Goal: Task Accomplishment & Management: Use online tool/utility

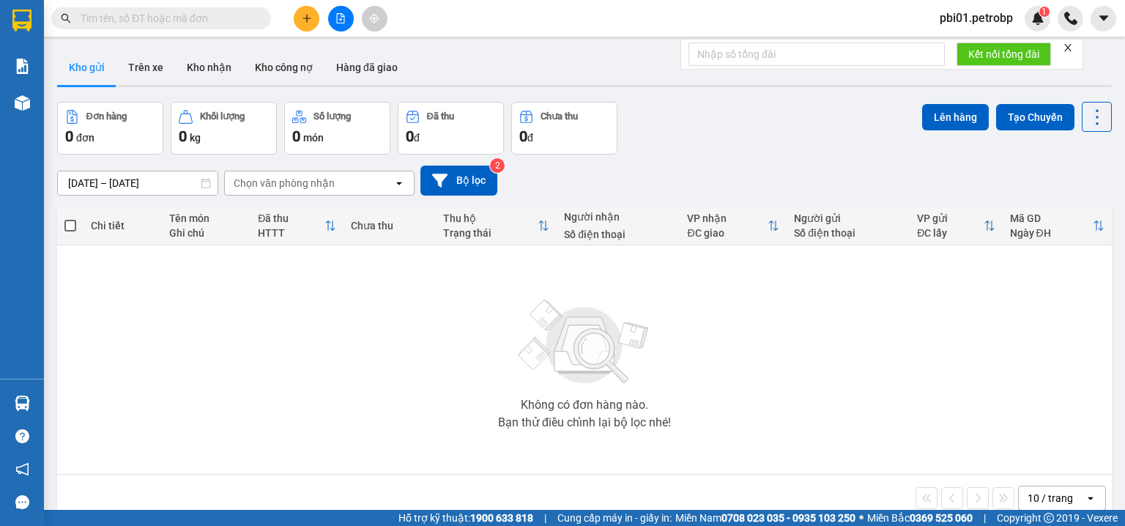
click at [259, 21] on span at bounding box center [260, 18] width 9 height 16
click at [240, 12] on input "text" at bounding box center [167, 18] width 173 height 16
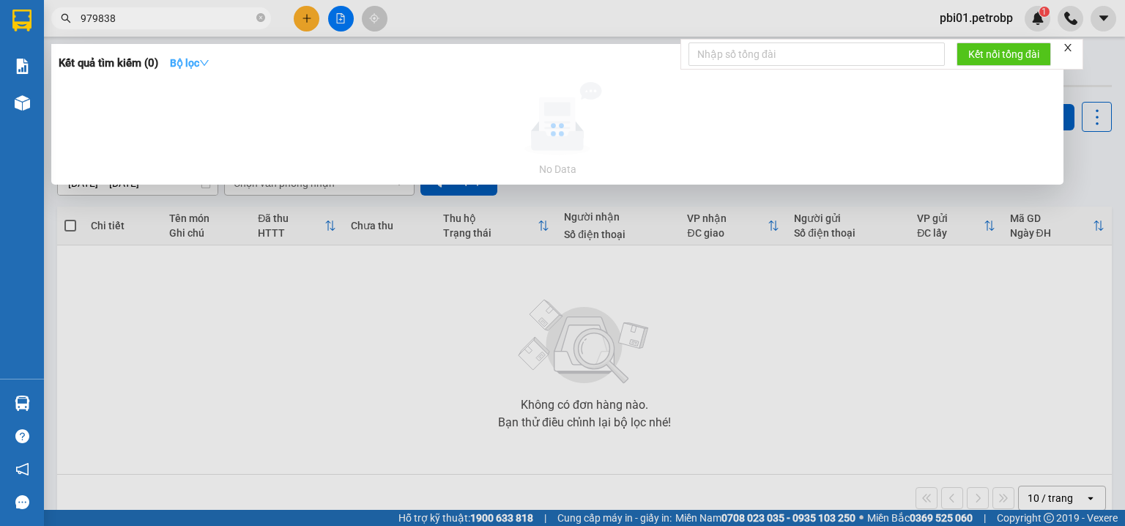
type input "979838"
click at [191, 58] on strong "Bộ lọc" at bounding box center [190, 63] width 40 height 12
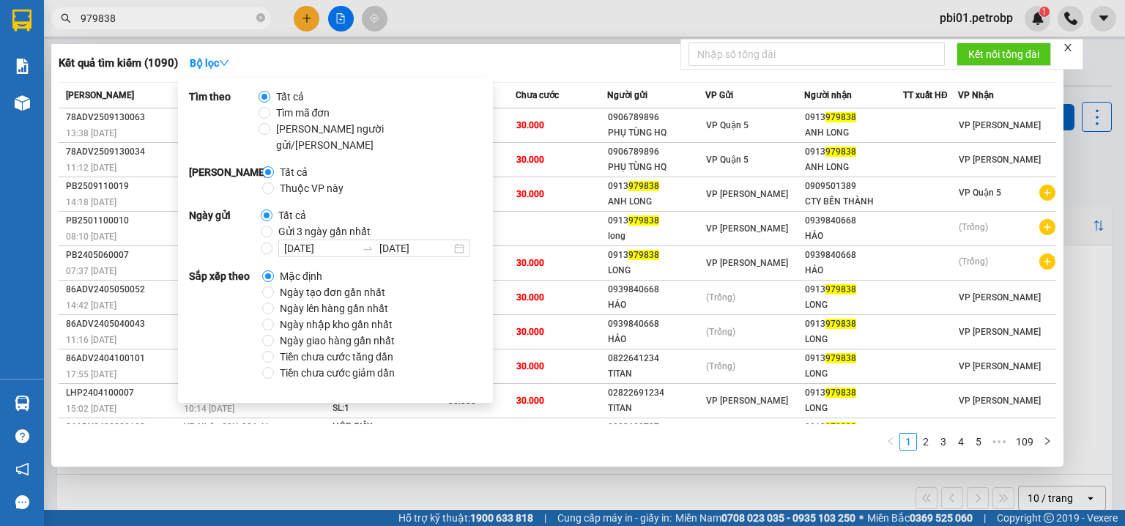
click at [289, 272] on span "Ngày tạo đơn gần nhất" at bounding box center [332, 276] width 117 height 16
click at [274, 272] on input "Ngày tạo đơn gần nhất" at bounding box center [268, 276] width 12 height 12
radio input "true"
radio input "false"
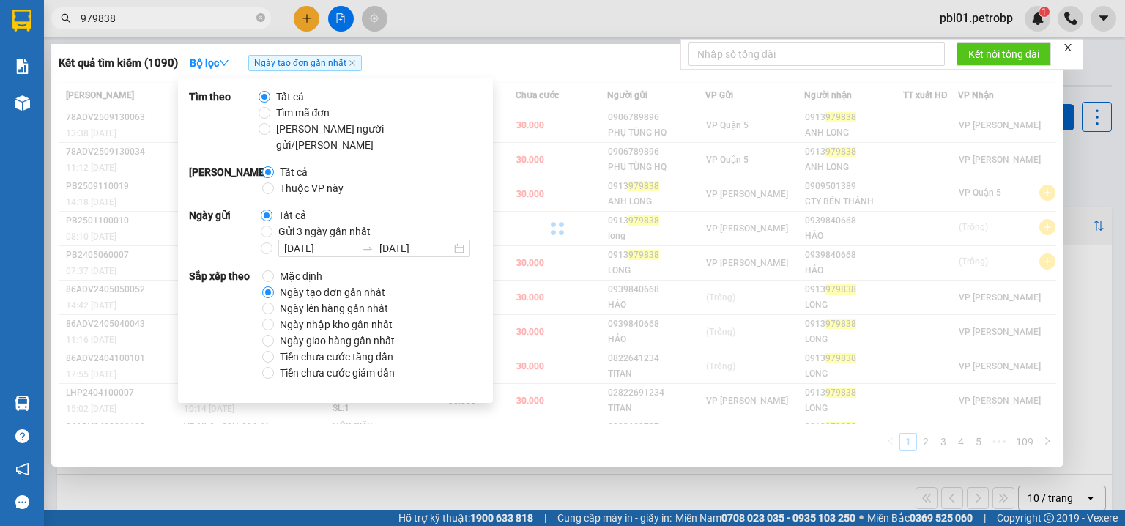
click at [615, 61] on div "Kết quả tìm kiếm ( 1090 ) Bộ lọc Ngày tạo đơn gần nhất" at bounding box center [558, 62] width 998 height 23
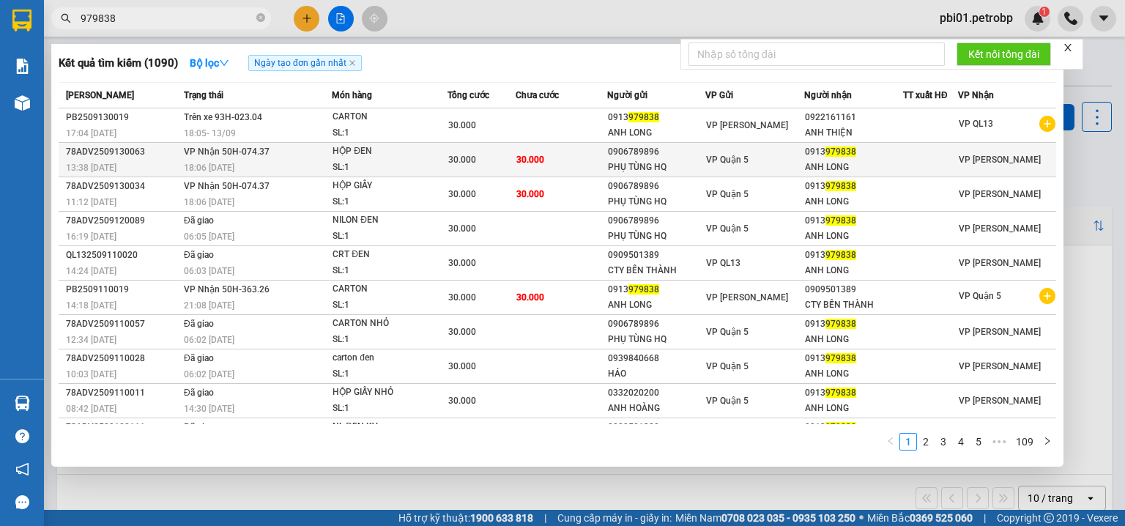
click at [730, 152] on div "VP Quận 5" at bounding box center [754, 160] width 97 height 16
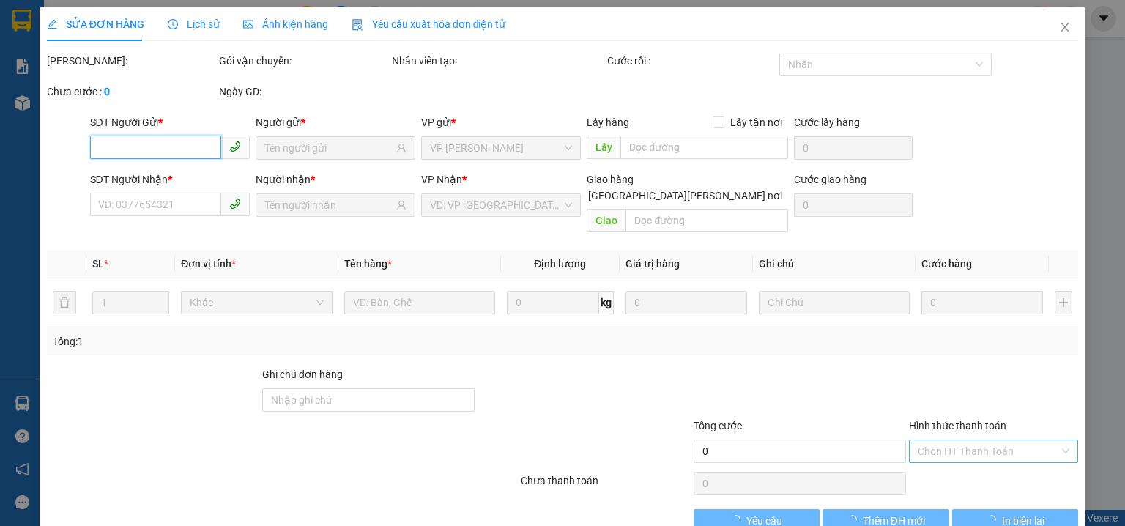
type input "0906789896"
type input "PHỤ TÙNG HQ"
type input "0913979838"
type input "ANH LONG"
type input "30.000"
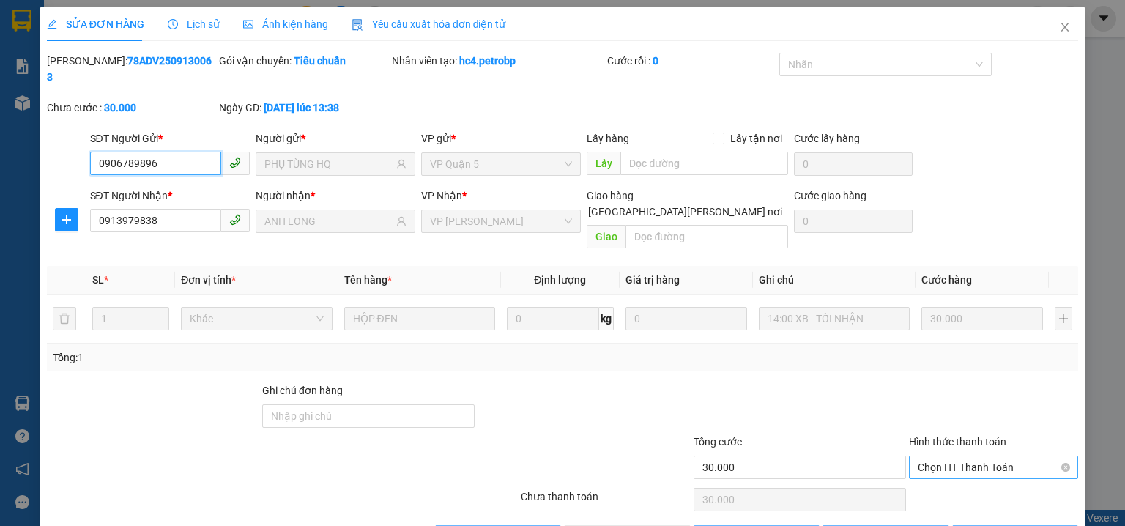
click at [986, 456] on span "Chọn HT Thanh Toán" at bounding box center [994, 467] width 152 height 22
click at [949, 469] on div "Tại văn phòng" at bounding box center [985, 464] width 151 height 16
type input "0"
click at [650, 518] on div "SỬA ĐƠN HÀNG Lịch sử Ảnh kiện hàng Yêu cầu xuất hóa đơn điện tử Total Paid Fee …" at bounding box center [563, 283] width 1046 height 552
drag, startPoint x: 631, startPoint y: 503, endPoint x: 621, endPoint y: 522, distance: 21.6
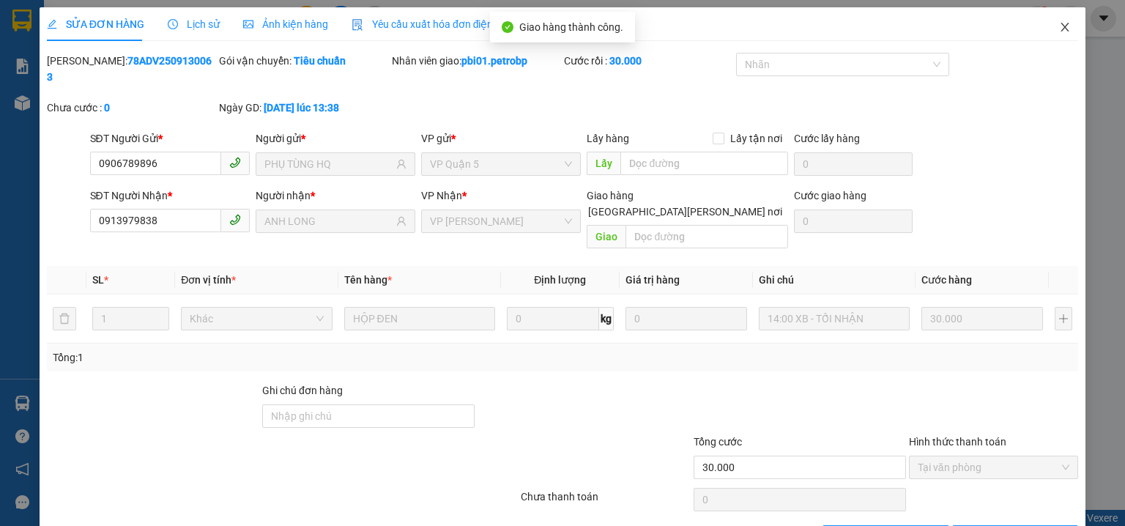
click at [1059, 26] on icon "close" at bounding box center [1065, 27] width 12 height 12
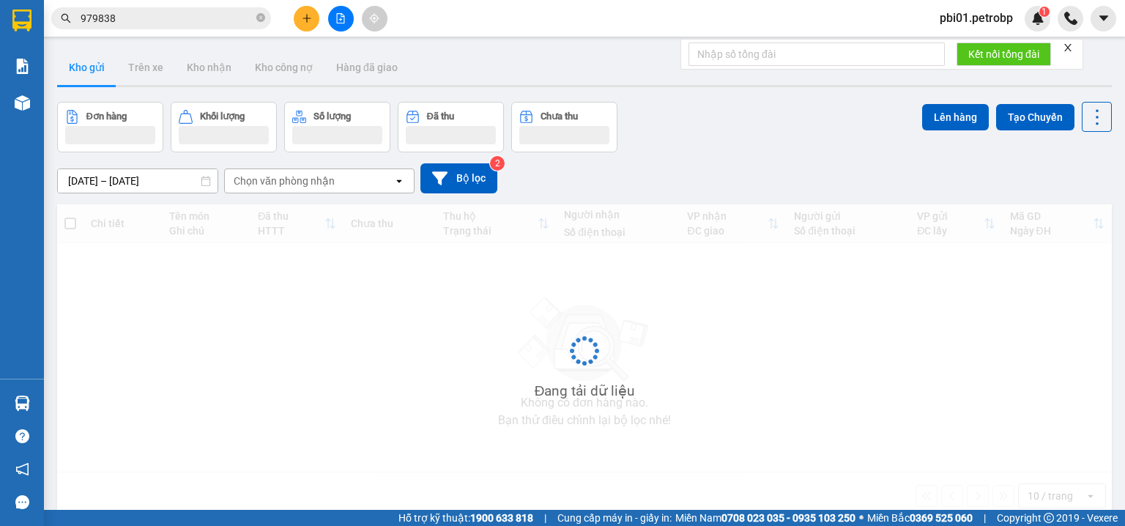
click at [210, 15] on input "979838" at bounding box center [167, 18] width 173 height 16
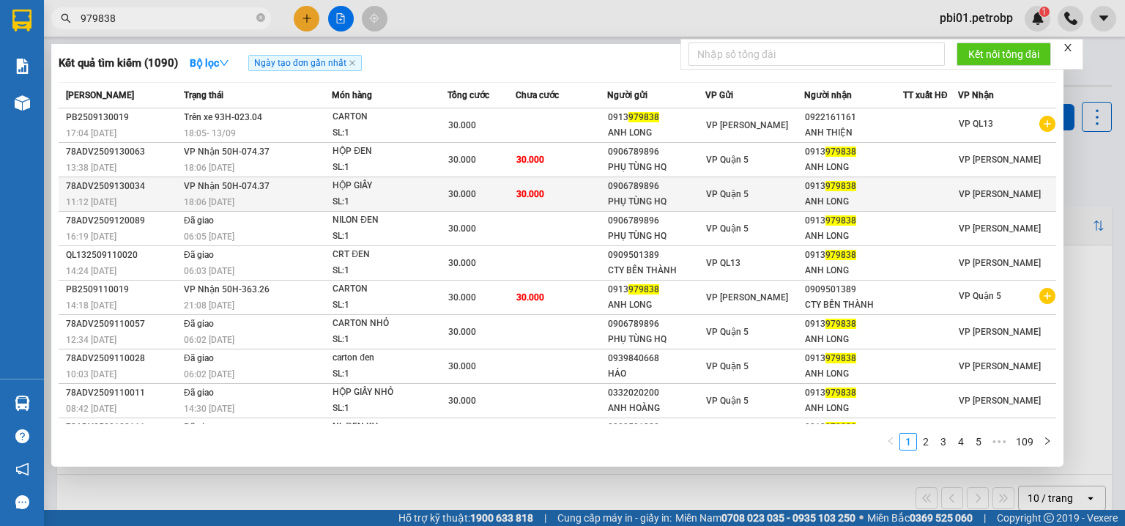
click at [598, 190] on td "30.000" at bounding box center [561, 194] width 91 height 34
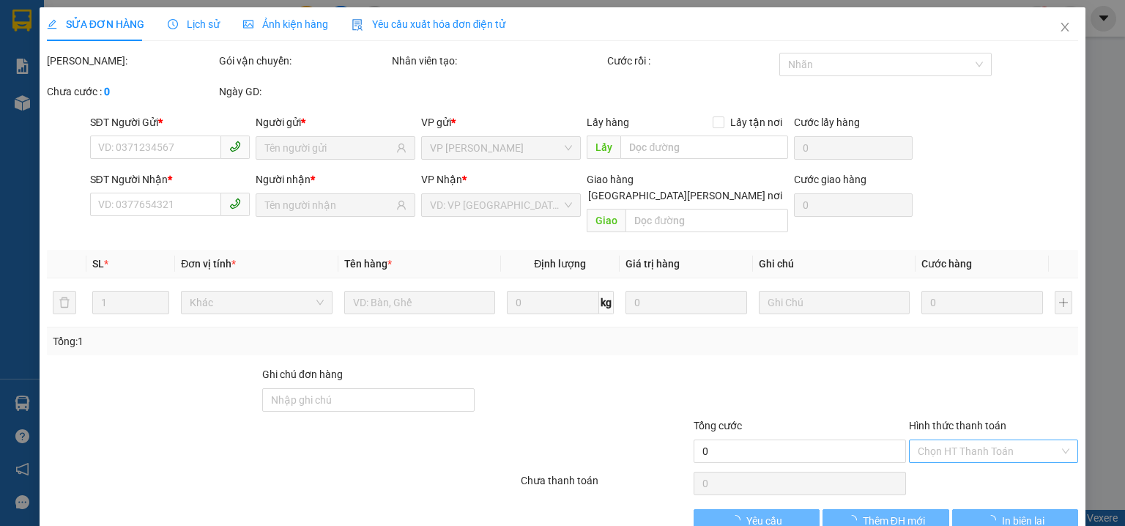
click at [958, 439] on div "Chọn HT Thanh Toán" at bounding box center [993, 450] width 169 height 23
type input "0906789896"
type input "PHỤ TÙNG HQ"
type input "0913979838"
type input "ANH LONG"
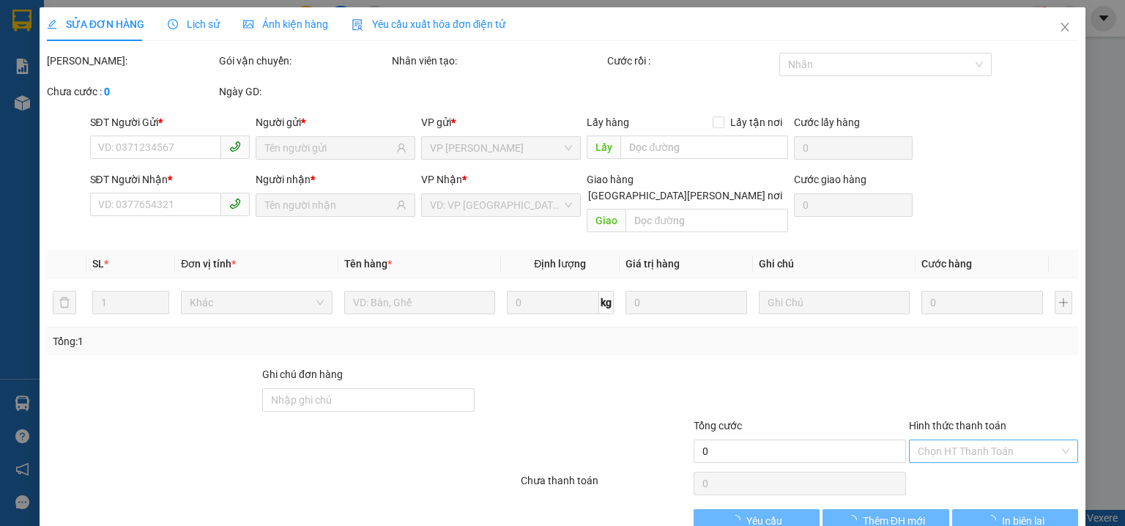
type input "30.000"
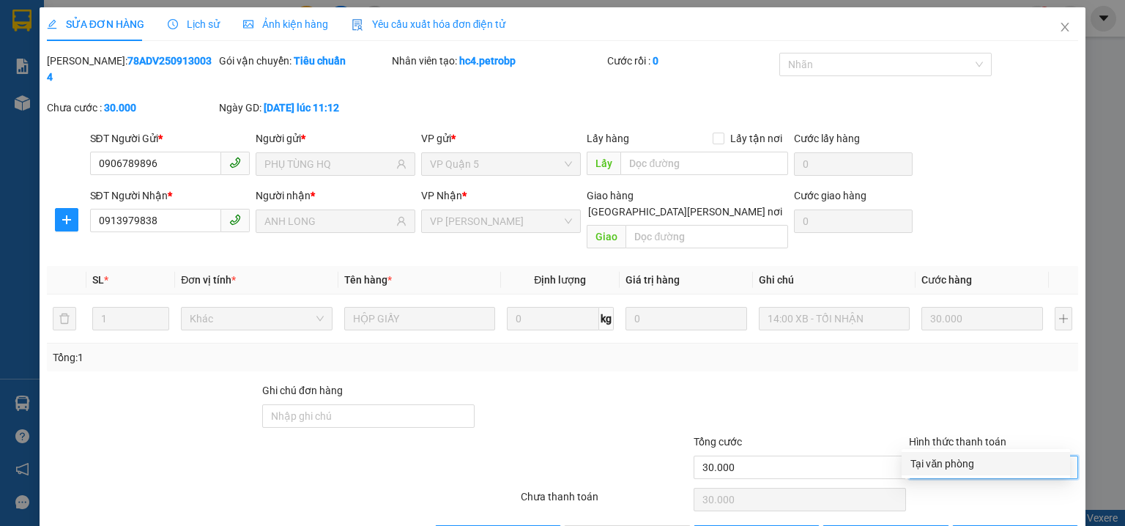
click at [933, 460] on div "Tại văn phòng" at bounding box center [985, 464] width 151 height 16
type input "0"
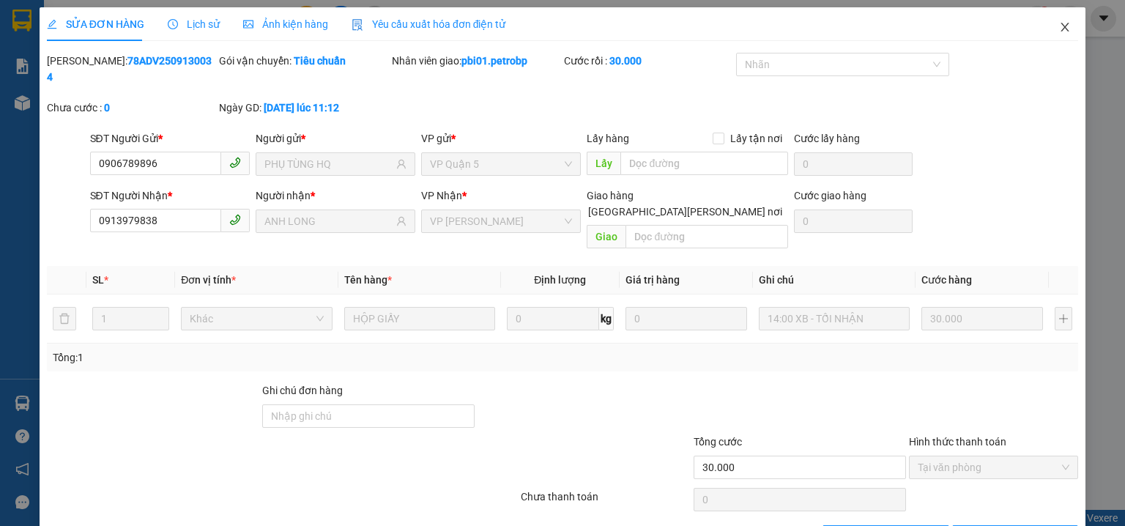
click at [1047, 18] on span "Close" at bounding box center [1064, 27] width 41 height 41
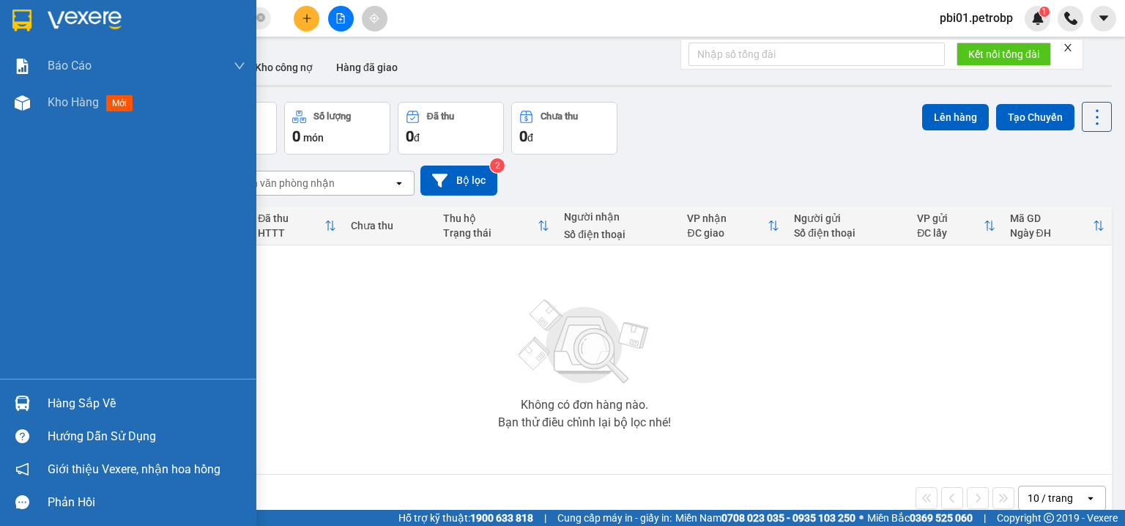
click at [35, 393] on div "Hàng sắp về" at bounding box center [128, 403] width 256 height 33
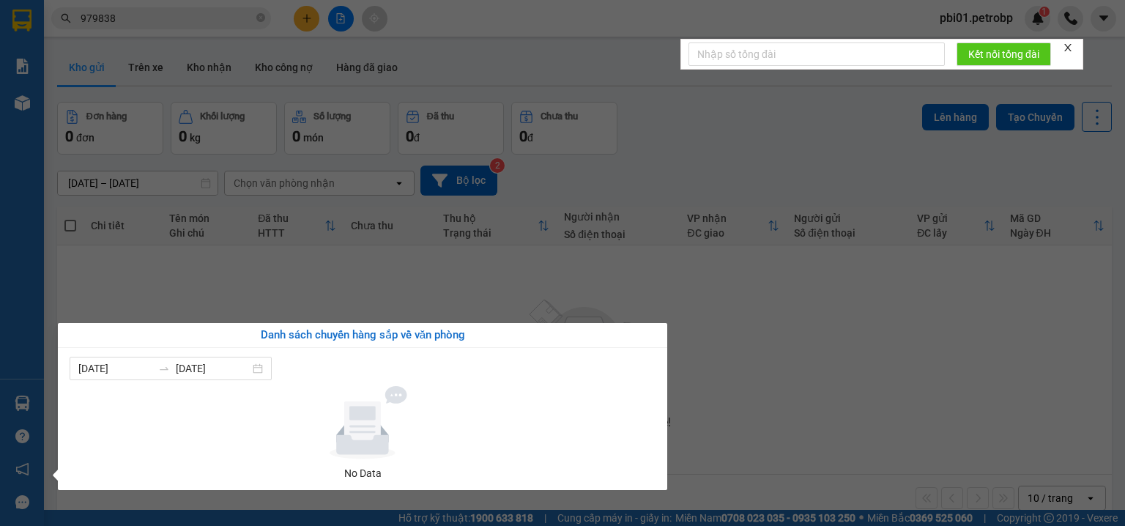
click at [987, 23] on section "Kết quả tìm kiếm ( 1090 ) Bộ lọc Ngày tạo đơn gần nhất Mã ĐH Trạng thái Món hàn…" at bounding box center [562, 263] width 1125 height 526
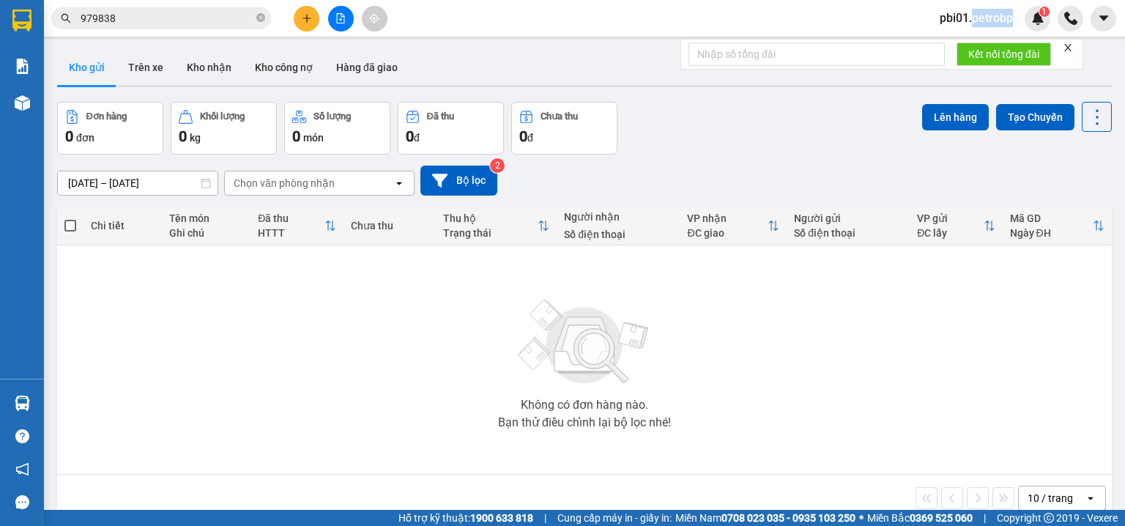
click at [987, 23] on span "pbi01.petrobp" at bounding box center [976, 18] width 97 height 18
click at [979, 44] on span "Đăng xuất" at bounding box center [982, 45] width 67 height 16
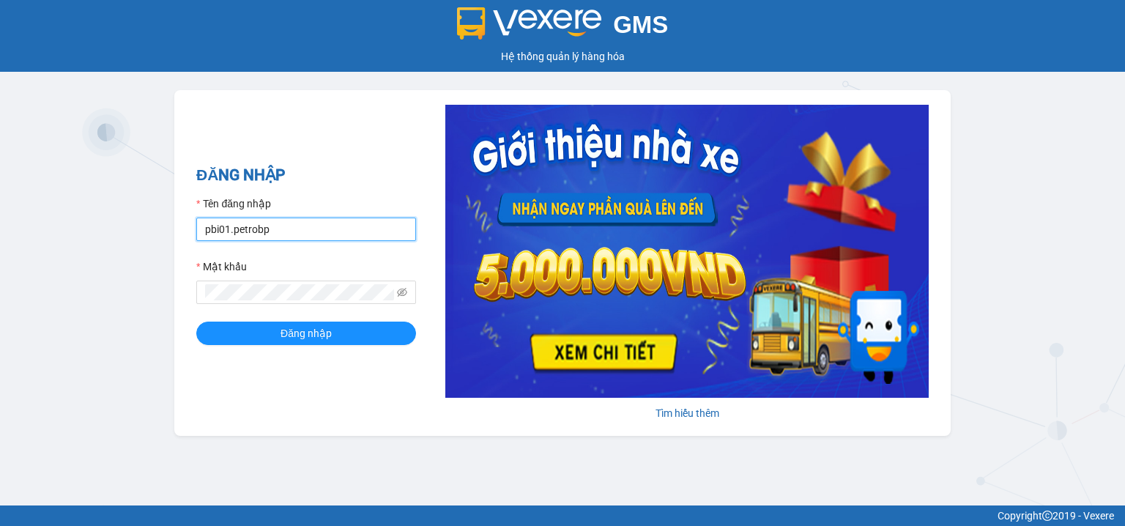
click at [343, 231] on input "pbi01.petrobp" at bounding box center [306, 229] width 220 height 23
type input "vybnk.petrobp"
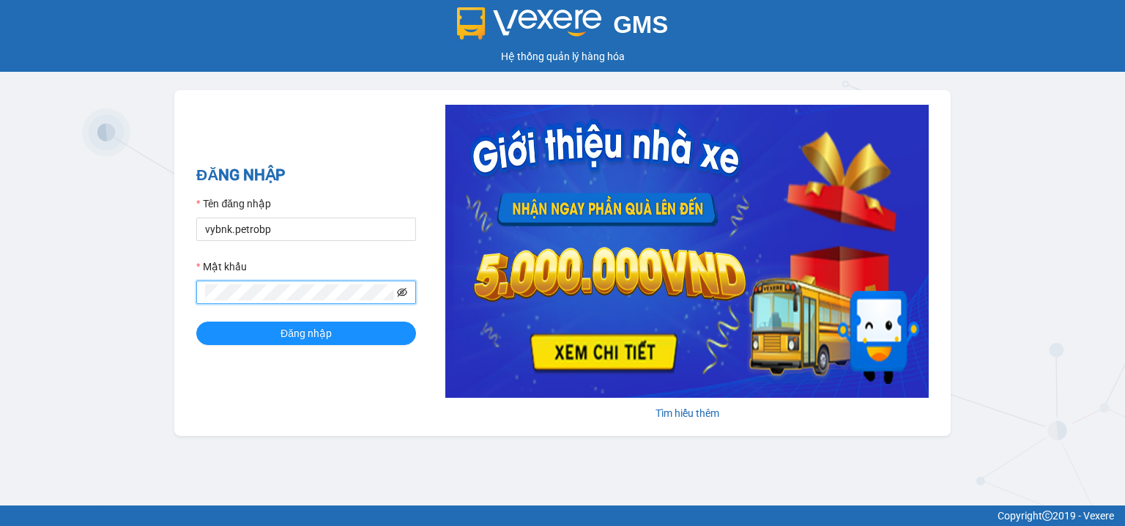
click at [398, 294] on icon "eye-invisible" at bounding box center [402, 292] width 10 height 10
click at [358, 327] on button "Đăng nhập" at bounding box center [306, 333] width 220 height 23
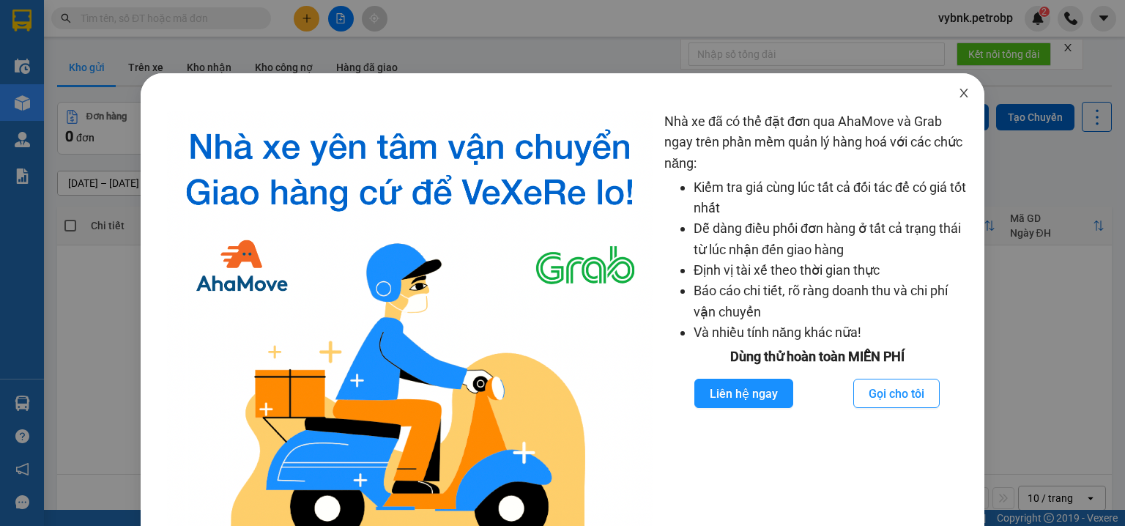
click at [958, 92] on icon "close" at bounding box center [964, 93] width 12 height 12
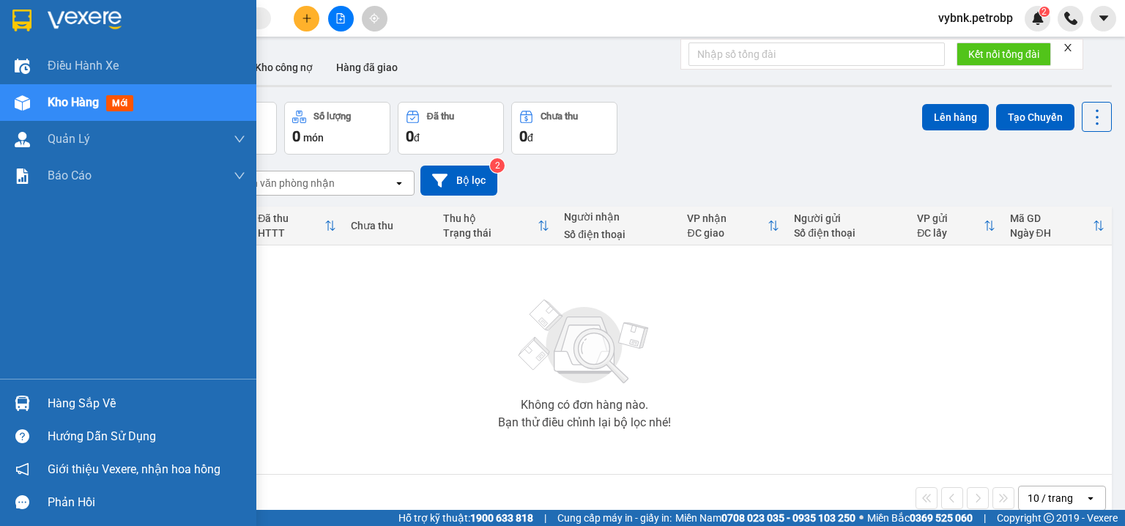
click at [31, 393] on div at bounding box center [23, 403] width 26 height 26
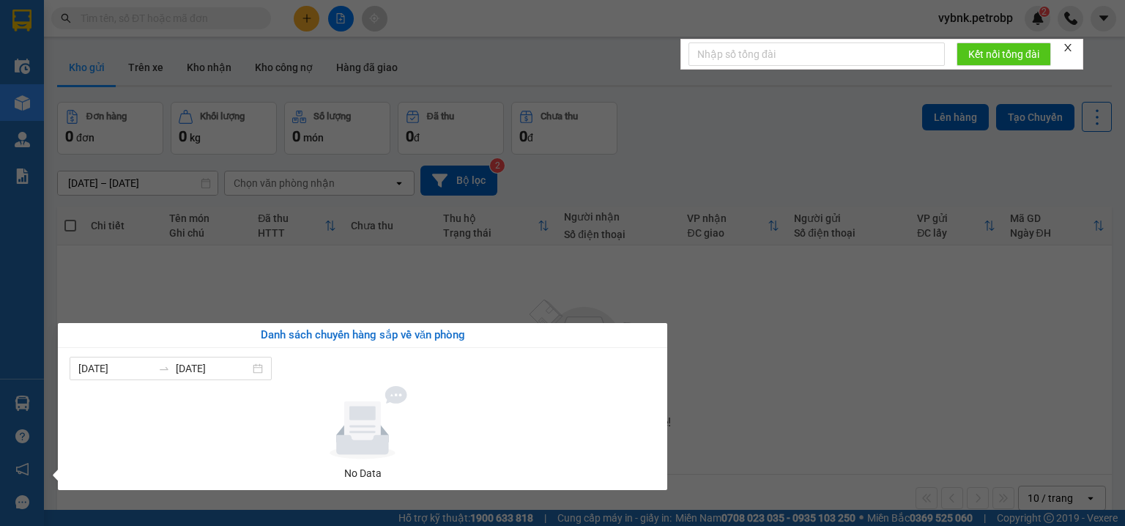
click at [751, 118] on section "Kết quả tìm kiếm ( 0 ) Bộ lọc No Data vybnk.petrobp 2 Điều hành xe Kho hàng mới…" at bounding box center [562, 263] width 1125 height 526
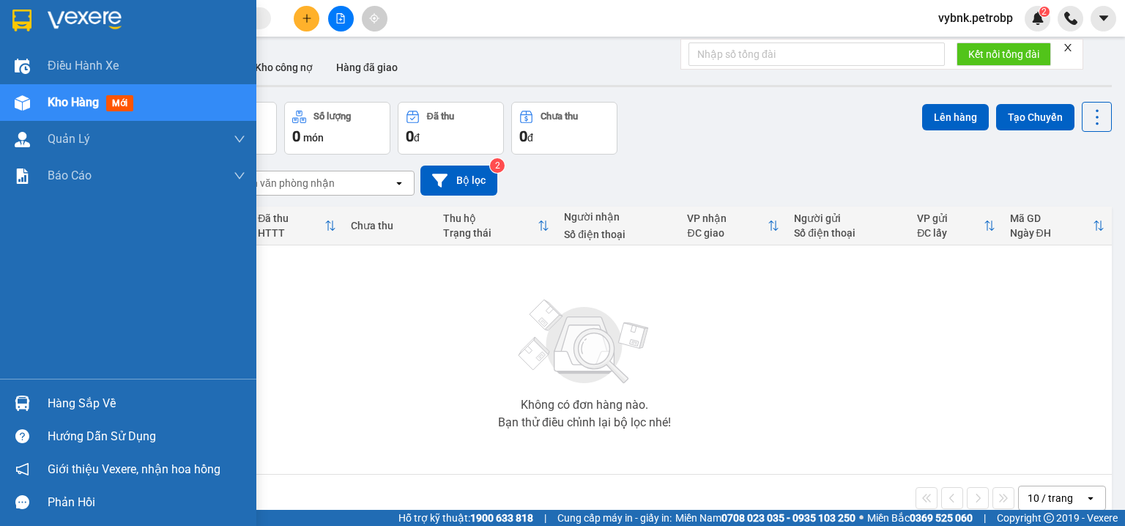
click at [12, 404] on div at bounding box center [23, 403] width 26 height 26
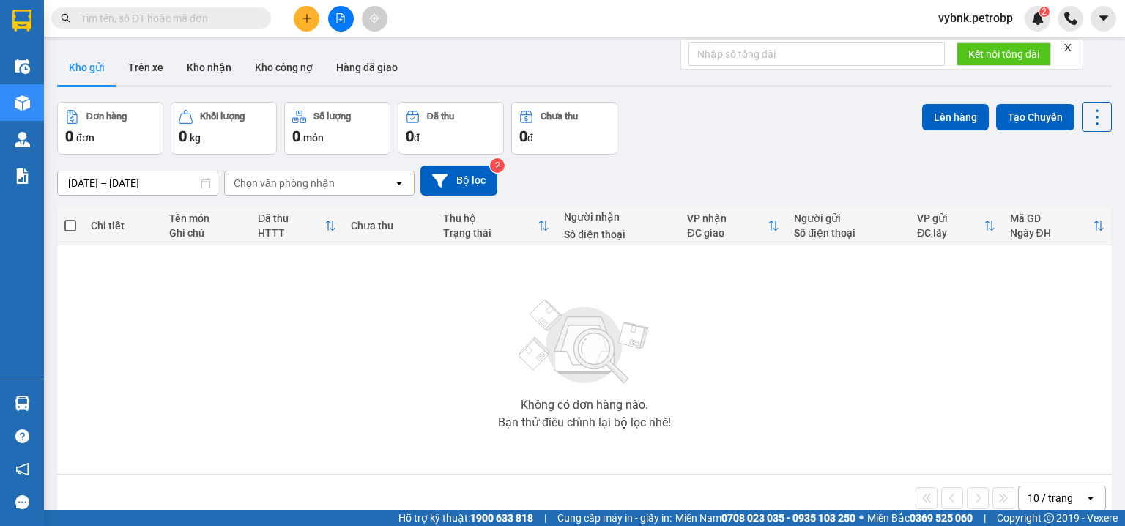
click at [348, 297] on section "Kết quả tìm kiếm ( 0 ) Bộ lọc No Data vybnk.petrobp 2 Điều hành xe Kho hàng mới…" at bounding box center [562, 263] width 1125 height 526
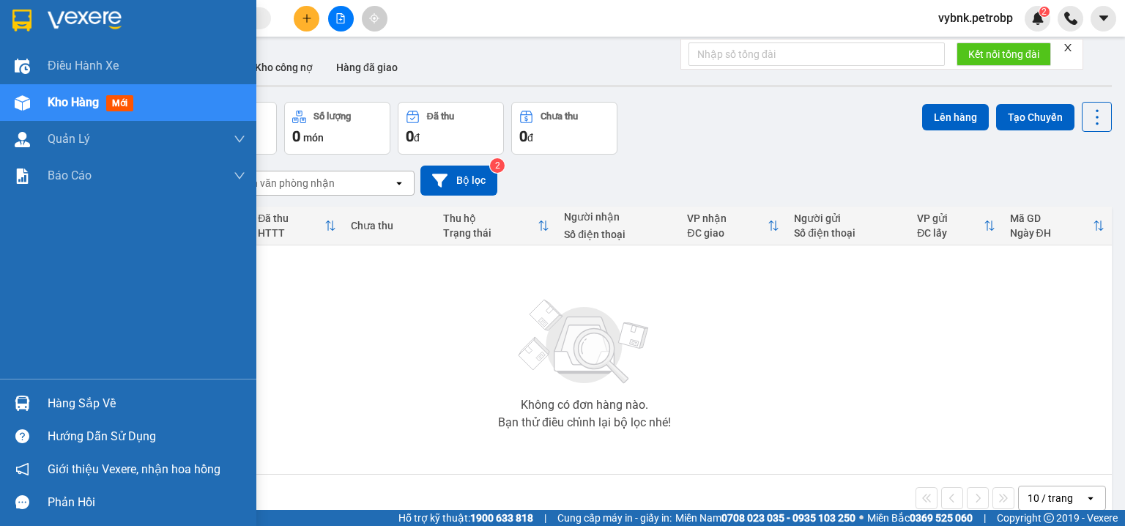
click at [29, 410] on img at bounding box center [22, 403] width 15 height 15
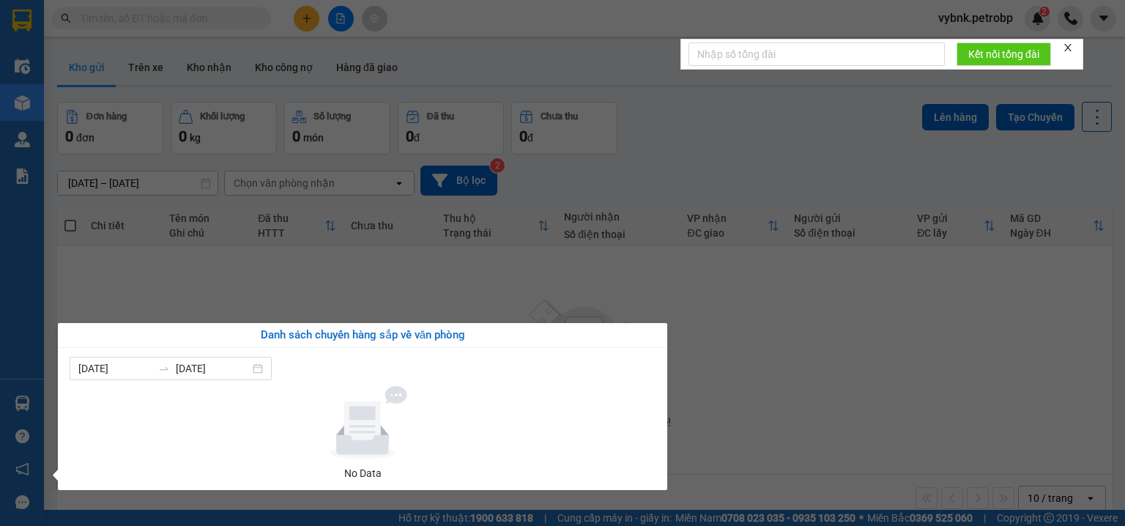
click at [723, 322] on section "Kết quả tìm kiếm ( 0 ) Bộ lọc No Data vybnk.petrobp 2 Điều hành xe Kho hàng mới…" at bounding box center [562, 263] width 1125 height 526
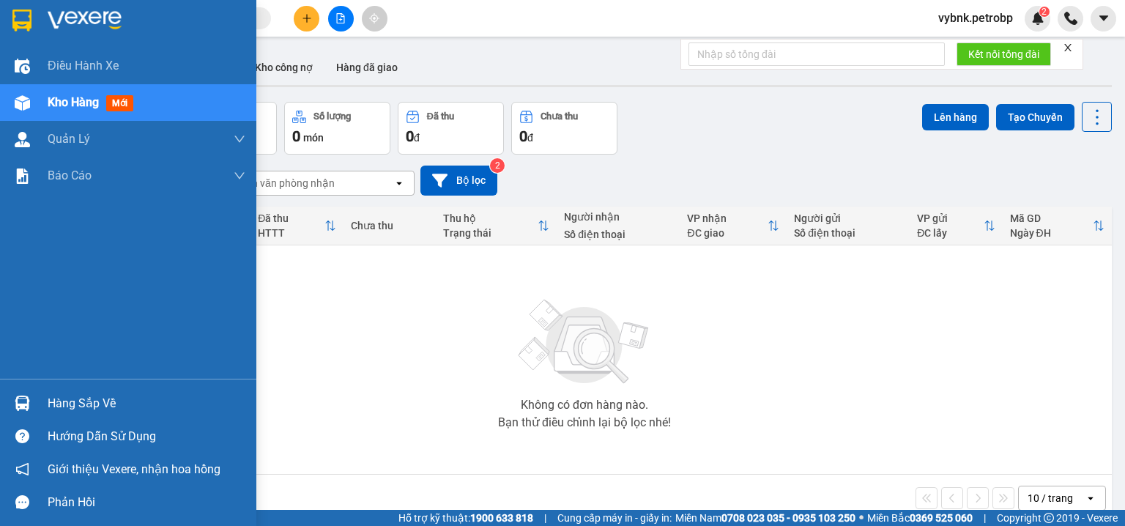
drag, startPoint x: 36, startPoint y: 397, endPoint x: 26, endPoint y: 393, distance: 10.5
click at [35, 397] on div "Hàng sắp về" at bounding box center [128, 403] width 256 height 33
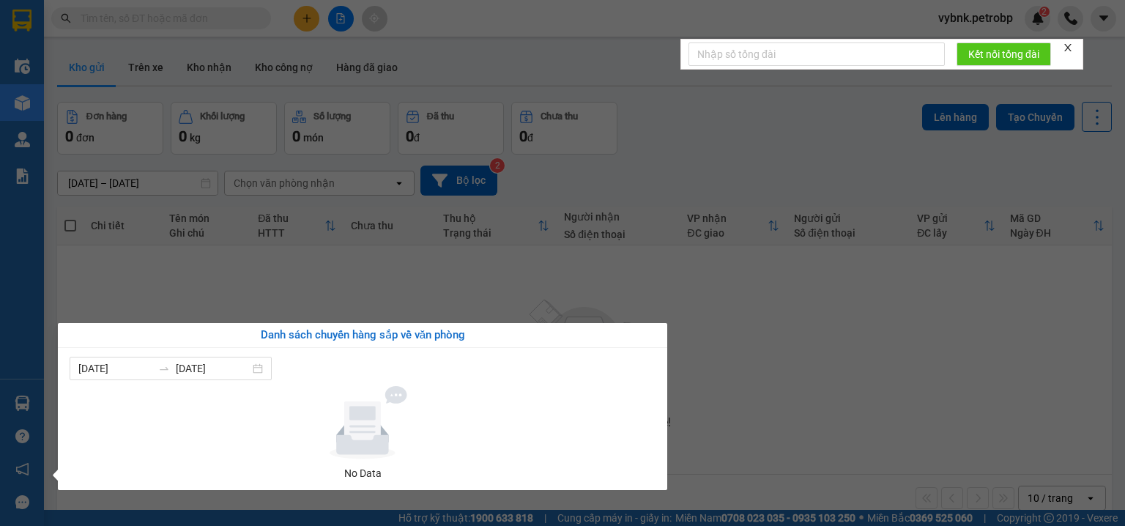
click at [823, 332] on section "Kết quả tìm kiếm ( 0 ) Bộ lọc No Data vybnk.petrobp 2 Điều hành xe Kho hàng mới…" at bounding box center [562, 263] width 1125 height 526
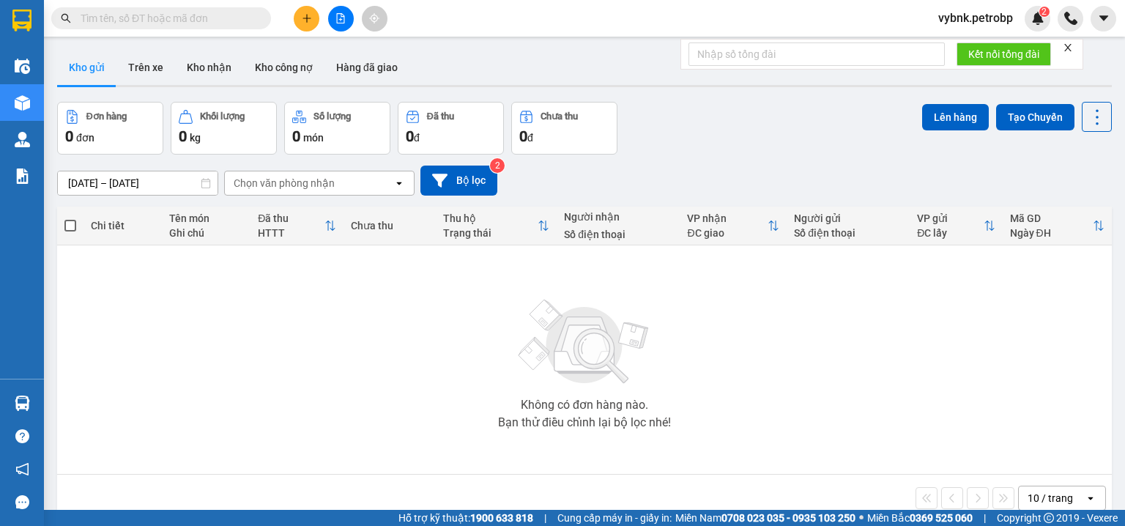
click at [57, 398] on td "Không có đơn hàng nào. Bạn thử điều chỉnh lại bộ lọc nhé!" at bounding box center [584, 359] width 1055 height 229
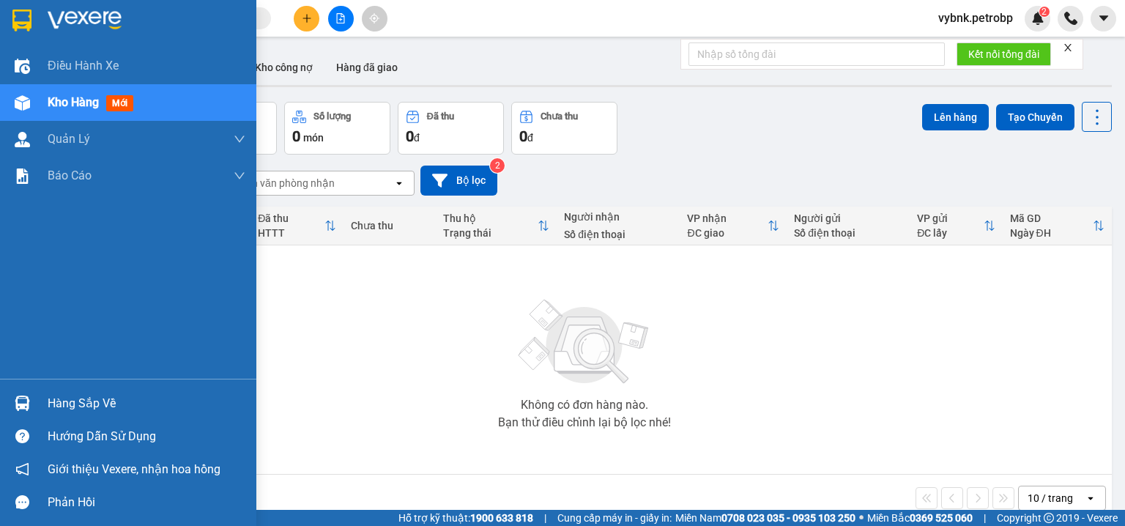
click at [23, 402] on img at bounding box center [22, 403] width 15 height 15
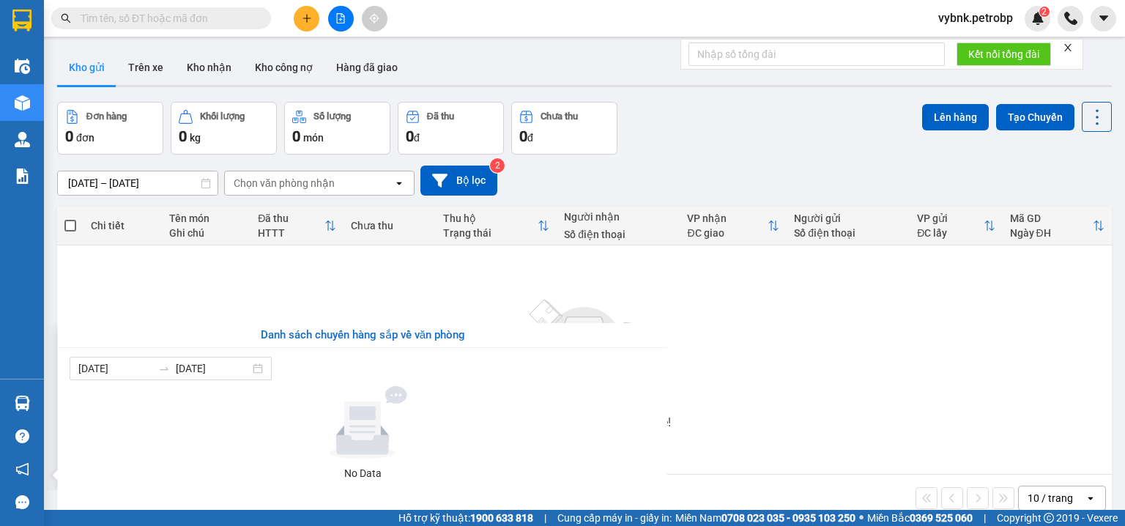
click at [235, 19] on section "Kết quả tìm kiếm ( 0 ) Bộ lọc No Data vybnk.petrobp 2 Điều hành xe Kho hàng mới…" at bounding box center [562, 263] width 1125 height 526
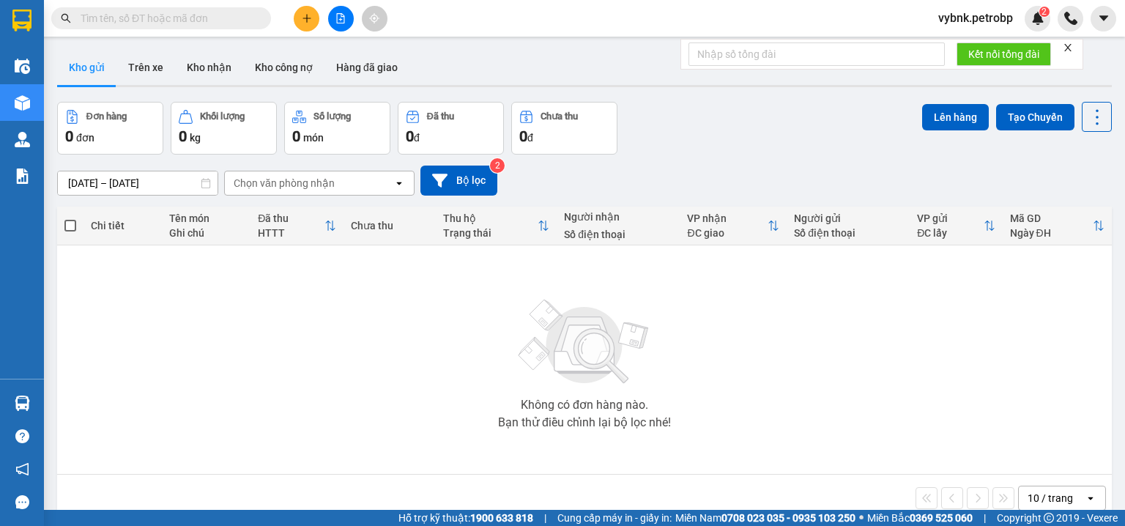
click at [235, 19] on input "text" at bounding box center [167, 18] width 173 height 16
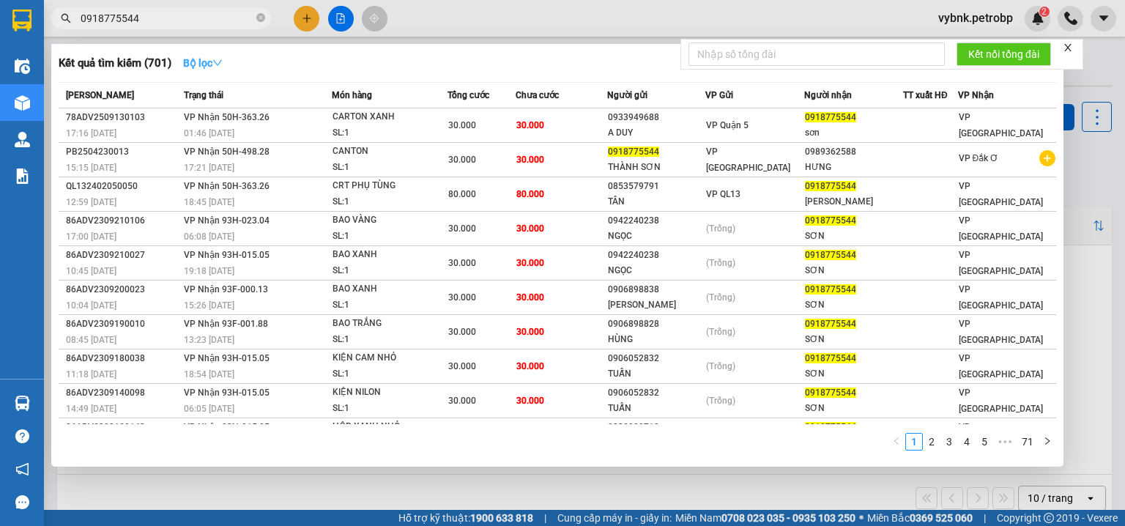
type input "0918775544"
click at [205, 64] on strong "Bộ lọc" at bounding box center [203, 63] width 40 height 12
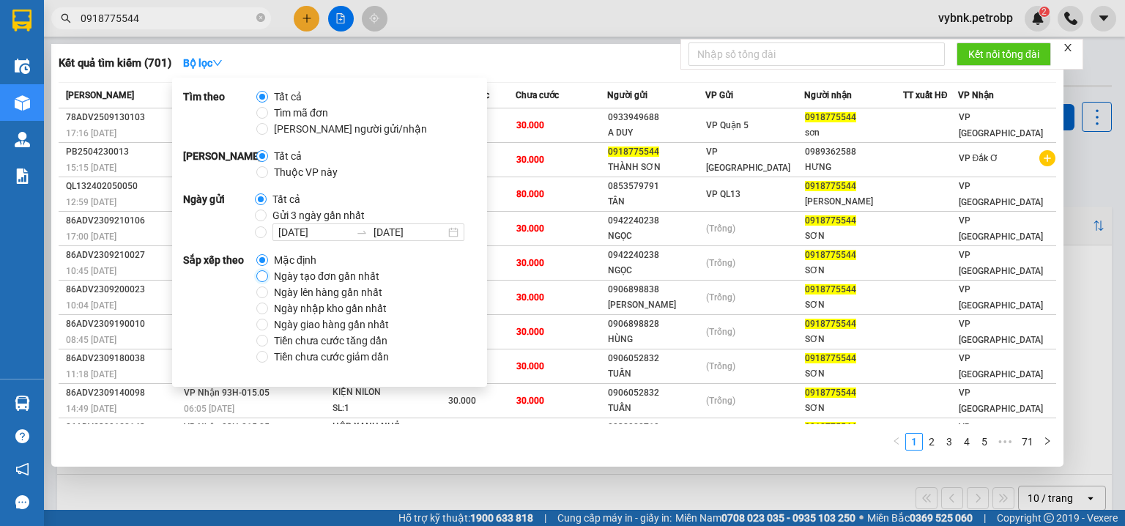
click at [261, 280] on input "Ngày tạo đơn gần nhất" at bounding box center [262, 276] width 12 height 12
radio input "true"
radio input "false"
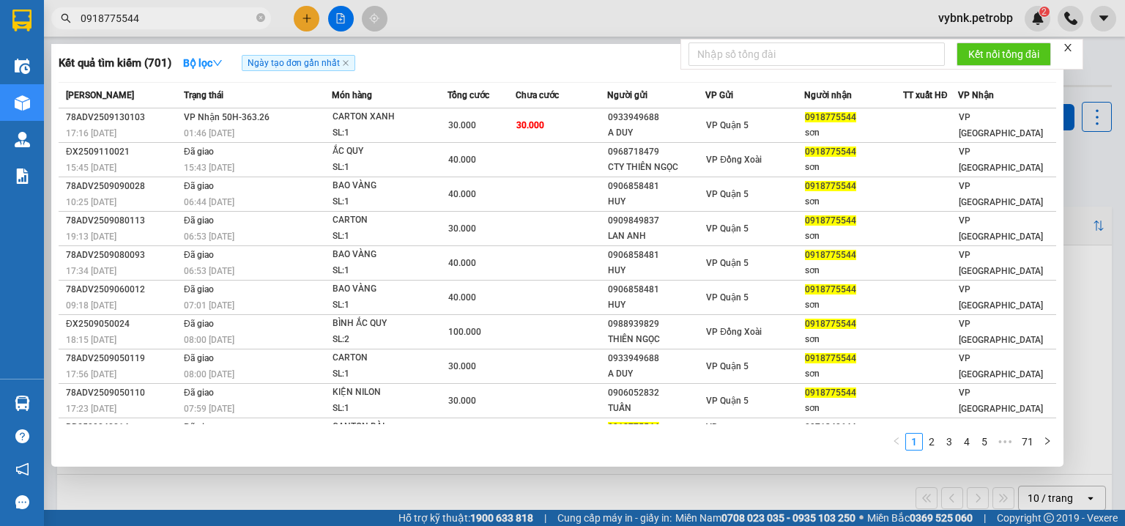
click at [580, 44] on div "Kết quả tìm kiếm ( 701 ) Bộ lọc Ngày tạo đơn gần nhất Mã ĐH Trạng thái Món hàng…" at bounding box center [557, 255] width 1012 height 423
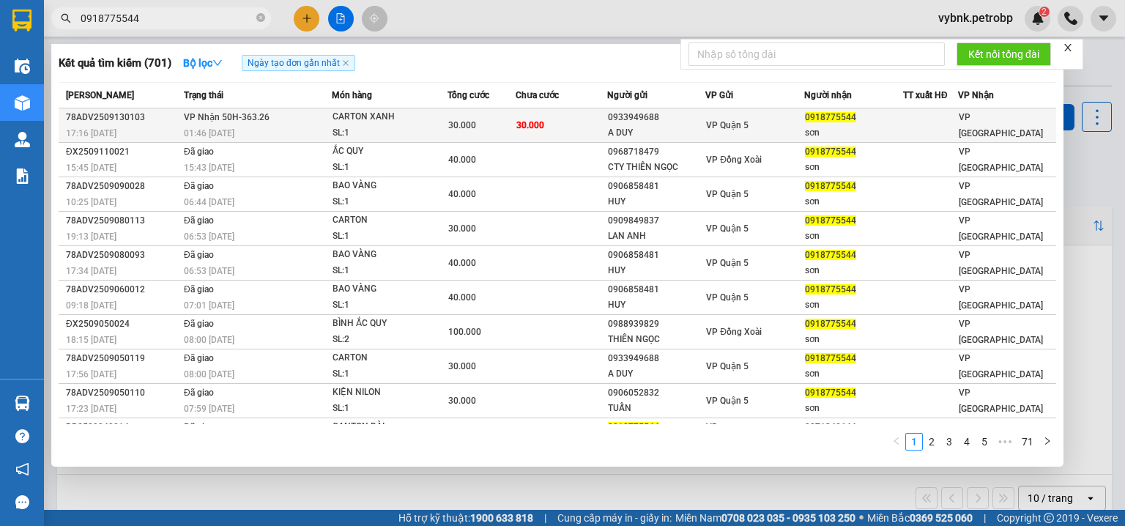
click at [574, 122] on td "30.000" at bounding box center [561, 125] width 91 height 34
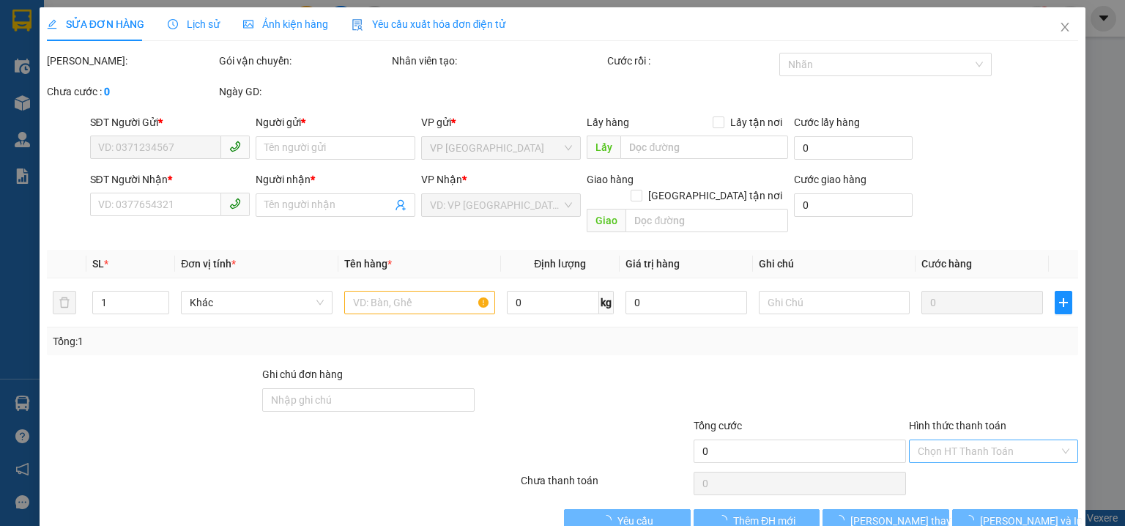
click at [950, 440] on input "Hình thức thanh toán" at bounding box center [988, 451] width 141 height 22
type input "0933949688"
type input "A DUY"
type input "0918775544"
type input "sơn"
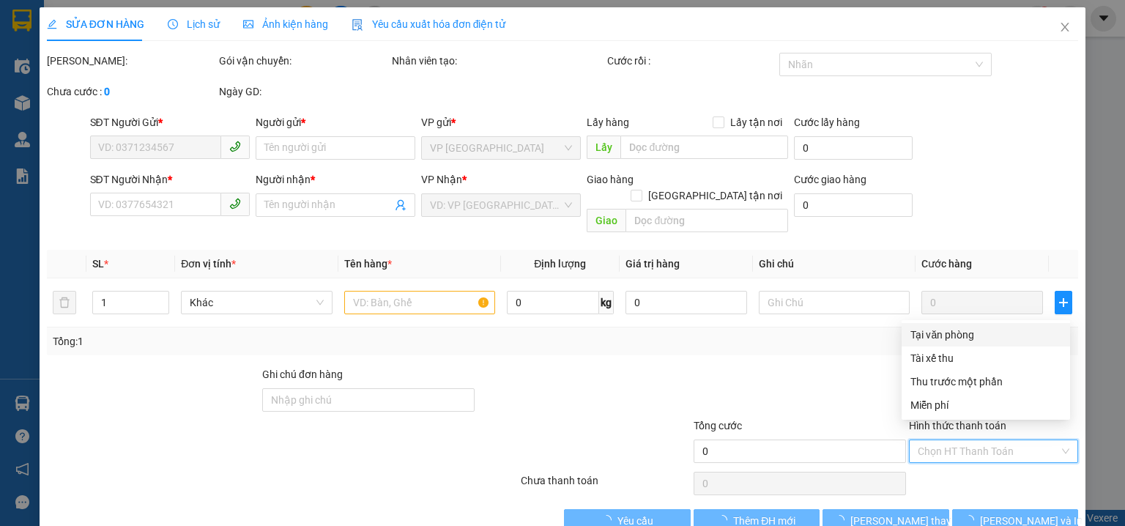
type input "30.000"
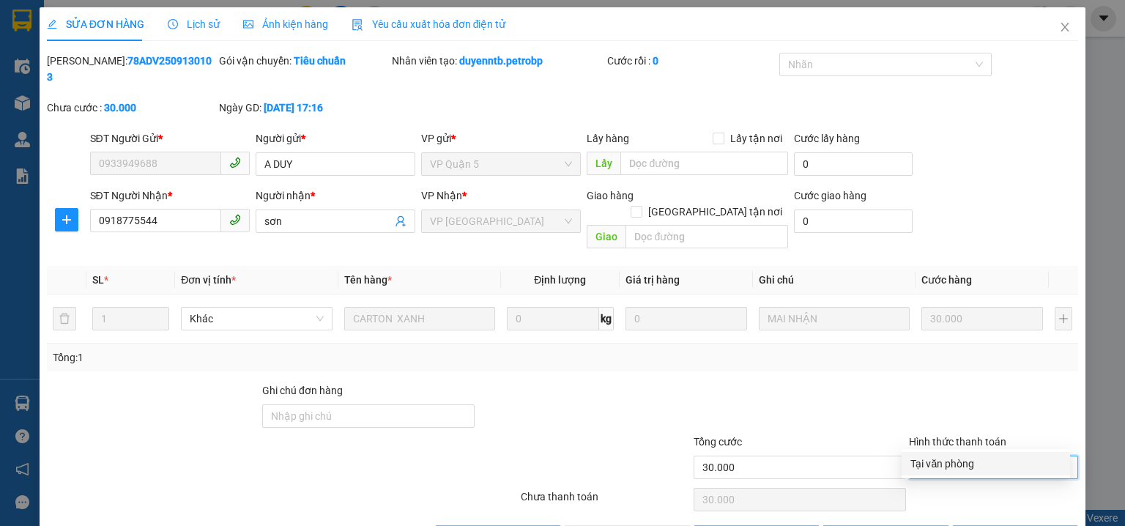
click at [940, 464] on div "Tại văn phòng" at bounding box center [985, 464] width 151 height 16
type input "0"
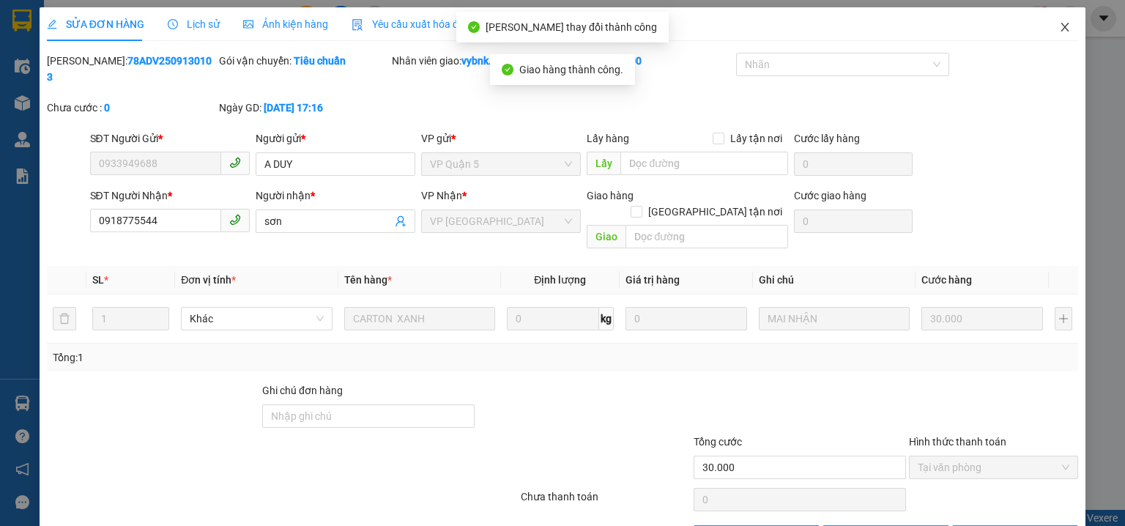
click at [1059, 23] on icon "close" at bounding box center [1065, 27] width 12 height 12
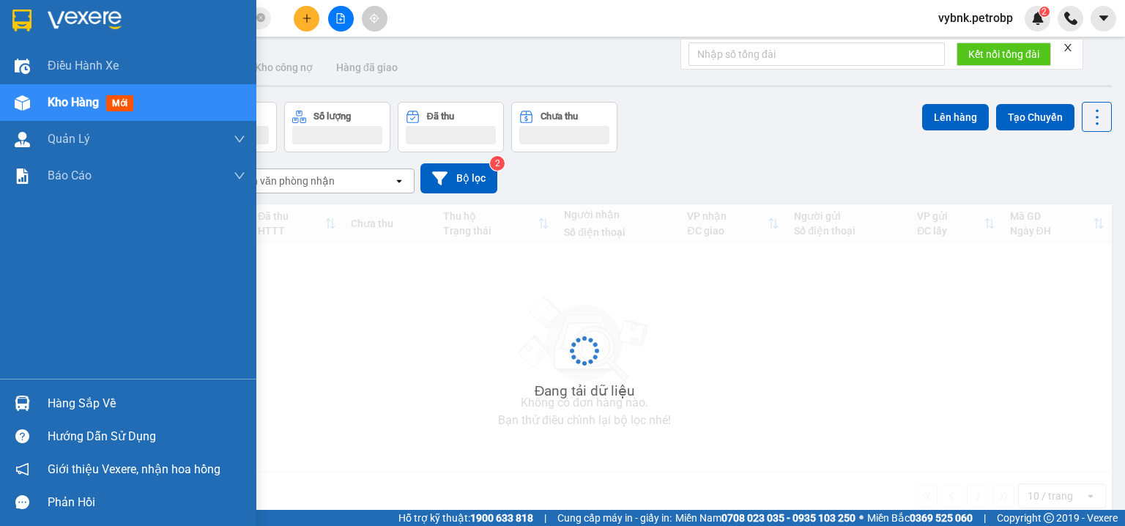
click at [34, 405] on div at bounding box center [23, 403] width 26 height 26
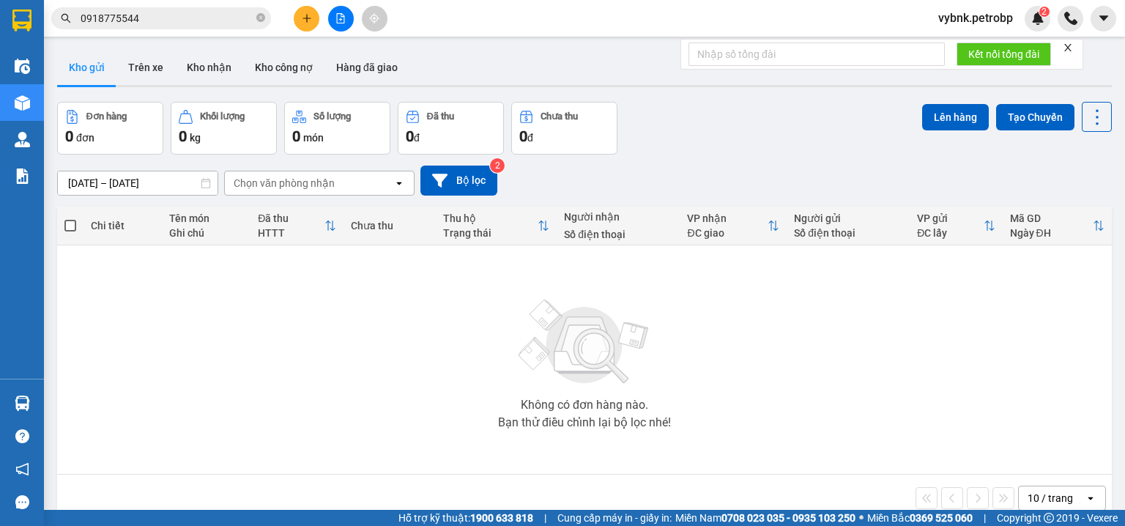
click at [311, 13] on section "Kết quả tìm kiếm ( 701 ) Bộ lọc Ngày tạo đơn gần nhất Mã ĐH Trạng thái Món hàng…" at bounding box center [562, 263] width 1125 height 526
click at [311, 13] on icon "plus" at bounding box center [307, 18] width 10 height 10
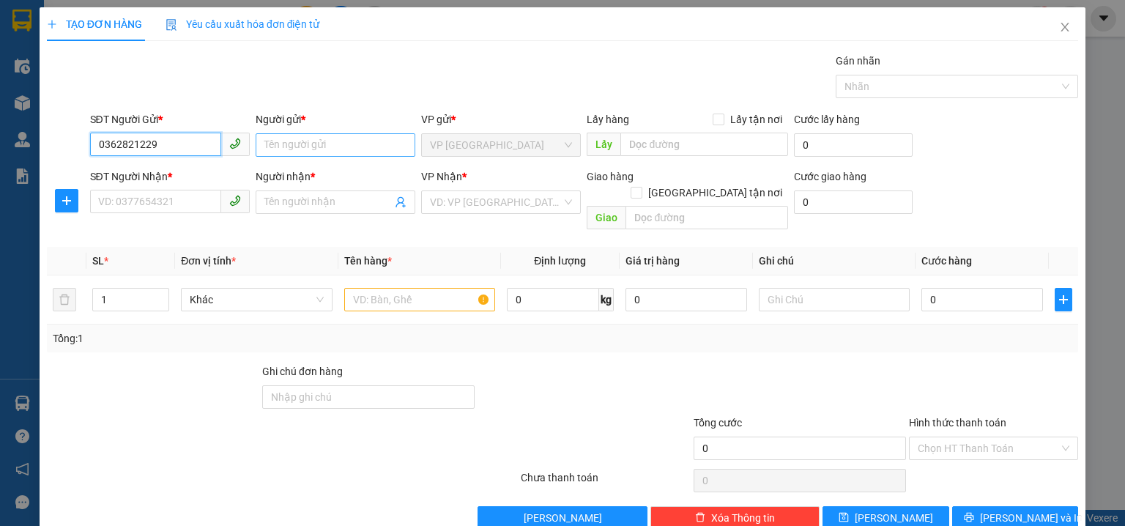
type input "0362821229"
click at [310, 138] on input "Người gửi *" at bounding box center [336, 144] width 160 height 23
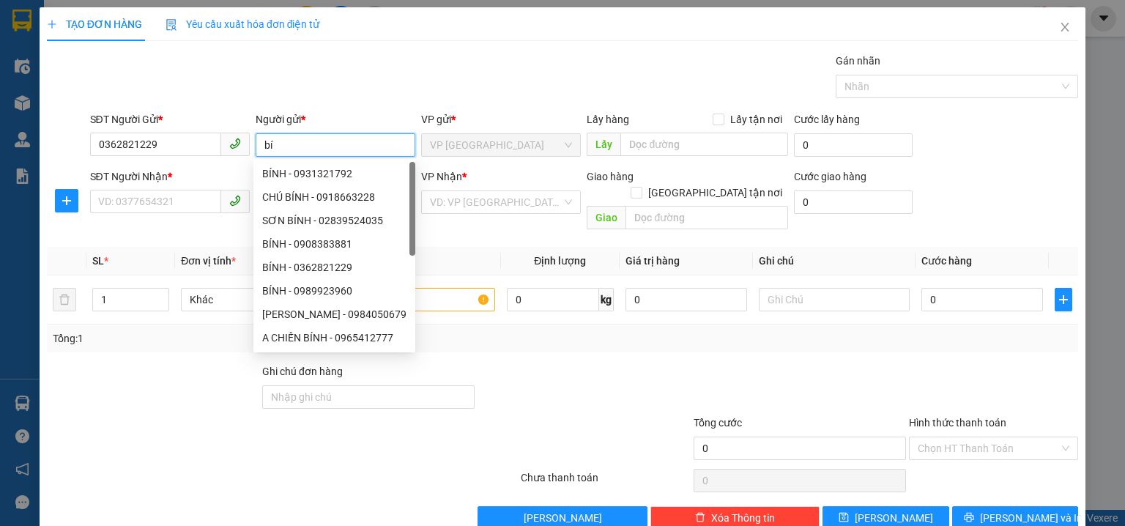
type input "b"
type input "BÍNH"
click at [115, 144] on input "0362821229" at bounding box center [155, 144] width 131 height 23
click at [115, 143] on input "0362821229" at bounding box center [155, 144] width 131 height 23
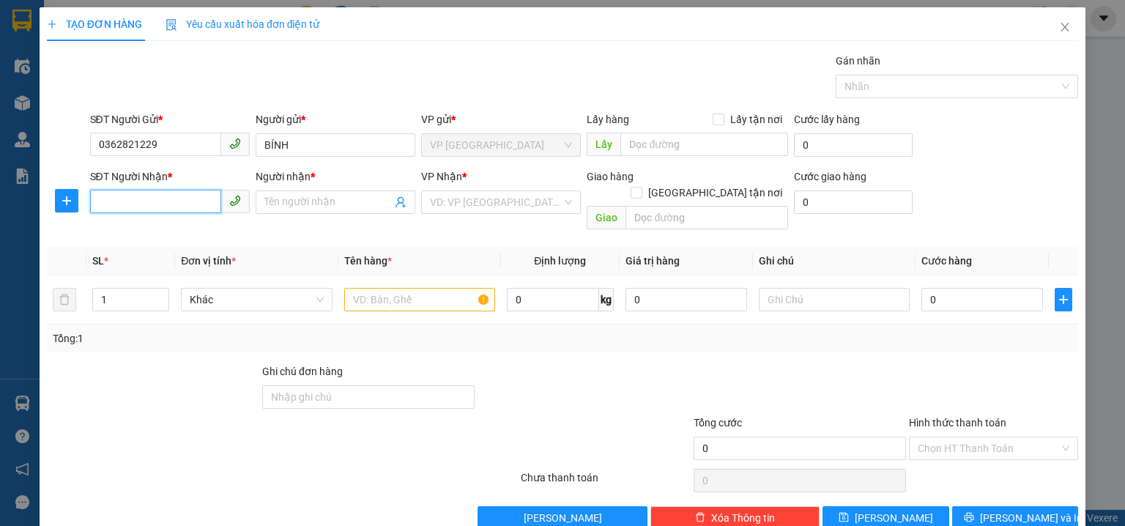
paste input "0362821229"
type input "0362821229"
click at [215, 231] on div "0362821229 - BÍNH" at bounding box center [168, 231] width 141 height 16
type input "BÍNH"
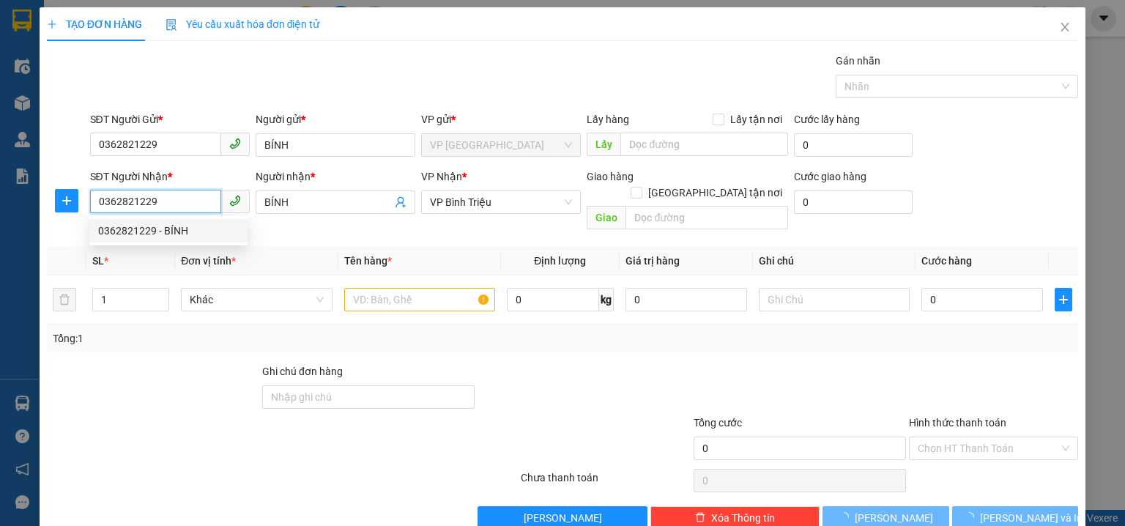
type input "40.000"
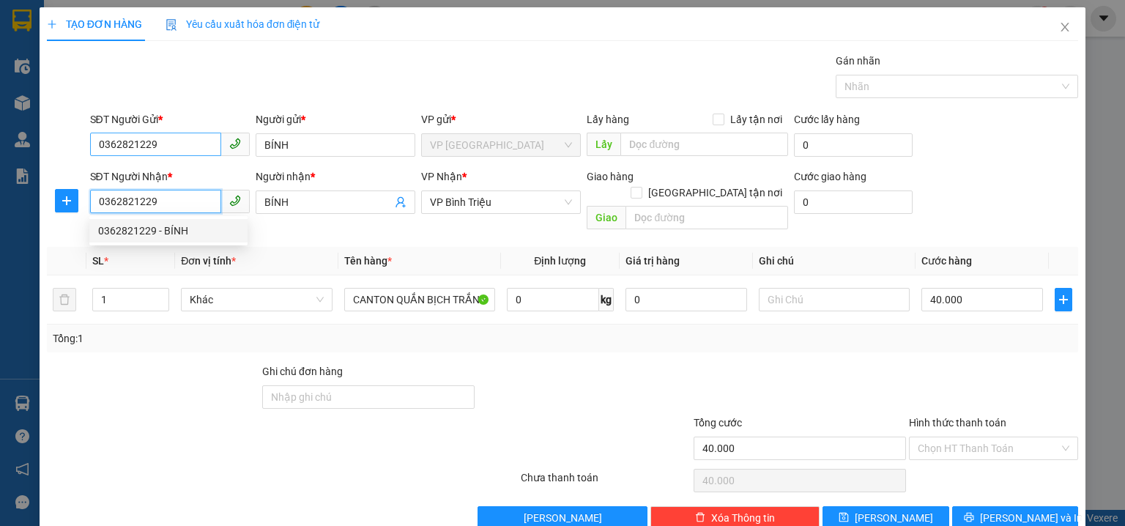
type input "0362821229"
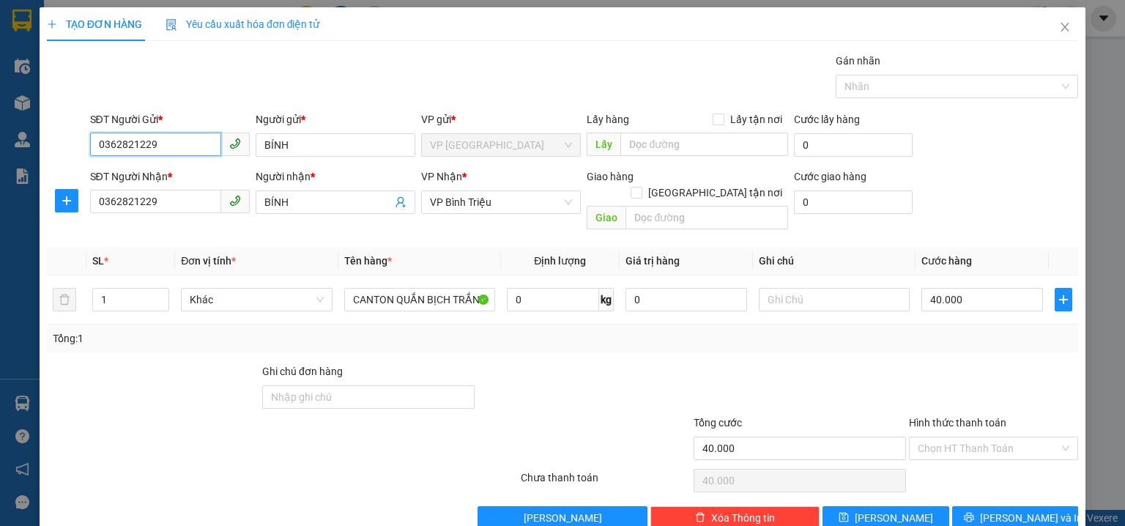
click at [179, 147] on input "0362821229" at bounding box center [155, 144] width 131 height 23
type input "0"
type input "0986757043"
click at [209, 174] on div "0986757043 - HÂN" at bounding box center [168, 174] width 141 height 16
type input "HÂN"
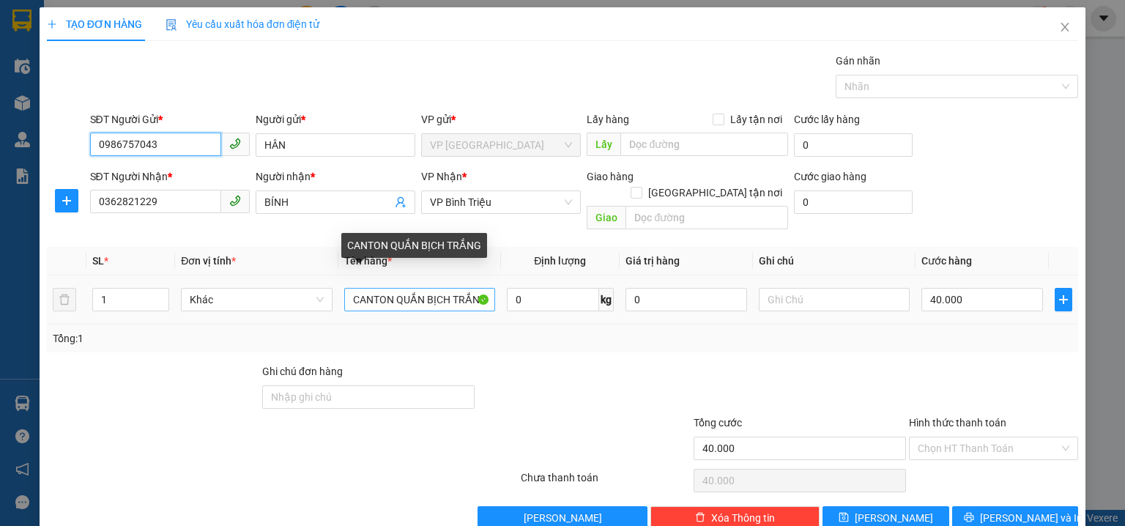
type input "0986757043"
click at [428, 288] on input "CANTON QUẮN BỊCH TRẮNG" at bounding box center [419, 299] width 151 height 23
click at [451, 288] on input "BỊCH TRẮN" at bounding box center [419, 299] width 151 height 23
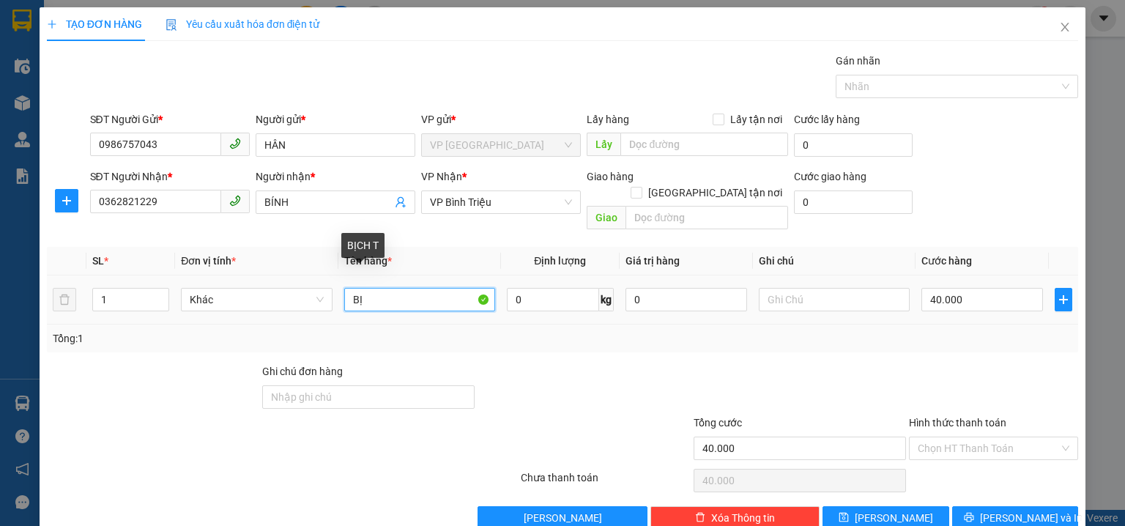
type input "B"
type input "CARTON LÁ THUỐC"
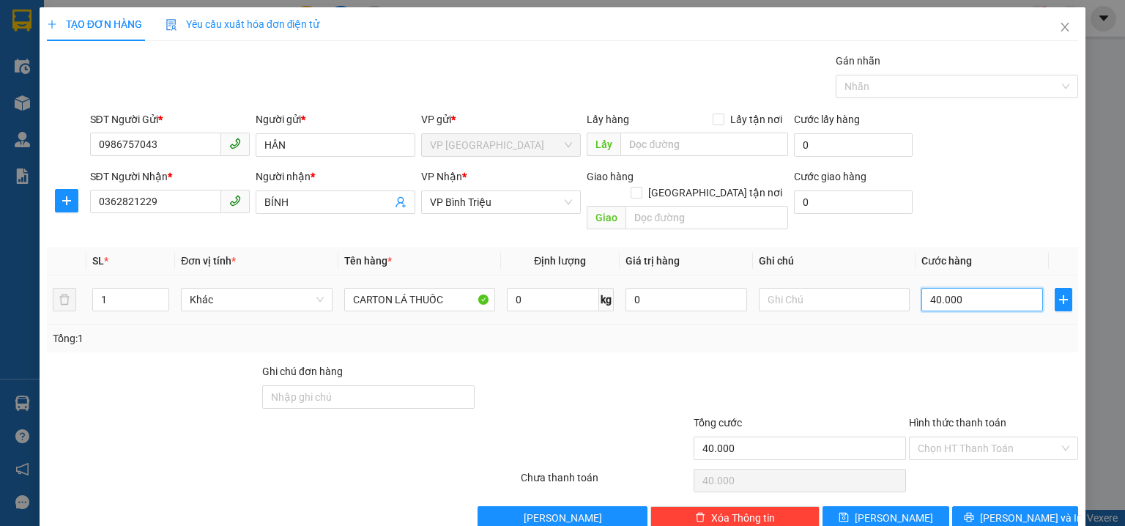
click at [983, 290] on input "40.000" at bounding box center [982, 299] width 122 height 23
type input "3"
type input "30"
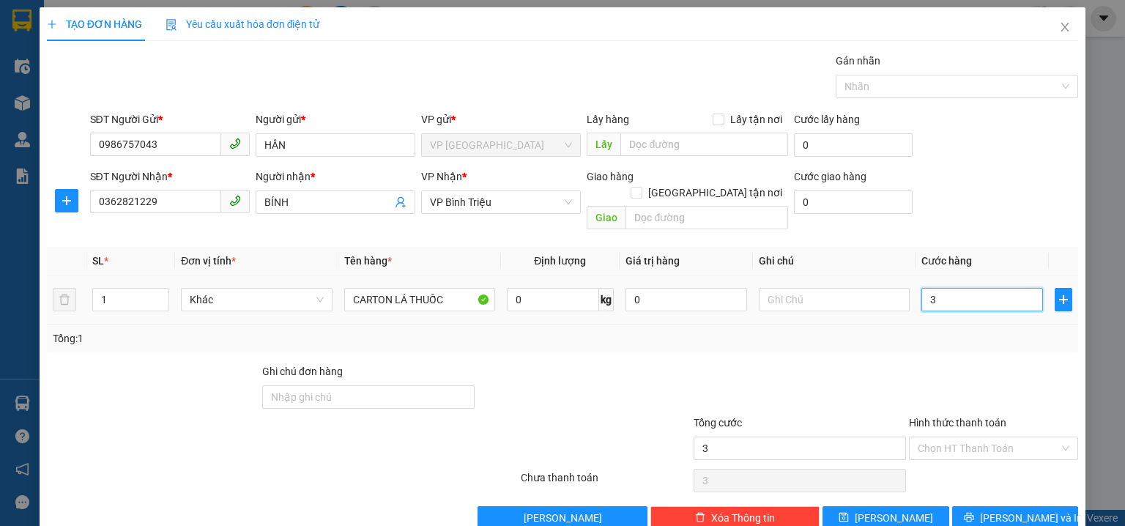
type input "30"
type input "30.000"
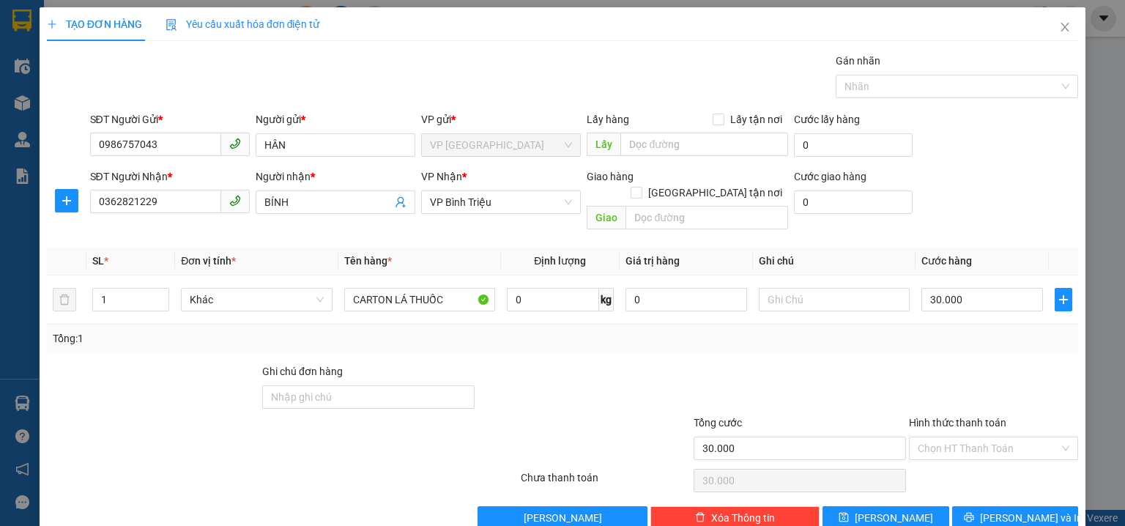
click at [990, 170] on div "SĐT Người Nhận * 0362821229 Người nhận * BÍNH VP Nhận * VP Bình Triệu Giao hàng…" at bounding box center [584, 201] width 995 height 67
click at [996, 437] on input "Hình thức thanh toán" at bounding box center [988, 448] width 141 height 22
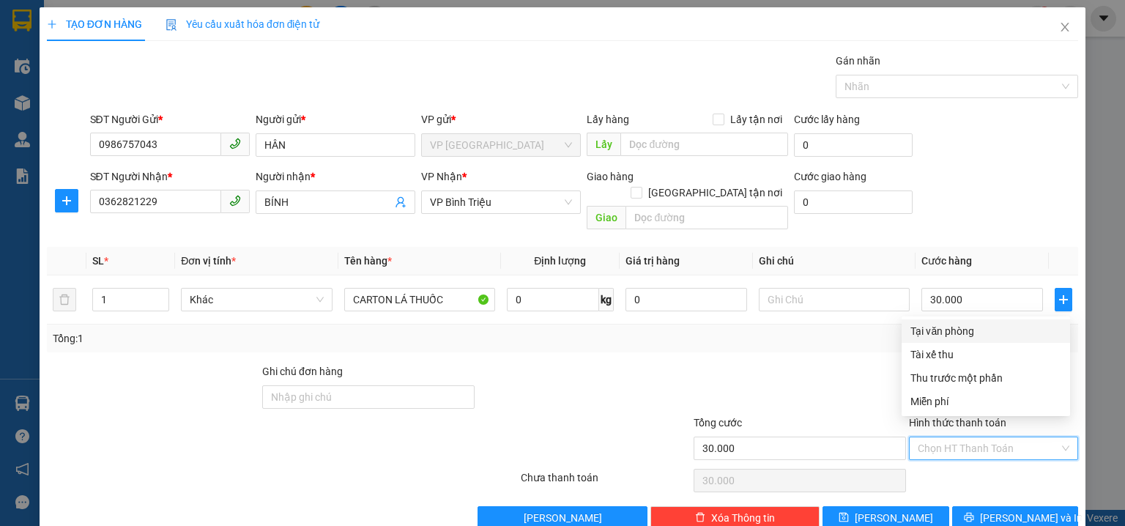
click at [987, 328] on div "Tại văn phòng" at bounding box center [985, 331] width 151 height 16
type input "0"
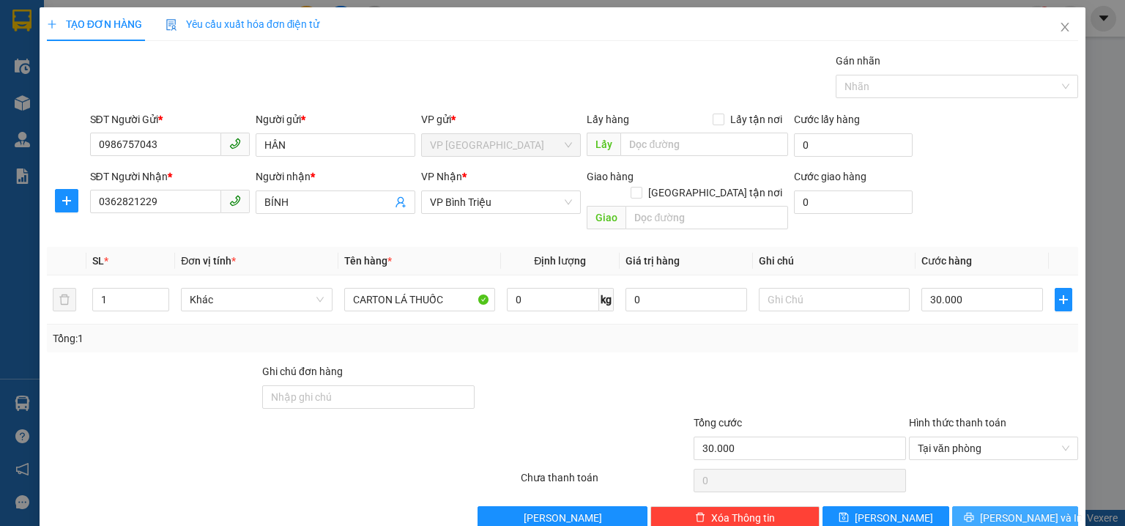
click at [1036, 506] on button "[PERSON_NAME] và In" at bounding box center [1015, 517] width 127 height 23
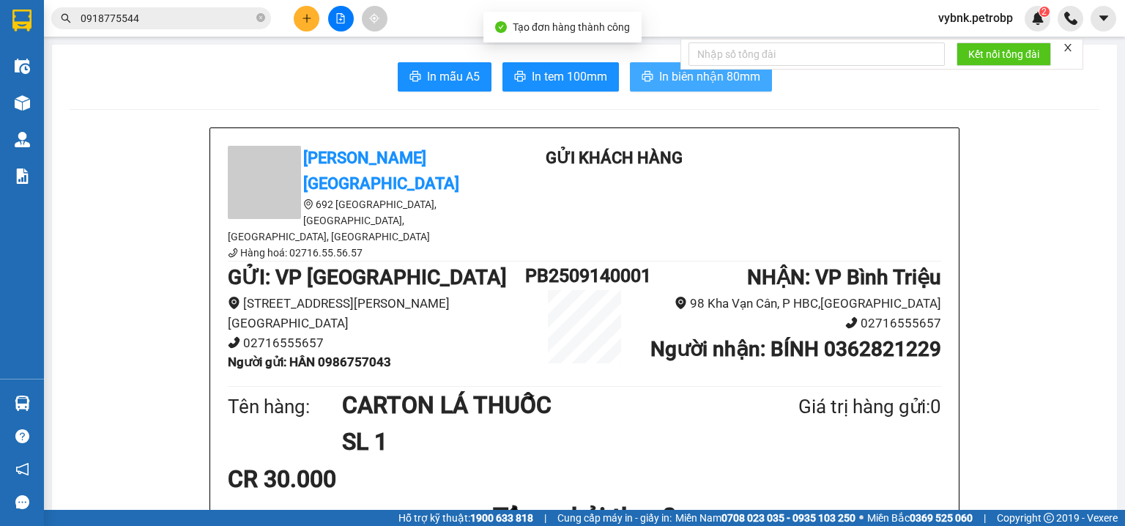
click at [672, 85] on span "In biên nhận 80mm" at bounding box center [709, 76] width 101 height 18
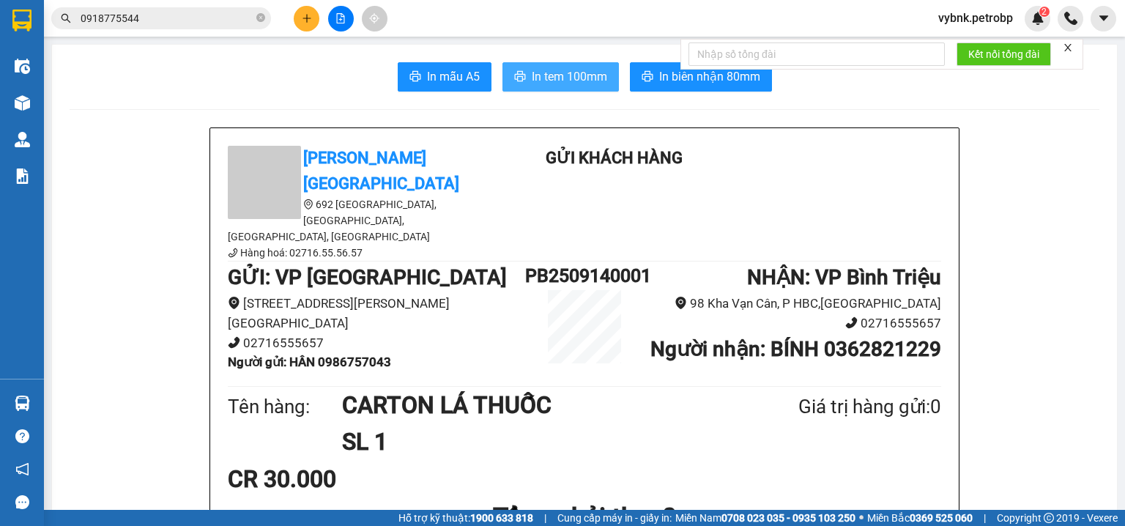
click at [584, 87] on button "In tem 100mm" at bounding box center [560, 76] width 116 height 29
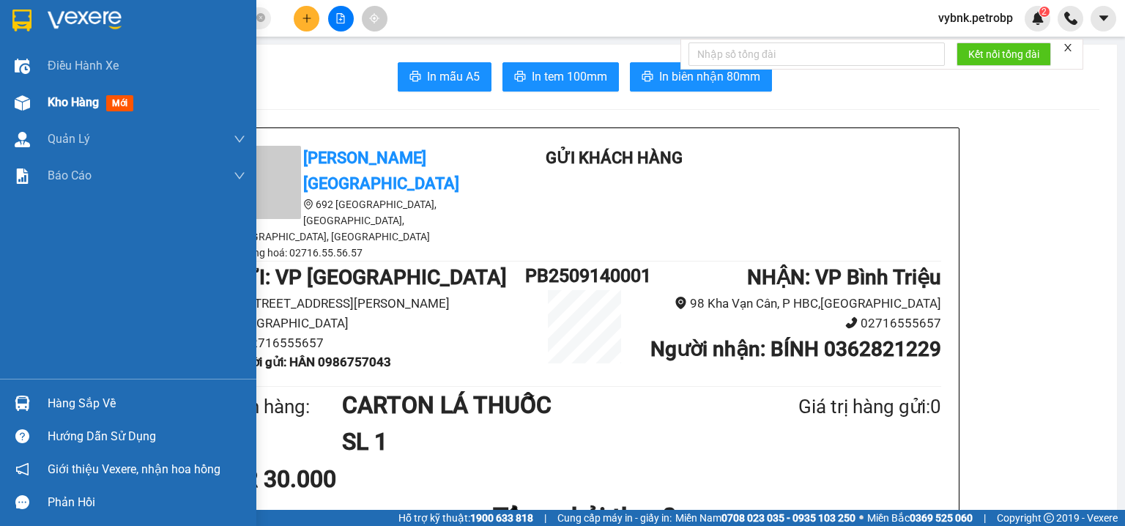
click at [19, 108] on img at bounding box center [22, 102] width 15 height 15
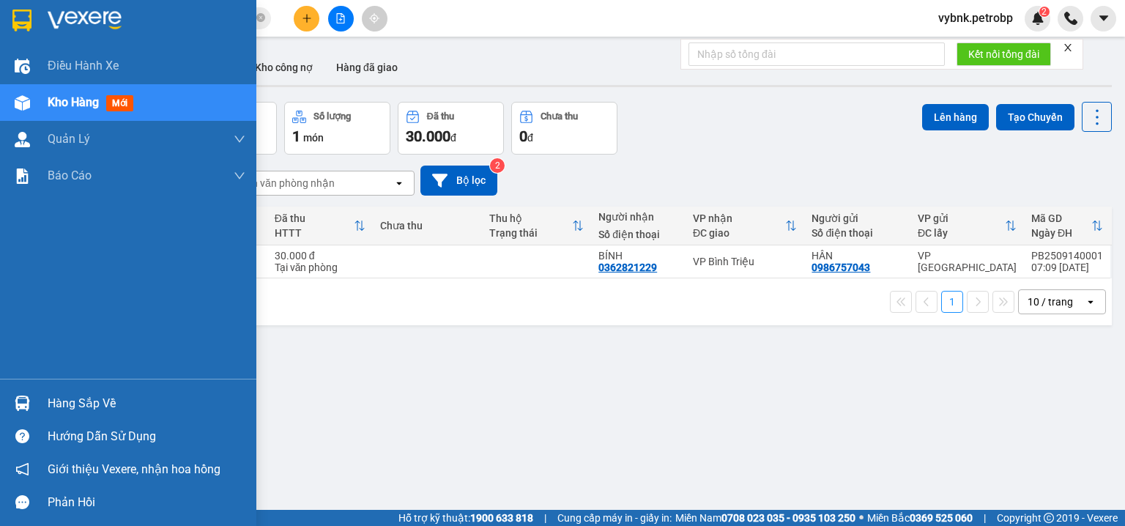
click at [48, 399] on div "Hàng sắp về" at bounding box center [147, 404] width 198 height 22
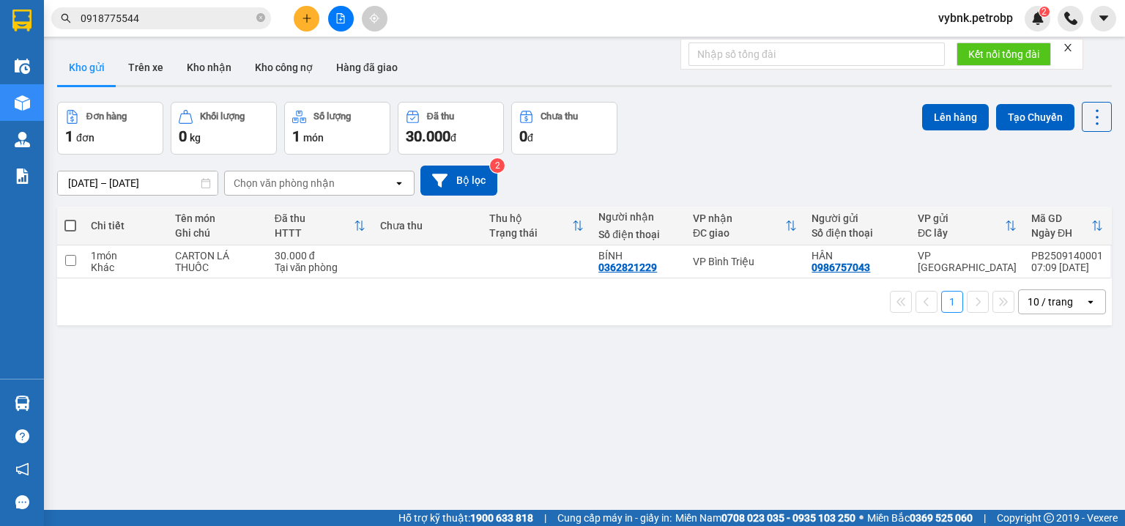
click at [661, 150] on section "Kết quả tìm kiếm ( 701 ) Bộ lọc Ngày tạo đơn gần nhất Mã ĐH Trạng thái Món hàng…" at bounding box center [562, 263] width 1125 height 526
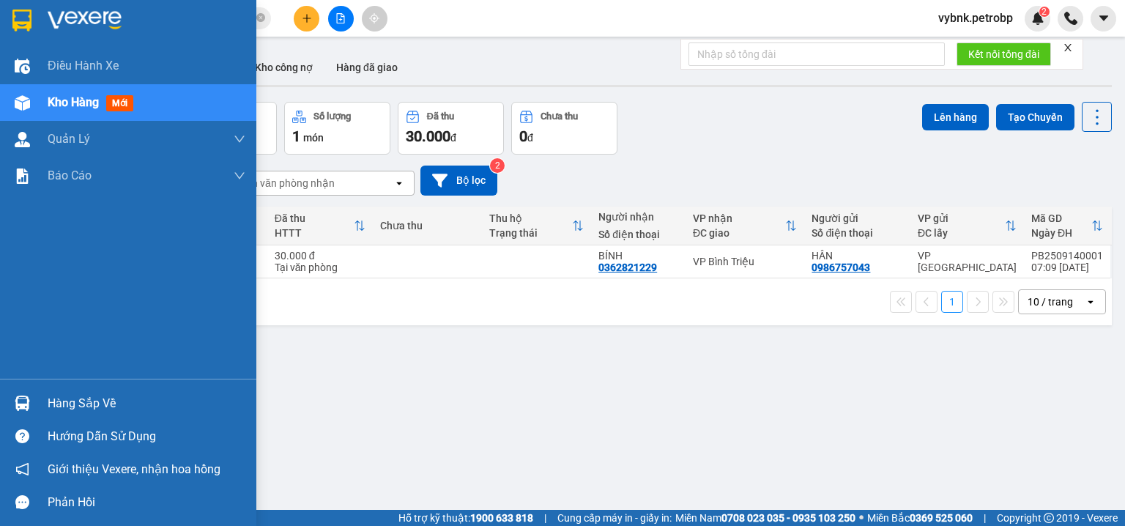
click at [20, 390] on div at bounding box center [23, 403] width 26 height 26
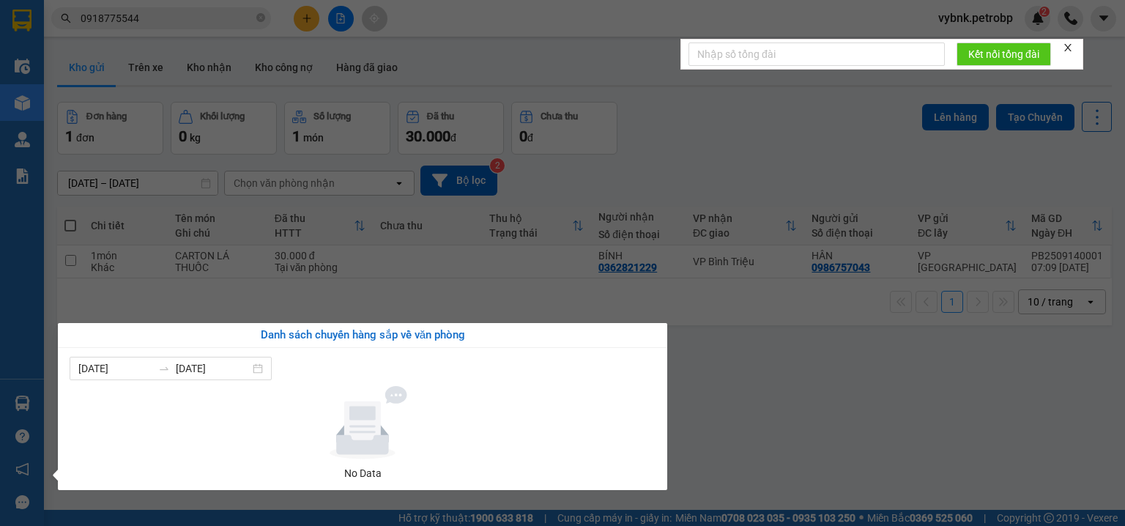
click at [743, 363] on section "Kết quả tìm kiếm ( 701 ) Bộ lọc Ngày tạo đơn gần nhất Mã ĐH Trạng thái Món hàng…" at bounding box center [562, 263] width 1125 height 526
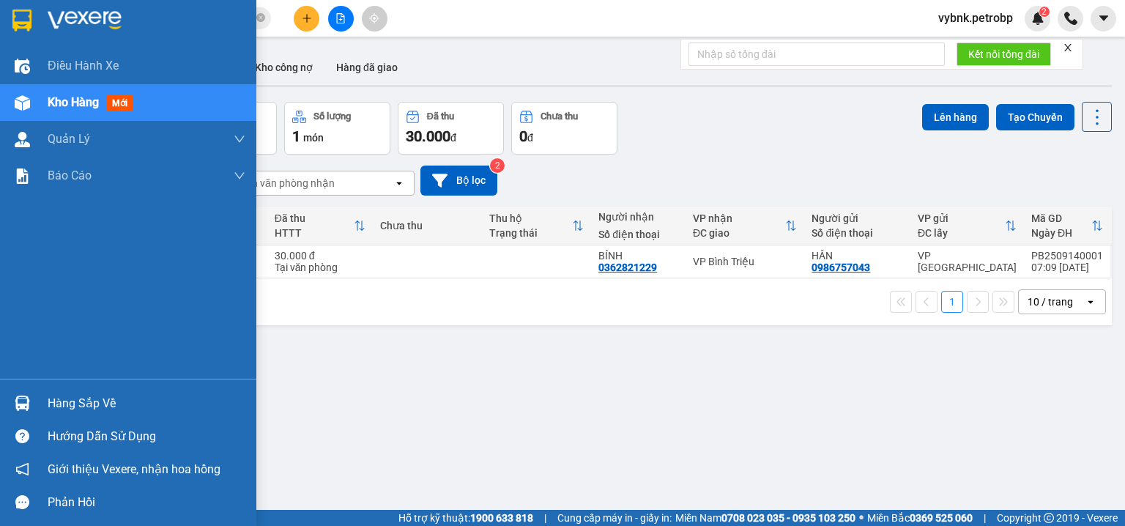
click at [32, 397] on div at bounding box center [23, 403] width 26 height 26
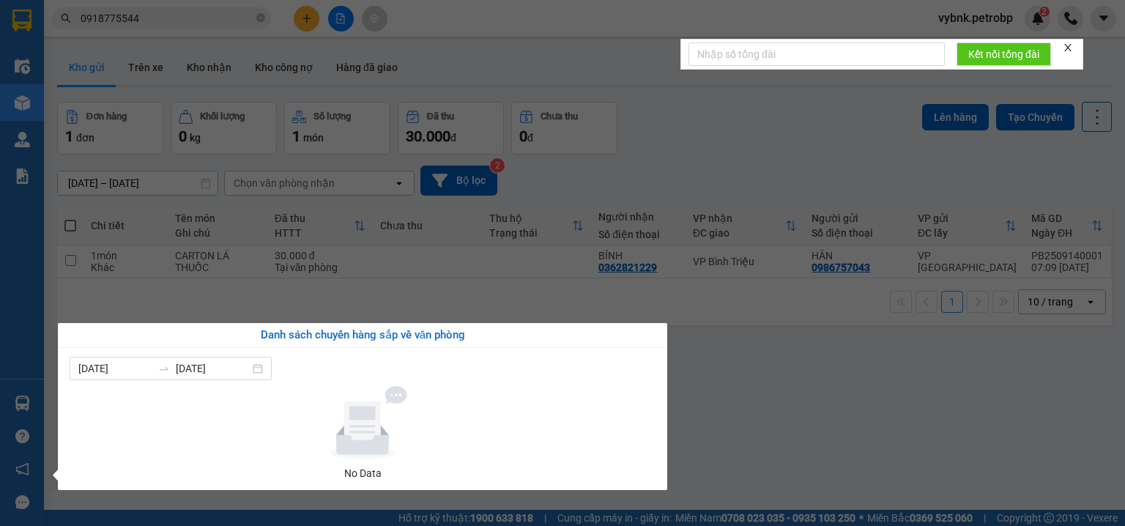
click at [215, 53] on section "Kết quả tìm kiếm ( 701 ) Bộ lọc Ngày tạo đơn gần nhất Mã ĐH Trạng thái Món hàng…" at bounding box center [562, 263] width 1125 height 526
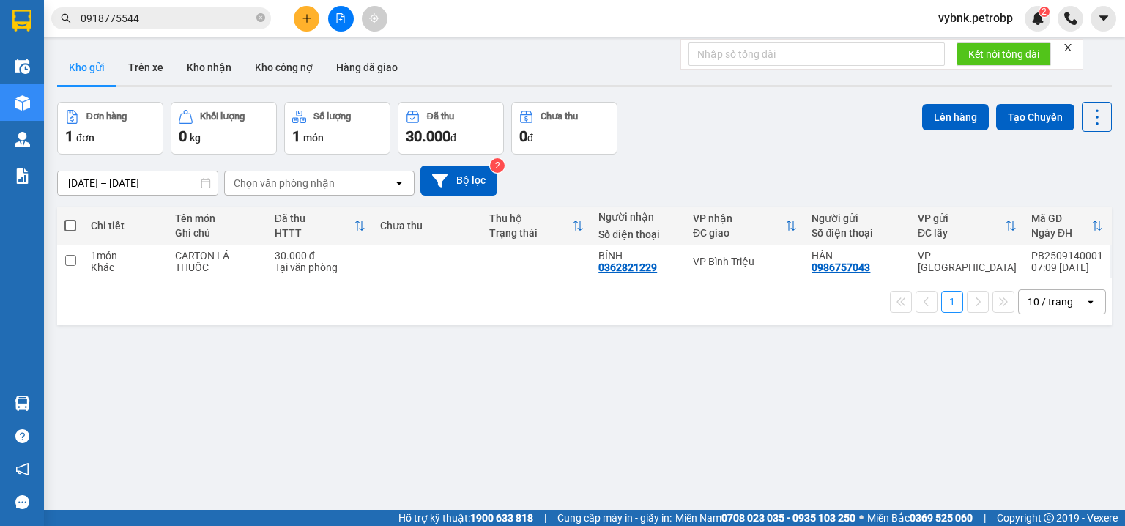
click at [215, 53] on button "Kho nhận" at bounding box center [209, 67] width 68 height 35
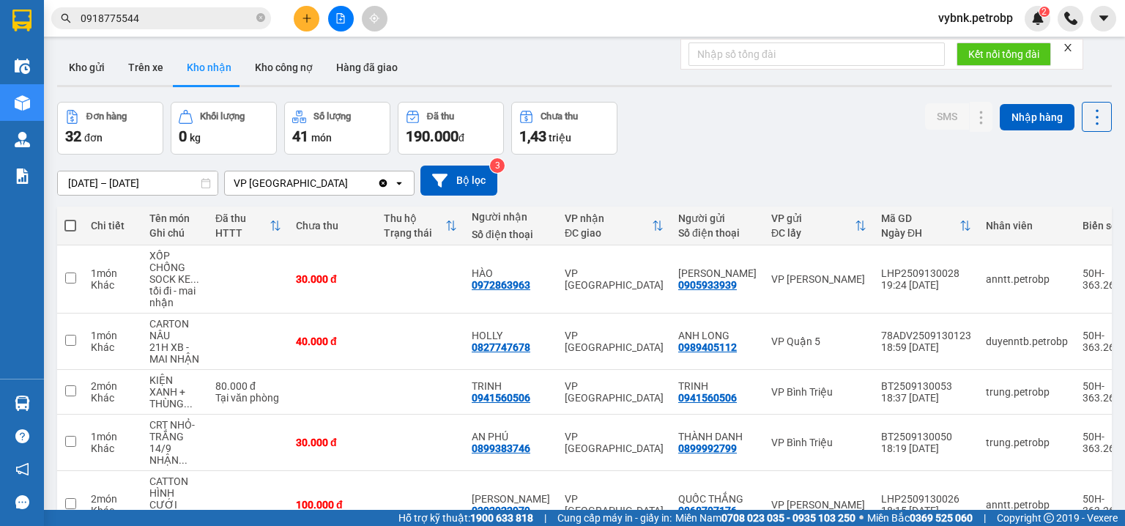
scroll to position [312, 0]
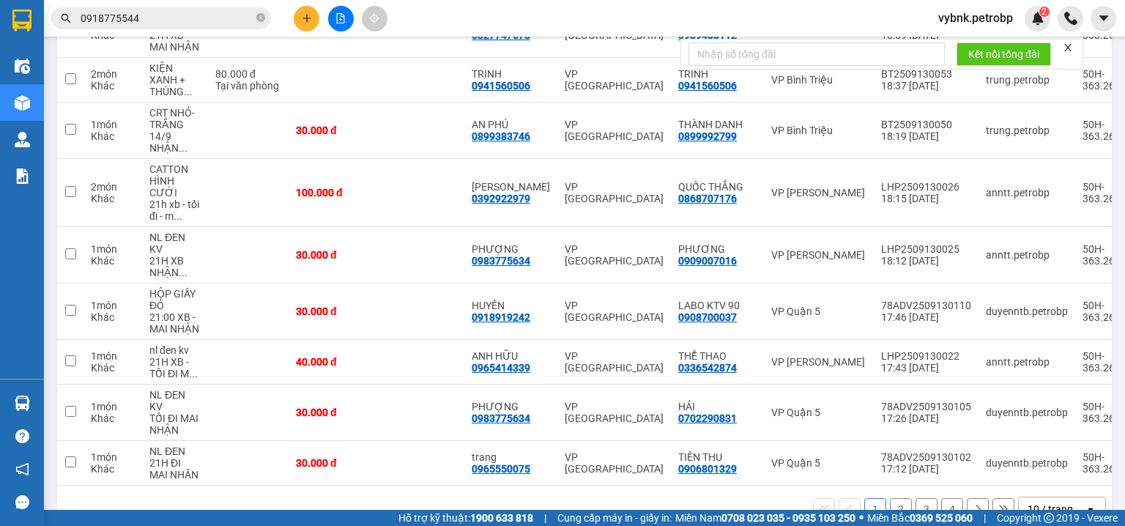
click at [899, 498] on button "2" at bounding box center [901, 509] width 22 height 22
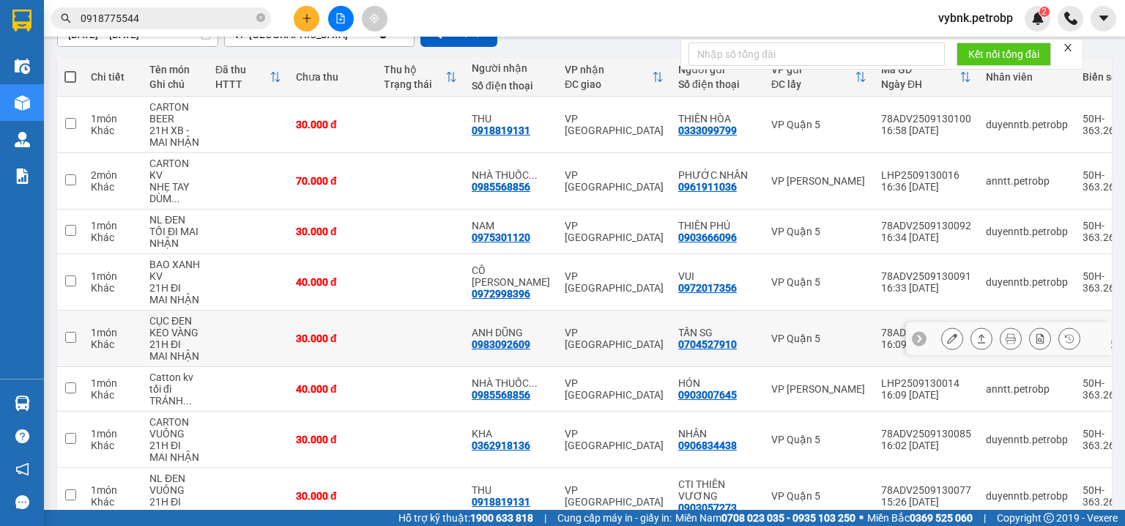
scroll to position [305, 0]
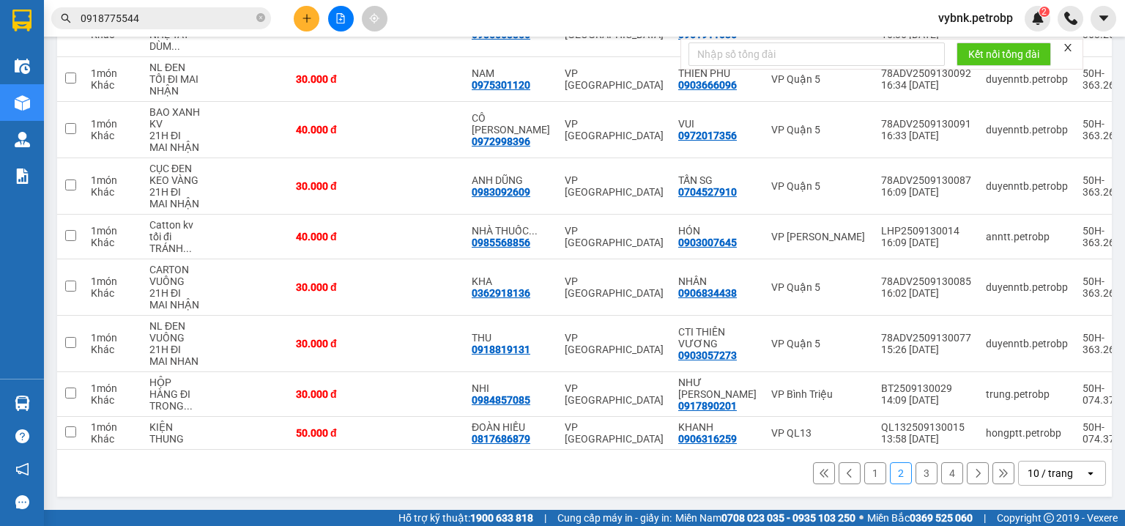
click at [868, 473] on button "1" at bounding box center [875, 473] width 22 height 22
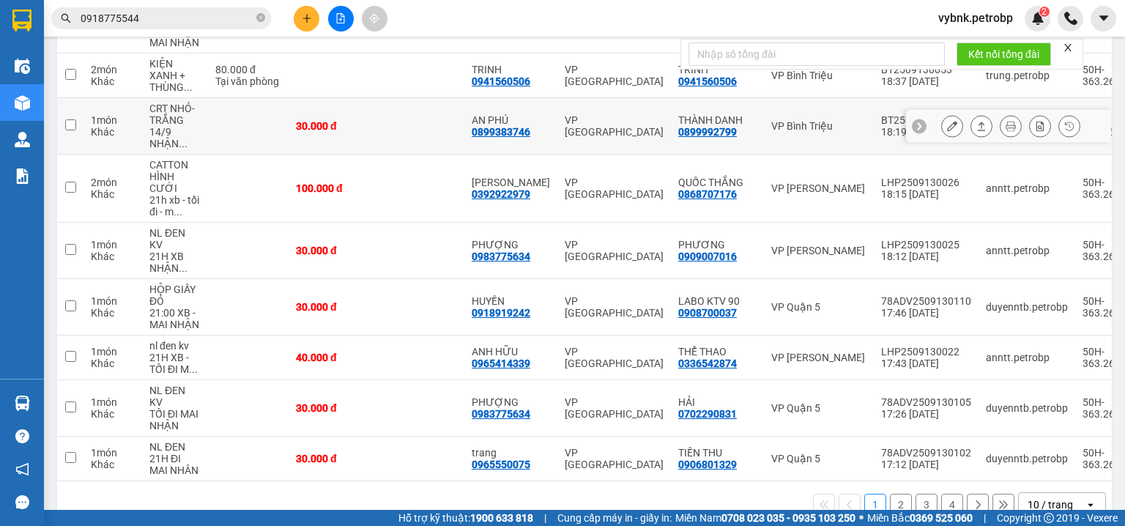
scroll to position [160, 0]
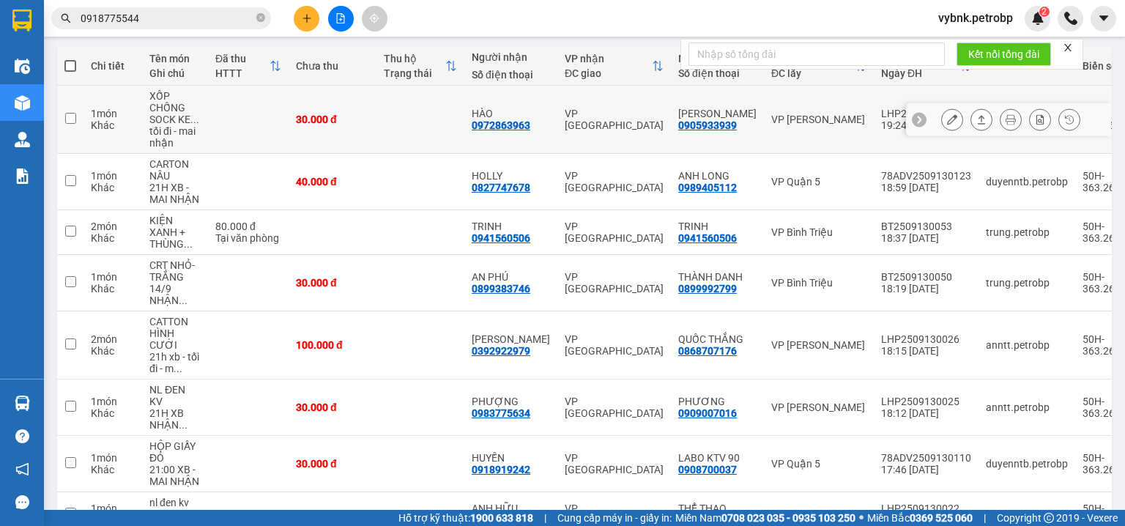
click at [947, 118] on icon at bounding box center [952, 119] width 10 height 10
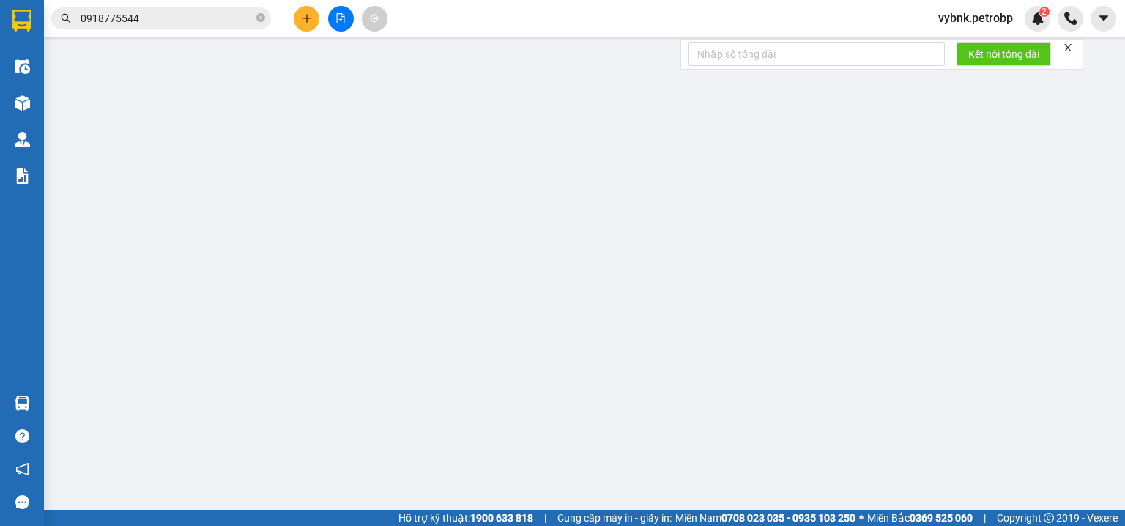
type input "0905933939"
type input "anh GIANG"
type input "0972863963"
type input "HÀO"
type input "30.000"
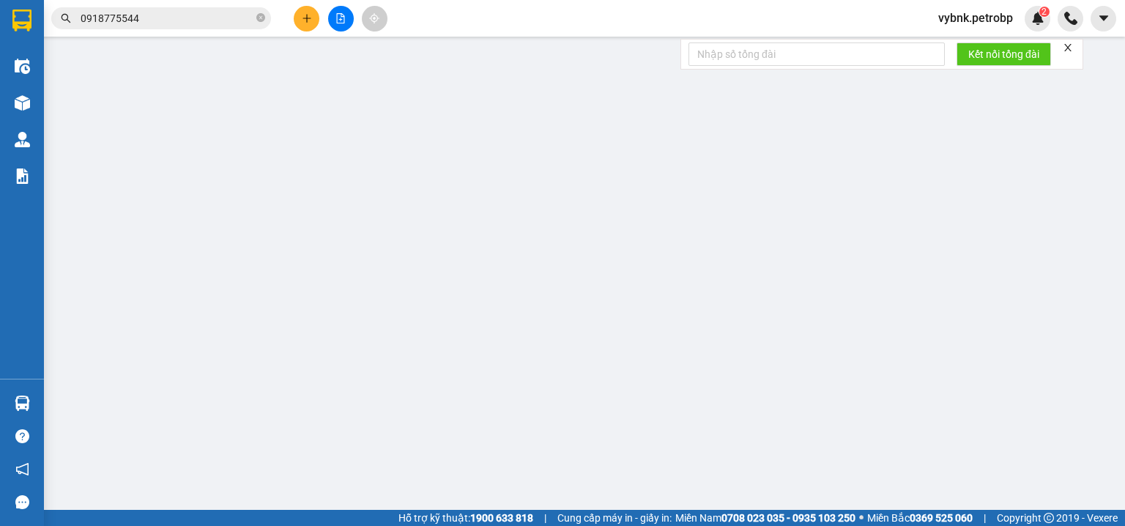
type input "30.000"
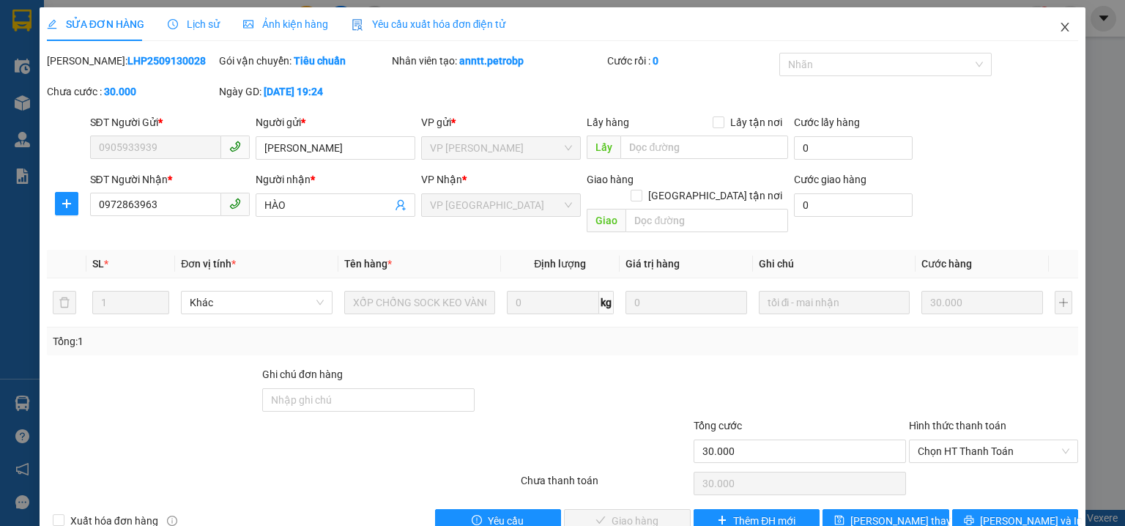
click at [1059, 24] on icon "close" at bounding box center [1065, 27] width 12 height 12
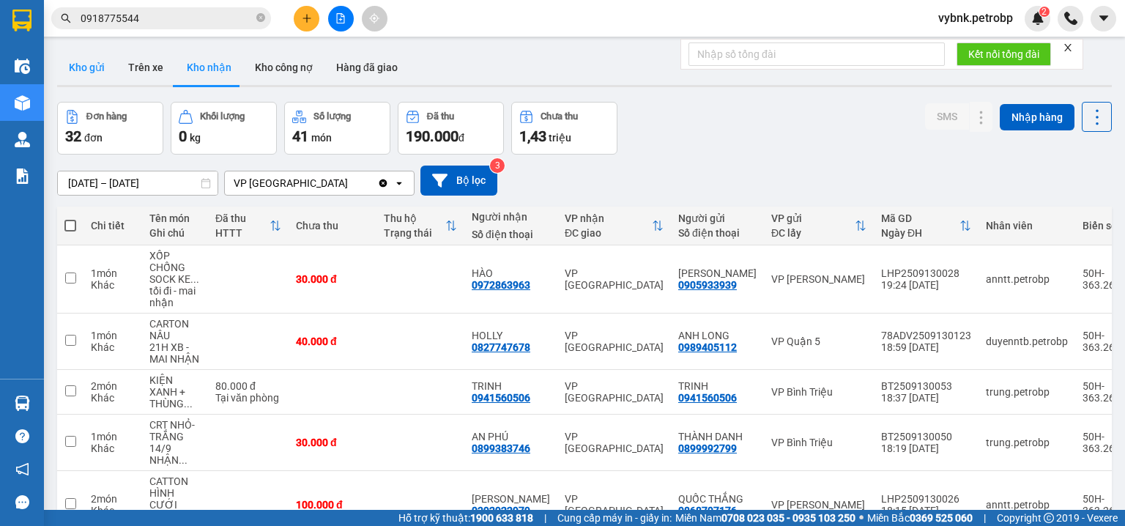
click at [91, 72] on button "Kho gửi" at bounding box center [86, 67] width 59 height 35
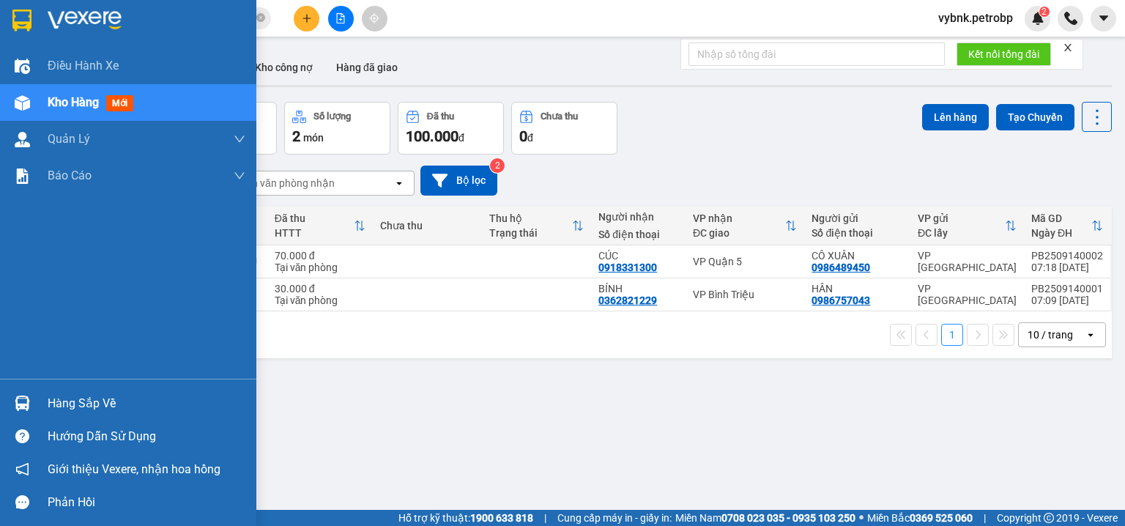
click at [18, 401] on img at bounding box center [22, 403] width 15 height 15
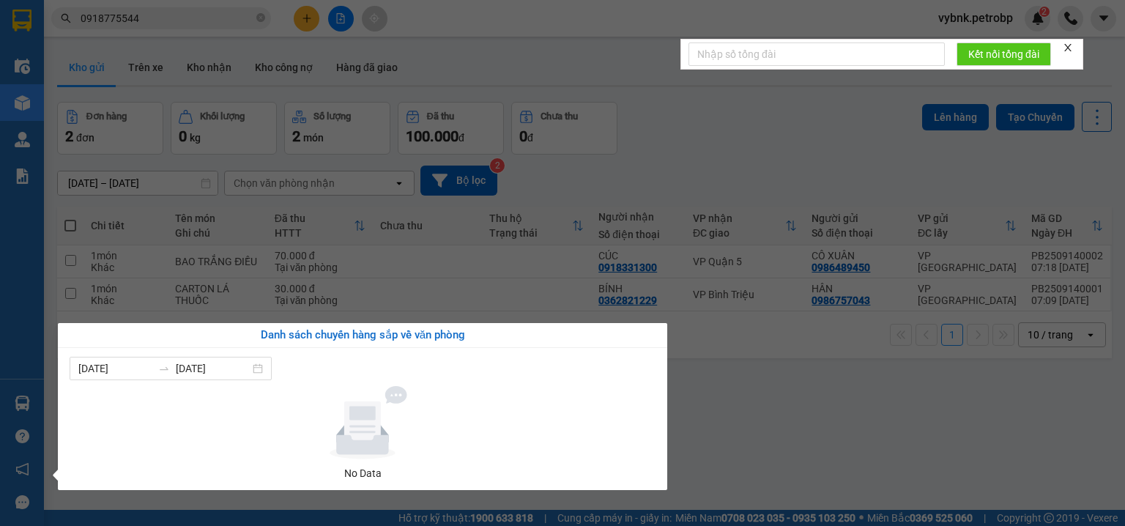
click at [690, 157] on section "Kết quả tìm kiếm ( 701 ) Bộ lọc Ngày tạo đơn gần nhất Mã ĐH Trạng thái Món hàng…" at bounding box center [562, 263] width 1125 height 526
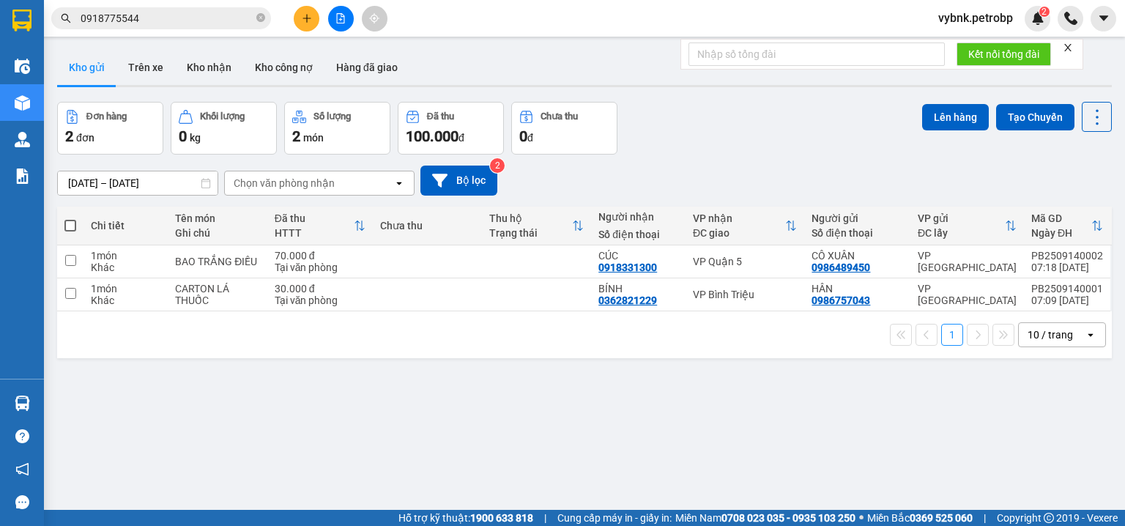
click at [308, 18] on icon "plus" at bounding box center [307, 18] width 10 height 10
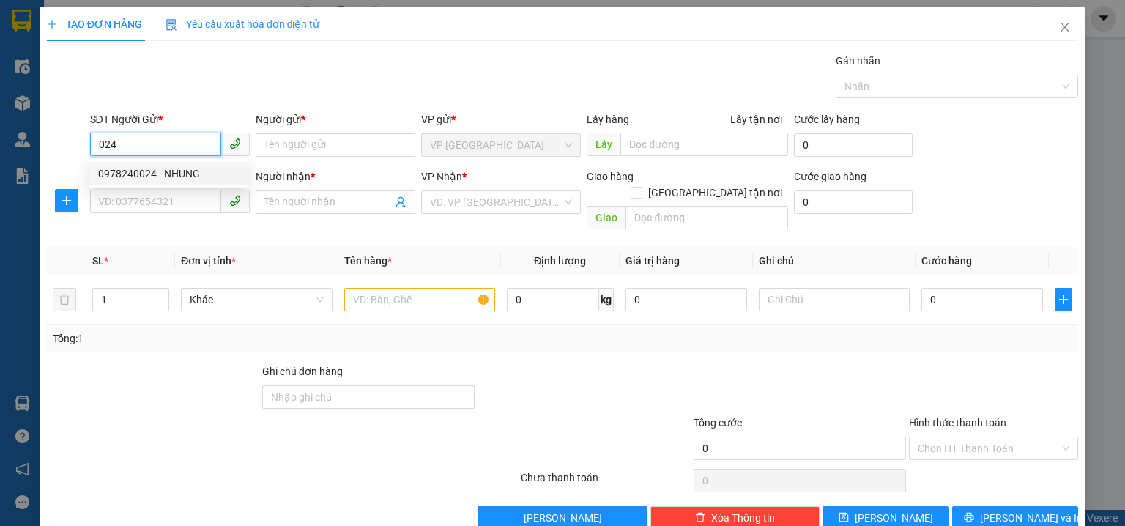
click at [202, 174] on div "0978240024 - NHUNG" at bounding box center [168, 174] width 141 height 16
type input "0978240024"
type input "NHUNG"
type input "0967631661"
type input "MỴ"
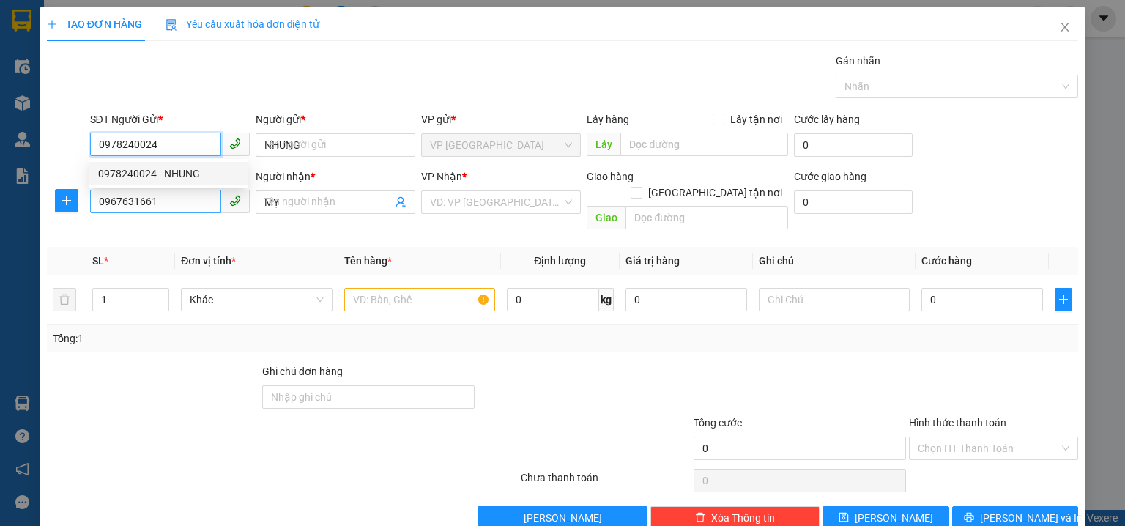
type input "50.000"
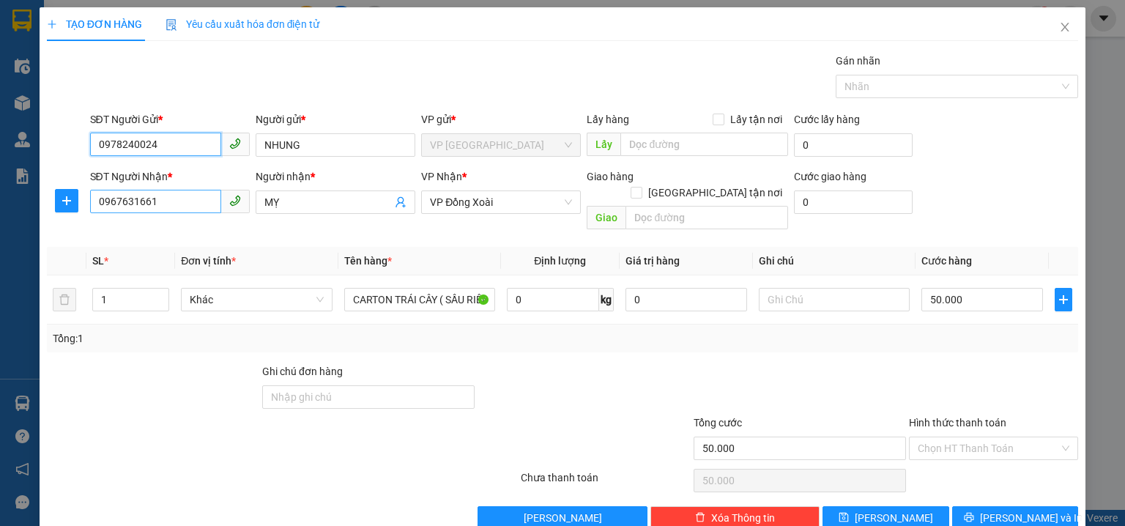
type input "0978240024"
click at [179, 198] on input "0967631661" at bounding box center [155, 201] width 131 height 23
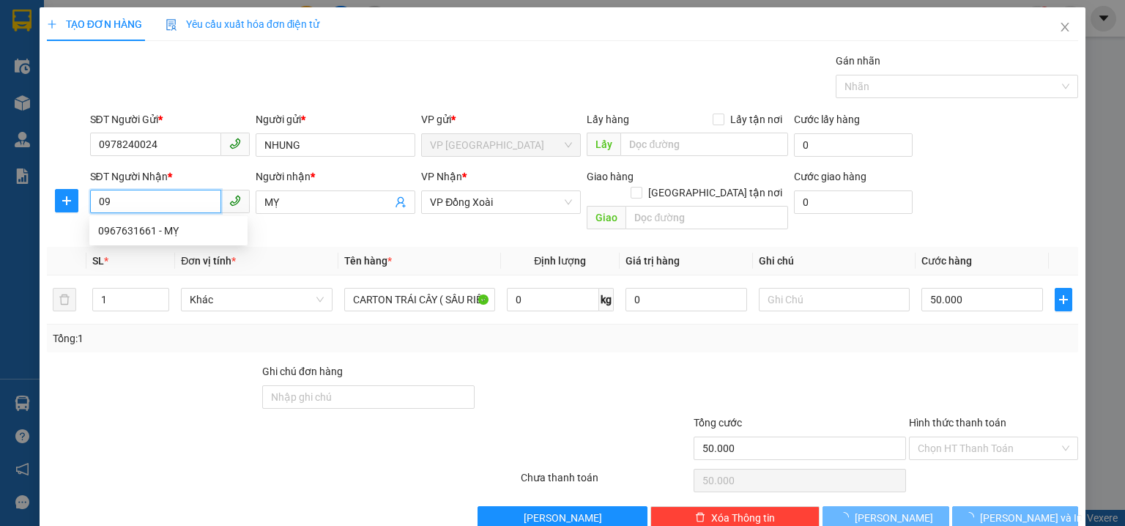
type input "0"
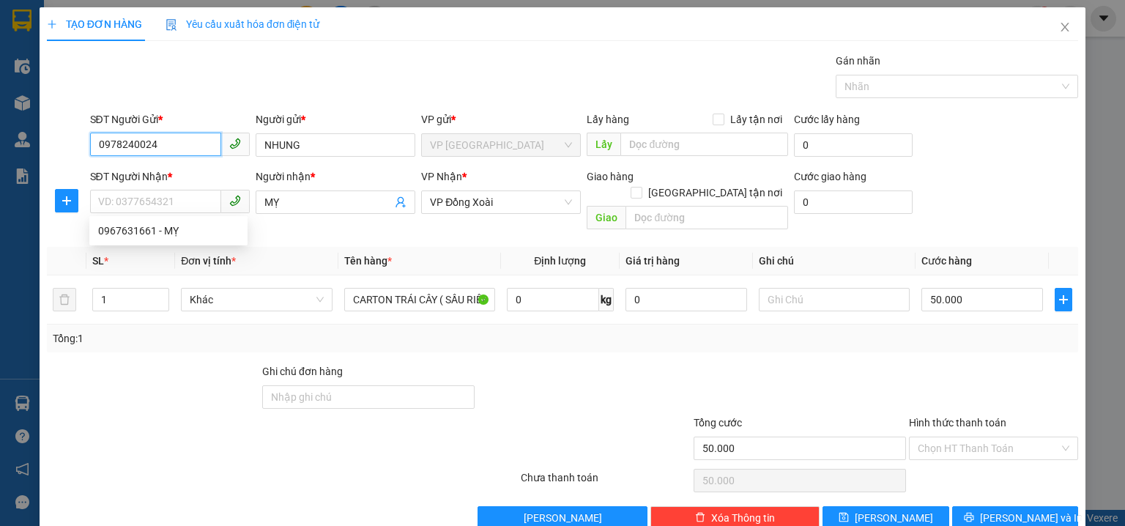
click at [112, 141] on input "0978240024" at bounding box center [155, 144] width 131 height 23
paste input "0908157465"
type input "0908157465"
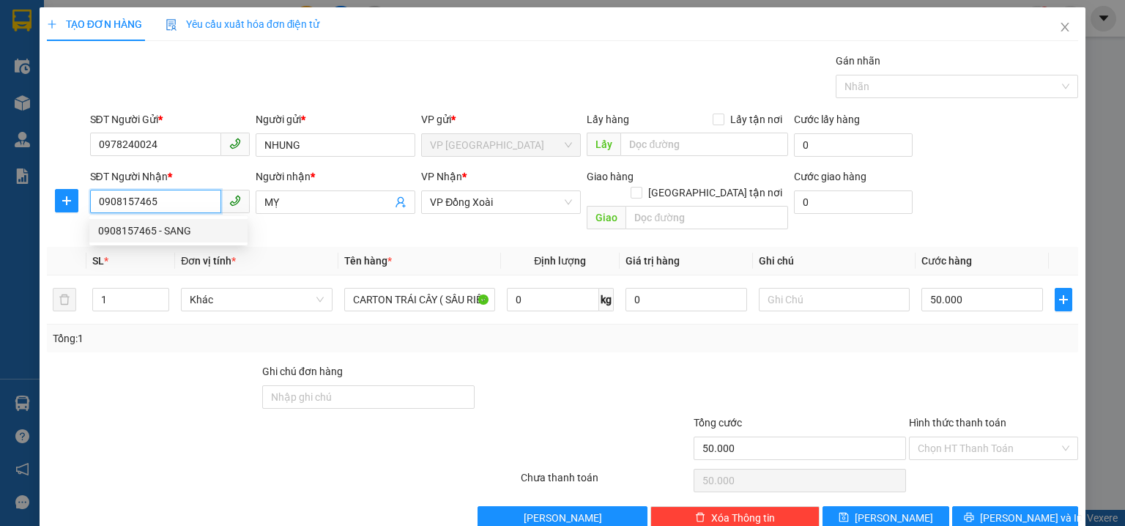
click at [175, 227] on div "0908157465 - SANG" at bounding box center [168, 231] width 141 height 16
type input "SANG"
type input "100.000"
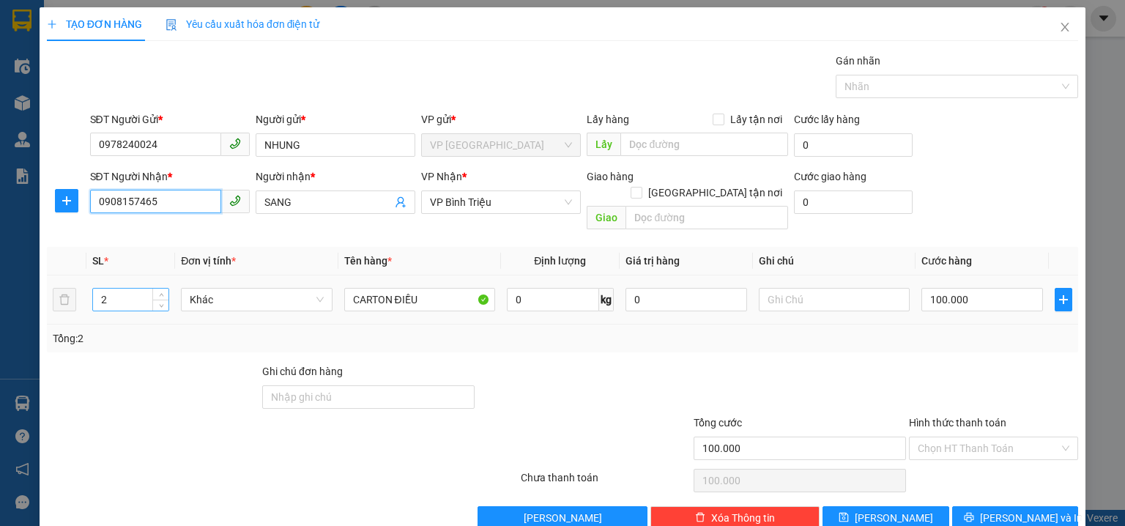
type input "0908157465"
click at [138, 289] on input "2" at bounding box center [130, 300] width 75 height 22
type input "1"
click at [947, 288] on input "100.000" at bounding box center [982, 299] width 122 height 23
type input "0"
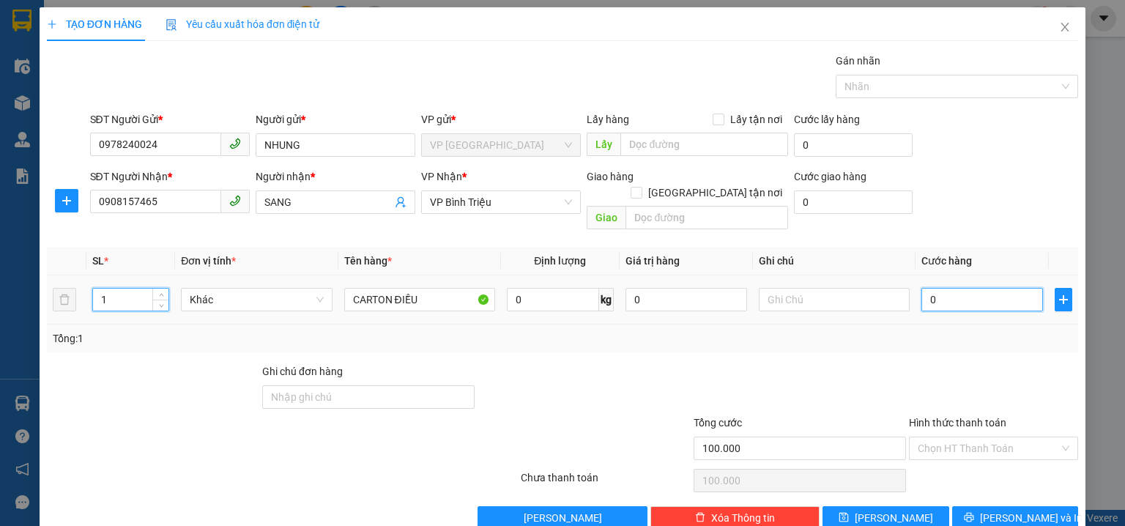
type input "0"
type input "5"
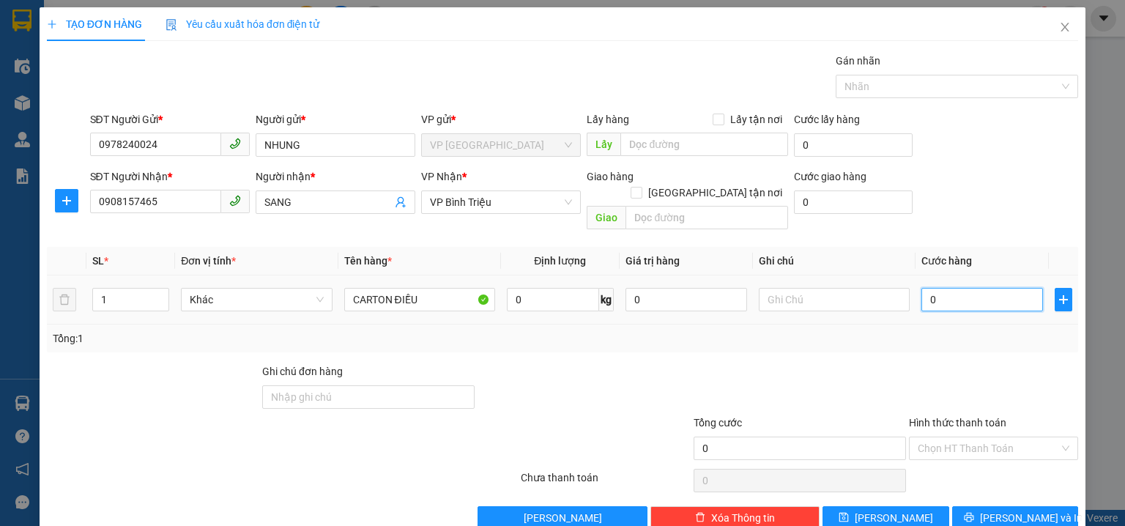
type input "05"
type input "50"
type input "050"
type input "50.000"
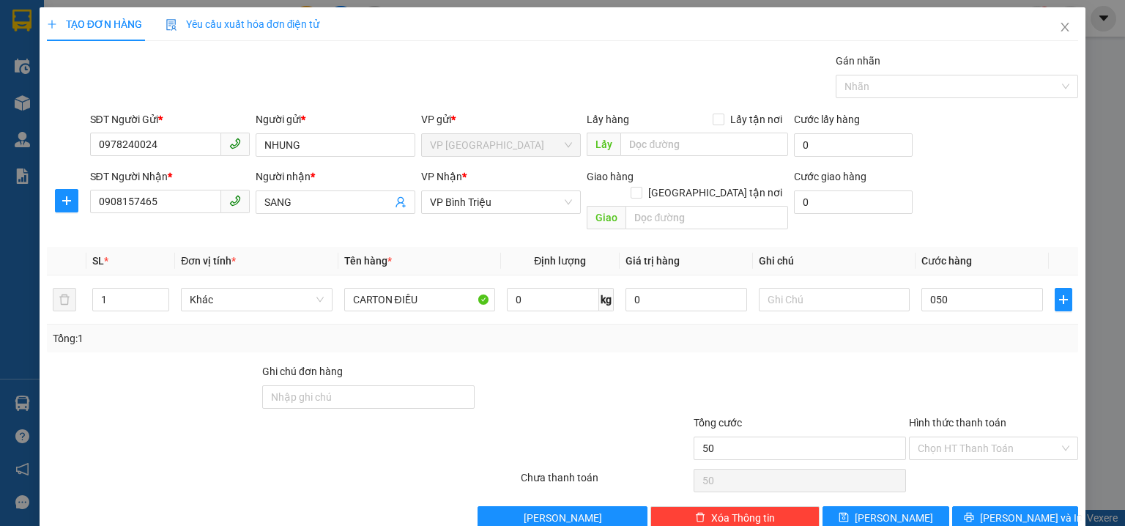
type input "50.000"
click at [1012, 147] on div "SĐT Người Gửi * 0978240024 Người gửi * NHUNG VP gửi * VP Phước Bình Lấy hàng Lấ…" at bounding box center [584, 136] width 995 height 51
click at [959, 437] on input "Hình thức thanh toán" at bounding box center [988, 448] width 141 height 22
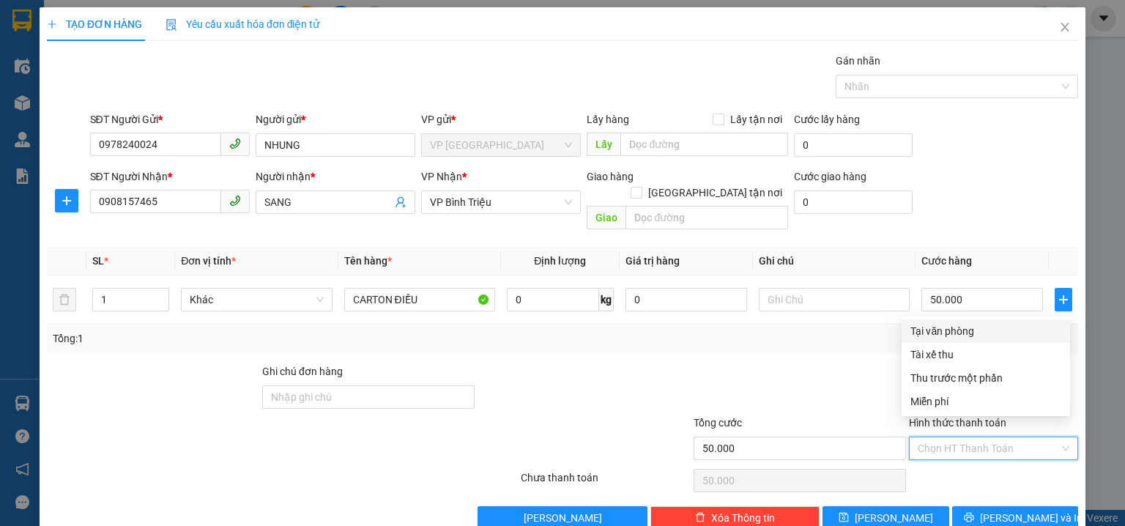
click at [939, 333] on div "Tại văn phòng" at bounding box center [985, 331] width 151 height 16
type input "0"
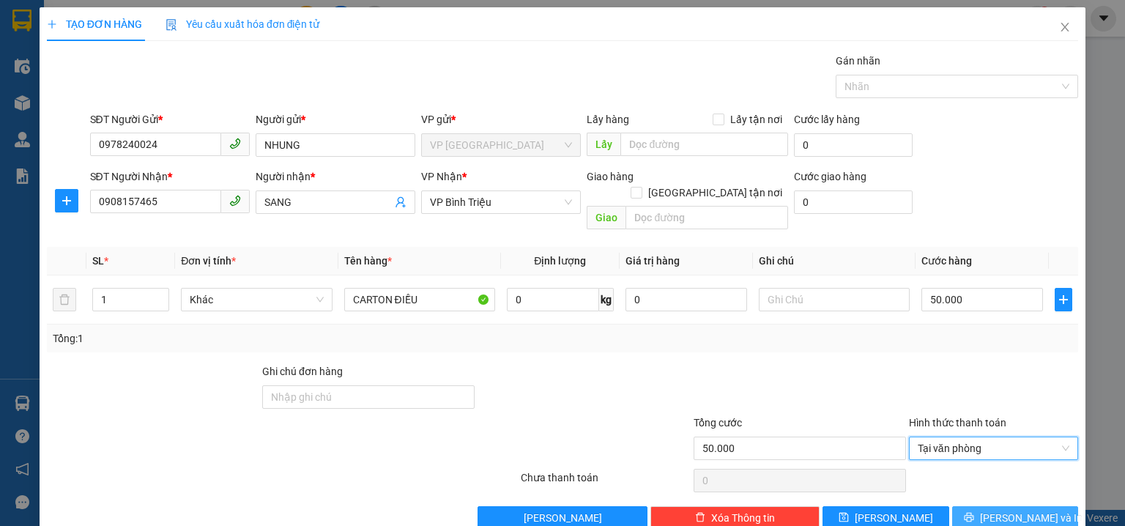
click at [1004, 506] on button "[PERSON_NAME] và In" at bounding box center [1015, 517] width 127 height 23
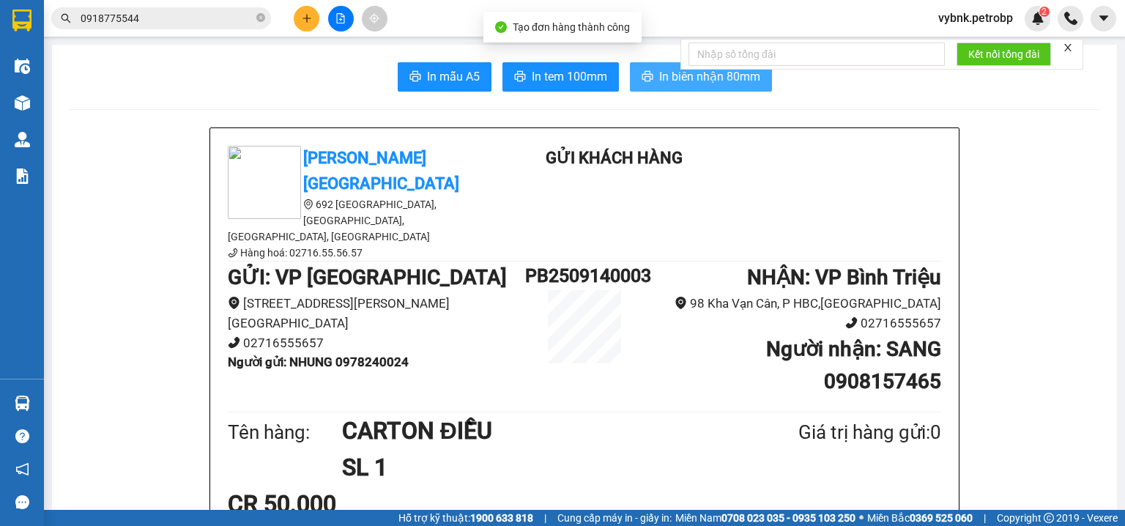
click at [671, 75] on span "In biên nhận 80mm" at bounding box center [709, 76] width 101 height 18
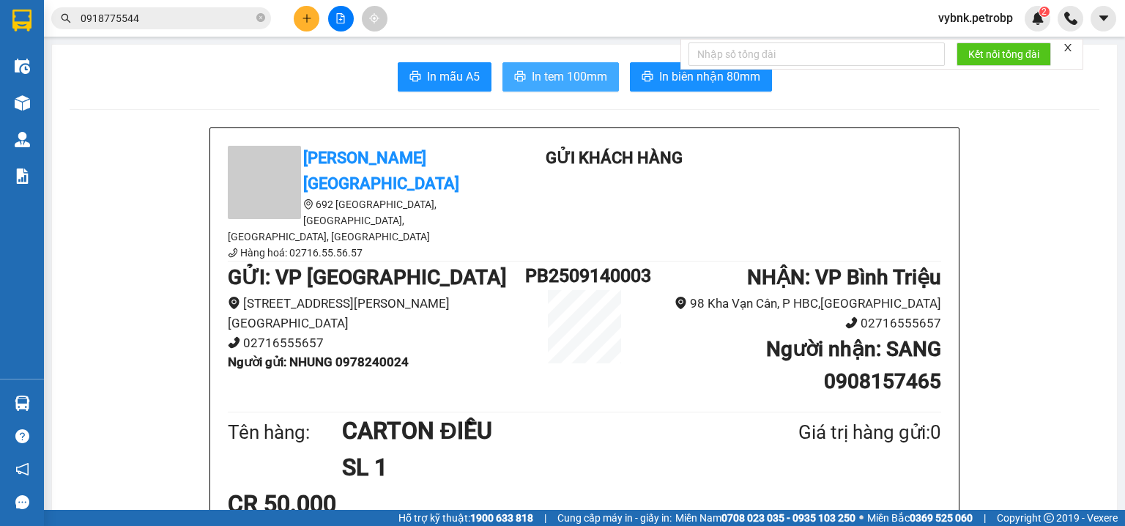
click at [564, 66] on button "In tem 100mm" at bounding box center [560, 76] width 116 height 29
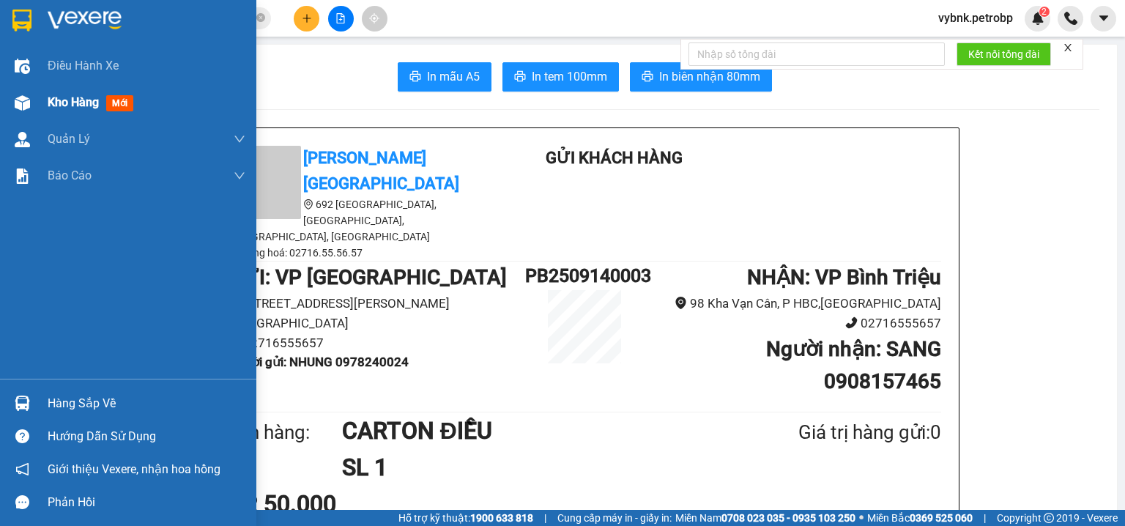
click at [26, 95] on img at bounding box center [22, 102] width 15 height 15
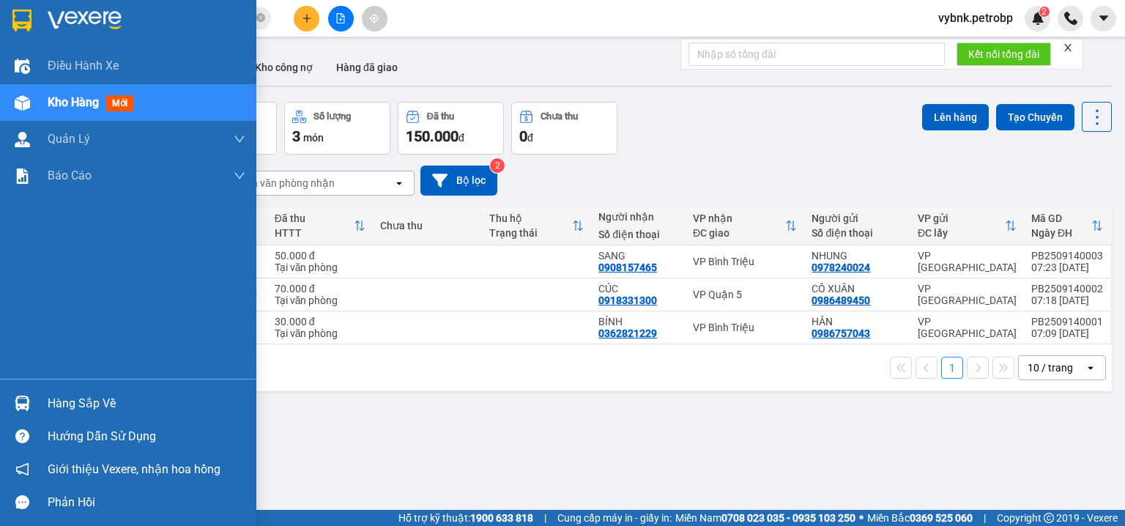
click at [26, 401] on img at bounding box center [22, 403] width 15 height 15
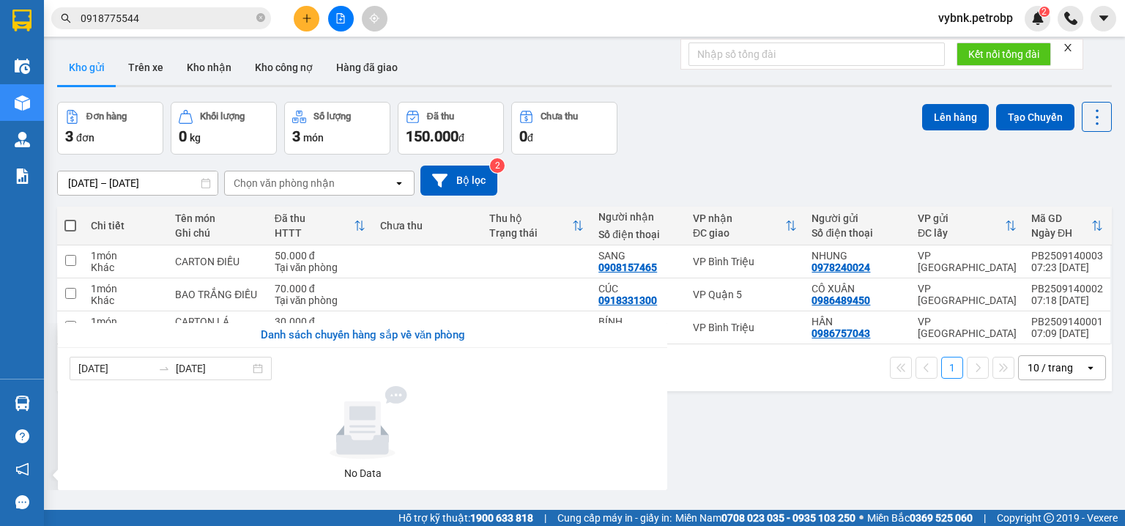
click at [215, 72] on section "Kết quả tìm kiếm ( 701 ) Bộ lọc Ngày tạo đơn gần nhất Mã ĐH Trạng thái Món hàng…" at bounding box center [562, 263] width 1125 height 526
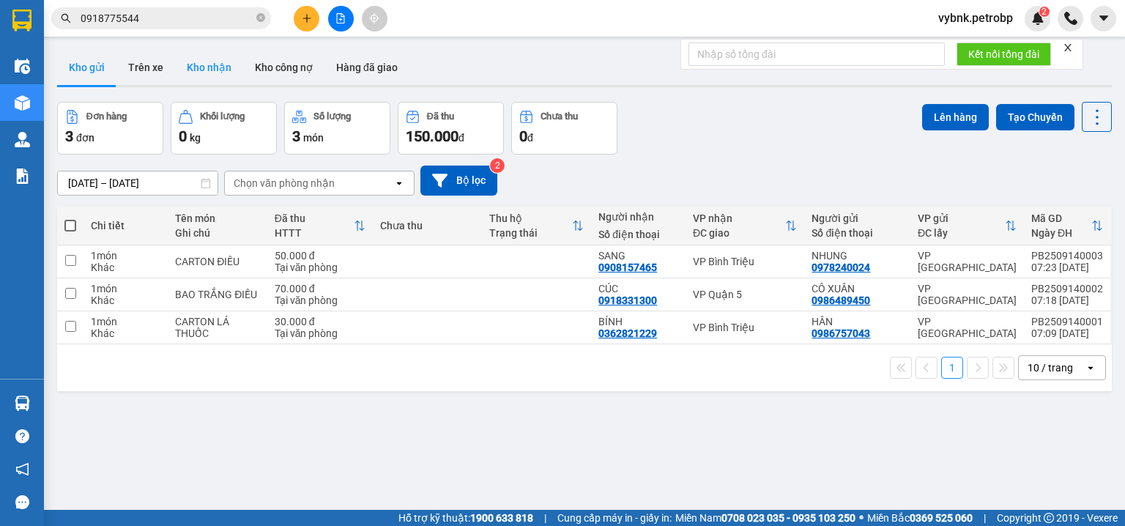
click at [214, 72] on button "Kho nhận" at bounding box center [209, 67] width 68 height 35
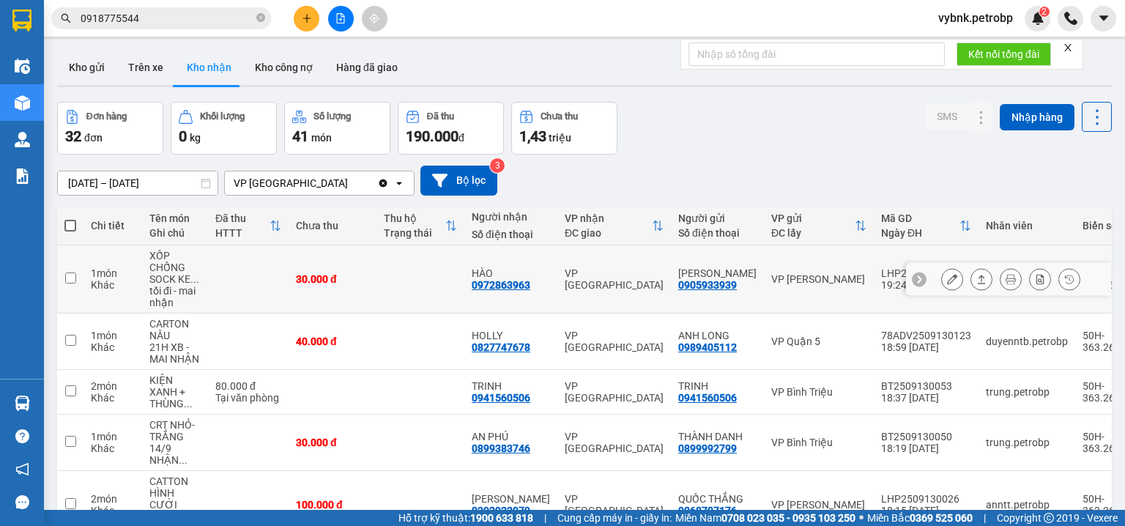
click at [524, 289] on div "0972863963" at bounding box center [501, 285] width 59 height 12
copy div "0972863963"
click at [263, 18] on icon "close-circle" at bounding box center [260, 17] width 9 height 9
paste input "0972863963"
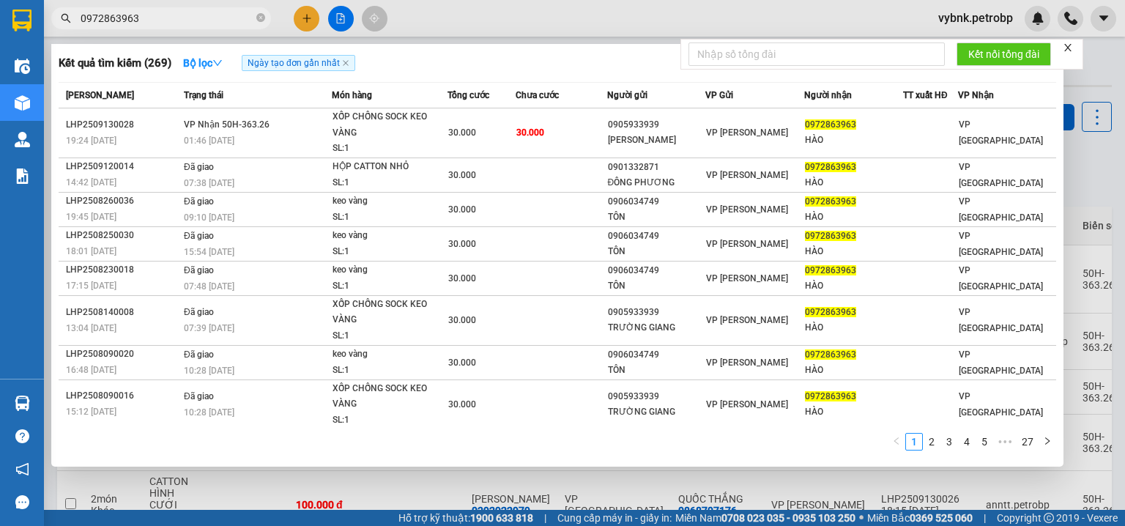
type input "0972863963"
click at [264, 155] on td "VP Nhận 50H-363.26 01:46 - 14/09" at bounding box center [256, 133] width 152 height 50
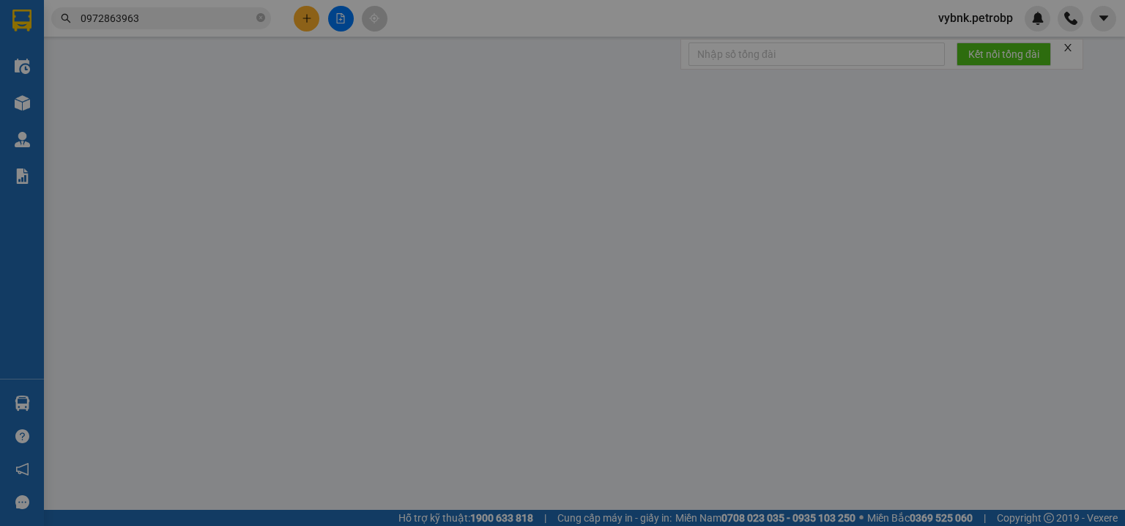
type input "0905933939"
type input "anh GIANG"
type input "0972863963"
type input "HÀO"
type input "30.000"
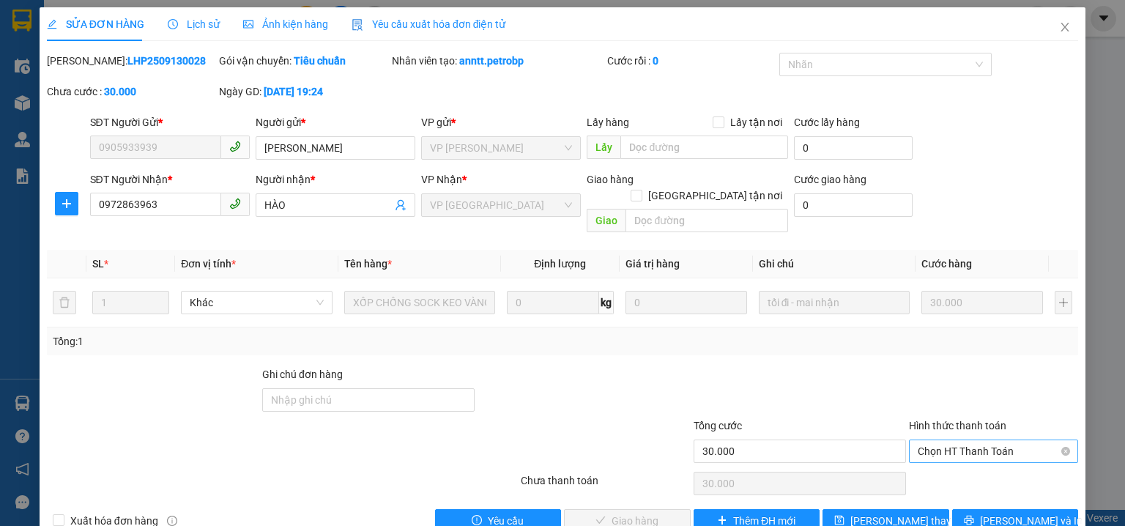
click at [964, 440] on span "Chọn HT Thanh Toán" at bounding box center [994, 451] width 152 height 22
click at [965, 466] on div "Tại văn phòng" at bounding box center [985, 464] width 151 height 16
type input "0"
click at [626, 513] on span "[PERSON_NAME] và Giao hàng" at bounding box center [662, 521] width 141 height 16
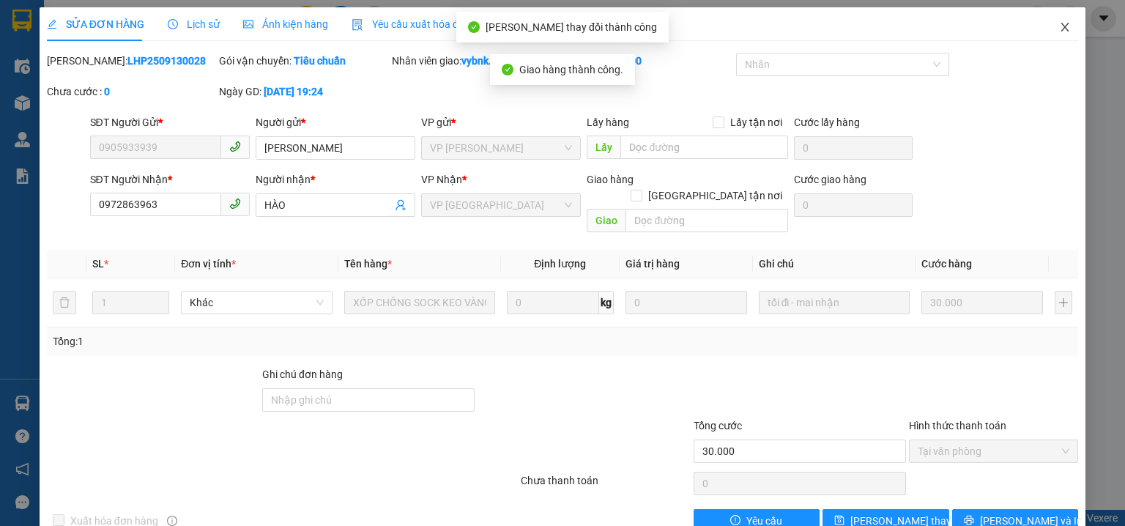
click at [1063, 26] on span "Close" at bounding box center [1064, 27] width 41 height 41
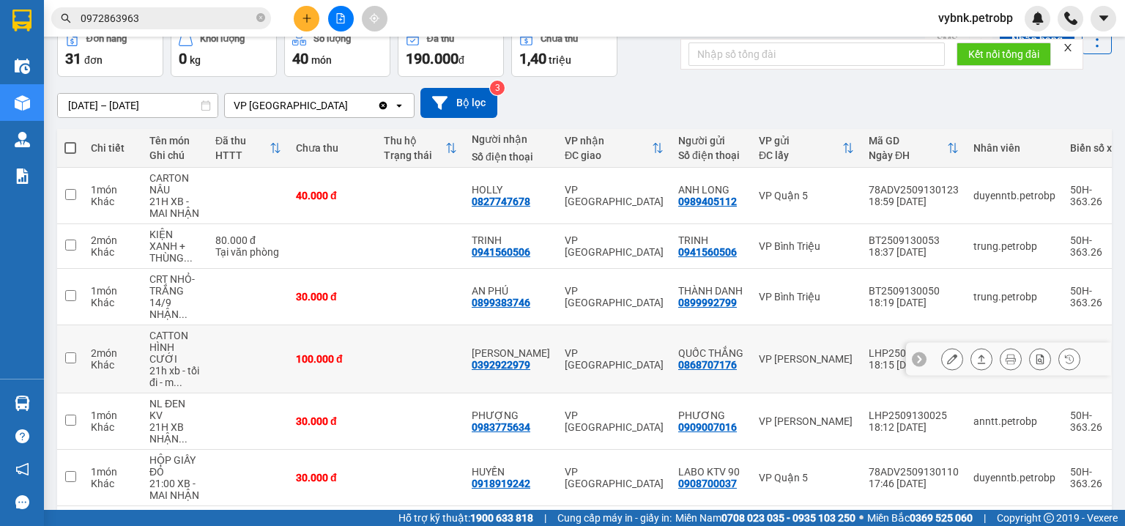
scroll to position [316, 0]
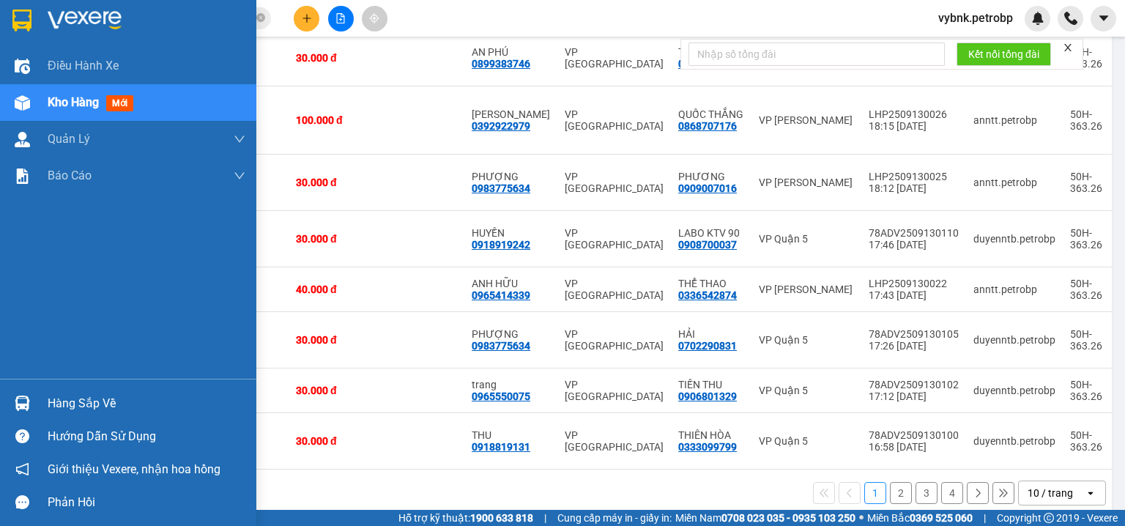
click at [15, 404] on img at bounding box center [22, 403] width 15 height 15
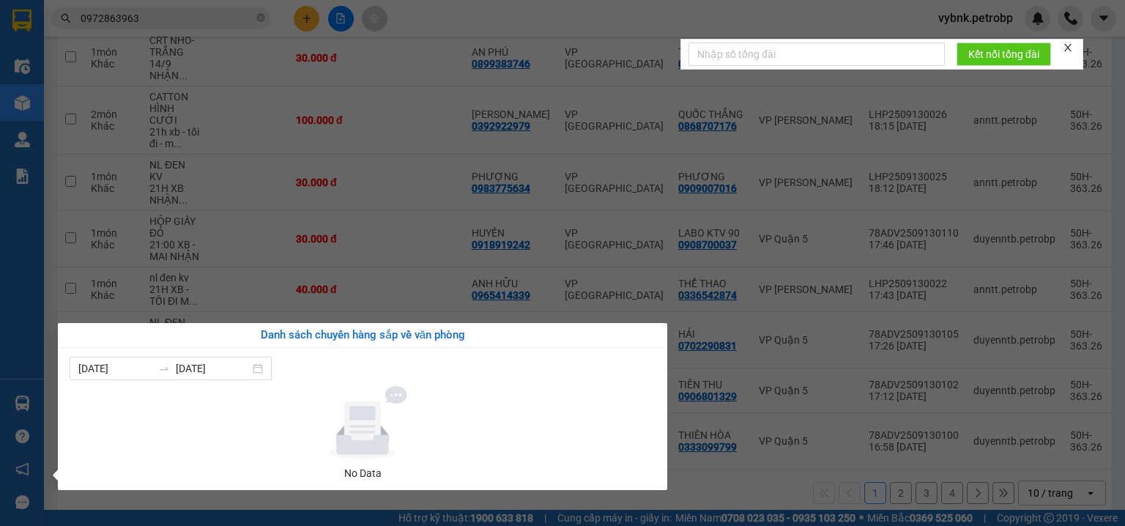
click at [762, 259] on section "Kết quả tìm kiếm ( 269 ) Bộ lọc Ngày tạo đơn gần nhất Mã ĐH Trạng thái Món hàng…" at bounding box center [562, 263] width 1125 height 526
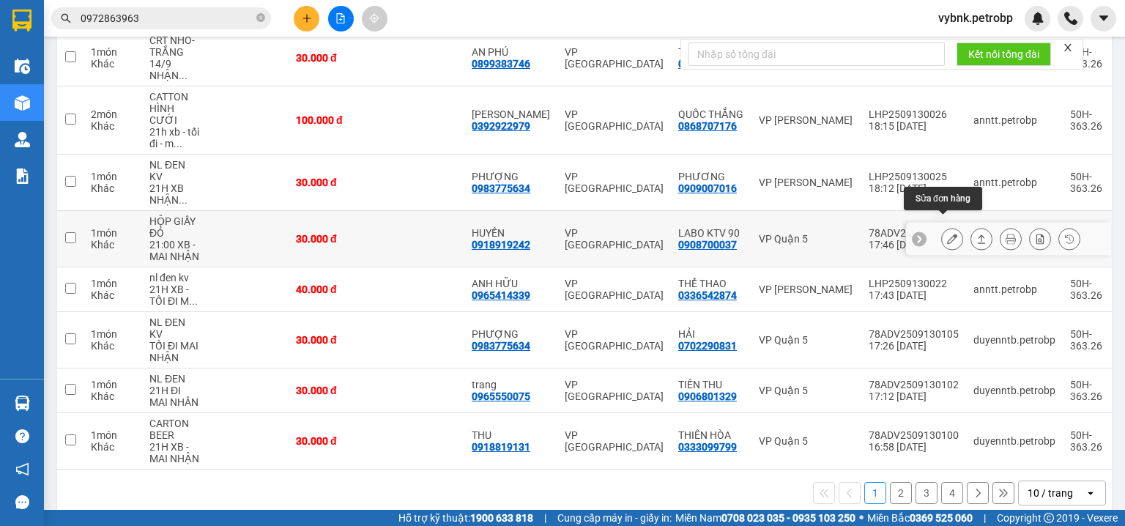
click at [949, 228] on button at bounding box center [952, 239] width 21 height 26
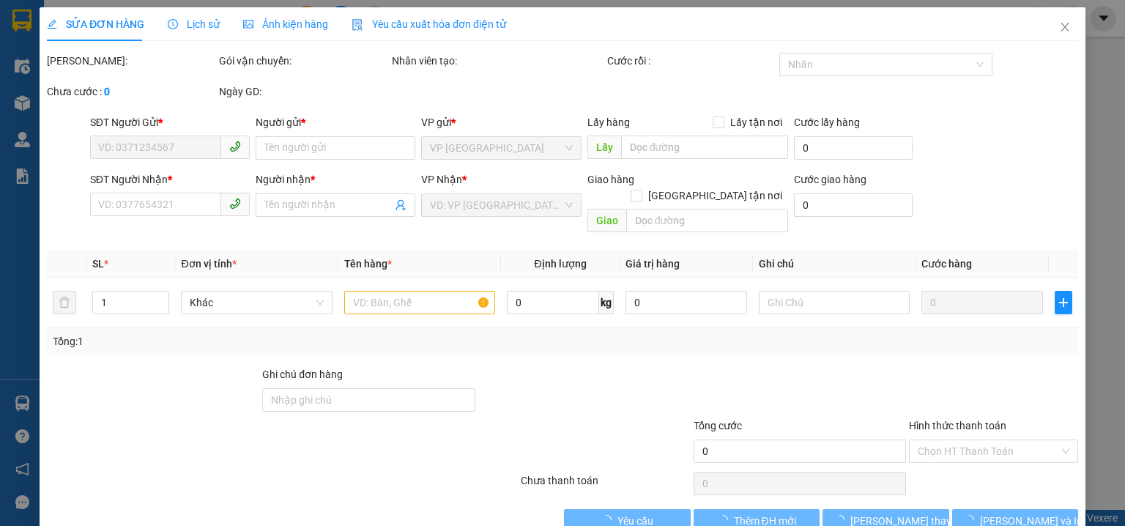
type input "0908700037"
type input "LABO KTV 90"
type input "0918919242"
type input "HUYỀN"
type input "30.000"
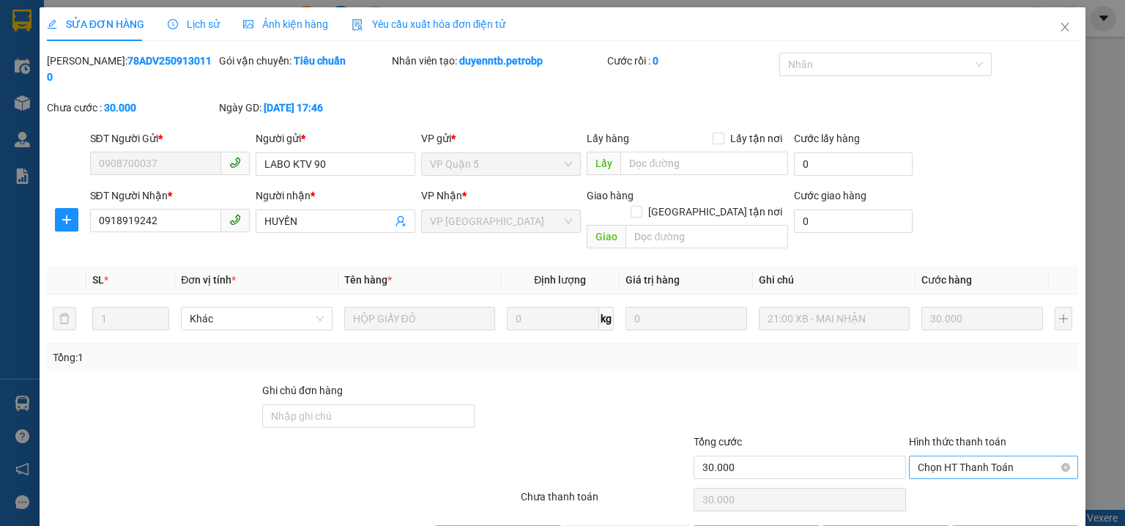
click at [932, 456] on span "Chọn HT Thanh Toán" at bounding box center [994, 467] width 152 height 22
click at [928, 457] on div "Tại văn phòng" at bounding box center [985, 464] width 151 height 16
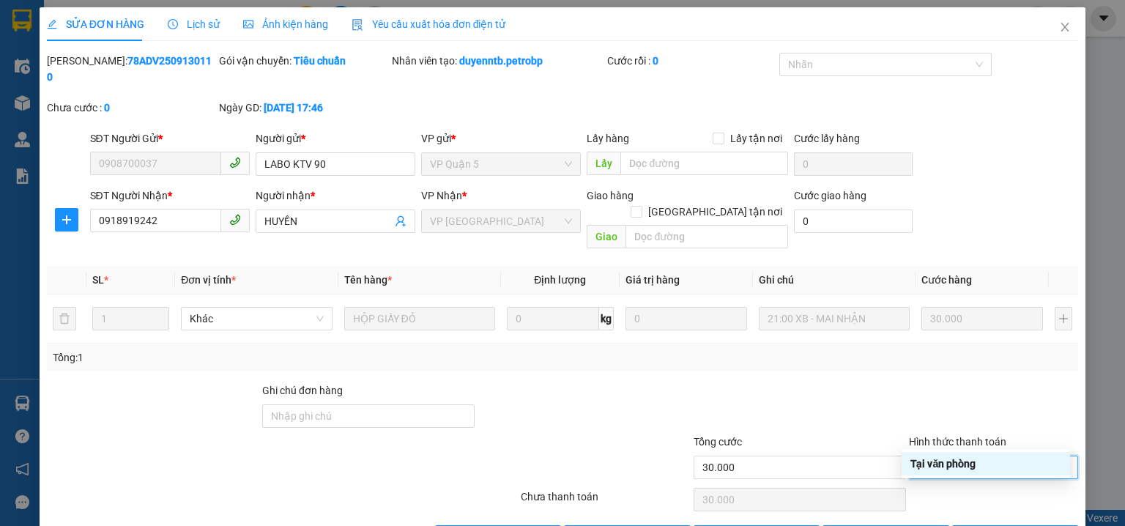
type input "0"
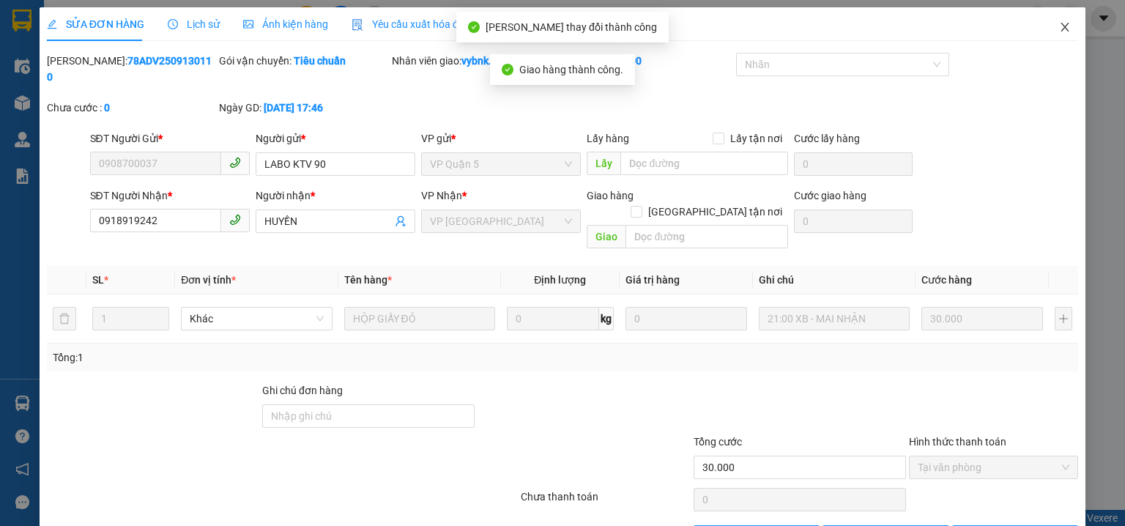
click at [1047, 29] on span "Close" at bounding box center [1064, 27] width 41 height 41
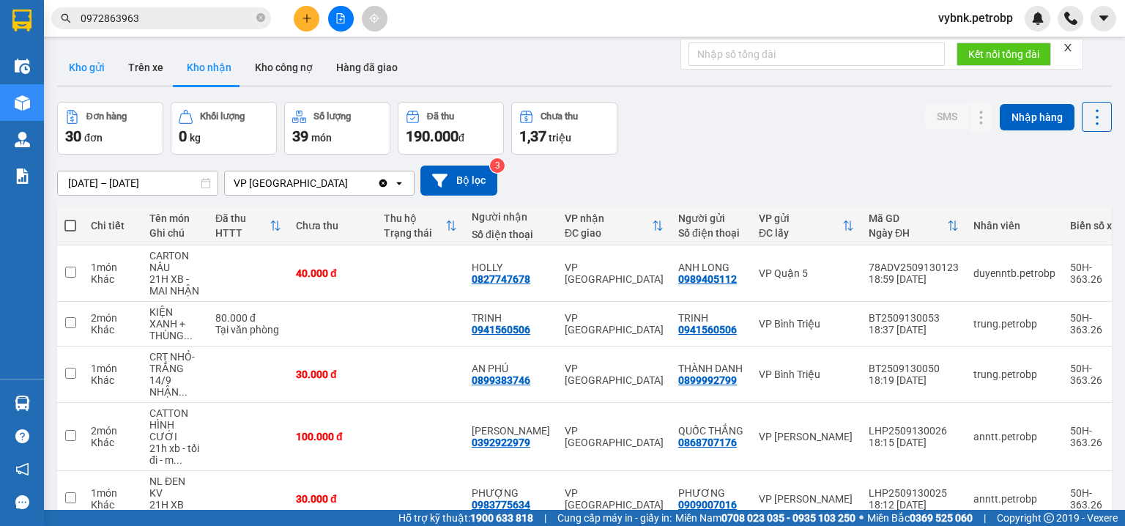
click at [102, 72] on button "Kho gửi" at bounding box center [86, 67] width 59 height 35
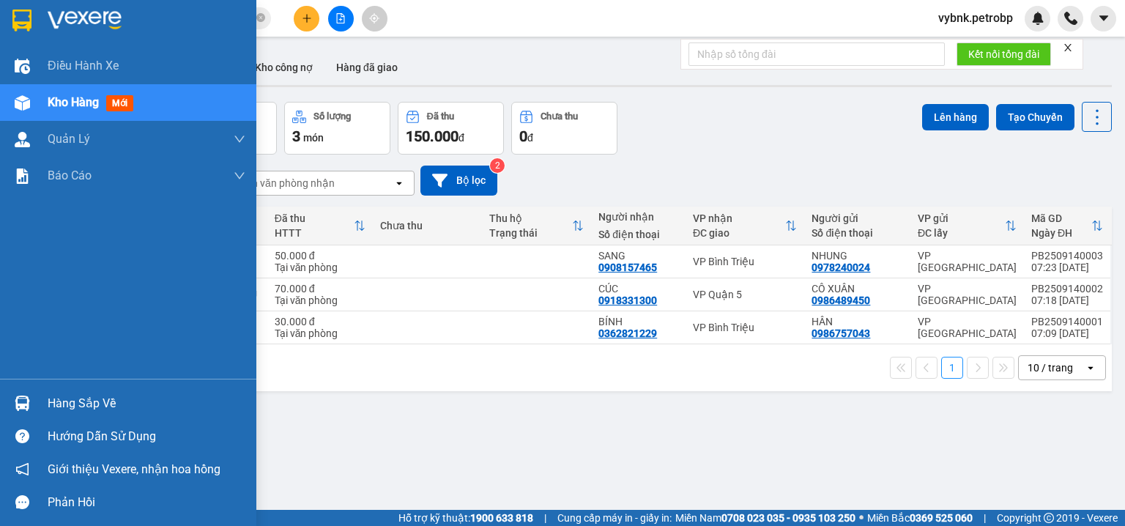
click at [32, 404] on div at bounding box center [23, 403] width 26 height 26
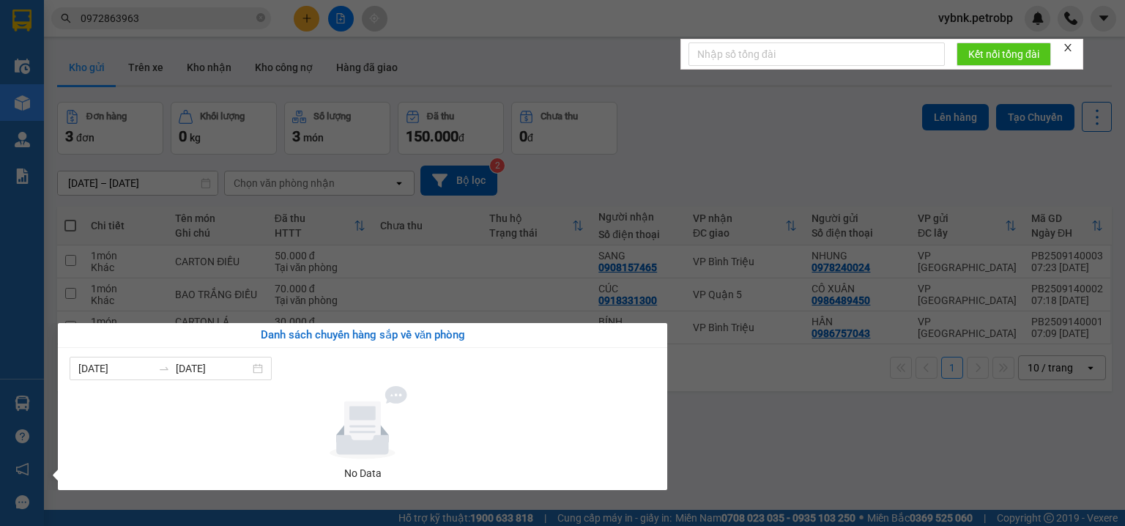
click at [702, 129] on section "Kết quả tìm kiếm ( 269 ) Bộ lọc Ngày tạo đơn gần nhất Mã ĐH Trạng thái Món hàng…" at bounding box center [562, 263] width 1125 height 526
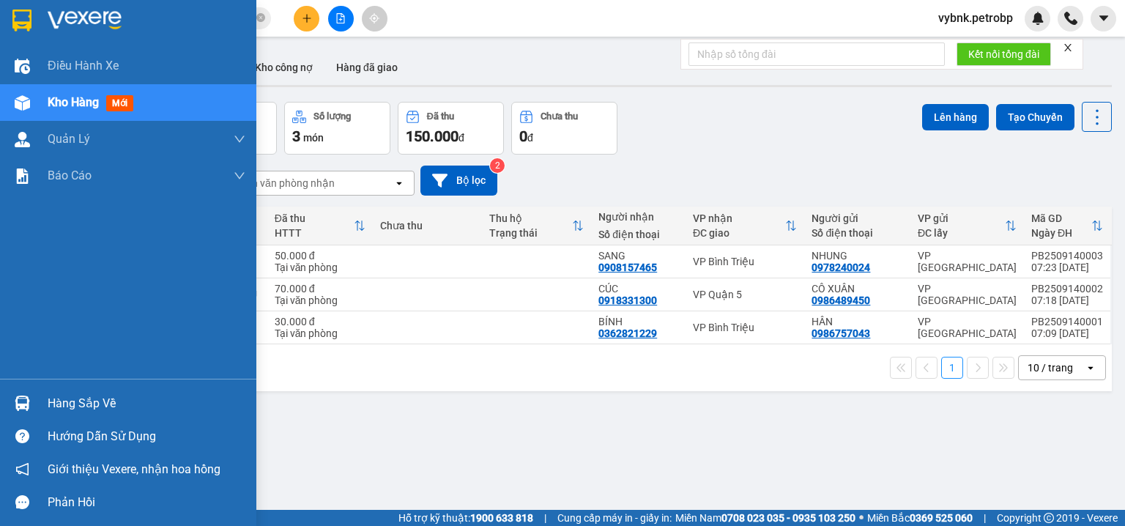
click at [22, 397] on img at bounding box center [22, 403] width 15 height 15
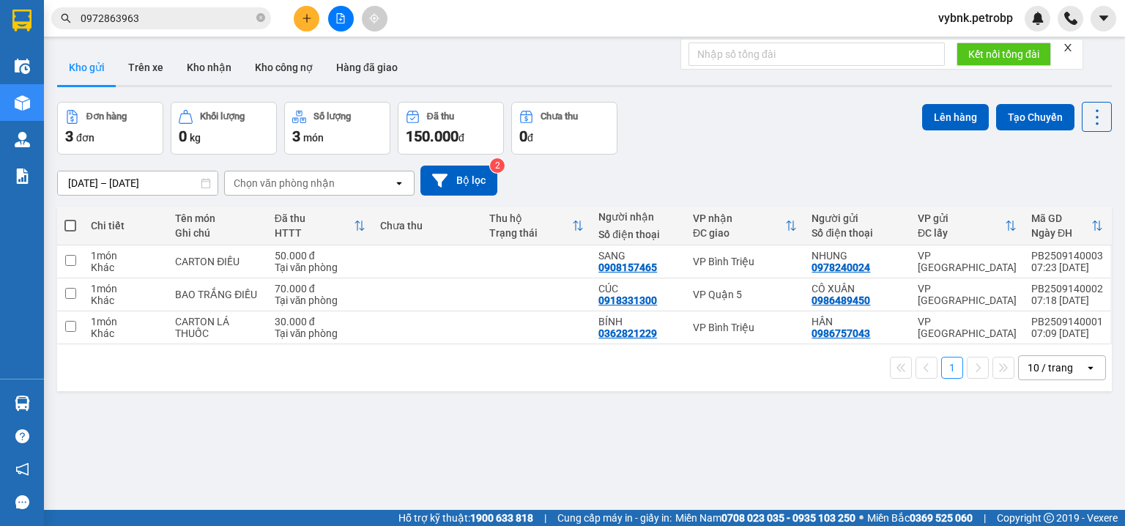
drag, startPoint x: 762, startPoint y: 157, endPoint x: 369, endPoint y: 334, distance: 430.5
click at [760, 157] on section "Kết quả tìm kiếm ( 269 ) Bộ lọc Ngày tạo đơn gần nhất Mã ĐH Trạng thái Món hàng…" at bounding box center [562, 263] width 1125 height 526
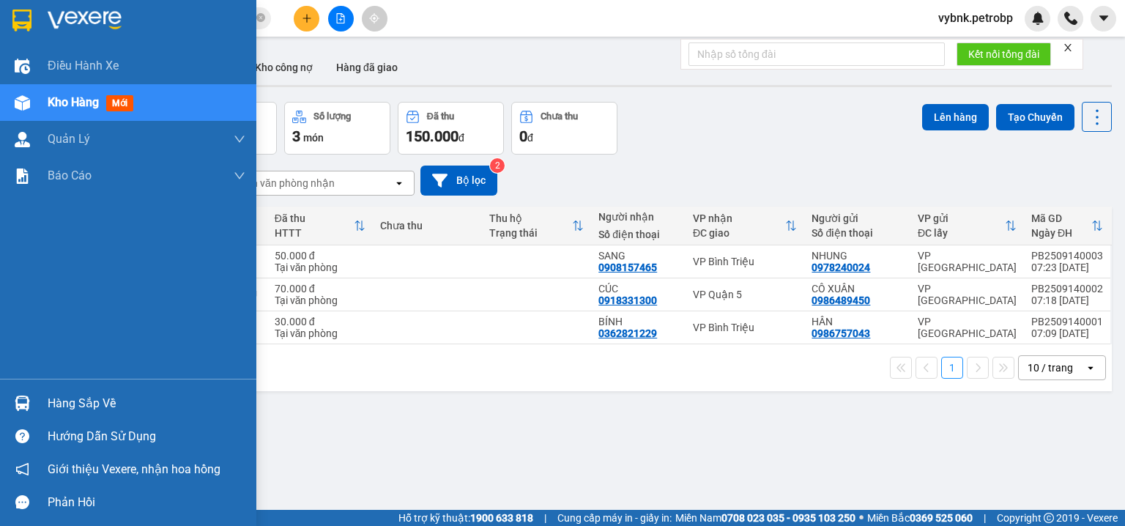
click at [27, 398] on img at bounding box center [22, 403] width 15 height 15
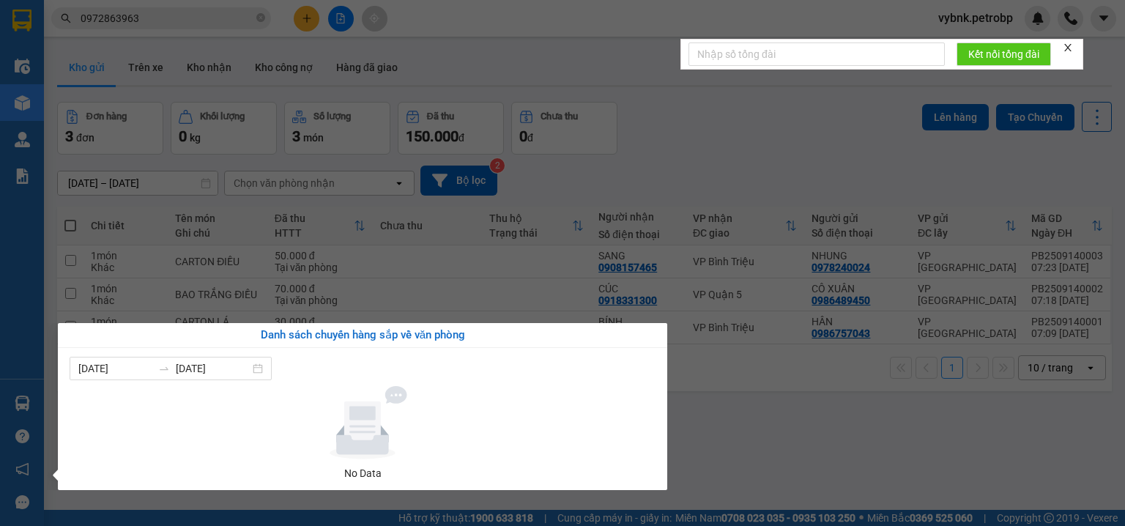
click at [207, 70] on section "Kết quả tìm kiếm ( 269 ) Bộ lọc Ngày tạo đơn gần nhất Mã ĐH Trạng thái Món hàng…" at bounding box center [562, 263] width 1125 height 526
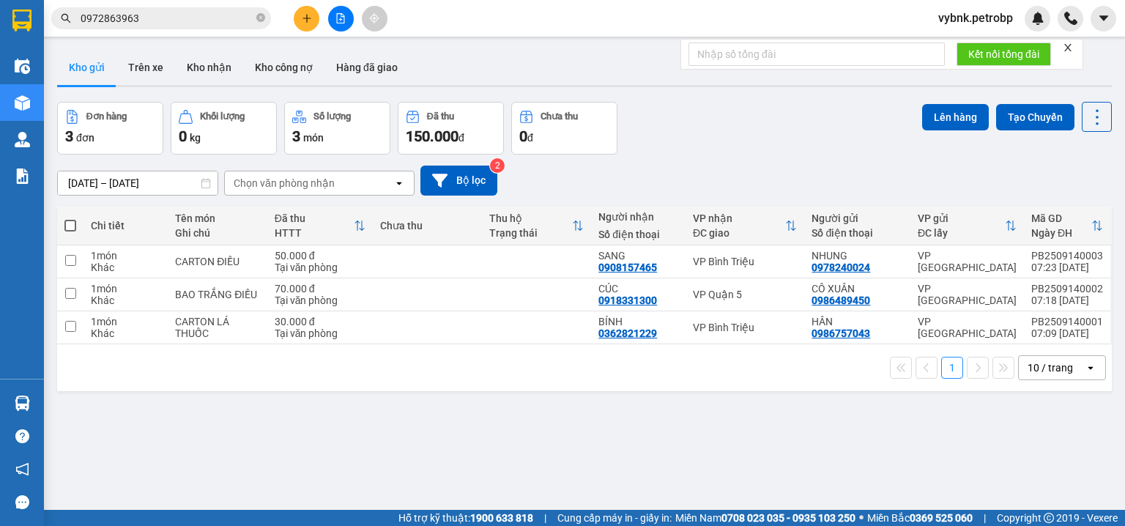
click at [207, 70] on button "Kho nhận" at bounding box center [209, 67] width 68 height 35
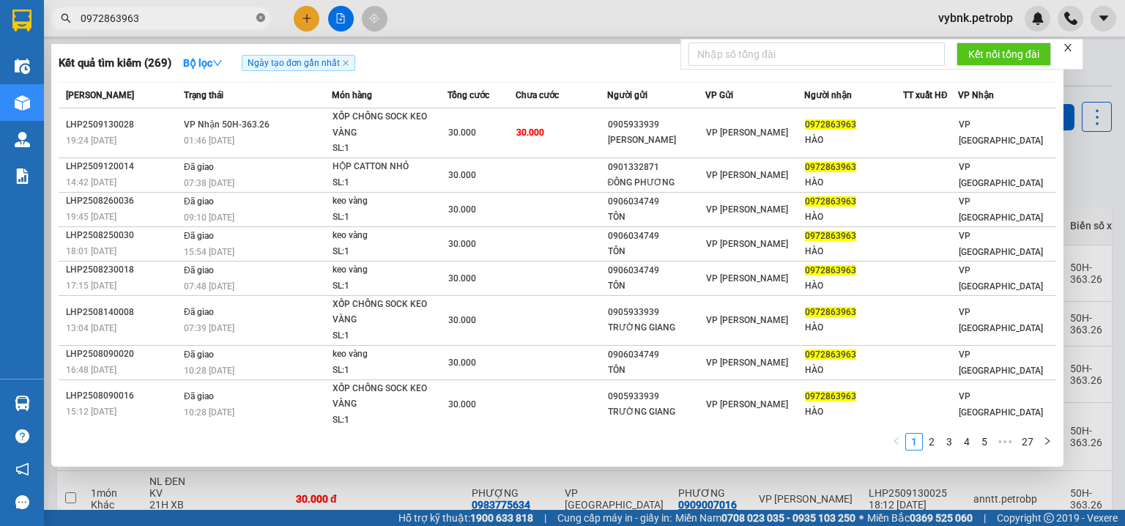
click at [264, 18] on icon "close-circle" at bounding box center [260, 17] width 9 height 9
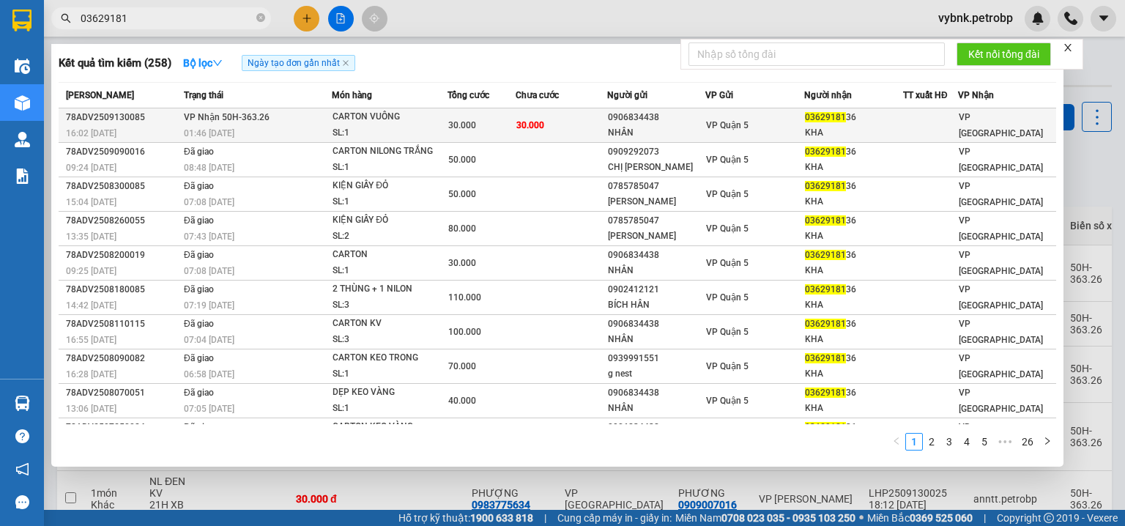
type input "03629181"
click at [451, 132] on div "30.000" at bounding box center [481, 125] width 67 height 16
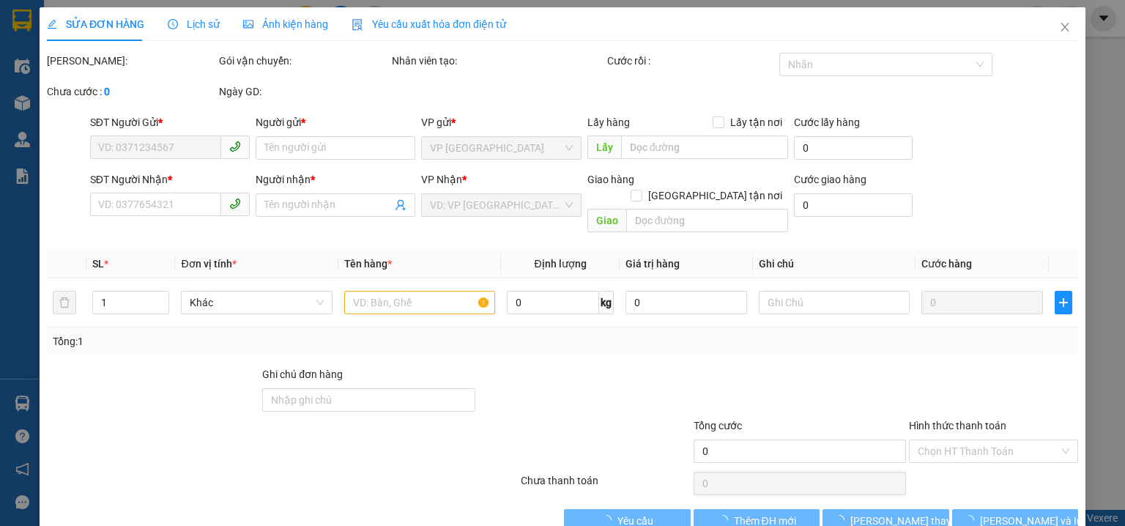
type input "0906834438"
type input "NHÂN"
type input "0362918136"
type input "KHA"
type input "30.000"
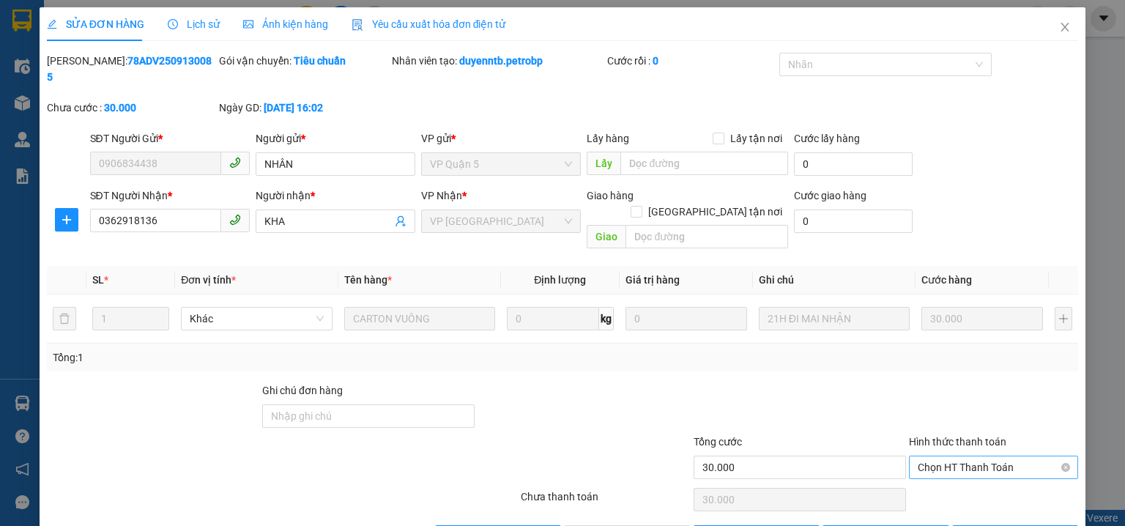
click at [978, 456] on span "Chọn HT Thanh Toán" at bounding box center [994, 467] width 152 height 22
click at [948, 467] on div "Tại văn phòng" at bounding box center [985, 464] width 151 height 16
type input "0"
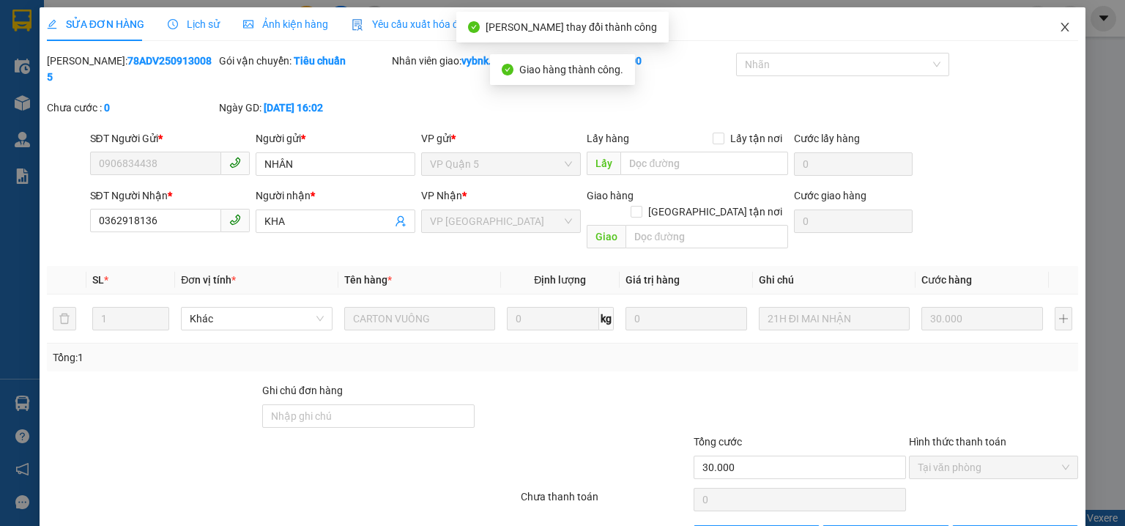
click at [1059, 29] on icon "close" at bounding box center [1065, 27] width 12 height 12
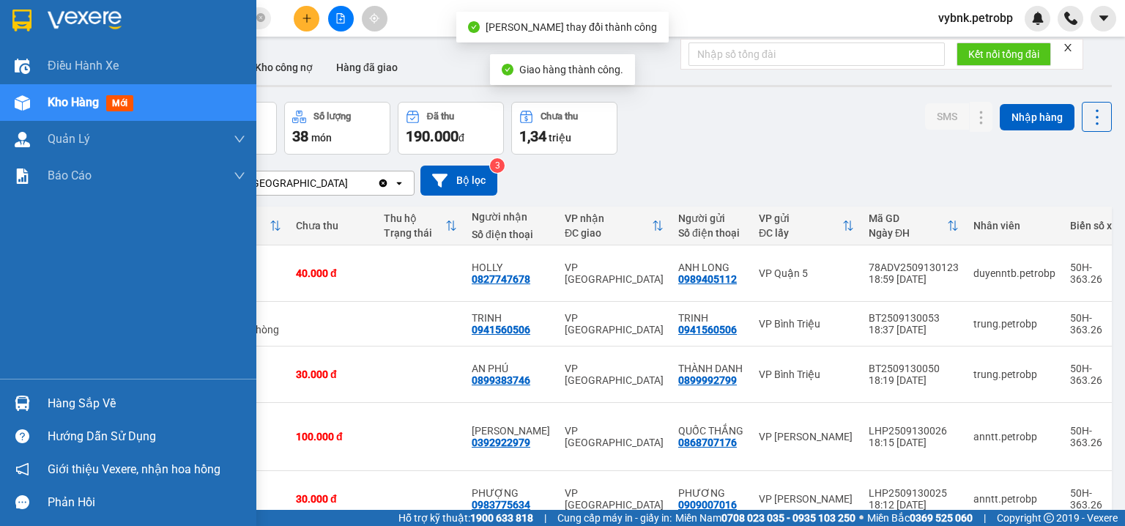
click at [24, 408] on img at bounding box center [22, 403] width 15 height 15
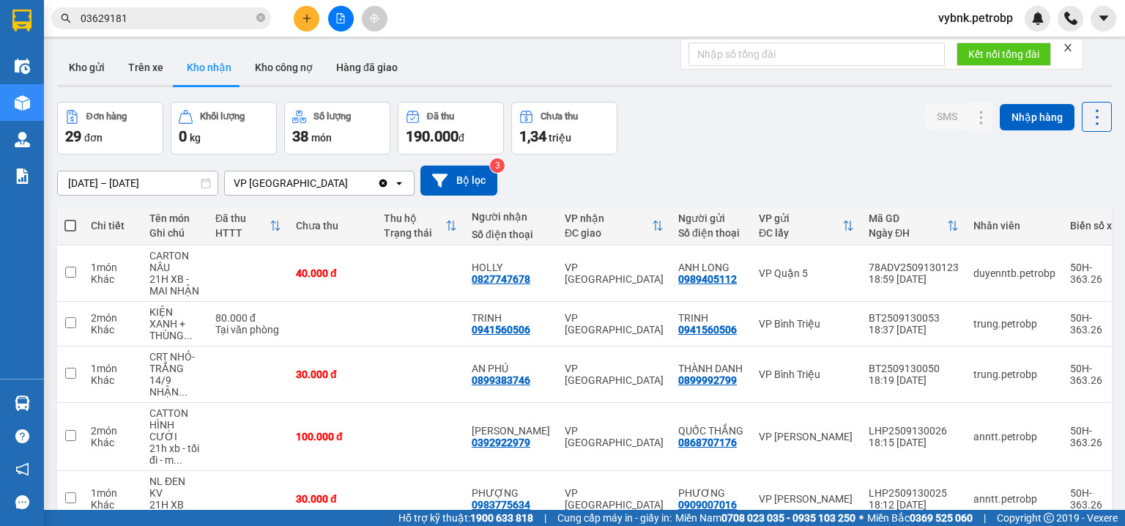
click at [308, 21] on section "Kết quả tìm kiếm ( 258 ) Bộ lọc Ngày tạo đơn gần nhất Mã ĐH Trạng thái Món hàng…" at bounding box center [562, 263] width 1125 height 526
click at [308, 21] on icon "plus" at bounding box center [307, 18] width 10 height 10
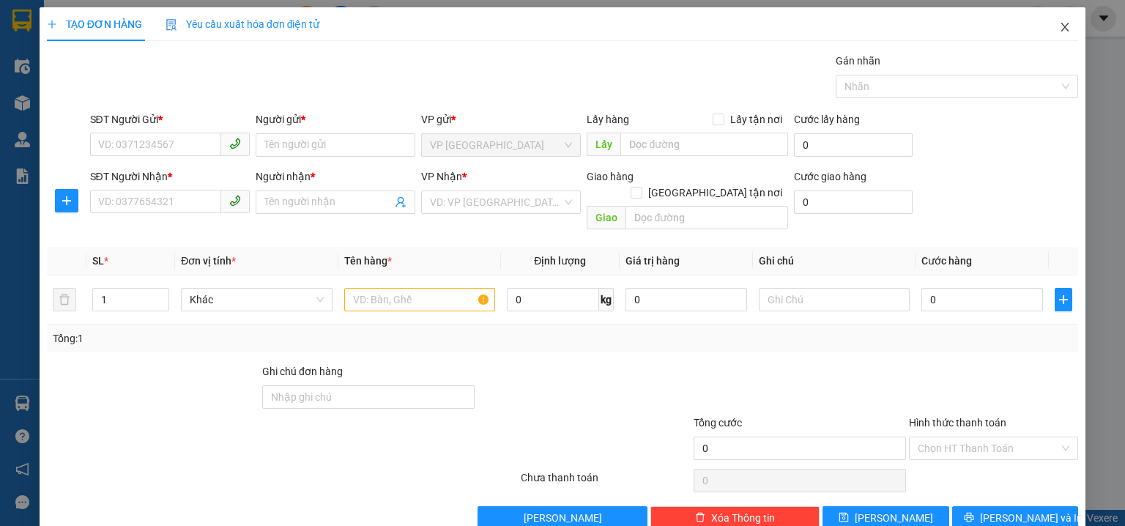
click at [1055, 37] on span "Close" at bounding box center [1064, 27] width 41 height 41
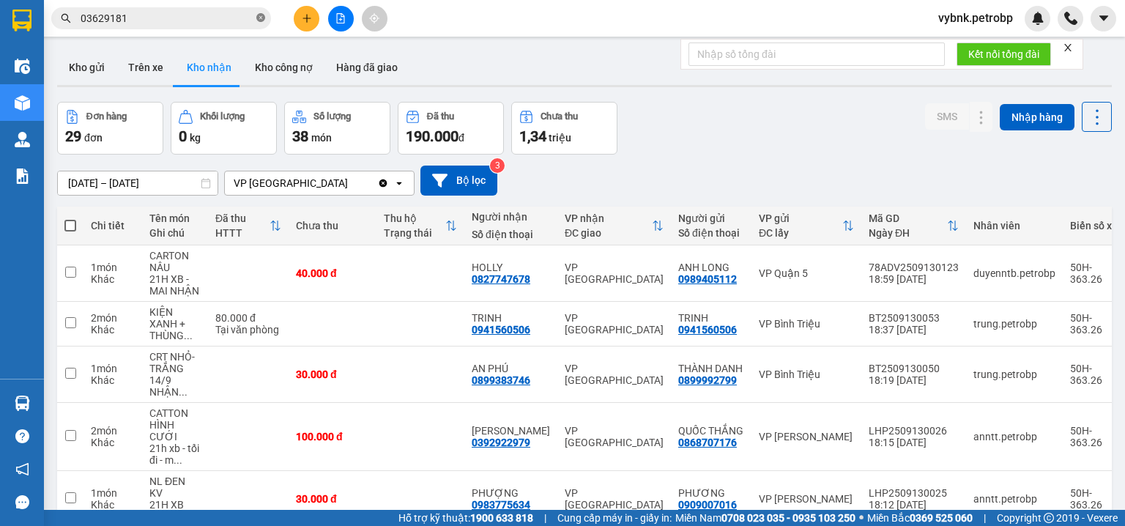
click at [260, 22] on icon "close-circle" at bounding box center [260, 17] width 9 height 9
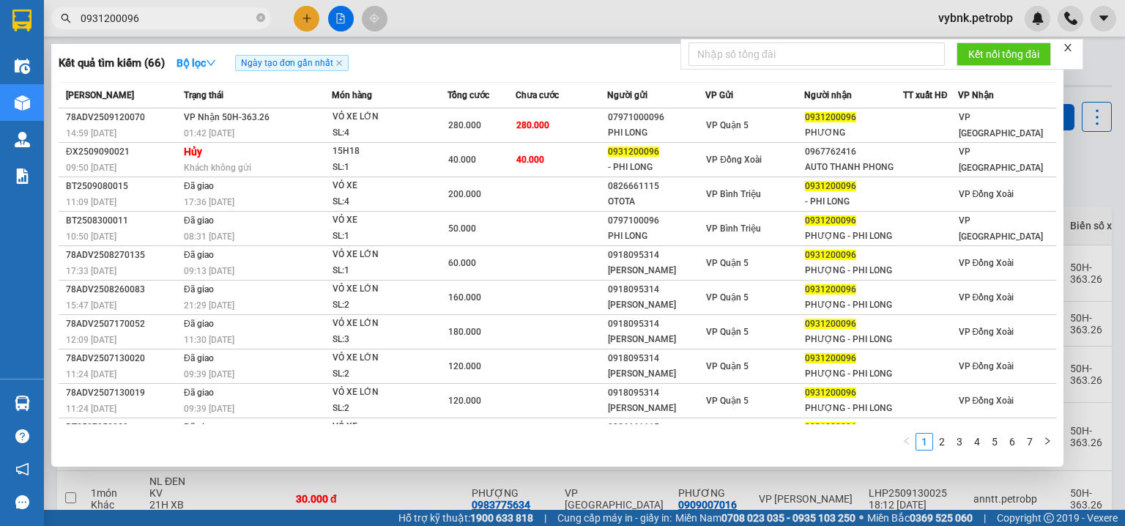
type input "0931200096"
click at [435, 105] on th "Món hàng" at bounding box center [390, 96] width 116 height 26
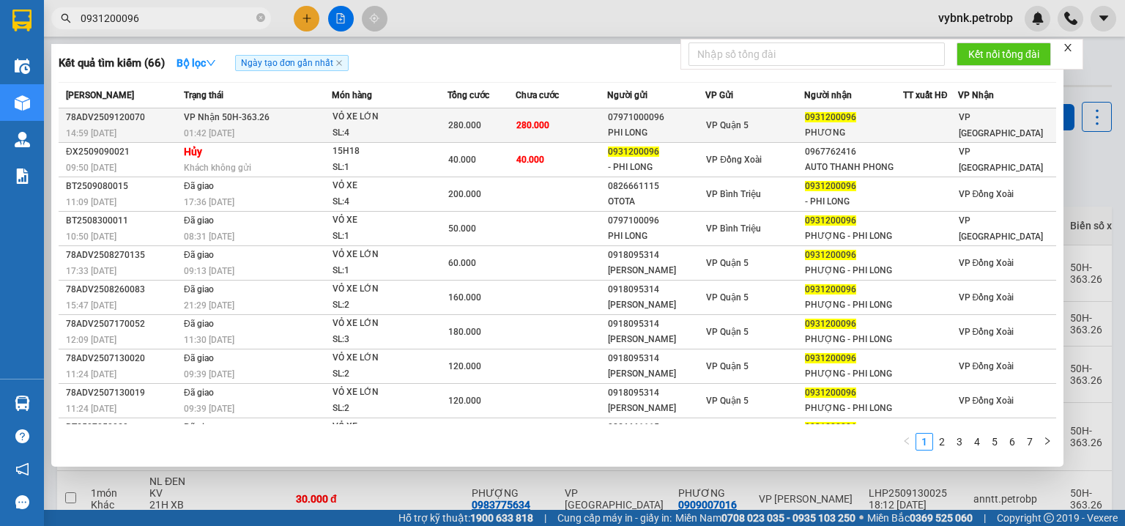
click at [436, 111] on div "VỎ XE LỚN" at bounding box center [388, 117] width 110 height 16
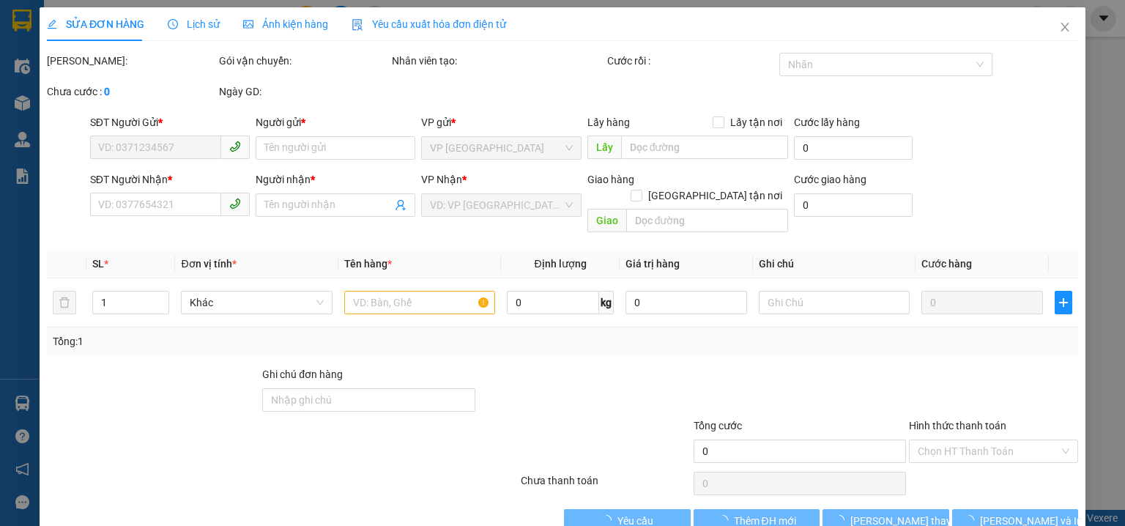
type input "07971000096"
type input "PHI LONG"
type input "0931200096"
type input "PHƯƠNG"
type input "280.000"
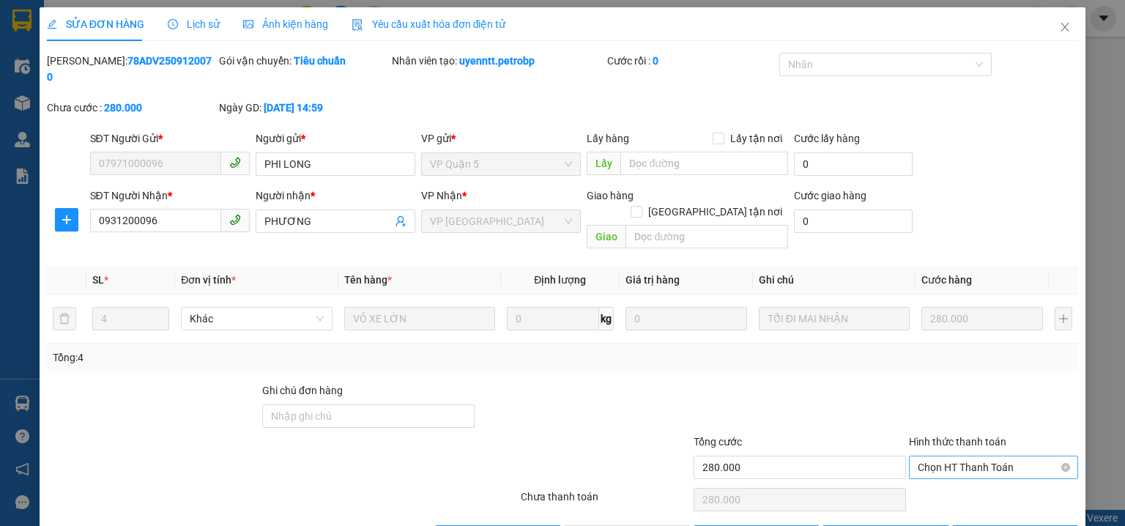
click at [956, 456] on span "Chọn HT Thanh Toán" at bounding box center [994, 467] width 152 height 22
click at [947, 457] on div "Tại văn phòng" at bounding box center [985, 464] width 151 height 16
type input "0"
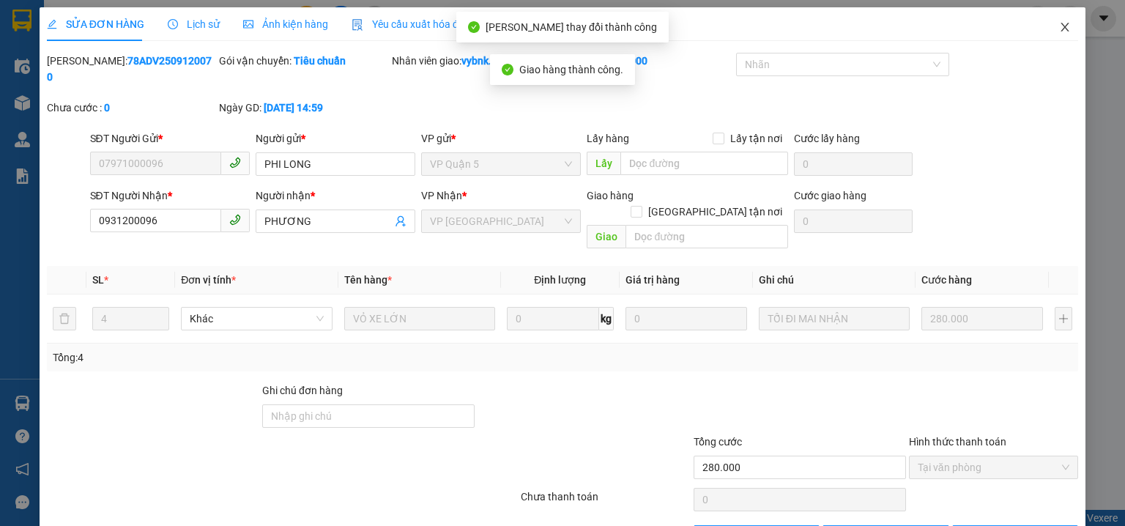
click at [1064, 31] on span "Close" at bounding box center [1064, 27] width 41 height 41
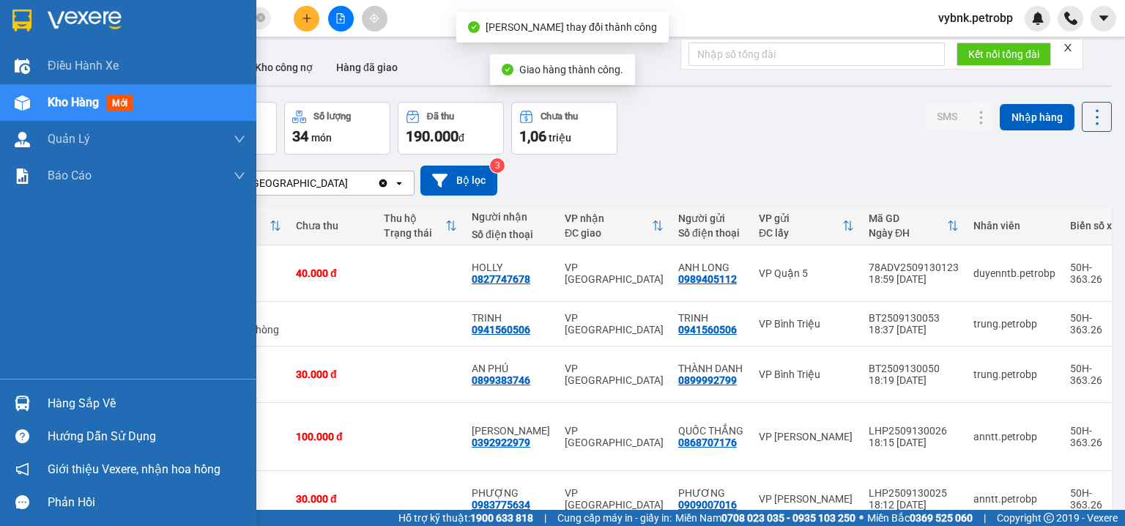
click at [34, 398] on div at bounding box center [23, 403] width 26 height 26
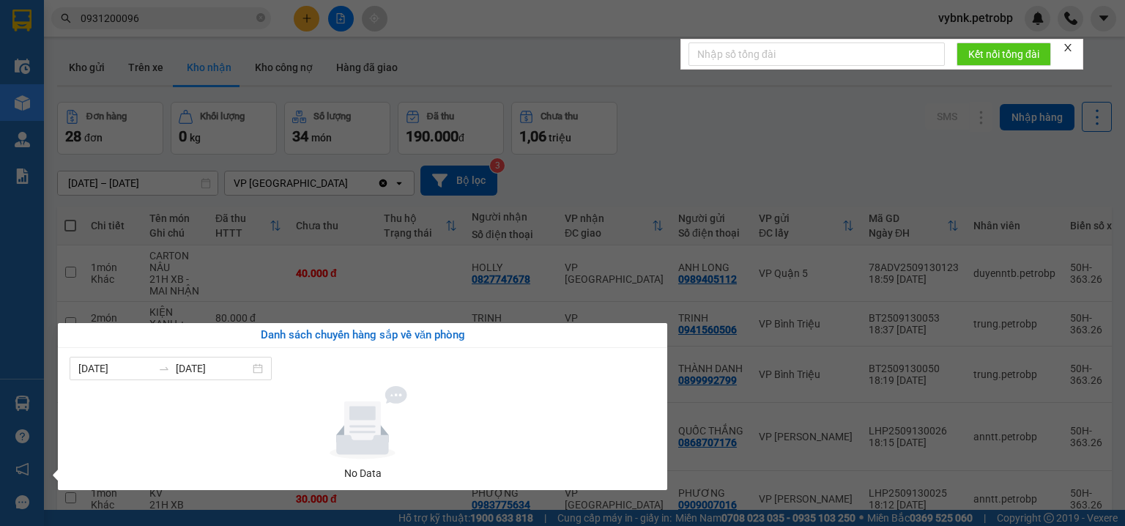
click at [738, 173] on section "Kết quả tìm kiếm ( 66 ) Bộ lọc Ngày tạo đơn gần nhất Mã ĐH Trạng thái Món hàng …" at bounding box center [562, 263] width 1125 height 526
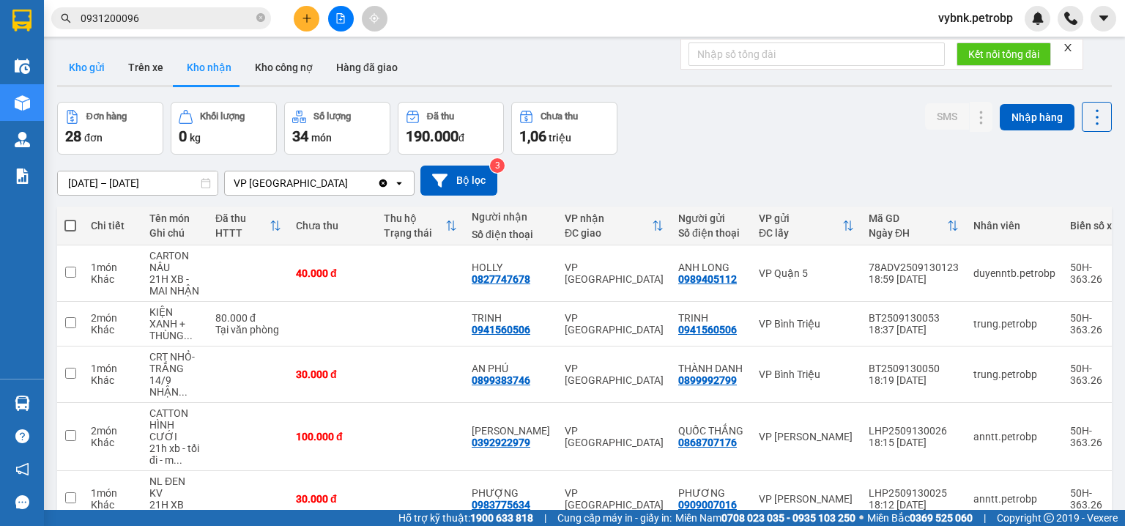
click at [85, 72] on button "Kho gửi" at bounding box center [86, 67] width 59 height 35
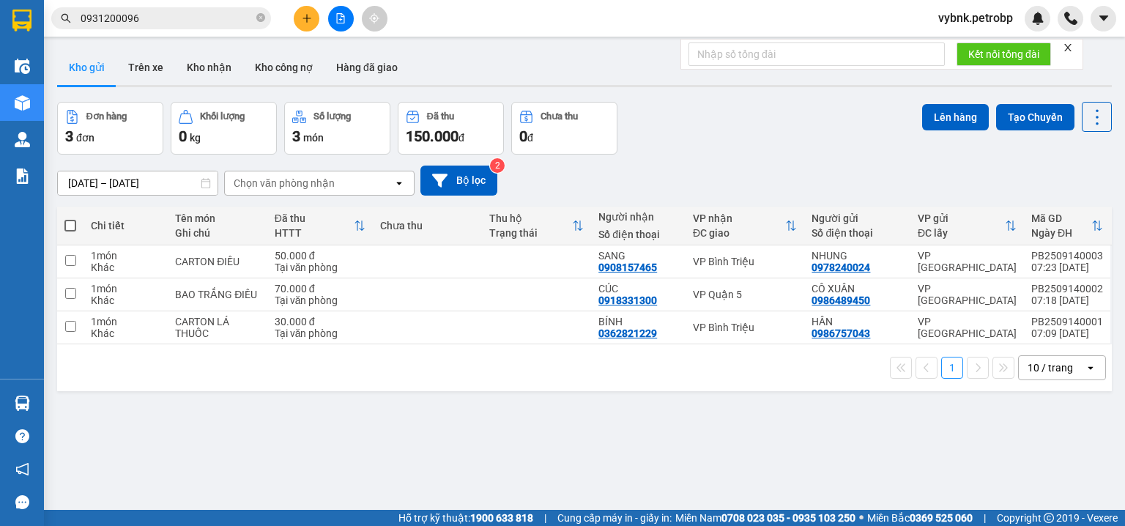
click at [310, 27] on button at bounding box center [307, 19] width 26 height 26
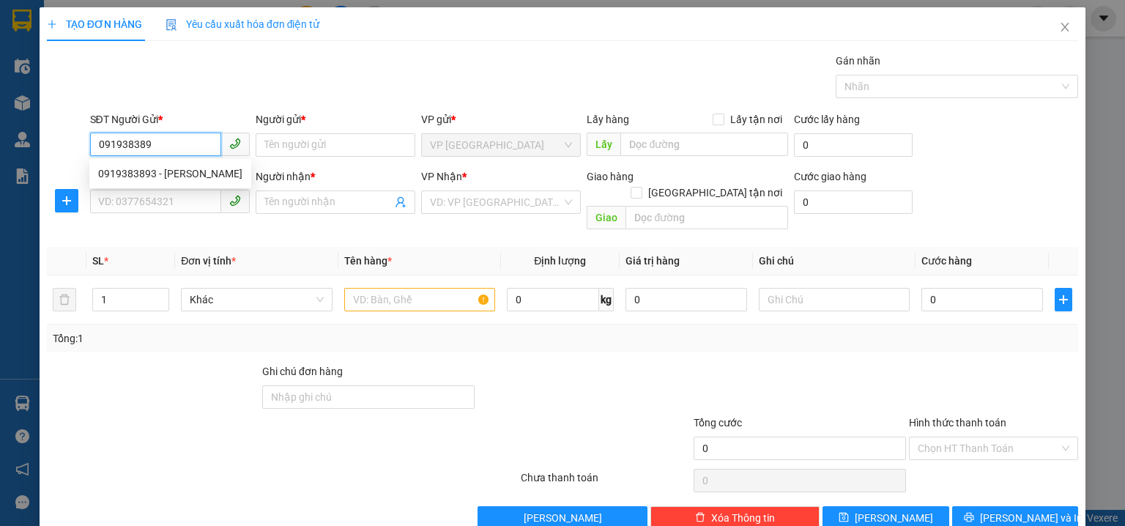
type input "0919383893"
click at [227, 173] on div "0919383893 - HÙNG" at bounding box center [170, 174] width 144 height 16
type input "HÙNG"
type input "0352208045"
type input "NGHĨA"
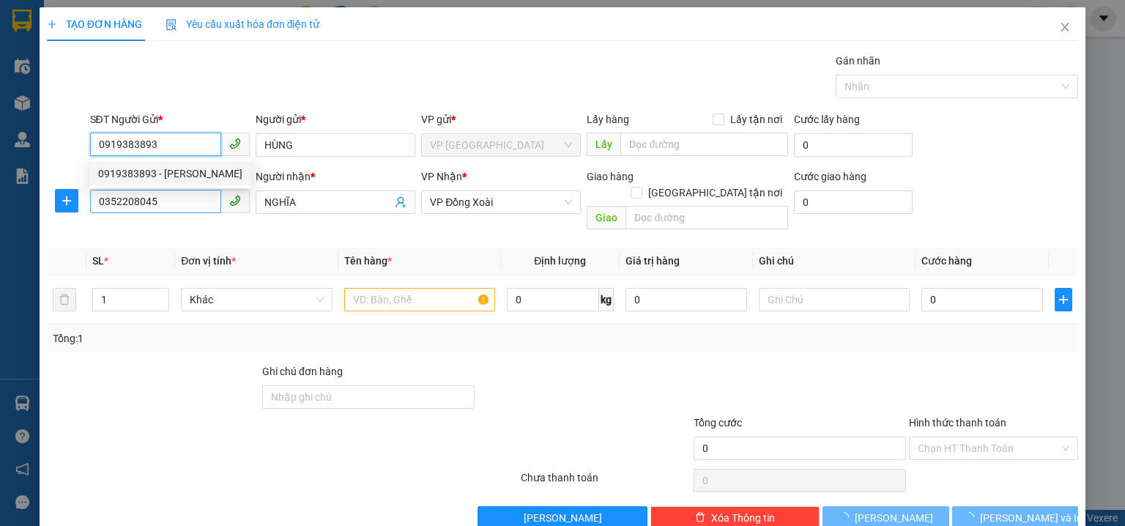
type input "30.000"
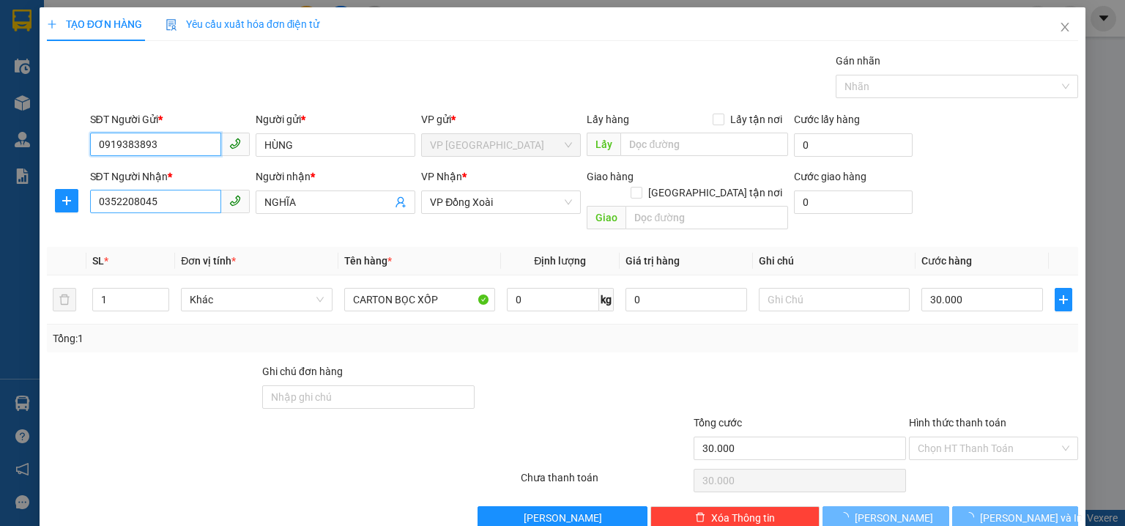
type input "0919383893"
click at [166, 205] on input "0352208045" at bounding box center [155, 201] width 131 height 23
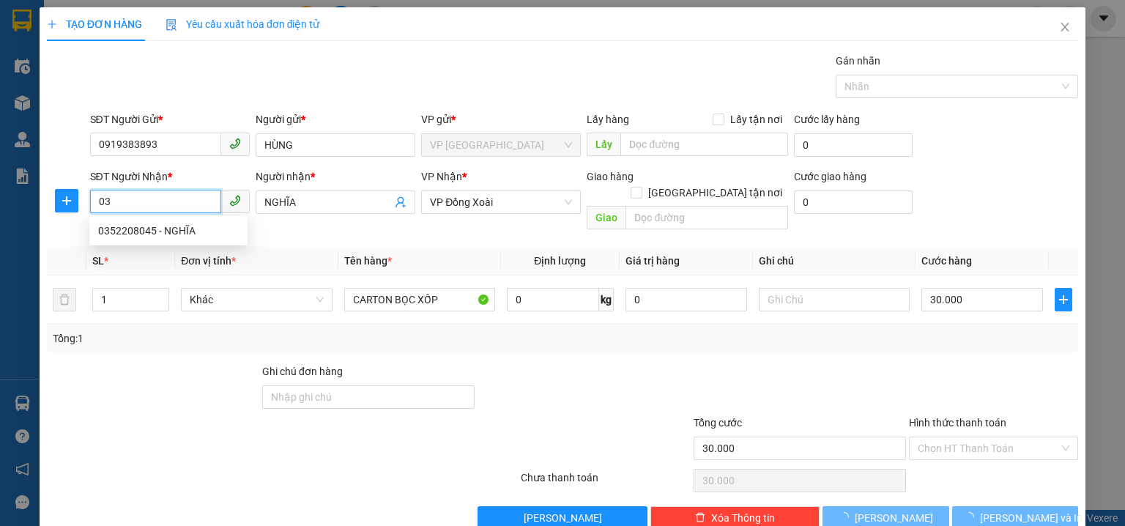
type input "0"
click at [186, 235] on div "0707298964 - THẮNG" at bounding box center [168, 231] width 141 height 16
type input "0707298964"
type input "THẮNG"
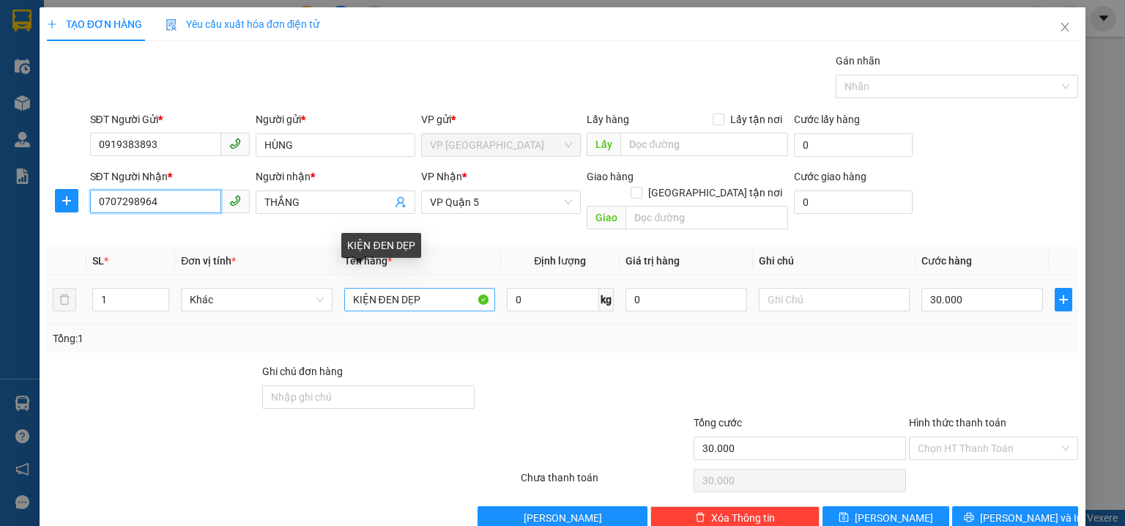
type input "0707298964"
click at [416, 288] on input "KIỆN ĐEN DẸP" at bounding box center [419, 299] width 151 height 23
type input "K"
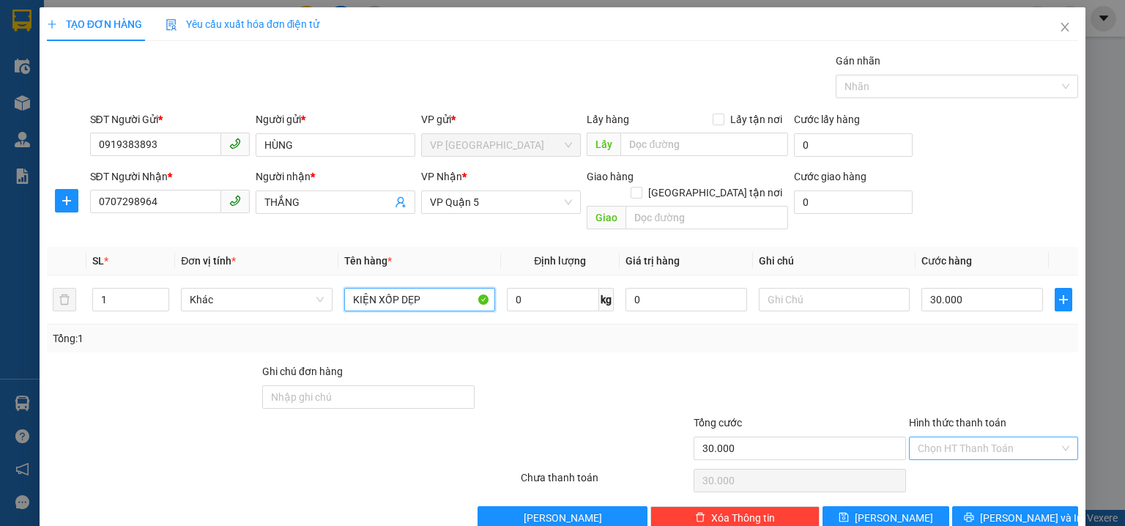
type input "KIỆN XỐP DẸP"
click at [1002, 437] on input "Hình thức thanh toán" at bounding box center [988, 448] width 141 height 22
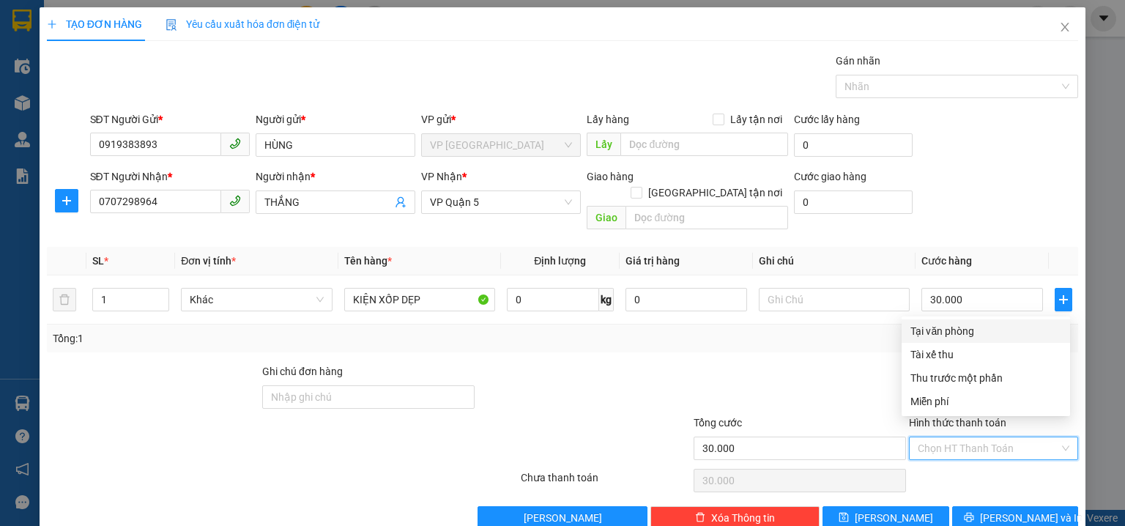
click at [970, 331] on div "Tại văn phòng" at bounding box center [985, 331] width 151 height 16
type input "0"
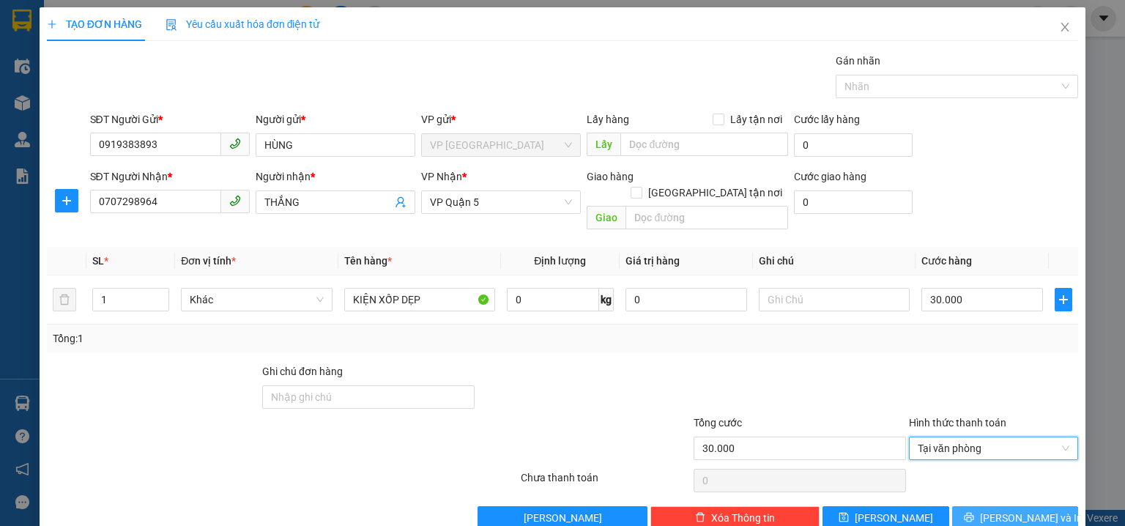
click at [1023, 510] on span "[PERSON_NAME] và In" at bounding box center [1031, 518] width 103 height 16
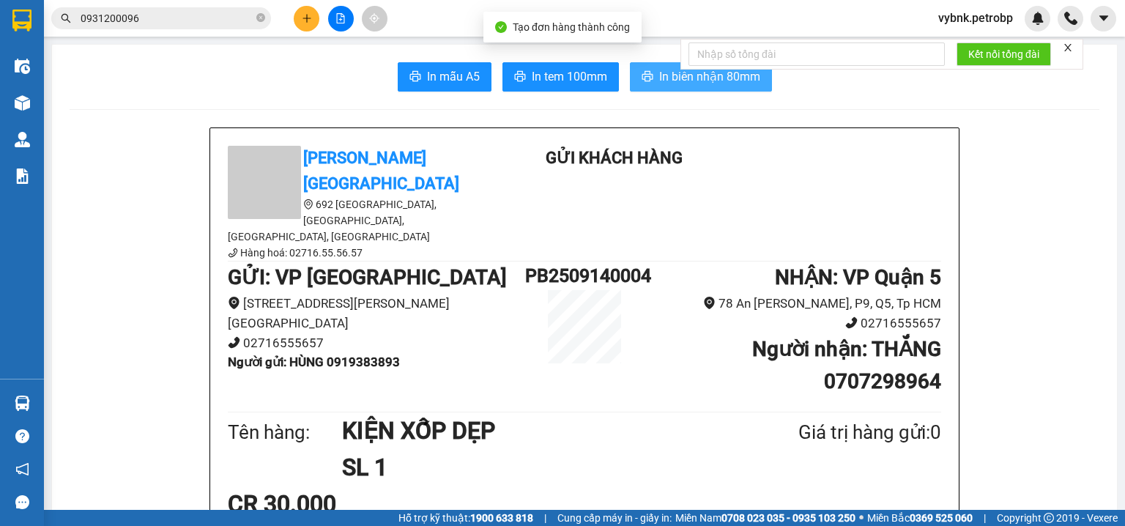
click at [645, 71] on icon "printer" at bounding box center [648, 76] width 12 height 12
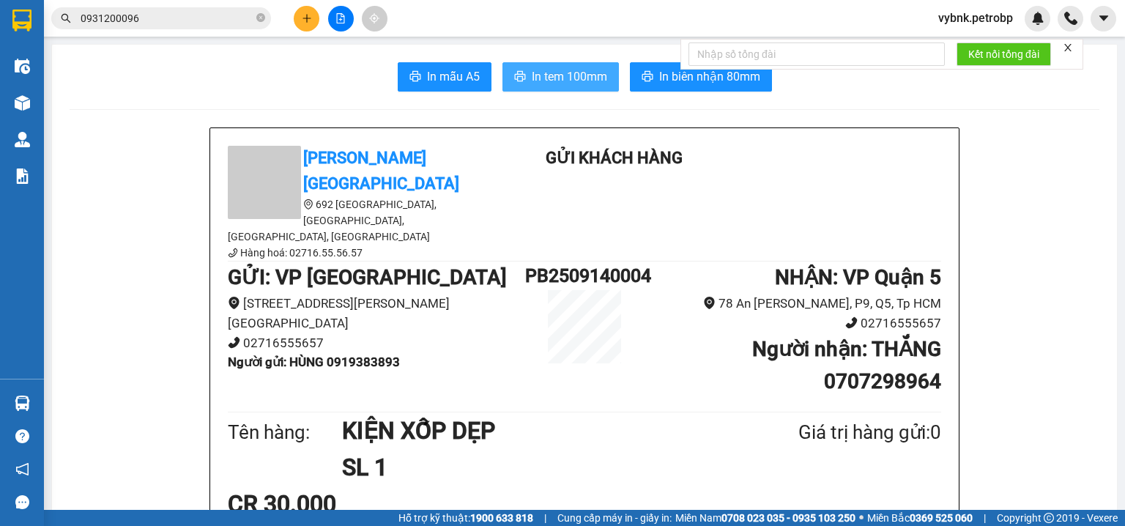
click at [574, 73] on span "In tem 100mm" at bounding box center [569, 76] width 75 height 18
click at [370, 355] on b "Người gửi : HÙNG 0919383893" at bounding box center [314, 362] width 172 height 15
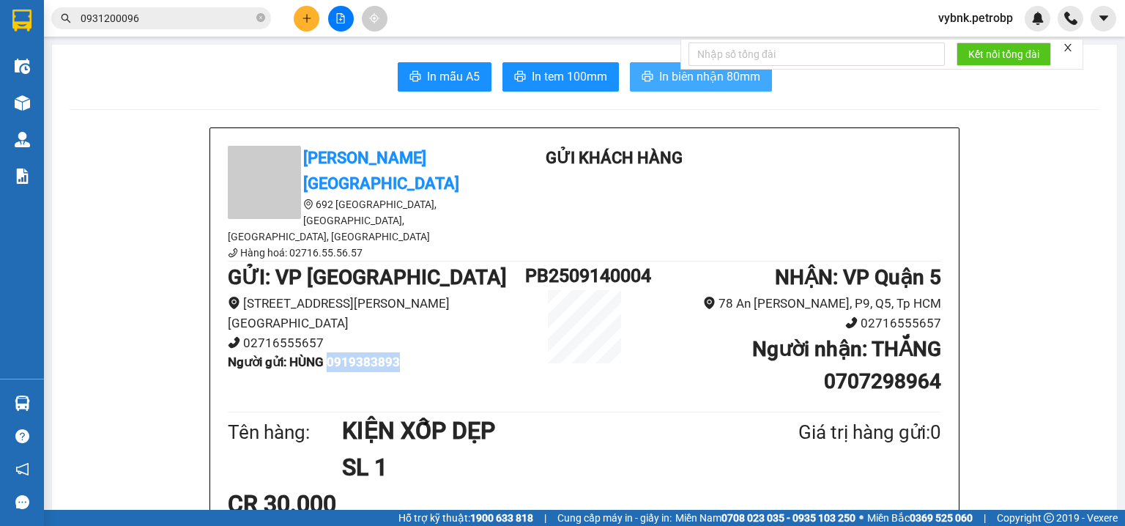
click at [370, 355] on b "Người gửi : HÙNG 0919383893" at bounding box center [314, 362] width 172 height 15
copy b "0919383893"
click at [306, 25] on button at bounding box center [307, 19] width 26 height 26
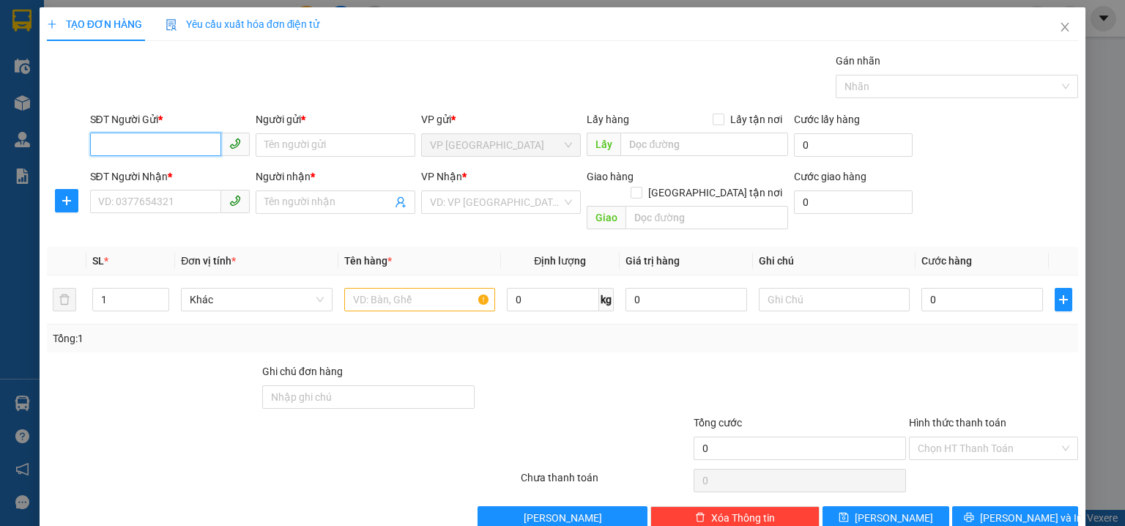
paste input "0919383893"
type input "0919383893"
click at [170, 171] on div "0919383893 - HÙNG" at bounding box center [170, 174] width 144 height 16
type input "HÙNG"
type input "0707298964"
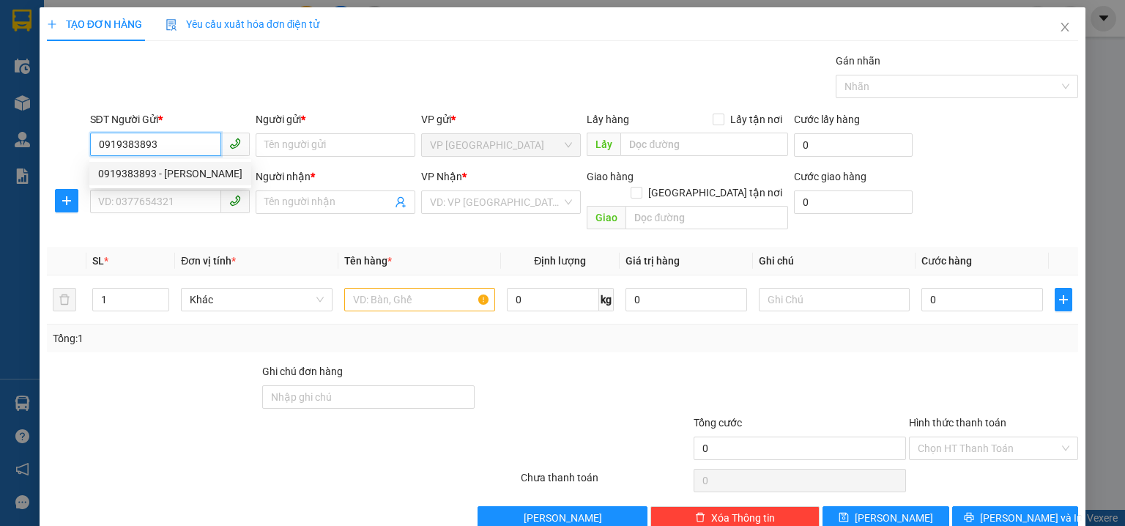
type input "THẮNG"
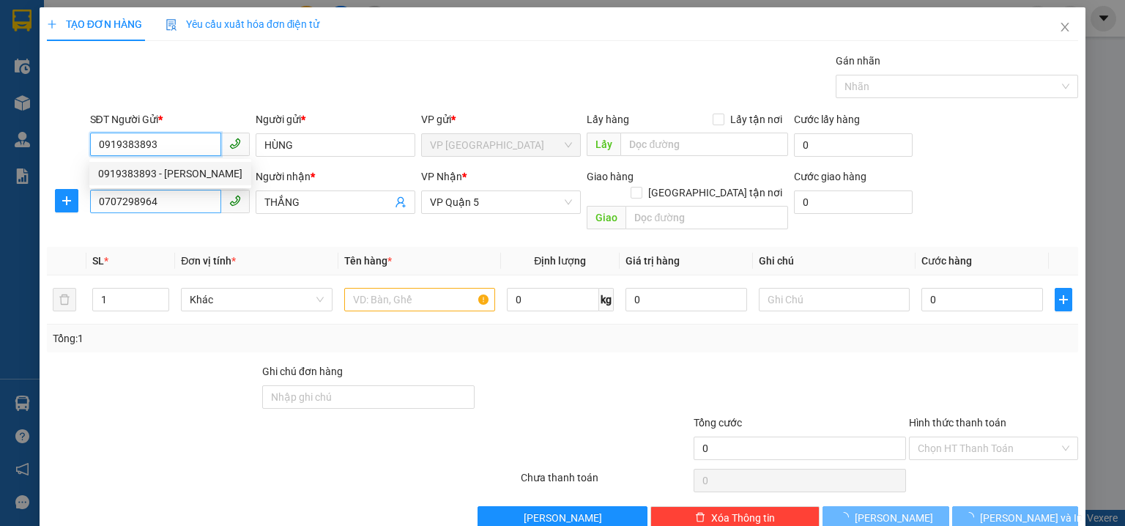
type input "30.000"
type input "0919383893"
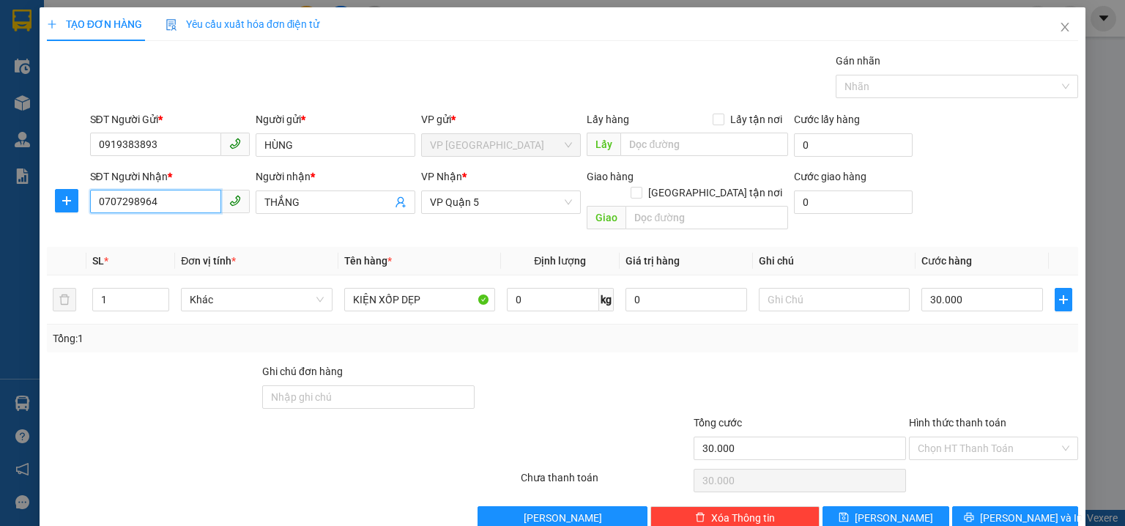
click at [176, 196] on input "0707298964" at bounding box center [155, 201] width 131 height 23
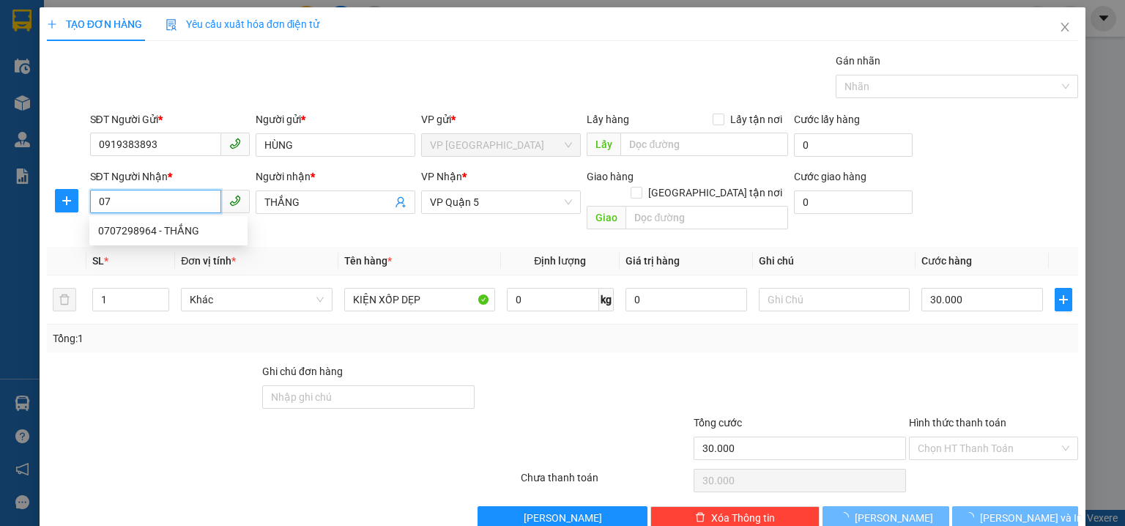
type input "0"
click at [188, 229] on div "0352208045 - NGHĨA" at bounding box center [168, 231] width 141 height 16
type input "0352208045"
type input "NGHĨA"
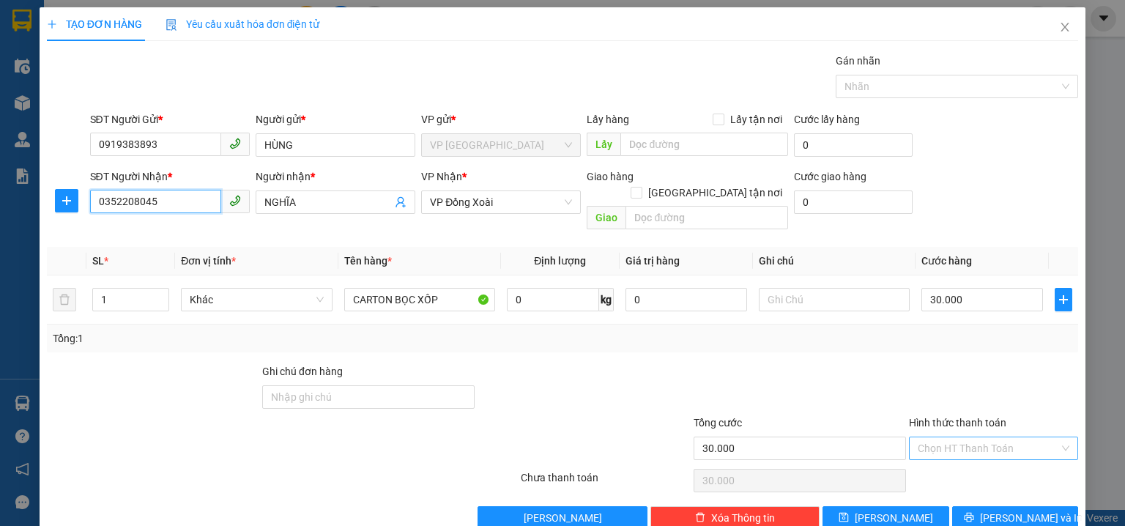
type input "0352208045"
click at [957, 437] on input "Hình thức thanh toán" at bounding box center [988, 448] width 141 height 22
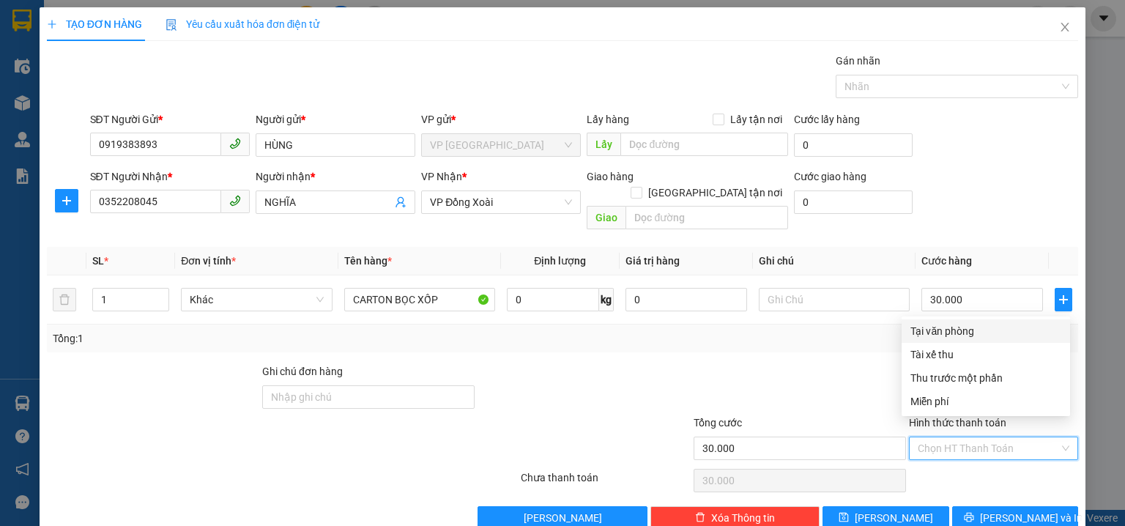
click at [941, 325] on div "Tại văn phòng" at bounding box center [985, 331] width 151 height 16
type input "0"
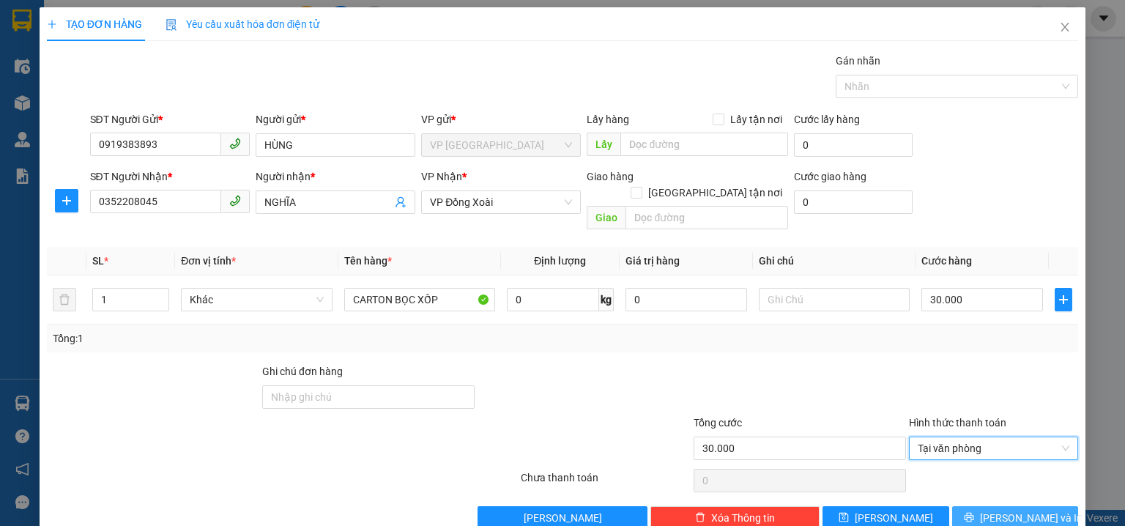
click at [978, 506] on button "[PERSON_NAME] và In" at bounding box center [1015, 517] width 127 height 23
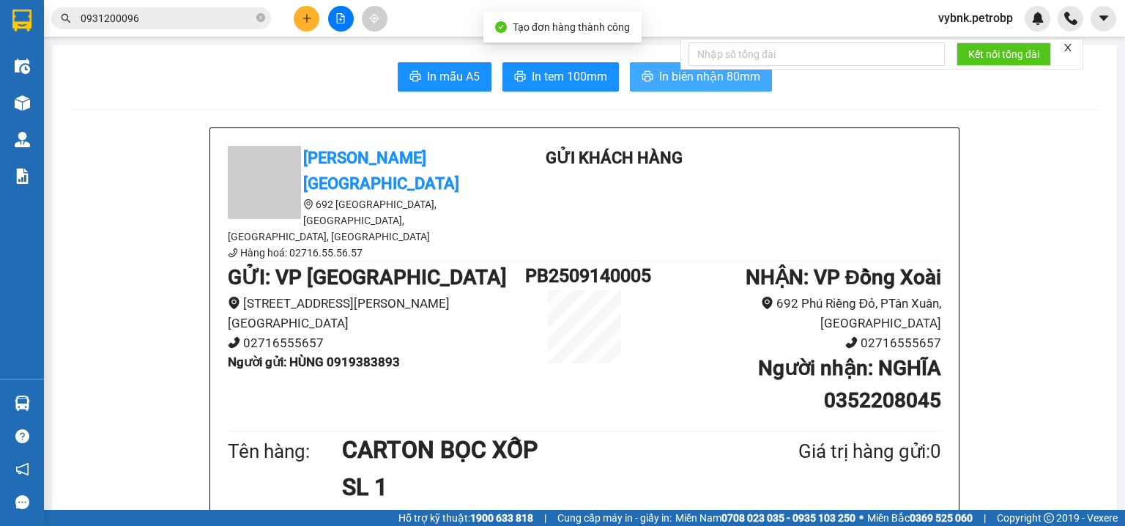
click at [706, 86] on button "In biên nhận 80mm" at bounding box center [701, 76] width 142 height 29
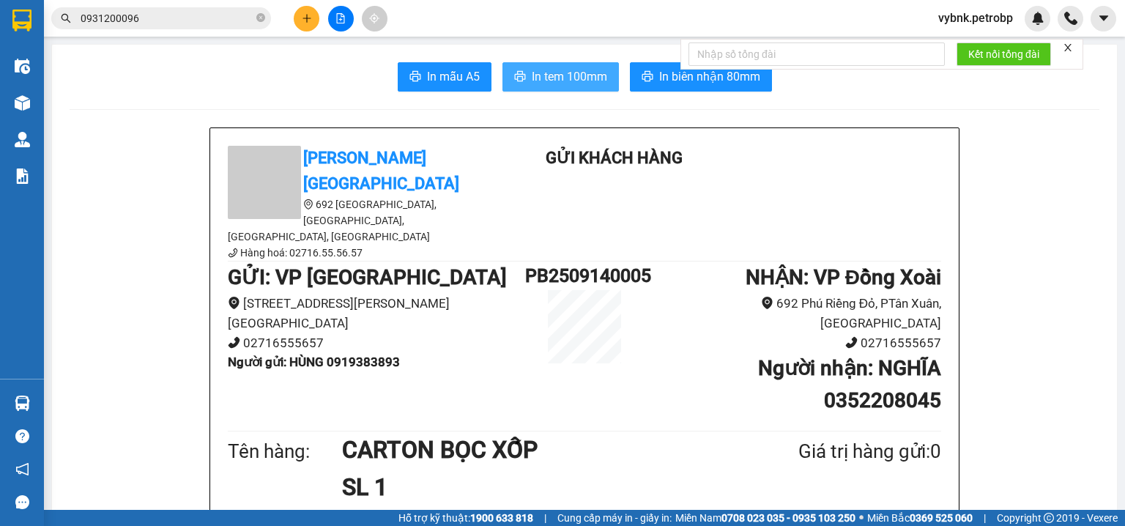
click at [592, 73] on span "In tem 100mm" at bounding box center [569, 76] width 75 height 18
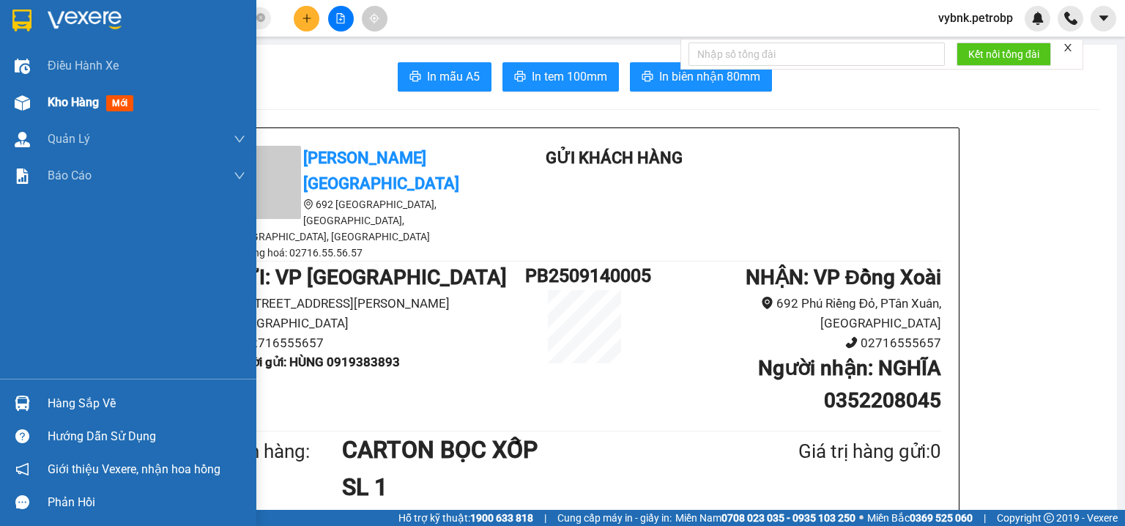
click at [33, 105] on div at bounding box center [23, 103] width 26 height 26
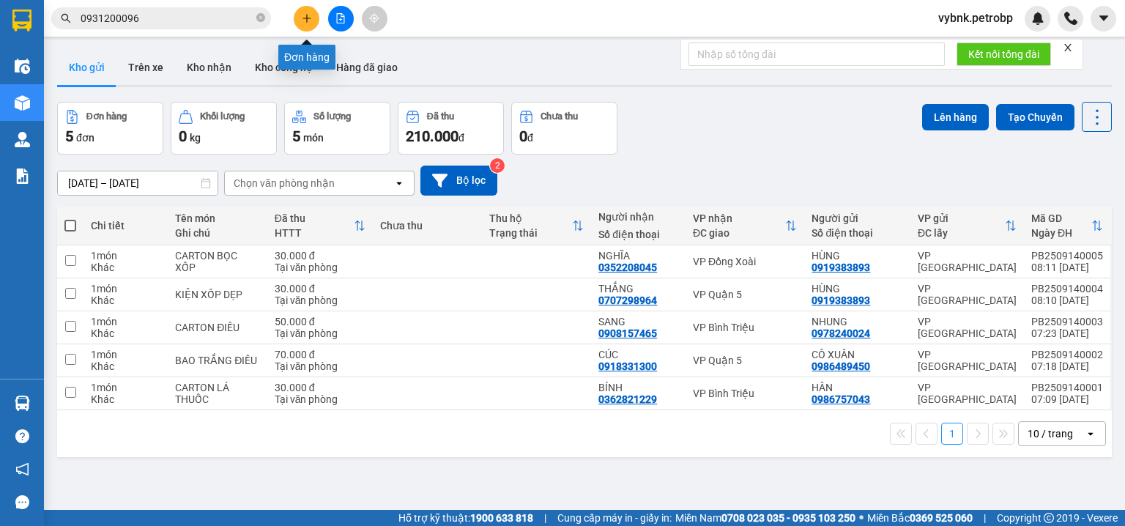
click at [303, 23] on button at bounding box center [307, 19] width 26 height 26
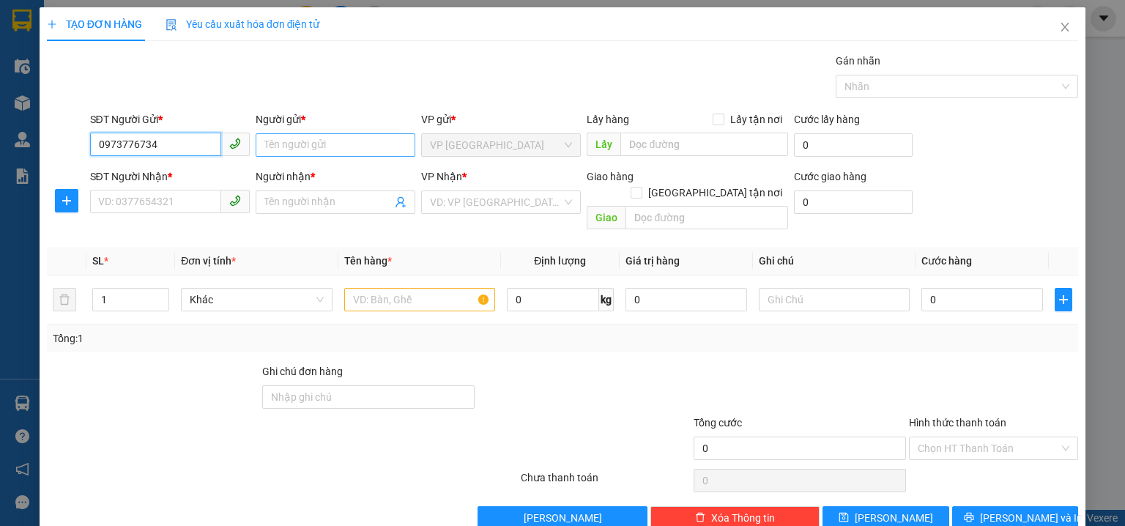
type input "0973776734"
click at [316, 149] on input "Người gửi *" at bounding box center [336, 144] width 160 height 23
type input "THUU"
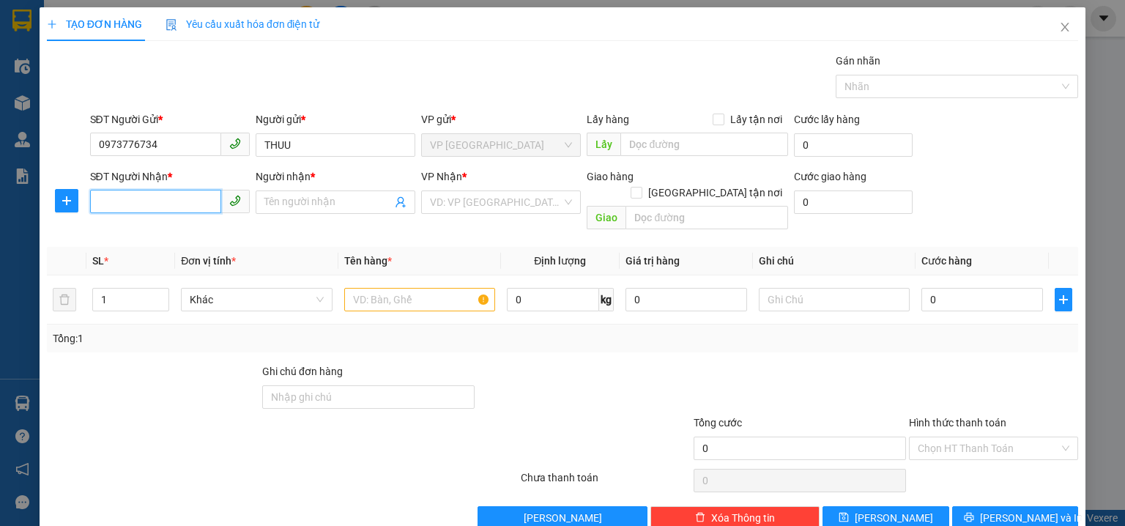
click at [140, 207] on input "SĐT Người Nhận *" at bounding box center [155, 201] width 131 height 23
type input "0377161207"
click at [355, 196] on input "Người nhận *" at bounding box center [327, 202] width 127 height 16
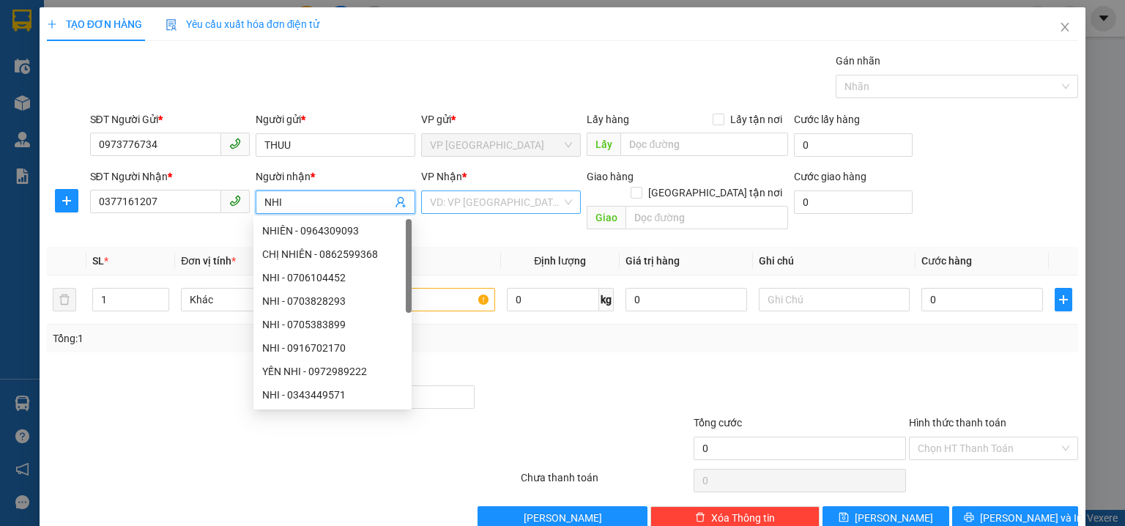
type input "NHI"
click at [511, 198] on input "search" at bounding box center [496, 202] width 132 height 22
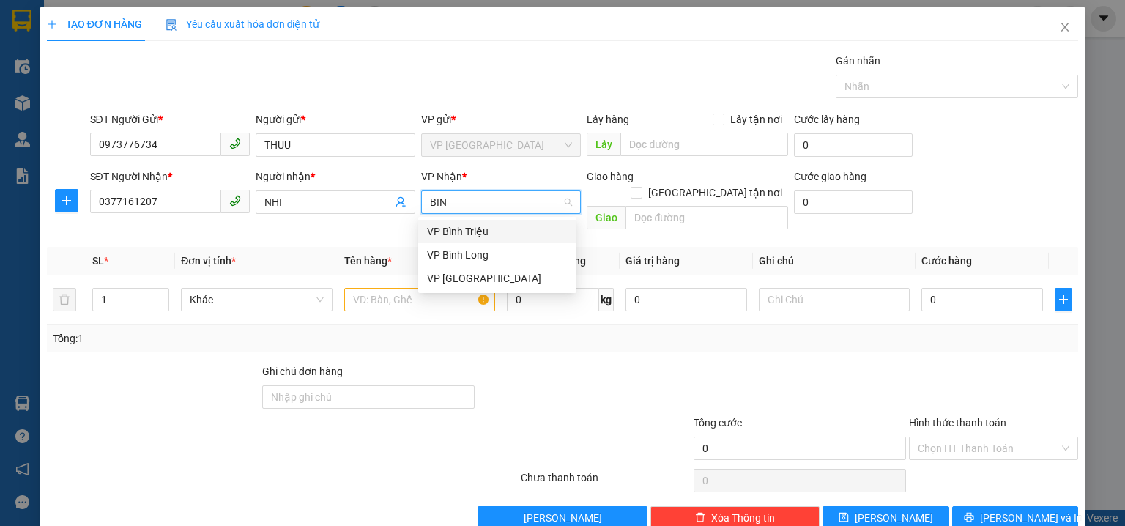
type input "BINH"
click at [507, 229] on div "VP Bình Triệu" at bounding box center [497, 231] width 141 height 16
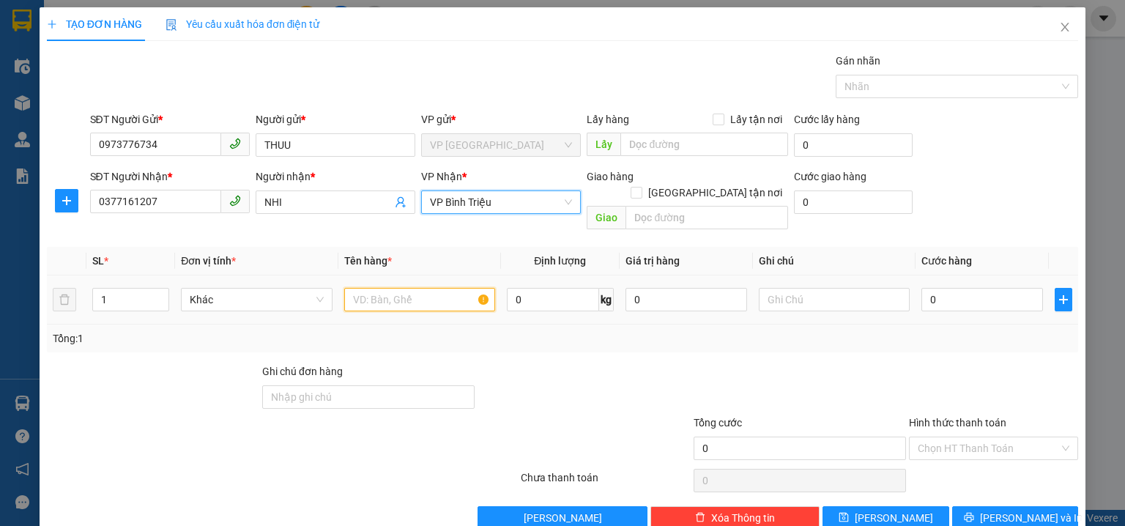
click at [431, 288] on input "text" at bounding box center [419, 299] width 151 height 23
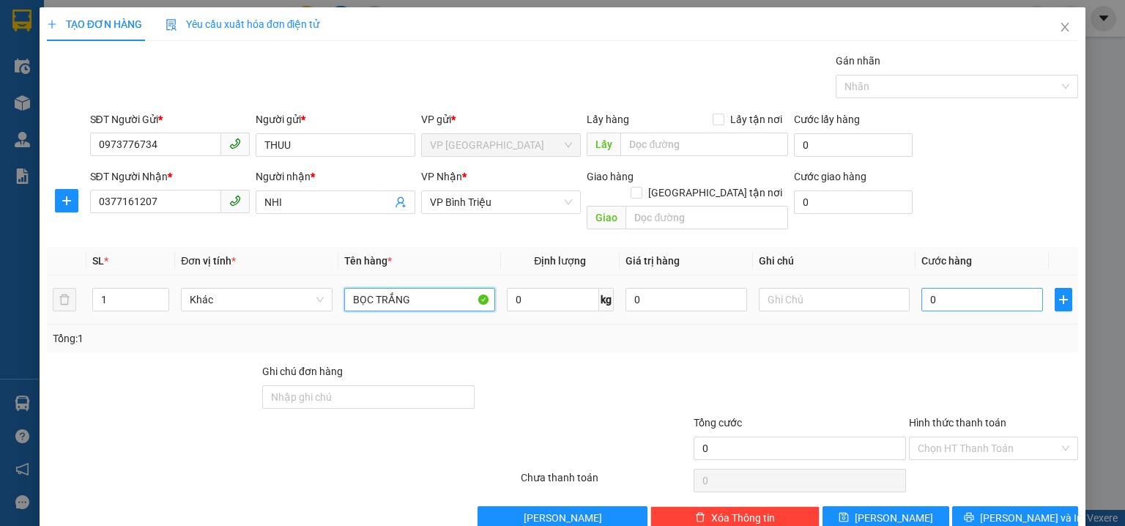
type input "BỌC TRẮNG"
click at [951, 290] on input "0" at bounding box center [982, 299] width 122 height 23
type input "3"
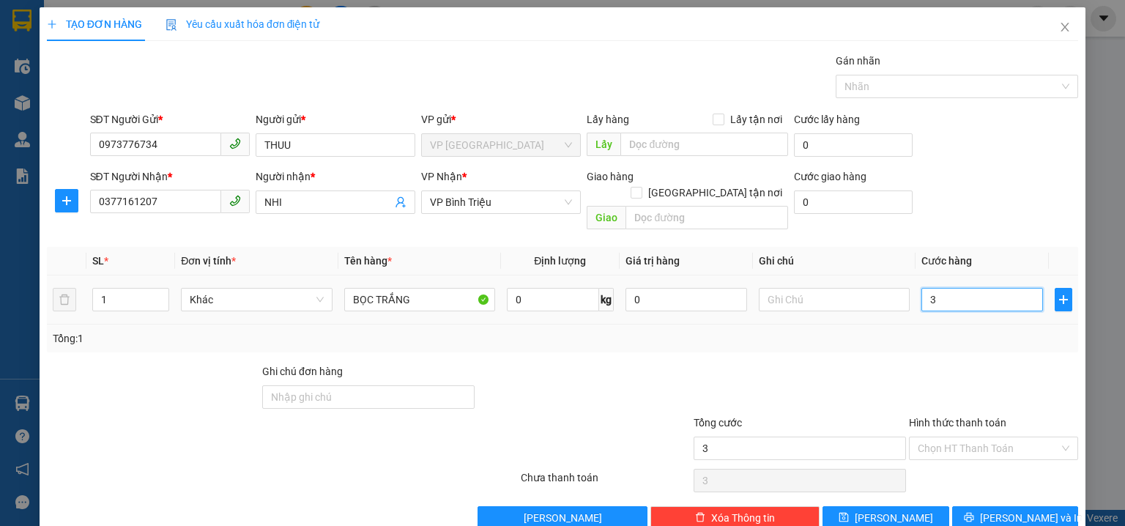
type input "30"
type input "30.000"
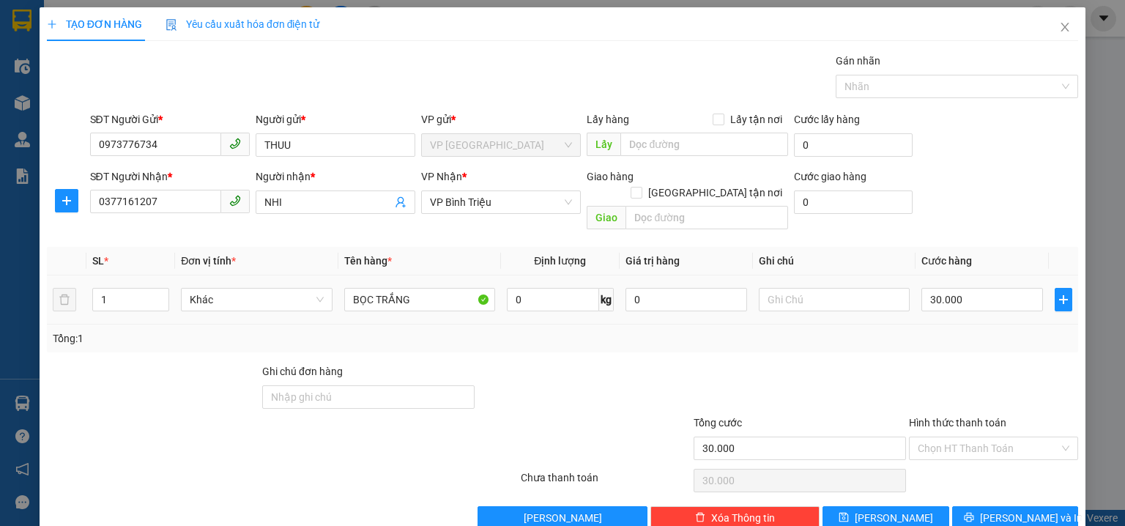
click at [1028, 127] on div "SĐT Người Gửi * 0973776734 Người gửi * THUU VP gửi * VP Phước Bình Lấy hàng Lấy…" at bounding box center [584, 136] width 995 height 51
click at [990, 437] on input "Hình thức thanh toán" at bounding box center [988, 448] width 141 height 22
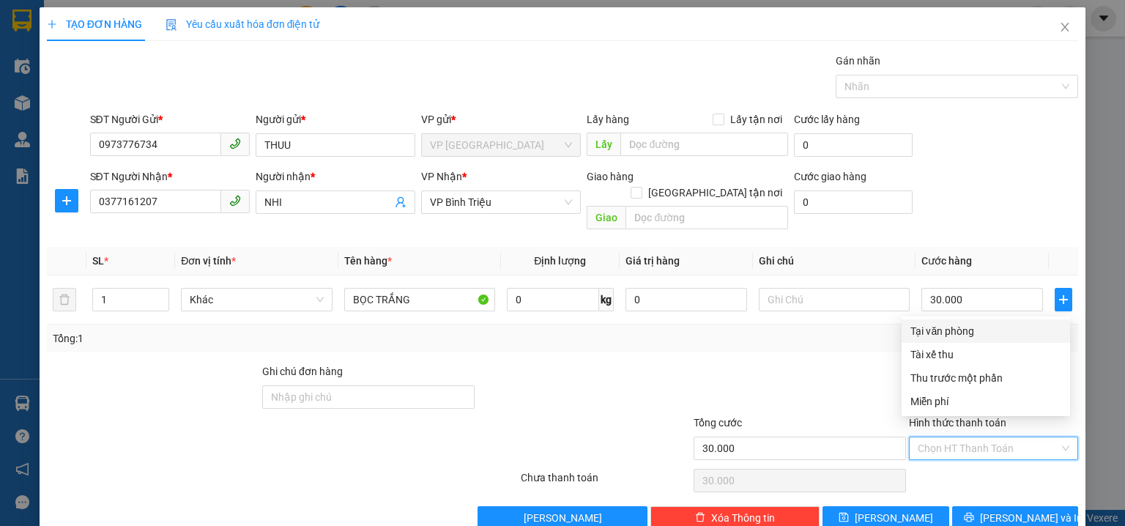
click at [979, 323] on div "Tại văn phòng" at bounding box center [985, 331] width 151 height 16
type input "0"
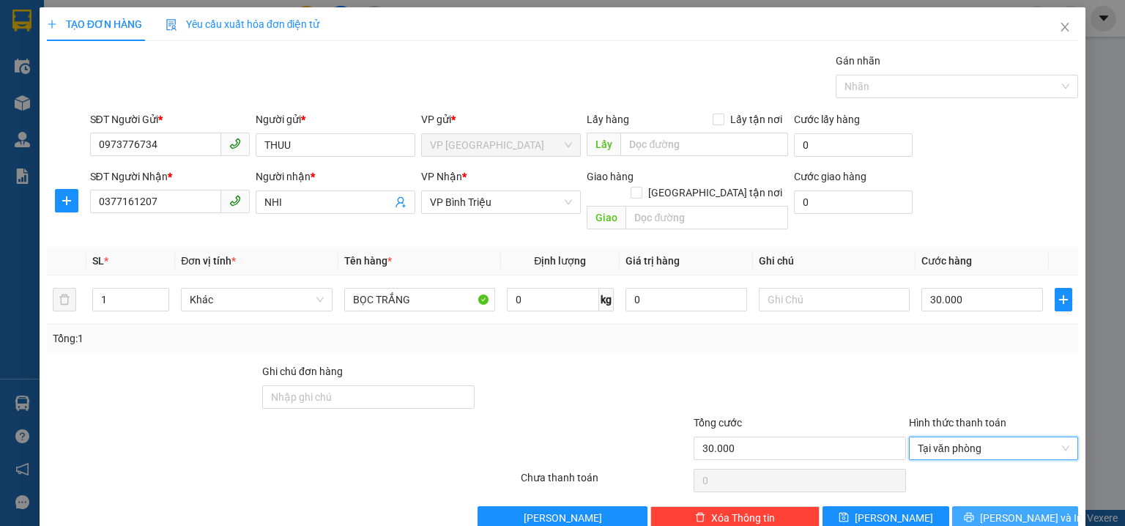
click at [1019, 510] on span "[PERSON_NAME] và In" at bounding box center [1031, 518] width 103 height 16
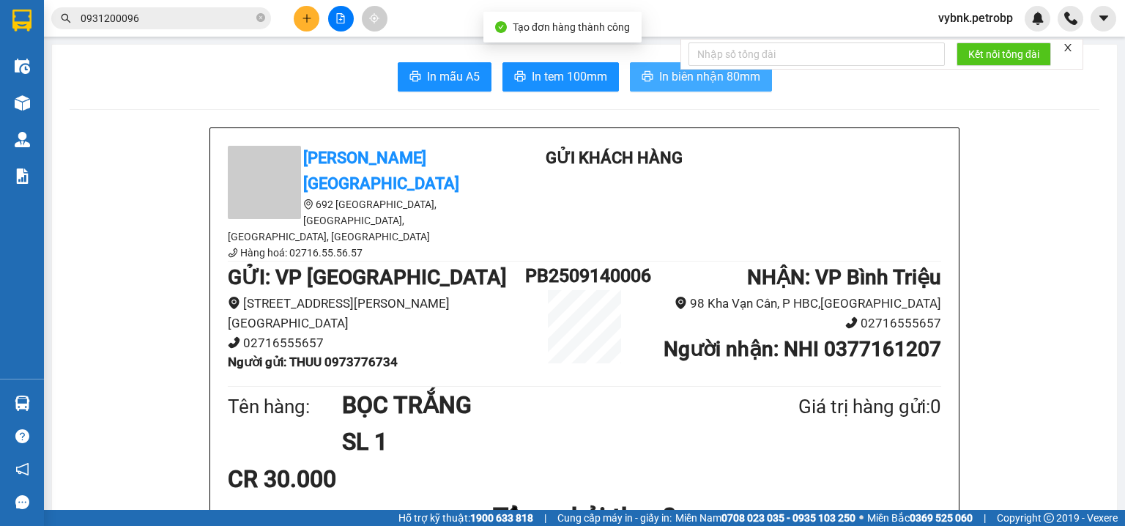
click at [668, 75] on span "In biên nhận 80mm" at bounding box center [709, 76] width 101 height 18
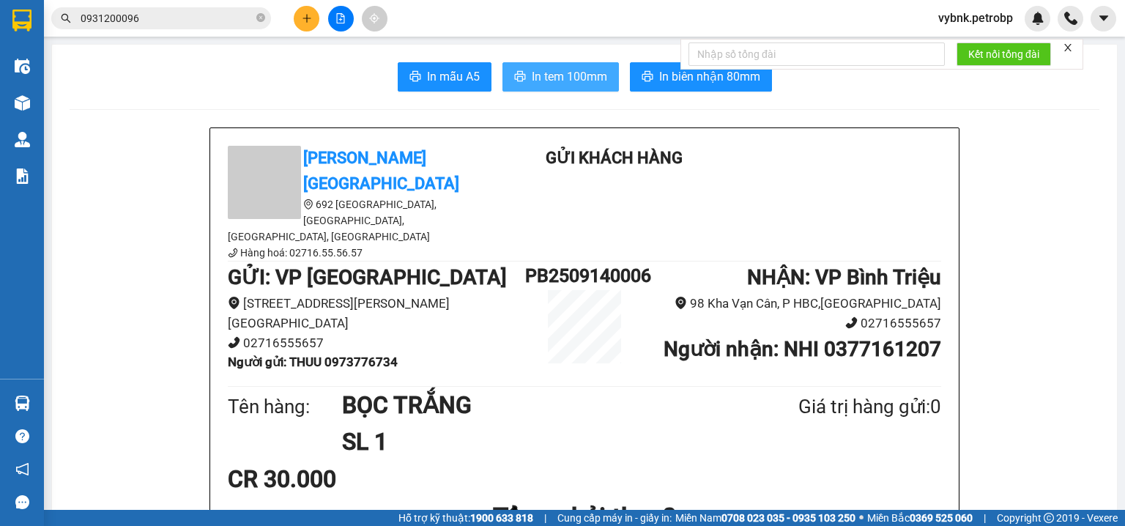
click at [568, 69] on span "In tem 100mm" at bounding box center [569, 76] width 75 height 18
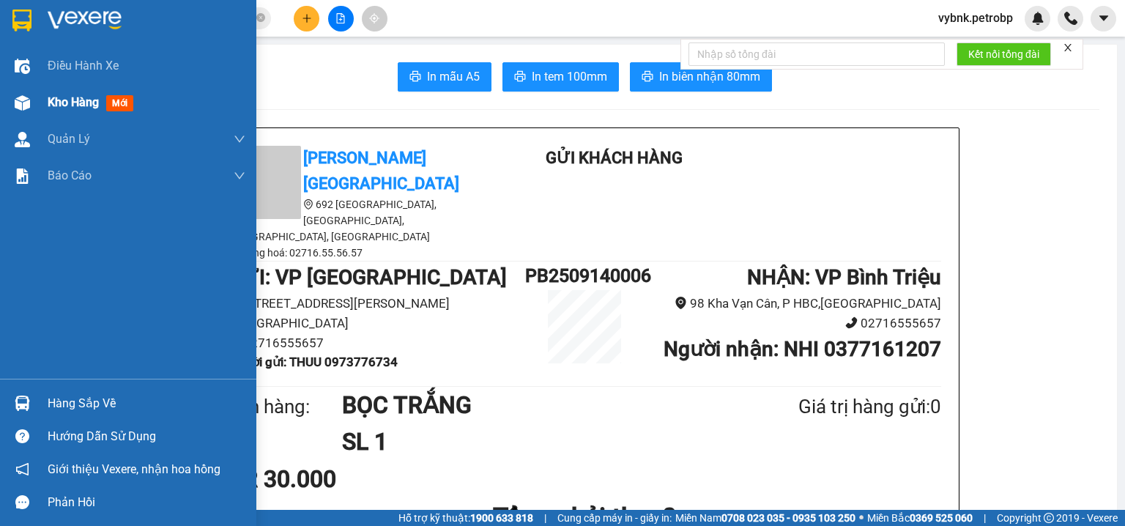
click at [41, 111] on div "Kho hàng mới" at bounding box center [128, 102] width 256 height 37
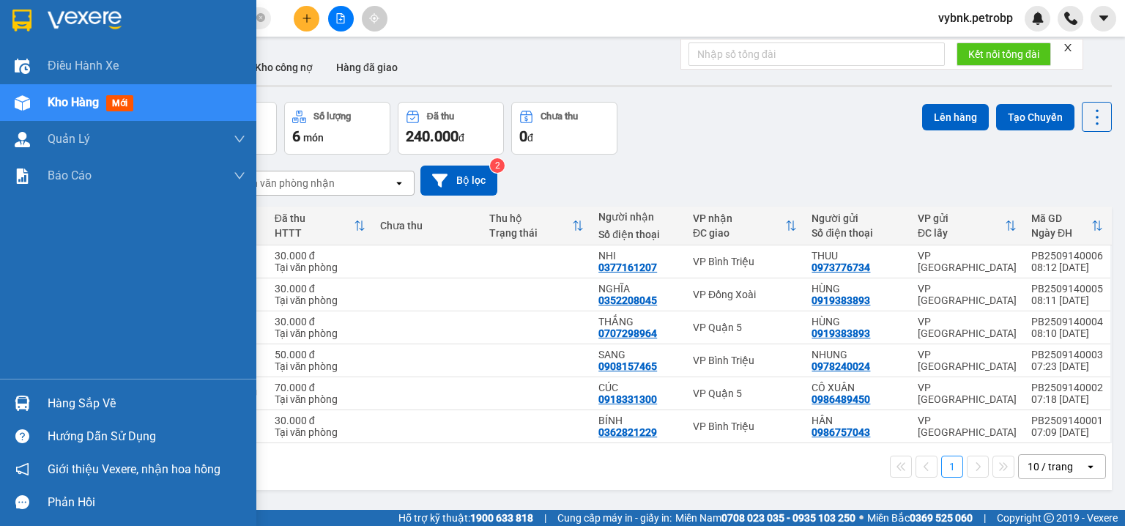
click at [18, 400] on img at bounding box center [22, 403] width 15 height 15
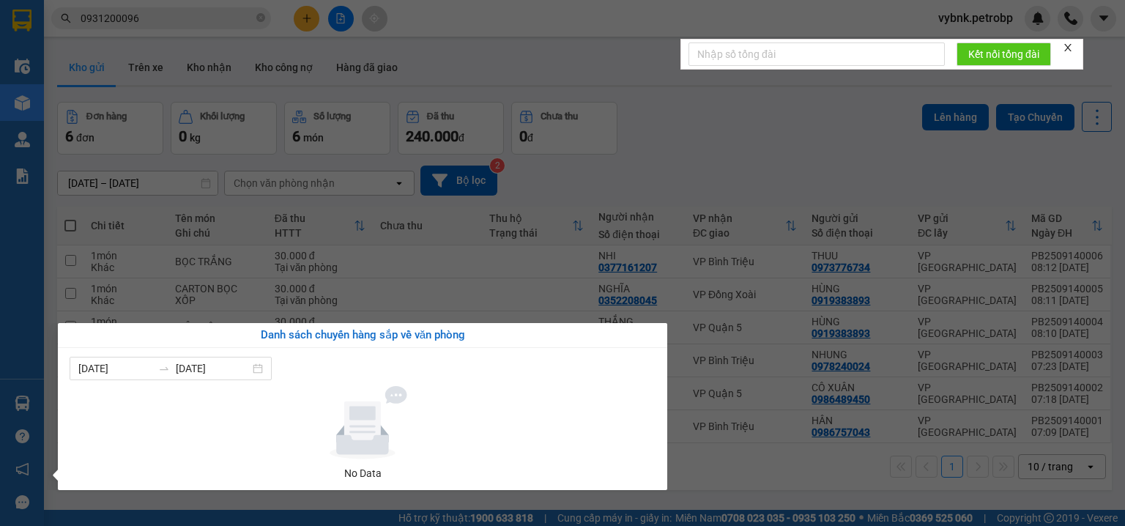
click at [313, 26] on section "Kết quả tìm kiếm ( 66 ) Bộ lọc Ngày tạo đơn gần nhất Mã ĐH Trạng thái Món hàng …" at bounding box center [562, 263] width 1125 height 526
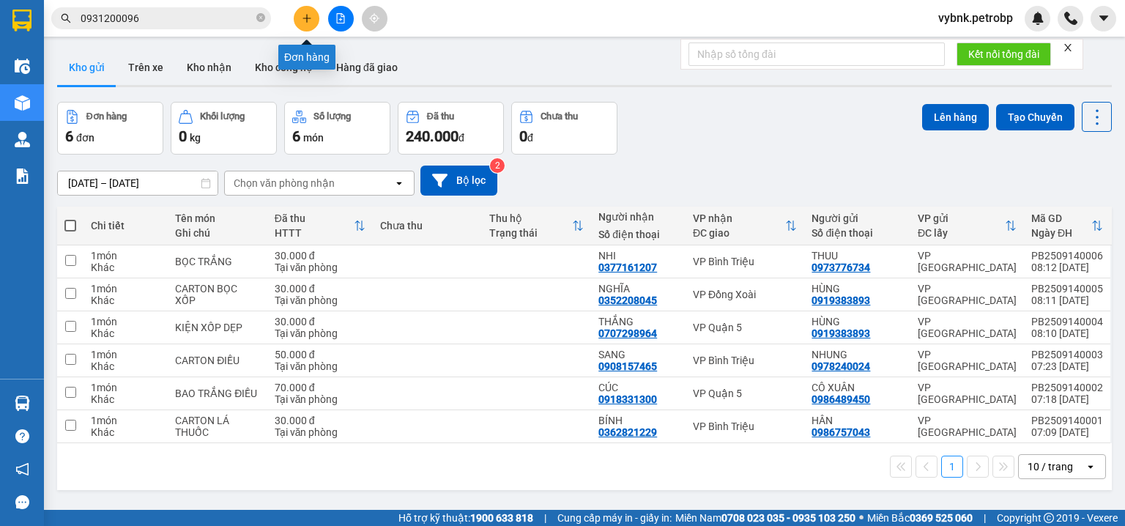
click at [313, 26] on button at bounding box center [307, 19] width 26 height 26
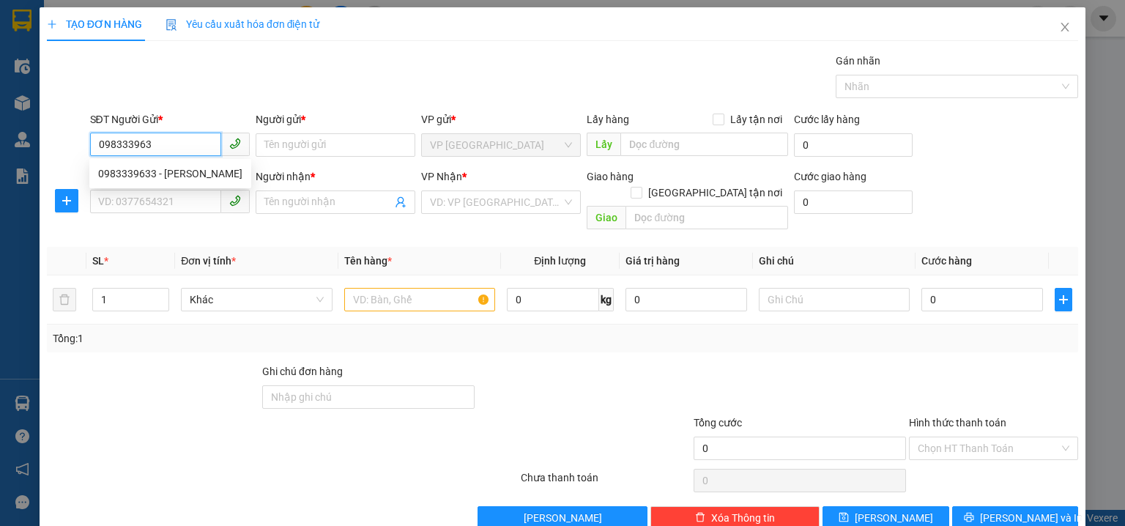
type input "0983339633"
click at [211, 162] on div "0983339633 - NGỌC NHUNG" at bounding box center [170, 173] width 162 height 23
type input "NGỌC NHUNG"
type input "0328744597"
type input "BÁ TÙNG"
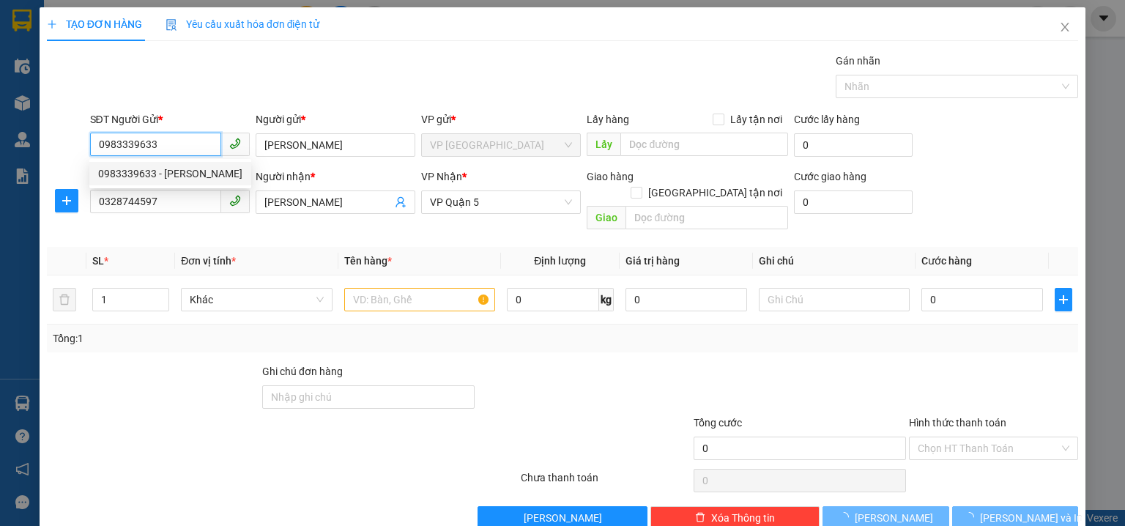
type input "40.000"
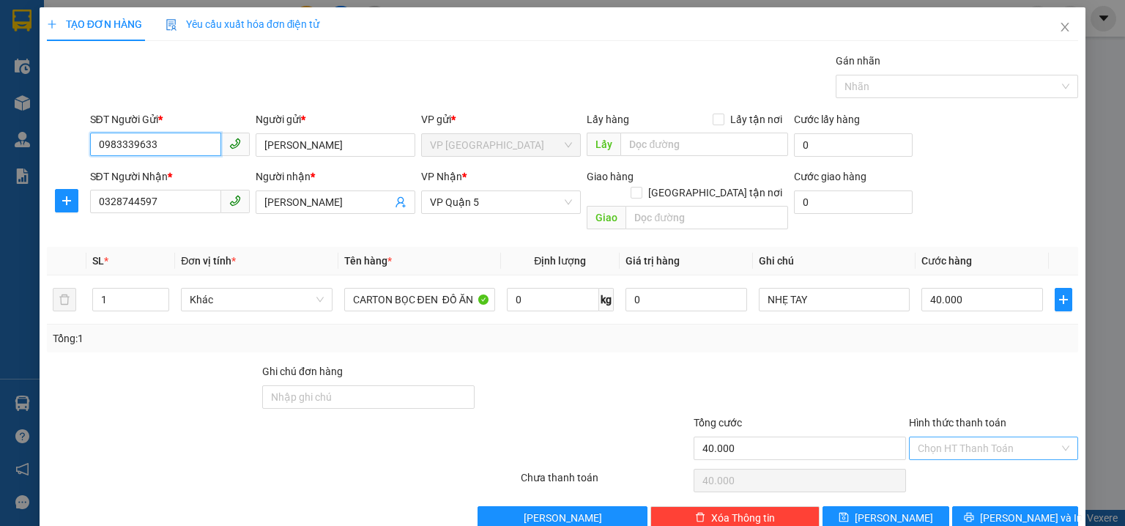
type input "0983339633"
click at [926, 439] on input "Hình thức thanh toán" at bounding box center [988, 448] width 141 height 22
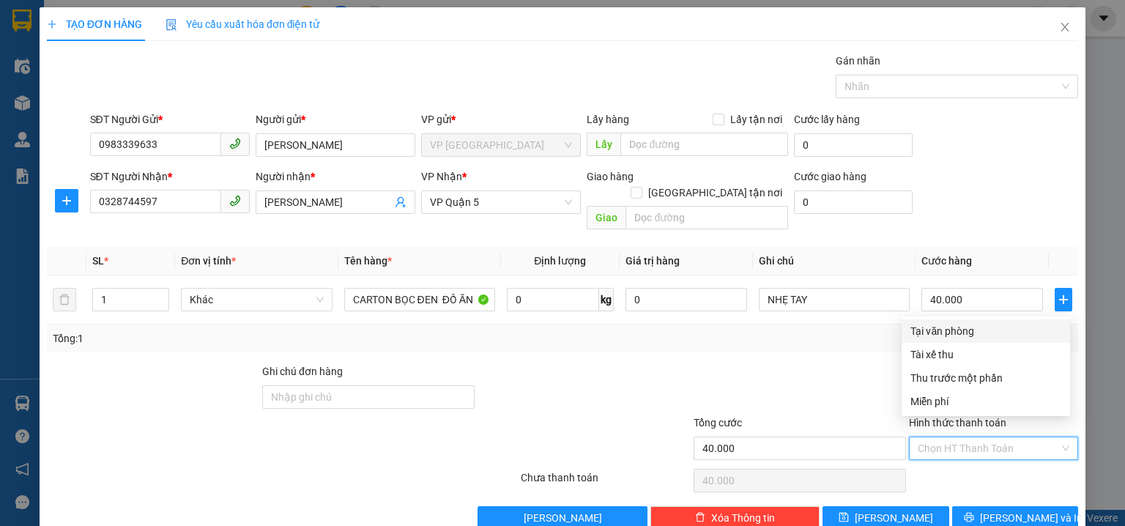
click at [943, 331] on div "Tại văn phòng" at bounding box center [985, 331] width 151 height 16
type input "0"
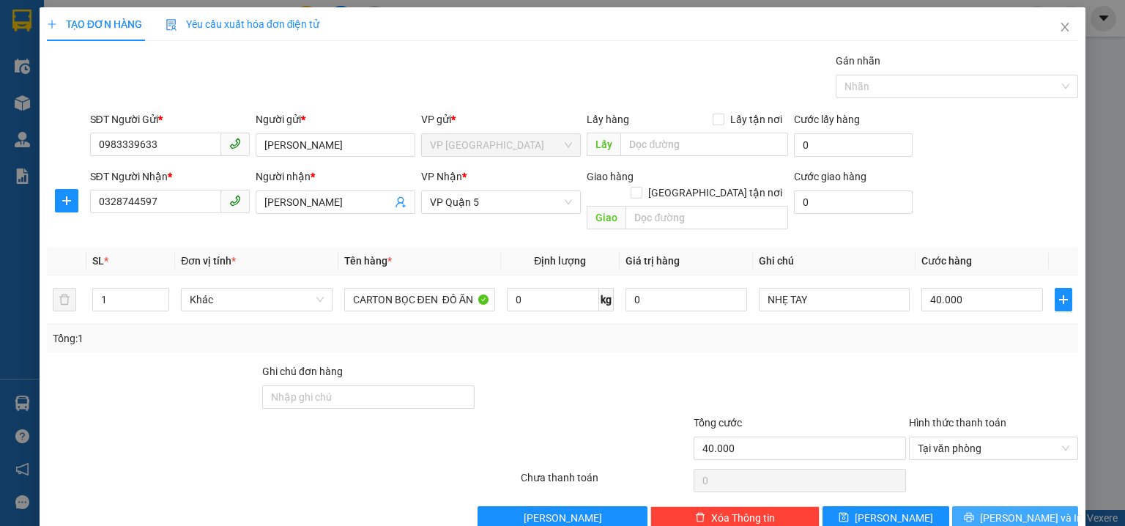
click at [980, 506] on button "[PERSON_NAME] và In" at bounding box center [1015, 517] width 127 height 23
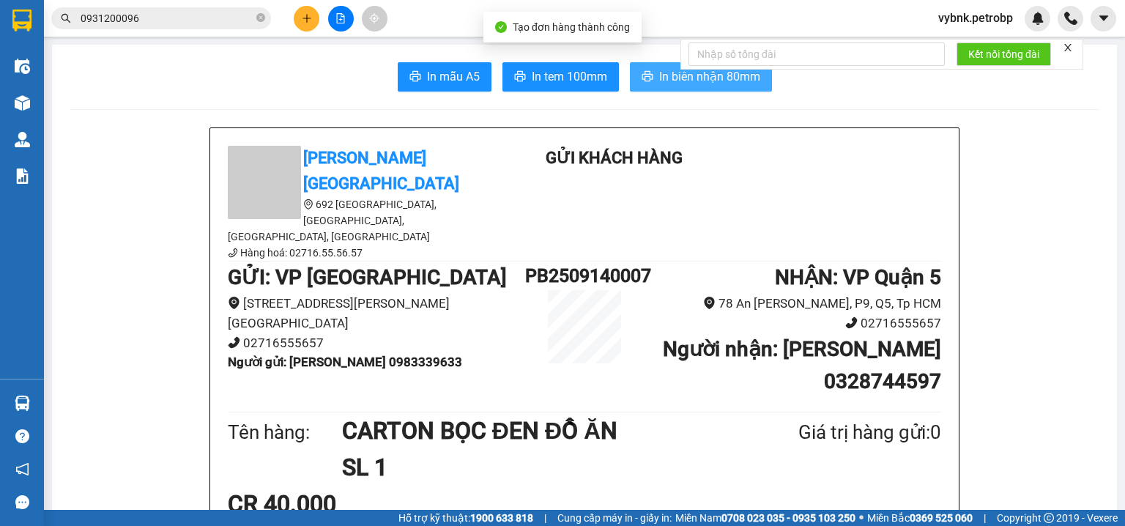
click at [716, 89] on button "In biên nhận 80mm" at bounding box center [701, 76] width 142 height 29
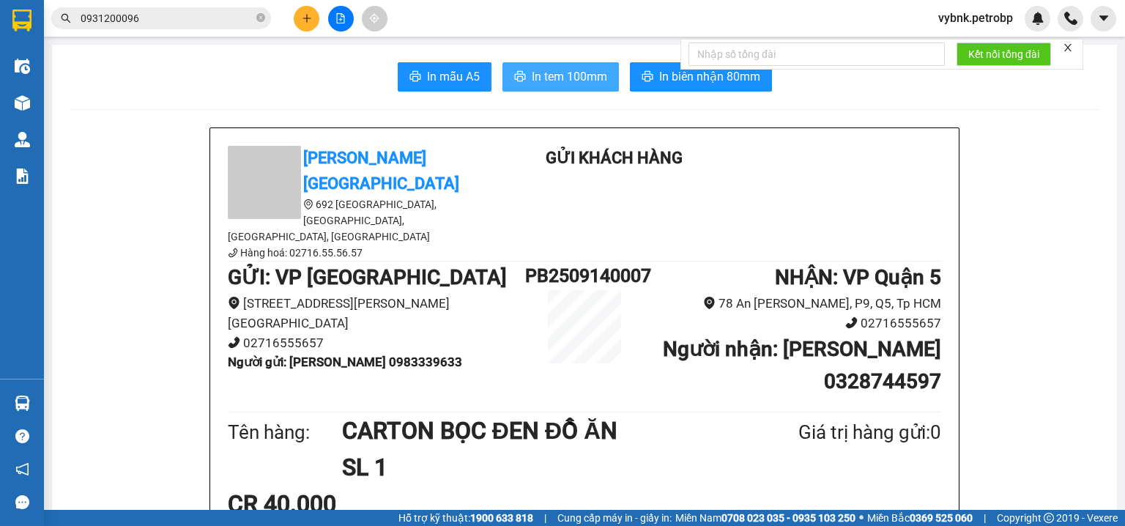
click at [532, 72] on span "In tem 100mm" at bounding box center [569, 76] width 75 height 18
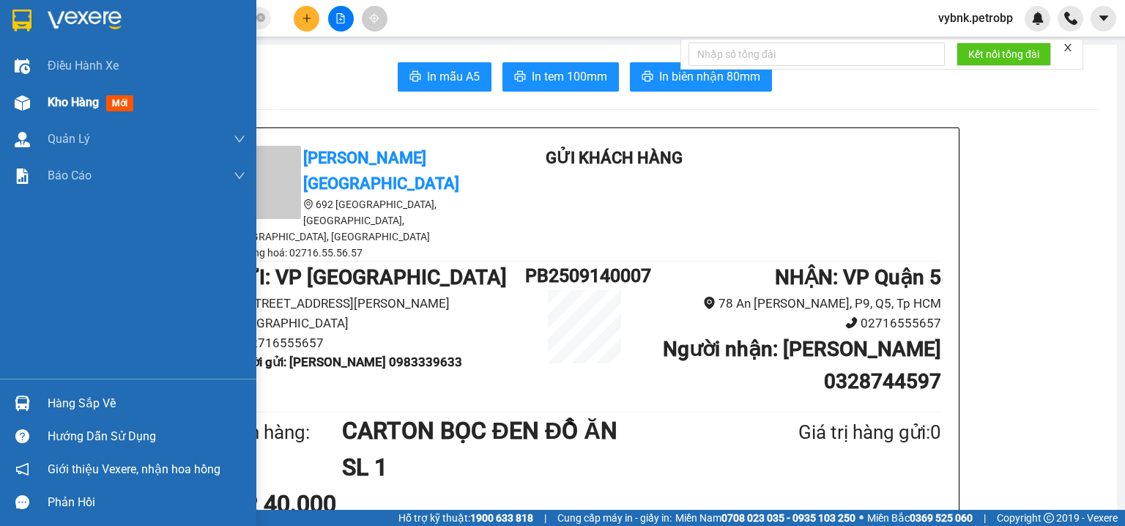
click at [11, 102] on div at bounding box center [23, 103] width 26 height 26
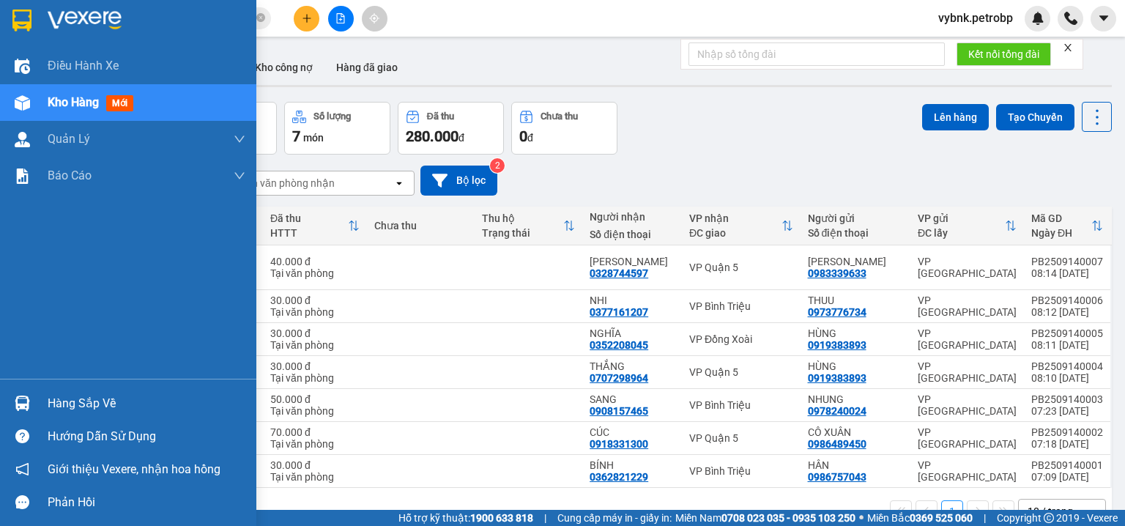
click at [40, 397] on div "Hàng sắp về" at bounding box center [128, 403] width 256 height 33
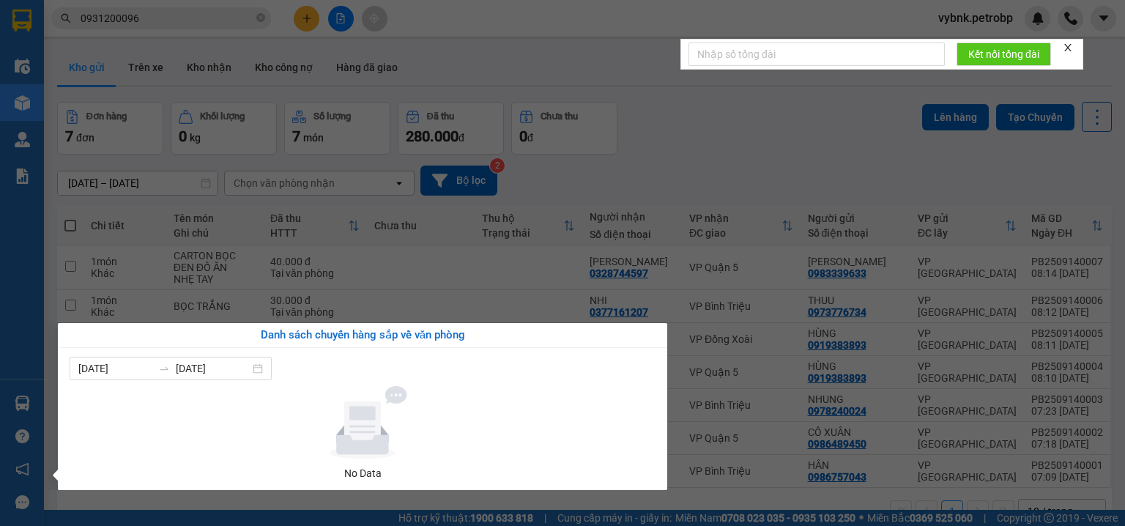
click at [305, 14] on section "Kết quả tìm kiếm ( 66 ) Bộ lọc Ngày tạo đơn gần nhất Mã ĐH Trạng thái Món hàng …" at bounding box center [562, 263] width 1125 height 526
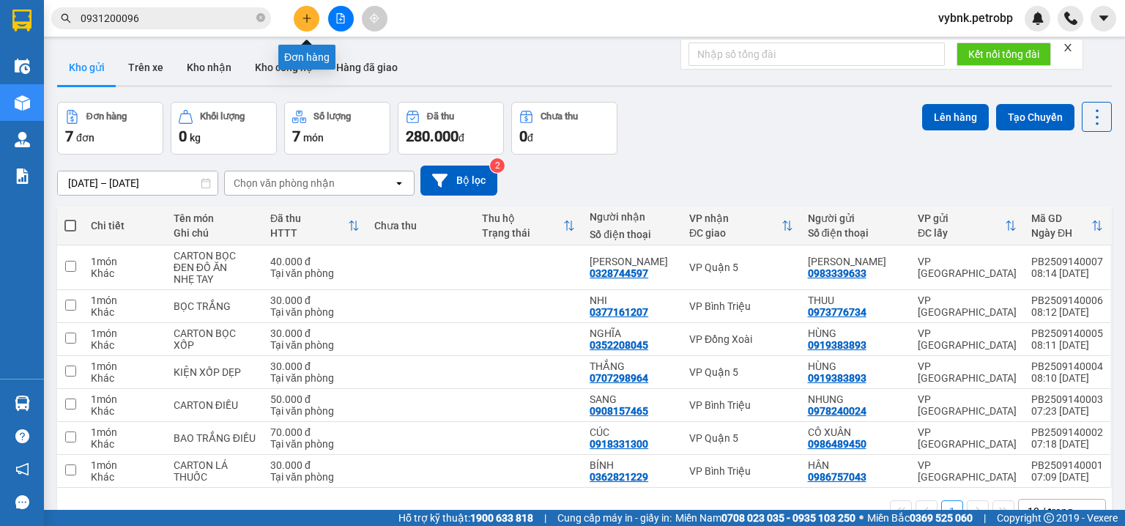
click at [305, 14] on icon "plus" at bounding box center [307, 18] width 10 height 10
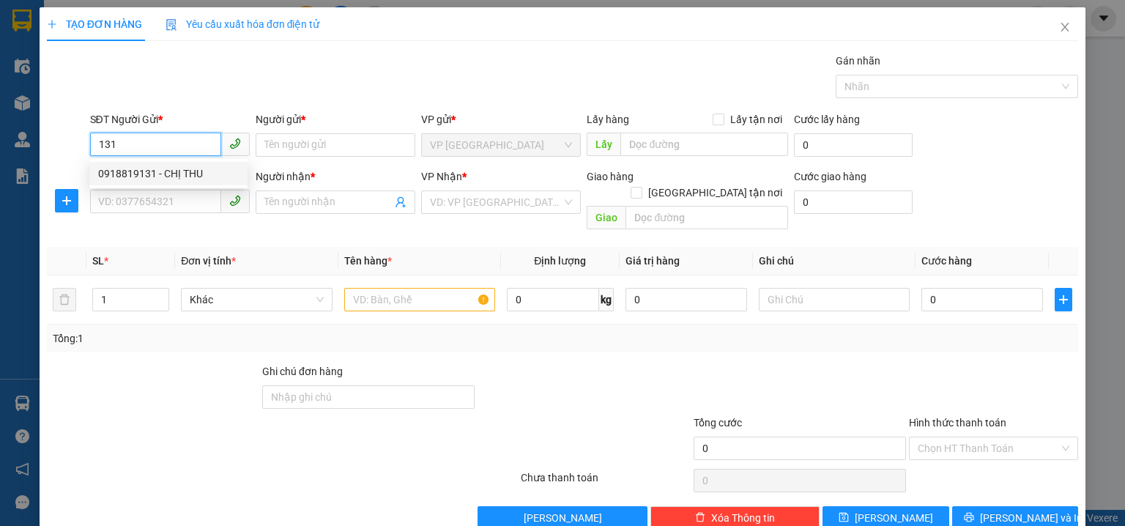
click at [176, 169] on div "0918819131 - CHỊ THU" at bounding box center [168, 174] width 141 height 16
type input "0918819131"
type input "CHỊ THU"
type input "0961367999"
type input "A BẰNG"
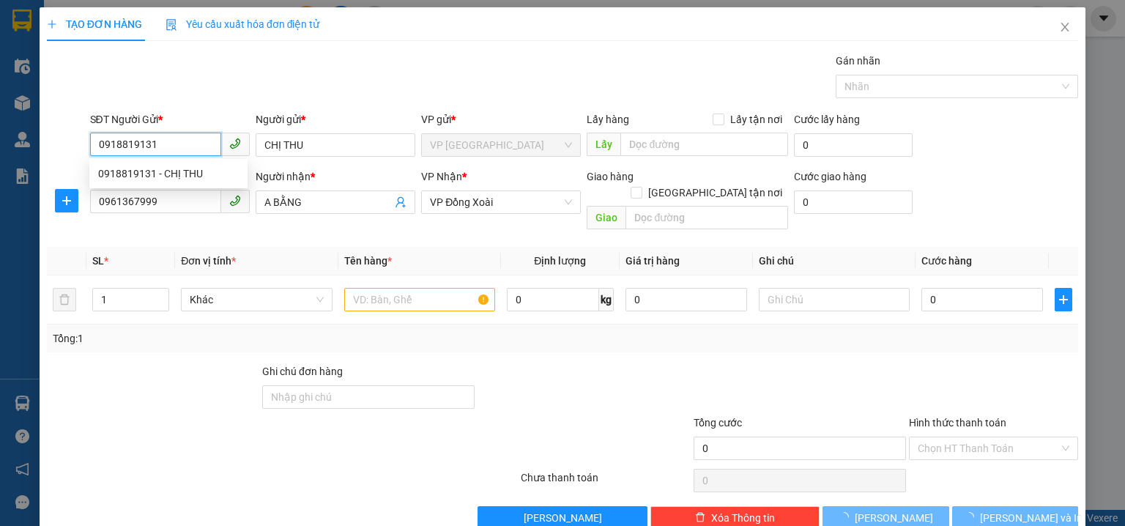
type input "40.000"
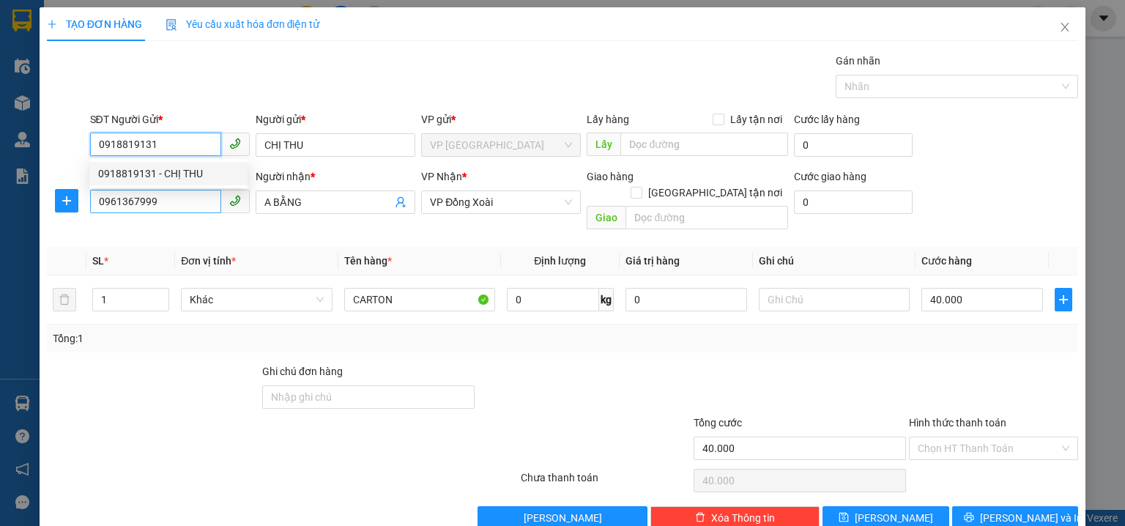
type input "0918819131"
click at [164, 203] on input "0961367999" at bounding box center [155, 201] width 131 height 23
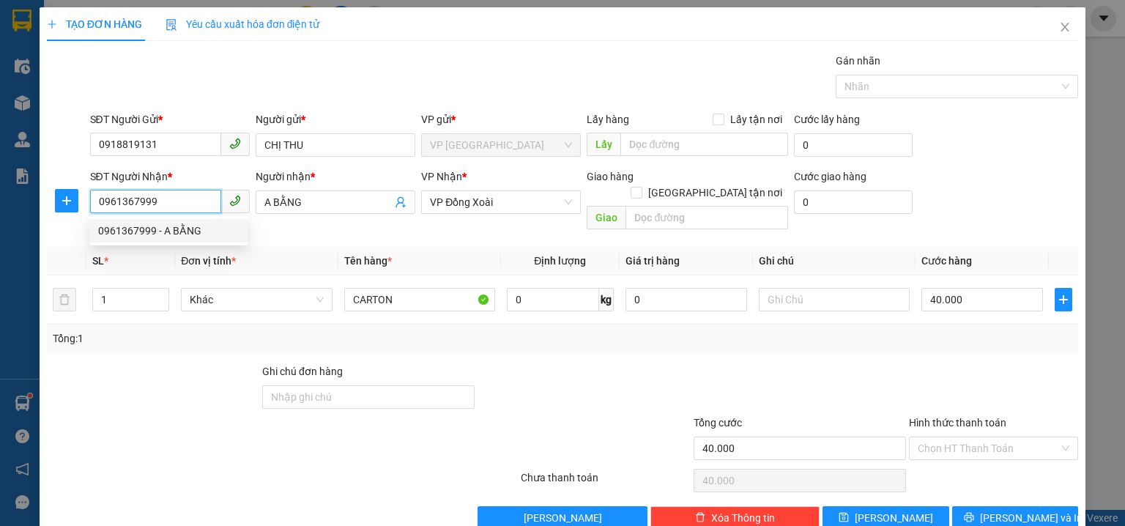
click at [182, 198] on input "0961367999" at bounding box center [155, 201] width 131 height 23
click at [946, 289] on input "40.000" at bounding box center [982, 299] width 122 height 23
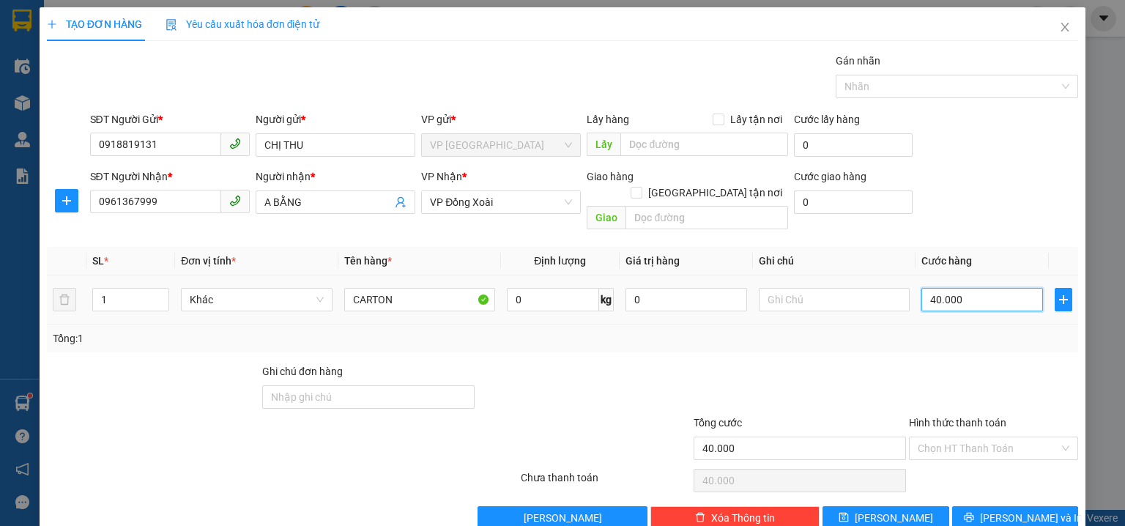
type input "3"
type input "30"
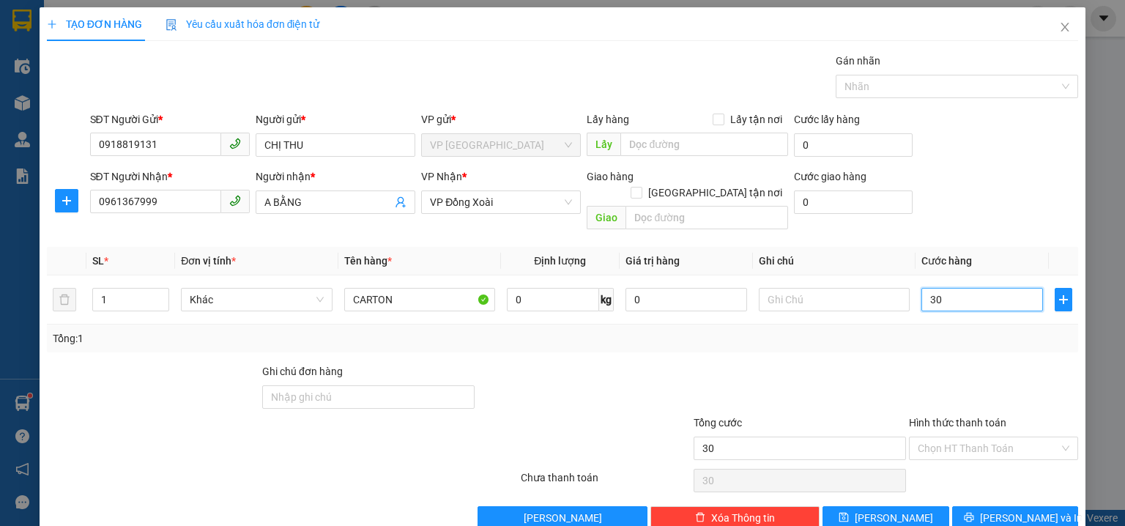
type input "30"
type input "30.000"
click at [979, 339] on div "Transit Pickup Surcharge Ids Transit Deliver Surcharge Ids Transit Deliver Surc…" at bounding box center [562, 291] width 1031 height 477
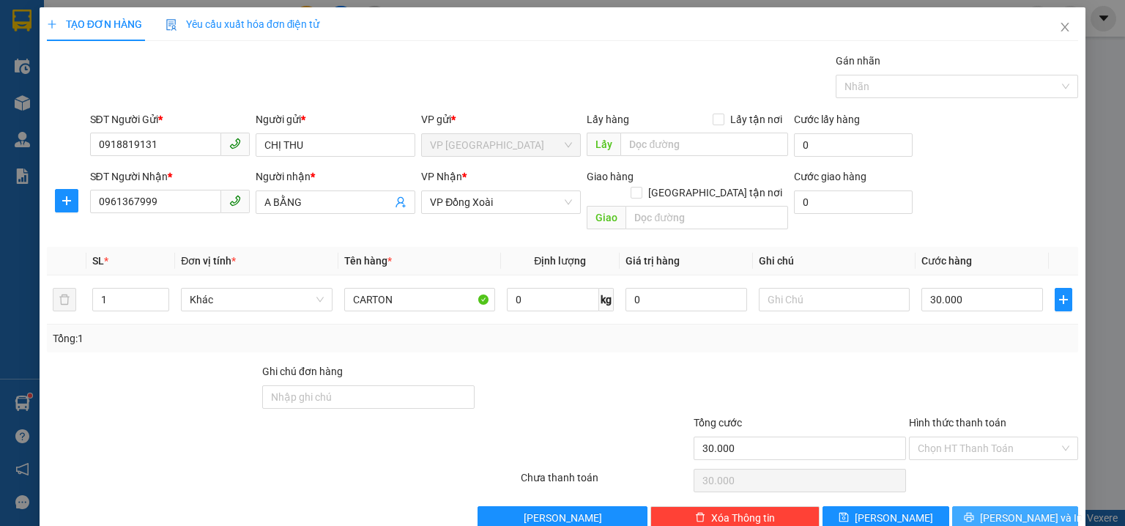
click at [995, 510] on span "[PERSON_NAME] và In" at bounding box center [1031, 518] width 103 height 16
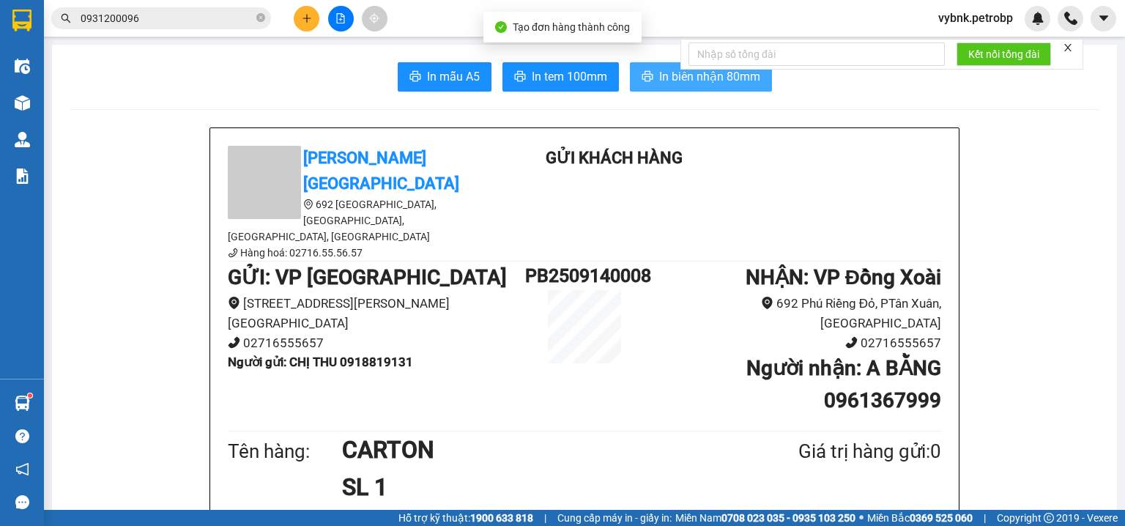
click at [650, 78] on button "In biên nhận 80mm" at bounding box center [701, 76] width 142 height 29
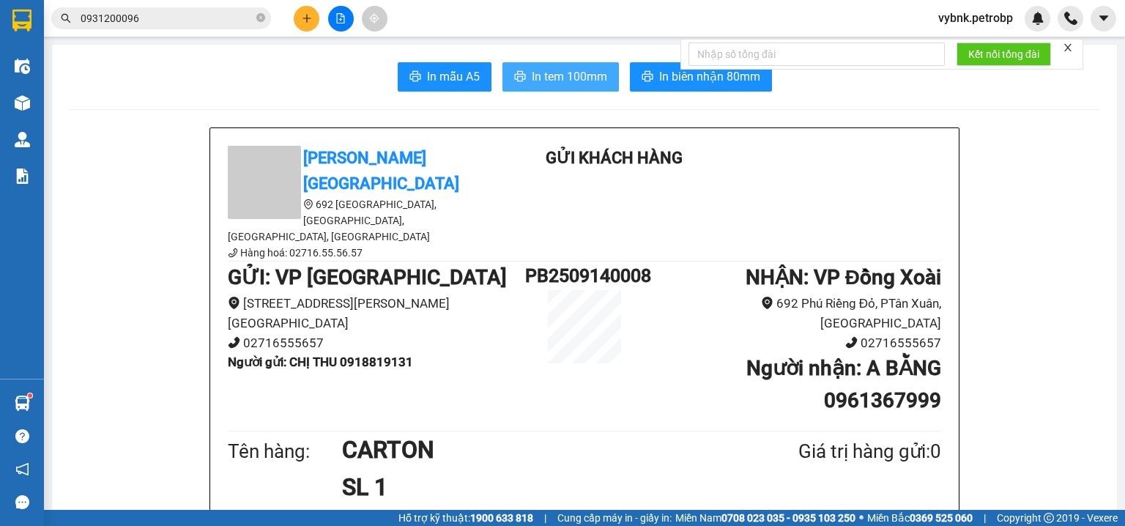
click at [558, 64] on button "In tem 100mm" at bounding box center [560, 76] width 116 height 29
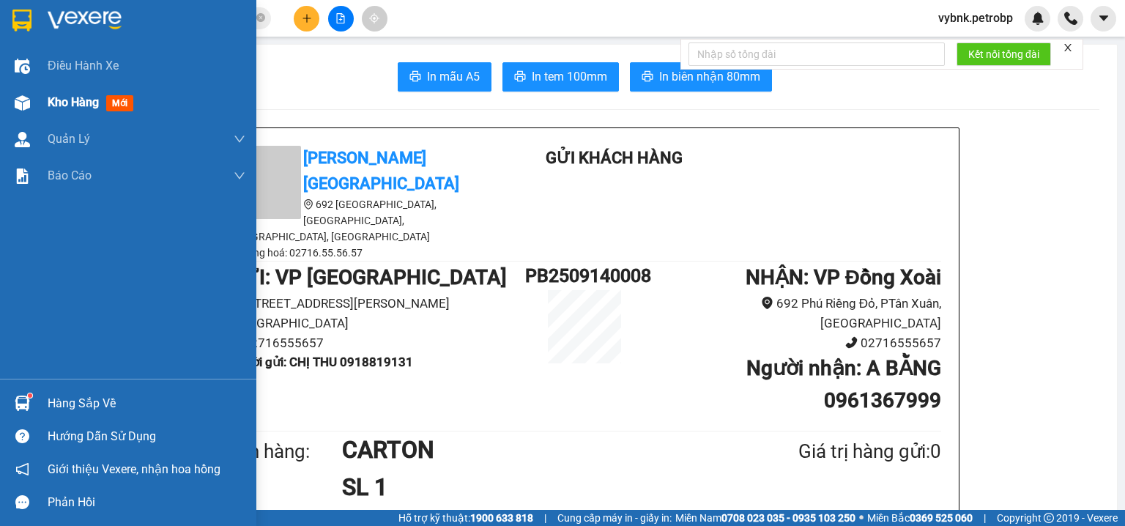
click at [105, 104] on div "Kho hàng mới" at bounding box center [94, 102] width 92 height 18
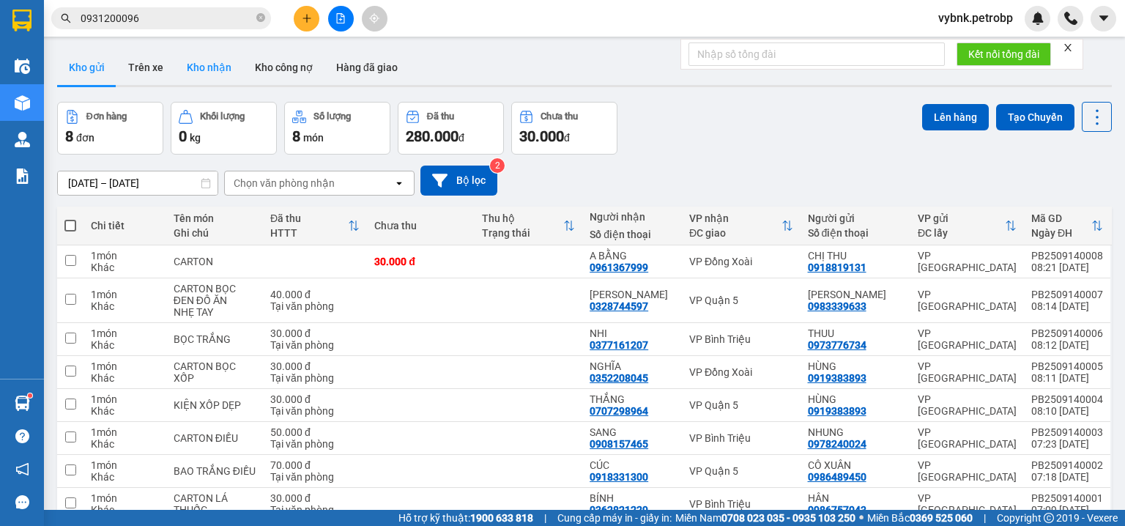
click at [202, 59] on button "Kho nhận" at bounding box center [209, 67] width 68 height 35
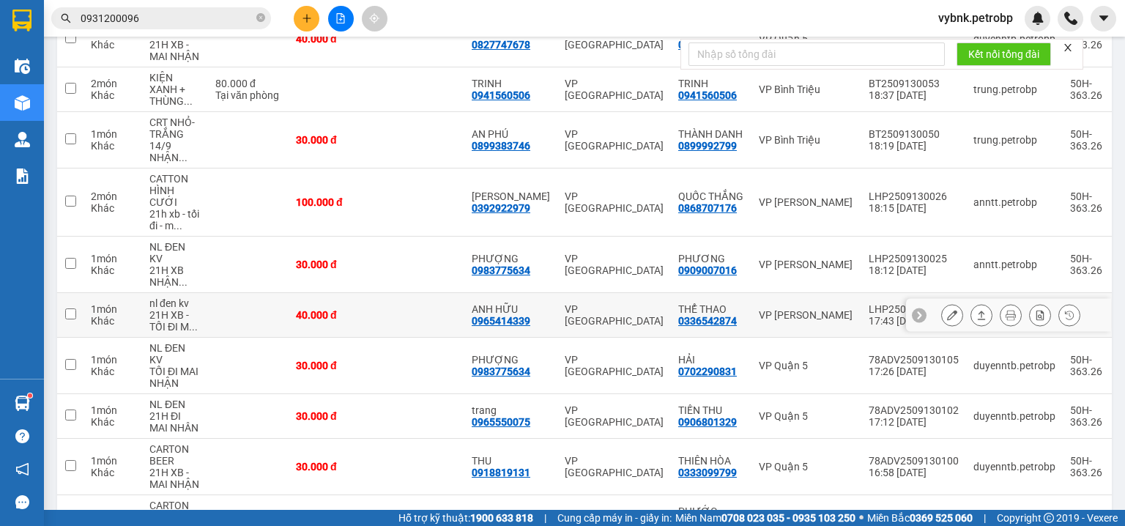
scroll to position [316, 0]
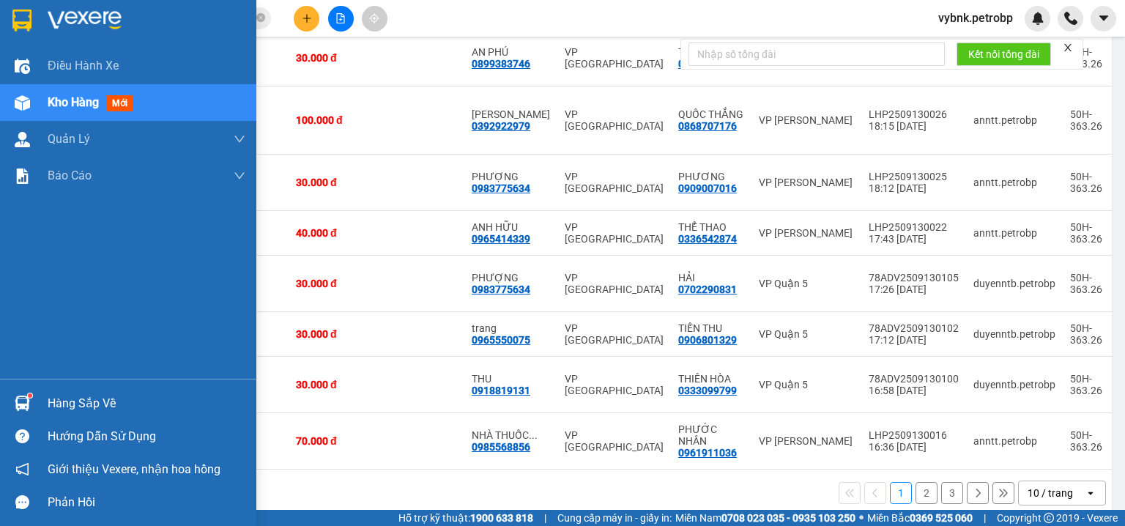
click at [17, 398] on img at bounding box center [22, 403] width 15 height 15
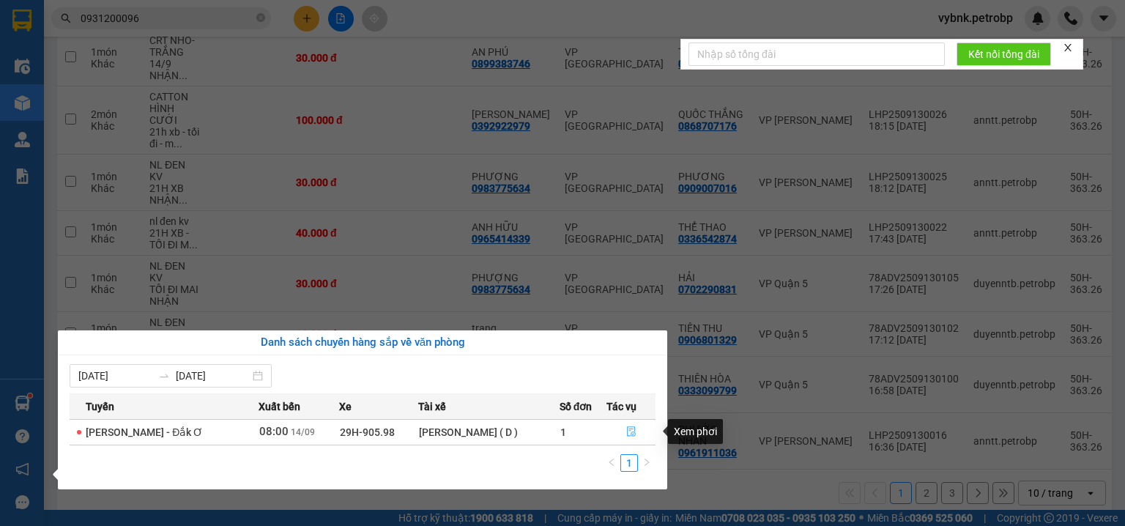
click at [630, 431] on icon "file-done" at bounding box center [631, 432] width 9 height 10
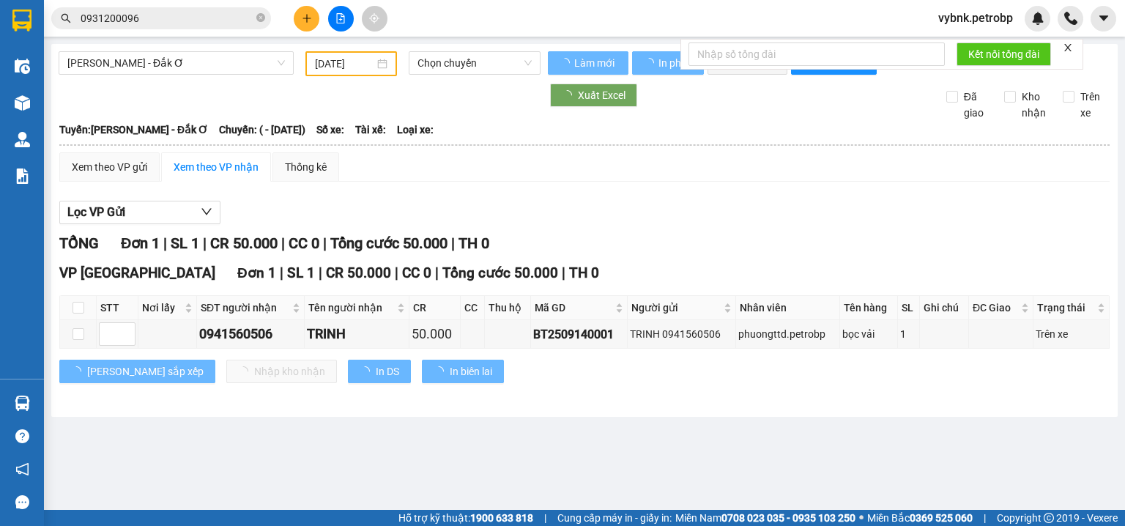
type input "[DATE]"
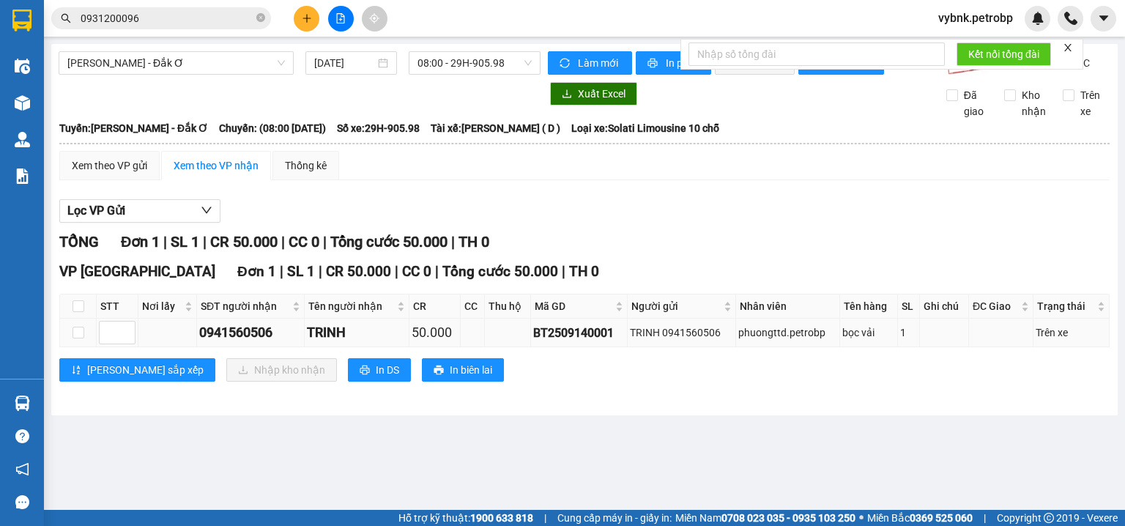
click at [765, 341] on div "phuongttd.petrobp" at bounding box center [787, 332] width 99 height 16
copy div "phuongttd"
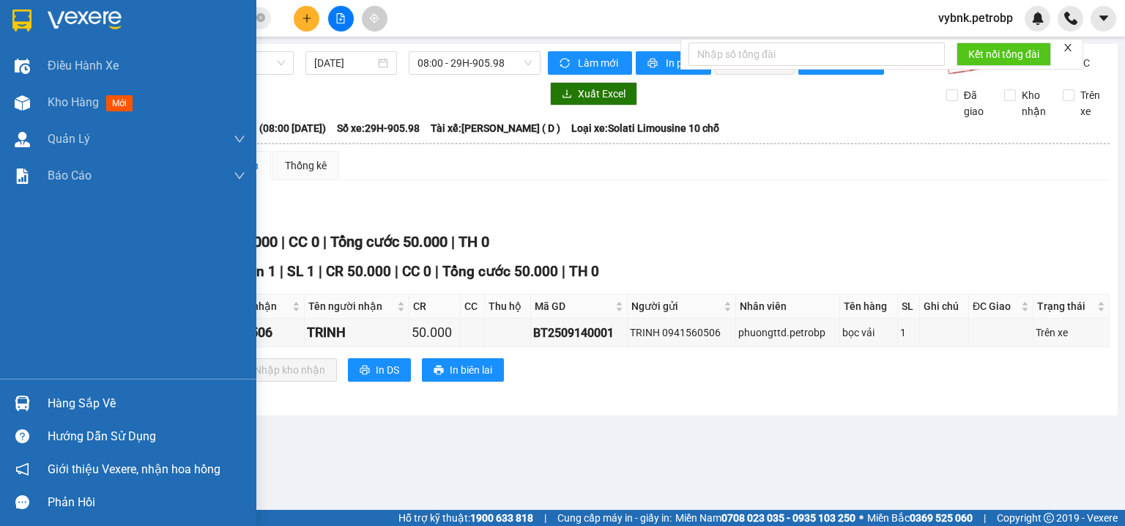
click at [29, 390] on div at bounding box center [23, 403] width 26 height 26
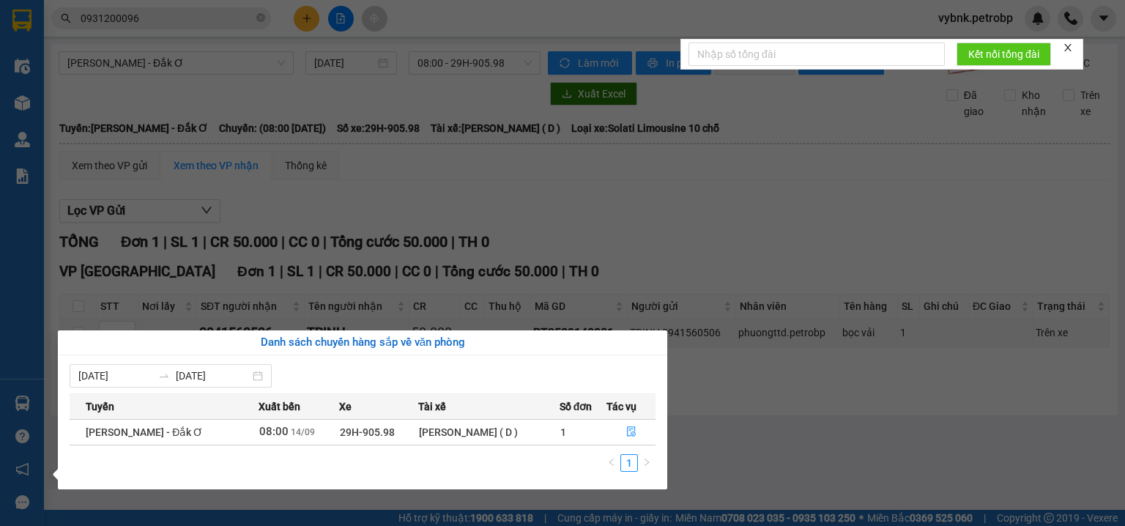
click at [258, 12] on section "Kết quả tìm kiếm ( 66 ) Bộ lọc Ngày tạo đơn gần nhất Mã ĐH Trạng thái Món hàng …" at bounding box center [562, 263] width 1125 height 526
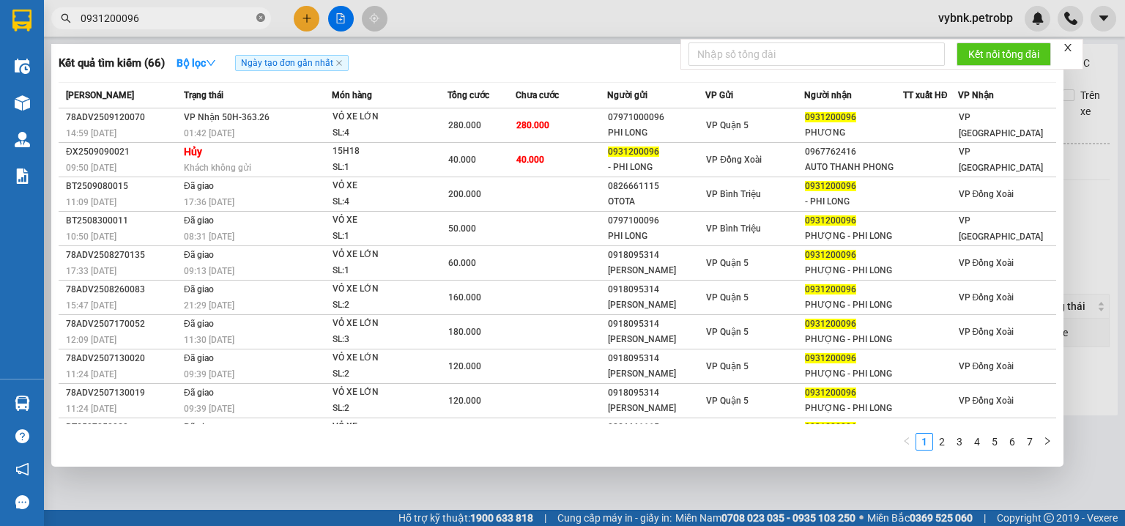
click at [259, 15] on icon "close-circle" at bounding box center [260, 17] width 9 height 9
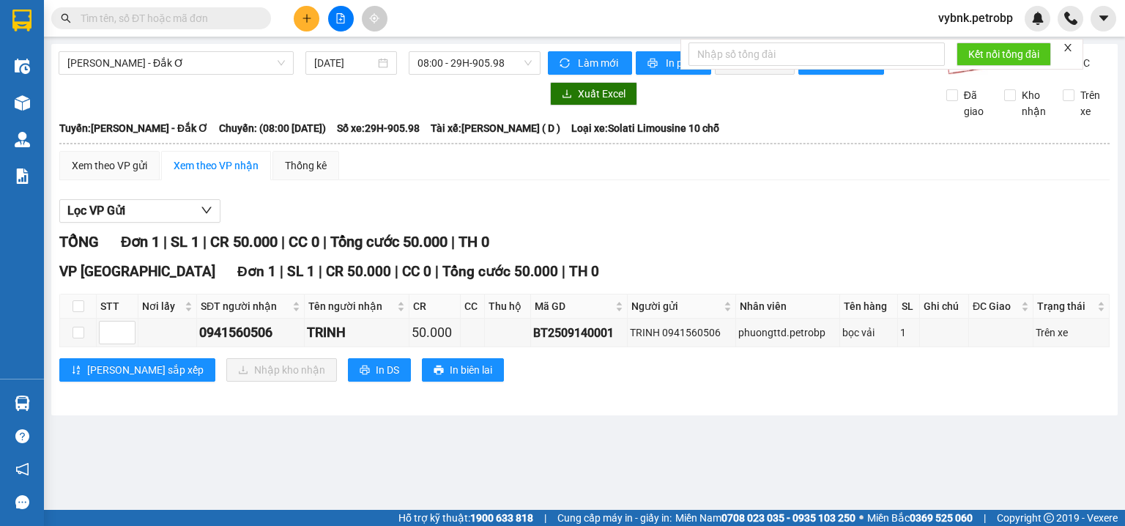
click at [164, 26] on input "text" at bounding box center [167, 18] width 173 height 16
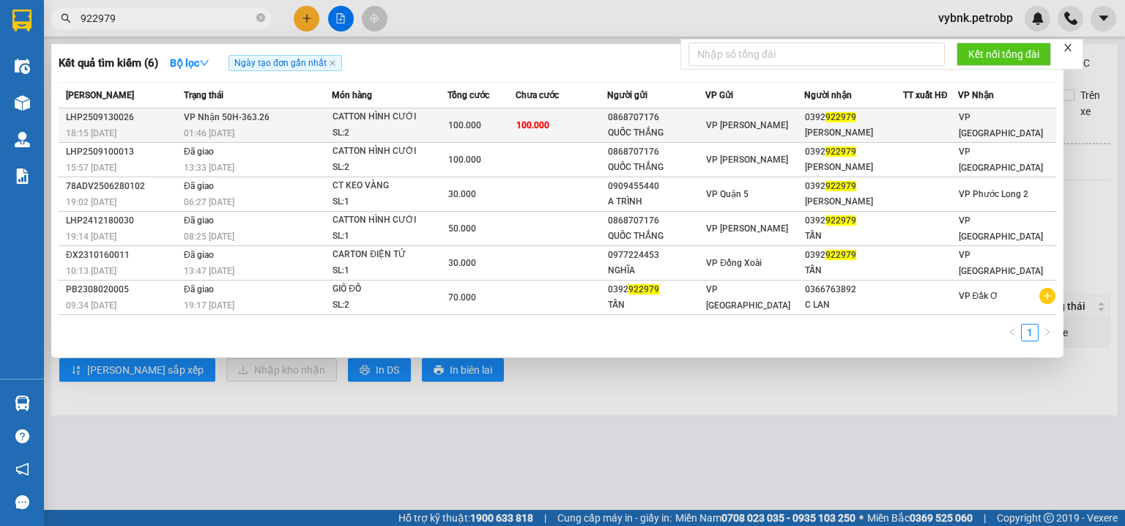
type input "922979"
click at [533, 114] on td "100.000" at bounding box center [561, 125] width 91 height 34
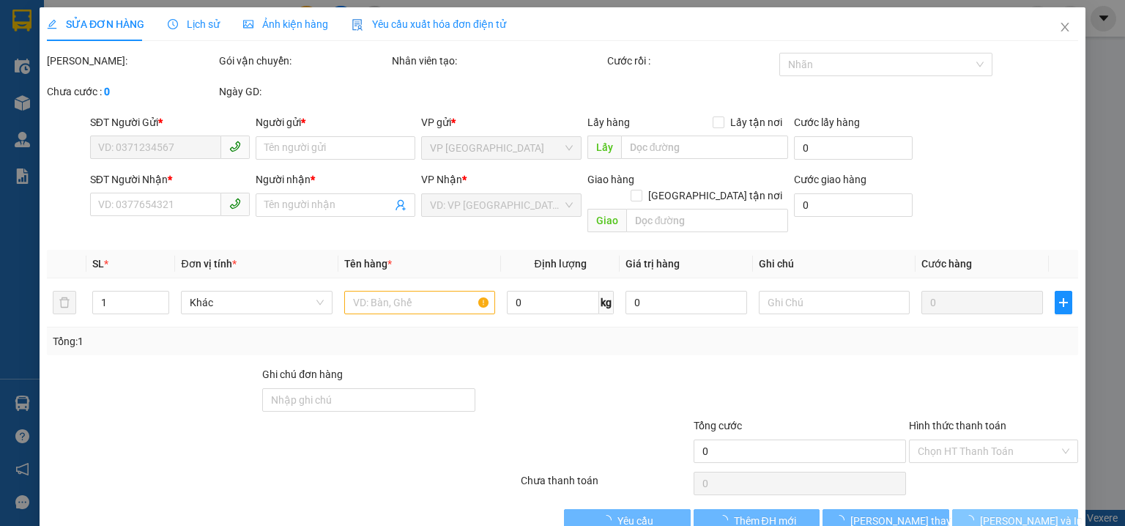
type input "0868707176"
type input "QUỐC THẮNG"
type input "0392922979"
type input "QUANG TẤN"
type input "100.000"
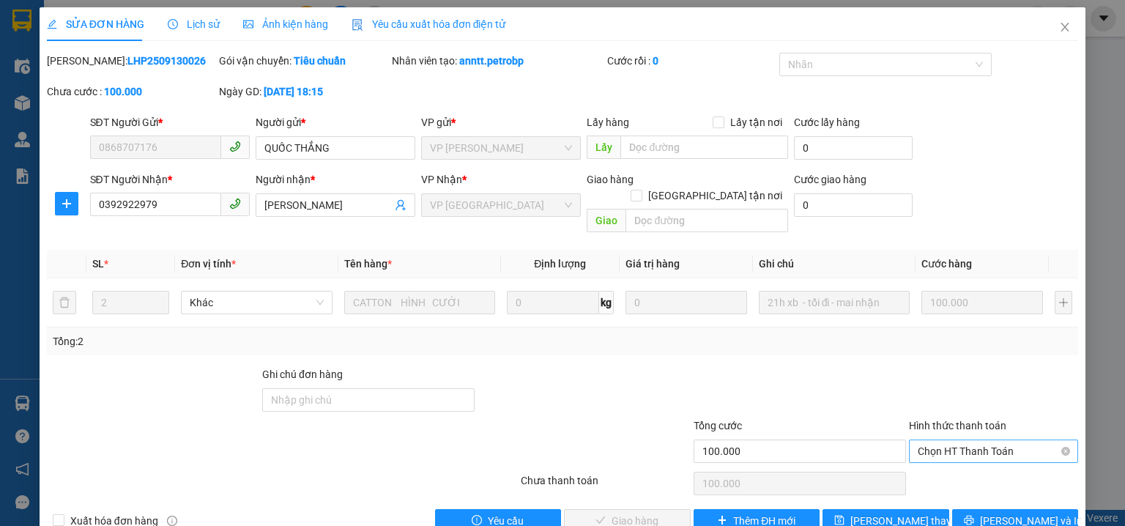
click at [978, 442] on span "Chọn HT Thanh Toán" at bounding box center [994, 451] width 152 height 22
click at [958, 461] on div "Tại văn phòng" at bounding box center [985, 464] width 151 height 16
type input "0"
click at [667, 513] on span "[PERSON_NAME] và Giao hàng" at bounding box center [662, 521] width 141 height 16
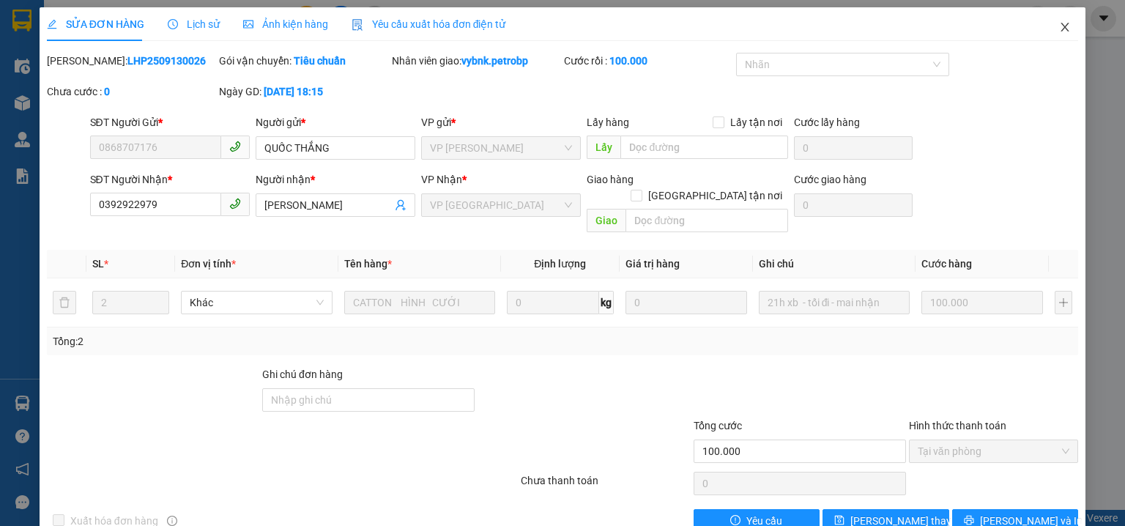
click at [1061, 20] on span "Close" at bounding box center [1064, 27] width 41 height 41
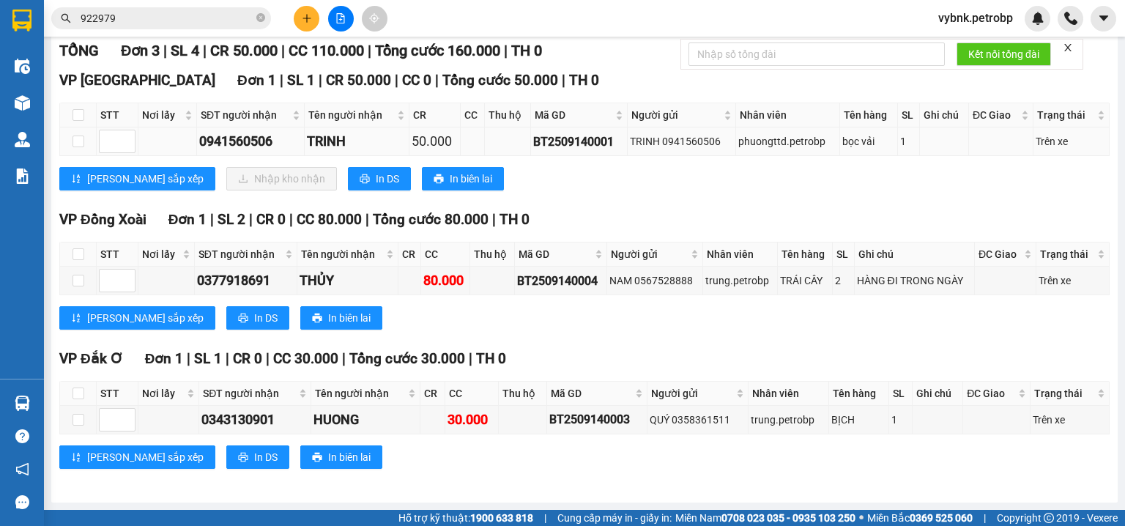
scroll to position [44, 0]
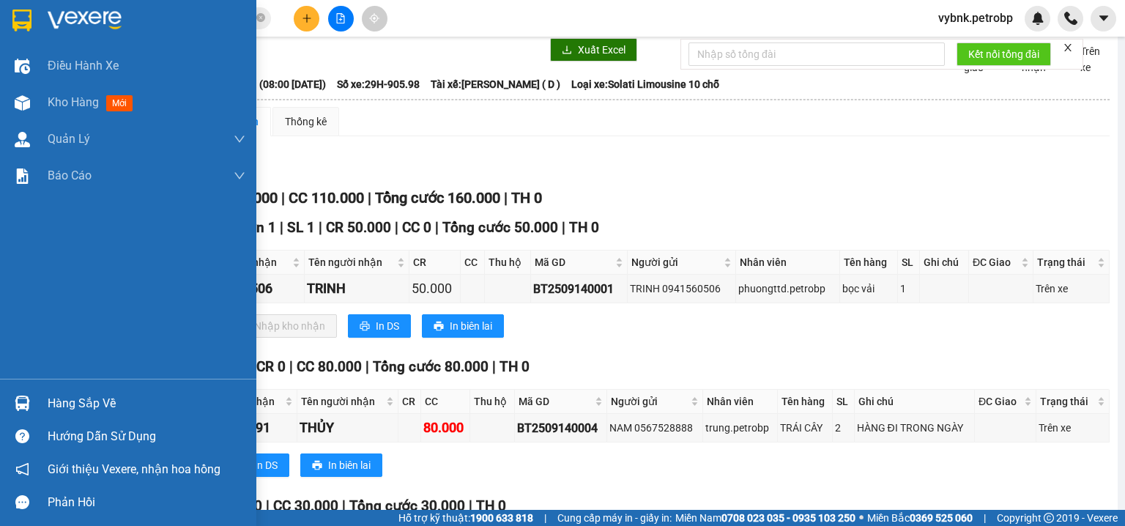
click at [31, 409] on div at bounding box center [23, 403] width 26 height 26
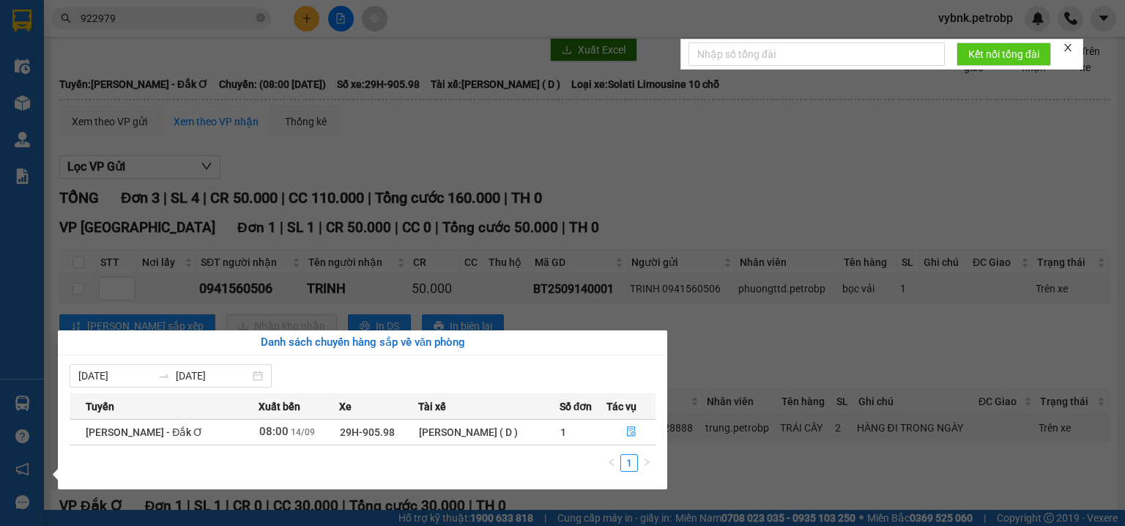
click at [19, 109] on div "Điều hành xe Kho hàng mới Quản Lý Quản lý chuyến Quản lý giao nhận mới Quản lý …" at bounding box center [22, 263] width 44 height 526
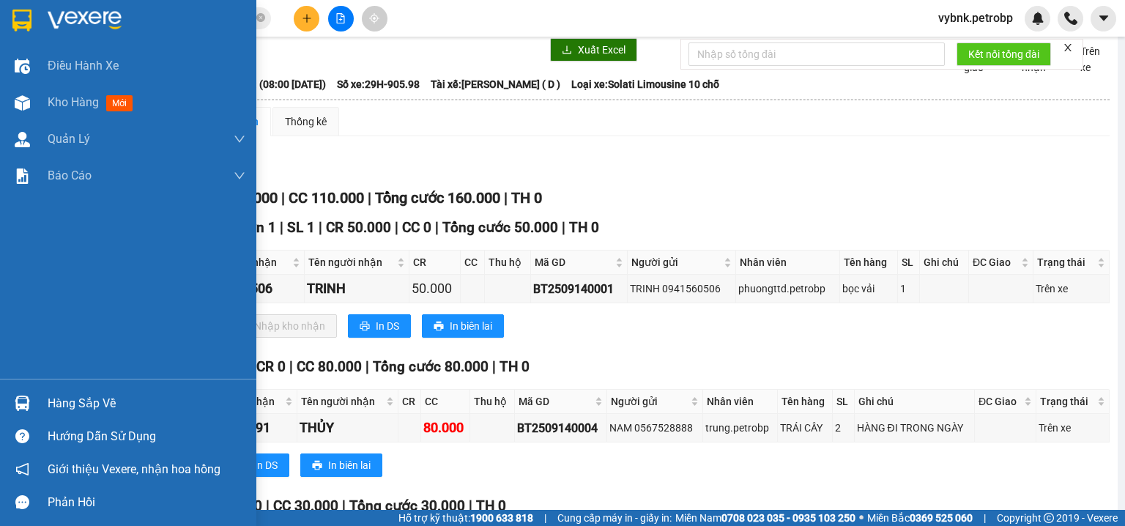
click at [19, 109] on img at bounding box center [22, 102] width 15 height 15
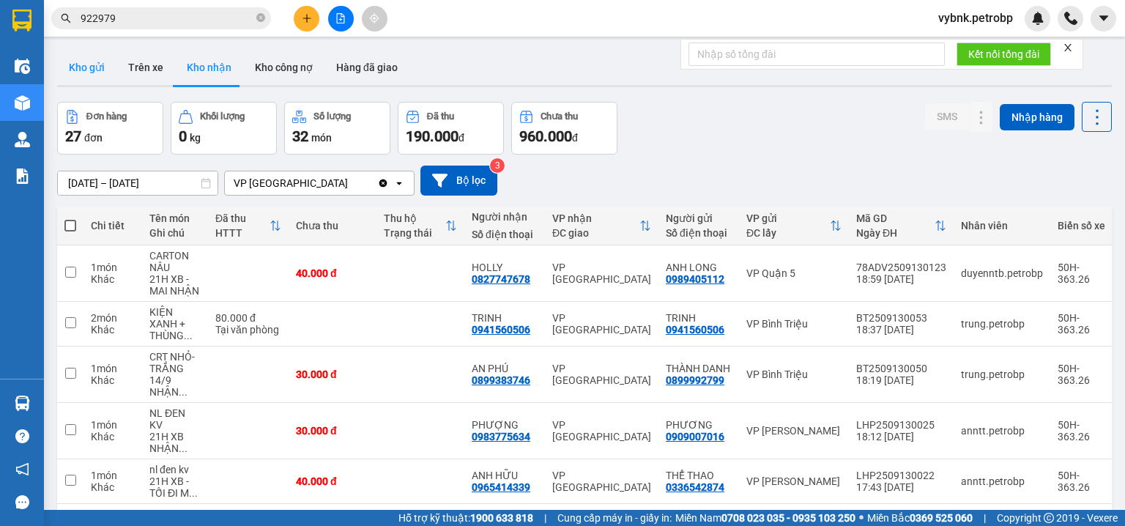
click at [104, 62] on button "Kho gửi" at bounding box center [86, 67] width 59 height 35
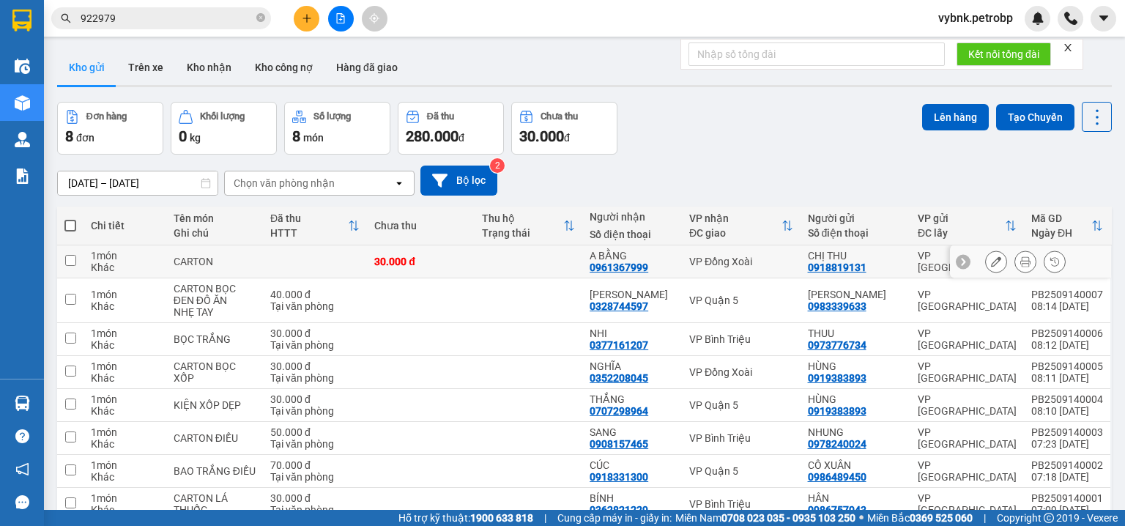
click at [832, 267] on div "0918819131" at bounding box center [837, 267] width 59 height 12
copy div "0918819131"
click at [257, 18] on icon "close-circle" at bounding box center [260, 17] width 9 height 9
paste input "0918819131"
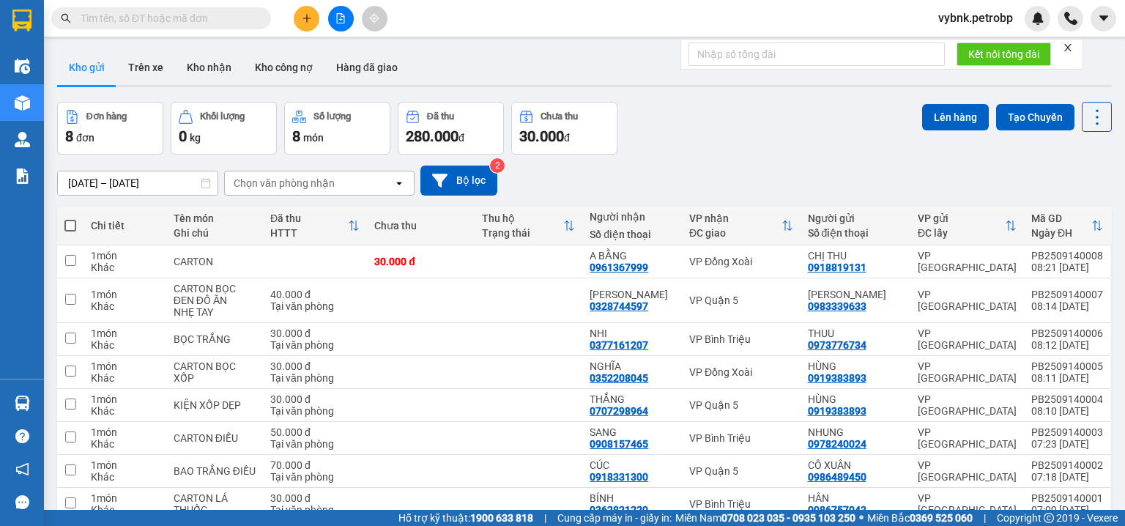
type input "0918819131"
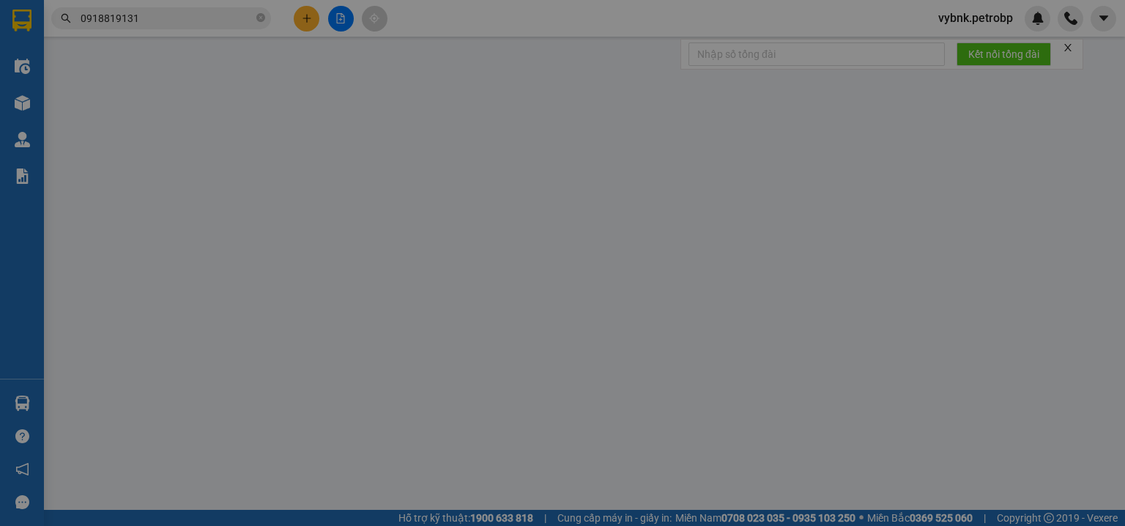
type input "0868707176"
type input "QUỐC THẮNG"
type input "0392922979"
type input "QUANG TẤN"
type input "100.000"
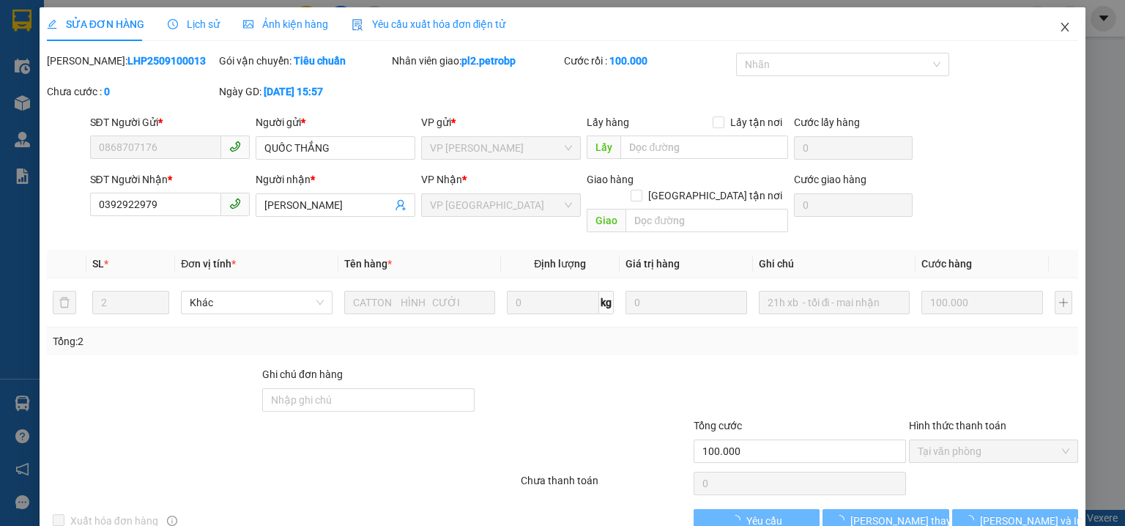
click at [1059, 23] on icon "close" at bounding box center [1065, 27] width 12 height 12
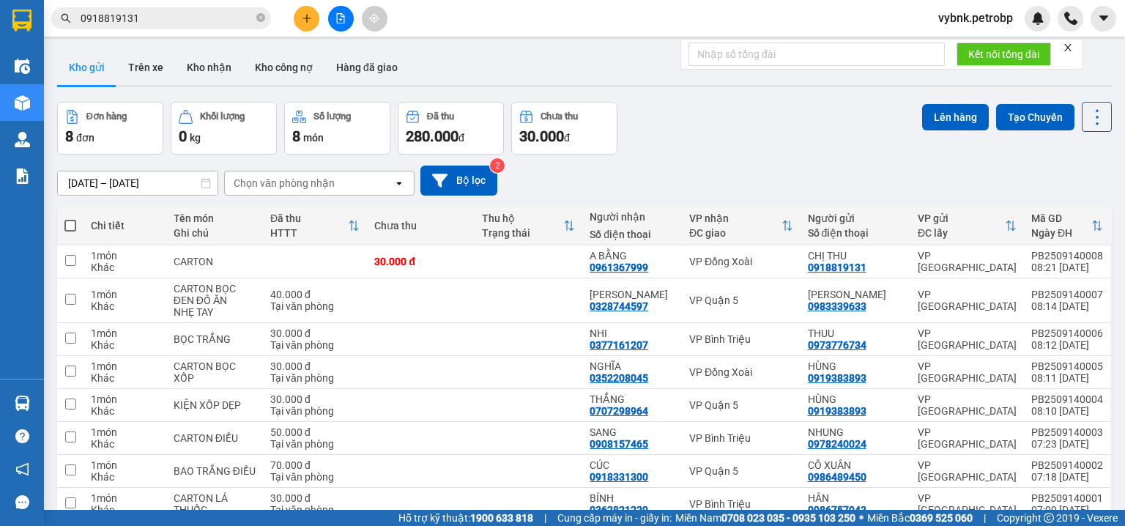
click at [199, 17] on input "0918819131" at bounding box center [167, 18] width 173 height 16
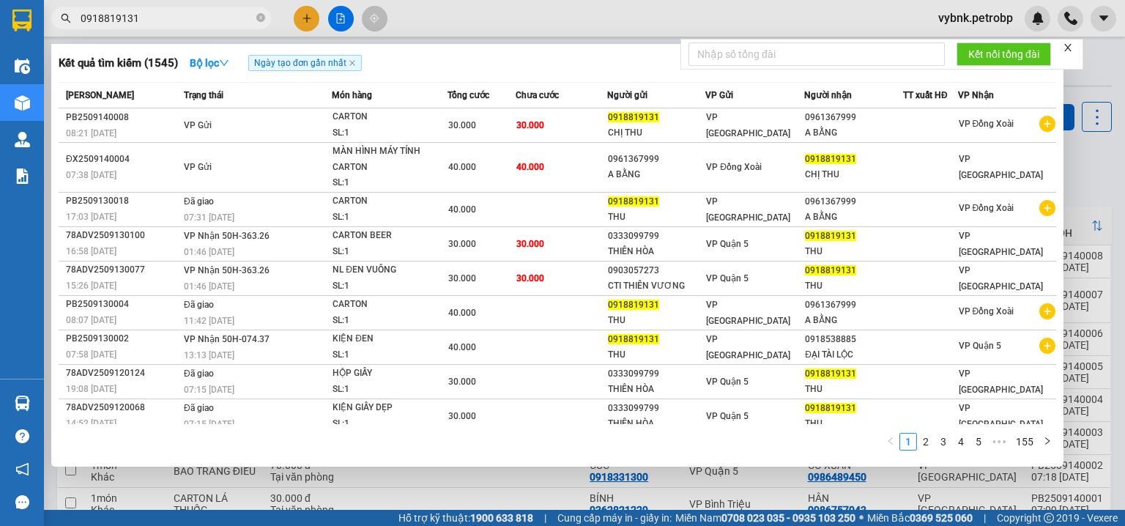
click at [387, 480] on div at bounding box center [562, 263] width 1125 height 526
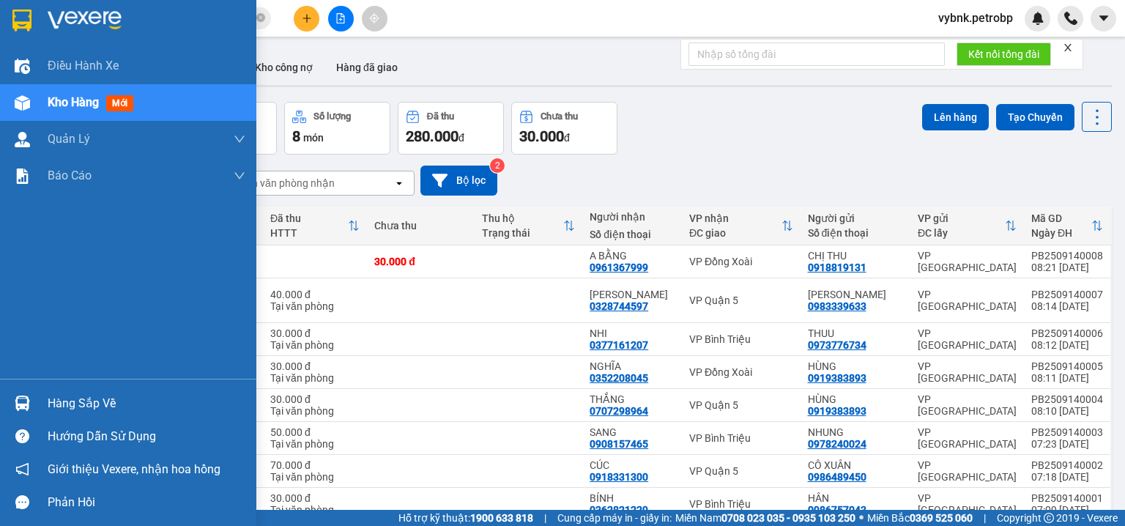
click at [11, 398] on div at bounding box center [23, 403] width 26 height 26
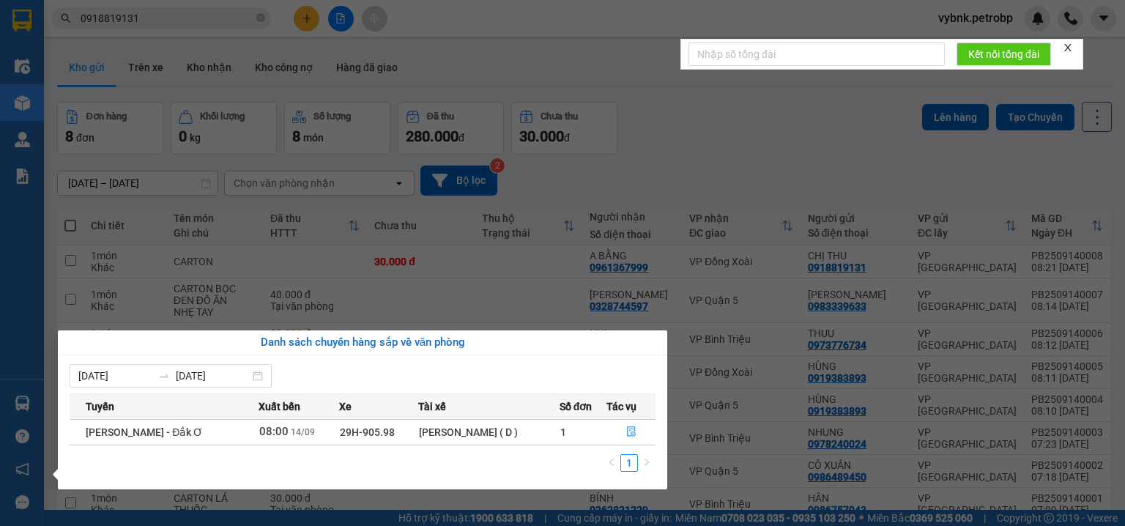
click at [259, 15] on section "Kết quả tìm kiếm ( 1545 ) Bộ lọc Ngày tạo đơn gần nhất Mã ĐH Trạng thái Món hàn…" at bounding box center [562, 263] width 1125 height 526
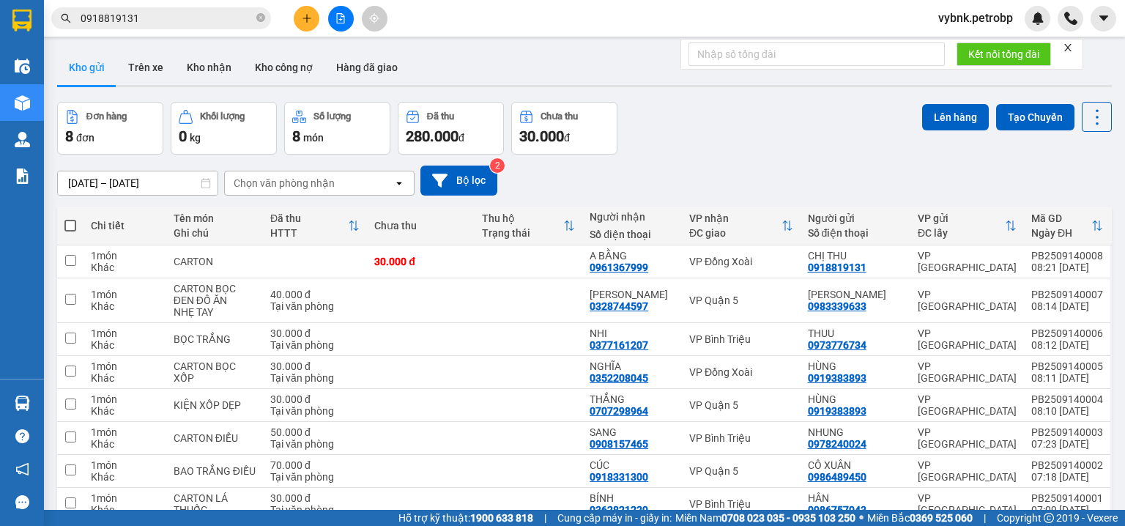
click at [259, 15] on icon "close-circle" at bounding box center [260, 17] width 9 height 9
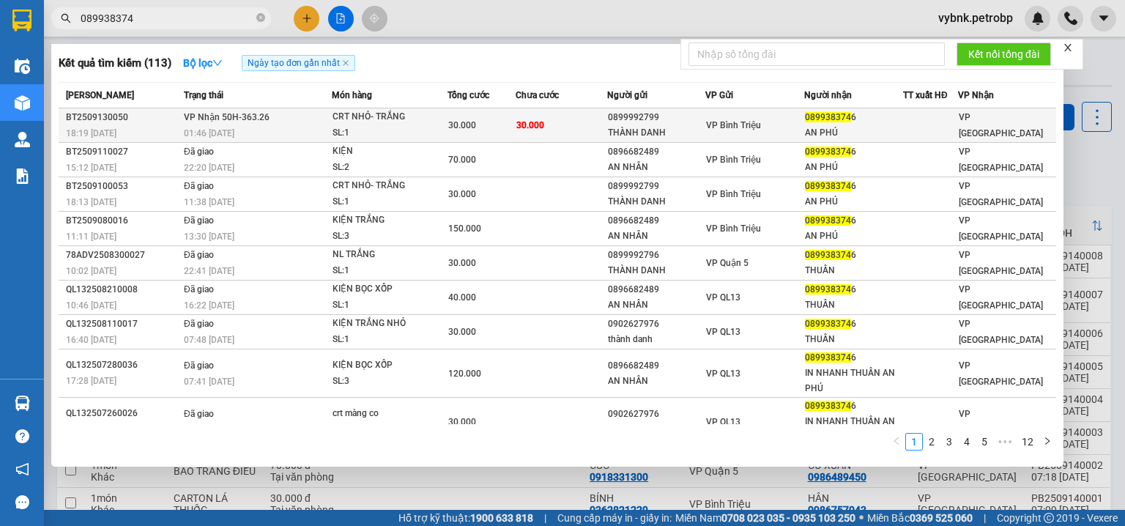
type input "089938374"
click at [669, 113] on div "0899992799" at bounding box center [656, 117] width 97 height 15
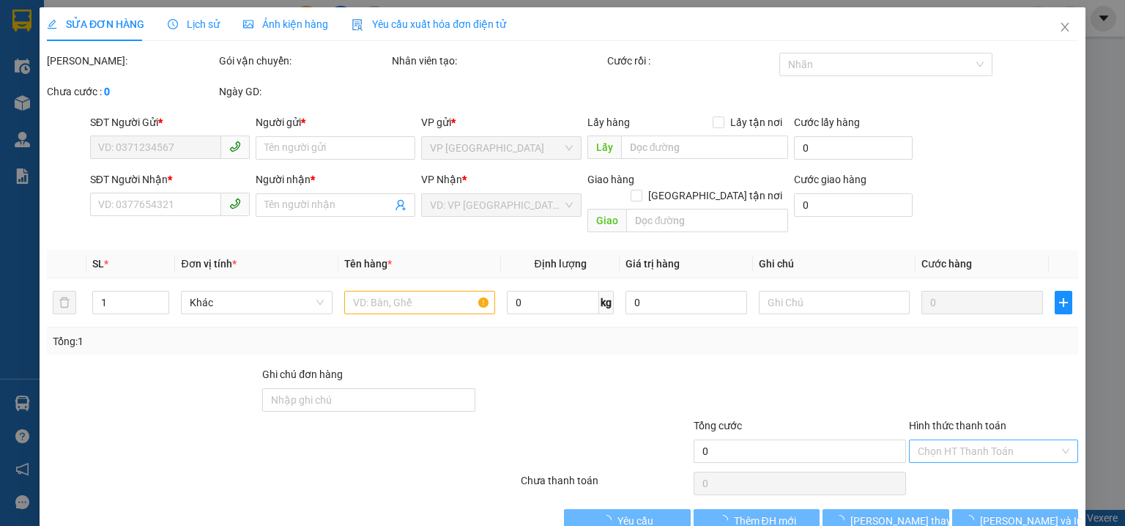
type input "0899992799"
type input "THÀNH DANH"
type input "0899383746"
type input "AN PHÚ"
type input "30.000"
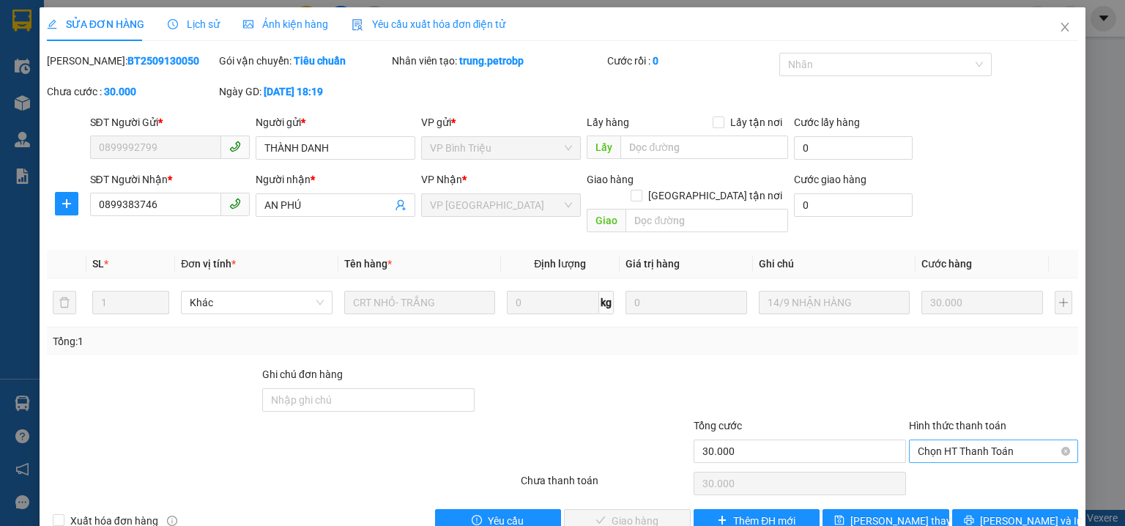
click at [918, 440] on span "Chọn HT Thanh Toán" at bounding box center [994, 451] width 152 height 22
click at [936, 469] on div "Tại văn phòng" at bounding box center [985, 464] width 151 height 16
type input "0"
click at [659, 513] on span "[PERSON_NAME] và Giao hàng" at bounding box center [662, 521] width 141 height 16
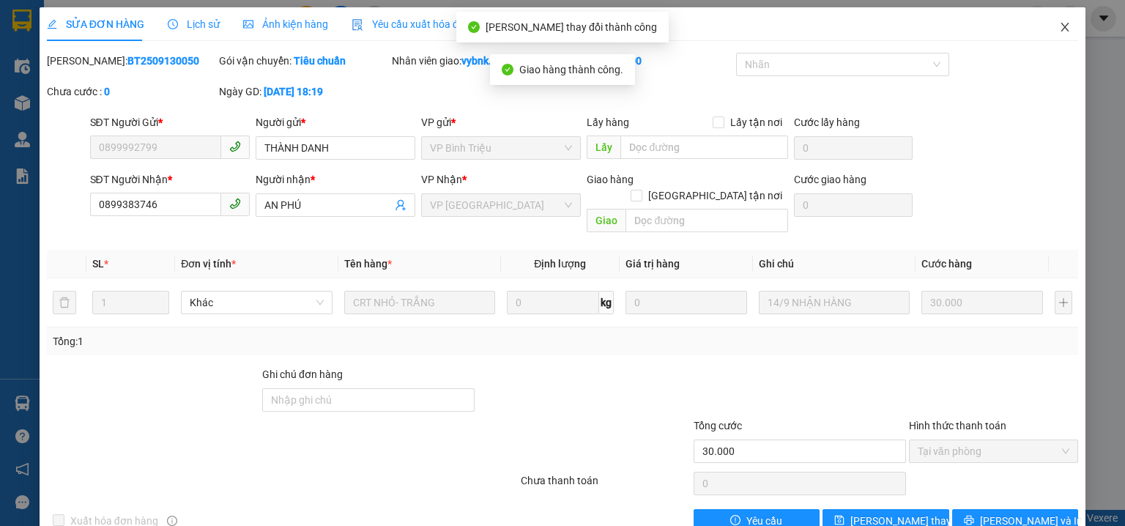
click at [1059, 24] on icon "close" at bounding box center [1065, 27] width 12 height 12
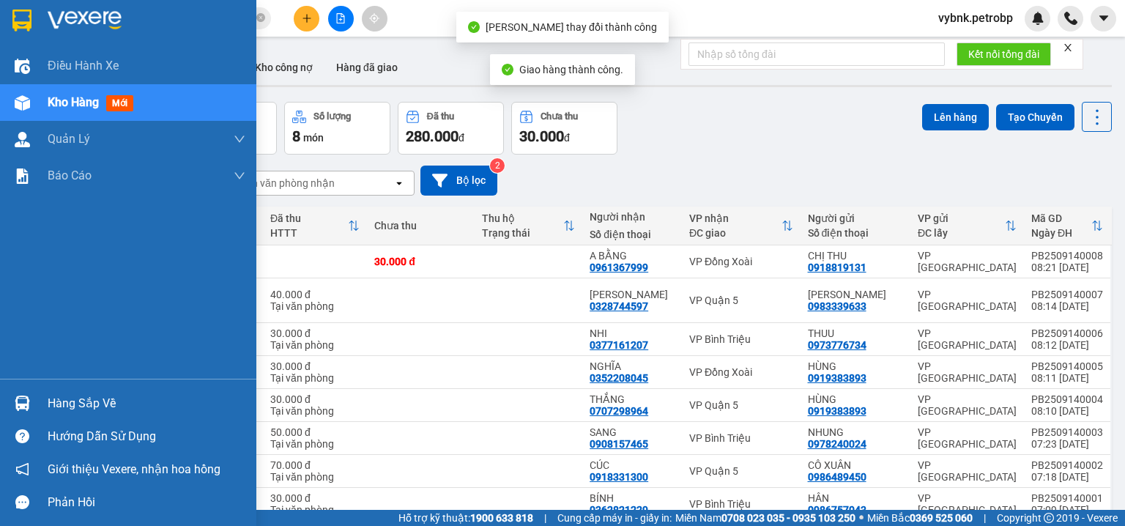
click at [18, 393] on div at bounding box center [23, 403] width 26 height 26
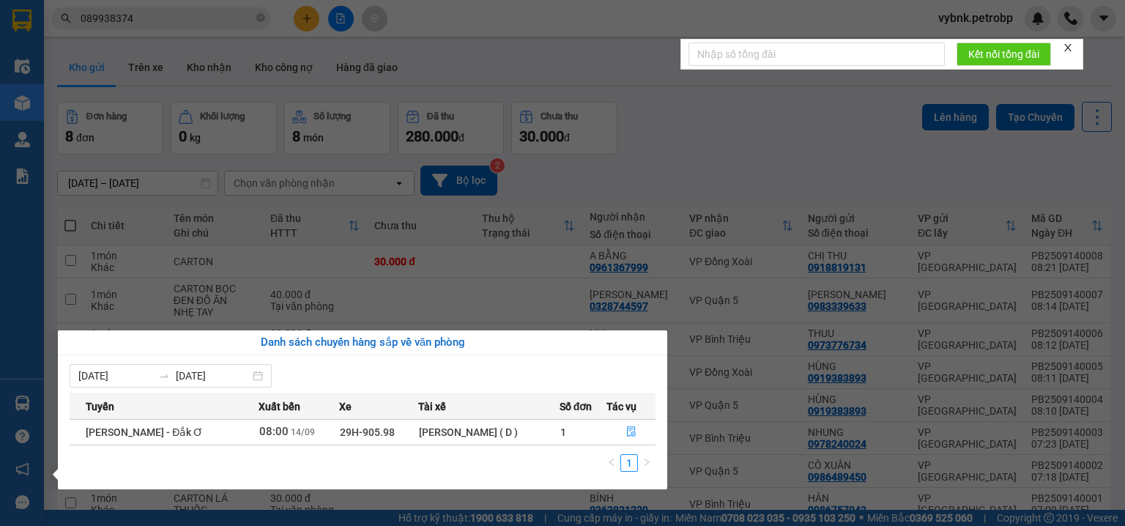
click at [205, 68] on section "Kết quả tìm kiếm ( 113 ) Bộ lọc Ngày tạo đơn gần nhất Mã ĐH Trạng thái Món hàng…" at bounding box center [562, 263] width 1125 height 526
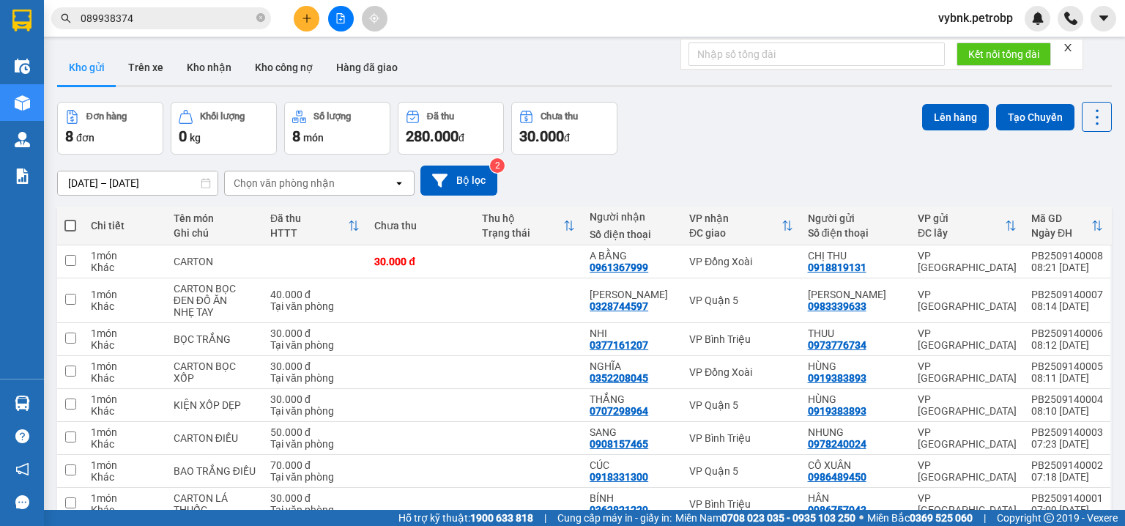
click at [205, 68] on button "Kho nhận" at bounding box center [209, 67] width 68 height 35
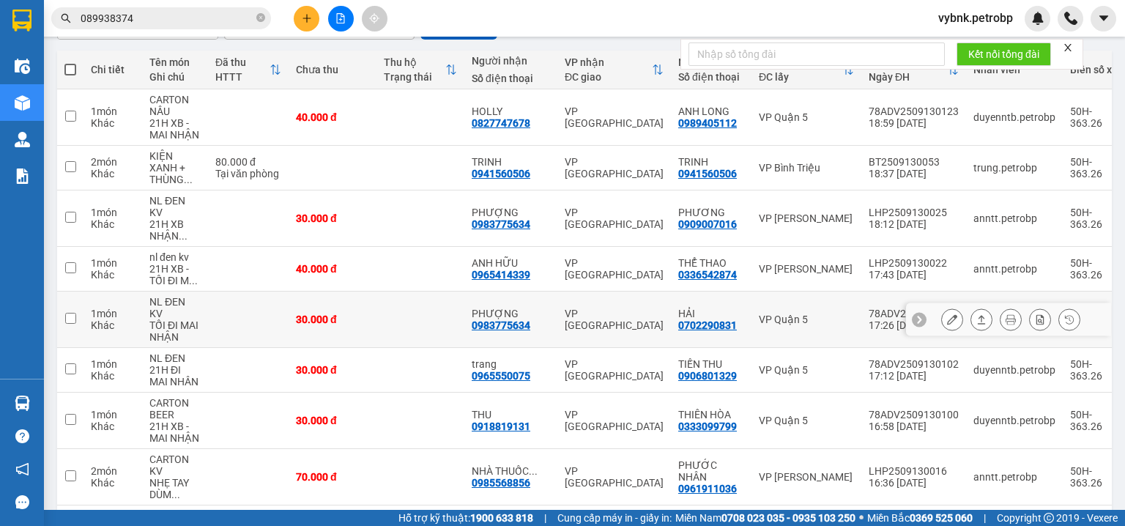
scroll to position [293, 0]
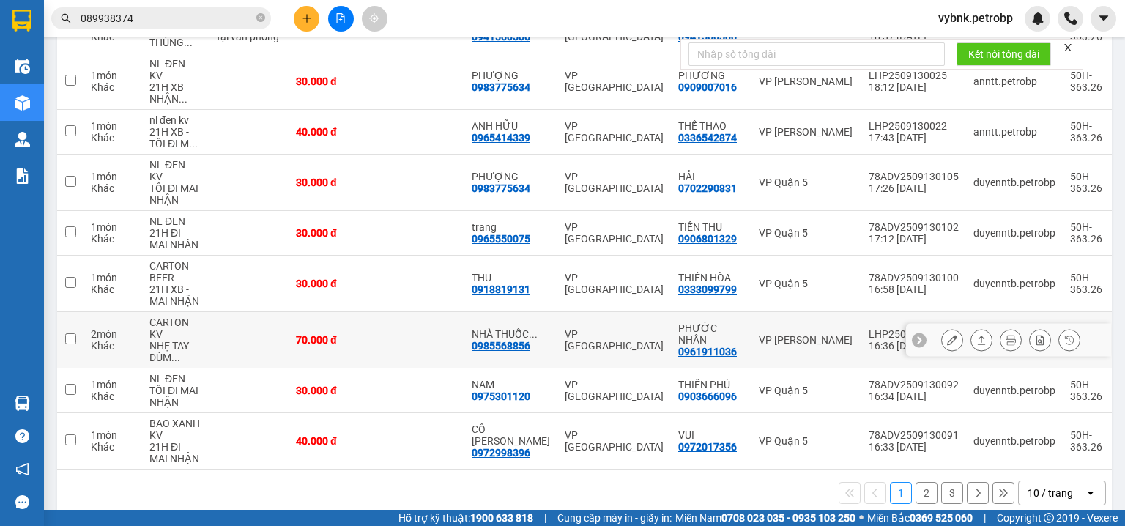
click at [507, 340] on div "0985568856" at bounding box center [501, 346] width 59 height 12
drag, startPoint x: 507, startPoint y: 319, endPoint x: 532, endPoint y: 325, distance: 26.5
click at [532, 328] on div "NHÀ THUỐC ... 0985568856" at bounding box center [511, 339] width 78 height 23
checkbox input "true"
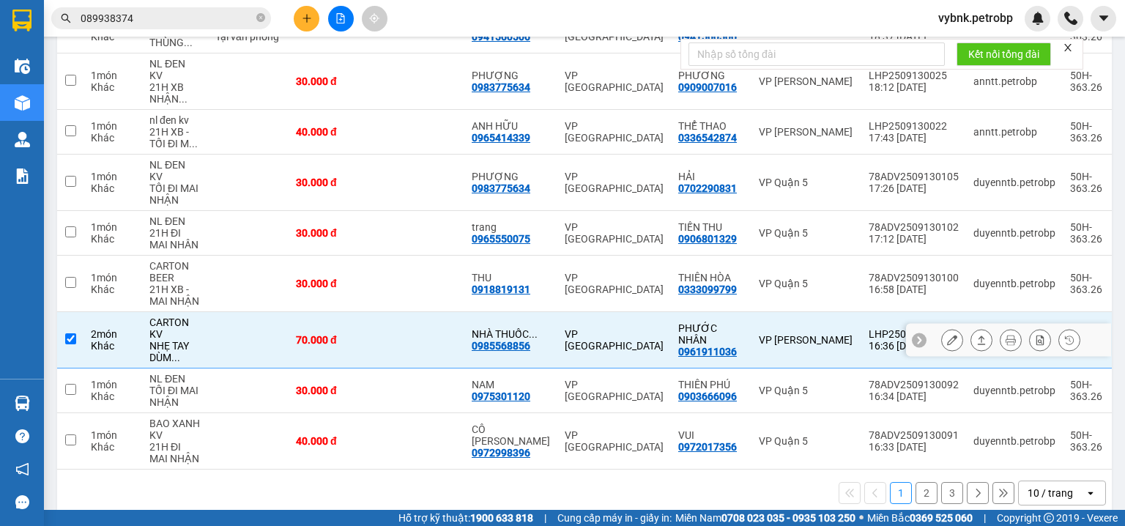
click at [510, 340] on div "0985568856" at bounding box center [501, 346] width 59 height 12
copy div "0985568856"
click at [258, 18] on icon "close-circle" at bounding box center [260, 17] width 9 height 9
paste input "0985568856"
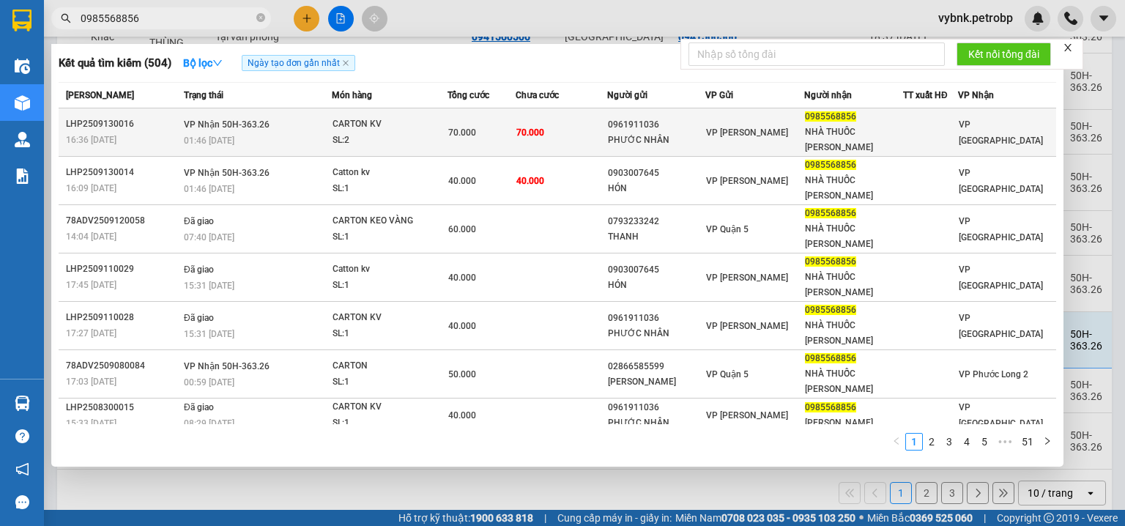
type input "0985568856"
click at [388, 120] on div "CARTON KV" at bounding box center [388, 124] width 110 height 16
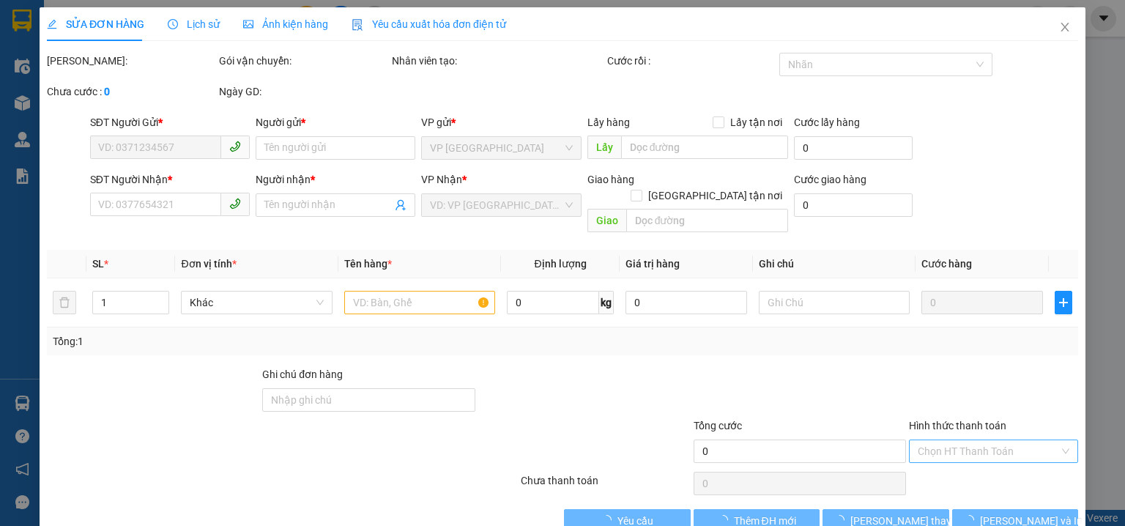
type input "0961911036"
type input "PHƯỚC NHÂN"
type input "0985568856"
type input "NHÀ THUỐC VẠN HƯNG"
type input "70.000"
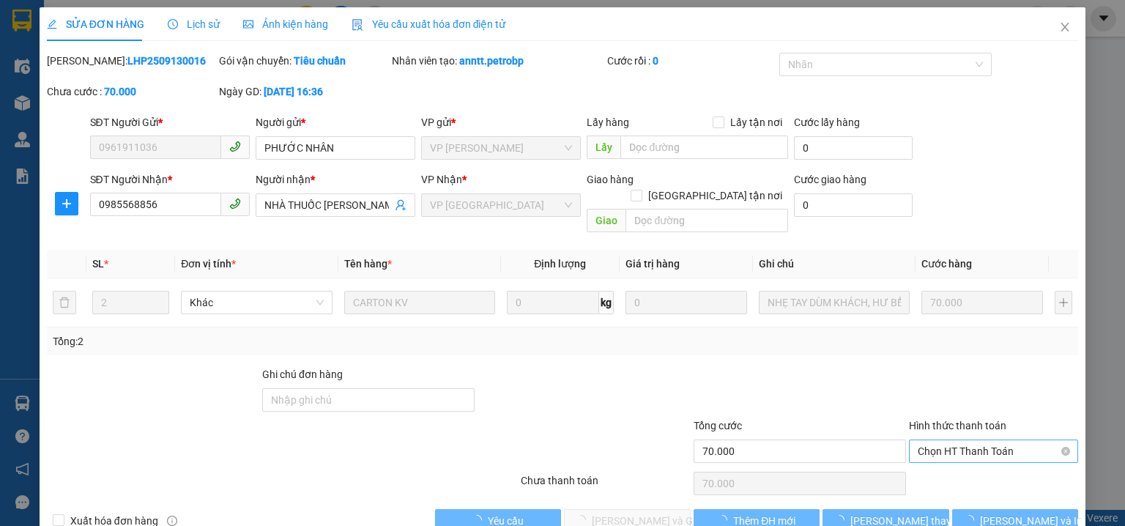
click at [979, 440] on span "Chọn HT Thanh Toán" at bounding box center [994, 451] width 152 height 22
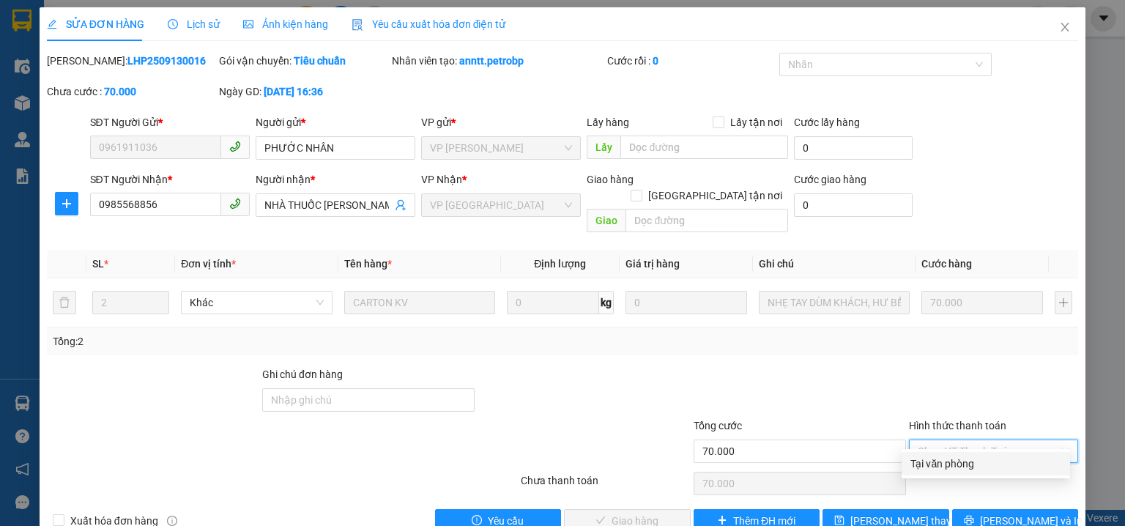
click at [972, 459] on div "Tại văn phòng" at bounding box center [985, 464] width 151 height 16
type input "0"
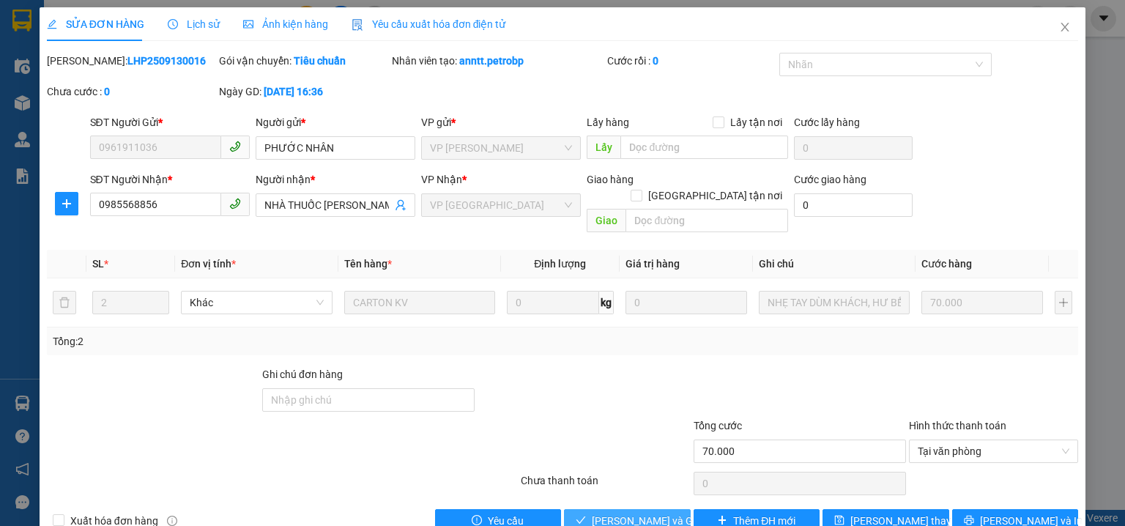
click at [653, 513] on span "[PERSON_NAME] và Giao hàng" at bounding box center [662, 521] width 141 height 16
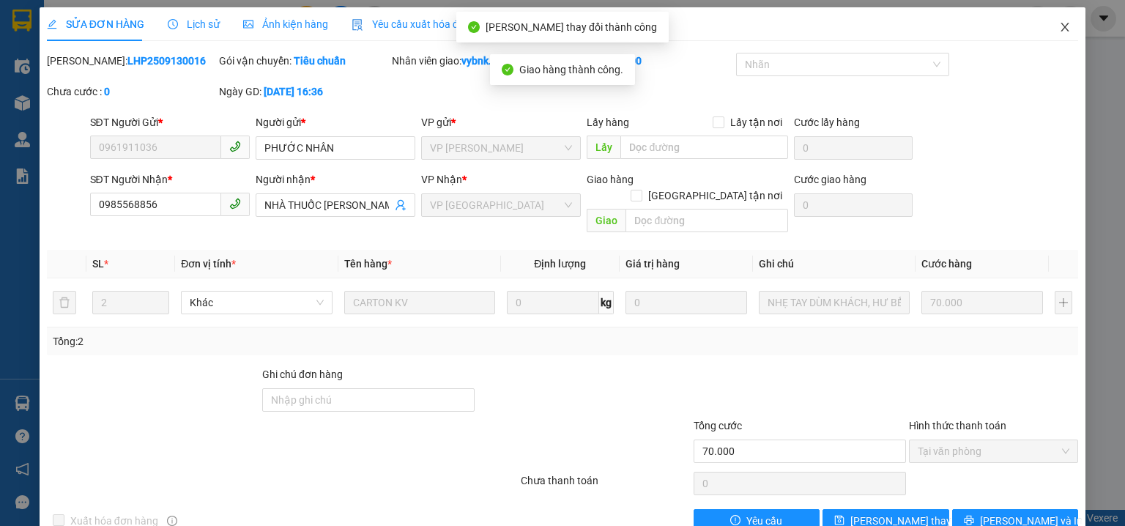
click at [1060, 23] on icon "close" at bounding box center [1065, 27] width 12 height 12
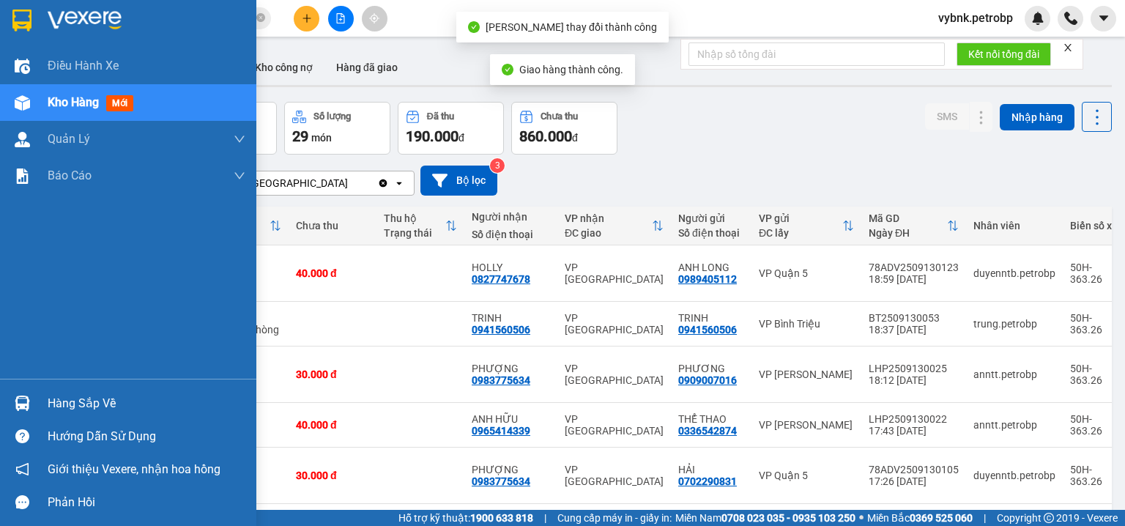
click at [29, 387] on div "Hàng sắp về" at bounding box center [128, 403] width 256 height 33
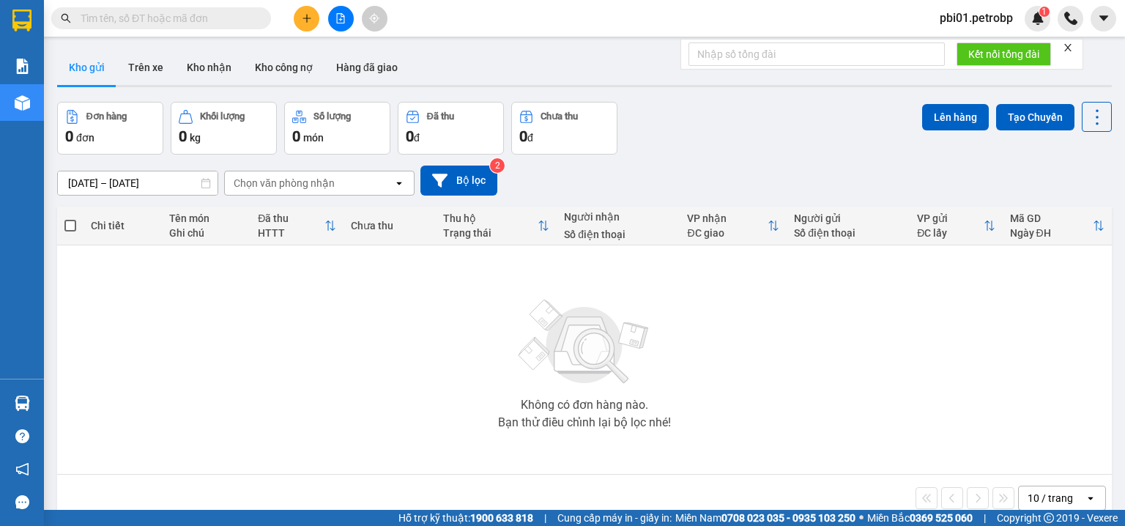
click at [984, 13] on section "Kết quả tìm kiếm ( 0 ) Bộ lọc No Data pbi01.petrobp 1 Báo cáo BC tiền tận nơi (…" at bounding box center [562, 263] width 1125 height 526
click at [984, 13] on span "pbi01.petrobp" at bounding box center [976, 18] width 97 height 18
click at [970, 39] on span "Đăng xuất" at bounding box center [982, 45] width 67 height 16
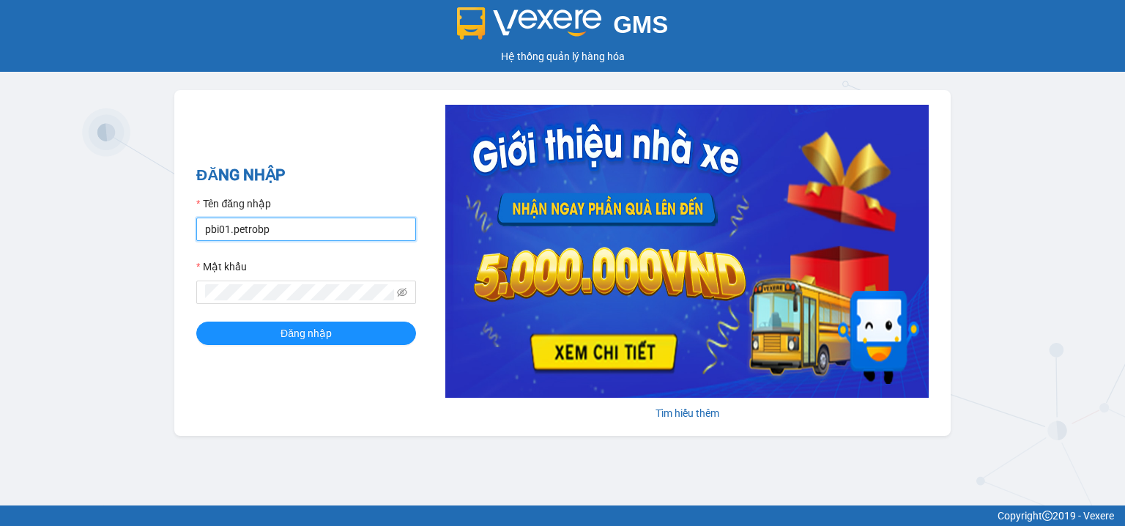
click at [312, 226] on input "pbi01.petrobp" at bounding box center [306, 229] width 220 height 23
type input "vybnk.petrobp"
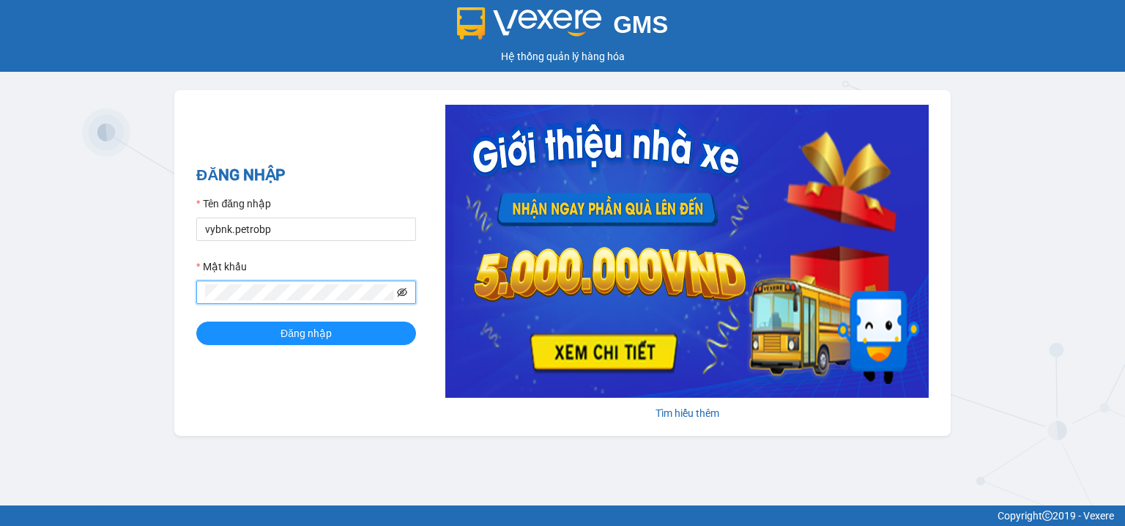
click at [403, 292] on icon "eye-invisible" at bounding box center [402, 292] width 10 height 9
click at [363, 337] on button "Đăng nhập" at bounding box center [306, 333] width 220 height 23
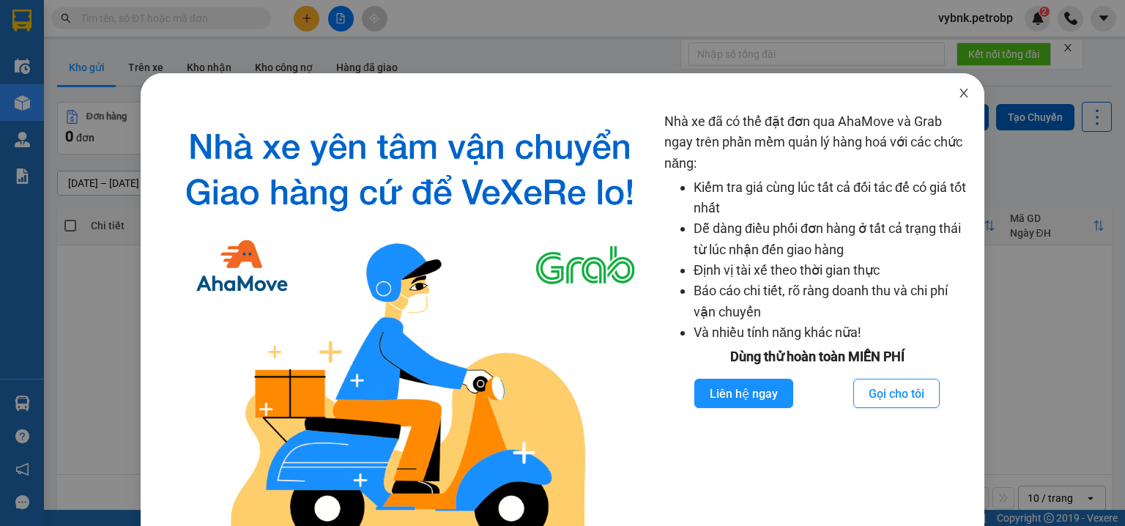
click at [954, 82] on span "Close" at bounding box center [963, 93] width 41 height 41
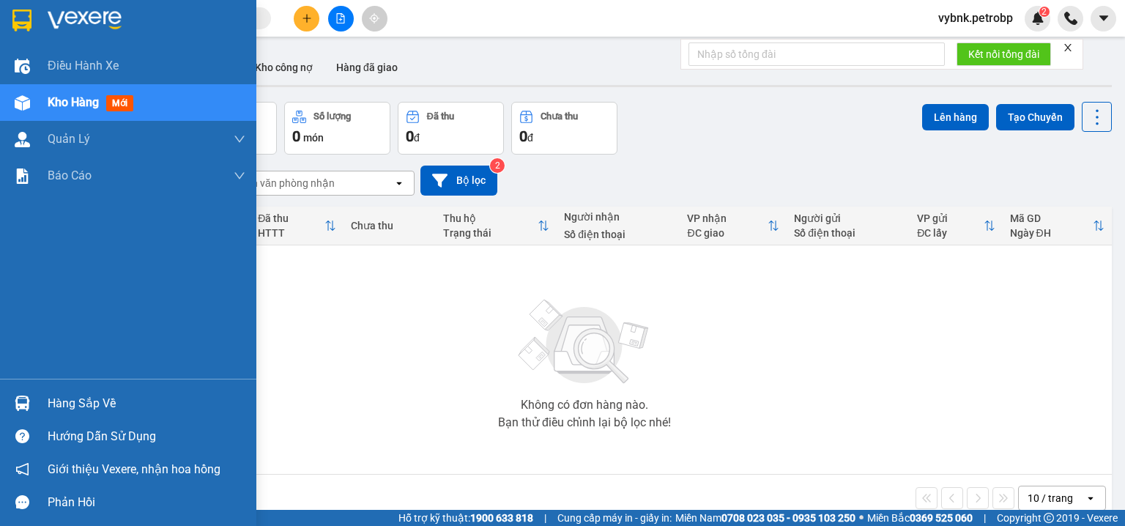
click at [28, 393] on div at bounding box center [23, 403] width 26 height 26
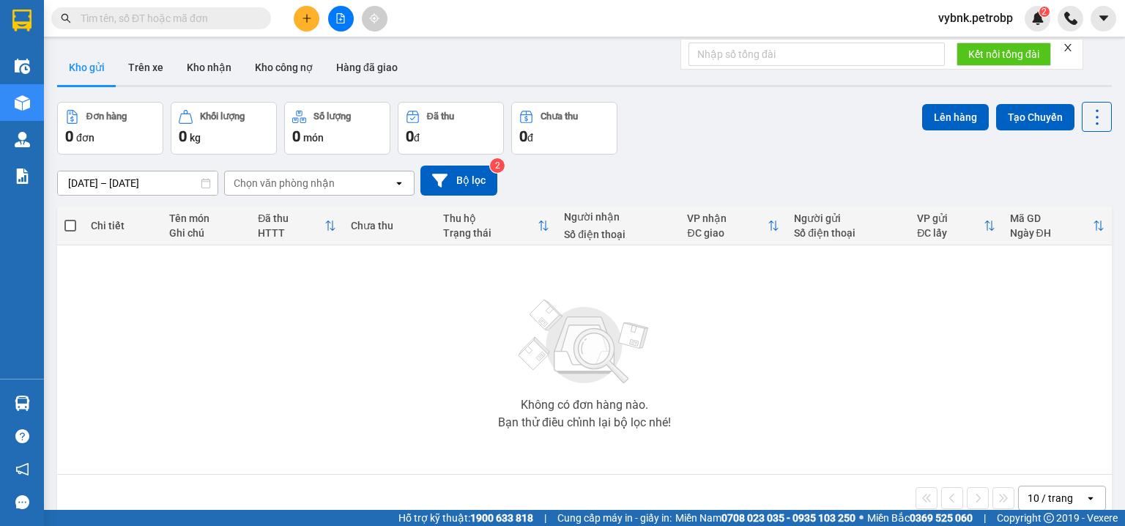
click at [303, 272] on section "Kết quả tìm kiếm ( 0 ) Bộ lọc No Data vybnk.petrobp 2 Điều hành xe Kho hàng mới…" at bounding box center [562, 263] width 1125 height 526
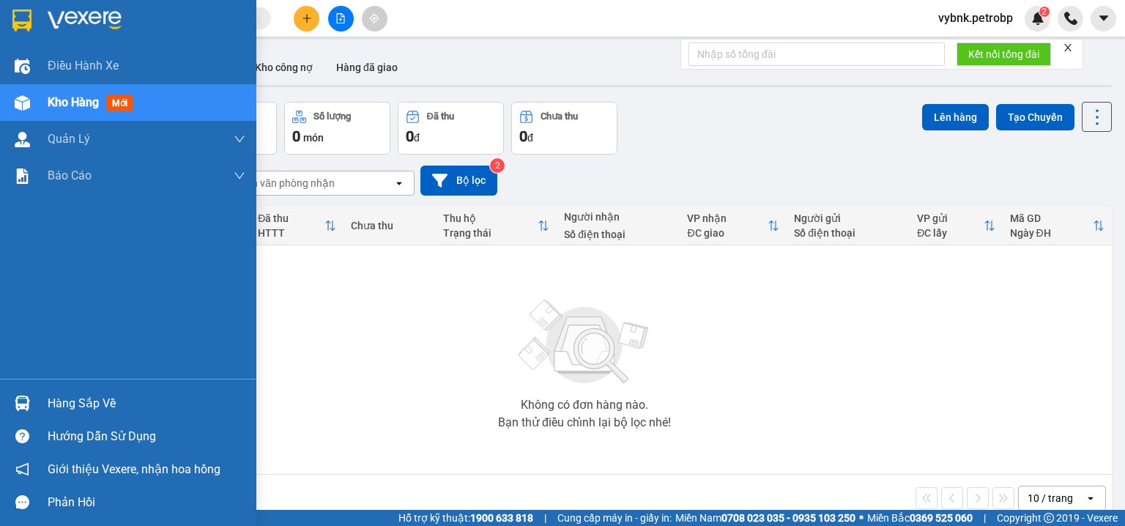
click at [42, 397] on div "Hàng sắp về" at bounding box center [128, 403] width 256 height 33
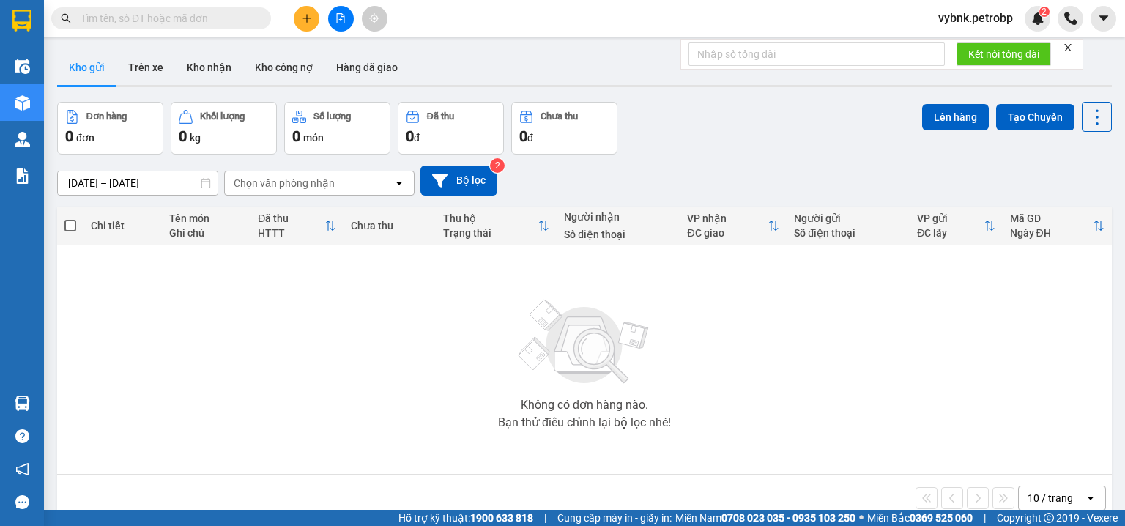
click at [407, 296] on section "Kết quả tìm kiếm ( 0 ) Bộ lọc No Data vybnk.petrobp 2 Điều hành xe Kho hàng mới…" at bounding box center [562, 263] width 1125 height 526
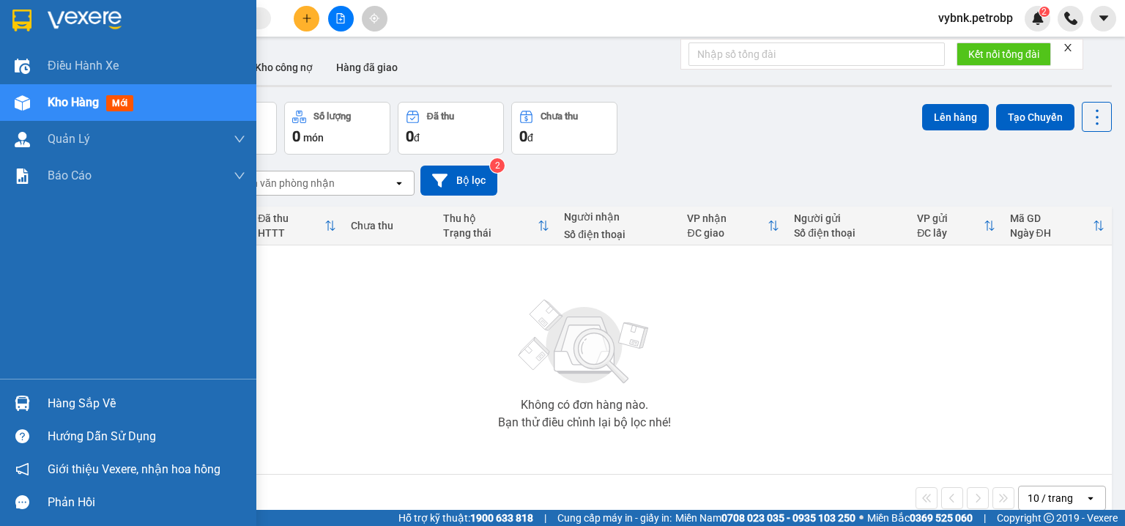
click at [18, 402] on img at bounding box center [22, 403] width 15 height 15
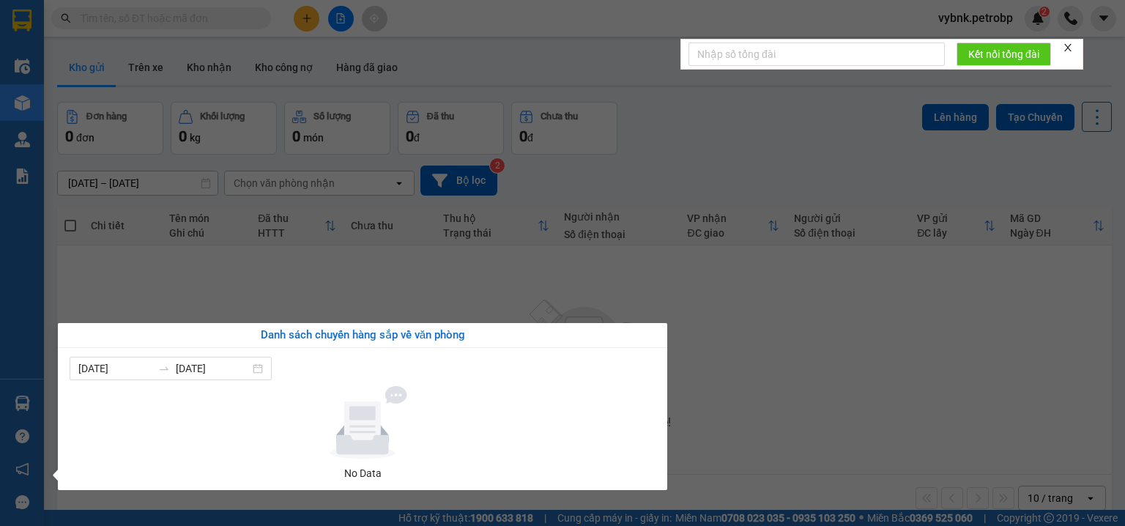
click at [208, 294] on section "Kết quả tìm kiếm ( 0 ) Bộ lọc No Data vybnk.petrobp 2 Điều hành xe Kho hàng mới…" at bounding box center [562, 263] width 1125 height 526
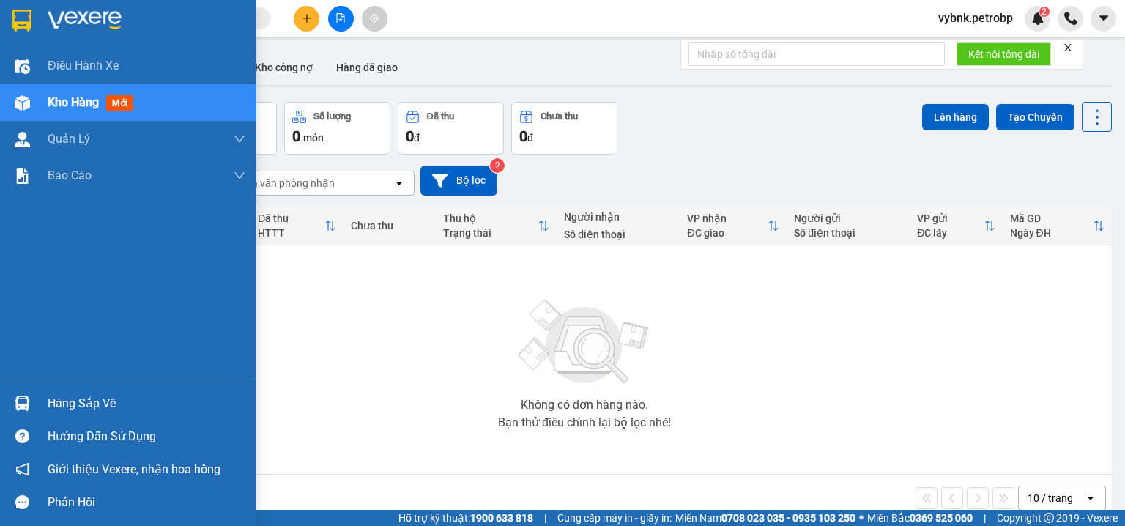
click at [25, 407] on img at bounding box center [22, 403] width 15 height 15
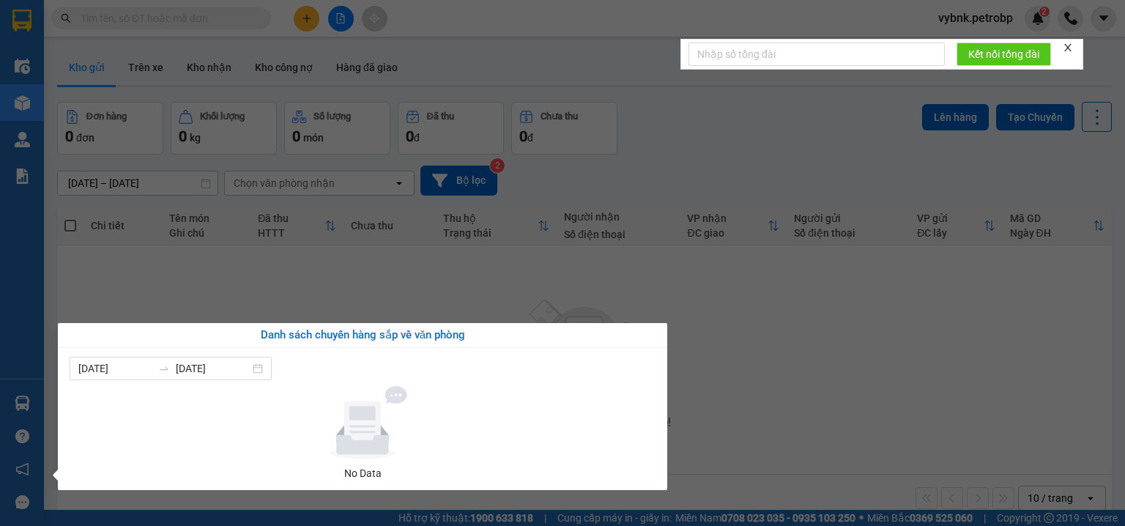
click at [266, 316] on section "Kết quả tìm kiếm ( 0 ) Bộ lọc No Data vybnk.petrobp 2 Điều hành xe Kho hàng mới…" at bounding box center [562, 263] width 1125 height 526
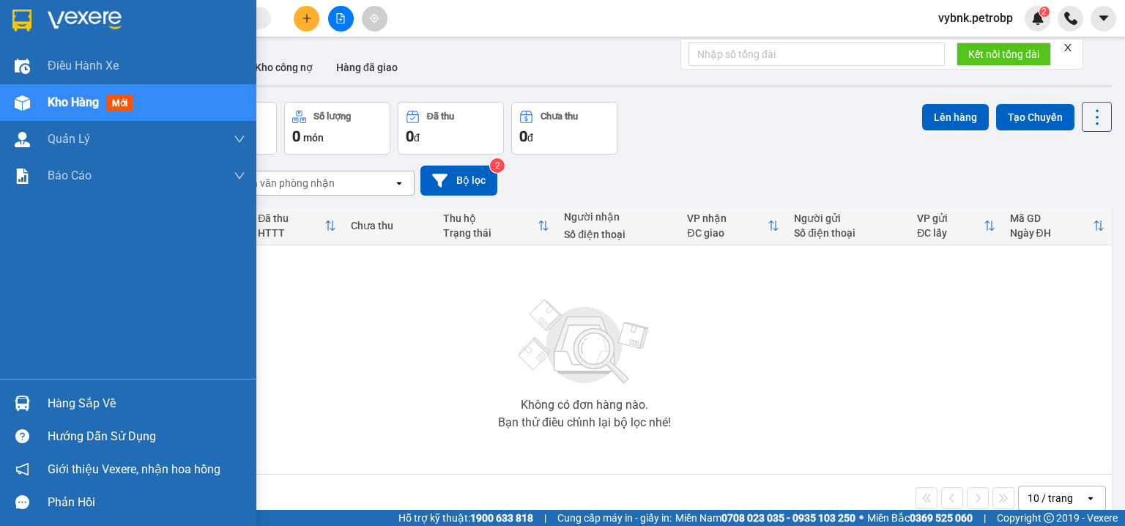
click at [21, 390] on div at bounding box center [23, 403] width 26 height 26
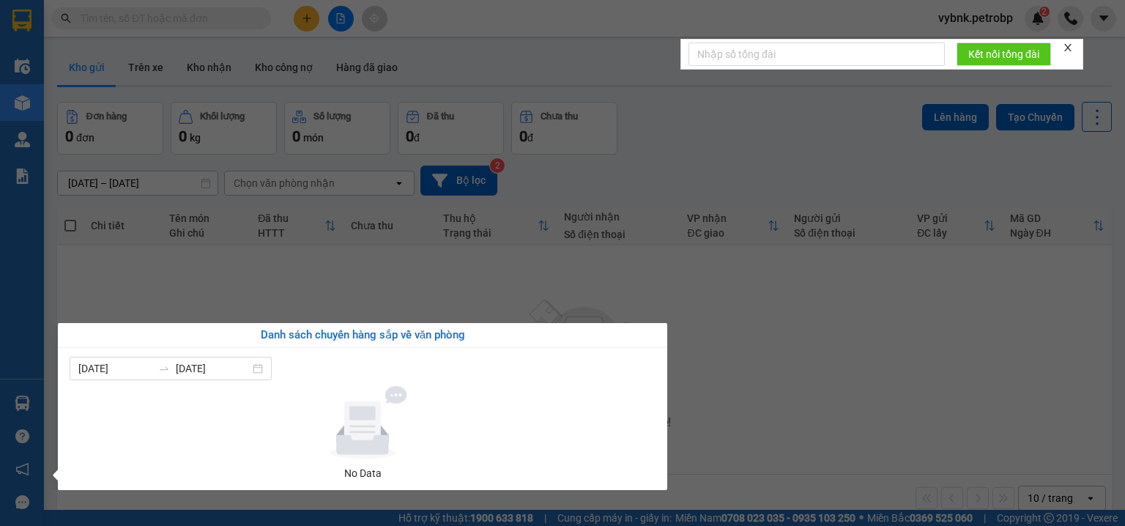
click at [633, 290] on section "Kết quả tìm kiếm ( 0 ) Bộ lọc No Data vybnk.petrobp 2 Điều hành xe Kho hàng mới…" at bounding box center [562, 263] width 1125 height 526
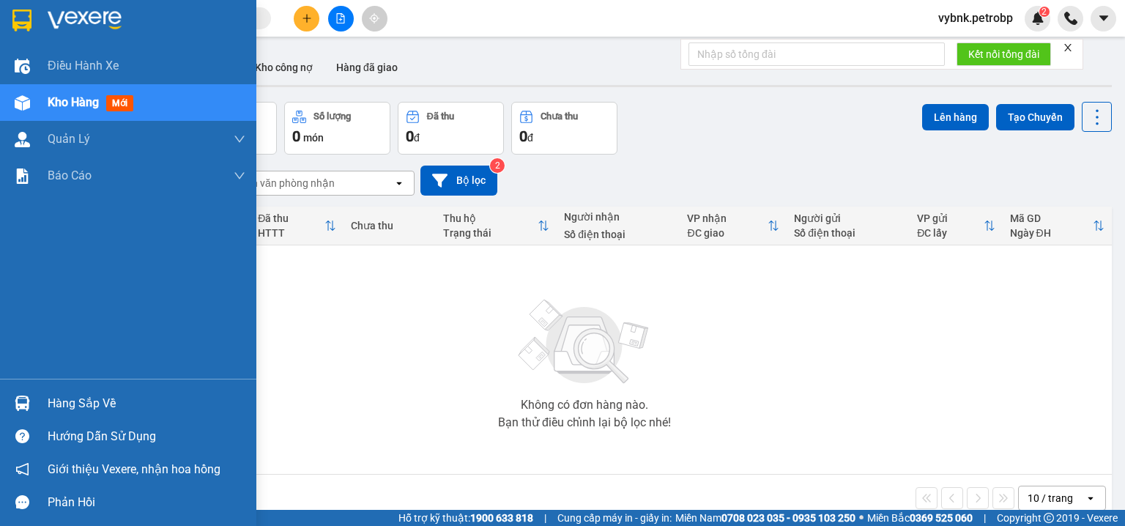
click at [37, 390] on div "Hàng sắp về" at bounding box center [128, 403] width 256 height 33
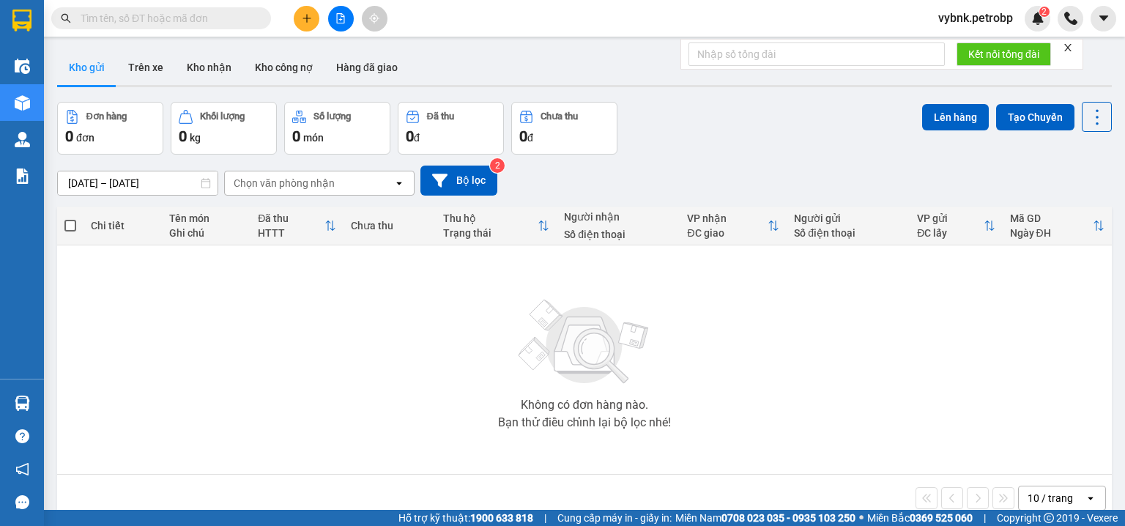
click at [256, 281] on section "Kết quả tìm kiếm ( 0 ) Bộ lọc No Data vybnk.petrobp 2 Điều hành xe Kho hàng mới…" at bounding box center [562, 263] width 1125 height 526
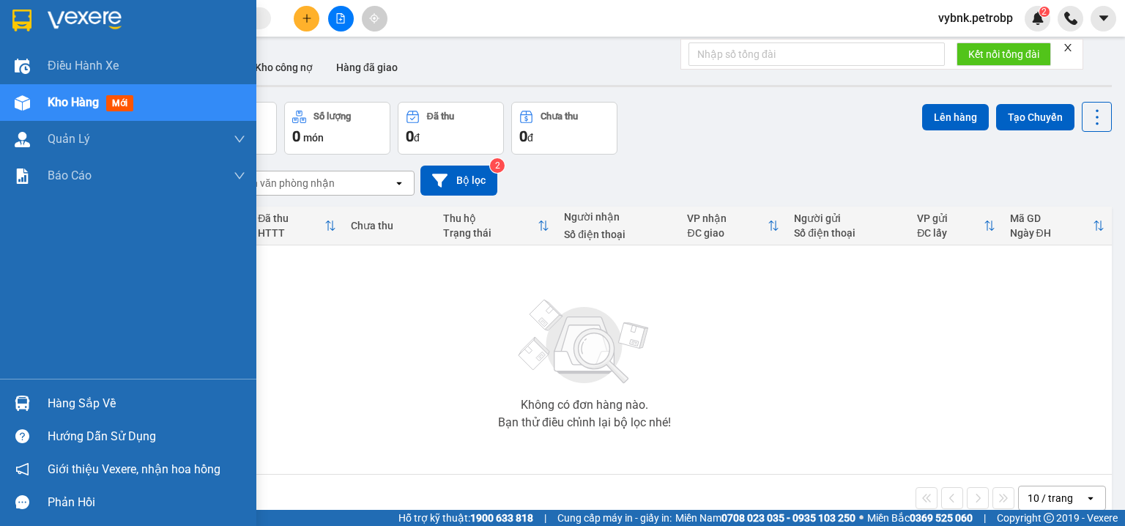
click at [22, 402] on img at bounding box center [22, 403] width 15 height 15
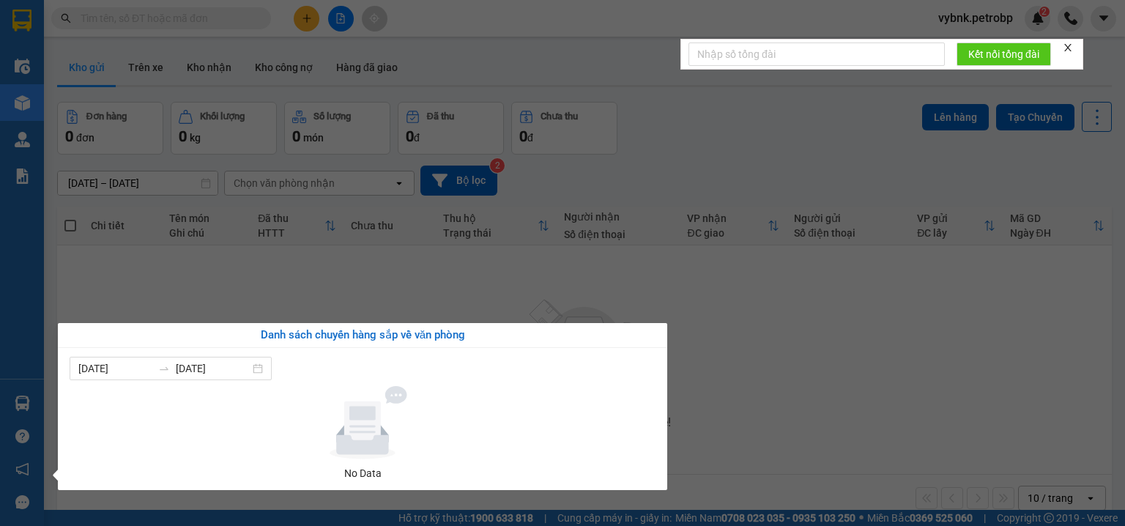
click at [366, 278] on section "Kết quả tìm kiếm ( 0 ) Bộ lọc No Data vybnk.petrobp 2 Điều hành xe Kho hàng mới…" at bounding box center [562, 263] width 1125 height 526
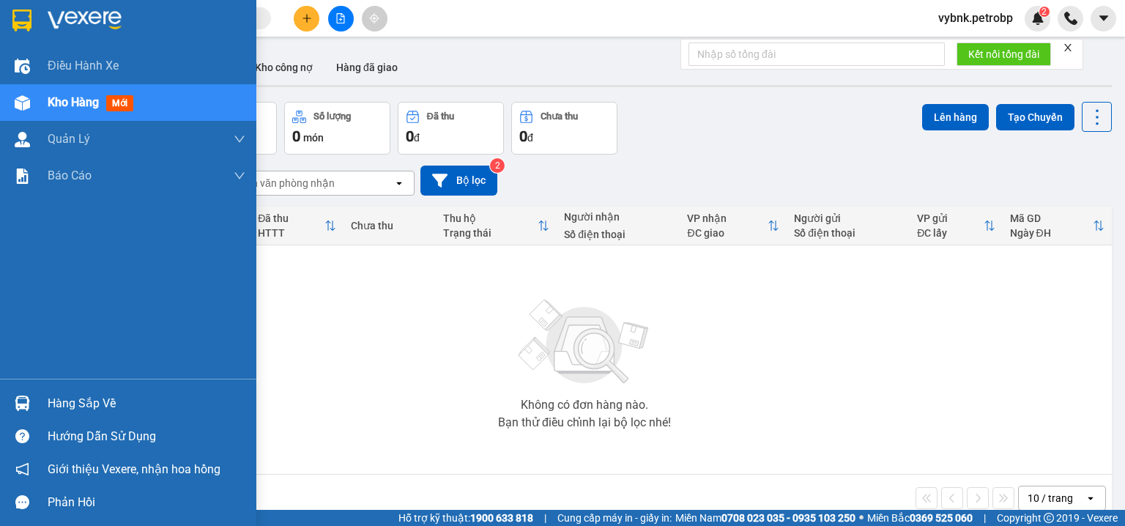
click at [16, 408] on img at bounding box center [22, 403] width 15 height 15
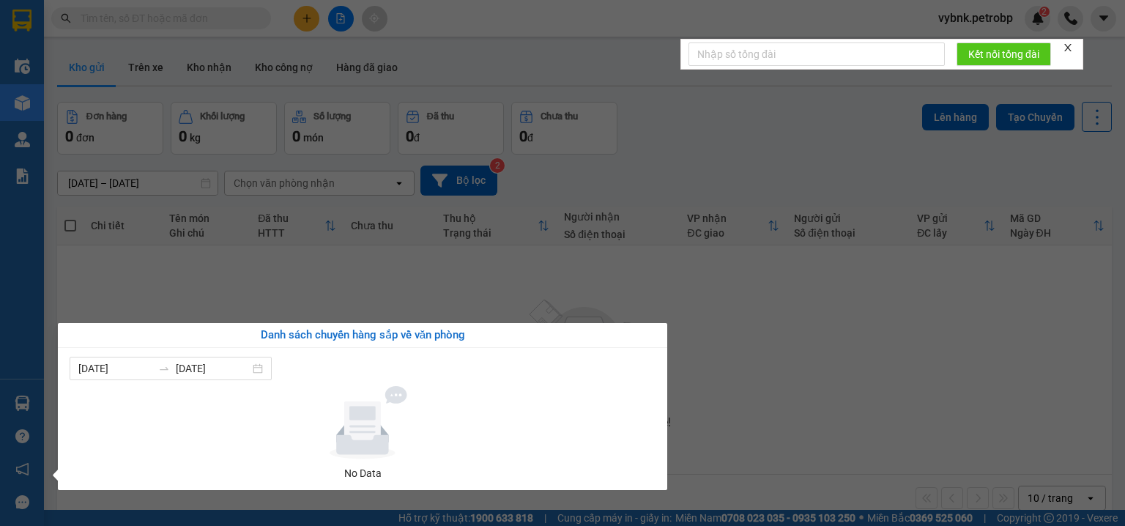
click at [199, 280] on section "Kết quả tìm kiếm ( 0 ) Bộ lọc No Data vybnk.petrobp 2 Điều hành xe Kho hàng mới…" at bounding box center [562, 263] width 1125 height 526
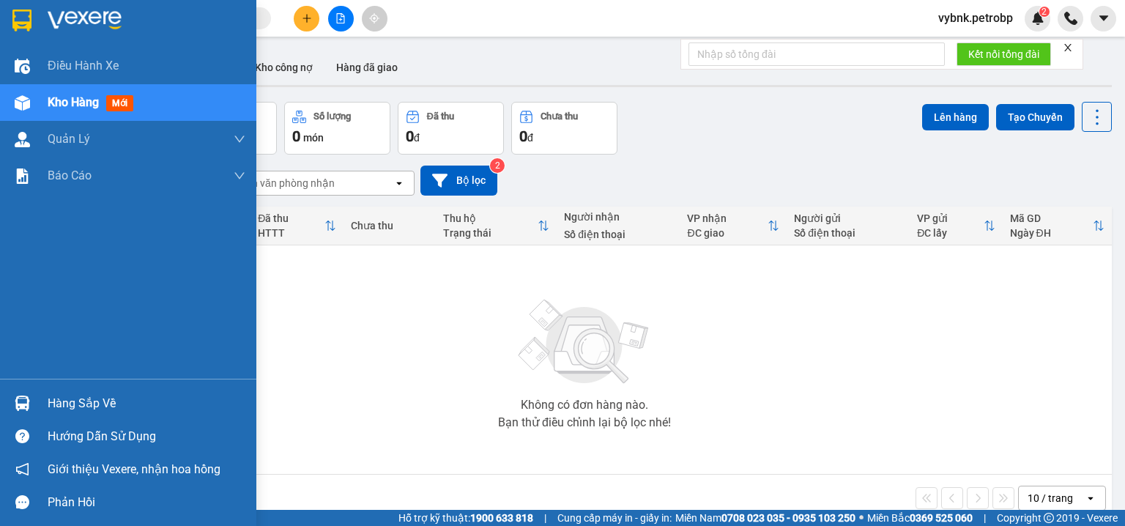
click at [21, 398] on img at bounding box center [22, 403] width 15 height 15
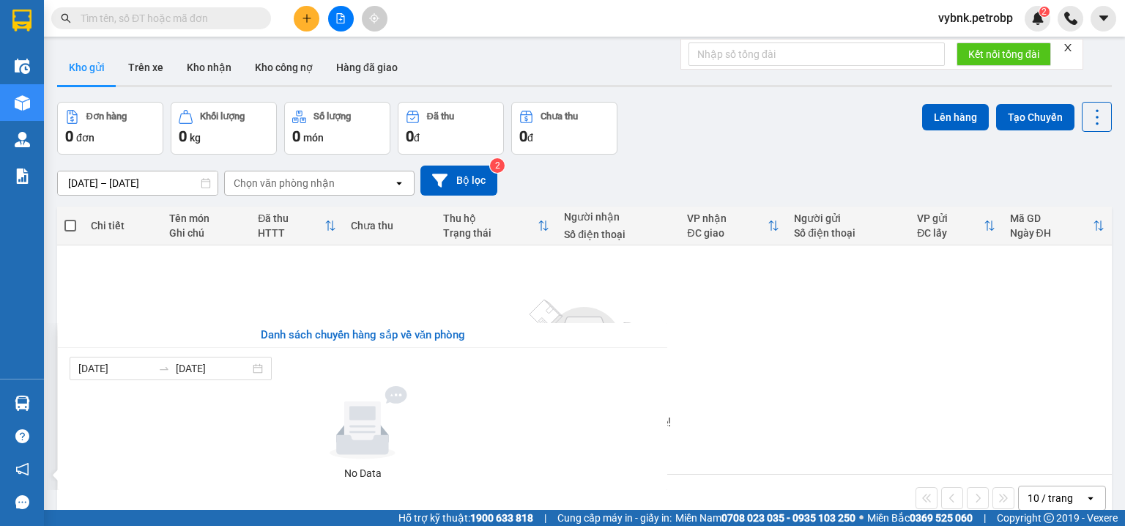
click at [446, 288] on section "Kết quả tìm kiếm ( 0 ) Bộ lọc No Data vybnk.petrobp 2 Điều hành xe Kho hàng mới…" at bounding box center [562, 263] width 1125 height 526
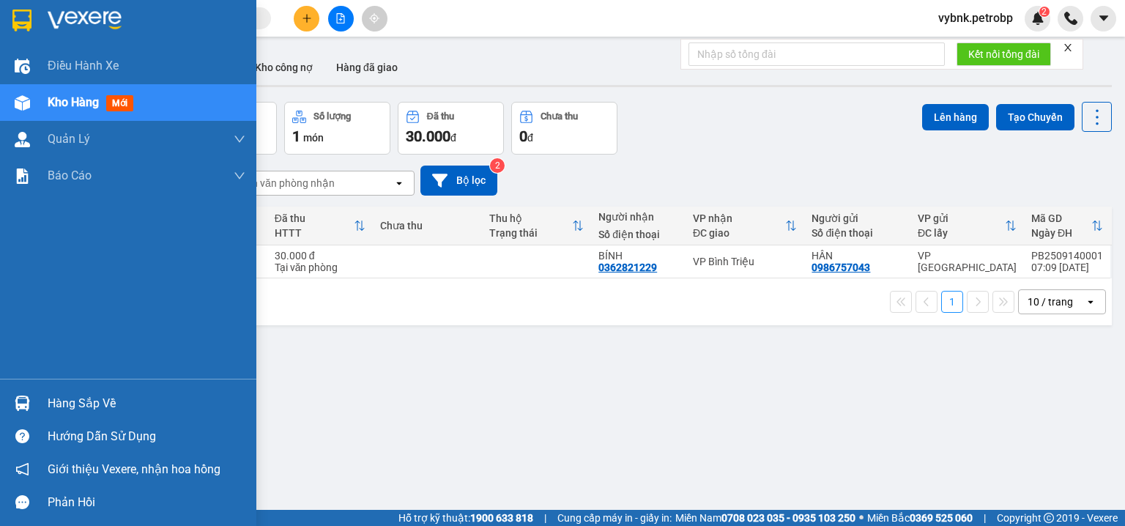
click at [35, 399] on div "Hàng sắp về" at bounding box center [128, 403] width 256 height 33
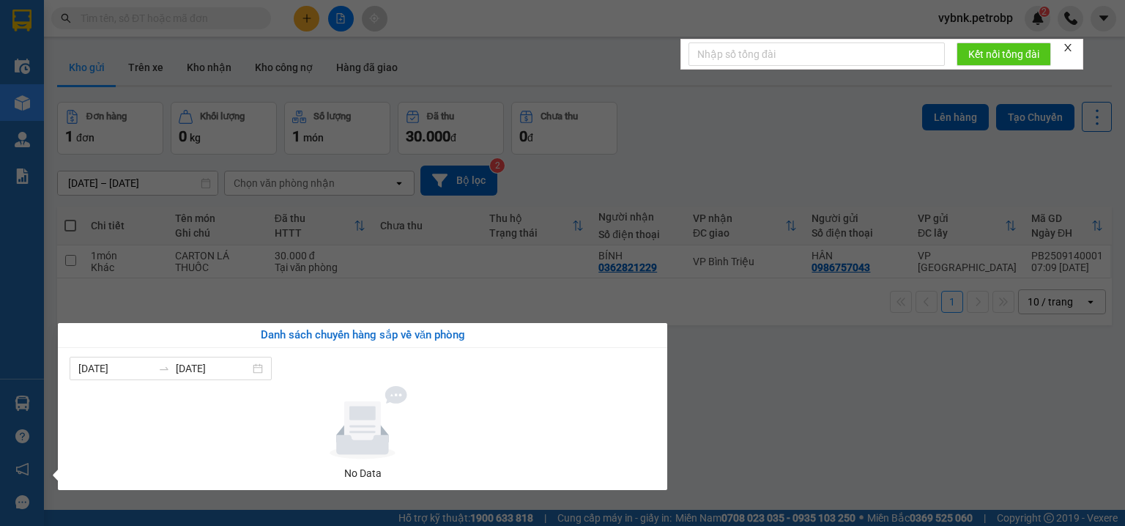
click at [208, 57] on section "Kết quả [PERSON_NAME] ( 0 ) Bộ lọc Ngày tạo [PERSON_NAME] nhất No Data vybnk.pe…" at bounding box center [562, 263] width 1125 height 526
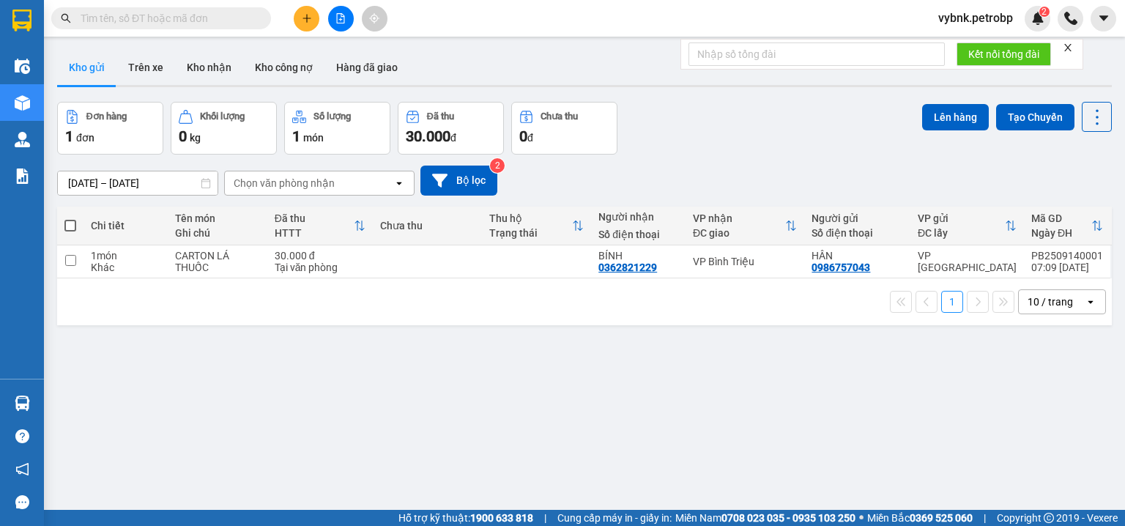
click at [208, 57] on button "Kho nhận" at bounding box center [209, 67] width 68 height 35
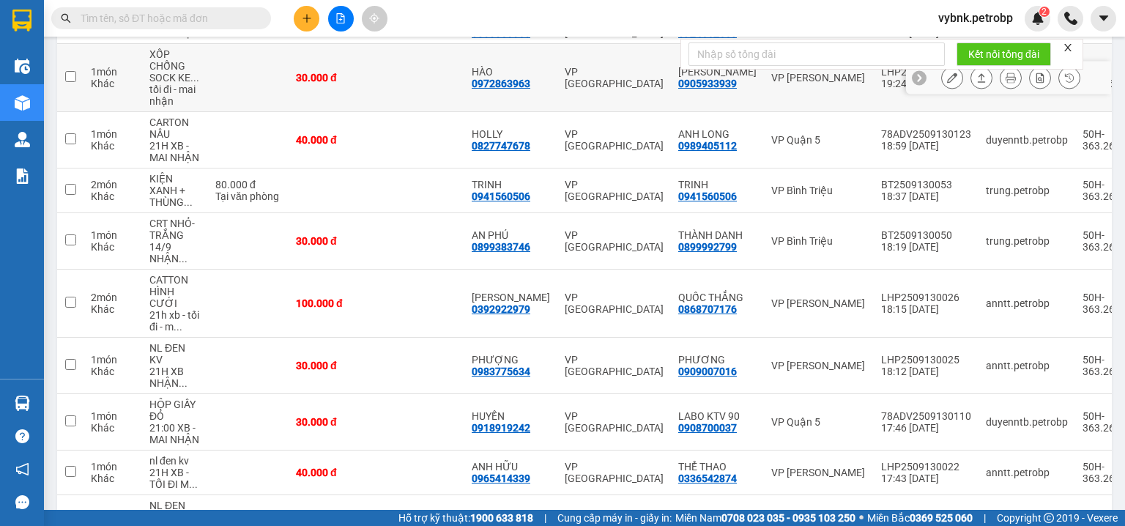
scroll to position [328, 0]
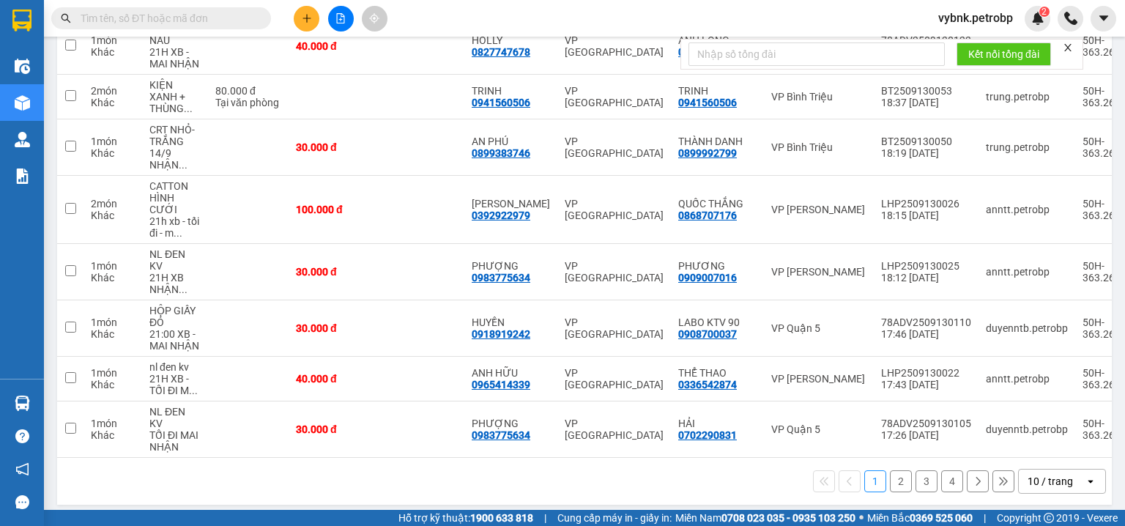
click at [891, 475] on button "2" at bounding box center [901, 481] width 22 height 22
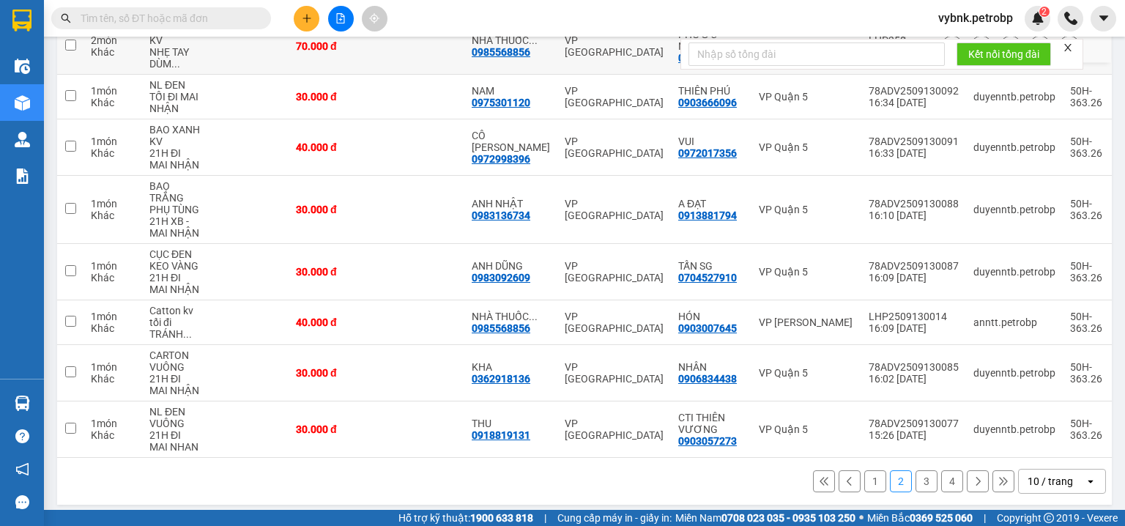
scroll to position [340, 0]
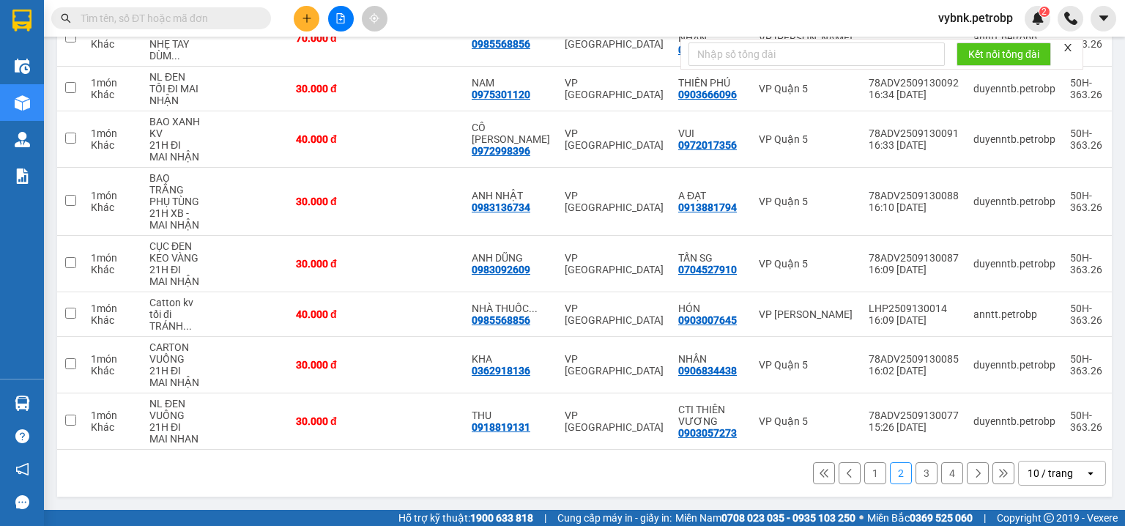
click at [916, 477] on button "3" at bounding box center [927, 473] width 22 height 22
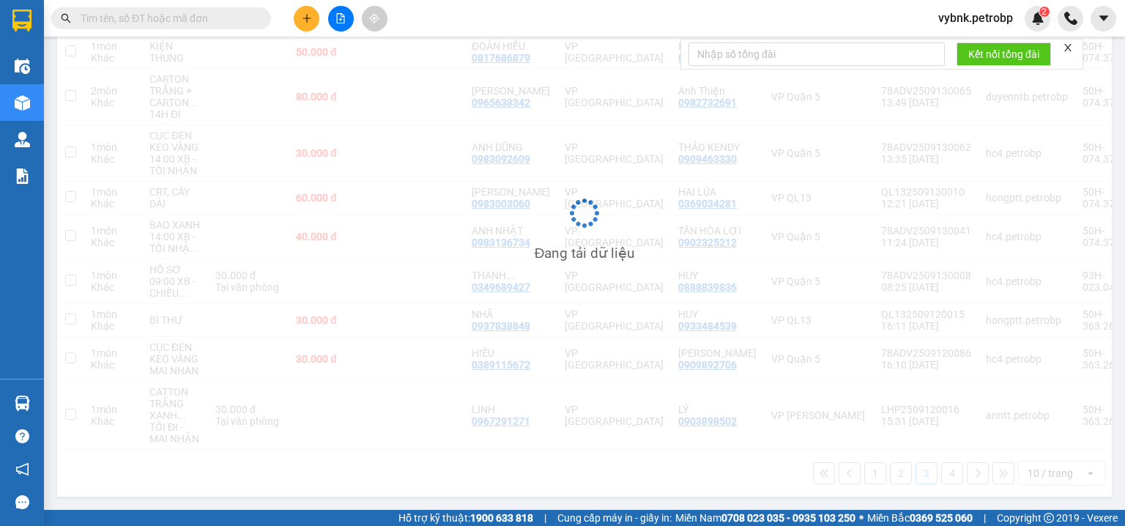
scroll to position [258, 0]
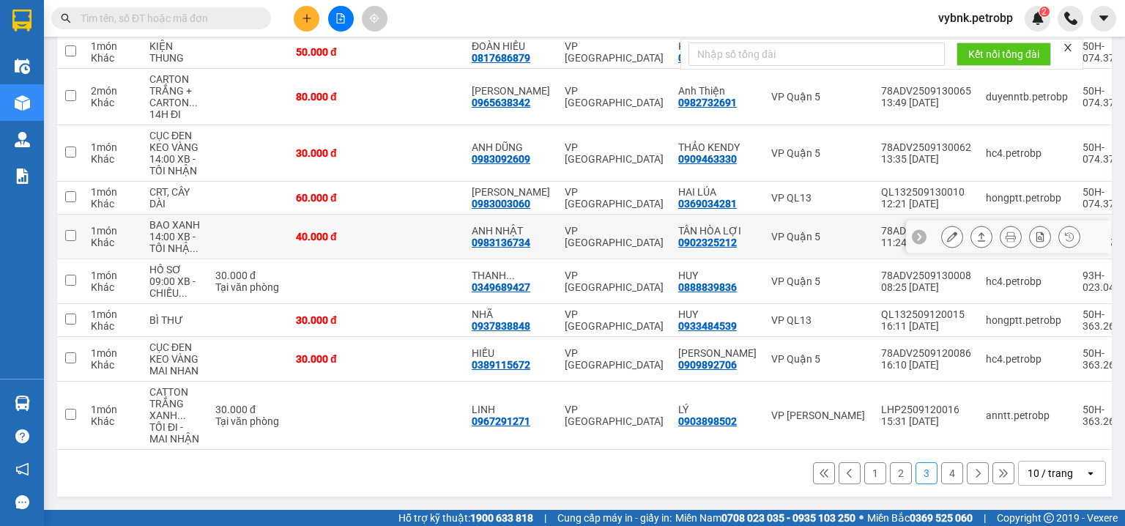
click at [504, 240] on div "0983136734" at bounding box center [501, 243] width 59 height 12
copy div "0983136734"
paste input "0983136734"
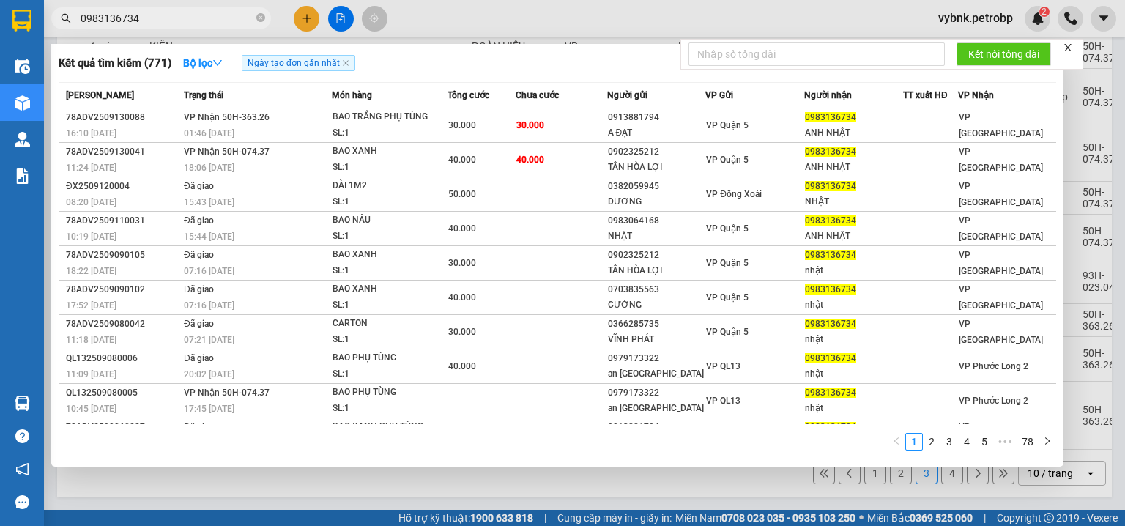
type input "0983136734"
click at [242, 163] on div "18:06 [DATE]" at bounding box center [257, 168] width 147 height 16
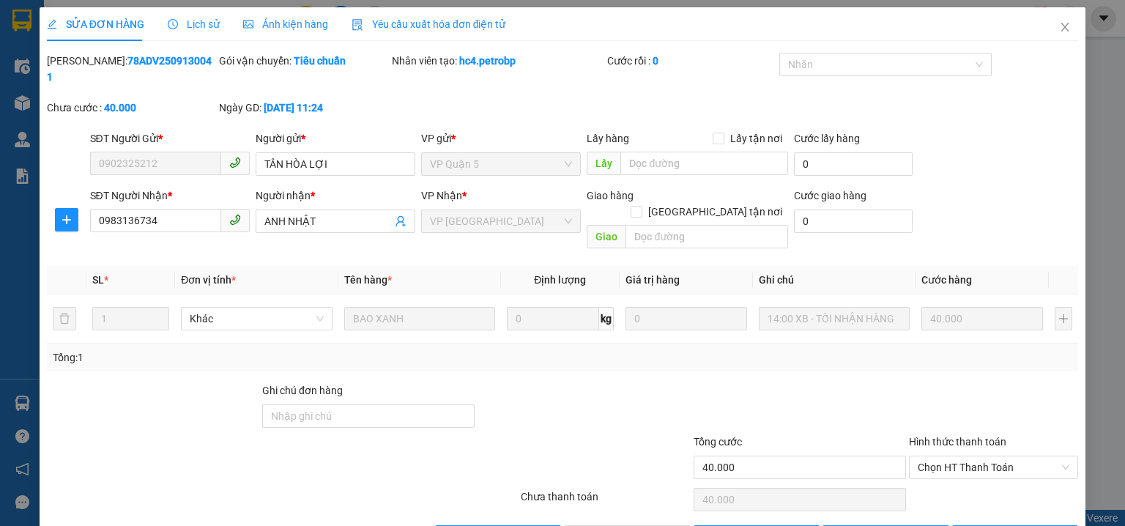
drag, startPoint x: 959, startPoint y: 431, endPoint x: 943, endPoint y: 445, distance: 21.2
click at [957, 456] on span "Chọn HT Thanh Toán" at bounding box center [994, 467] width 152 height 22
click at [937, 458] on div "Tại văn phòng" at bounding box center [985, 464] width 151 height 16
type input "0"
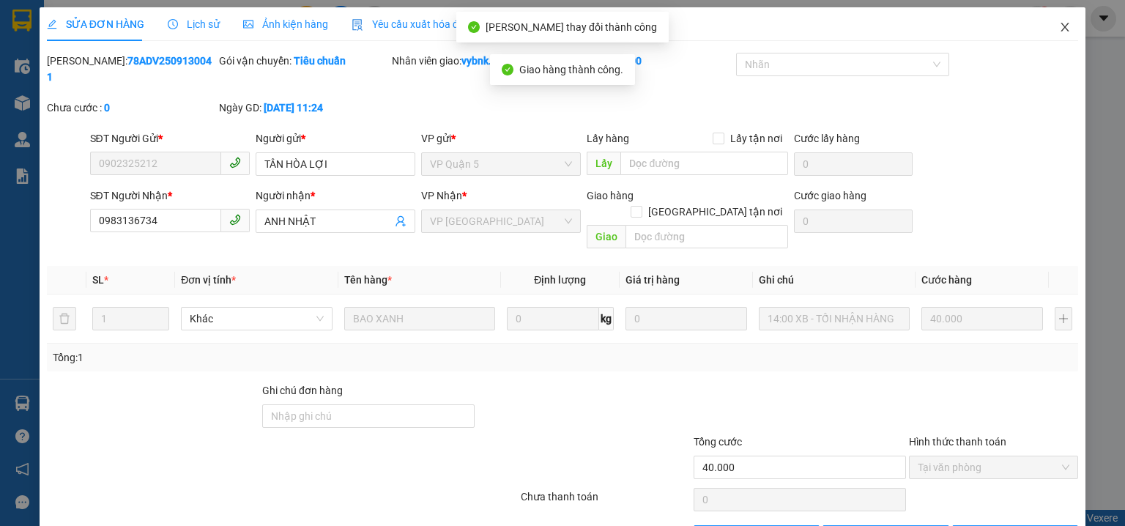
click at [1069, 29] on span "Close" at bounding box center [1064, 27] width 41 height 41
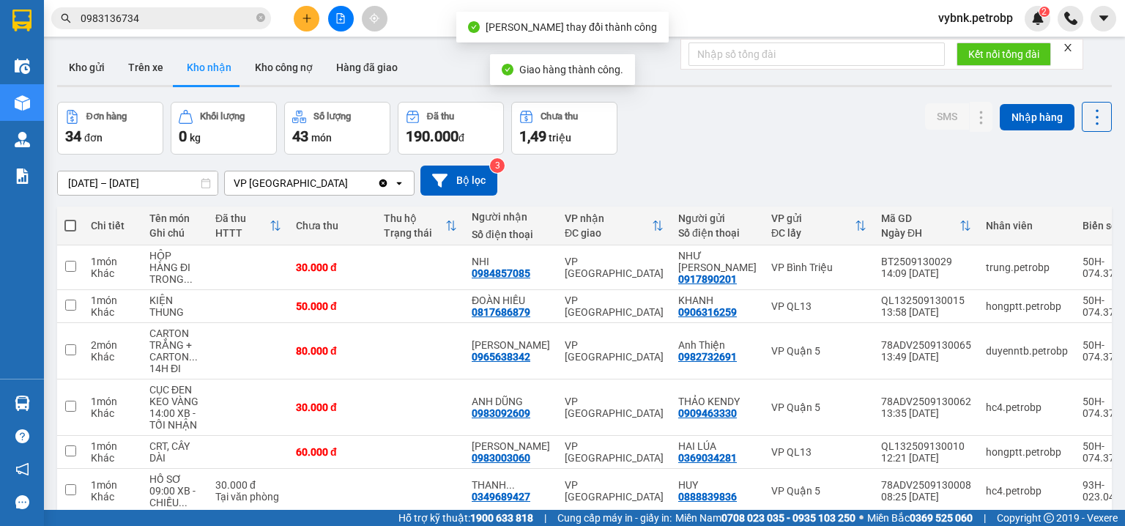
click at [220, 23] on input "0983136734" at bounding box center [167, 18] width 173 height 16
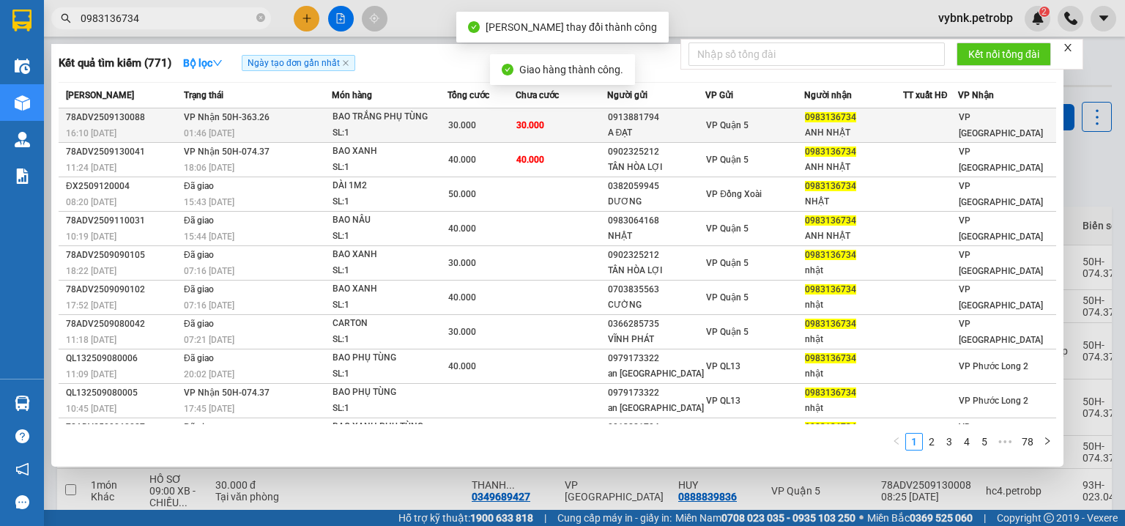
click at [478, 123] on div "30.000" at bounding box center [481, 125] width 67 height 16
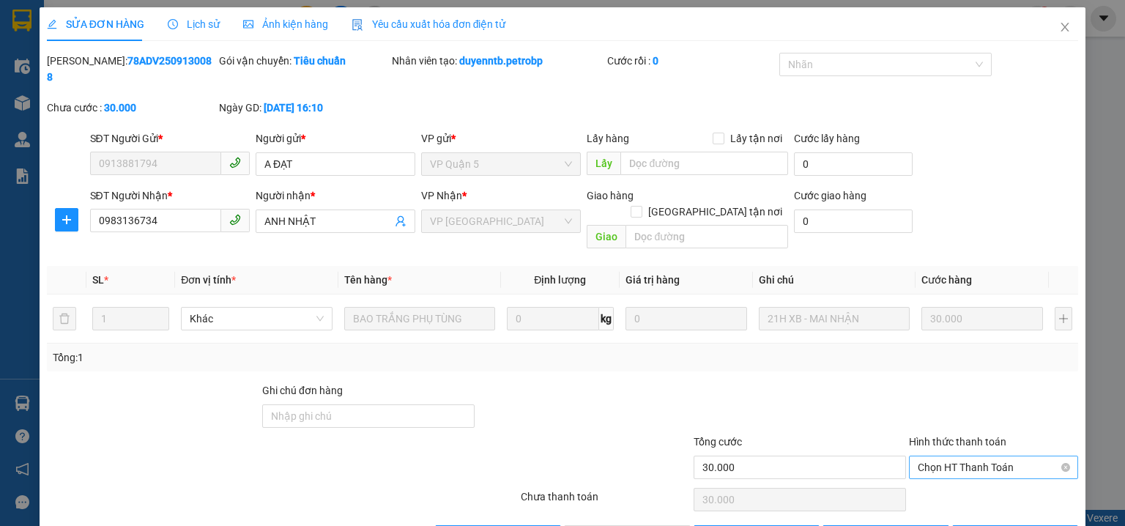
click at [935, 456] on span "Chọn HT Thanh Toán" at bounding box center [994, 467] width 152 height 22
click at [929, 458] on div "Tại văn phòng" at bounding box center [985, 464] width 151 height 16
type input "0"
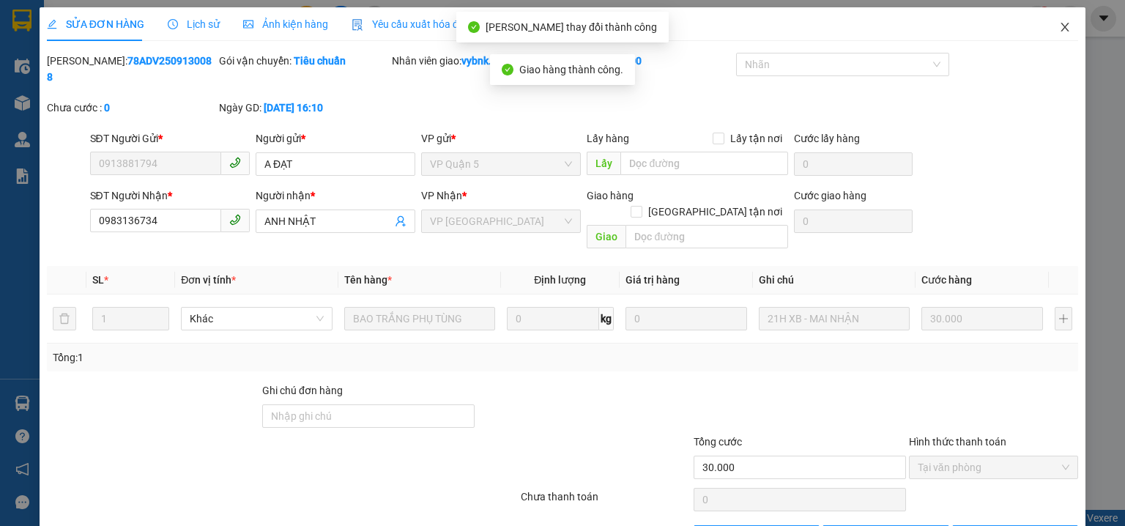
click at [1059, 22] on icon "close" at bounding box center [1065, 27] width 12 height 12
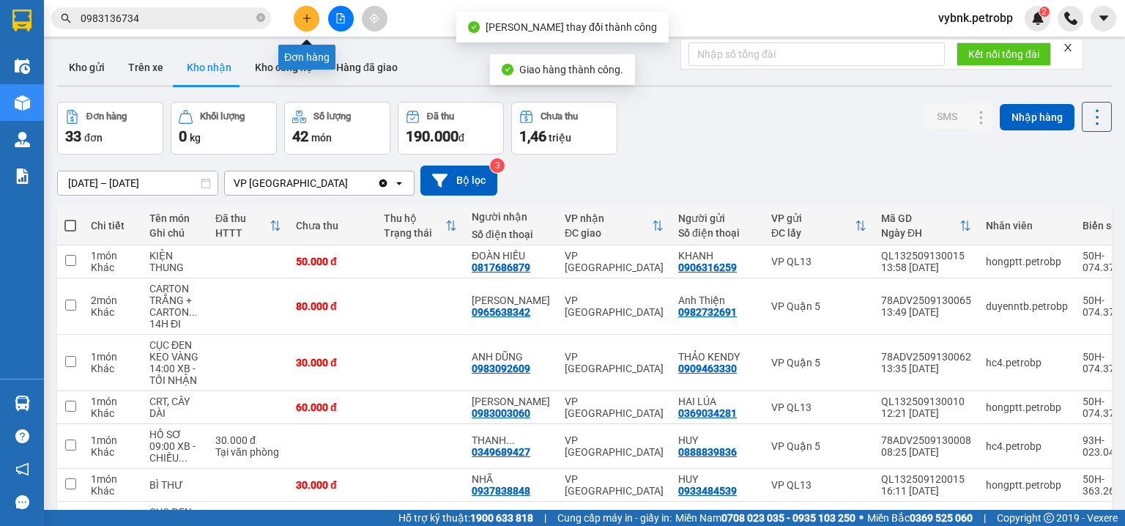
click at [305, 21] on icon "plus" at bounding box center [307, 18] width 10 height 10
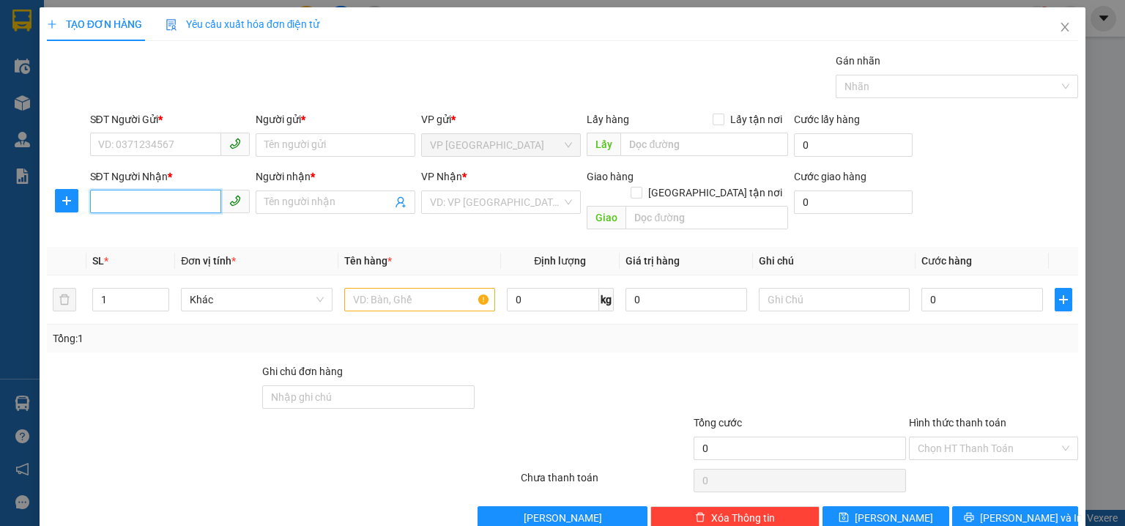
click at [187, 200] on input "SĐT Người Nhận *" at bounding box center [155, 201] width 131 height 23
type input "0918331300"
click at [182, 223] on div "0918331300 - CÚC" at bounding box center [168, 231] width 141 height 16
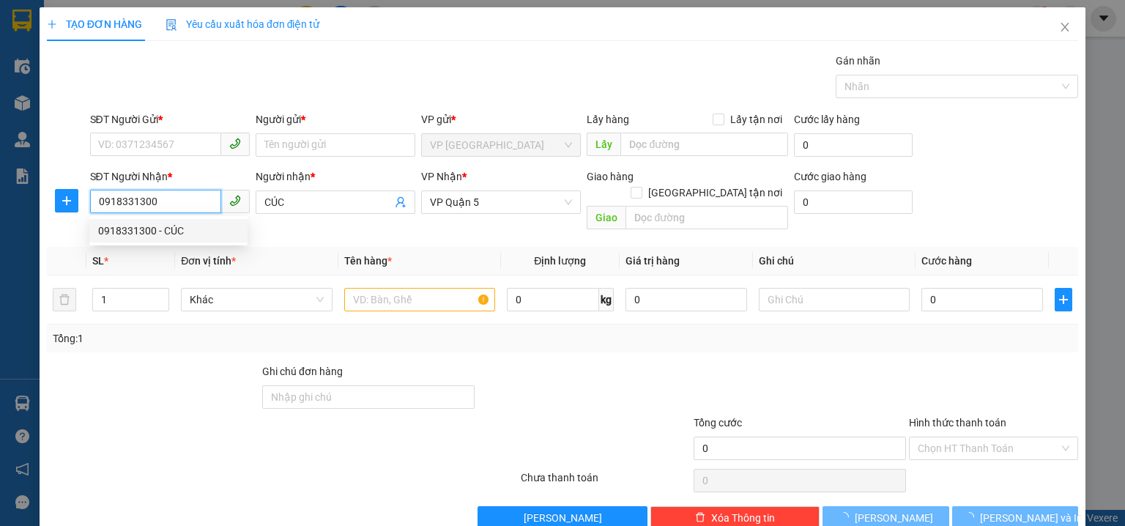
type input "CÚC"
type input "30.000"
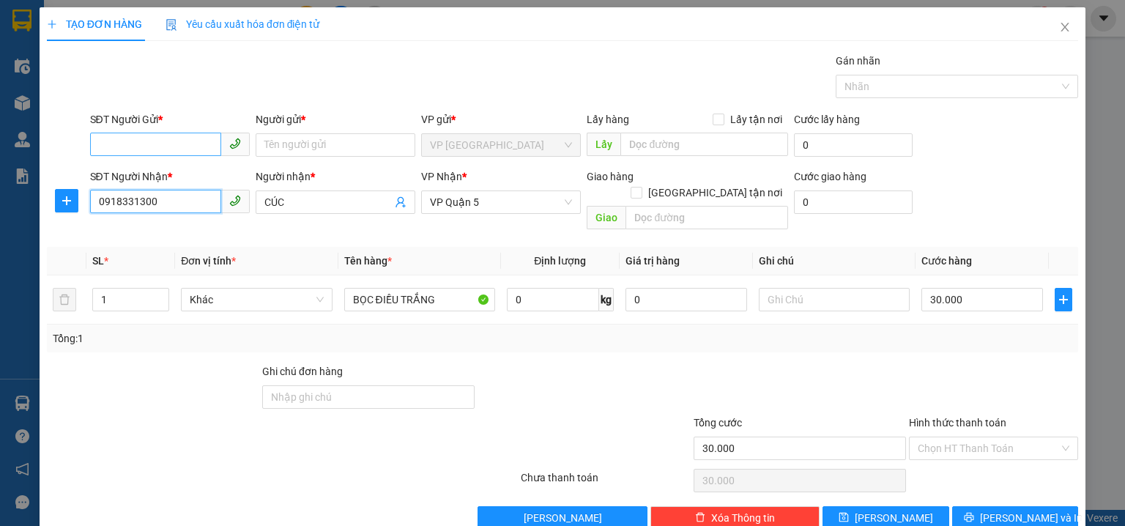
type input "0918331300"
click at [176, 141] on input "SĐT Người Gửi *" at bounding box center [155, 144] width 131 height 23
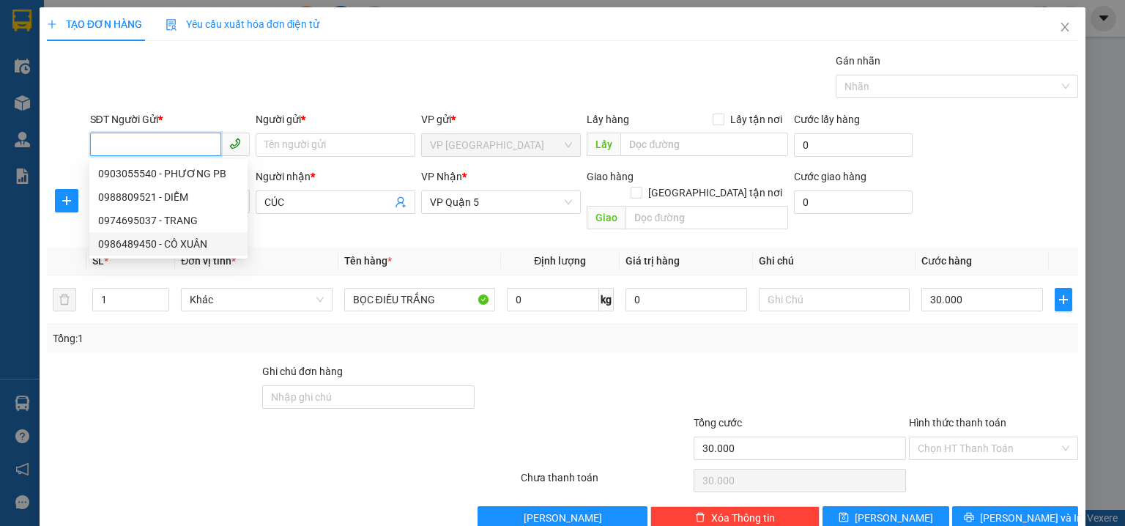
click at [189, 239] on div "0986489450 - CÔ XUÂN" at bounding box center [168, 244] width 141 height 16
type input "0986489450"
type input "CÔ XUÂN"
type input "70.000"
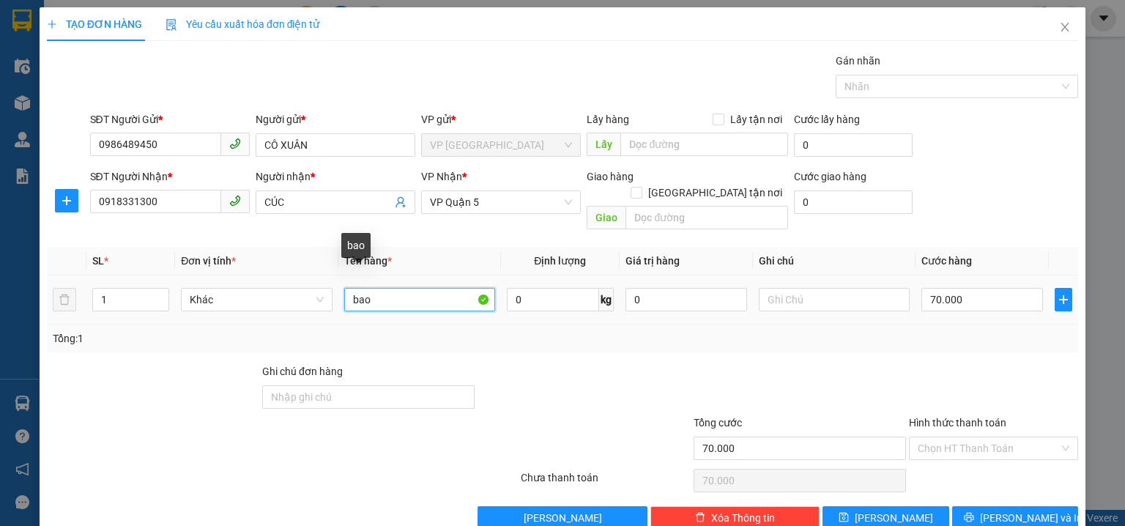
click at [378, 288] on input "bao" at bounding box center [419, 299] width 151 height 23
type input "b"
type input "BAO TRẮNG ĐIỀU"
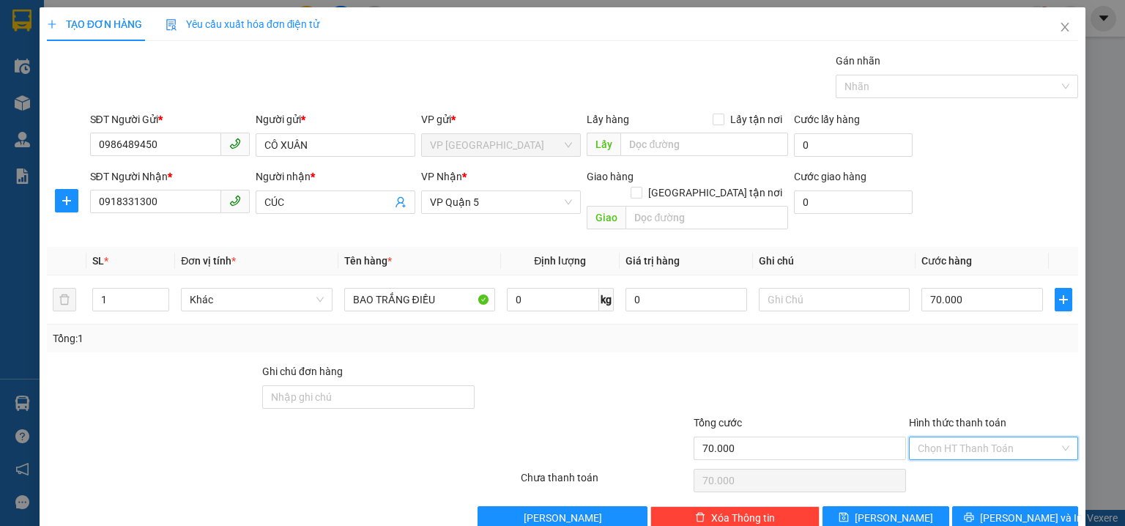
click at [970, 437] on input "Hình thức thanh toán" at bounding box center [988, 448] width 141 height 22
click at [976, 336] on div "Tại văn phòng" at bounding box center [985, 331] width 151 height 16
type input "0"
click at [1003, 506] on button "[PERSON_NAME] và In" at bounding box center [1015, 517] width 127 height 23
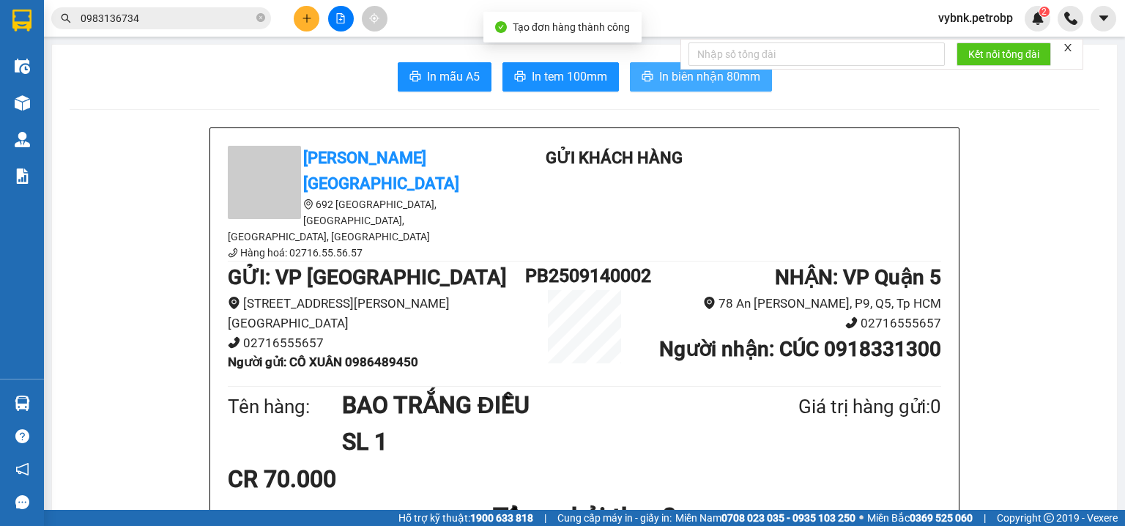
click at [654, 64] on button "In biên nhận 80mm" at bounding box center [701, 76] width 142 height 29
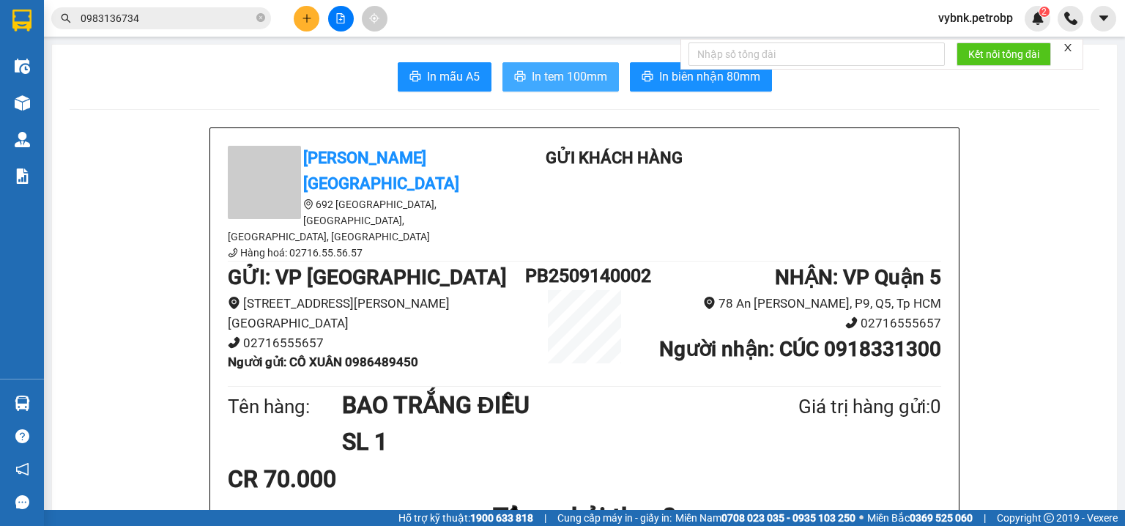
click at [557, 73] on span "In tem 100mm" at bounding box center [569, 76] width 75 height 18
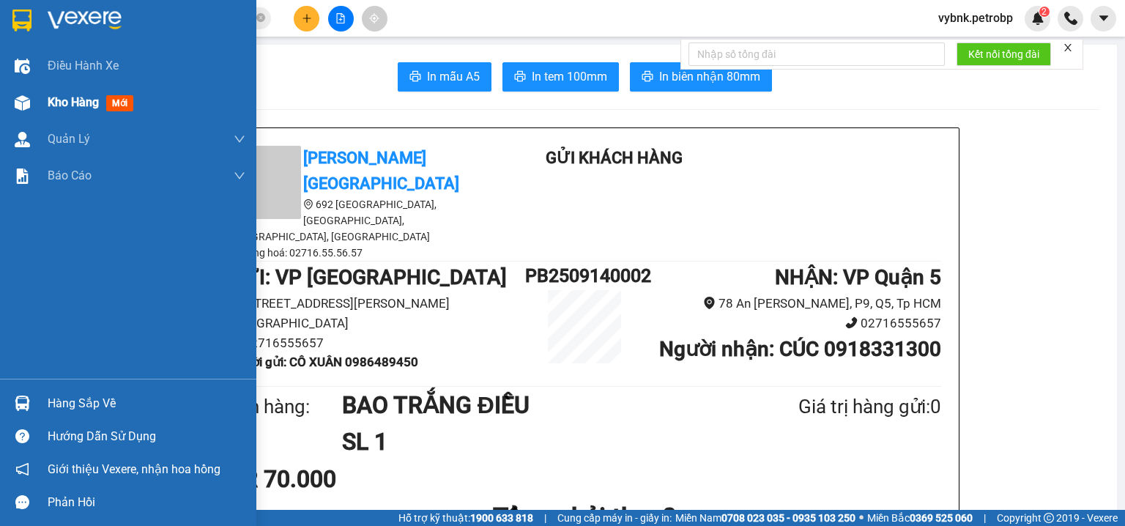
click at [42, 110] on div "Kho hàng mới" at bounding box center [128, 102] width 256 height 37
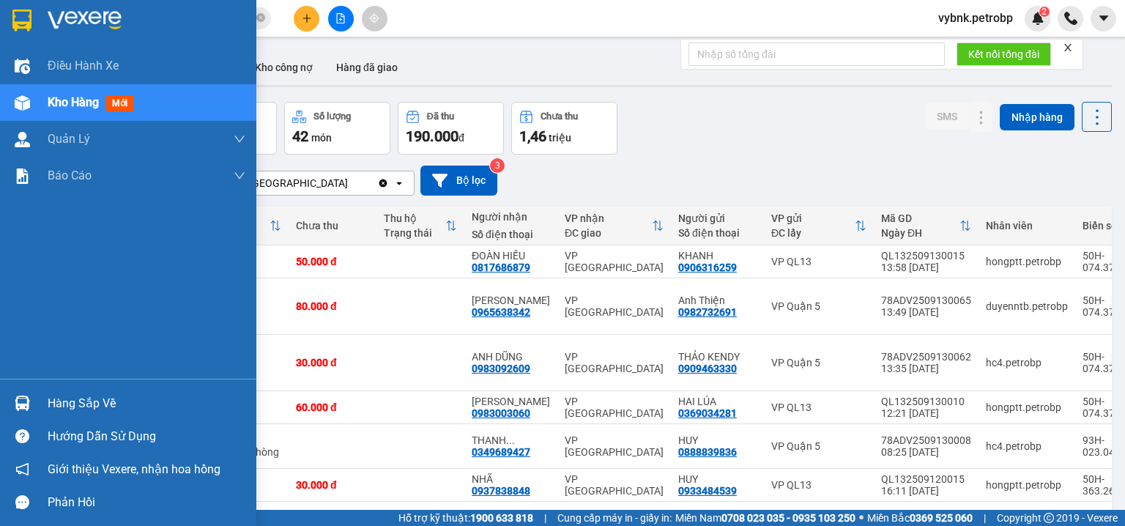
click at [59, 401] on div "Hàng sắp về" at bounding box center [147, 404] width 198 height 22
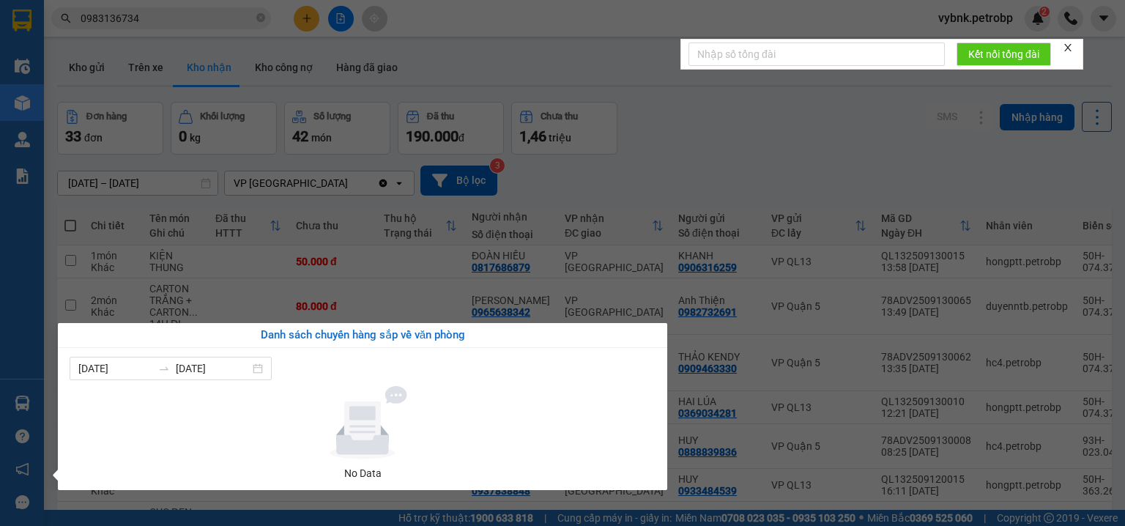
click at [745, 146] on section "Kết quả tìm kiếm ( 771 ) Bộ lọc Ngày tạo đơn gần nhất Mã ĐH Trạng thái Món hàng…" at bounding box center [562, 263] width 1125 height 526
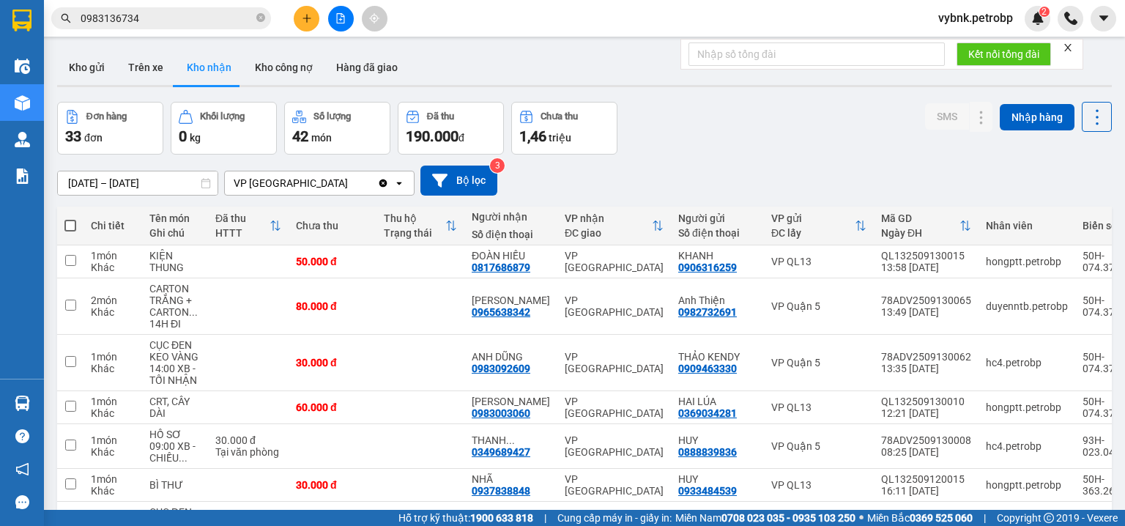
scroll to position [246, 0]
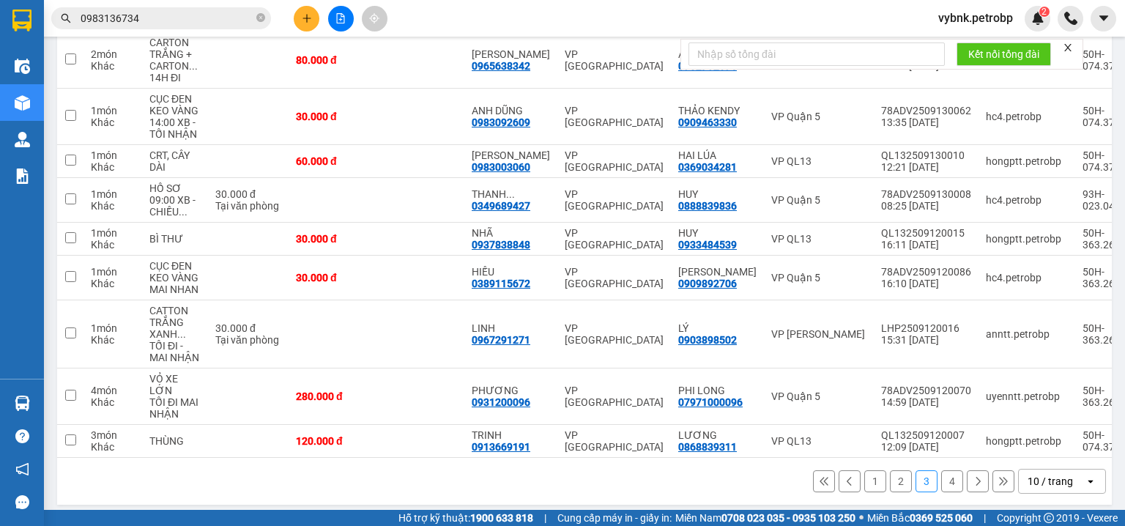
click at [864, 475] on button "1" at bounding box center [875, 481] width 22 height 22
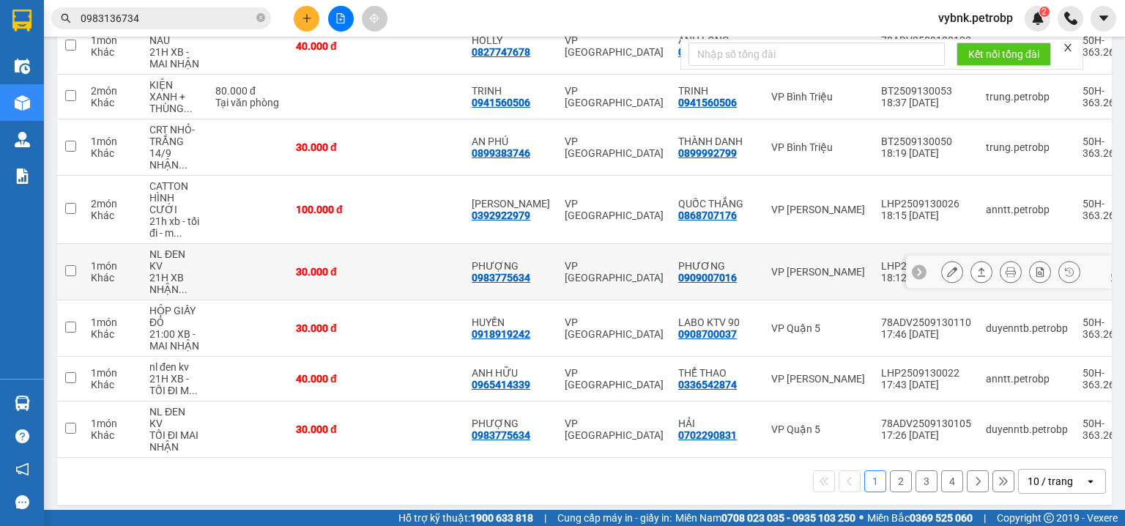
scroll to position [15, 0]
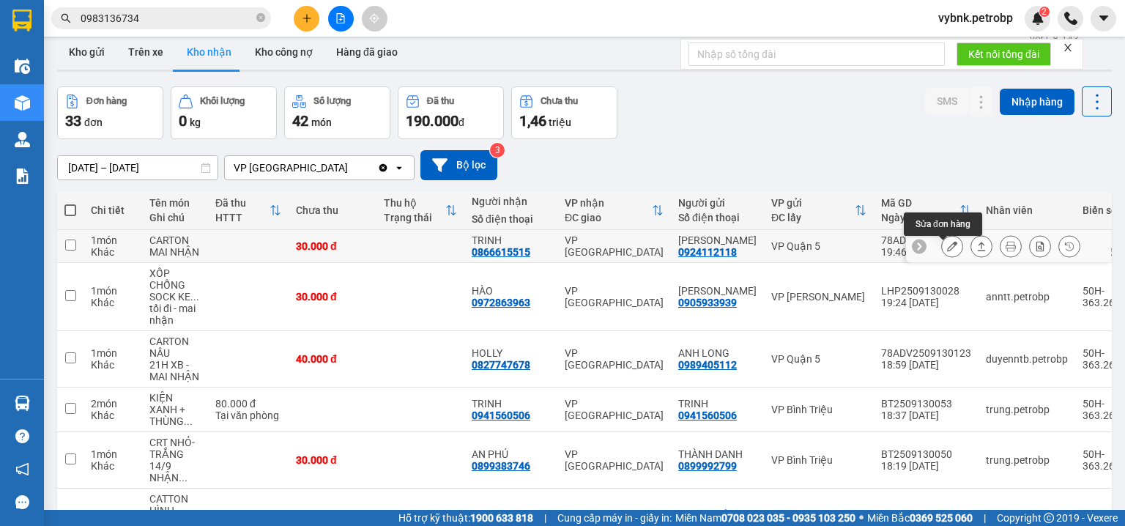
click at [947, 248] on icon at bounding box center [952, 246] width 10 height 10
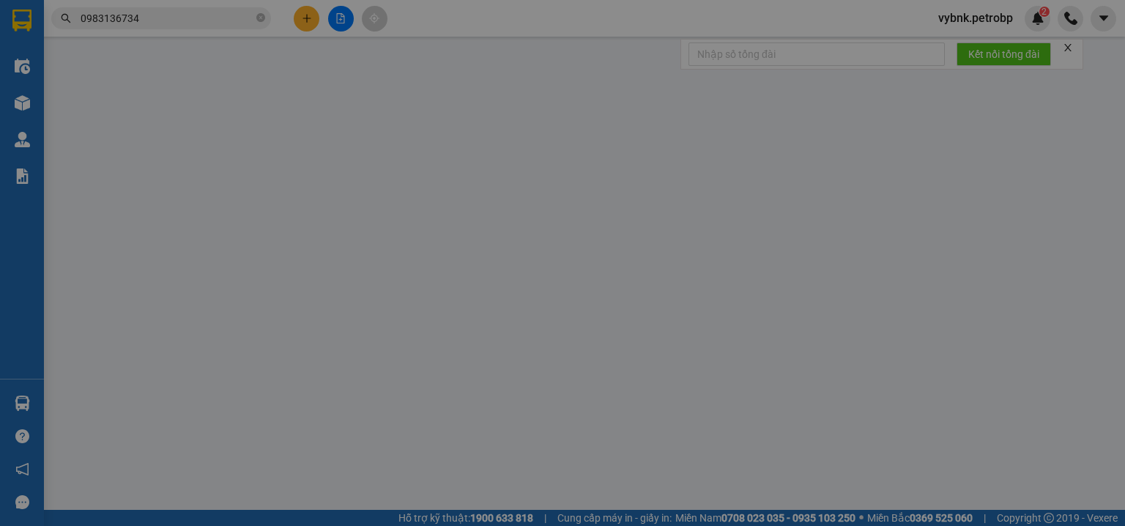
type input "0924112118"
type input "NAM PHƯƠNG"
type input "0866615515"
type input "TRINH"
type input "30.000"
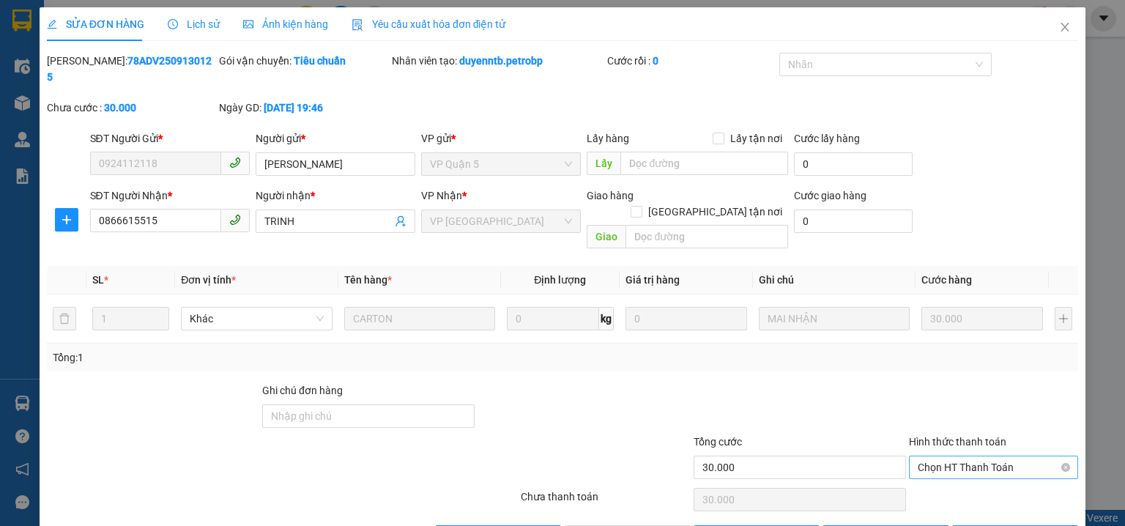
click at [918, 456] on span "Chọn HT Thanh Toán" at bounding box center [994, 467] width 152 height 22
click at [931, 458] on div "Tại văn phòng" at bounding box center [985, 464] width 151 height 16
type input "0"
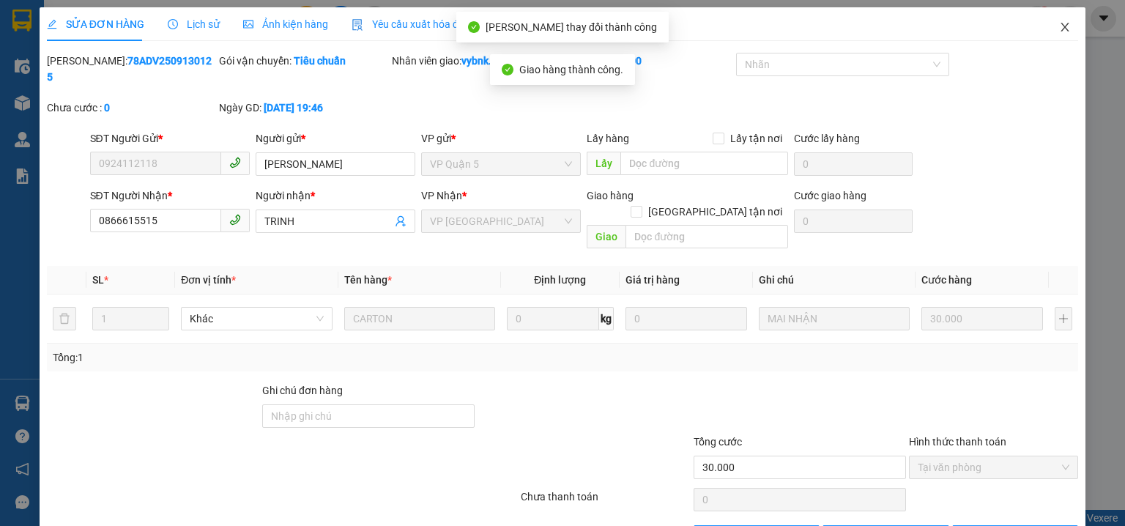
click at [1059, 33] on icon "close" at bounding box center [1065, 27] width 12 height 12
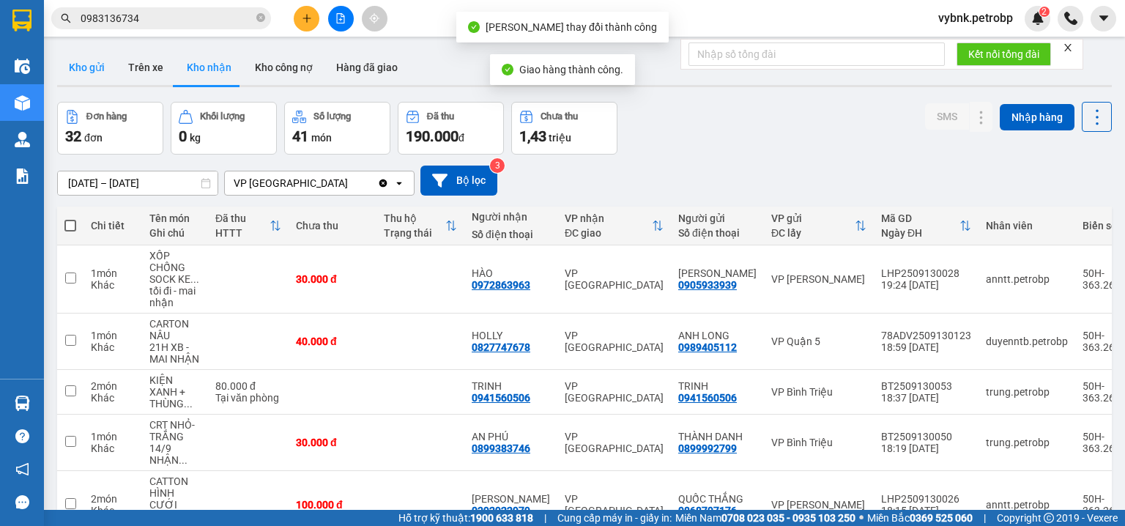
click at [98, 72] on button "Kho gửi" at bounding box center [86, 67] width 59 height 35
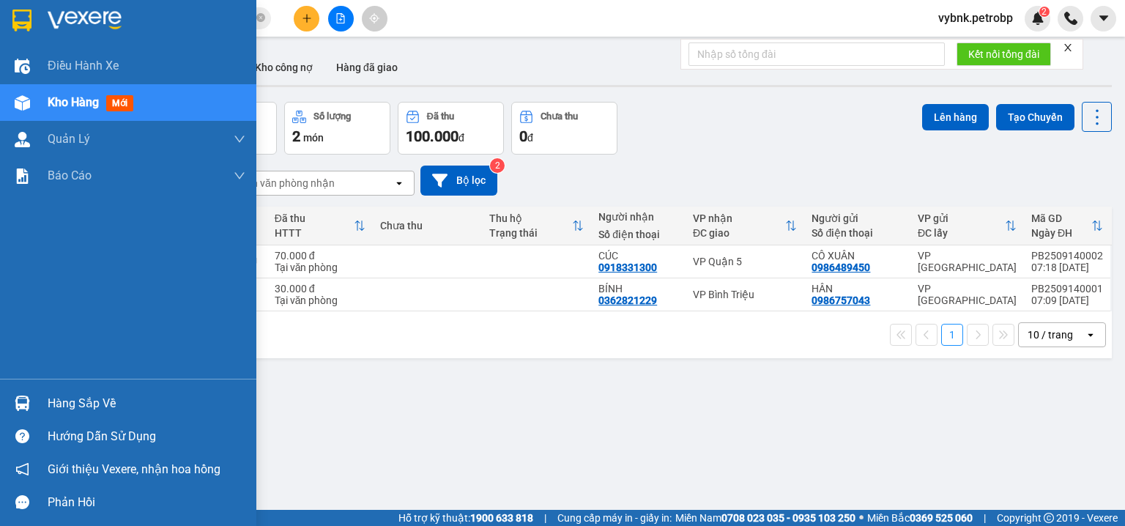
click at [21, 401] on img at bounding box center [22, 403] width 15 height 15
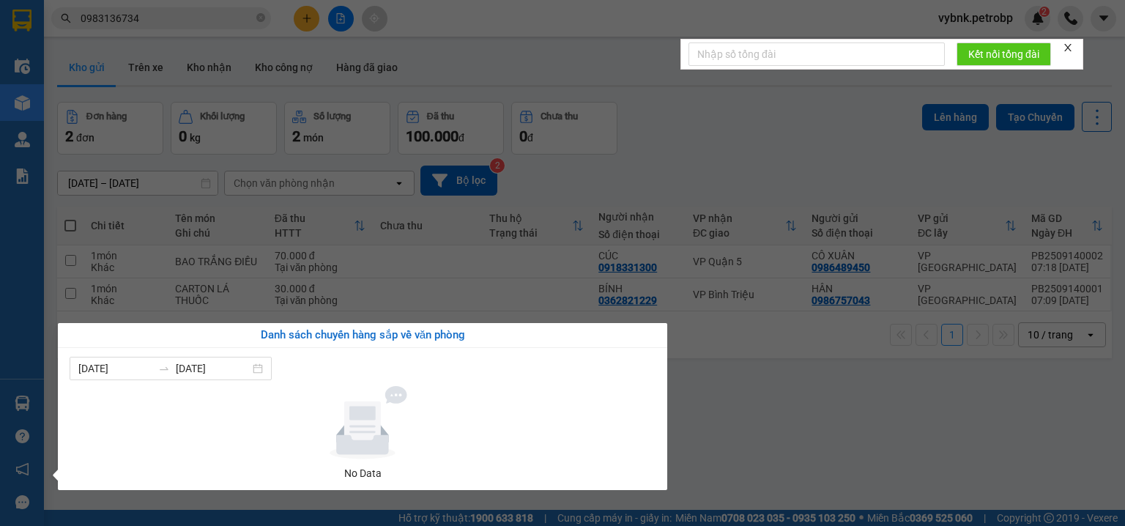
click at [193, 22] on section "Kết quả tìm kiếm ( 771 ) Bộ lọc Ngày tạo đơn gần nhất Mã ĐH Trạng thái Món hàng…" at bounding box center [562, 263] width 1125 height 526
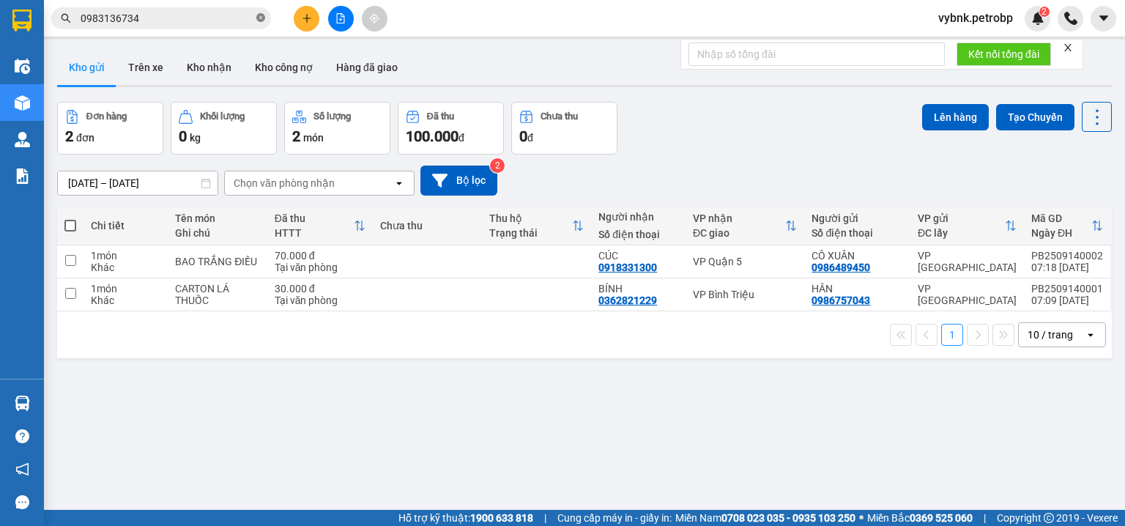
click at [263, 18] on icon "close-circle" at bounding box center [260, 17] width 9 height 9
paste input "0978240024"
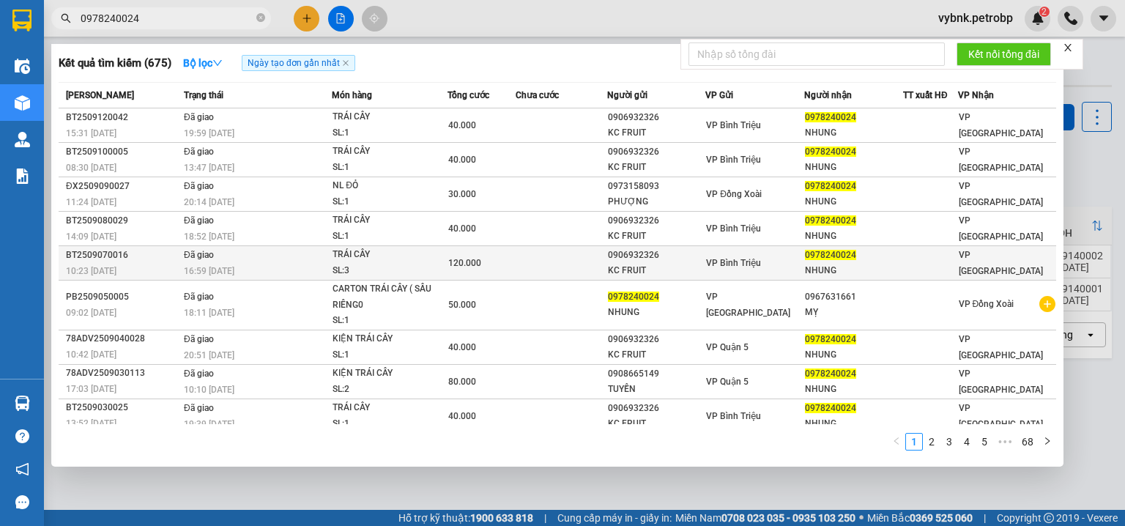
scroll to position [40, 0]
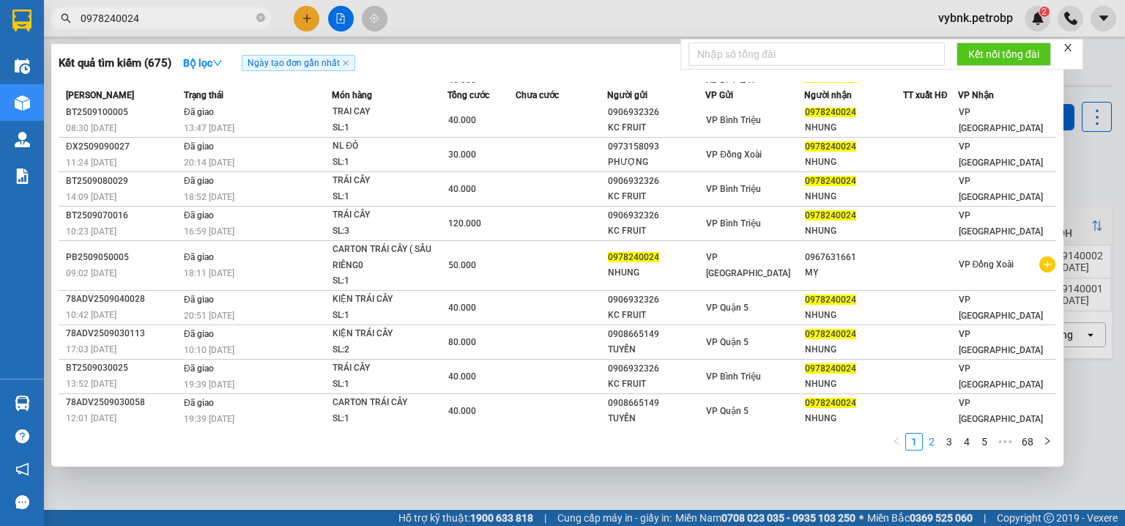
type input "0978240024"
click at [932, 448] on link "2" at bounding box center [932, 442] width 16 height 16
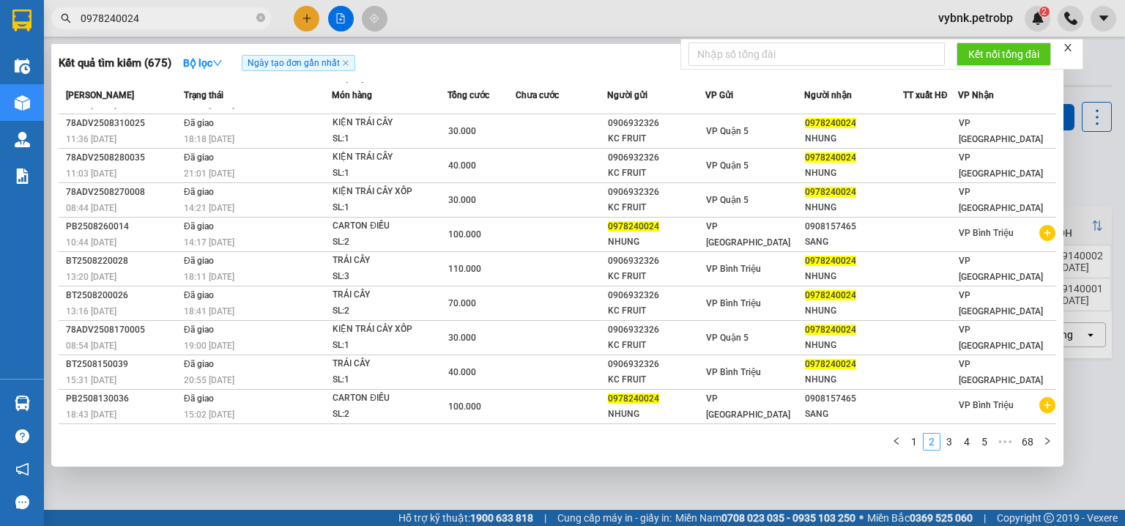
scroll to position [24, 0]
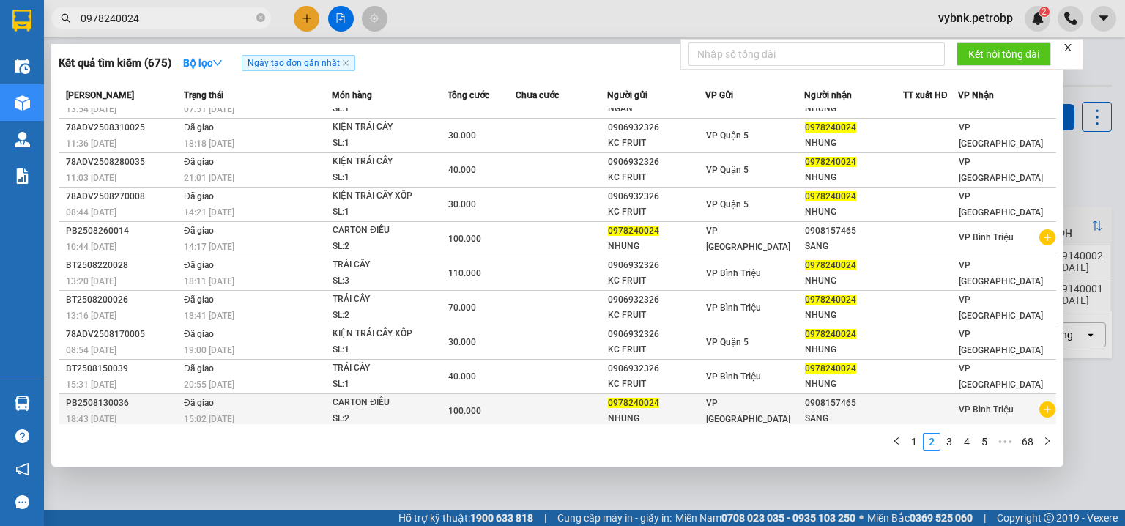
click at [894, 413] on div "SANG" at bounding box center [853, 418] width 97 height 15
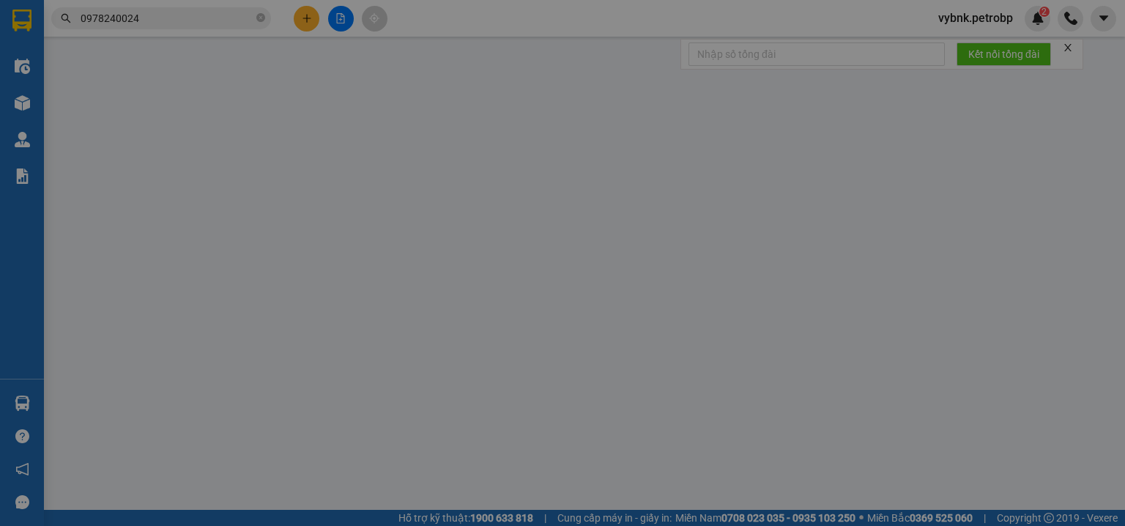
type input "0978240024"
type input "NHUNG"
type input "0908157465"
type input "SANG"
type input "100.000"
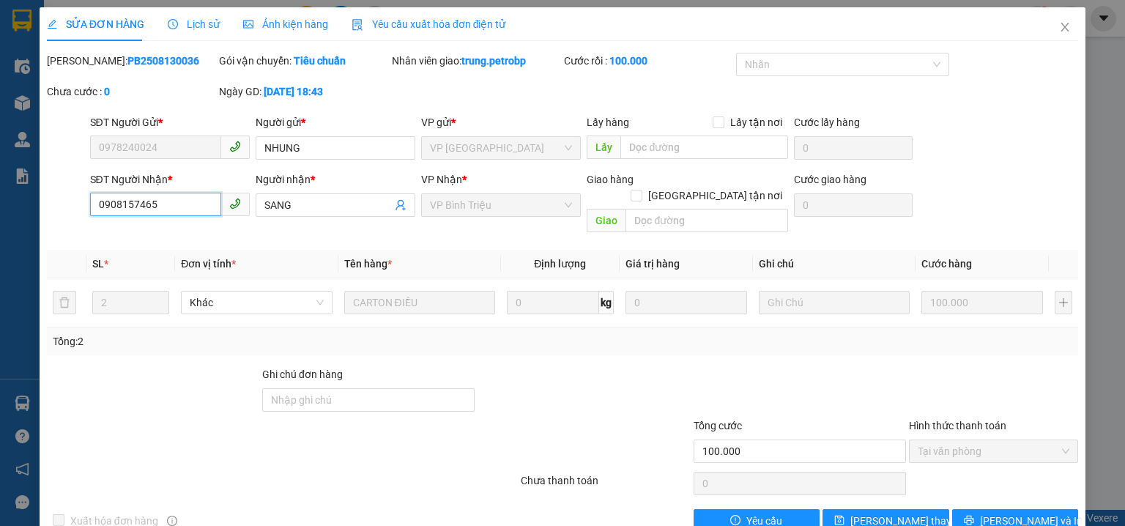
click at [152, 203] on input "0908157465" at bounding box center [155, 204] width 131 height 23
click at [1059, 29] on icon "close" at bounding box center [1065, 27] width 12 height 12
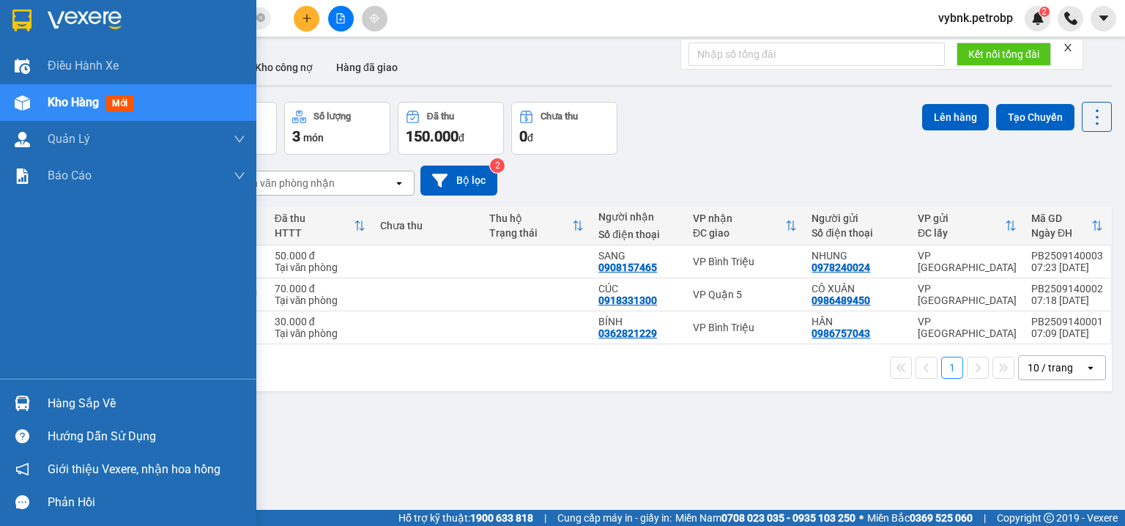
click at [29, 391] on div at bounding box center [23, 403] width 26 height 26
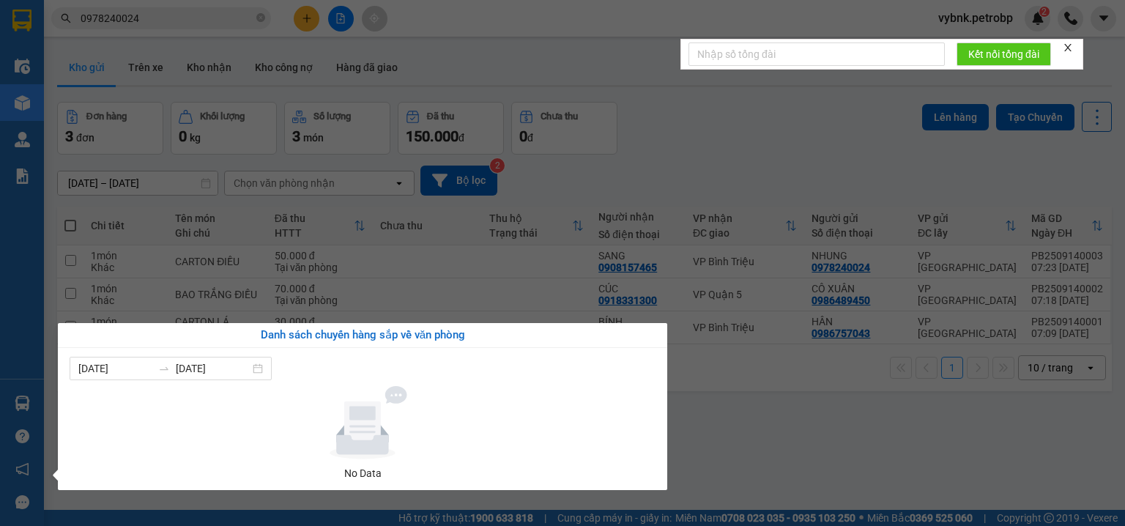
click at [703, 127] on section "Kết quả tìm kiếm ( 675 ) Bộ lọc Ngày tạo đơn gần nhất Mã ĐH Trạng thái Món hàng…" at bounding box center [562, 263] width 1125 height 526
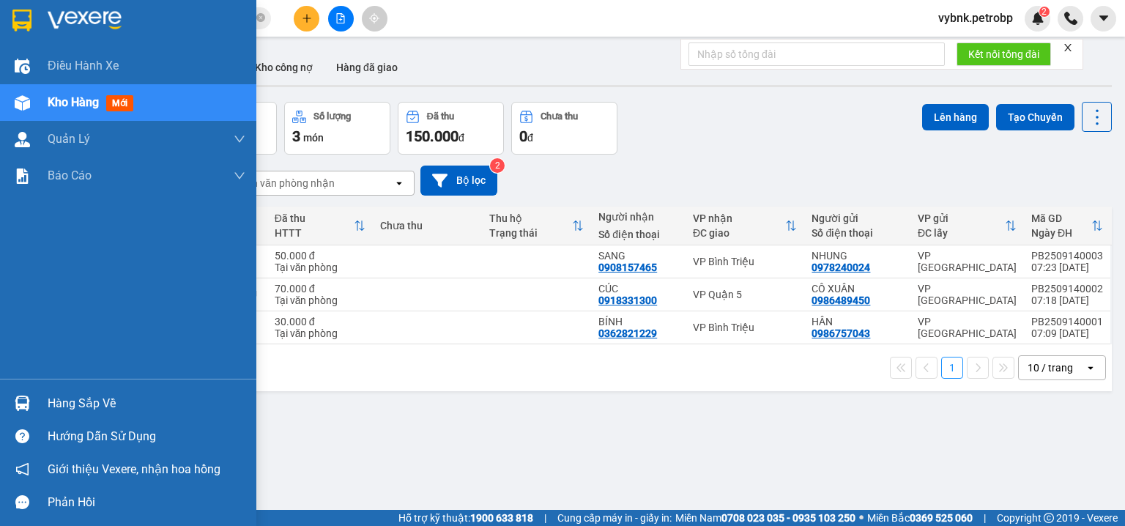
click at [26, 406] on img at bounding box center [22, 403] width 15 height 15
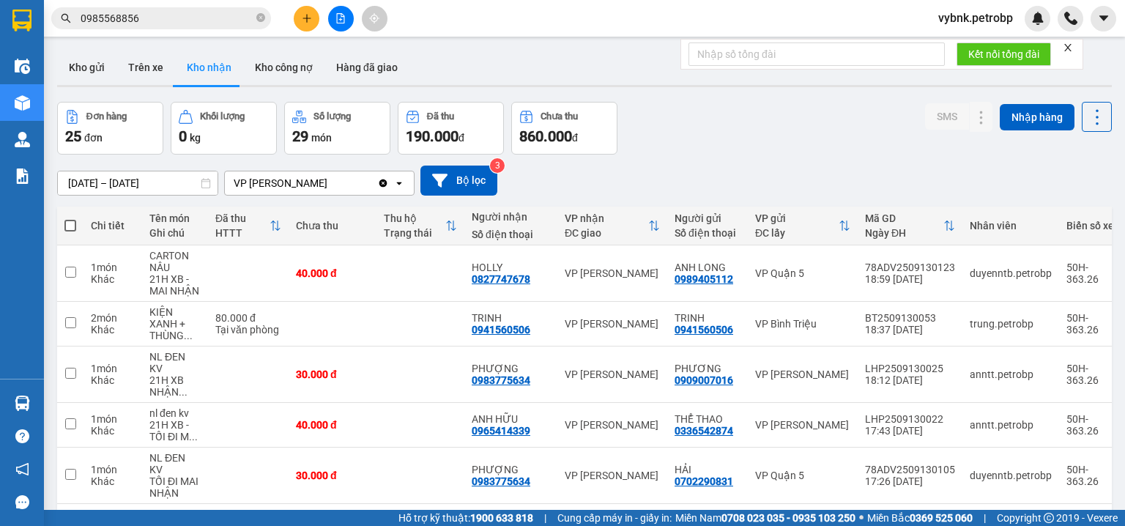
click at [209, 18] on section "Kết quả tìm kiếm ( 504 ) Bộ lọc Ngày tạo đơn gần nhất Mã ĐH Trạng thái Món hàng…" at bounding box center [562, 263] width 1125 height 526
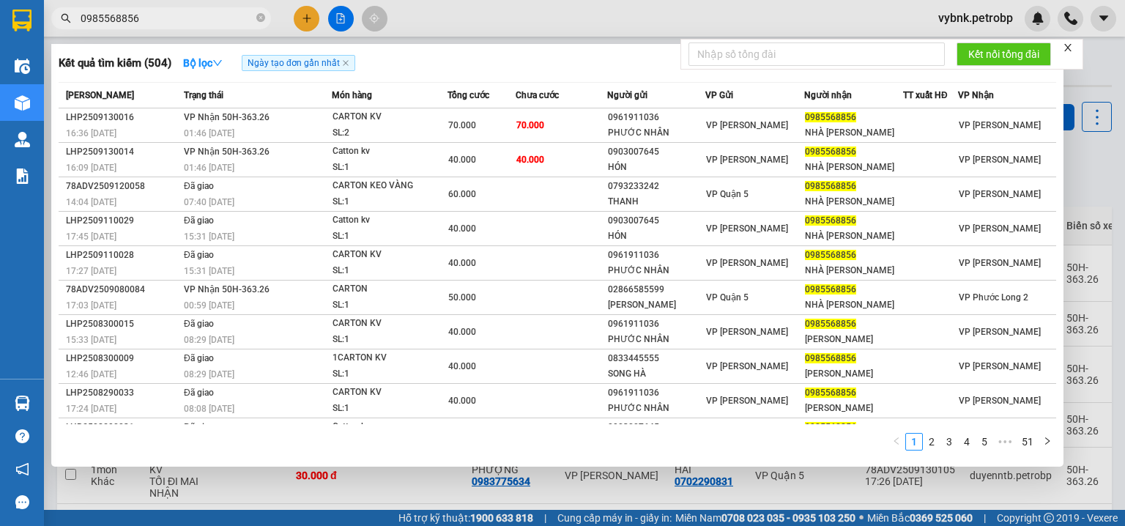
click at [209, 18] on input "0985568856" at bounding box center [167, 18] width 173 height 16
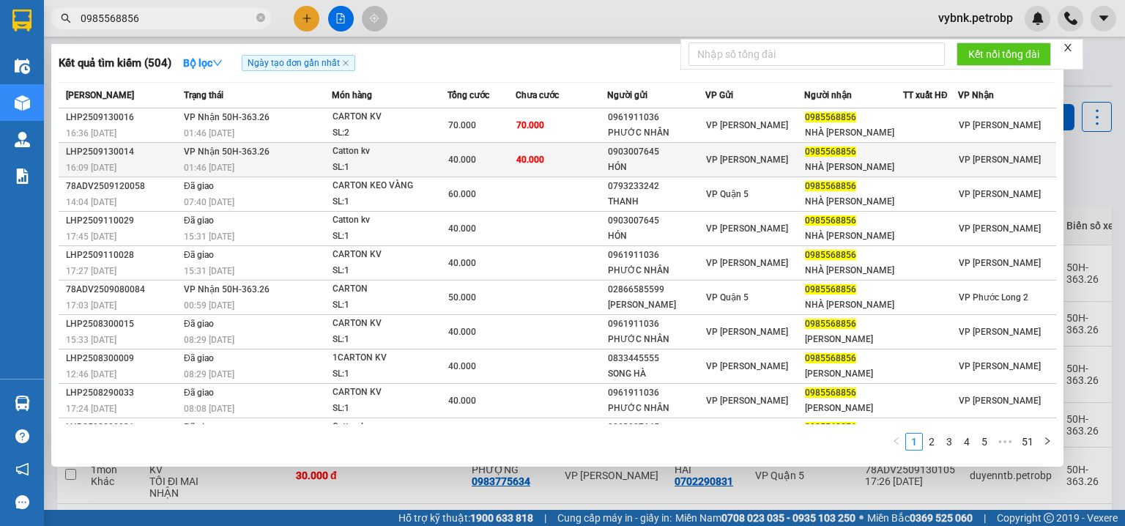
click at [488, 170] on td "40.000" at bounding box center [482, 181] width 68 height 48
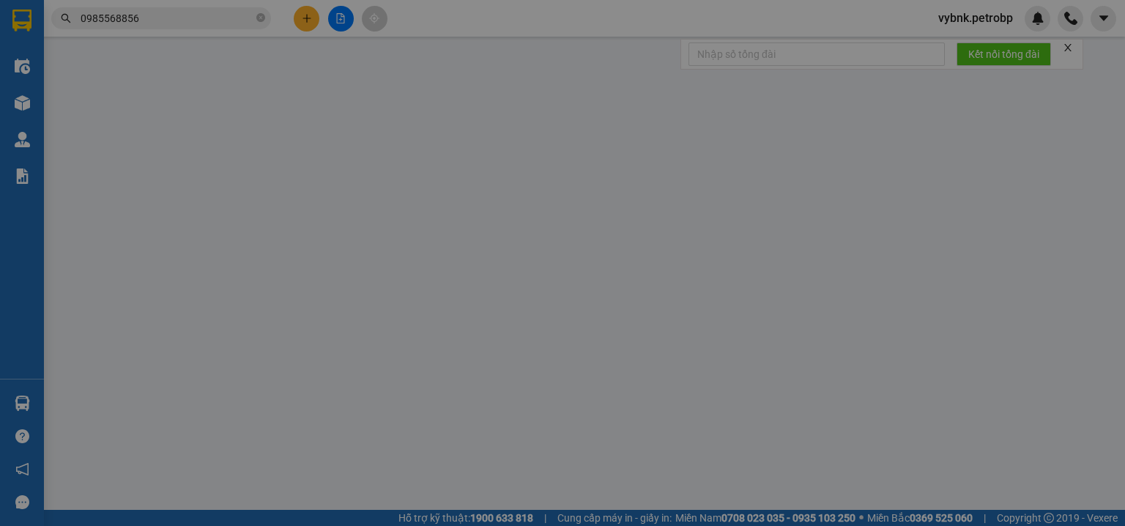
type input "0903007645"
type input "HÓN"
type input "0985568856"
type input "NHÀ THUỐC VẠN HƯNG"
type input "40.000"
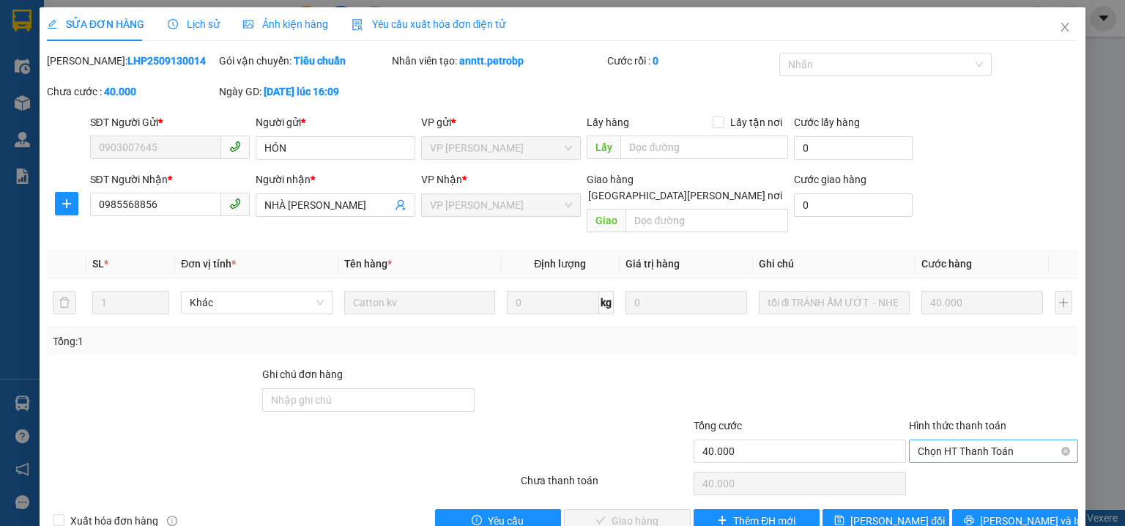
click at [940, 440] on span "Chọn HT Thanh Toán" at bounding box center [994, 451] width 152 height 22
drag, startPoint x: 932, startPoint y: 463, endPoint x: 910, endPoint y: 464, distance: 22.7
click at [932, 463] on div "Tại văn phòng" at bounding box center [985, 464] width 151 height 16
type input "0"
click at [640, 513] on span "Lưu và Giao hàng" at bounding box center [662, 521] width 141 height 16
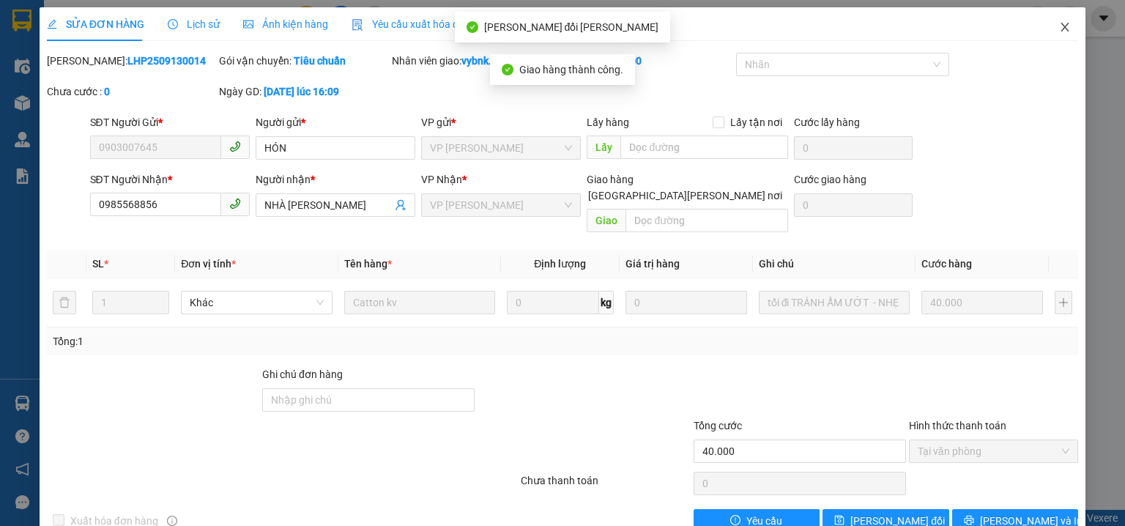
click at [1060, 21] on span "Close" at bounding box center [1064, 27] width 41 height 41
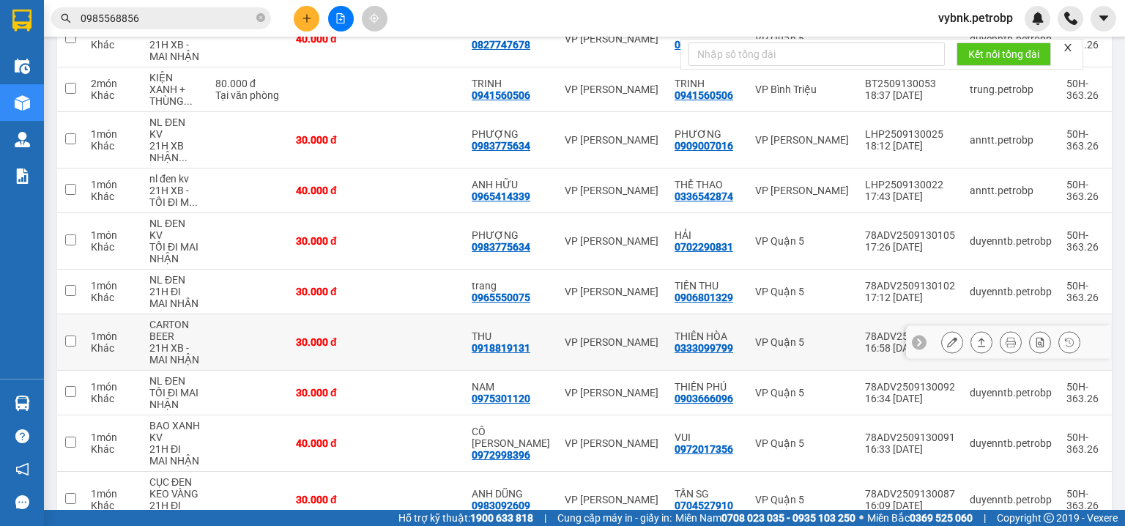
scroll to position [293, 0]
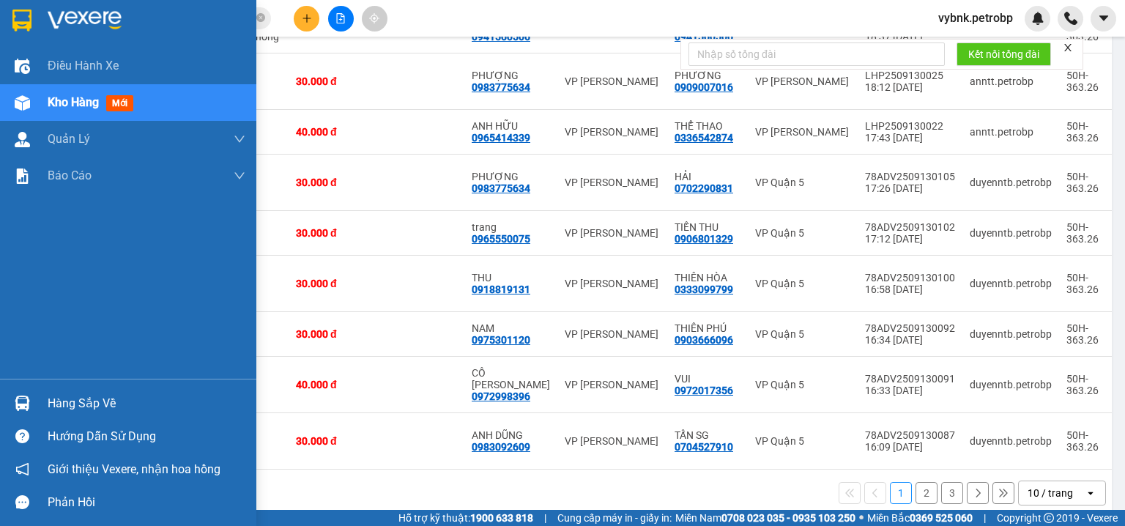
click at [22, 393] on div at bounding box center [23, 403] width 26 height 26
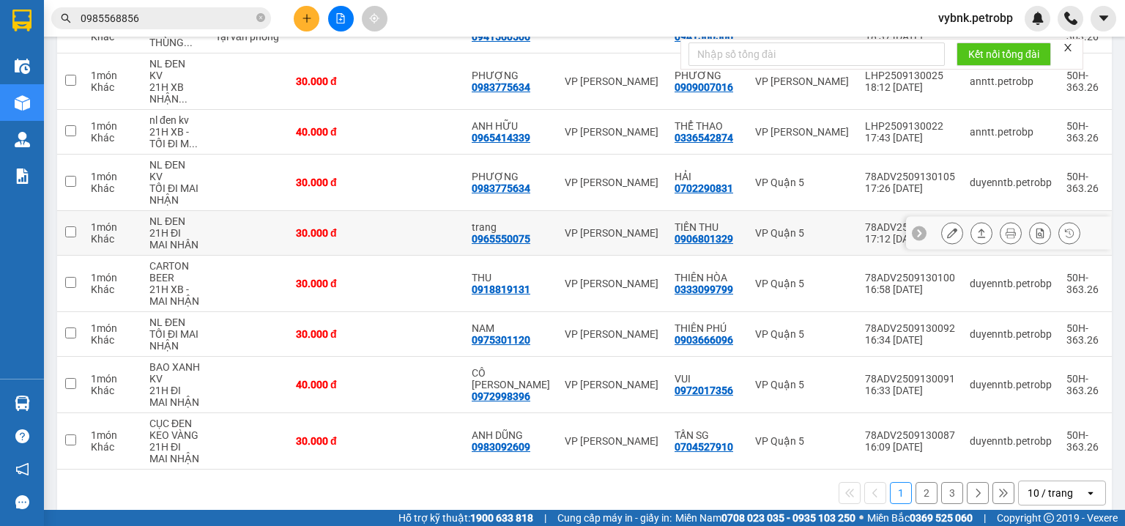
click at [250, 189] on section "Kết quả tìm kiếm ( 504 ) Bộ lọc Ngày tạo đơn gần nhất Mã ĐH Trạng thái Món hàng…" at bounding box center [562, 263] width 1125 height 526
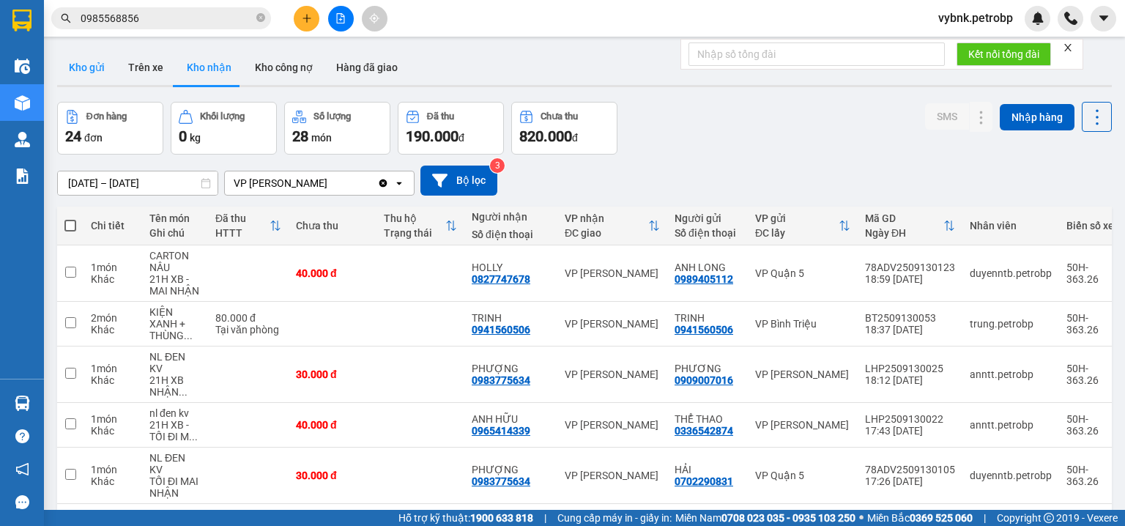
click at [102, 73] on button "Kho gửi" at bounding box center [86, 67] width 59 height 35
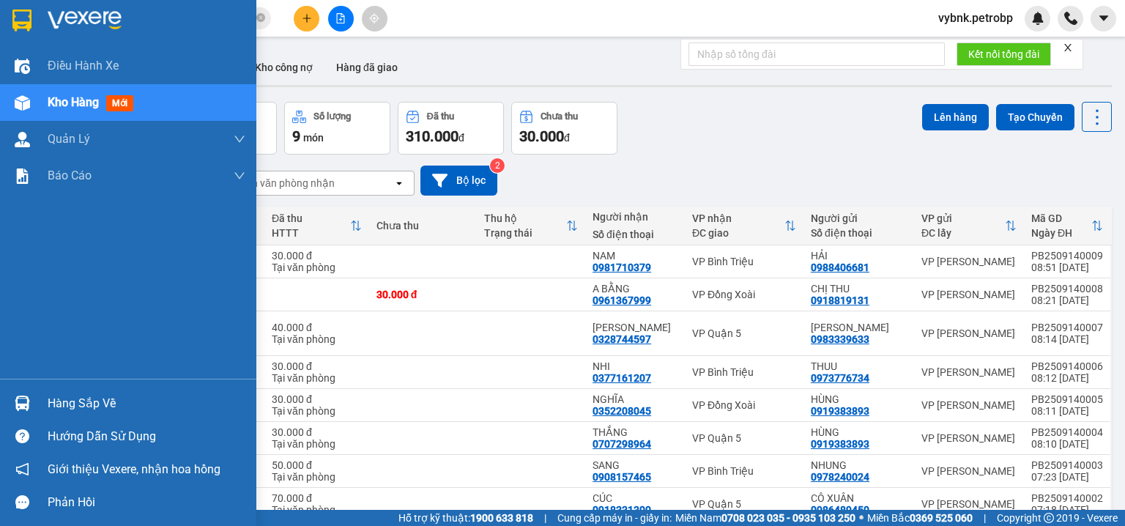
click at [35, 404] on div "Hàng sắp về" at bounding box center [128, 403] width 256 height 33
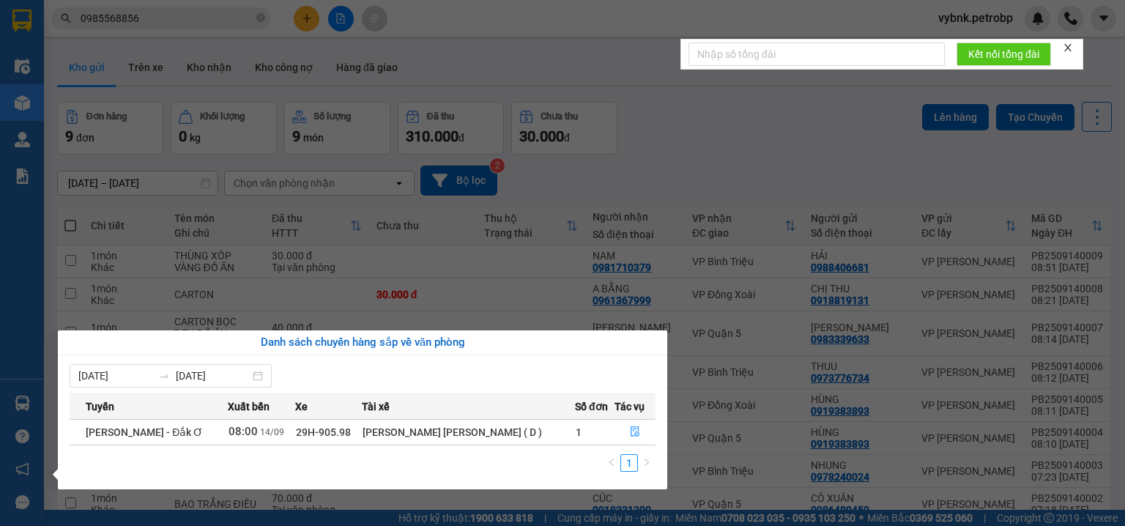
click at [686, 152] on section "Kết quả tìm kiếm ( 504 ) Bộ lọc Ngày tạo đơn gần nhất Mã ĐH Trạng thái Món hàng…" at bounding box center [562, 263] width 1125 height 526
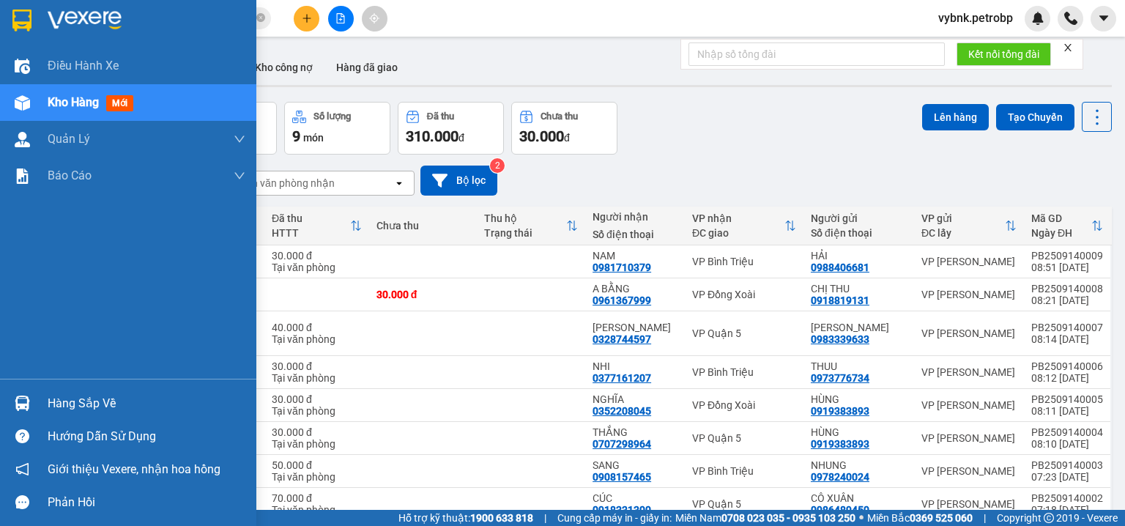
click at [15, 388] on div "Hàng sắp về" at bounding box center [128, 403] width 256 height 33
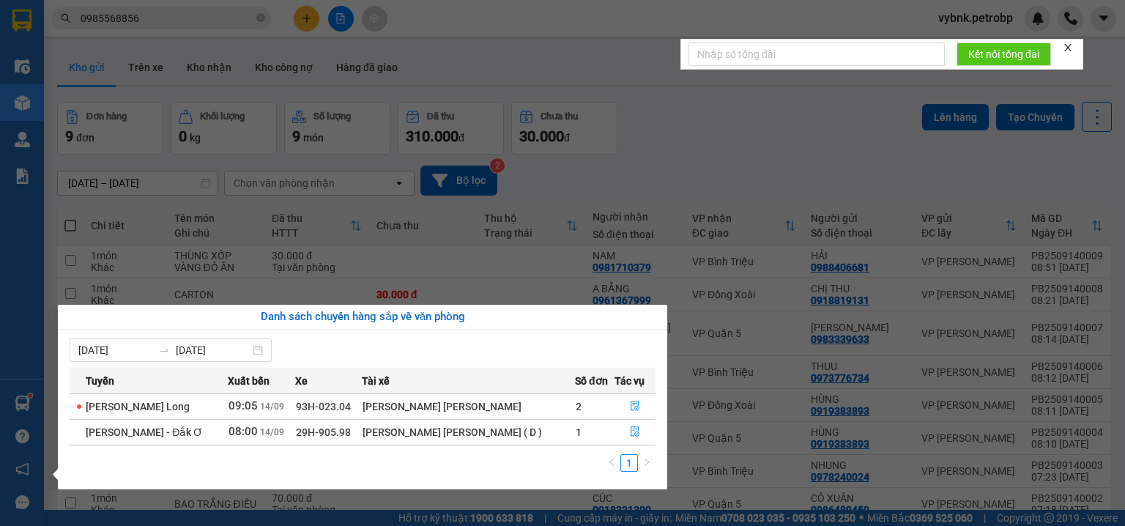
click at [696, 158] on section "Kết quả tìm kiếm ( 504 ) Bộ lọc Ngày tạo đơn gần nhất Mã ĐH Trạng thái Món hàng…" at bounding box center [562, 263] width 1125 height 526
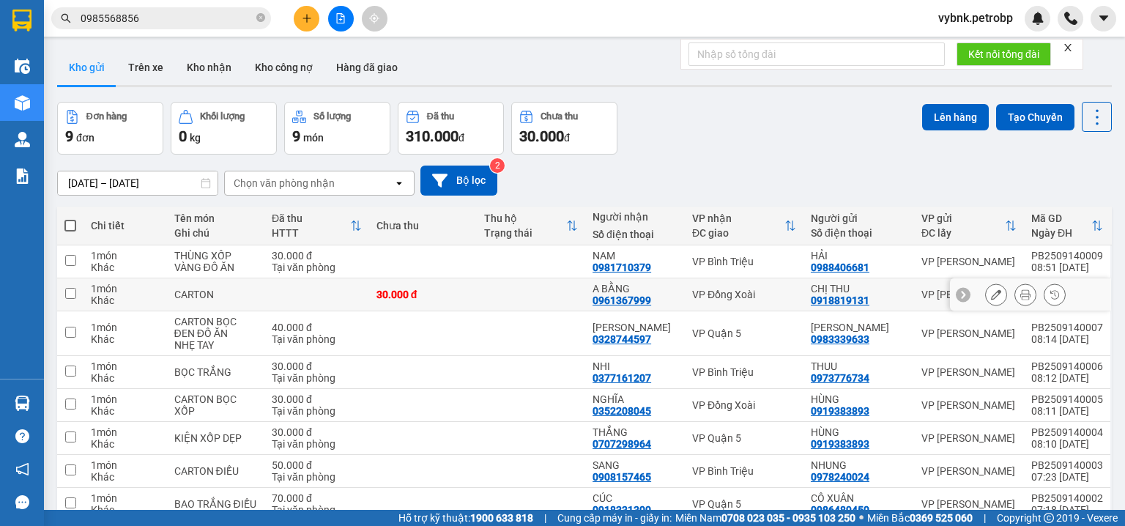
scroll to position [102, 0]
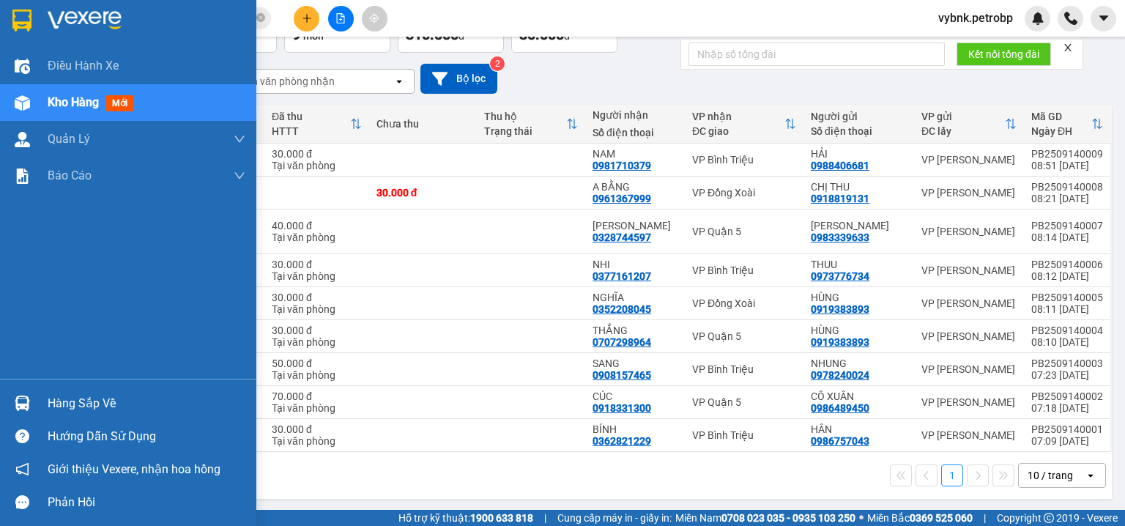
click at [29, 390] on div at bounding box center [23, 403] width 26 height 26
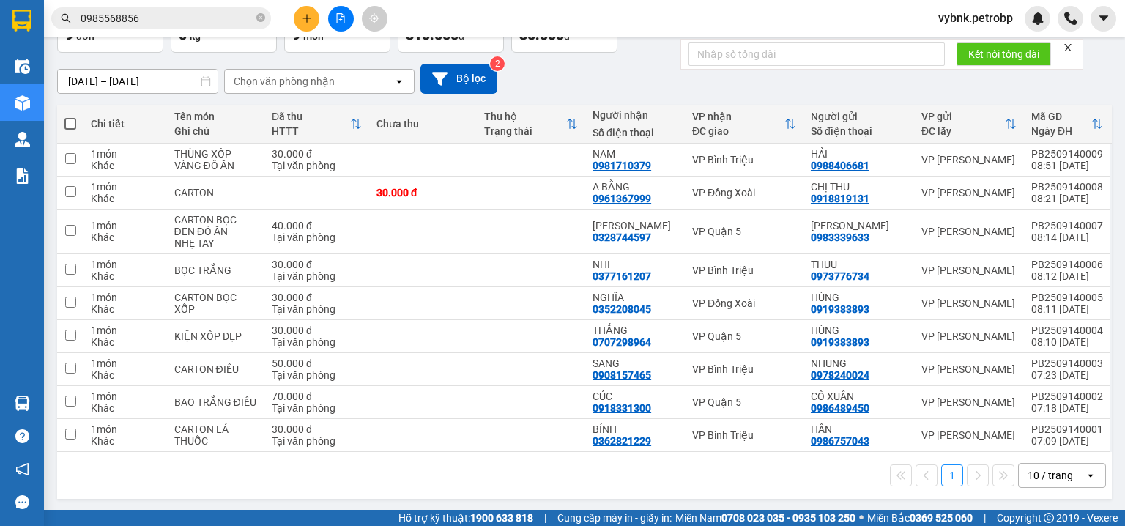
click at [554, 85] on section "Kết quả tìm kiếm ( 504 ) Bộ lọc Ngày tạo đơn gần nhất Mã ĐH Trạng thái Món hàng…" at bounding box center [562, 263] width 1125 height 526
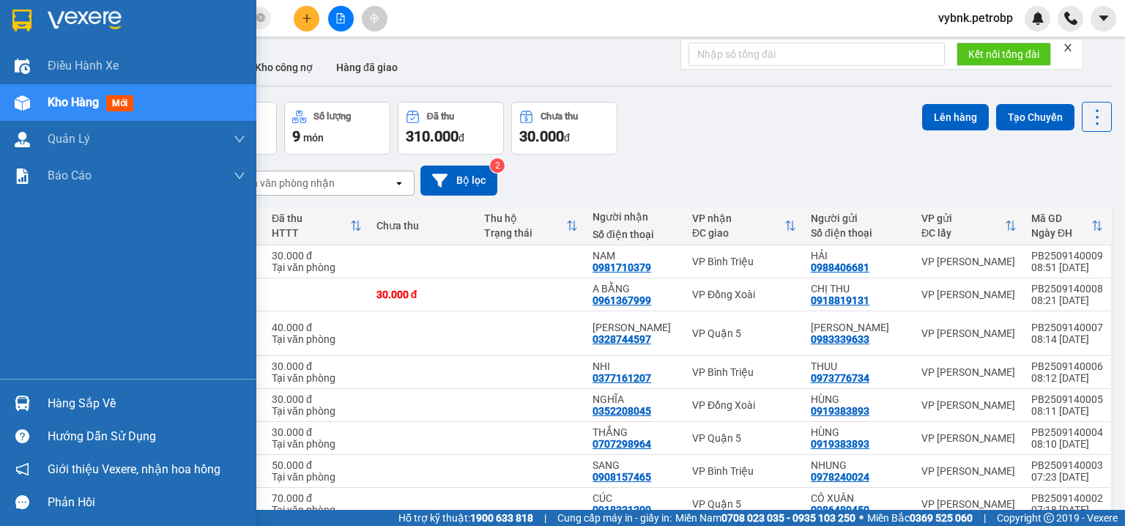
click at [35, 390] on div "Hàng sắp về" at bounding box center [128, 403] width 256 height 33
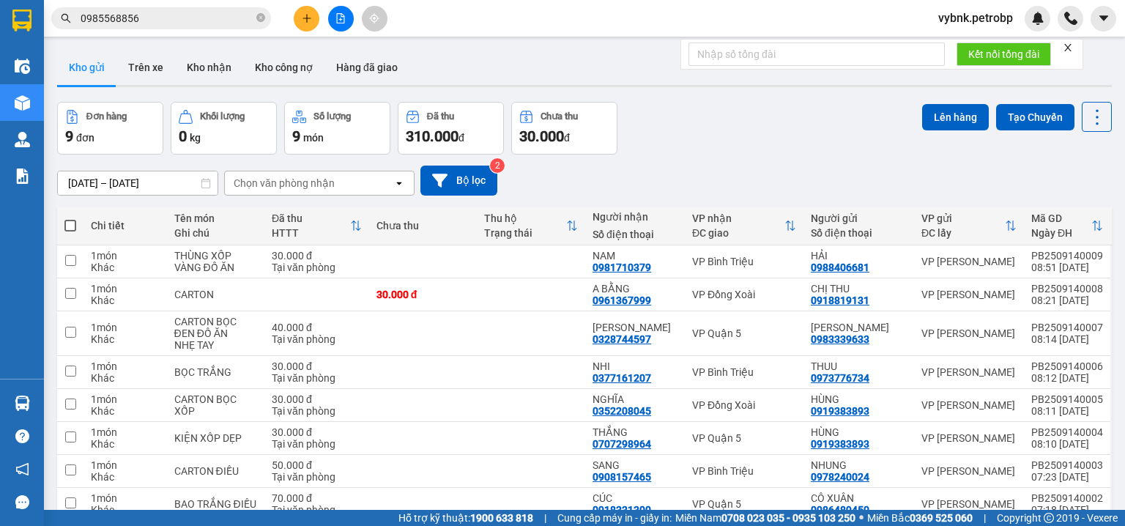
click at [732, 82] on section "Kết quả tìm kiếm ( 504 ) Bộ lọc Ngày tạo đơn gần nhất Mã ĐH Trạng thái Món hàng…" at bounding box center [562, 263] width 1125 height 526
click at [198, 59] on button "Kho nhận" at bounding box center [209, 67] width 68 height 35
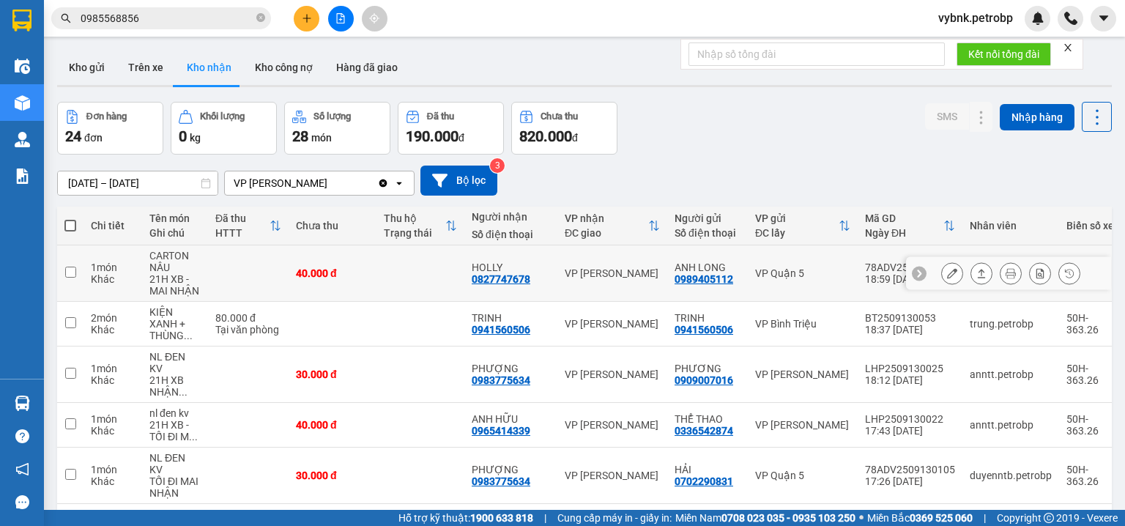
scroll to position [78, 0]
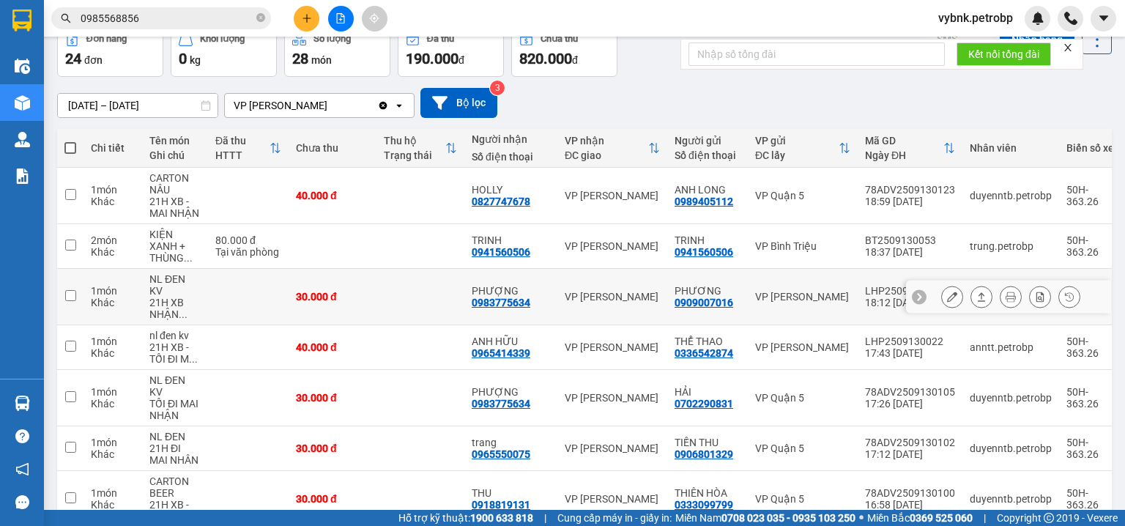
click at [524, 297] on div "0983775634" at bounding box center [501, 303] width 59 height 12
copy div "0983775634"
click at [257, 16] on icon "close-circle" at bounding box center [260, 17] width 9 height 9
paste input "0983775634"
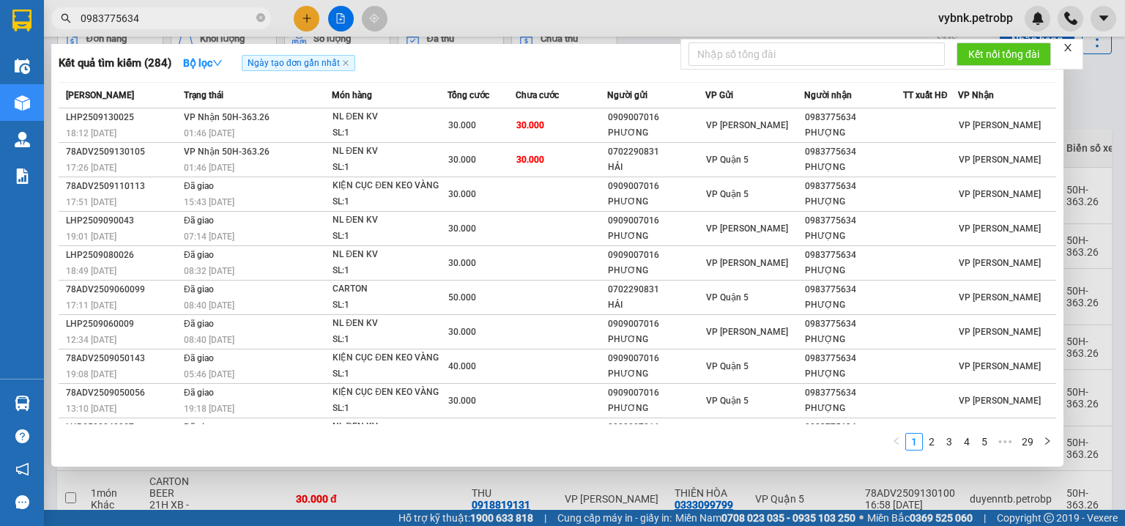
type input "0983775634"
click at [239, 168] on div "01:46 - 14/09" at bounding box center [257, 168] width 147 height 16
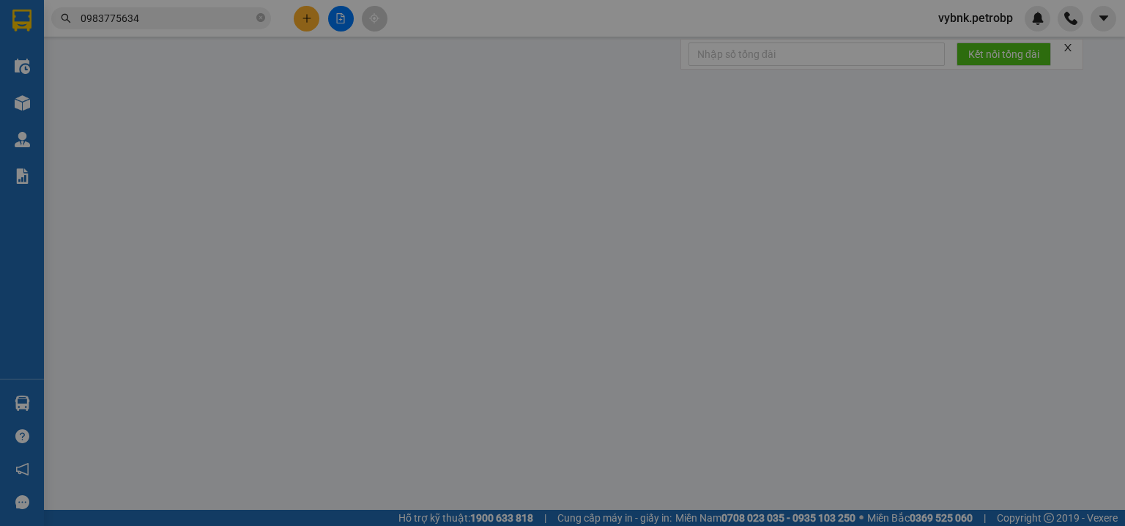
type input "0702290831"
type input "HẢI"
type input "0983775634"
type input "PHƯỢNG"
type input "30.000"
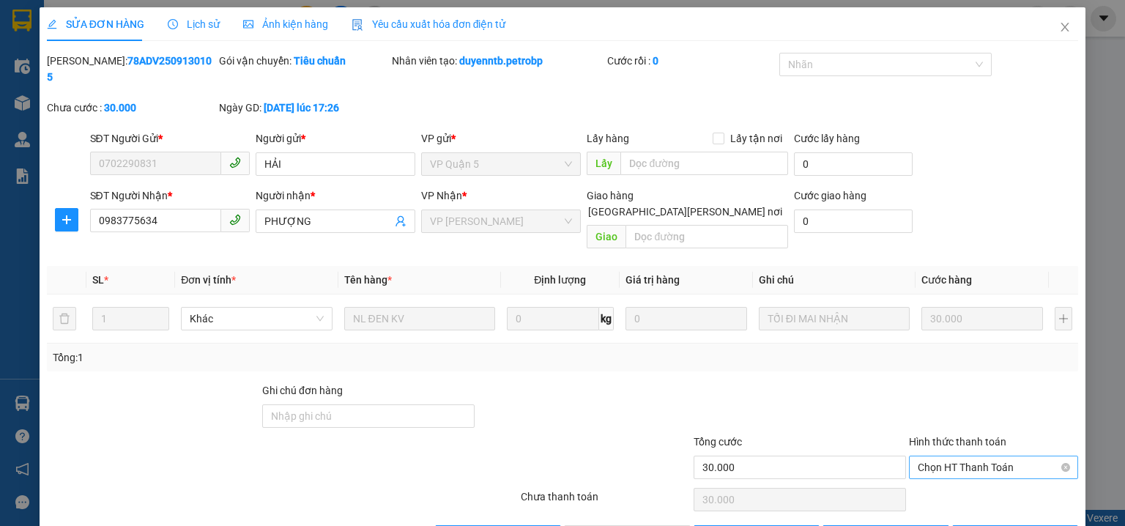
click at [970, 456] on span "Chọn HT Thanh Toán" at bounding box center [994, 467] width 152 height 22
click at [952, 458] on div "Tại văn phòng" at bounding box center [985, 464] width 151 height 16
type input "0"
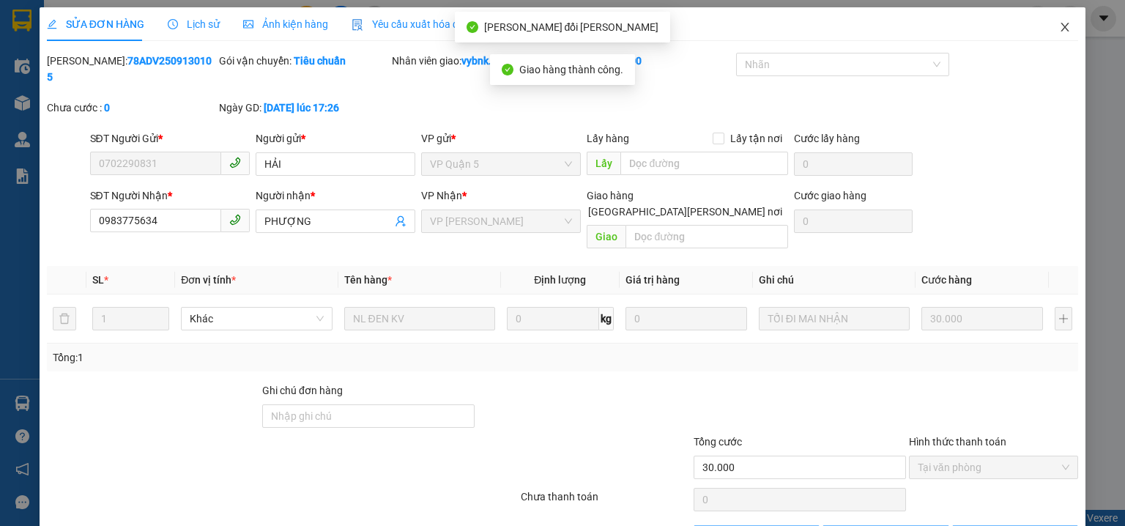
click at [1064, 24] on span "Close" at bounding box center [1064, 27] width 41 height 41
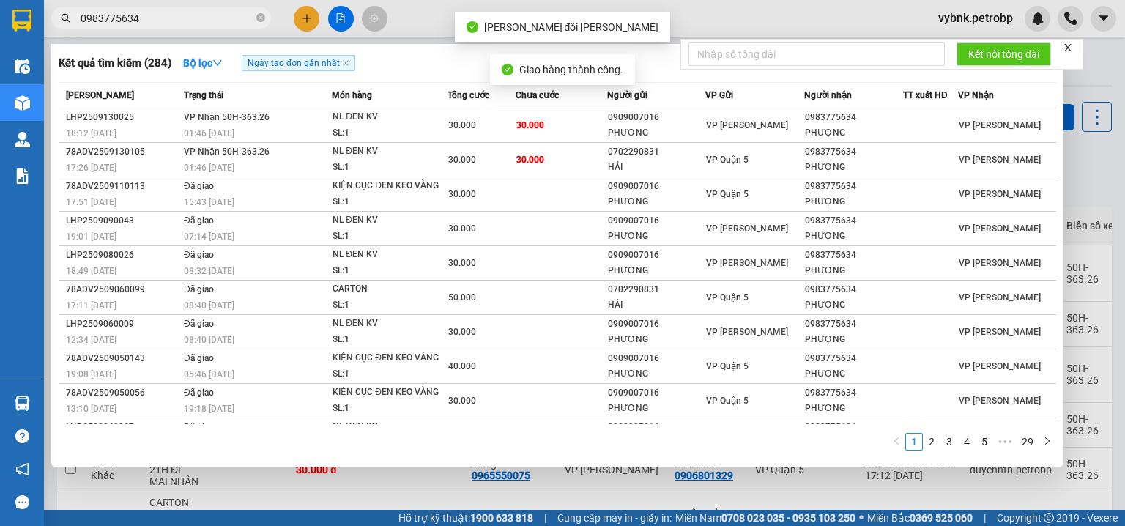
click at [209, 12] on input "0983775634" at bounding box center [167, 18] width 173 height 16
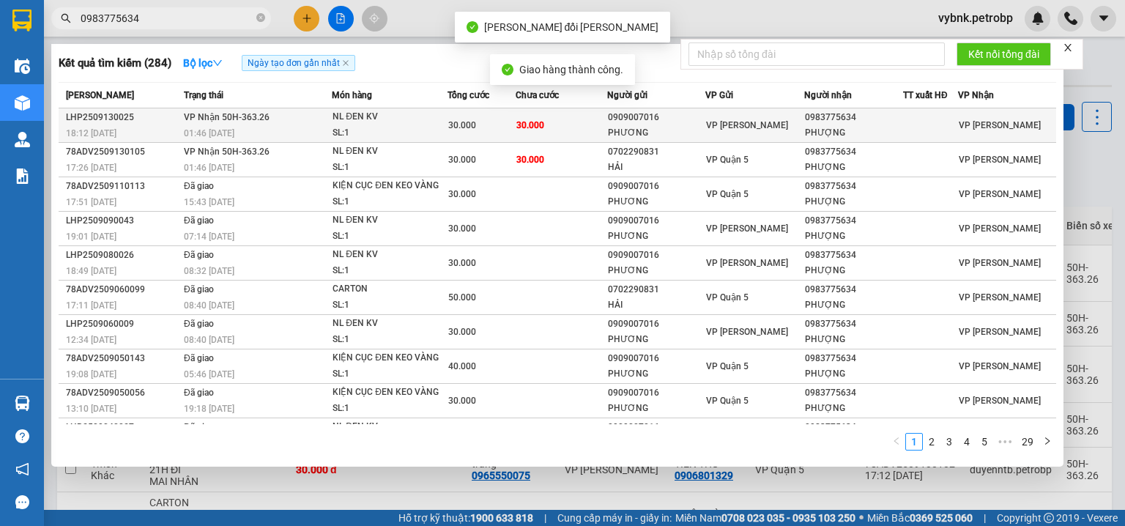
click at [456, 130] on span "30.000" at bounding box center [462, 125] width 28 height 10
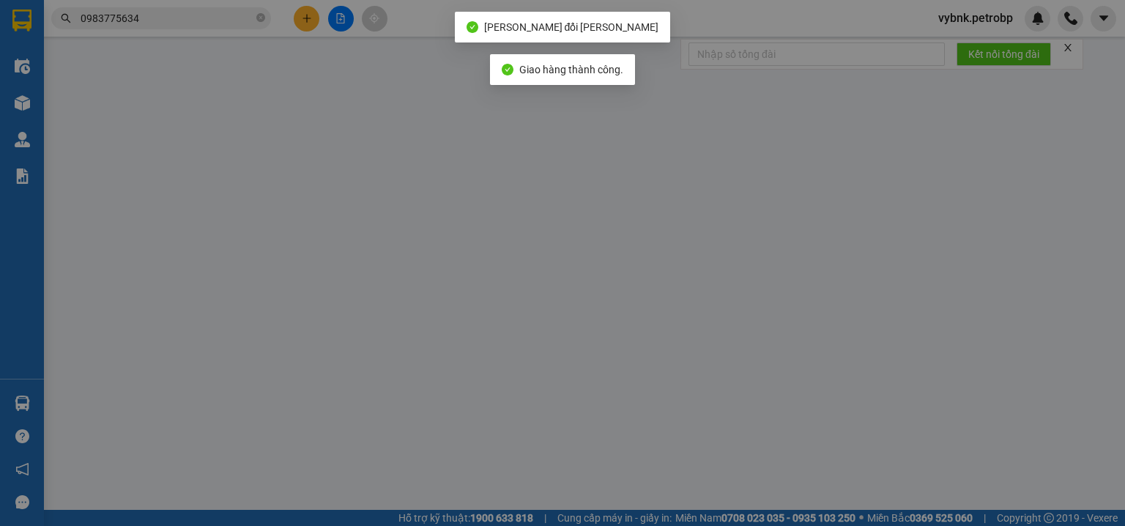
type input "0909007016"
type input "PHƯƠNG"
type input "0983775634"
type input "PHƯỢNG"
type input "30.000"
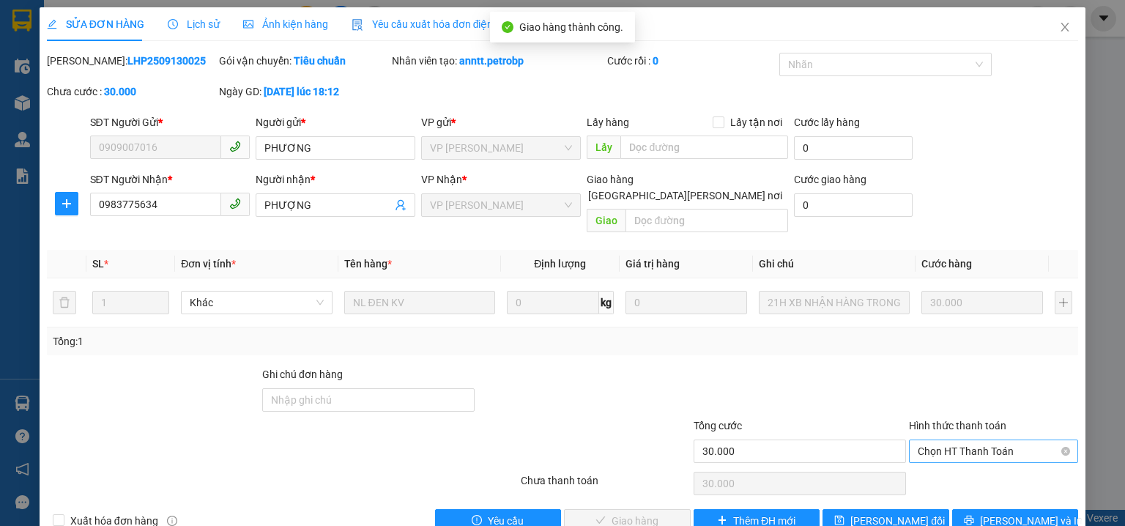
click at [946, 440] on span "Chọn HT Thanh Toán" at bounding box center [994, 451] width 152 height 22
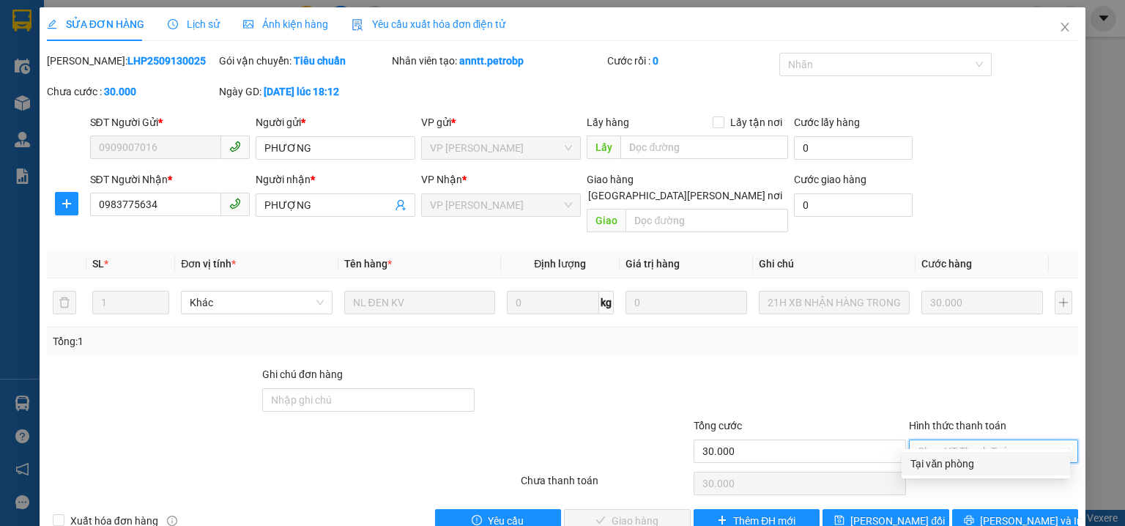
click at [934, 457] on div "Tại văn phòng" at bounding box center [985, 464] width 151 height 16
type input "0"
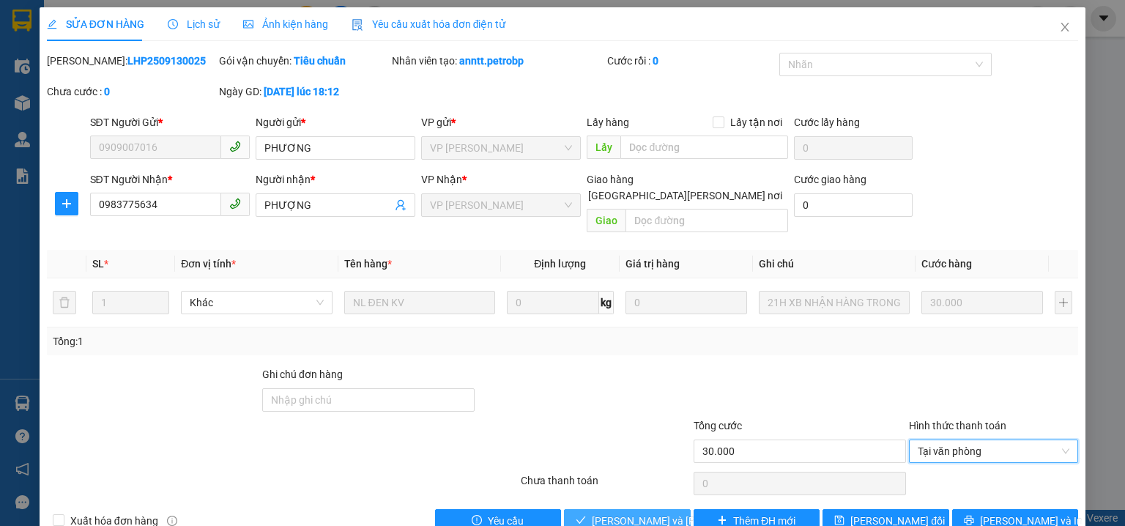
click at [609, 513] on span "[PERSON_NAME] và Giao hàng" at bounding box center [662, 521] width 141 height 16
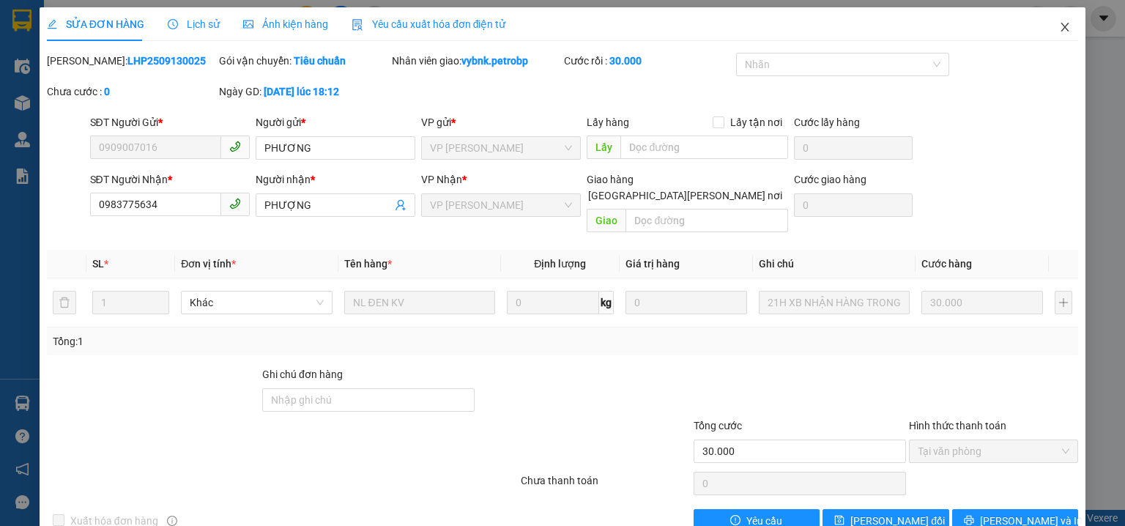
click at [1053, 21] on span "Close" at bounding box center [1064, 27] width 41 height 41
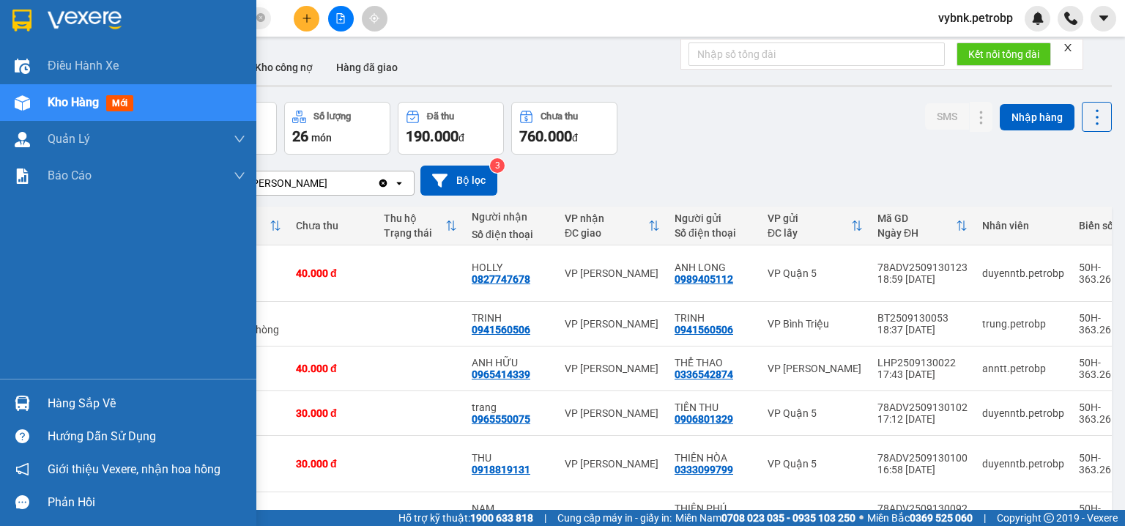
click at [32, 392] on div at bounding box center [23, 403] width 26 height 26
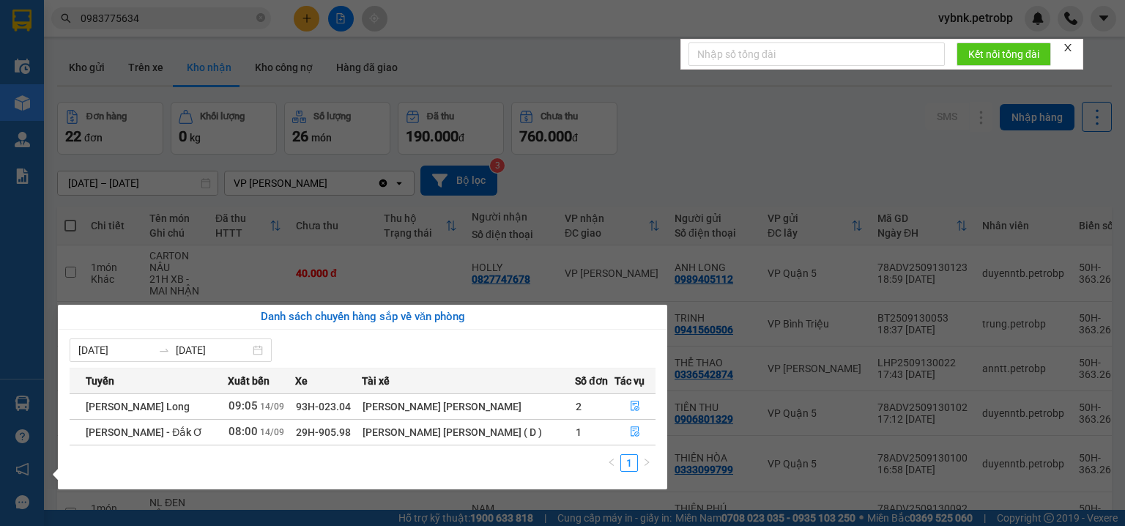
click at [634, 193] on section "Kết quả tìm kiếm ( 284 ) Bộ lọc Ngày tạo đơn gần nhất Mã ĐH Trạng thái Món hàng…" at bounding box center [562, 263] width 1125 height 526
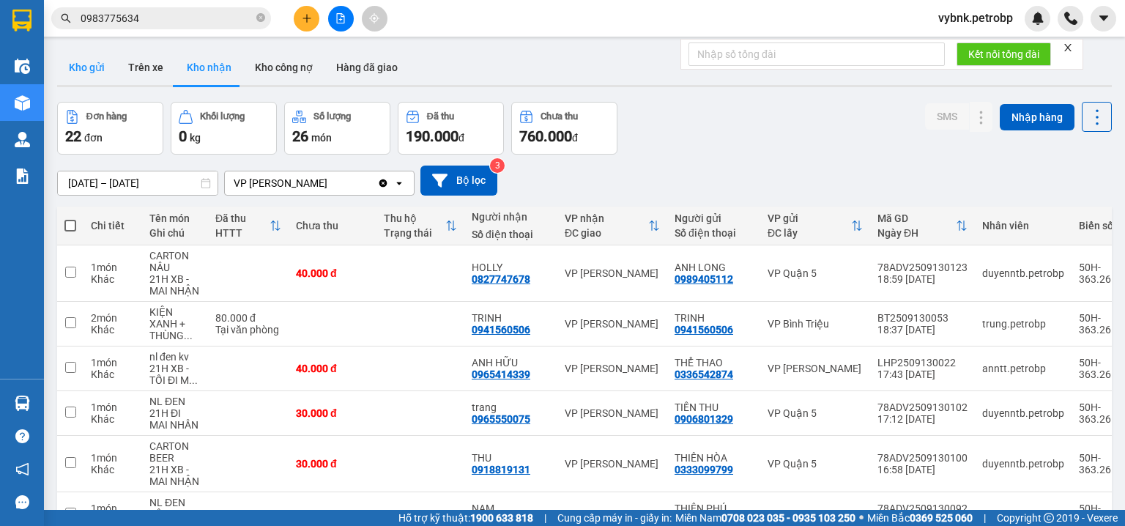
click at [79, 81] on button "Kho gửi" at bounding box center [86, 67] width 59 height 35
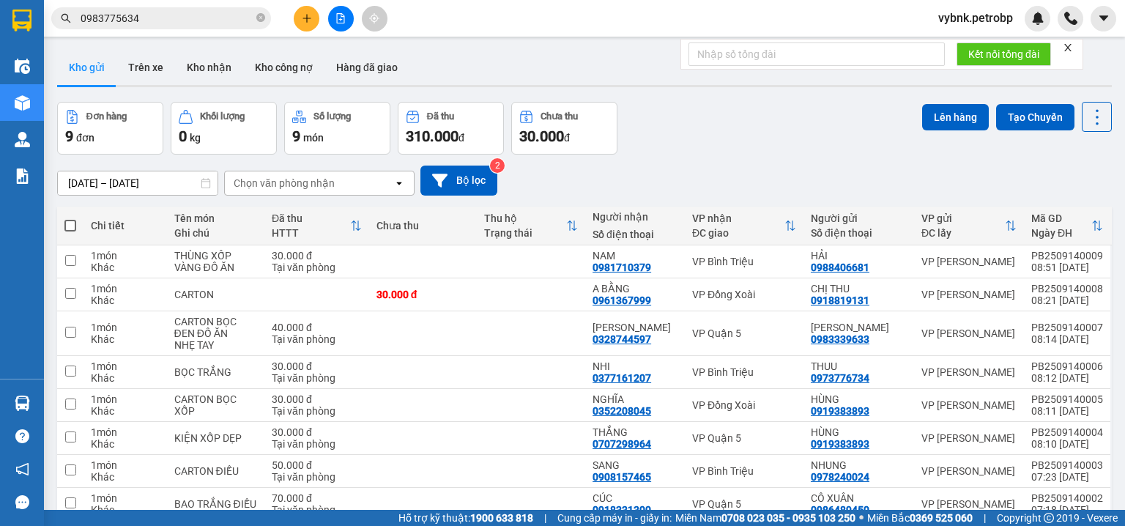
click at [73, 223] on span at bounding box center [70, 226] width 12 height 12
click at [70, 218] on input "checkbox" at bounding box center [70, 218] width 0 height 0
checkbox input "true"
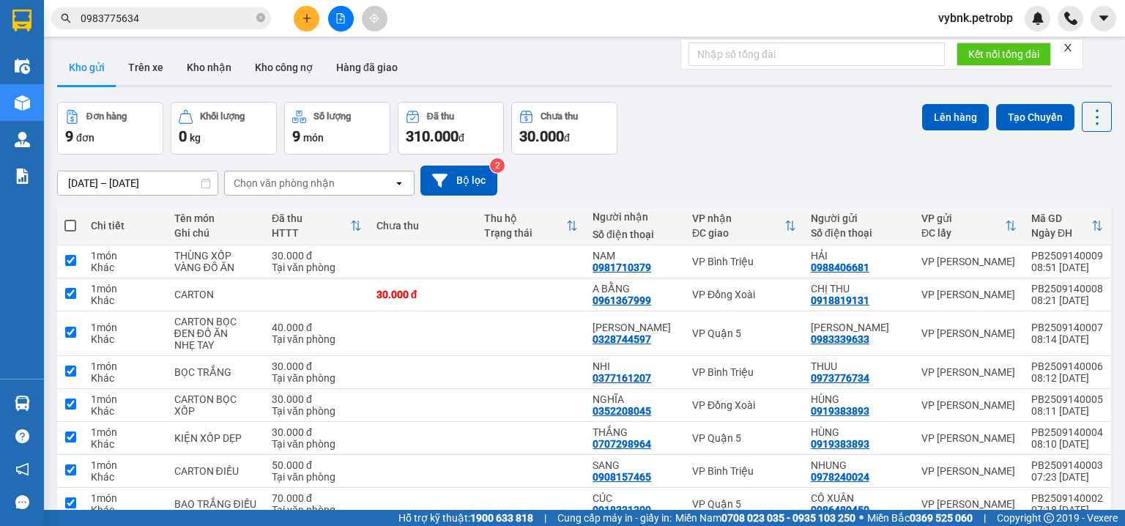
checkbox input "true"
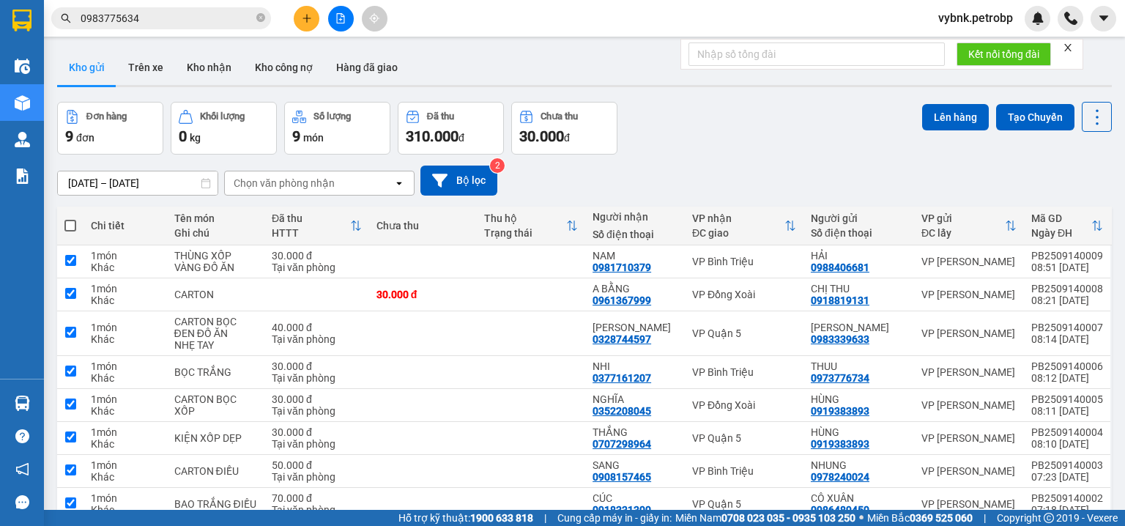
checkbox input "true"
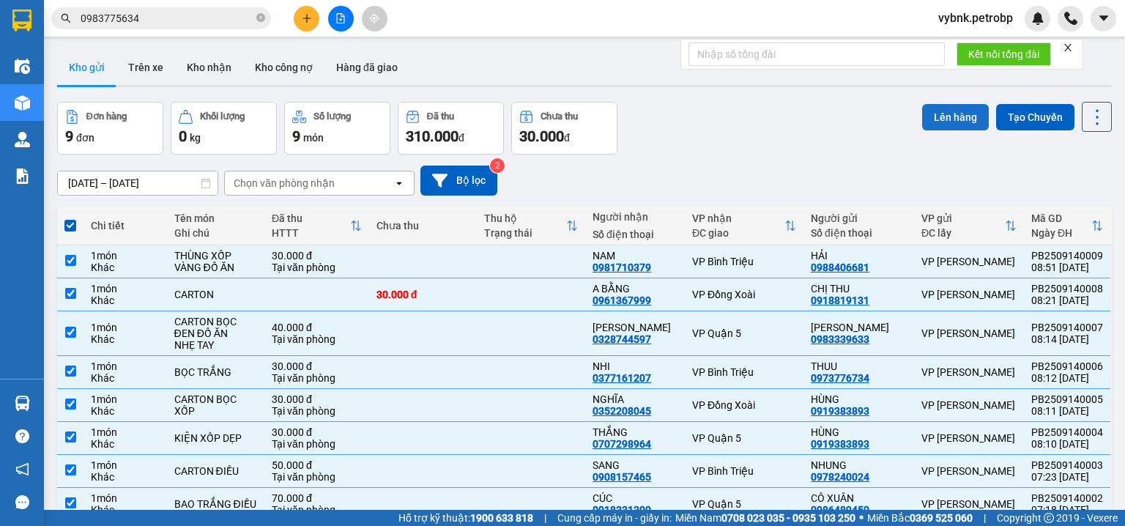
click at [925, 117] on button "Lên hàng" at bounding box center [955, 117] width 67 height 26
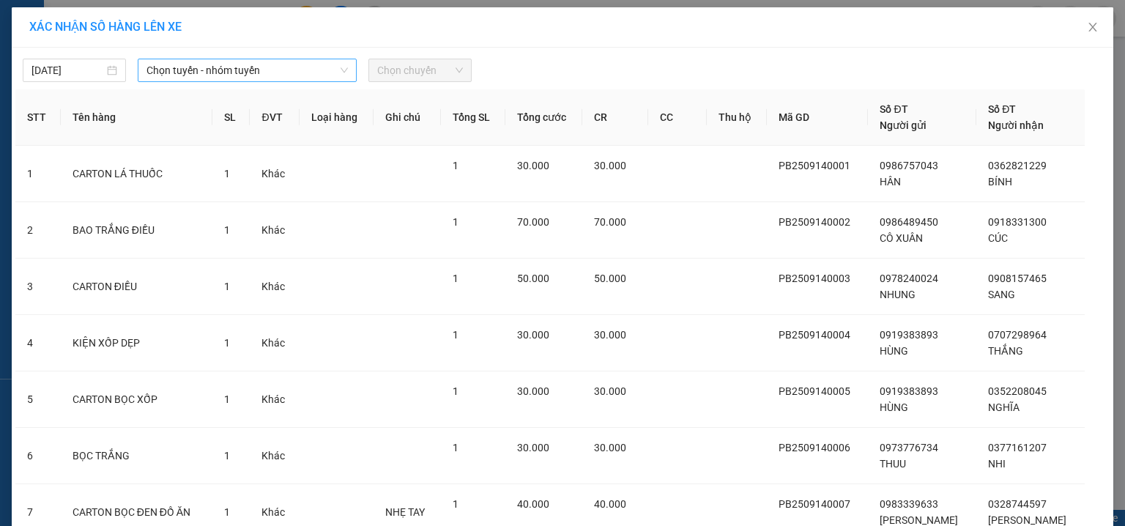
click at [241, 69] on span "Chọn tuyến - nhóm tuyến" at bounding box center [246, 70] width 201 height 22
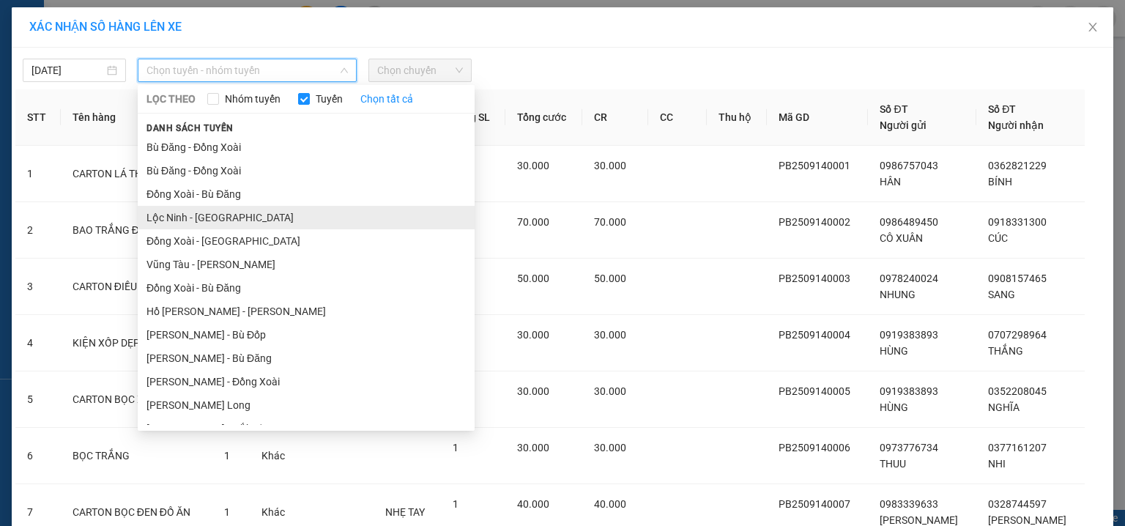
scroll to position [156, 0]
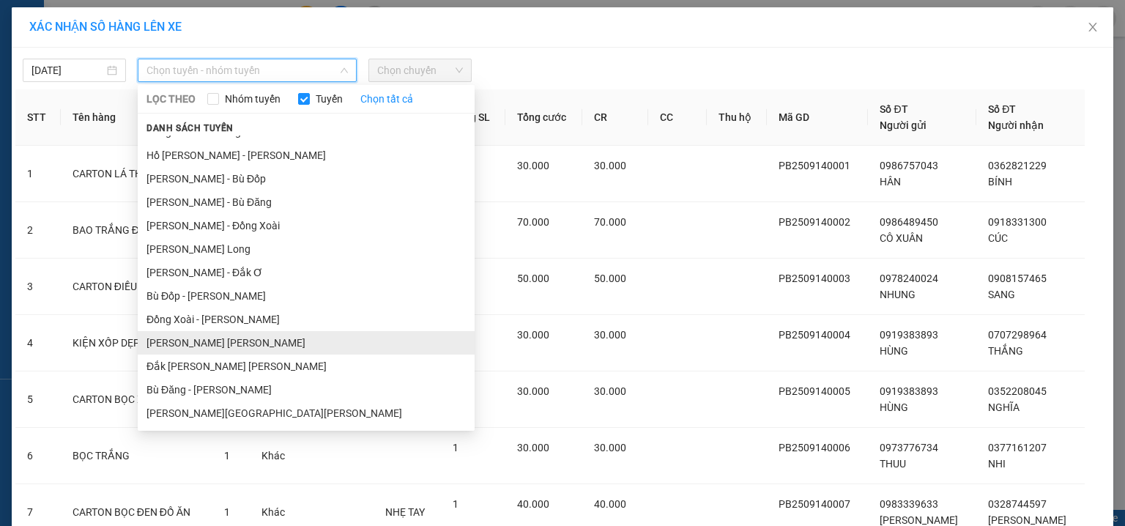
click at [229, 343] on li "Phước Long - [PERSON_NAME]" at bounding box center [306, 342] width 337 height 23
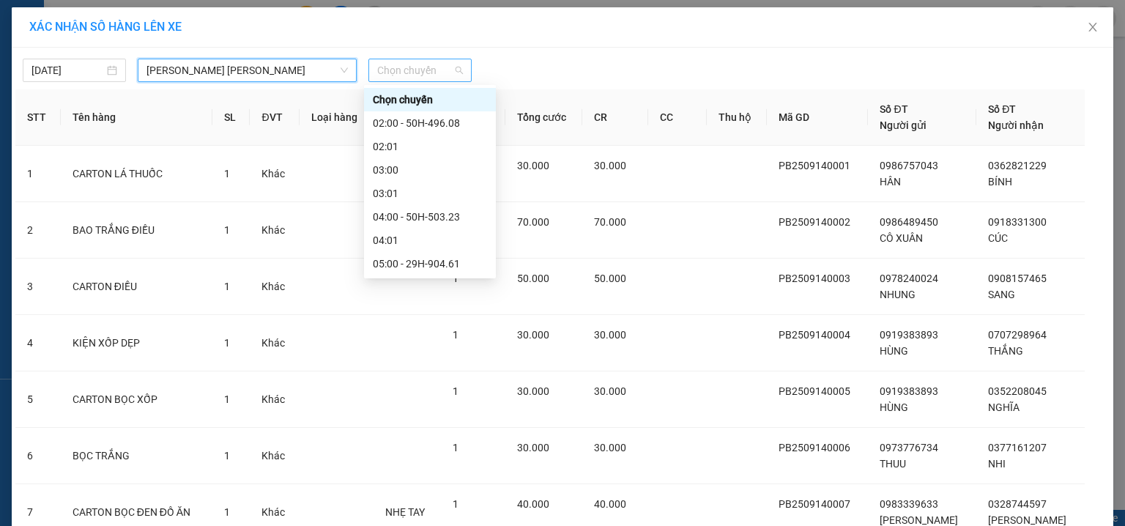
click at [410, 72] on span "Chọn chuyến" at bounding box center [420, 70] width 86 height 22
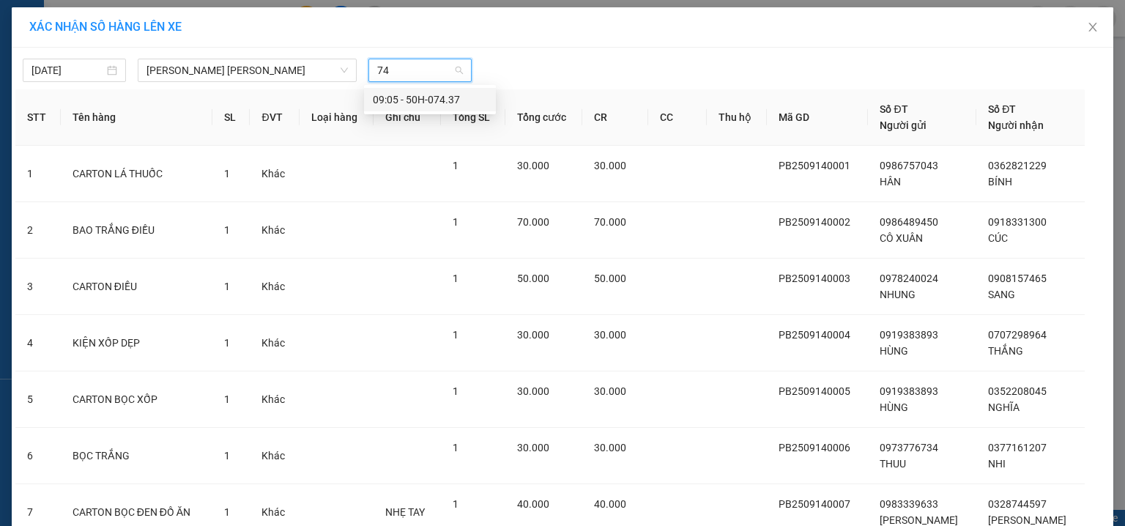
type input "743"
click at [441, 97] on div "09:05 - 50H-074.37" at bounding box center [430, 100] width 114 height 16
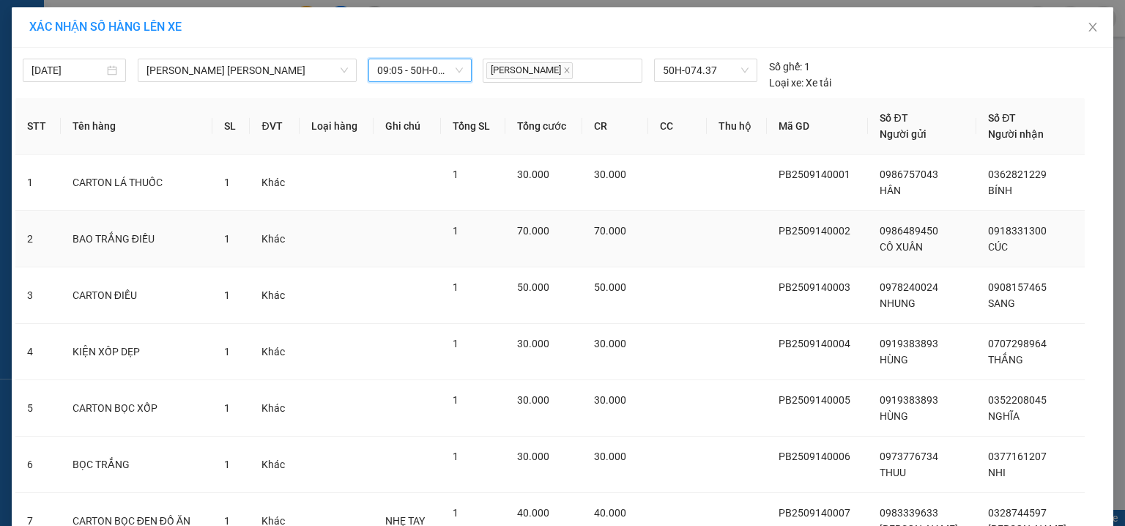
scroll to position [242, 0]
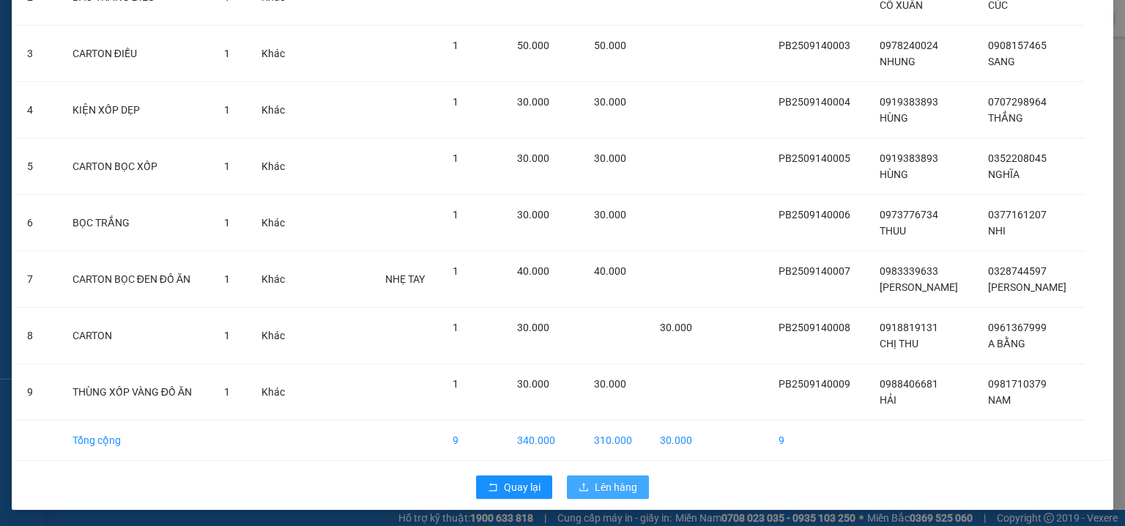
click at [612, 480] on span "Lên hàng" at bounding box center [616, 487] width 42 height 16
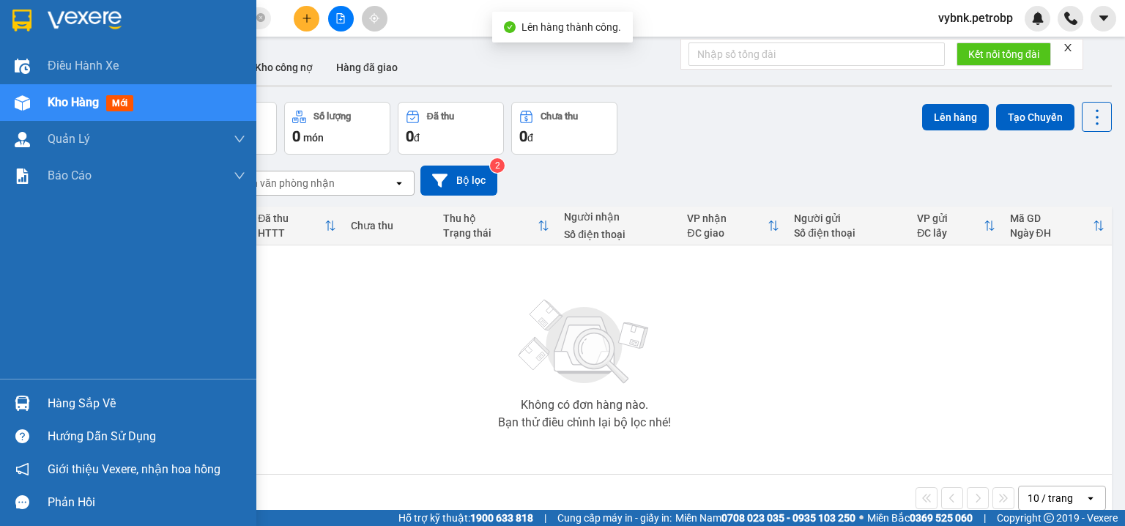
click at [23, 393] on div at bounding box center [23, 403] width 26 height 26
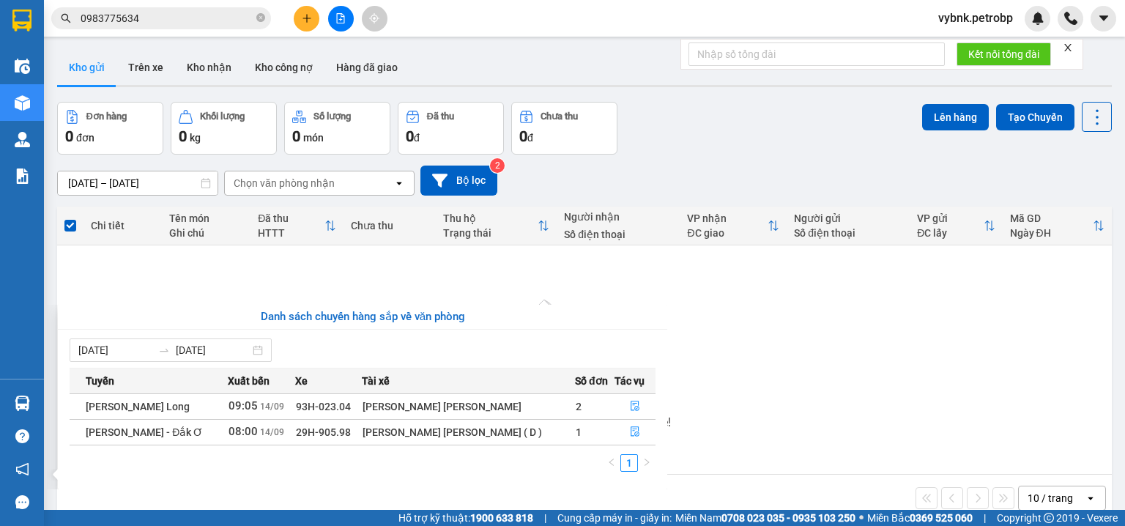
drag, startPoint x: 784, startPoint y: 322, endPoint x: 531, endPoint y: 360, distance: 255.6
click at [784, 322] on section "Kết quả tìm kiếm ( 284 ) Bộ lọc Ngày tạo đơn gần nhất Mã ĐH Trạng thái Món hàng…" at bounding box center [562, 263] width 1125 height 526
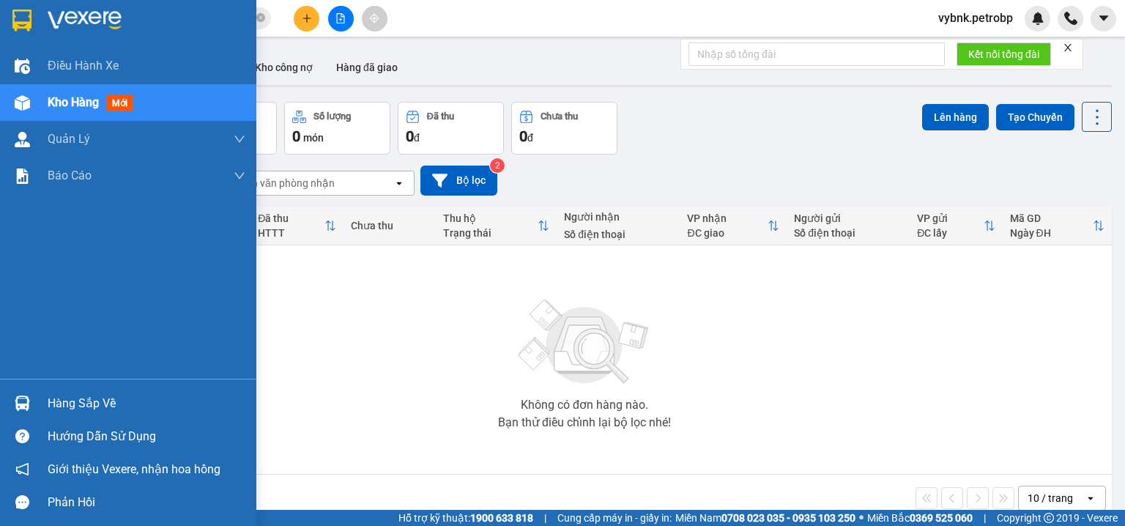
click at [34, 398] on div at bounding box center [23, 403] width 26 height 26
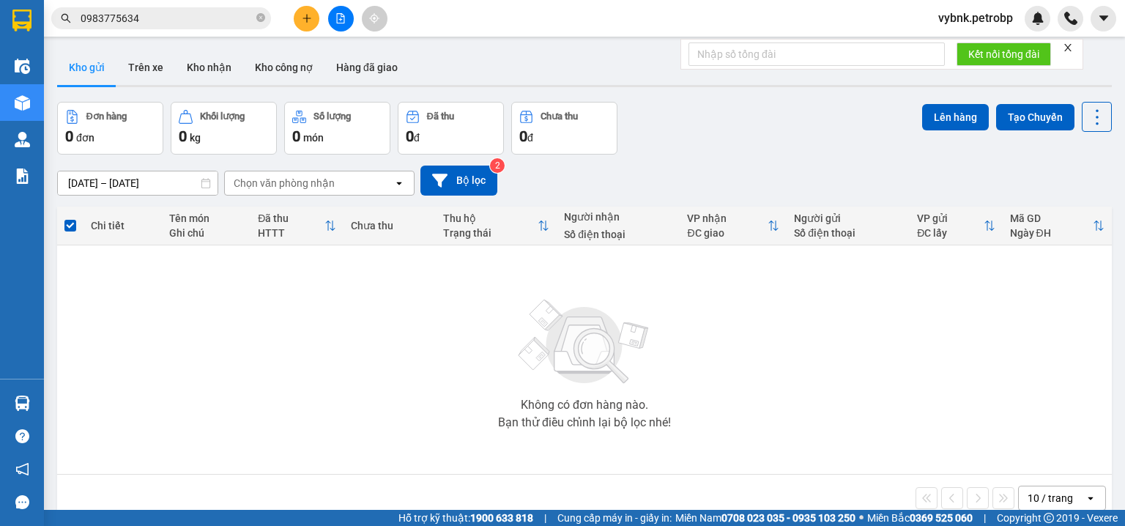
click at [193, 75] on section "Kết quả tìm kiếm ( 284 ) Bộ lọc Ngày tạo đơn gần nhất Mã ĐH Trạng thái Món hàng…" at bounding box center [562, 263] width 1125 height 526
click at [193, 75] on button "Kho nhận" at bounding box center [209, 67] width 68 height 35
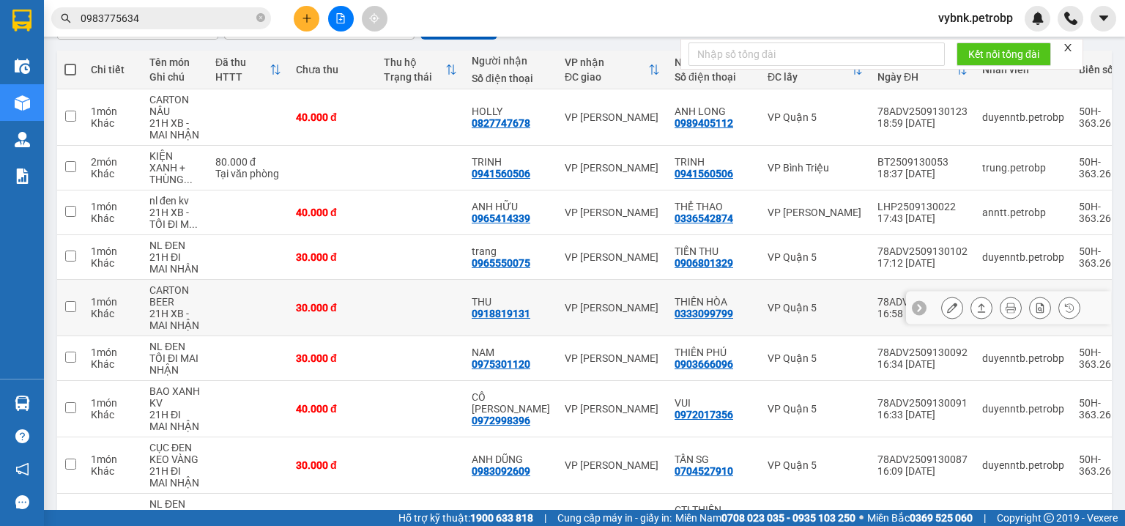
scroll to position [305, 0]
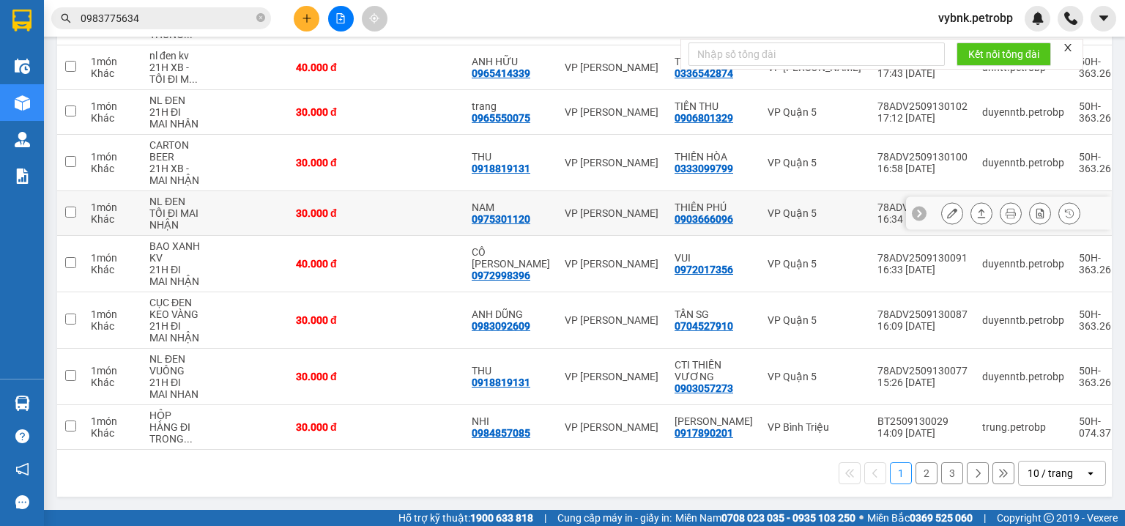
click at [513, 217] on div "0975301120" at bounding box center [501, 219] width 59 height 12
copy div "0975301120"
click at [262, 18] on icon "close-circle" at bounding box center [260, 17] width 9 height 9
paste input "0975301120"
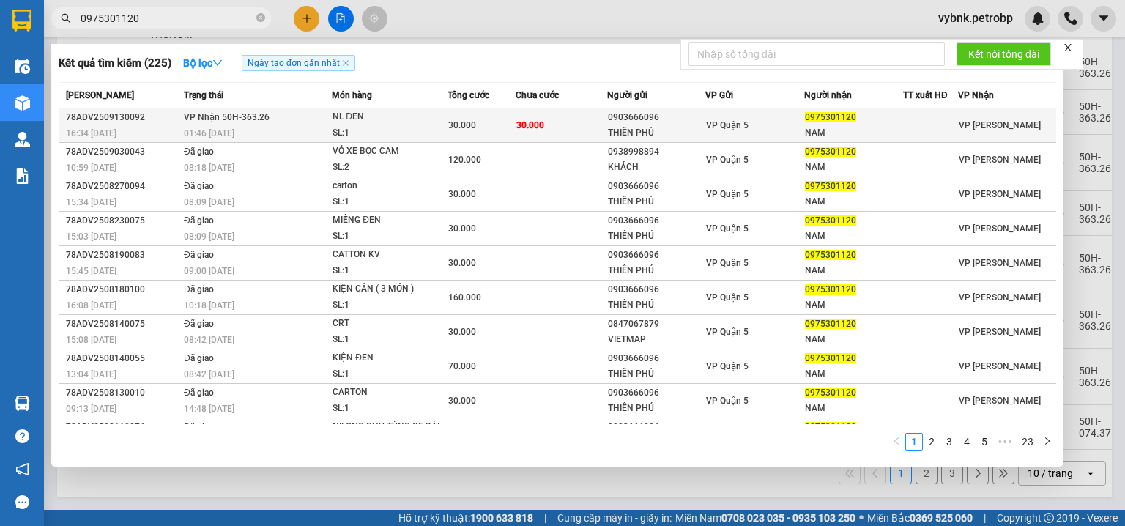
type input "0975301120"
click at [290, 125] on div "01:46 - 14/09" at bounding box center [257, 133] width 147 height 16
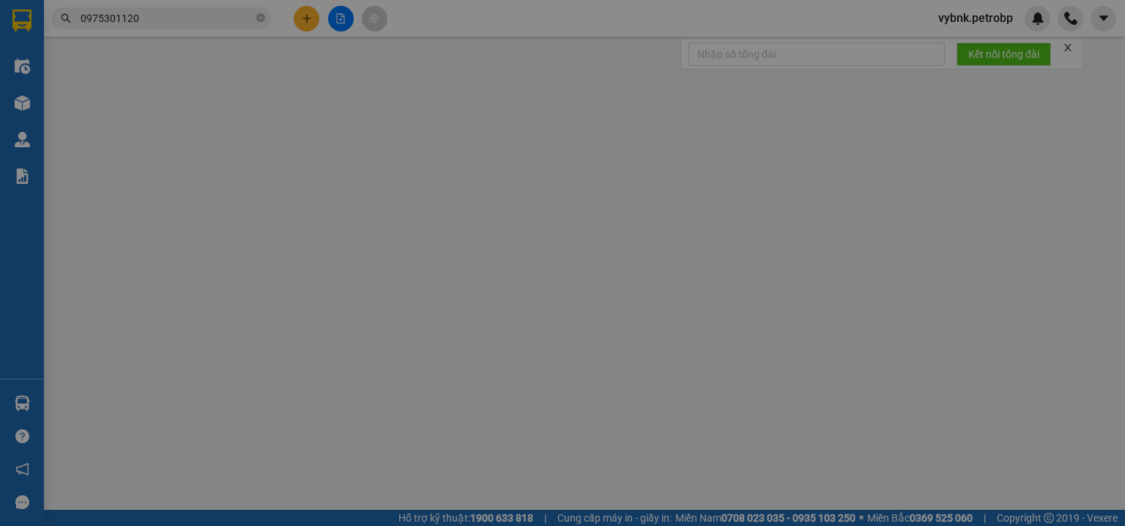
type input "0903666096"
type input "THIÊN PHÚ"
type input "0975301120"
type input "NAM"
type input "30.000"
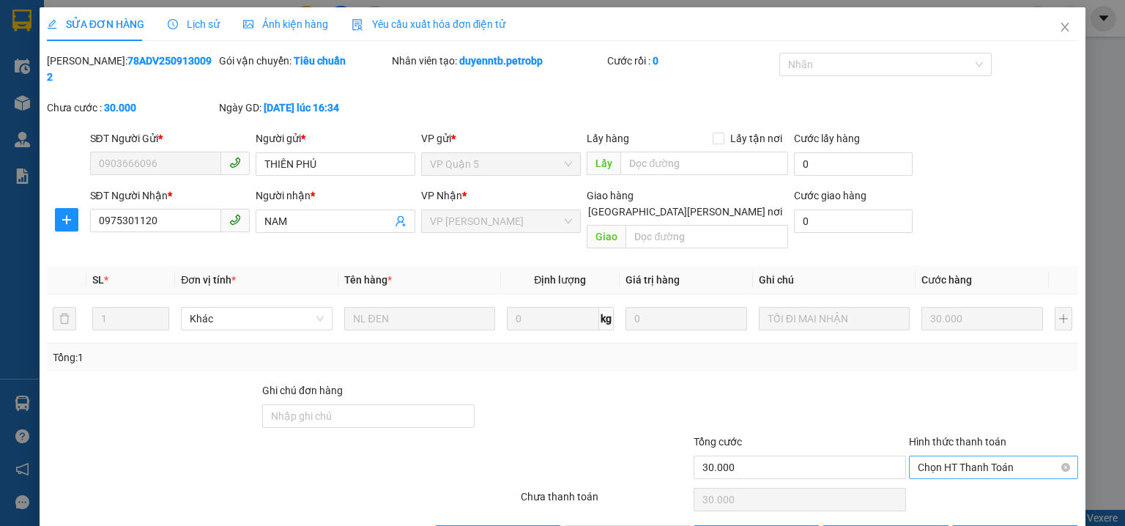
click at [961, 456] on span "Chọn HT Thanh Toán" at bounding box center [994, 467] width 152 height 22
drag, startPoint x: 961, startPoint y: 445, endPoint x: 955, endPoint y: 460, distance: 15.8
click at [956, 460] on div "Tại văn phòng" at bounding box center [985, 464] width 151 height 16
type input "0"
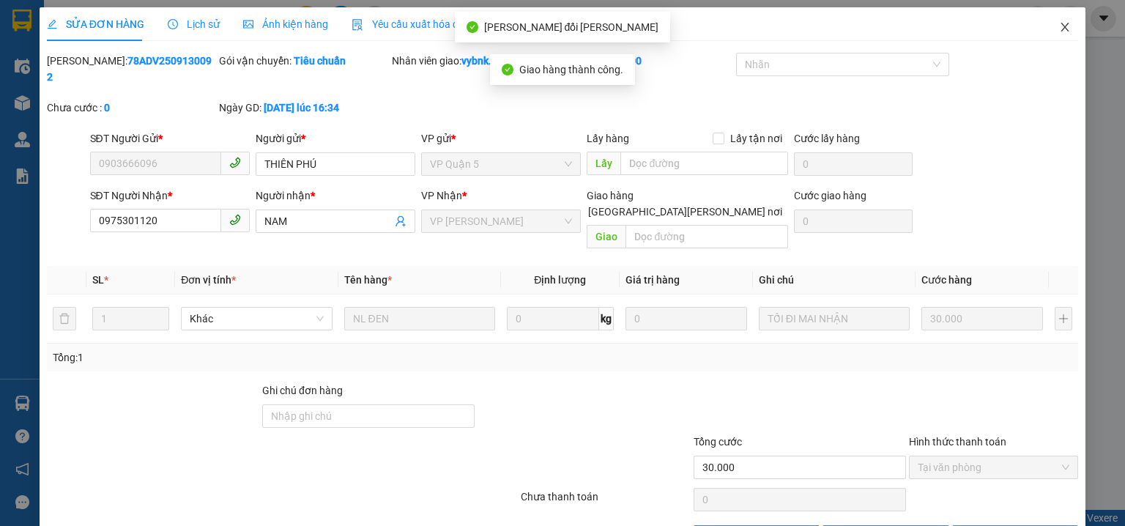
click at [1059, 31] on icon "close" at bounding box center [1065, 27] width 12 height 12
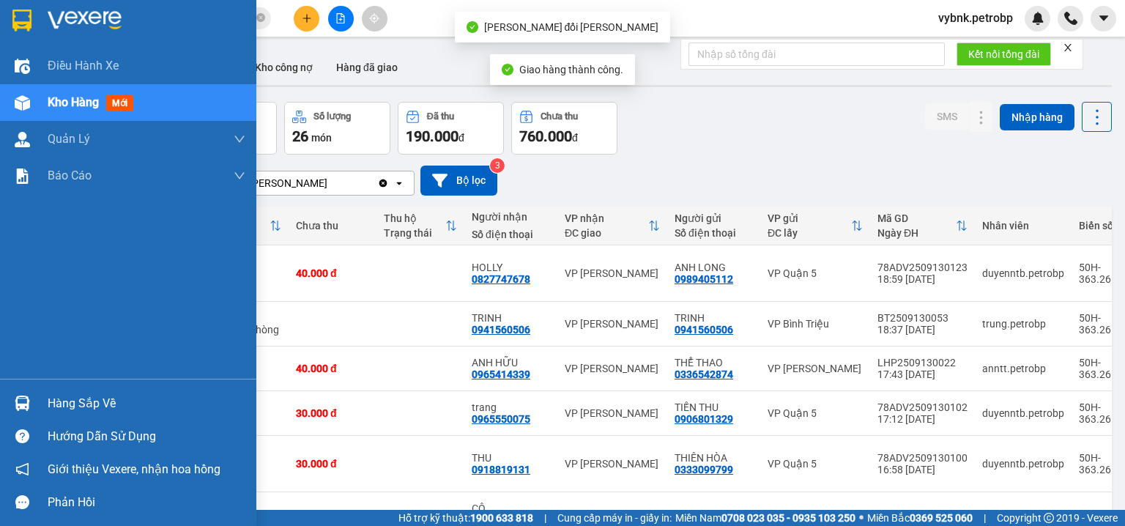
click at [23, 403] on img at bounding box center [22, 403] width 15 height 15
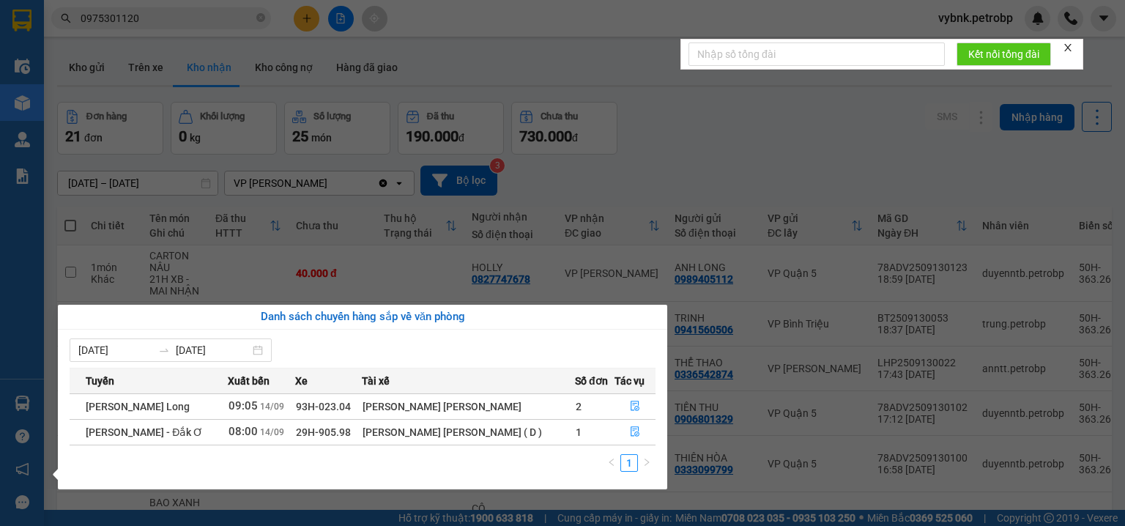
click at [730, 156] on section "Kết quả tìm kiếm ( 225 ) Bộ lọc Ngày tạo đơn gần nhất Mã ĐH Trạng thái Món hàng…" at bounding box center [562, 263] width 1125 height 526
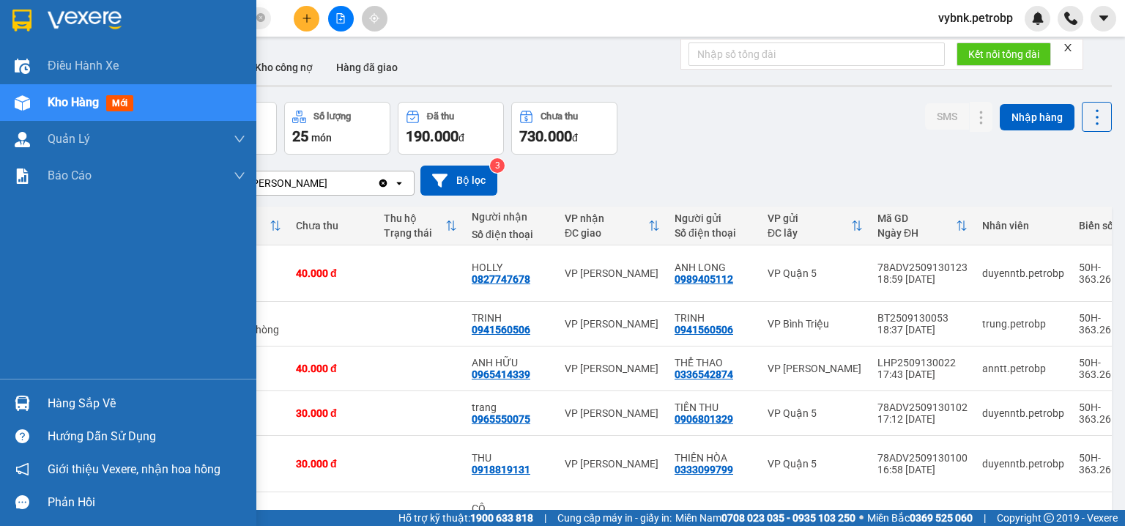
click at [56, 405] on div "Hàng sắp về" at bounding box center [147, 404] width 198 height 22
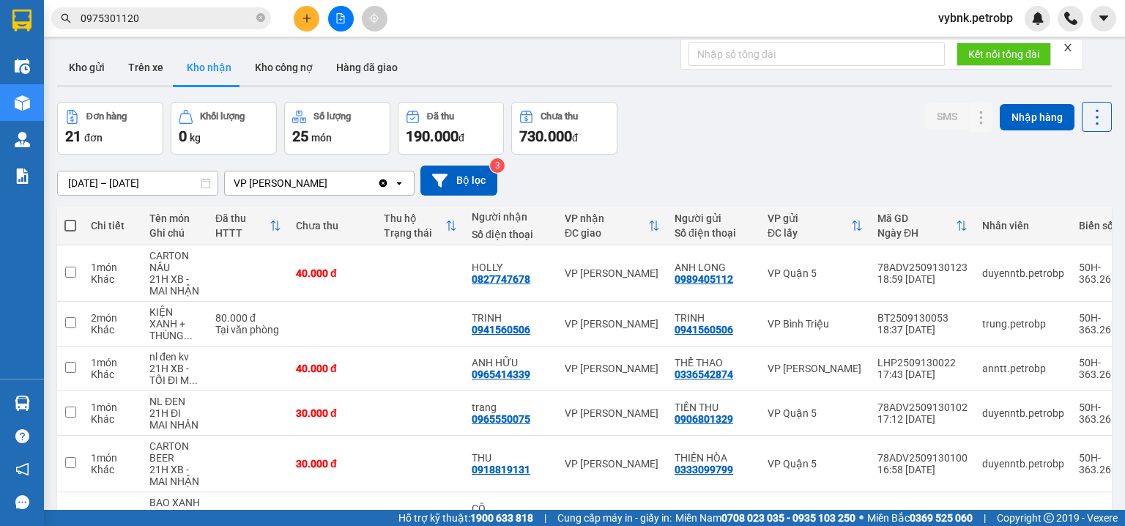
click at [677, 158] on section "Kết quả tìm kiếm ( 225 ) Bộ lọc Ngày tạo đơn gần nhất Mã ĐH Trạng thái Món hàng…" at bounding box center [562, 263] width 1125 height 526
click at [82, 60] on button "Kho gửi" at bounding box center [86, 67] width 59 height 35
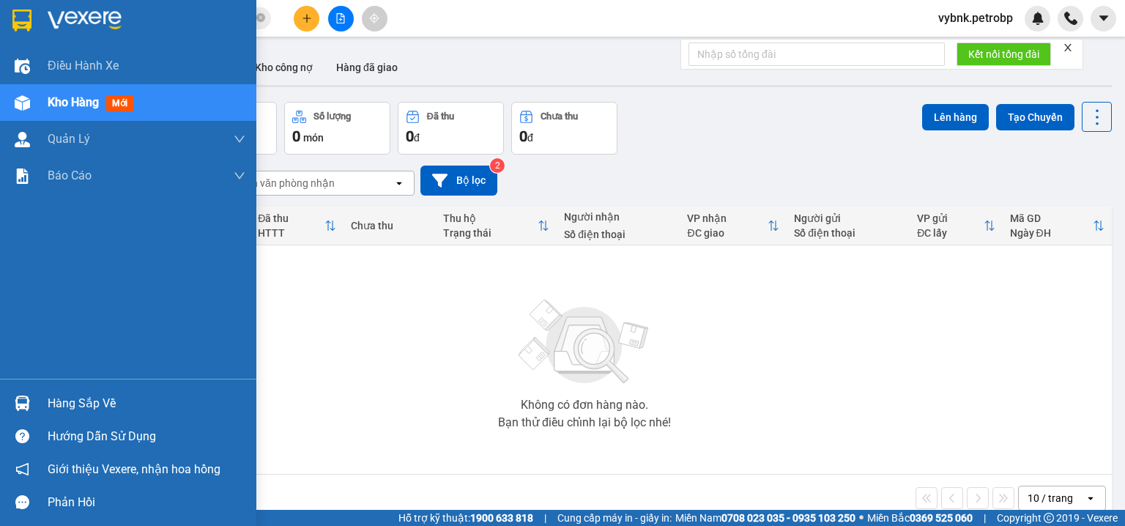
click at [31, 395] on div at bounding box center [23, 403] width 26 height 26
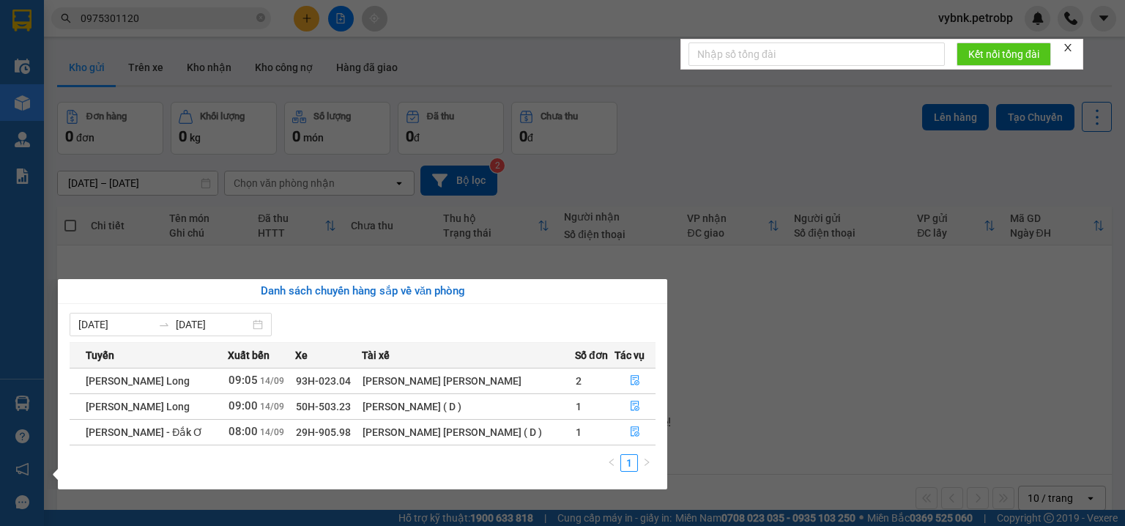
click at [669, 302] on section "Kết quả tìm kiếm ( 225 ) Bộ lọc Ngày tạo đơn gần nhất Mã ĐH Trạng thái Món hàng…" at bounding box center [562, 263] width 1125 height 526
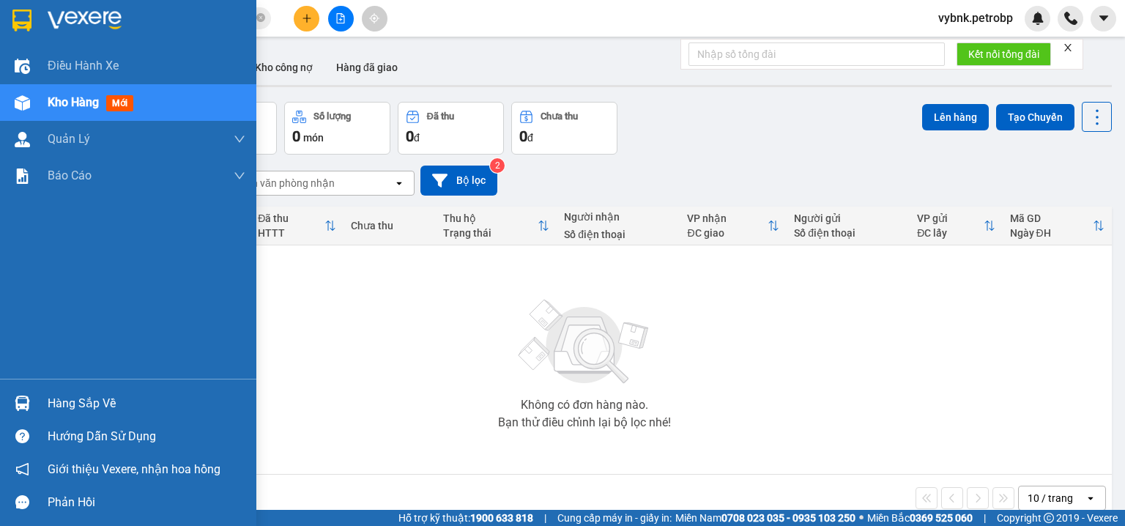
click at [31, 398] on div at bounding box center [23, 403] width 26 height 26
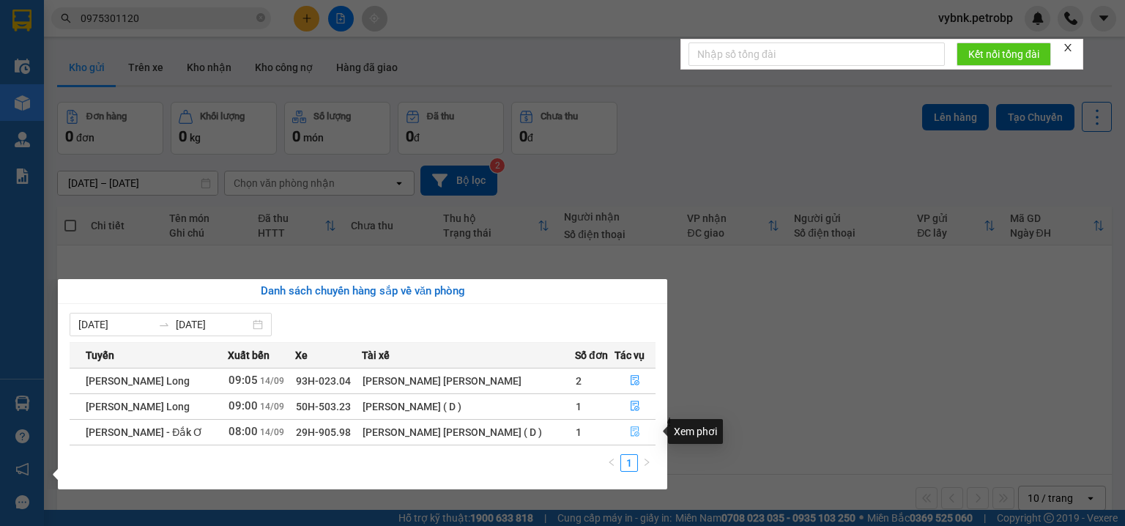
click at [631, 421] on button "button" at bounding box center [632, 431] width 45 height 23
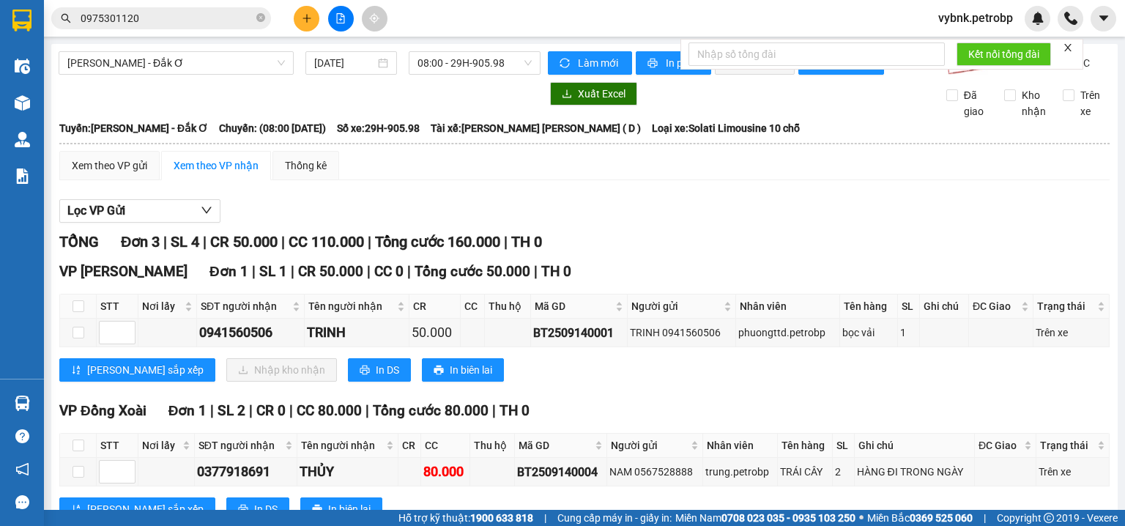
scroll to position [201, 0]
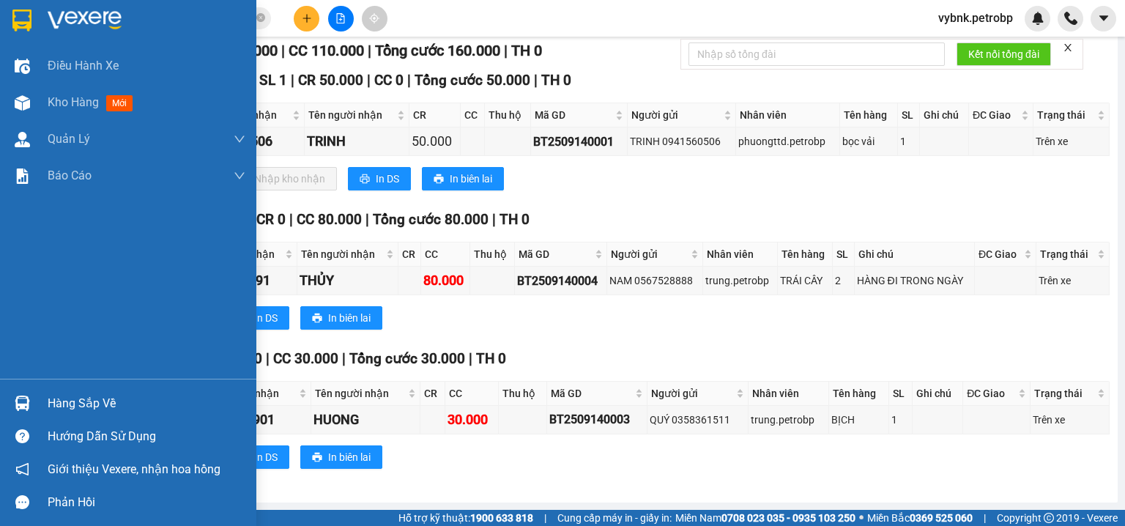
click at [4, 402] on div "Hàng sắp về" at bounding box center [128, 403] width 256 height 33
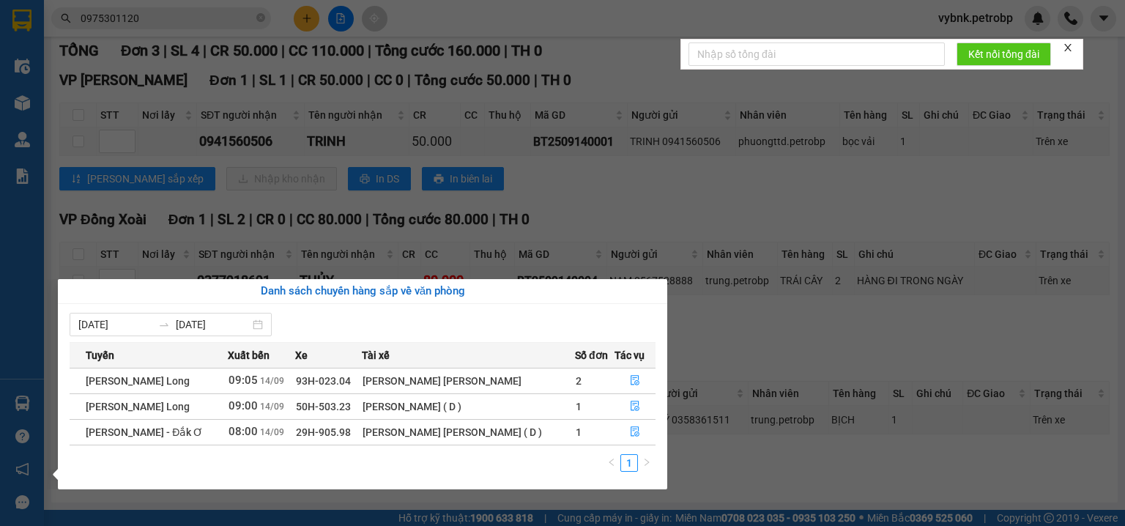
click at [683, 190] on section "Kết quả tìm kiếm ( 225 ) Bộ lọc Ngày tạo đơn gần nhất Mã ĐH Trạng thái Món hàng…" at bounding box center [562, 263] width 1125 height 526
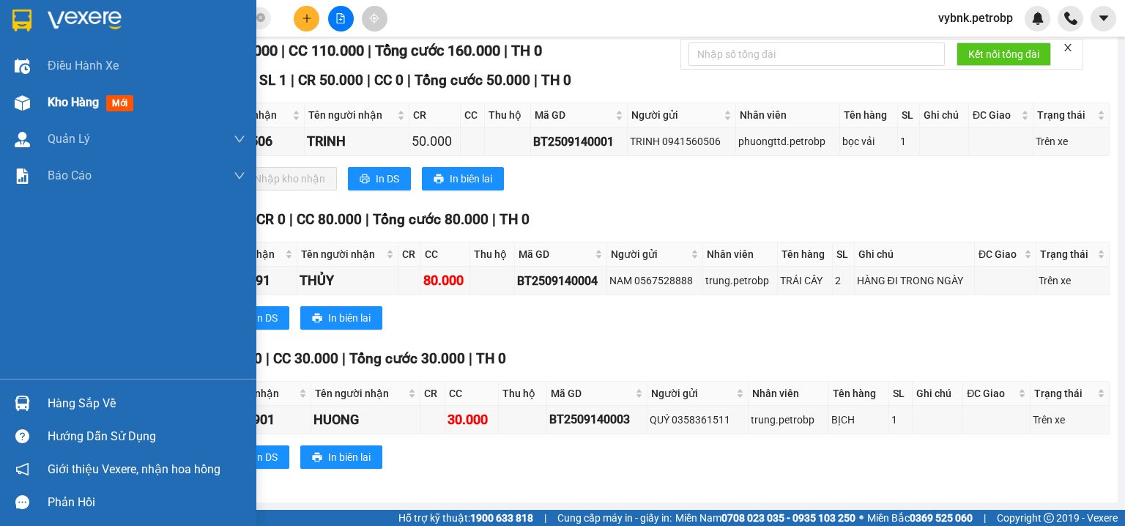
click at [12, 109] on div at bounding box center [23, 103] width 26 height 26
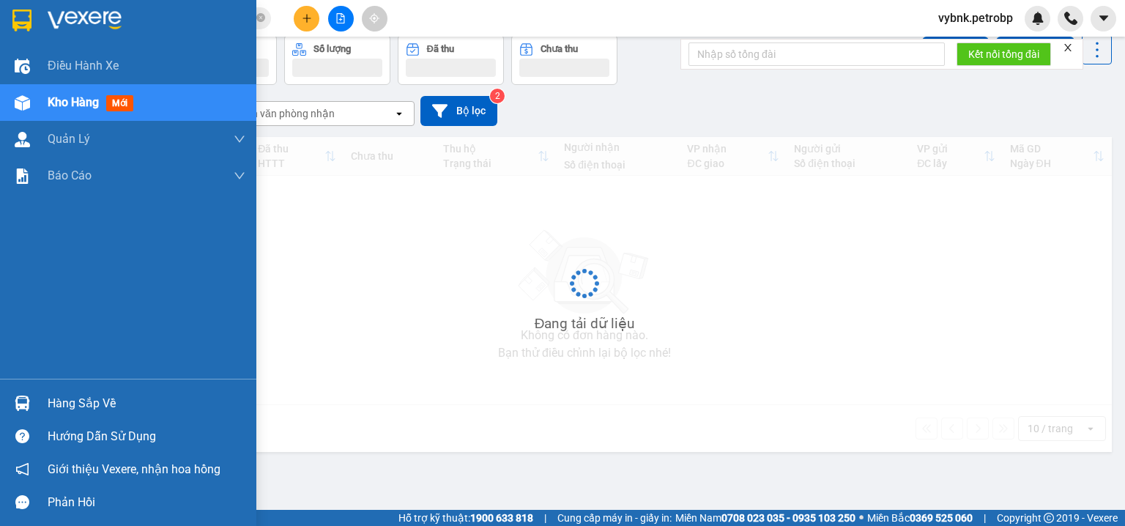
scroll to position [67, 0]
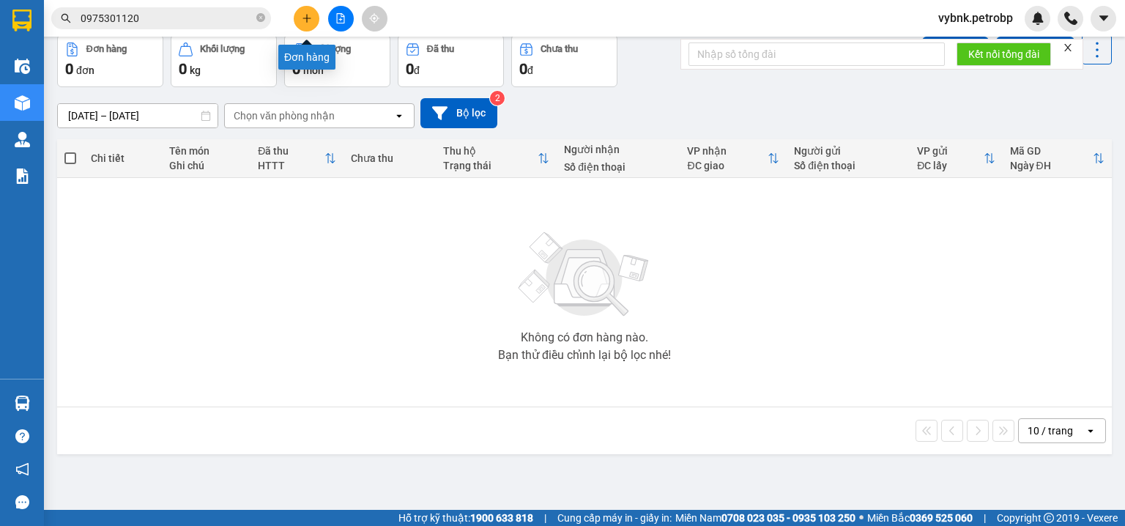
click at [308, 29] on button at bounding box center [307, 19] width 26 height 26
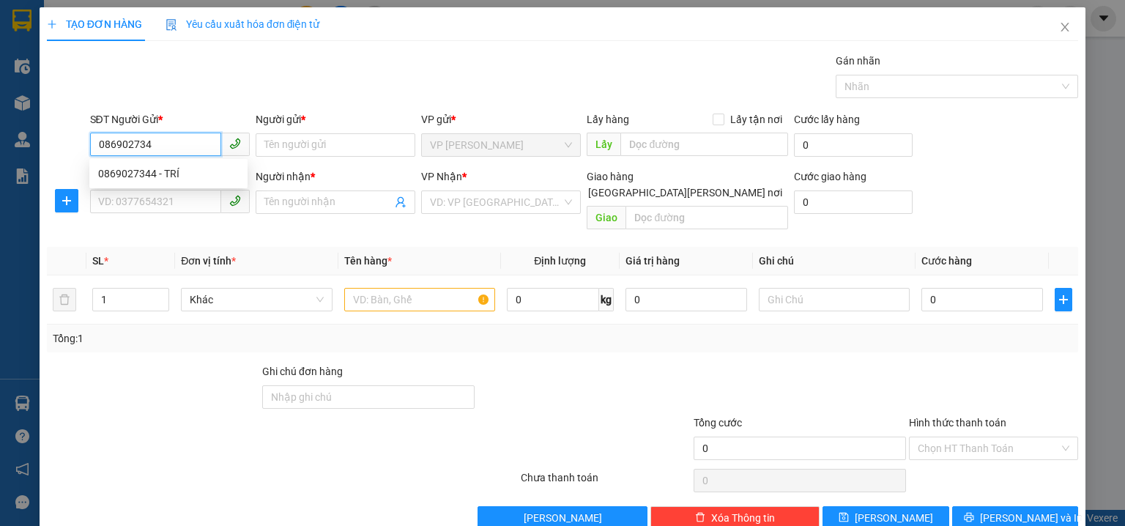
type input "0869027344"
click at [209, 164] on div "0869027344 - TRÍ" at bounding box center [168, 173] width 158 height 23
type input "TRÍ"
type input "0918252222"
type input "A TÂM"
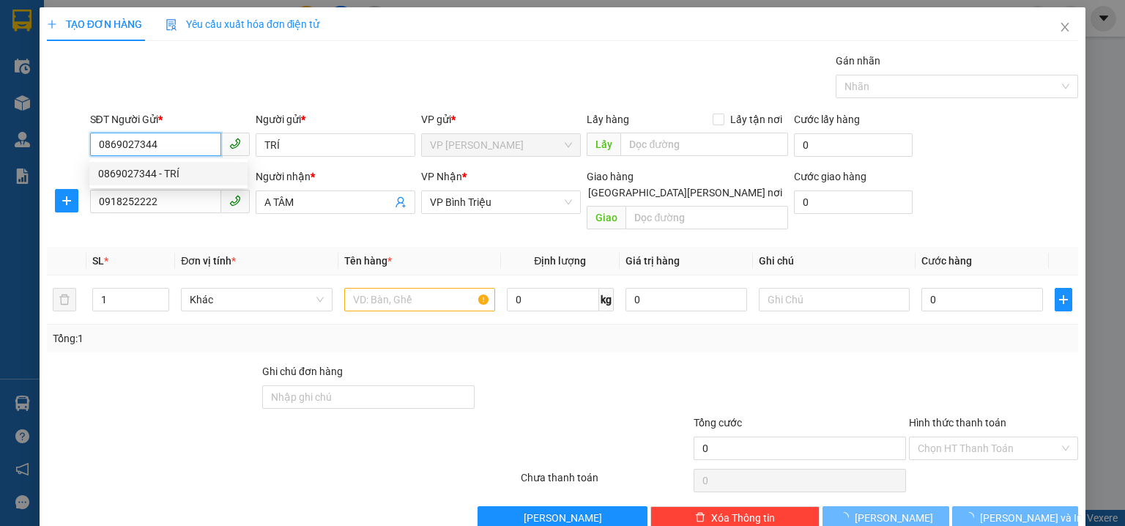
type input "40.000"
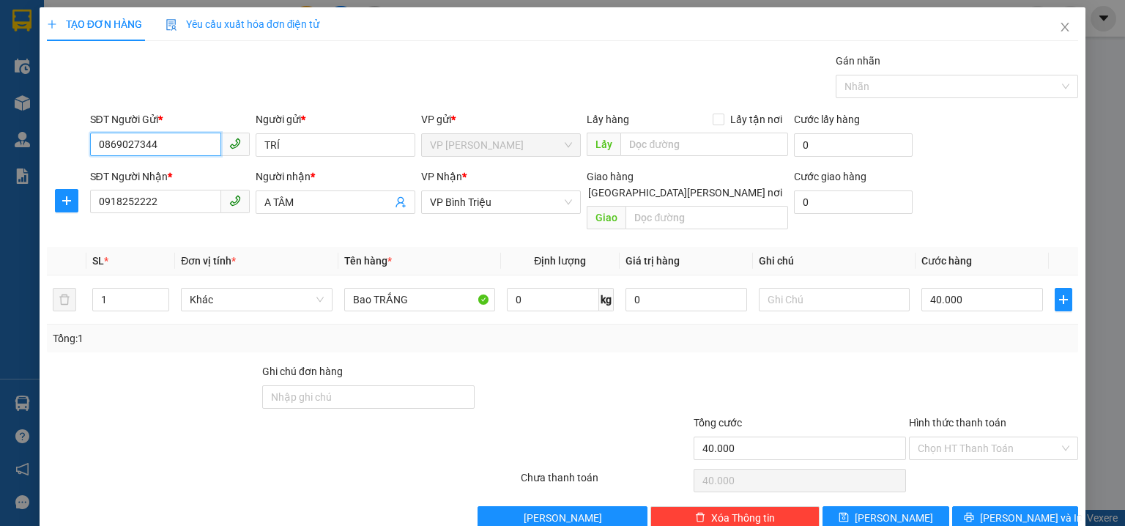
type input "0869027344"
click at [973, 444] on div "Hình thức thanh toán Chọn HT Thanh Toán" at bounding box center [993, 440] width 169 height 51
click at [976, 437] on input "Hình thức thanh toán" at bounding box center [988, 448] width 141 height 22
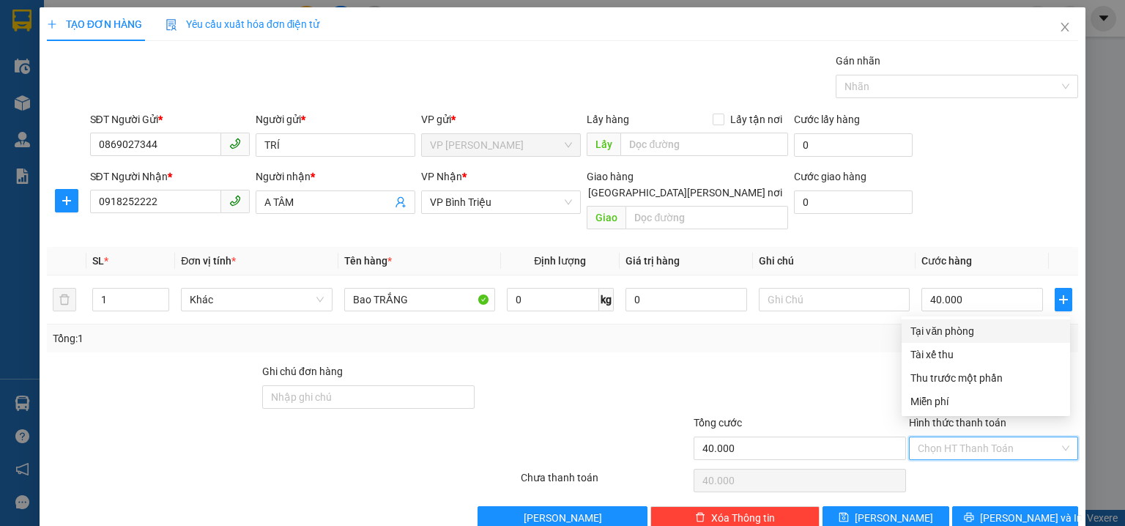
click at [955, 324] on div "Tại văn phòng" at bounding box center [985, 331] width 151 height 16
type input "0"
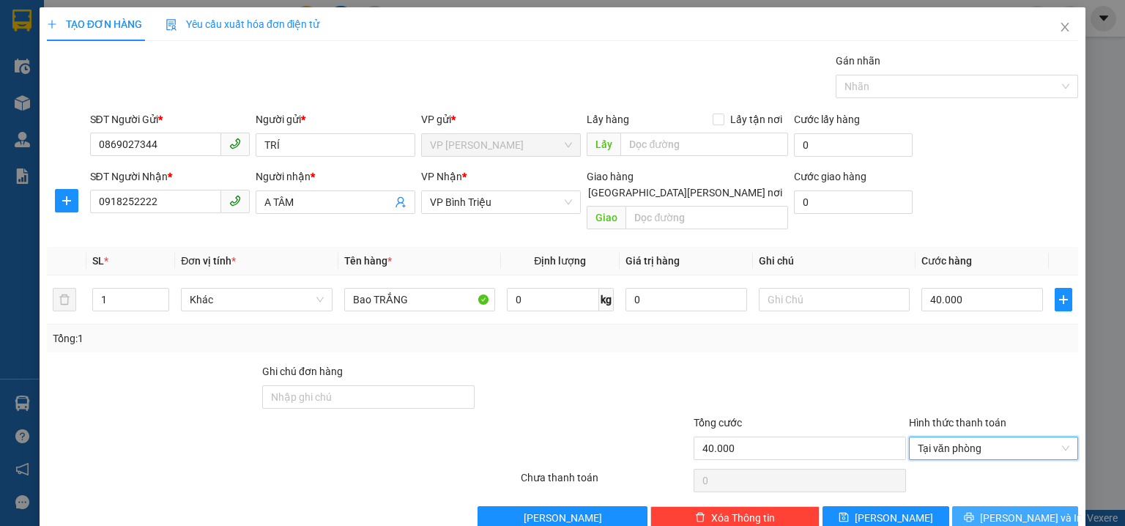
click at [1016, 510] on span "[PERSON_NAME] và In" at bounding box center [1031, 518] width 103 height 16
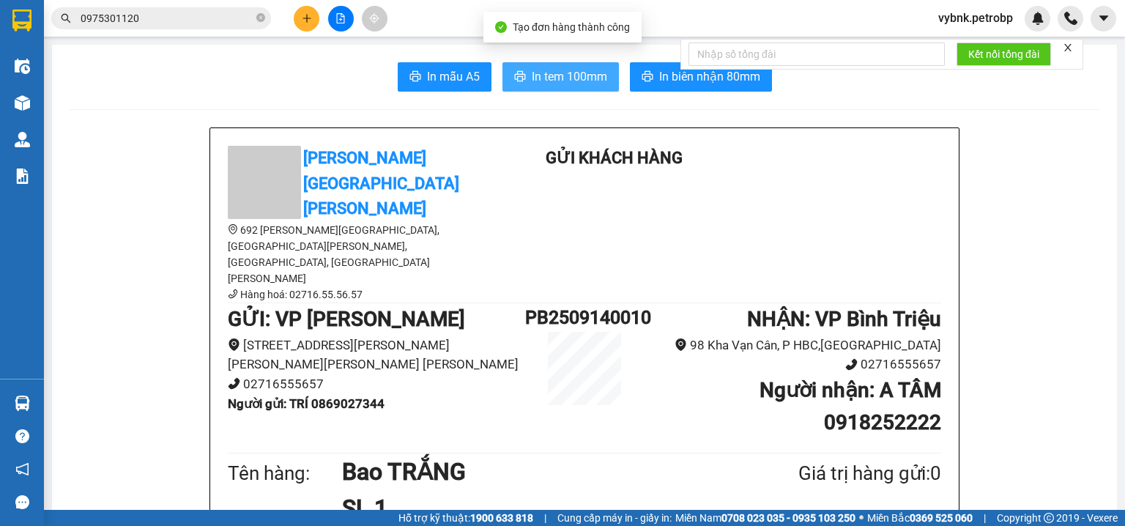
click at [582, 79] on span "In tem 100mm" at bounding box center [569, 76] width 75 height 18
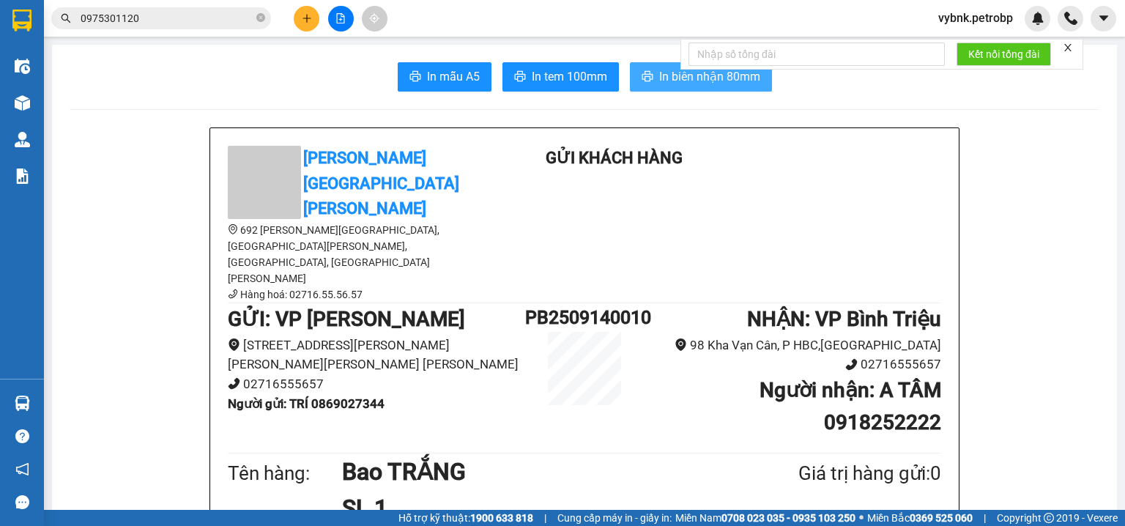
click at [702, 77] on span "In biên nhận 80mm" at bounding box center [709, 76] width 101 height 18
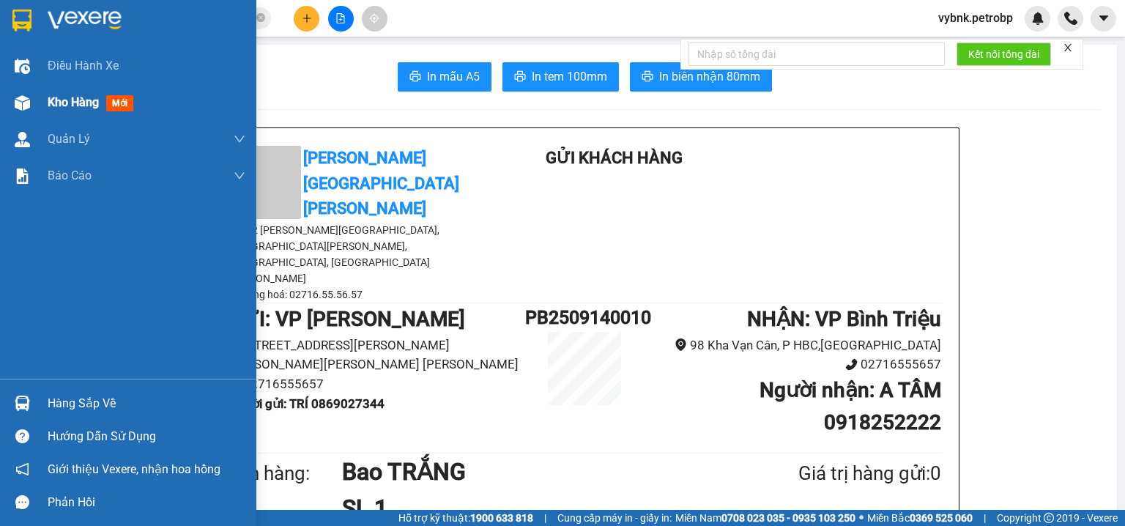
click at [15, 109] on img at bounding box center [22, 102] width 15 height 15
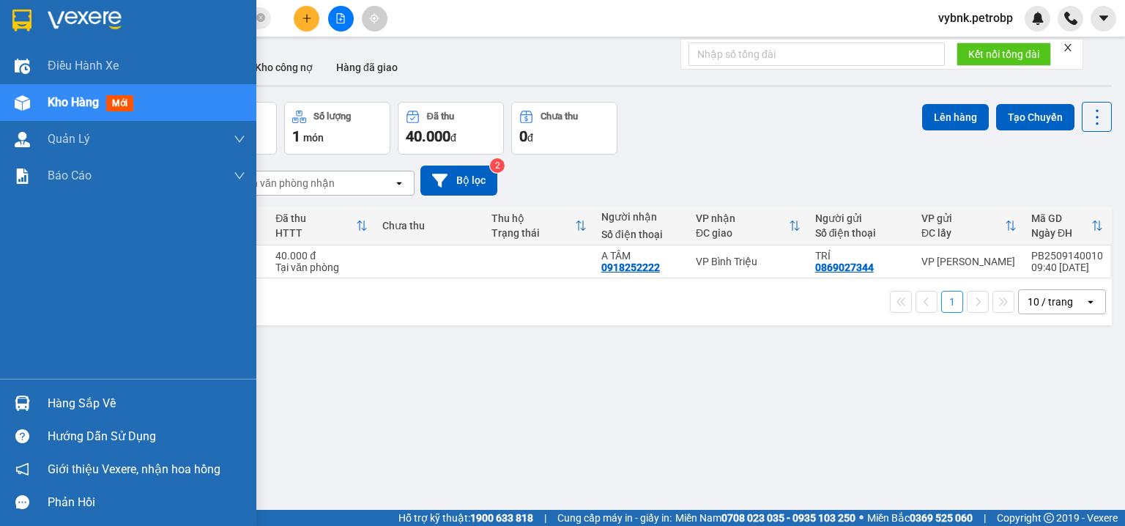
click at [16, 403] on img at bounding box center [22, 403] width 15 height 15
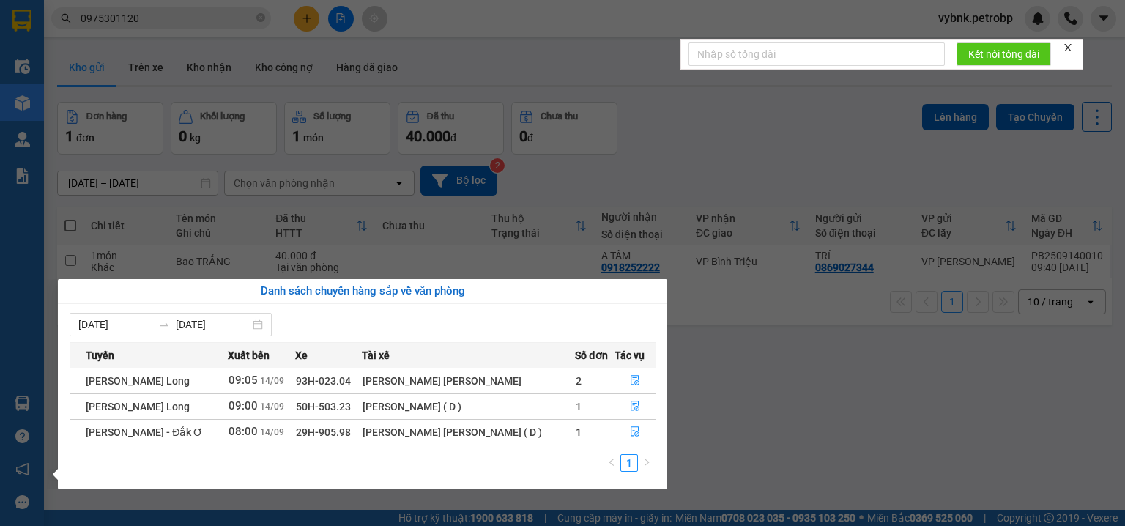
click at [636, 111] on section "Kết quả tìm kiếm ( 225 ) Bộ lọc Ngày tạo đơn gần nhất Mã ĐH Trạng thái Món hàng…" at bounding box center [562, 263] width 1125 height 526
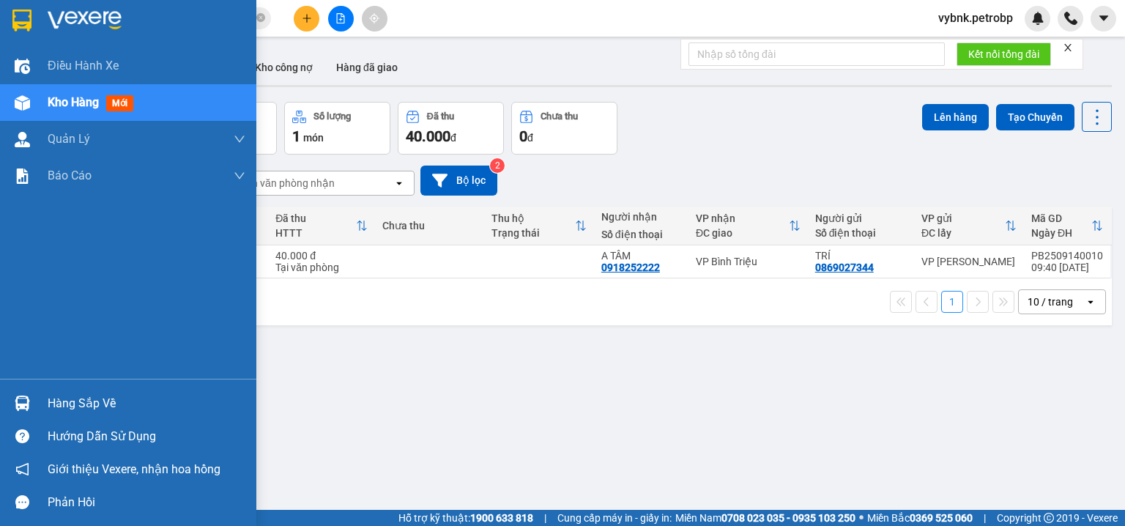
click at [18, 398] on img at bounding box center [22, 403] width 15 height 15
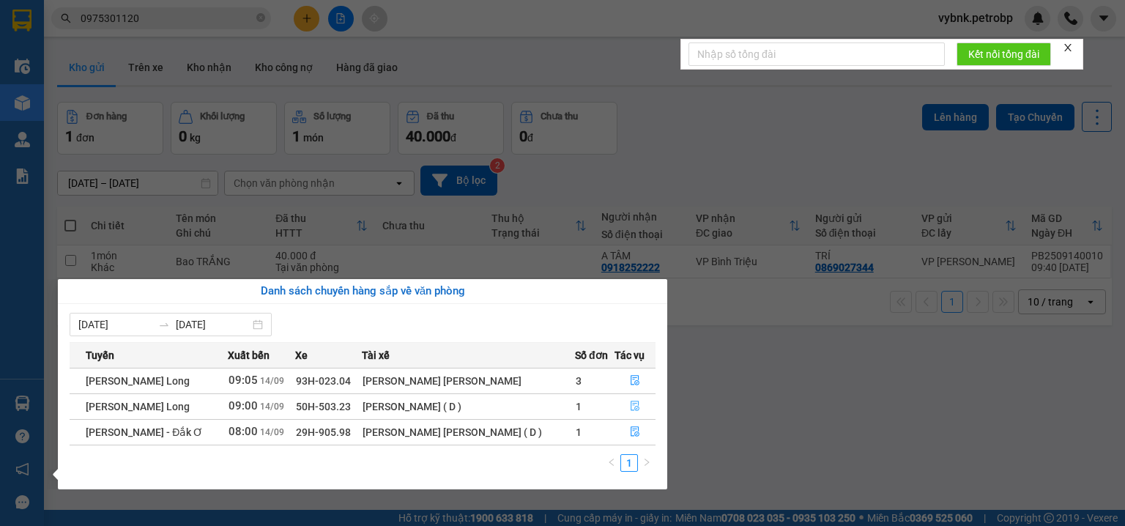
click at [630, 403] on icon "file-done" at bounding box center [632, 406] width 10 height 10
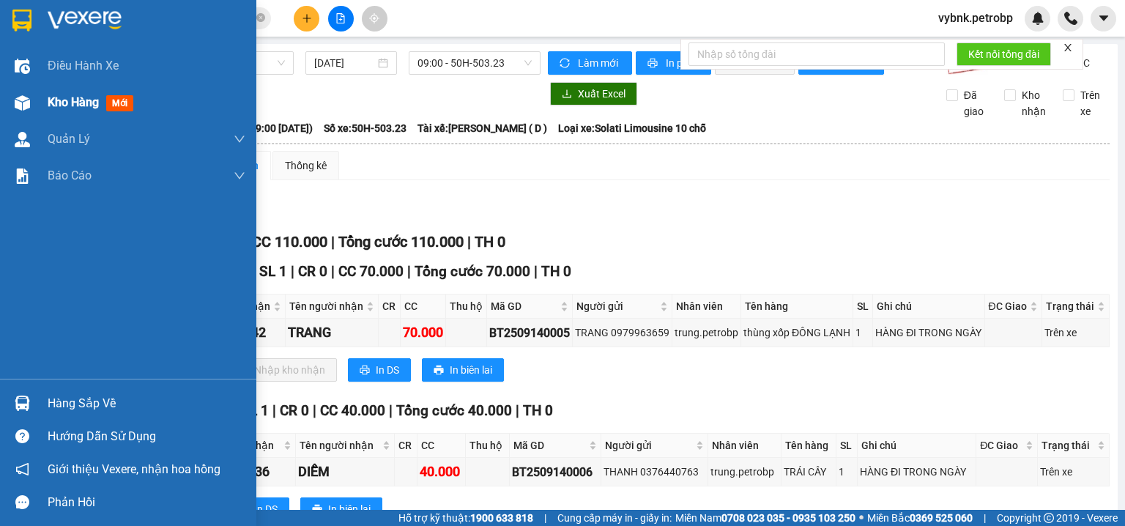
click at [33, 108] on div at bounding box center [23, 103] width 26 height 26
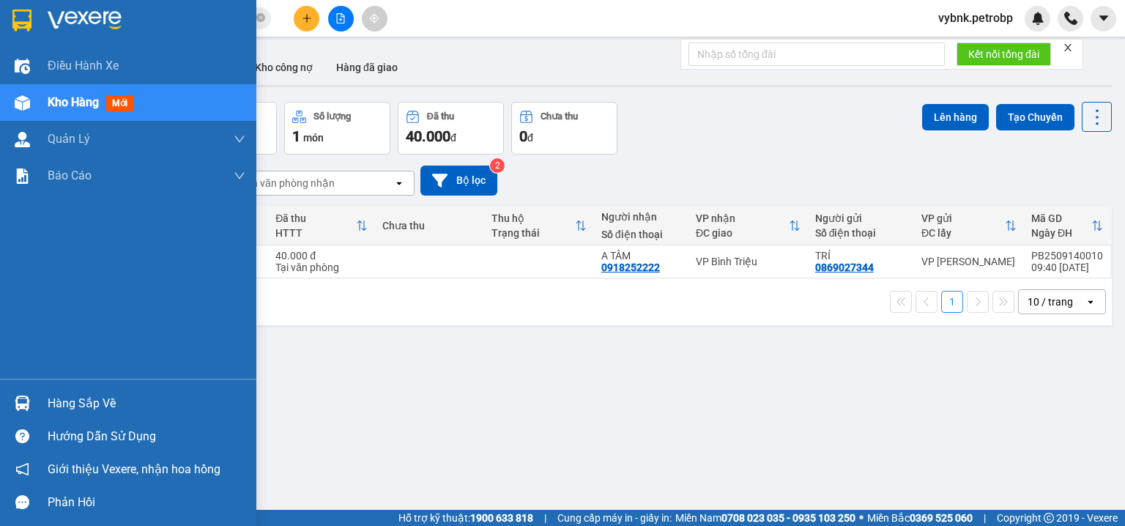
drag, startPoint x: 13, startPoint y: 396, endPoint x: 0, endPoint y: 398, distance: 13.4
click at [10, 397] on div at bounding box center [23, 403] width 26 height 26
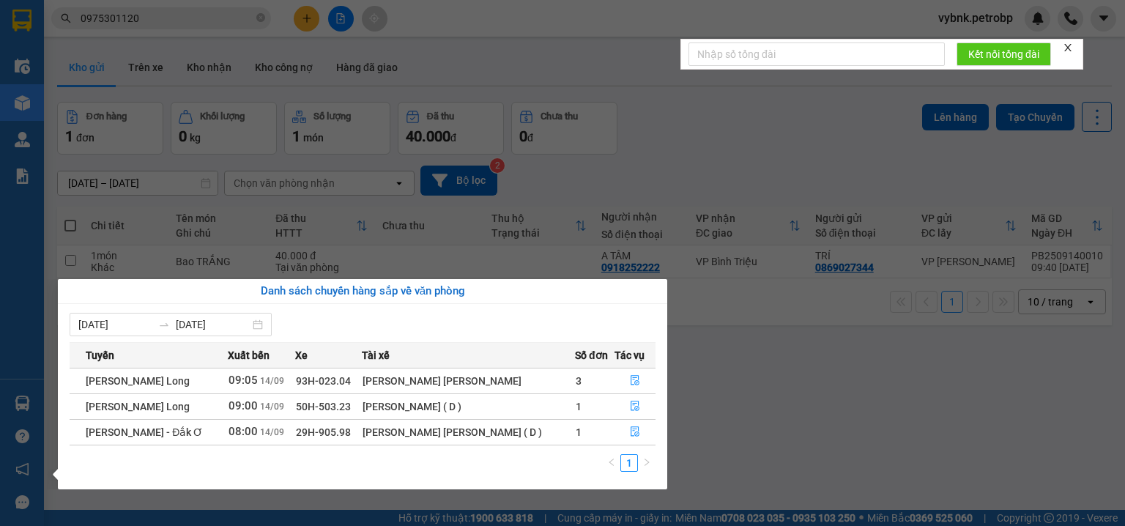
click at [760, 70] on div "Kết nối tổng đài" at bounding box center [881, 54] width 403 height 31
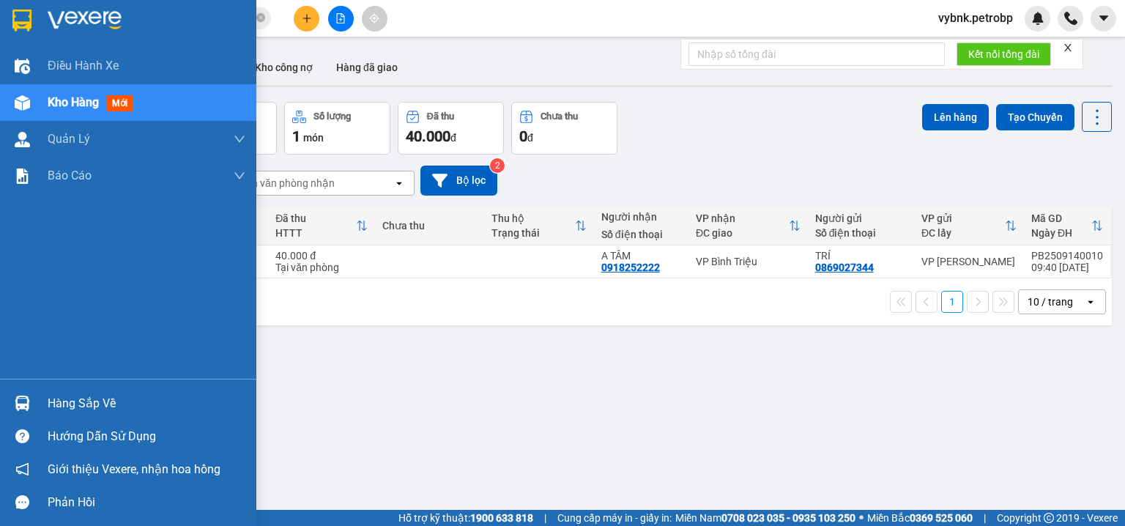
click at [34, 391] on div at bounding box center [23, 403] width 26 height 26
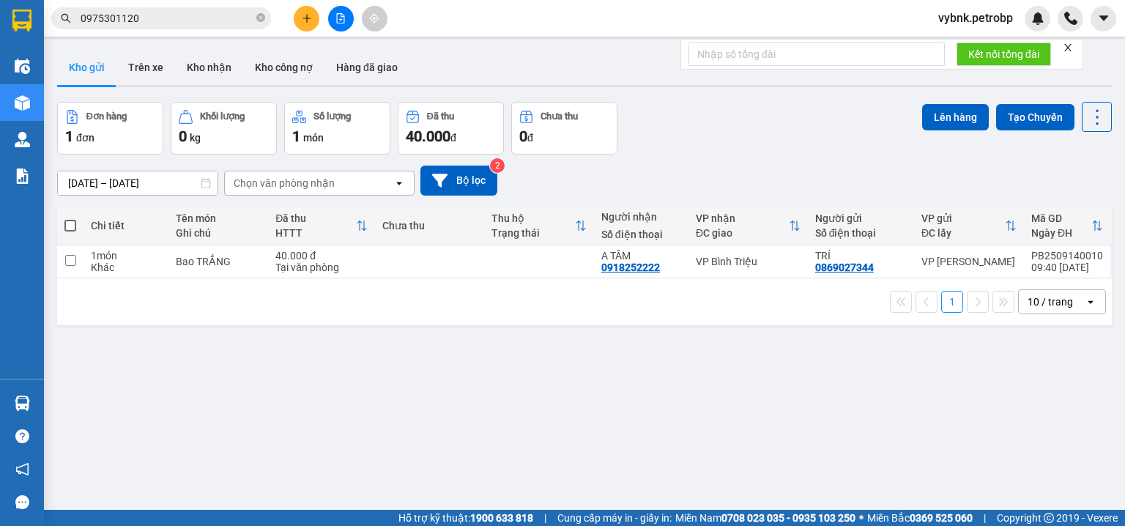
click at [689, 112] on section "Kết quả tìm kiếm ( 225 ) Bộ lọc Ngày tạo đơn gần nhất Mã ĐH Trạng thái Món hàng…" at bounding box center [562, 263] width 1125 height 526
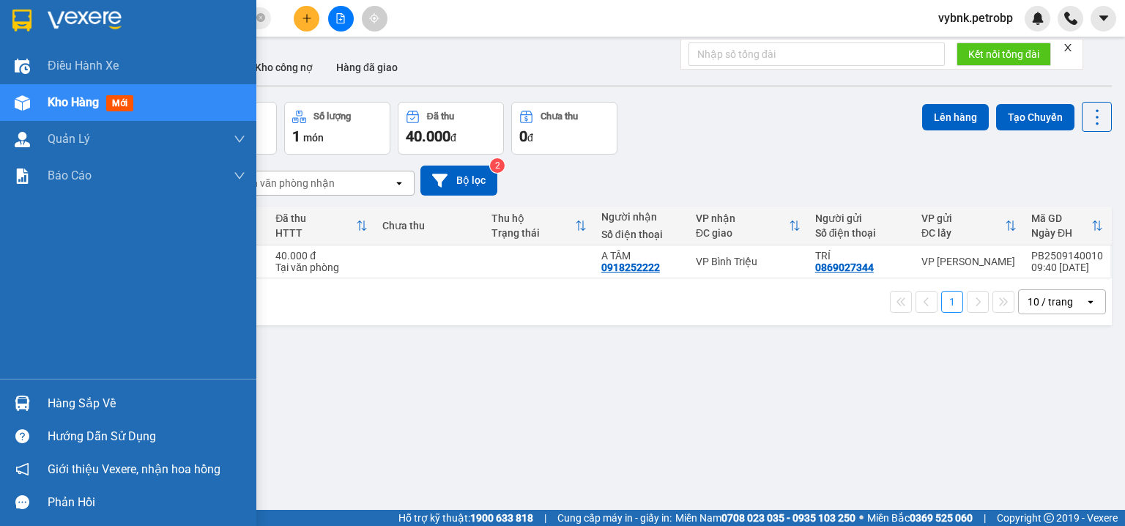
click at [31, 387] on div "Hàng sắp về" at bounding box center [128, 403] width 256 height 33
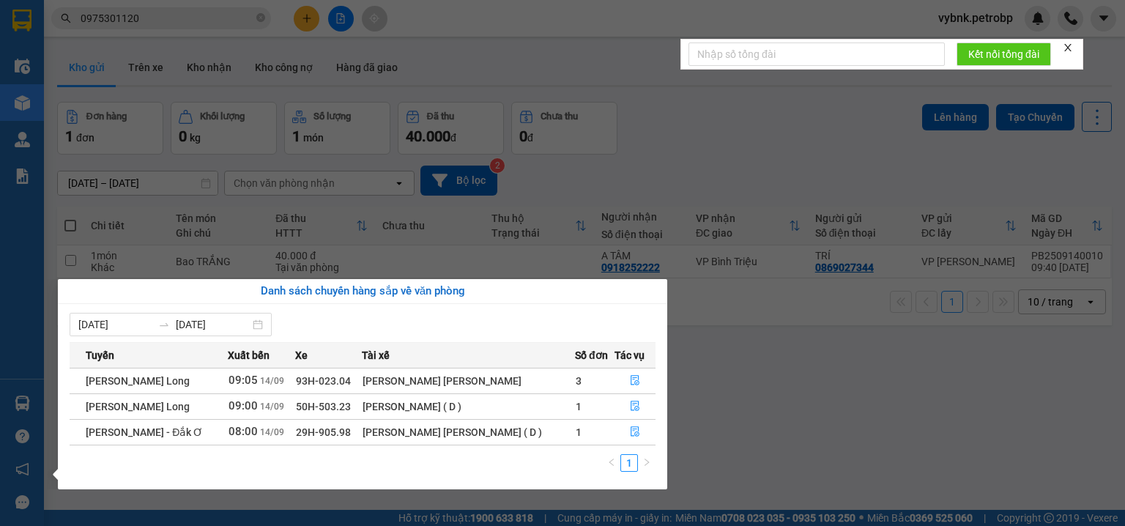
click at [721, 155] on section "Kết quả tìm kiếm ( 225 ) Bộ lọc Ngày tạo đơn gần nhất Mã ĐH Trạng thái Món hàng…" at bounding box center [562, 263] width 1125 height 526
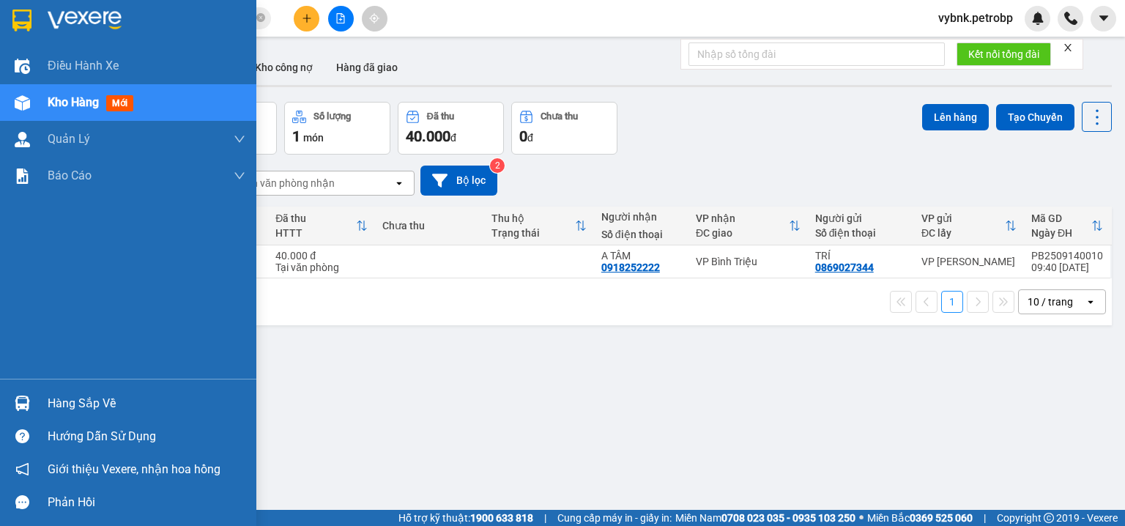
click at [31, 398] on div at bounding box center [23, 403] width 26 height 26
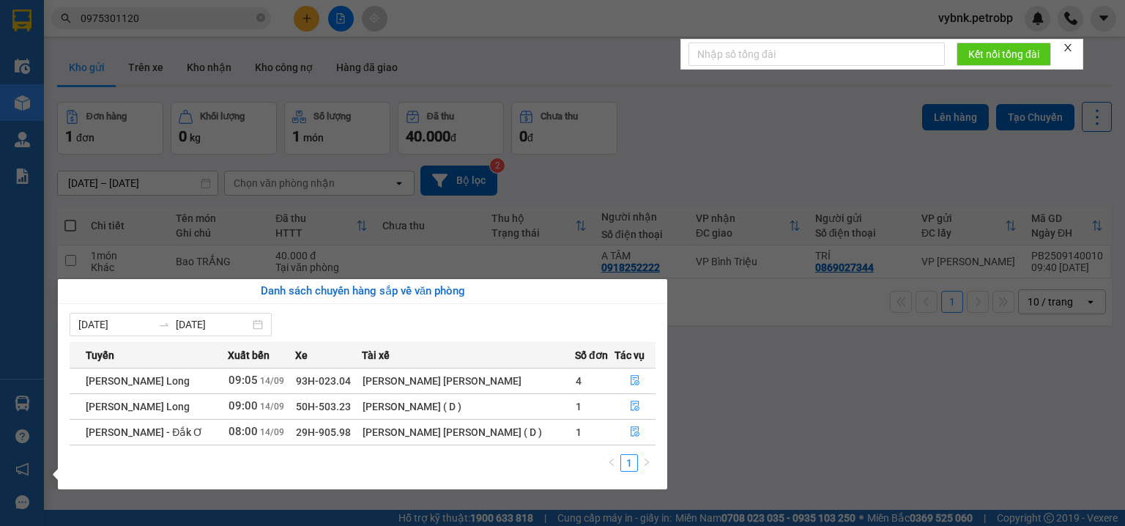
click at [787, 141] on section "Kết quả tìm kiếm ( 225 ) Bộ lọc Ngày tạo đơn gần nhất Mã ĐH Trạng thái Món hàng…" at bounding box center [562, 263] width 1125 height 526
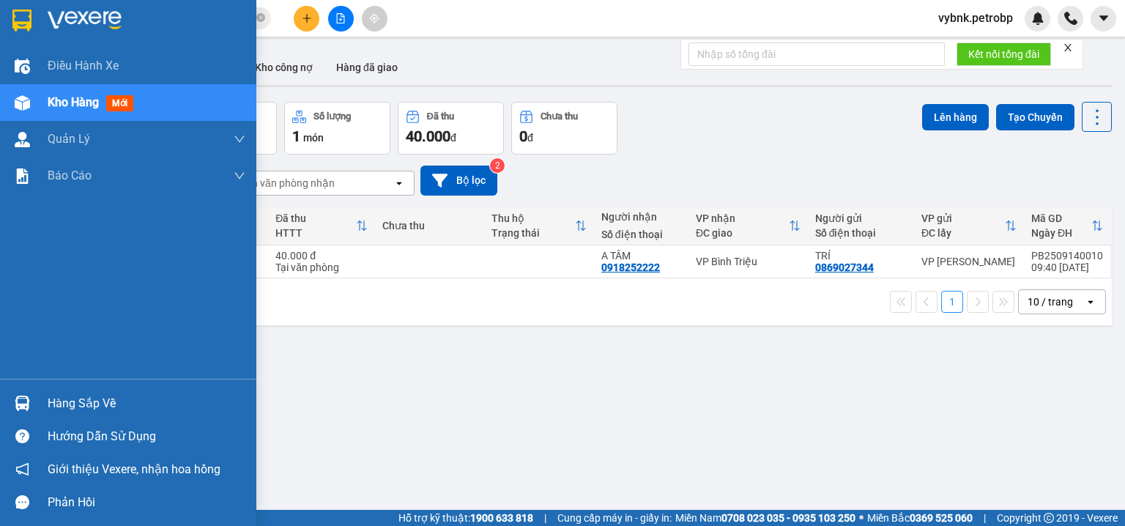
click at [32, 399] on div at bounding box center [23, 403] width 26 height 26
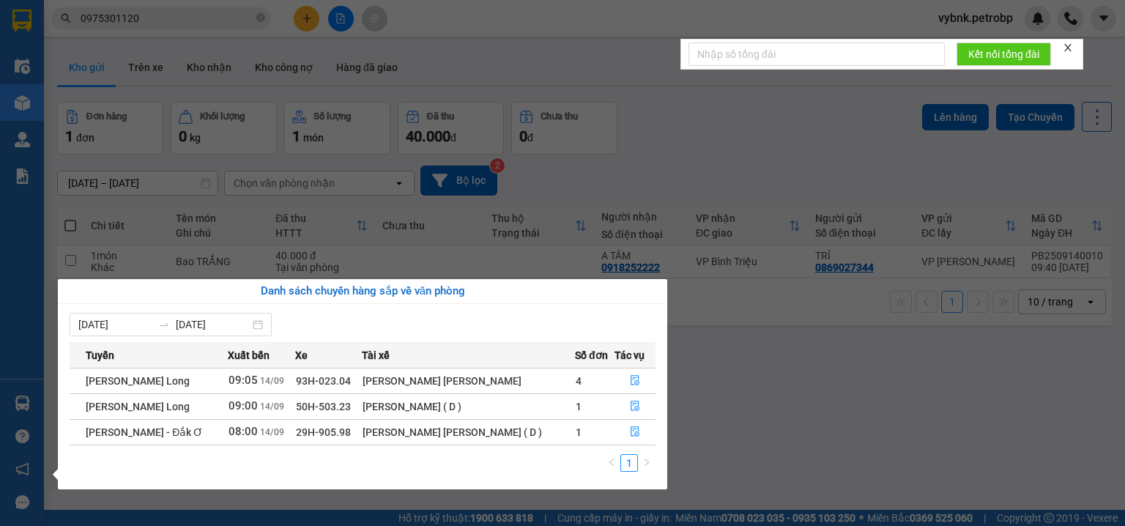
click at [727, 129] on section "Kết quả tìm kiếm ( 225 ) Bộ lọc Ngày tạo đơn gần nhất Mã ĐH Trạng thái Món hàng…" at bounding box center [562, 263] width 1125 height 526
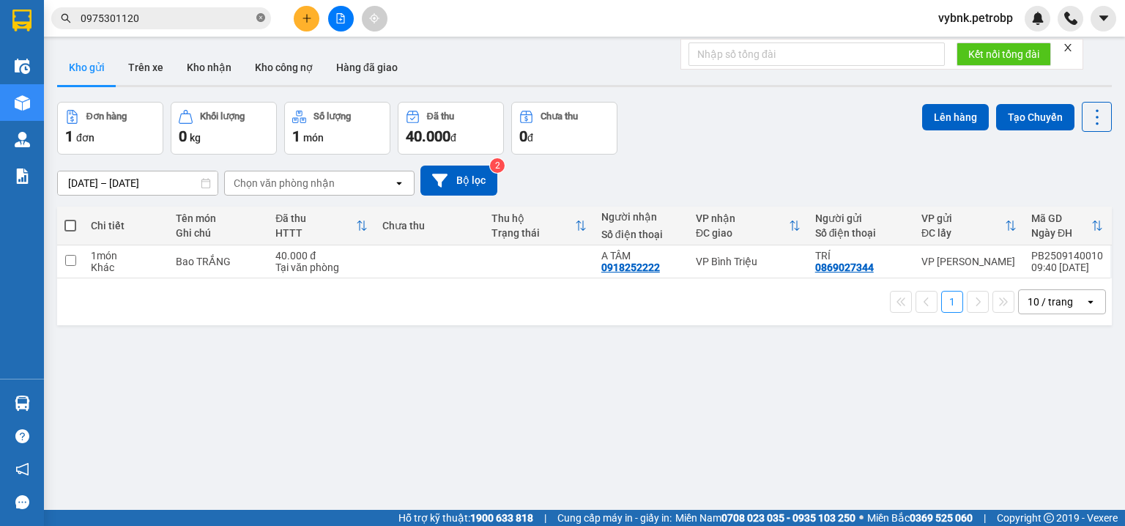
click at [264, 17] on icon "close-circle" at bounding box center [260, 17] width 9 height 9
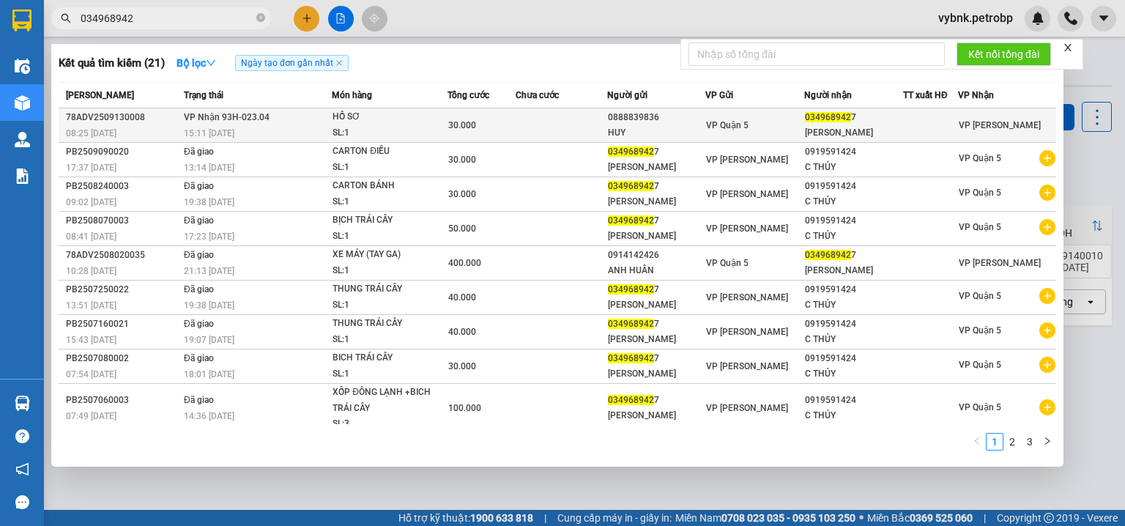
type input "034968942"
click at [532, 128] on td at bounding box center [561, 125] width 91 height 34
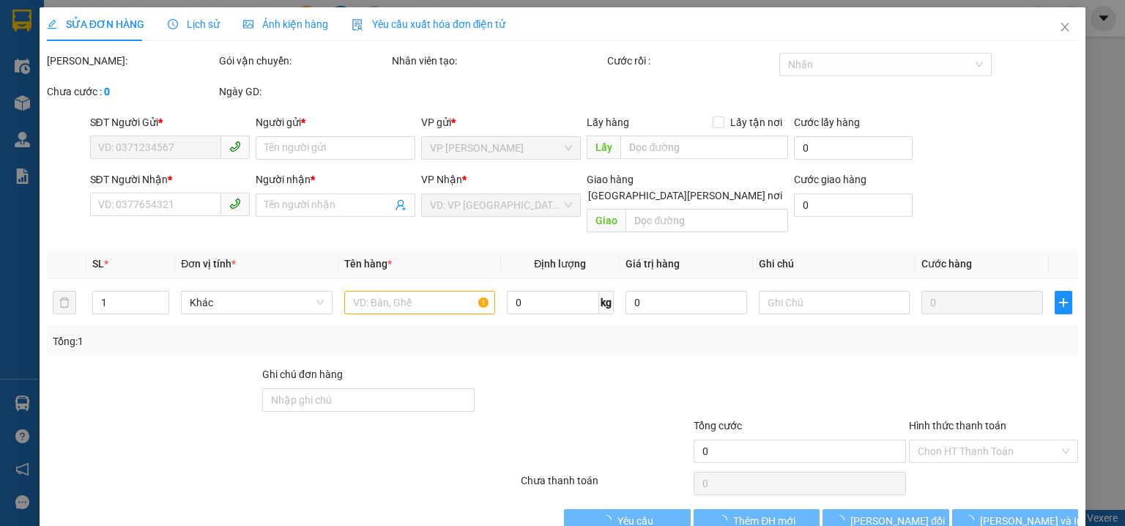
type input "0888839836"
type input "HUY"
type input "0349689427"
type input "THANH PHƯƠNG"
type input "30.000"
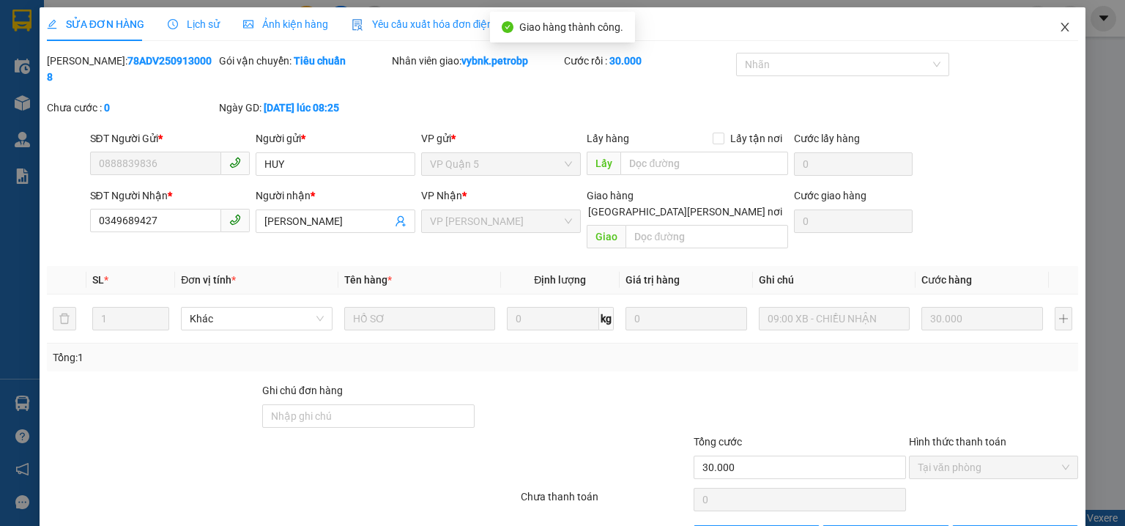
click at [1048, 20] on span "Close" at bounding box center [1064, 27] width 41 height 41
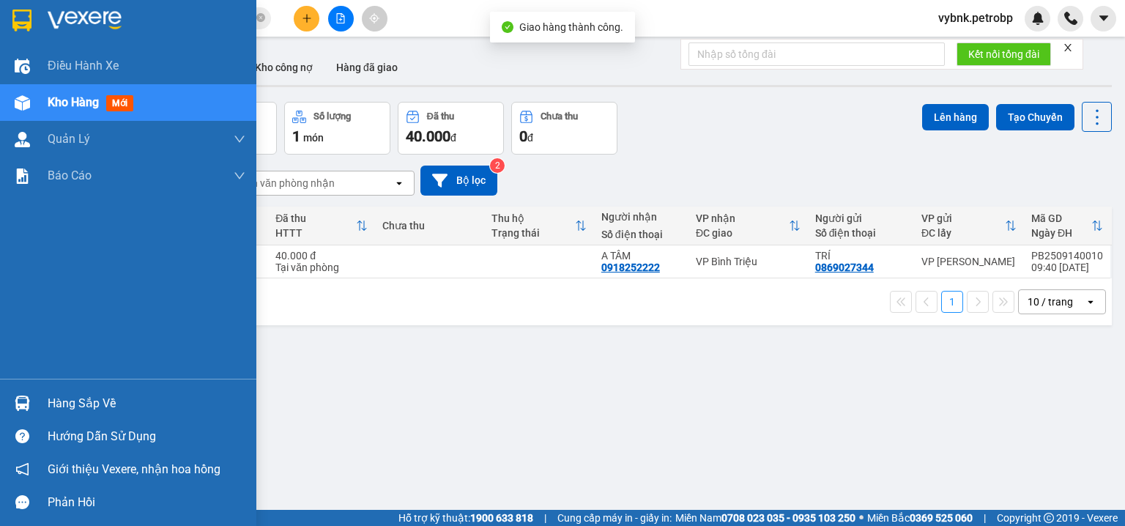
click at [15, 401] on img at bounding box center [22, 403] width 15 height 15
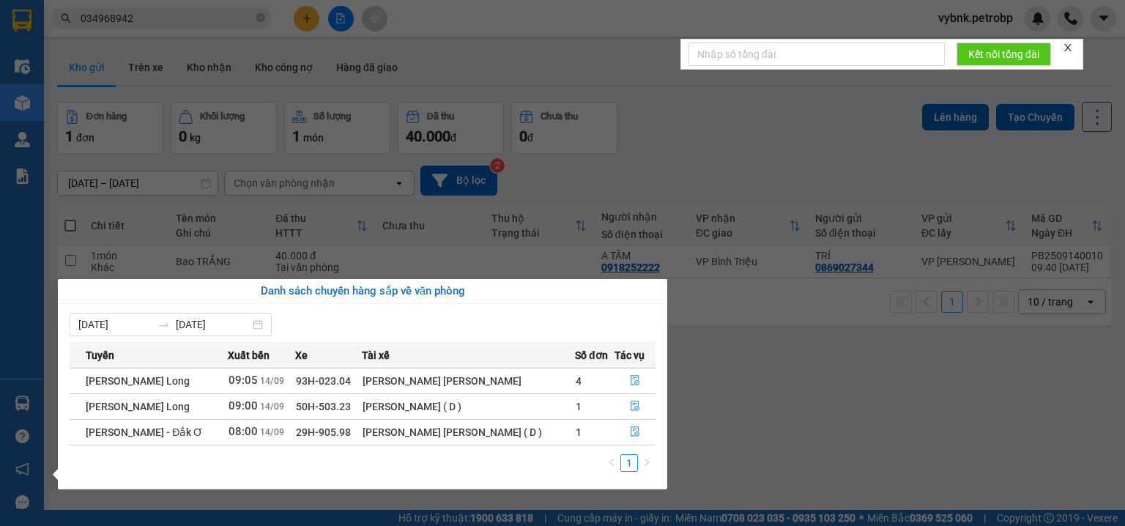
click at [801, 155] on section "Kết quả tìm kiếm ( 21 ) Bộ lọc Ngày tạo đơn gần nhất Mã ĐH Trạng thái Món hàng …" at bounding box center [562, 263] width 1125 height 526
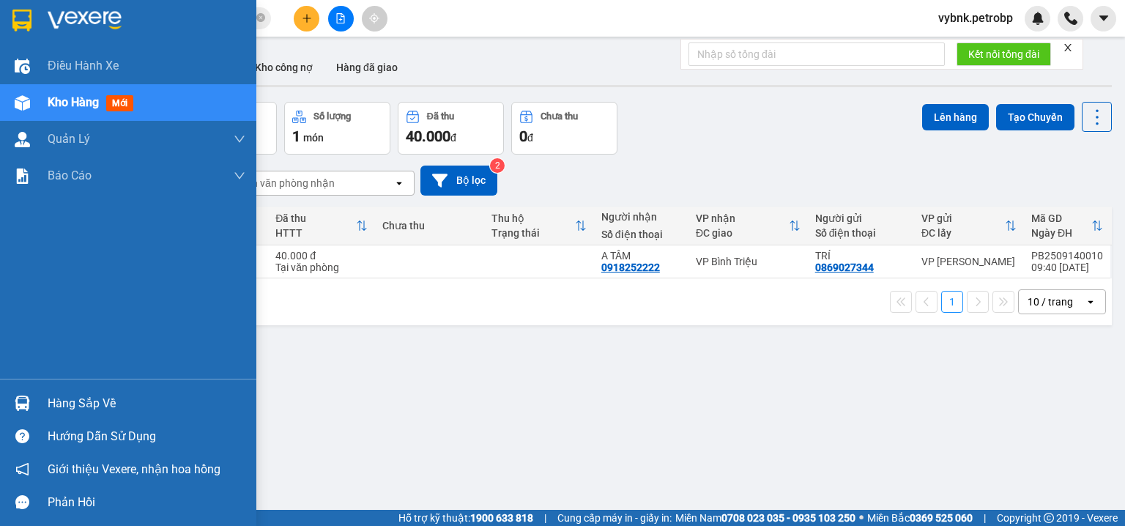
click at [29, 404] on div at bounding box center [23, 403] width 26 height 26
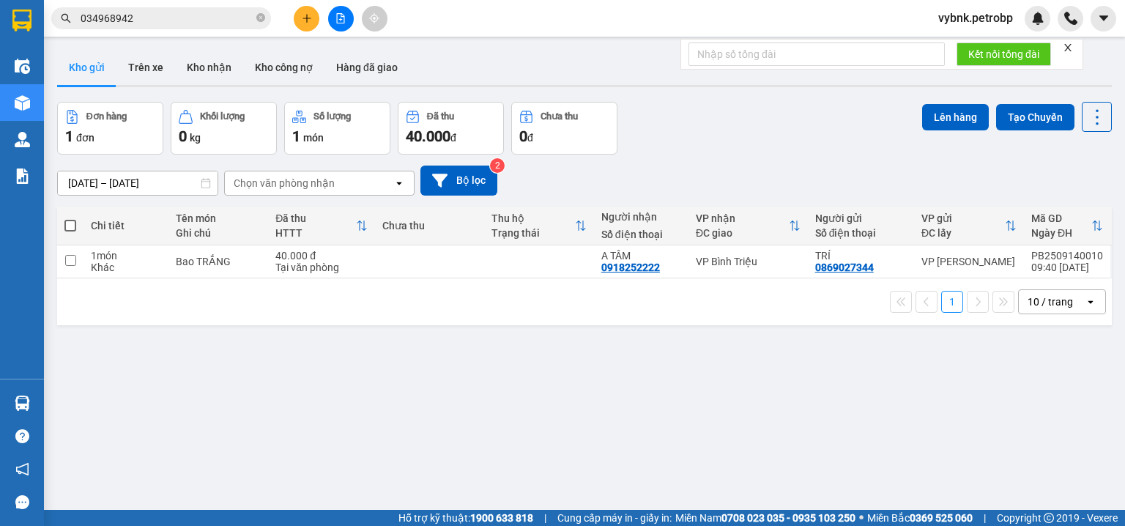
drag, startPoint x: 733, startPoint y: 147, endPoint x: 437, endPoint y: 261, distance: 316.9
click at [716, 169] on section "Kết quả tìm kiếm ( 21 ) Bộ lọc Ngày tạo đơn gần nhất Mã ĐH Trạng thái Món hàng …" at bounding box center [562, 263] width 1125 height 526
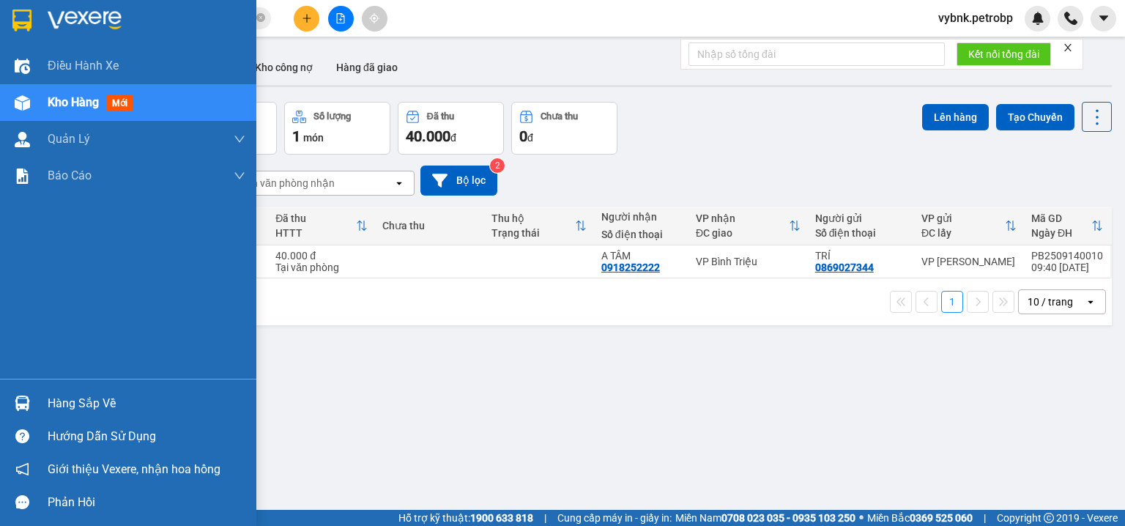
click at [53, 398] on div "Hàng sắp về" at bounding box center [147, 404] width 198 height 22
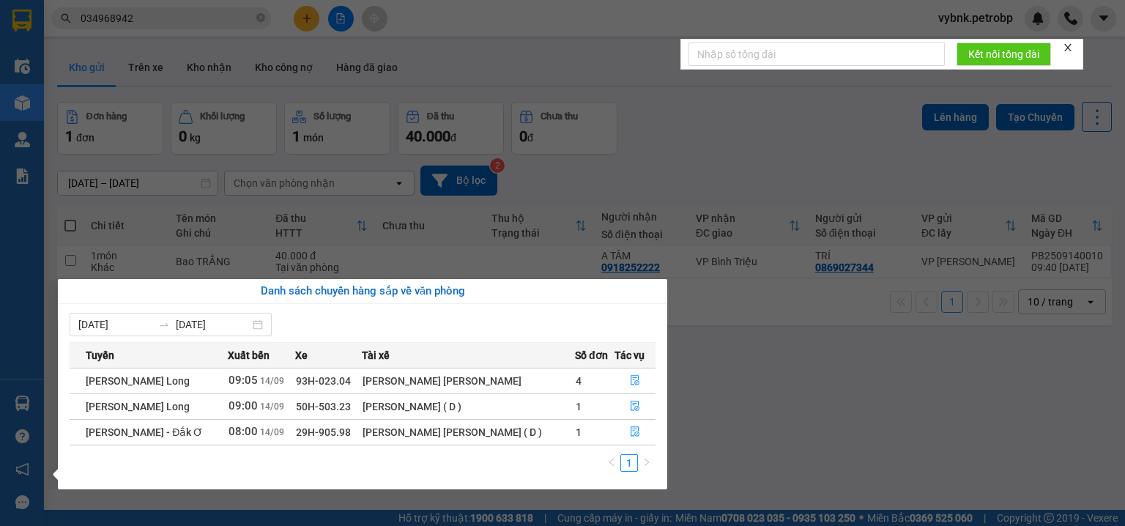
click at [677, 177] on section "Kết quả tìm kiếm ( 21 ) Bộ lọc Ngày tạo đơn gần nhất Mã ĐH Trạng thái Món hàng …" at bounding box center [562, 263] width 1125 height 526
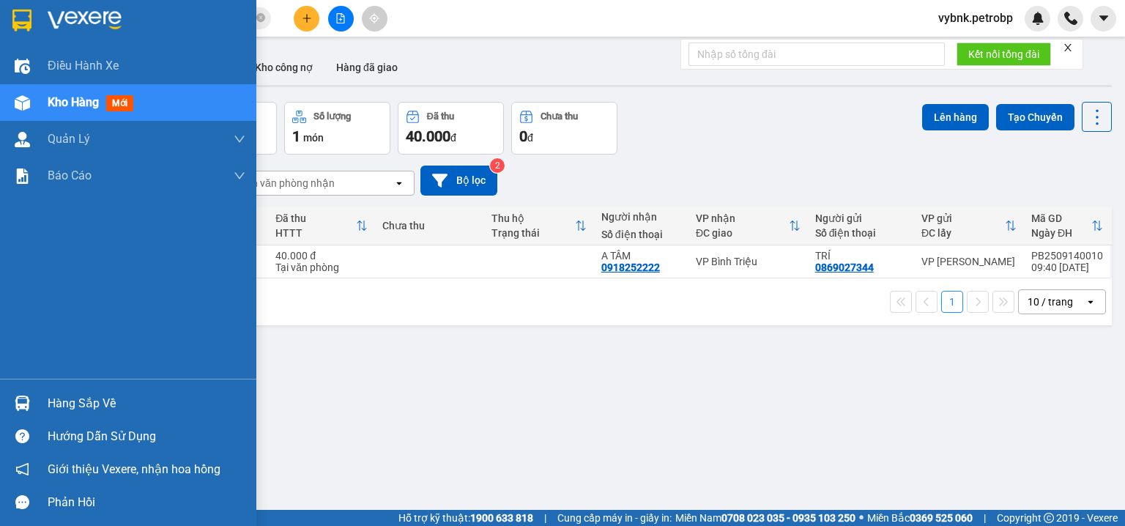
click at [10, 404] on div at bounding box center [23, 403] width 26 height 26
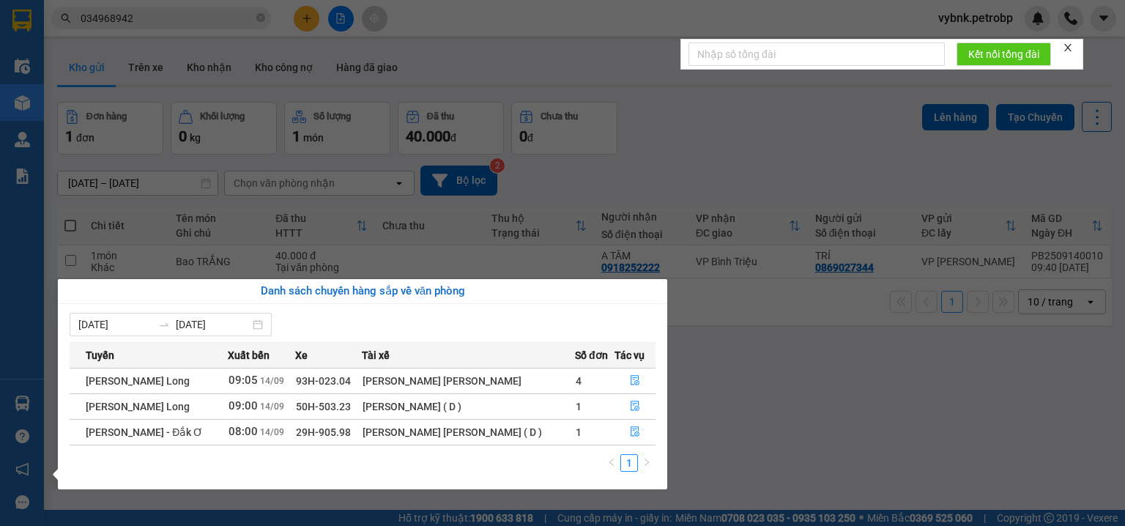
click at [691, 174] on section "Kết quả tìm kiếm ( 21 ) Bộ lọc Ngày tạo đơn gần nhất Mã ĐH Trạng thái Món hàng …" at bounding box center [562, 263] width 1125 height 526
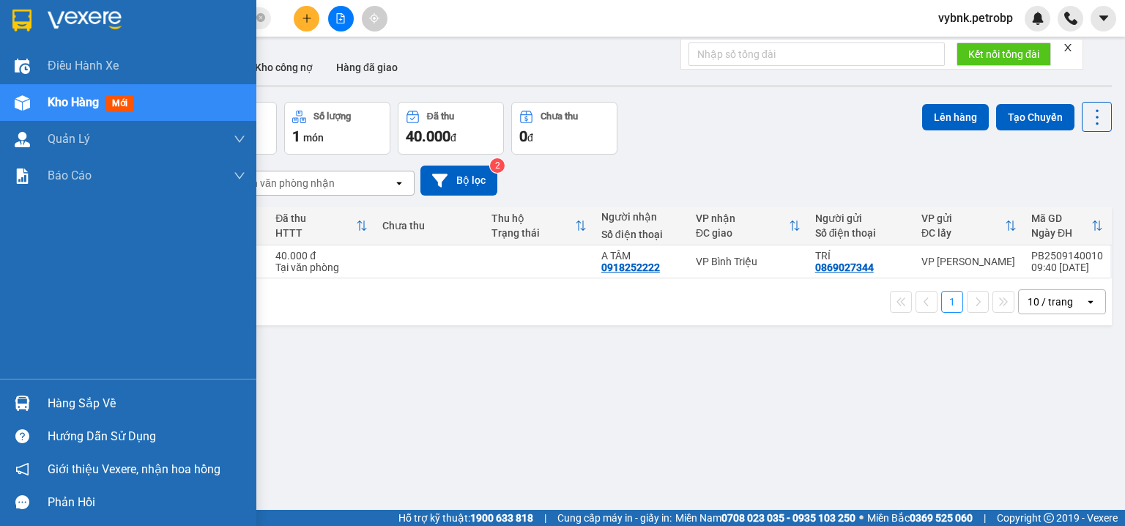
click at [29, 398] on div at bounding box center [23, 403] width 26 height 26
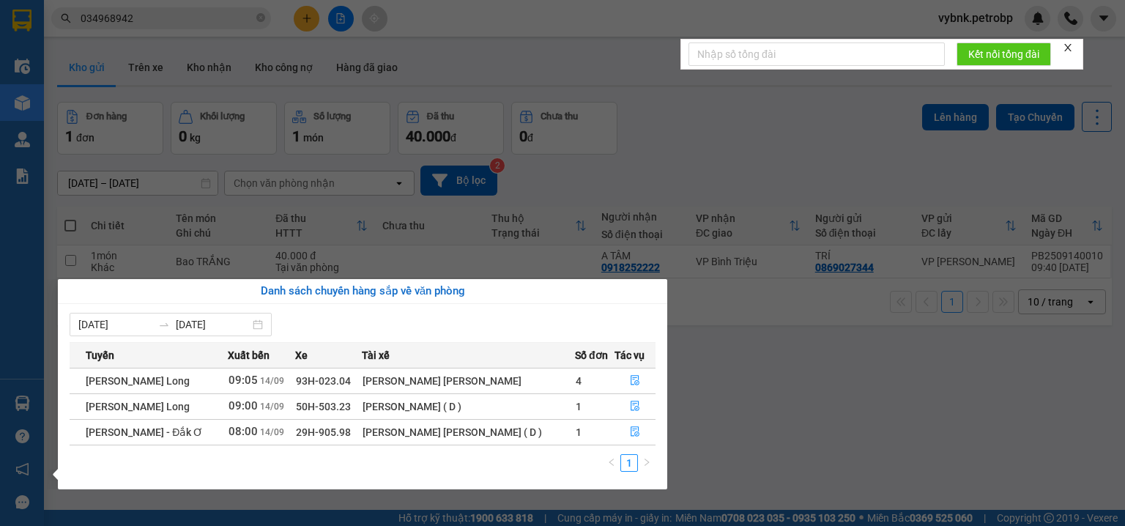
click at [745, 116] on section "Kết quả tìm kiếm ( 21 ) Bộ lọc Ngày tạo đơn gần nhất Mã ĐH Trạng thái Món hàng …" at bounding box center [562, 263] width 1125 height 526
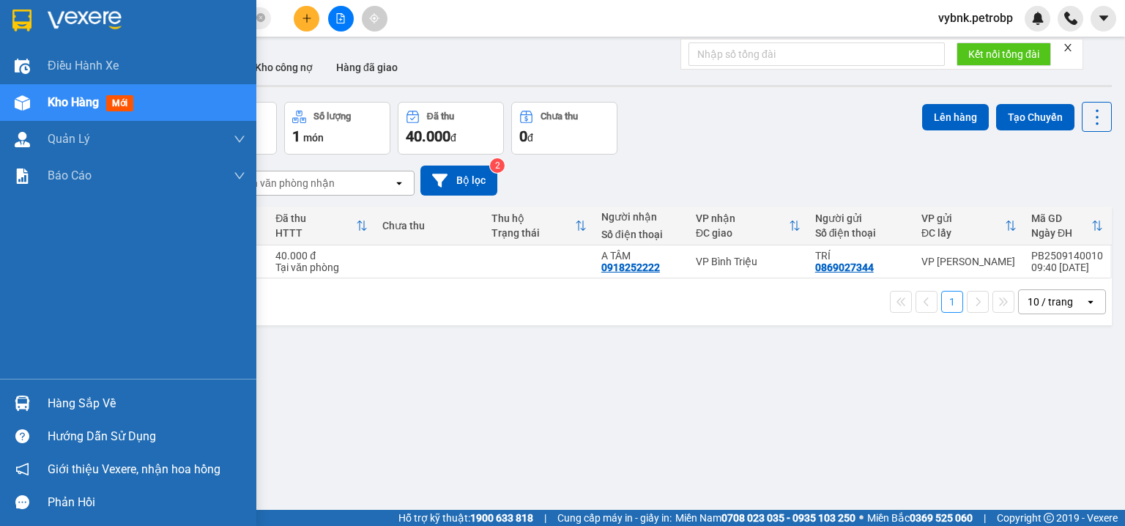
click at [29, 396] on img at bounding box center [22, 403] width 15 height 15
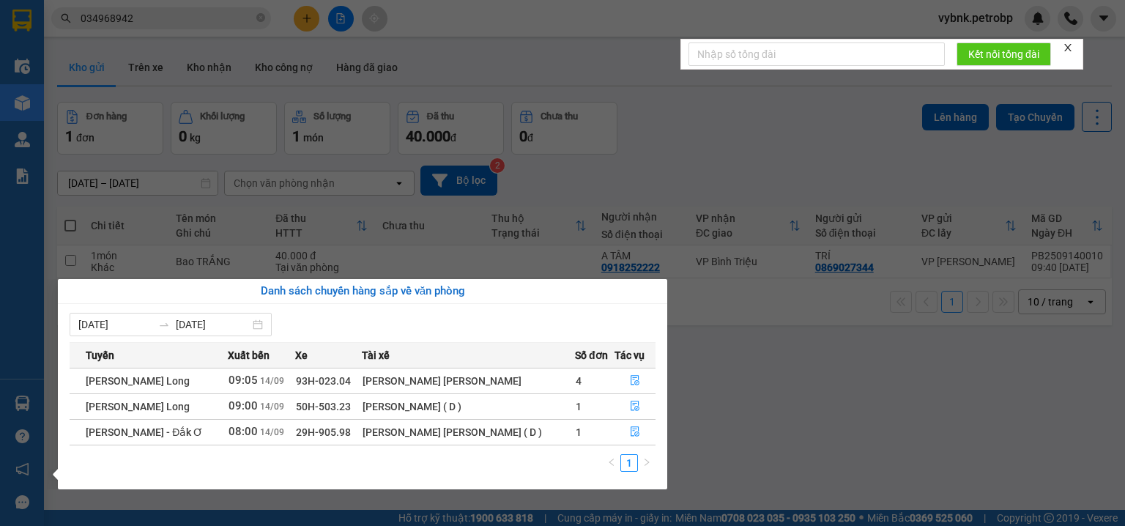
click at [749, 140] on section "Kết quả tìm kiếm ( 21 ) Bộ lọc Ngày tạo đơn gần nhất Mã ĐH Trạng thái Món hàng …" at bounding box center [562, 263] width 1125 height 526
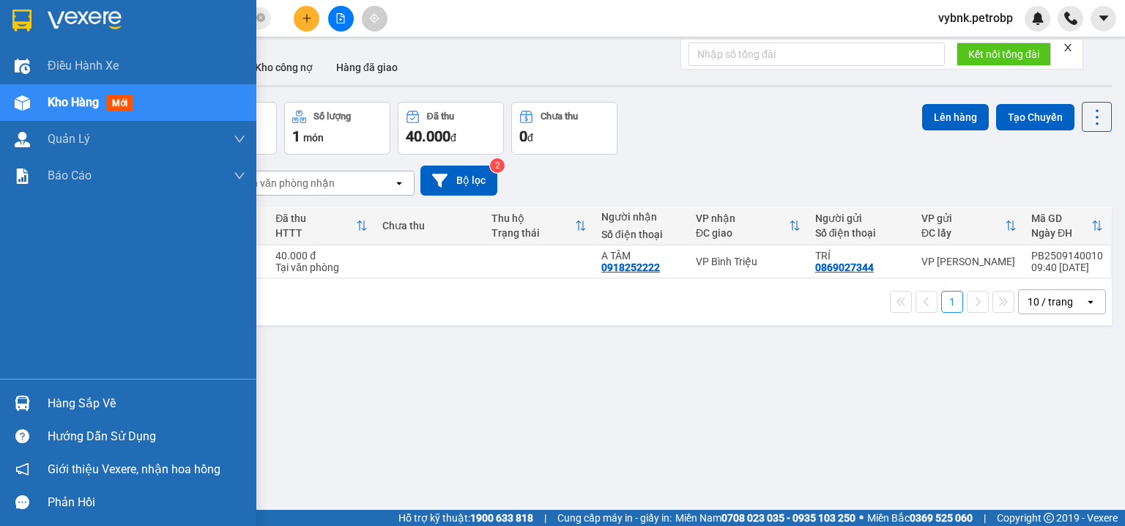
click at [31, 393] on div at bounding box center [23, 403] width 26 height 26
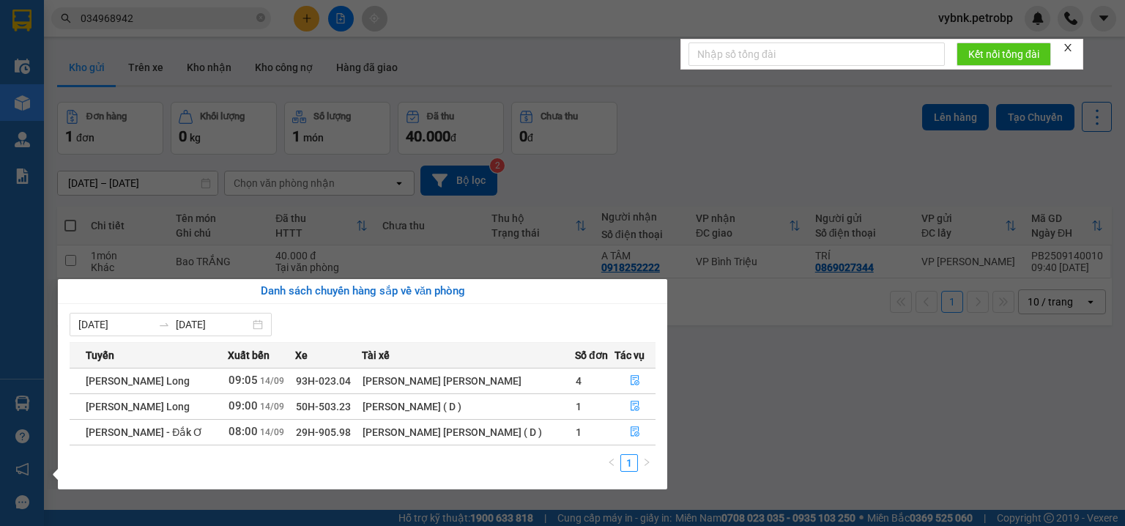
click at [261, 15] on section "Kết quả tìm kiếm ( 21 ) Bộ lọc Ngày tạo đơn gần nhất Mã ĐH Trạng thái Món hàng …" at bounding box center [562, 263] width 1125 height 526
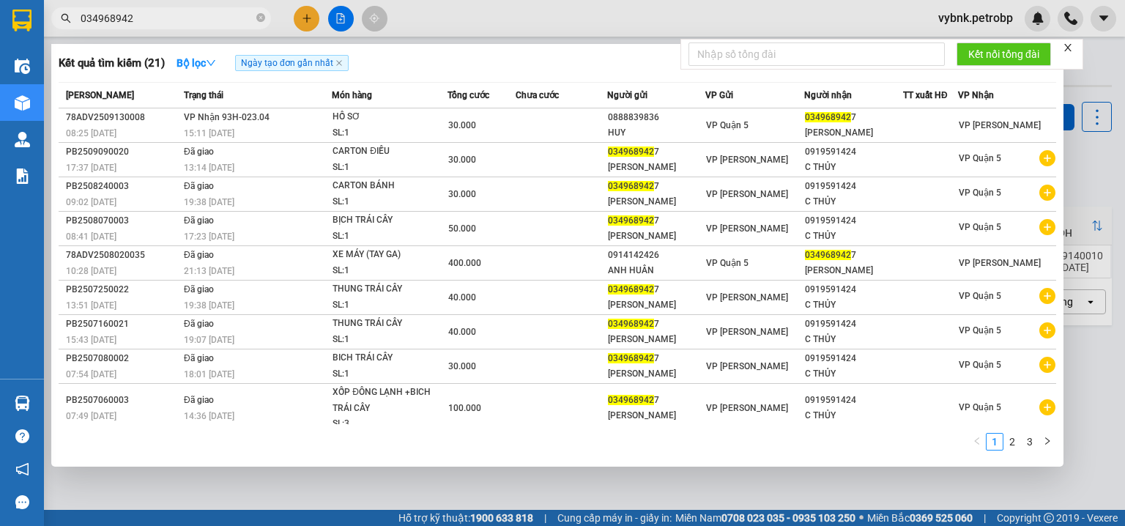
click at [261, 15] on icon "close-circle" at bounding box center [260, 17] width 9 height 9
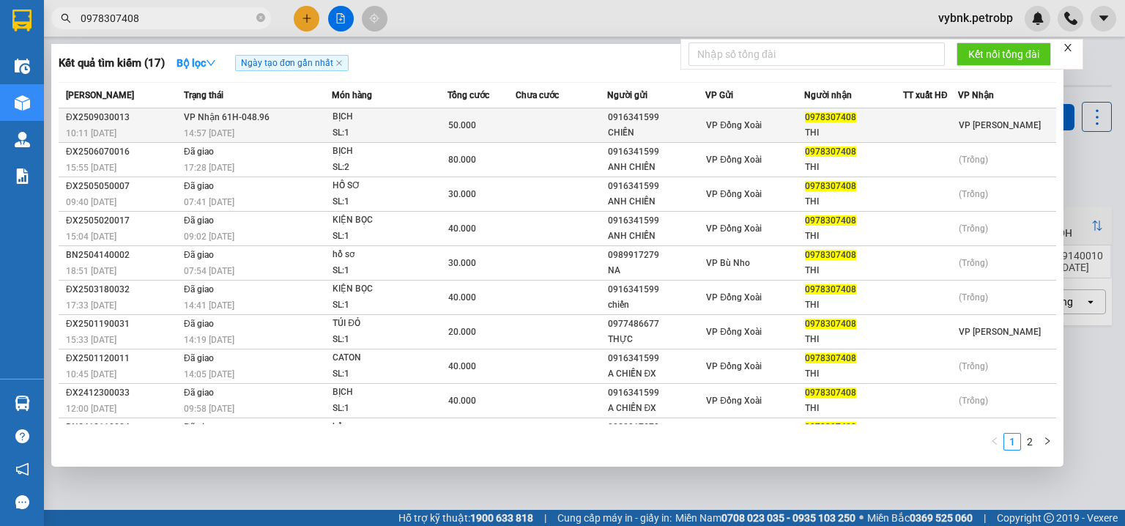
type input "0978307408"
click at [862, 120] on div "0978307408" at bounding box center [853, 117] width 97 height 15
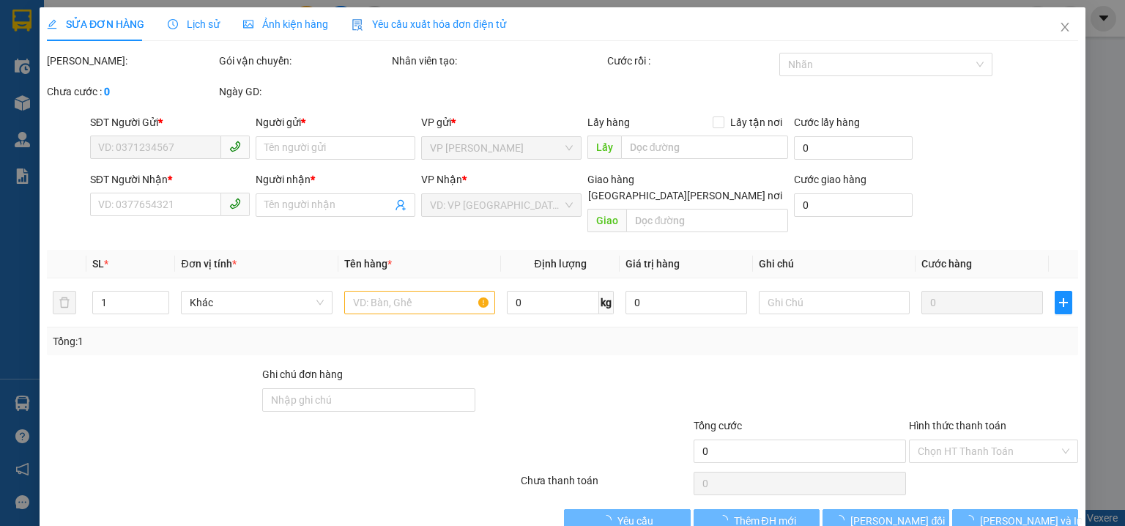
type input "0916341599"
type input "CHIẾN"
type input "0978307408"
type input "THI"
type input "50.000"
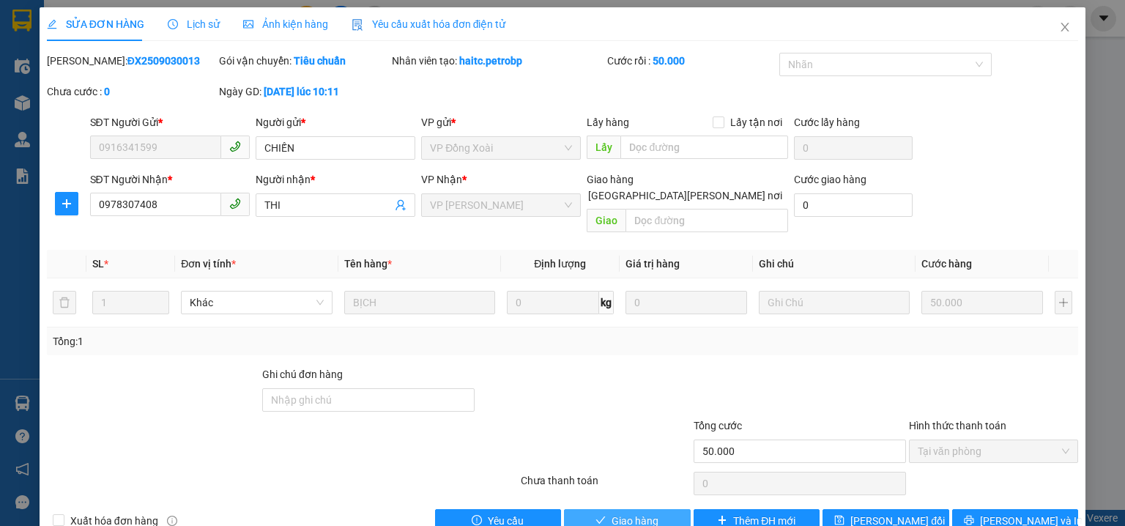
click at [637, 513] on span "Giao hàng" at bounding box center [635, 521] width 47 height 16
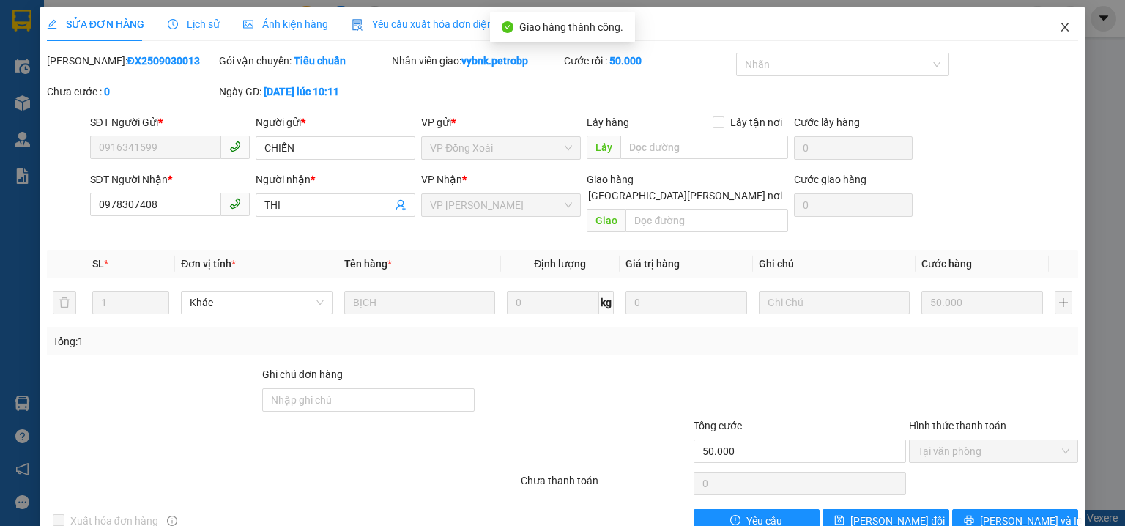
click at [1061, 31] on icon "close" at bounding box center [1065, 27] width 8 height 9
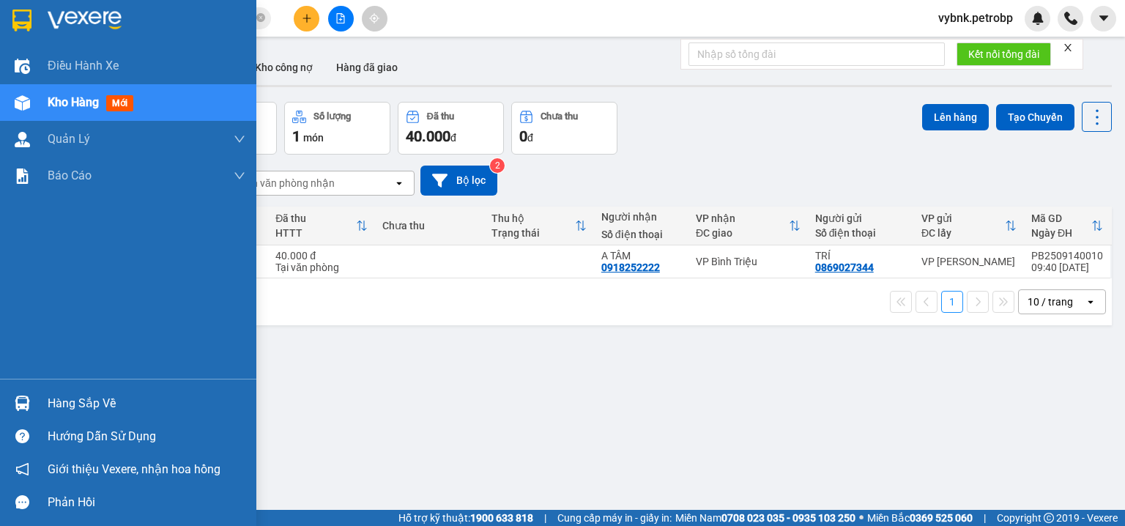
click at [31, 393] on div at bounding box center [23, 403] width 26 height 26
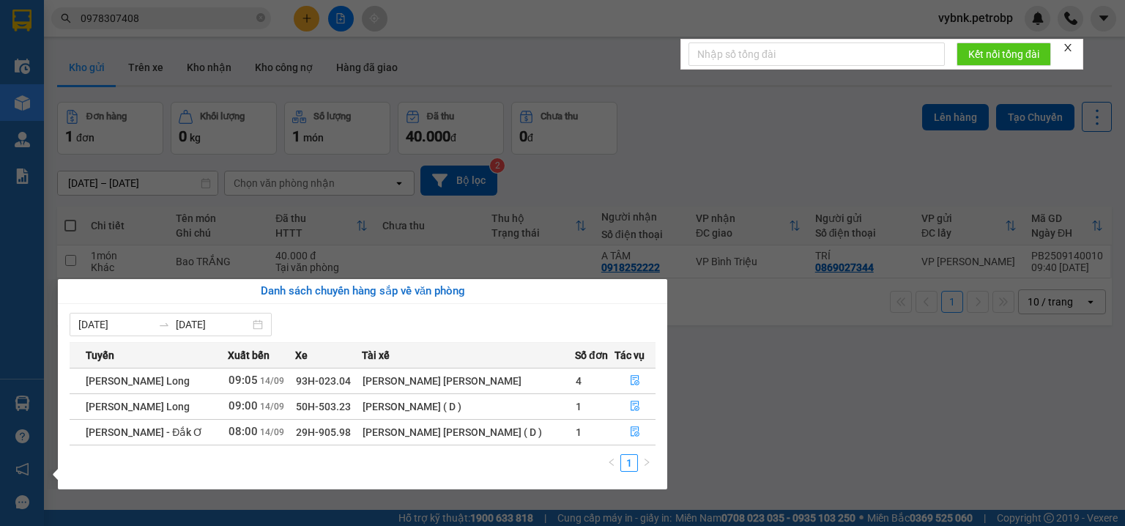
click at [786, 114] on section "Kết quả tìm kiếm ( 17 ) Bộ lọc Ngày tạo đơn gần nhất Mã ĐH Trạng thái Món hàng …" at bounding box center [562, 263] width 1125 height 526
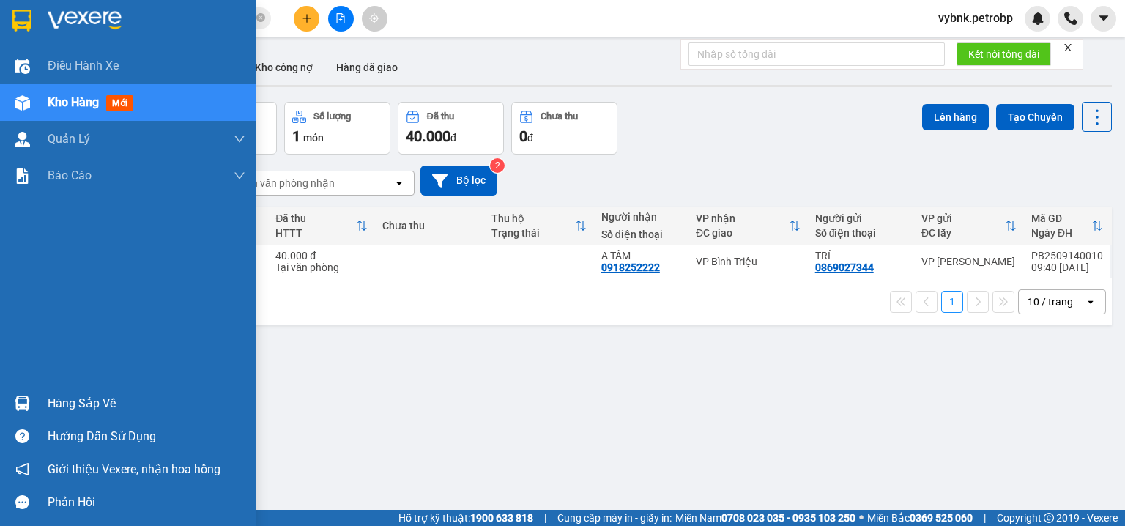
click at [22, 397] on img at bounding box center [22, 403] width 15 height 15
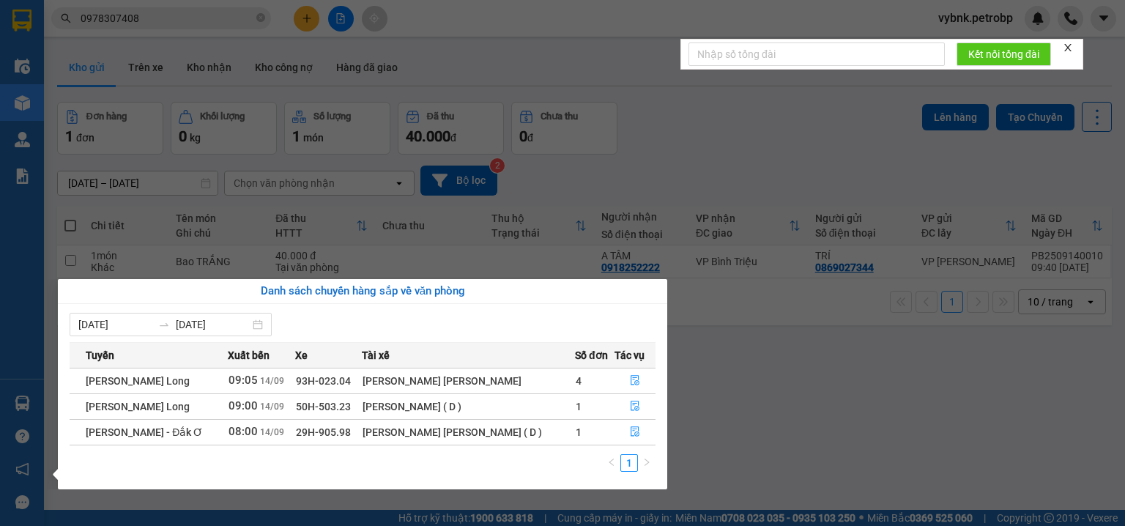
click at [259, 23] on section "Kết quả tìm kiếm ( 17 ) Bộ lọc Ngày tạo đơn gần nhất Mã ĐH Trạng thái Món hàng …" at bounding box center [562, 263] width 1125 height 526
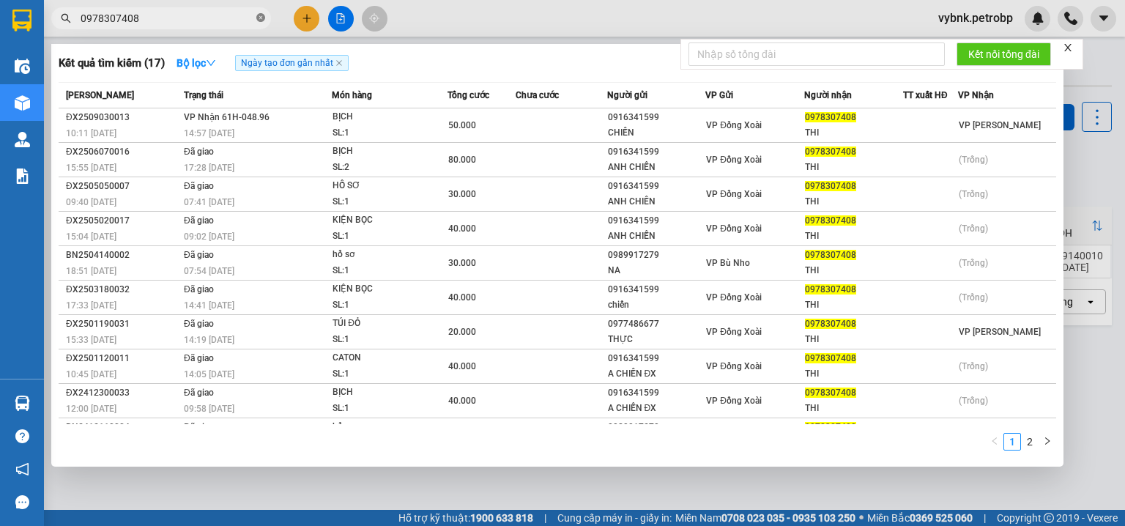
click at [259, 20] on icon "close-circle" at bounding box center [260, 17] width 9 height 9
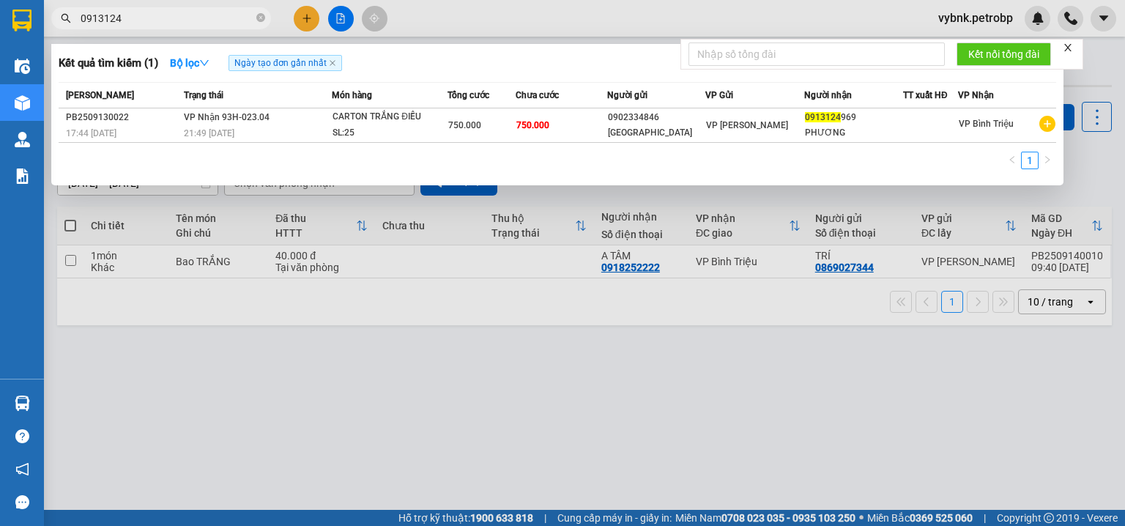
type input "0913124"
click at [255, 398] on div at bounding box center [562, 263] width 1125 height 526
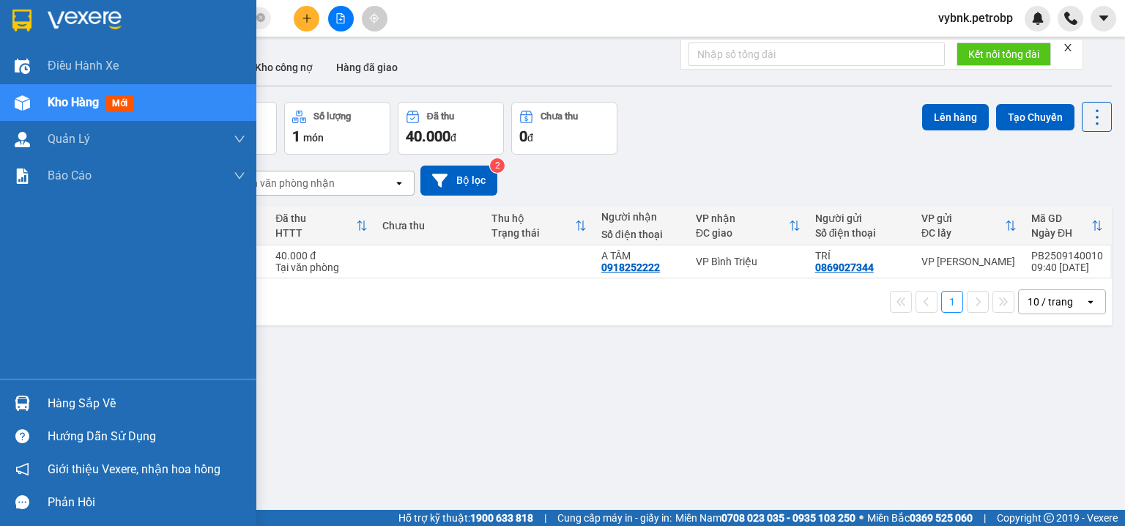
click at [38, 398] on div "Hàng sắp về" at bounding box center [128, 403] width 256 height 33
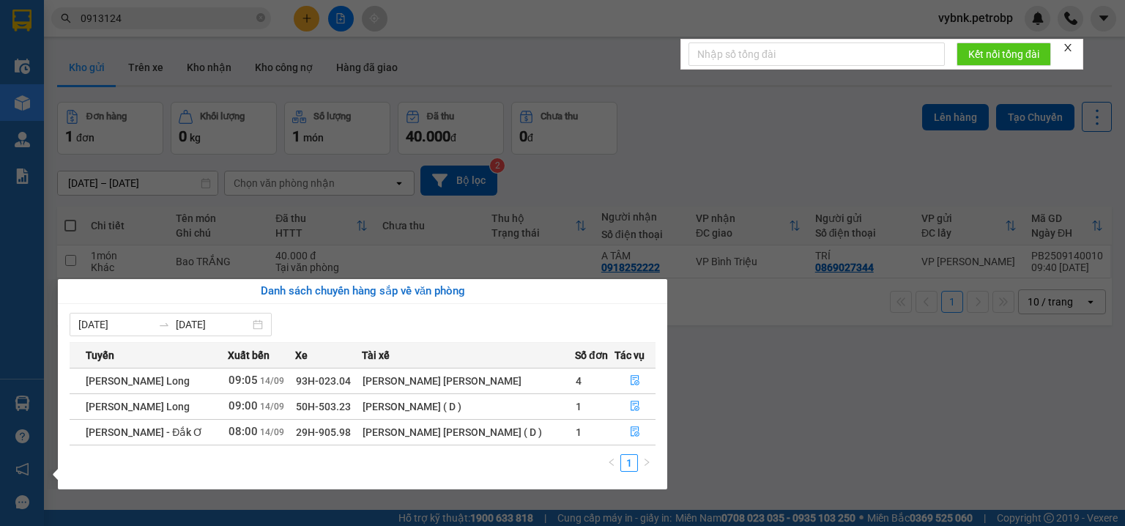
click at [267, 22] on section "Kết quả tìm kiếm ( 1 ) Bộ lọc Ngày tạo đơn gần nhất Mã ĐH Trạng thái Món hàng T…" at bounding box center [562, 263] width 1125 height 526
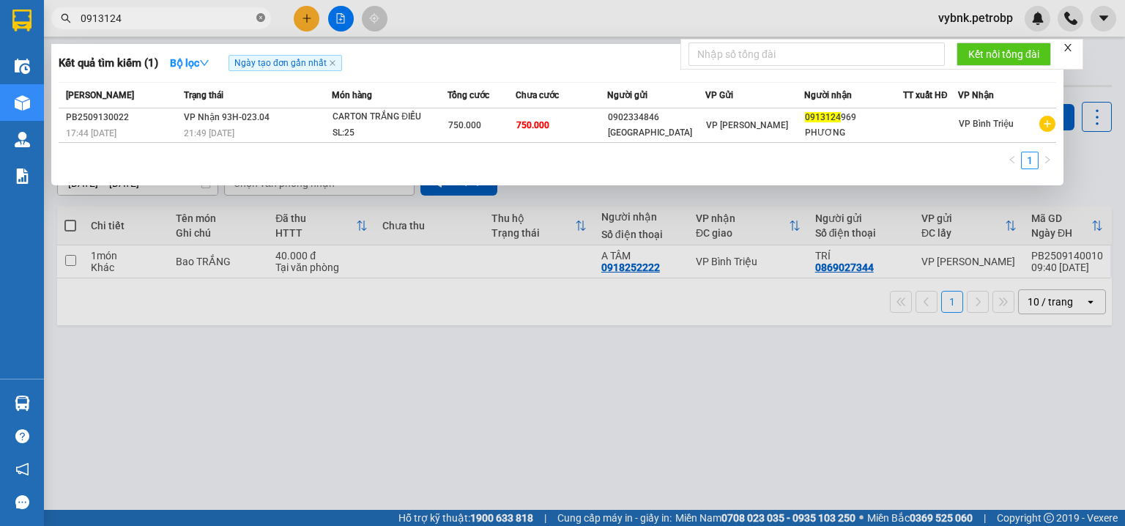
click at [260, 20] on icon "close-circle" at bounding box center [260, 17] width 9 height 9
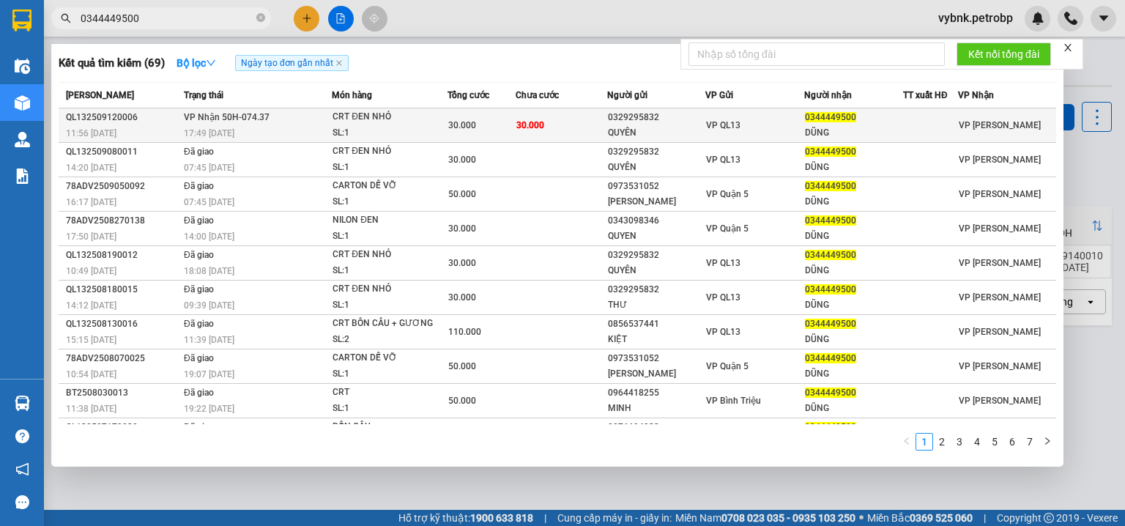
type input "0344449500"
click at [482, 111] on td "30.000" at bounding box center [482, 125] width 68 height 34
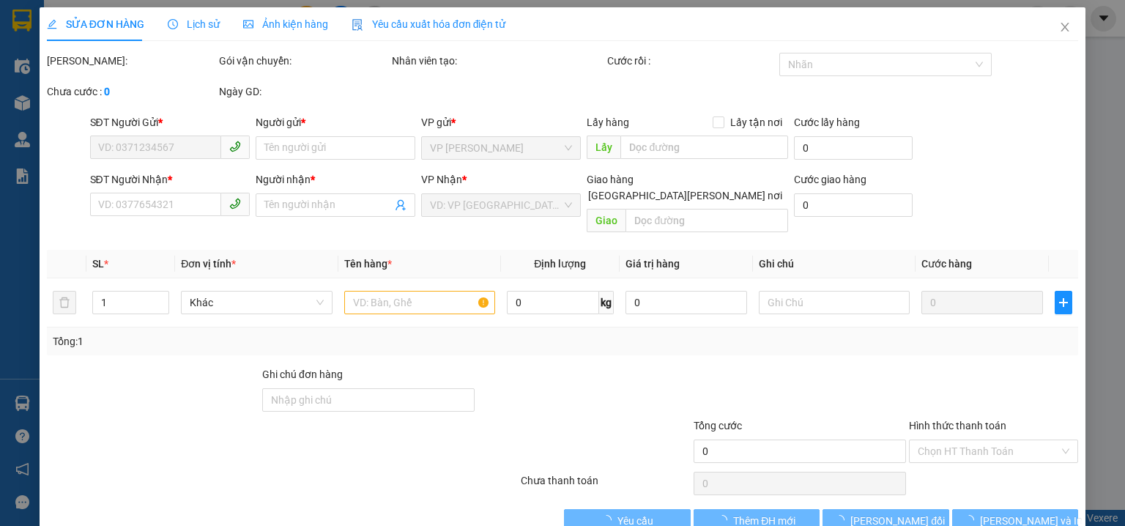
type input "0329295832"
type input "QUYÊN"
type input "0344449500"
type input "DŨNG"
type input "30.000"
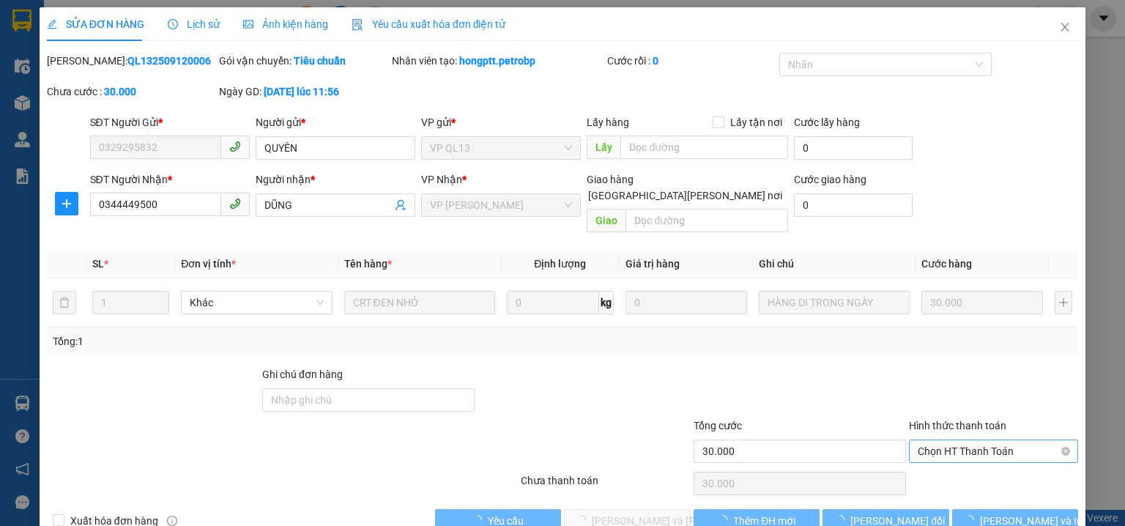
click at [940, 440] on span "Chọn HT Thanh Toán" at bounding box center [994, 451] width 152 height 22
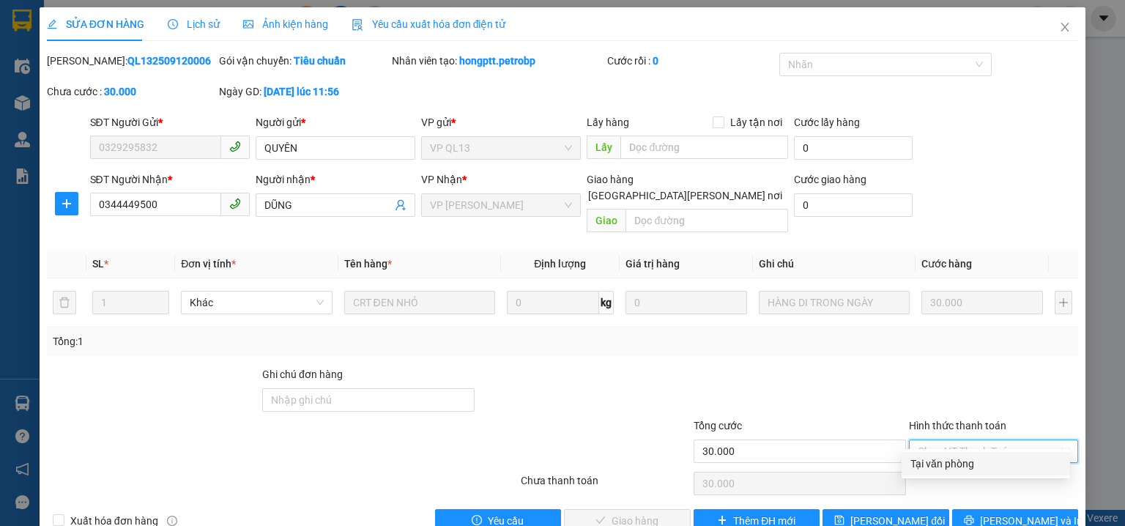
click at [935, 456] on div "Tại văn phòng" at bounding box center [985, 464] width 151 height 16
type input "0"
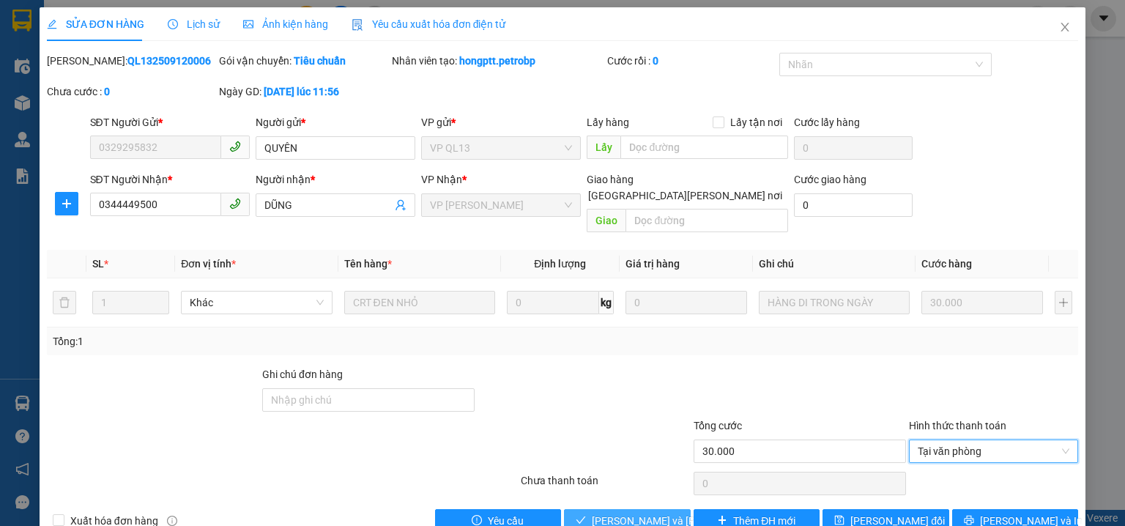
click at [669, 513] on span "[PERSON_NAME] và Giao hàng" at bounding box center [662, 521] width 141 height 16
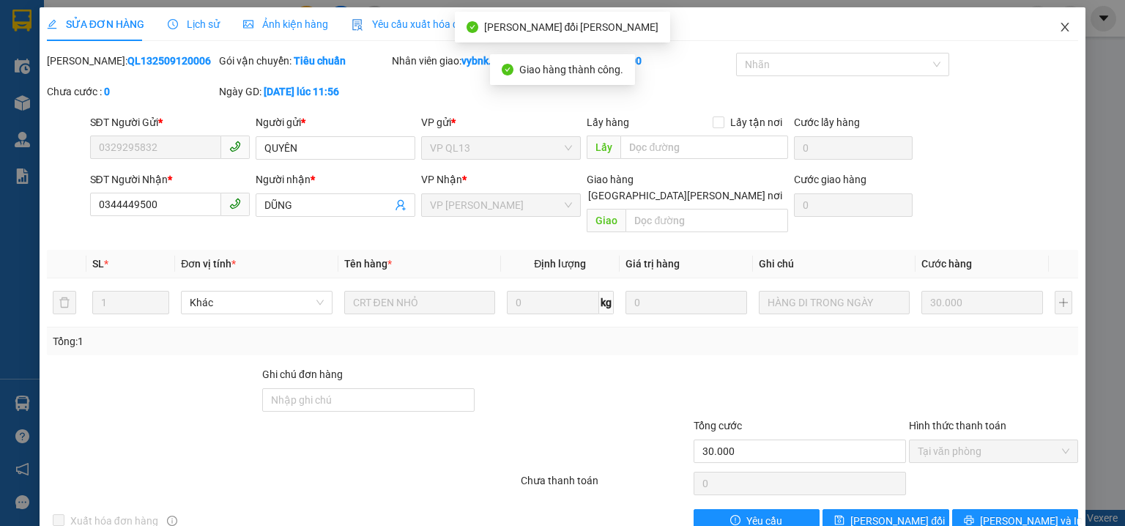
click at [1064, 26] on span "Close" at bounding box center [1064, 27] width 41 height 41
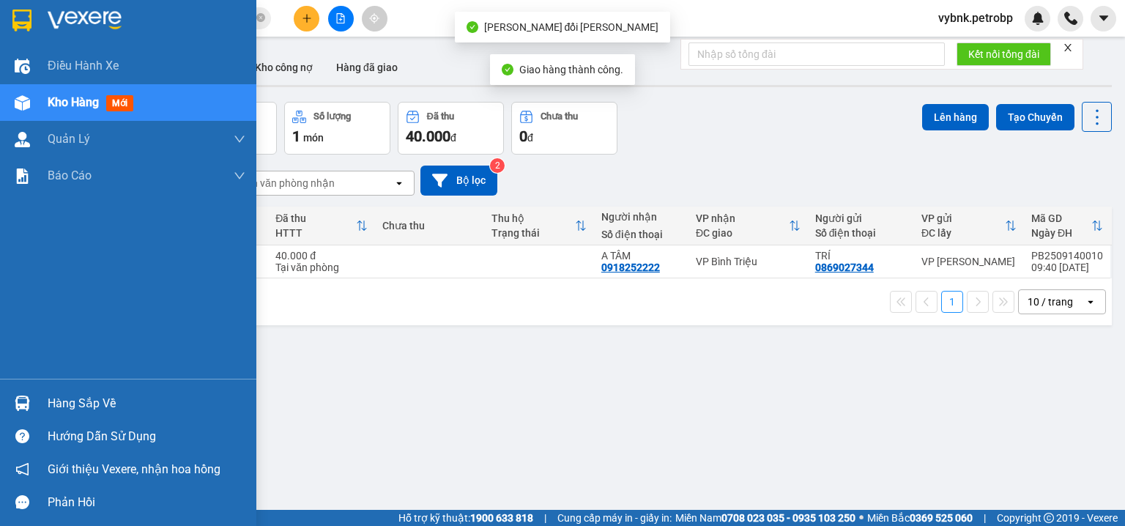
click at [42, 404] on div "Hàng sắp về" at bounding box center [128, 403] width 256 height 33
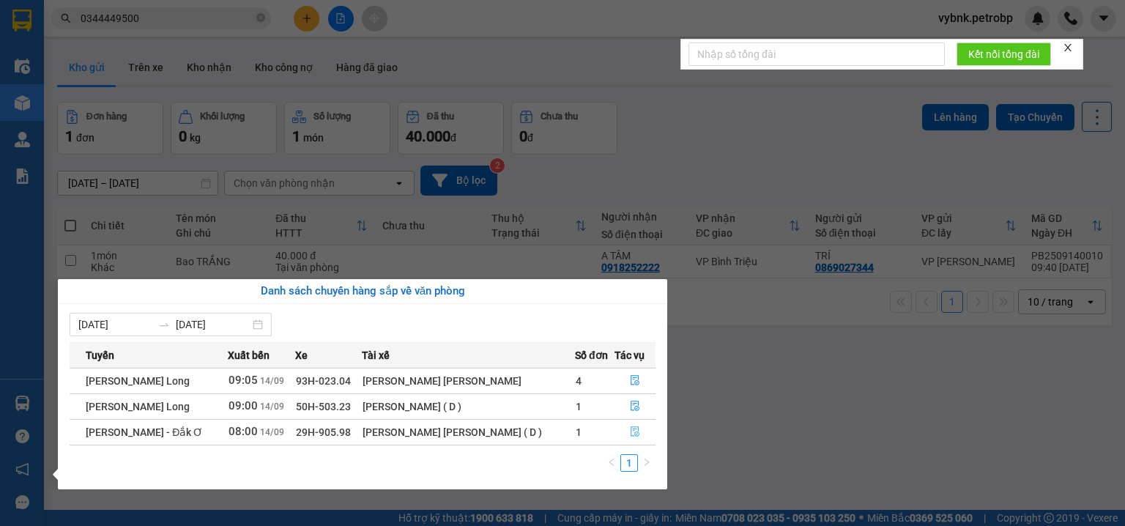
click at [636, 432] on icon "file-done" at bounding box center [632, 432] width 9 height 10
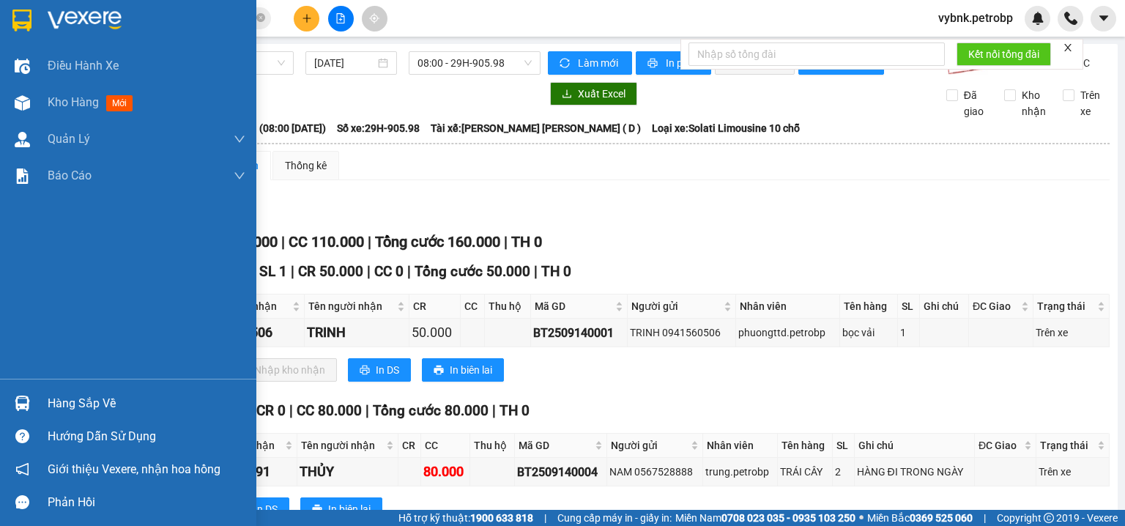
click at [15, 412] on div at bounding box center [23, 403] width 26 height 26
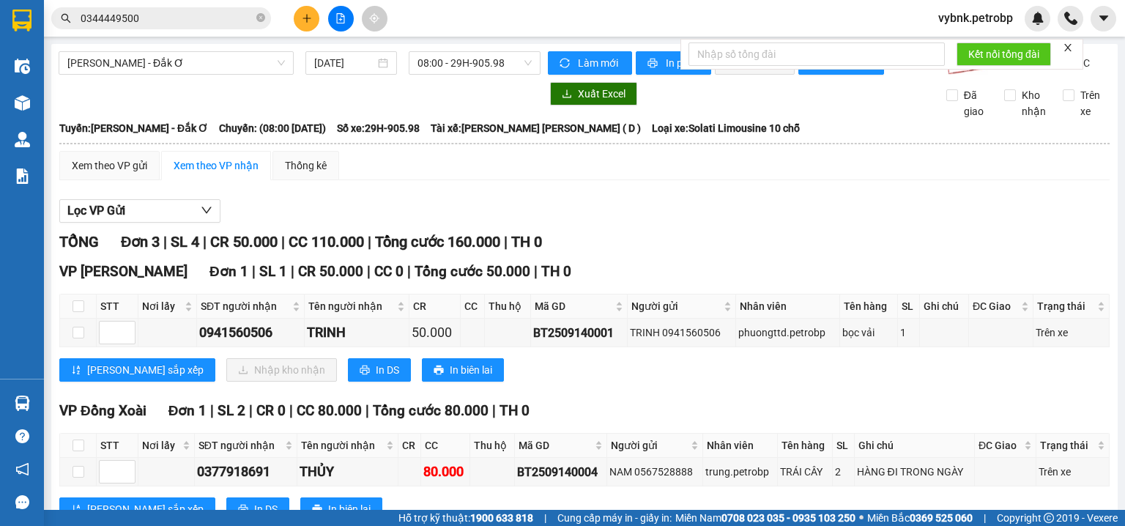
click at [437, 203] on section "Kết quả tìm kiếm ( 69 ) Bộ lọc Ngày tạo đơn gần nhất Mã ĐH Trạng thái Món hàng …" at bounding box center [562, 263] width 1125 height 526
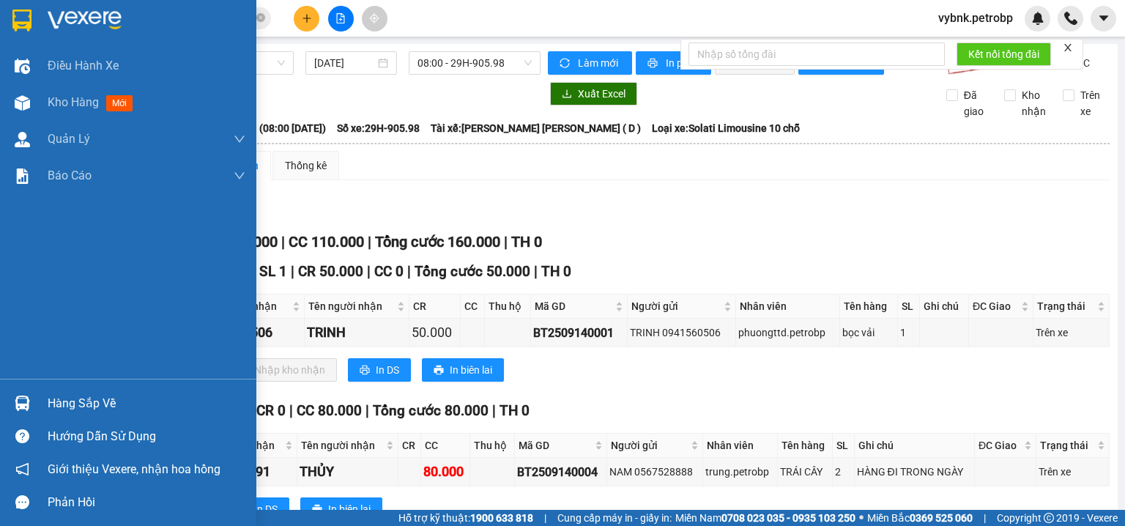
click at [18, 404] on img at bounding box center [22, 403] width 15 height 15
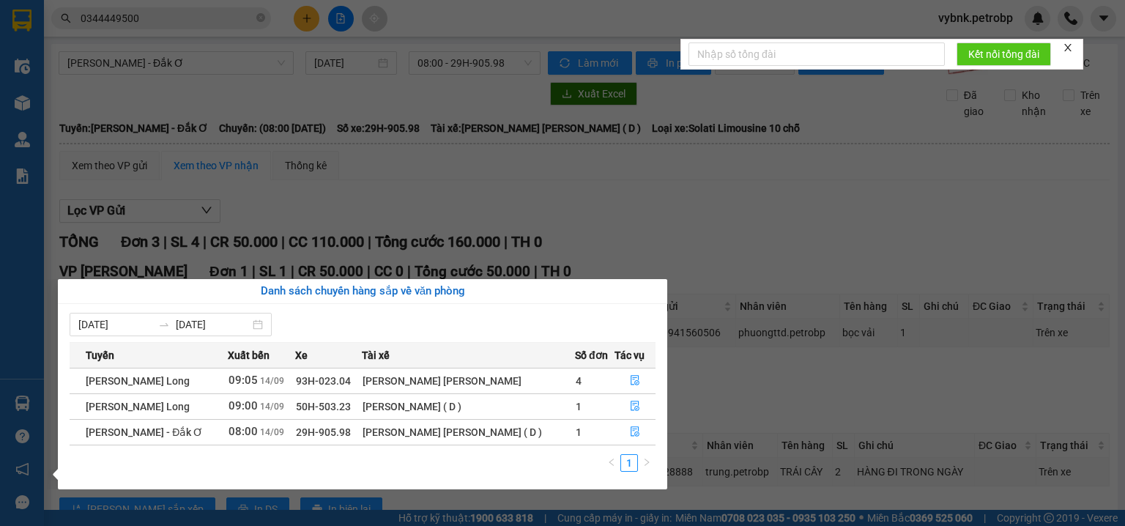
click at [660, 209] on section "Kết quả tìm kiếm ( 69 ) Bộ lọc Ngày tạo đơn gần nhất Mã ĐH Trạng thái Món hàng …" at bounding box center [562, 263] width 1125 height 526
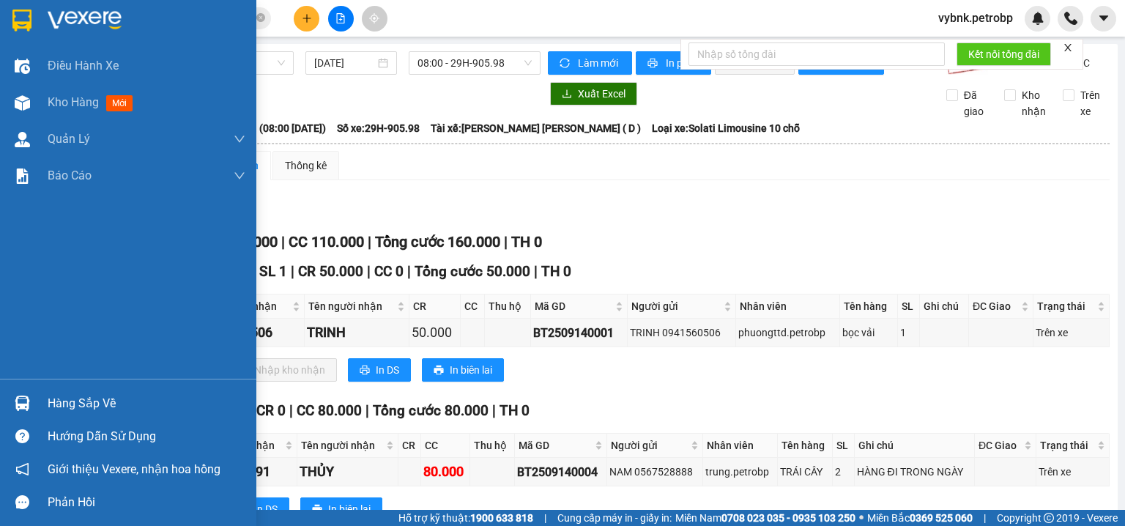
click at [31, 408] on div at bounding box center [23, 403] width 26 height 26
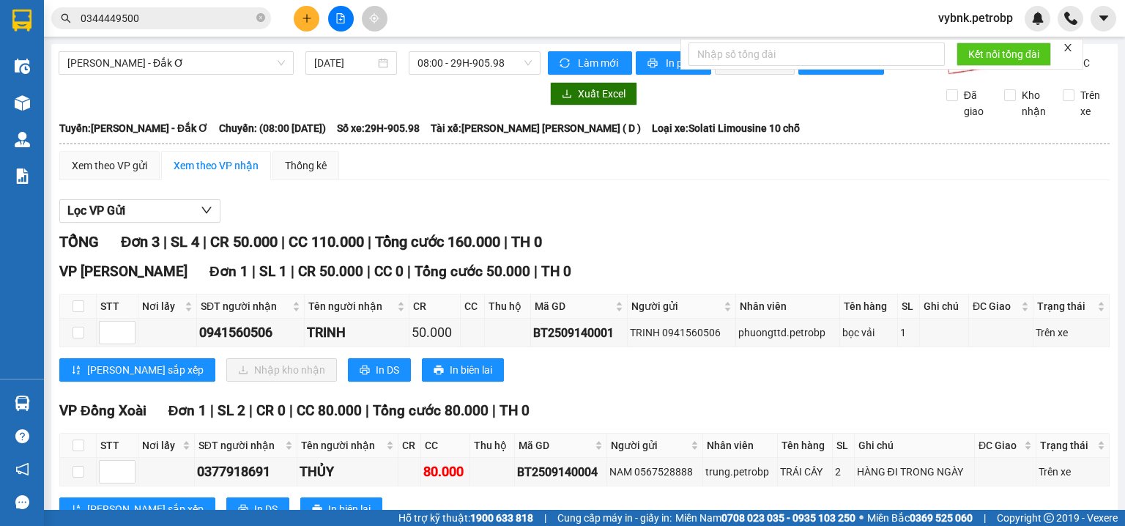
click at [776, 233] on section "Kết quả tìm kiếm ( 69 ) Bộ lọc Ngày tạo đơn gần nhất Mã ĐH Trạng thái Món hàng …" at bounding box center [562, 263] width 1125 height 526
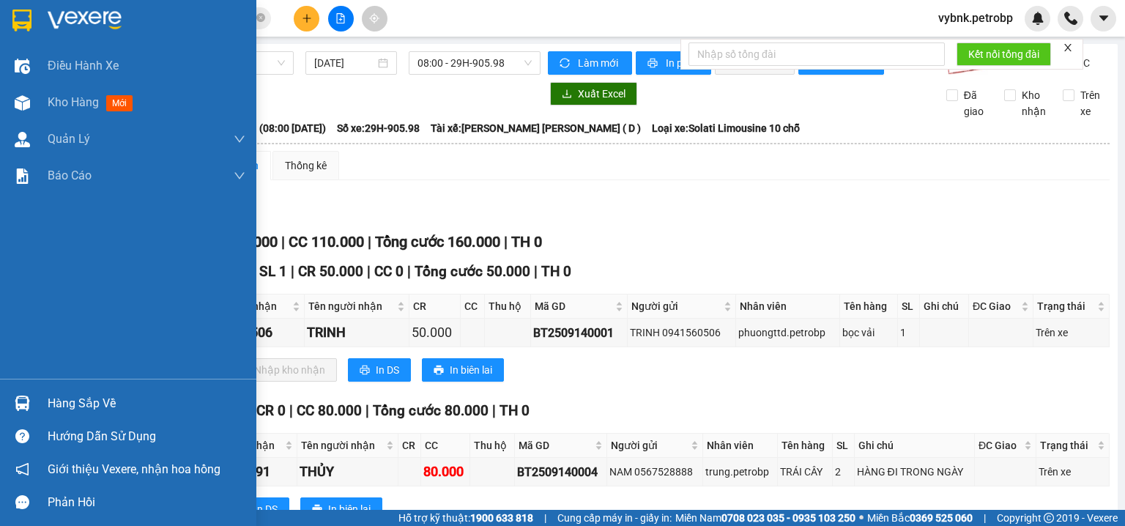
click at [31, 398] on div at bounding box center [23, 403] width 26 height 26
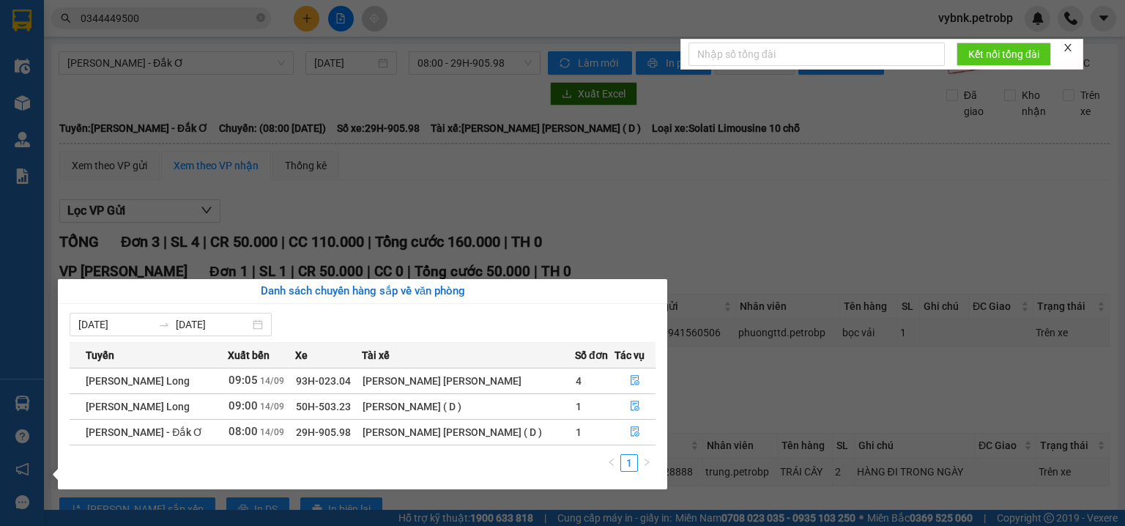
click at [727, 207] on section "Kết quả tìm kiếm ( 69 ) Bộ lọc Ngày tạo đơn gần nhất Mã ĐH Trạng thái Món hàng …" at bounding box center [562, 263] width 1125 height 526
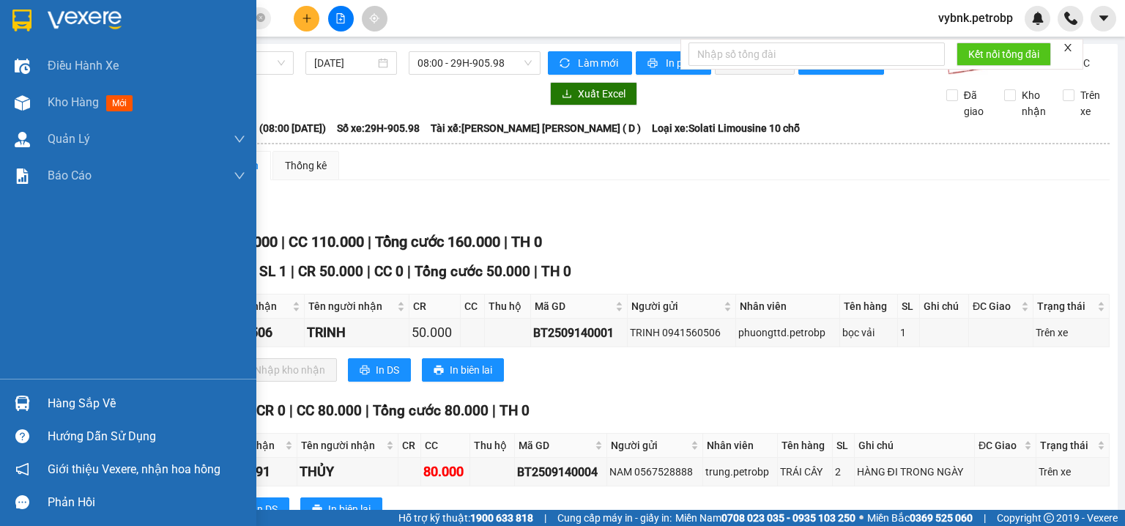
click at [34, 393] on div at bounding box center [23, 403] width 26 height 26
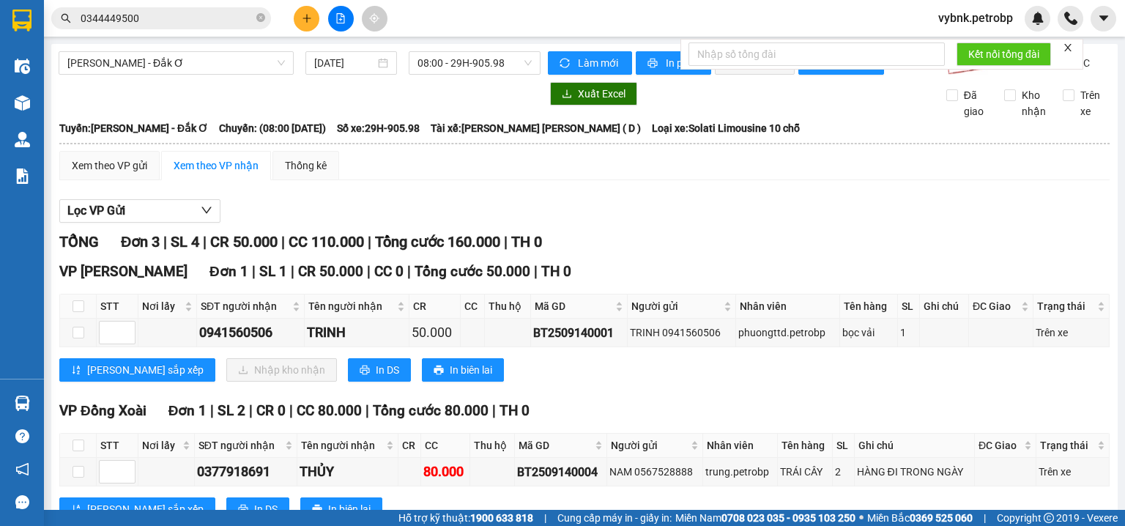
click at [617, 208] on section "Kết quả tìm kiếm ( 69 ) Bộ lọc Ngày tạo đơn gần nhất Mã ĐH Trạng thái Món hàng …" at bounding box center [562, 263] width 1125 height 526
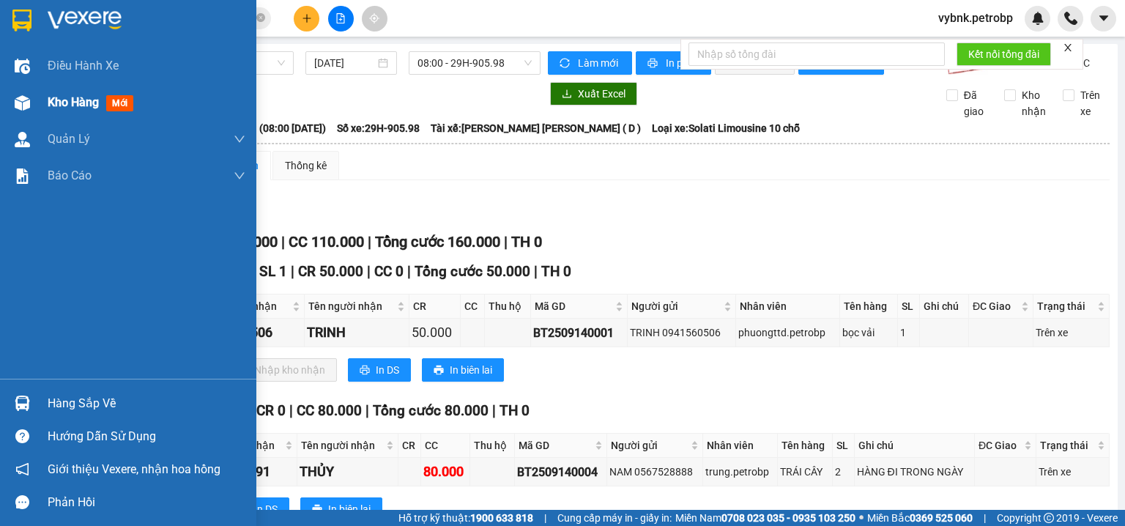
click at [32, 94] on div at bounding box center [23, 103] width 26 height 26
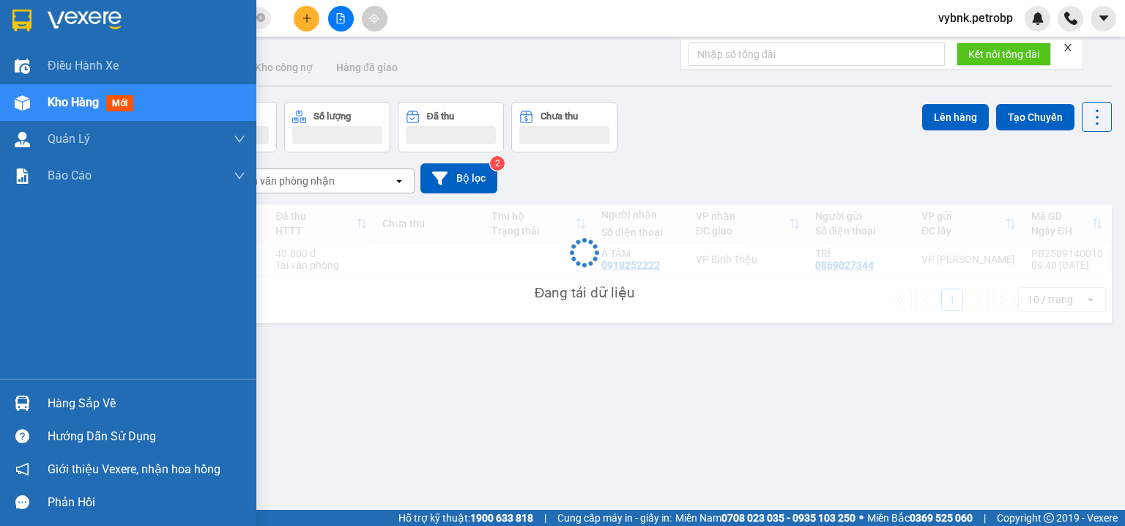
click at [15, 393] on div at bounding box center [23, 403] width 26 height 26
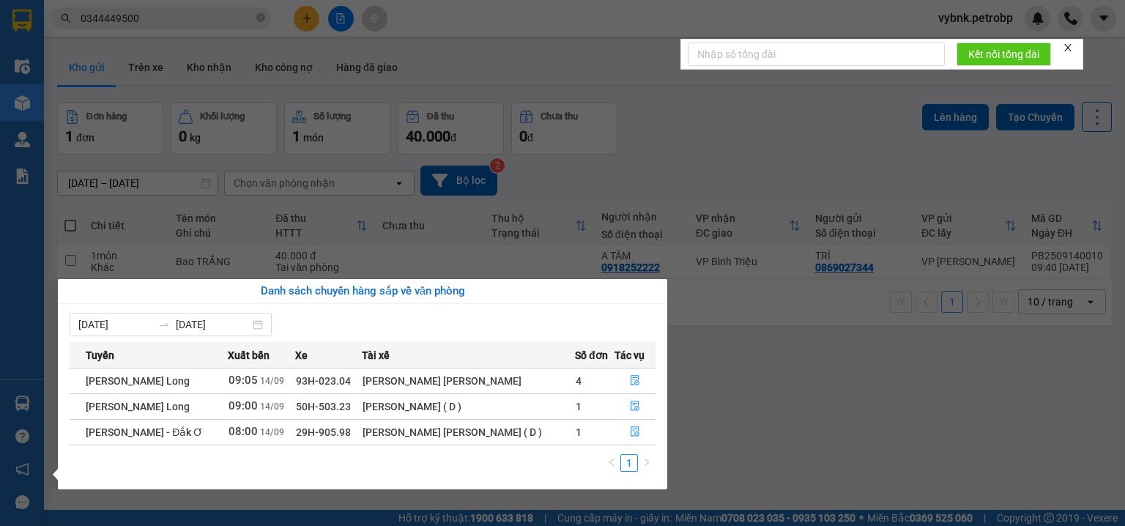
click at [680, 111] on section "Kết quả tìm kiếm ( 69 ) Bộ lọc Ngày tạo đơn gần nhất Mã ĐH Trạng thái Món hàng …" at bounding box center [562, 263] width 1125 height 526
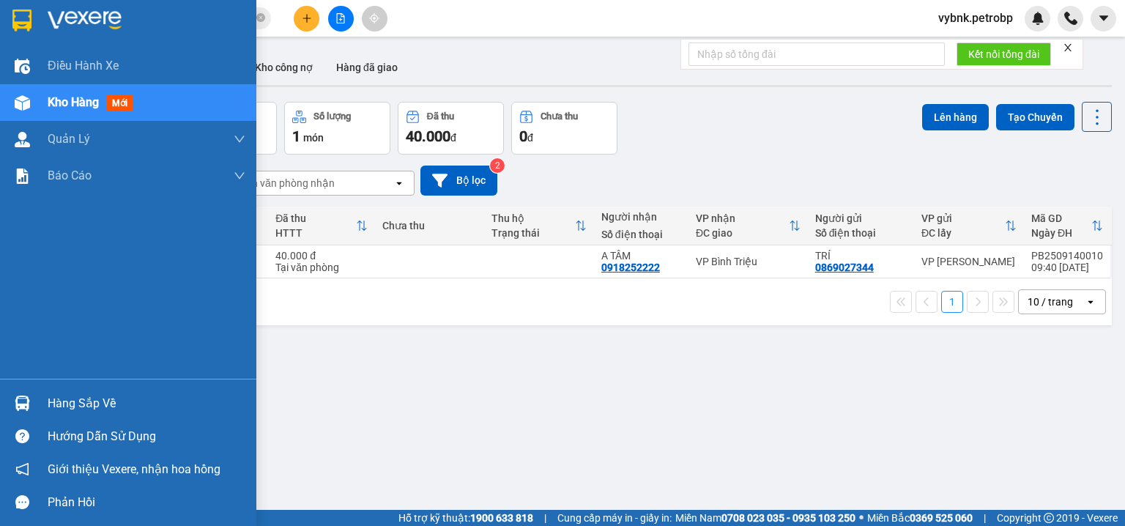
click at [18, 398] on img at bounding box center [22, 403] width 15 height 15
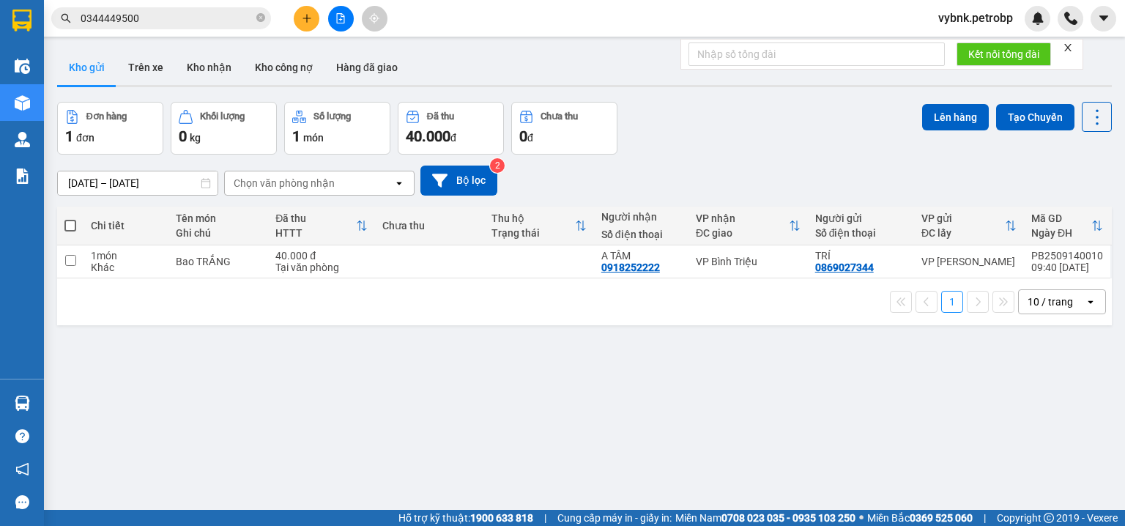
click at [740, 393] on section "Kết quả tìm kiếm ( 69 ) Bộ lọc Ngày tạo đơn gần nhất Mã ĐH Trạng thái Món hàng …" at bounding box center [562, 263] width 1125 height 526
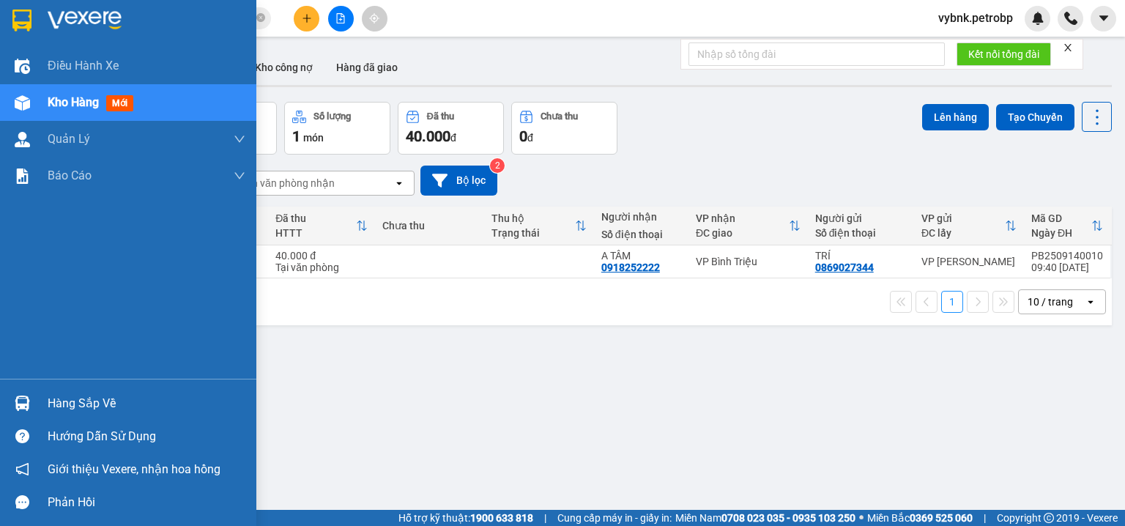
click at [26, 403] on img at bounding box center [22, 403] width 15 height 15
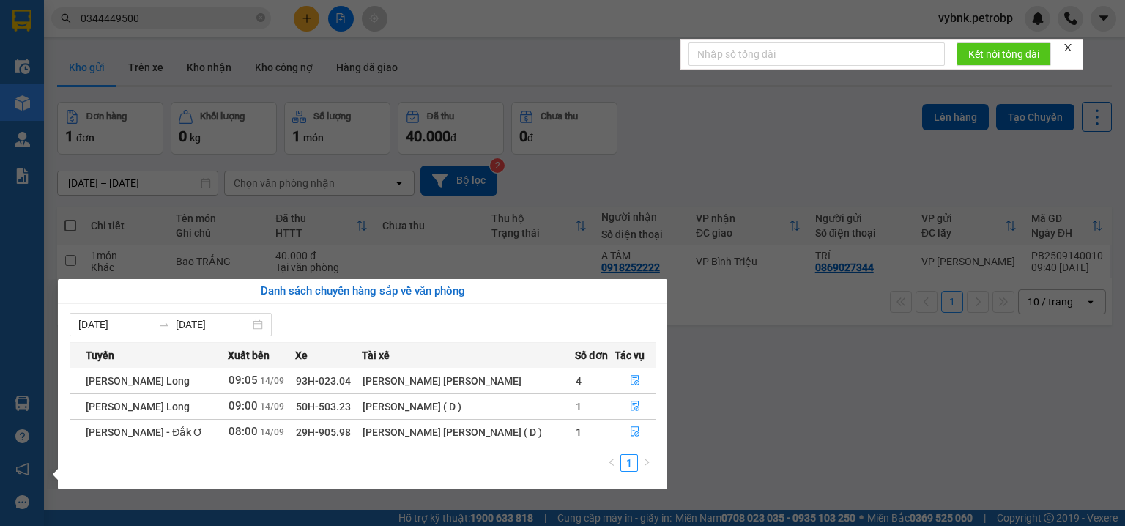
click at [686, 144] on section "Kết quả tìm kiếm ( 69 ) Bộ lọc Ngày tạo đơn gần nhất Mã ĐH Trạng thái Món hàng …" at bounding box center [562, 263] width 1125 height 526
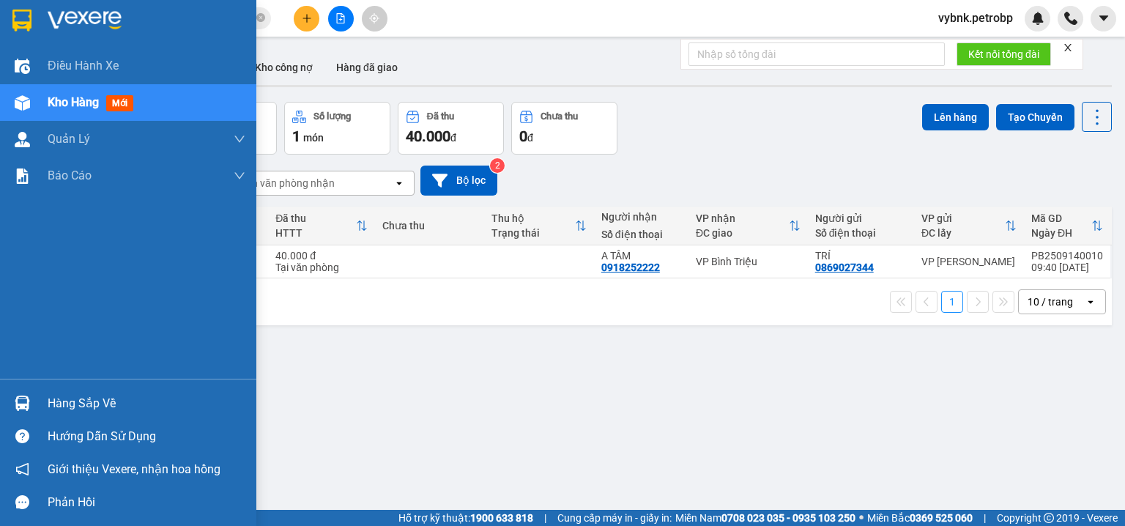
click at [3, 405] on div "Hàng sắp về" at bounding box center [128, 403] width 256 height 33
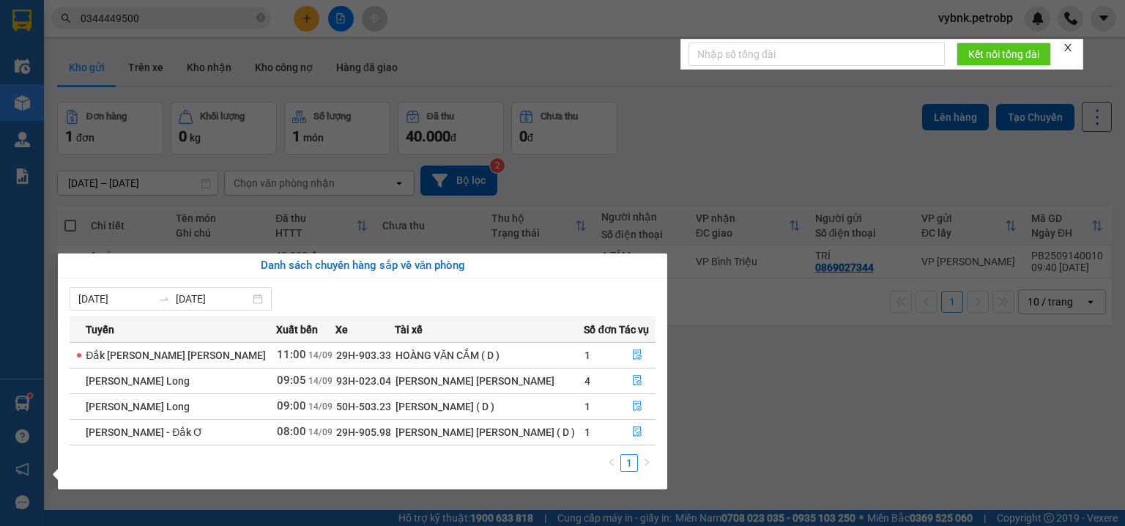
click at [672, 137] on section "Kết quả tìm kiếm ( 69 ) Bộ lọc Ngày tạo đơn gần nhất Mã ĐH Trạng thái Món hàng …" at bounding box center [562, 263] width 1125 height 526
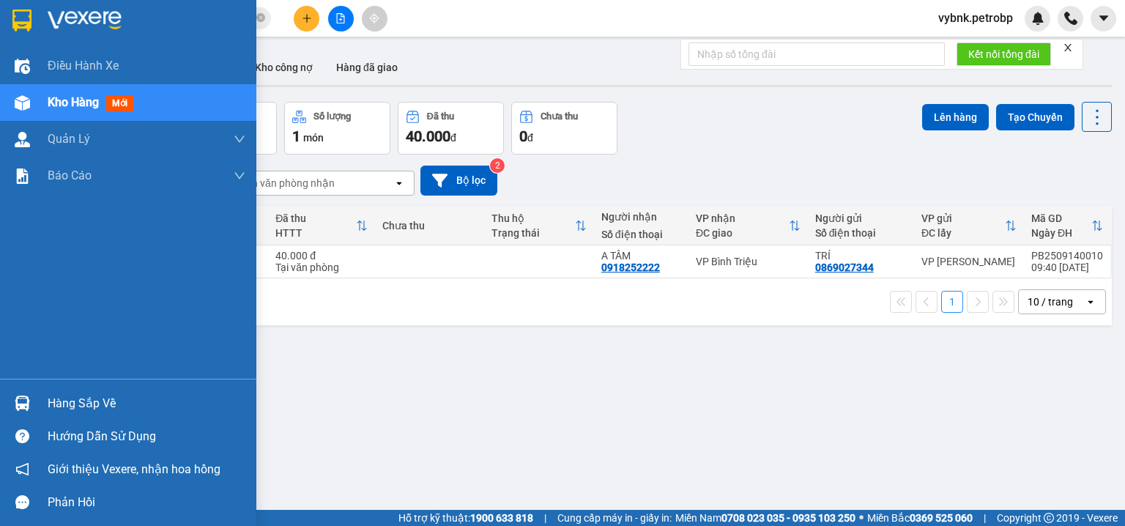
click at [20, 393] on div at bounding box center [23, 403] width 26 height 26
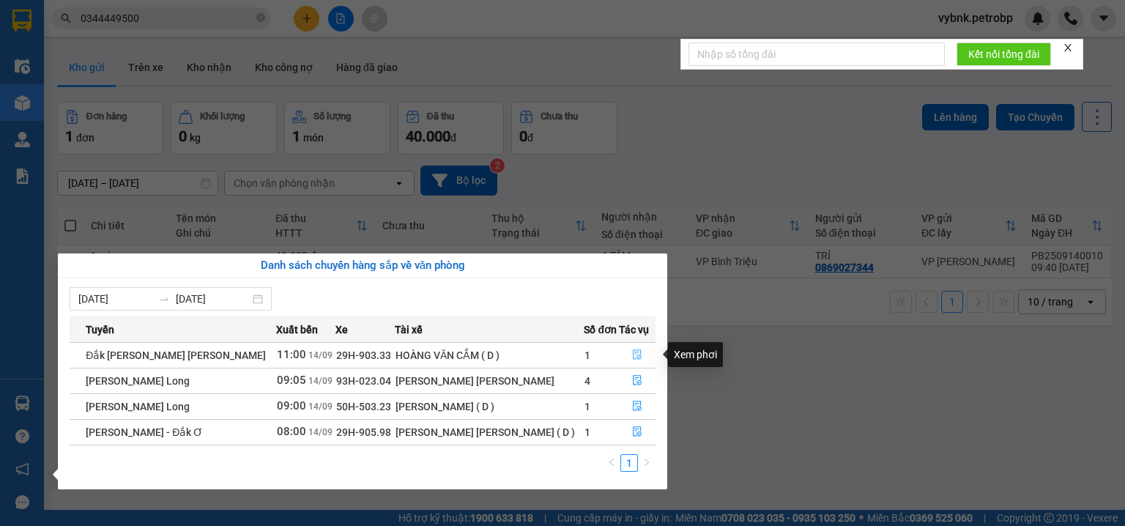
click at [649, 355] on button "button" at bounding box center [632, 355] width 45 height 23
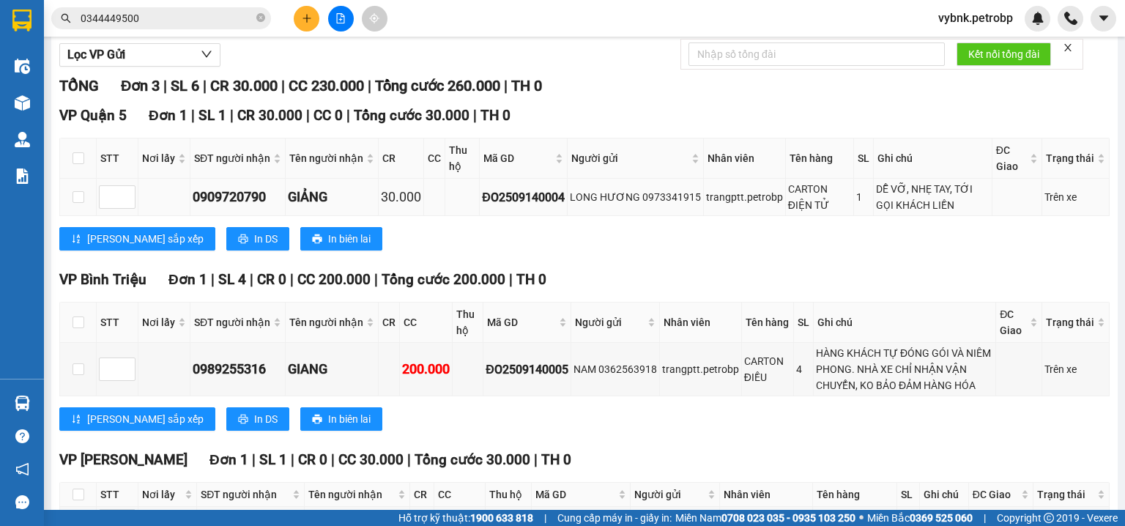
scroll to position [234, 0]
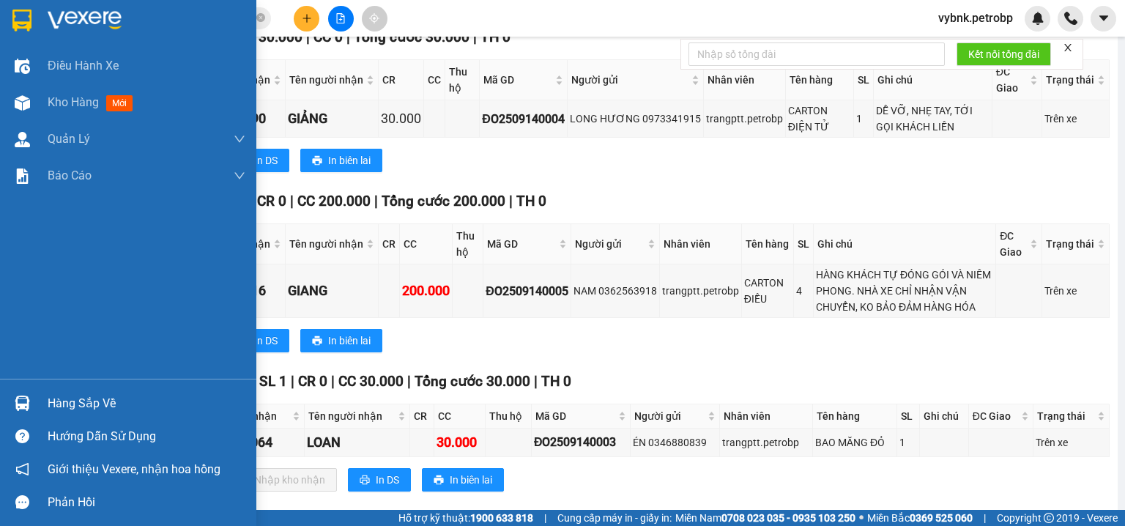
click at [43, 393] on div "Hàng sắp về" at bounding box center [128, 403] width 256 height 33
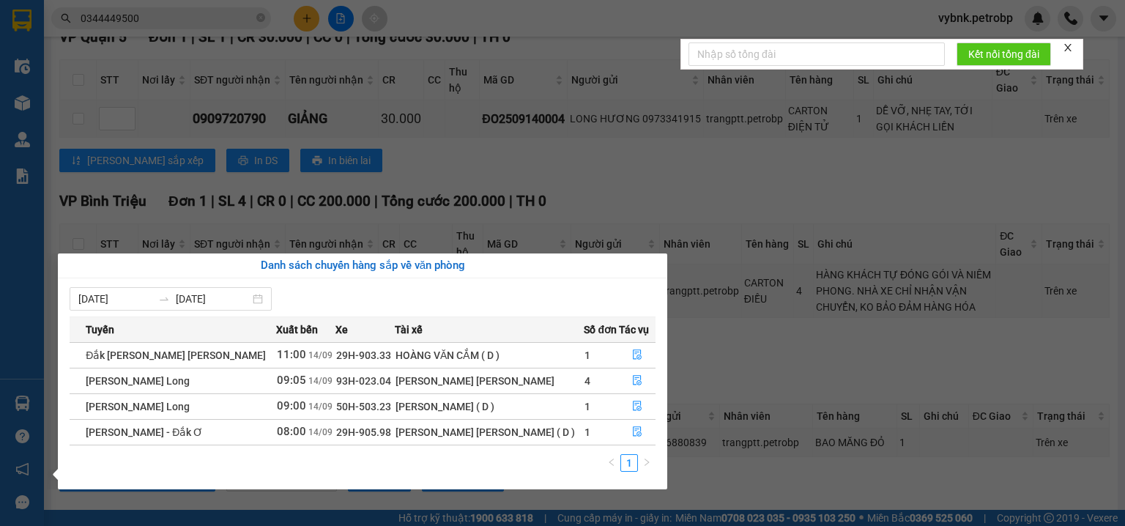
click at [585, 179] on section "Kết quả tìm kiếm ( 69 ) Bộ lọc Ngày tạo đơn gần nhất Mã ĐH Trạng thái Món hàng …" at bounding box center [562, 263] width 1125 height 526
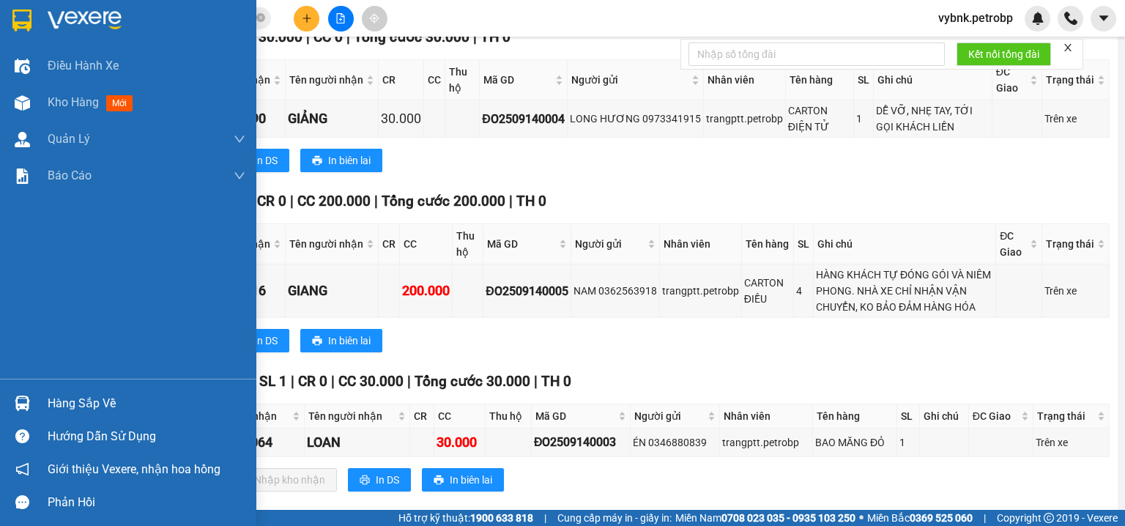
click at [12, 401] on div at bounding box center [23, 403] width 26 height 26
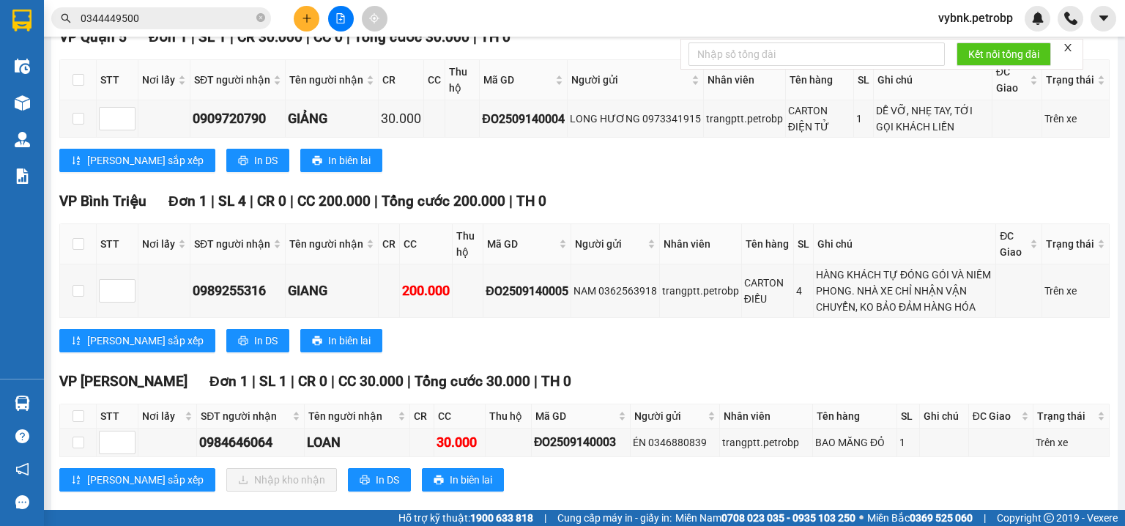
click at [609, 190] on section "Kết quả tìm kiếm ( 69 ) Bộ lọc Ngày tạo đơn gần nhất Mã ĐH Trạng thái Món hàng …" at bounding box center [562, 263] width 1125 height 526
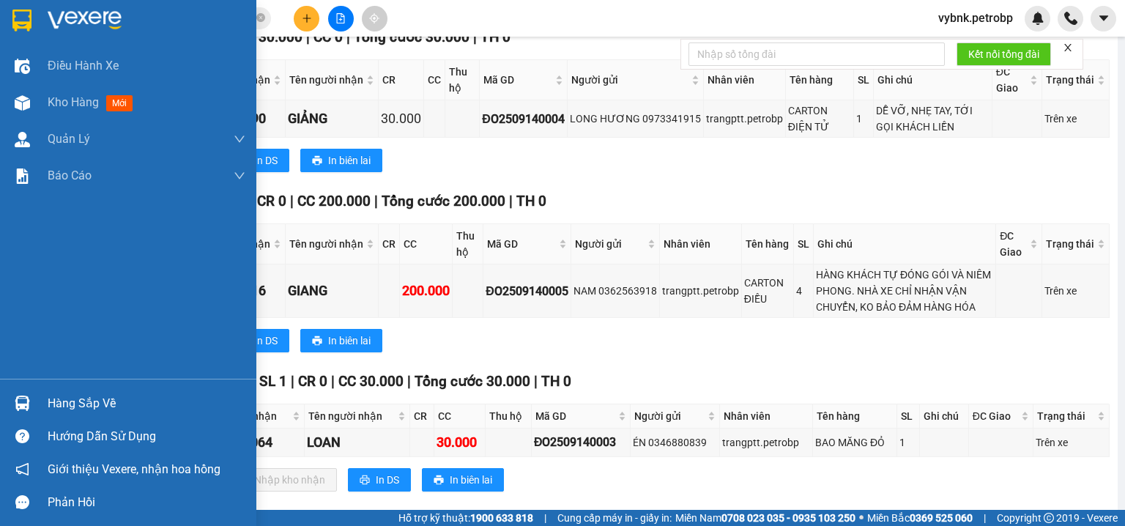
click at [33, 391] on div at bounding box center [23, 403] width 26 height 26
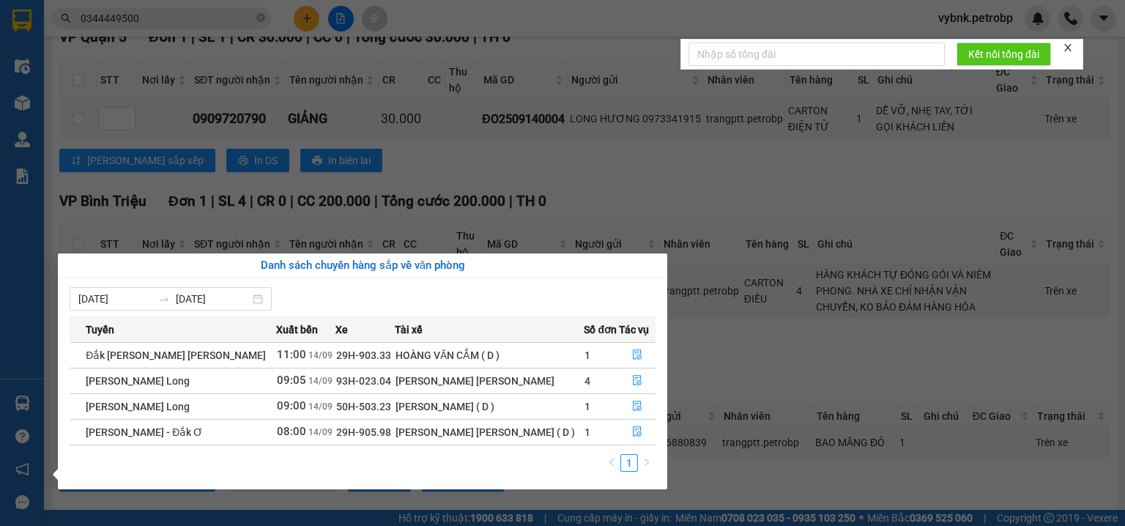
click at [536, 170] on section "Kết quả tìm kiếm ( 69 ) Bộ lọc Ngày tạo đơn gần nhất Mã ĐH Trạng thái Món hàng …" at bounding box center [562, 263] width 1125 height 526
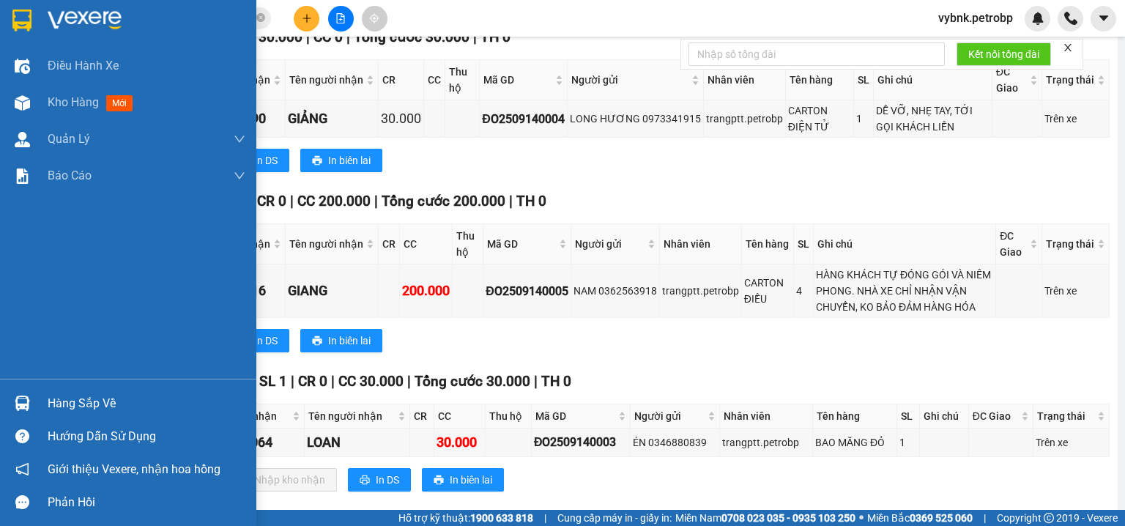
click at [22, 396] on img at bounding box center [22, 403] width 15 height 15
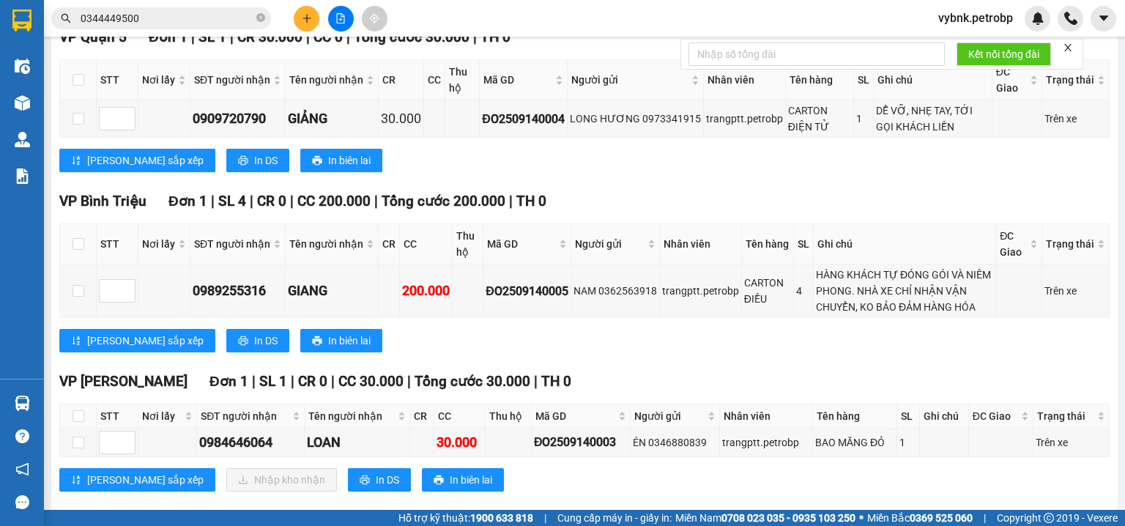
click at [620, 164] on section "Kết quả tìm kiếm ( 69 ) Bộ lọc Ngày tạo đơn gần nhất Mã ĐH Trạng thái Món hàng …" at bounding box center [562, 263] width 1125 height 526
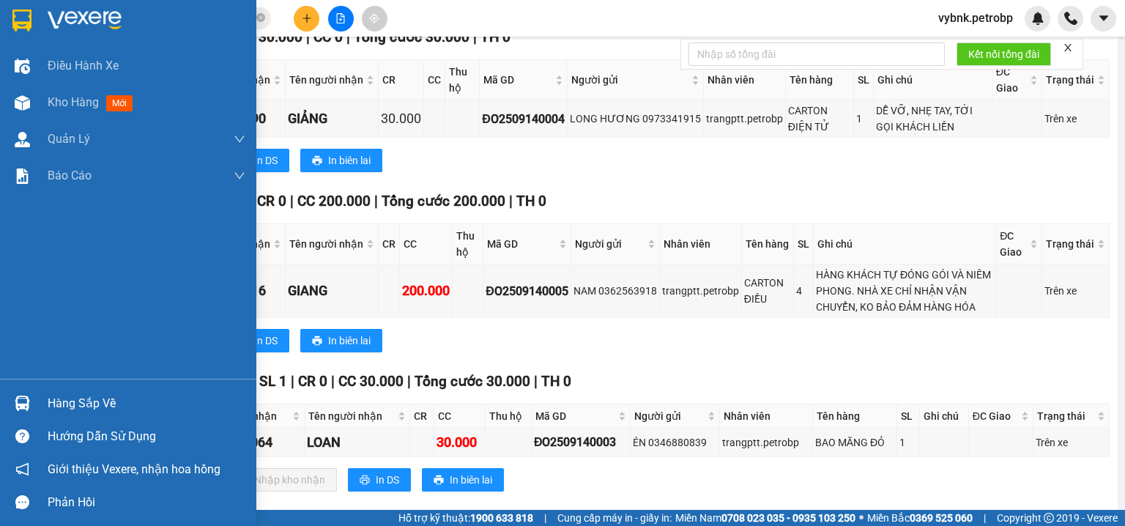
click at [44, 397] on div "Hàng sắp về" at bounding box center [128, 403] width 256 height 33
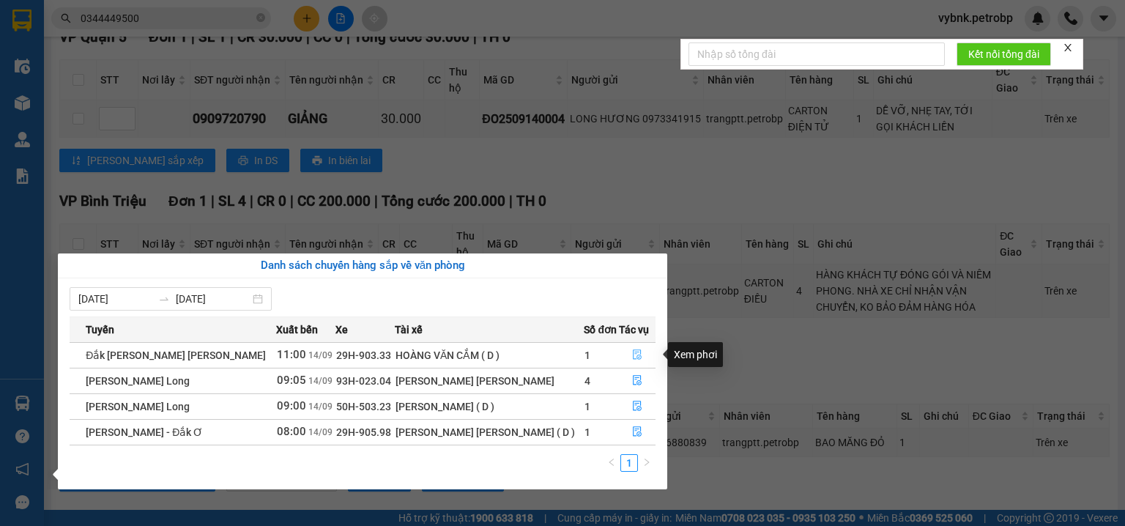
click at [617, 351] on button "button" at bounding box center [632, 355] width 45 height 23
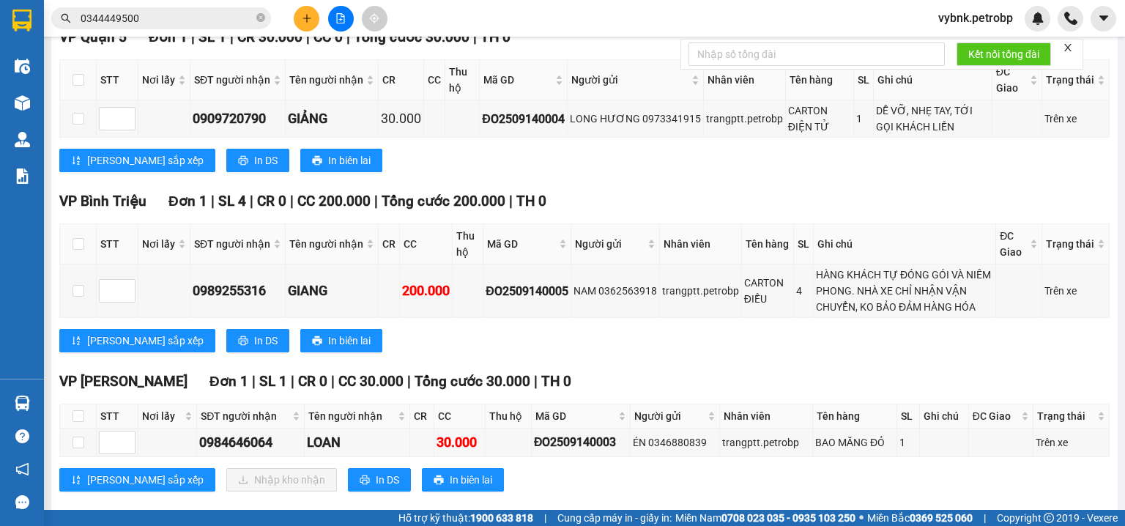
scroll to position [267, 0]
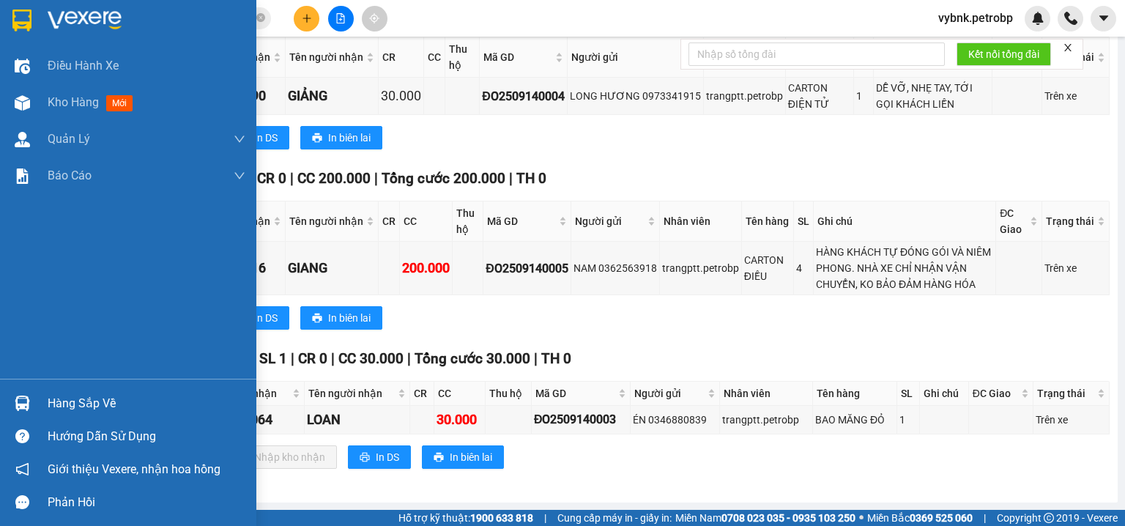
click at [37, 397] on div "Hàng sắp về" at bounding box center [128, 403] width 256 height 33
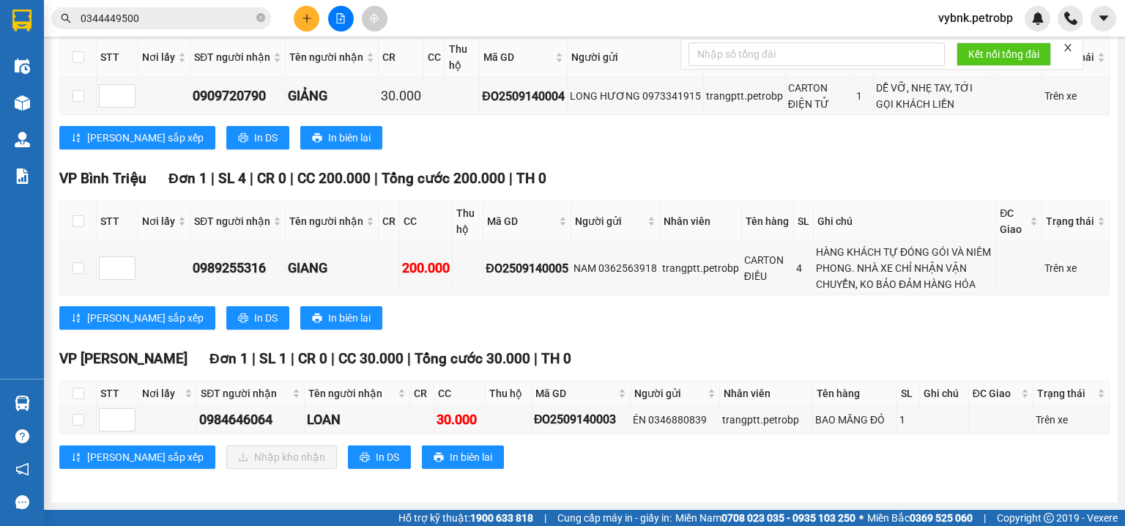
click at [259, 12] on section "Kết quả tìm kiếm ( 69 ) Bộ lọc Ngày tạo đơn gần nhất Mã ĐH Trạng thái Món hàng …" at bounding box center [562, 263] width 1125 height 526
click at [261, 13] on span at bounding box center [260, 19] width 9 height 14
click at [237, 18] on input "text" at bounding box center [167, 18] width 173 height 16
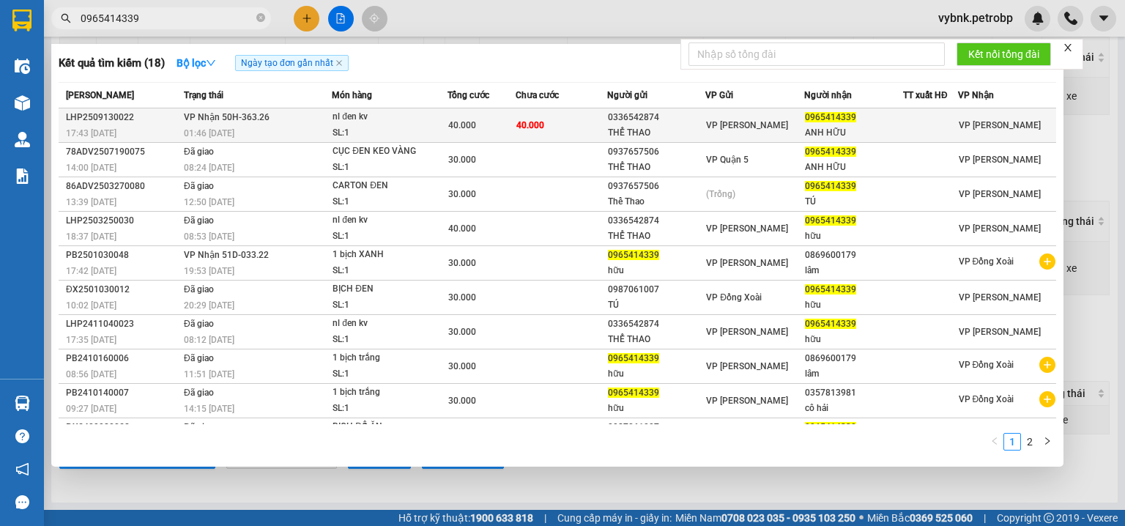
type input "0965414339"
click at [486, 113] on td "40.000" at bounding box center [482, 125] width 68 height 34
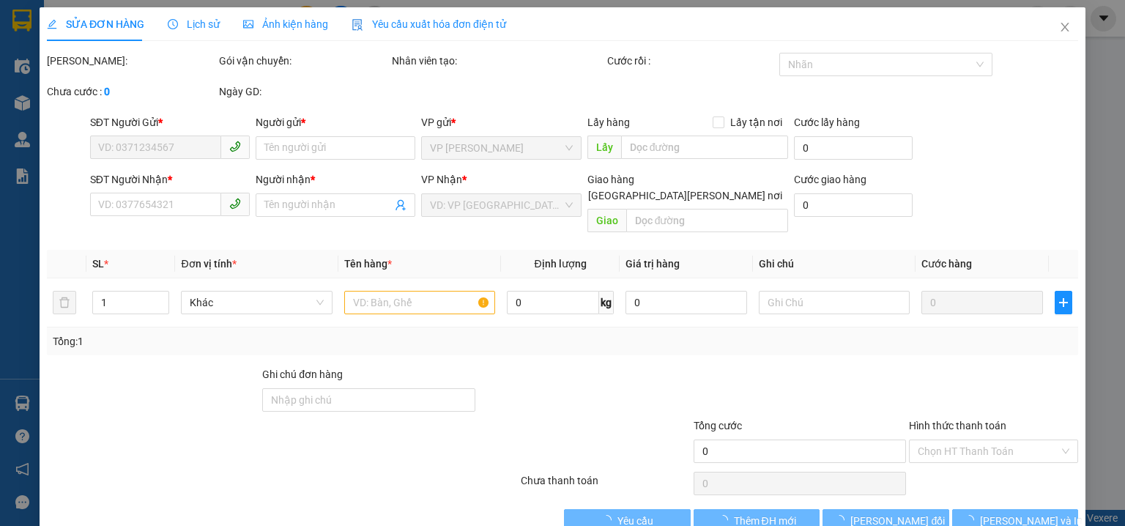
type input "0336542874"
type input "THỂ THAO"
type input "0965414339"
type input "ANH HỮU"
type input "40.000"
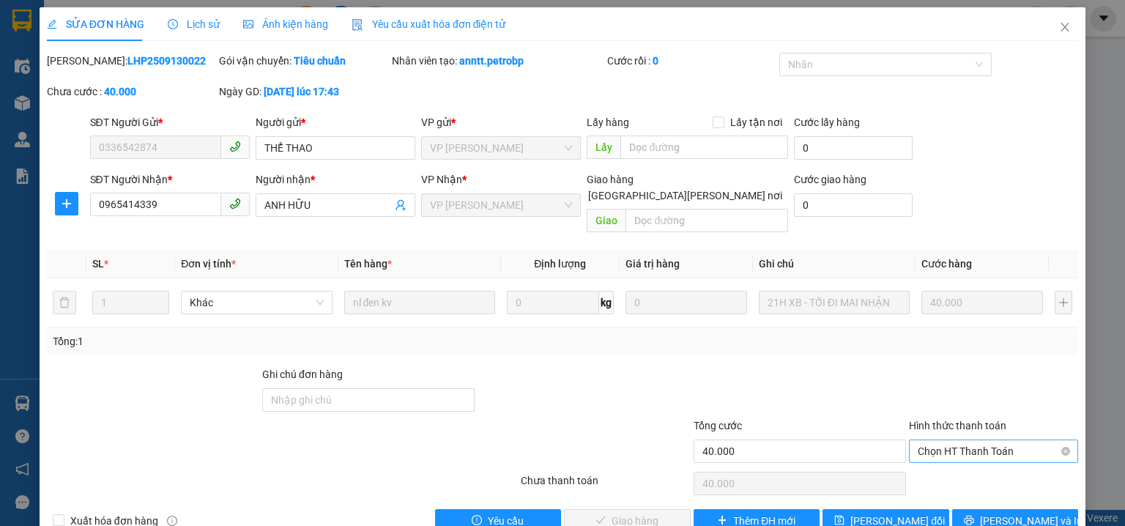
click at [991, 440] on span "Chọn HT Thanh Toán" at bounding box center [994, 451] width 152 height 22
drag, startPoint x: 975, startPoint y: 459, endPoint x: 964, endPoint y: 463, distance: 11.6
click at [973, 460] on div "Tại văn phòng" at bounding box center [985, 464] width 151 height 16
type input "0"
click at [626, 513] on span "Lưu và Giao hàng" at bounding box center [662, 521] width 141 height 16
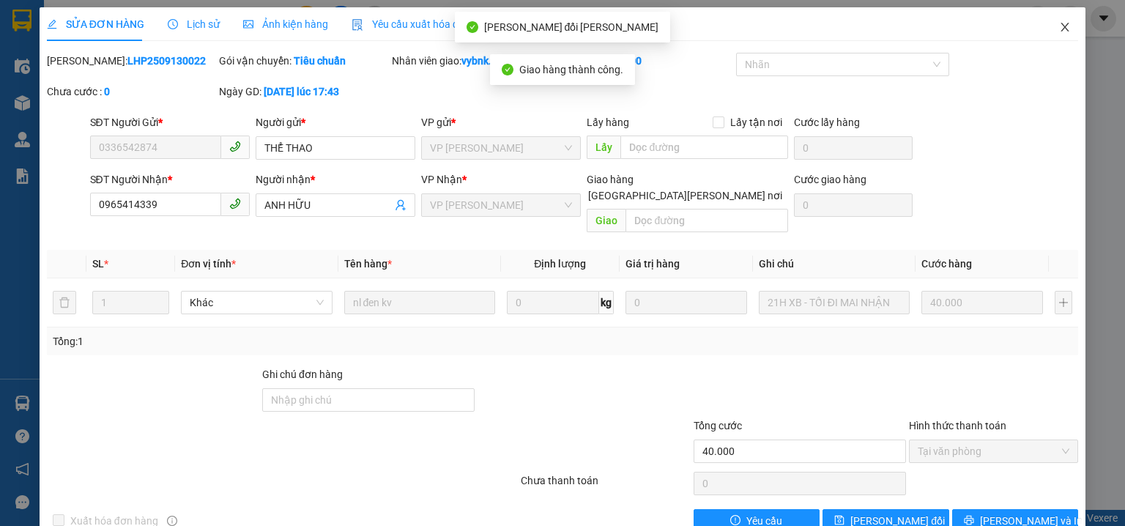
click at [1059, 22] on icon "close" at bounding box center [1065, 27] width 12 height 12
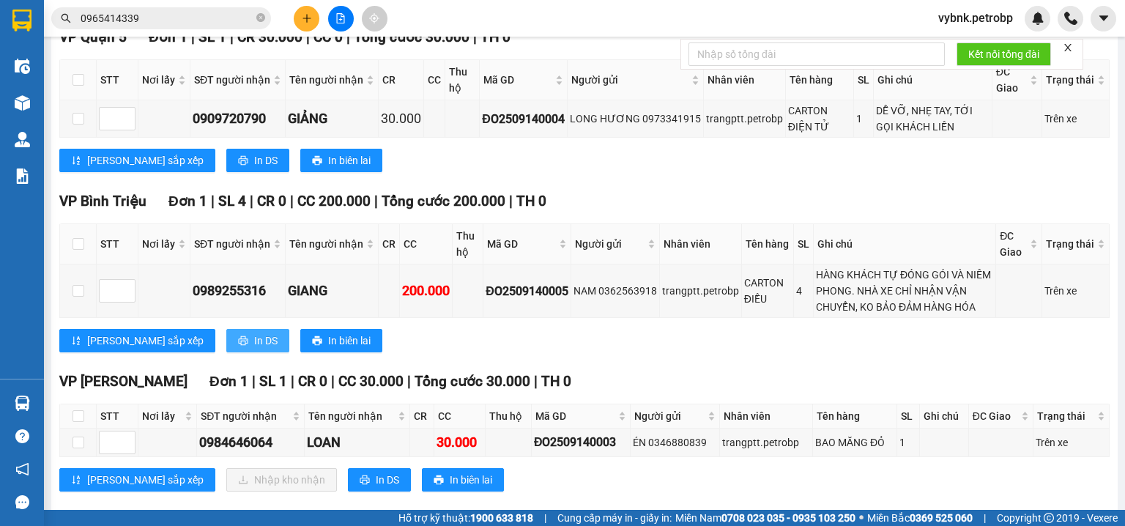
scroll to position [267, 0]
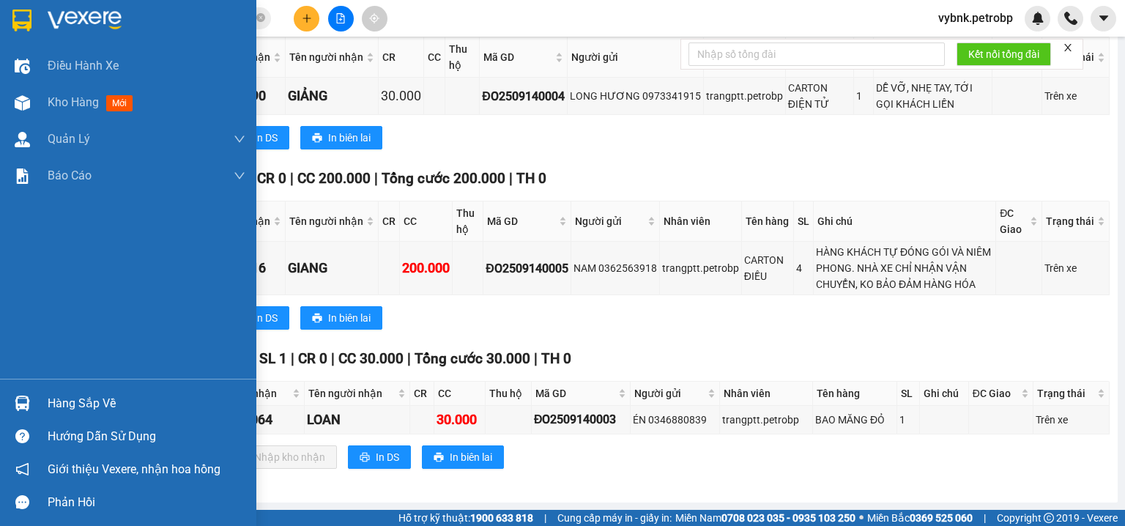
click at [10, 402] on div at bounding box center [23, 403] width 26 height 26
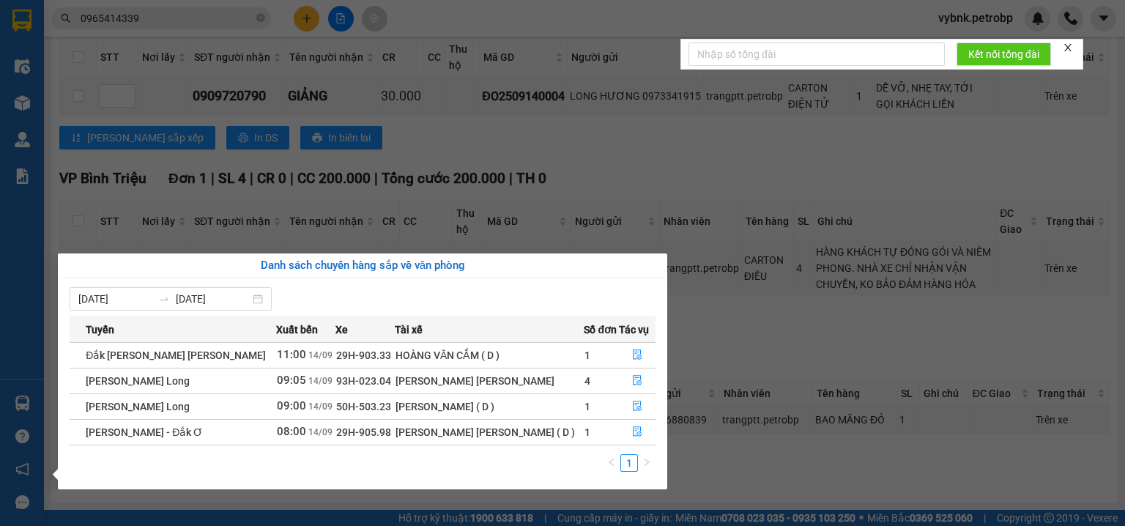
click at [270, 23] on section "Kết quả tìm kiếm ( 18 ) Bộ lọc Ngày tạo đơn gần nhất Mã ĐH Trạng thái Món hàng …" at bounding box center [562, 263] width 1125 height 526
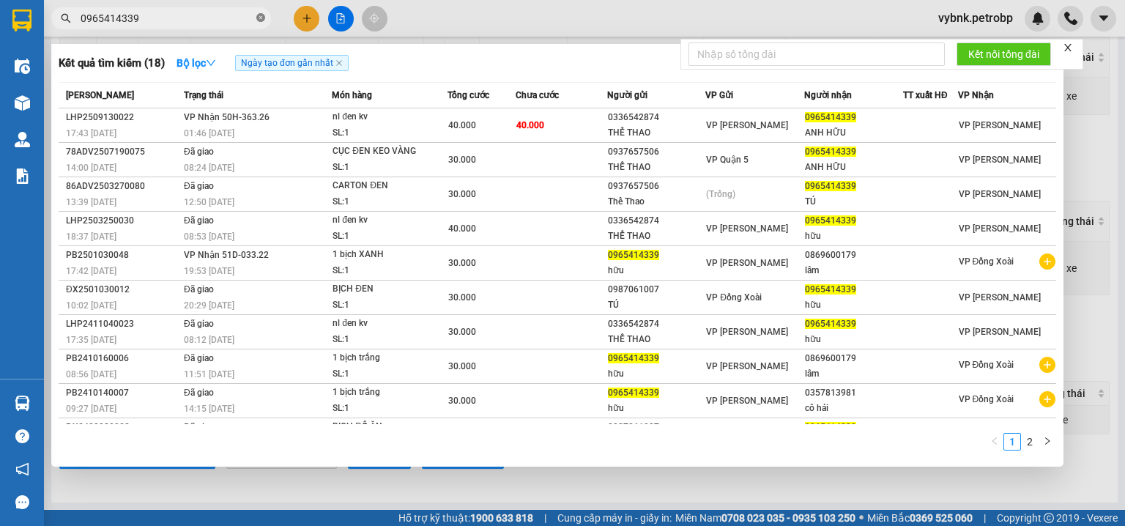
click at [260, 20] on icon "close-circle" at bounding box center [260, 17] width 9 height 9
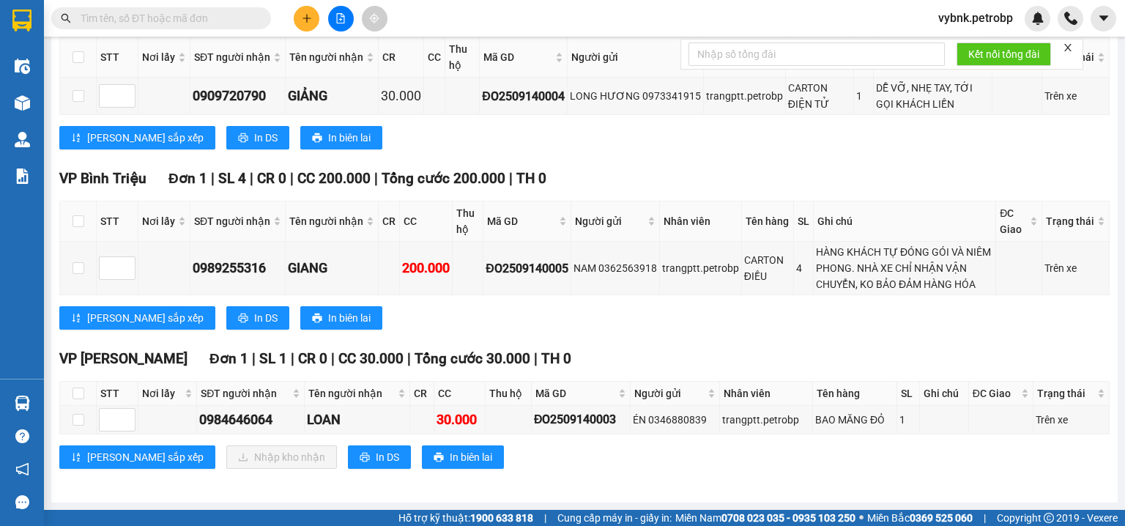
paste input "0967505951"
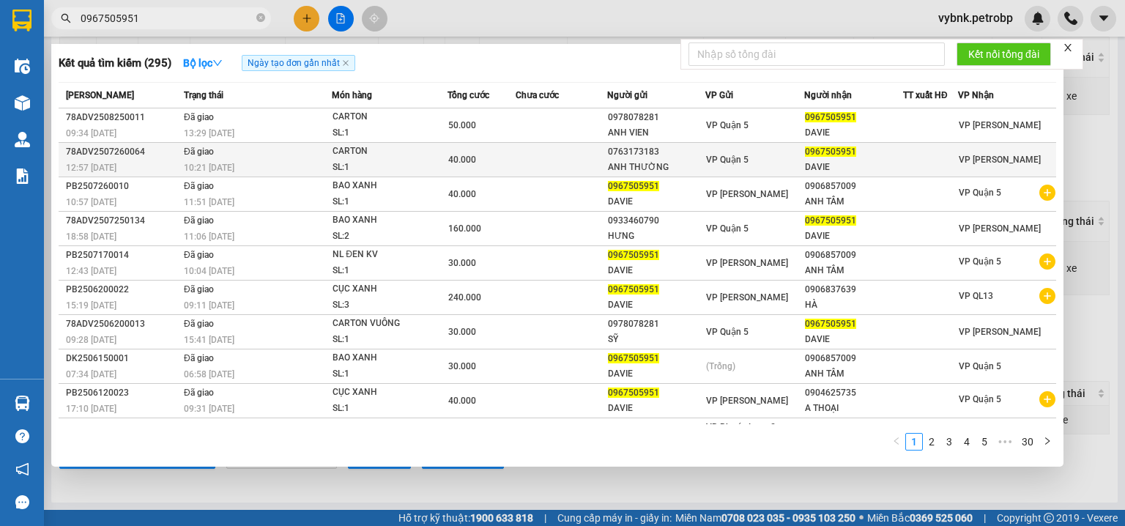
scroll to position [40, 0]
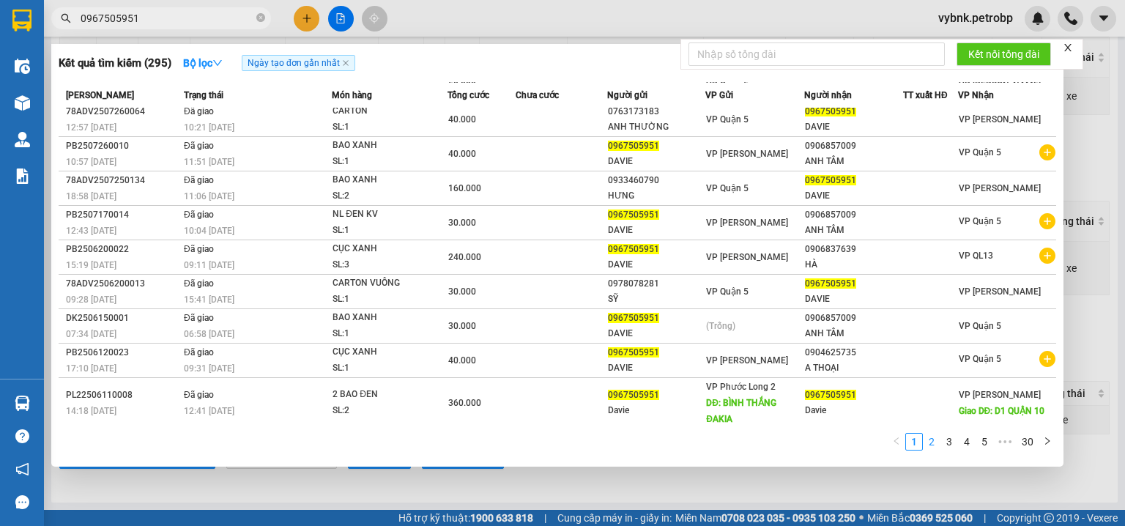
type input "0967505951"
click at [931, 445] on link "2" at bounding box center [932, 442] width 16 height 16
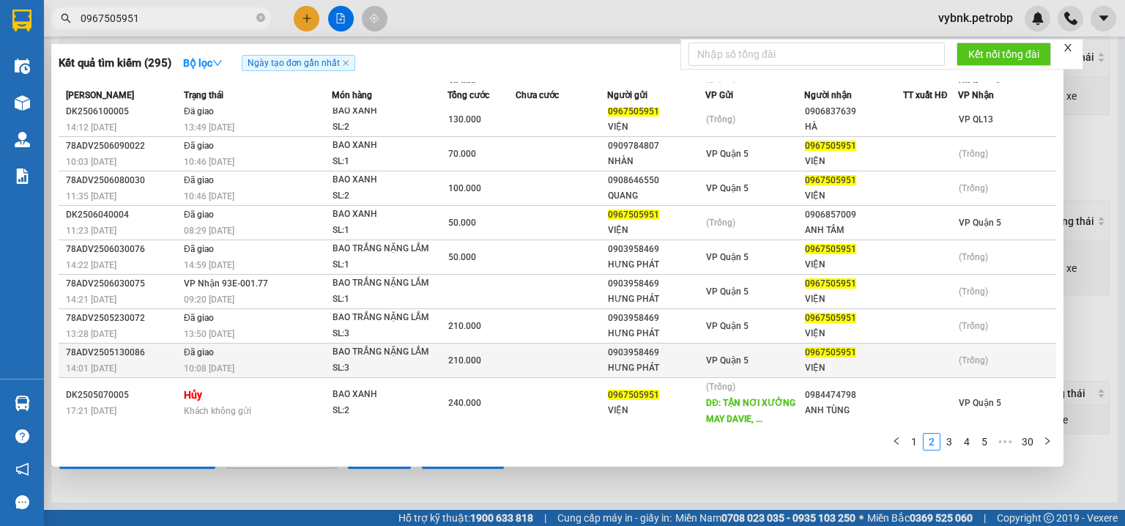
scroll to position [0, 0]
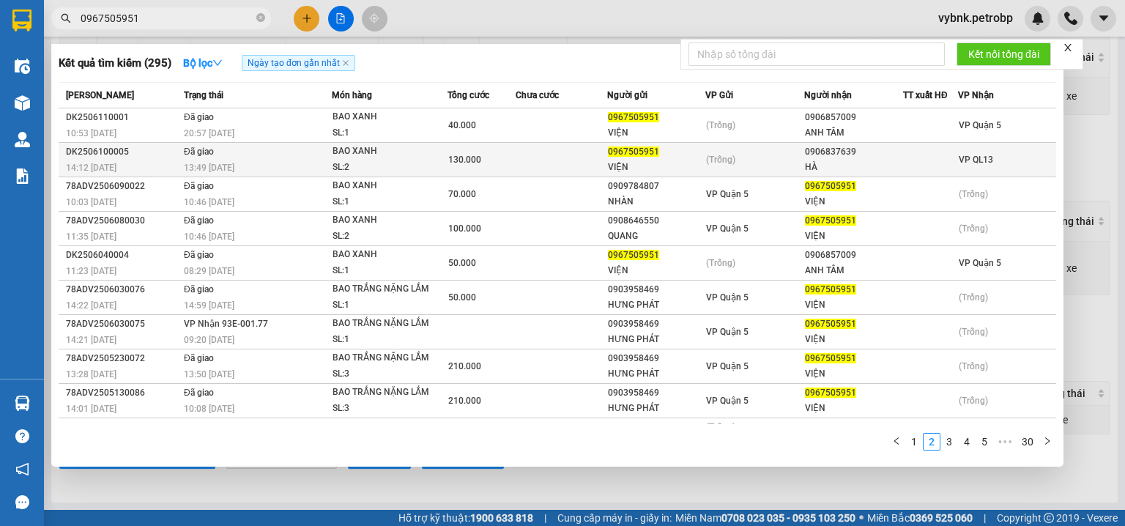
click at [791, 170] on td "(Trống)" at bounding box center [754, 160] width 99 height 34
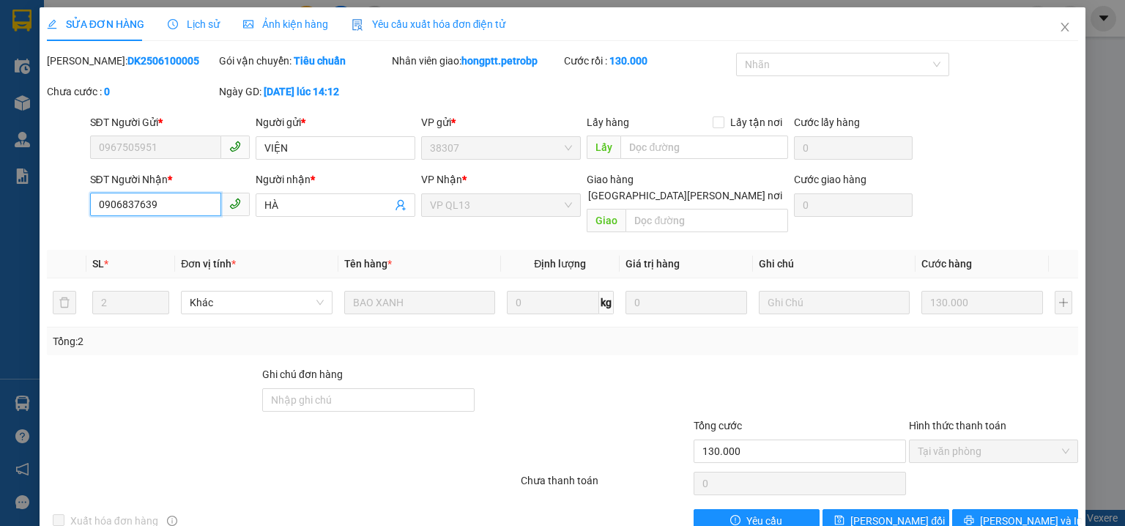
click at [107, 203] on input "0906837639" at bounding box center [155, 204] width 131 height 23
click at [1058, 21] on span "Close" at bounding box center [1064, 27] width 41 height 41
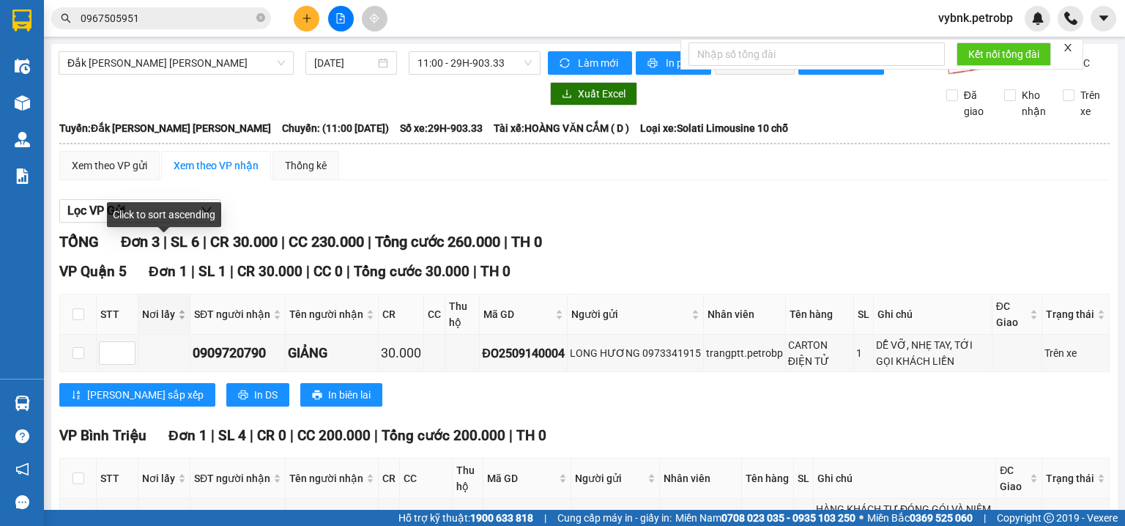
scroll to position [267, 0]
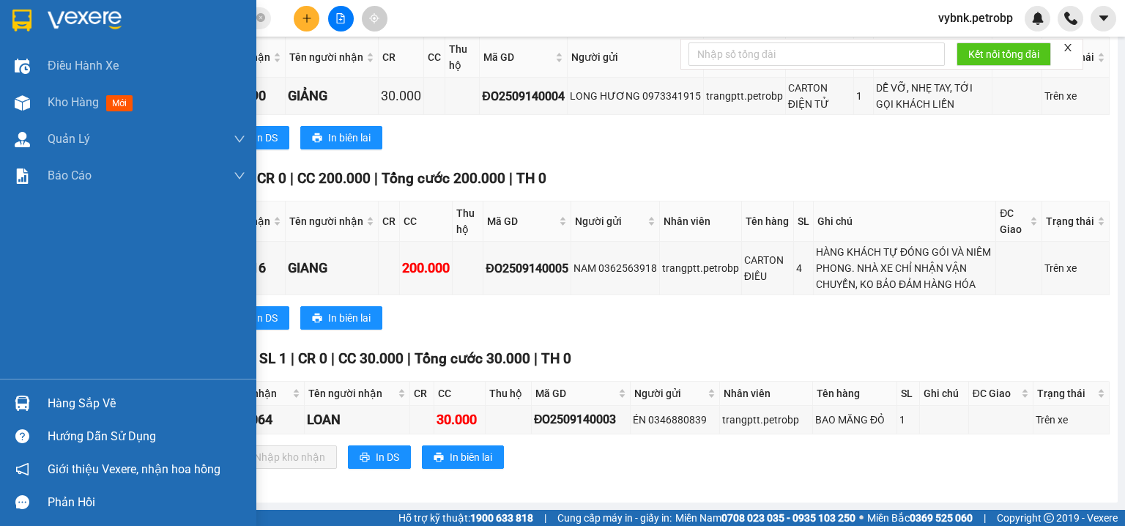
click at [52, 404] on div "Hàng sắp về" at bounding box center [147, 404] width 198 height 22
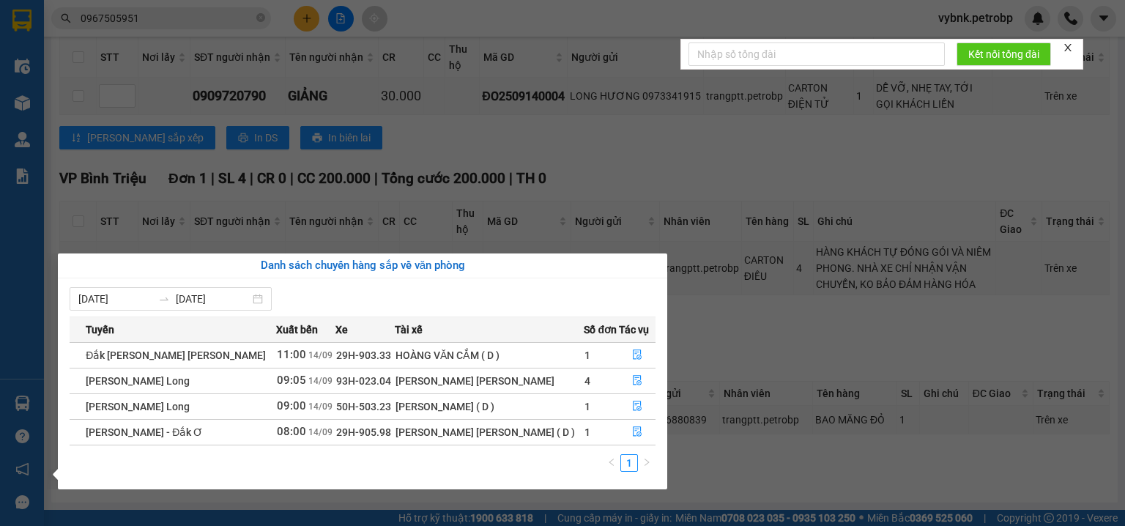
click at [262, 21] on section "Kết quả tìm kiếm ( 295 ) Bộ lọc Ngày tạo đơn gần nhất Mã ĐH Trạng thái Món hàng…" at bounding box center [562, 263] width 1125 height 526
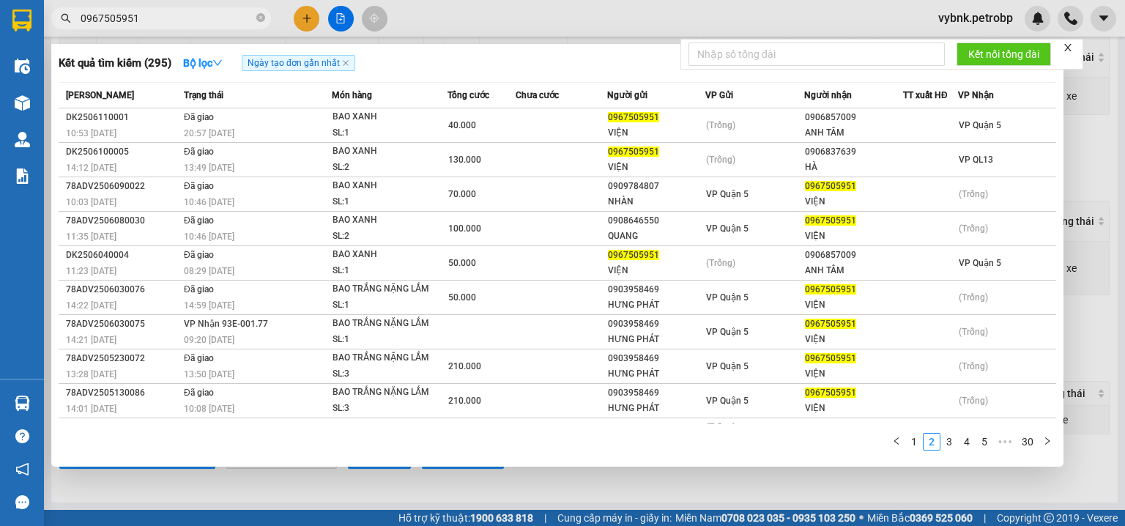
click at [262, 21] on icon "close-circle" at bounding box center [260, 17] width 9 height 9
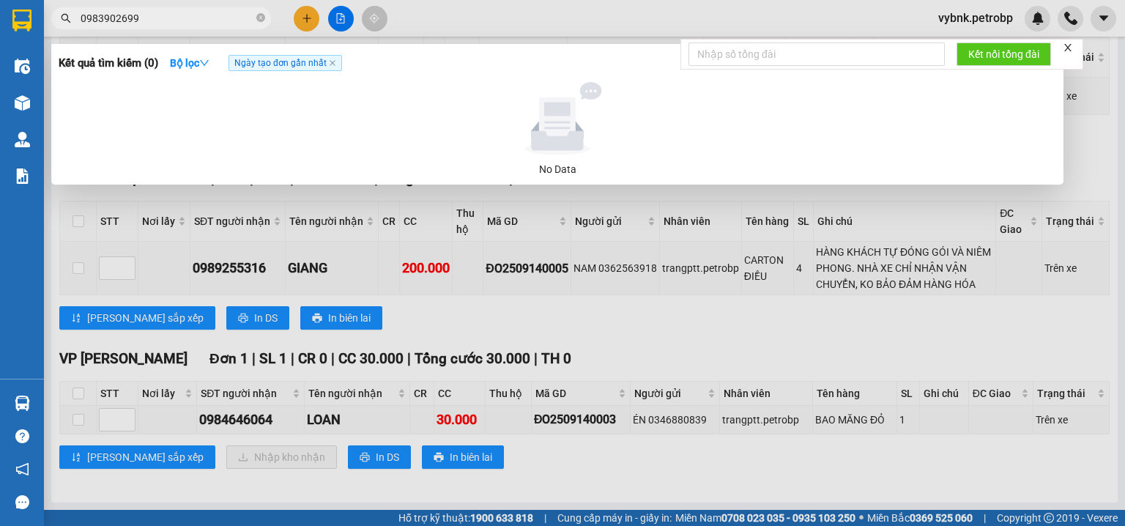
click at [110, 21] on input "0983902699" at bounding box center [167, 18] width 173 height 16
click at [109, 23] on input "098302699" at bounding box center [167, 18] width 173 height 16
click at [105, 21] on input "098302699" at bounding box center [167, 18] width 173 height 16
click at [134, 17] on input "0983092699" at bounding box center [167, 18] width 173 height 16
click at [132, 18] on input "0983092699" at bounding box center [167, 18] width 173 height 16
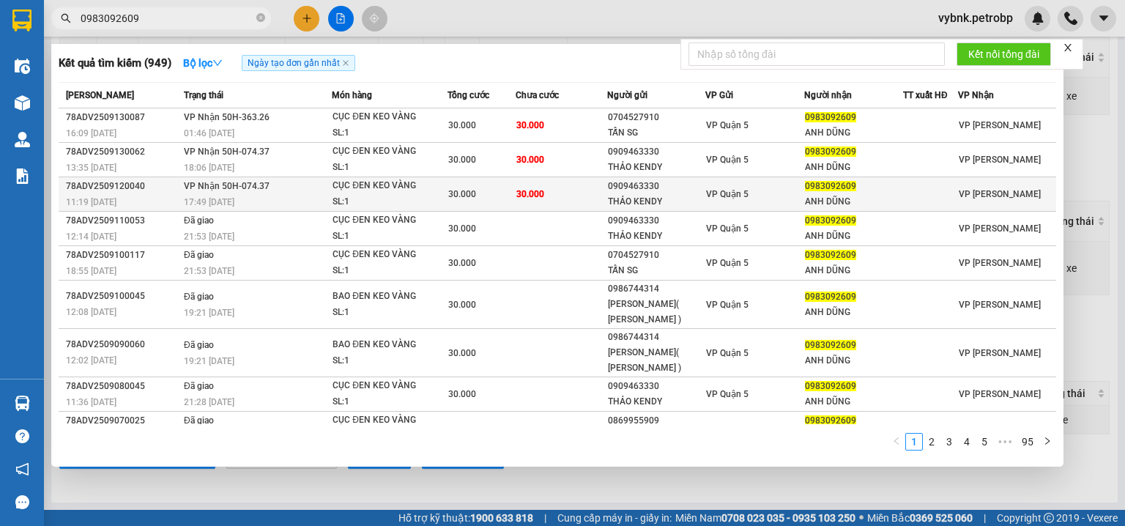
type input "0983092609"
click at [669, 190] on div "0909463330" at bounding box center [656, 186] width 97 height 15
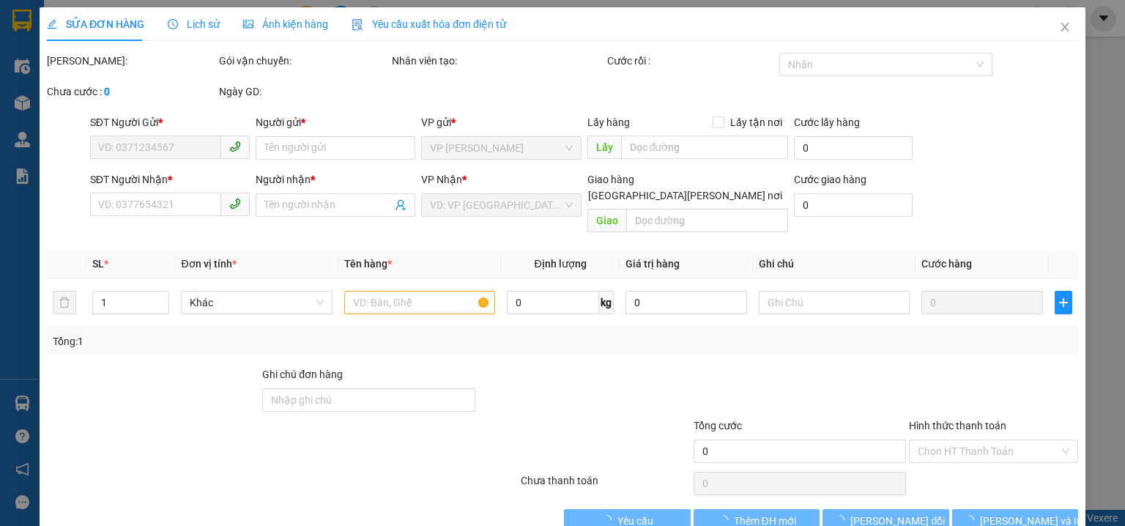
type input "0909463330"
type input "THẢO KENDY"
type input "0983092609"
type input "ANH DŨNG"
type input "30.000"
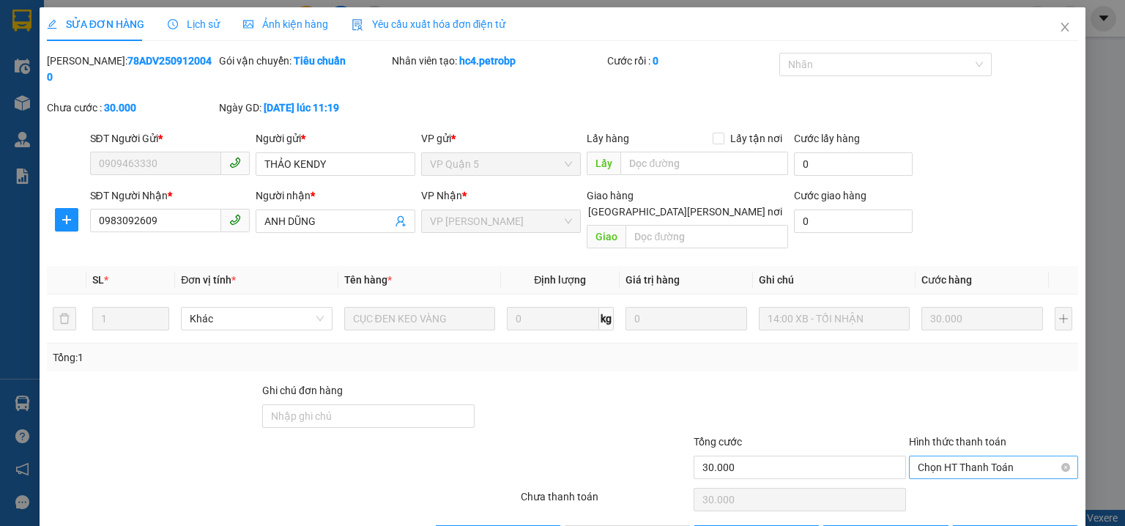
click at [957, 456] on span "Chọn HT Thanh Toán" at bounding box center [994, 467] width 152 height 22
click at [953, 461] on div "Tại văn phòng" at bounding box center [985, 464] width 151 height 16
type input "0"
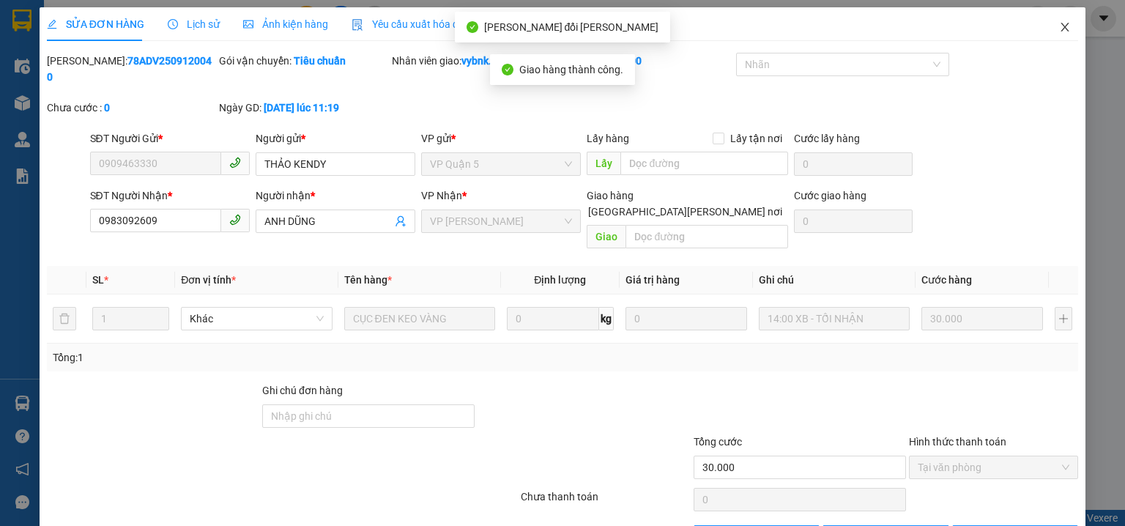
click at [1059, 26] on icon "close" at bounding box center [1065, 27] width 12 height 12
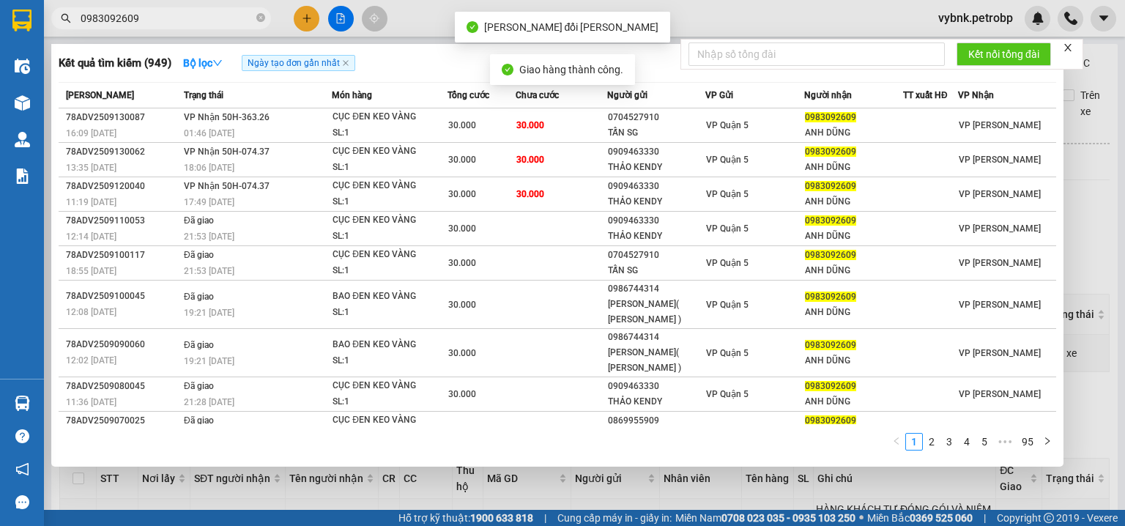
click at [242, 21] on input "0983092609" at bounding box center [167, 18] width 173 height 16
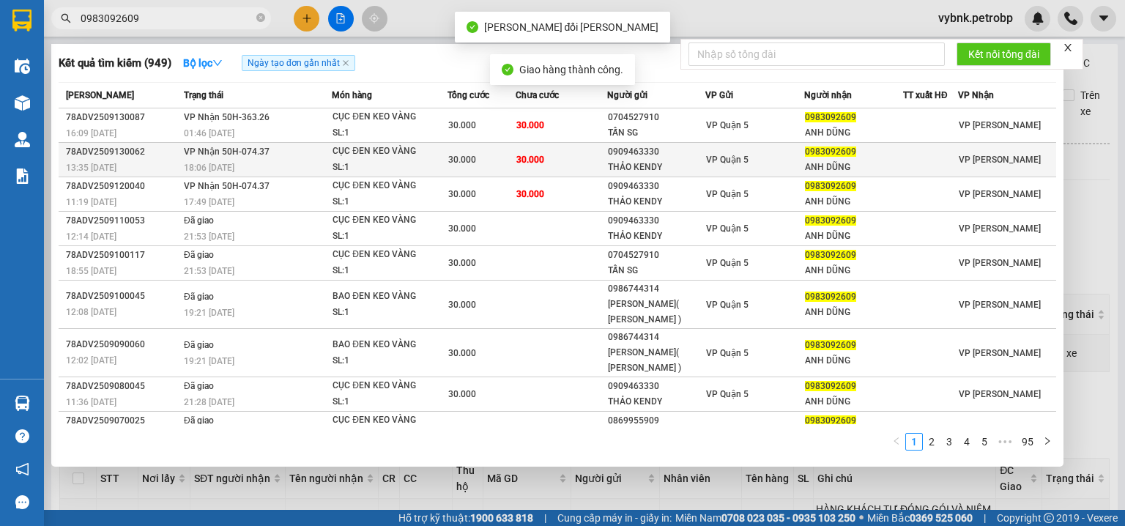
click at [608, 160] on div "THẢO KENDY" at bounding box center [656, 167] width 97 height 15
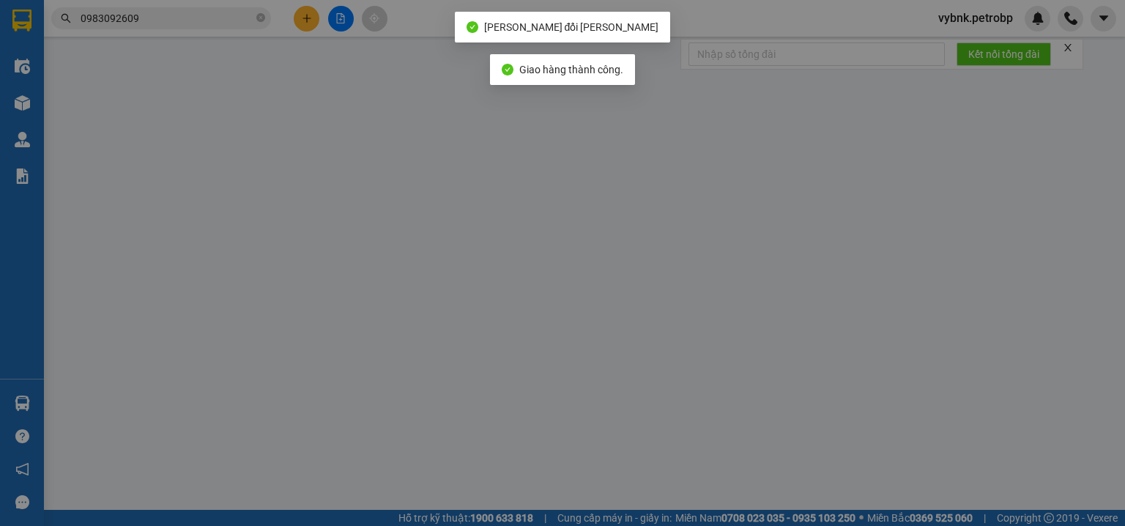
type input "0909463330"
type input "THẢO KENDY"
type input "0983092609"
type input "ANH DŨNG"
type input "30.000"
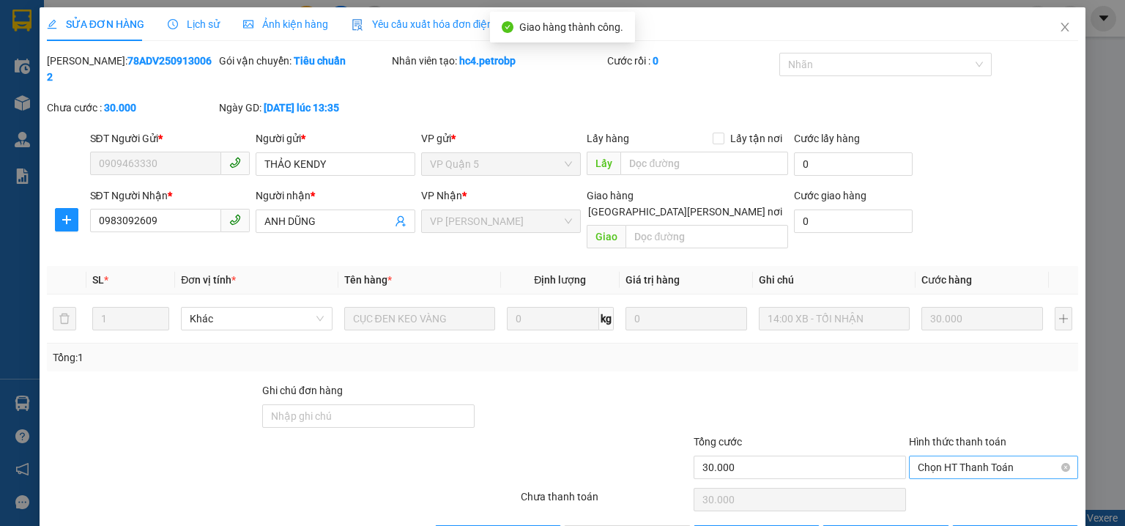
click at [930, 456] on span "Chọn HT Thanh Toán" at bounding box center [994, 467] width 152 height 22
click at [940, 464] on div "Tại văn phòng" at bounding box center [985, 464] width 151 height 16
type input "0"
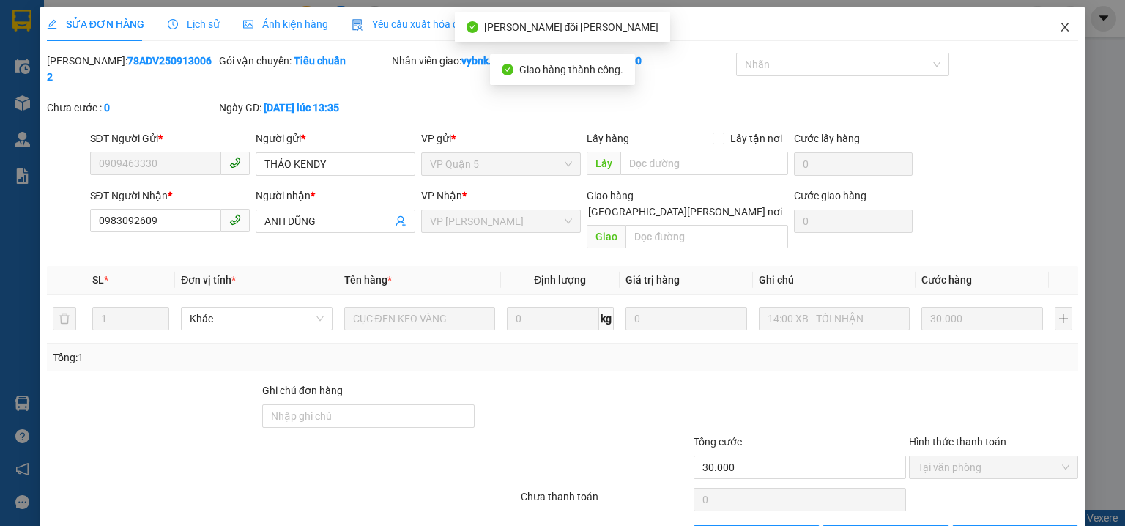
click at [1059, 23] on icon "close" at bounding box center [1065, 27] width 12 height 12
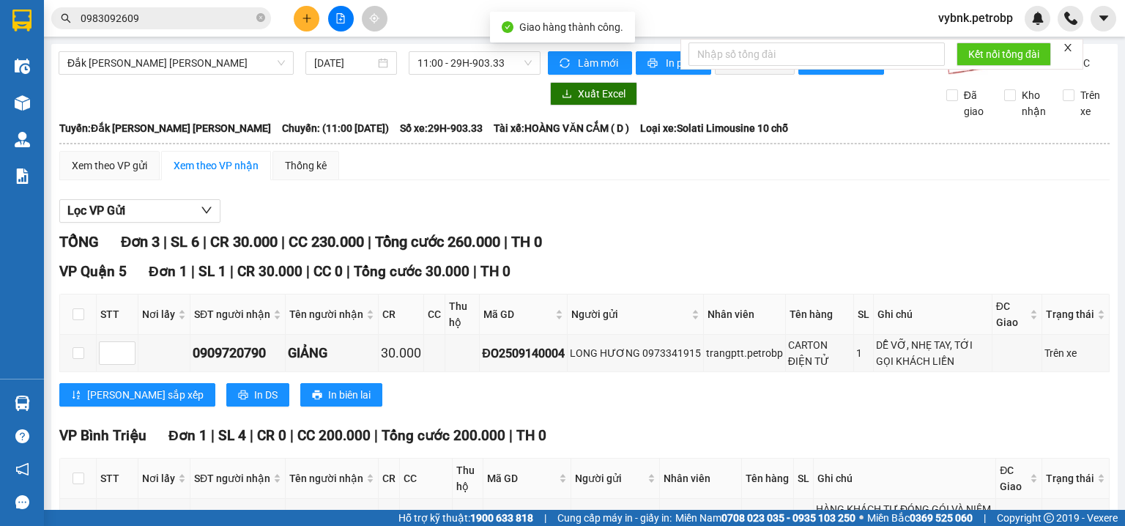
click at [233, 15] on input "0983092609" at bounding box center [167, 18] width 173 height 16
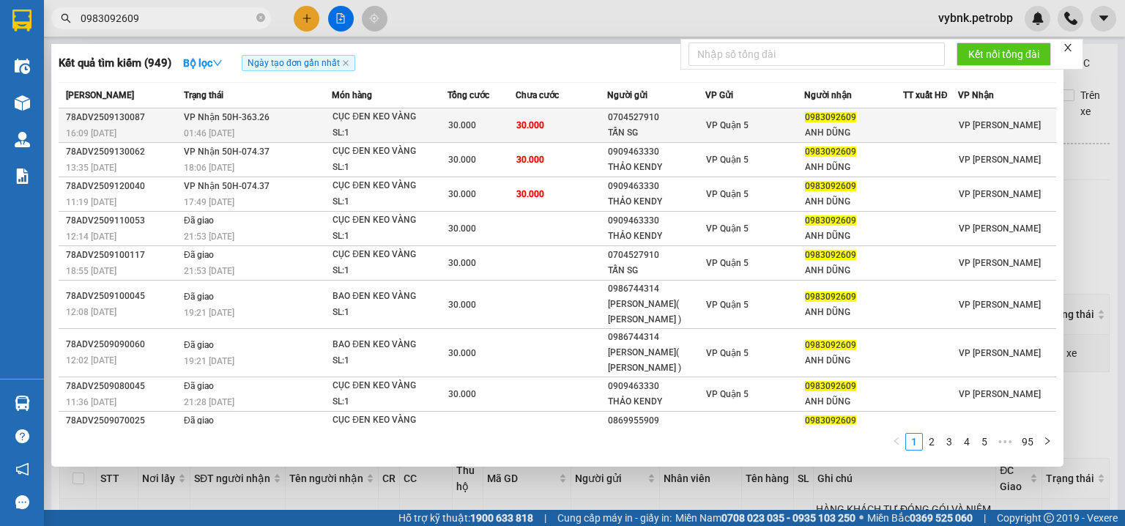
click at [481, 126] on div "30.000" at bounding box center [481, 125] width 67 height 16
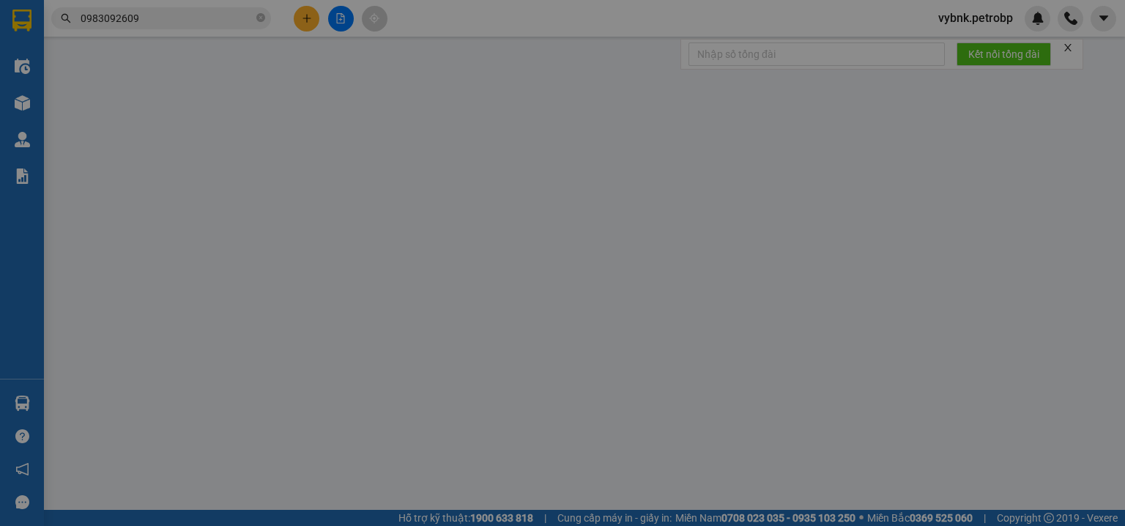
type input "0704527910"
type input "TẤN SG"
type input "0983092609"
type input "ANH DŨNG"
type input "30.000"
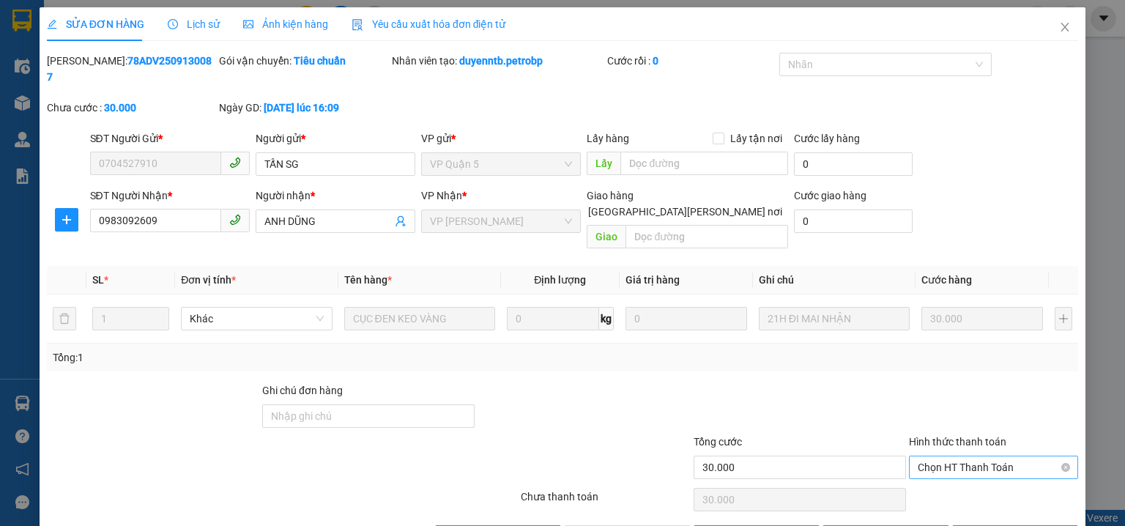
click at [948, 456] on span "Chọn HT Thanh Toán" at bounding box center [994, 467] width 152 height 22
drag, startPoint x: 943, startPoint y: 467, endPoint x: 702, endPoint y: 456, distance: 241.2
click at [940, 467] on div "Tại văn phòng" at bounding box center [985, 464] width 151 height 16
type input "0"
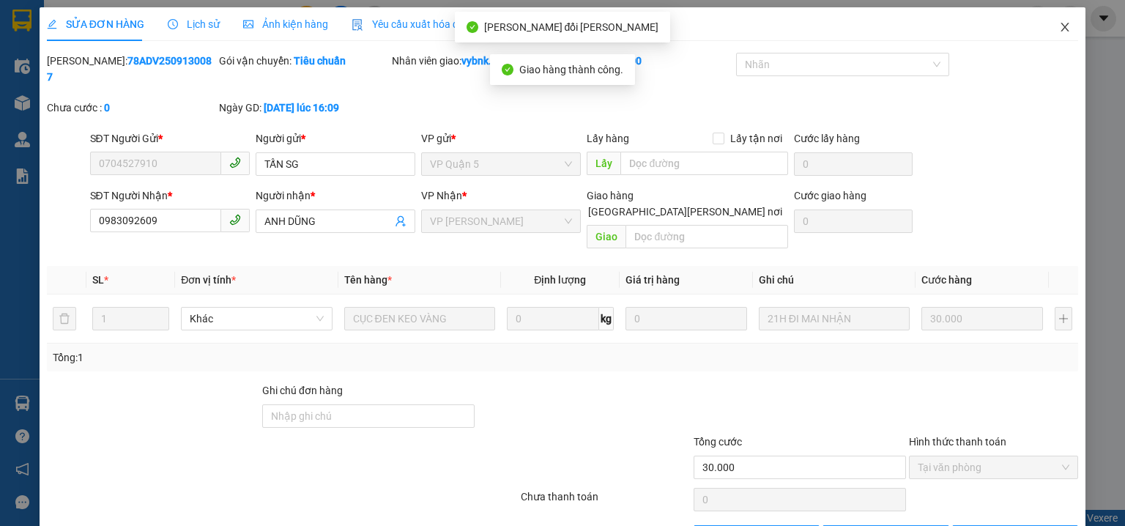
click at [1060, 31] on icon "close" at bounding box center [1065, 27] width 12 height 12
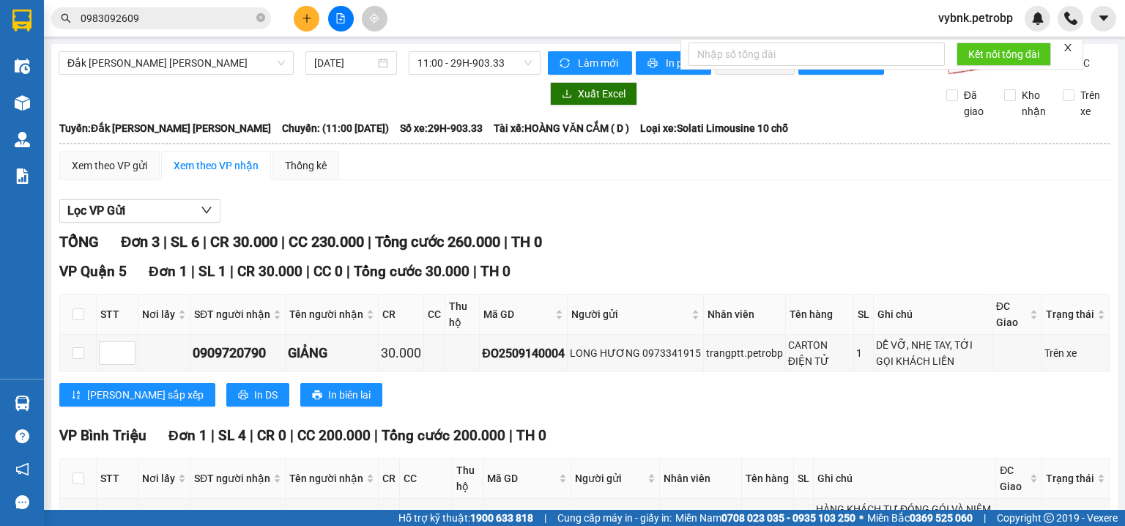
scroll to position [267, 0]
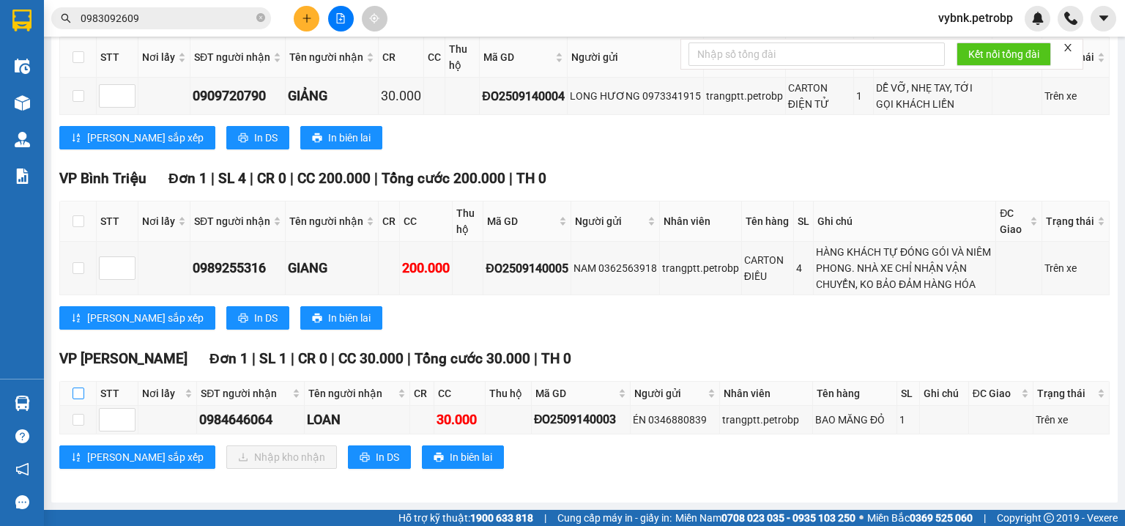
click at [75, 396] on input "checkbox" at bounding box center [79, 393] width 12 height 12
checkbox input "true"
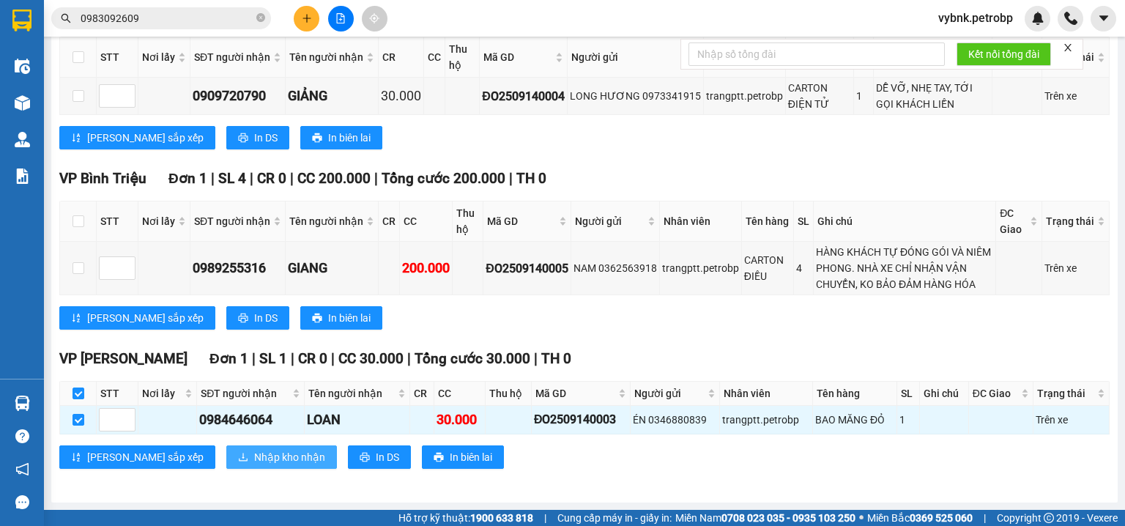
click at [254, 457] on span "Nhập kho nhận" at bounding box center [289, 457] width 71 height 16
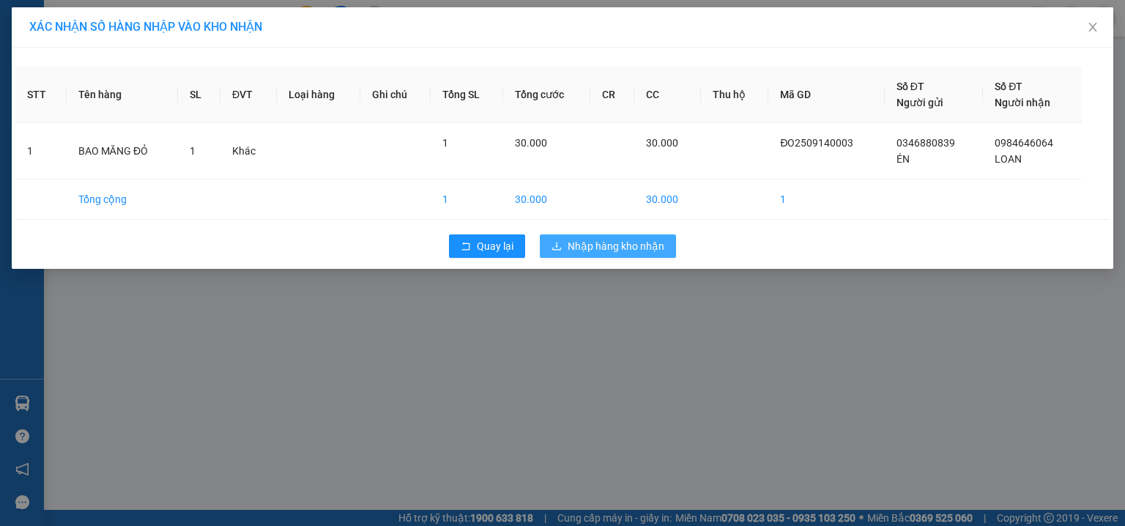
click at [592, 254] on button "Nhập hàng kho nhận" at bounding box center [608, 245] width 136 height 23
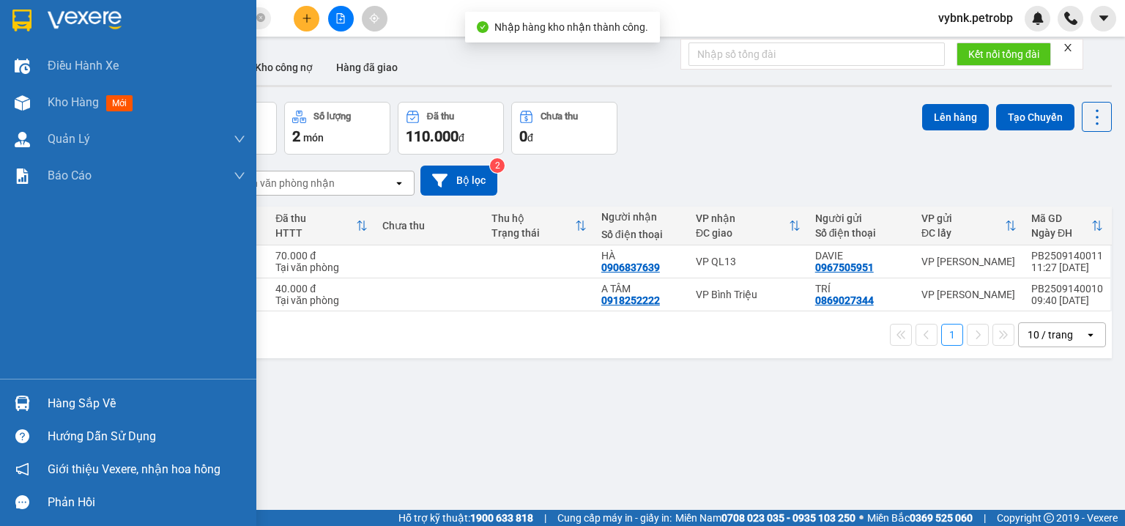
click at [20, 411] on div at bounding box center [23, 403] width 26 height 26
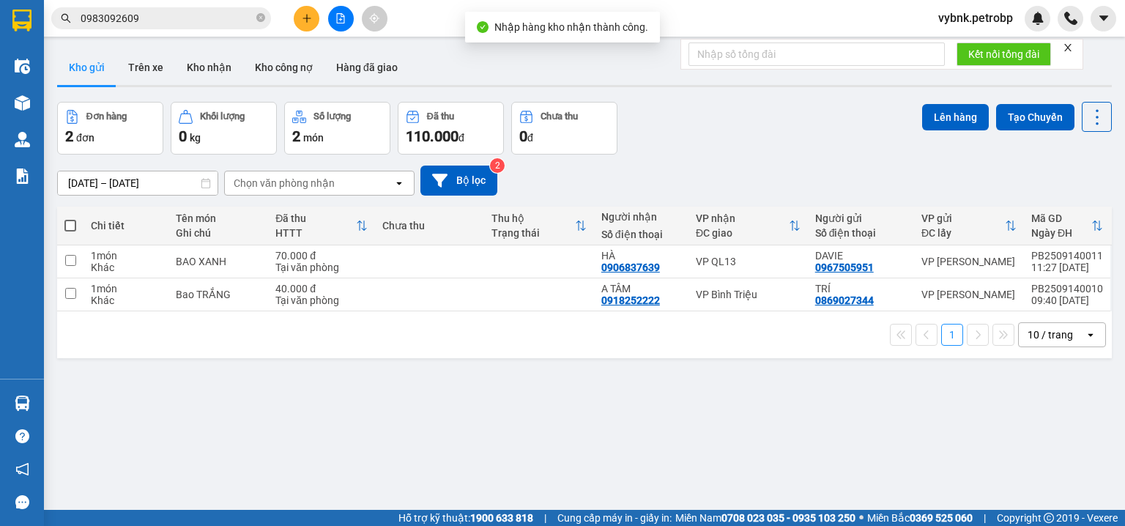
click at [750, 400] on section "Kết quả tìm kiếm ( 949 ) Bộ lọc Ngày tạo đơn gần nhất Mã ĐH Trạng thái Món hàng…" at bounding box center [562, 263] width 1125 height 526
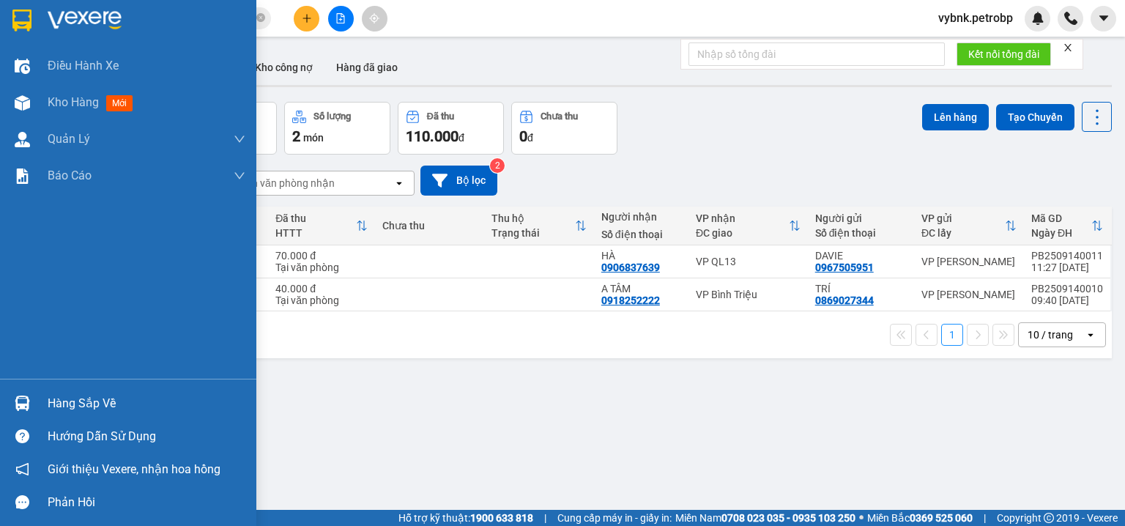
click at [36, 405] on div "Hàng sắp về" at bounding box center [128, 403] width 256 height 33
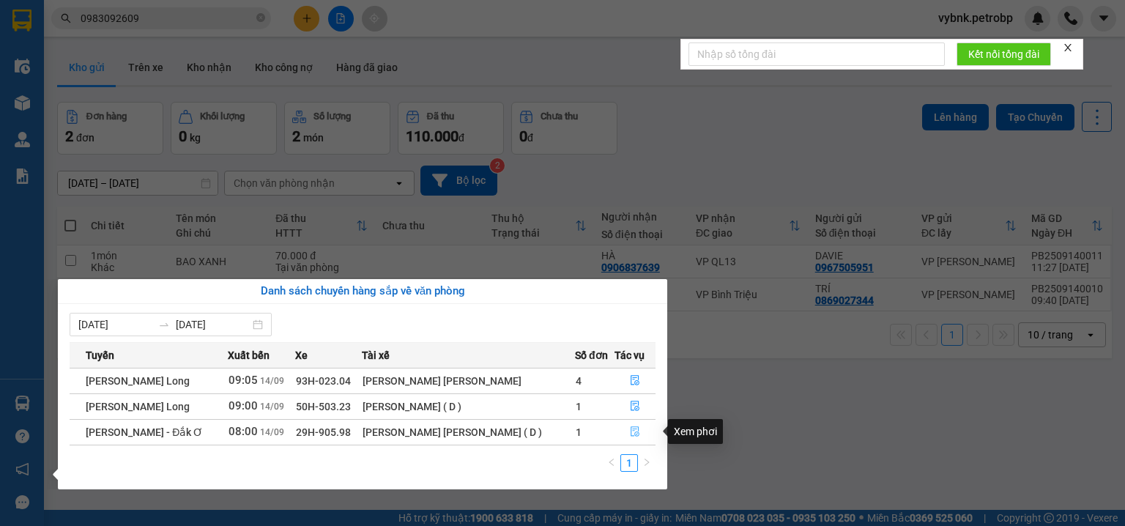
click at [632, 438] on button "button" at bounding box center [632, 431] width 45 height 23
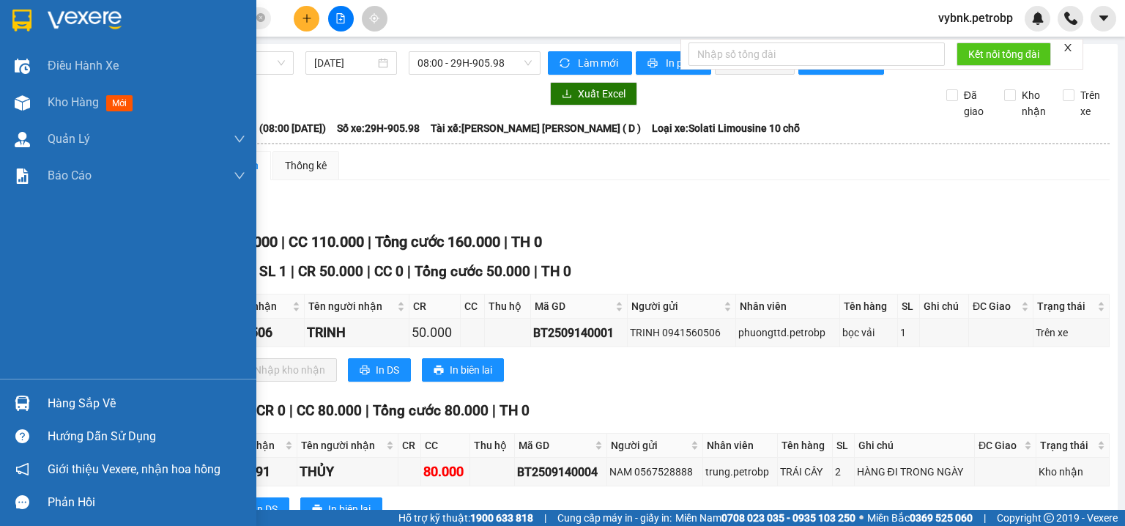
click at [26, 393] on div at bounding box center [23, 403] width 26 height 26
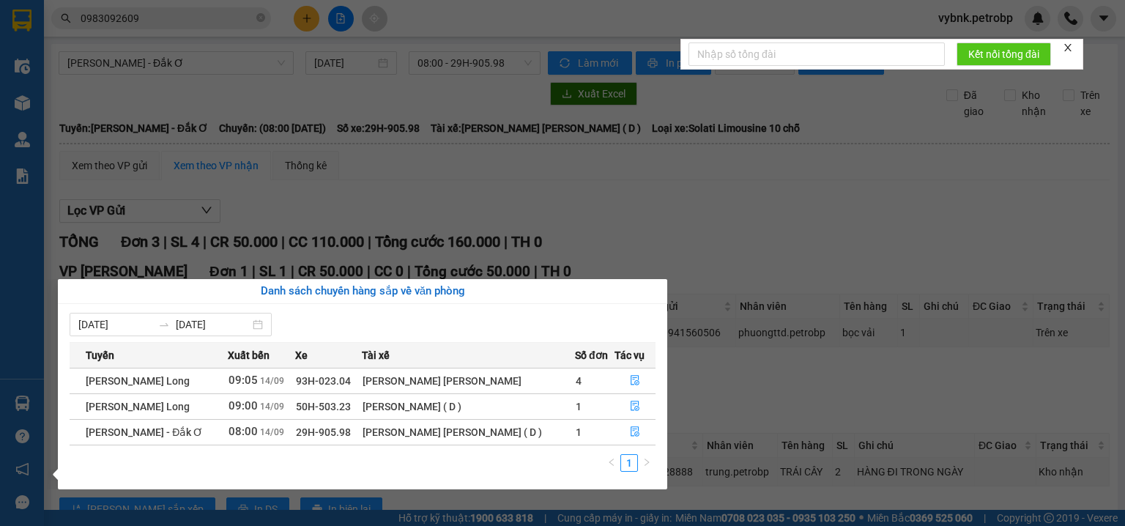
click at [633, 194] on section "Kết quả tìm kiếm ( 949 ) Bộ lọc Ngày tạo đơn gần nhất Mã ĐH Trạng thái Món hàng…" at bounding box center [562, 263] width 1125 height 526
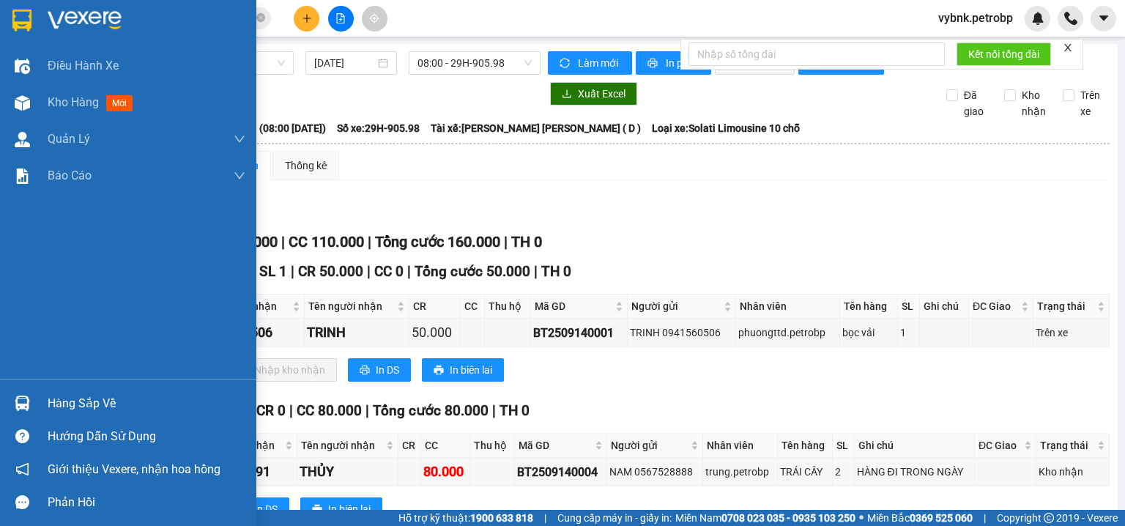
click at [12, 393] on div at bounding box center [23, 403] width 26 height 26
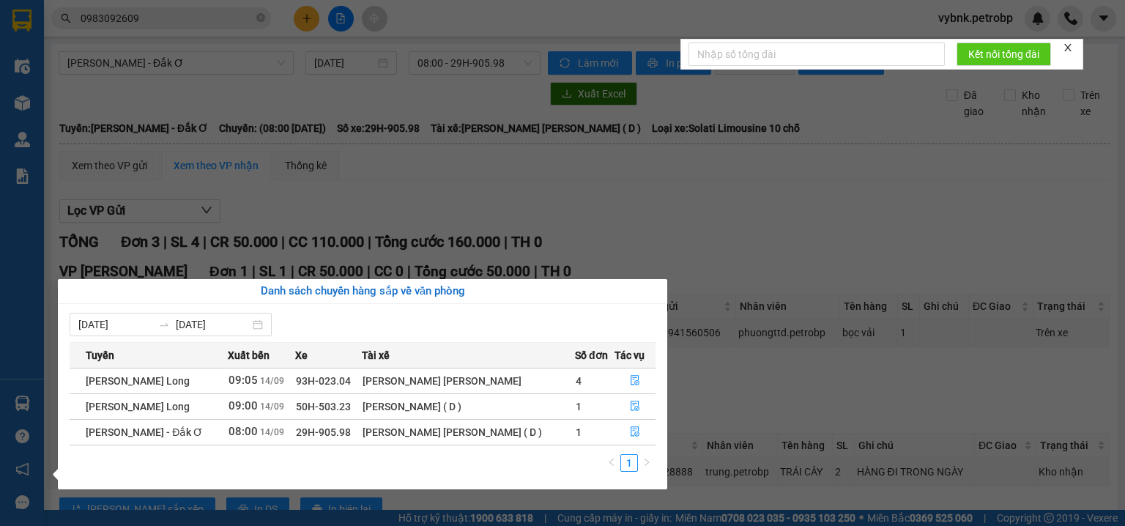
click at [614, 198] on section "Kết quả tìm kiếm ( 949 ) Bộ lọc Ngày tạo đơn gần nhất Mã ĐH Trạng thái Món hàng…" at bounding box center [562, 263] width 1125 height 526
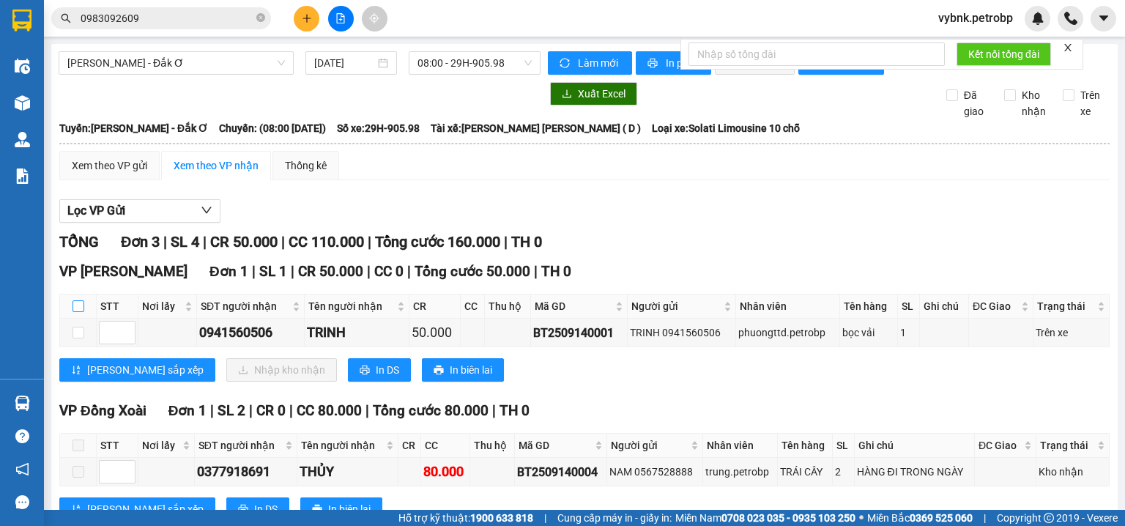
click at [79, 312] on input "checkbox" at bounding box center [79, 306] width 12 height 12
checkbox input "true"
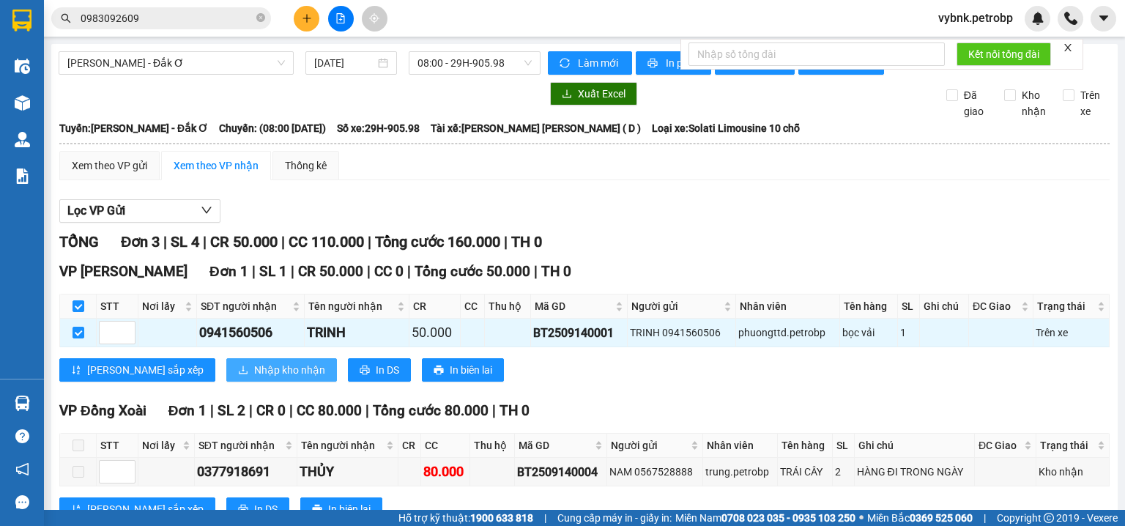
click at [254, 378] on span "Nhập kho nhận" at bounding box center [289, 370] width 71 height 16
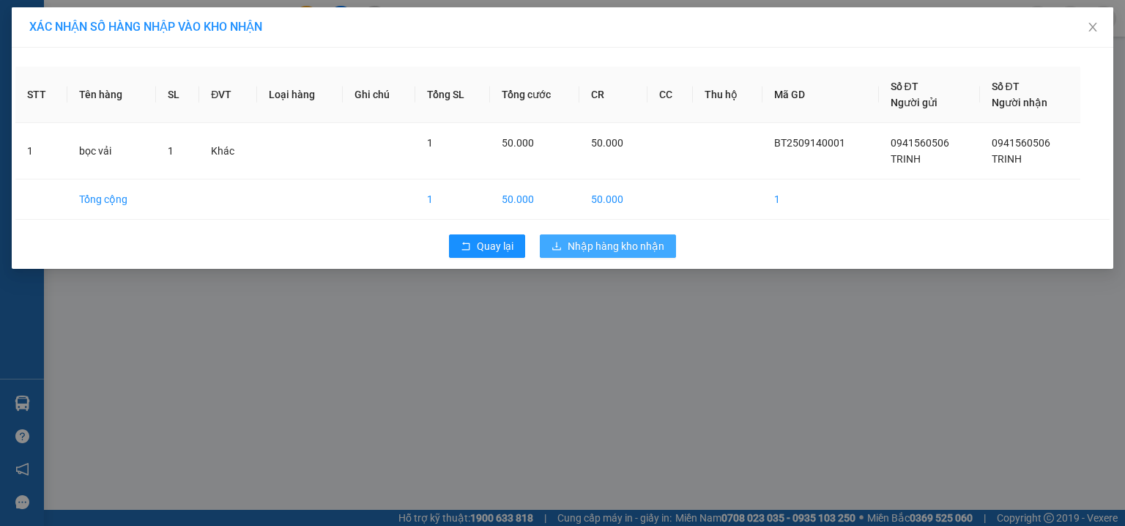
click at [646, 249] on span "Nhập hàng kho nhận" at bounding box center [616, 246] width 97 height 16
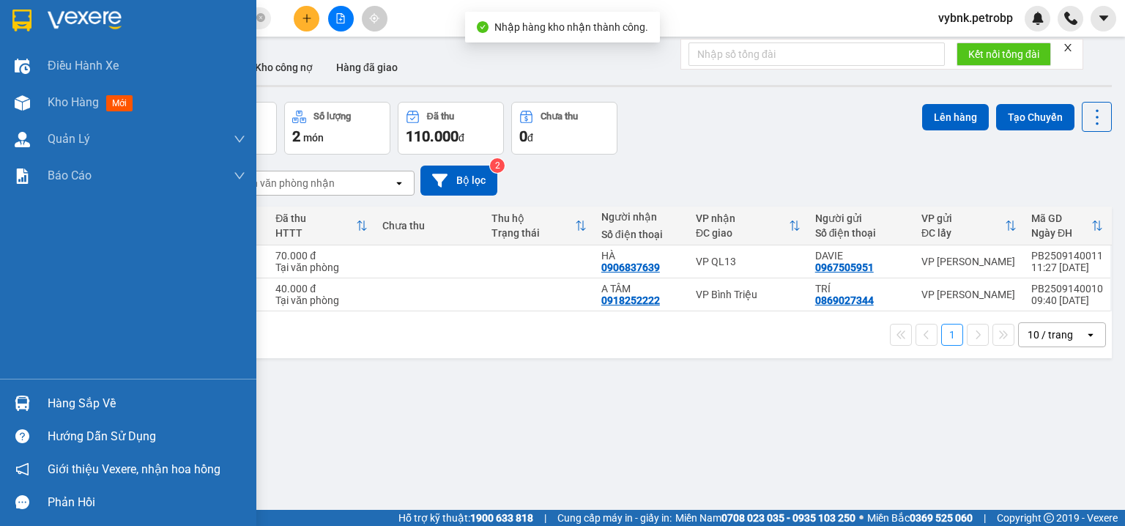
click at [36, 397] on div "Hàng sắp về" at bounding box center [128, 403] width 256 height 33
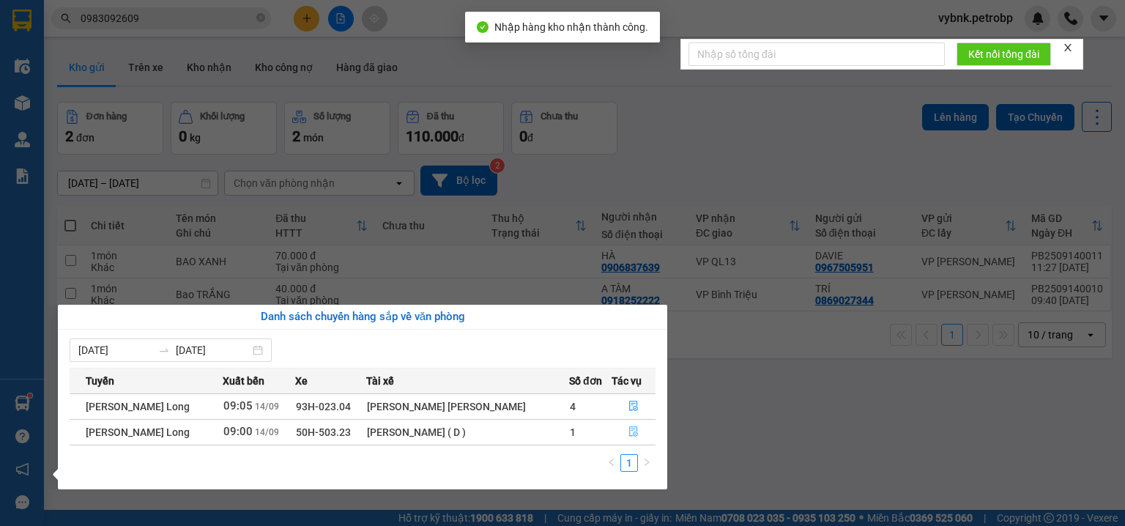
click at [645, 429] on button "button" at bounding box center [632, 431] width 45 height 23
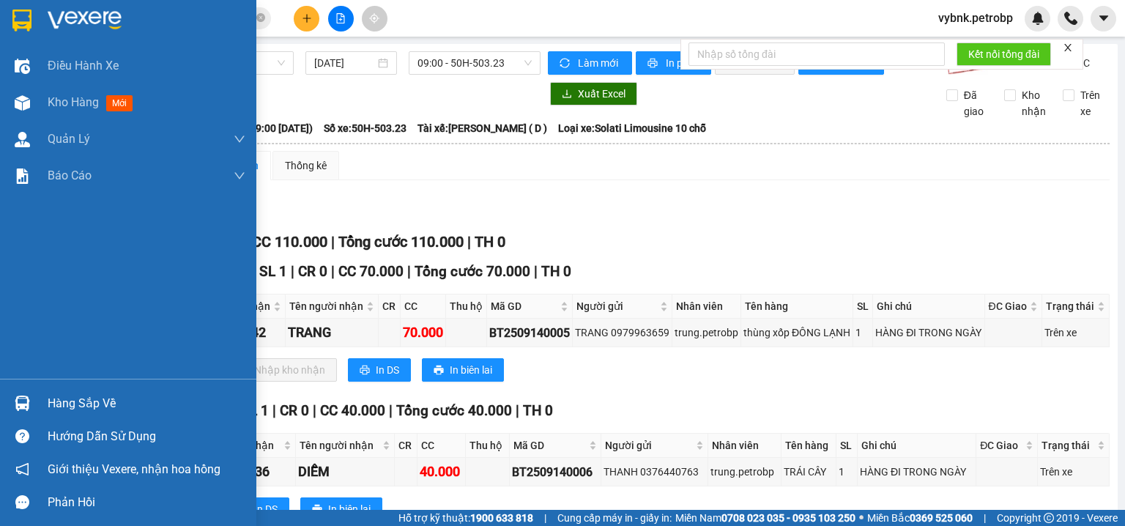
click at [31, 395] on div at bounding box center [23, 403] width 26 height 26
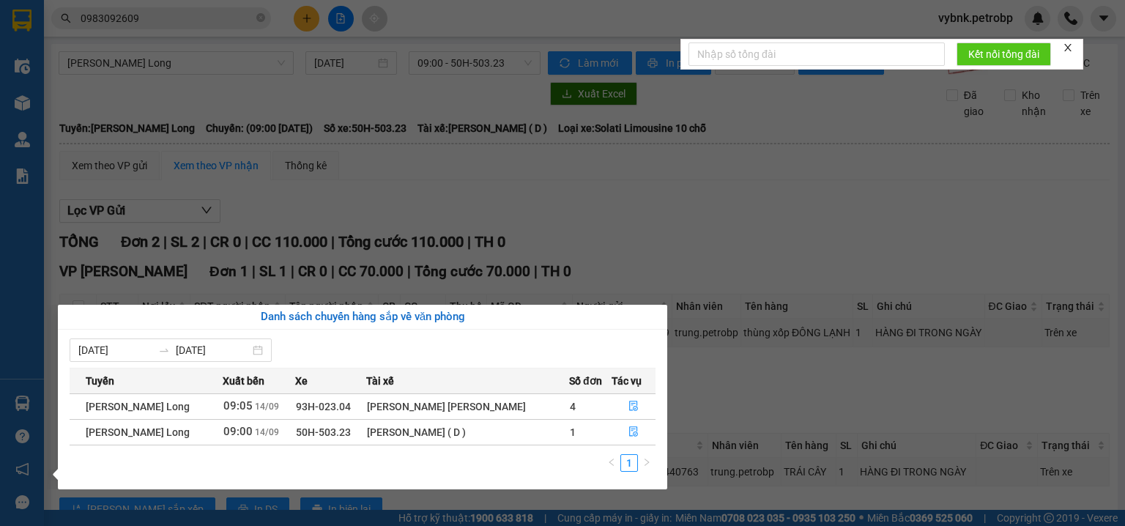
click at [310, 25] on section "Kết quả tìm kiếm ( 949 ) Bộ lọc Ngày tạo đơn gần nhất Mã ĐH Trạng thái Món hàng…" at bounding box center [562, 263] width 1125 height 526
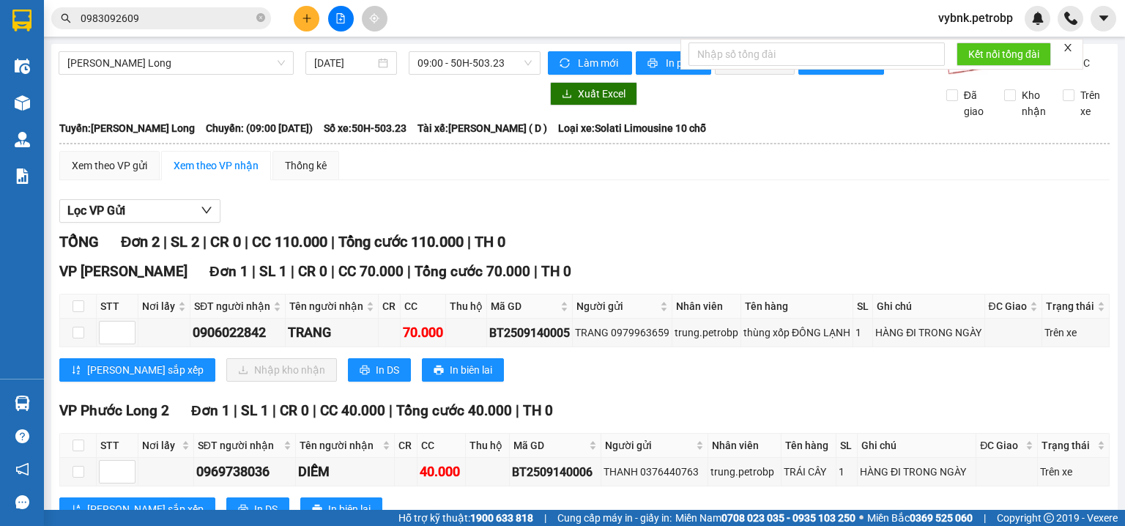
click at [310, 25] on button at bounding box center [307, 19] width 26 height 26
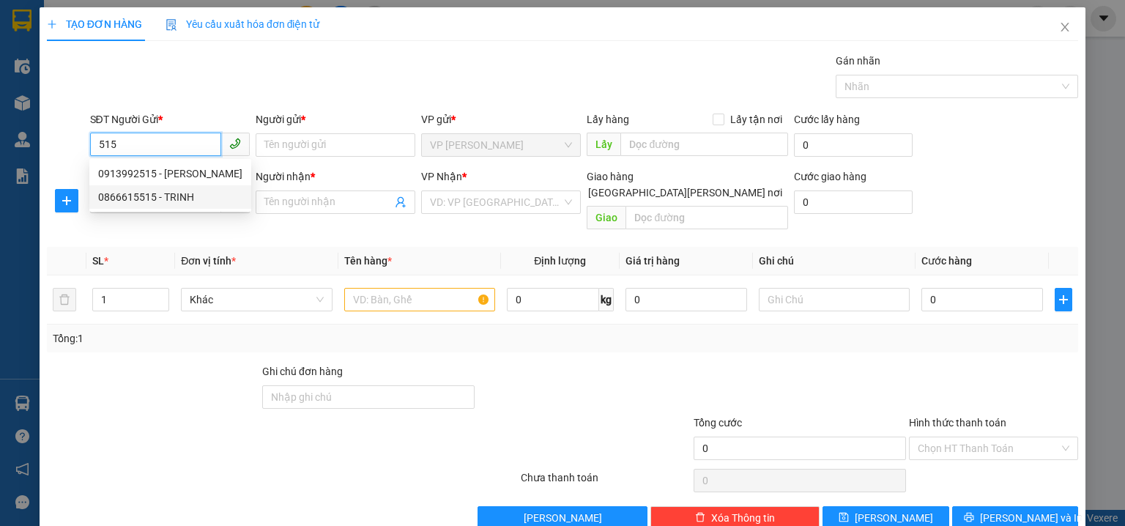
click at [173, 196] on div "0866615515 - TRINH" at bounding box center [170, 197] width 144 height 16
type input "0866615515"
type input "TRINH"
type input "0924112118"
type input "NAM PHƯƠNG"
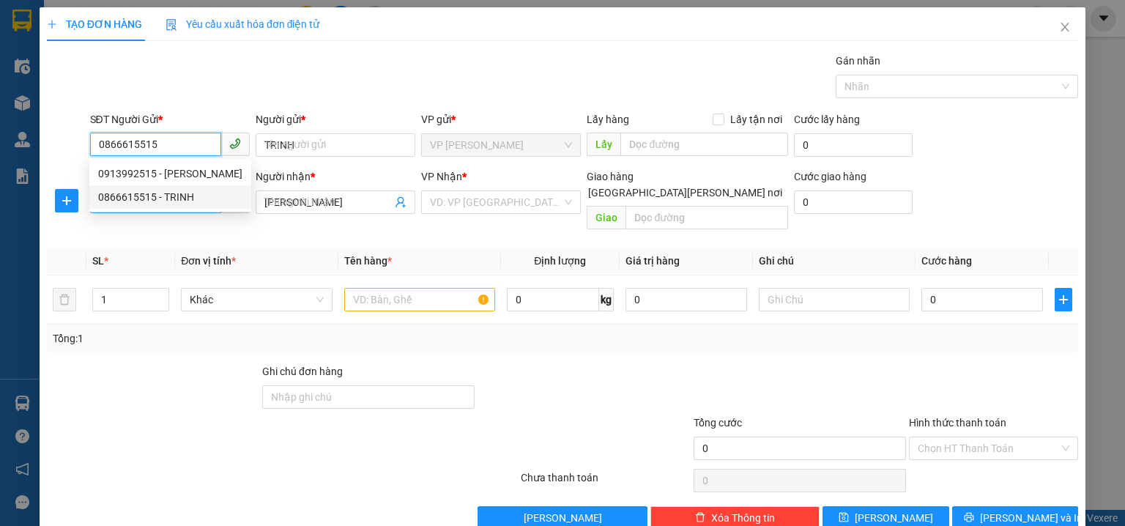
type input "30.000"
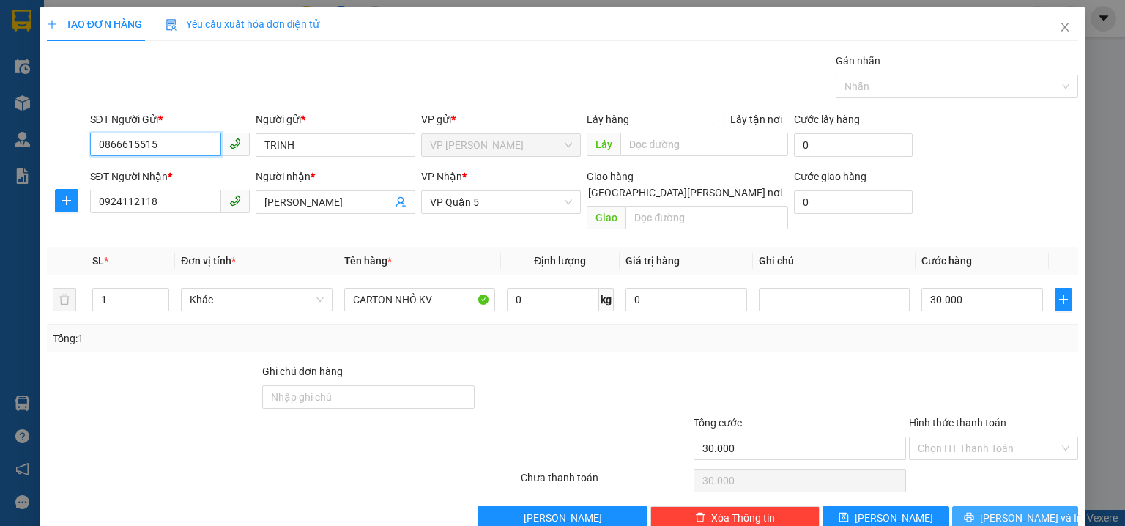
type input "0866615515"
click at [977, 506] on button "Lưu và In" at bounding box center [1015, 517] width 127 height 23
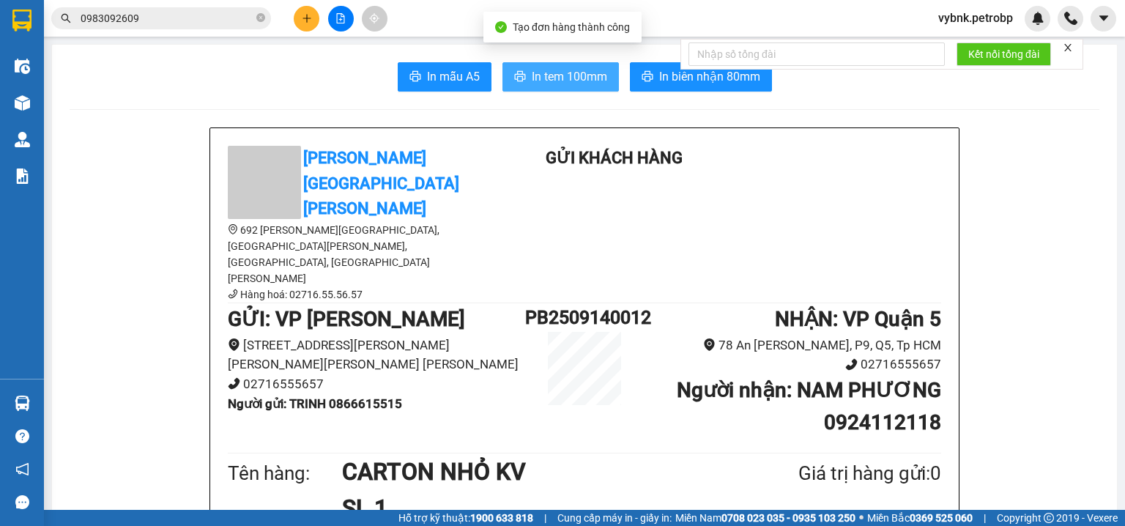
click at [572, 77] on span "In tem 100mm" at bounding box center [569, 76] width 75 height 18
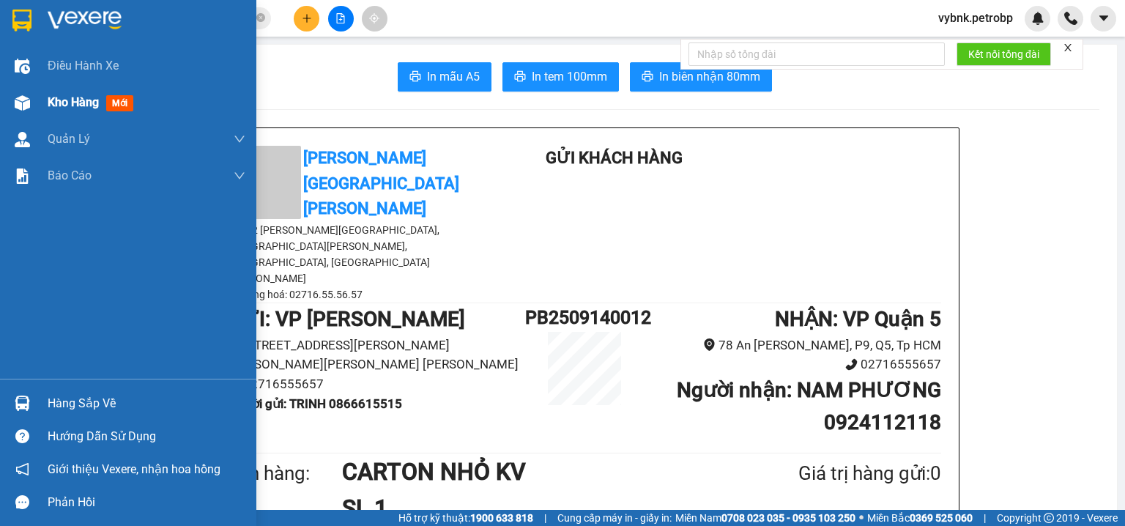
click at [26, 100] on img at bounding box center [22, 102] width 15 height 15
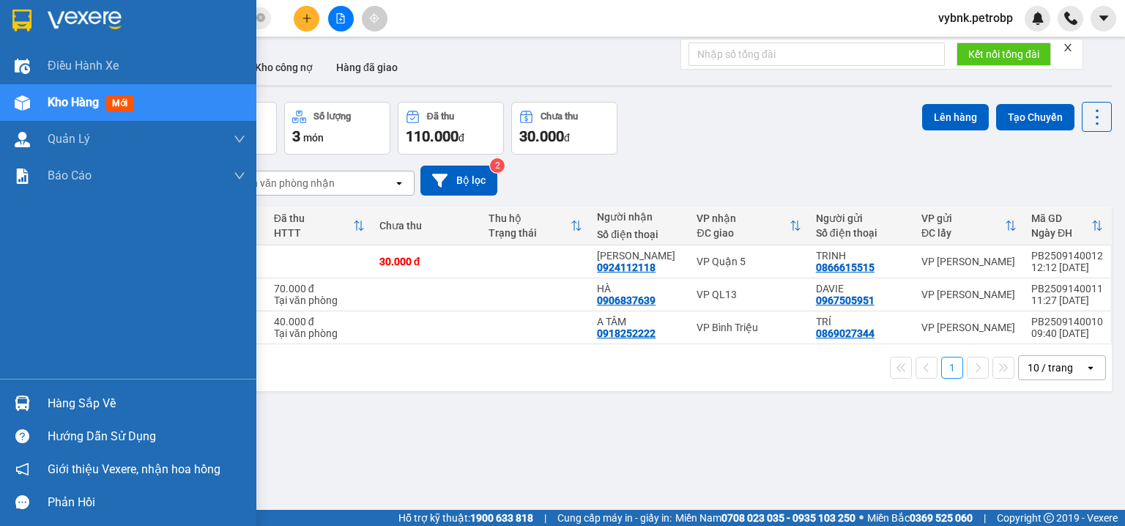
click at [58, 396] on div "Hàng sắp về" at bounding box center [147, 404] width 198 height 22
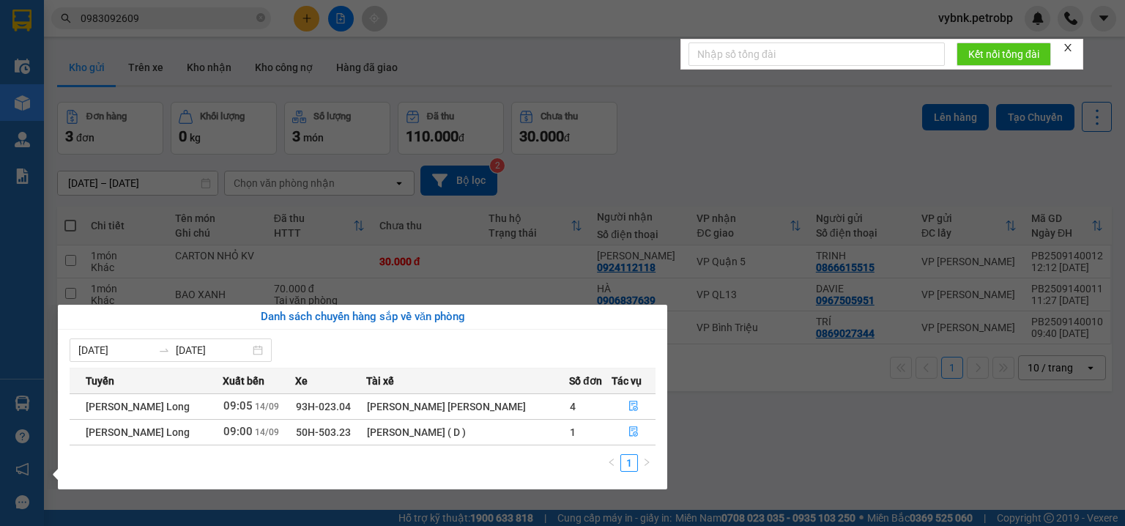
click at [704, 168] on section "Kết quả tìm kiếm ( 949 ) Bộ lọc Ngày tạo đơn gần nhất Mã ĐH Trạng thái Món hàng…" at bounding box center [562, 263] width 1125 height 526
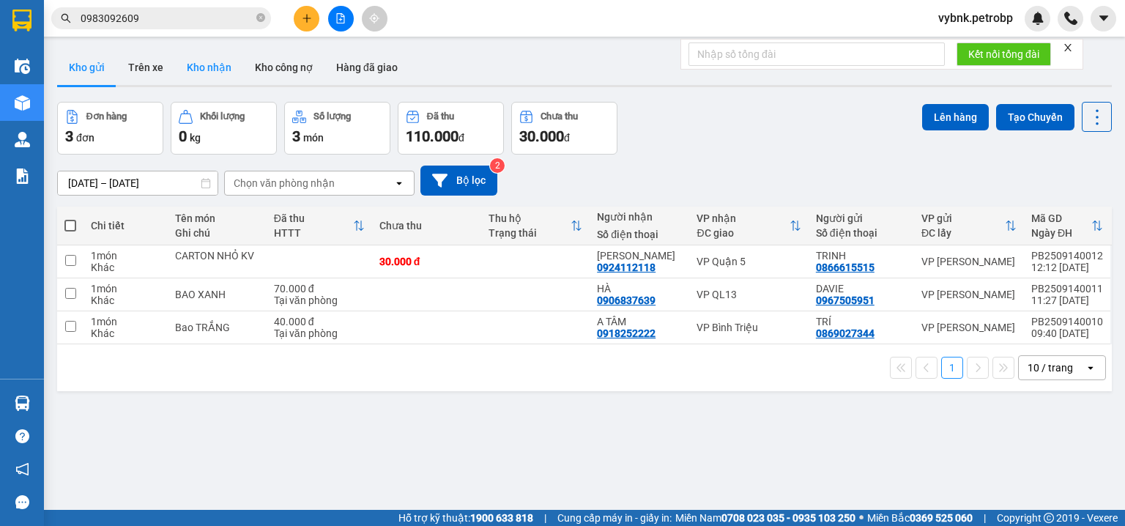
click at [195, 73] on button "Kho nhận" at bounding box center [209, 67] width 68 height 35
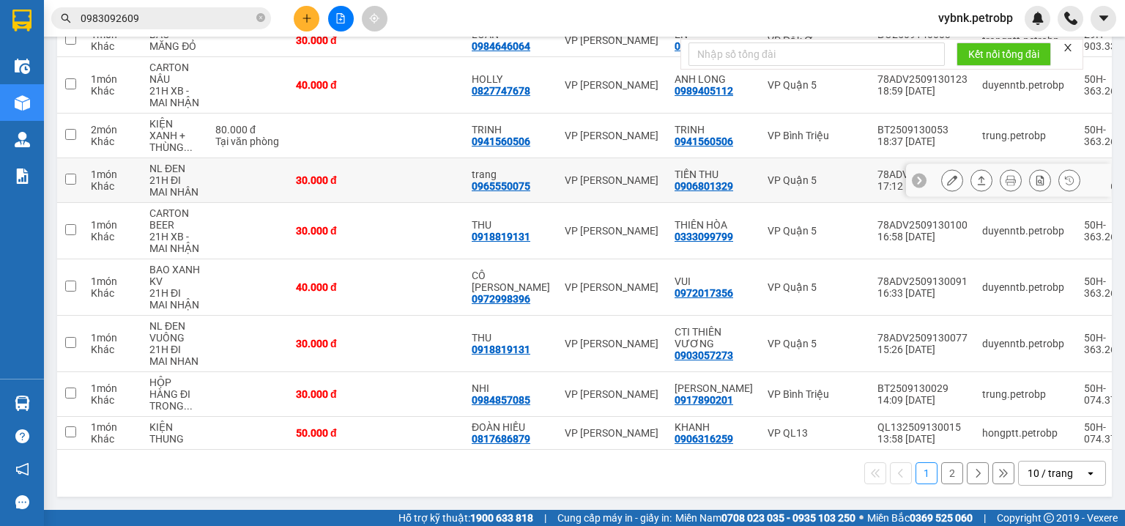
scroll to position [101, 0]
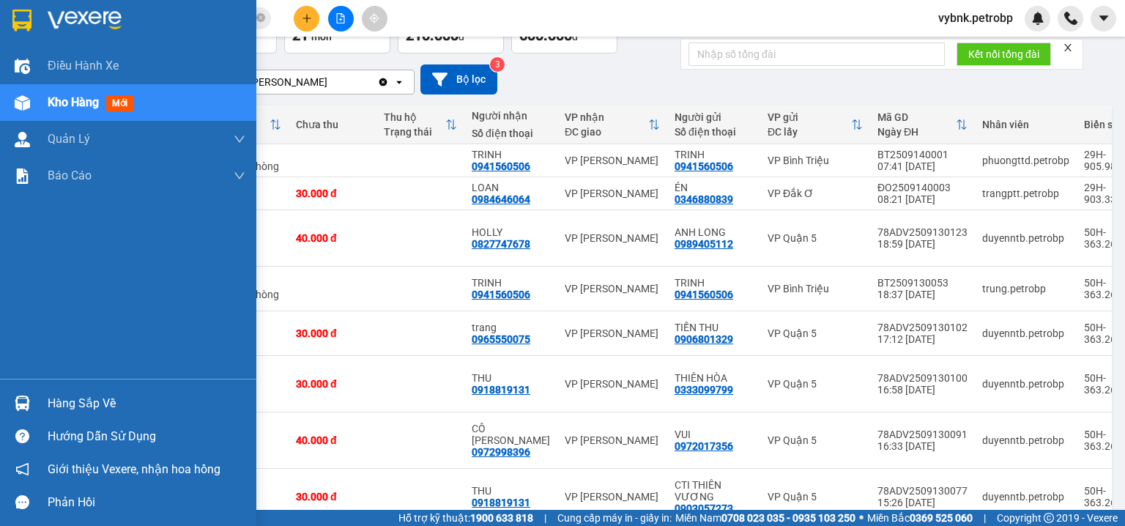
click at [39, 396] on div "Hàng sắp về" at bounding box center [128, 403] width 256 height 33
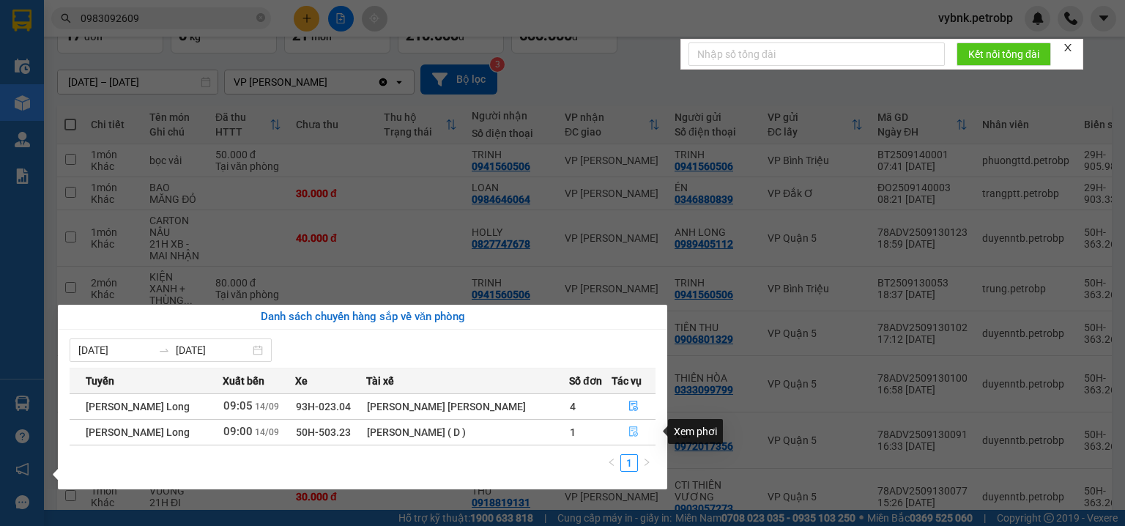
click at [632, 422] on button "button" at bounding box center [632, 431] width 45 height 23
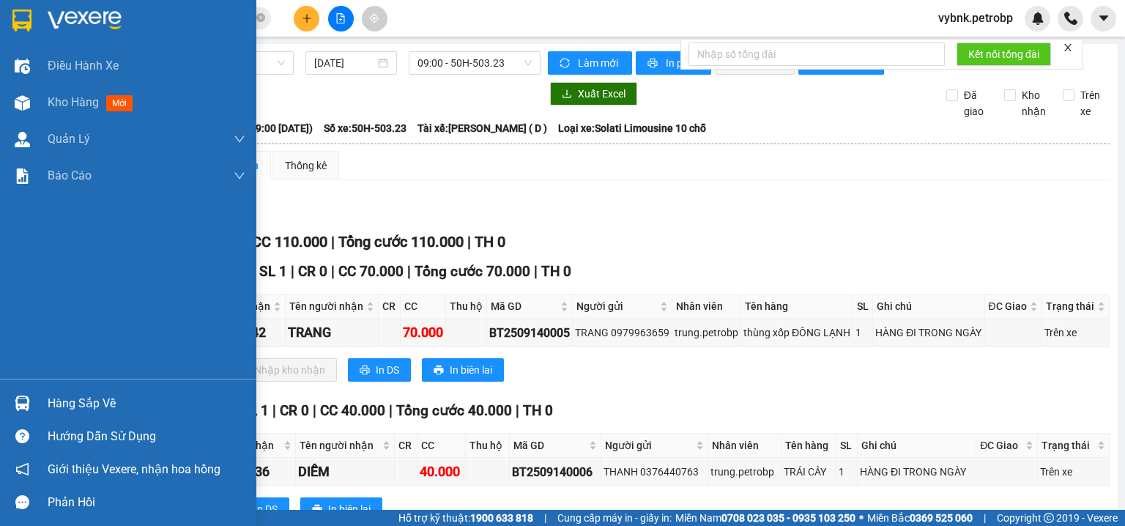
click at [41, 398] on div "Hàng sắp về" at bounding box center [128, 403] width 256 height 33
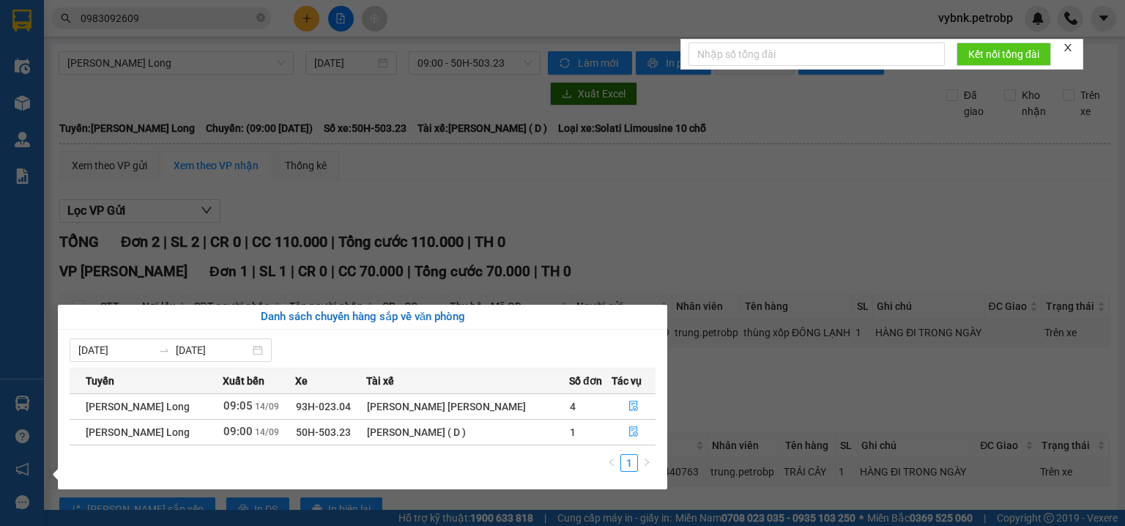
click at [584, 190] on section "Kết quả tìm kiếm ( 949 ) Bộ lọc Ngày tạo đơn gần nhất Mã ĐH Trạng thái Món hàng…" at bounding box center [562, 263] width 1125 height 526
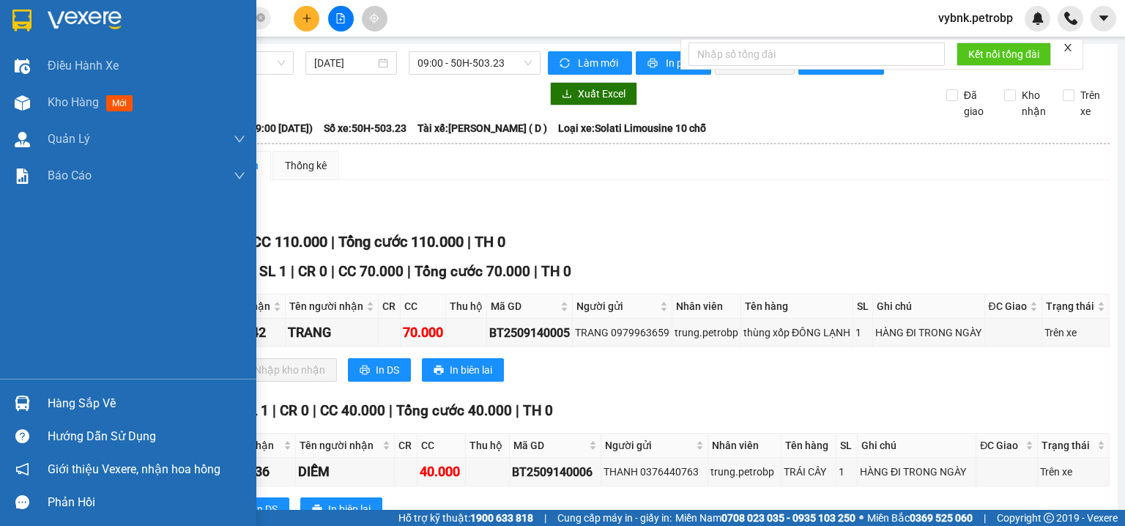
click at [15, 390] on div at bounding box center [23, 403] width 26 height 26
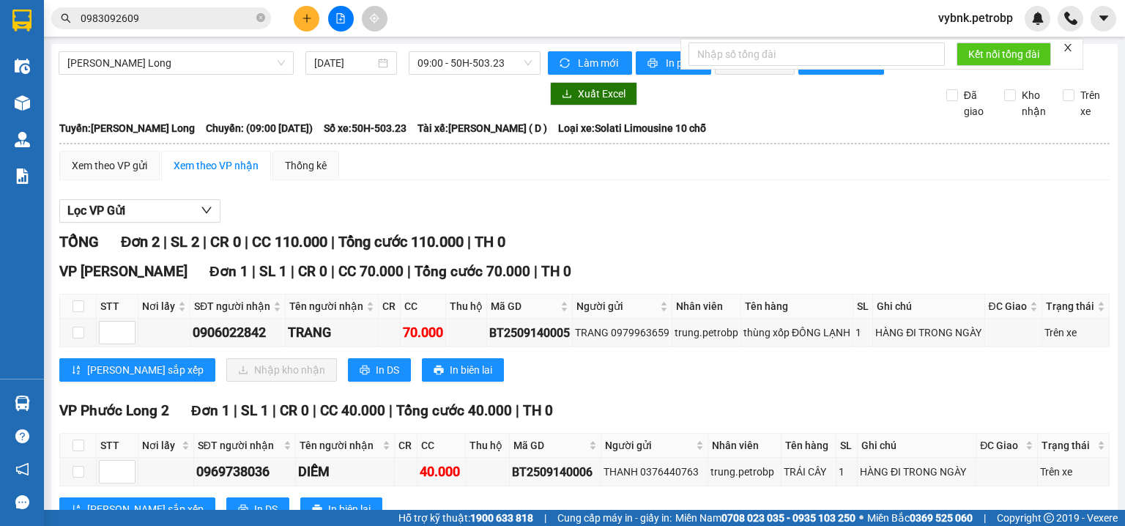
click at [254, 21] on section "Kết quả tìm kiếm ( 949 ) Bộ lọc Ngày tạo đơn gần nhất Mã ĐH Trạng thái Món hàng…" at bounding box center [562, 263] width 1125 height 526
click at [256, 18] on icon "close-circle" at bounding box center [260, 17] width 9 height 9
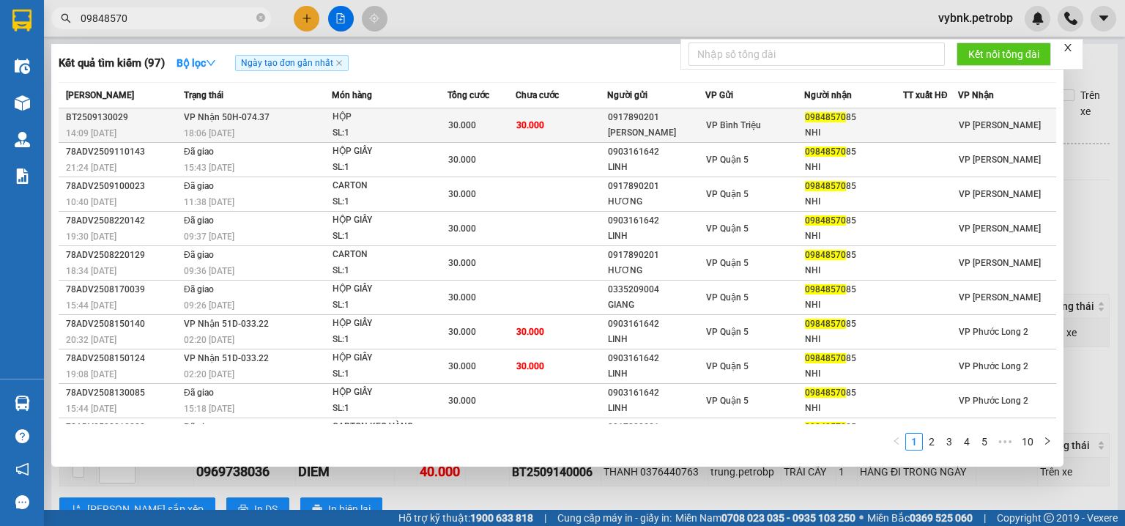
type input "09848570"
click at [787, 126] on div "VP Bình Triệu" at bounding box center [754, 125] width 97 height 16
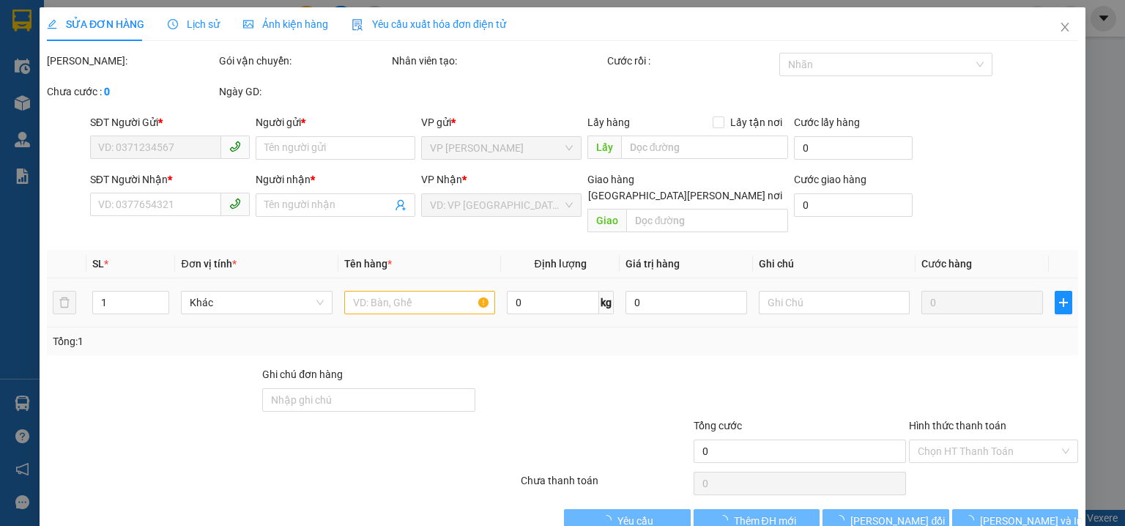
type input "0917890201"
type input "NHƯ HƯƠNG"
type input "0984857085"
type input "NHI"
type input "30.000"
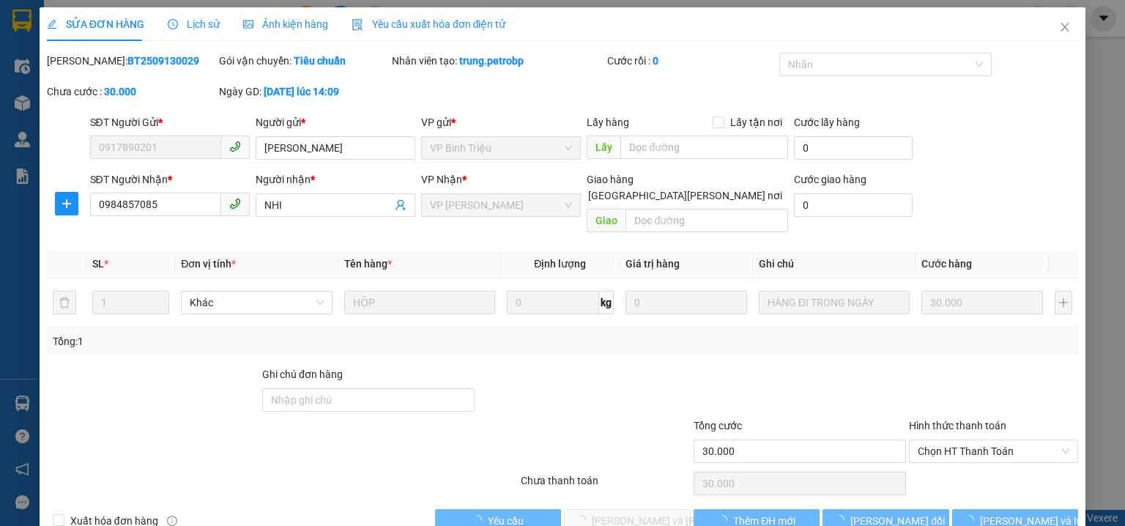
click at [929, 440] on span "Chọn HT Thanh Toán" at bounding box center [994, 451] width 152 height 22
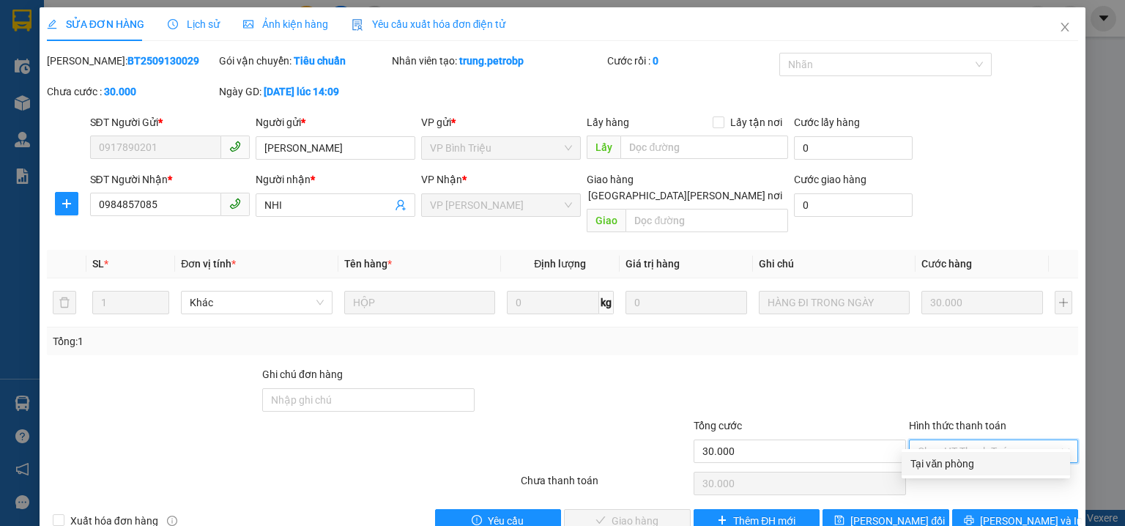
click at [927, 454] on div "Tại văn phòng" at bounding box center [986, 463] width 168 height 23
type input "0"
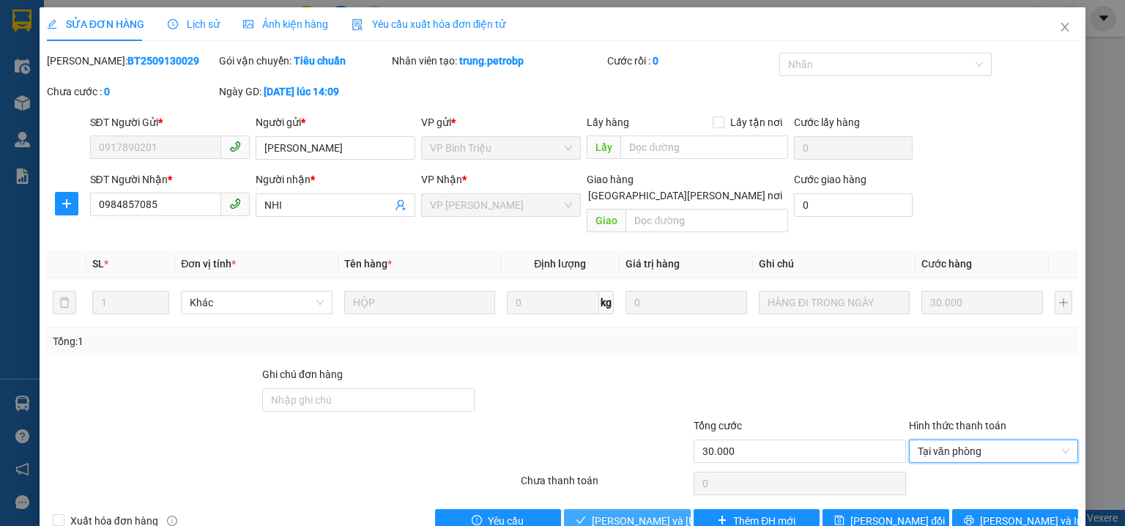
click at [616, 509] on button "Lưu và Giao hàng" at bounding box center [627, 520] width 127 height 23
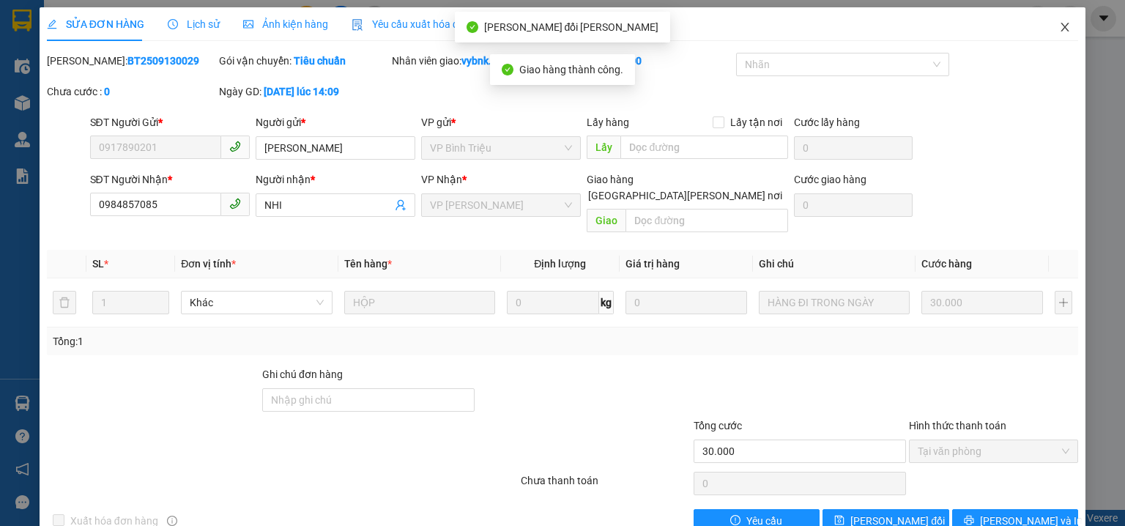
click at [1066, 25] on span "Close" at bounding box center [1064, 27] width 41 height 41
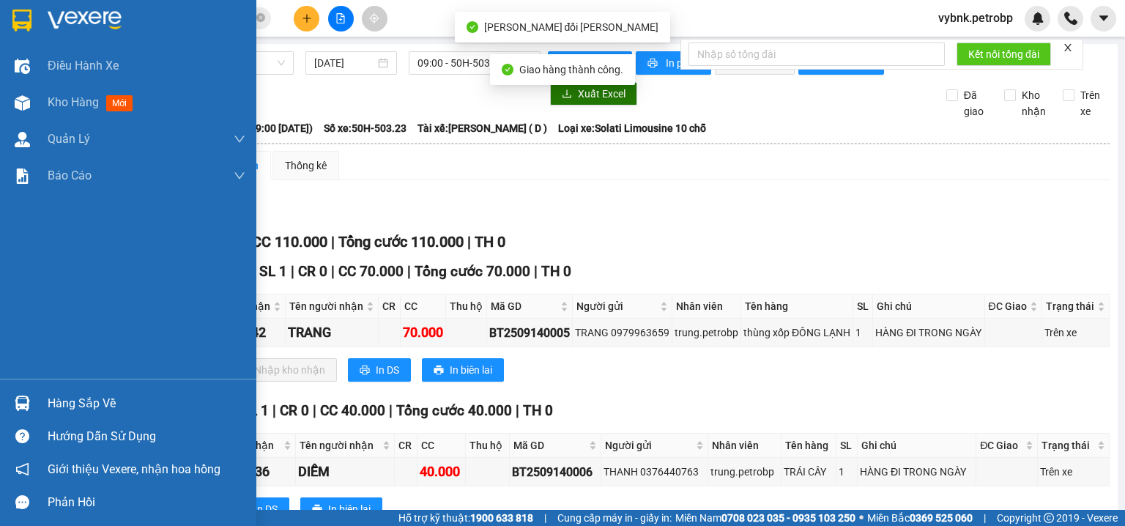
click at [35, 407] on div "Hàng sắp về" at bounding box center [128, 403] width 256 height 33
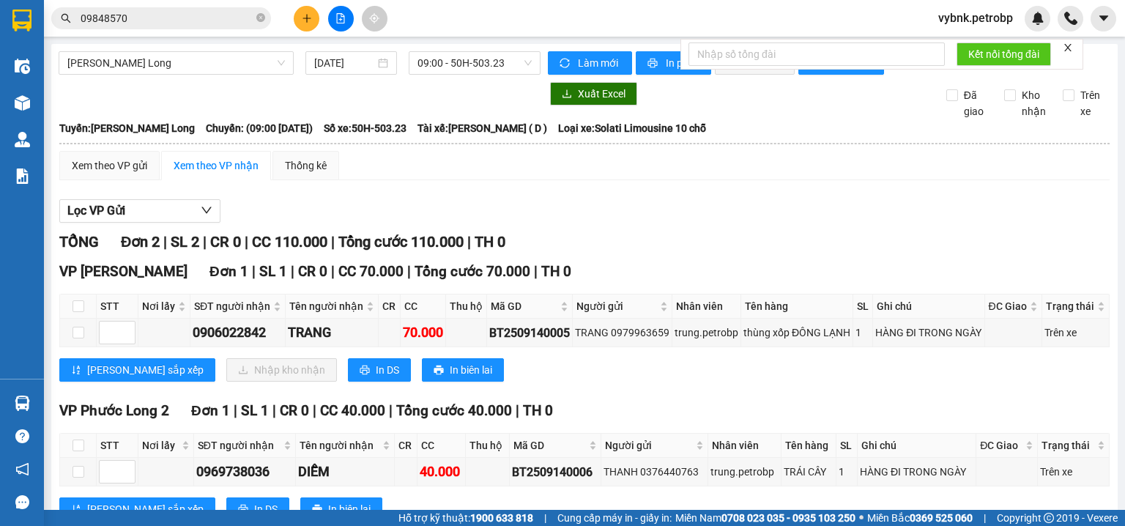
click at [771, 211] on section "Kết quả tìm kiếm ( 97 ) Bộ lọc Ngày tạo đơn gần nhất Mã ĐH Trạng thái Món hàng …" at bounding box center [562, 263] width 1125 height 526
click at [78, 312] on input "checkbox" at bounding box center [79, 306] width 12 height 12
checkbox input "true"
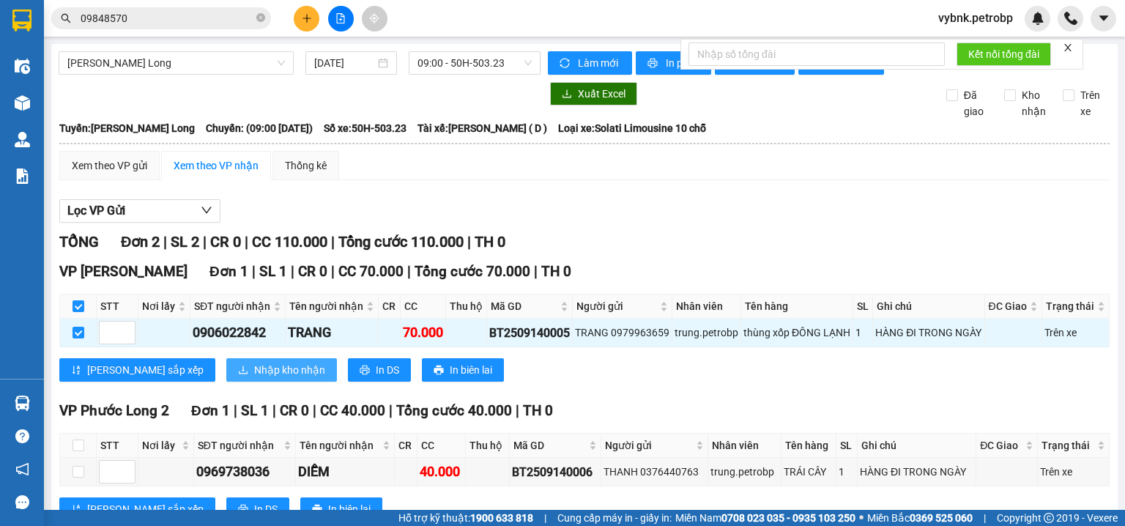
click at [254, 378] on span "Nhập kho nhận" at bounding box center [289, 370] width 71 height 16
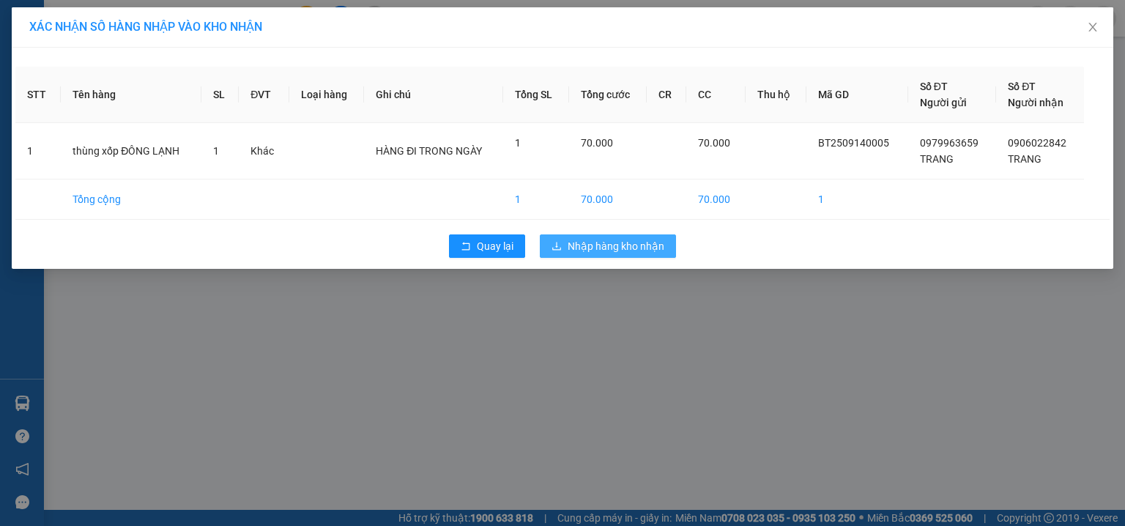
click at [650, 249] on span "Nhập hàng kho nhận" at bounding box center [616, 246] width 97 height 16
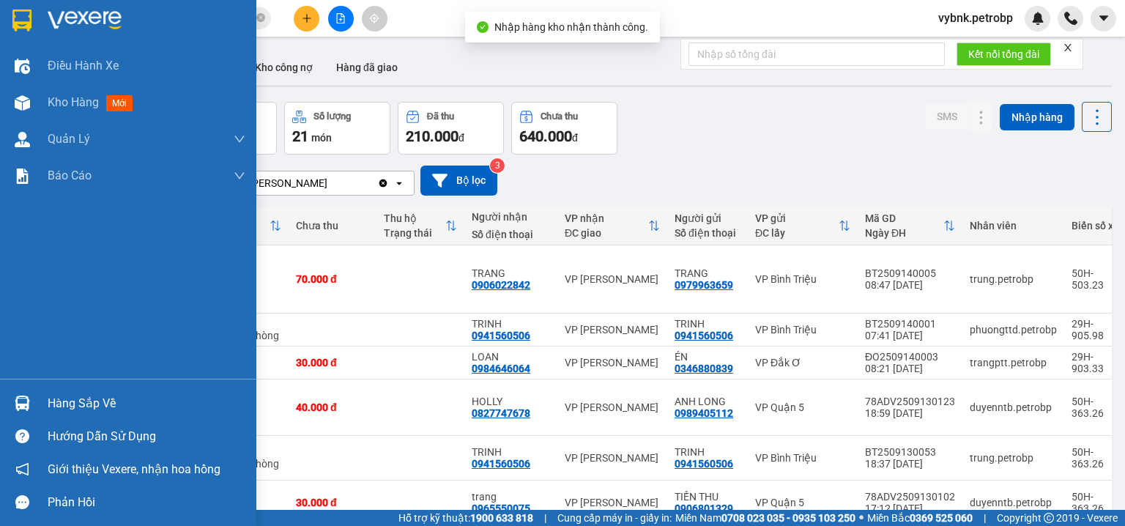
click at [31, 402] on div at bounding box center [23, 403] width 26 height 26
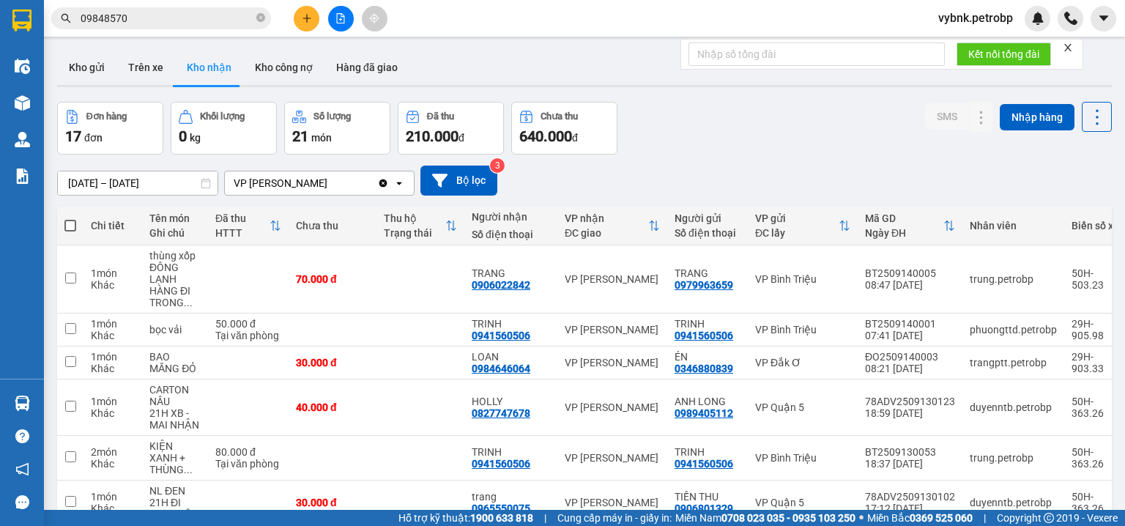
click at [740, 149] on section "Kết quả tìm kiếm ( 97 ) Bộ lọc Ngày tạo đơn gần nhất Mã ĐH Trạng thái Món hàng …" at bounding box center [562, 263] width 1125 height 526
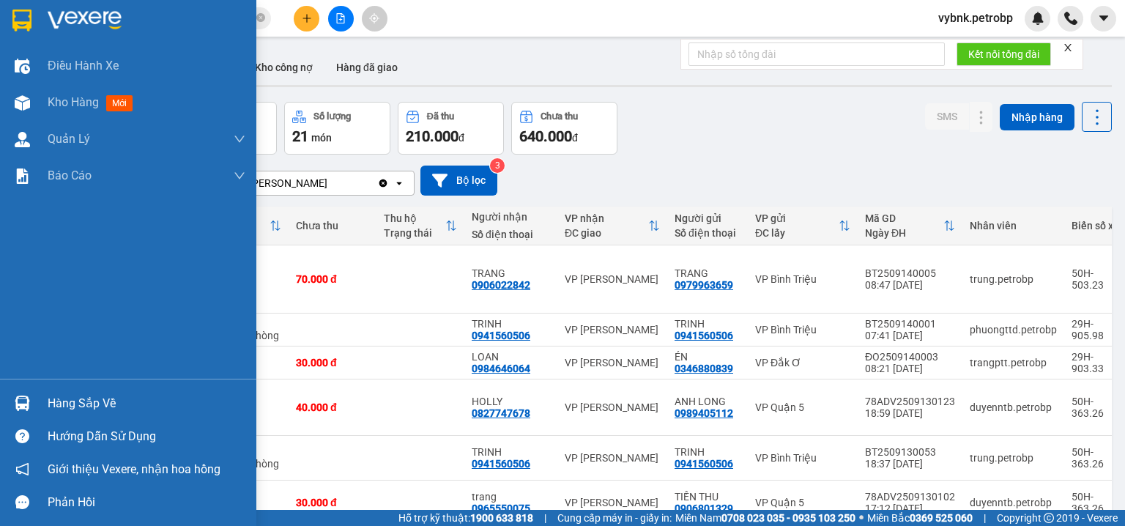
click at [18, 396] on img at bounding box center [22, 403] width 15 height 15
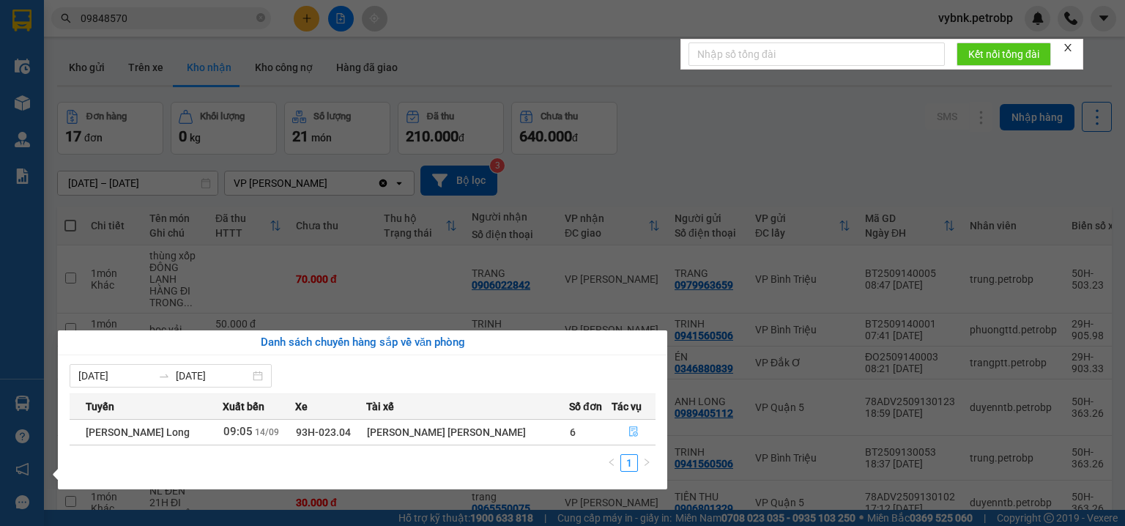
click at [623, 428] on button "button" at bounding box center [632, 431] width 48 height 23
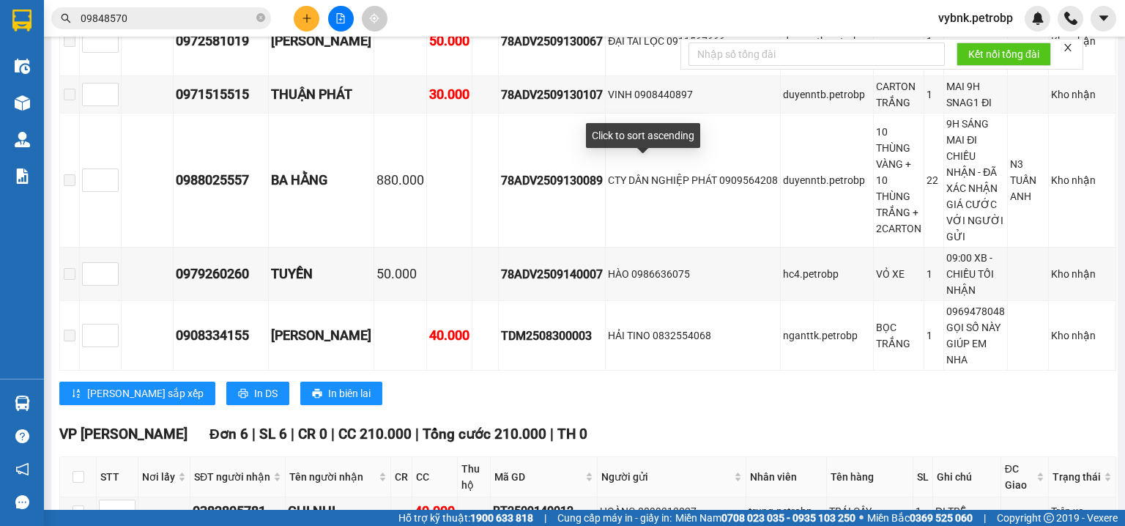
scroll to position [1797, 0]
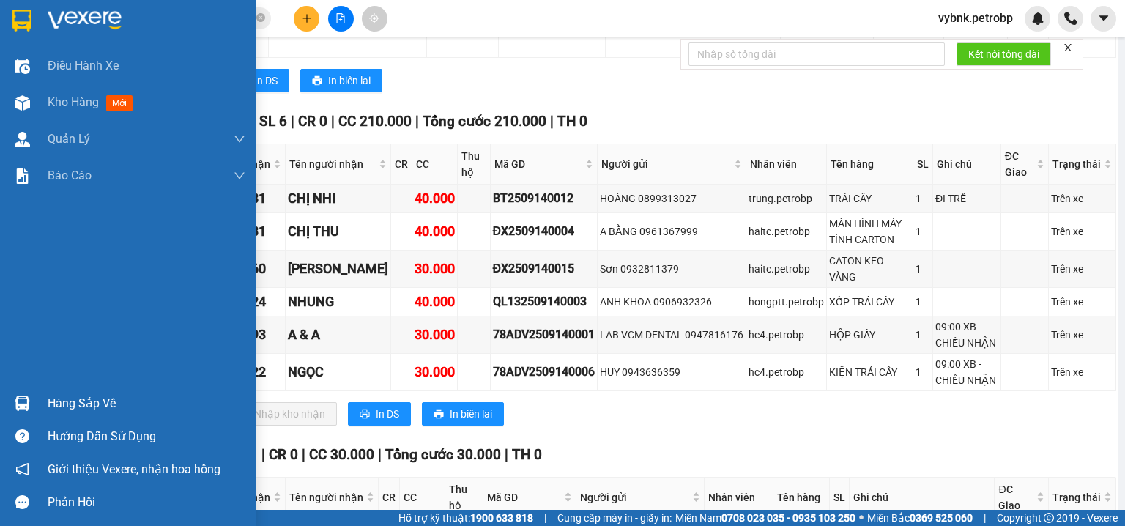
click at [19, 393] on div at bounding box center [23, 403] width 26 height 26
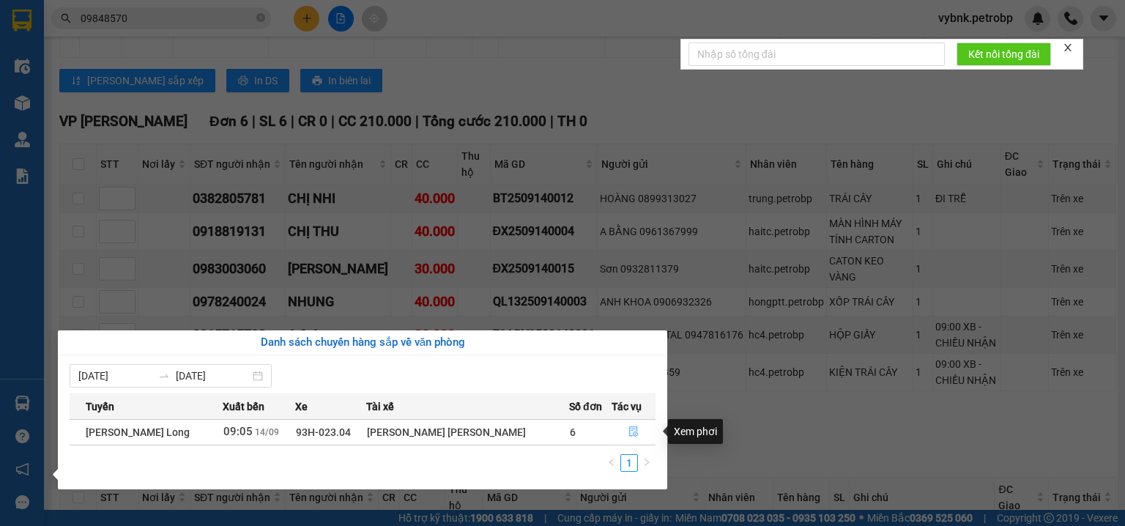
click at [639, 422] on button "button" at bounding box center [632, 431] width 48 height 23
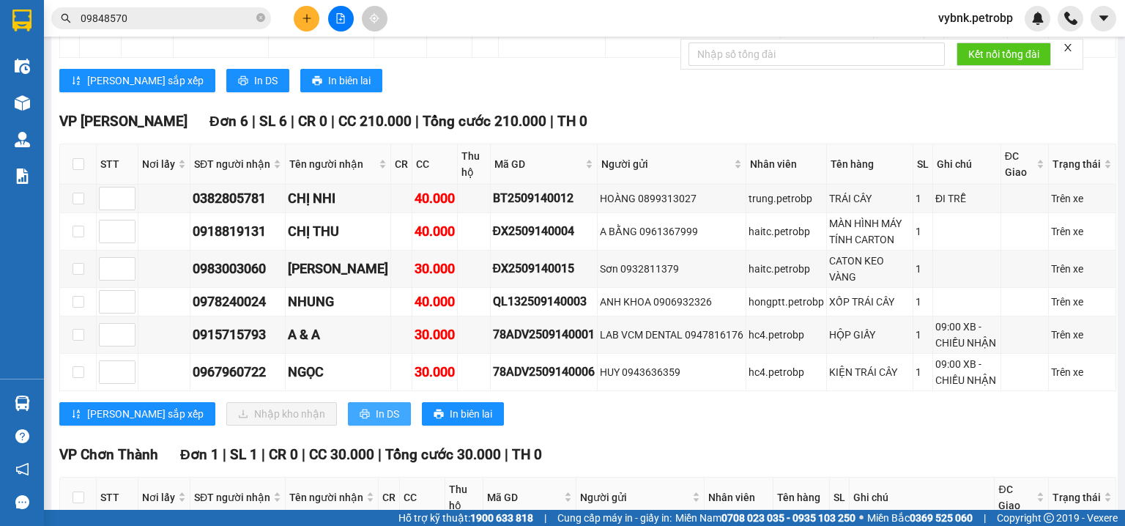
click at [376, 406] on span "In DS" at bounding box center [387, 414] width 23 height 16
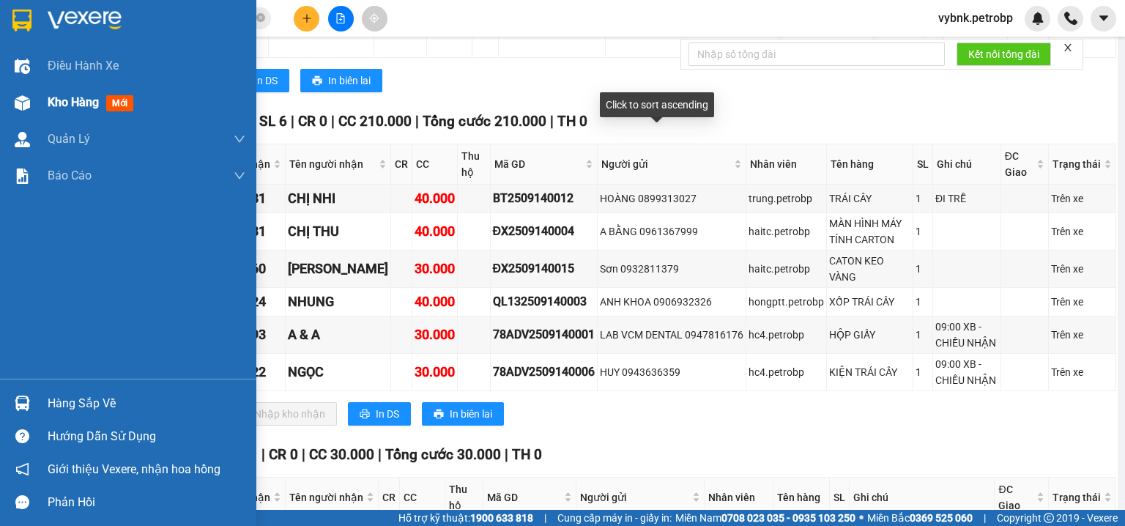
click at [68, 106] on span "Kho hàng" at bounding box center [73, 102] width 51 height 14
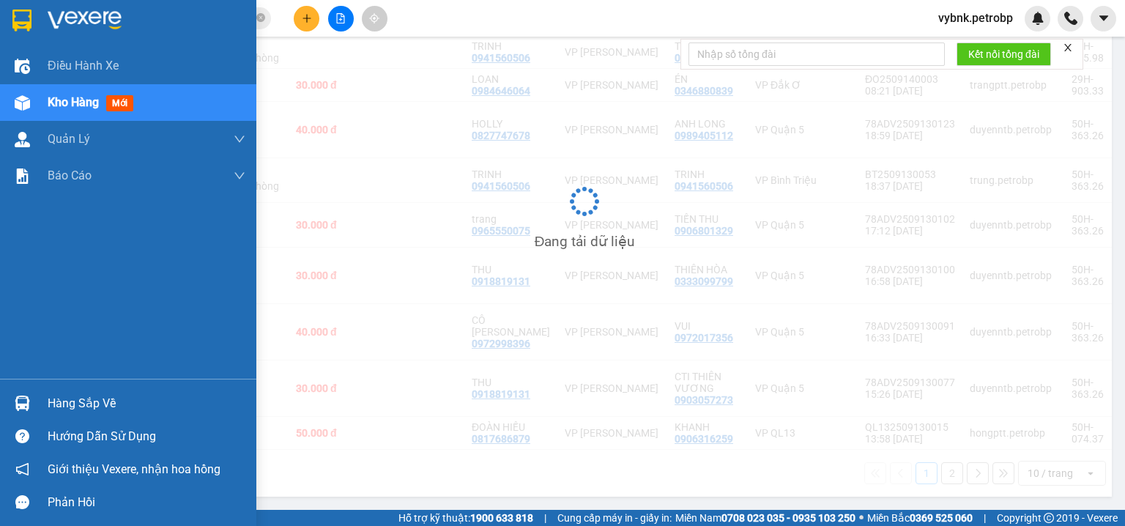
scroll to position [281, 0]
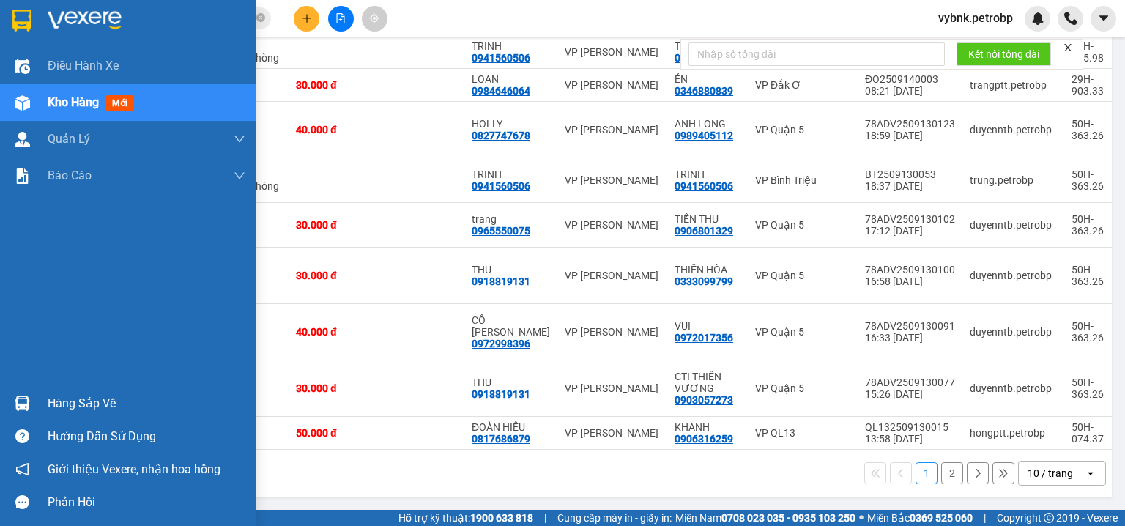
click at [23, 394] on div at bounding box center [23, 403] width 26 height 26
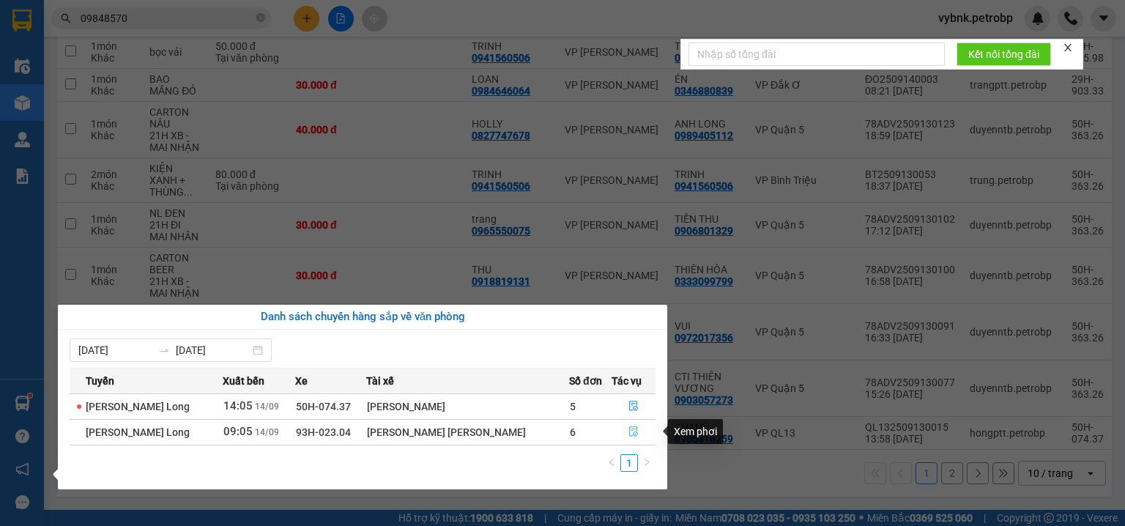
click at [643, 428] on button "button" at bounding box center [632, 431] width 48 height 23
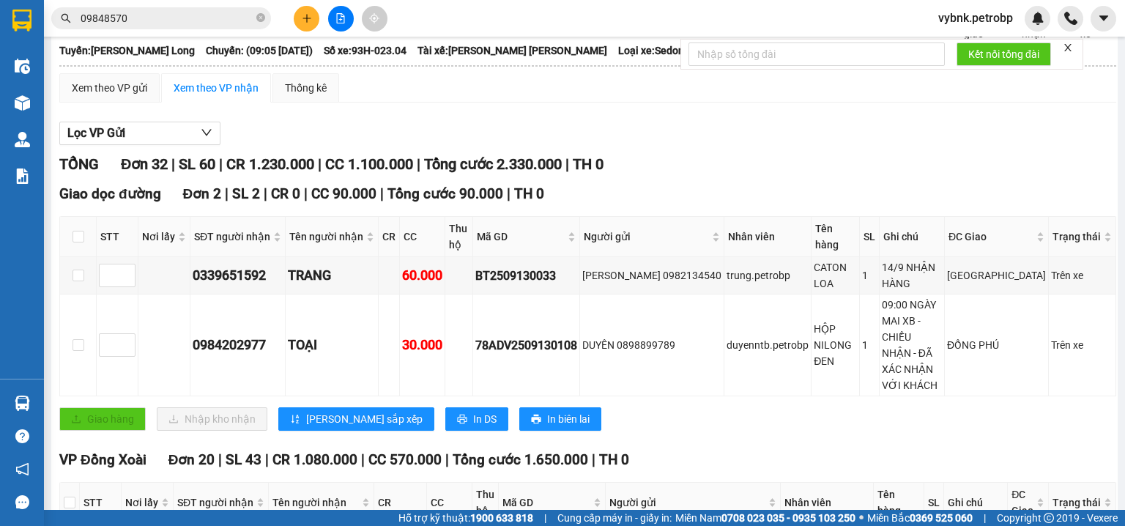
scroll to position [155, 0]
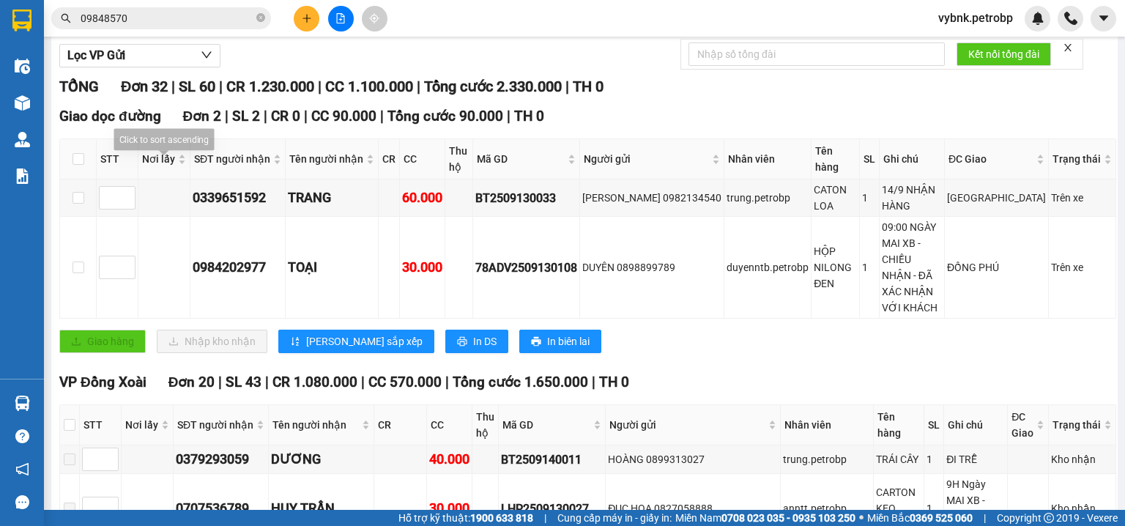
click at [21, 100] on img at bounding box center [22, 102] width 15 height 15
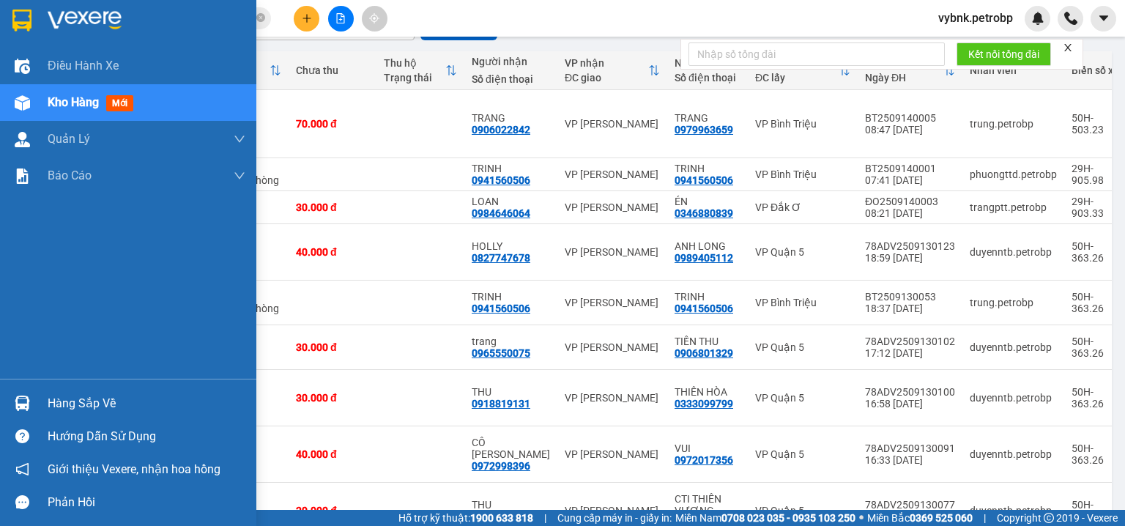
click at [18, 398] on img at bounding box center [22, 403] width 15 height 15
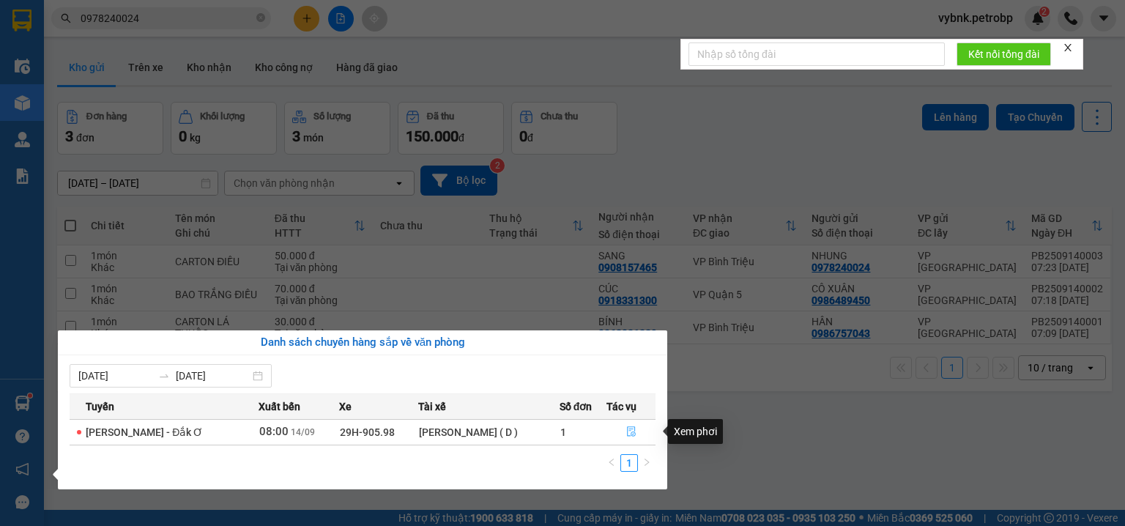
click at [630, 424] on button "button" at bounding box center [631, 431] width 48 height 23
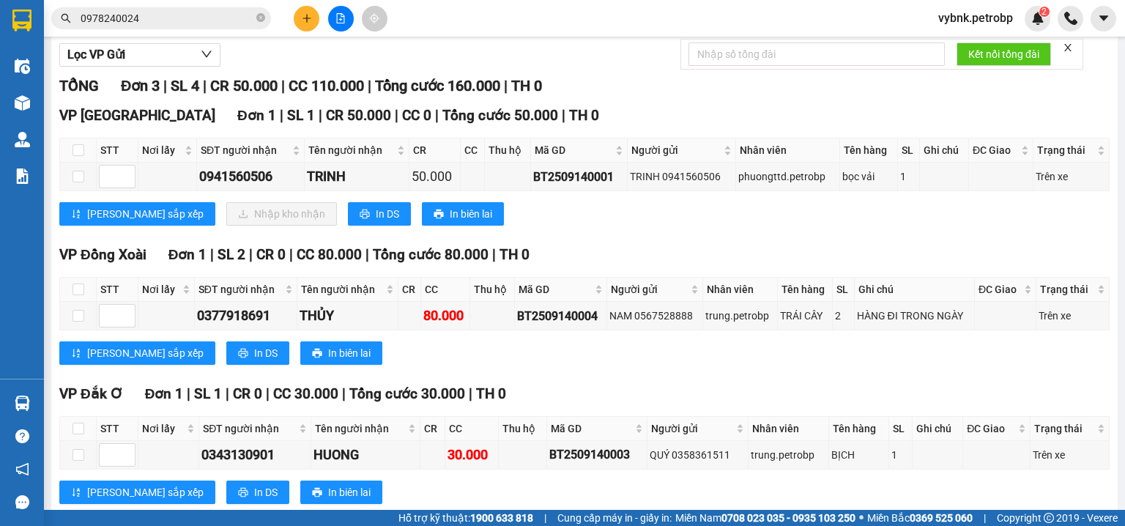
scroll to position [201, 0]
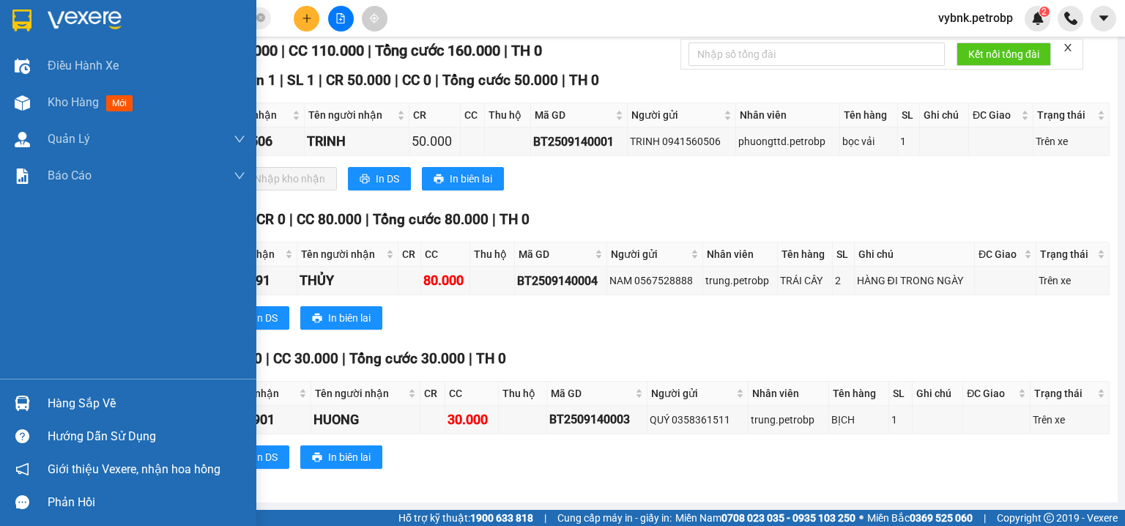
click at [29, 398] on img at bounding box center [22, 403] width 15 height 15
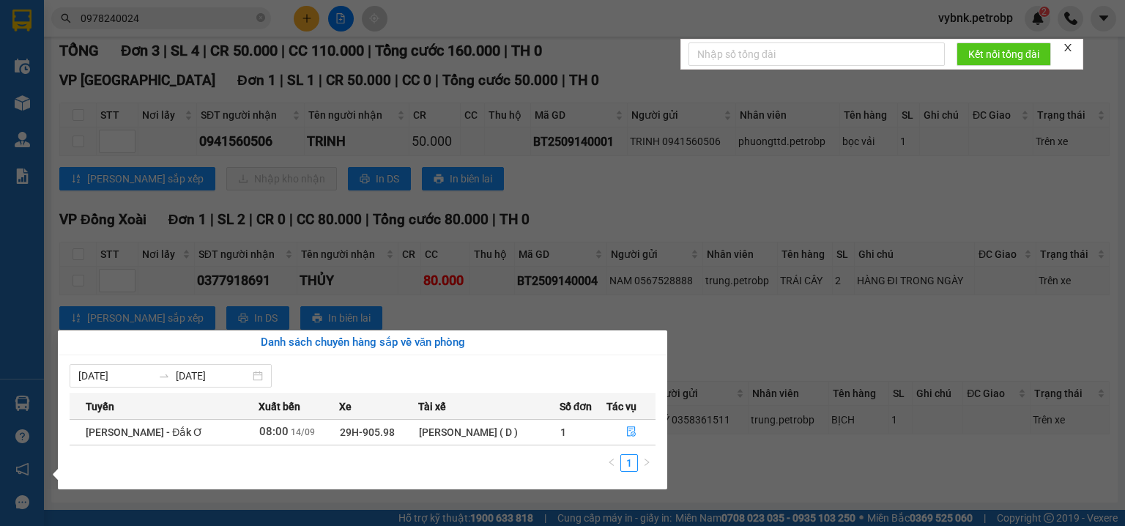
click at [7, 91] on div "Điều hành xe Kho hàng mới Quản [PERSON_NAME] lý chuyến Quản lý giao nhận mới Qu…" at bounding box center [22, 263] width 44 height 526
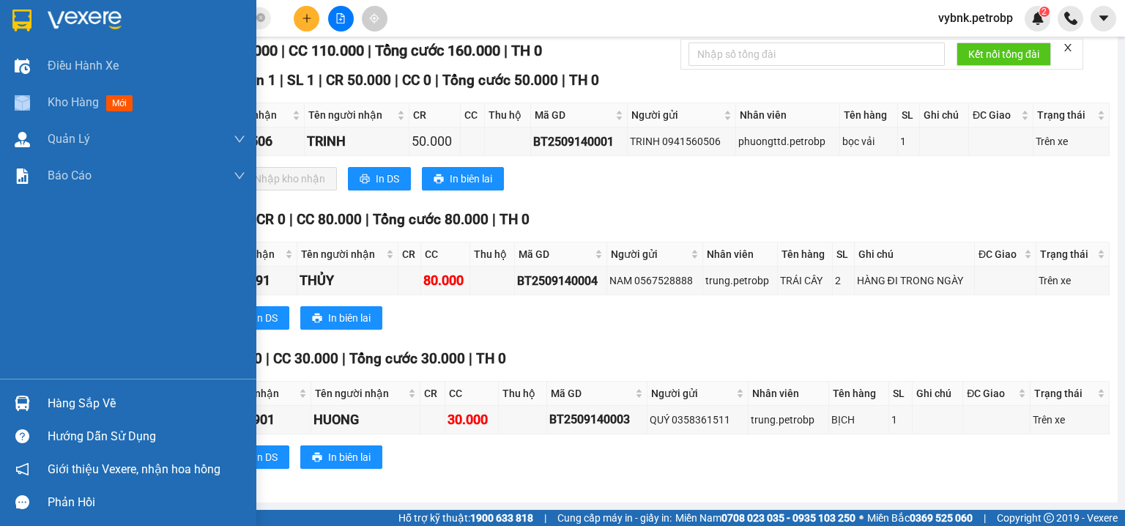
click at [7, 91] on div "Kho hàng mới" at bounding box center [128, 102] width 256 height 37
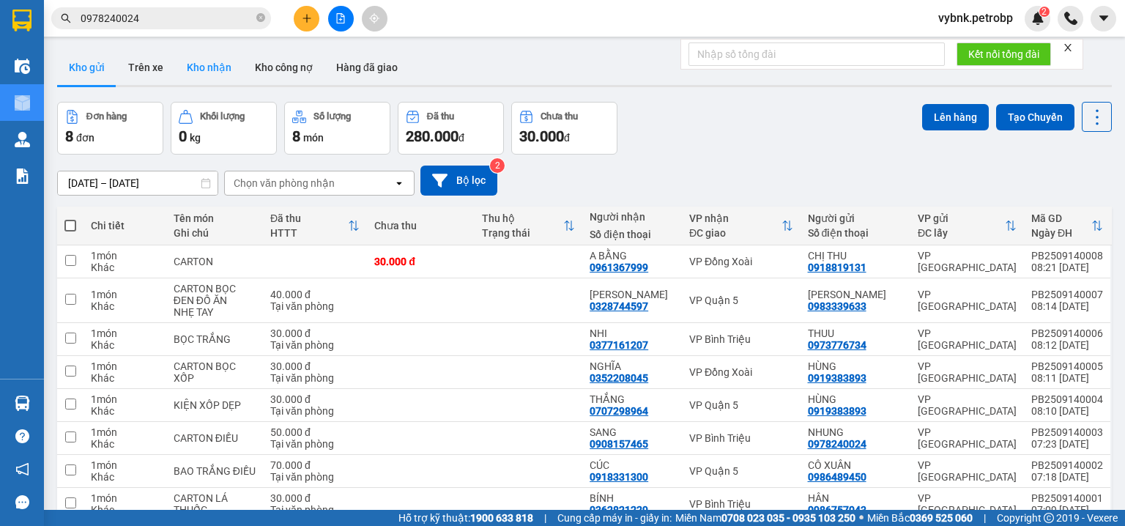
click at [229, 70] on button "Kho nhận" at bounding box center [209, 67] width 68 height 35
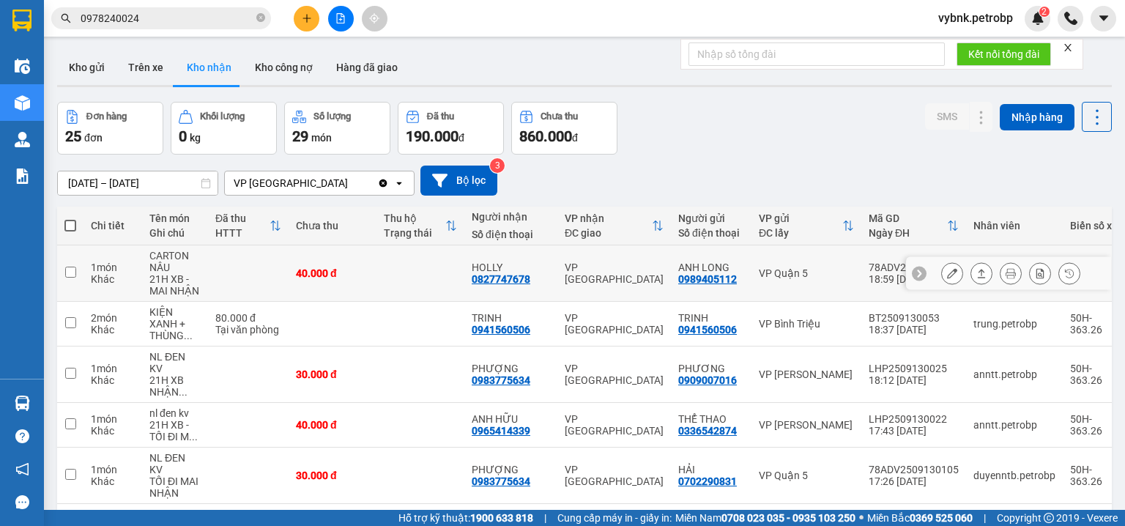
scroll to position [234, 0]
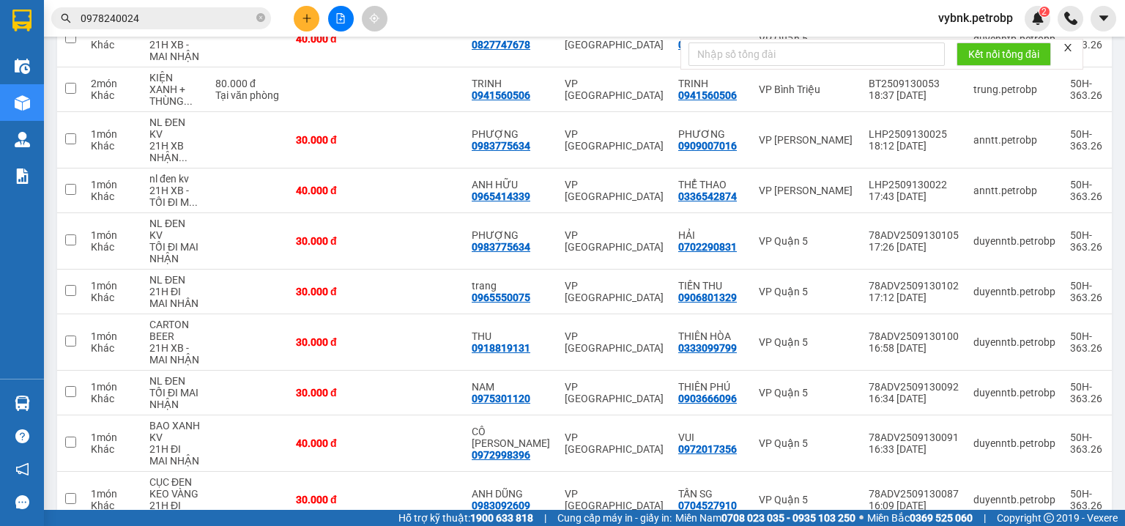
click at [226, 15] on input "0978240024" at bounding box center [167, 18] width 173 height 16
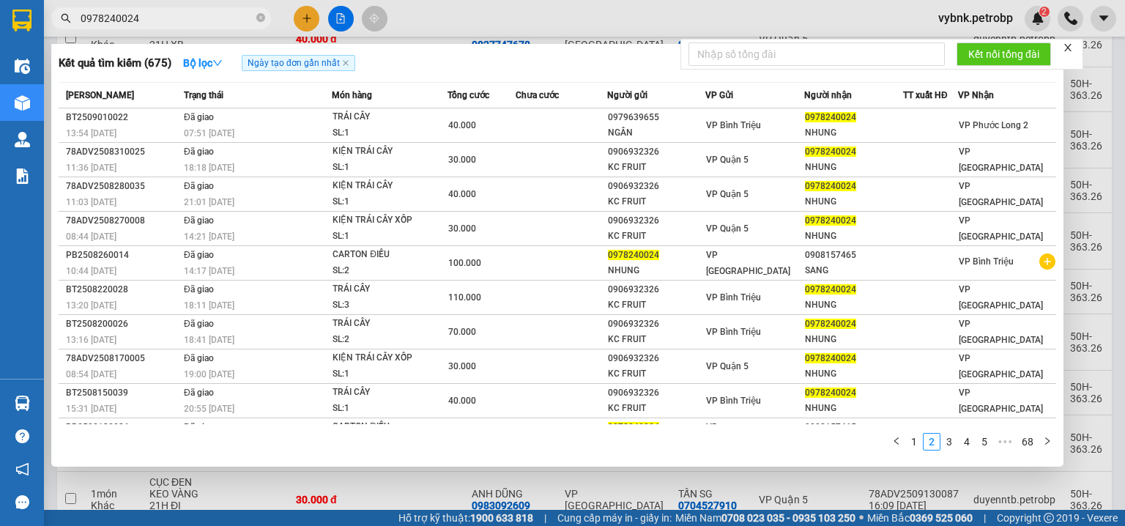
click at [420, 467] on div at bounding box center [562, 263] width 1125 height 526
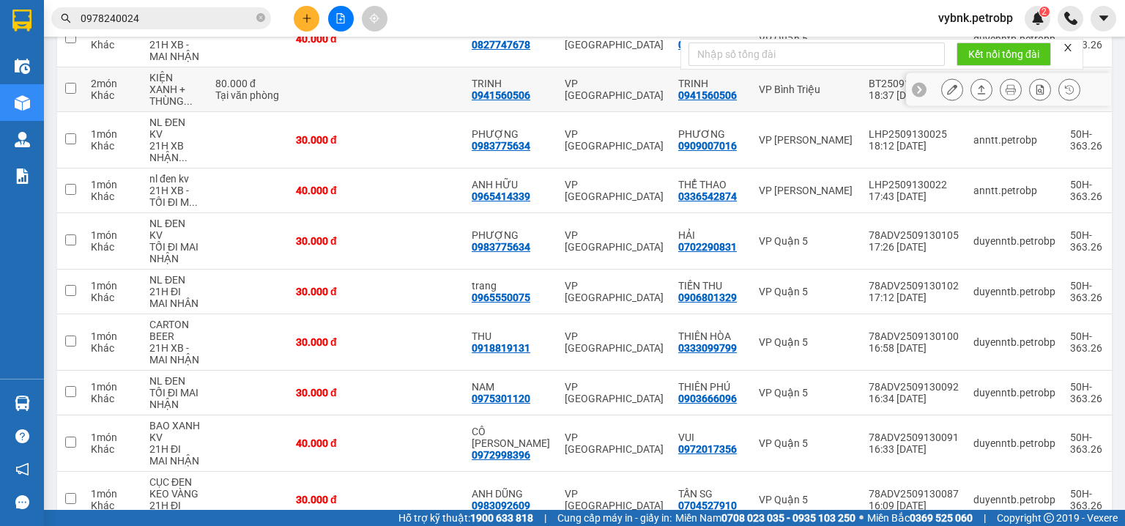
scroll to position [0, 0]
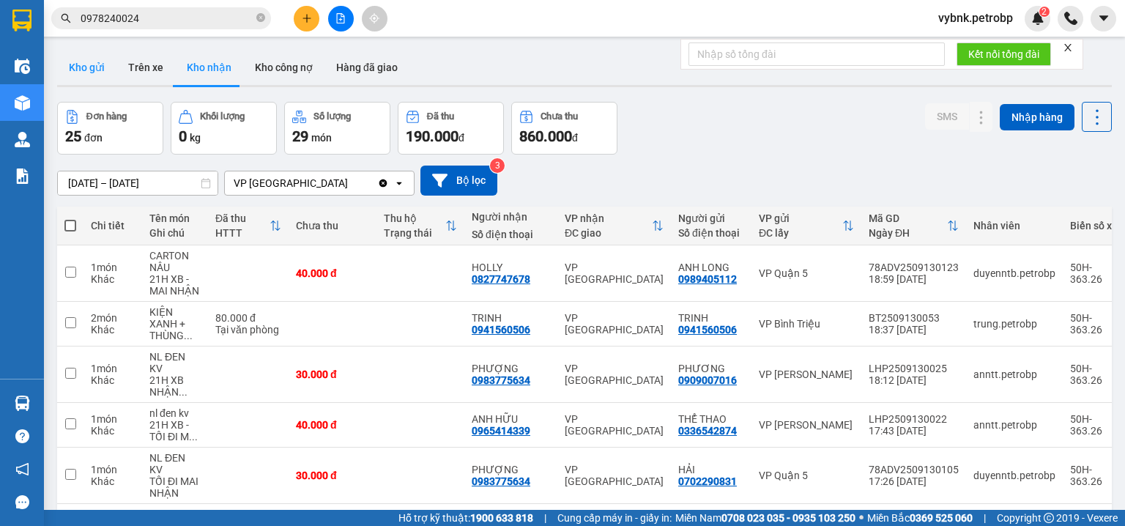
click at [88, 76] on button "Kho gửi" at bounding box center [86, 67] width 59 height 35
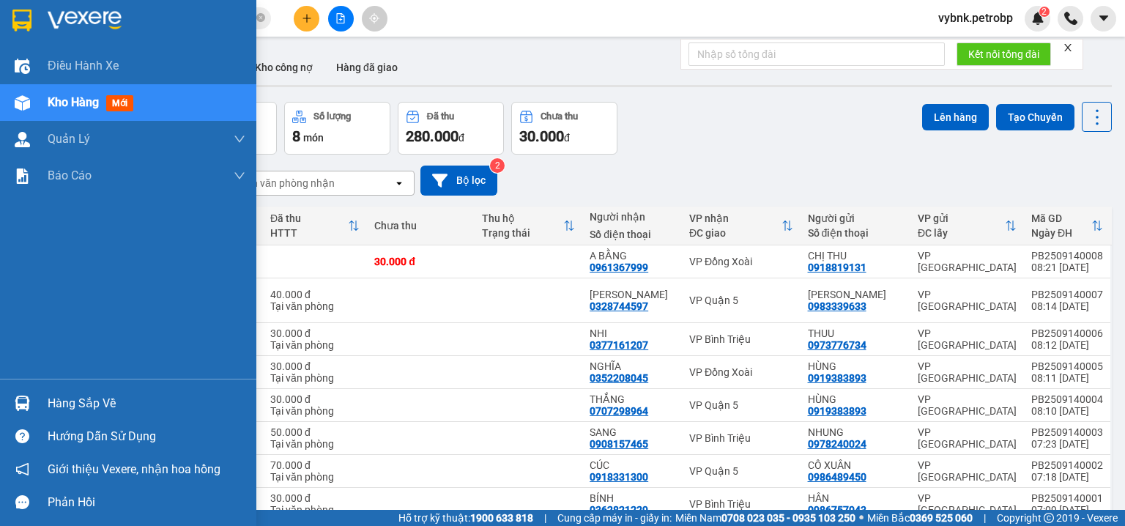
click at [21, 392] on div at bounding box center [23, 403] width 26 height 26
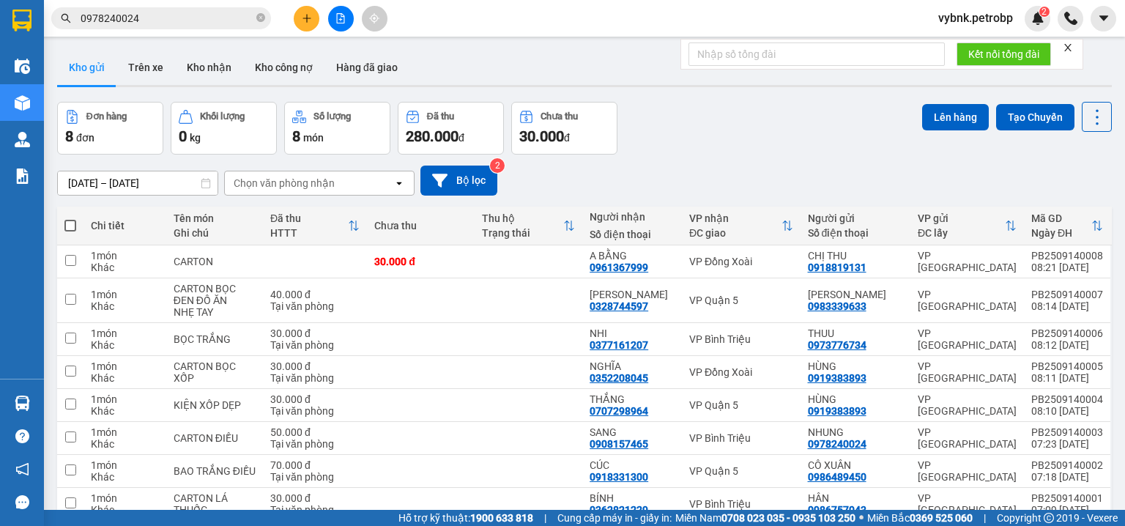
click at [313, 12] on section "Kết quả tìm kiếm ( 675 ) Bộ lọc Ngày tạo đơn gần nhất Mã ĐH Trạng thái Món hàng…" at bounding box center [562, 263] width 1125 height 526
click at [313, 12] on button at bounding box center [307, 19] width 26 height 26
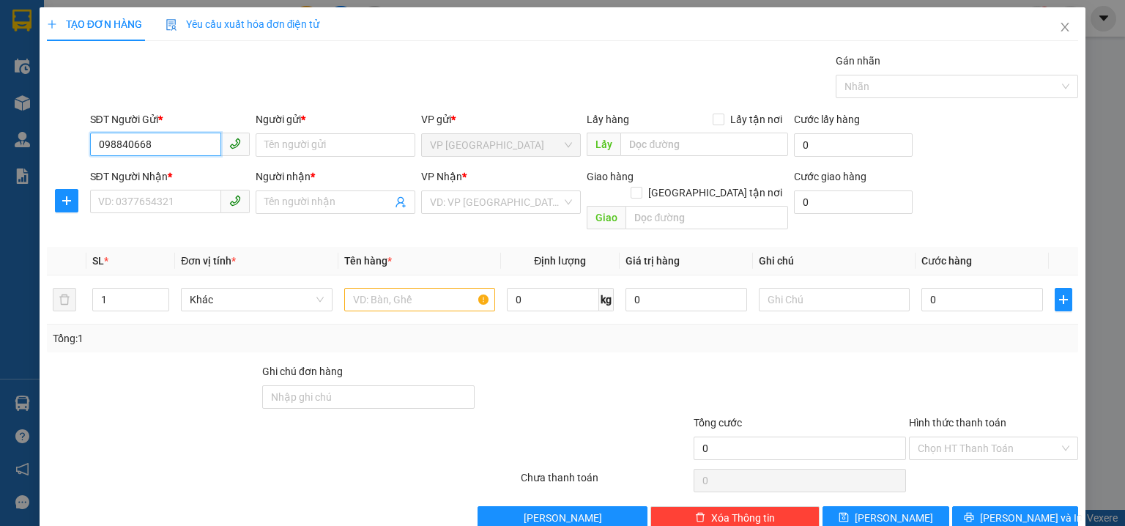
type input "0988406681"
click at [177, 172] on div "0988406681 - [PERSON_NAME]" at bounding box center [170, 174] width 144 height 16
type input "HẢI"
type input "0981710379"
type input "NAM"
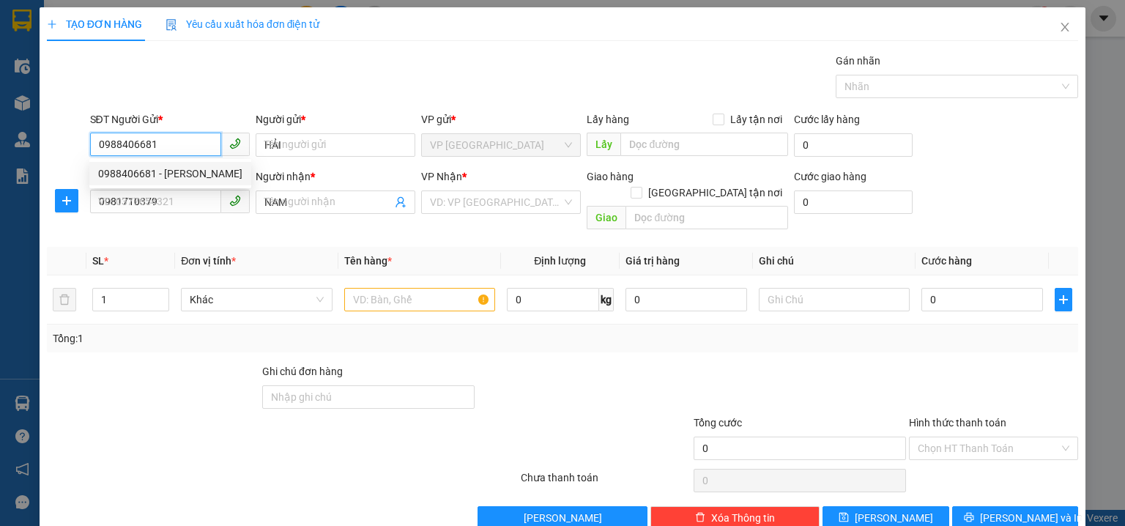
type input "30.000"
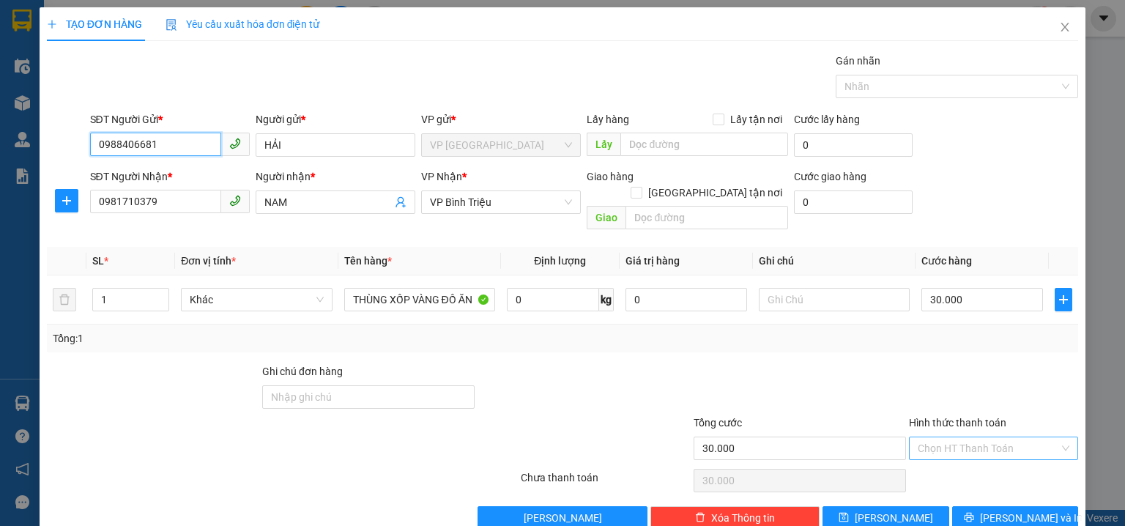
type input "0988406681"
click at [966, 437] on input "Hình thức thanh toán" at bounding box center [988, 448] width 141 height 22
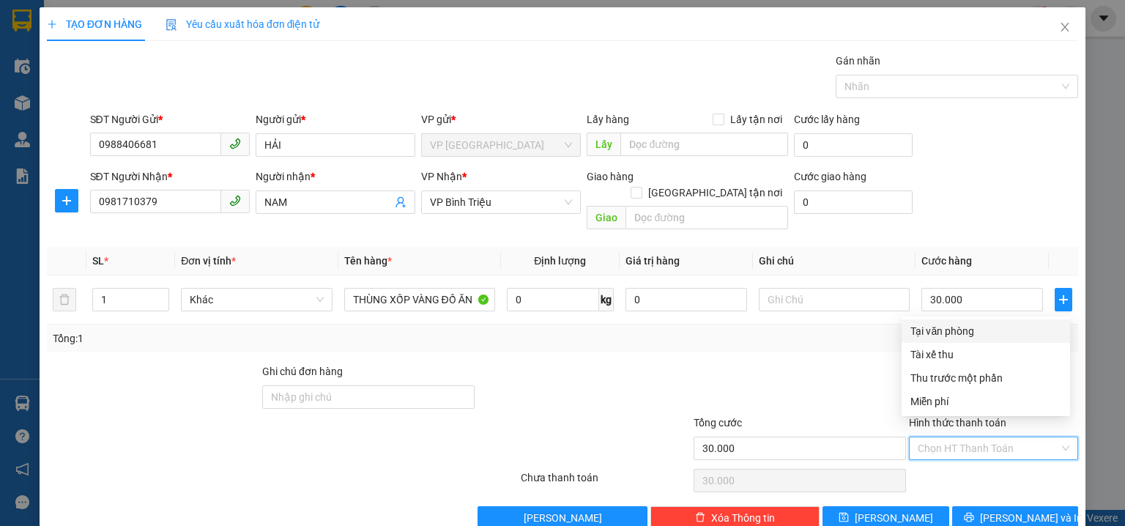
click at [968, 337] on div "Tại văn phòng" at bounding box center [985, 331] width 151 height 16
type input "0"
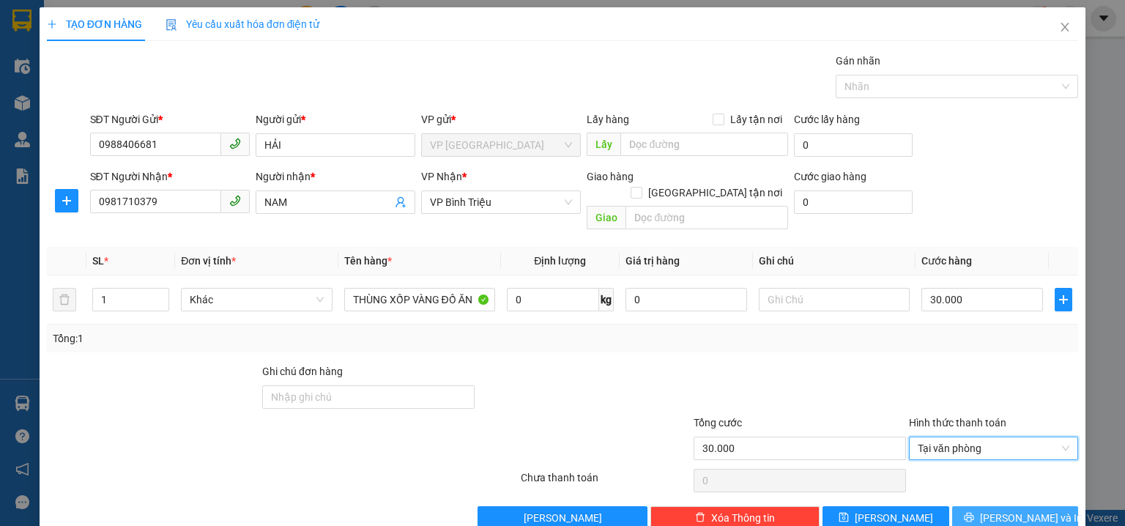
click at [991, 506] on button "[PERSON_NAME] và In" at bounding box center [1015, 517] width 127 height 23
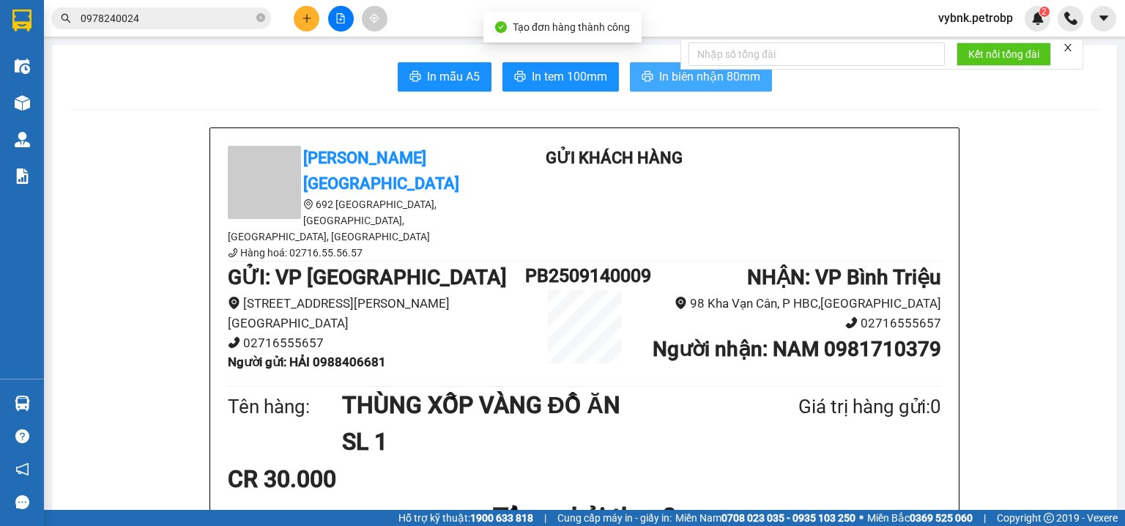
click at [698, 85] on span "In biên nhận 80mm" at bounding box center [709, 76] width 101 height 18
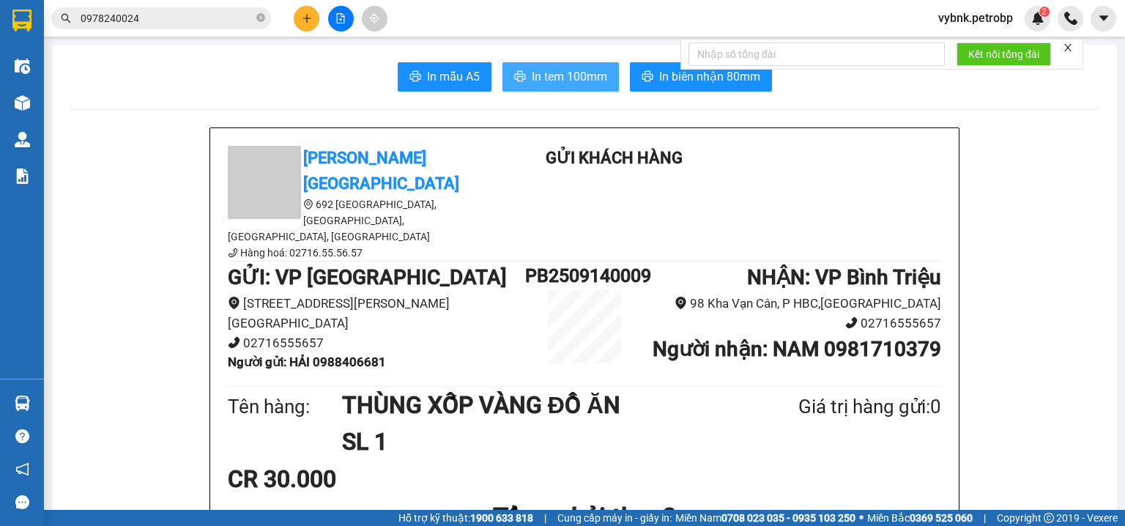
click at [587, 74] on span "In tem 100mm" at bounding box center [569, 76] width 75 height 18
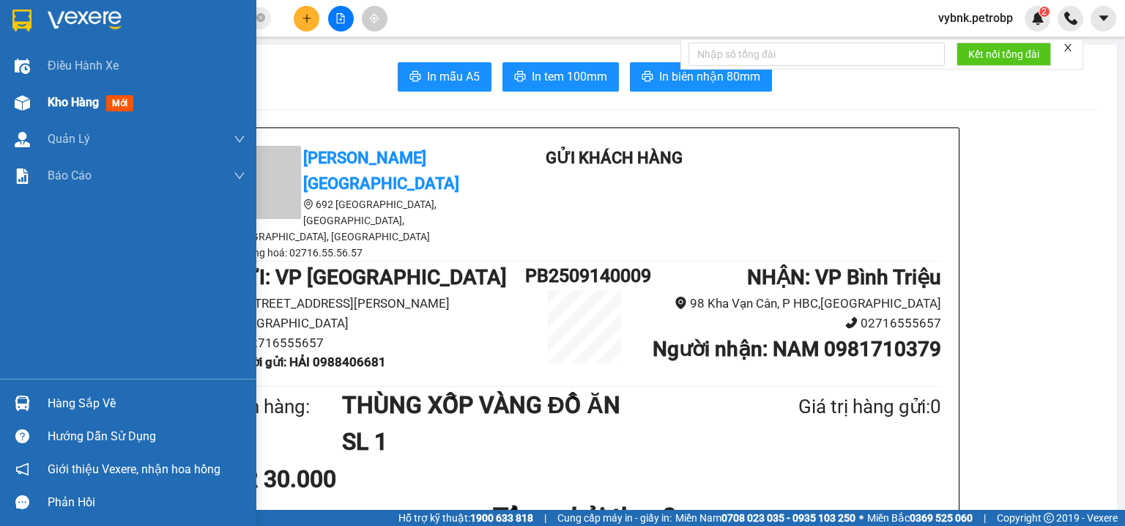
click at [35, 97] on div "Kho hàng mới" at bounding box center [128, 102] width 256 height 37
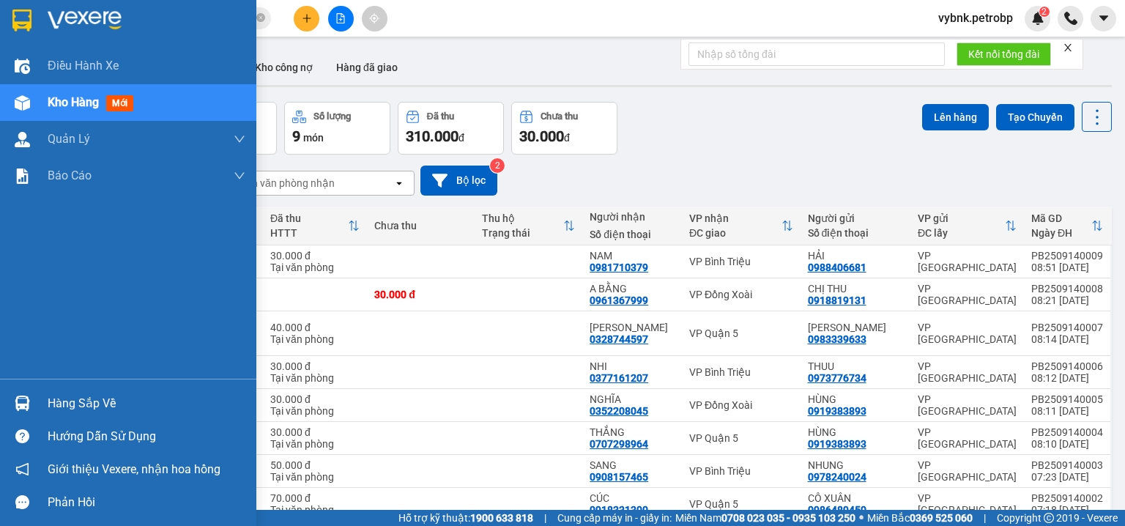
click at [10, 392] on div at bounding box center [23, 403] width 26 height 26
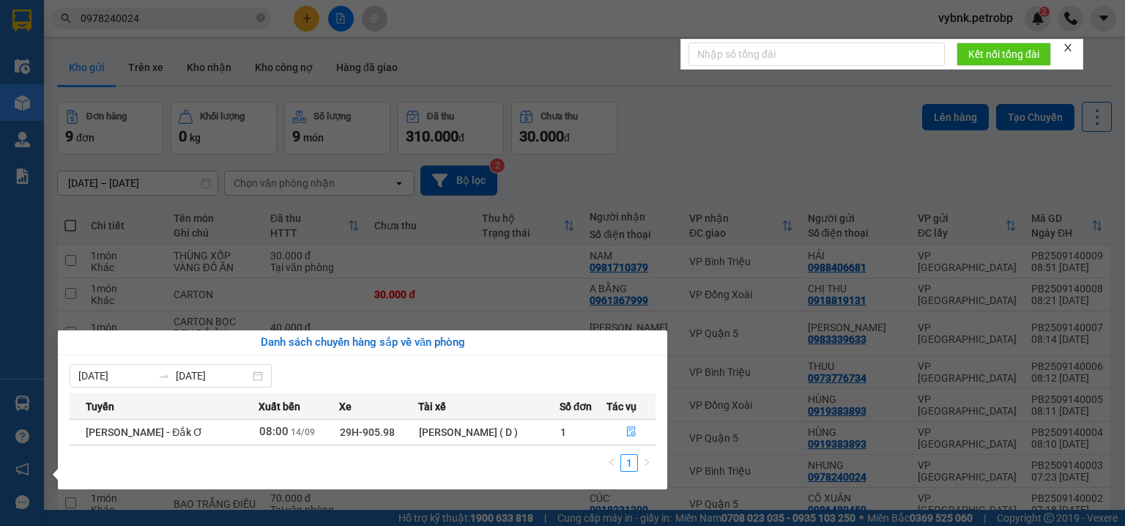
click at [726, 133] on section "Kết quả tìm kiếm ( 675 ) Bộ lọc Ngày tạo đơn gần nhất Mã ĐH Trạng thái Món hàng…" at bounding box center [562, 263] width 1125 height 526
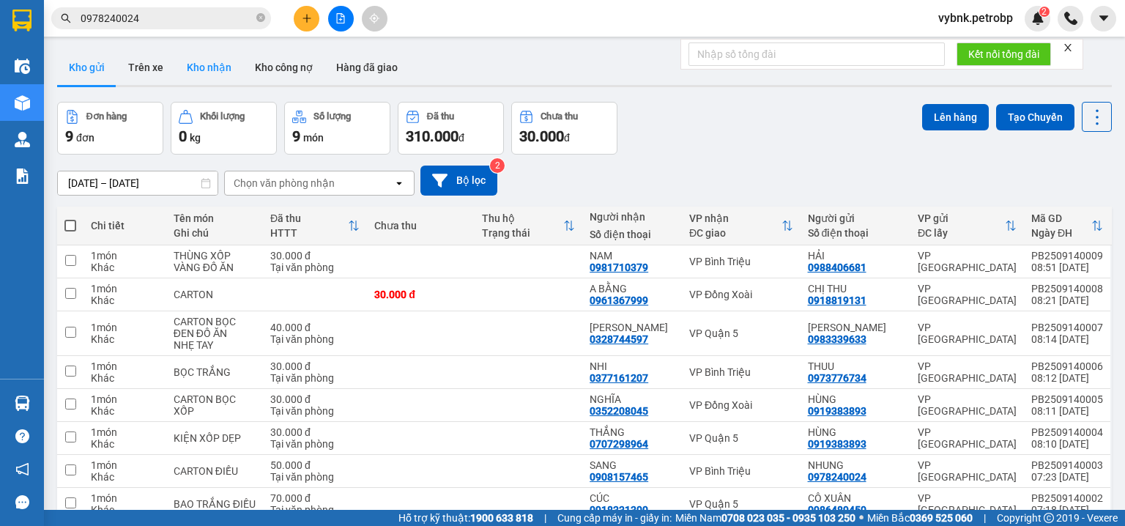
click at [217, 64] on button "Kho nhận" at bounding box center [209, 67] width 68 height 35
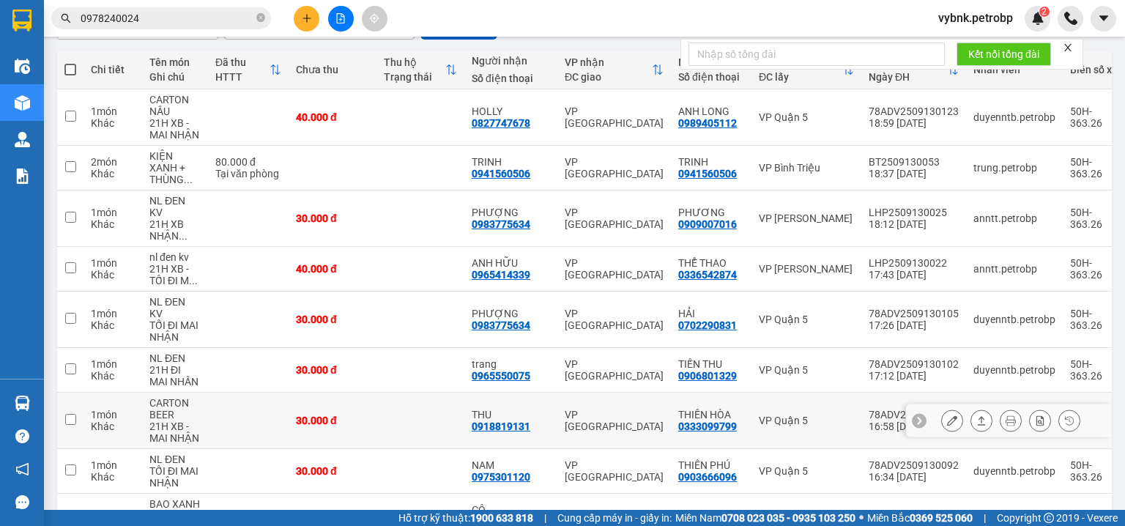
scroll to position [293, 0]
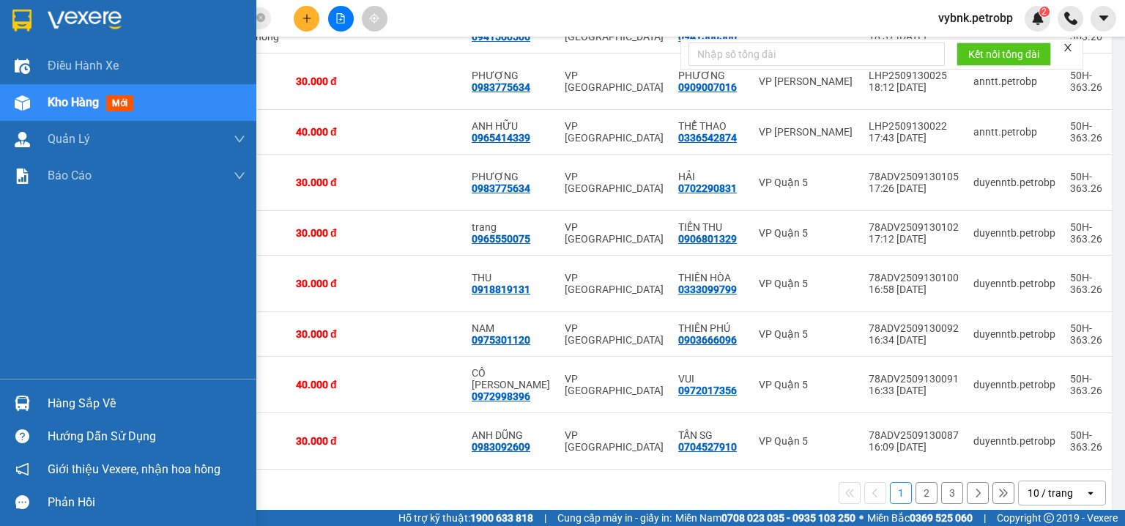
click at [26, 396] on img at bounding box center [22, 403] width 15 height 15
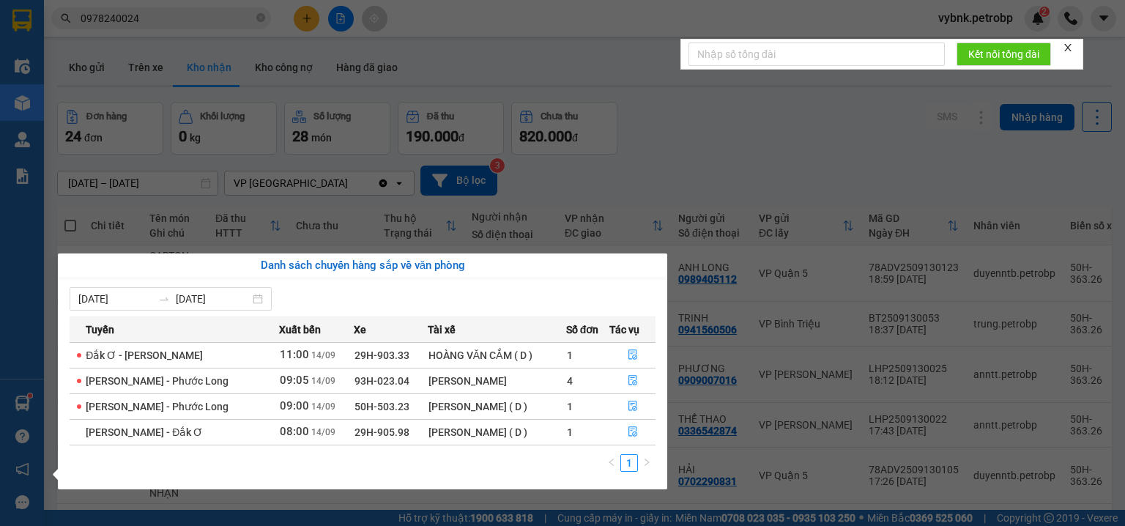
scroll to position [293, 0]
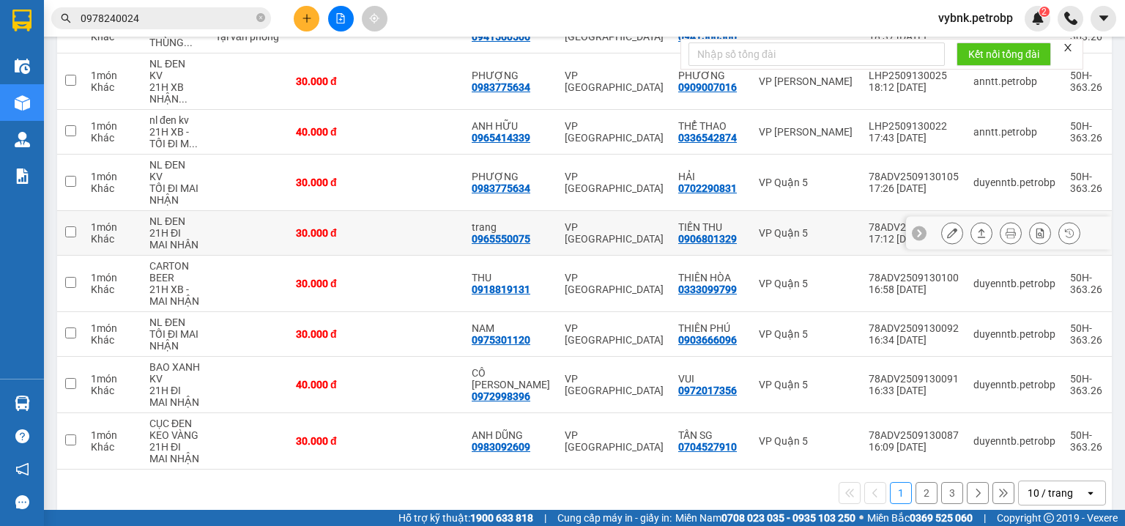
click at [358, 208] on section "Kết quả tìm kiếm ( 675 ) Bộ lọc Ngày tạo đơn gần nhất Mã ĐH Trạng thái Món hàng…" at bounding box center [562, 263] width 1125 height 526
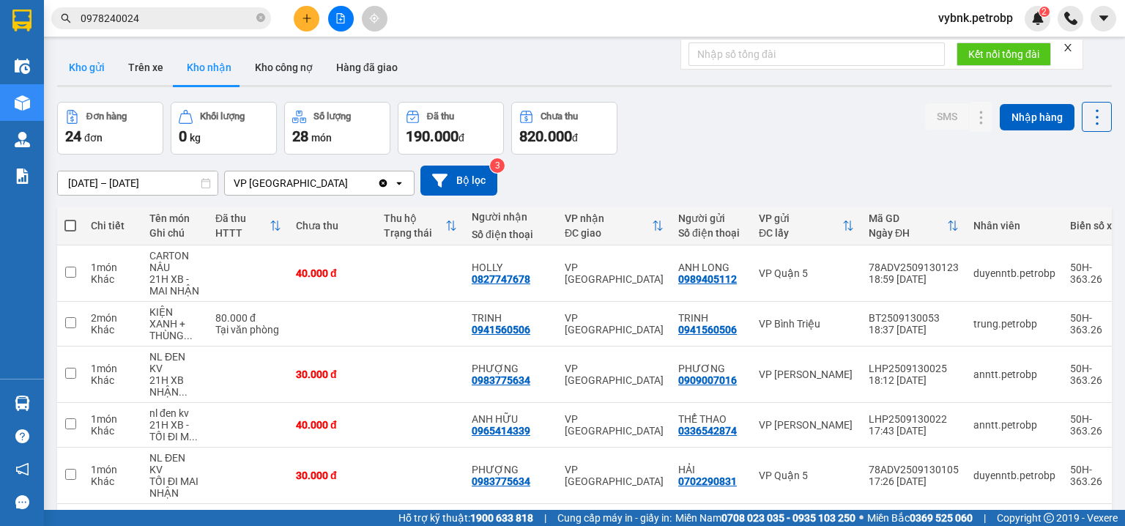
click at [99, 75] on button "Kho gửi" at bounding box center [86, 67] width 59 height 35
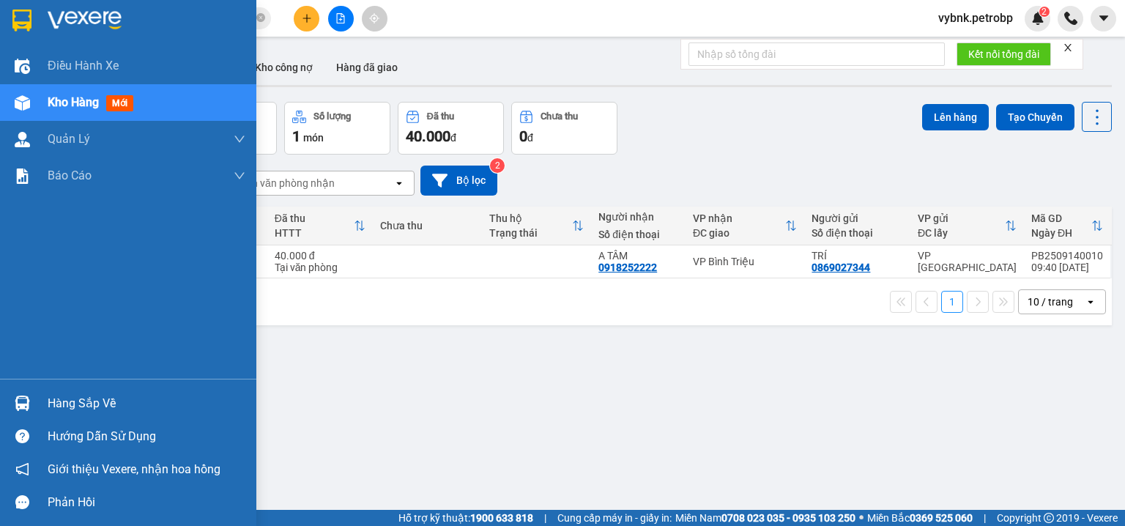
click at [30, 407] on div at bounding box center [23, 403] width 26 height 26
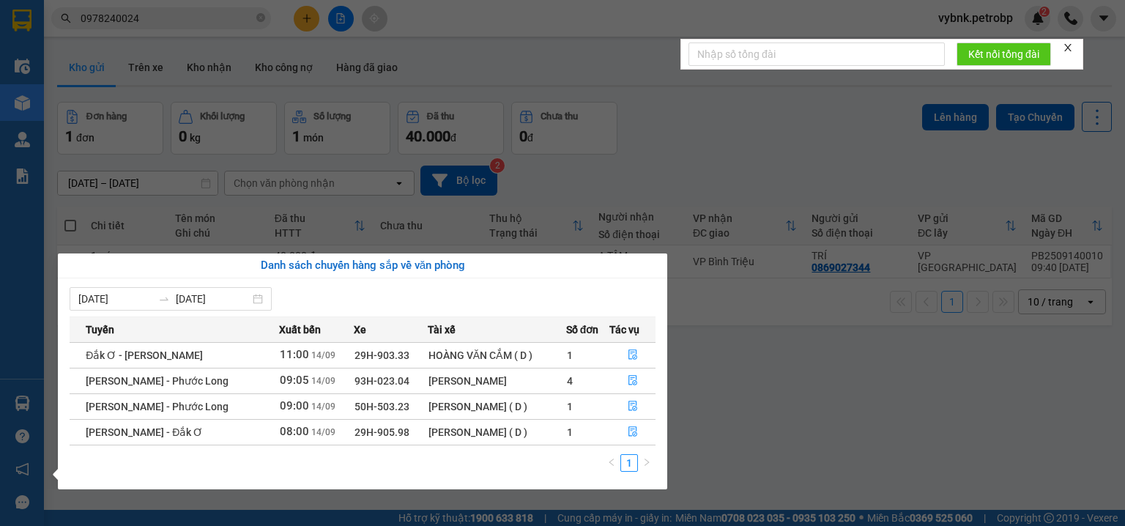
click at [308, 22] on section "Kết quả tìm kiếm ( 675 ) Bộ lọc Ngày tạo đơn gần nhất Mã ĐH Trạng thái Món hàng…" at bounding box center [562, 263] width 1125 height 526
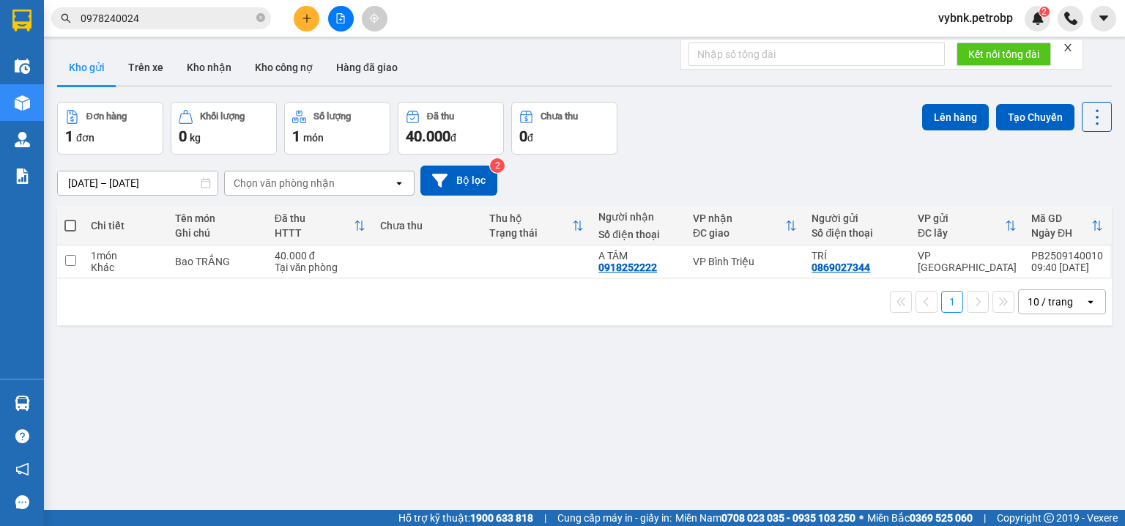
click at [308, 22] on icon "plus" at bounding box center [307, 18] width 10 height 10
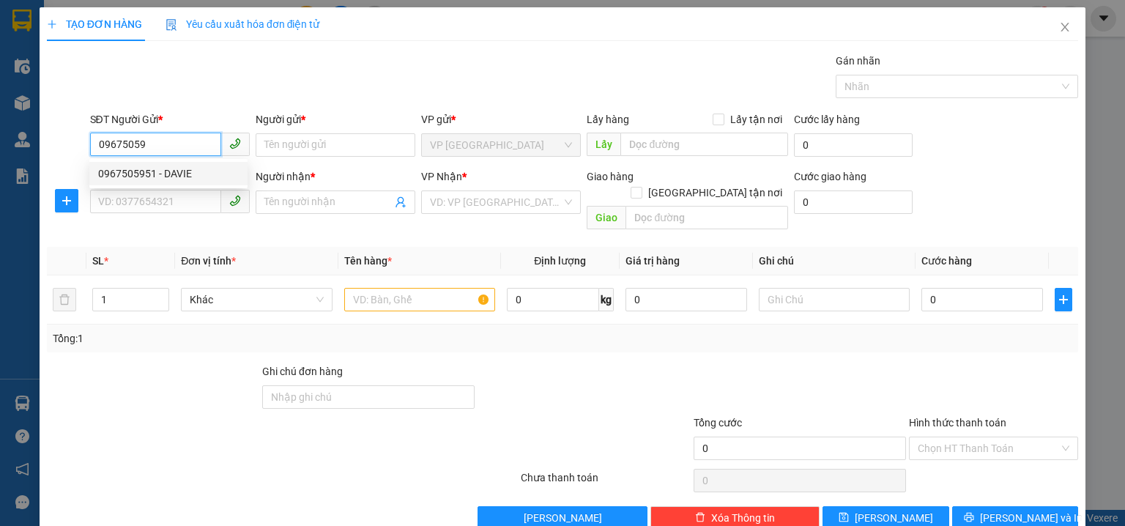
click at [183, 179] on div "0967505951 - DAVIE" at bounding box center [168, 174] width 141 height 16
type input "0967505951"
type input "DAVIE"
type input "0906857009"
type input "ANH TÂM"
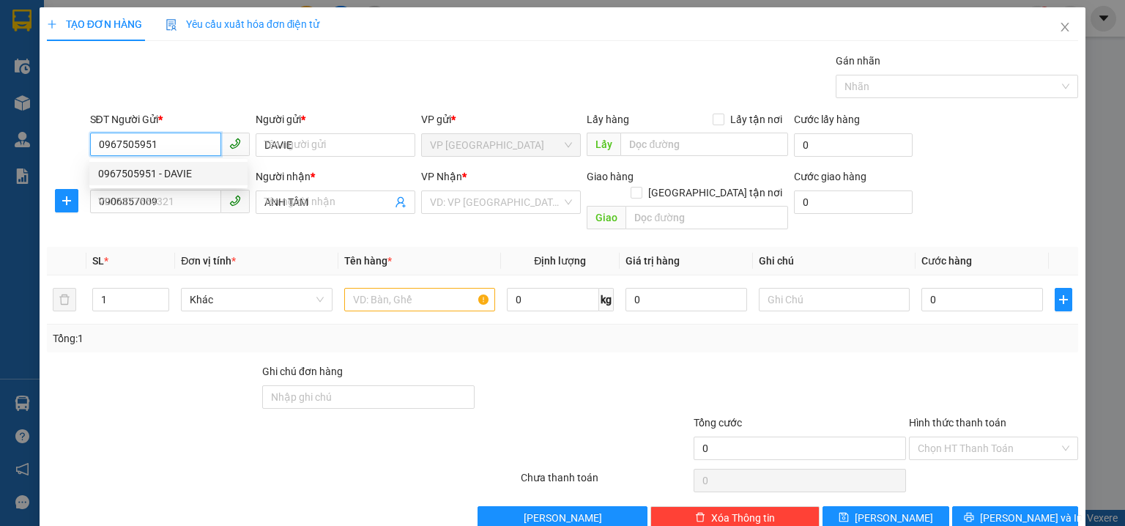
type input "40.000"
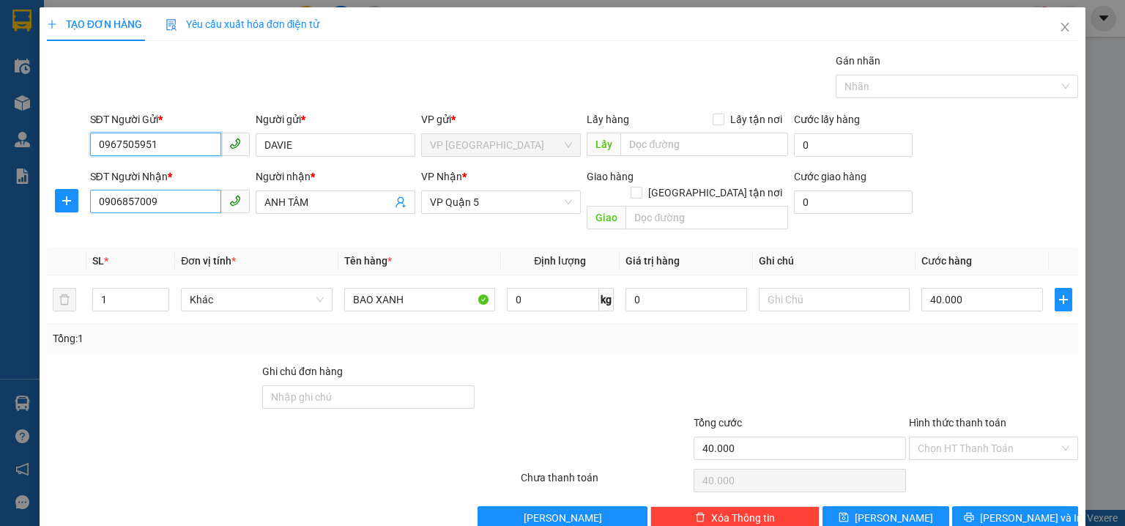
type input "0967505951"
click at [174, 199] on input "0906857009" at bounding box center [155, 201] width 131 height 23
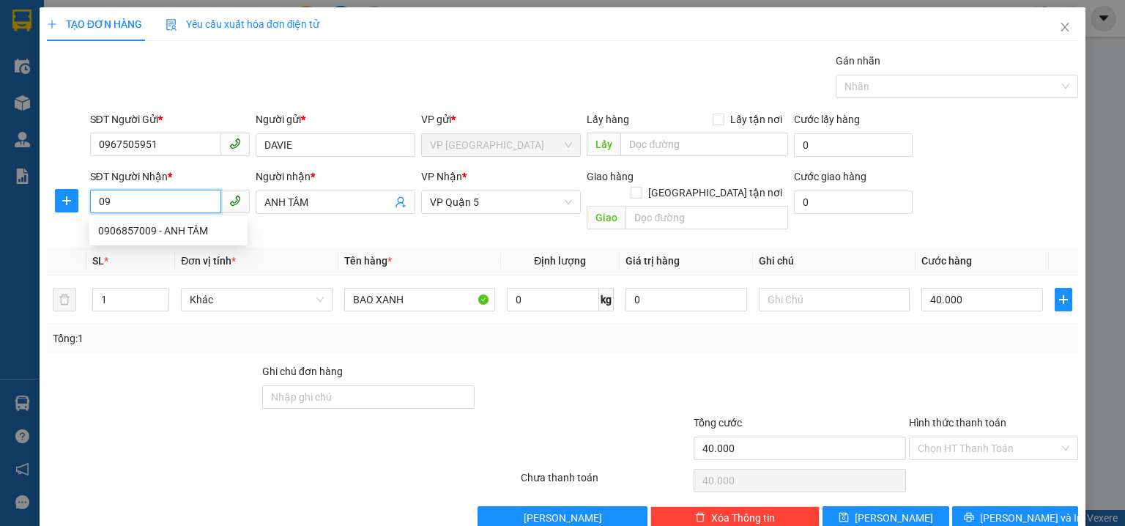
type input "0"
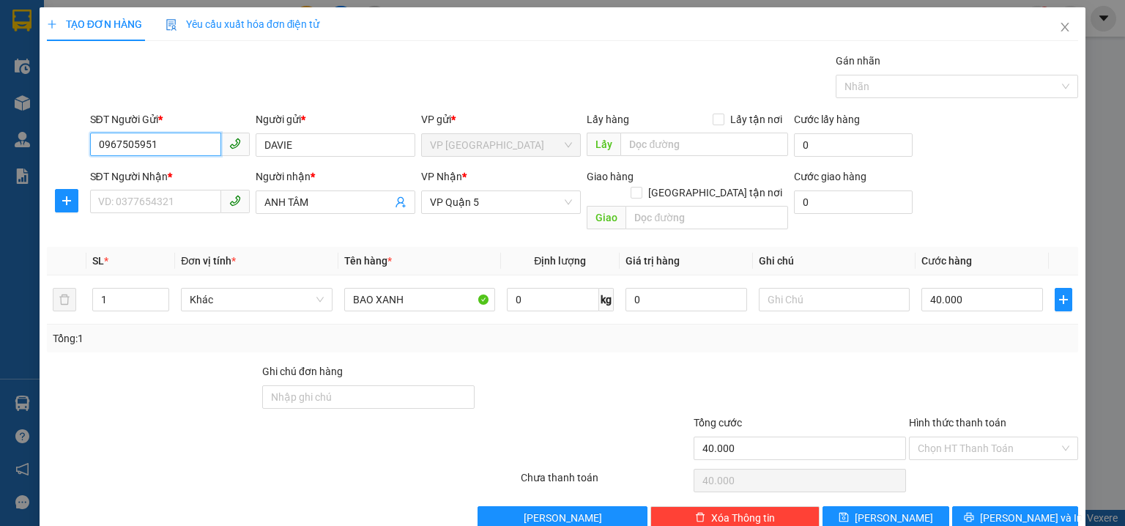
click at [138, 142] on input "0967505951" at bounding box center [155, 144] width 131 height 23
paste input "0906837639"
type input "0906837639"
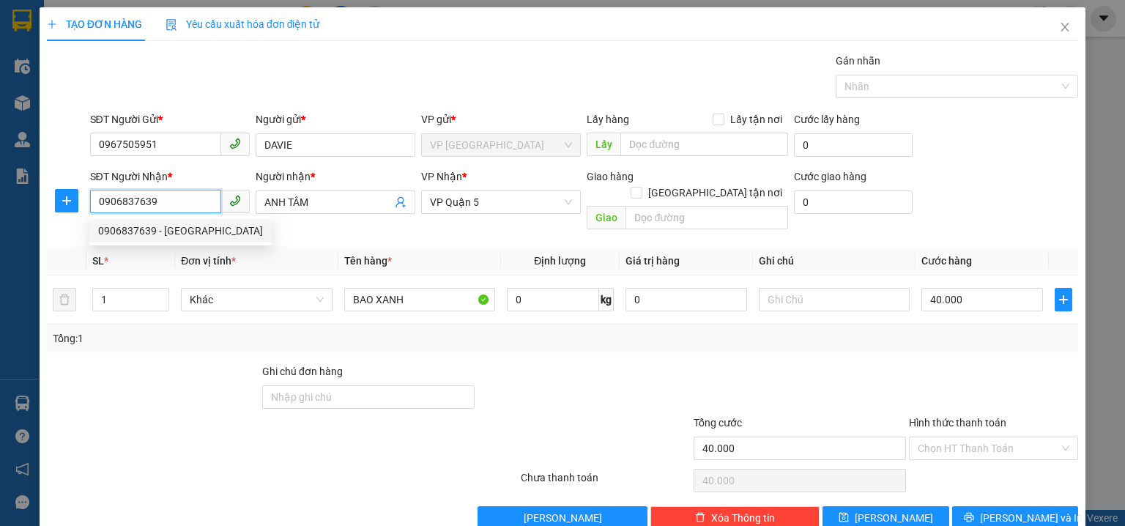
click at [196, 226] on div "0906837639 - [GEOGRAPHIC_DATA]" at bounding box center [180, 231] width 165 height 16
type input "HÀ"
type input "240.000"
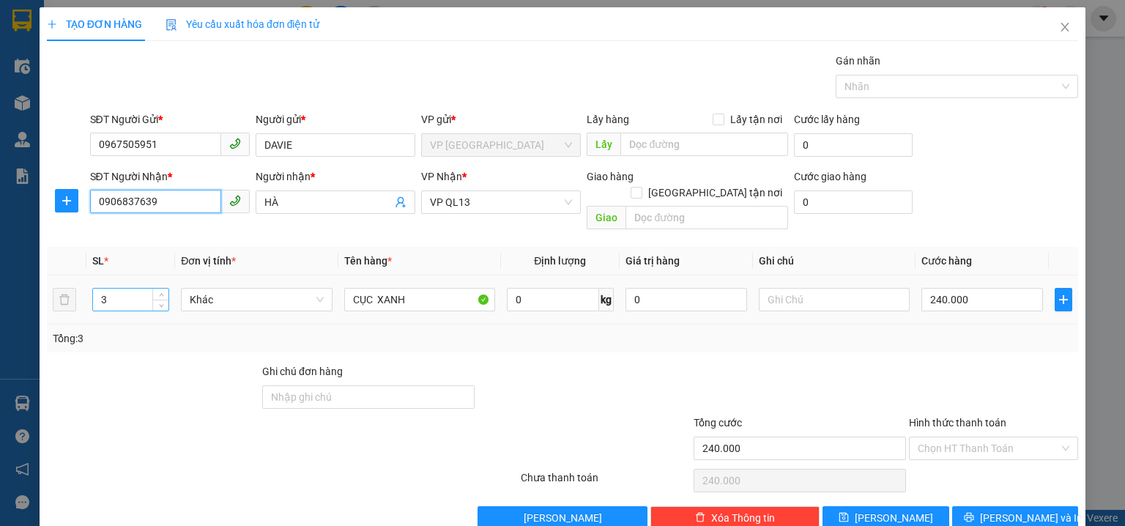
type input "0906837639"
click at [128, 289] on input "3" at bounding box center [130, 300] width 75 height 22
type input "1"
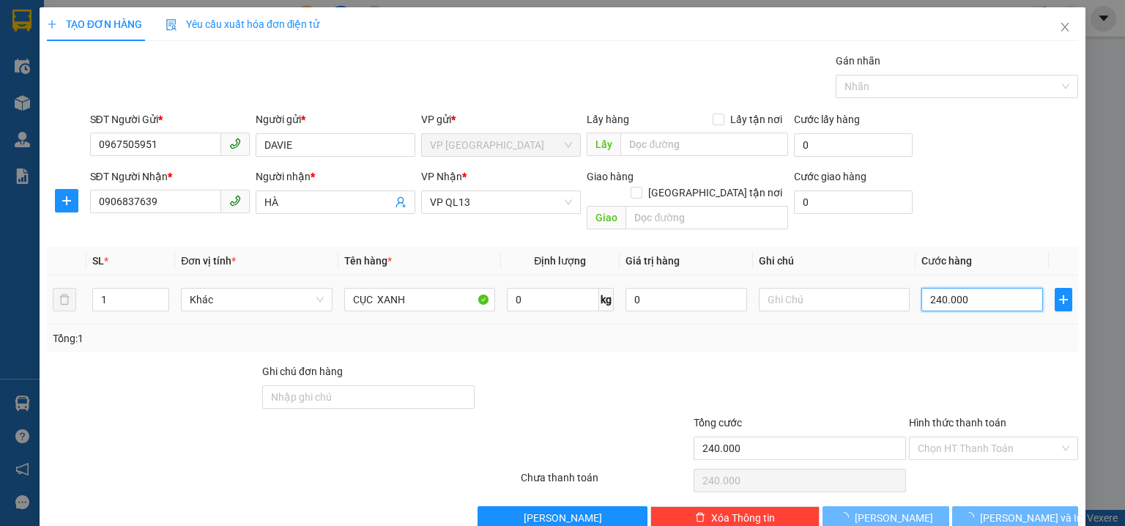
click at [949, 288] on input "240.000" at bounding box center [982, 299] width 122 height 23
type input "0"
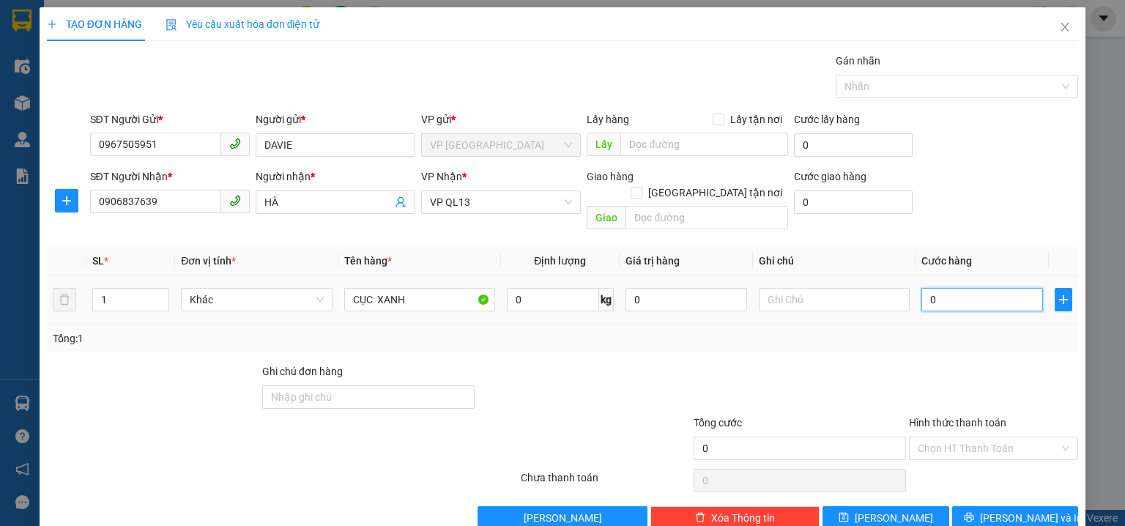
type input "7"
type input "07"
type input "70"
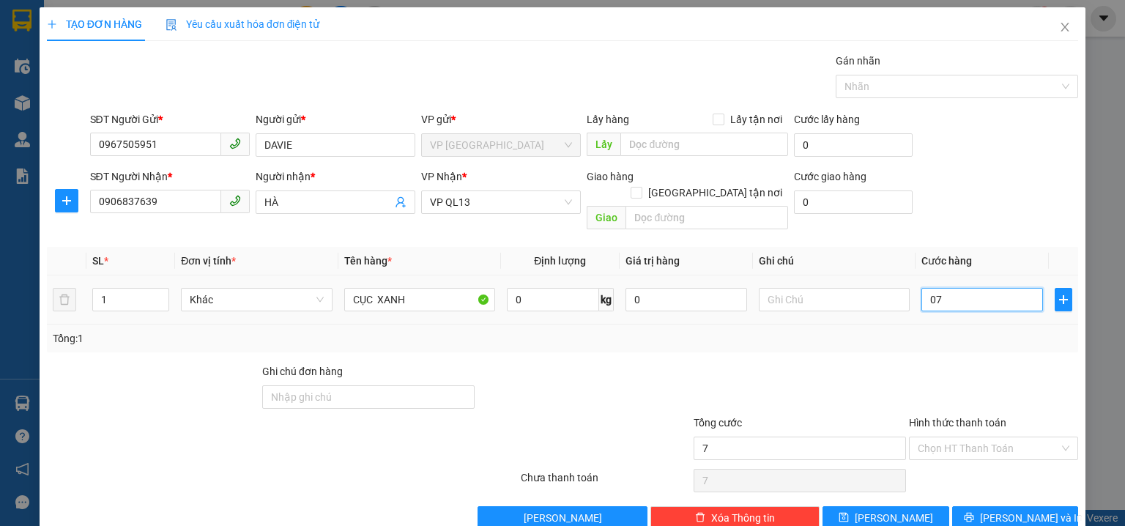
type input "070"
type input "7"
type input "07"
type input "0"
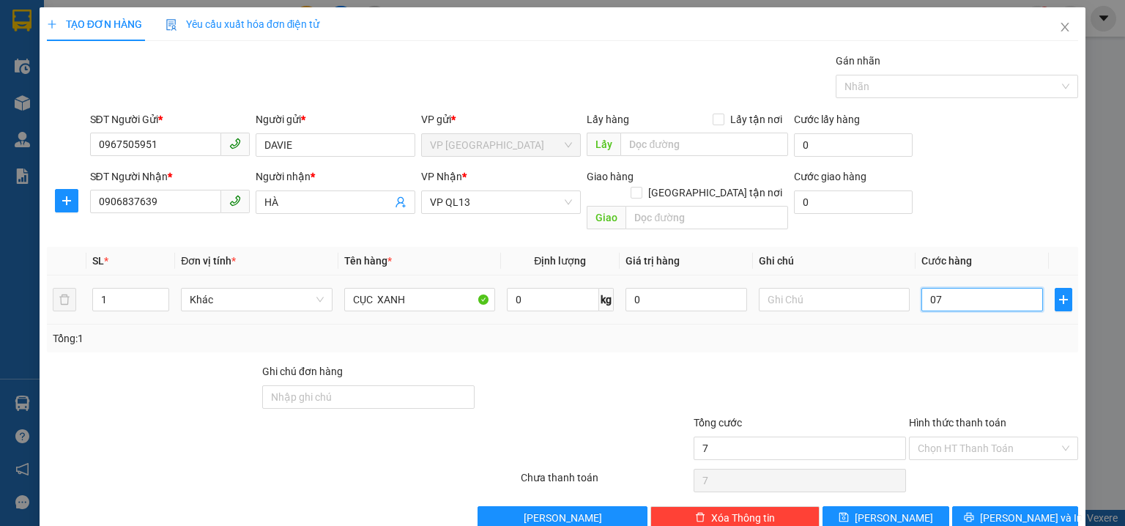
type input "0"
type input "7"
type input "07"
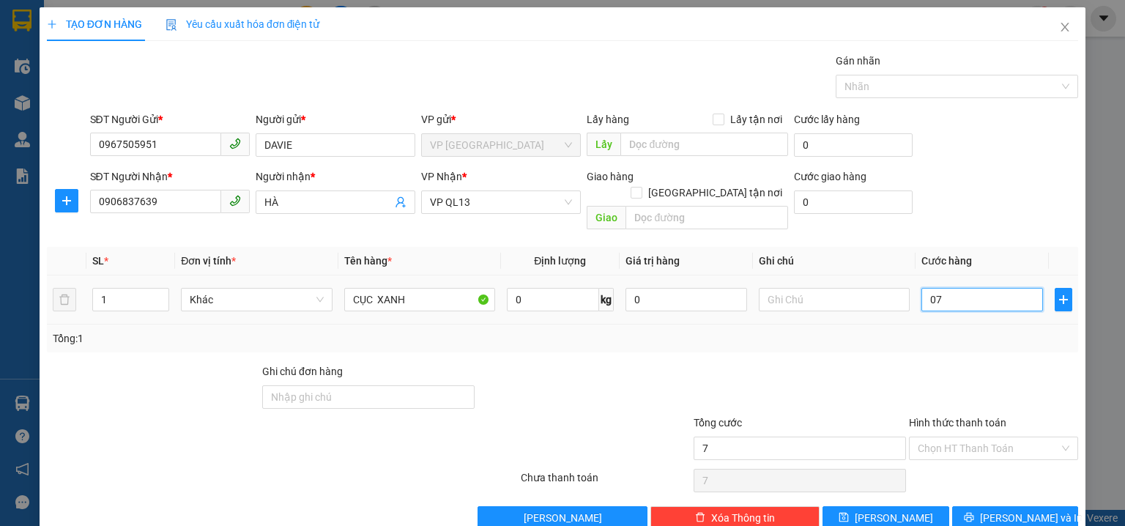
type input "70"
type input "070"
type input "70.000"
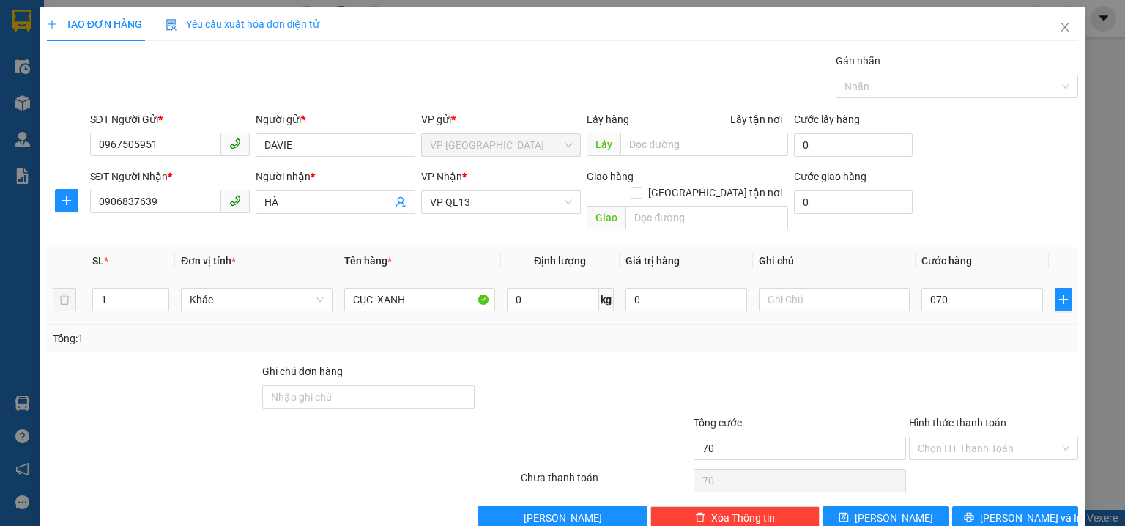
type input "70.000"
click at [973, 170] on div "SĐT Người Nhận * 0906837639 Người nhận * HÀ VP Nhận * VP QL13 Giao hàng Giao tậ…" at bounding box center [584, 201] width 995 height 67
click at [968, 437] on input "Hình thức thanh toán" at bounding box center [988, 448] width 141 height 22
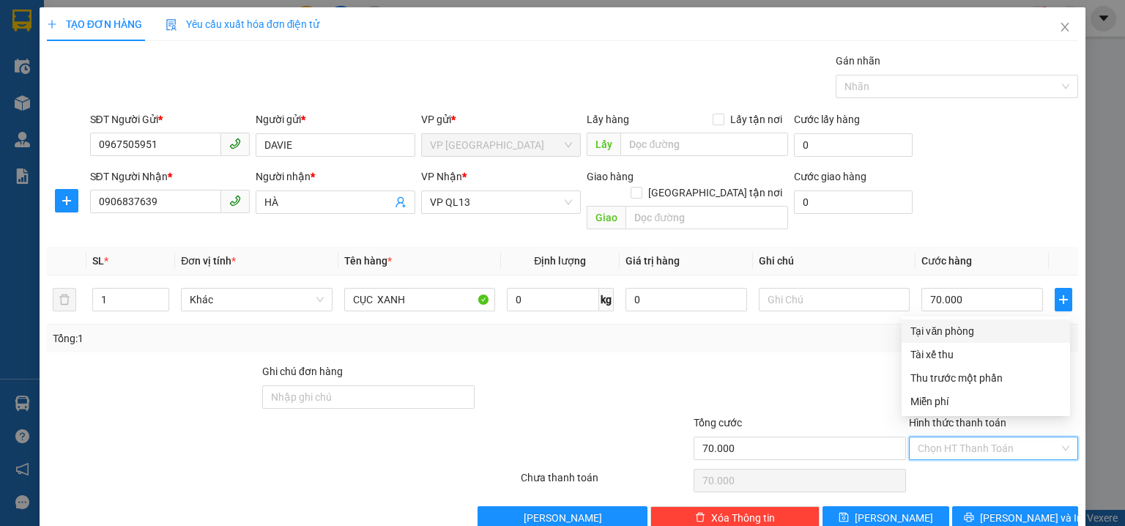
click at [954, 331] on div "Tại văn phòng" at bounding box center [985, 331] width 151 height 16
type input "0"
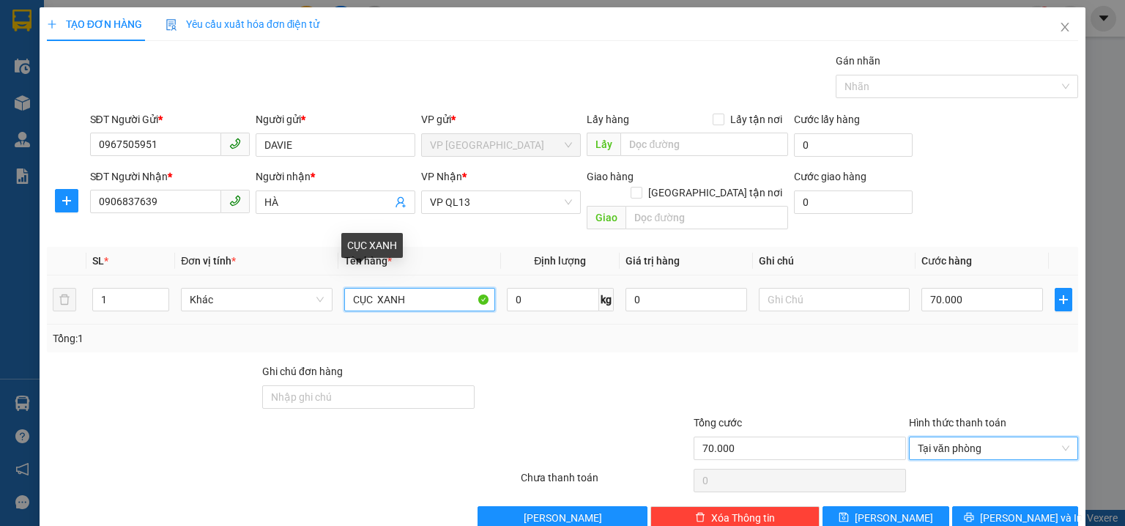
click at [442, 289] on input "CỤC XANH" at bounding box center [419, 299] width 151 height 23
type input "C"
type input "BAO XANH"
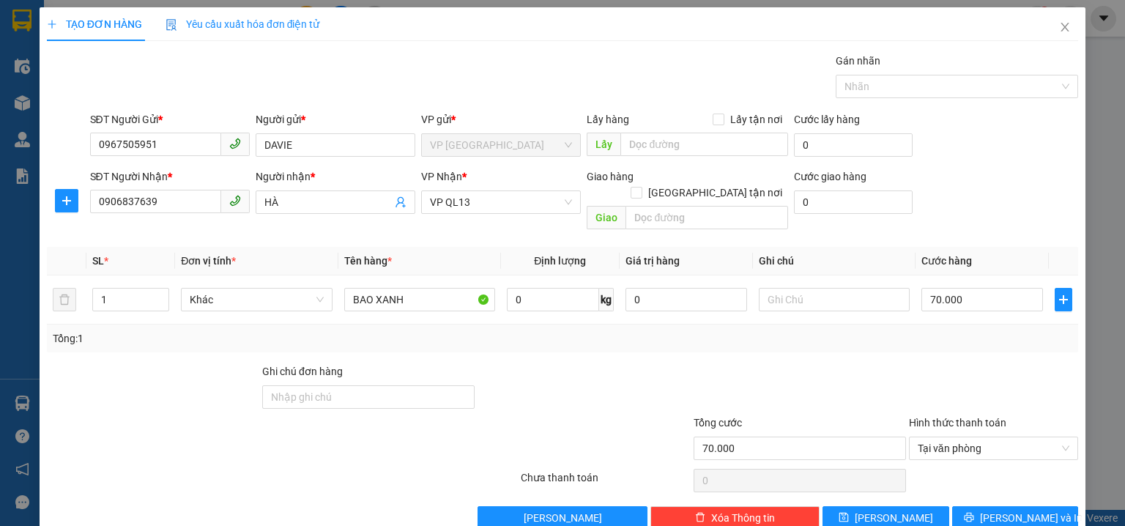
click at [980, 486] on div "Transit Pickup Surcharge Ids Transit Deliver Surcharge Ids Transit Deliver Surc…" at bounding box center [562, 291] width 1031 height 477
click at [980, 506] on button "[PERSON_NAME] và In" at bounding box center [1015, 517] width 127 height 23
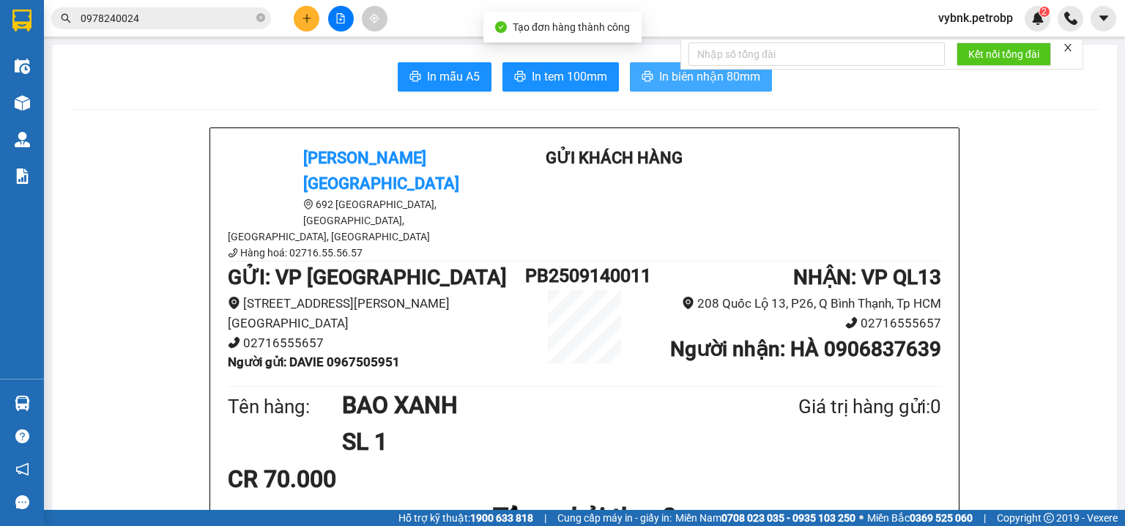
click at [672, 79] on span "In biên nhận 80mm" at bounding box center [709, 76] width 101 height 18
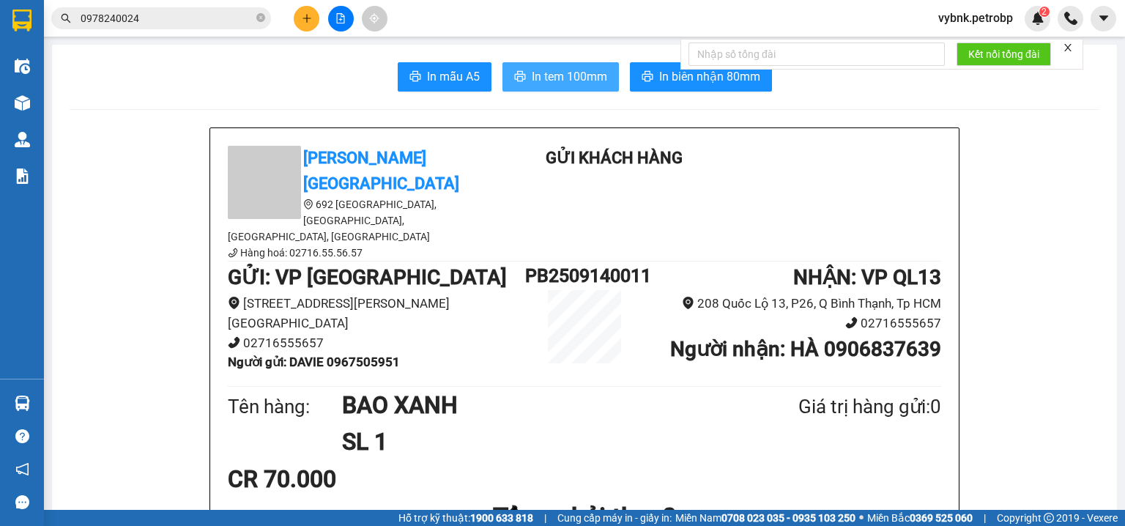
click at [556, 75] on span "In tem 100mm" at bounding box center [569, 76] width 75 height 18
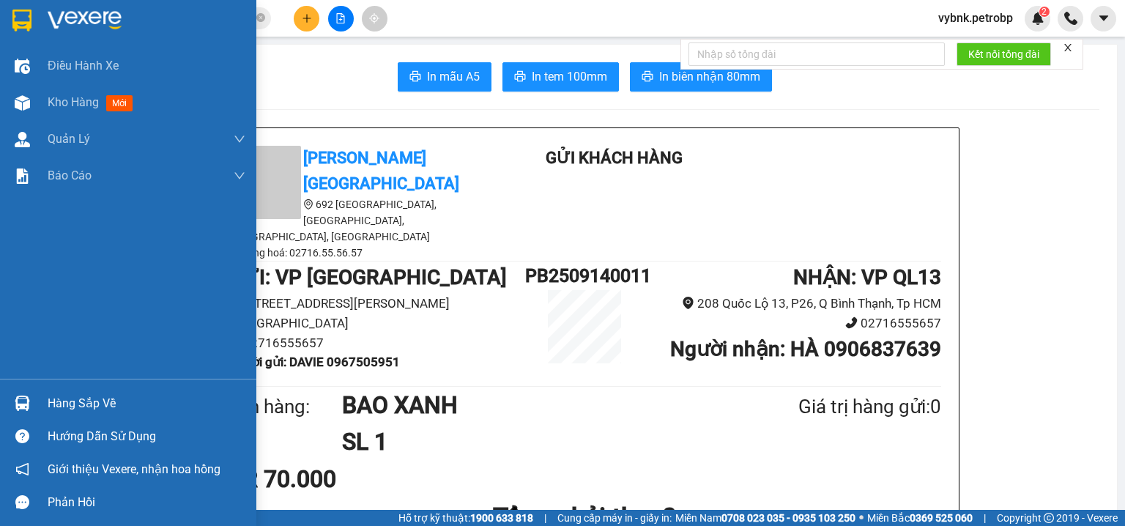
click at [54, 412] on div "Hàng sắp về" at bounding box center [147, 404] width 198 height 22
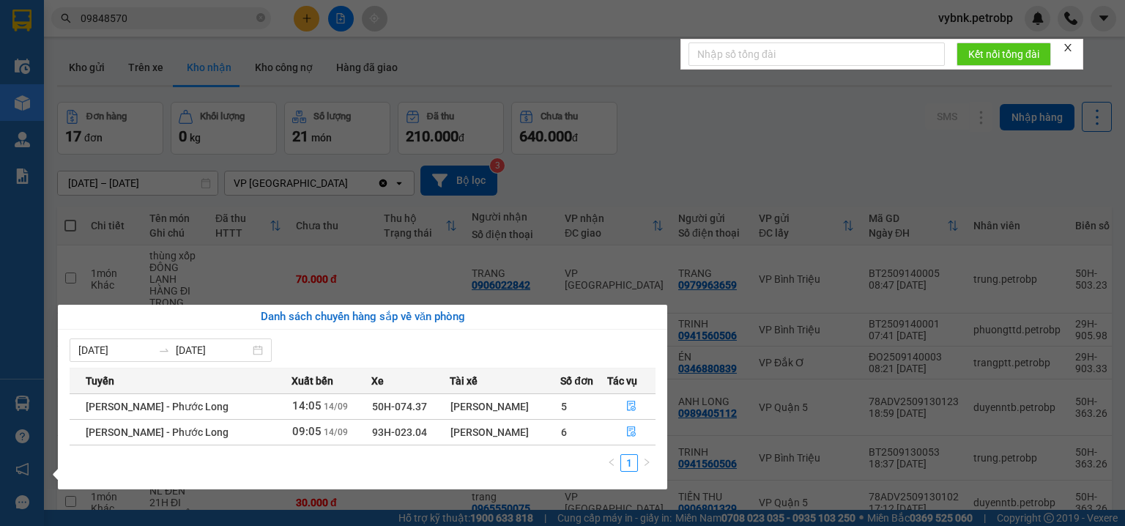
scroll to position [155, 0]
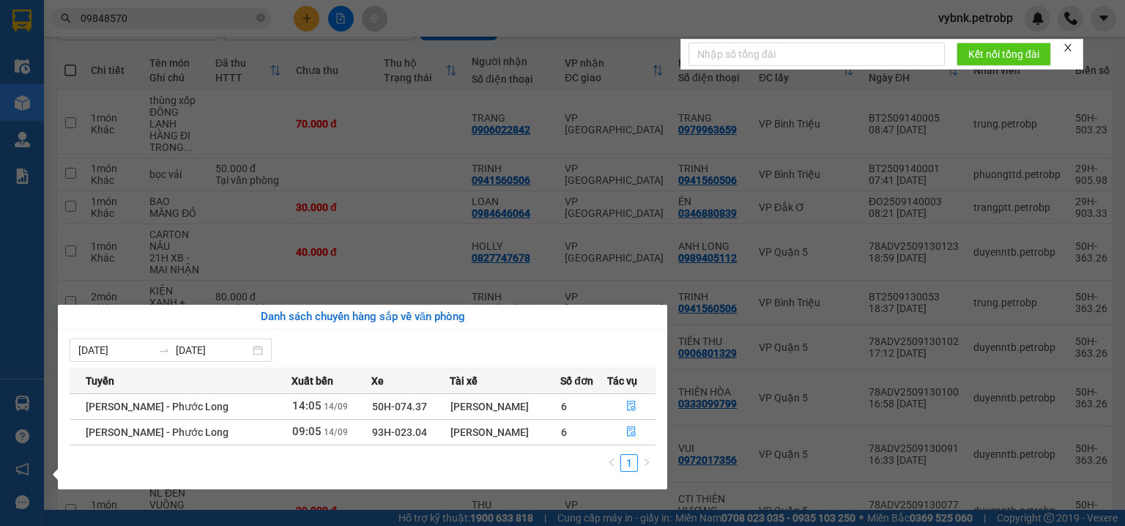
click at [560, 206] on section "Kết quả [PERSON_NAME] ( 97 ) Bộ lọc Ngày tạo [PERSON_NAME] nhất Mã ĐH Trạng thá…" at bounding box center [562, 263] width 1125 height 526
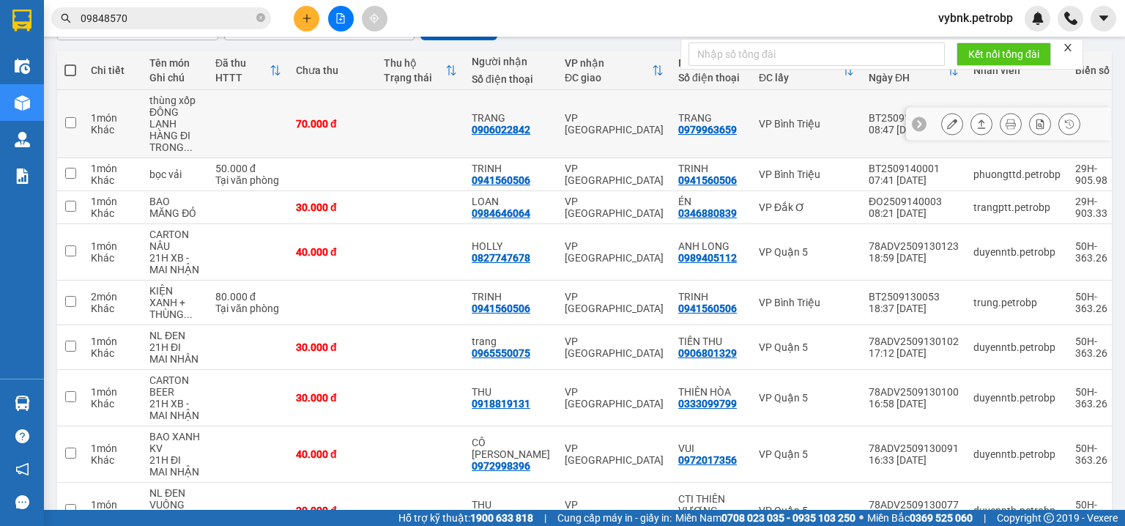
click at [952, 121] on button at bounding box center [952, 124] width 21 height 26
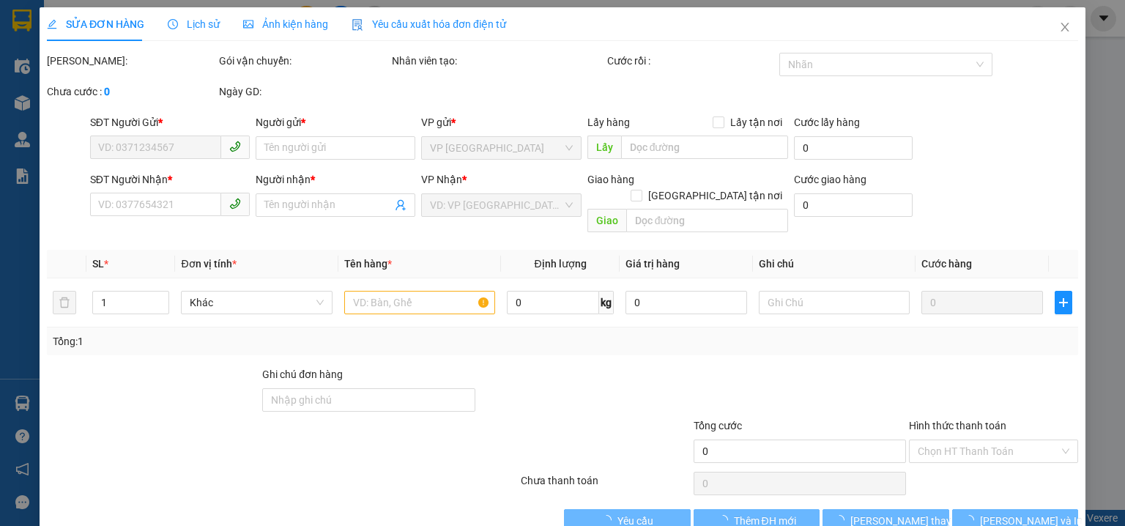
type input "0979963659"
type input "TRANG"
type input "0906022842"
type input "TRANG"
type input "70.000"
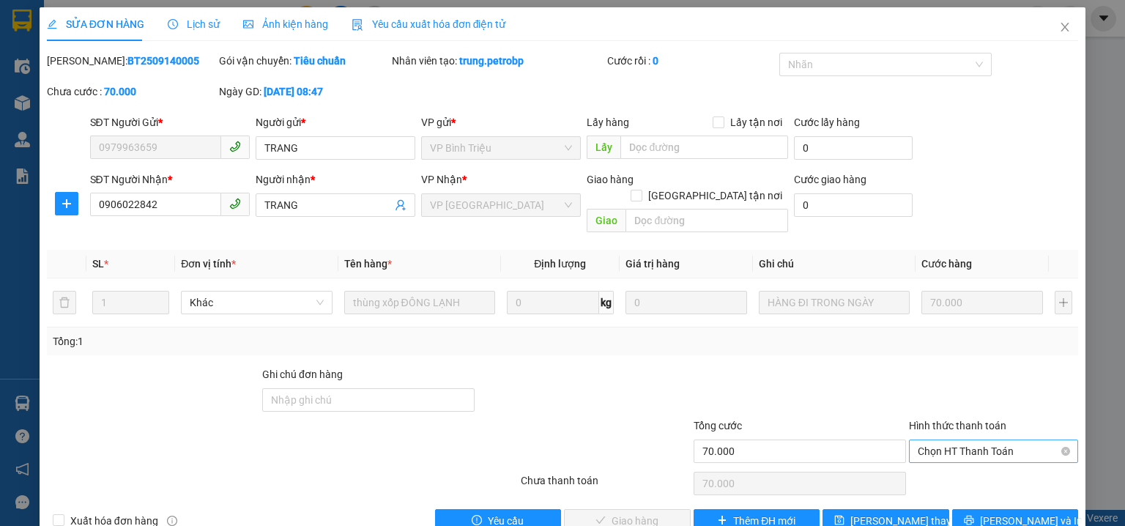
click at [931, 440] on span "Chọn HT Thanh Toán" at bounding box center [994, 451] width 152 height 22
click at [945, 454] on div "Tại văn phòng" at bounding box center [986, 463] width 168 height 23
type input "0"
click at [646, 513] on span "[PERSON_NAME] và Giao hàng" at bounding box center [691, 521] width 198 height 16
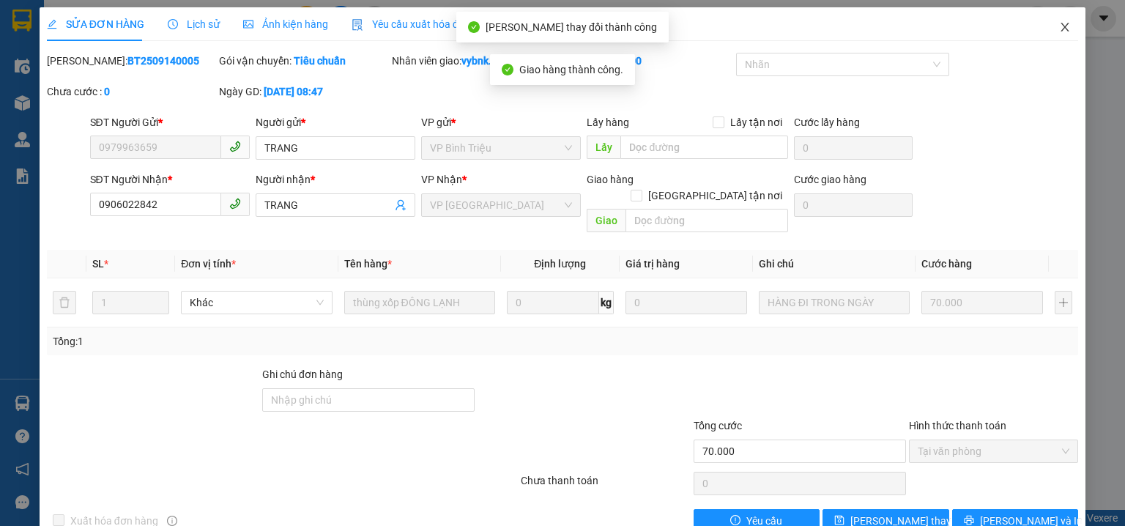
click at [1047, 20] on span "Close" at bounding box center [1064, 27] width 41 height 41
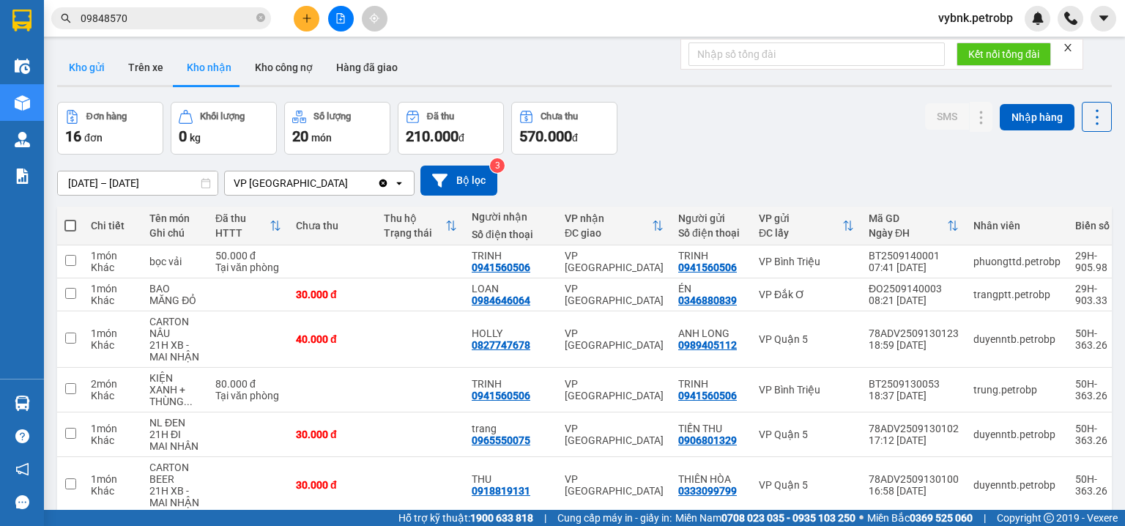
click at [95, 70] on button "Kho gửi" at bounding box center [86, 67] width 59 height 35
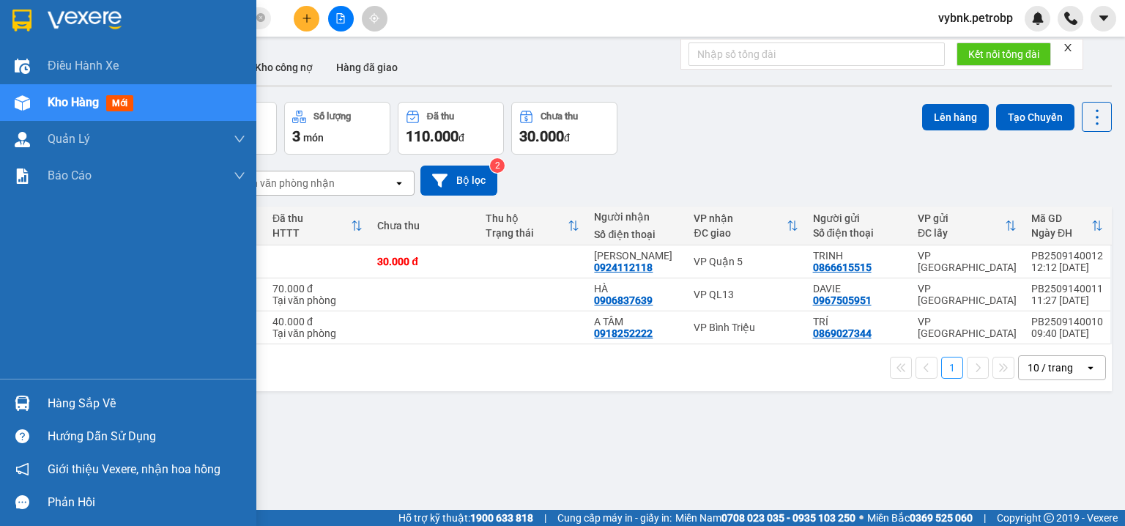
click at [26, 392] on div at bounding box center [23, 403] width 26 height 26
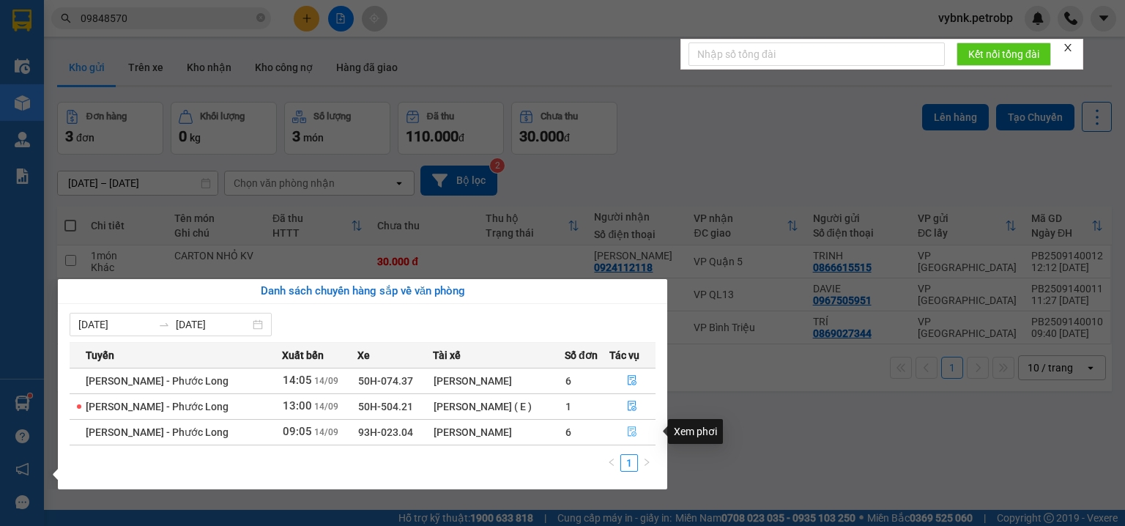
click at [630, 429] on icon "file-done" at bounding box center [633, 432] width 9 height 10
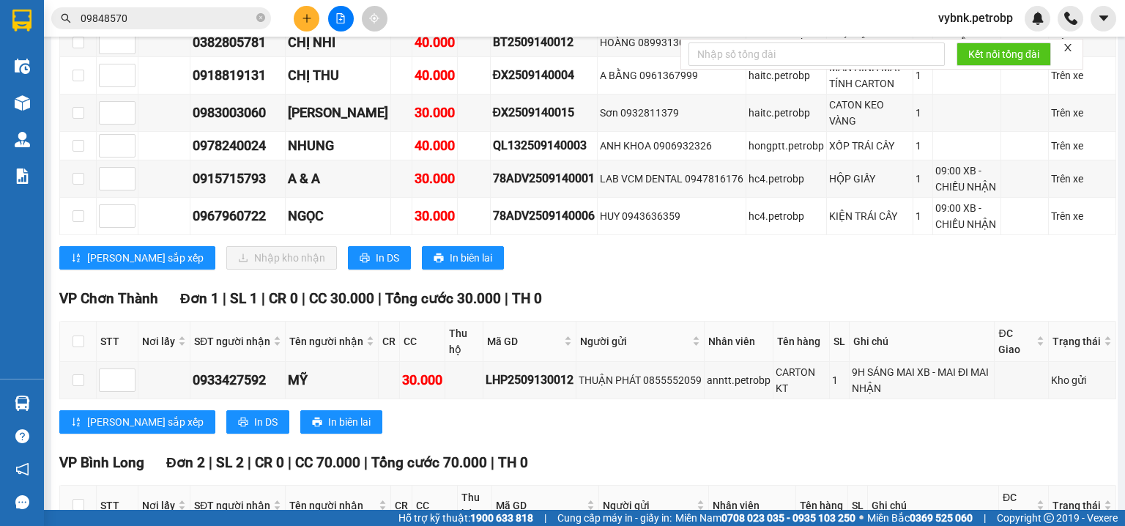
scroll to position [1797, 0]
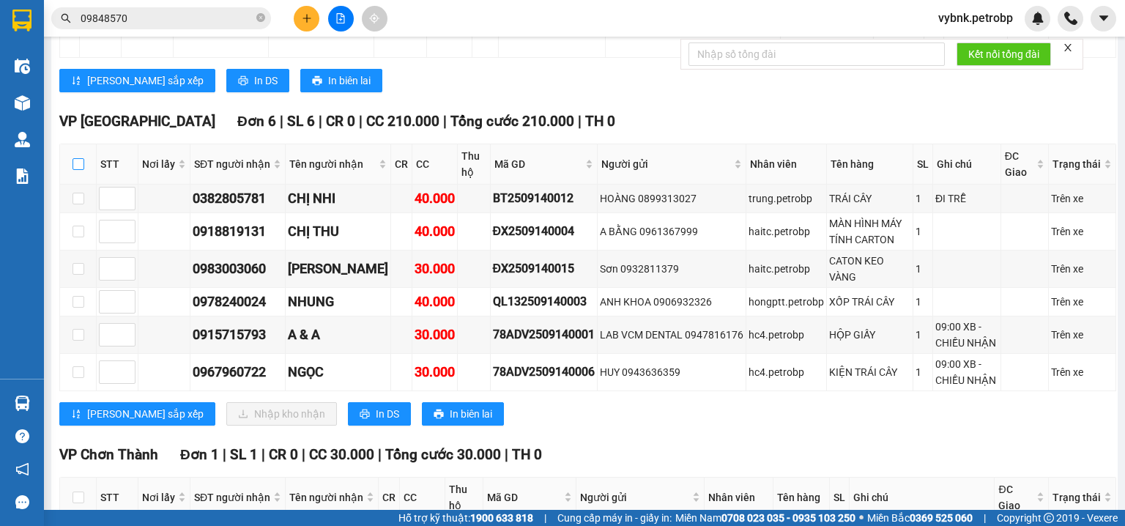
click at [81, 158] on input "checkbox" at bounding box center [79, 164] width 12 height 12
checkbox input "true"
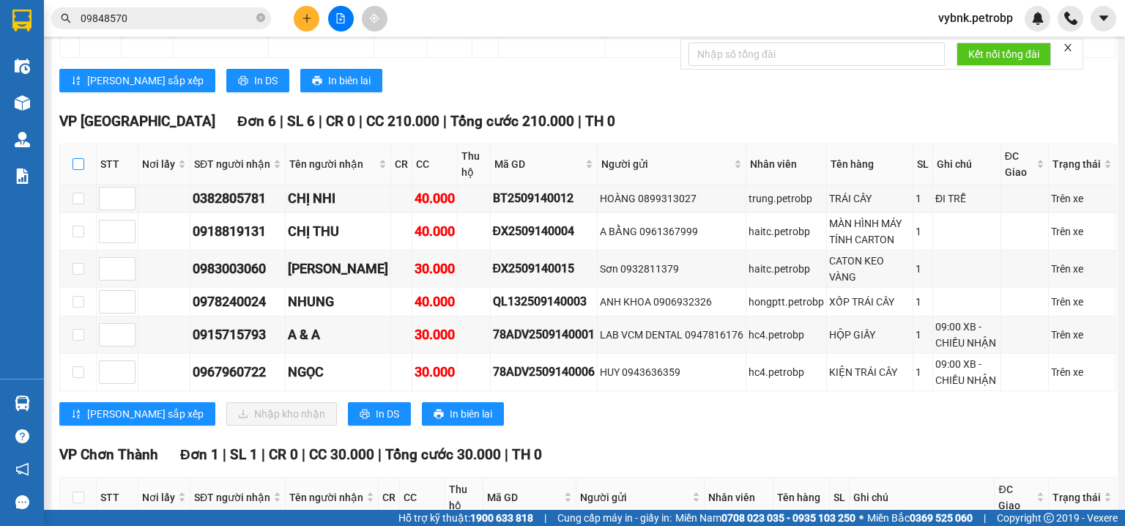
checkbox input "true"
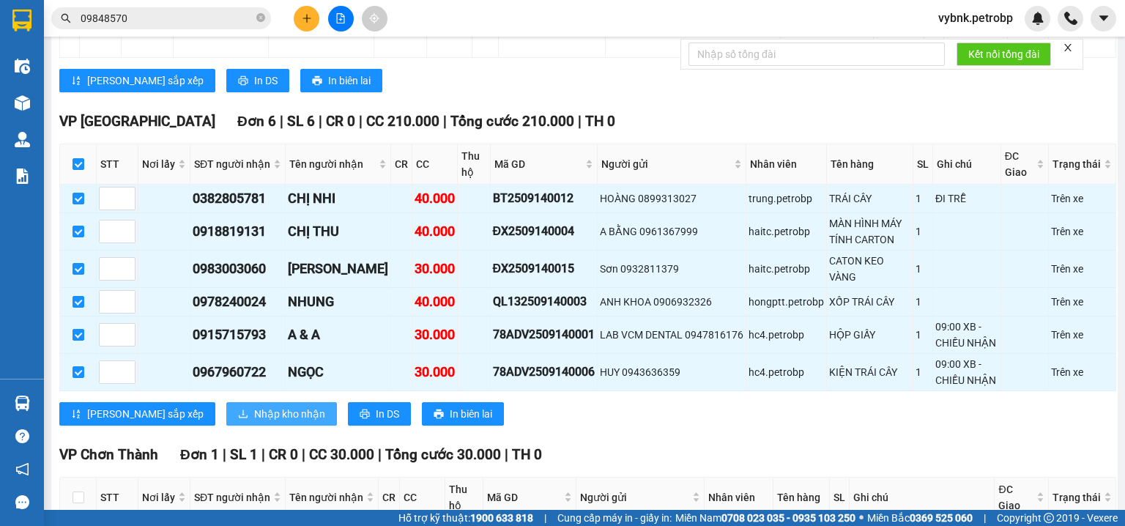
click at [254, 406] on span "Nhập kho nhận" at bounding box center [289, 414] width 71 height 16
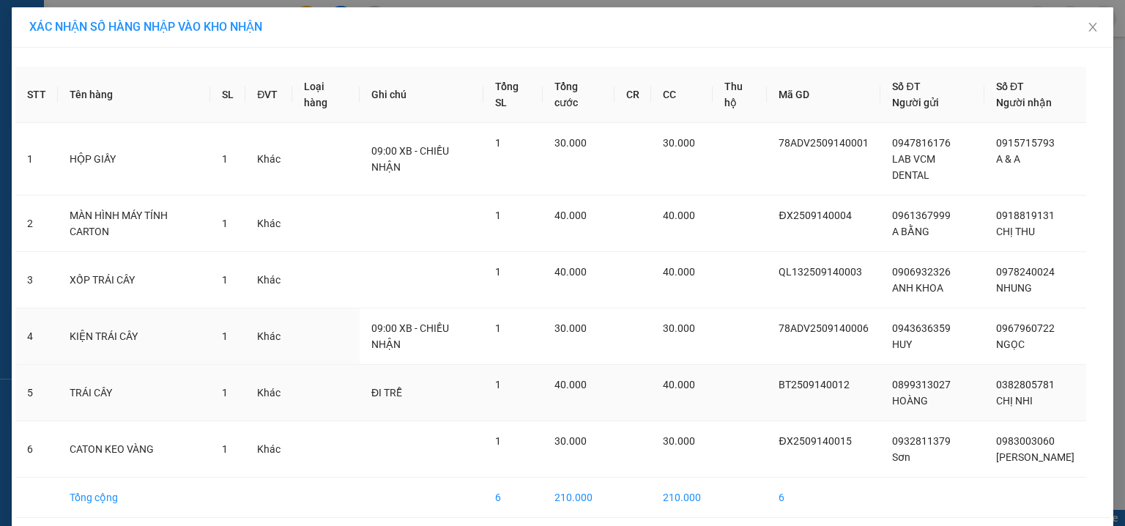
scroll to position [41, 0]
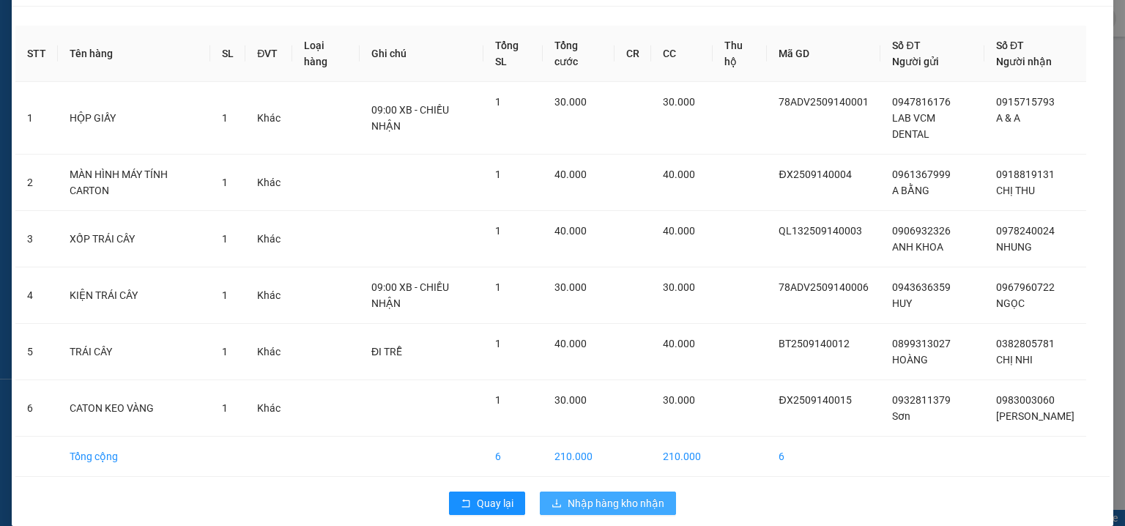
click at [647, 495] on span "Nhập hàng kho nhận" at bounding box center [616, 503] width 97 height 16
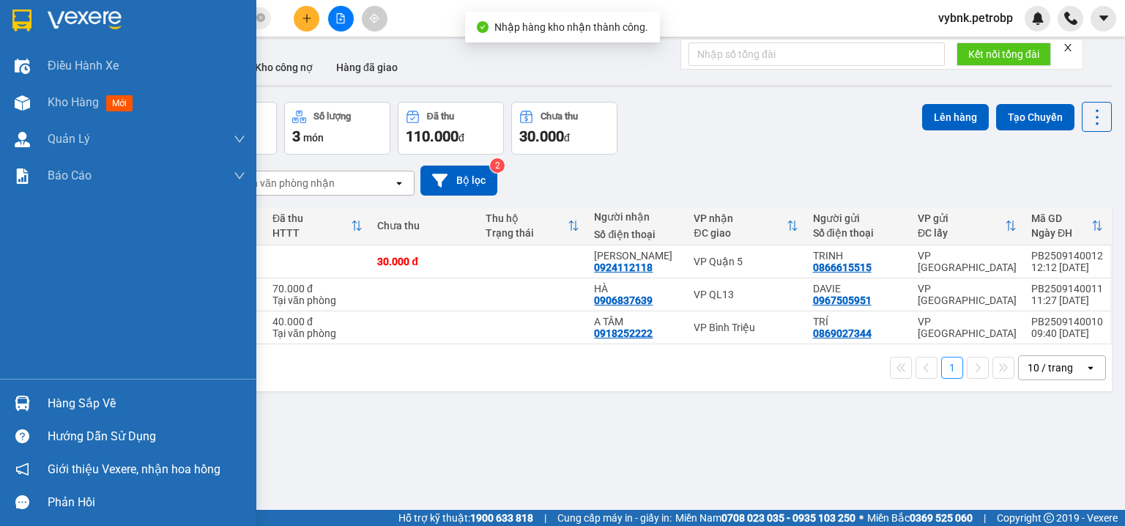
click at [32, 396] on div at bounding box center [23, 403] width 26 height 26
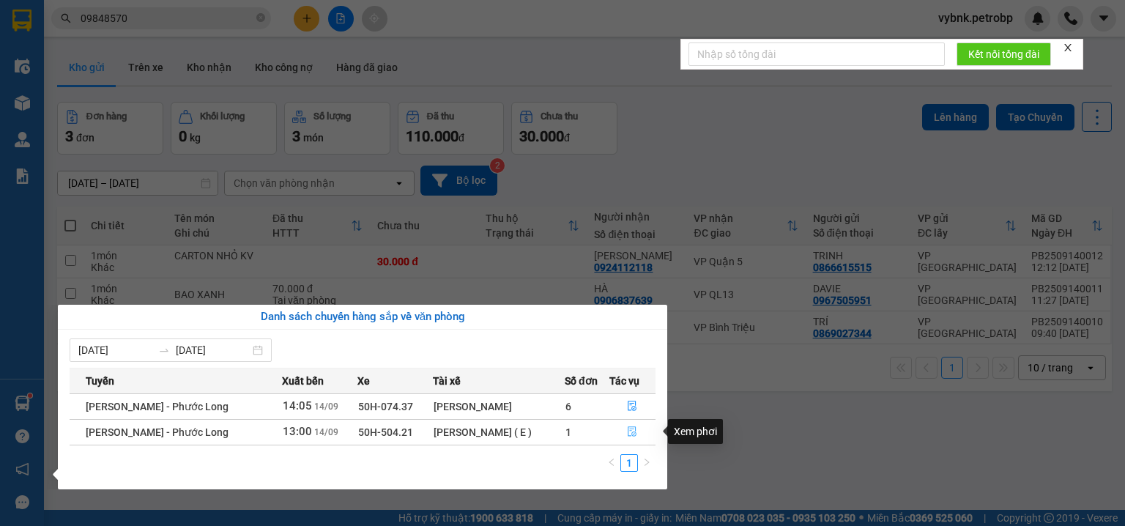
click at [630, 423] on button "button" at bounding box center [630, 431] width 50 height 23
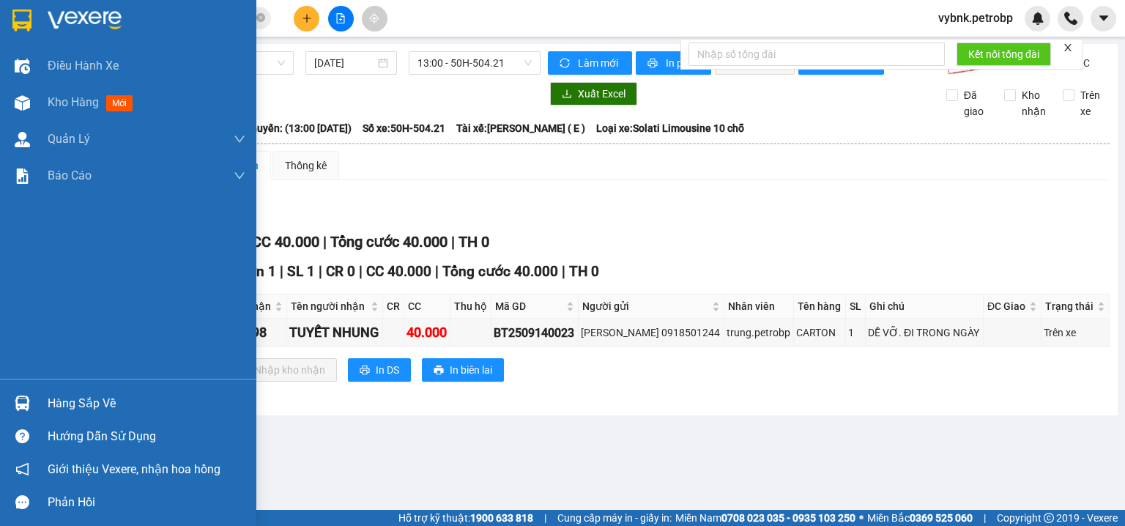
click at [18, 398] on img at bounding box center [22, 403] width 15 height 15
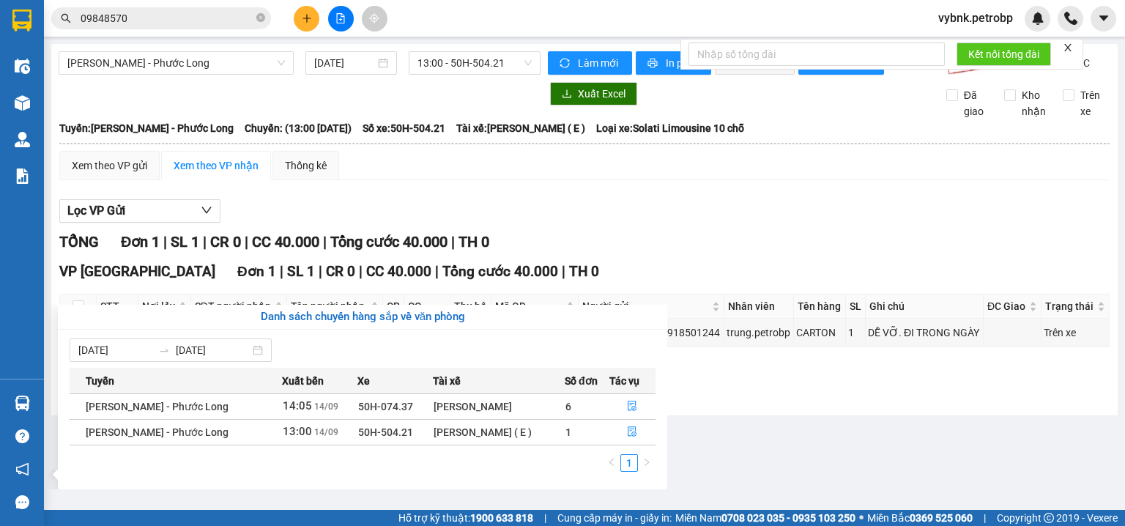
click at [555, 181] on section "Kết quả tìm kiếm ( 97 ) Bộ lọc Ngày tạo đơn gần nhất Mã ĐH Trạng thái Món hàng …" at bounding box center [562, 263] width 1125 height 526
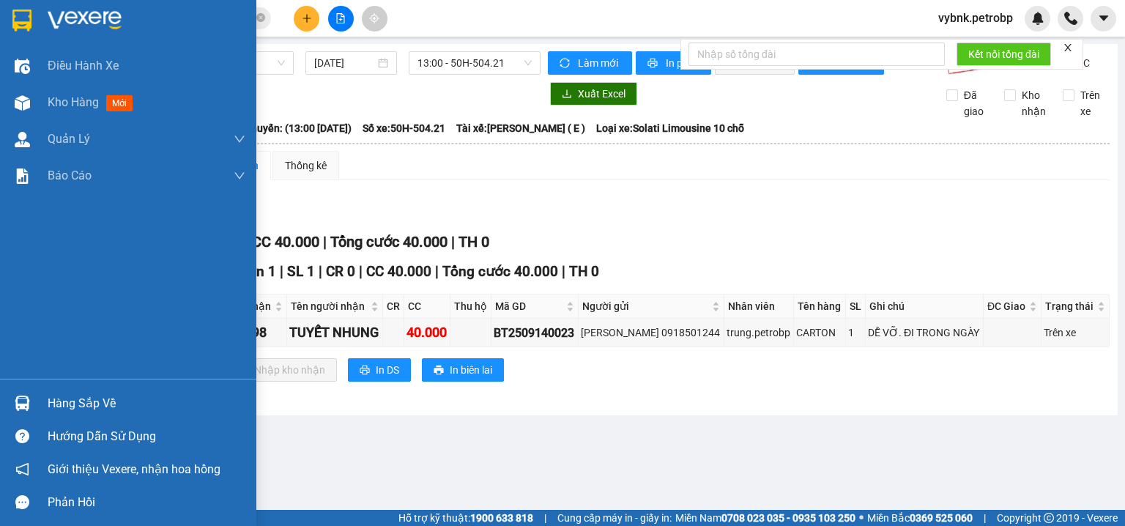
click at [22, 401] on img at bounding box center [22, 403] width 15 height 15
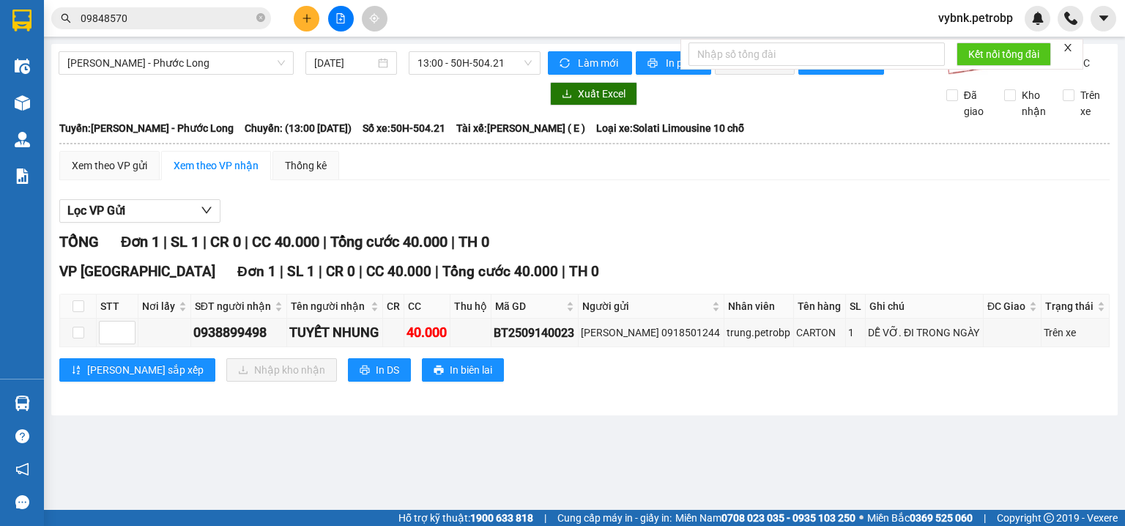
click at [595, 223] on section "Kết quả tìm kiếm ( 97 ) Bộ lọc Ngày tạo đơn gần nhất Mã ĐH Trạng thái Món hàng …" at bounding box center [562, 263] width 1125 height 526
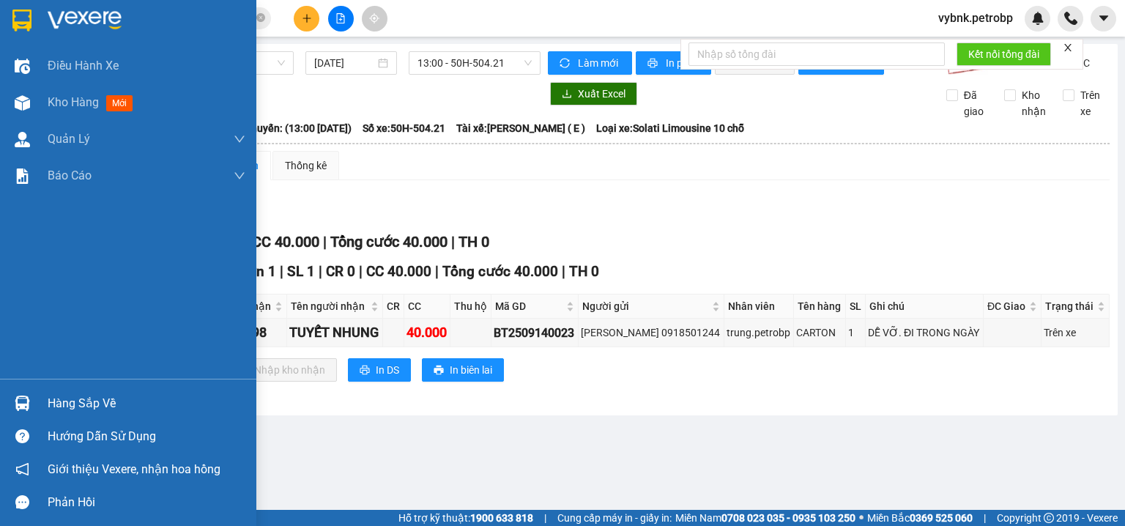
click at [8, 391] on div "Hàng sắp về" at bounding box center [128, 403] width 256 height 33
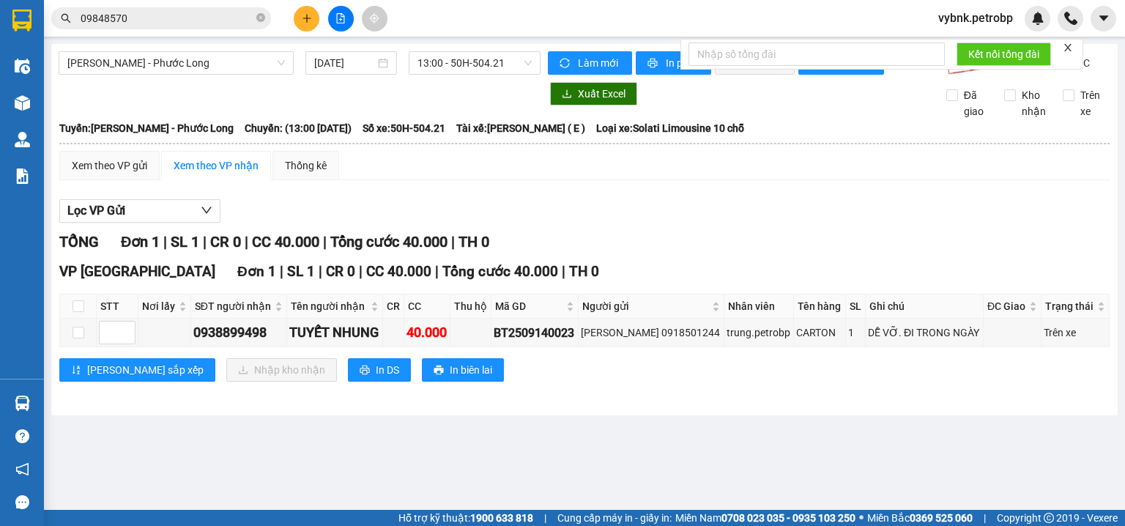
click at [592, 206] on section "Kết quả tìm kiếm ( 97 ) Bộ lọc Ngày tạo đơn gần nhất Mã ĐH Trạng thái Món hàng …" at bounding box center [562, 263] width 1125 height 526
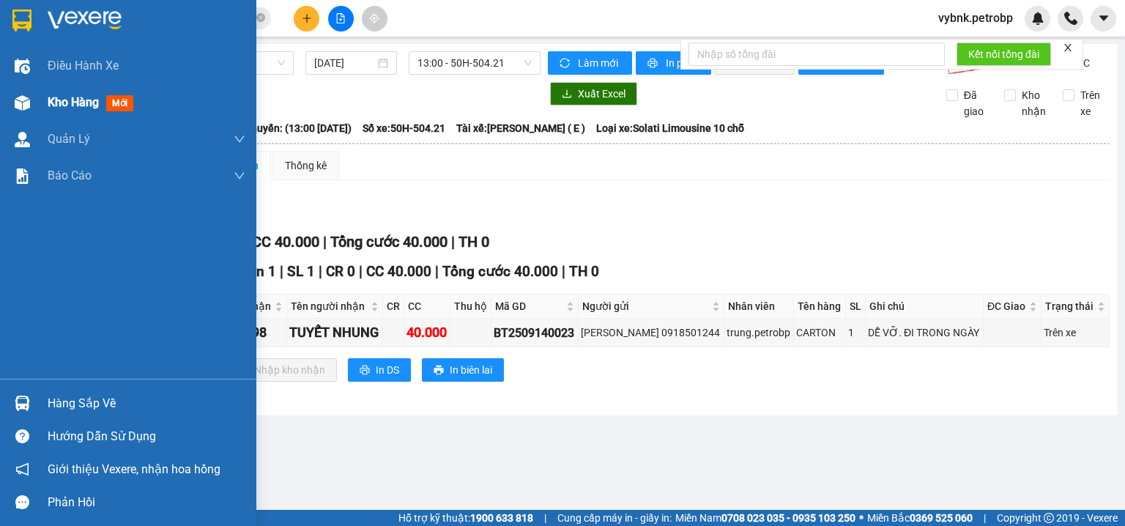
click at [37, 100] on div "Kho hàng mới" at bounding box center [128, 102] width 256 height 37
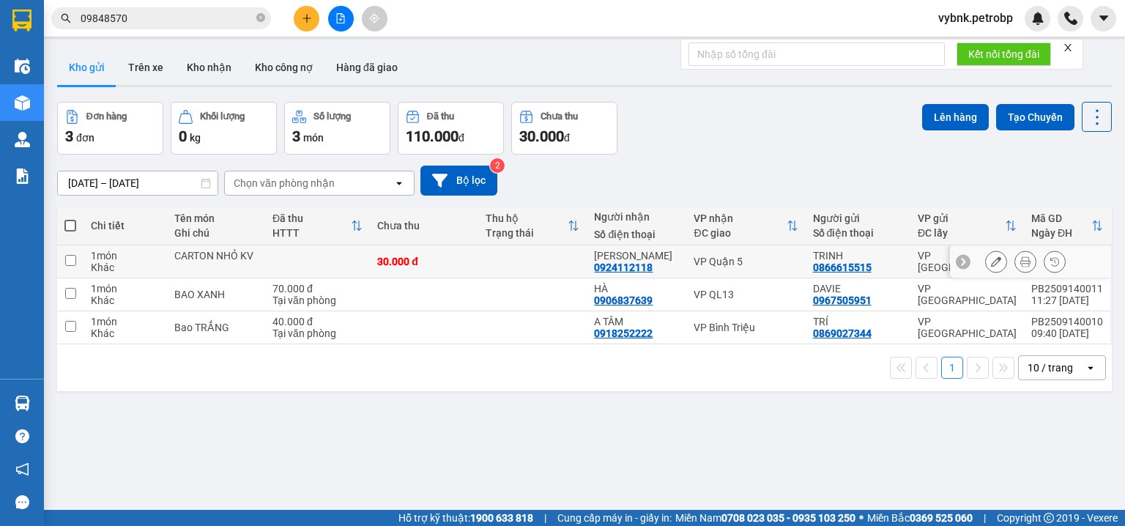
click at [502, 259] on td at bounding box center [535, 261] width 109 height 33
checkbox input "true"
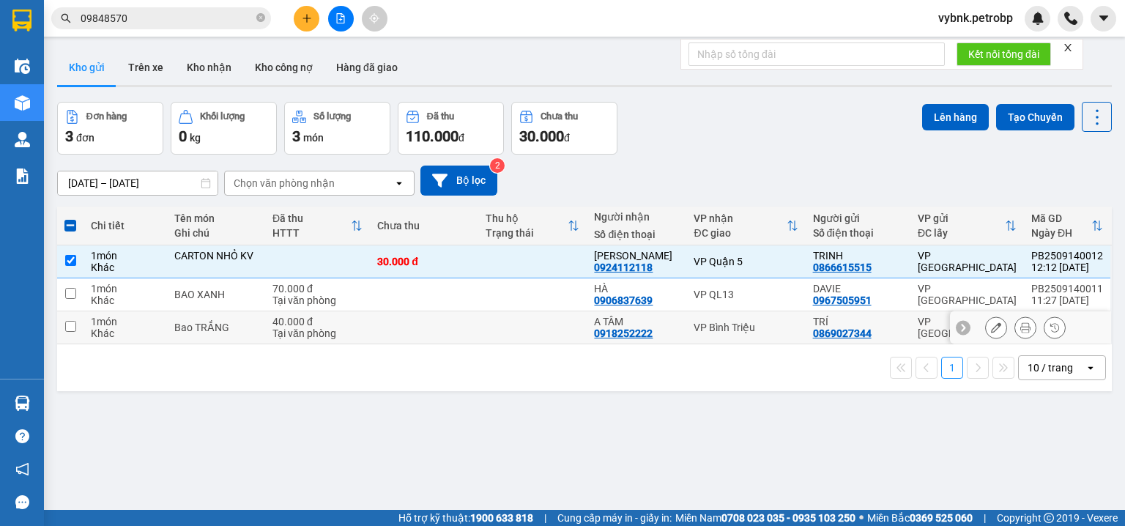
click at [510, 316] on td at bounding box center [535, 327] width 109 height 33
checkbox input "true"
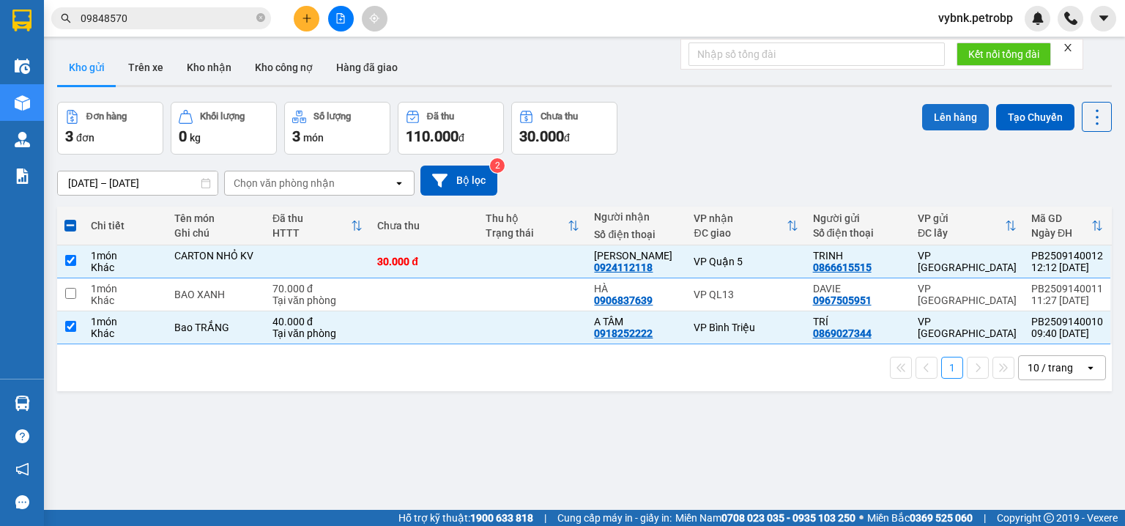
click at [929, 117] on button "Lên hàng" at bounding box center [955, 117] width 67 height 26
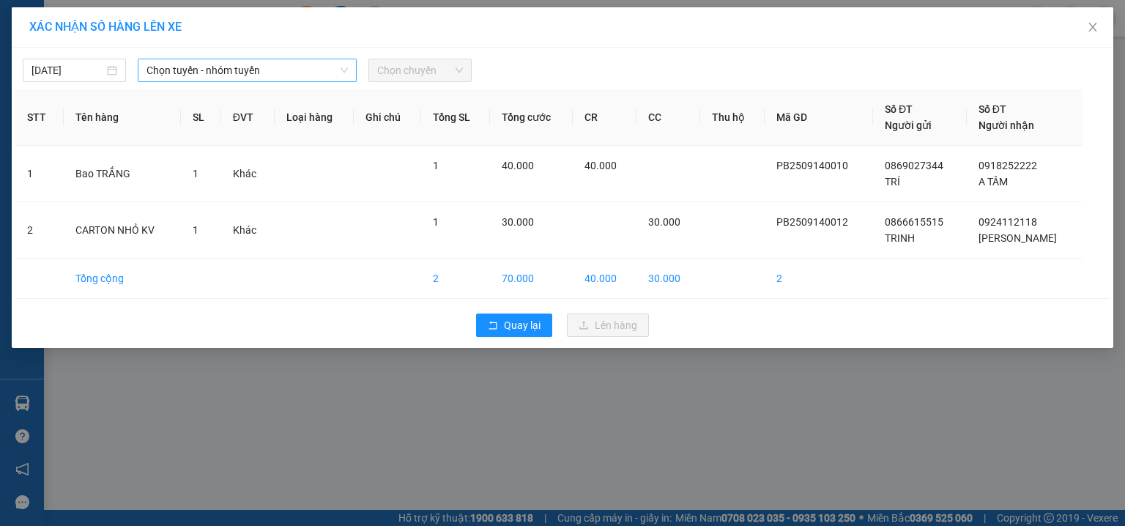
click at [249, 73] on span "Chọn tuyến - nhóm tuyến" at bounding box center [246, 70] width 201 height 22
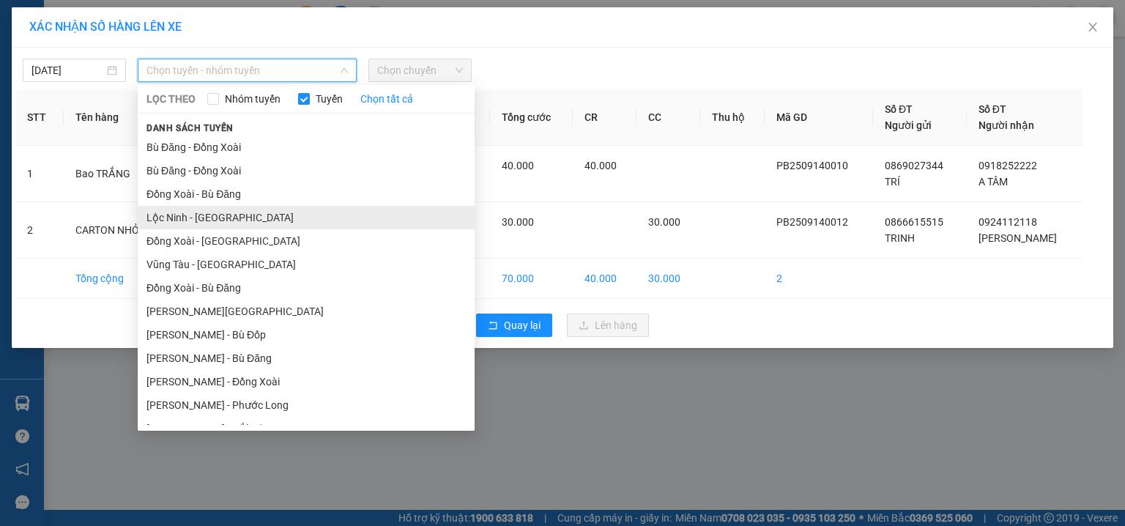
scroll to position [179, 0]
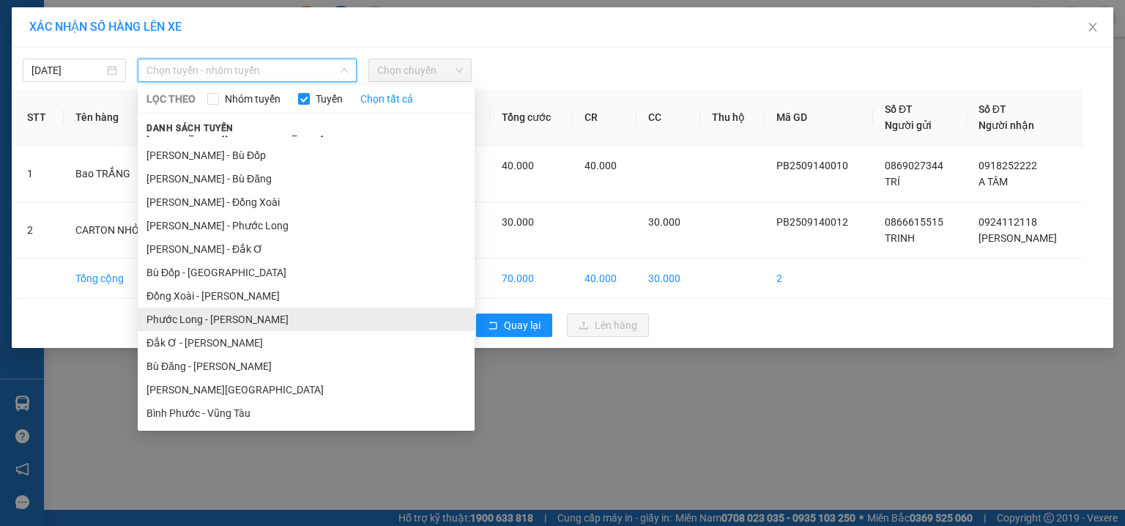
click at [240, 313] on li "Phước Long - [PERSON_NAME]" at bounding box center [306, 319] width 337 height 23
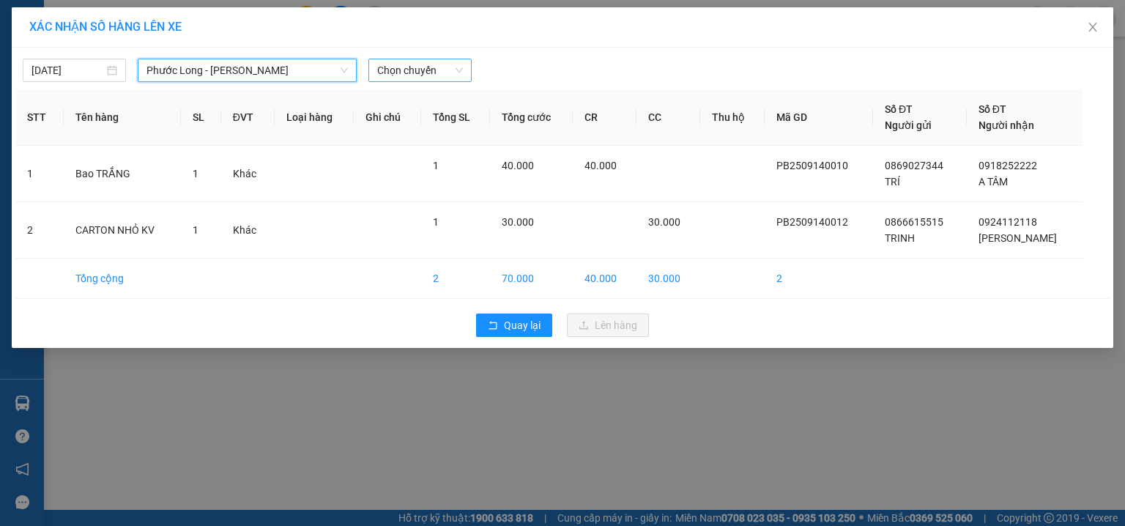
click at [436, 73] on span "Chọn chuyến" at bounding box center [420, 70] width 86 height 22
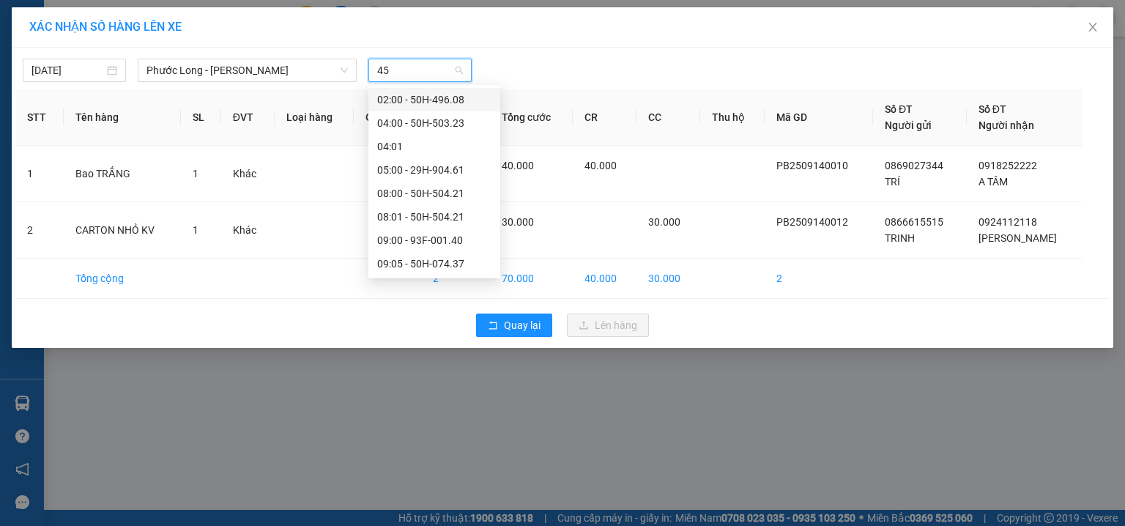
type input "455"
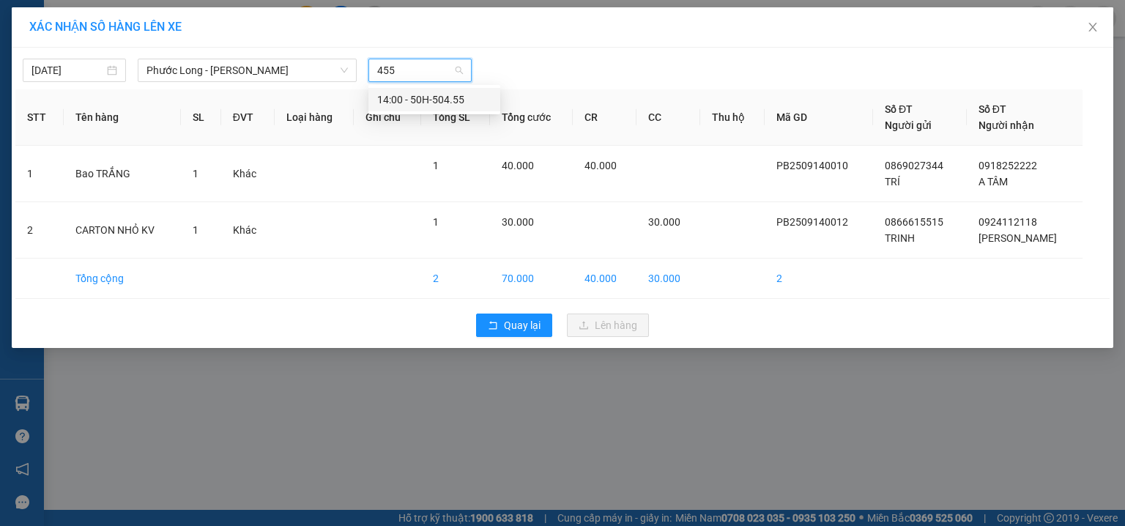
click at [479, 94] on div "14:00 - 50H-504.55" at bounding box center [434, 100] width 114 height 16
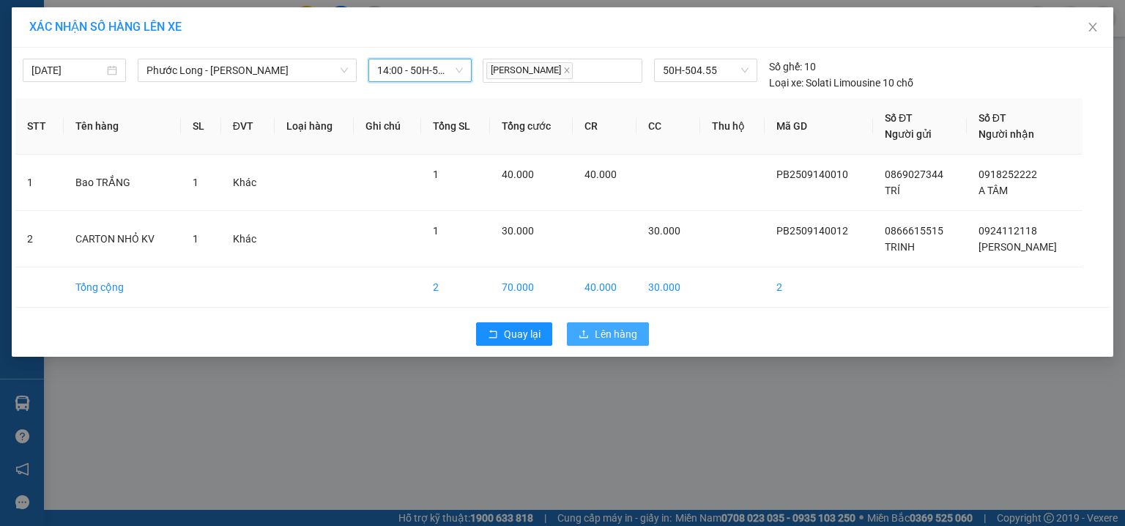
click at [628, 322] on button "Lên hàng" at bounding box center [608, 333] width 82 height 23
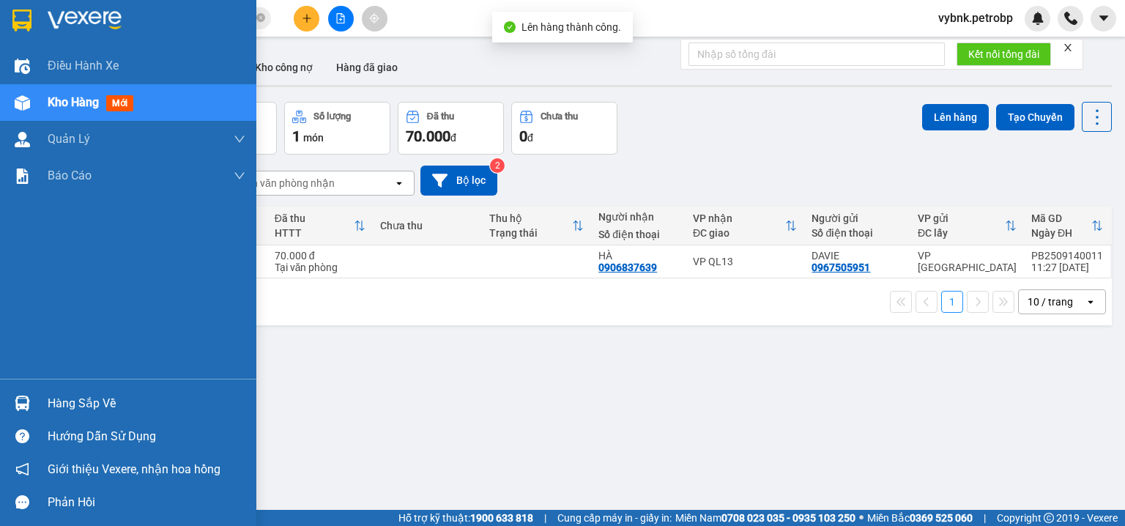
click at [38, 396] on div "Hàng sắp về" at bounding box center [128, 403] width 256 height 33
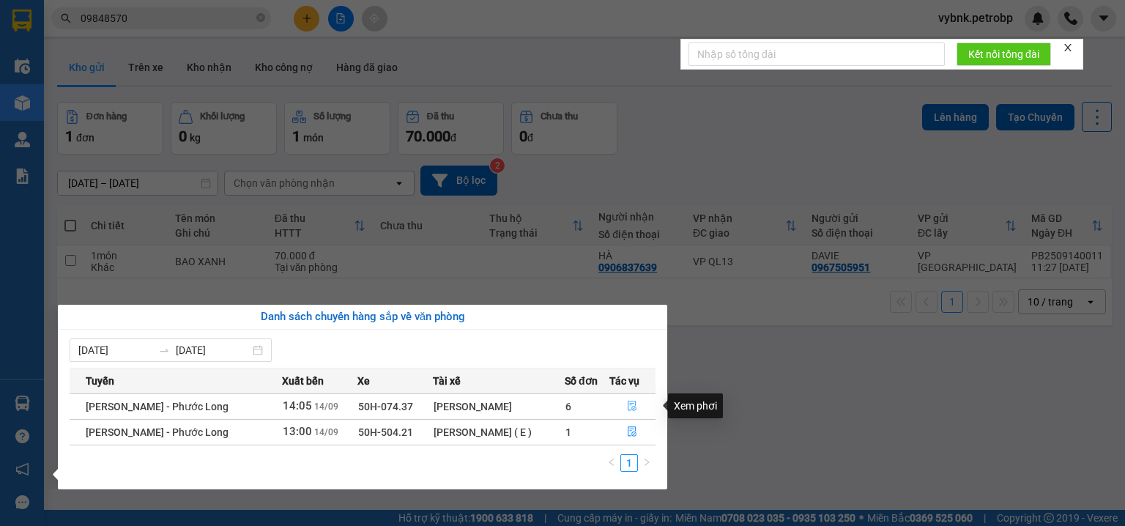
click at [624, 415] on button "button" at bounding box center [630, 406] width 50 height 23
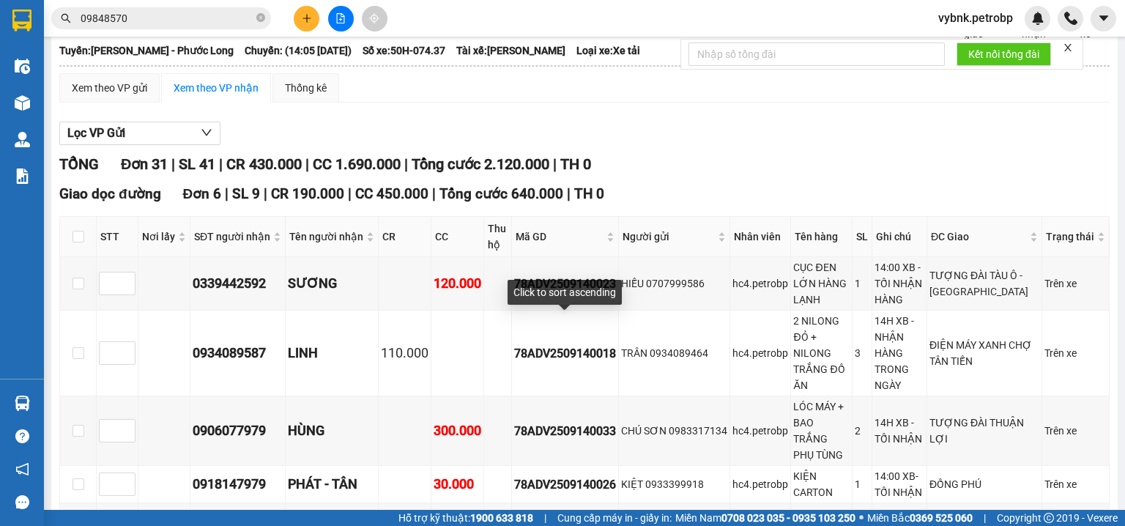
scroll to position [156, 0]
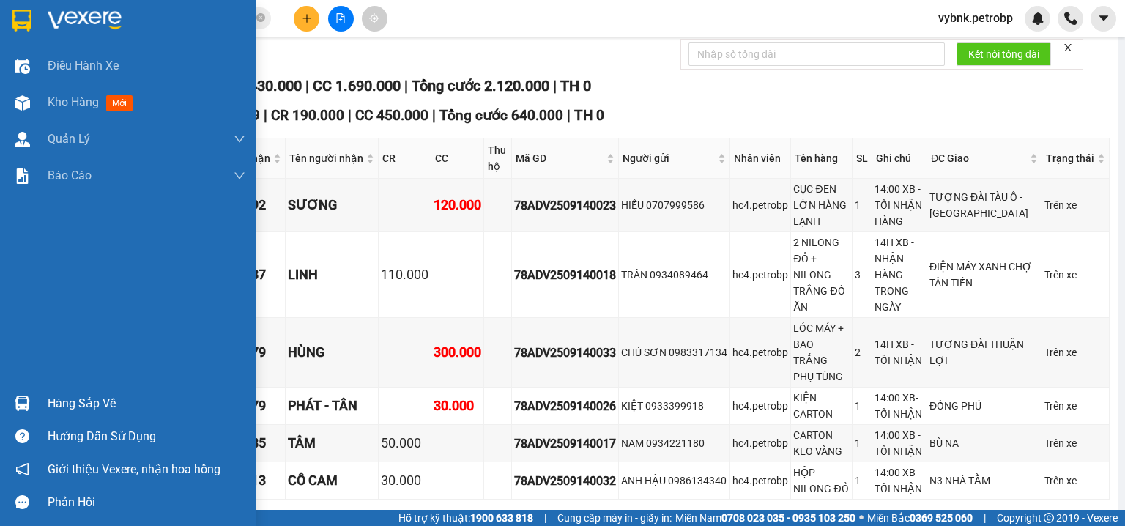
click at [34, 405] on div at bounding box center [23, 403] width 26 height 26
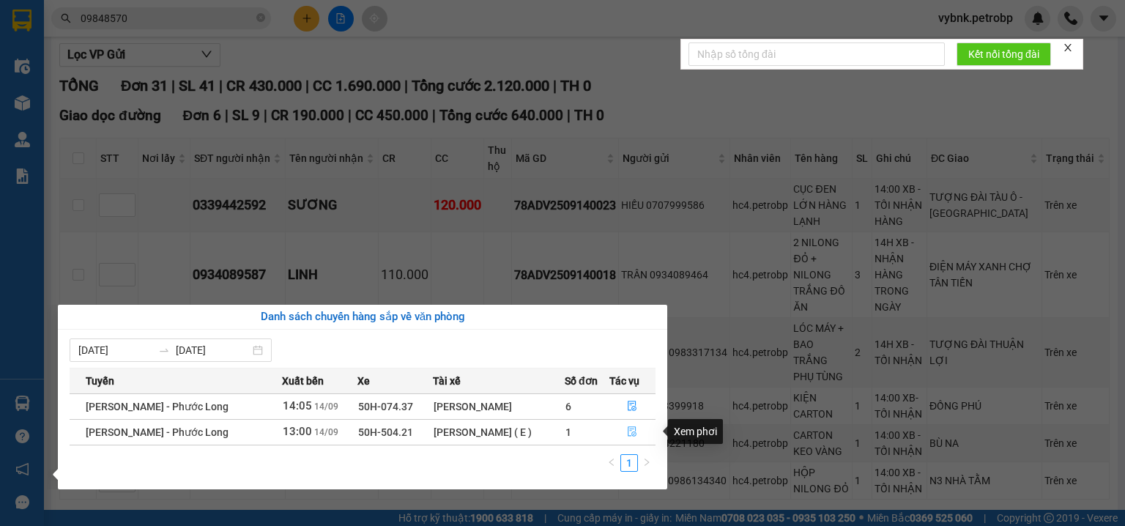
click at [639, 439] on button "button" at bounding box center [630, 431] width 50 height 23
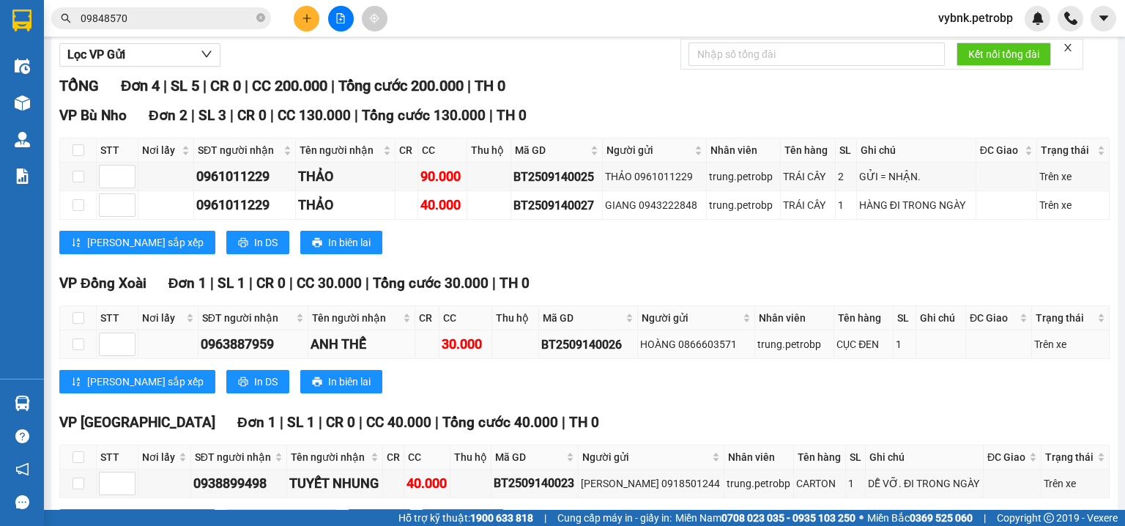
scroll to position [229, 0]
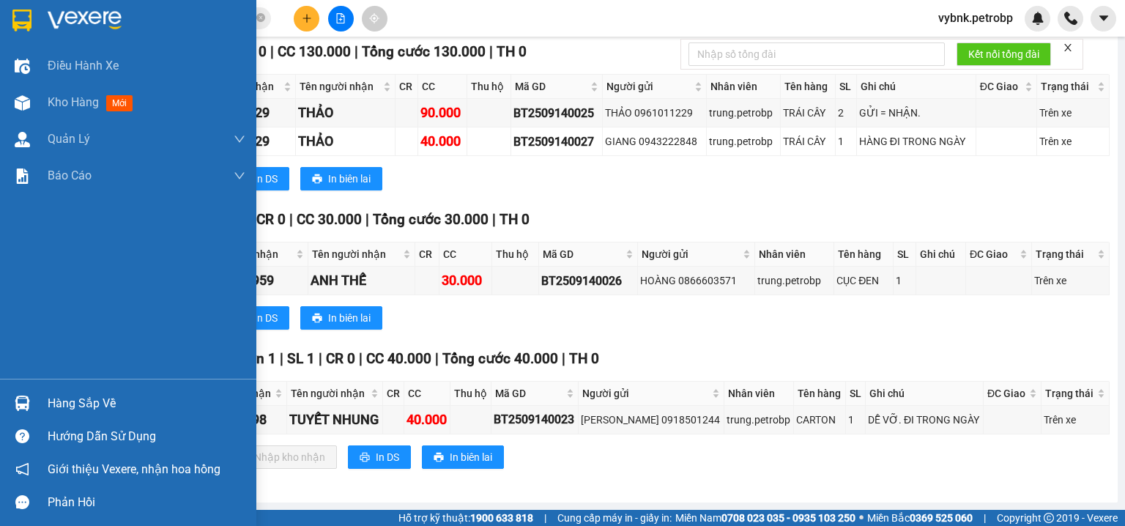
click at [17, 404] on img at bounding box center [22, 403] width 15 height 15
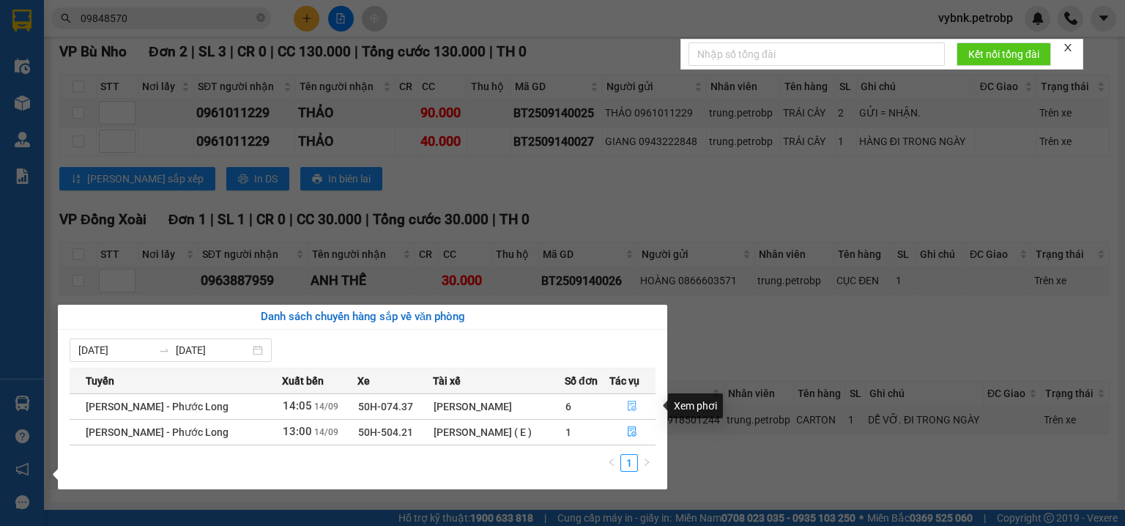
click at [636, 406] on button "button" at bounding box center [630, 406] width 50 height 23
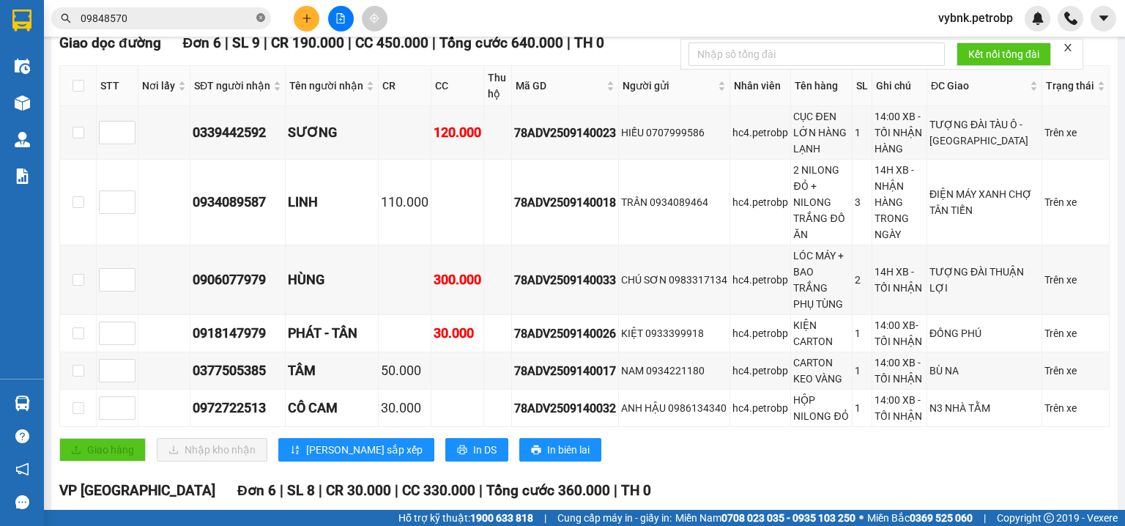
click at [261, 21] on icon "close-circle" at bounding box center [260, 17] width 9 height 9
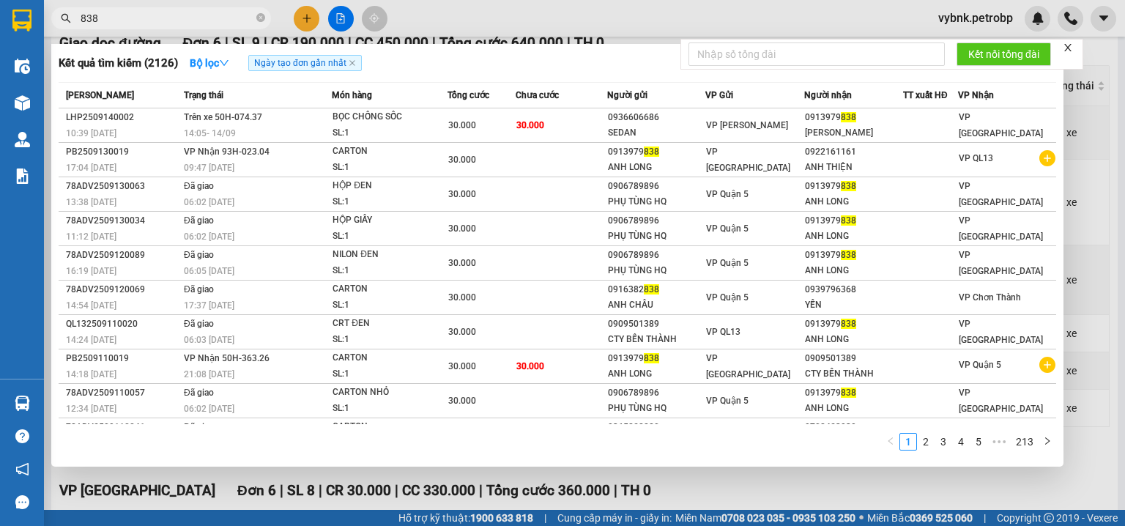
type input "838"
click at [569, 495] on div at bounding box center [562, 263] width 1125 height 526
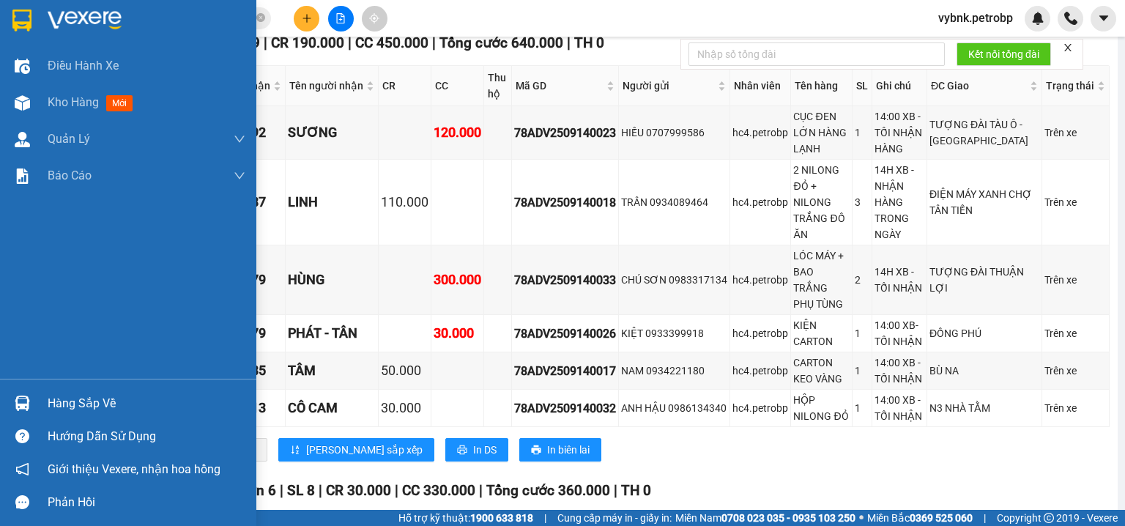
click at [18, 396] on img at bounding box center [22, 403] width 15 height 15
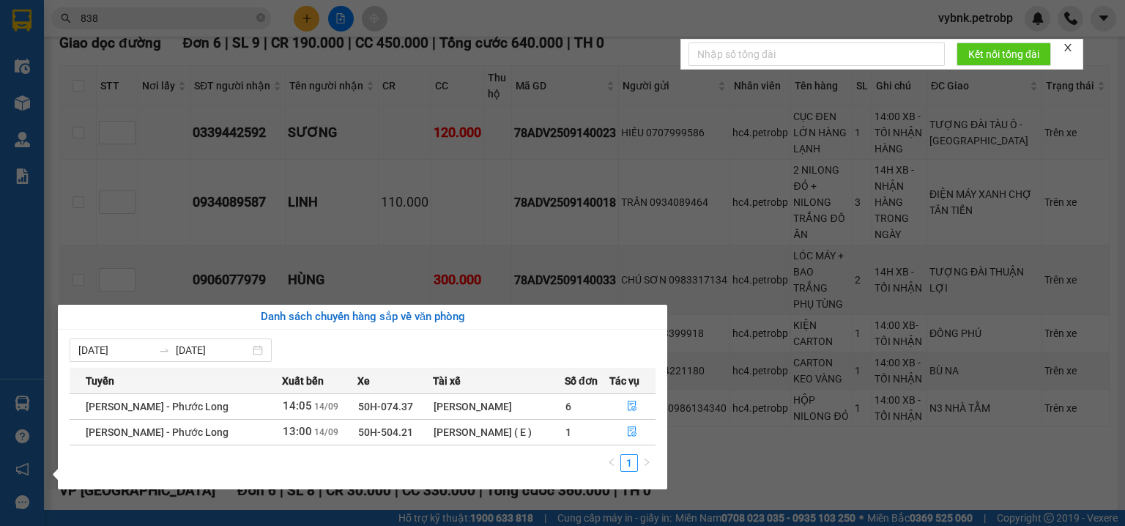
click at [566, 165] on section "Kết quả tìm kiếm ( 2126 ) Bộ lọc Ngày tạo đơn gần nhất Mã ĐH Trạng thái Món hàn…" at bounding box center [562, 263] width 1125 height 526
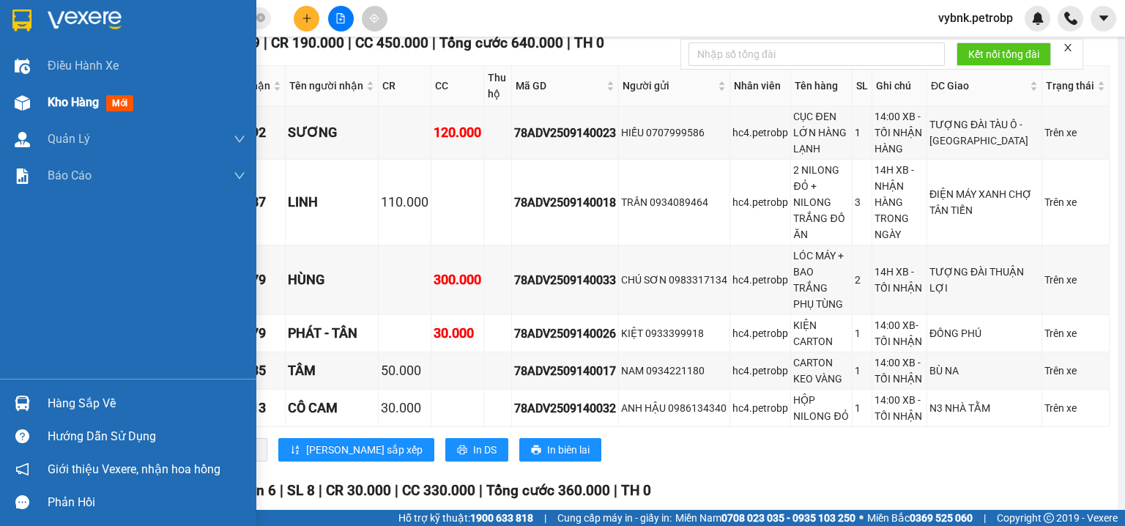
click at [25, 105] on img at bounding box center [22, 102] width 15 height 15
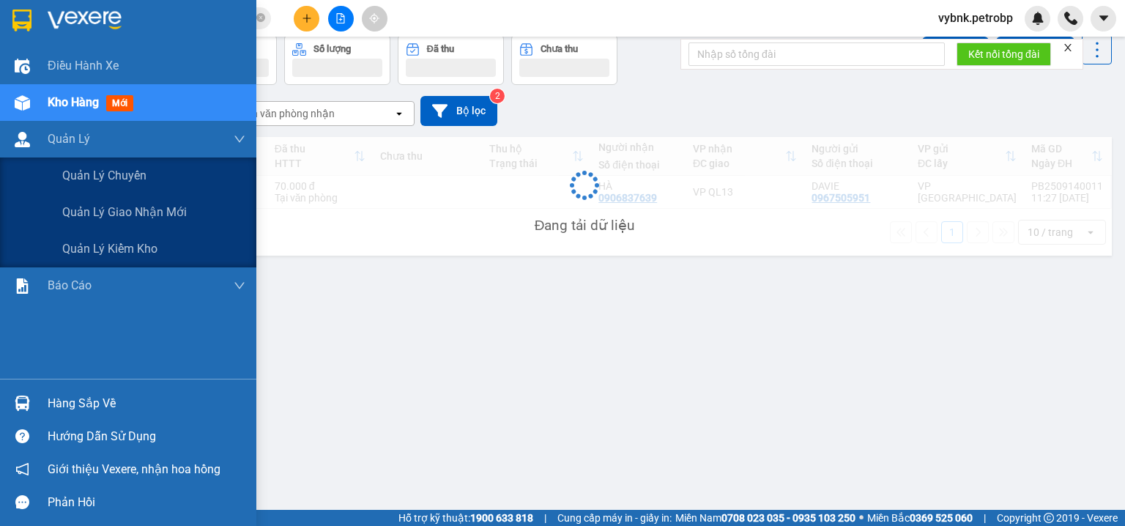
scroll to position [67, 0]
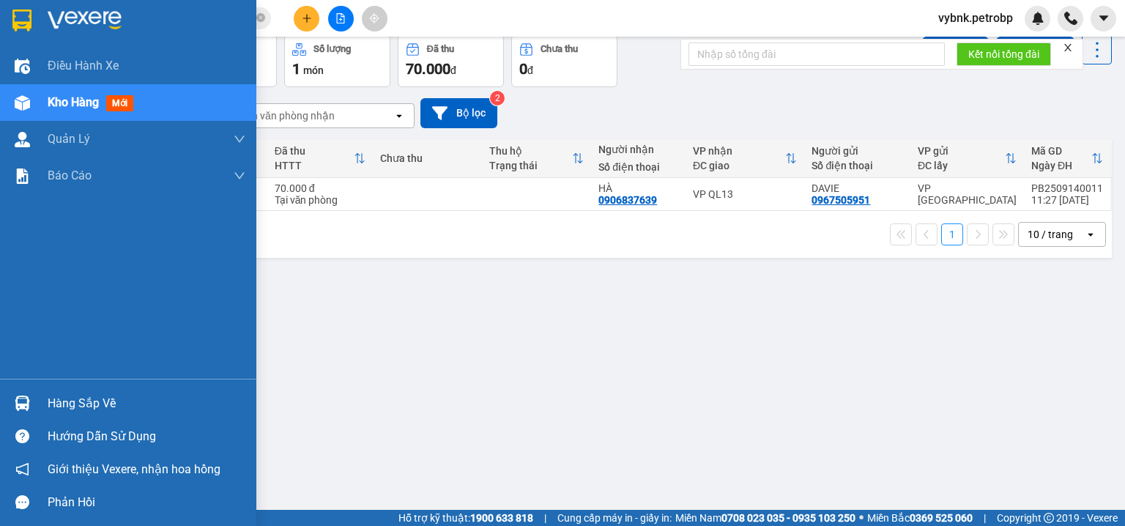
click at [28, 393] on div at bounding box center [23, 403] width 26 height 26
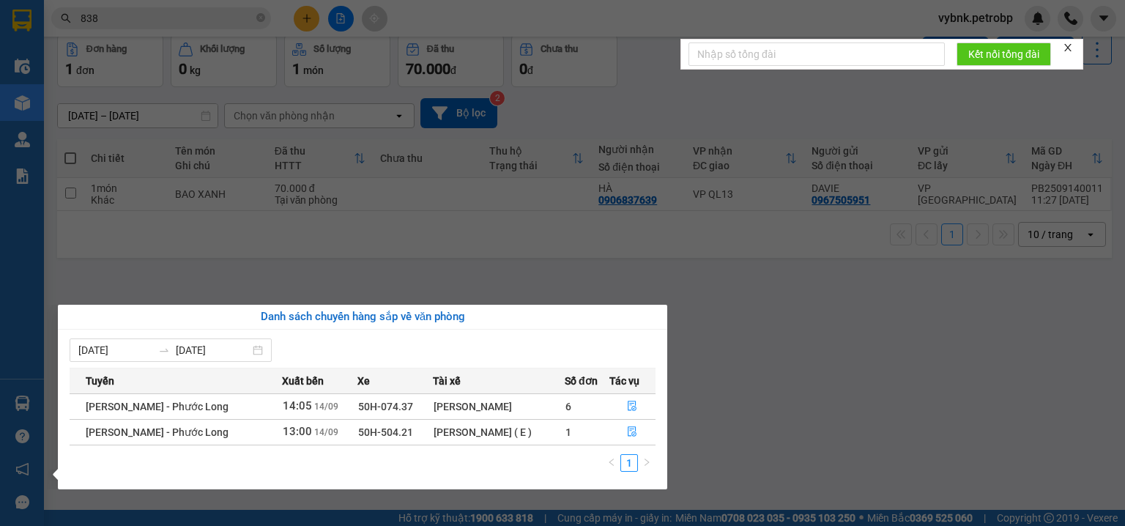
click at [695, 272] on section "Kết quả tìm kiếm ( 2126 ) Bộ lọc Ngày tạo đơn gần nhất Mã ĐH Trạng thái Món hàn…" at bounding box center [562, 263] width 1125 height 526
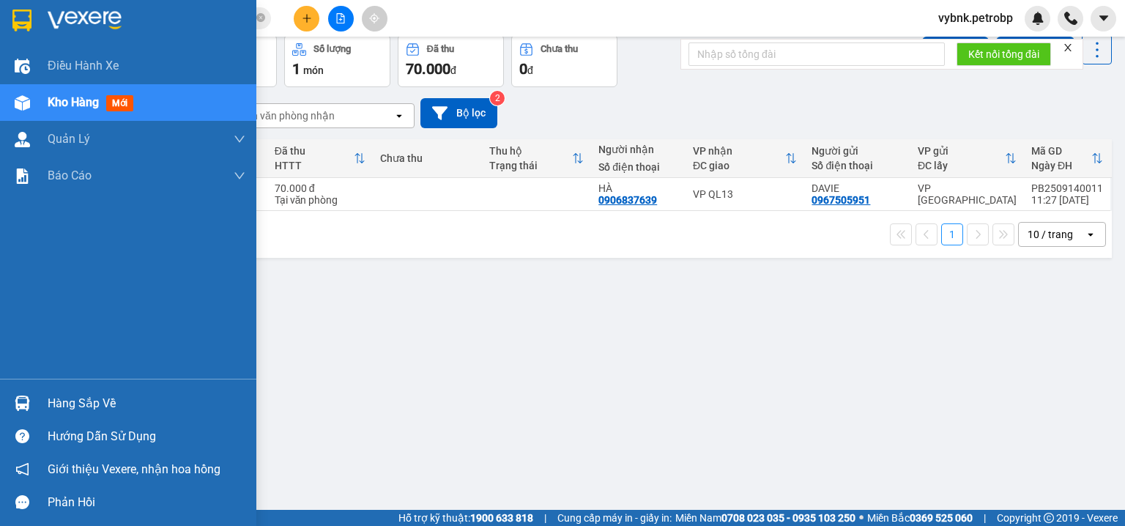
click at [15, 387] on div "Hàng sắp về" at bounding box center [128, 403] width 256 height 33
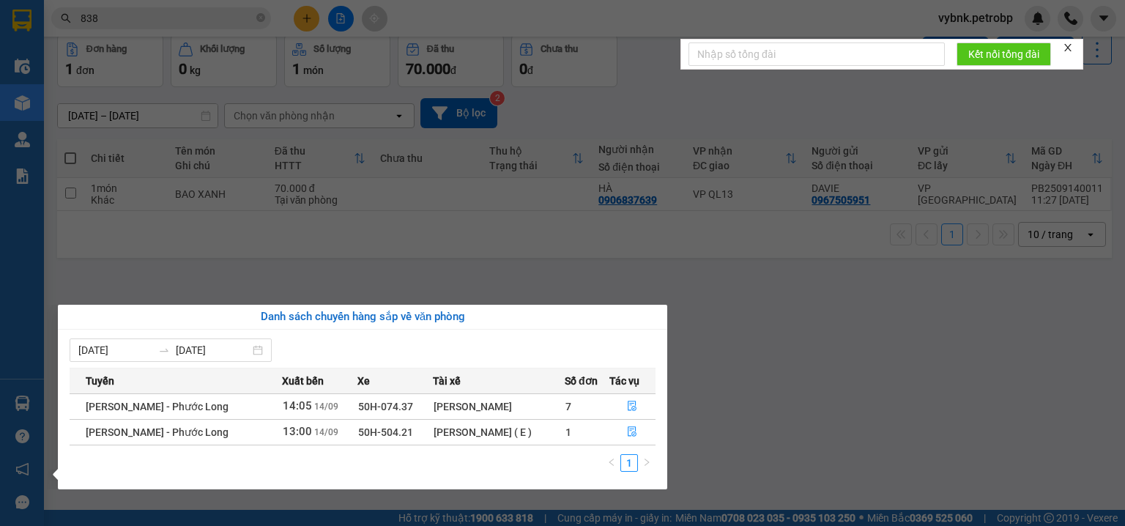
click at [264, 18] on section "Kết quả tìm kiếm ( 2126 ) Bộ lọc Ngày tạo đơn gần nhất Mã ĐH Trạng thái Món hàn…" at bounding box center [562, 263] width 1125 height 526
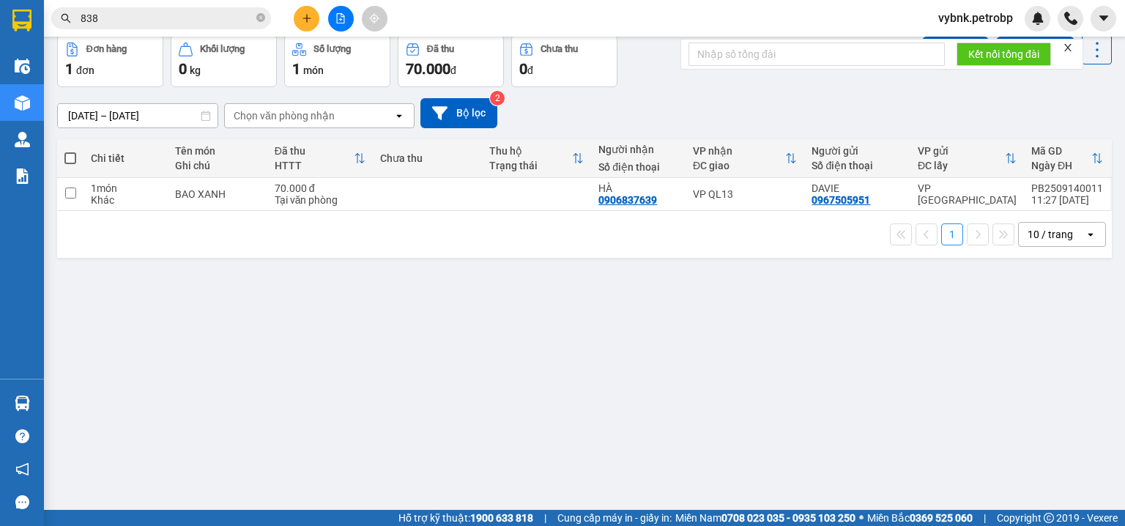
click at [264, 18] on icon "close-circle" at bounding box center [260, 17] width 9 height 9
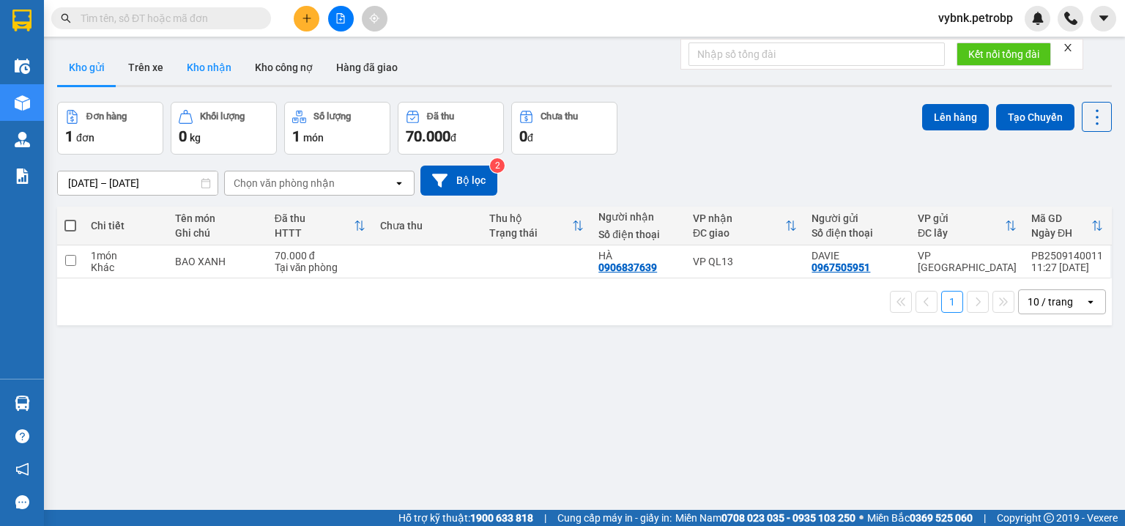
click at [214, 68] on button "Kho nhận" at bounding box center [209, 67] width 68 height 35
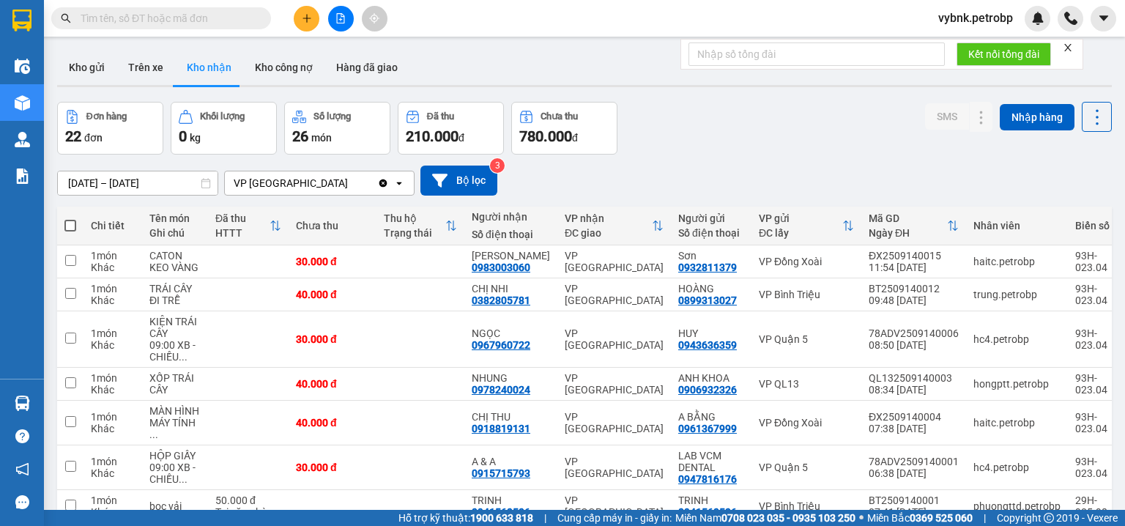
scroll to position [211, 0]
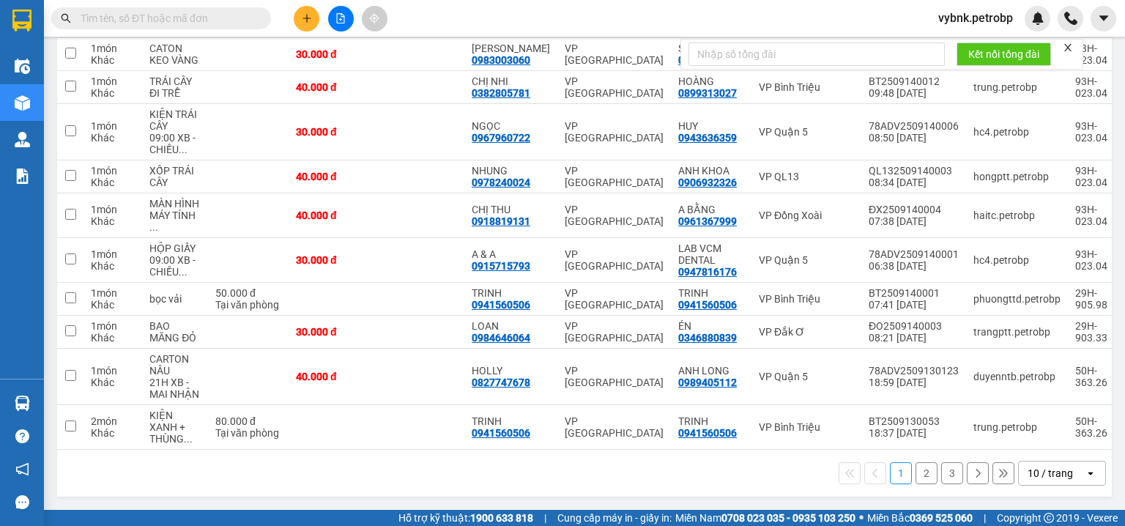
click at [944, 472] on button "3" at bounding box center [952, 473] width 22 height 22
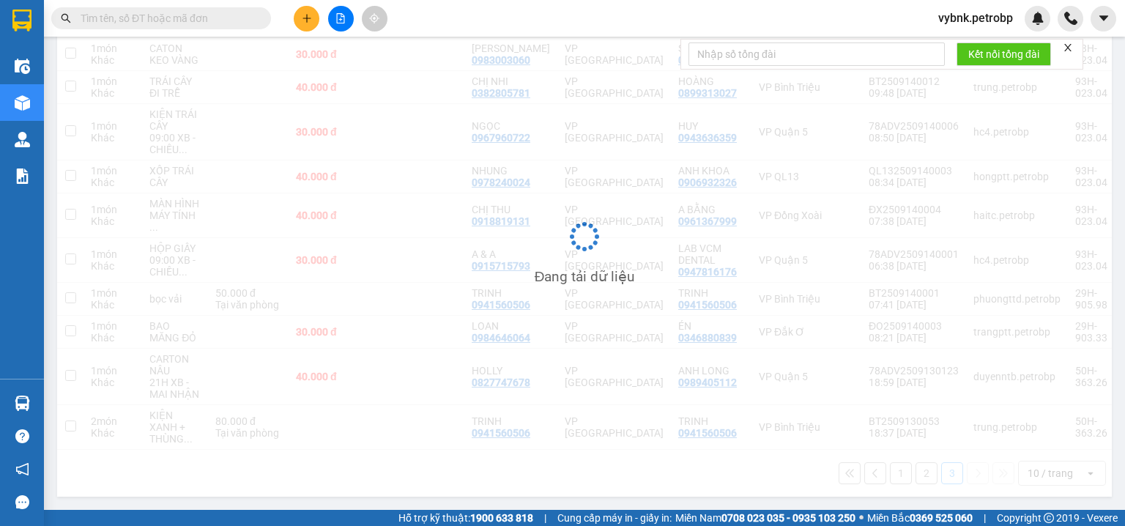
scroll to position [67, 0]
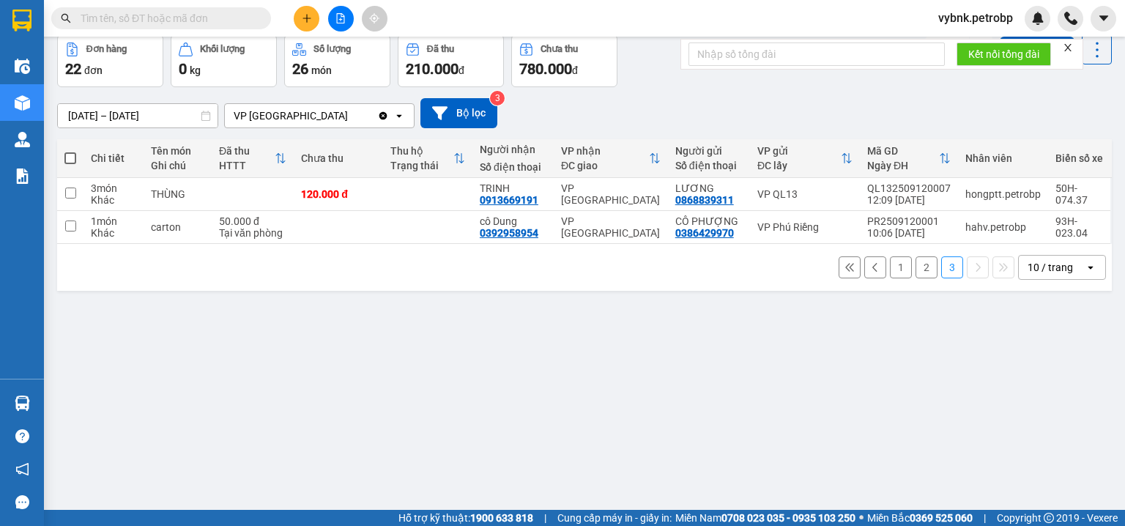
click at [923, 262] on button "2" at bounding box center [927, 267] width 22 height 22
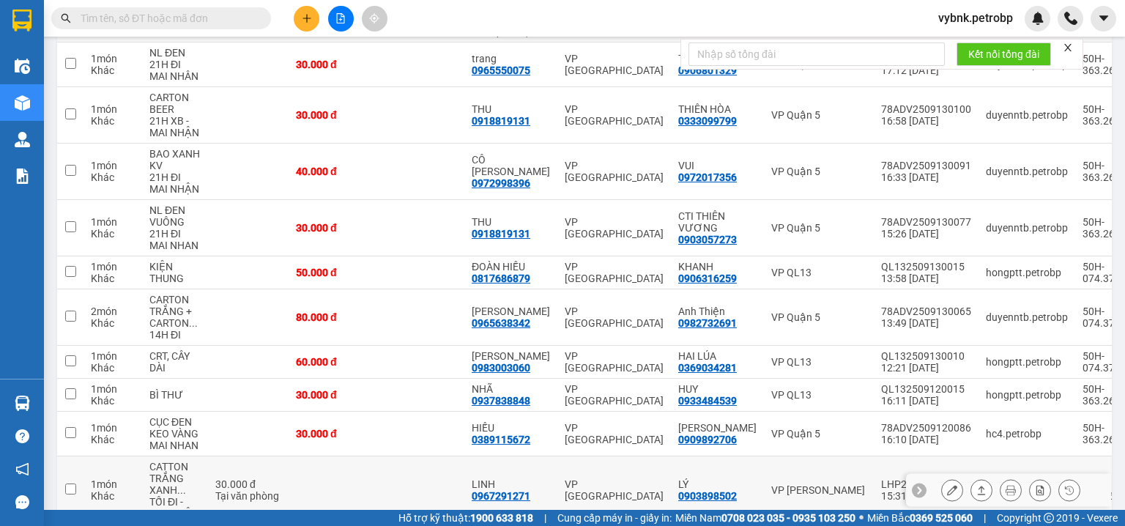
scroll to position [281, 0]
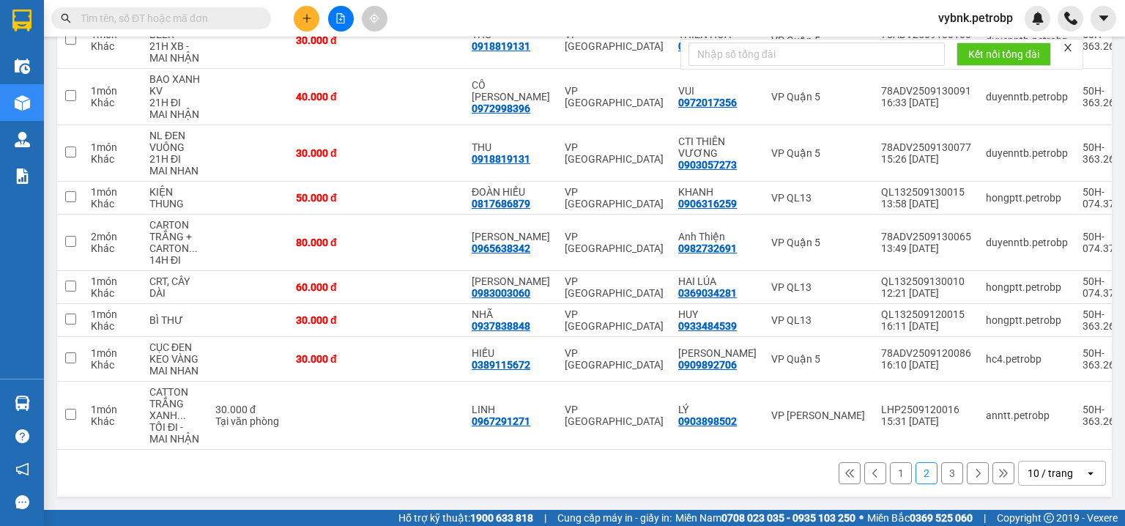
click at [954, 470] on button "3" at bounding box center [952, 473] width 22 height 22
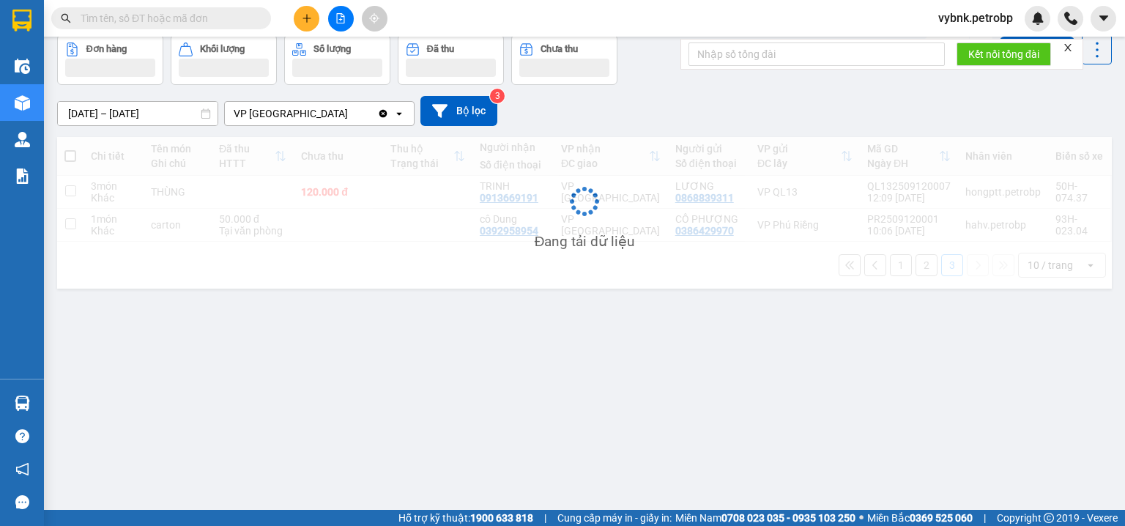
scroll to position [67, 0]
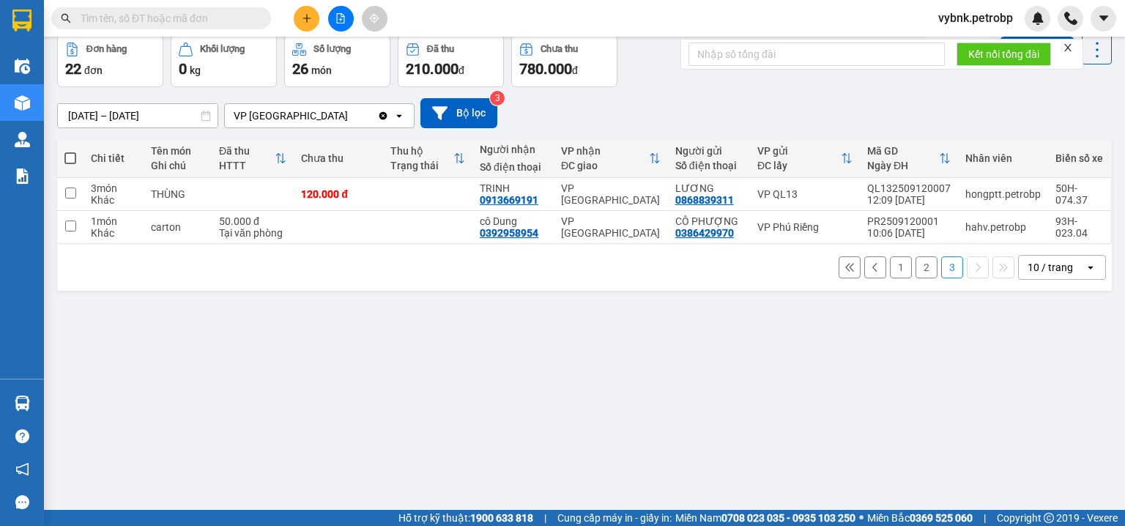
click at [204, 13] on input "text" at bounding box center [167, 18] width 173 height 16
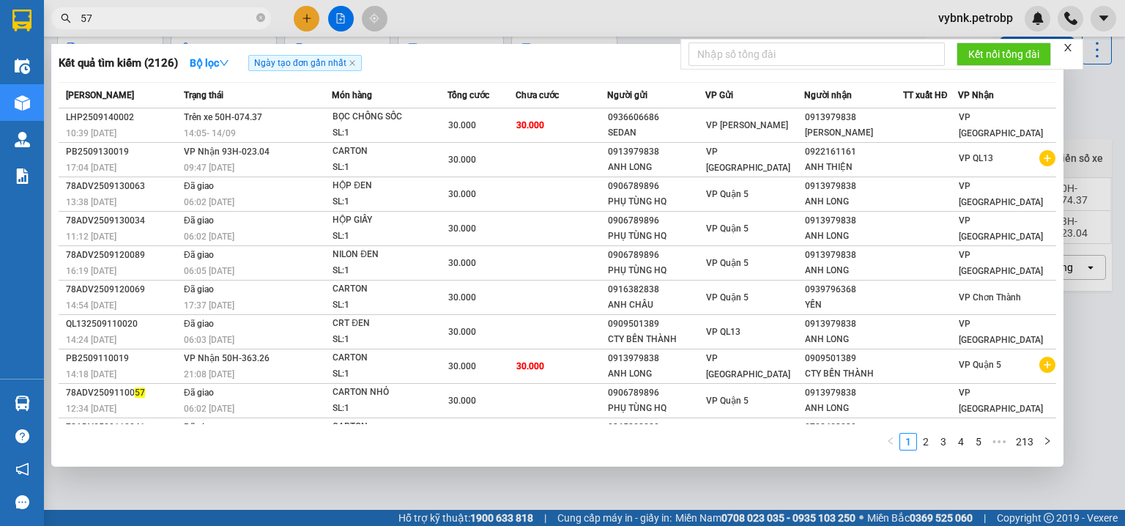
type input "579"
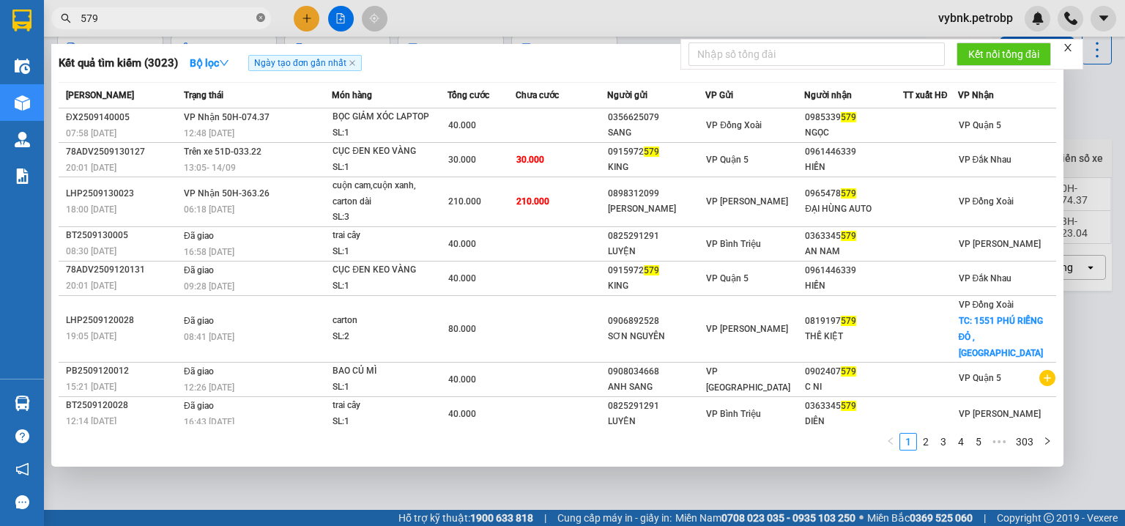
click at [257, 18] on icon "close-circle" at bounding box center [260, 17] width 9 height 9
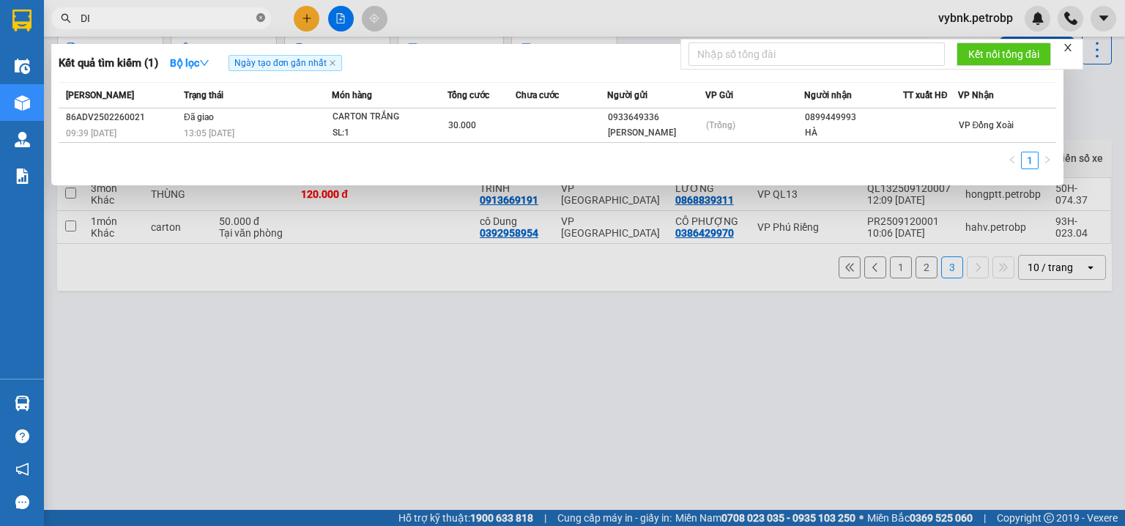
type input "D"
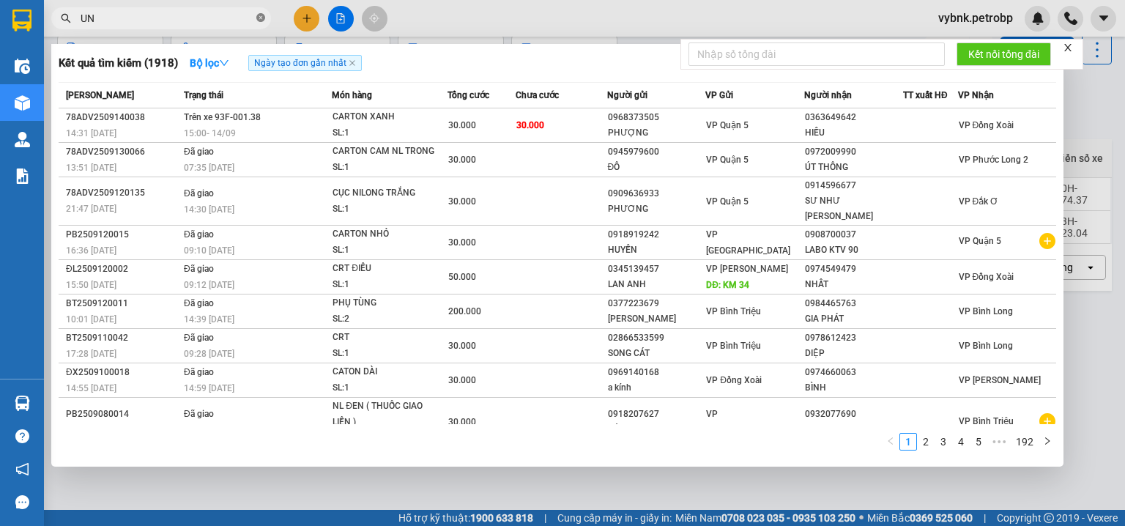
type input "U"
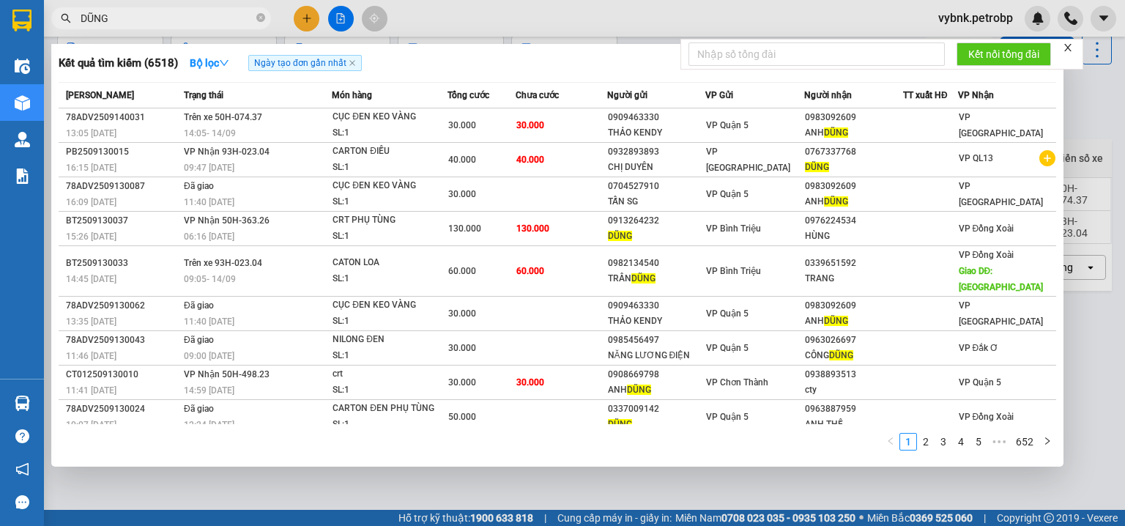
type input "DŨNG"
click at [572, 483] on div at bounding box center [562, 263] width 1125 height 526
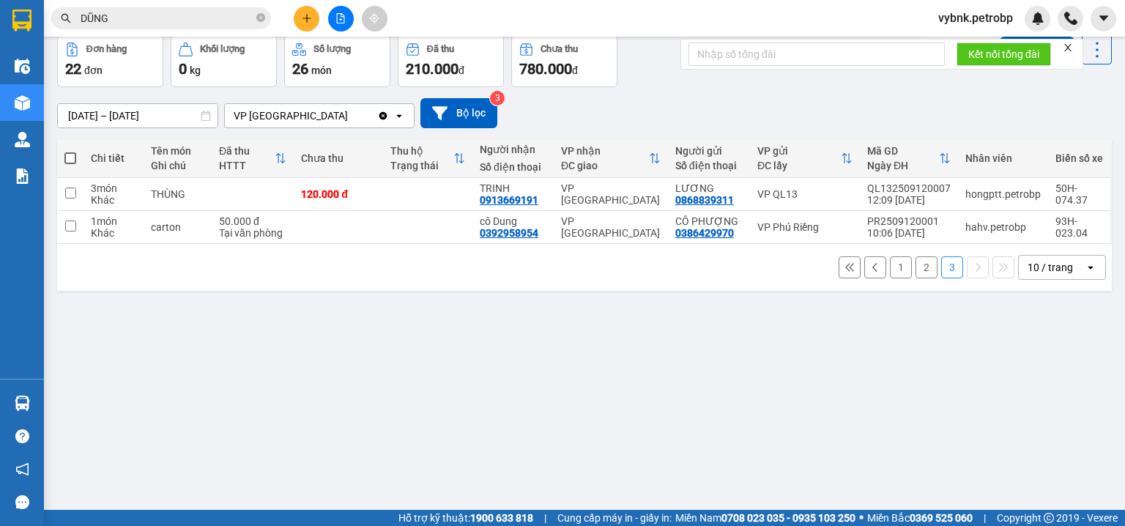
click at [922, 264] on button "2" at bounding box center [927, 267] width 22 height 22
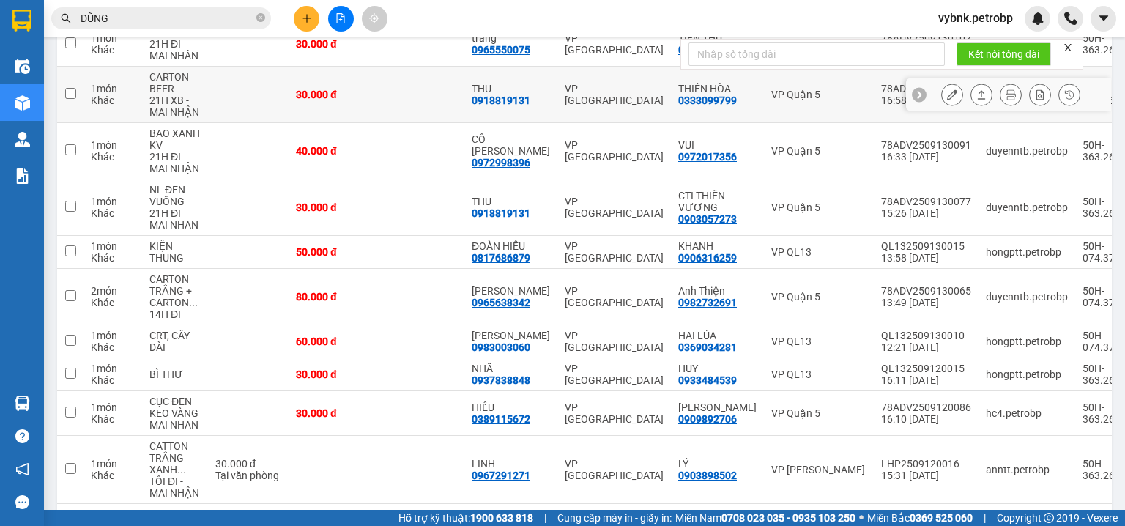
scroll to position [281, 0]
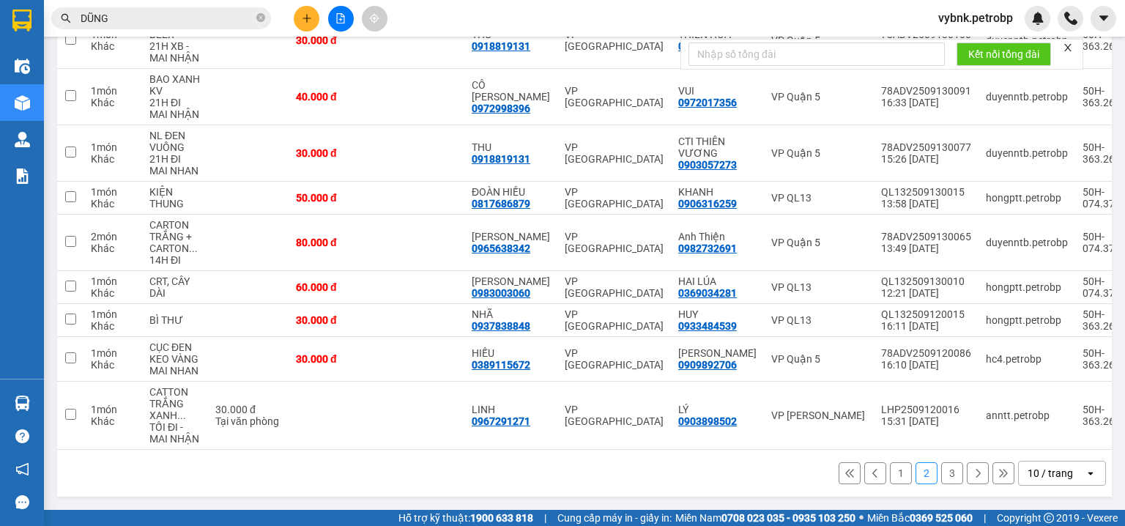
click at [895, 473] on button "1" at bounding box center [901, 473] width 22 height 22
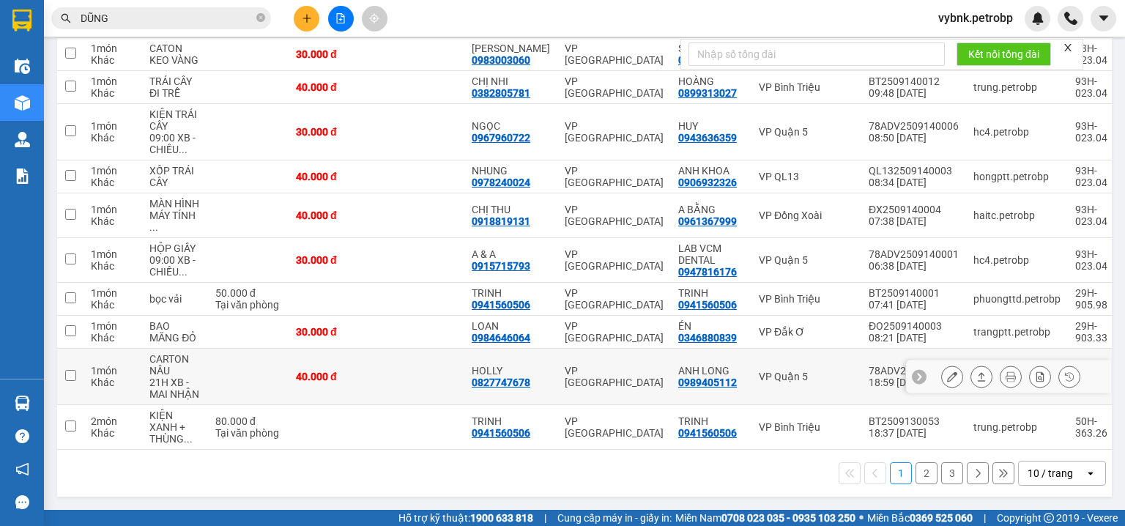
scroll to position [54, 0]
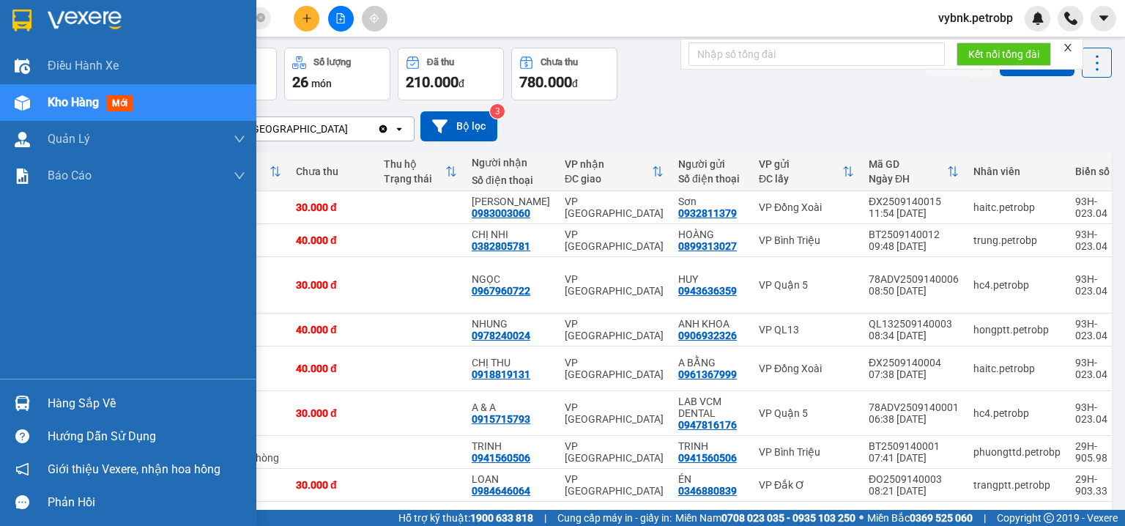
click at [30, 401] on div at bounding box center [23, 403] width 26 height 26
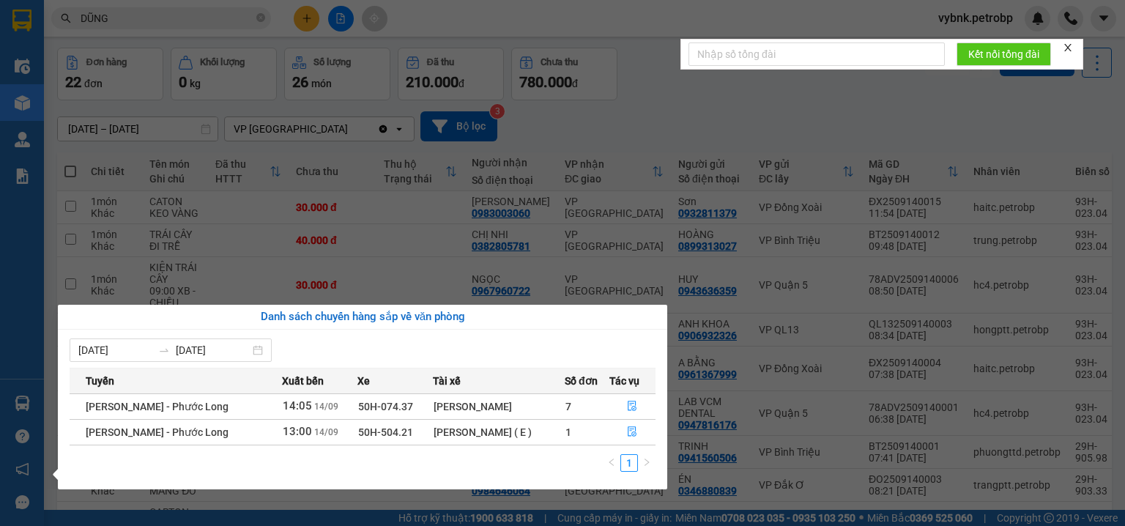
click at [688, 108] on section "Kết quả tìm kiếm ( 6518 ) Bộ lọc Ngày tạo đơn gần nhất Mã ĐH Trạng thái Món hàn…" at bounding box center [562, 263] width 1125 height 526
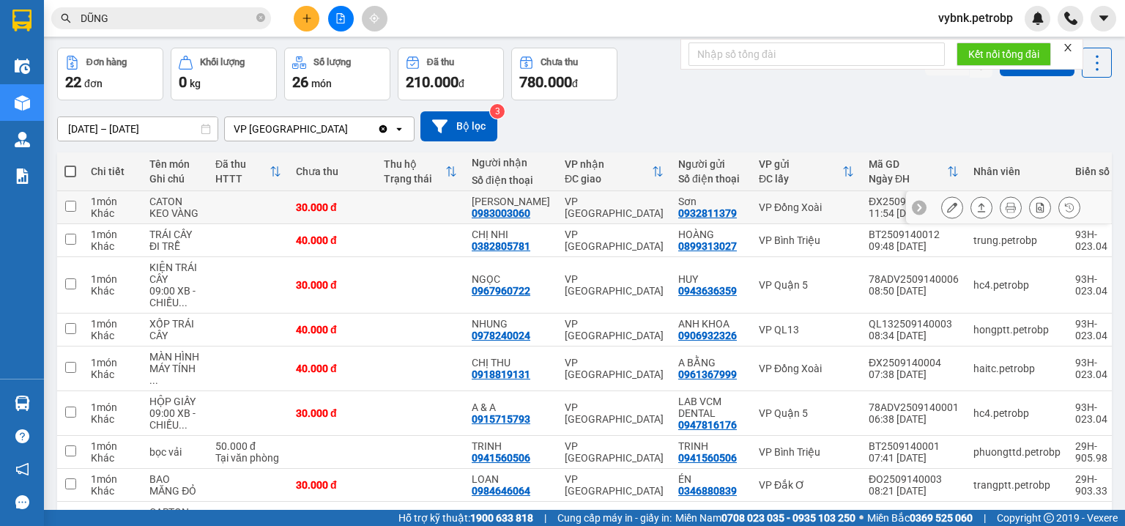
scroll to position [0, 0]
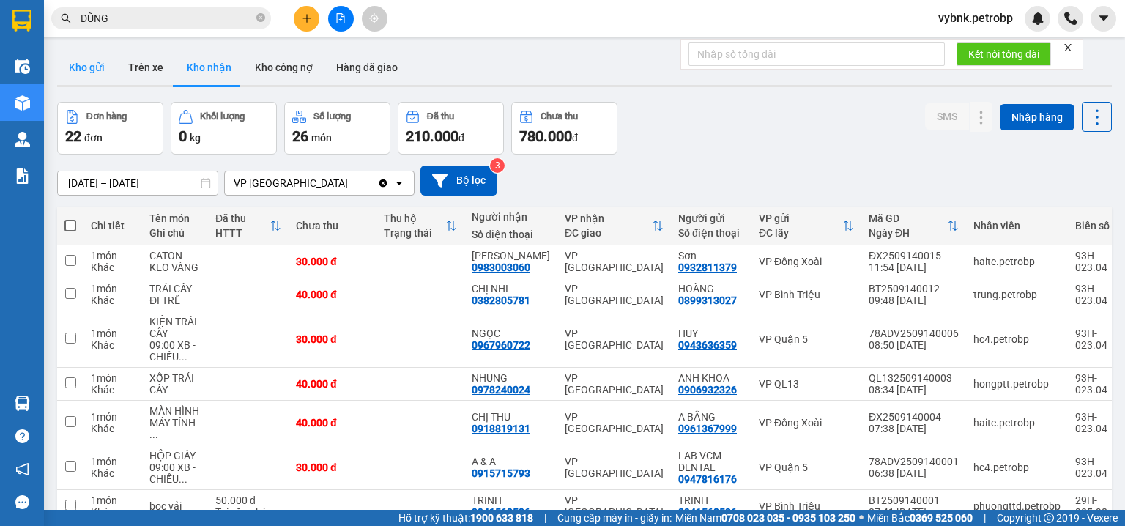
click at [75, 70] on button "Kho gửi" at bounding box center [86, 67] width 59 height 35
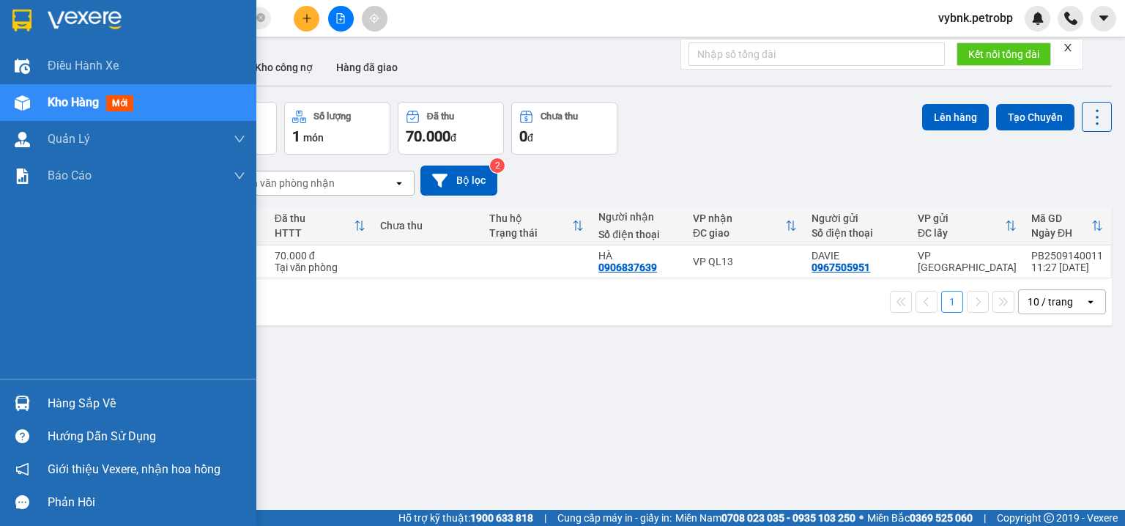
click at [19, 401] on img at bounding box center [22, 403] width 15 height 15
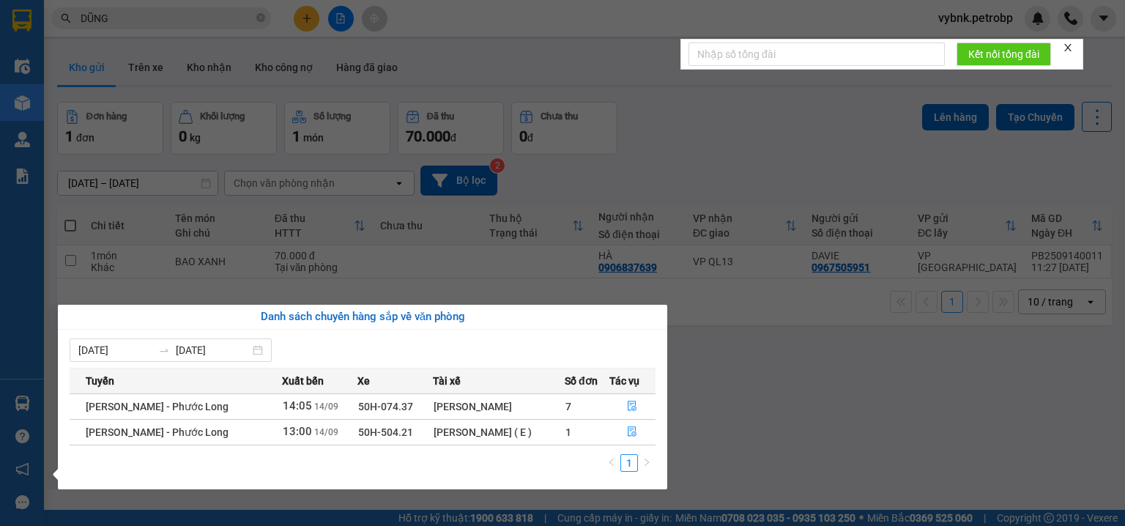
click at [202, 62] on section "Kết quả tìm kiếm ( 6518 ) Bộ lọc Ngày tạo đơn gần nhất Mã ĐH Trạng thái Món hàn…" at bounding box center [562, 263] width 1125 height 526
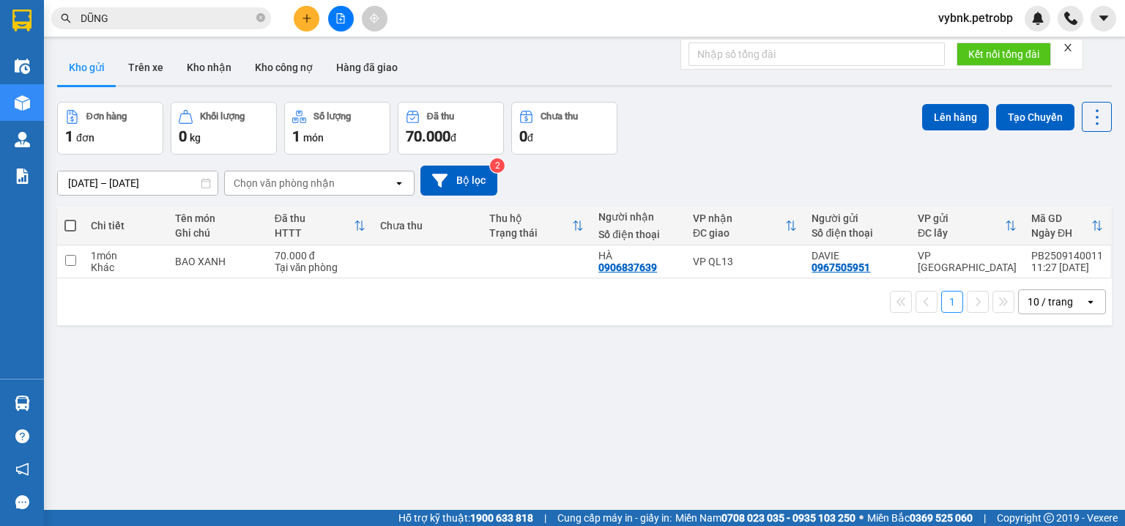
click at [202, 62] on button "Kho nhận" at bounding box center [209, 67] width 68 height 35
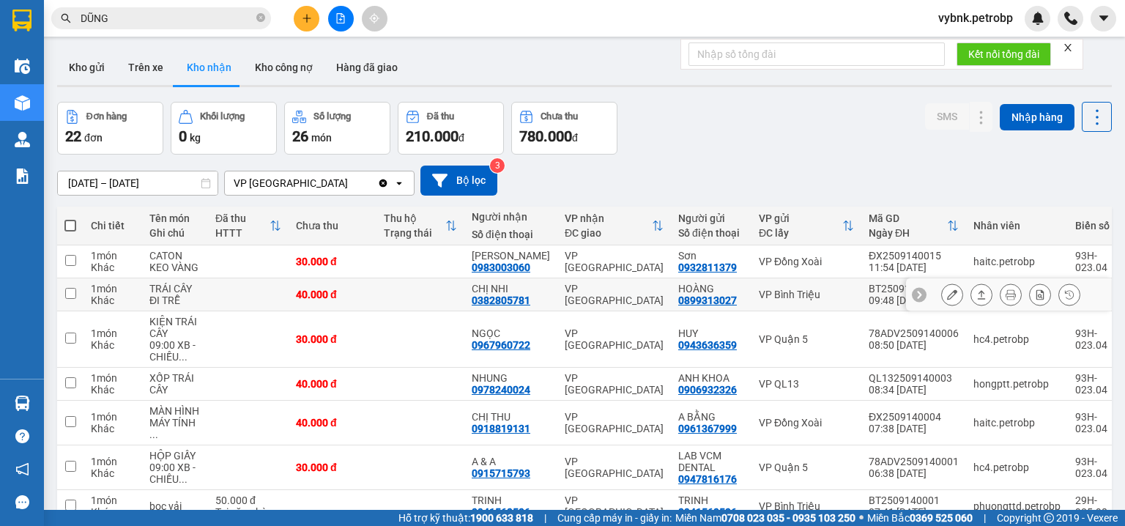
click at [947, 290] on icon at bounding box center [952, 294] width 10 height 10
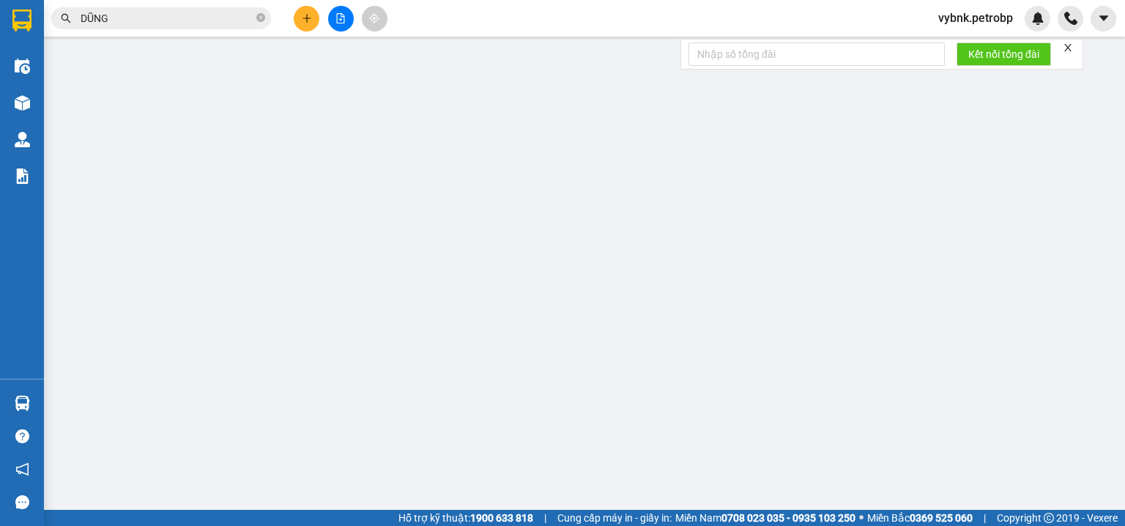
type input "0899313027"
type input "HOÀNG"
type input "0382805781"
type input "CHỊ NHI"
type input "40.000"
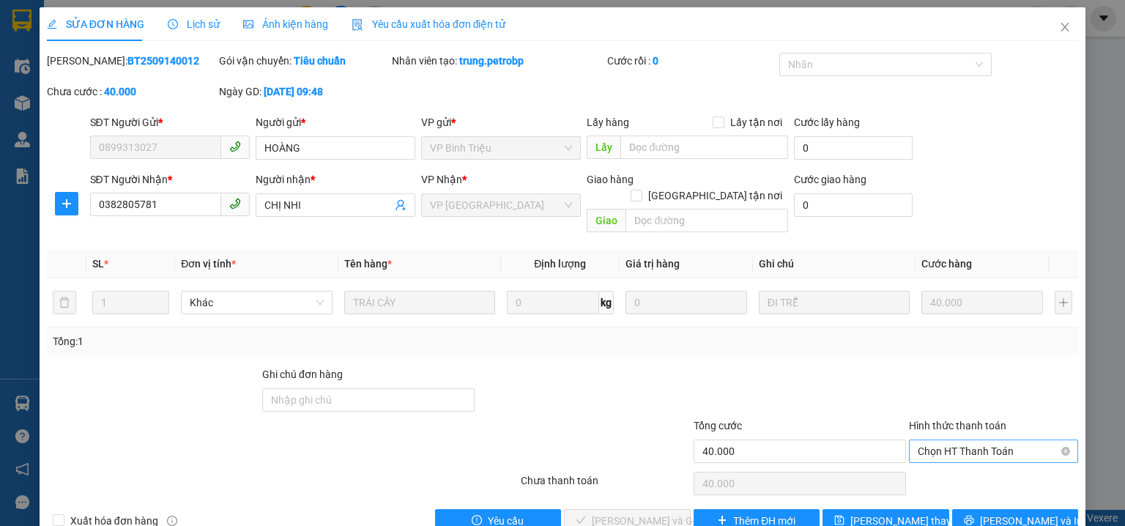
click at [933, 440] on span "Chọn HT Thanh Toán" at bounding box center [994, 451] width 152 height 22
click at [931, 461] on div "Tại văn phòng" at bounding box center [985, 464] width 151 height 16
type input "0"
click at [679, 509] on button "[PERSON_NAME] và Giao hàng" at bounding box center [627, 520] width 127 height 23
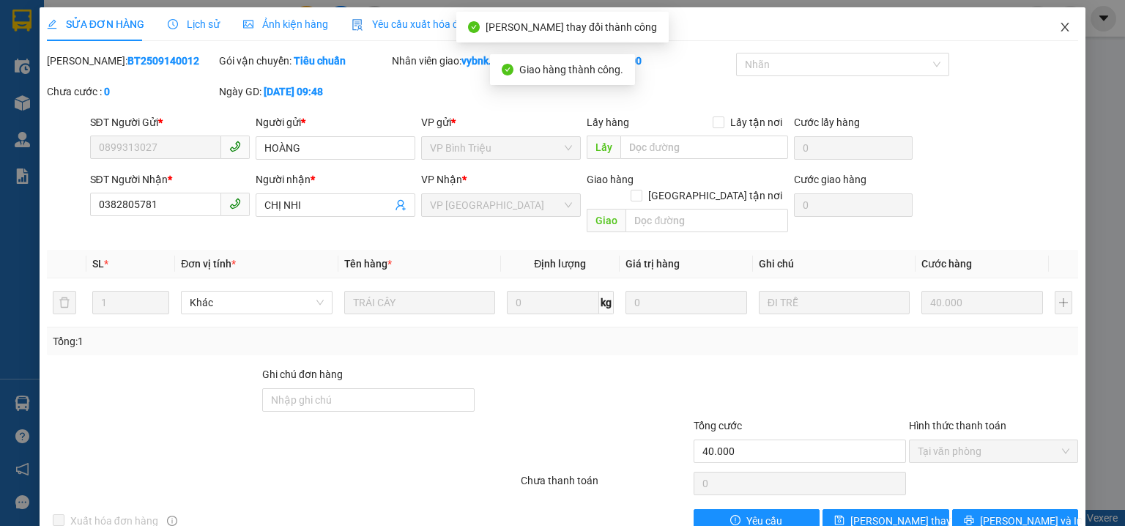
click at [1058, 20] on span "Close" at bounding box center [1064, 27] width 41 height 41
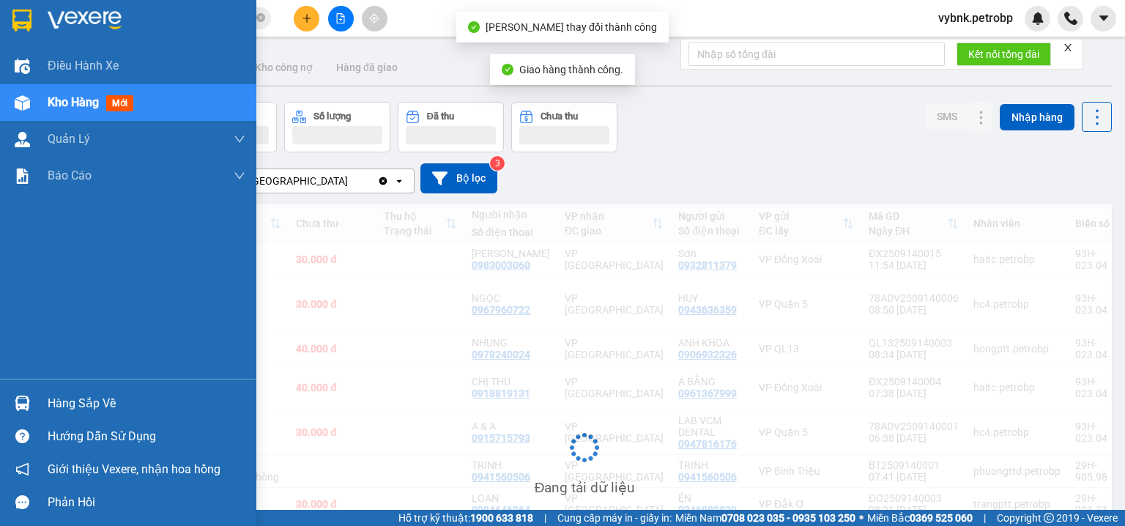
click at [21, 402] on img at bounding box center [22, 403] width 15 height 15
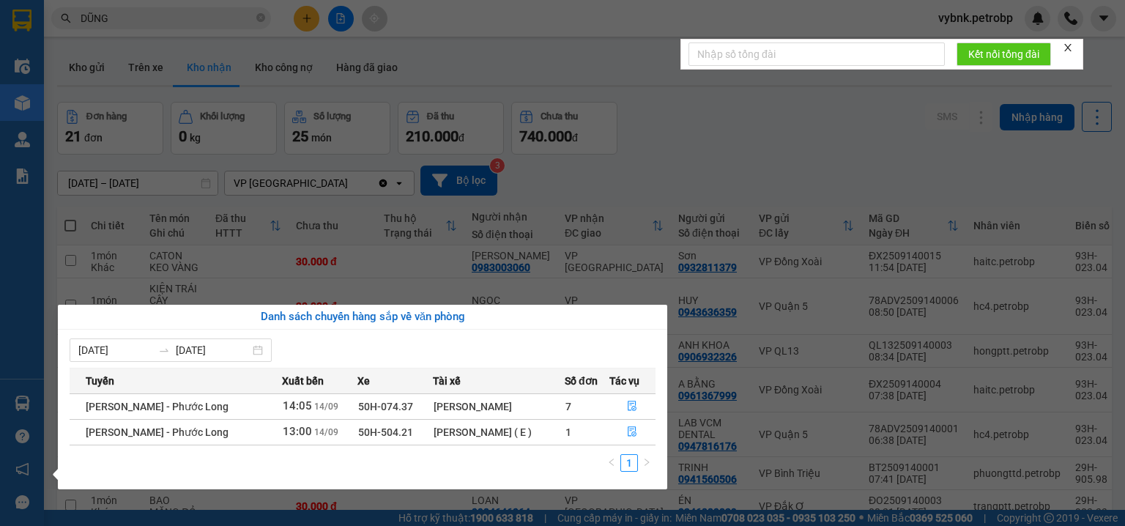
click at [741, 108] on section "Kết quả tìm kiếm ( 6518 ) Bộ lọc Ngày tạo đơn gần nhất Mã ĐH Trạng thái Món hàn…" at bounding box center [562, 263] width 1125 height 526
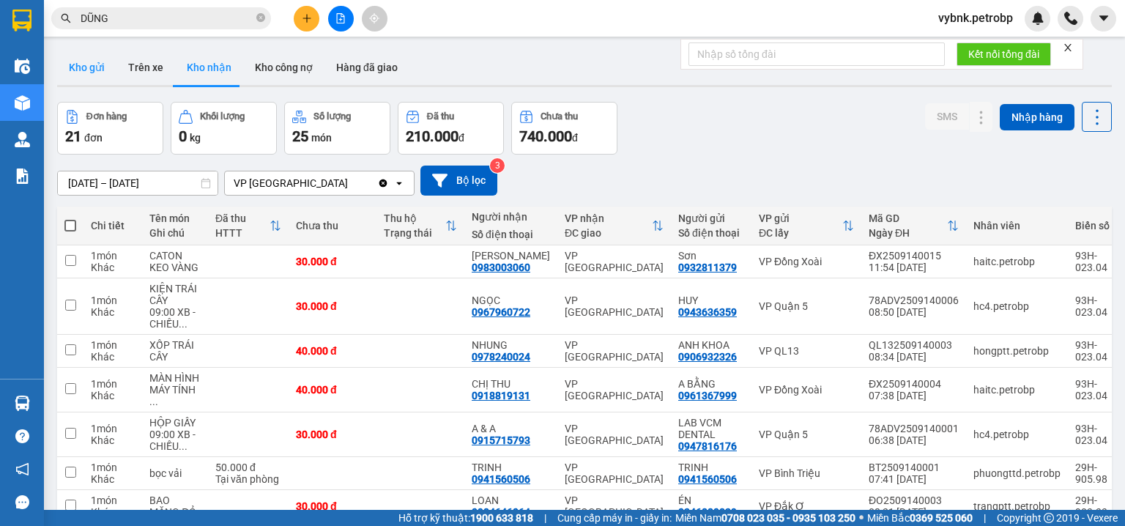
click at [78, 62] on button "Kho gửi" at bounding box center [86, 67] width 59 height 35
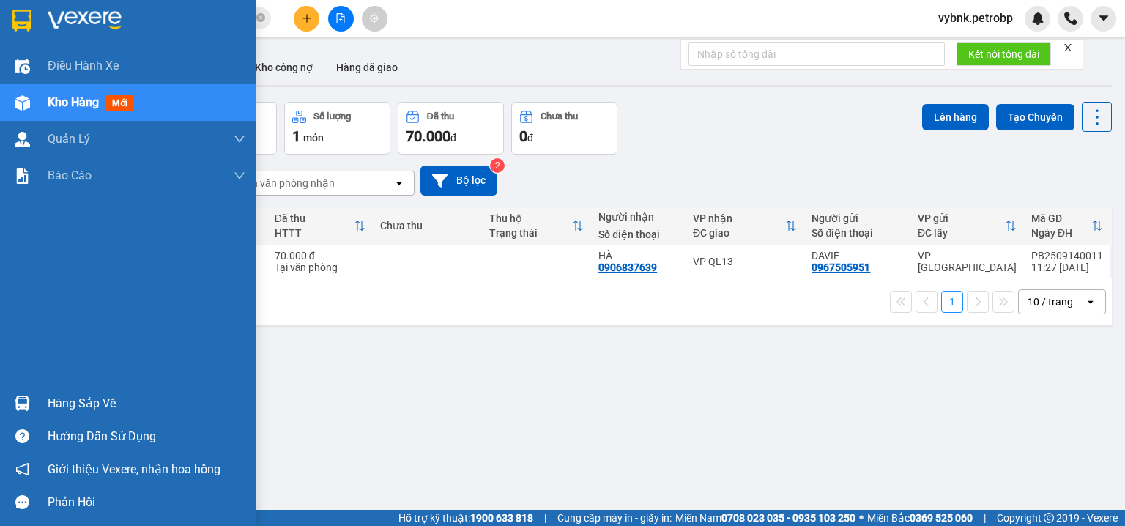
click at [17, 404] on img at bounding box center [22, 403] width 15 height 15
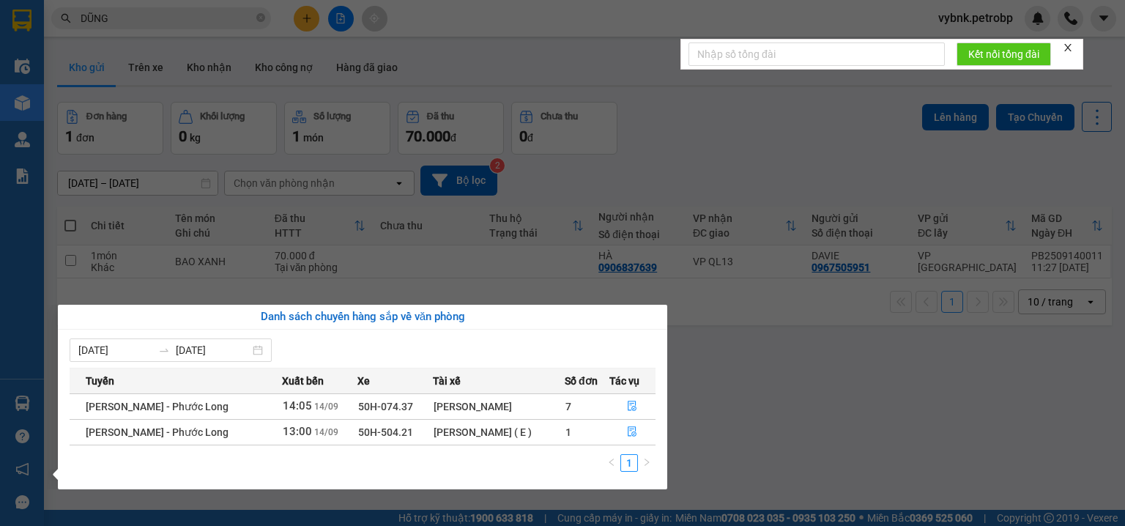
click at [731, 158] on section "Kết quả tìm kiếm ( 6518 ) Bộ lọc Ngày tạo đơn gần nhất Mã ĐH Trạng thái Món hàn…" at bounding box center [562, 263] width 1125 height 526
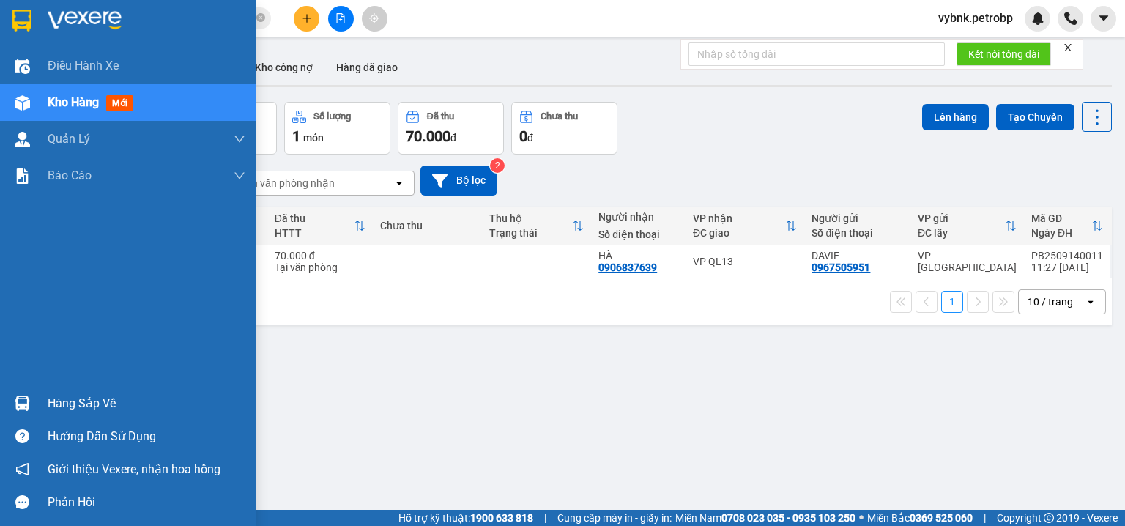
click at [21, 396] on img at bounding box center [22, 403] width 15 height 15
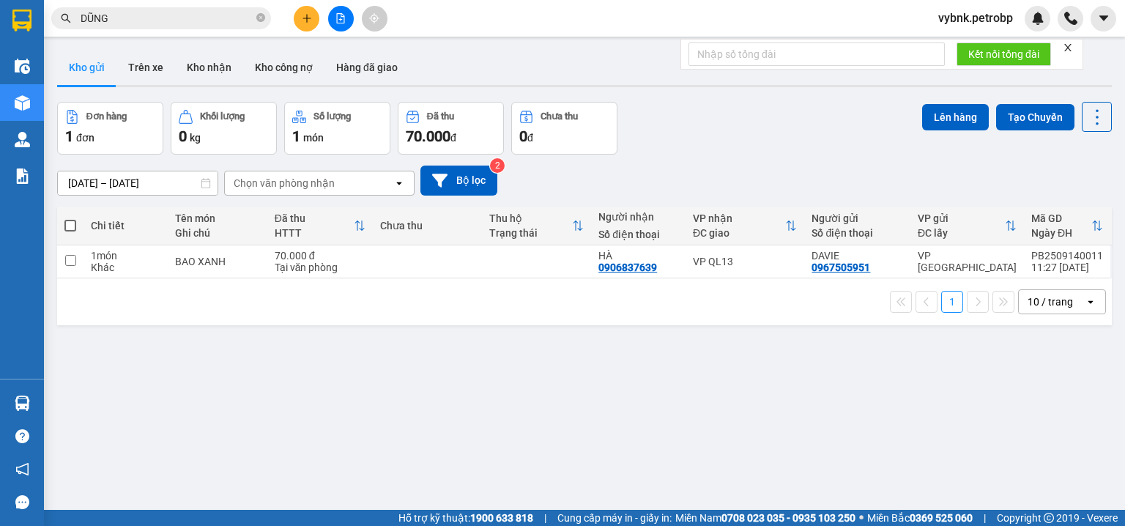
click at [249, 15] on section "Kết quả tìm kiếm ( 6518 ) Bộ lọc Ngày tạo đơn gần nhất Mã ĐH Trạng thái Món hàn…" at bounding box center [562, 263] width 1125 height 526
click at [259, 16] on icon "close-circle" at bounding box center [260, 17] width 9 height 9
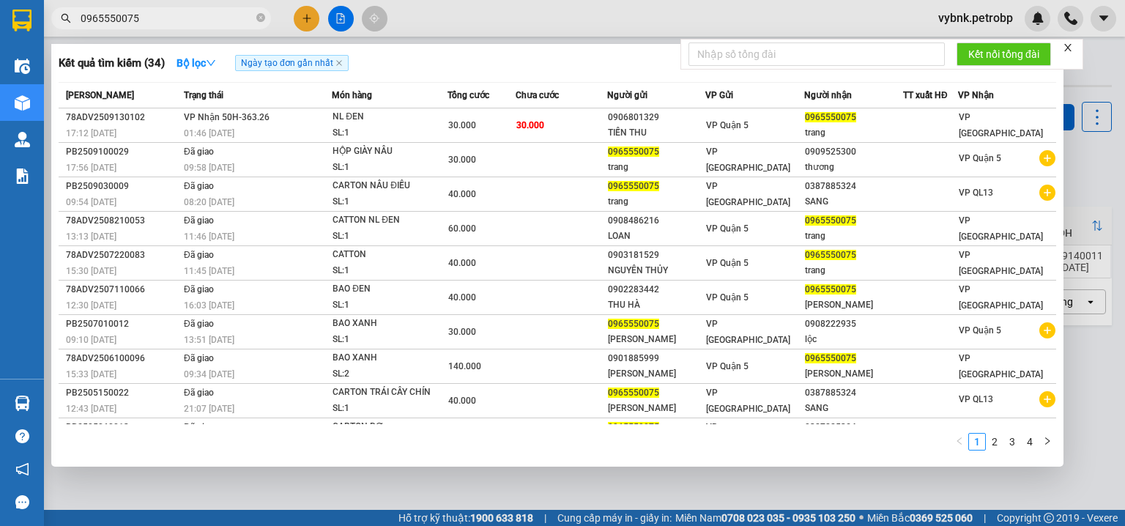
type input "0965550075"
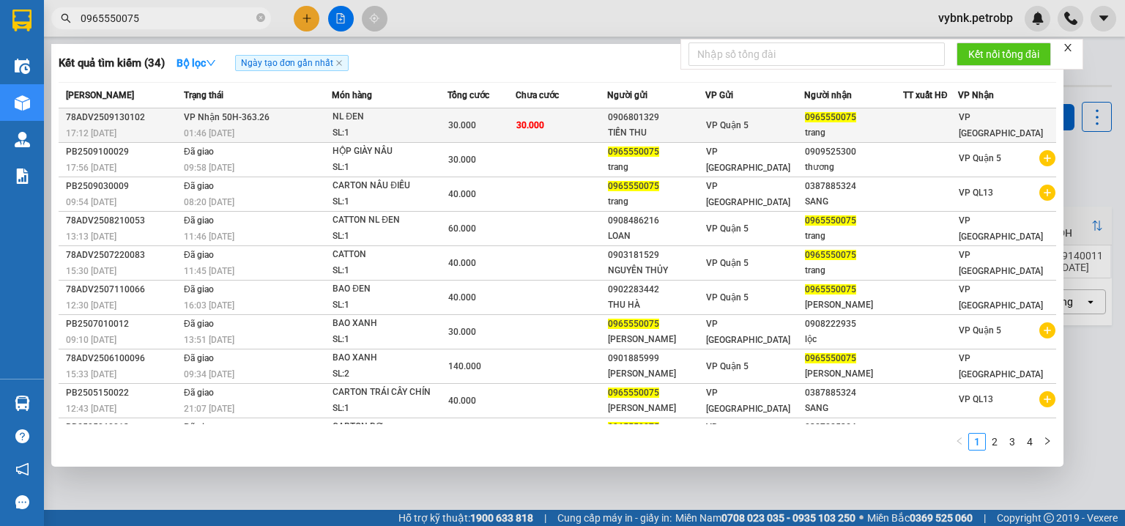
click at [460, 106] on th "Tổng cước" at bounding box center [482, 96] width 68 height 26
click at [458, 120] on span "30.000" at bounding box center [462, 125] width 28 height 10
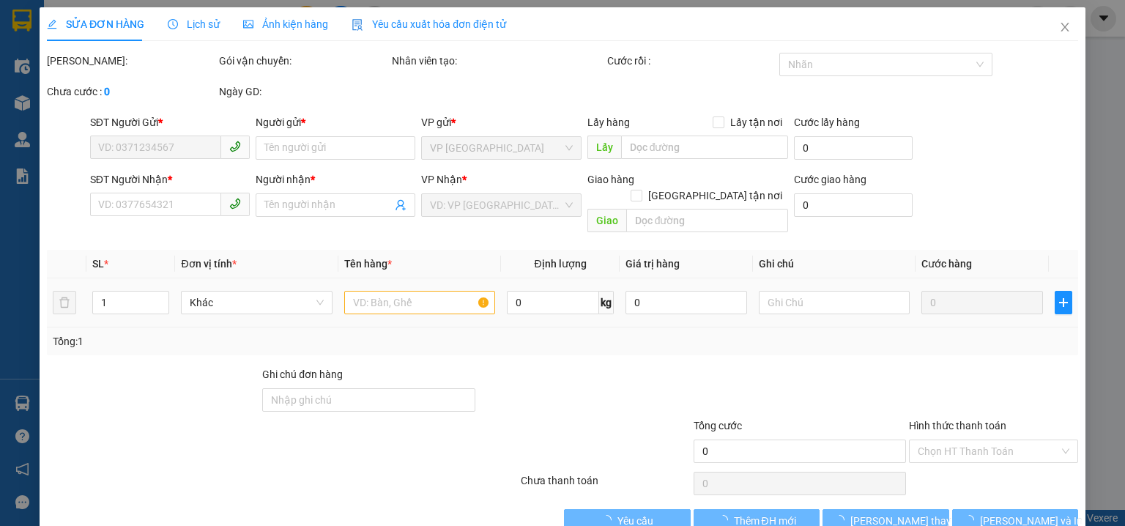
type input "0906801329"
type input "TIẾN THU"
type input "0965550075"
type input "trang"
type input "30.000"
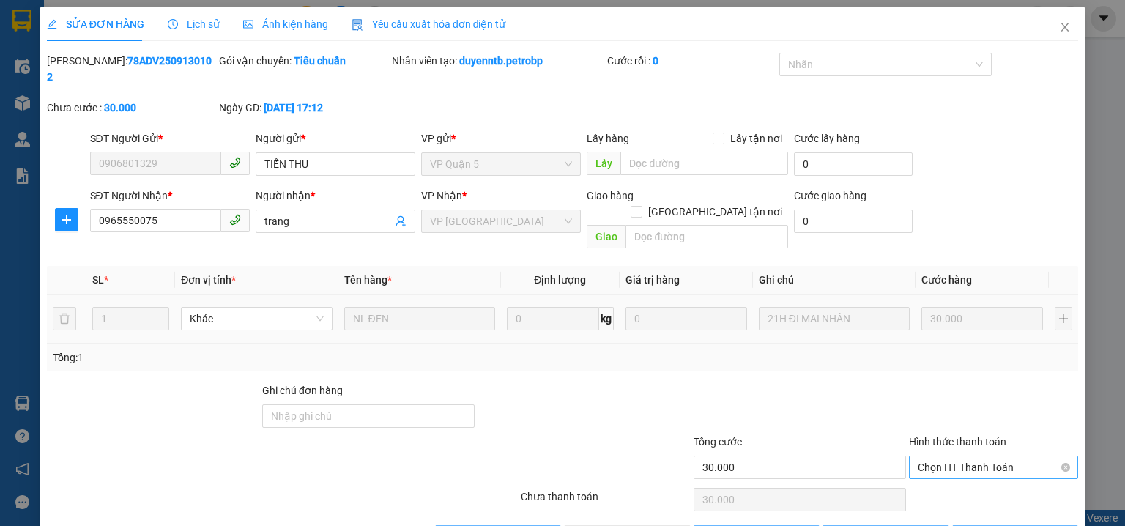
click at [918, 456] on span "Chọn HT Thanh Toán" at bounding box center [994, 467] width 152 height 22
click at [926, 460] on div "Tại văn phòng" at bounding box center [985, 464] width 151 height 16
type input "0"
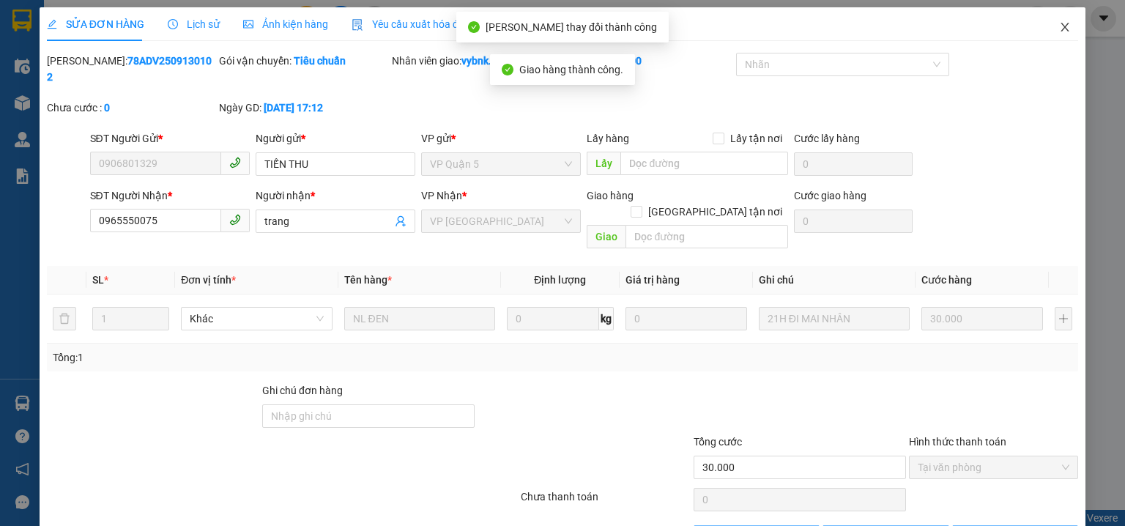
click at [1059, 30] on icon "close" at bounding box center [1065, 27] width 12 height 12
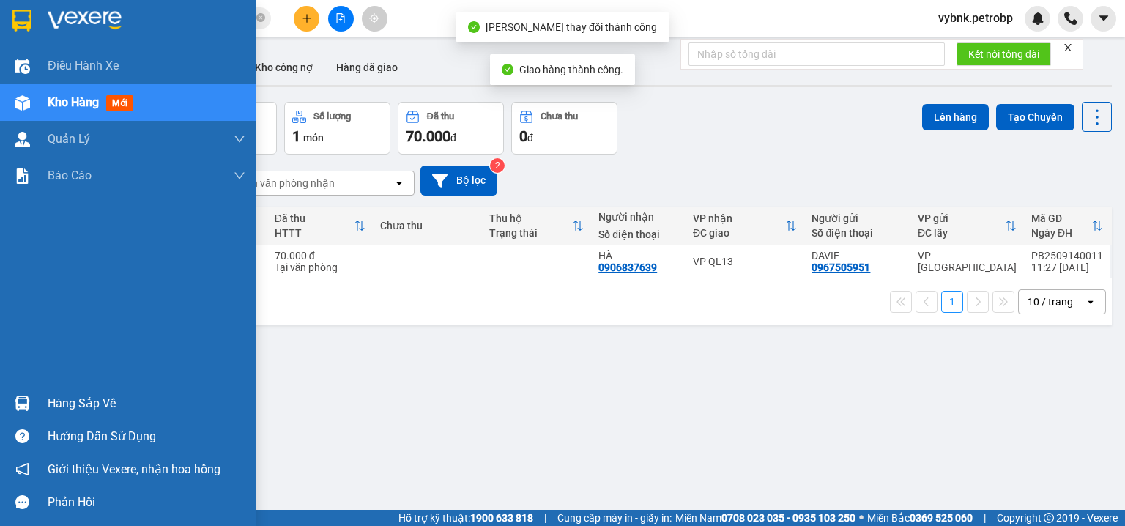
click at [35, 399] on div "Hàng sắp về" at bounding box center [128, 403] width 256 height 33
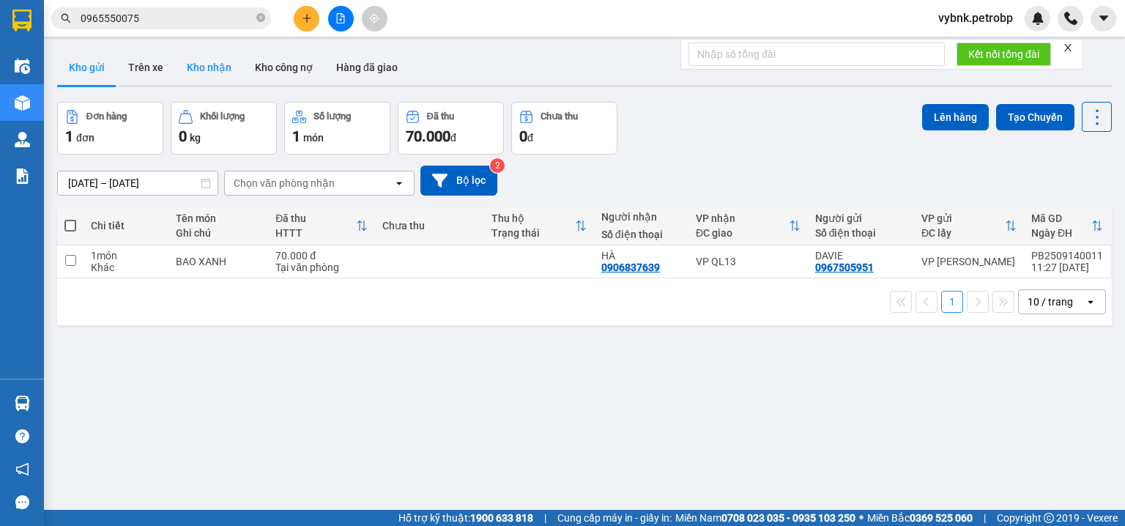
click at [216, 62] on section "Kết quả tìm kiếm ( 34 ) Bộ lọc Ngày tạo đơn gần nhất Mã ĐH Trạng thái Món hàng …" at bounding box center [562, 263] width 1125 height 526
click at [216, 62] on button "Kho nhận" at bounding box center [209, 67] width 68 height 35
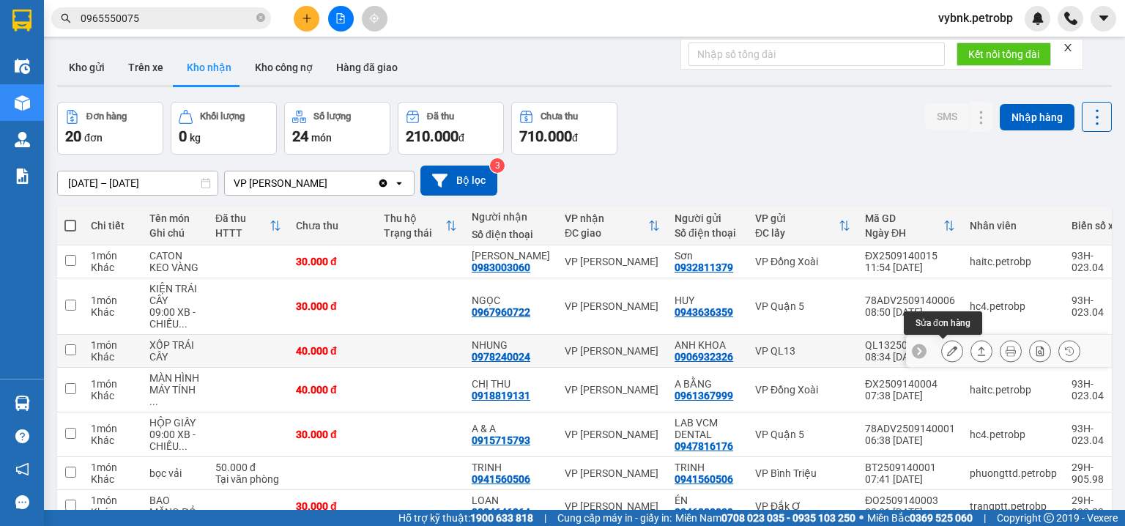
click at [948, 351] on icon at bounding box center [952, 351] width 10 height 10
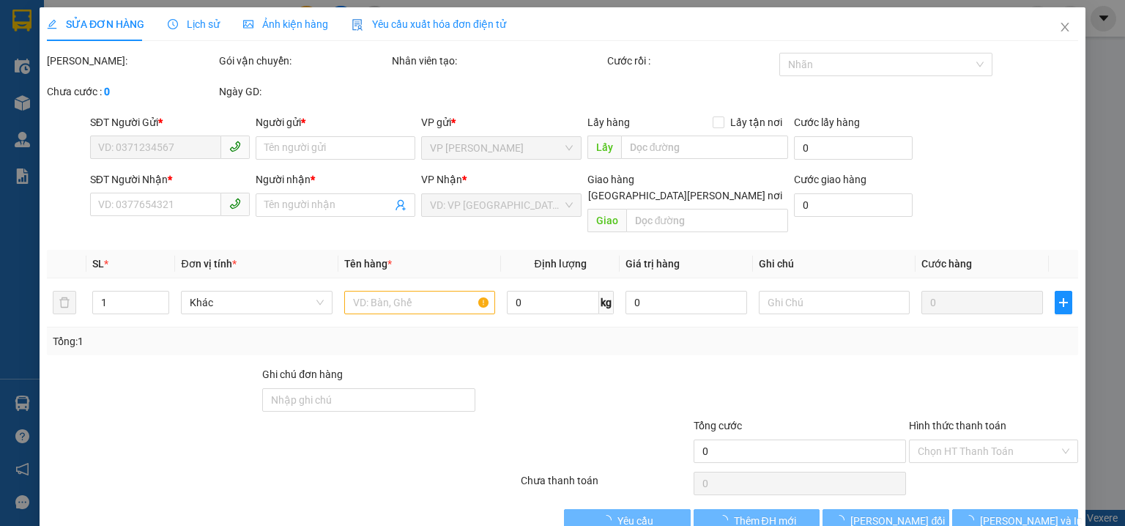
type input "0906932326"
type input "ANH KHOA"
type input "0978240024"
type input "NHUNG"
type input "40.000"
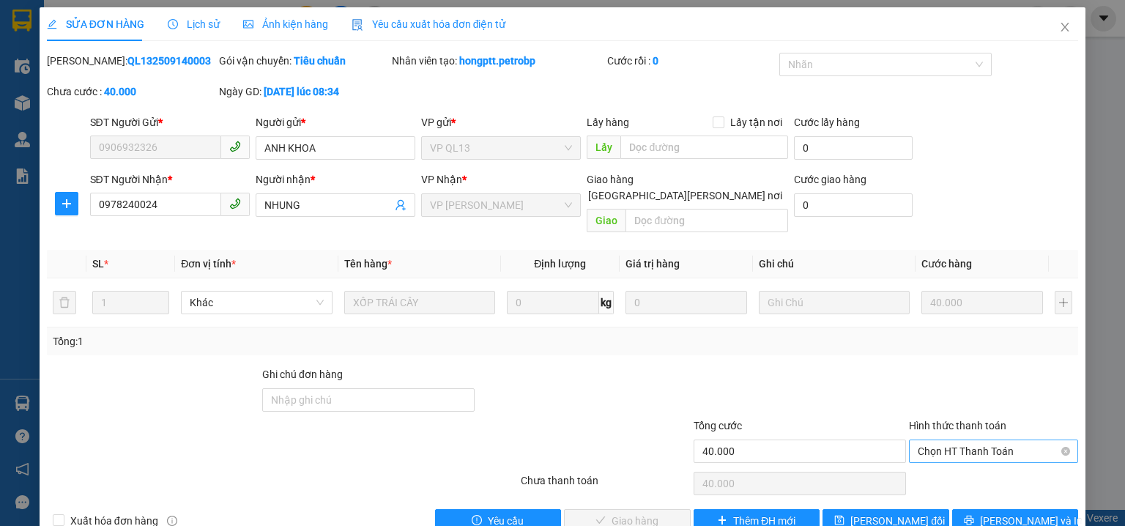
click at [940, 440] on span "Chọn HT Thanh Toán" at bounding box center [994, 451] width 152 height 22
click at [931, 467] on div "Tại văn phòng" at bounding box center [985, 464] width 151 height 16
type input "0"
click at [648, 513] on span "[PERSON_NAME] và Giao hàng" at bounding box center [691, 521] width 198 height 16
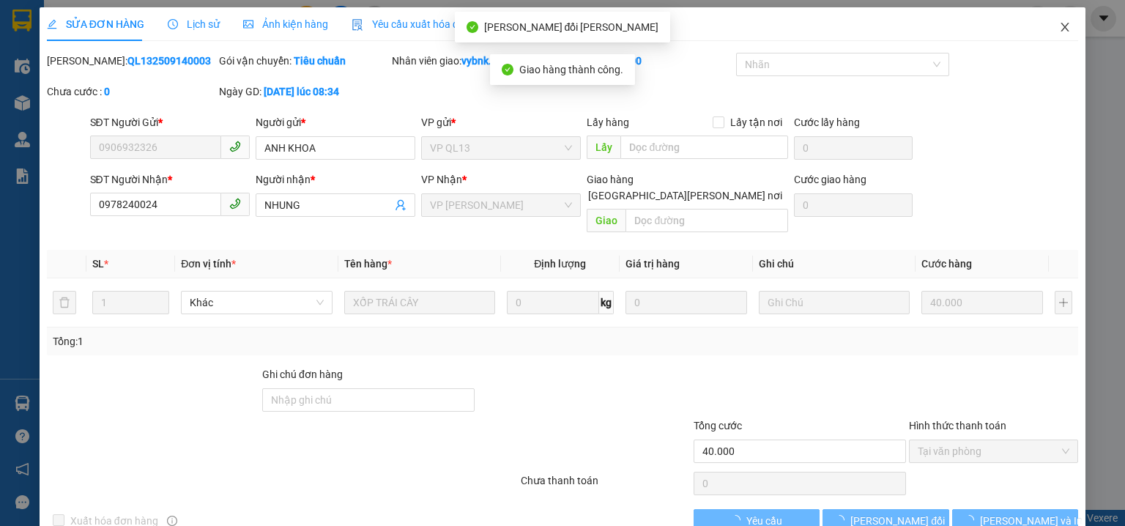
click at [1059, 23] on icon "close" at bounding box center [1065, 27] width 12 height 12
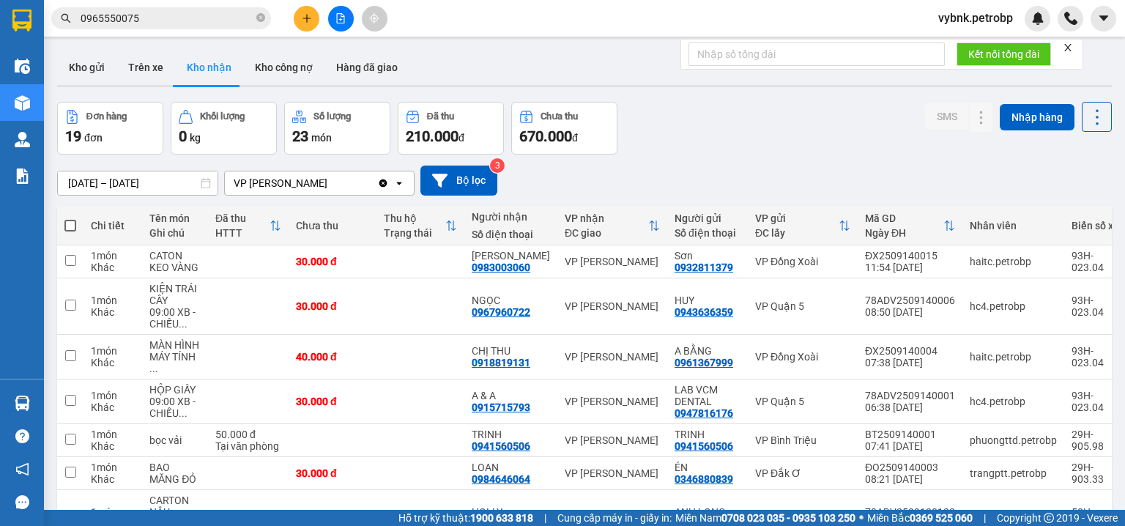
click at [59, 39] on main "ver 1.8.143 Kho gửi Trên xe Kho nhận Kho công nợ Hàng đã giao Đơn hàng 19 đơn K…" at bounding box center [562, 255] width 1125 height 510
click at [70, 62] on button "Kho gửi" at bounding box center [86, 67] width 59 height 35
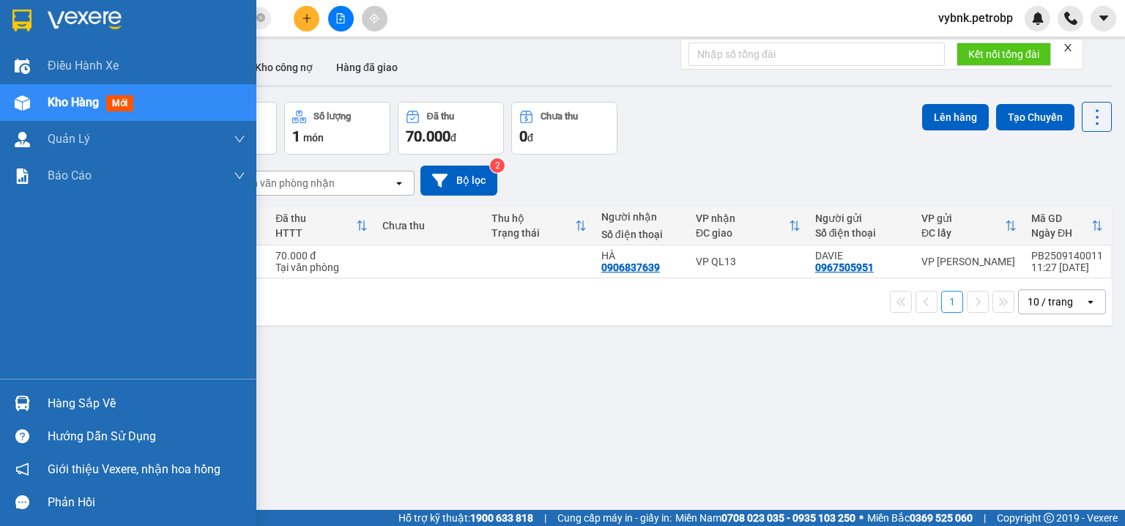
click at [17, 400] on img at bounding box center [22, 403] width 15 height 15
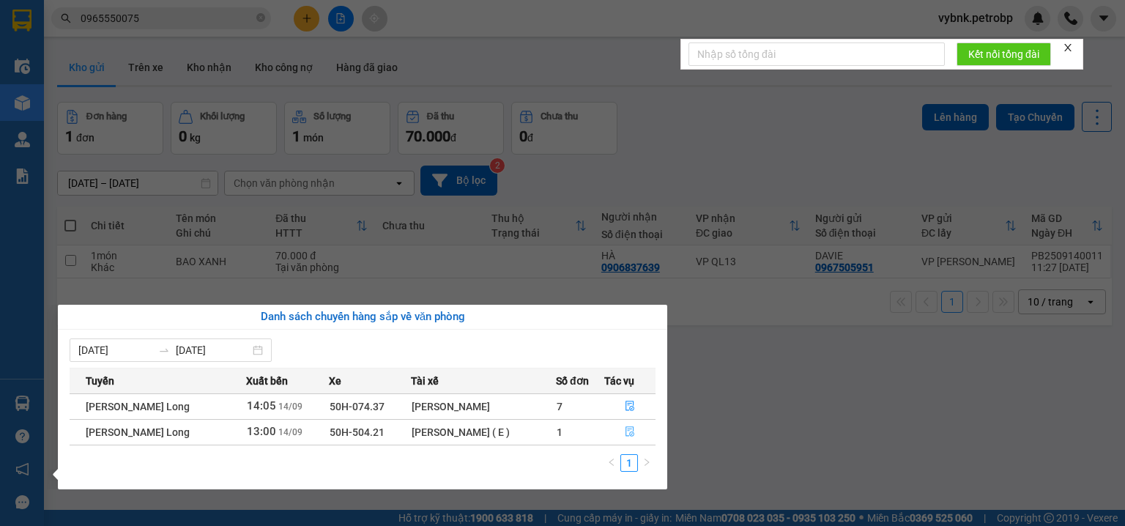
click at [637, 434] on button "button" at bounding box center [630, 431] width 50 height 23
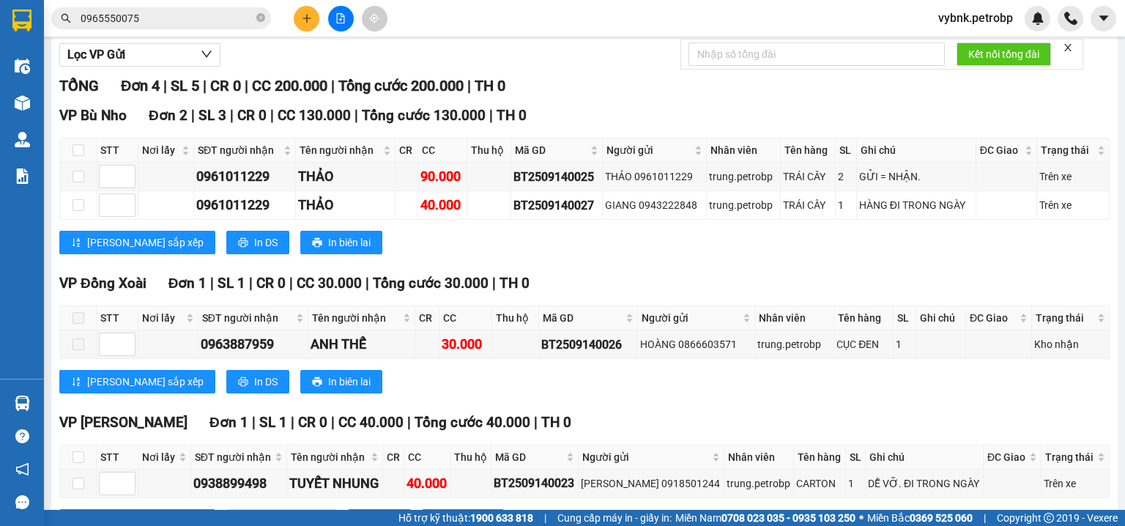
scroll to position [229, 0]
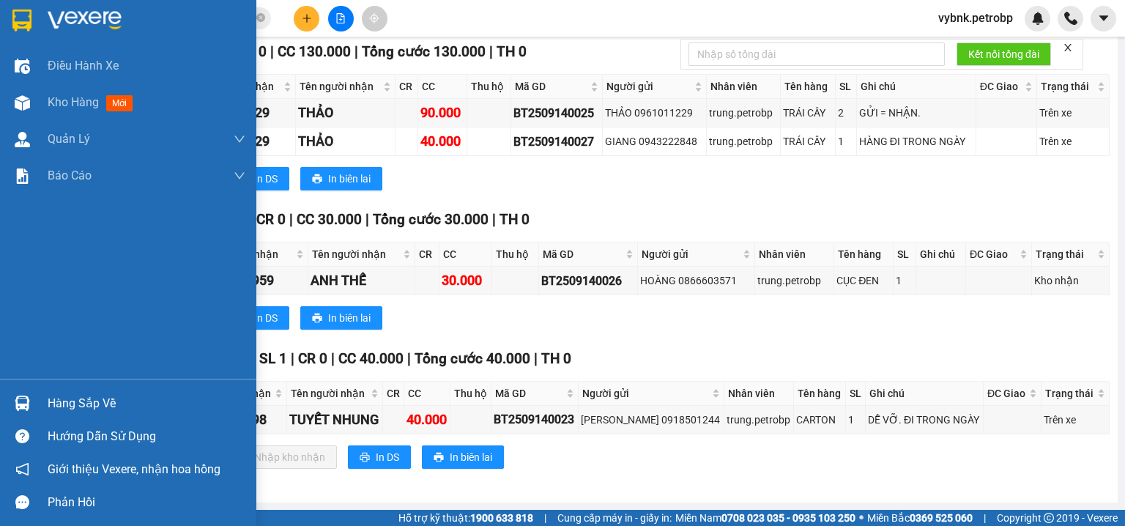
click at [18, 404] on img at bounding box center [22, 403] width 15 height 15
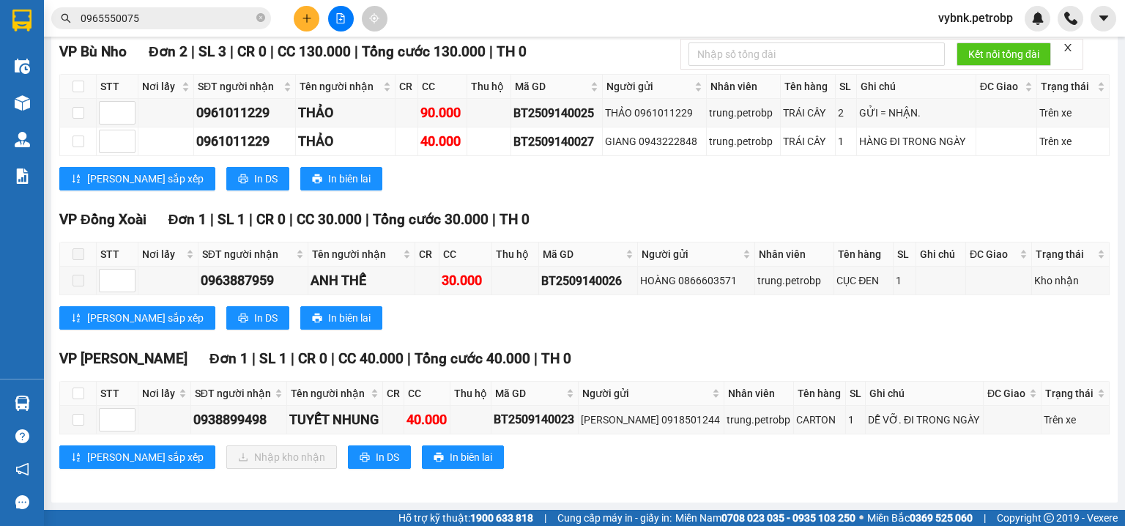
click at [257, 18] on section "Kết quả tìm kiếm ( 34 ) Bộ lọc Ngày tạo đơn gần nhất Mã ĐH Trạng thái Món hàng …" at bounding box center [562, 263] width 1125 height 526
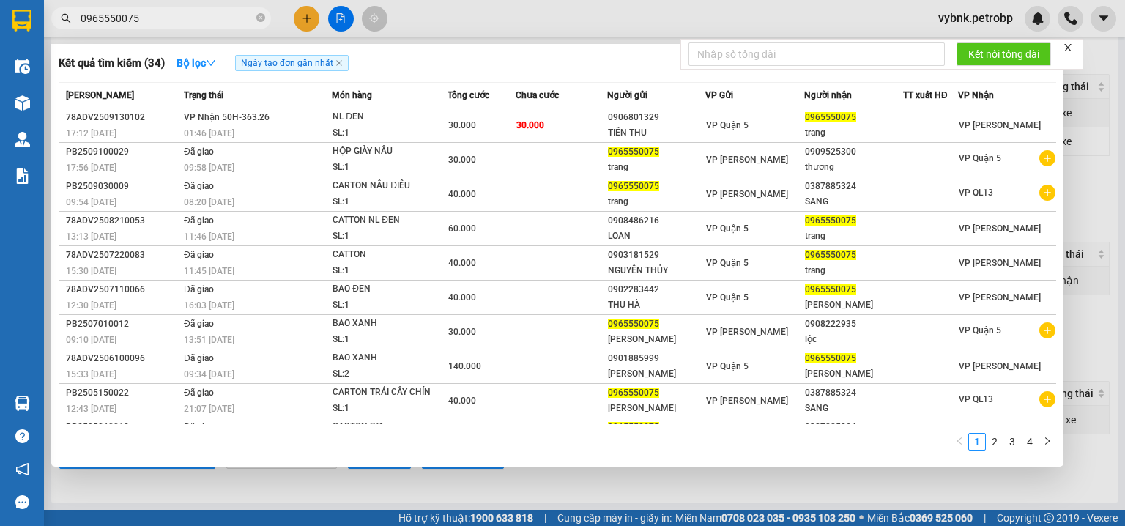
click at [257, 18] on icon "close-circle" at bounding box center [260, 17] width 9 height 9
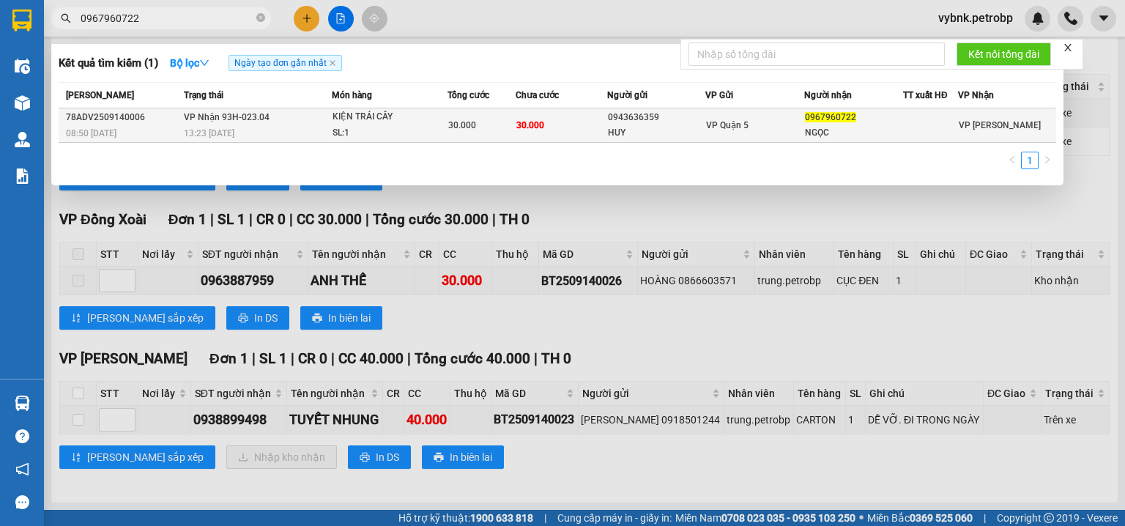
type input "0967960722"
click at [509, 123] on div "30.000" at bounding box center [481, 125] width 67 height 16
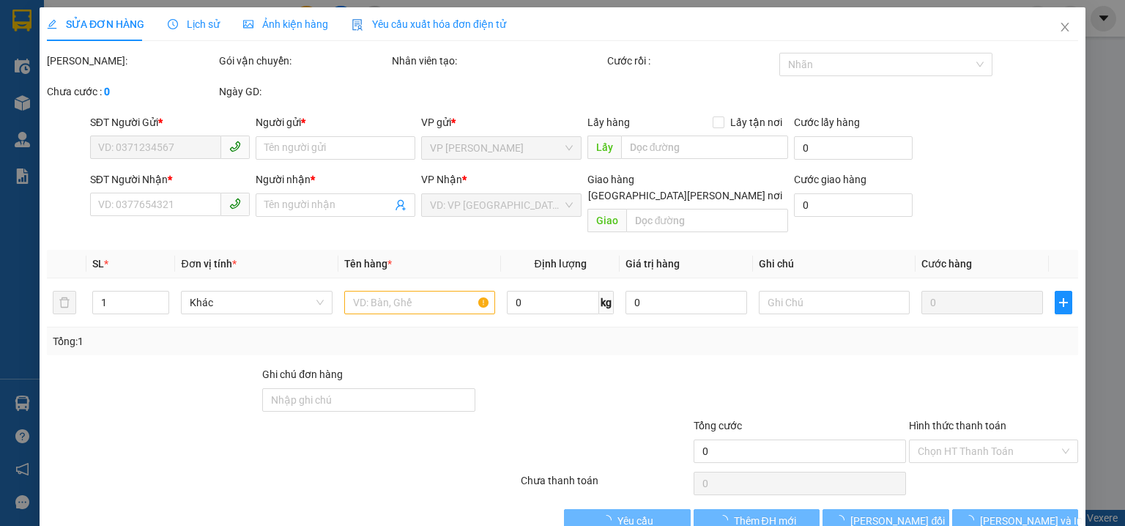
type input "0943636359"
type input "HUY"
type input "0967960722"
type input "NGỌC"
type input "30.000"
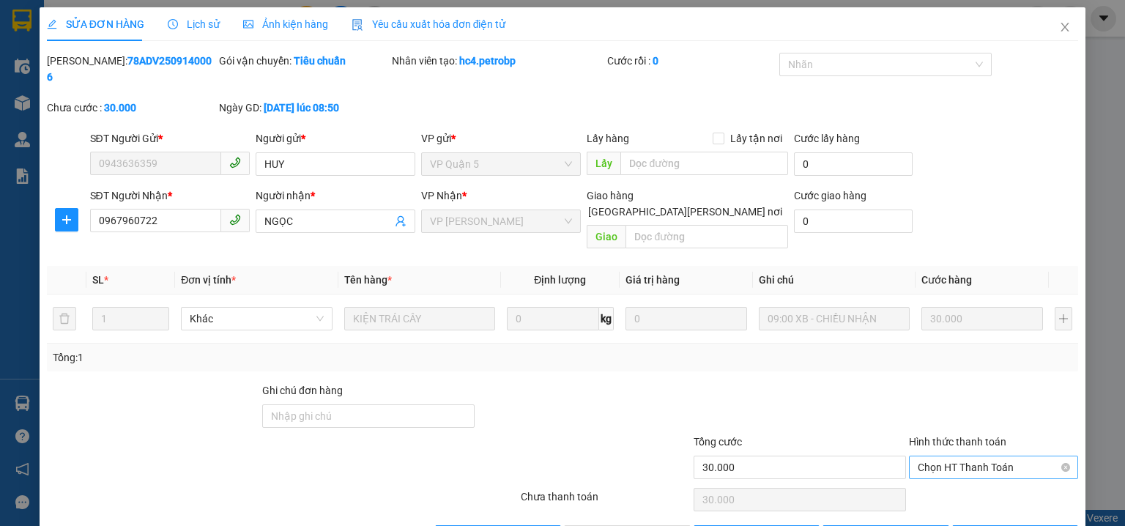
click at [950, 456] on span "Chọn HT Thanh Toán" at bounding box center [994, 467] width 152 height 22
click at [942, 456] on div "Tại văn phòng" at bounding box center [985, 464] width 151 height 16
type input "0"
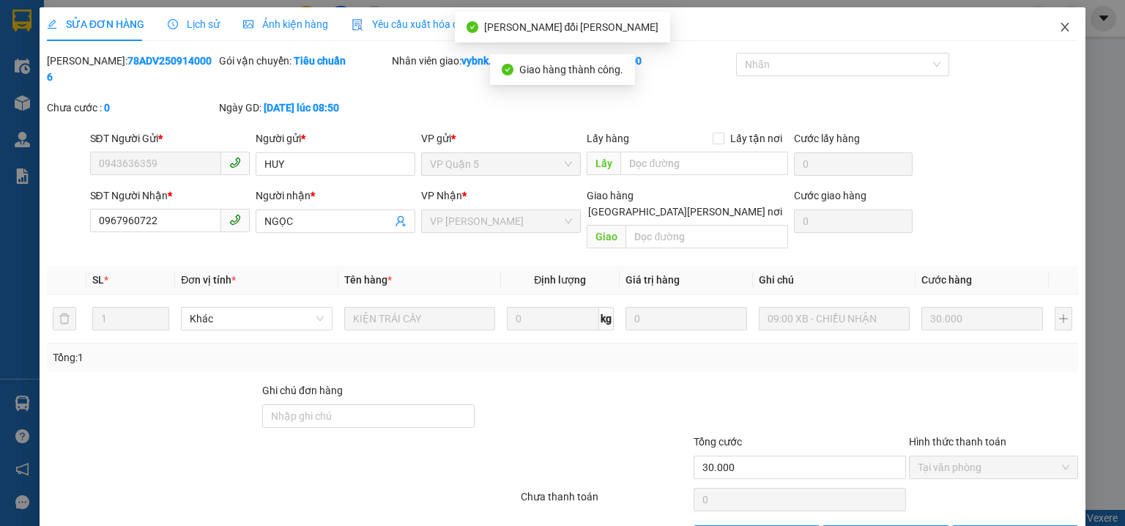
click at [1050, 26] on span "Close" at bounding box center [1064, 27] width 41 height 41
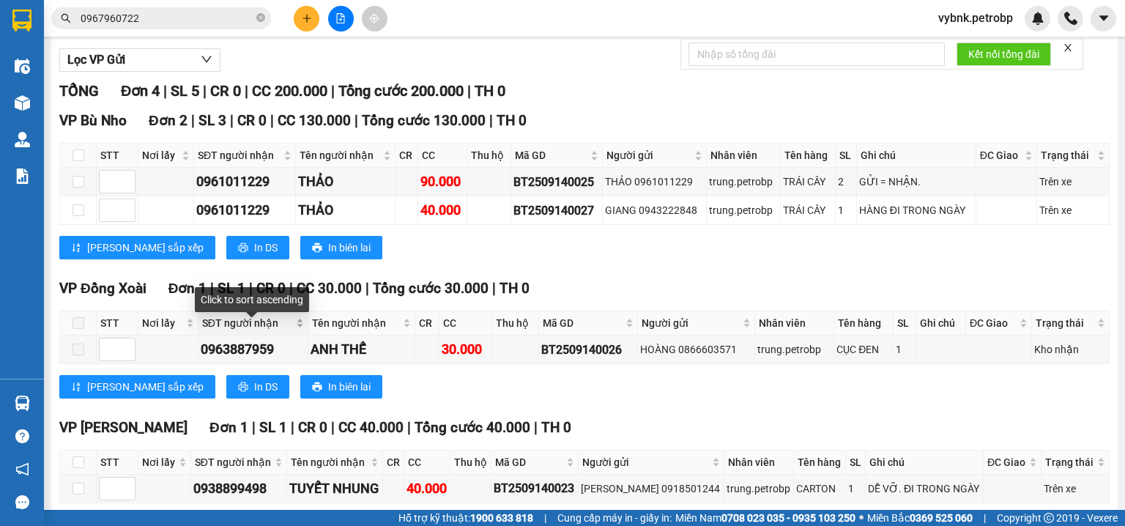
scroll to position [229, 0]
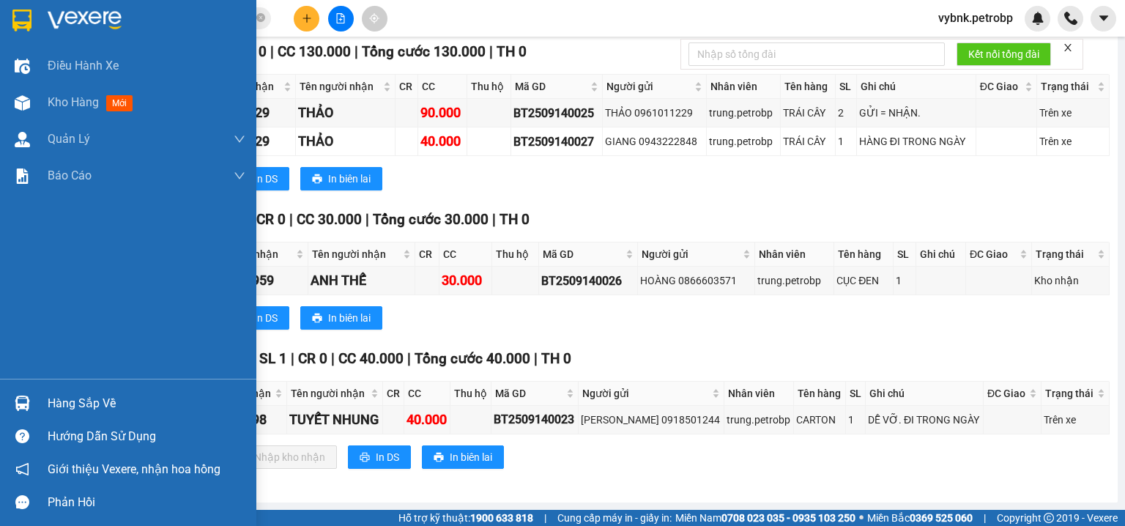
click at [29, 405] on img at bounding box center [22, 403] width 15 height 15
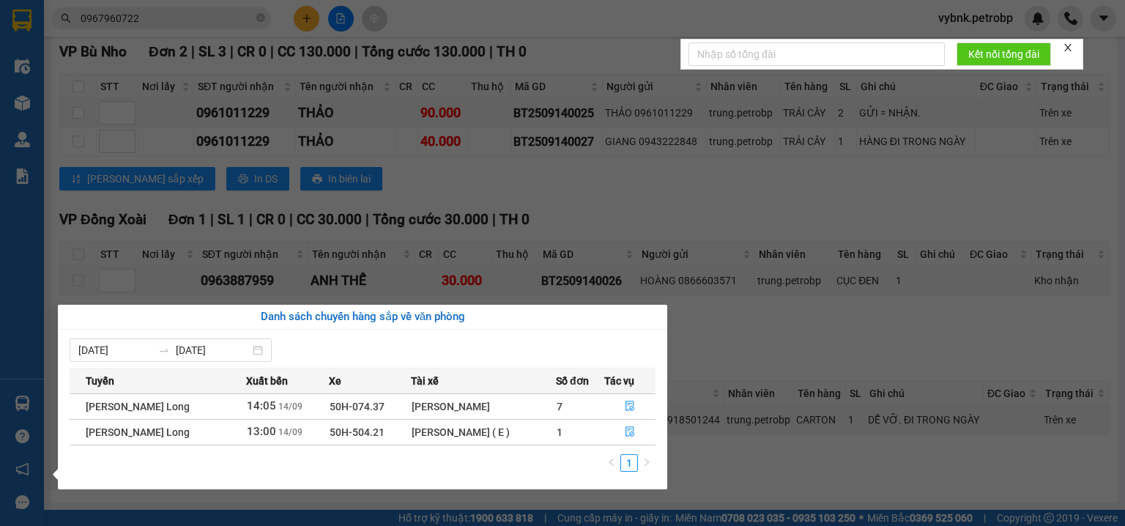
click at [305, 18] on section "Kết quả tìm kiếm ( 1 ) Bộ lọc Ngày tạo đơn gần nhất Mã ĐH Trạng thái Món hàng T…" at bounding box center [562, 263] width 1125 height 526
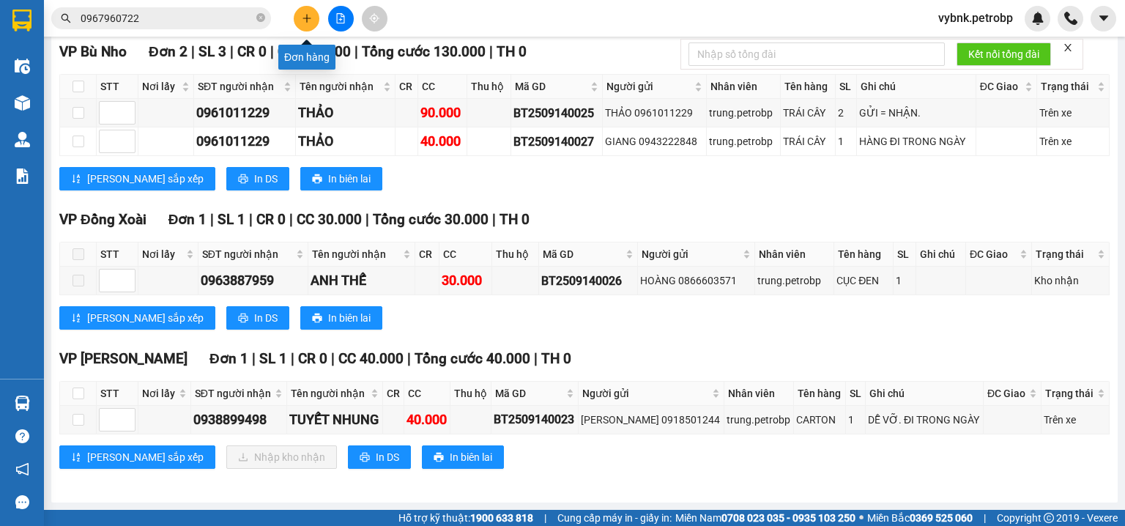
click at [305, 18] on icon "plus" at bounding box center [307, 18] width 8 height 1
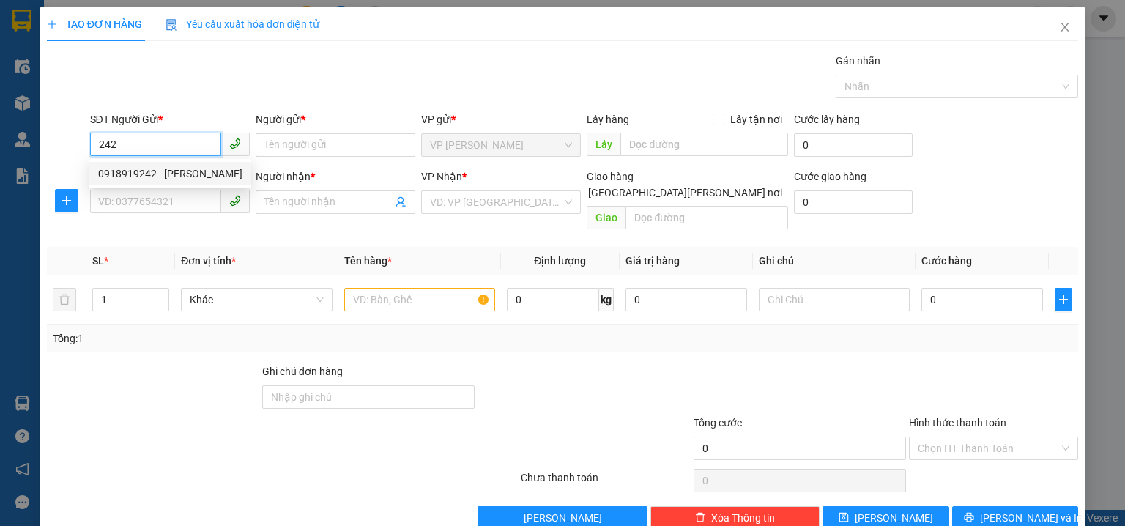
click at [195, 171] on div "0918919242 - HUYỀN" at bounding box center [170, 174] width 144 height 16
type input "0918919242"
type input "HUYỀN"
type input "0908700037"
type input "LABO KTV 90"
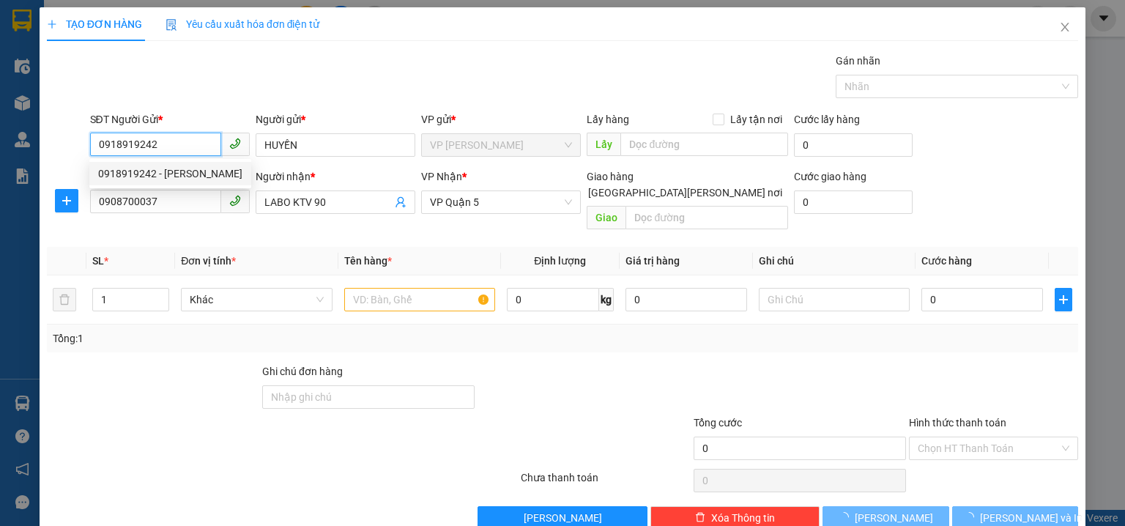
type input "30.000"
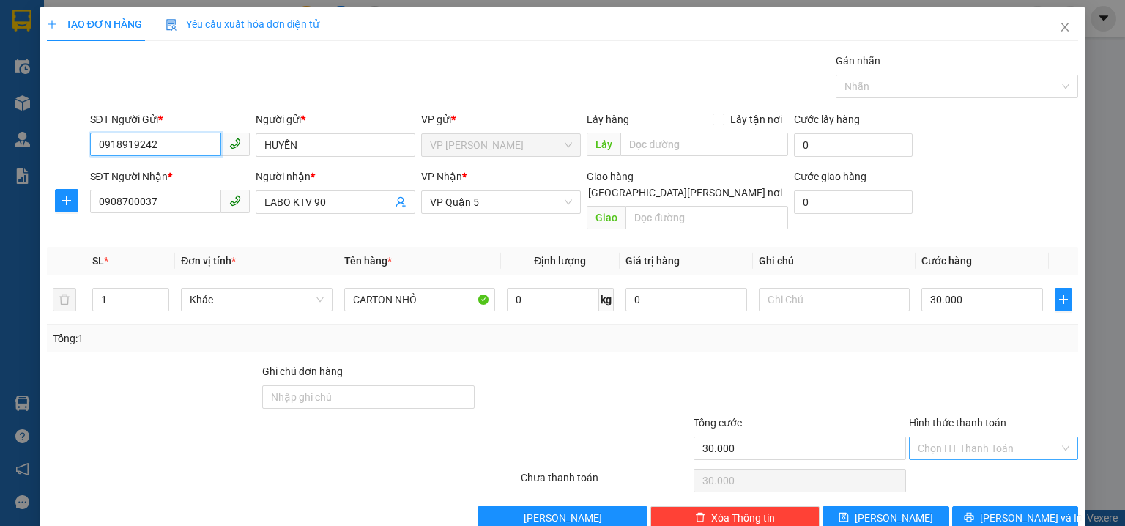
type input "0918919242"
click at [970, 437] on input "Hình thức thanh toán" at bounding box center [988, 448] width 141 height 22
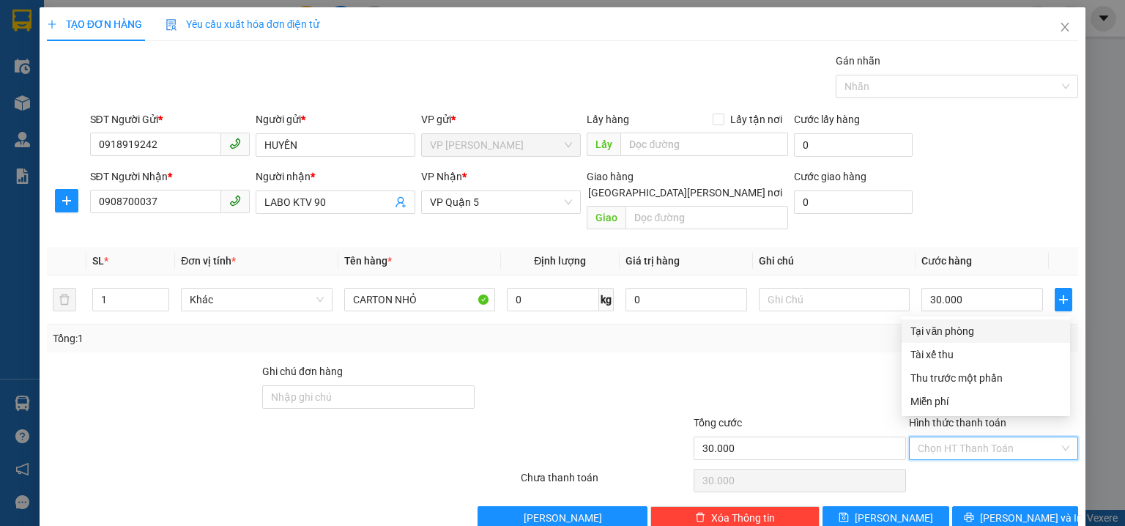
click at [948, 322] on div "Tại văn phòng" at bounding box center [986, 330] width 168 height 23
type input "0"
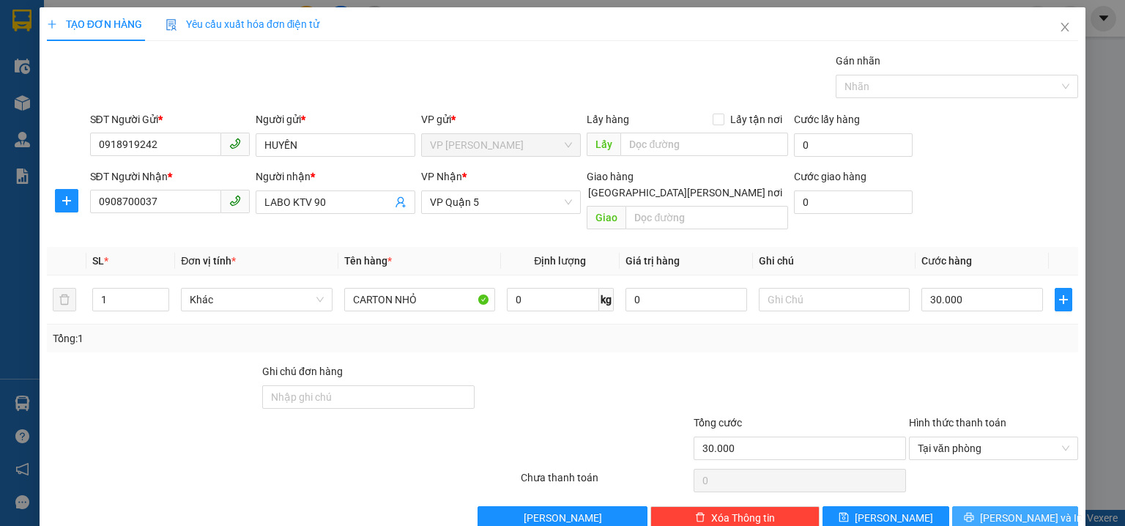
click at [1055, 506] on button "[PERSON_NAME] và In" at bounding box center [1015, 517] width 127 height 23
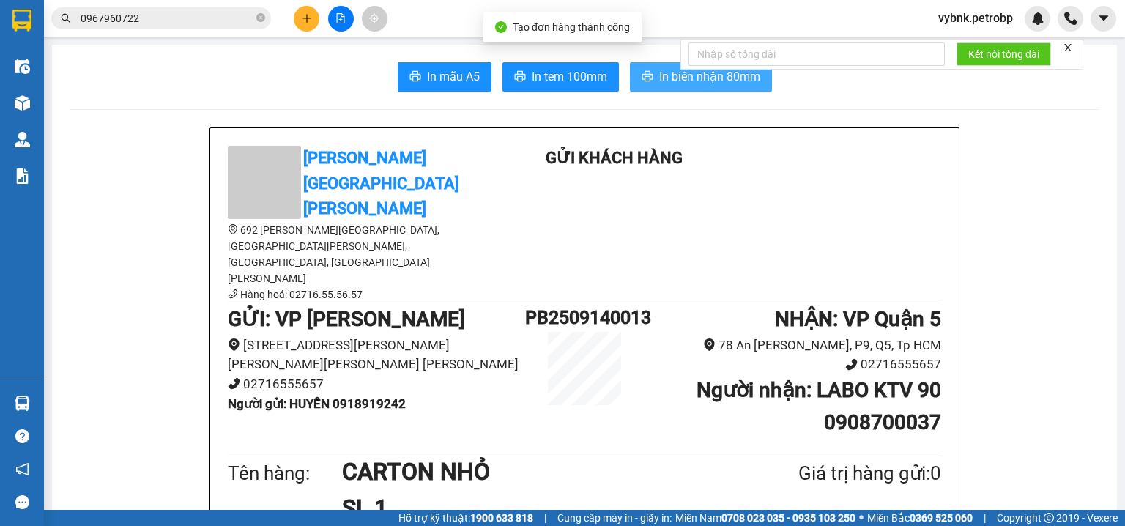
click at [735, 83] on span "In biên nhận 80mm" at bounding box center [709, 76] width 101 height 18
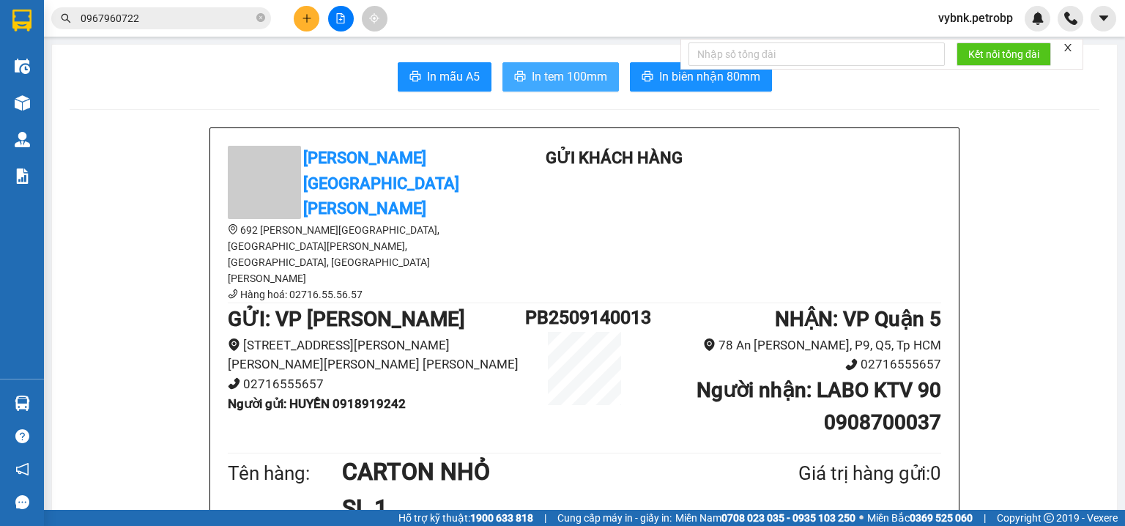
click at [595, 80] on span "In tem 100mm" at bounding box center [569, 76] width 75 height 18
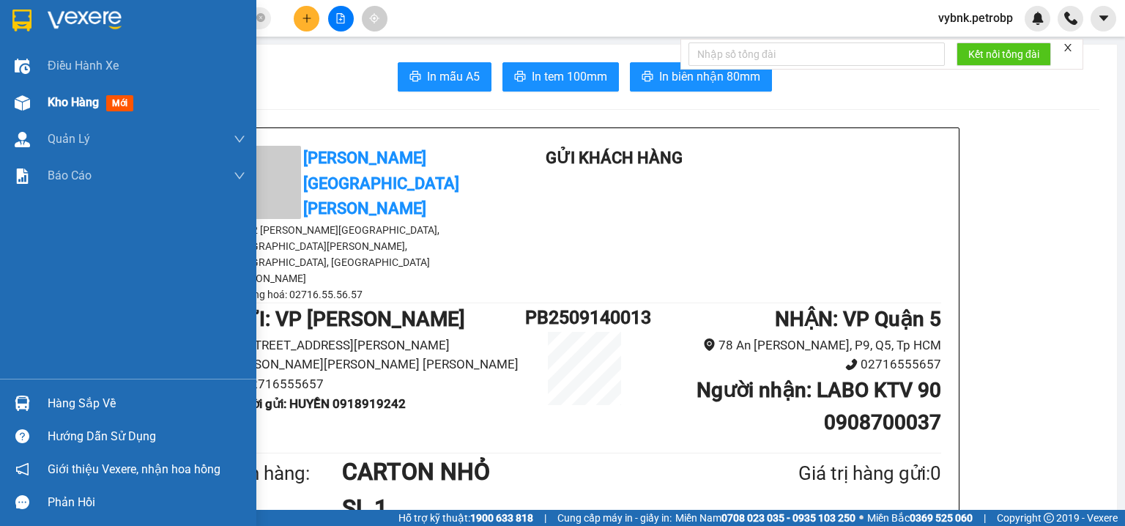
click at [37, 97] on div "Kho hàng mới" at bounding box center [128, 102] width 256 height 37
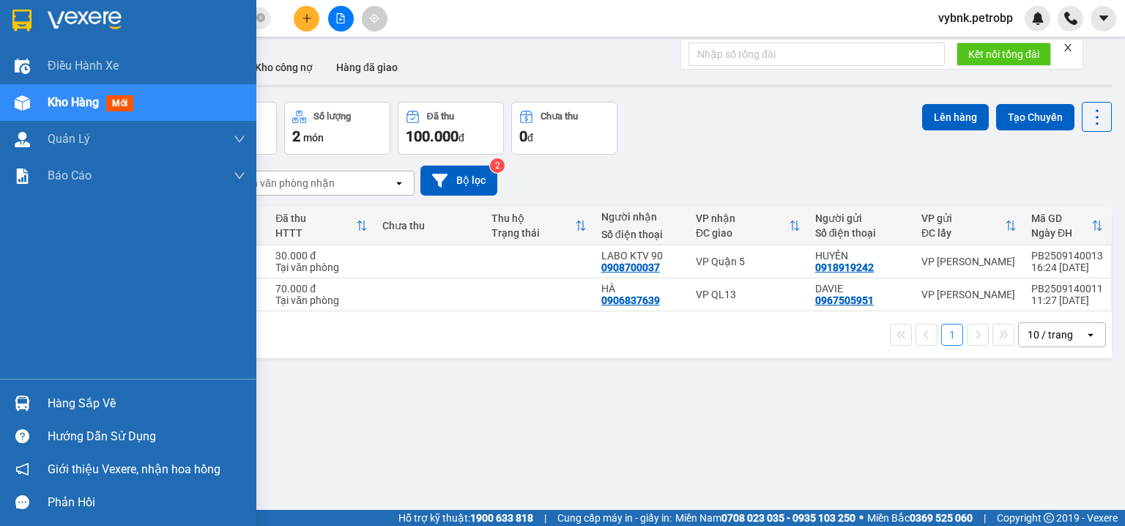
click at [15, 390] on div at bounding box center [23, 403] width 26 height 26
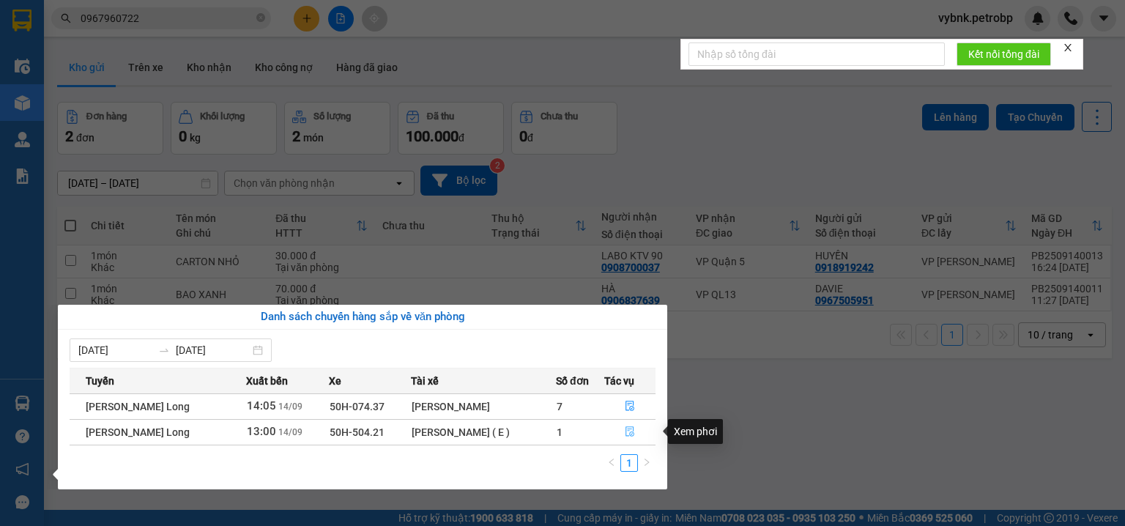
click at [635, 439] on button "button" at bounding box center [630, 431] width 50 height 23
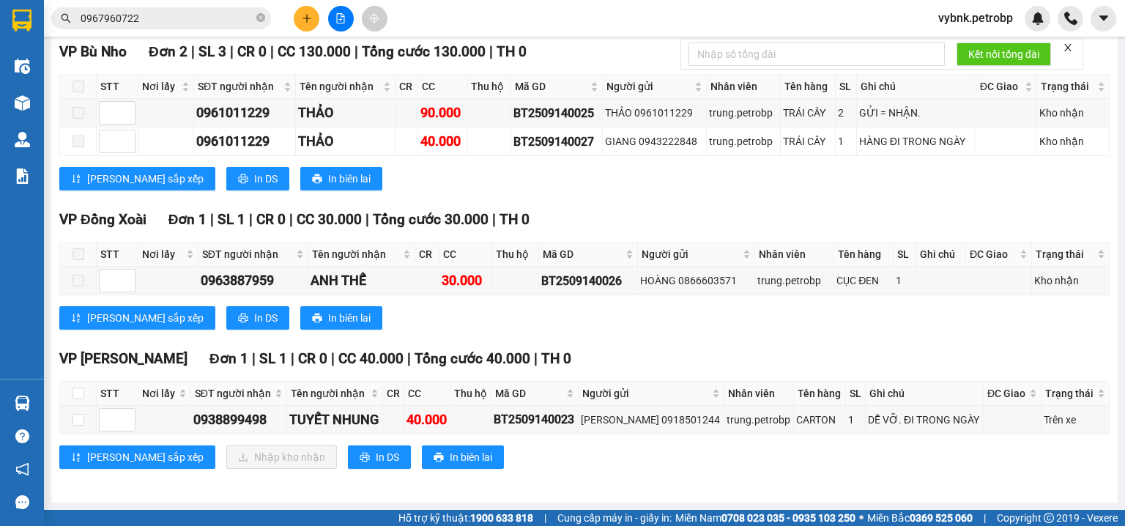
scroll to position [229, 0]
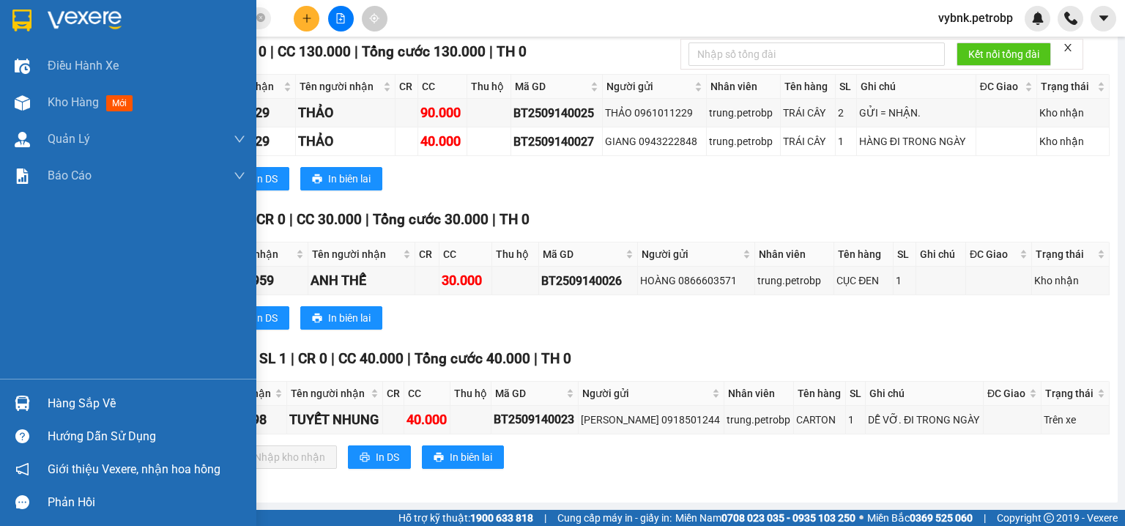
click at [38, 395] on div "Hàng sắp về" at bounding box center [128, 403] width 256 height 33
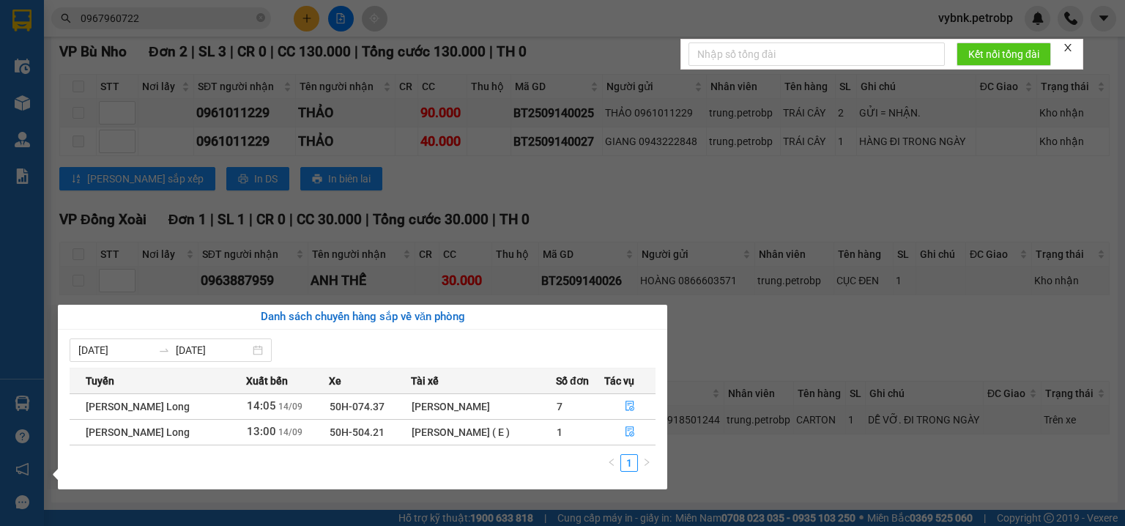
click at [727, 343] on section "Kết quả tìm kiếm ( 1 ) Bộ lọc Ngày tạo đơn gần nhất Mã ĐH Trạng thái Món hàng T…" at bounding box center [562, 263] width 1125 height 526
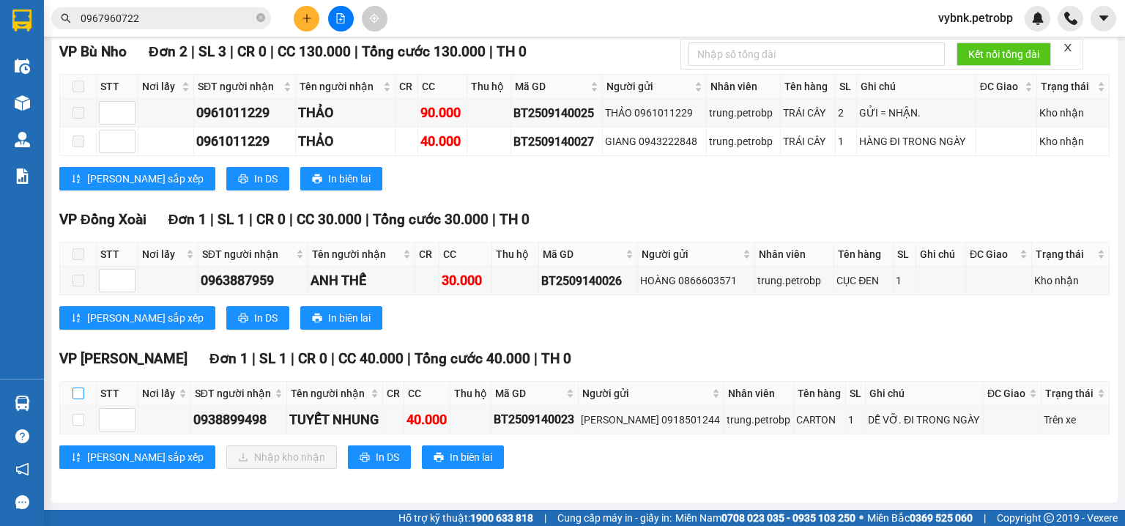
click at [73, 392] on input "checkbox" at bounding box center [79, 393] width 12 height 12
checkbox input "true"
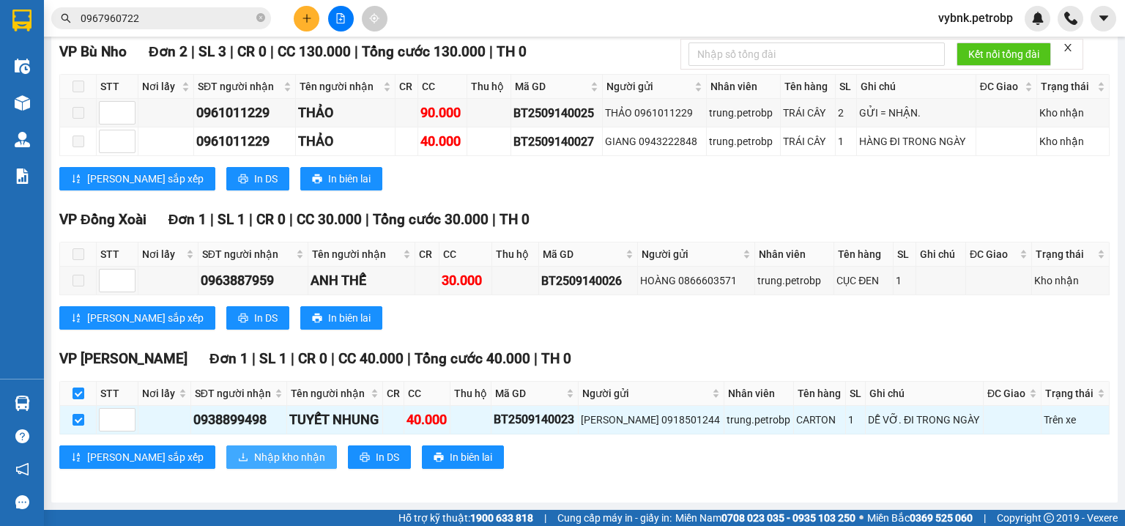
click at [254, 454] on span "Nhập kho nhận" at bounding box center [289, 457] width 71 height 16
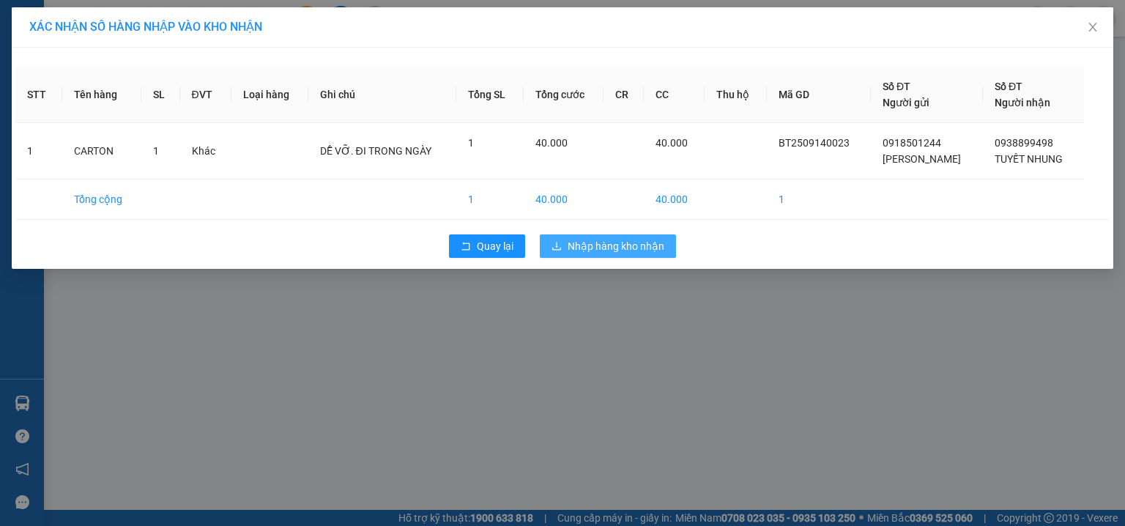
click at [598, 253] on button "Nhập hàng kho nhận" at bounding box center [608, 245] width 136 height 23
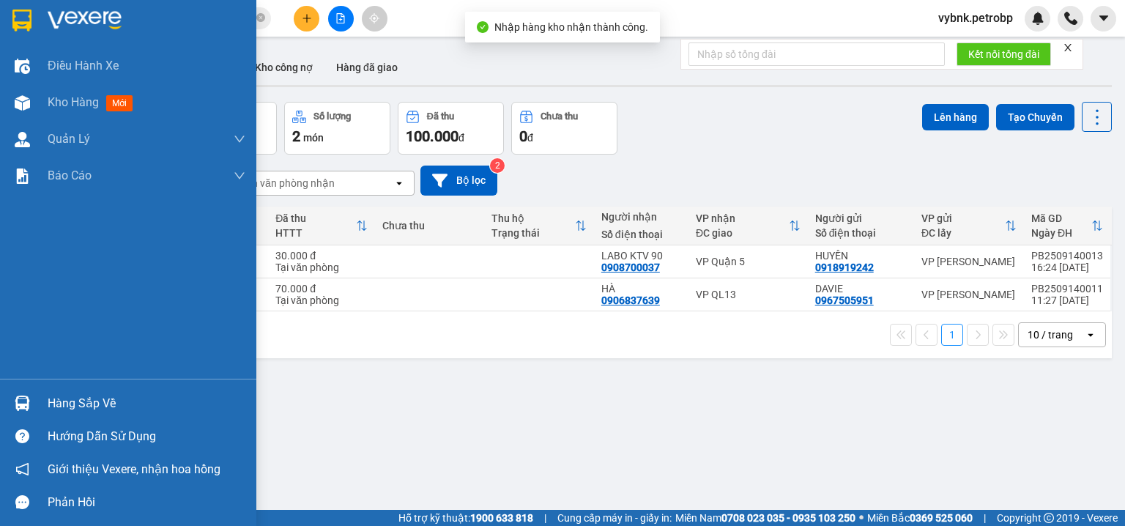
click at [21, 401] on img at bounding box center [22, 403] width 15 height 15
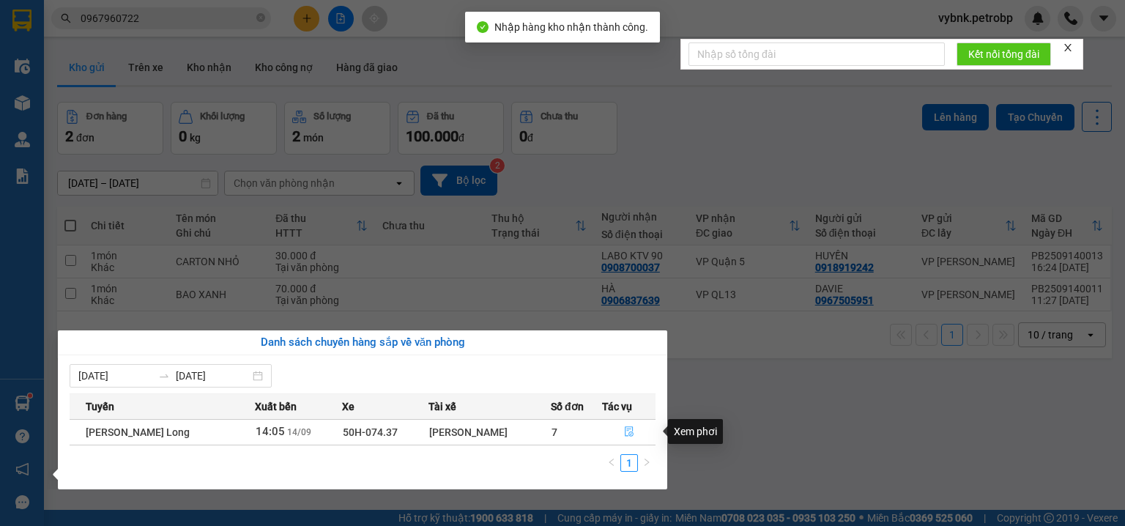
click at [644, 435] on button "button" at bounding box center [629, 431] width 53 height 23
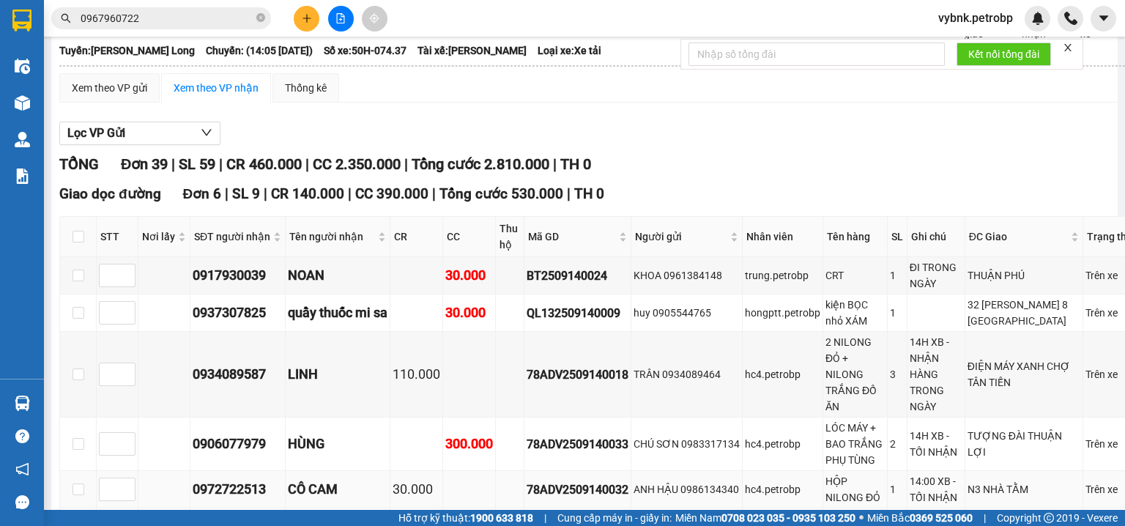
scroll to position [156, 0]
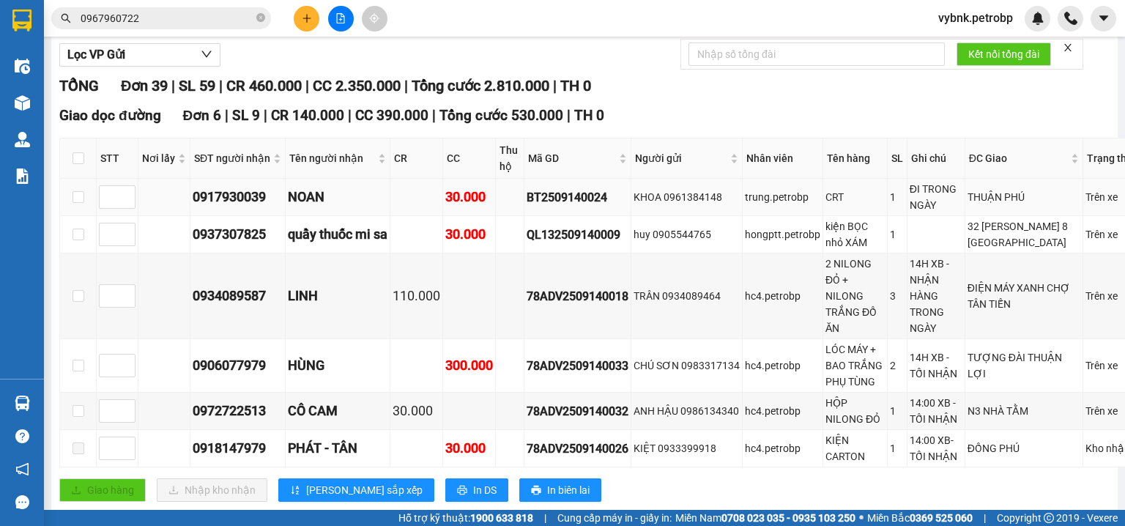
click at [692, 205] on div "KHOA 0961384148" at bounding box center [687, 197] width 106 height 16
click at [582, 207] on div "BT2509140024" at bounding box center [578, 197] width 102 height 18
copy div "BT2509140024"
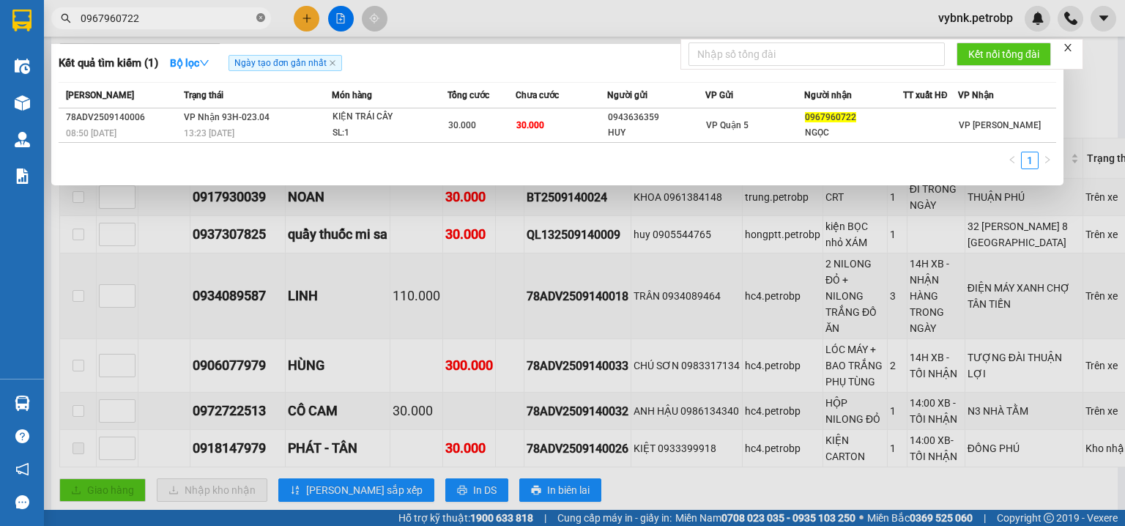
click at [264, 20] on icon "close-circle" at bounding box center [260, 17] width 9 height 9
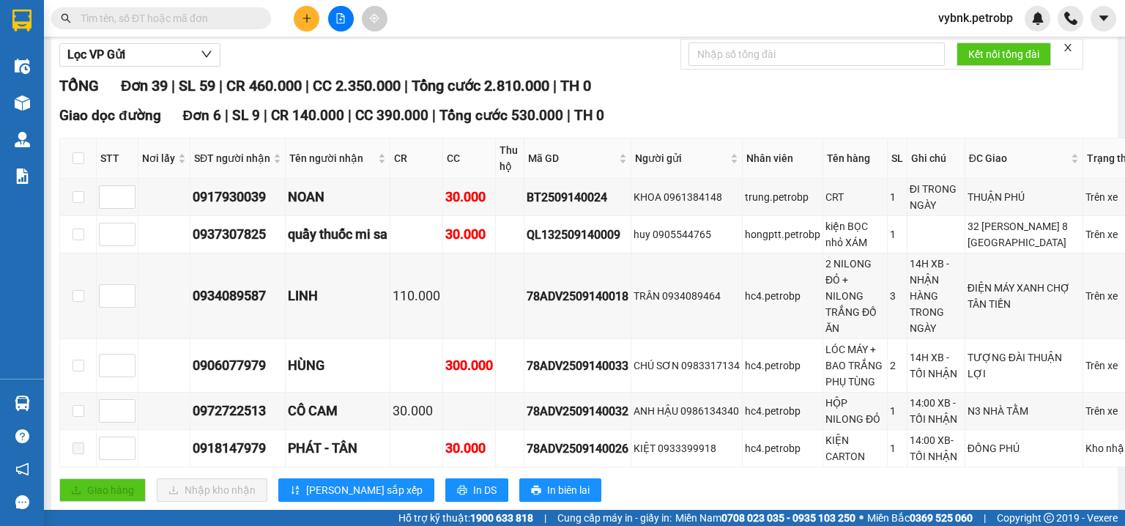
paste input "BT2509140024"
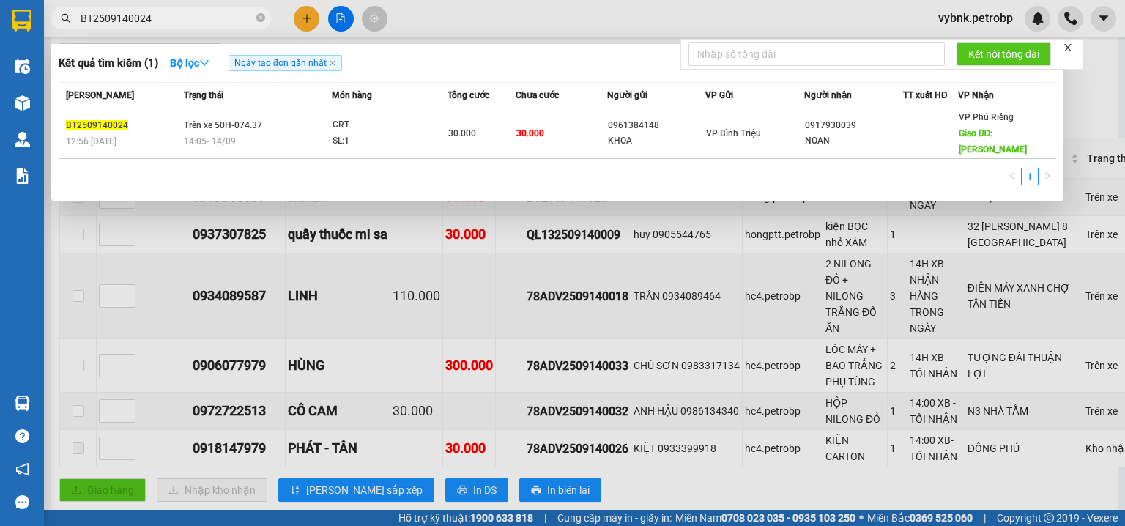
type input "BT2509140024"
click at [721, 255] on div at bounding box center [562, 263] width 1125 height 526
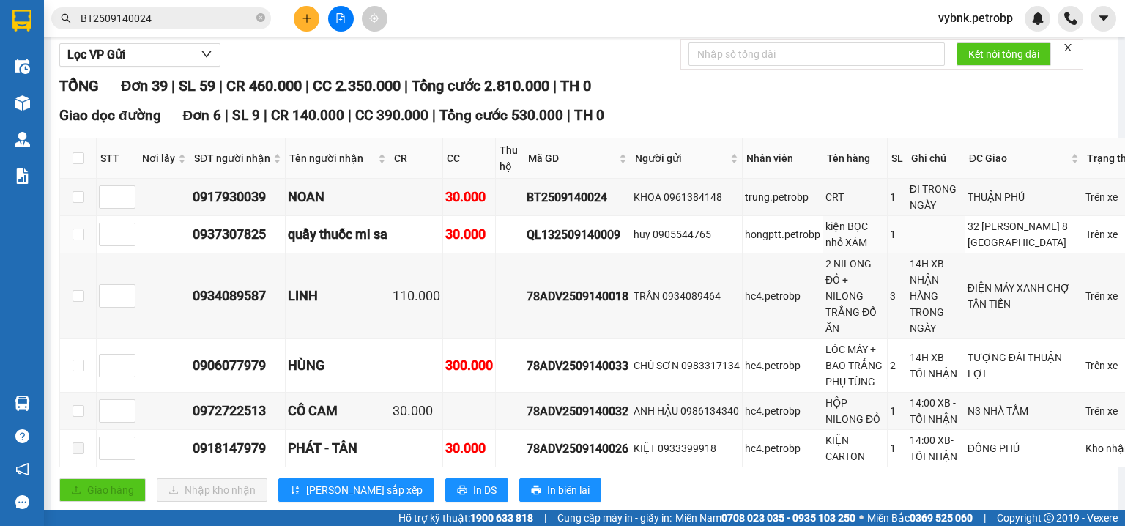
scroll to position [234, 0]
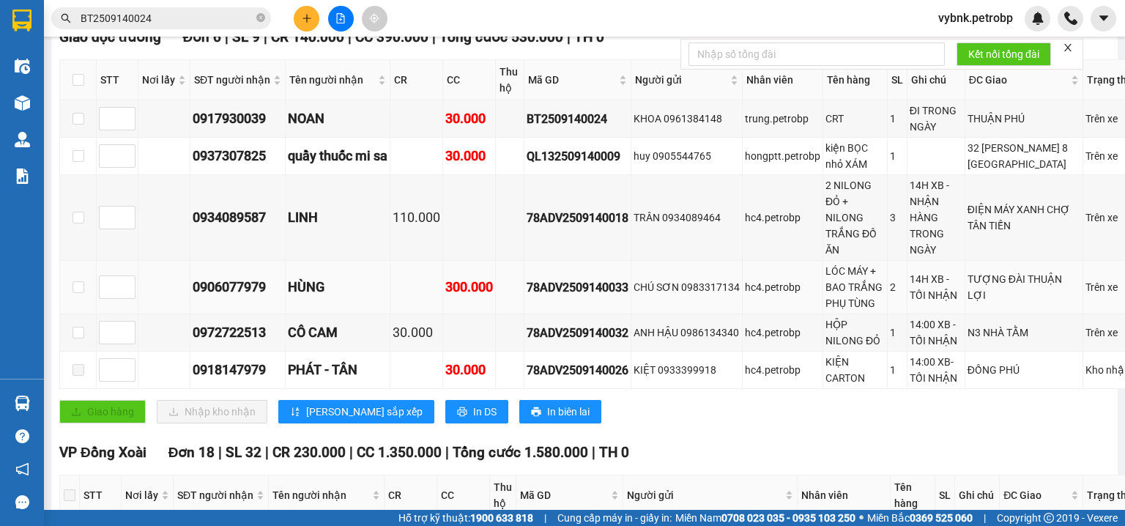
click at [599, 297] on div "78ADV2509140033" at bounding box center [578, 287] width 102 height 18
copy div "78ADV2509140033"
click at [261, 23] on span at bounding box center [260, 19] width 9 height 14
paste input "78ADV2509140033"
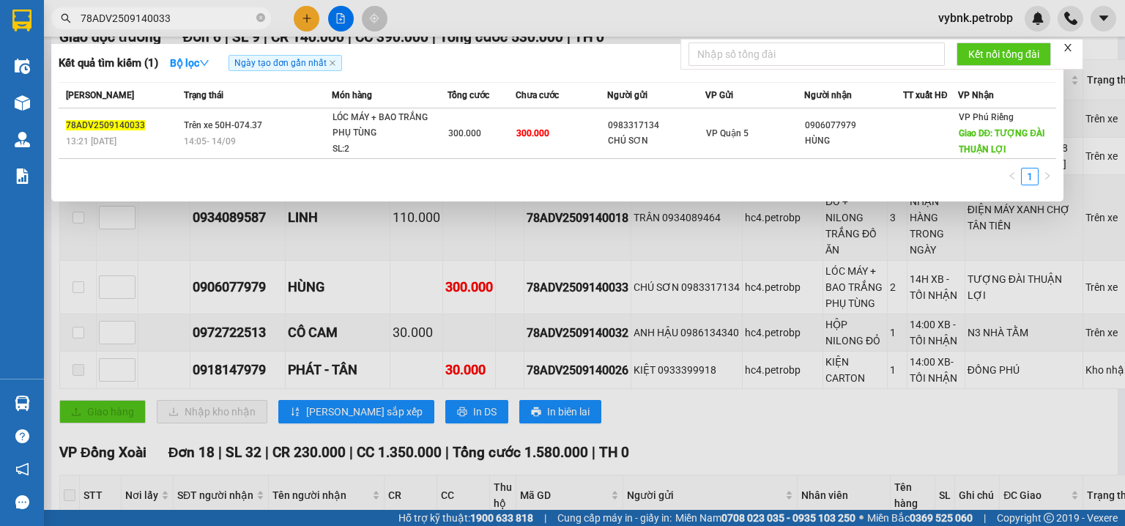
type input "78ADV2509140033"
click at [653, 259] on div at bounding box center [562, 263] width 1125 height 526
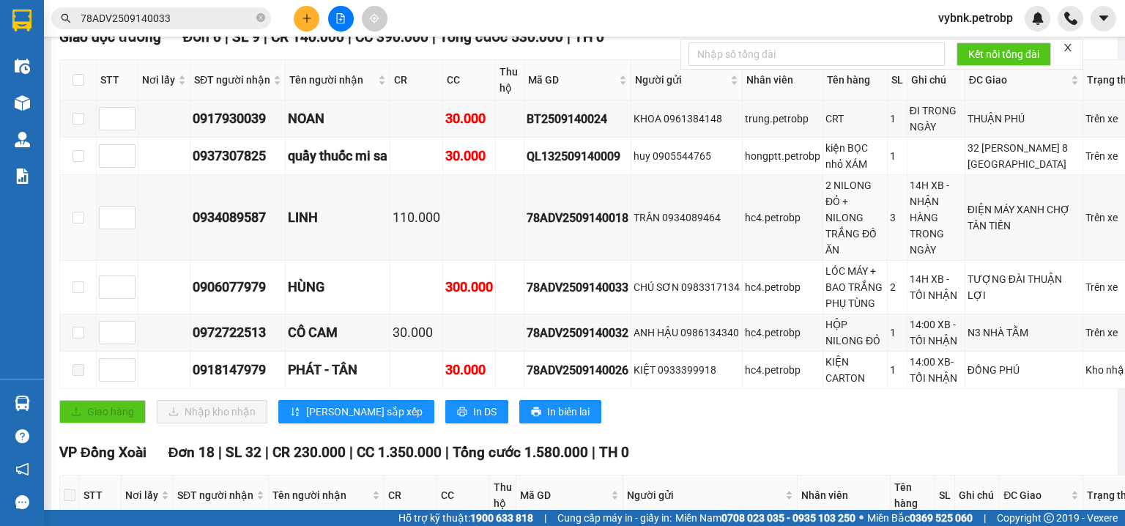
scroll to position [312, 0]
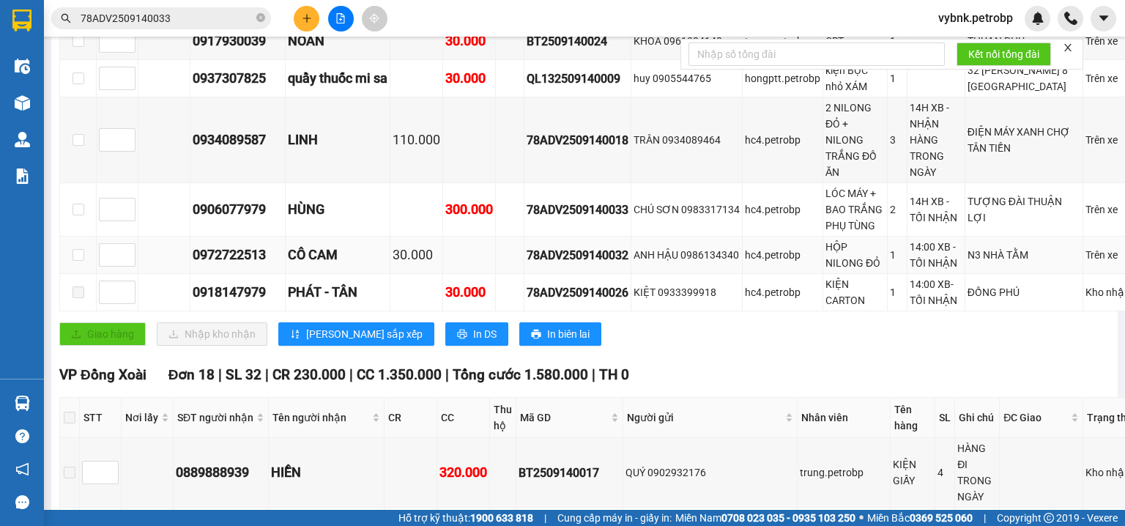
click at [606, 264] on div "78ADV2509140032" at bounding box center [578, 255] width 102 height 18
copy div "78ADV2509140032"
click at [261, 22] on icon "close-circle" at bounding box center [260, 17] width 9 height 9
paste input "78ADV2509140032"
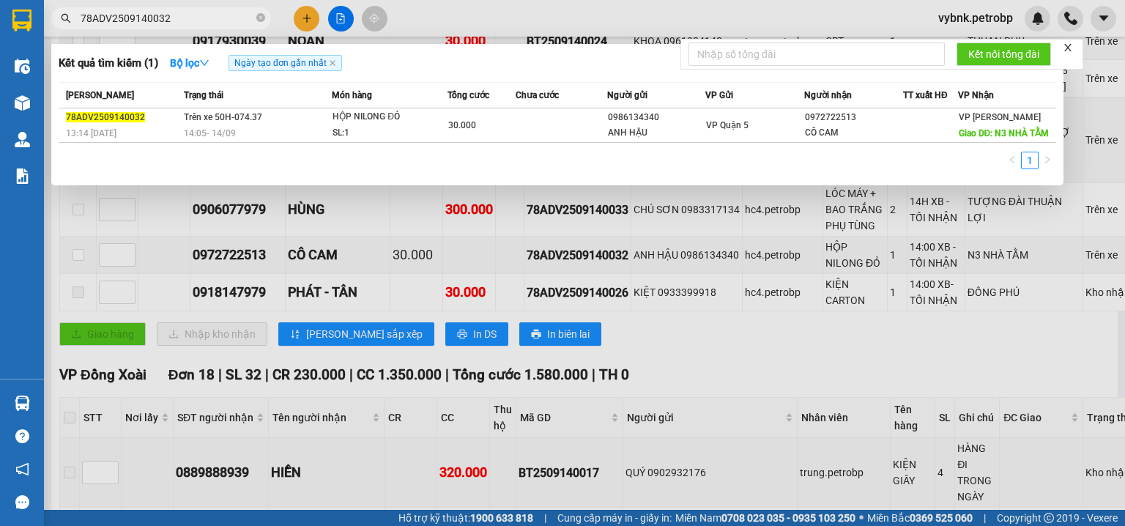
type input "78ADV2509140032"
click at [737, 275] on div at bounding box center [562, 263] width 1125 height 526
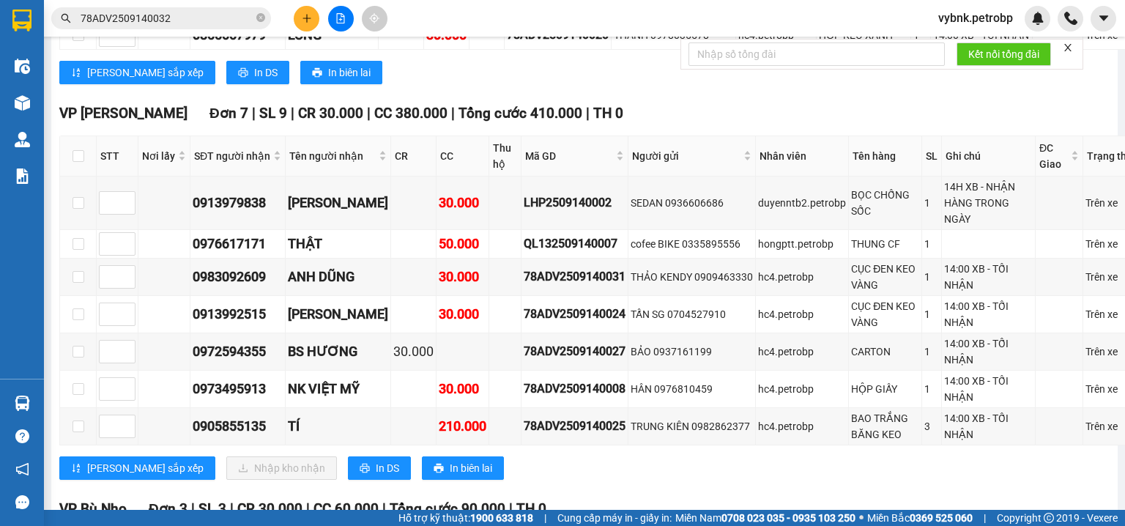
scroll to position [2344, 0]
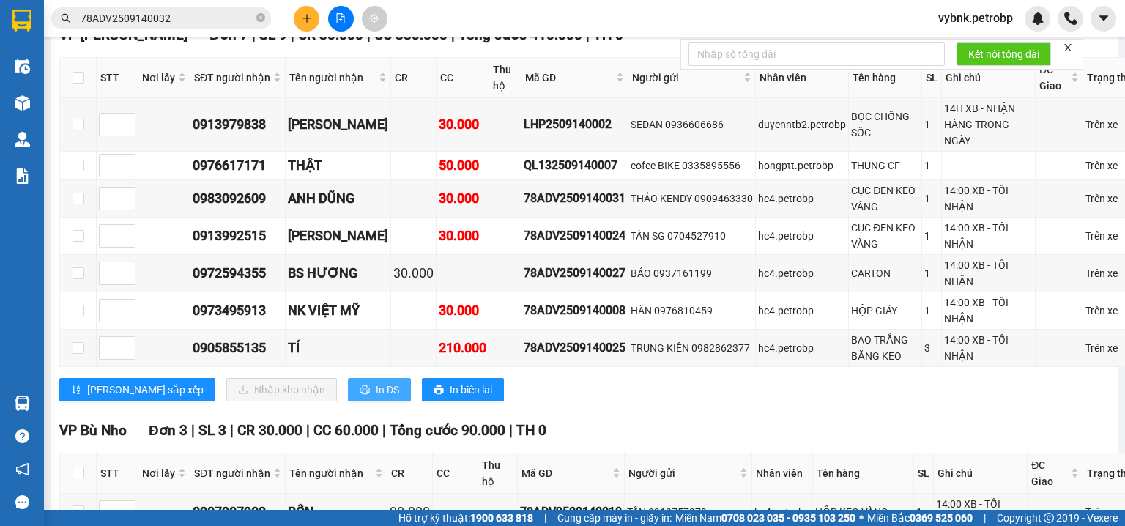
click at [376, 398] on span "In DS" at bounding box center [387, 390] width 23 height 16
click at [303, 29] on button at bounding box center [307, 19] width 26 height 26
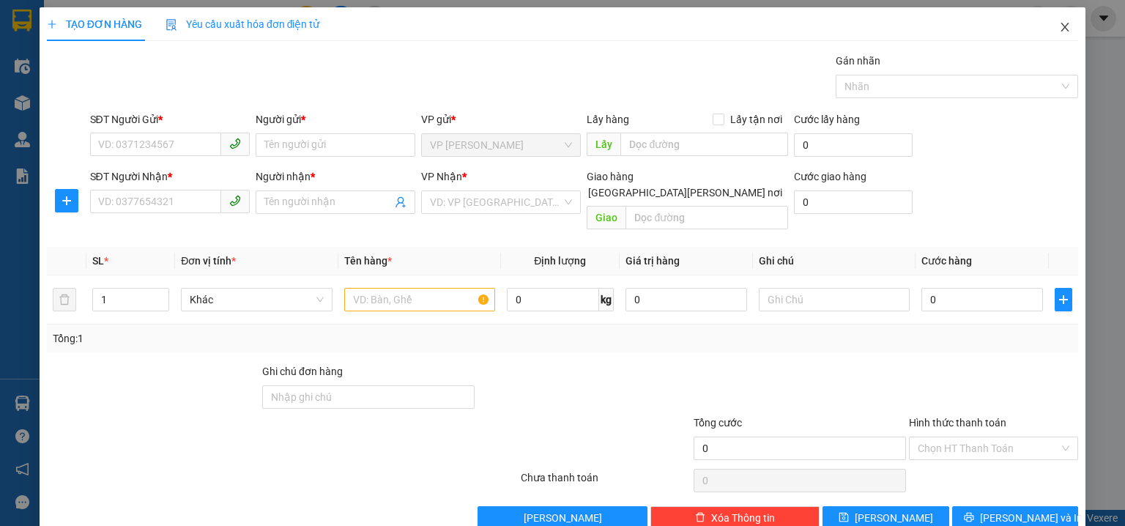
click at [1070, 12] on span "Close" at bounding box center [1064, 27] width 41 height 41
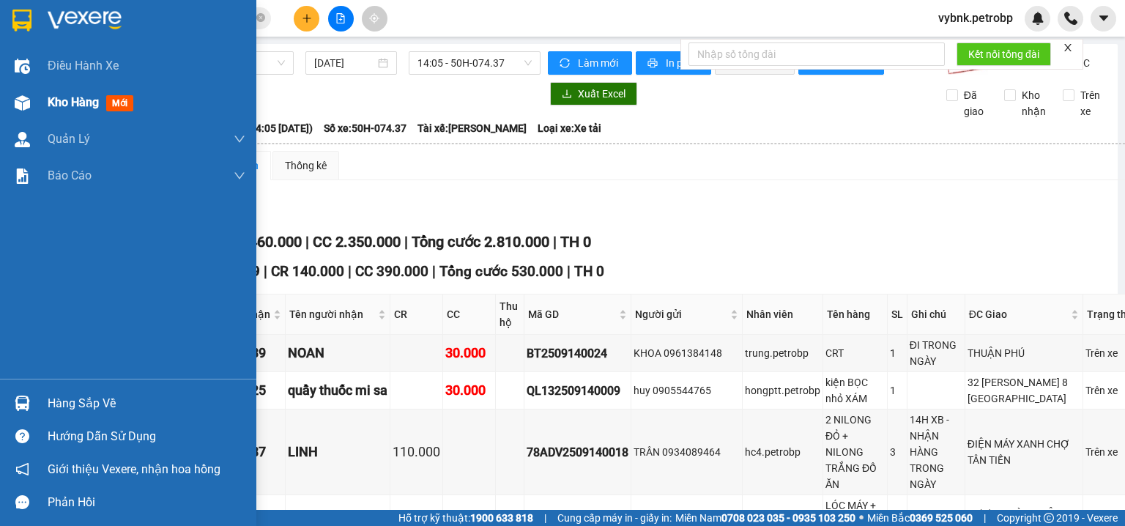
click at [49, 89] on div "Kho hàng mới" at bounding box center [147, 102] width 198 height 37
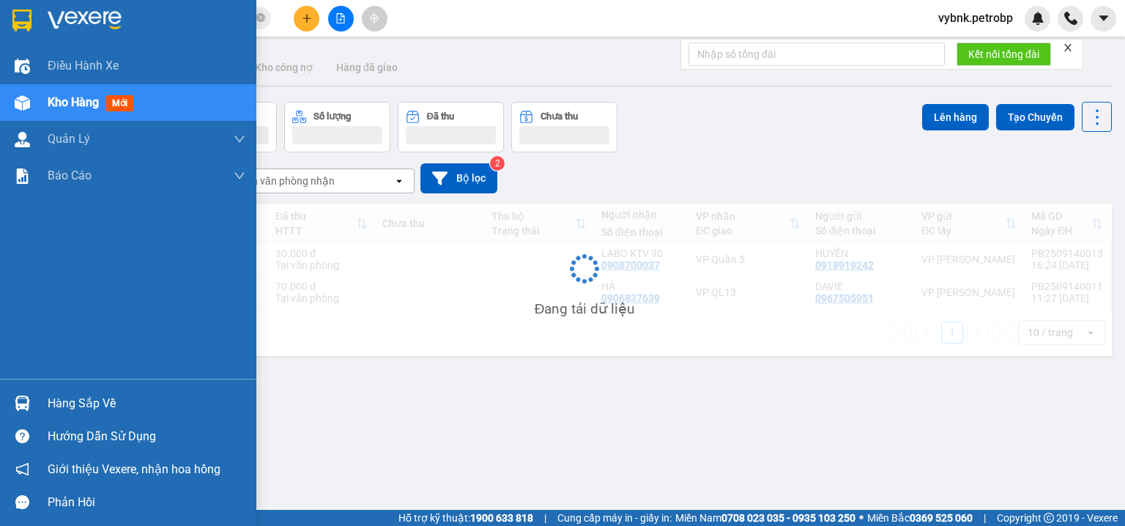
click at [23, 393] on div at bounding box center [23, 403] width 26 height 26
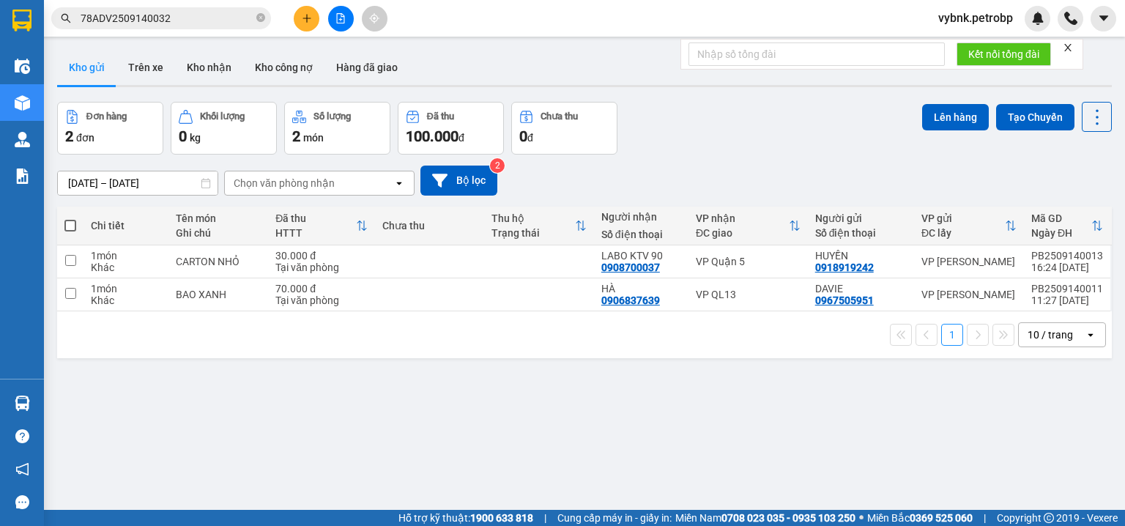
click at [739, 135] on section "Kết quả tìm kiếm ( 1 ) Bộ lọc Ngày tạo đơn gần nhất Mã ĐH Trạng thái Món hàng T…" at bounding box center [562, 263] width 1125 height 526
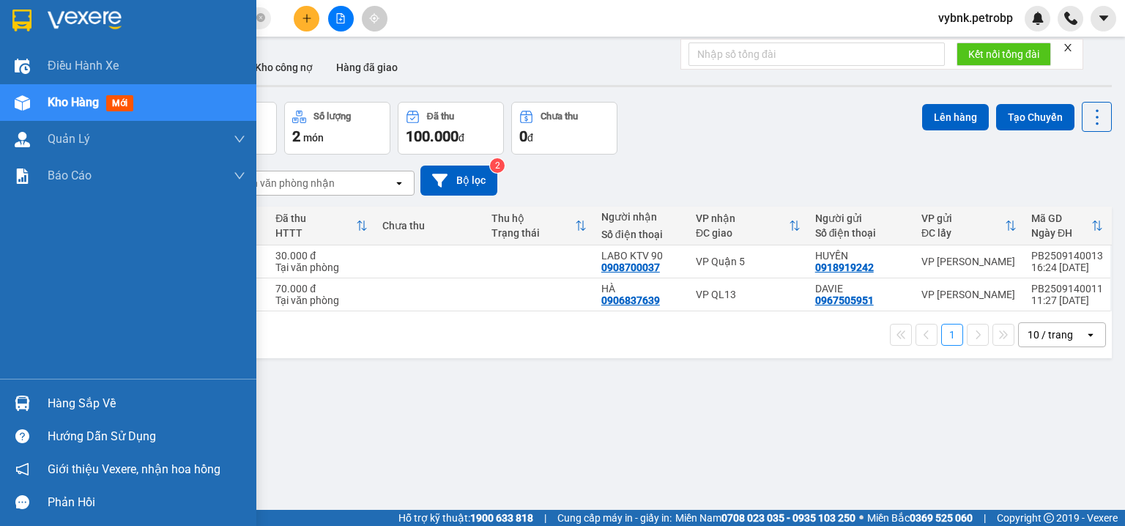
click at [27, 404] on img at bounding box center [22, 403] width 15 height 15
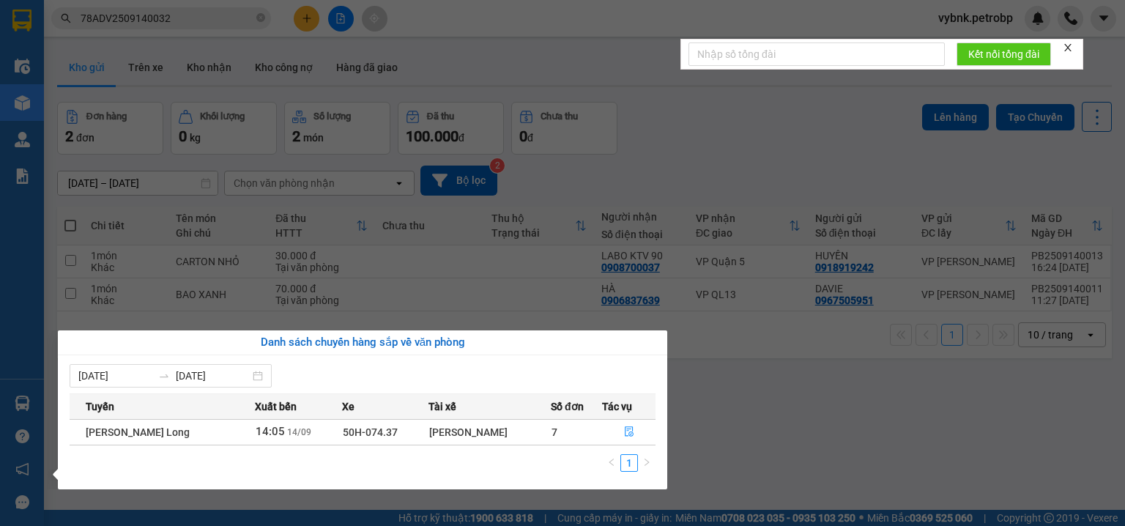
click at [721, 144] on section "Kết quả tìm kiếm ( 1 ) Bộ lọc Ngày tạo đơn gần nhất Mã ĐH Trạng thái Món hàng T…" at bounding box center [562, 263] width 1125 height 526
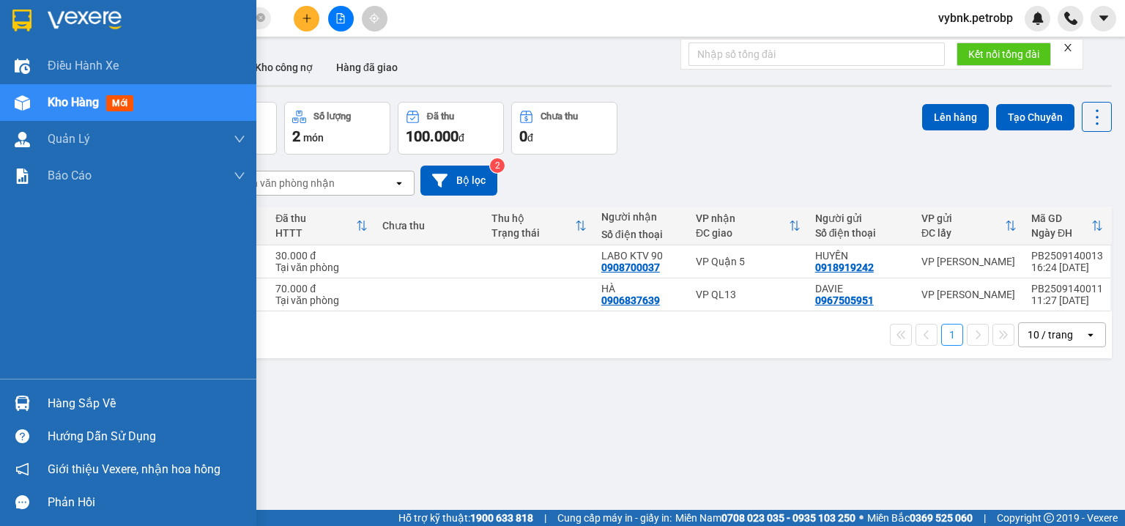
click at [29, 398] on img at bounding box center [22, 403] width 15 height 15
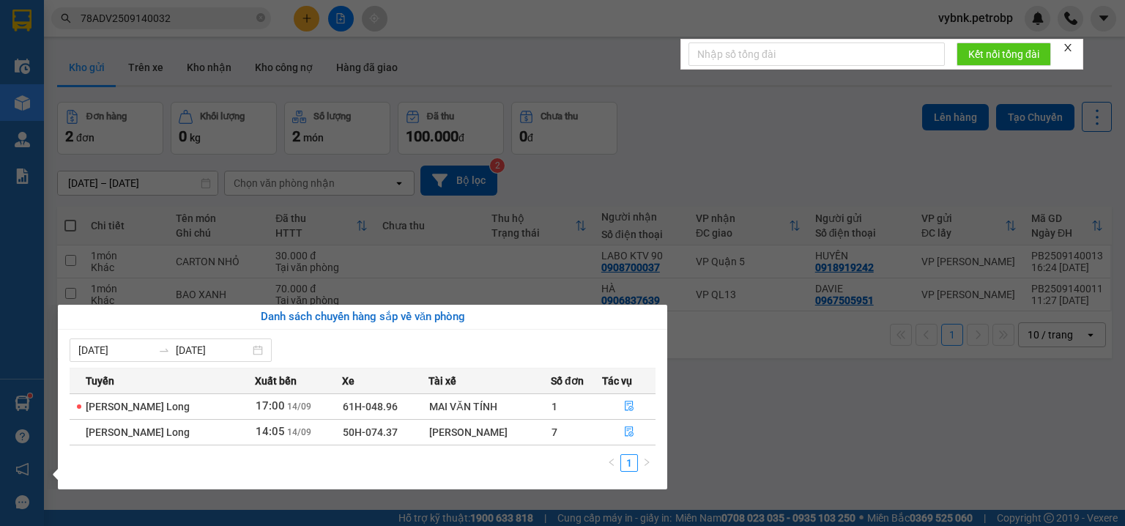
click at [735, 101] on section "Kết quả tìm kiếm ( 1 ) Bộ lọc Ngày tạo đơn gần nhất Mã ĐH Trạng thái Món hàng T…" at bounding box center [562, 263] width 1125 height 526
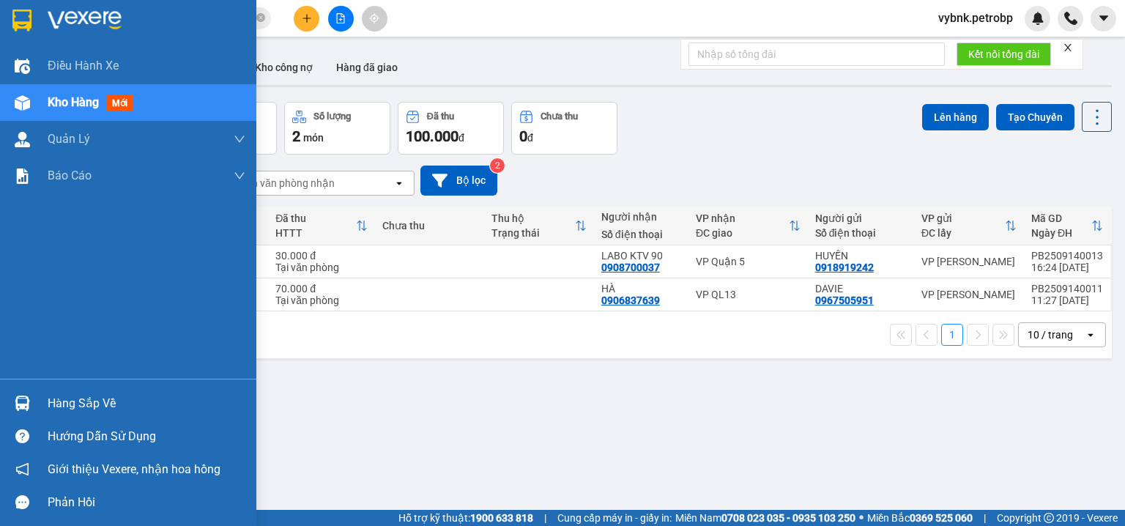
click at [8, 407] on div "Hàng sắp về" at bounding box center [128, 403] width 256 height 33
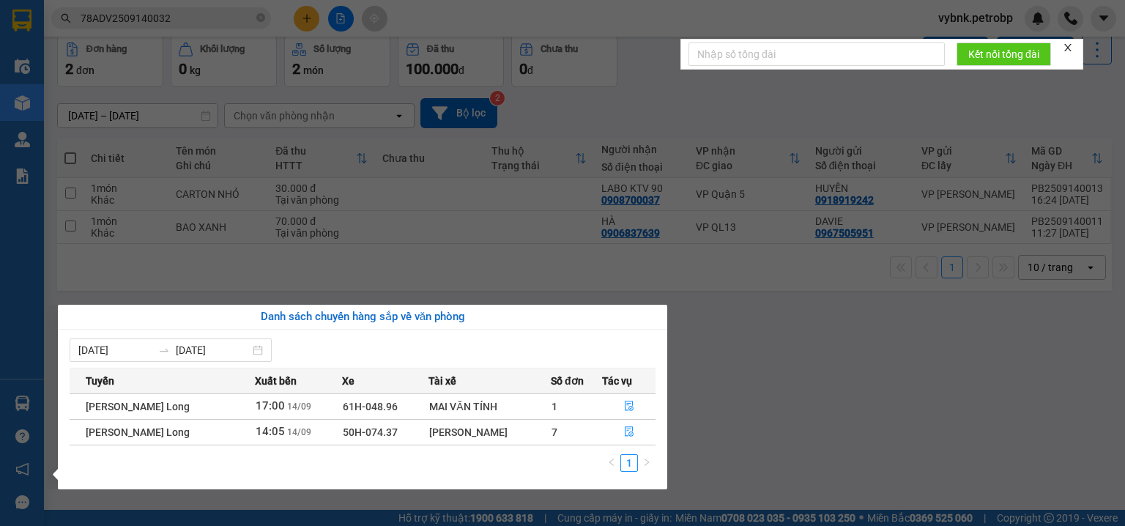
click at [316, 19] on section "Kết quả tìm kiếm ( 1 ) Bộ lọc Ngày tạo đơn gần nhất Mã ĐH Trạng thái Món hàng T…" at bounding box center [562, 263] width 1125 height 526
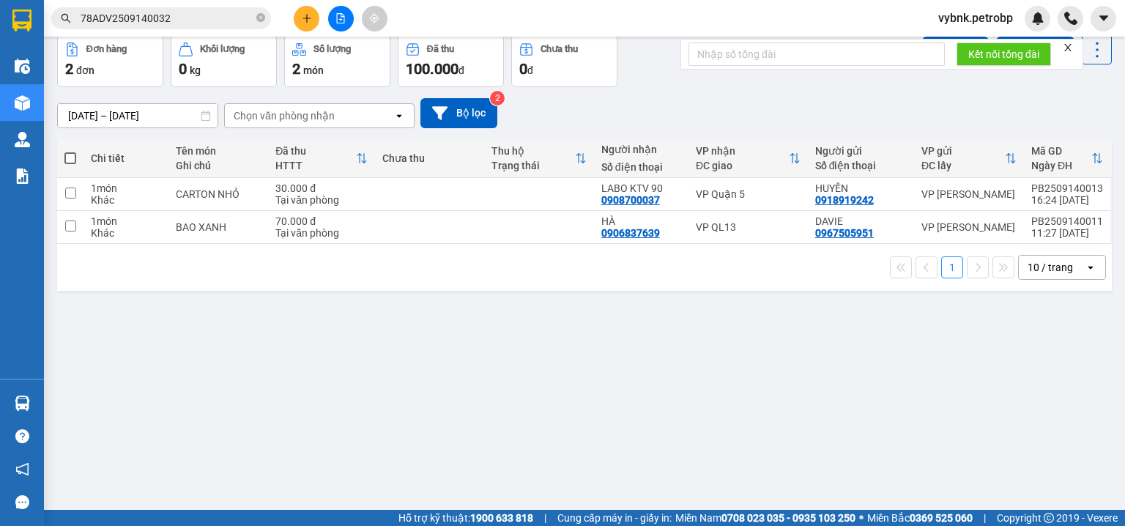
click at [316, 19] on button at bounding box center [307, 19] width 26 height 26
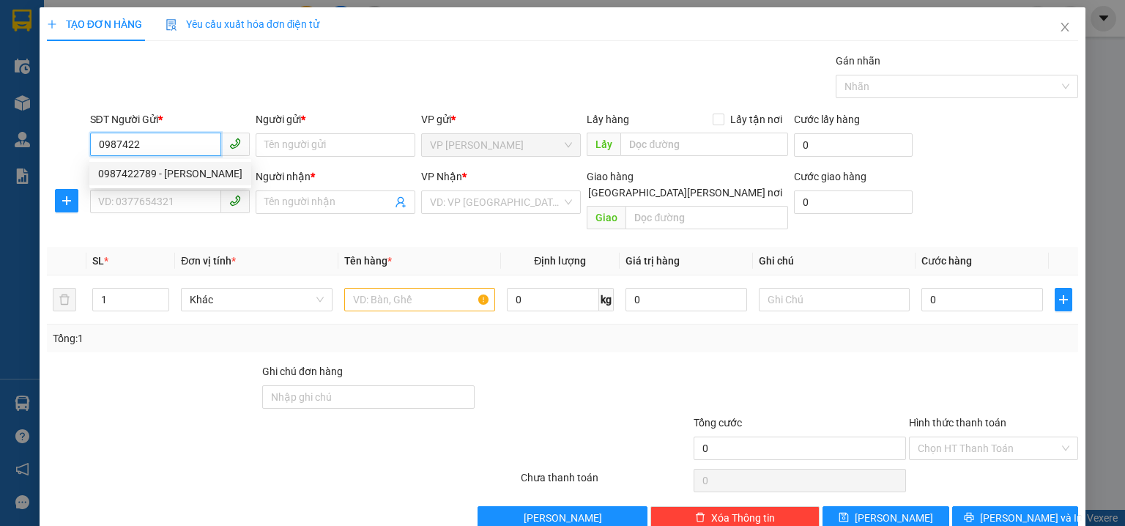
click at [160, 172] on div "0987422789 - PHAN SƠN" at bounding box center [170, 174] width 144 height 16
type input "0987422789"
type input "PHAN SƠN"
type input "0374587118"
type input "LINH"
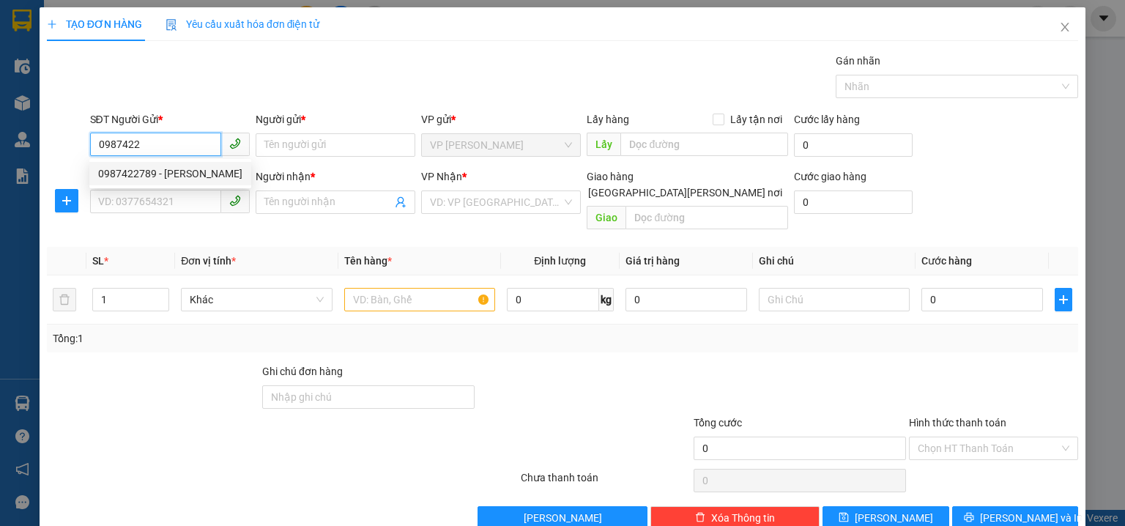
type input "AEON BD"
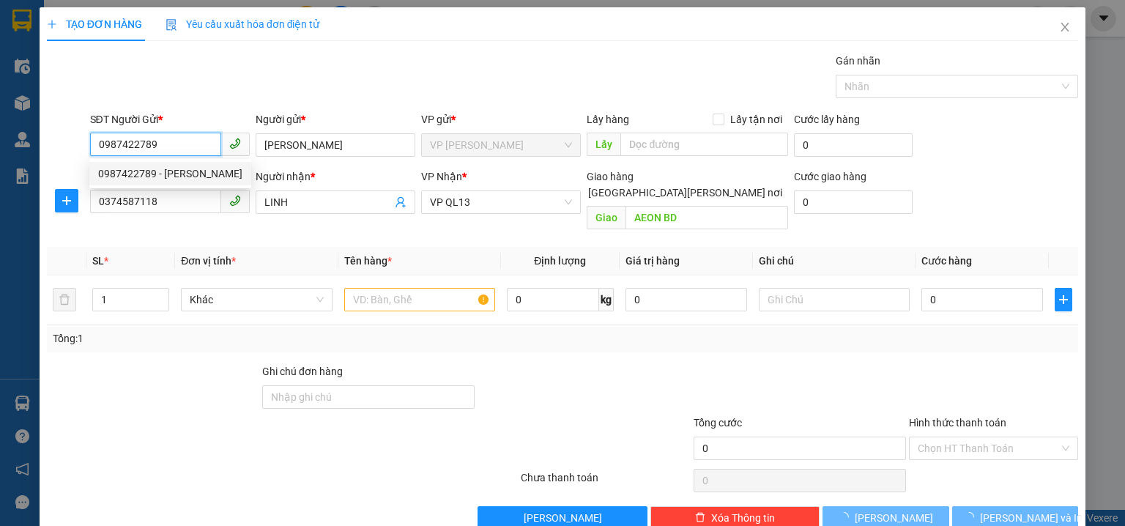
type input "100.000"
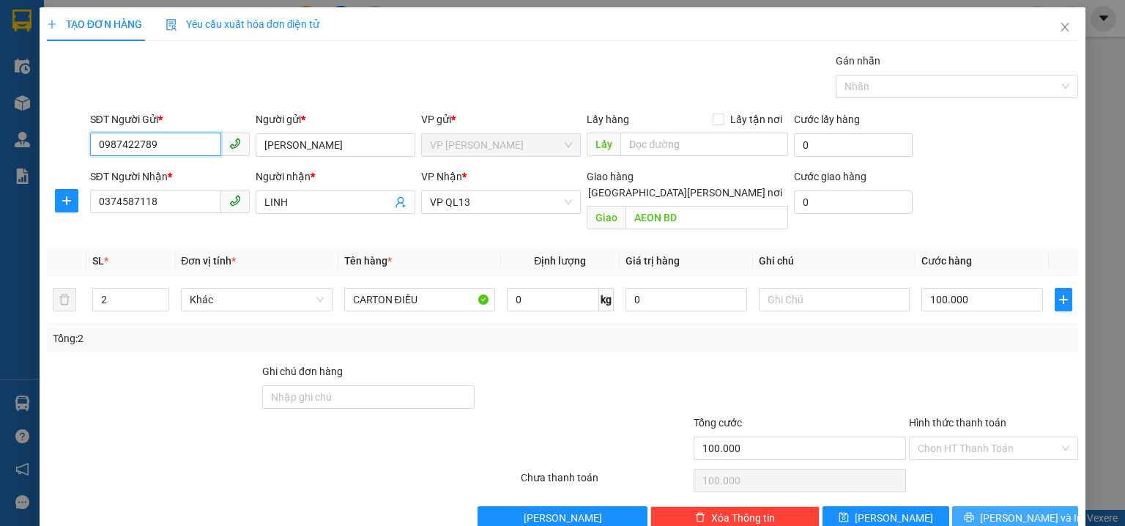
type input "0987422789"
click at [993, 506] on button "[PERSON_NAME] và In" at bounding box center [1015, 517] width 127 height 23
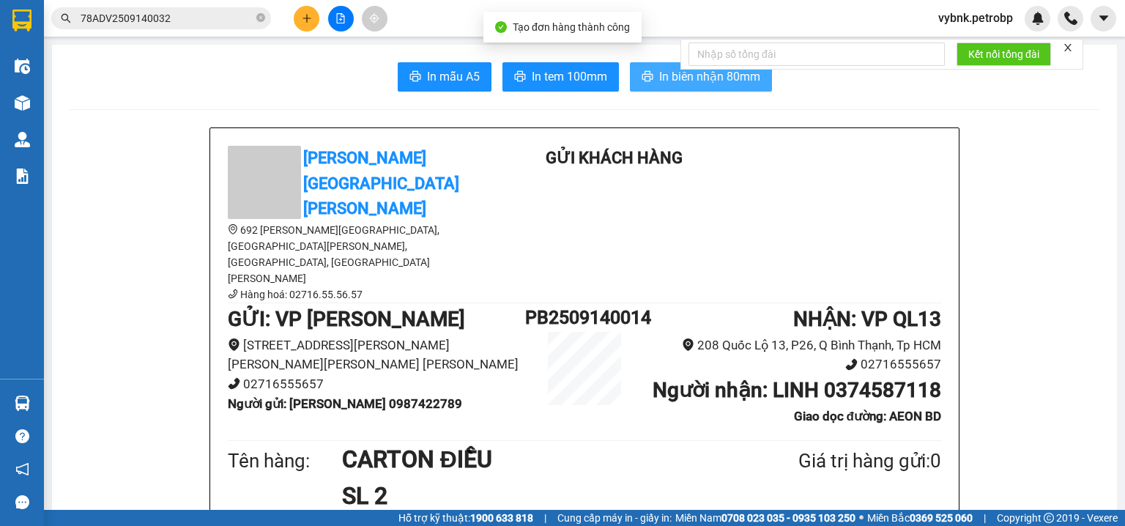
click at [667, 83] on span "In biên nhận 80mm" at bounding box center [709, 76] width 101 height 18
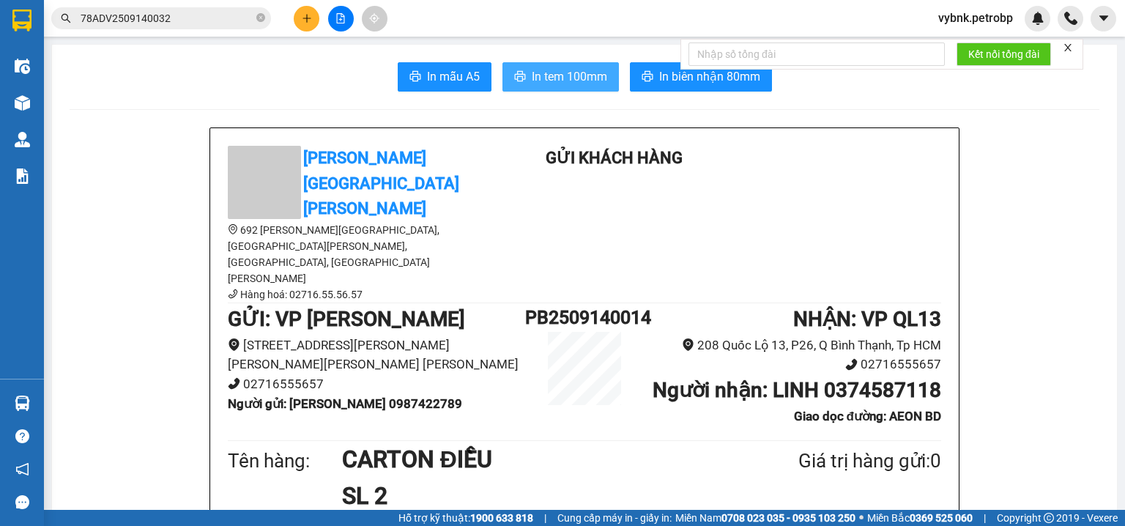
click at [596, 76] on span "In tem 100mm" at bounding box center [569, 76] width 75 height 18
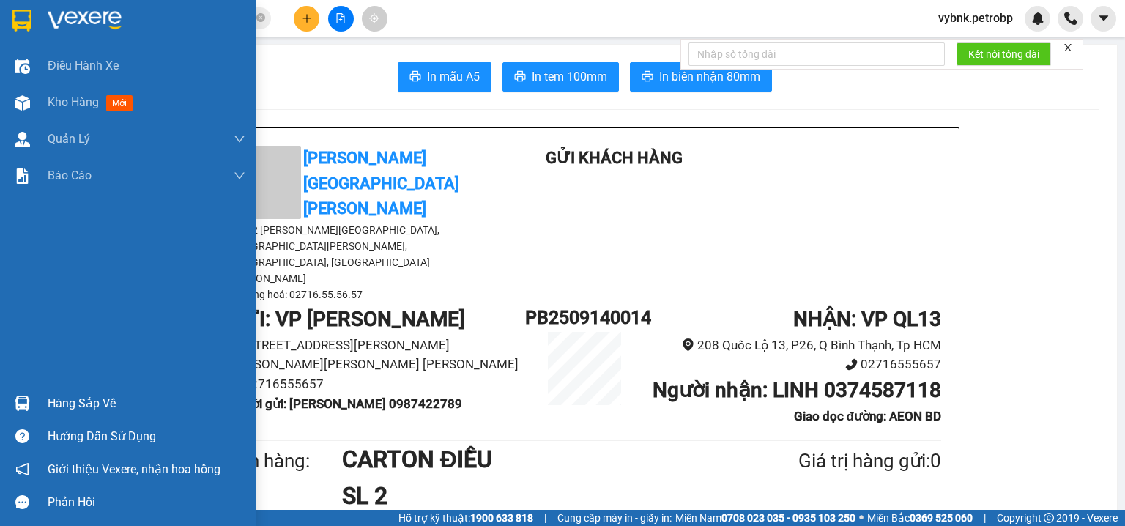
click at [25, 389] on div "Hàng sắp về" at bounding box center [128, 403] width 256 height 33
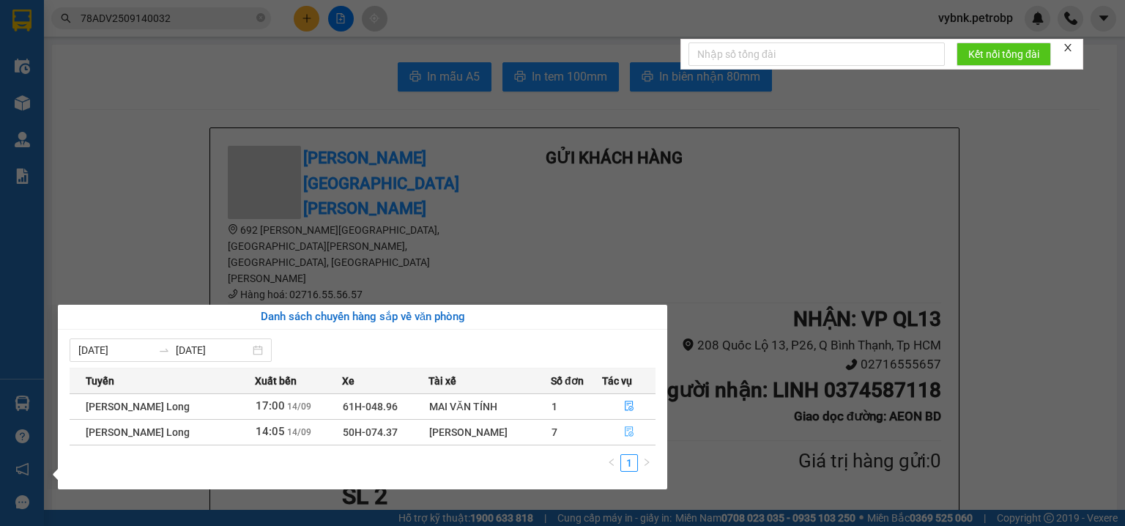
click at [606, 430] on button "button" at bounding box center [629, 431] width 53 height 23
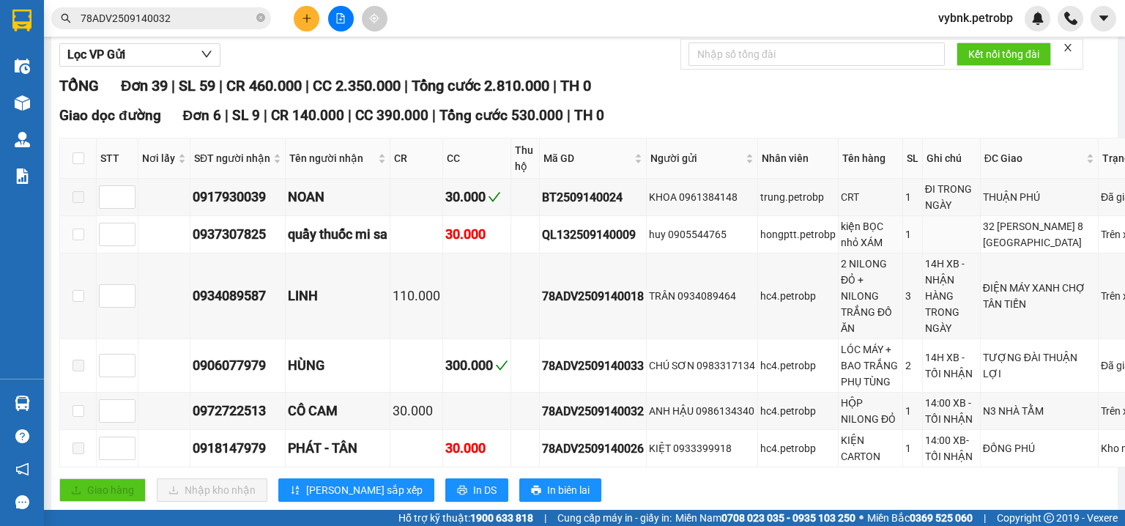
scroll to position [312, 0]
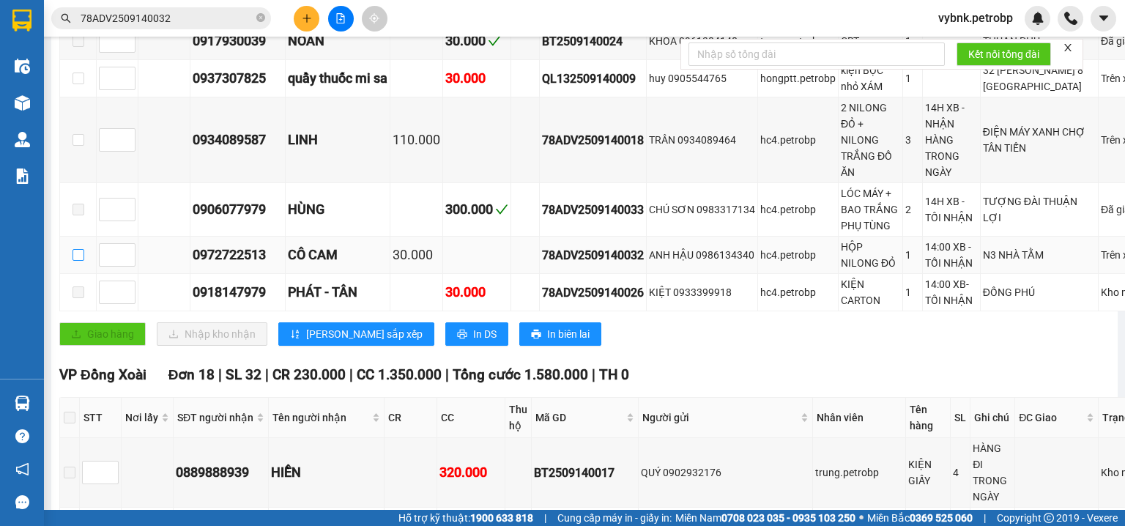
click at [81, 261] on input "checkbox" at bounding box center [79, 255] width 12 height 12
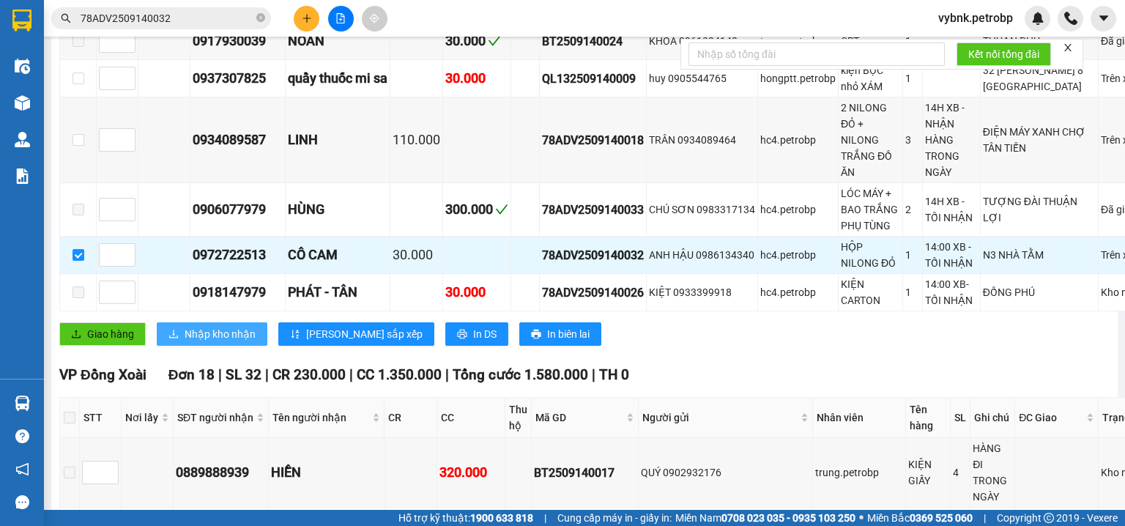
click at [233, 342] on span "Nhập kho nhận" at bounding box center [220, 334] width 71 height 16
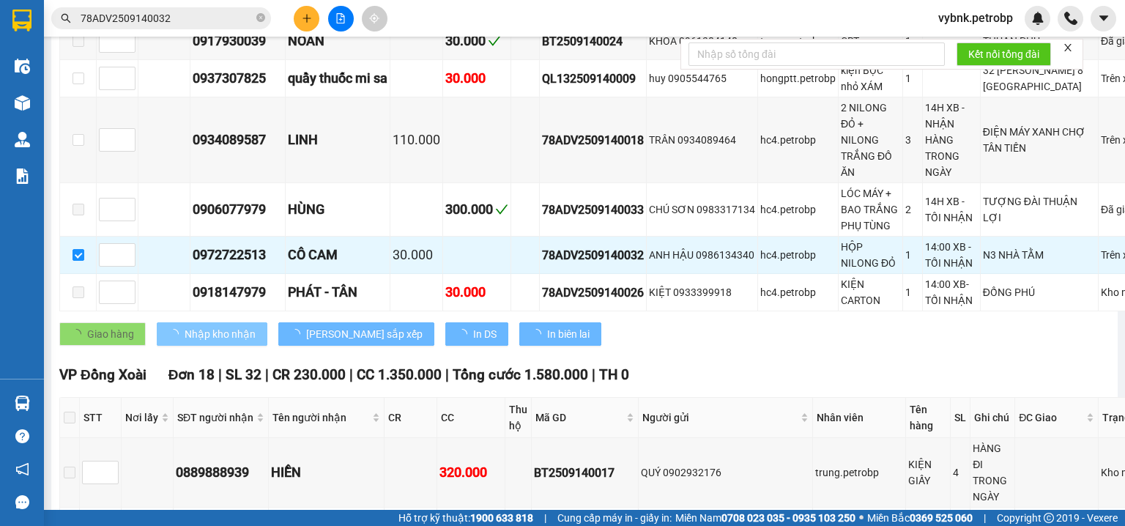
checkbox input "false"
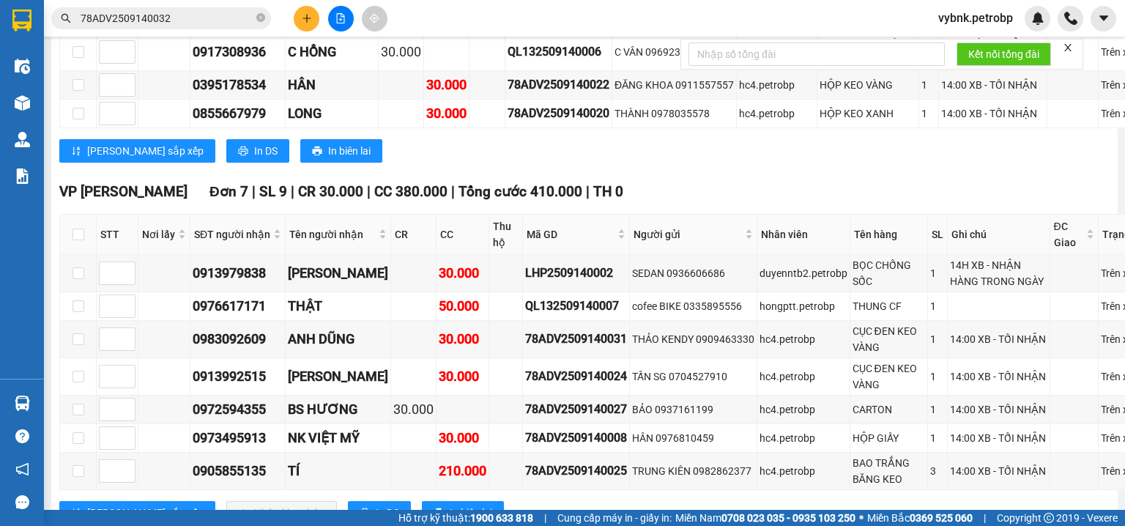
scroll to position [2421, 0]
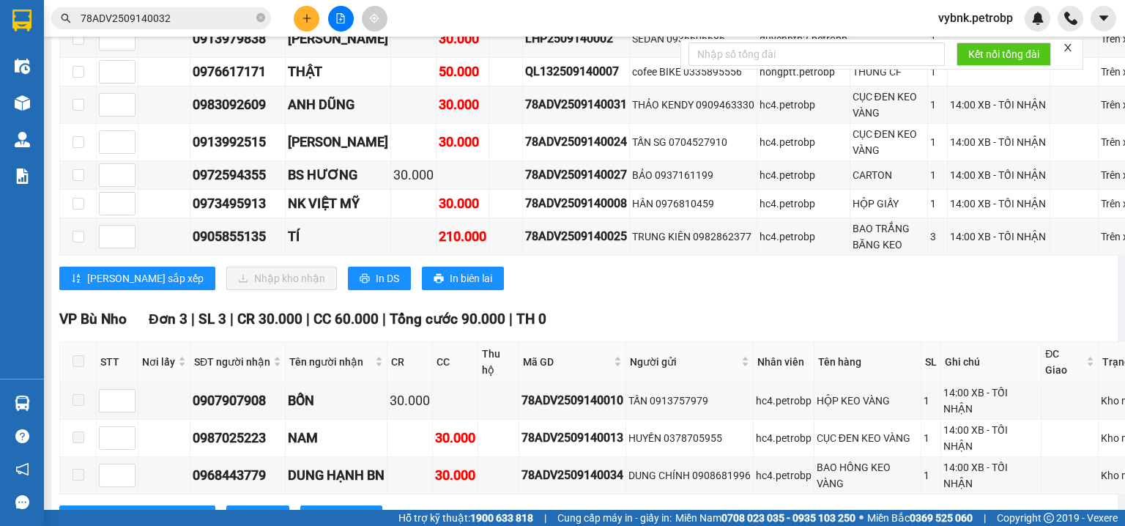
click at [76, 6] on input "checkbox" at bounding box center [79, 0] width 12 height 12
checkbox input "true"
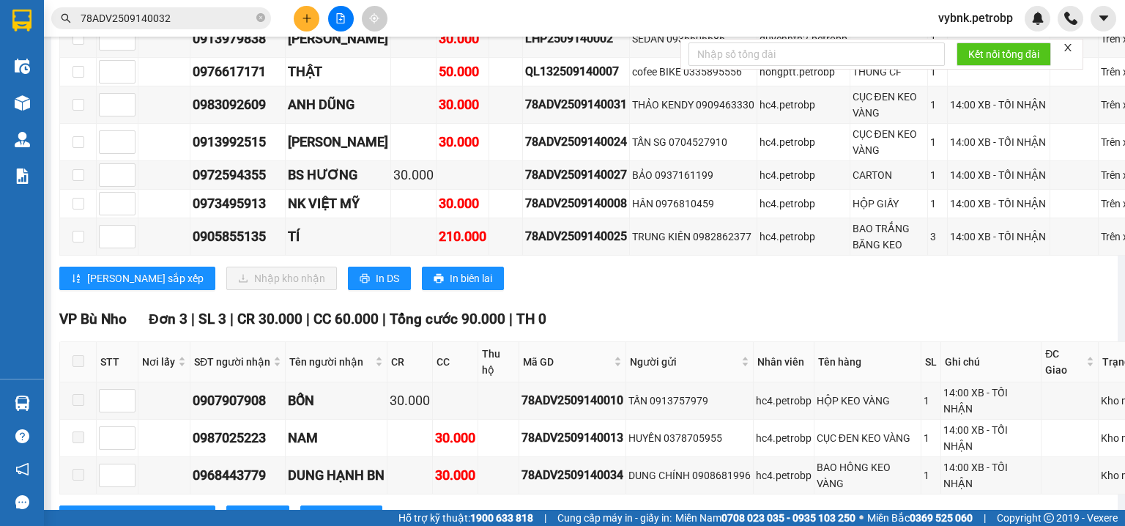
checkbox input "true"
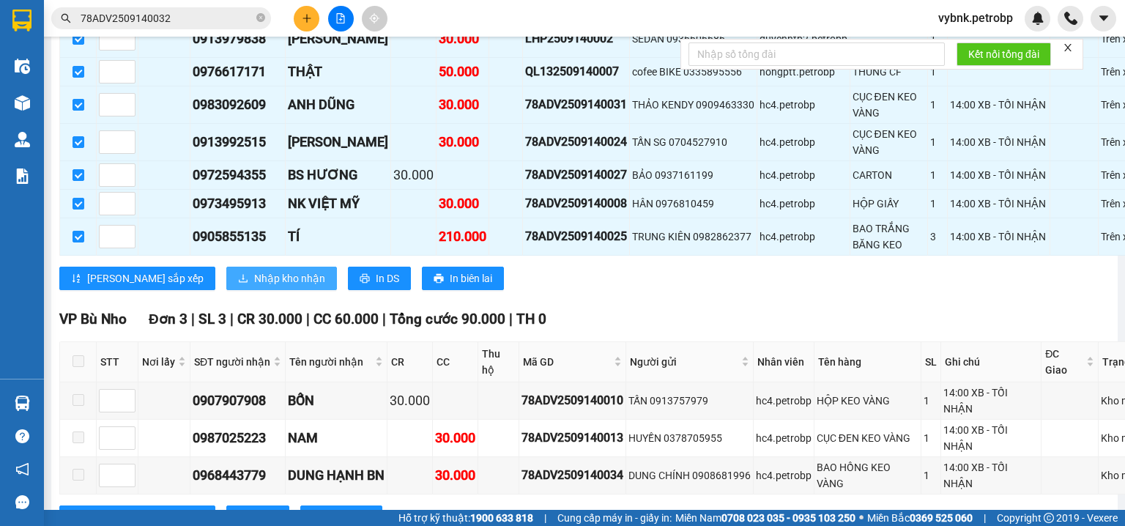
click at [254, 286] on span "Nhập kho nhận" at bounding box center [289, 278] width 71 height 16
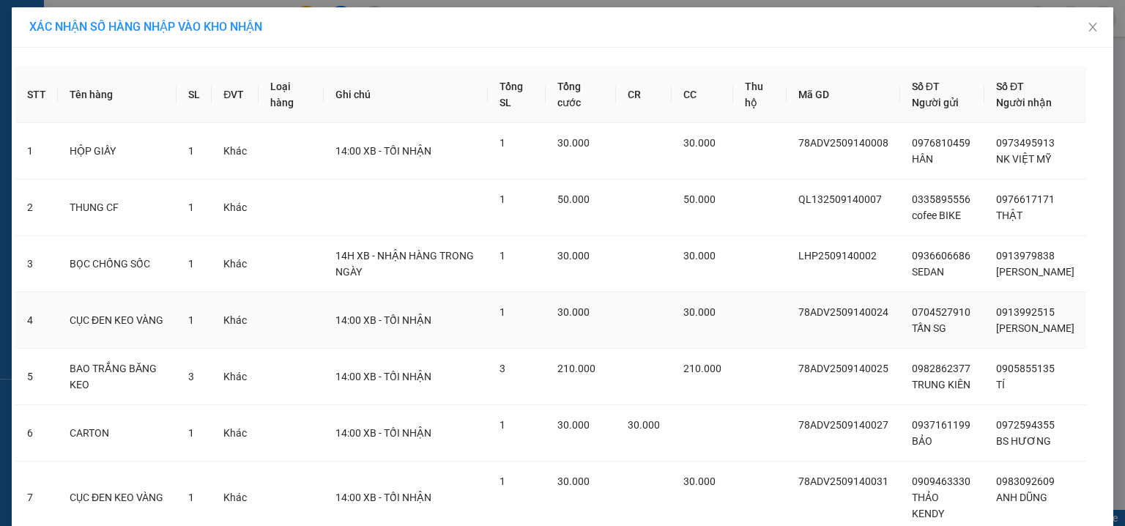
scroll to position [130, 0]
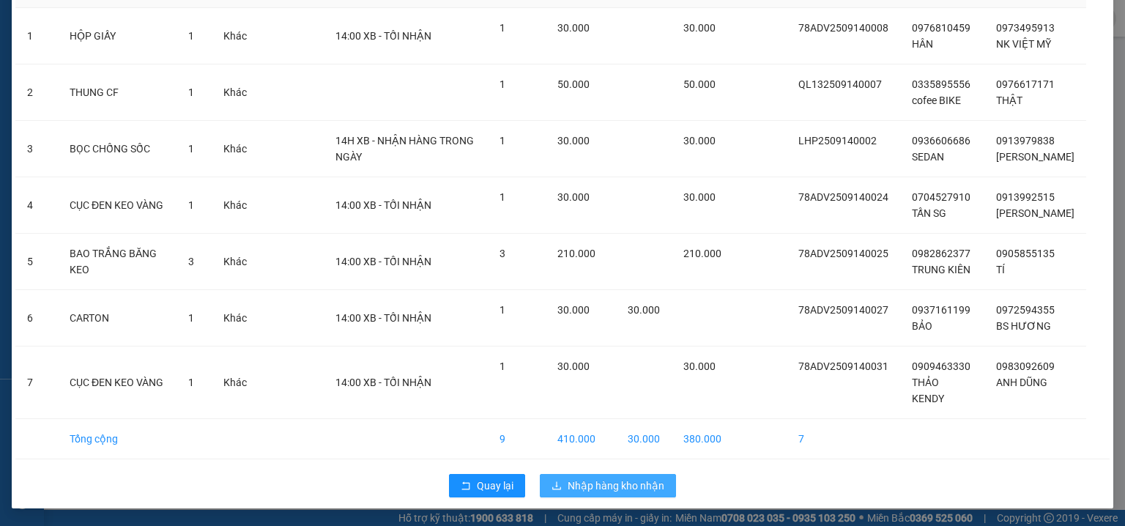
click at [664, 488] on button "Nhập hàng kho nhận" at bounding box center [608, 485] width 136 height 23
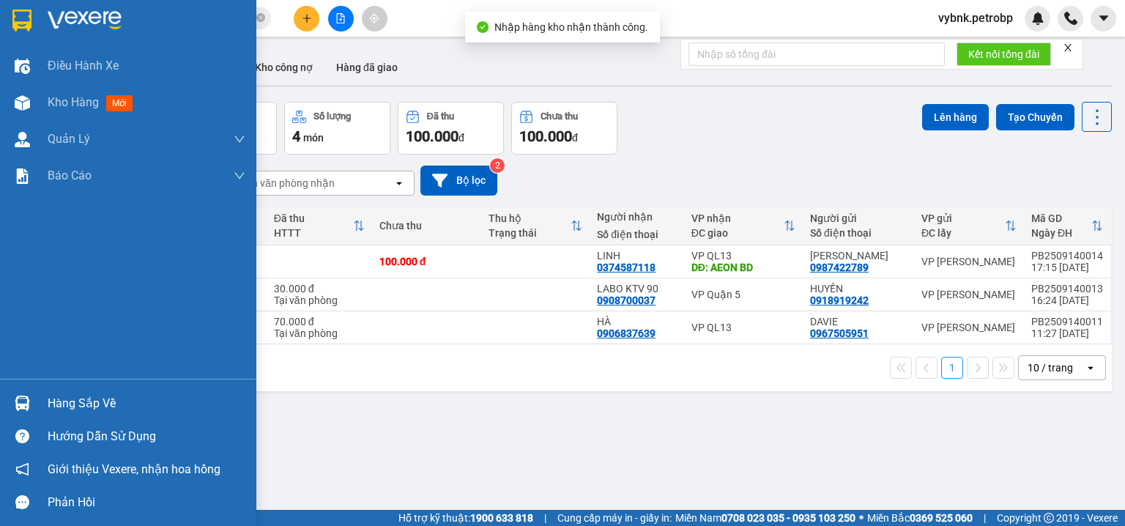
click at [28, 402] on img at bounding box center [22, 403] width 15 height 15
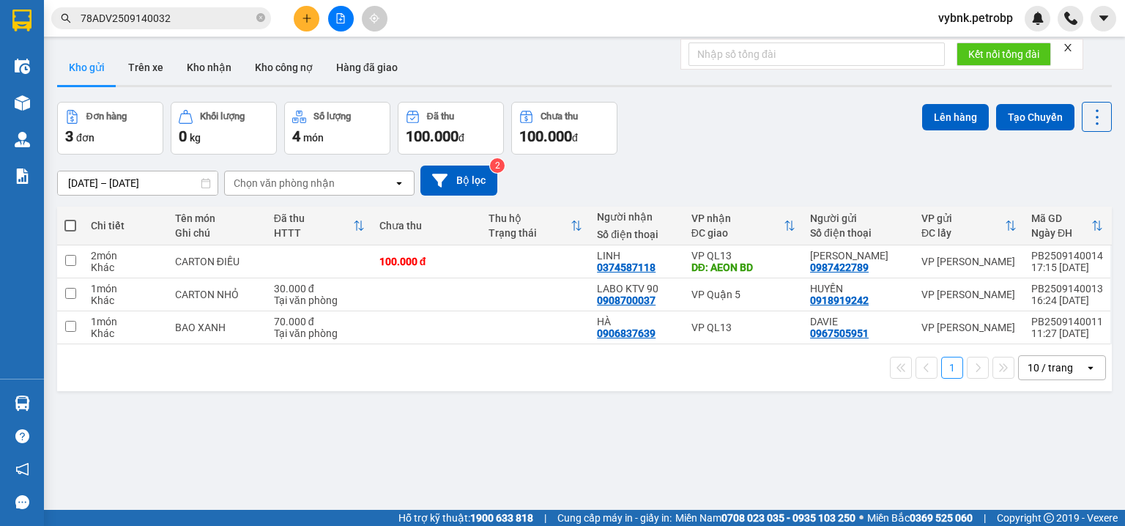
click at [299, 17] on section "Kết quả tìm kiếm ( 1 ) Bộ lọc Ngày tạo đơn gần nhất Mã ĐH Trạng thái Món hàng T…" at bounding box center [562, 263] width 1125 height 526
click at [302, 18] on icon "plus" at bounding box center [307, 18] width 10 height 10
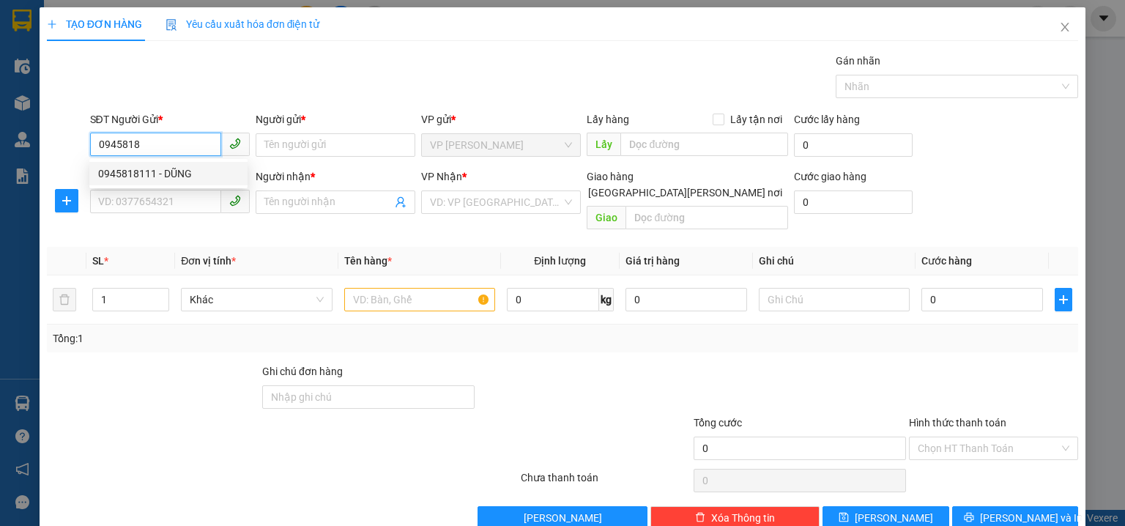
click at [176, 170] on div "0945818111 - DŨNG" at bounding box center [168, 174] width 141 height 16
type input "0945818111"
type input "DŨNG"
type input "0918252222"
type input "A TÂM"
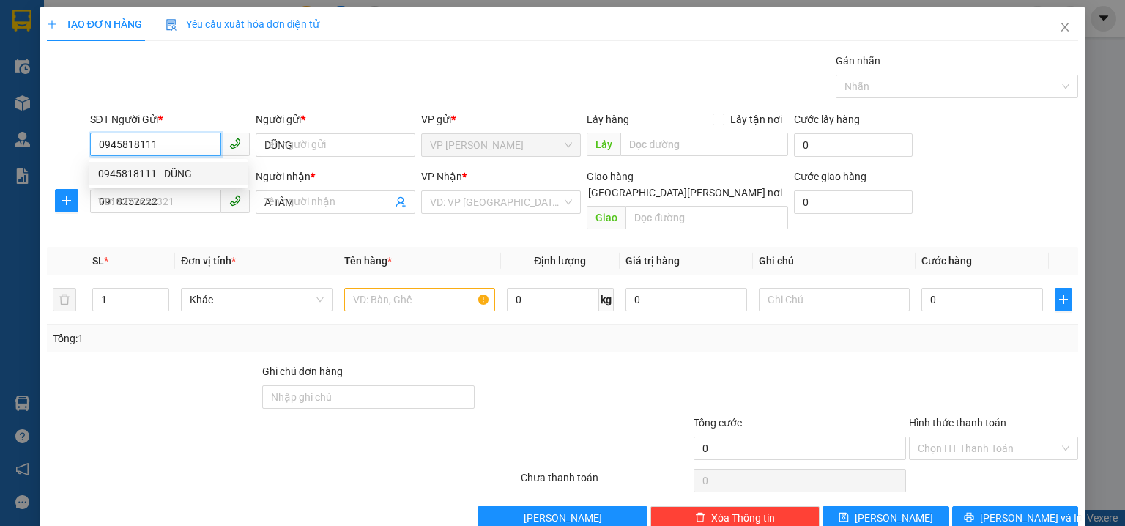
type input "40.000"
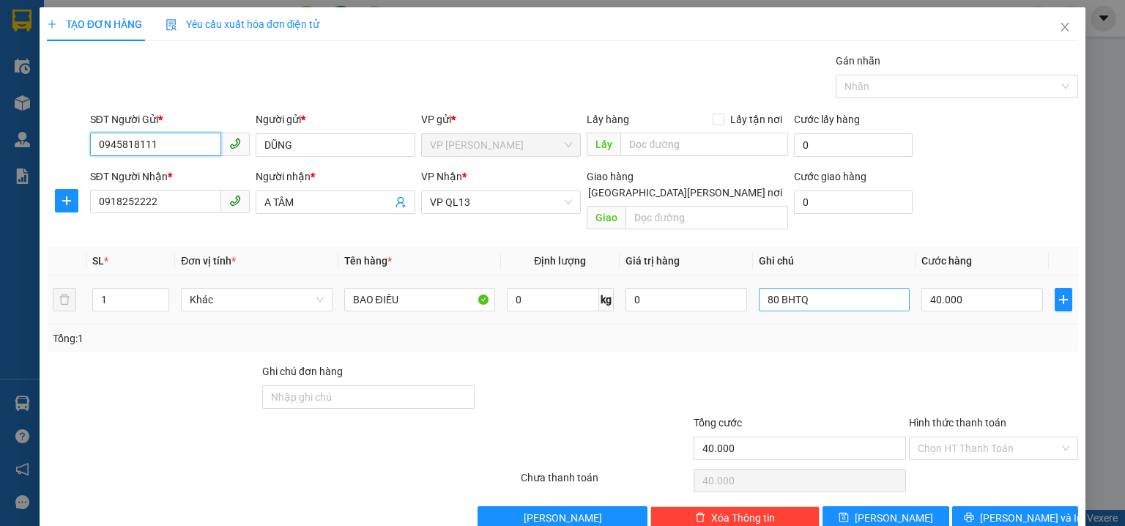
type input "0945818111"
click at [819, 288] on input "80 BHTQ" at bounding box center [834, 299] width 151 height 23
type input "8"
click at [523, 200] on span "VP QL13" at bounding box center [501, 202] width 142 height 22
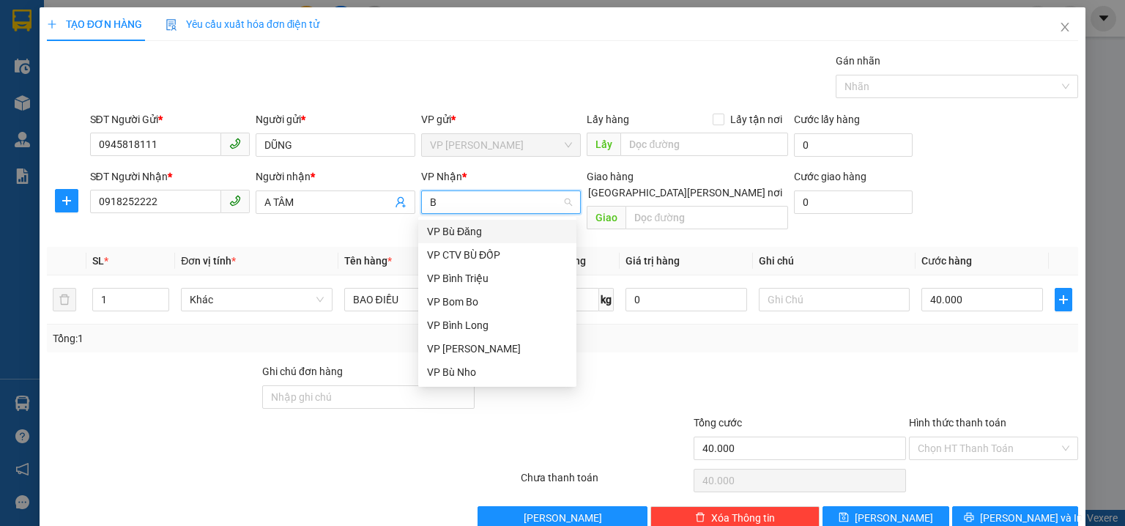
type input "BI"
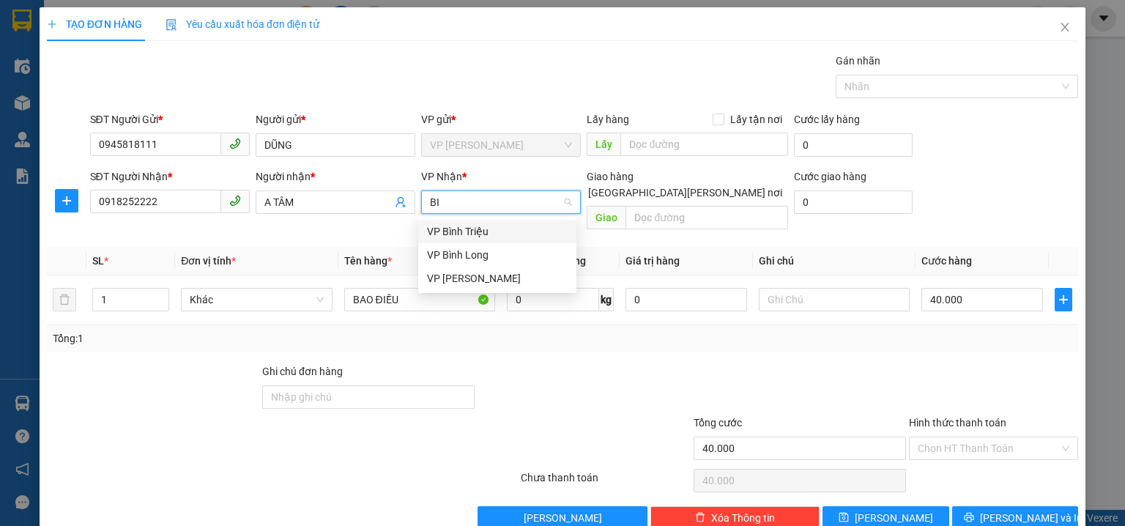
click at [511, 230] on div "VP Bình Triệu" at bounding box center [497, 231] width 141 height 16
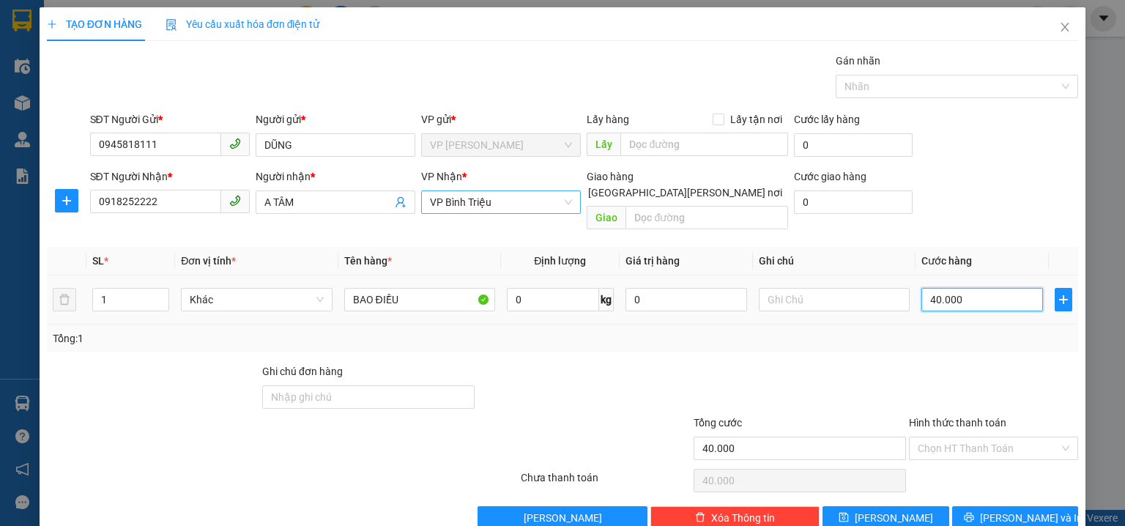
click at [977, 288] on input "40.000" at bounding box center [982, 299] width 122 height 23
type input "0"
type input "5"
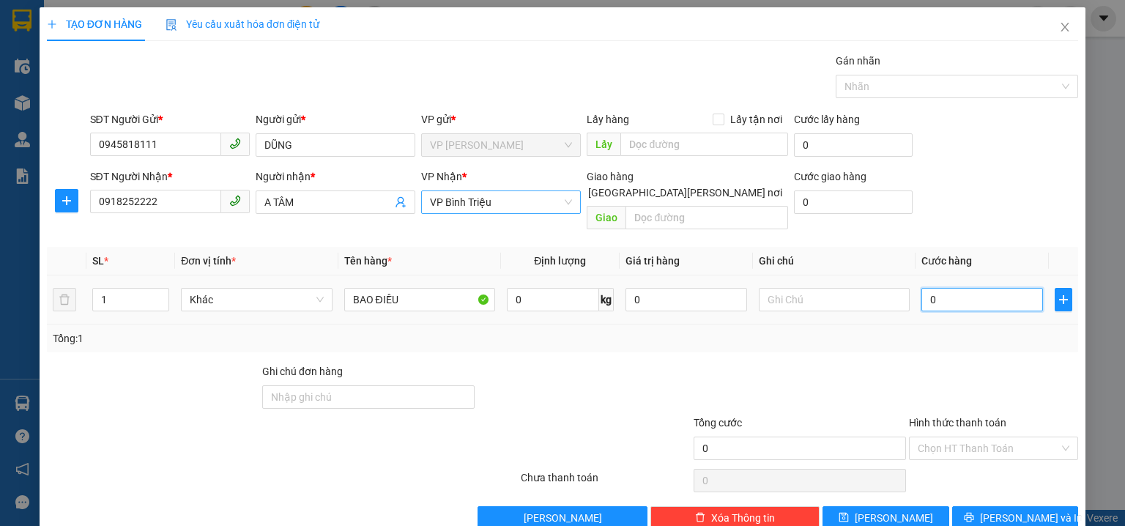
type input "5"
type input "05"
type input "50"
type input "050"
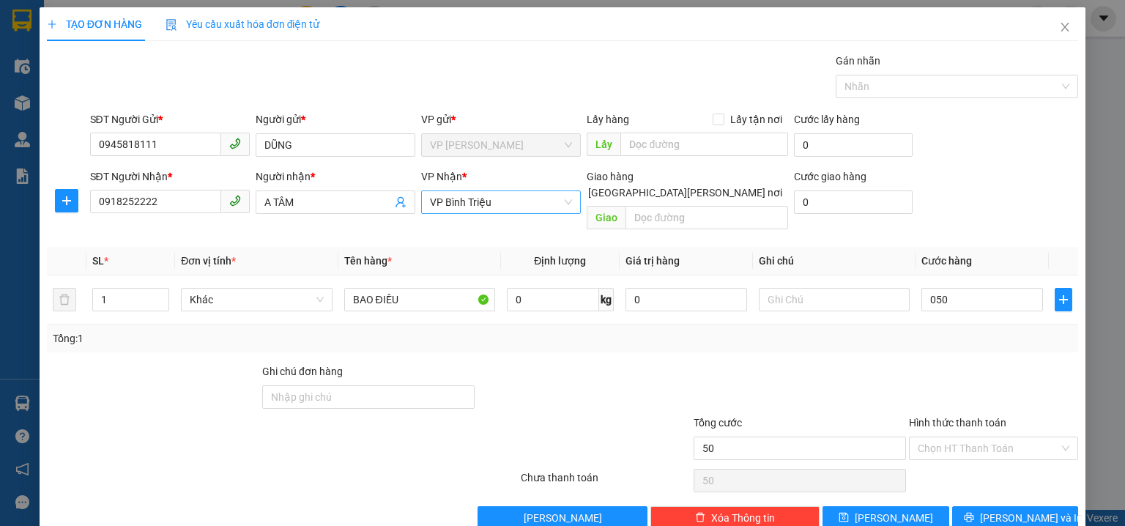
type input "50.000"
click at [976, 170] on div "SĐT Người Nhận * 0918252222 Người nhận * A TÂM VP Nhận * VP Bình Triệu Giao hàn…" at bounding box center [584, 201] width 995 height 67
click at [983, 437] on input "Hình thức thanh toán" at bounding box center [988, 448] width 141 height 22
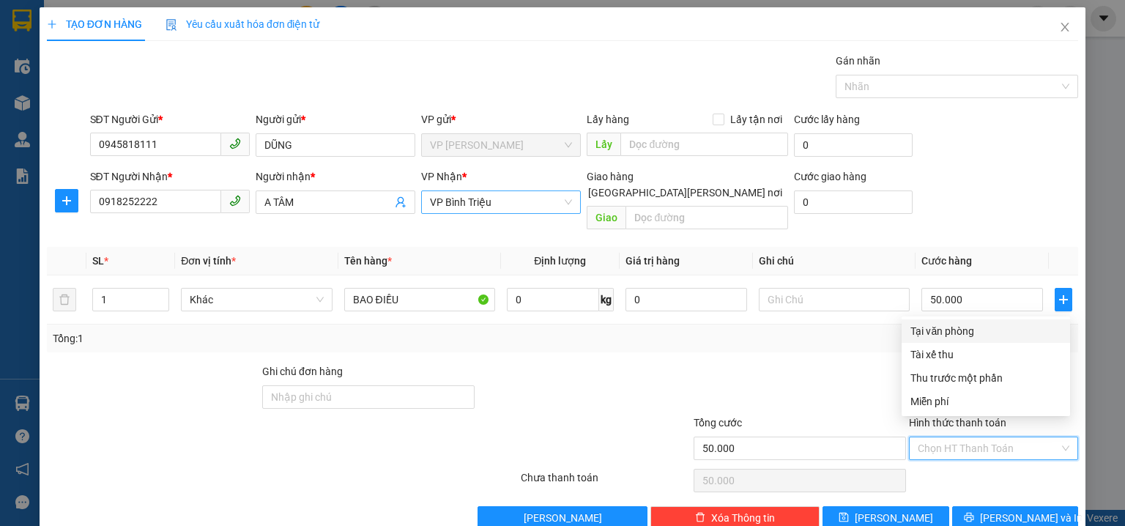
click at [943, 319] on div "Tại văn phòng" at bounding box center [986, 330] width 168 height 23
type input "0"
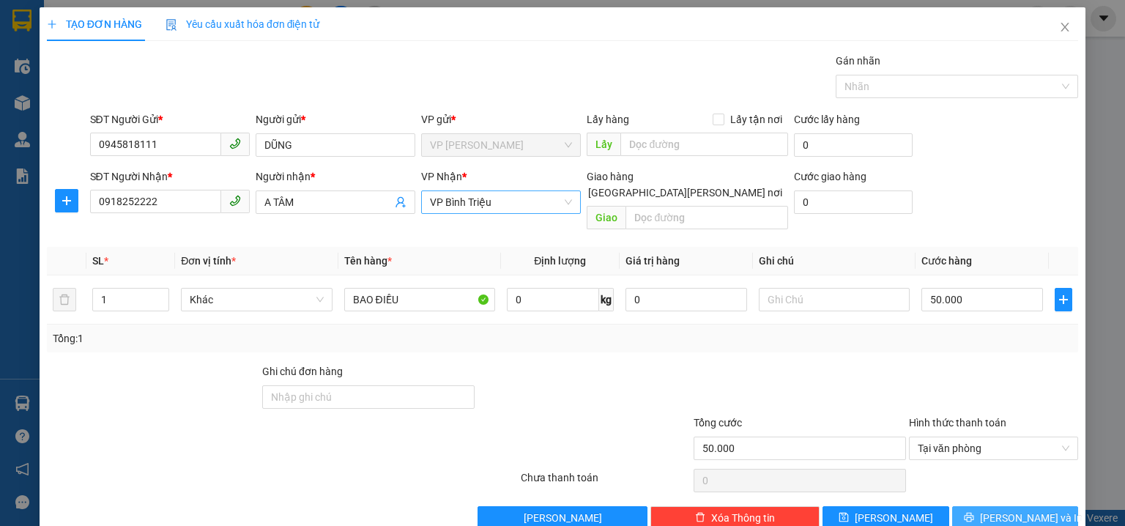
click at [1023, 510] on span "Lưu và In" at bounding box center [1031, 518] width 103 height 16
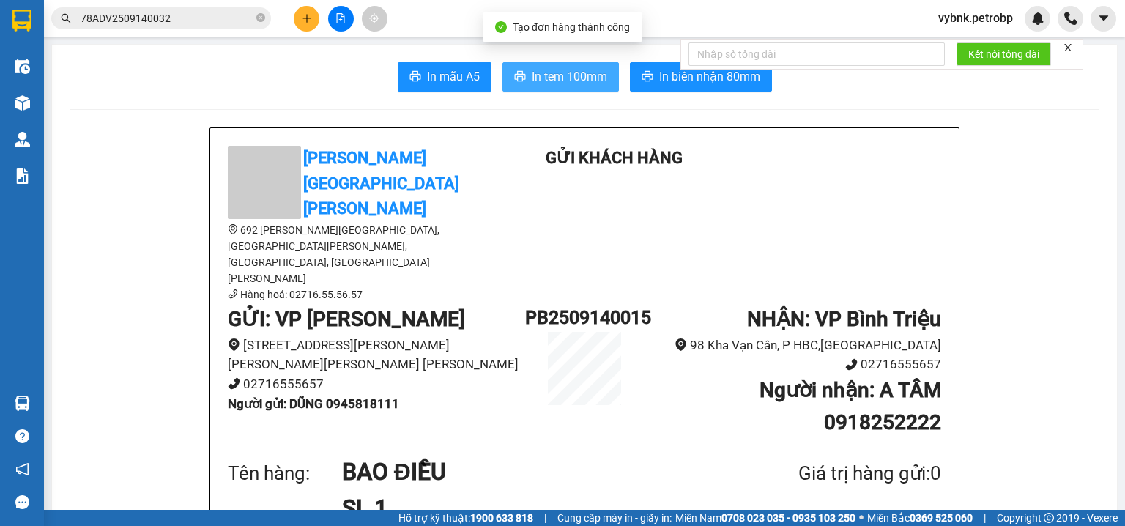
click at [554, 73] on span "In tem 100mm" at bounding box center [569, 76] width 75 height 18
click at [696, 79] on span "In biên nhận 80mm" at bounding box center [709, 76] width 101 height 18
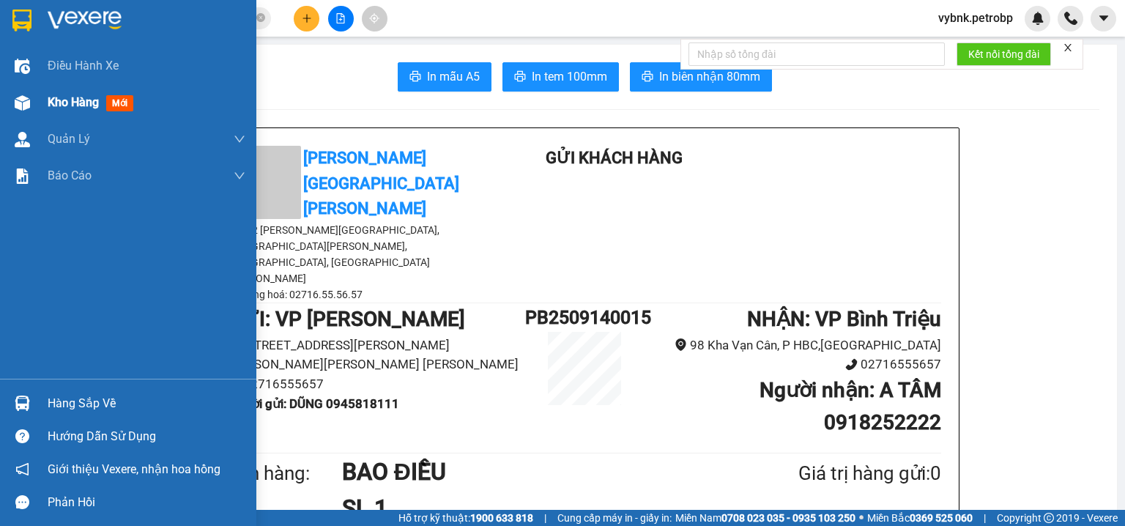
click at [53, 98] on span "Kho hàng" at bounding box center [73, 102] width 51 height 14
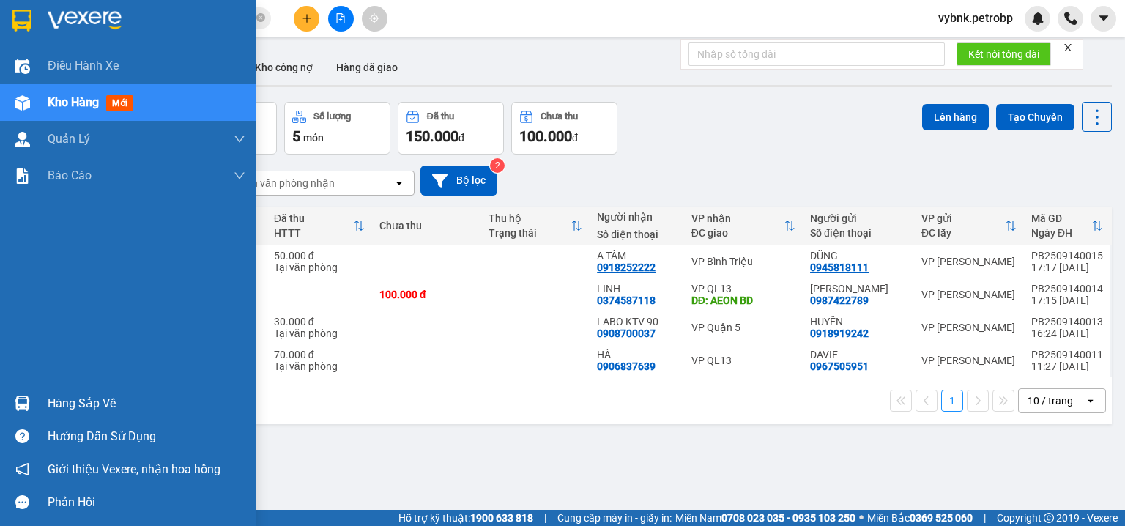
click at [40, 396] on div "Hàng sắp về" at bounding box center [128, 403] width 256 height 33
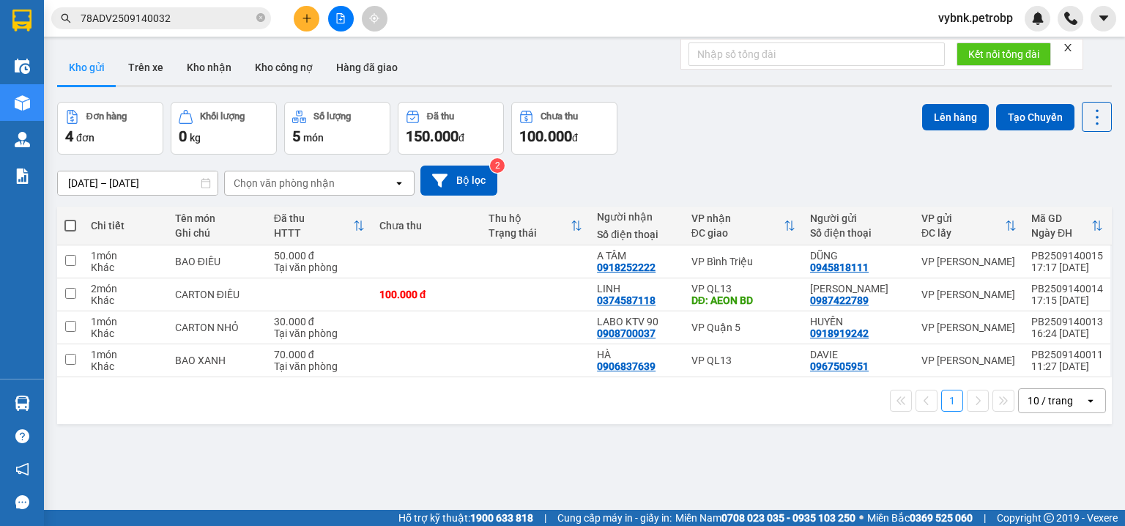
click at [256, 23] on section "Kết quả tìm kiếm ( 1 ) Bộ lọc Ngày tạo đơn gần nhất Mã ĐH Trạng thái Món hàng T…" at bounding box center [562, 263] width 1125 height 526
click at [258, 18] on icon "close-circle" at bounding box center [260, 17] width 9 height 9
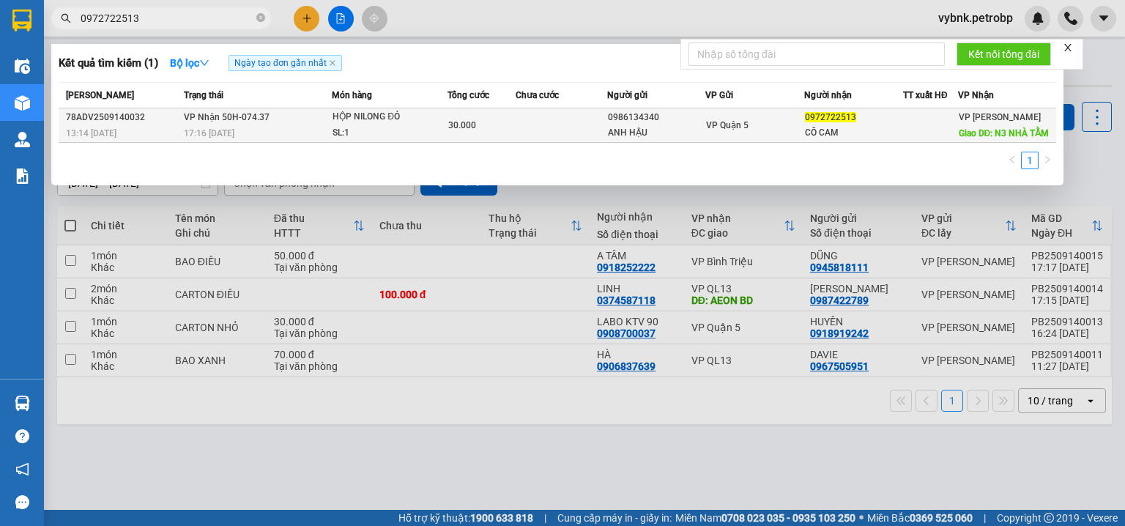
type input "0972722513"
click at [446, 132] on span "HỘP NILONG ĐỎ SL: 1" at bounding box center [390, 124] width 114 height 31
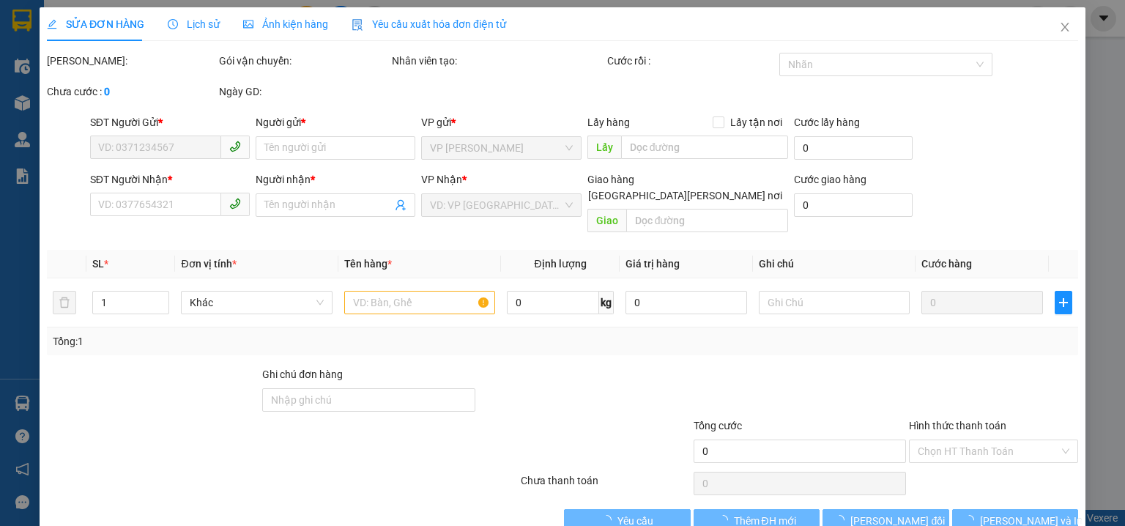
type input "0986134340"
type input "ANH HẬU"
type input "0972722513"
type input "CÔ CAM"
type input "N3 NHÀ TẰM"
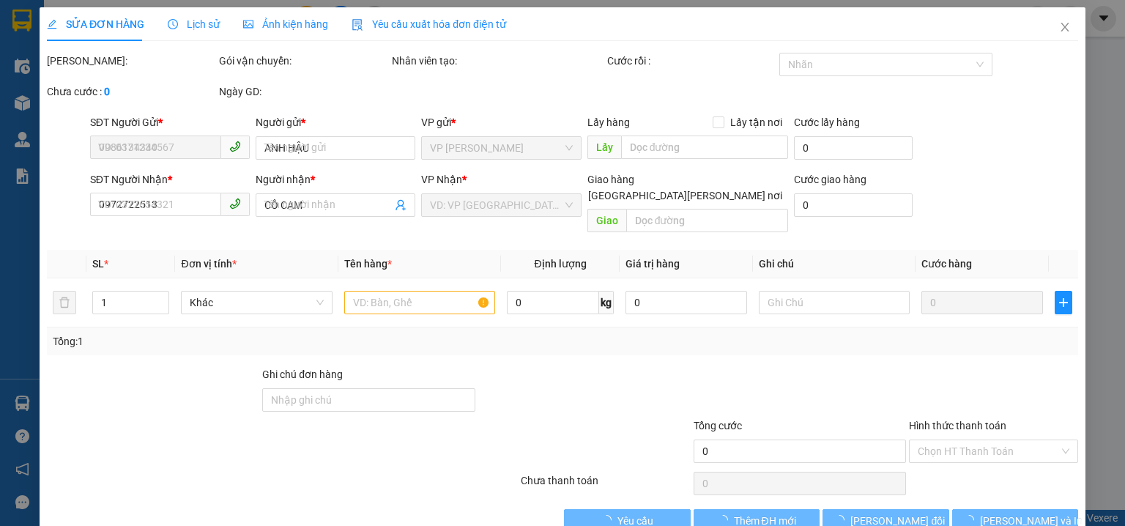
type input "30.000"
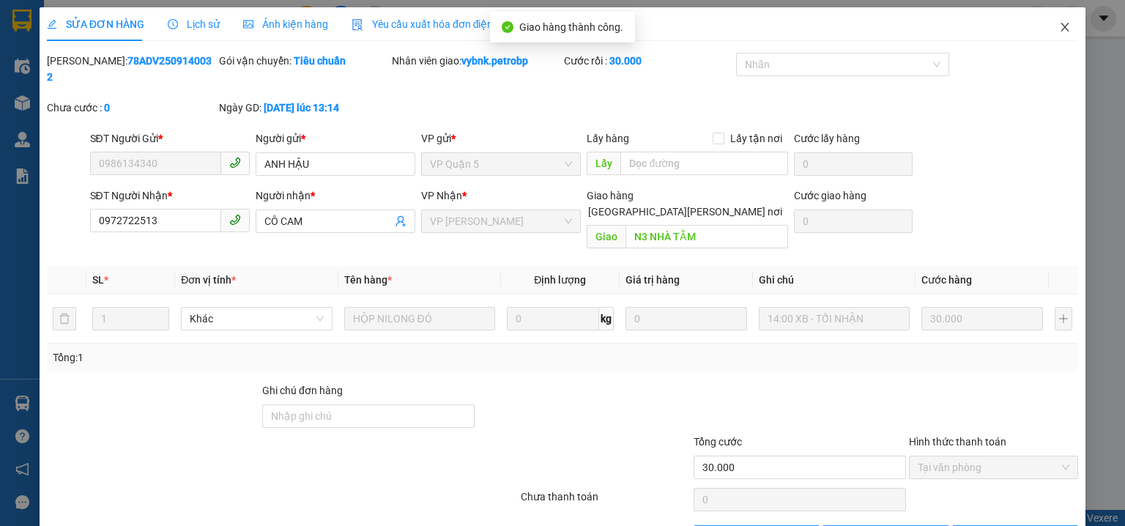
click at [1059, 23] on icon "close" at bounding box center [1065, 27] width 12 height 12
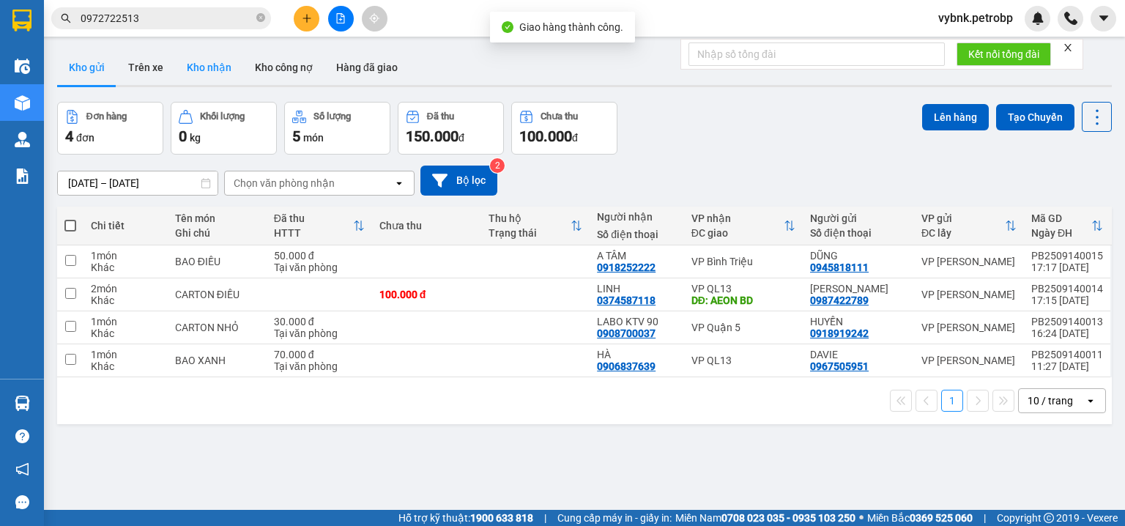
click at [208, 67] on button "Kho nhận" at bounding box center [209, 67] width 68 height 35
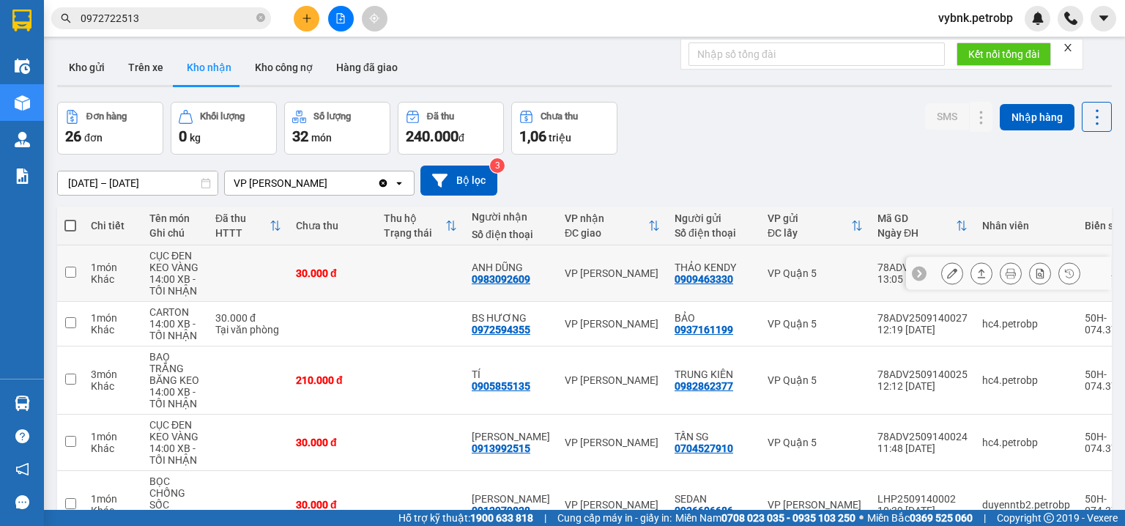
scroll to position [156, 0]
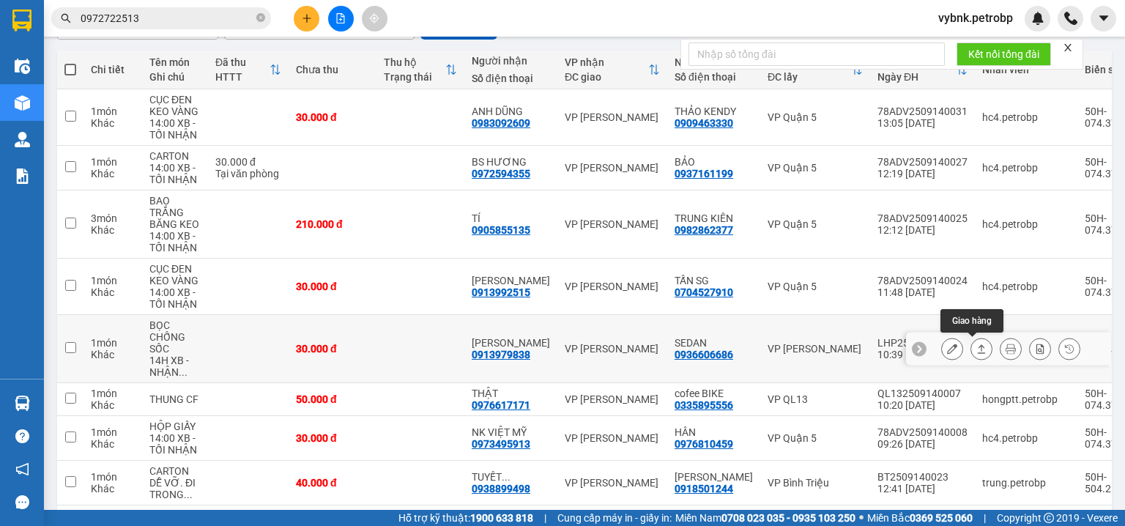
click at [947, 346] on icon at bounding box center [952, 349] width 10 height 10
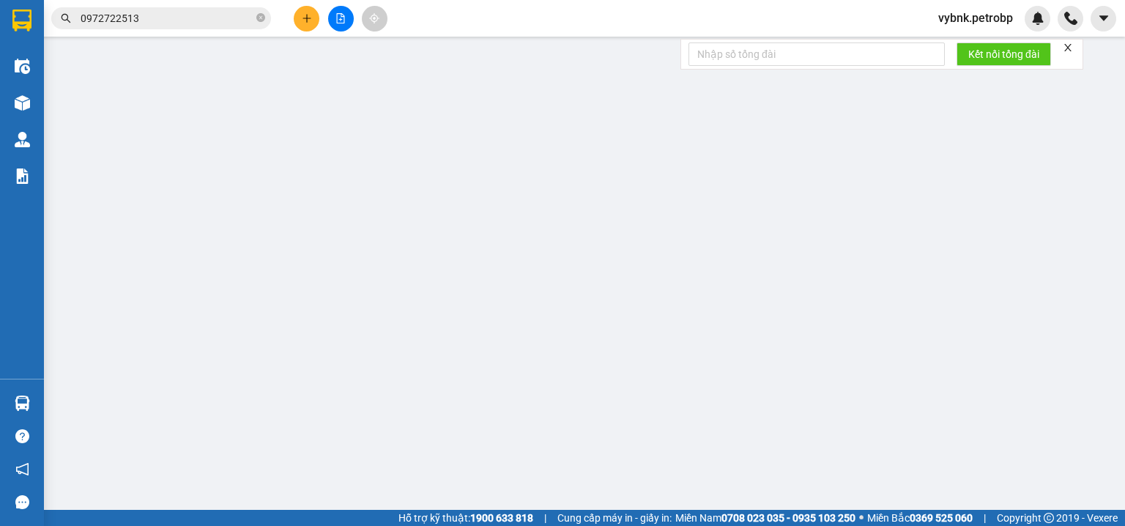
type input "0936606686"
type input "SEDAN"
type input "0913979838"
type input "HOÀNG LONG"
type input "30.000"
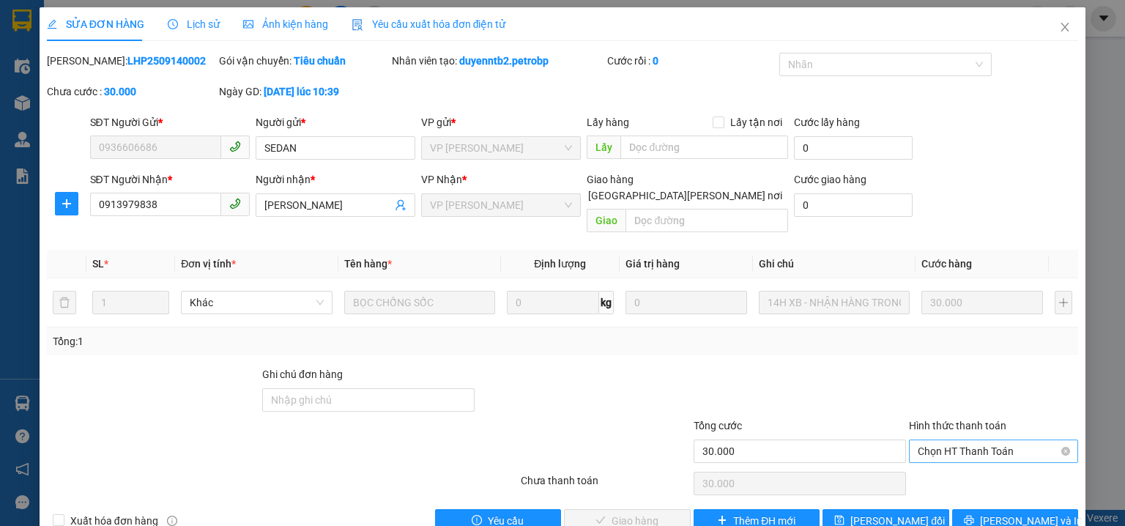
click at [938, 440] on span "Chọn HT Thanh Toán" at bounding box center [994, 451] width 152 height 22
click at [929, 472] on div "Tại văn phòng" at bounding box center [986, 463] width 168 height 23
type input "0"
click at [639, 513] on span "Lưu và Giao hàng" at bounding box center [691, 521] width 198 height 16
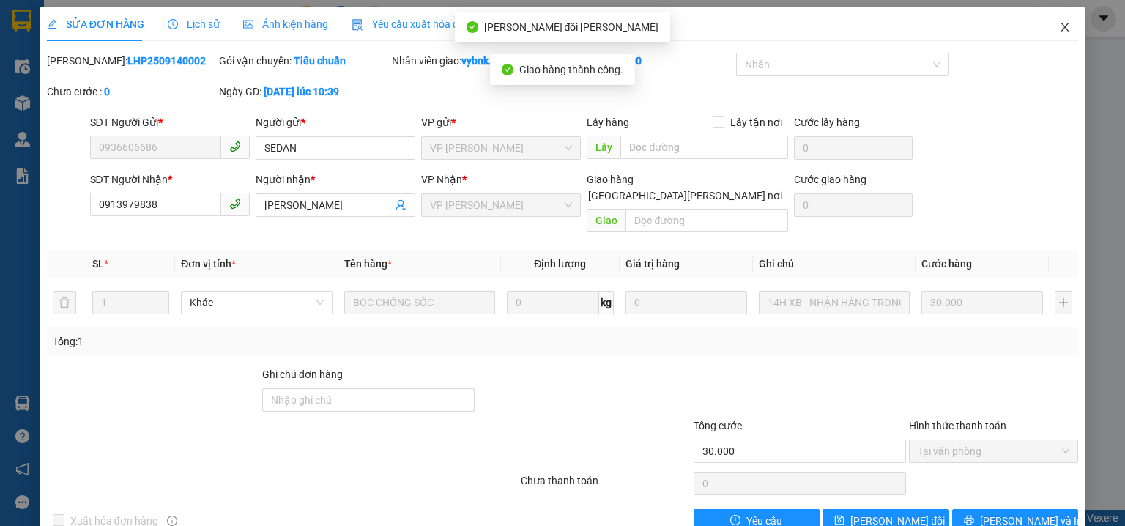
click at [1059, 23] on icon "close" at bounding box center [1065, 27] width 12 height 12
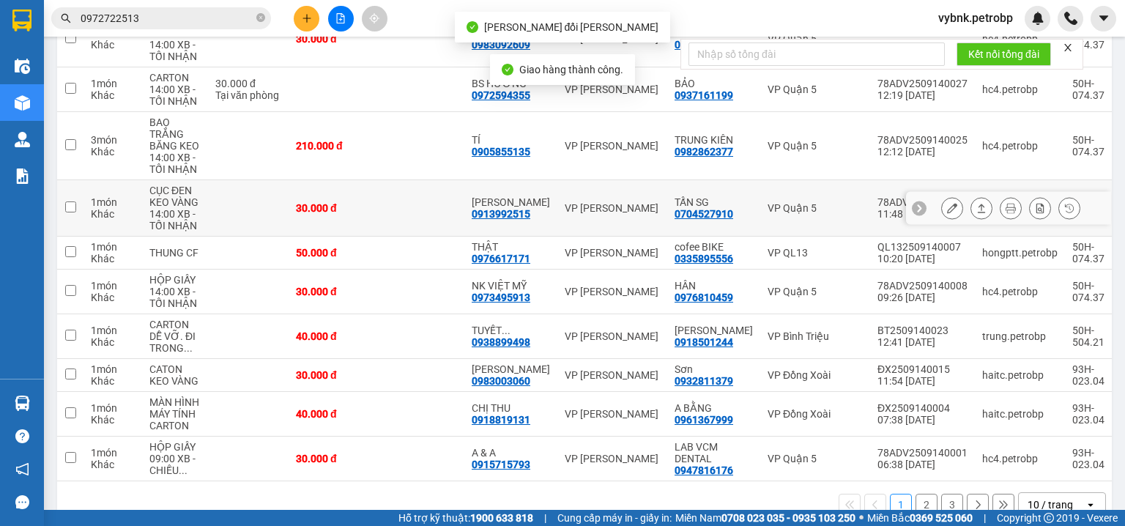
scroll to position [264, 0]
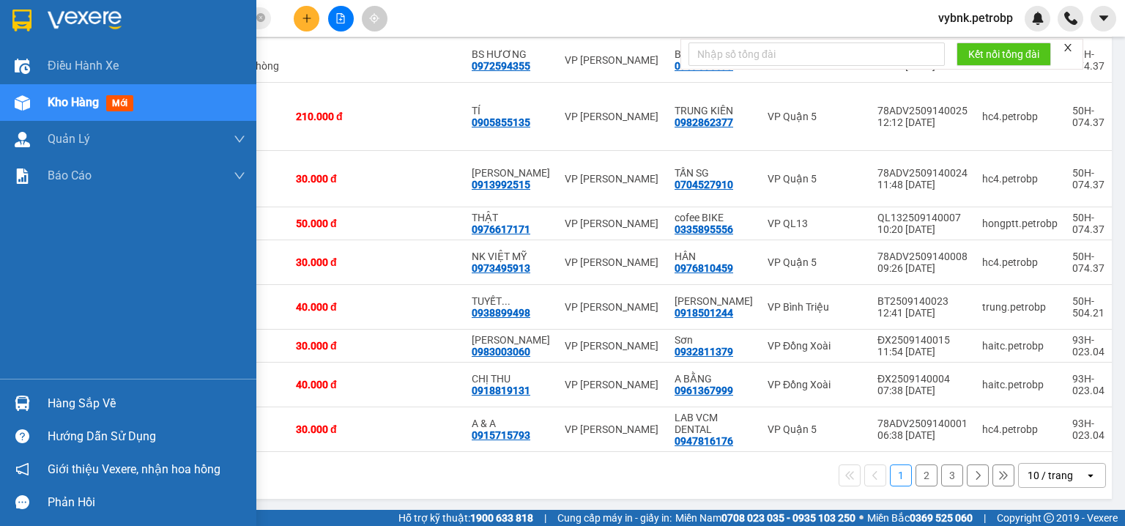
click at [37, 402] on div "Hàng sắp về" at bounding box center [128, 403] width 256 height 33
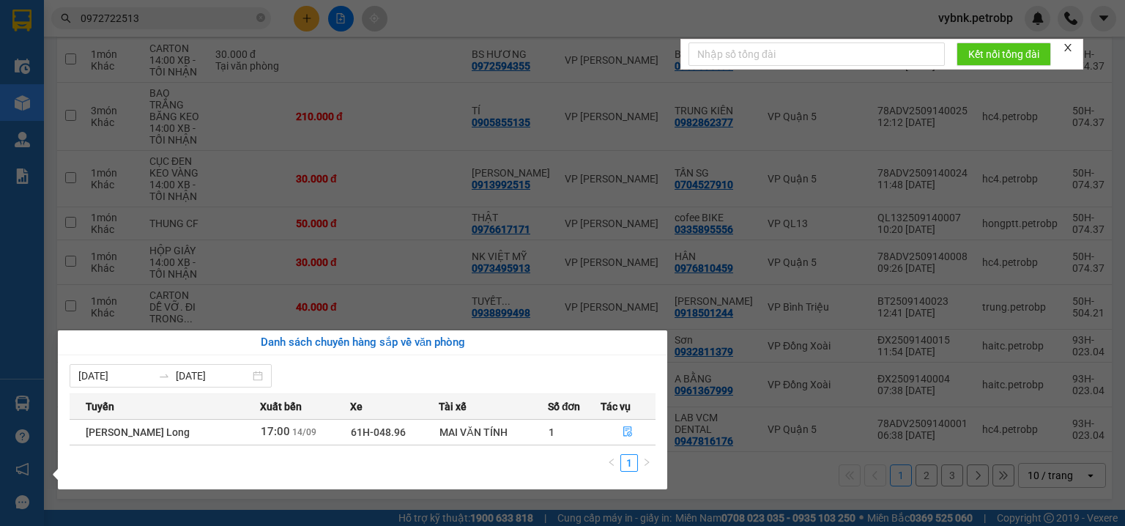
click at [339, 138] on section "Kết quả tìm kiếm ( 1 ) Bộ lọc Ngày tạo đơn gần nhất Mã ĐH Trạng thái Món hàng T…" at bounding box center [562, 263] width 1125 height 526
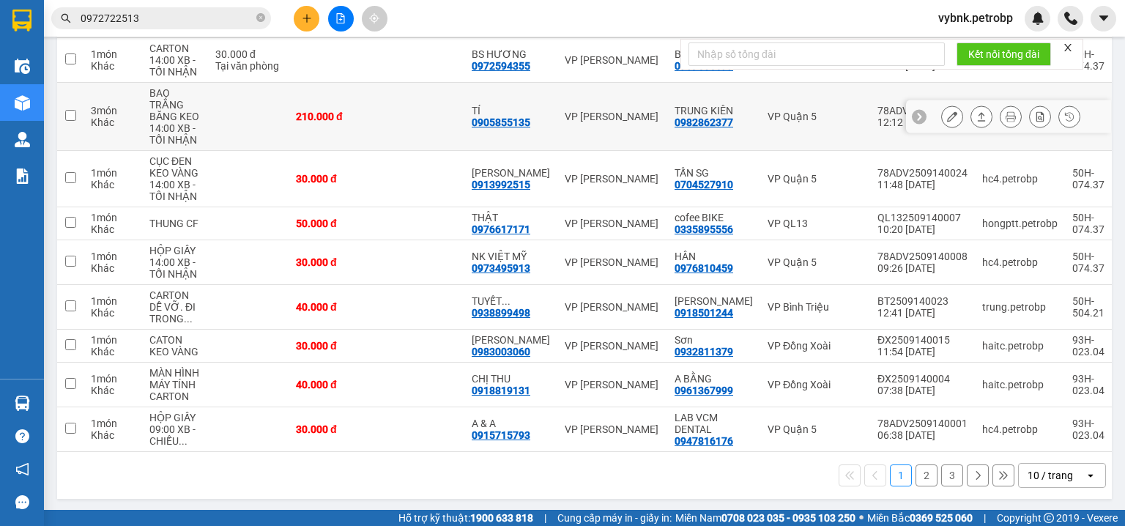
scroll to position [0, 0]
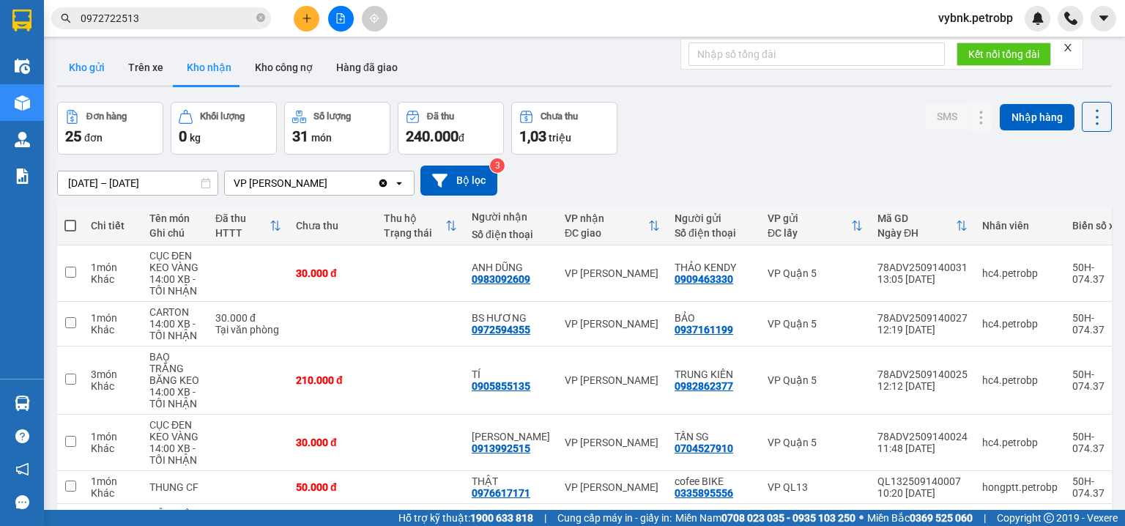
click at [84, 63] on button "Kho gửi" at bounding box center [86, 67] width 59 height 35
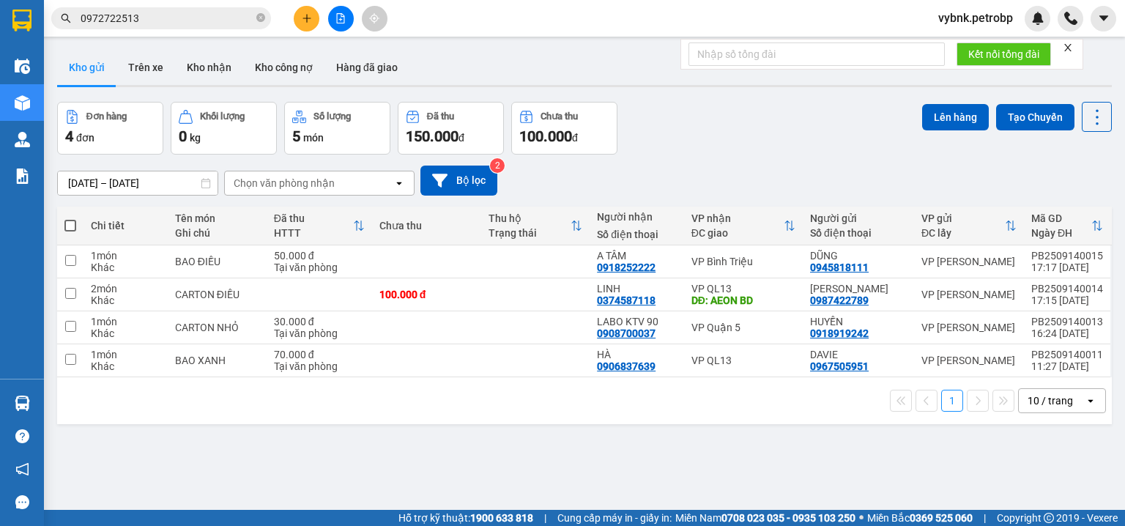
click at [76, 223] on th at bounding box center [70, 226] width 26 height 39
click at [70, 226] on span at bounding box center [70, 226] width 12 height 12
click at [70, 218] on input "checkbox" at bounding box center [70, 218] width 0 height 0
checkbox input "true"
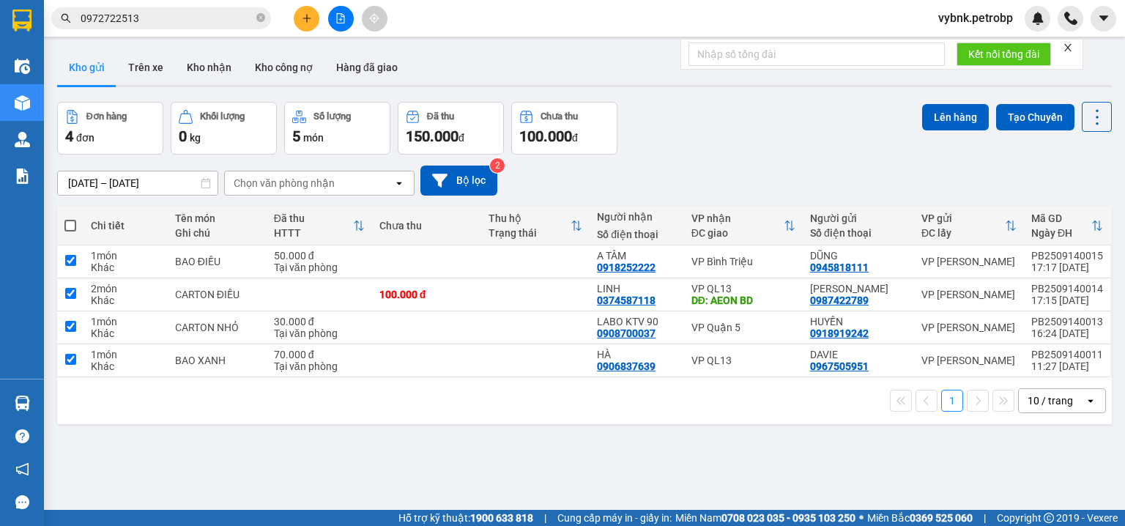
checkbox input "true"
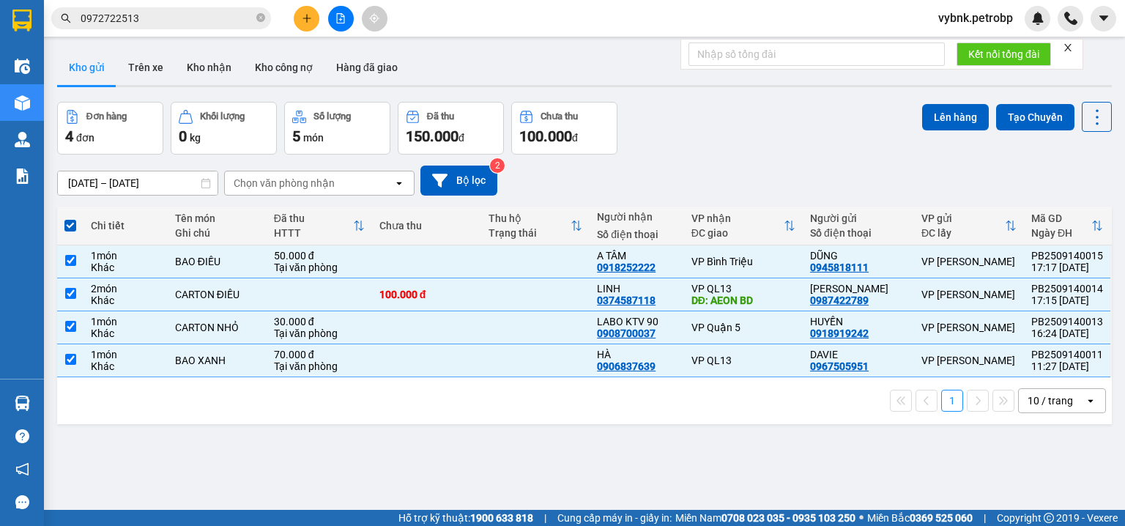
click at [145, 187] on input "[DATE] – [DATE]" at bounding box center [138, 182] width 160 height 23
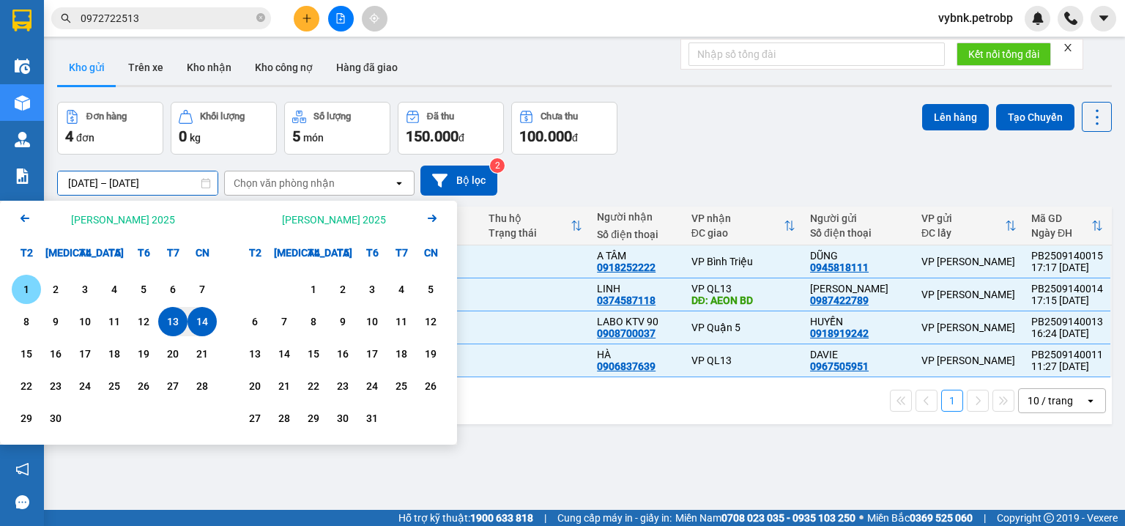
click at [24, 291] on div "1" at bounding box center [26, 290] width 21 height 18
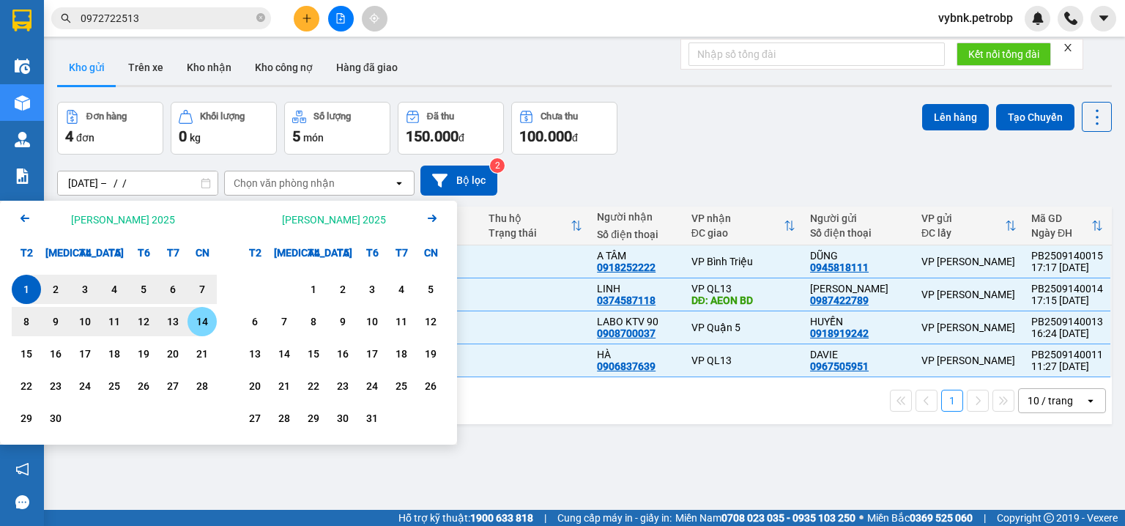
click at [203, 326] on div "14" at bounding box center [202, 322] width 21 height 18
type input "01/09/2025 – 14/09/2025"
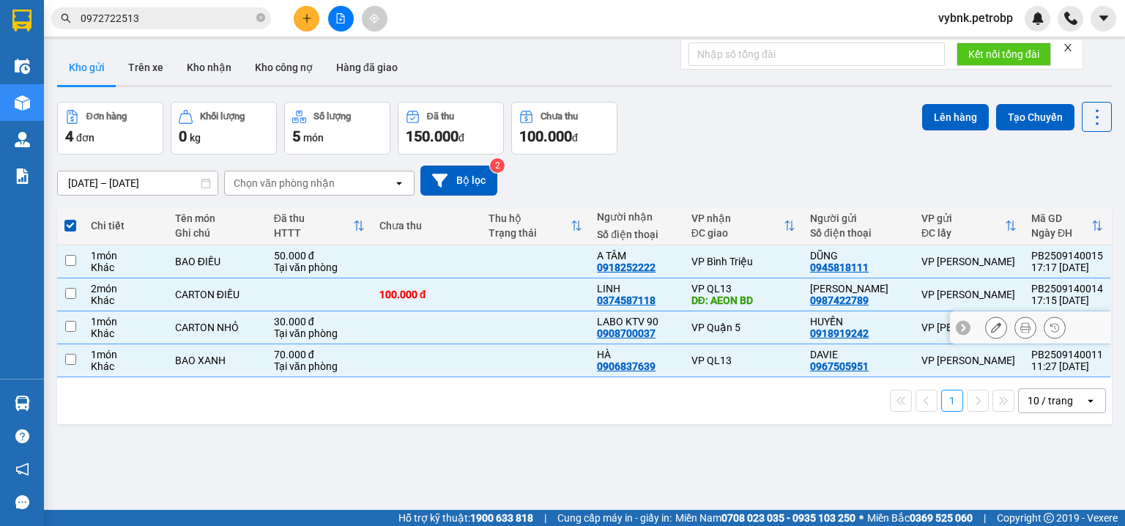
checkbox input "false"
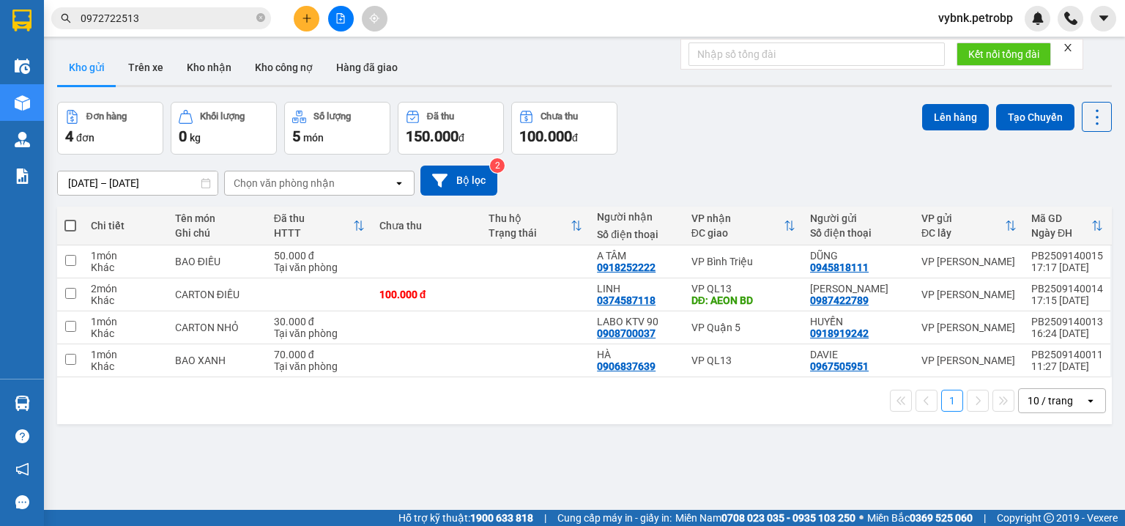
click at [73, 234] on th at bounding box center [70, 226] width 26 height 39
click at [73, 227] on span at bounding box center [70, 226] width 12 height 12
click at [70, 218] on input "checkbox" at bounding box center [70, 218] width 0 height 0
checkbox input "true"
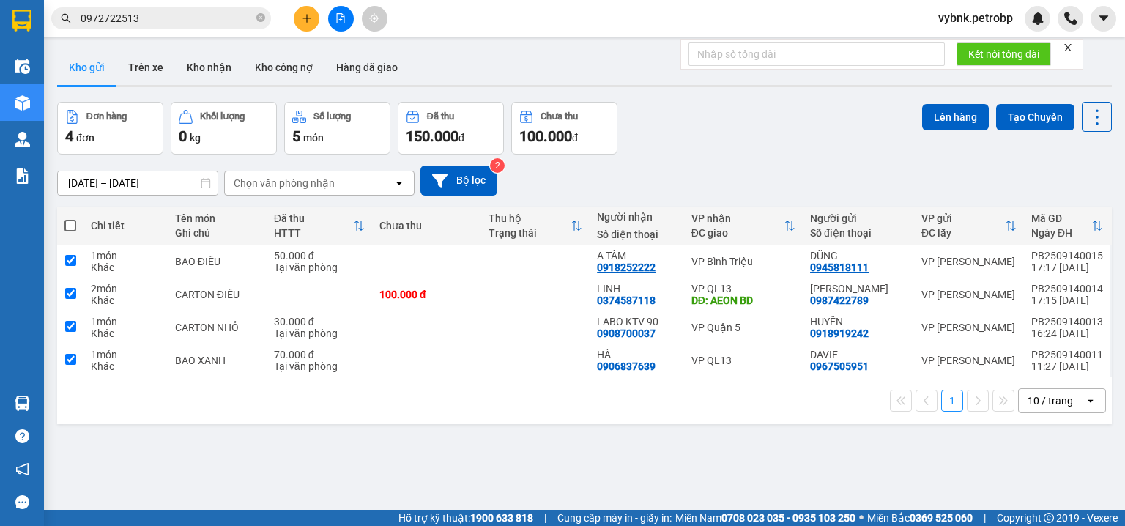
checkbox input "true"
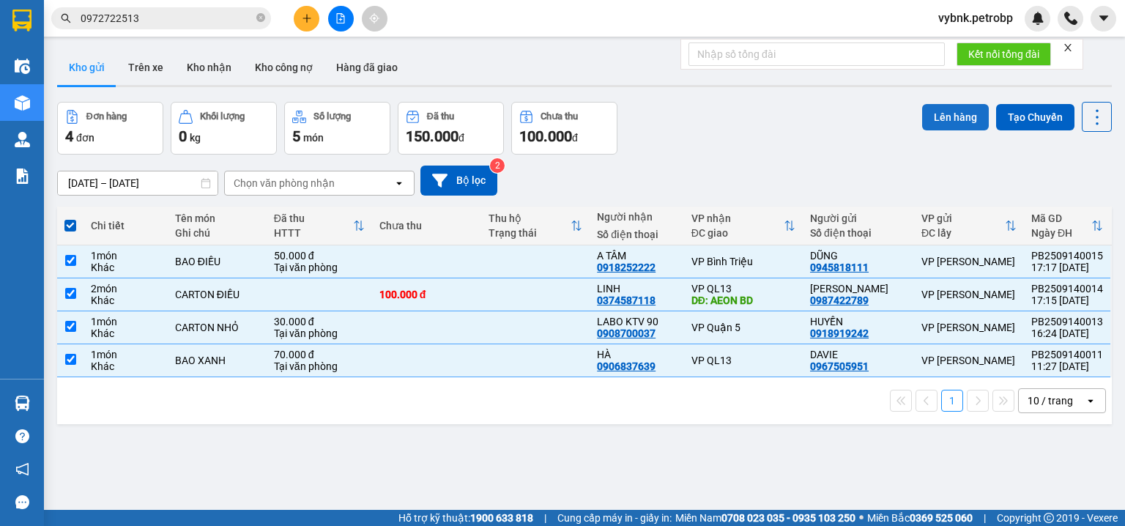
click at [935, 122] on button "Lên hàng" at bounding box center [955, 117] width 67 height 26
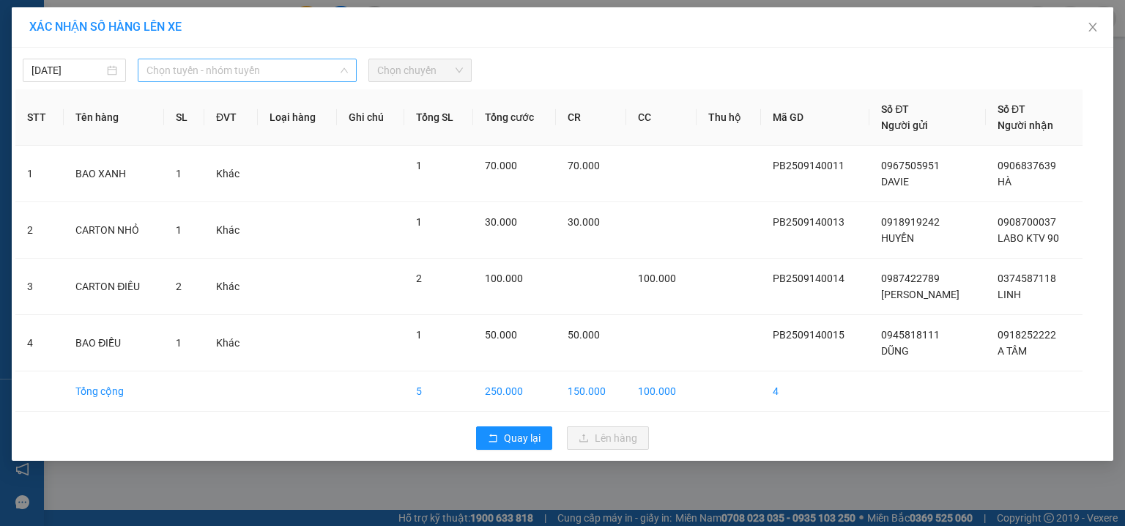
click at [257, 75] on span "Chọn tuyến - nhóm tuyến" at bounding box center [246, 70] width 201 height 22
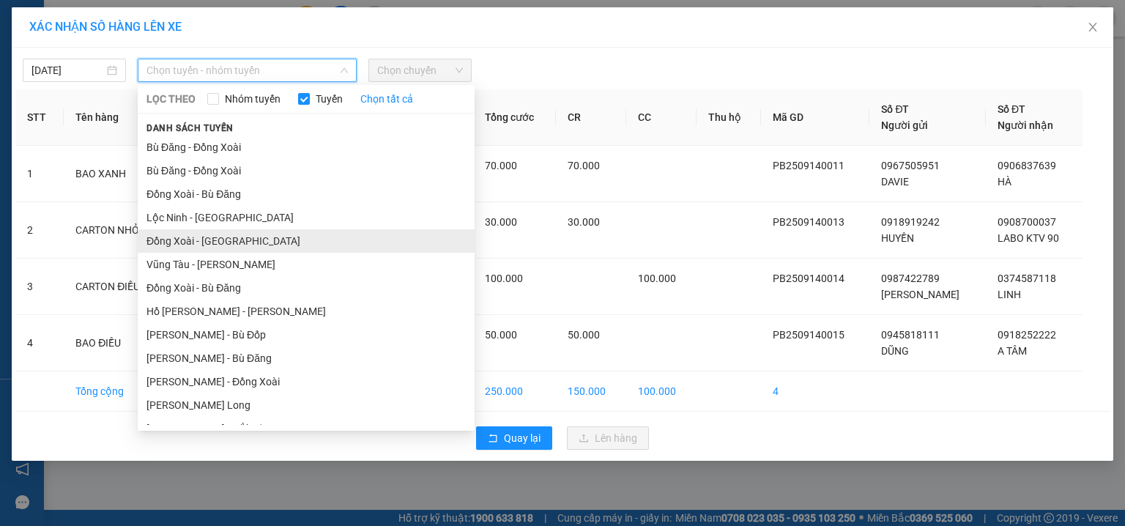
scroll to position [156, 0]
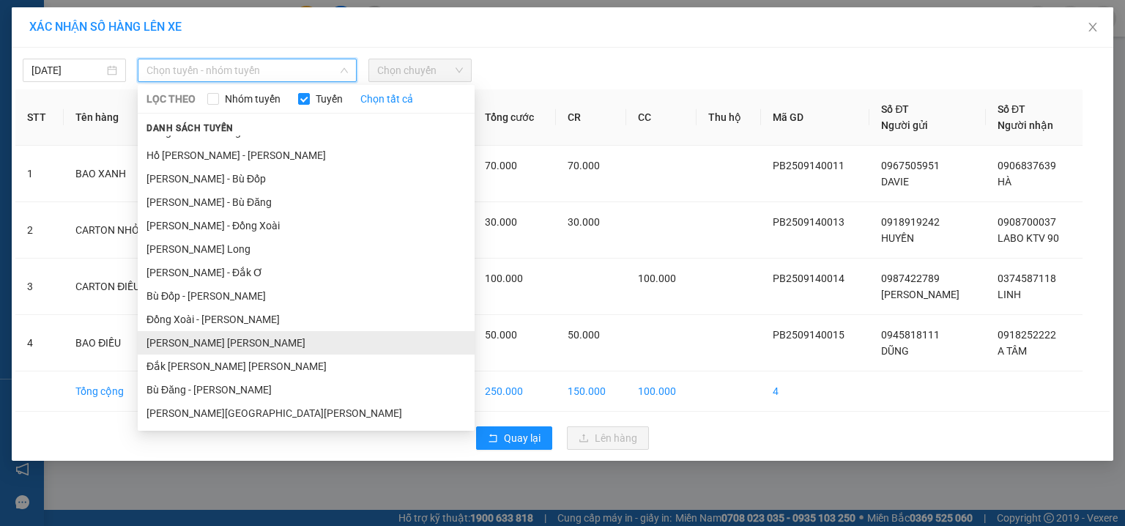
click at [247, 337] on li "Phước Long - Hồ Chí Minh" at bounding box center [306, 342] width 337 height 23
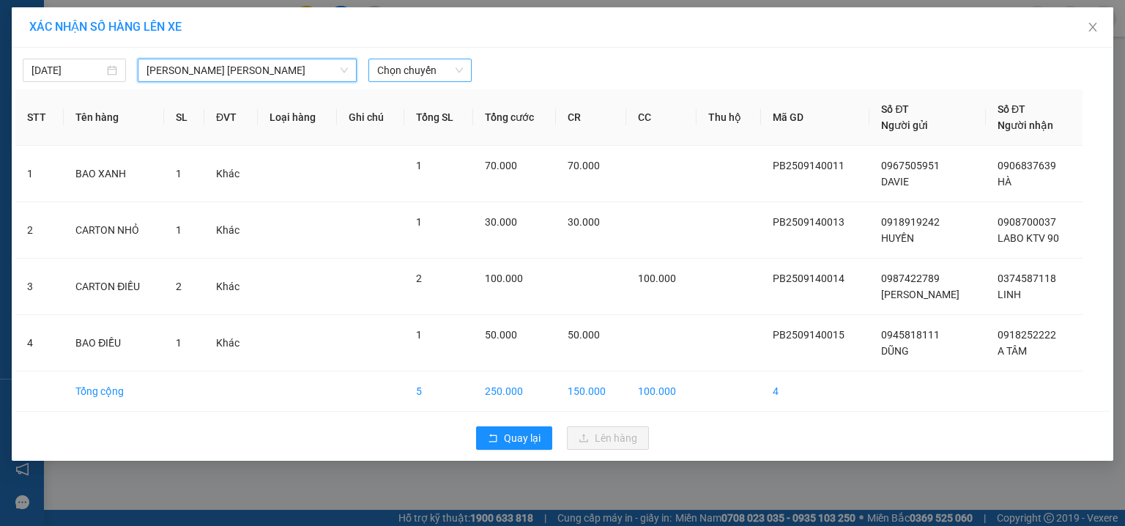
click at [463, 72] on span "Chọn chuyến" at bounding box center [420, 70] width 86 height 22
type input "6326"
click at [460, 90] on div "17:05 (TC) - 50H-363.26" at bounding box center [434, 99] width 132 height 23
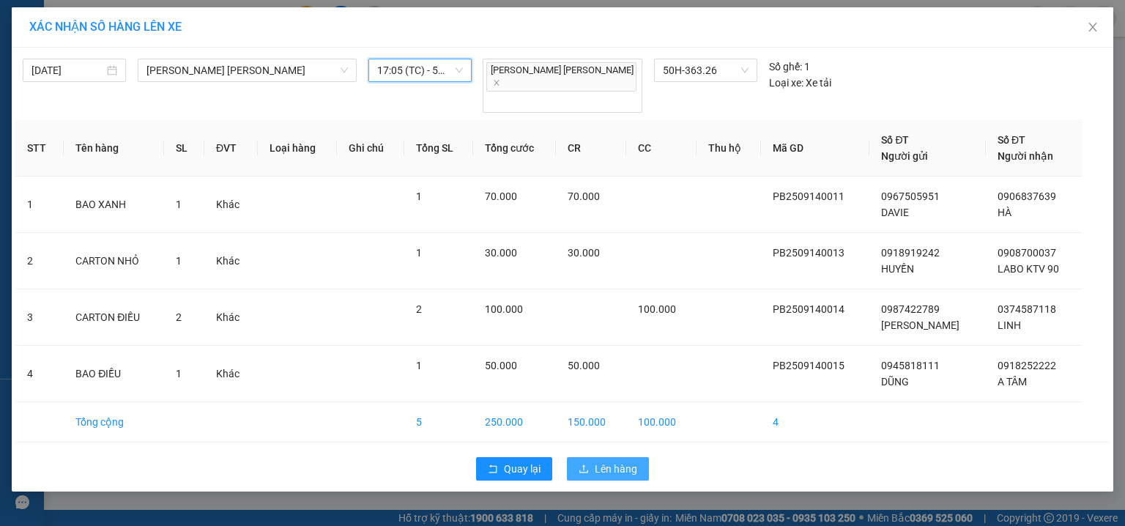
click at [615, 457] on button "Lên hàng" at bounding box center [608, 468] width 82 height 23
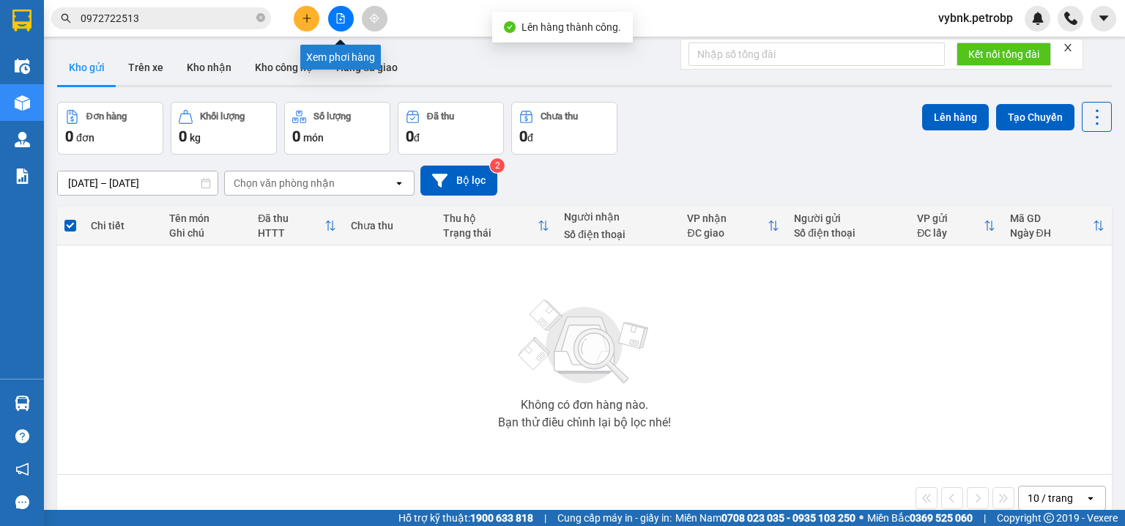
click at [345, 23] on icon "file-add" at bounding box center [340, 18] width 10 height 10
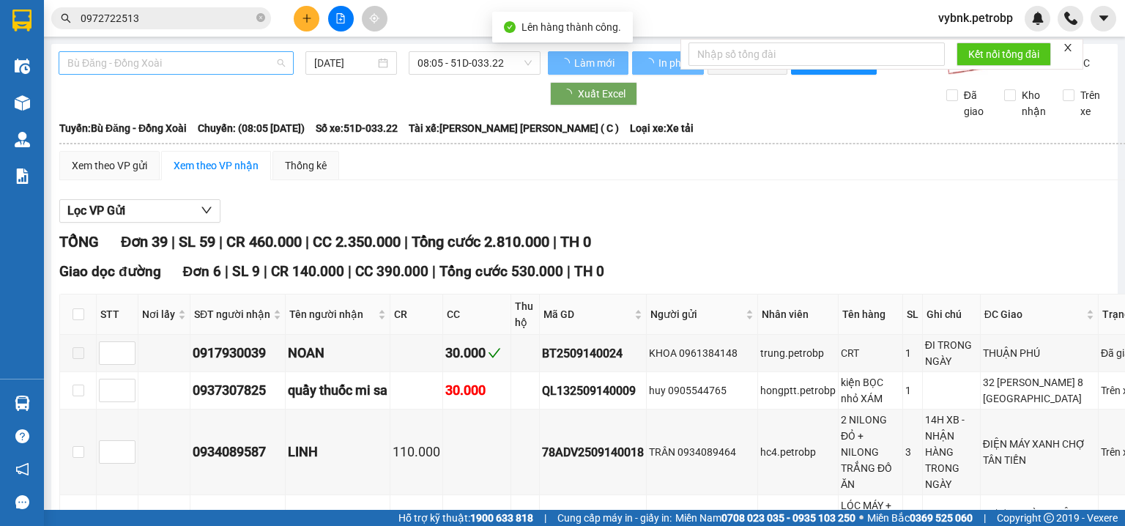
click at [220, 59] on span "Bù Đăng - Đồng Xoài" at bounding box center [176, 63] width 218 height 22
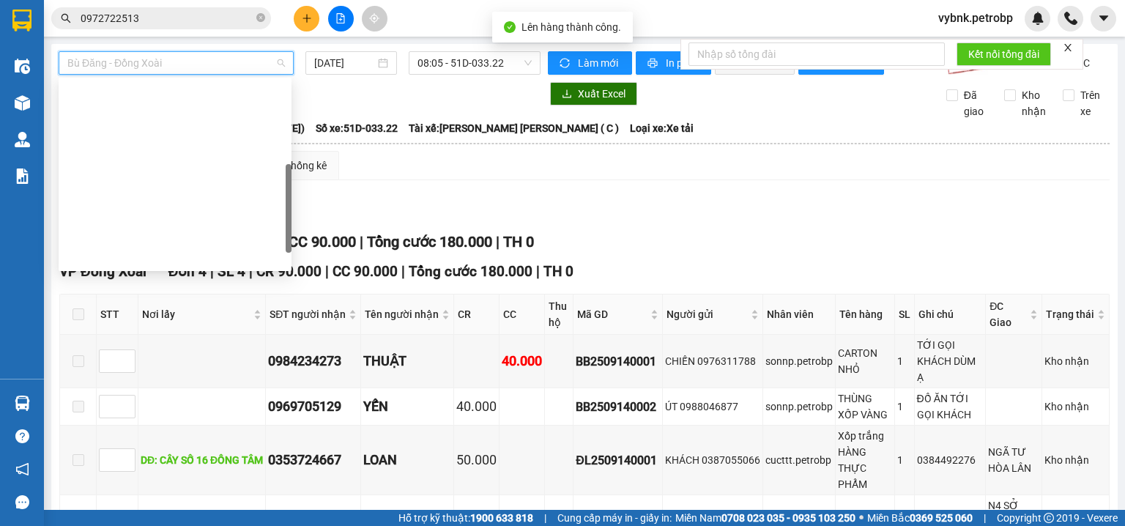
scroll to position [305, 0]
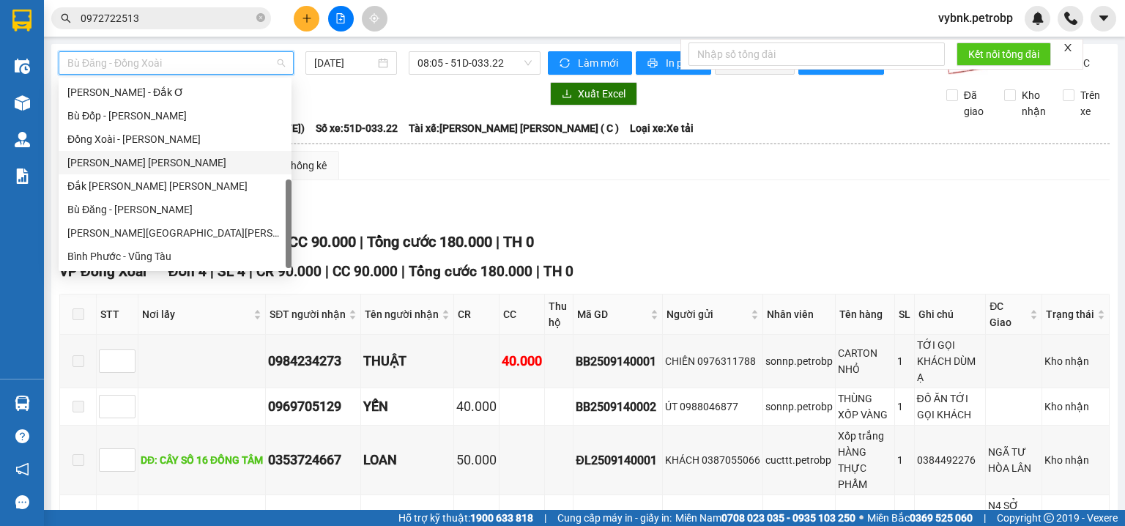
click at [178, 155] on div "Phước Long - Hồ Chí Minh" at bounding box center [174, 163] width 215 height 16
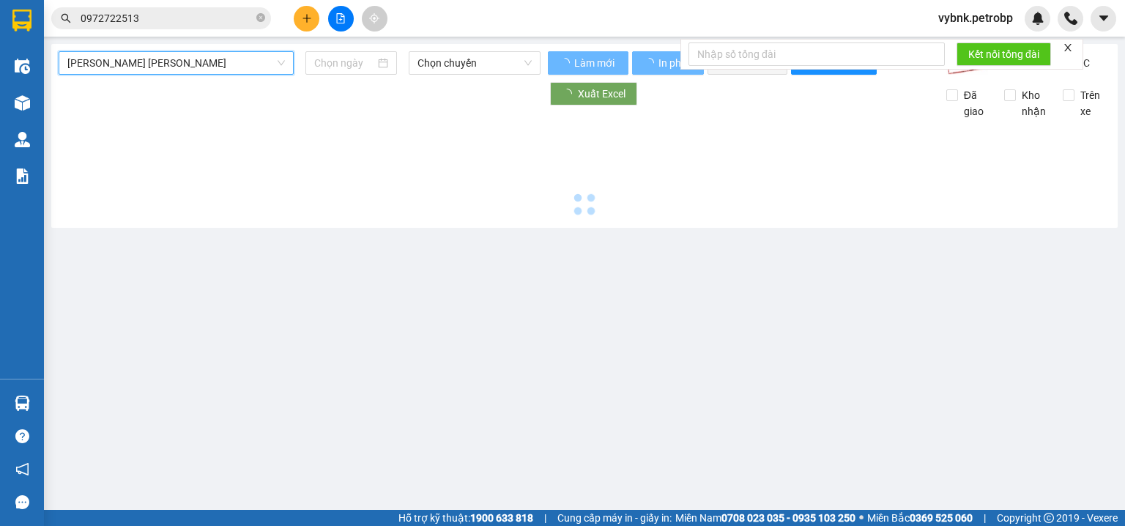
type input "14/09/2025"
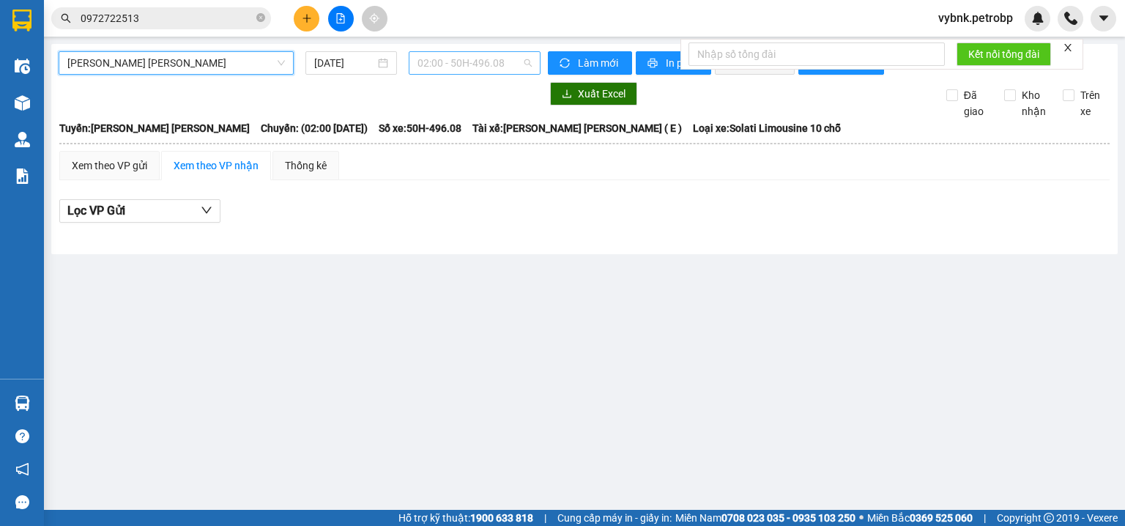
click at [456, 52] on span "02:00 - 50H-496.08" at bounding box center [474, 63] width 115 height 22
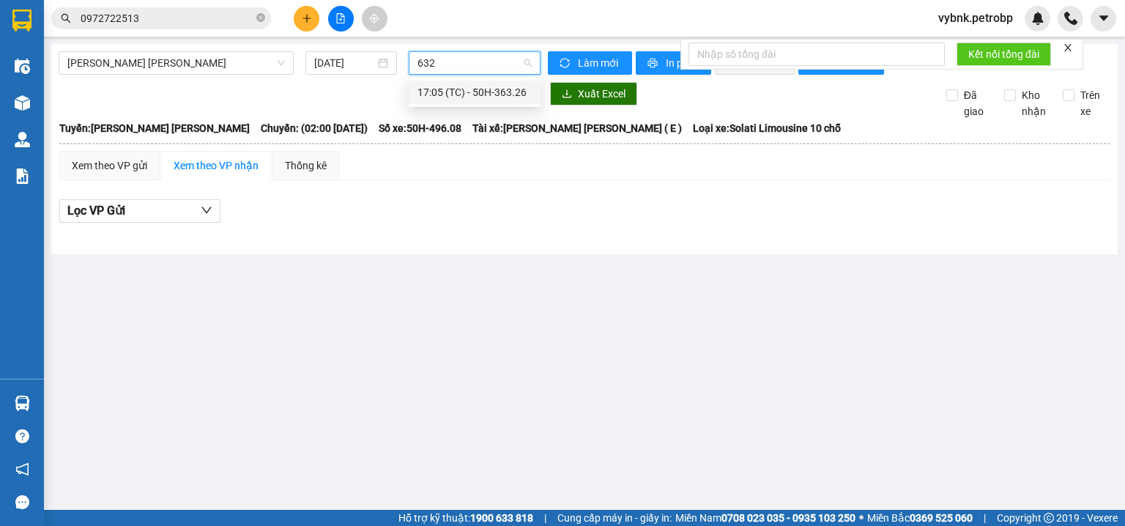
type input "6326"
click at [493, 97] on div "17:05 (TC) - 50H-363.26" at bounding box center [474, 92] width 114 height 16
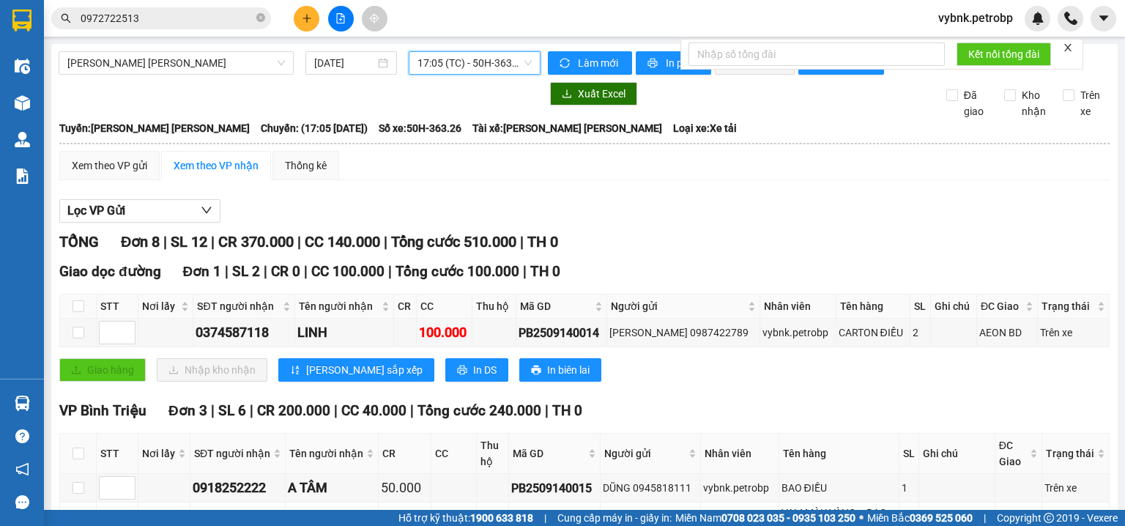
scroll to position [78, 0]
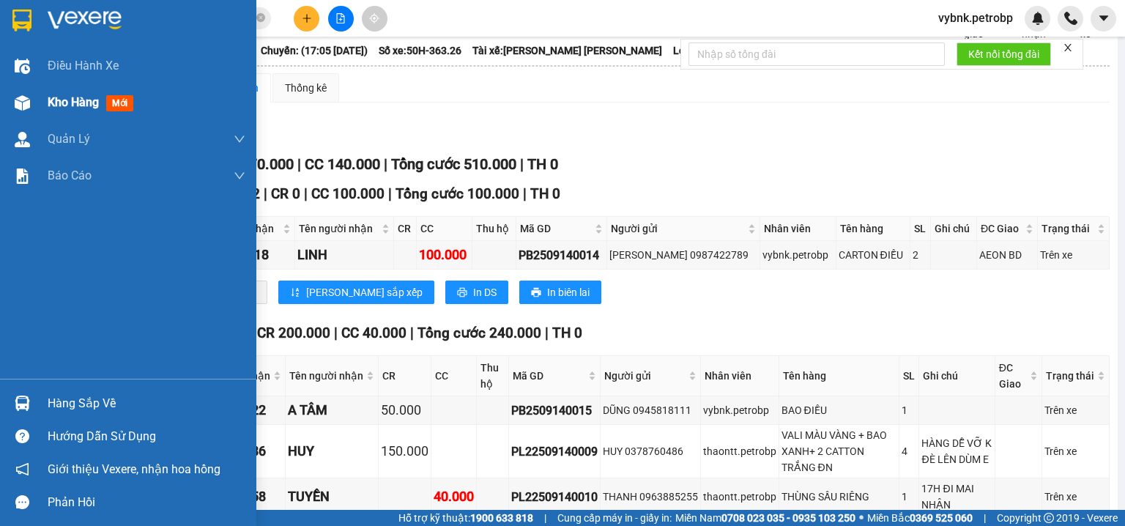
click at [29, 84] on div "Kho hàng mới" at bounding box center [128, 102] width 256 height 37
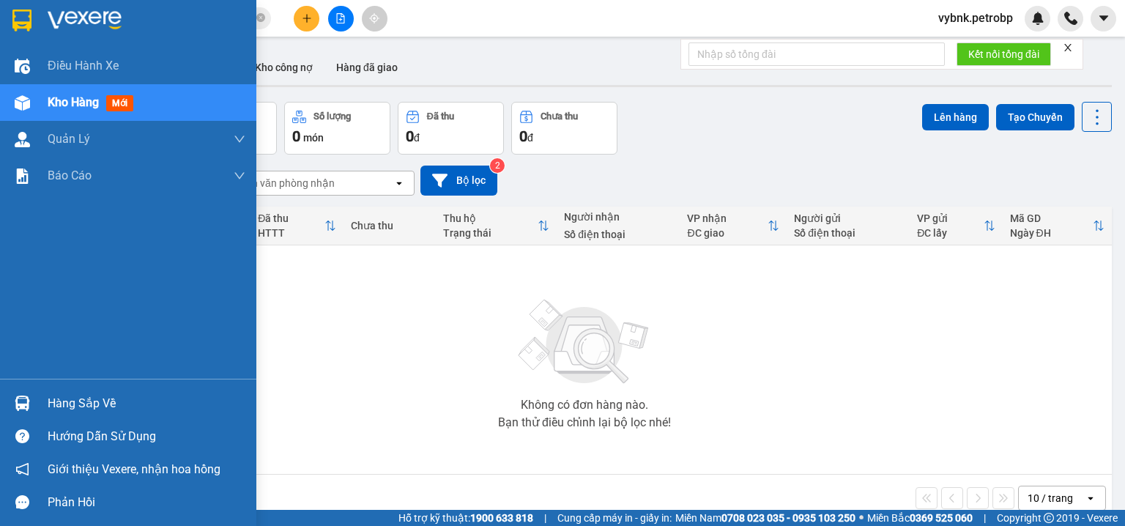
click at [33, 404] on div at bounding box center [23, 403] width 26 height 26
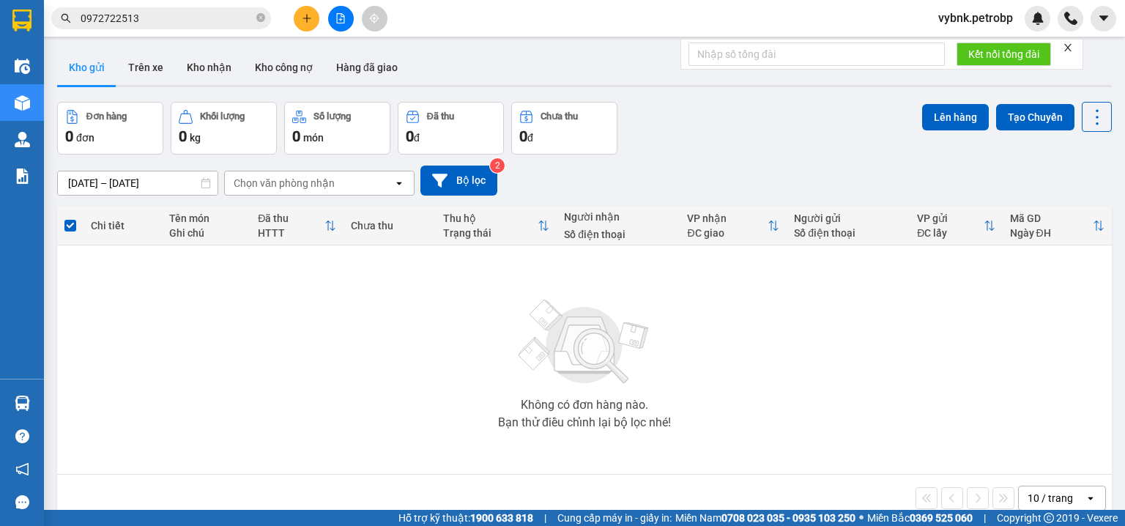
click at [393, 279] on section "Kết quả tìm kiếm ( 1 ) Bộ lọc Ngày tạo đơn gần nhất Mã ĐH Trạng thái Món hàng T…" at bounding box center [562, 263] width 1125 height 526
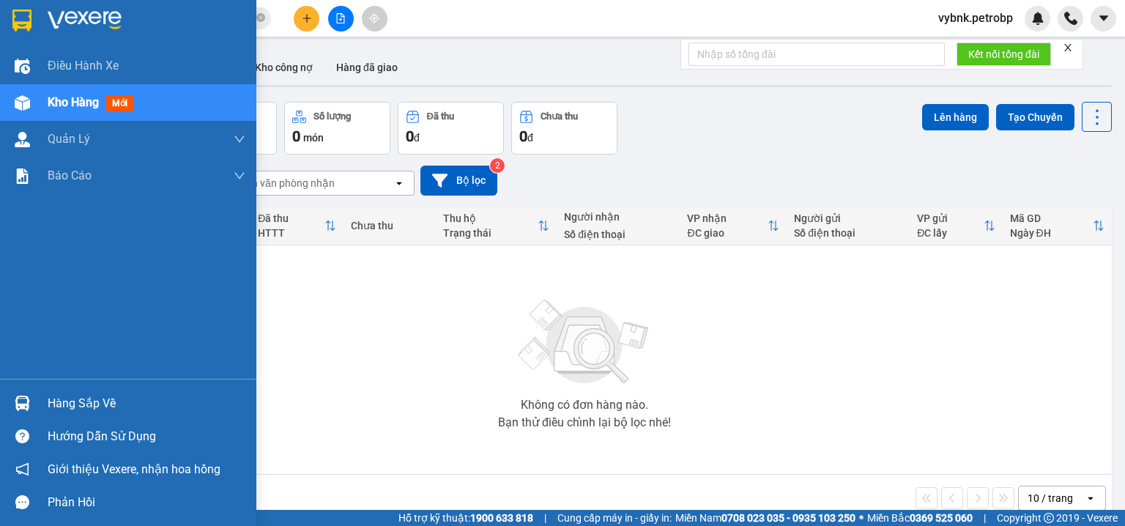
click at [21, 400] on img at bounding box center [22, 403] width 15 height 15
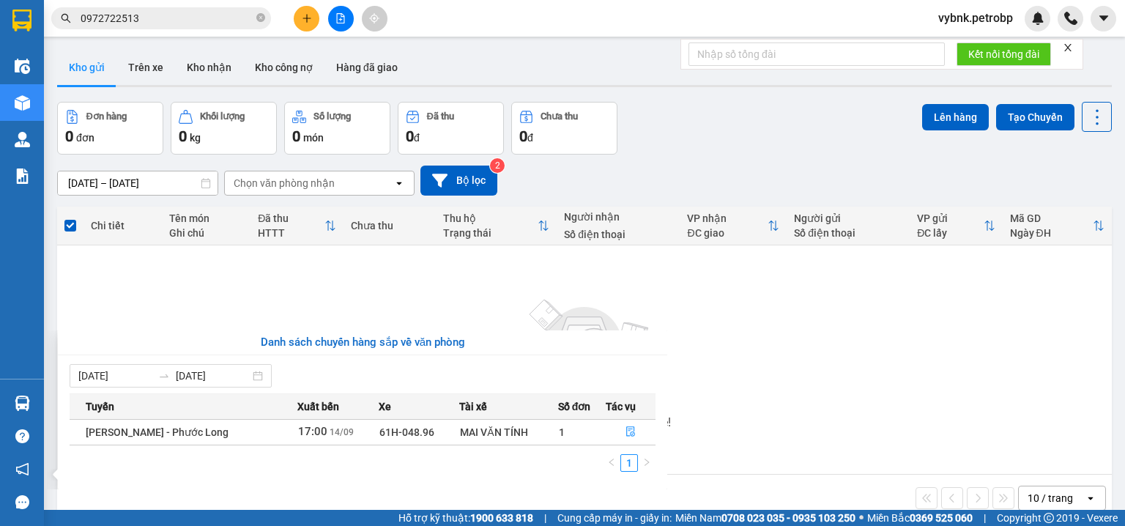
click at [230, 260] on section "Kết quả tìm kiếm ( 1 ) Bộ lọc Ngày tạo đơn gần nhất Mã ĐH Trạng thái Món hàng T…" at bounding box center [562, 263] width 1125 height 526
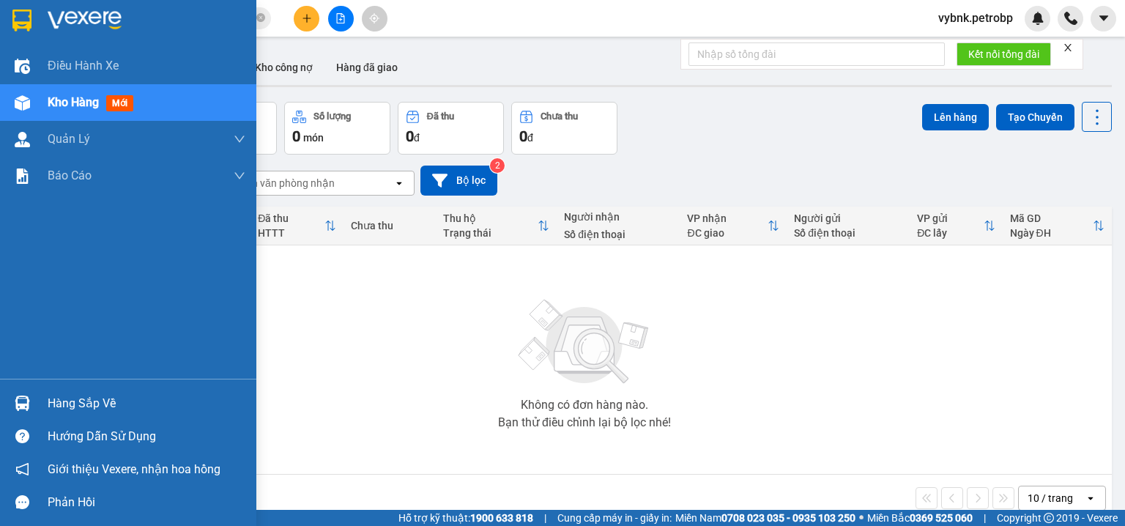
click at [45, 396] on div "Hàng sắp về" at bounding box center [128, 403] width 256 height 33
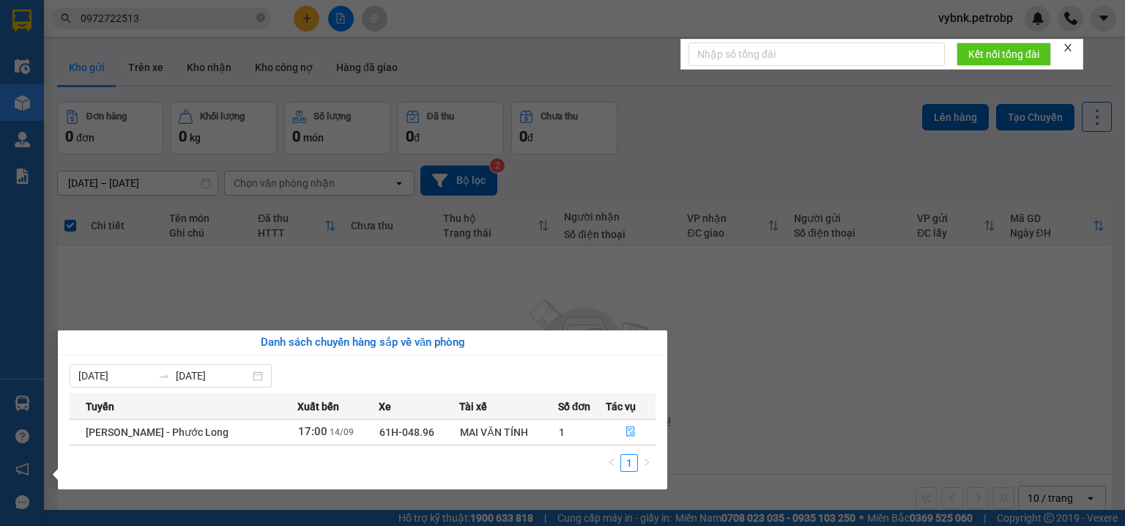
click at [269, 21] on section "Kết quả tìm kiếm ( 1 ) Bộ lọc Ngày tạo đơn gần nhất Mã ĐH Trạng thái Món hàng T…" at bounding box center [562, 263] width 1125 height 526
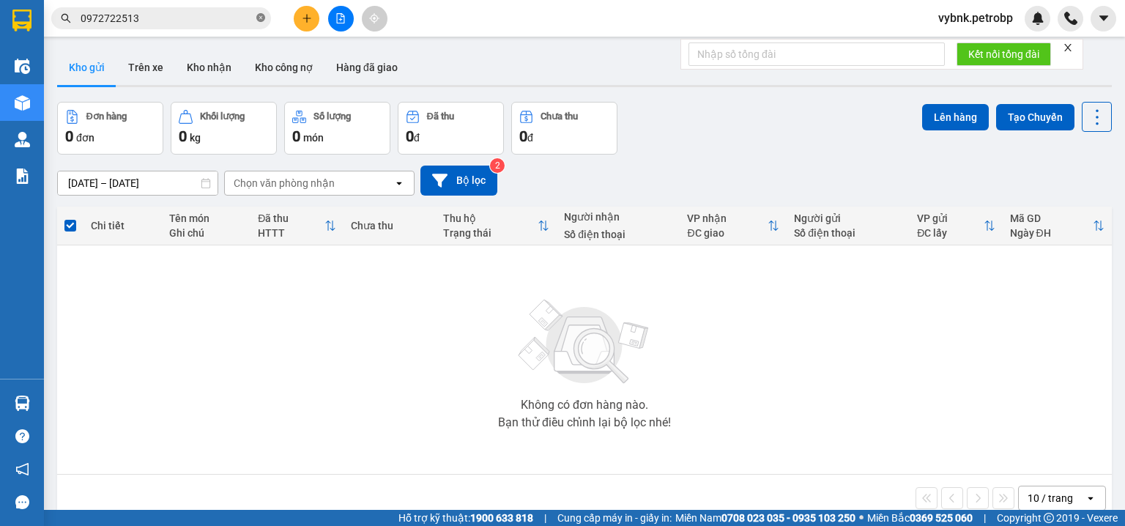
click at [264, 19] on icon "close-circle" at bounding box center [260, 17] width 9 height 9
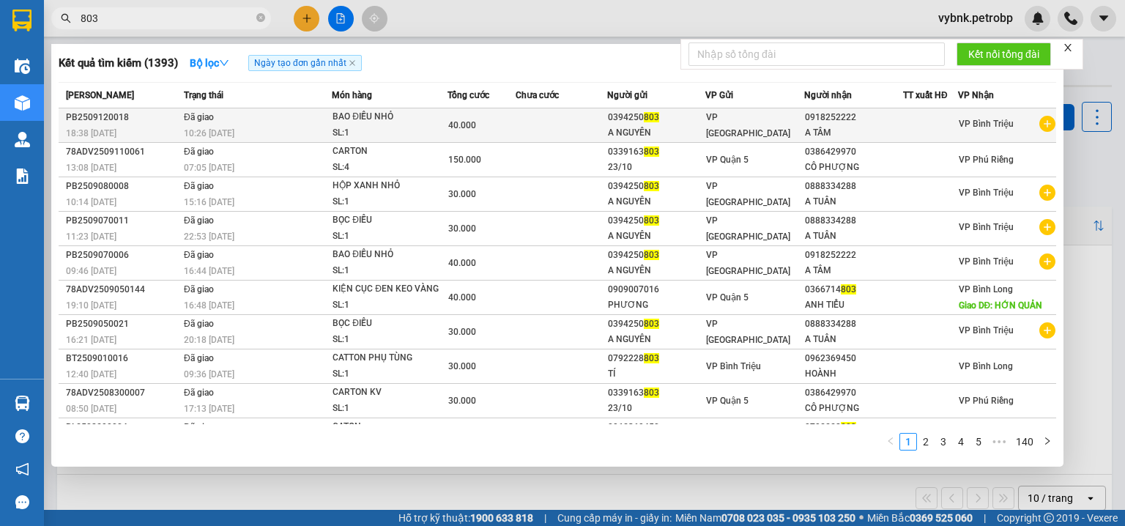
type input "803"
click at [668, 117] on div "0394250 803" at bounding box center [656, 117] width 97 height 15
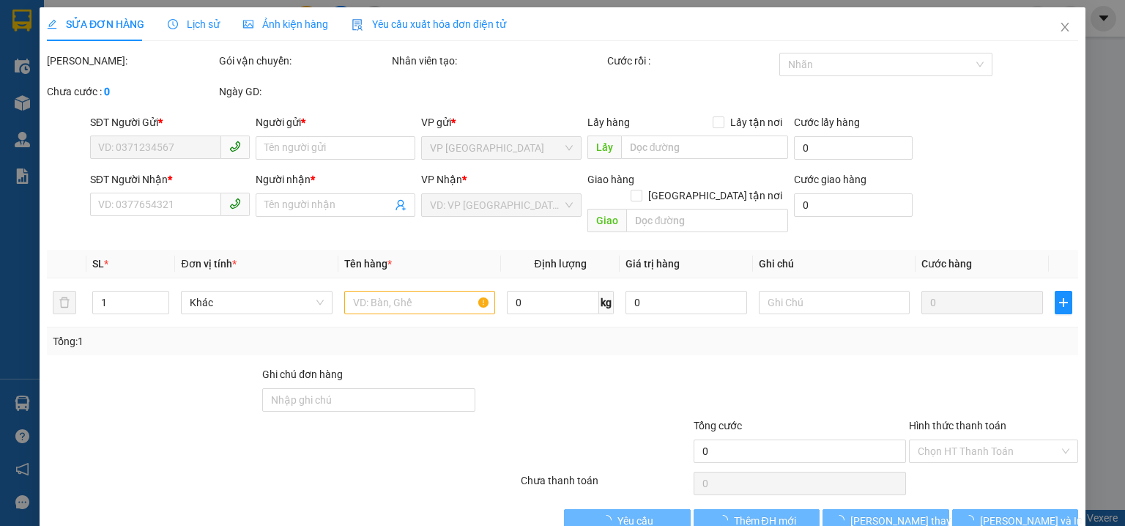
type input "0394250803"
type input "A NGUYÊN"
type input "0918252222"
type input "A TÂM"
type input "40.000"
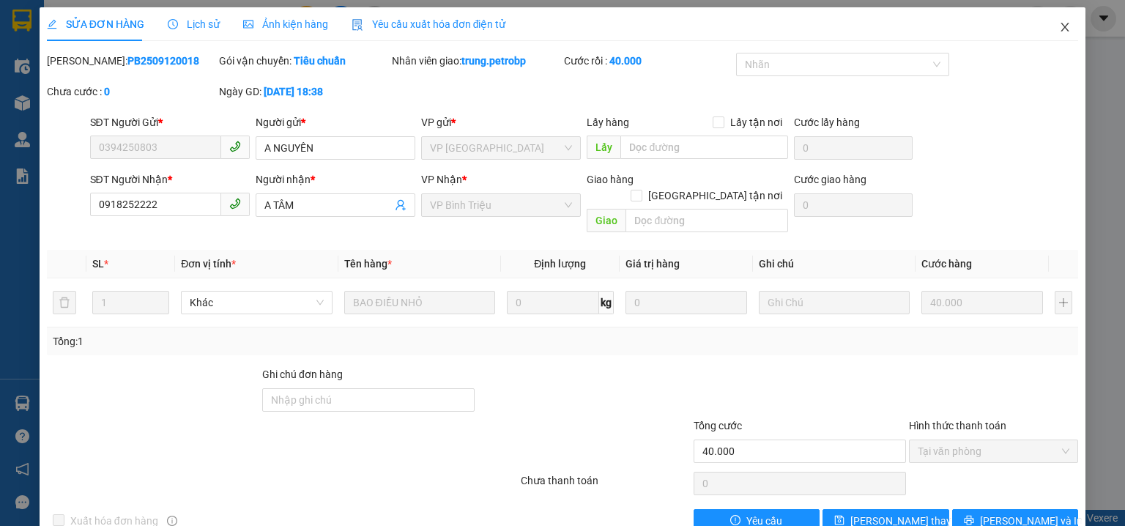
click at [1066, 21] on span "Close" at bounding box center [1064, 27] width 41 height 41
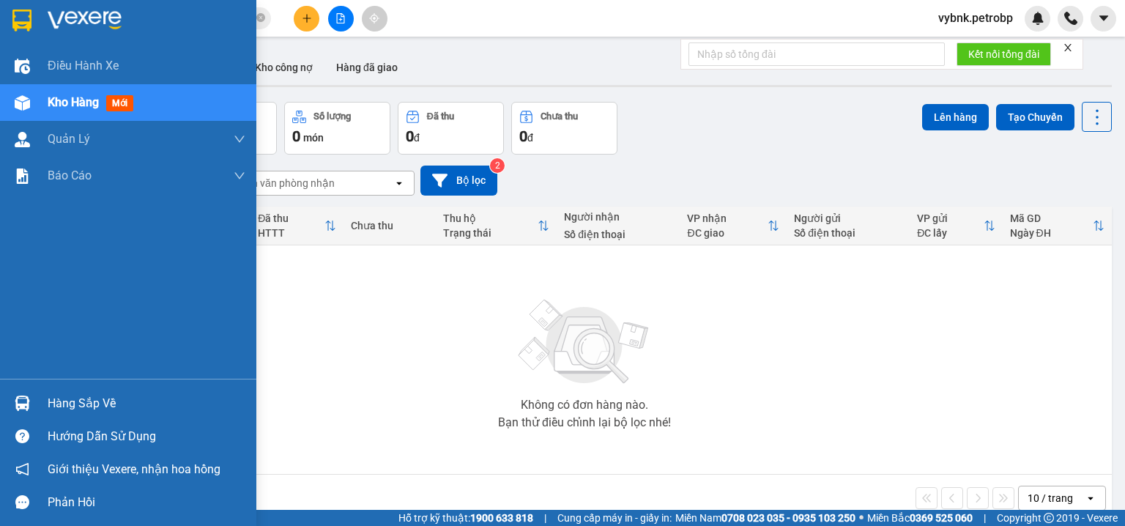
click at [7, 396] on div "Hàng sắp về" at bounding box center [128, 403] width 256 height 33
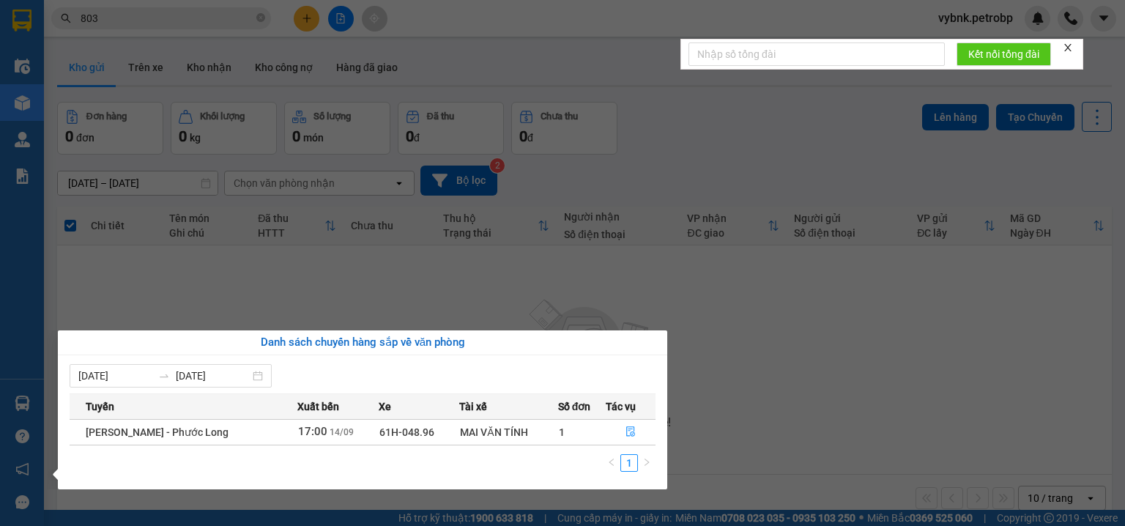
click at [262, 18] on section "Kết quả tìm kiếm ( 1393 ) Bộ lọc Ngày tạo đơn gần nhất Mã ĐH Trạng thái Món hàn…" at bounding box center [562, 263] width 1125 height 526
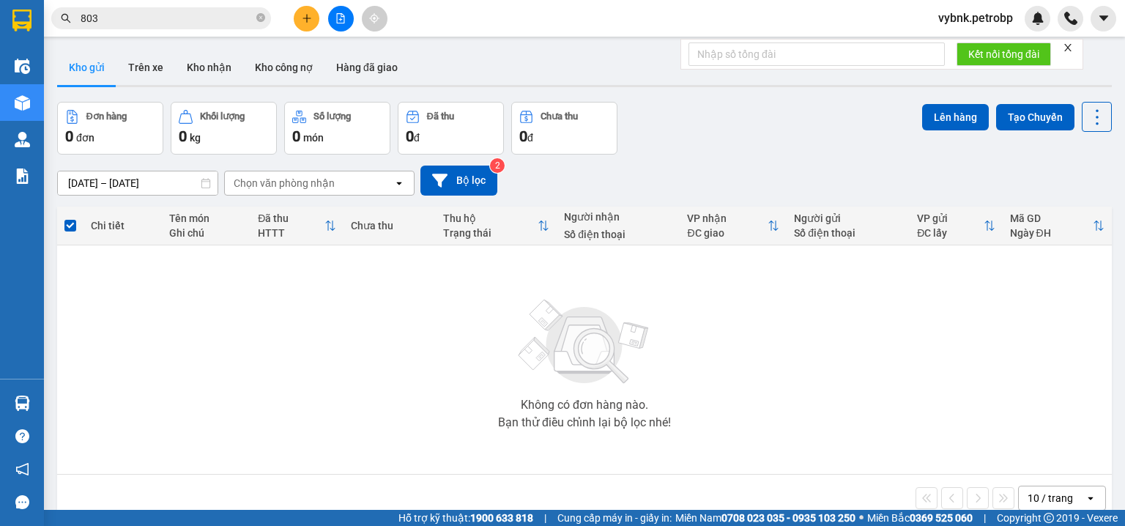
click at [262, 18] on icon "close-circle" at bounding box center [260, 17] width 9 height 9
paste input "0394250803"
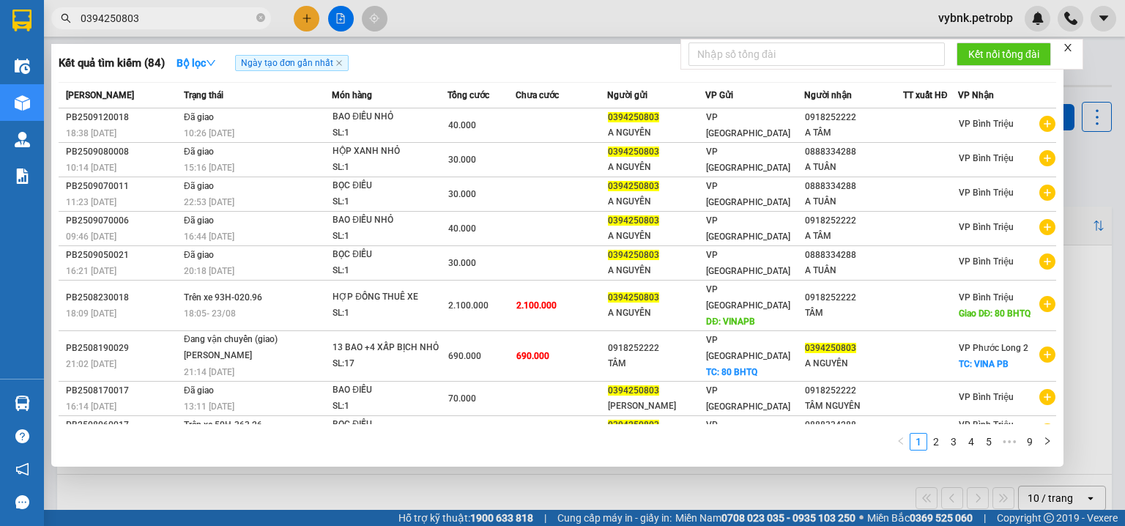
type input "0394250803"
click at [570, 468] on div at bounding box center [562, 263] width 1125 height 526
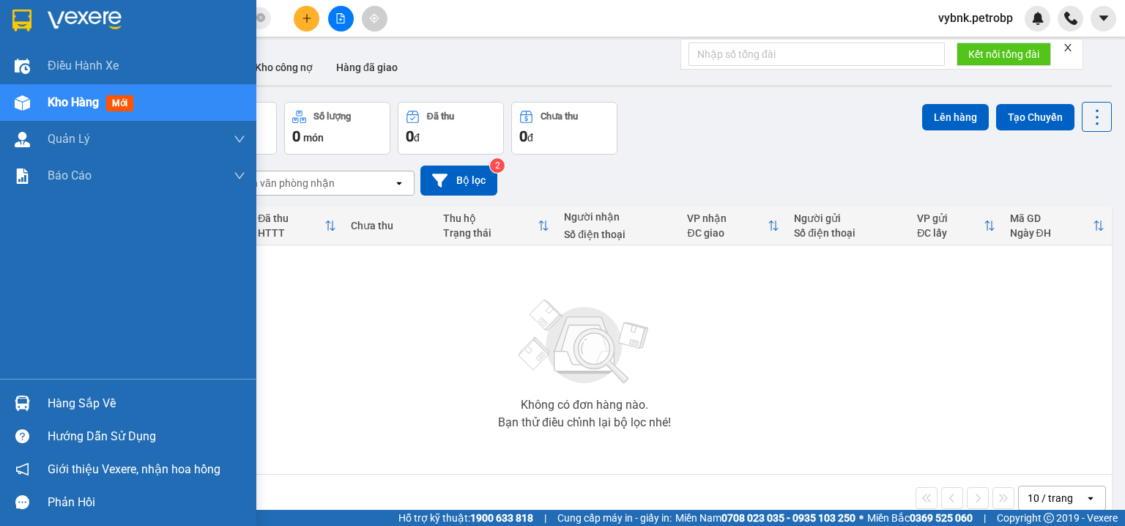
click at [26, 396] on img at bounding box center [22, 403] width 15 height 15
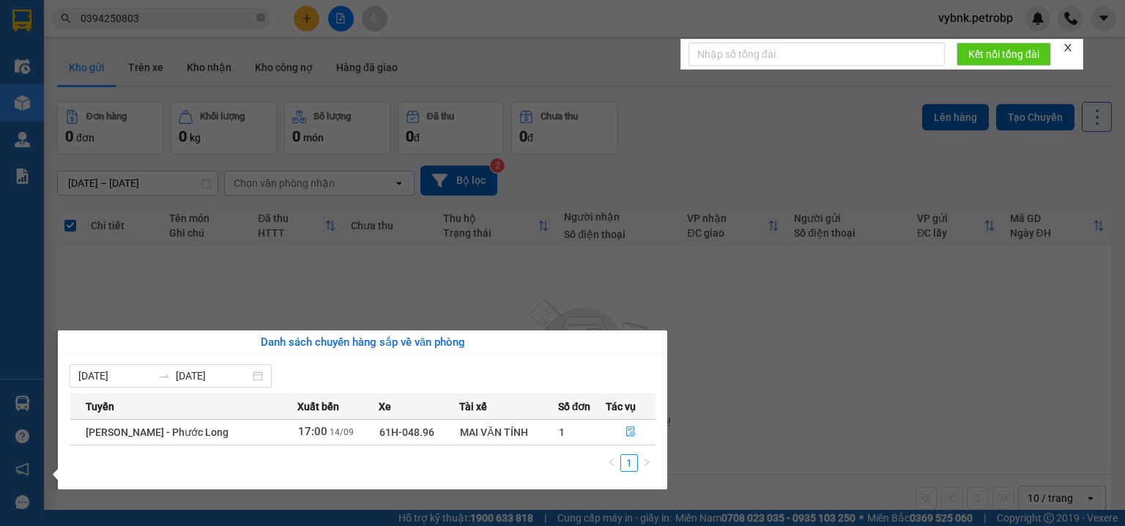
click at [439, 308] on section "Kết quả tìm kiếm ( 84 ) Bộ lọc Ngày tạo đơn gần nhất Mã ĐH Trạng thái Món hàng …" at bounding box center [562, 263] width 1125 height 526
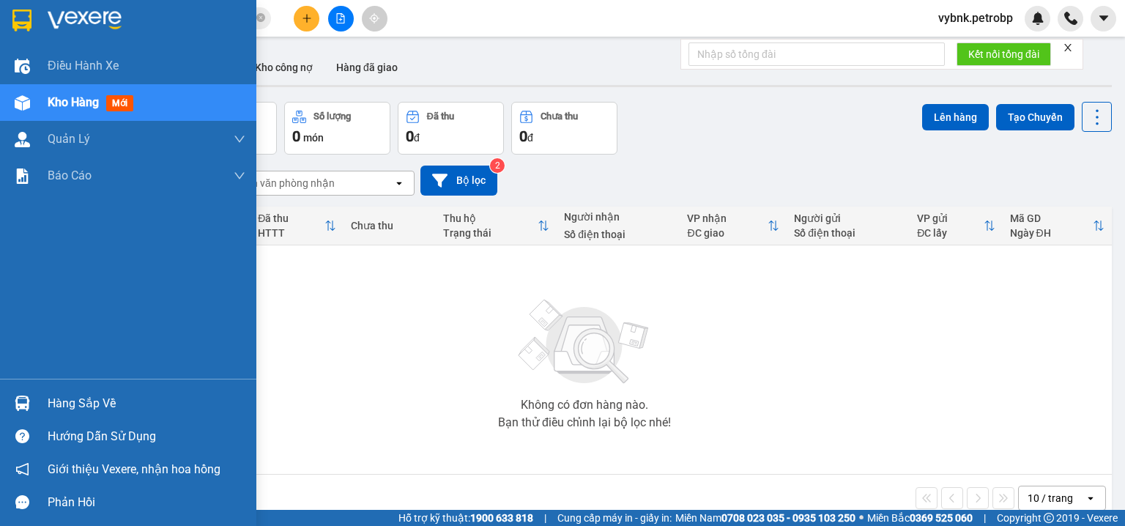
click at [21, 396] on img at bounding box center [22, 403] width 15 height 15
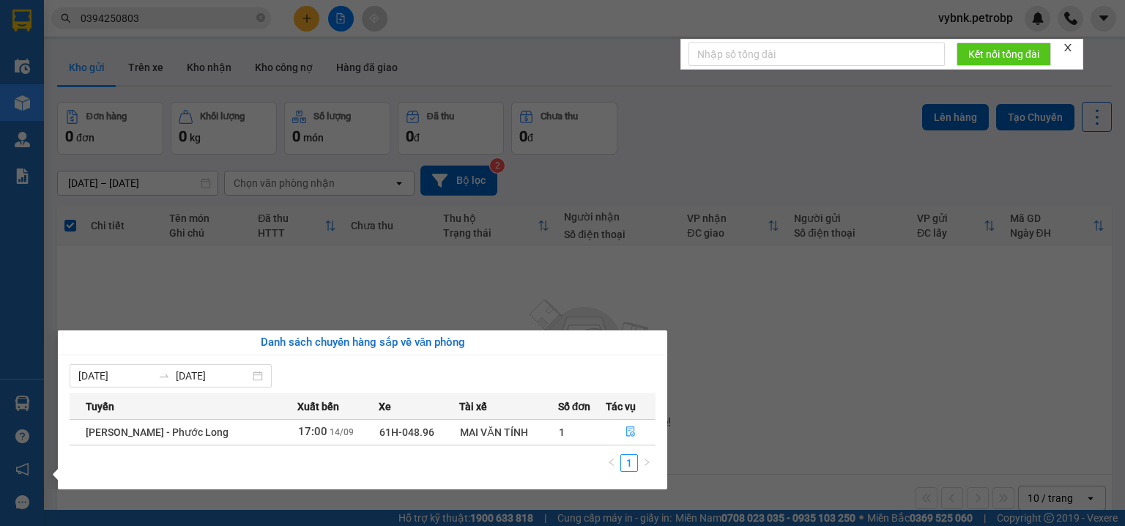
click at [554, 293] on section "Kết quả tìm kiếm ( 84 ) Bộ lọc Ngày tạo đơn gần nhất Mã ĐH Trạng thái Món hàng …" at bounding box center [562, 263] width 1125 height 526
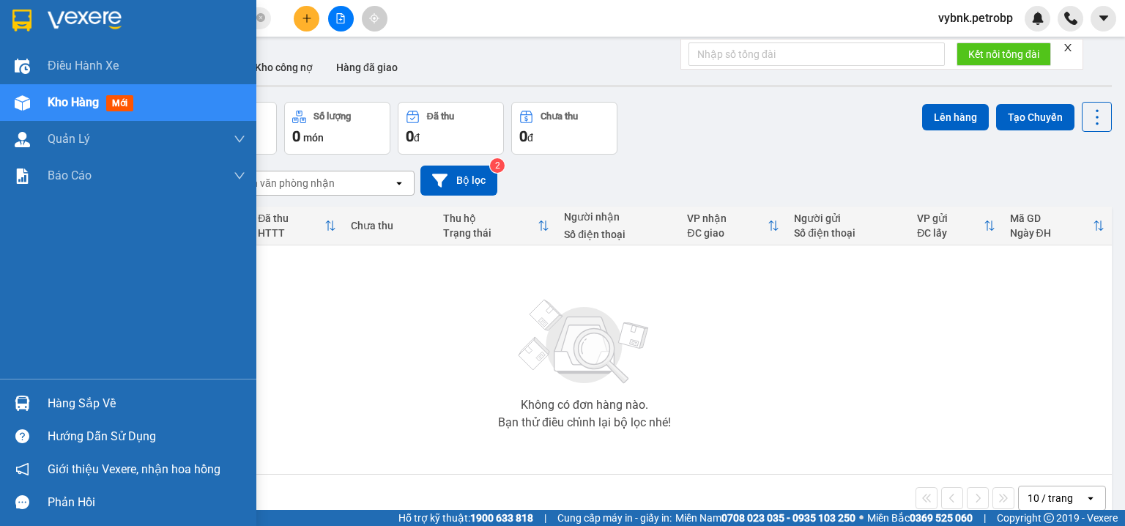
click at [35, 394] on div "Hàng sắp về" at bounding box center [128, 403] width 256 height 33
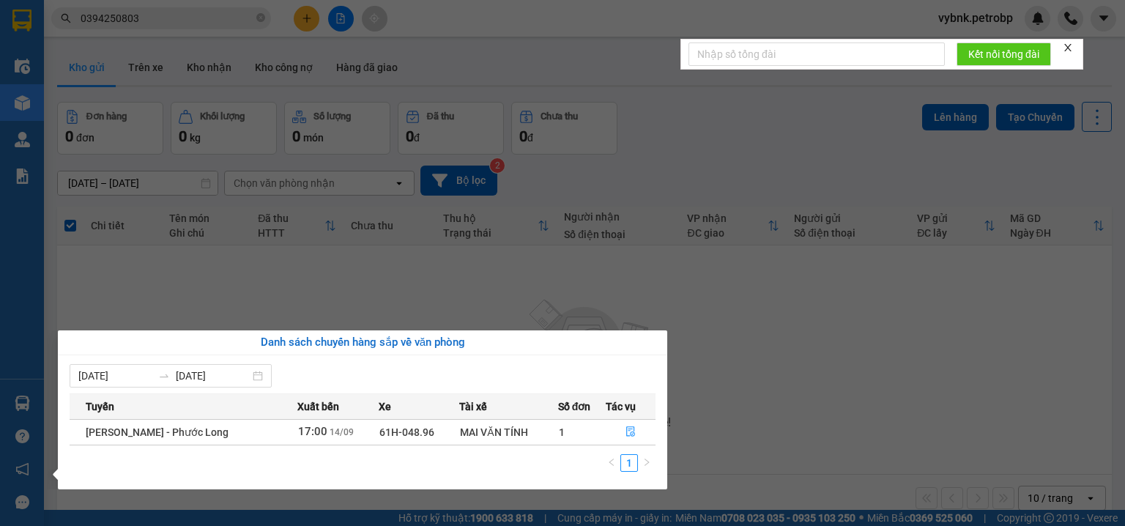
click at [293, 23] on section "Kết quả tìm kiếm ( 84 ) Bộ lọc Ngày tạo đơn gần nhất Mã ĐH Trạng thái Món hàng …" at bounding box center [562, 263] width 1125 height 526
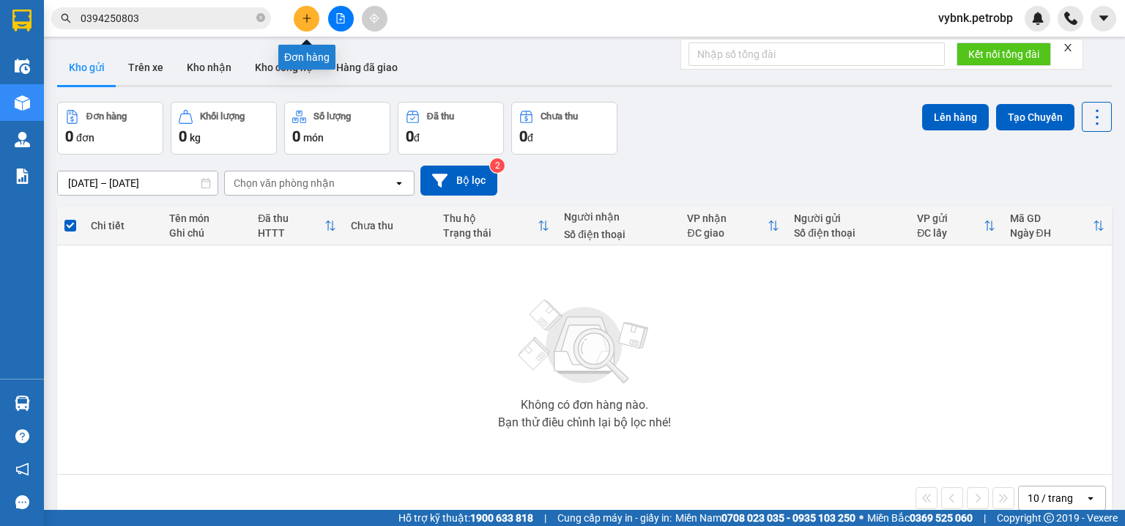
click at [304, 21] on icon "plus" at bounding box center [307, 18] width 10 height 10
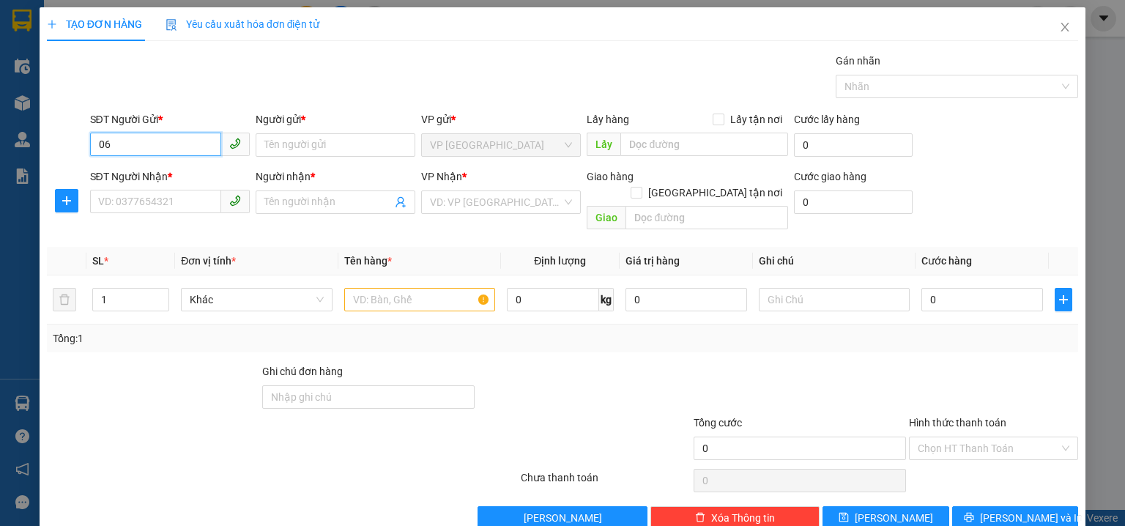
type input "0"
click at [185, 175] on div "0842060040 - DUY" at bounding box center [168, 174] width 141 height 16
type input "0842060040"
type input "DUY"
type input "0918252222"
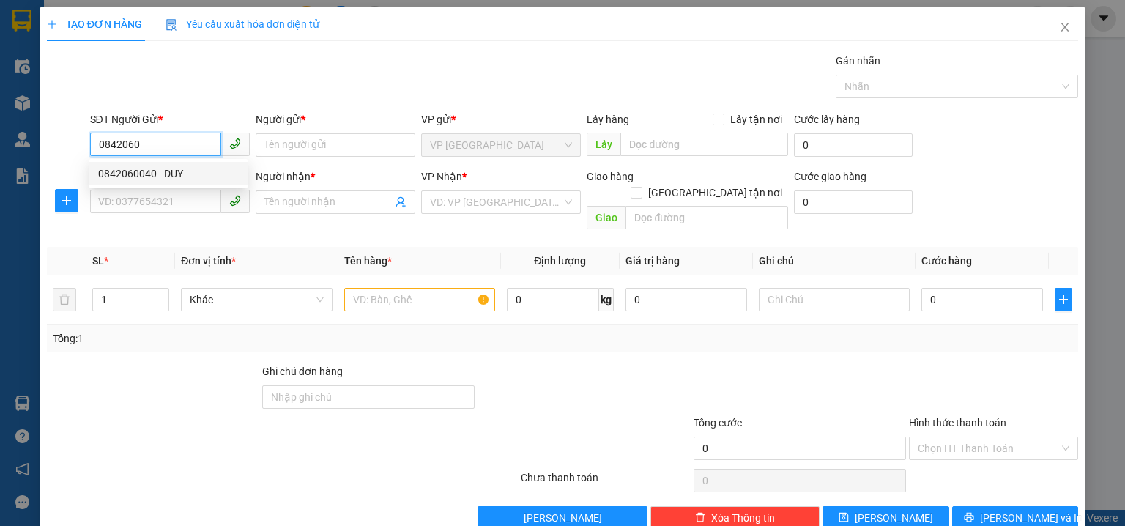
type input "A TÂM"
type input "50.000"
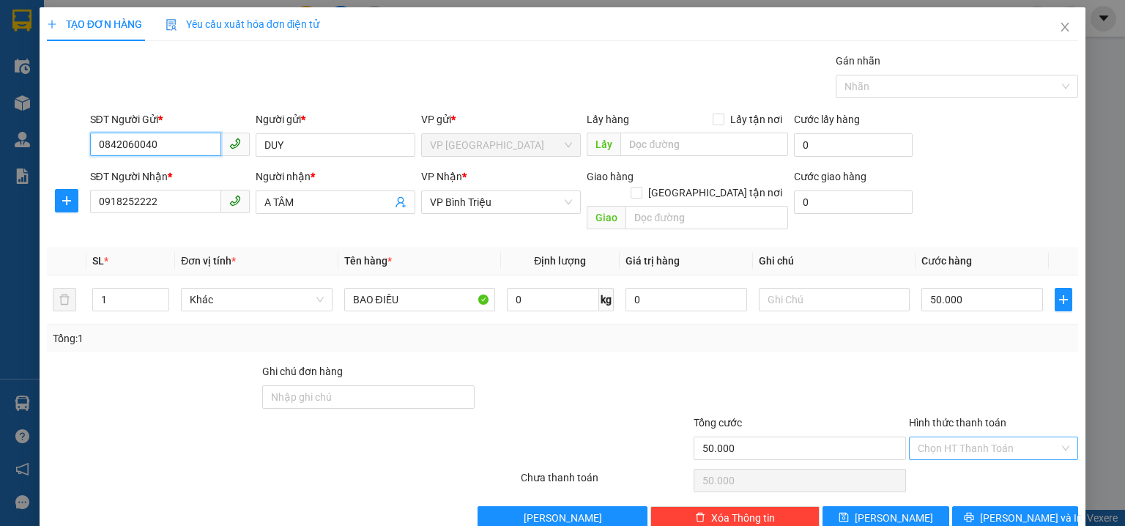
type input "0842060040"
click at [953, 437] on input "Hình thức thanh toán" at bounding box center [988, 448] width 141 height 22
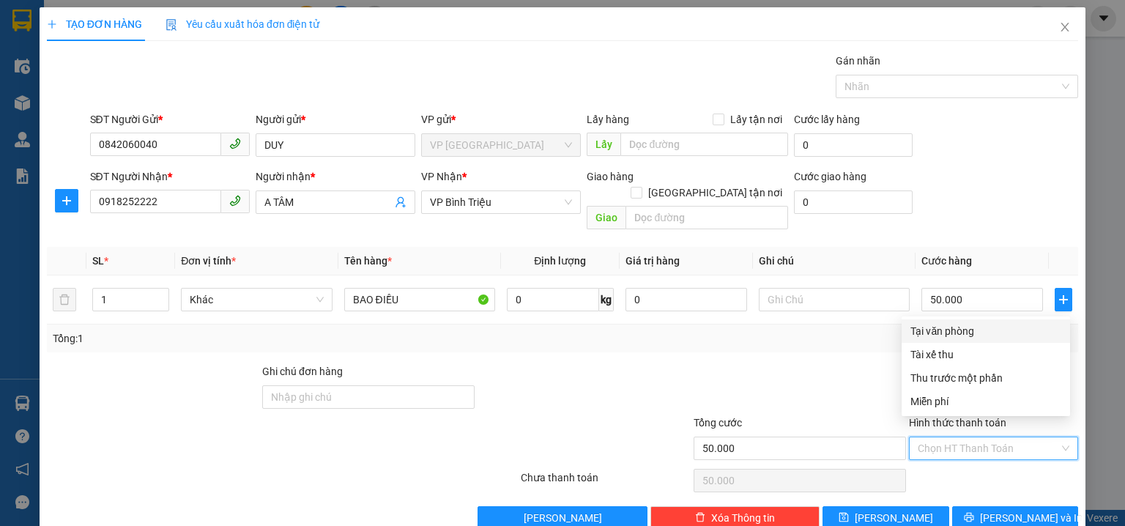
click at [979, 334] on div "Tại văn phòng" at bounding box center [985, 331] width 151 height 16
type input "0"
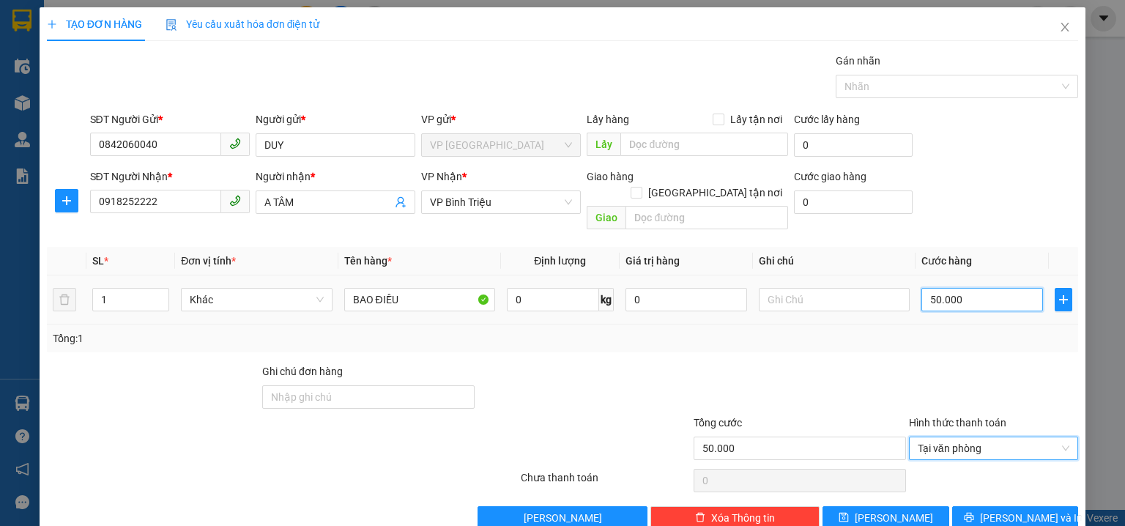
click at [968, 290] on input "50.000" at bounding box center [982, 299] width 122 height 23
type input "0"
type input "4"
type input "04"
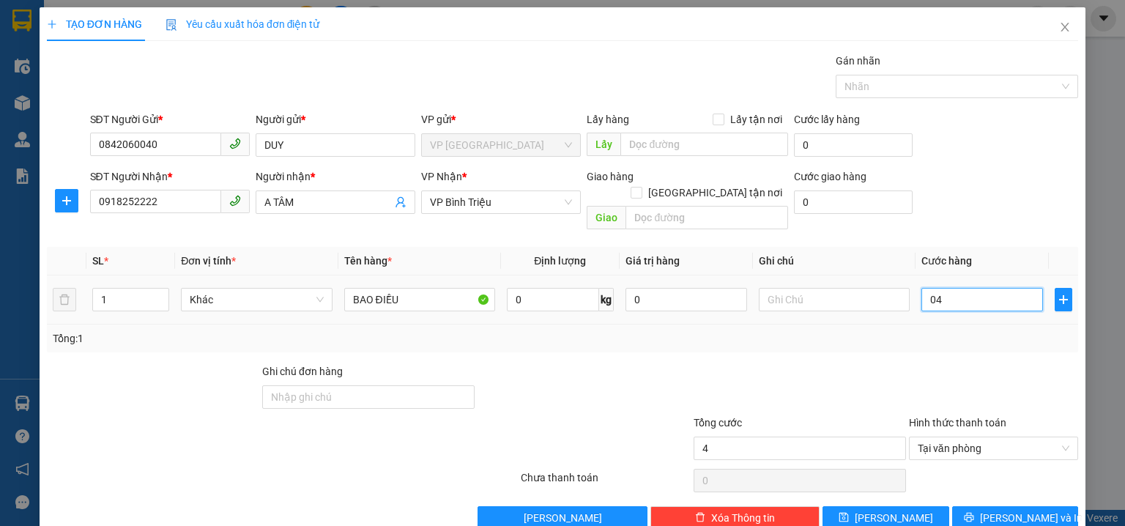
type input "40"
type input "040"
type input "40.000"
click at [987, 339] on div "Transit Pickup Surcharge Ids Transit Deliver Surcharge Ids Transit Deliver Surc…" at bounding box center [562, 291] width 1031 height 477
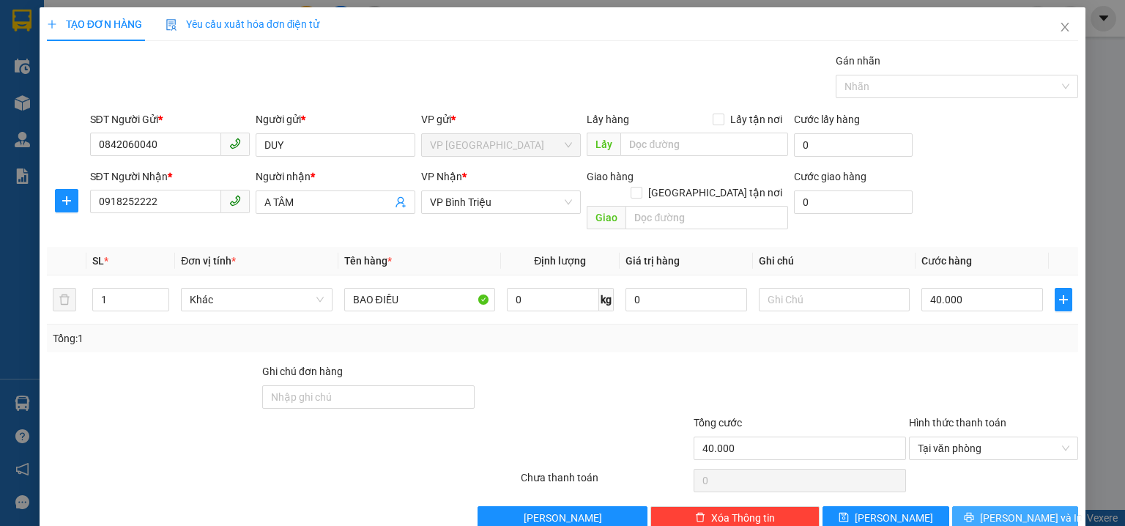
click at [1012, 510] on span "[PERSON_NAME] và In" at bounding box center [1031, 518] width 103 height 16
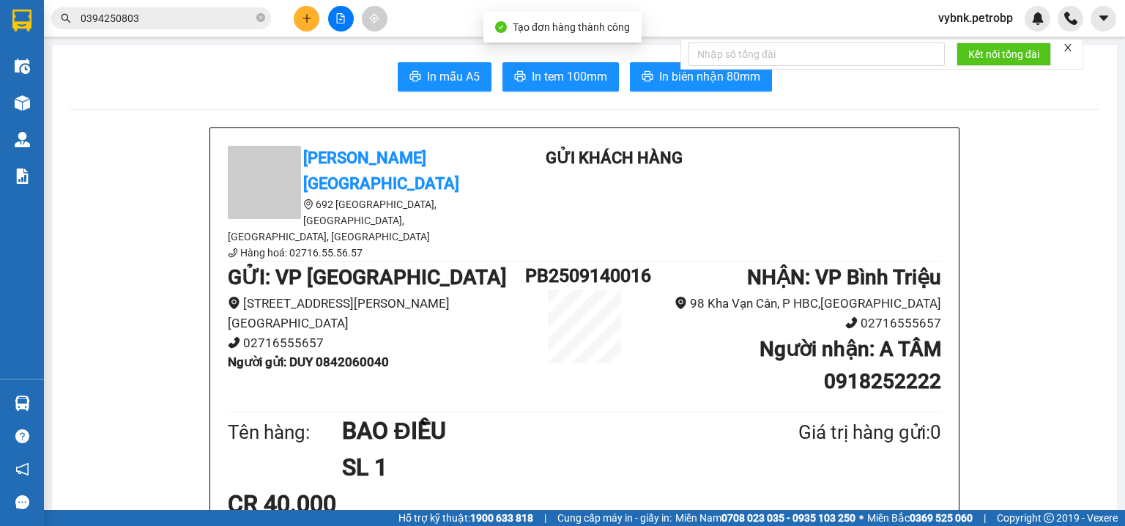
click at [587, 69] on span "In tem 100mm" at bounding box center [569, 76] width 75 height 18
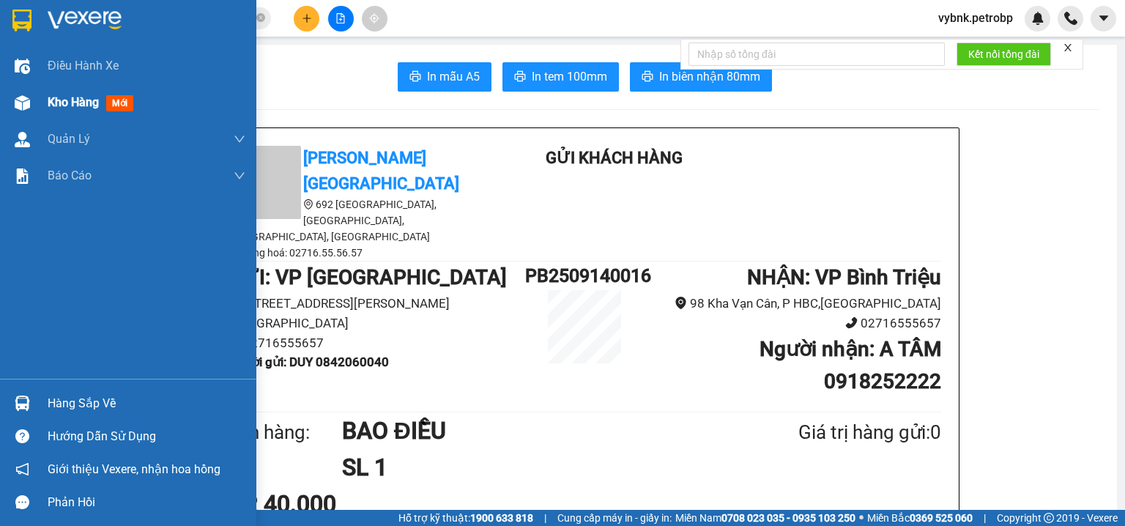
click at [24, 104] on img at bounding box center [22, 102] width 15 height 15
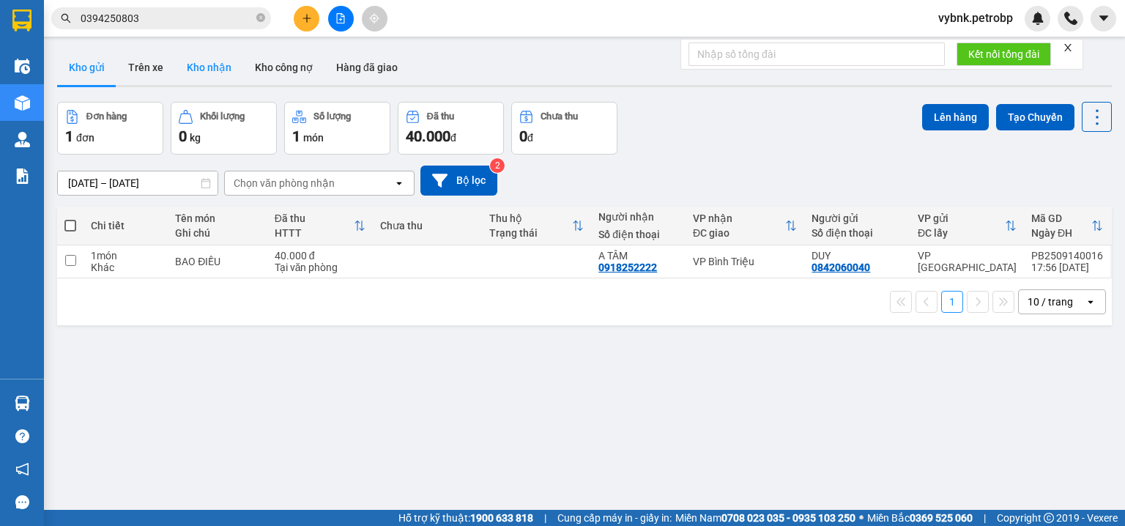
click at [209, 78] on button "Kho nhận" at bounding box center [209, 67] width 68 height 35
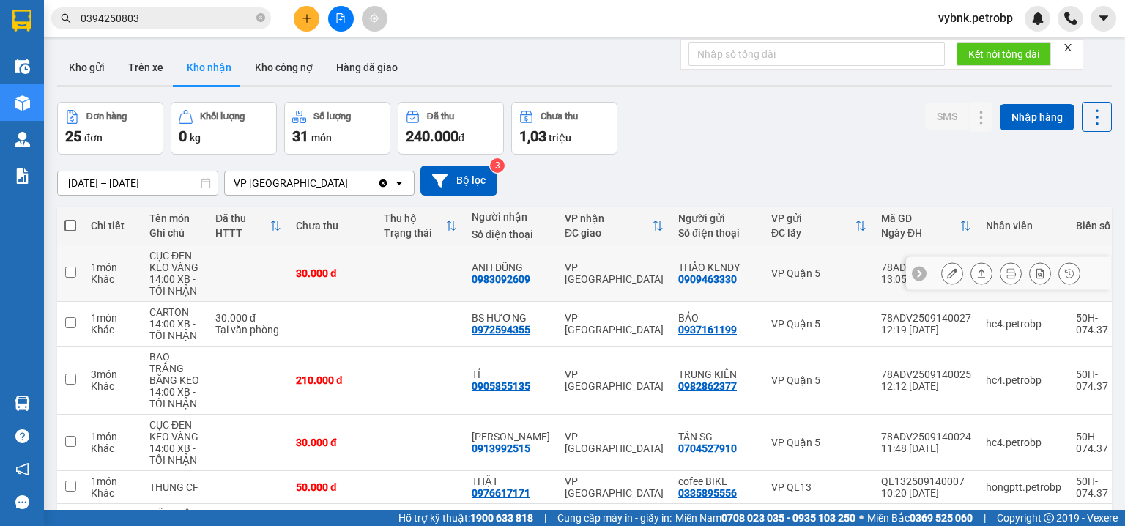
click at [516, 275] on div "0983092609" at bounding box center [501, 279] width 59 height 12
copy div "0983092609"
click at [263, 22] on icon "close-circle" at bounding box center [260, 17] width 9 height 9
paste input "0983092609"
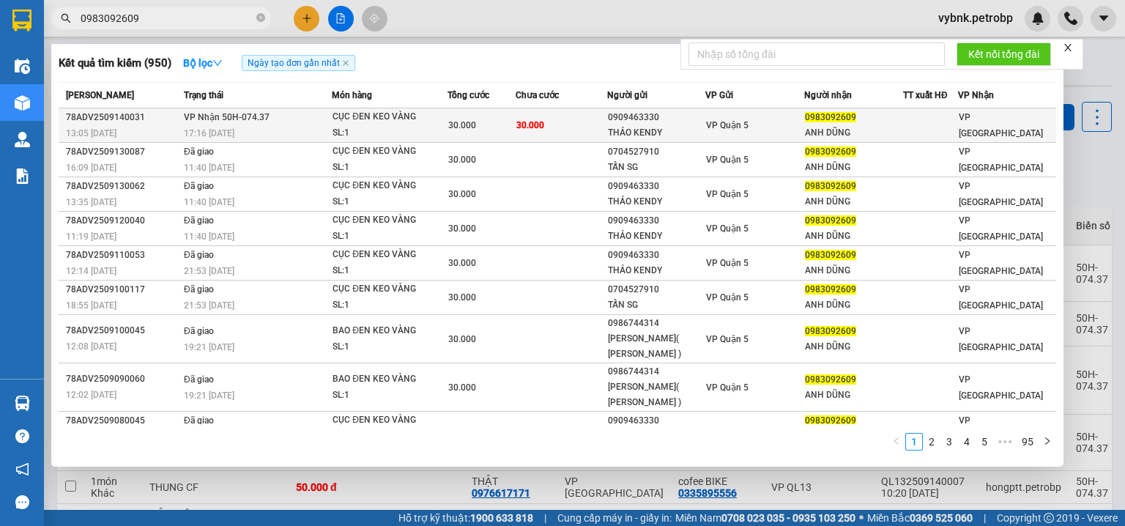
type input "0983092609"
click at [448, 138] on td "30.000" at bounding box center [482, 125] width 68 height 34
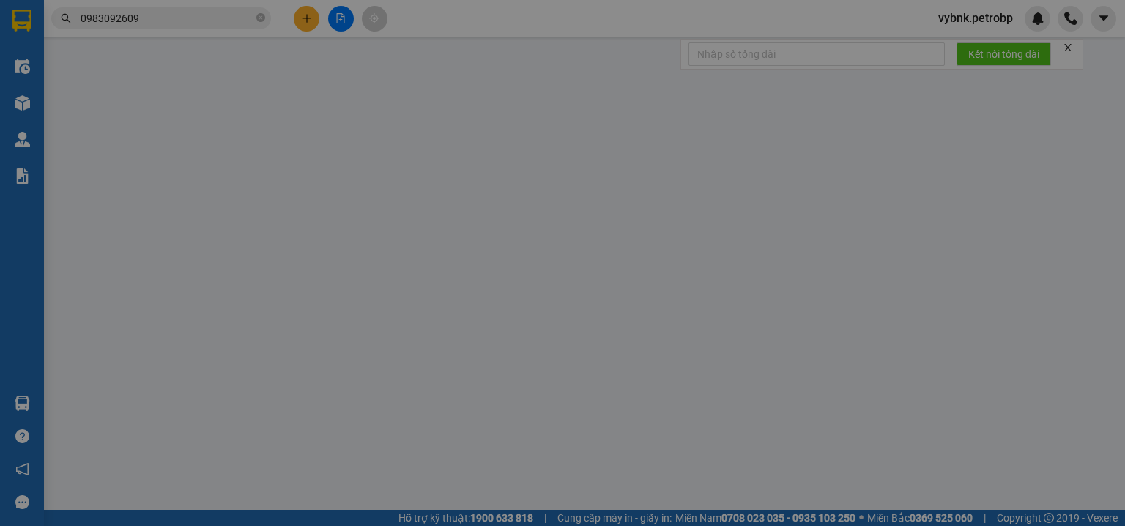
type input "0909463330"
type input "THẢO KENDY"
type input "0983092609"
type input "ANH DŨNG"
type input "30.000"
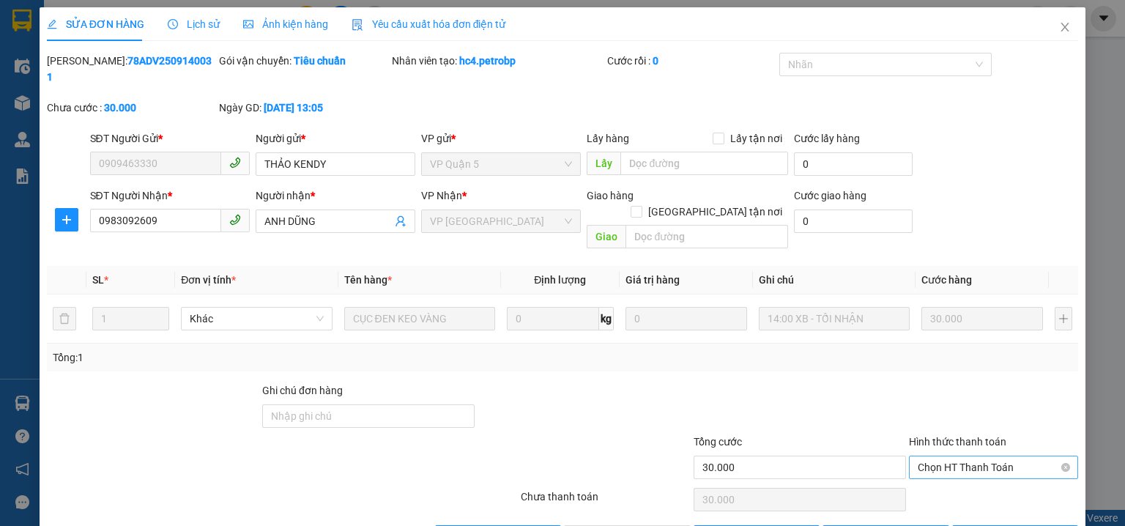
click at [938, 456] on span "Chọn HT Thanh Toán" at bounding box center [994, 467] width 152 height 22
click at [938, 456] on div "Tại văn phòng" at bounding box center [985, 464] width 151 height 16
type input "0"
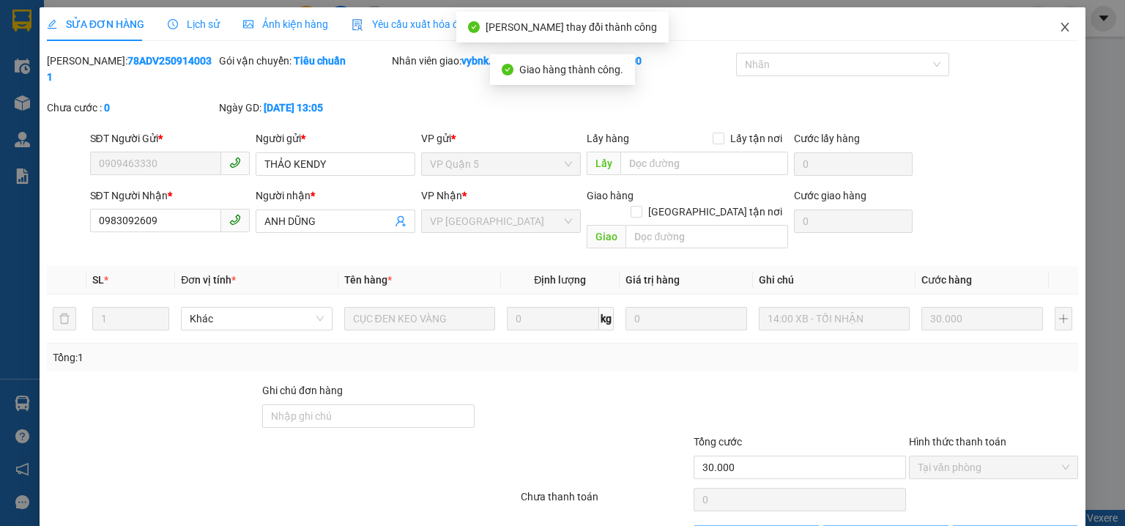
click at [1068, 25] on span "Close" at bounding box center [1064, 27] width 41 height 41
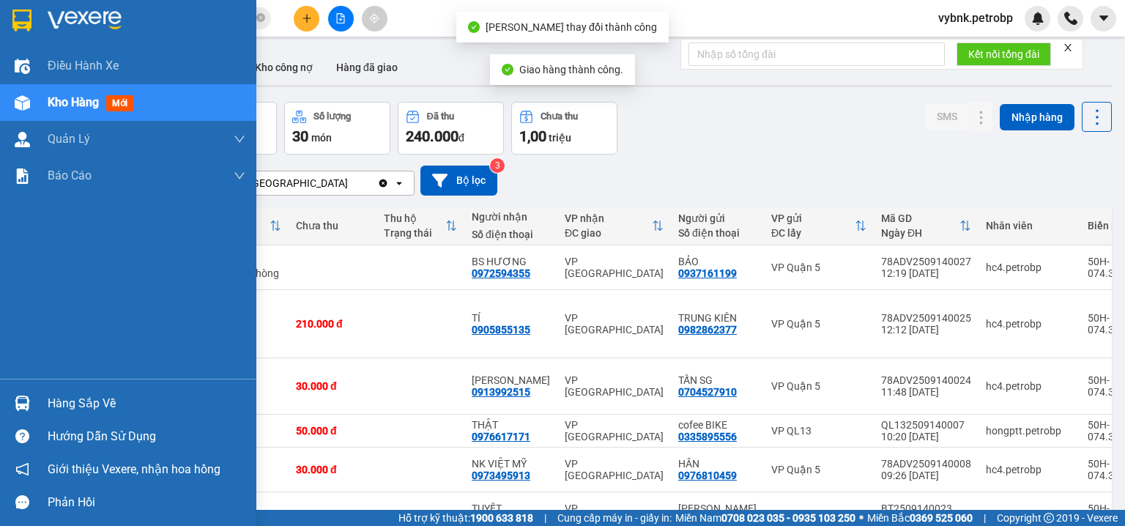
click at [35, 396] on div "Hàng sắp về" at bounding box center [128, 403] width 256 height 33
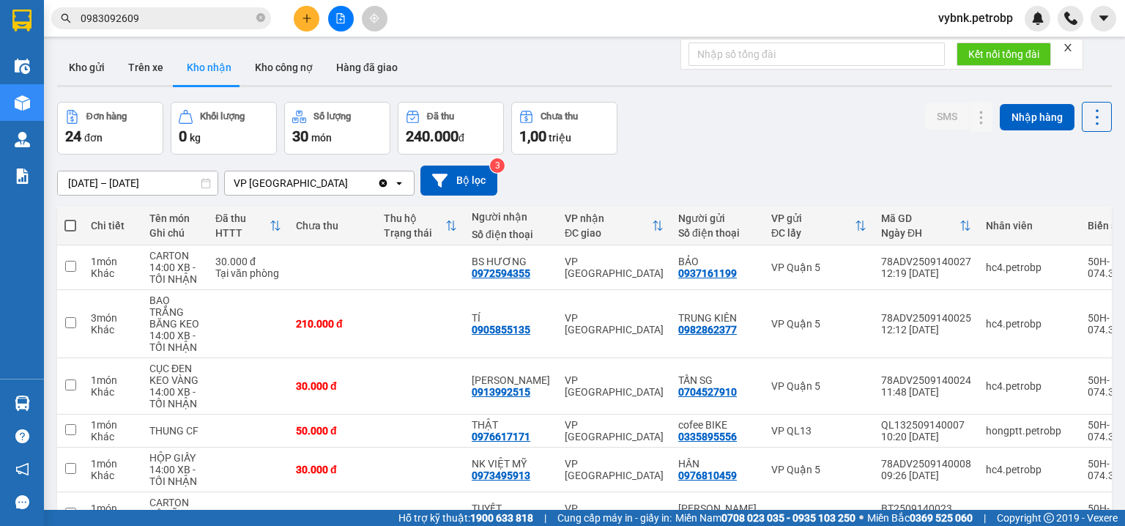
click at [712, 154] on section "Kết quả tìm kiếm ( 950 ) Bộ lọc Ngày tạo đơn gần nhất Mã ĐH Trạng thái Món hàng…" at bounding box center [562, 263] width 1125 height 526
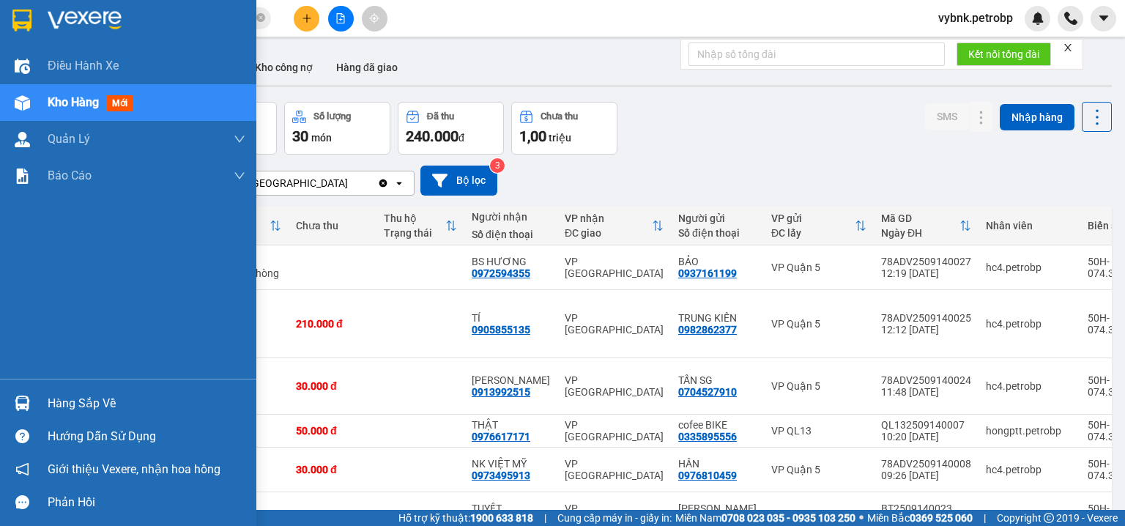
click at [31, 404] on div at bounding box center [23, 403] width 26 height 26
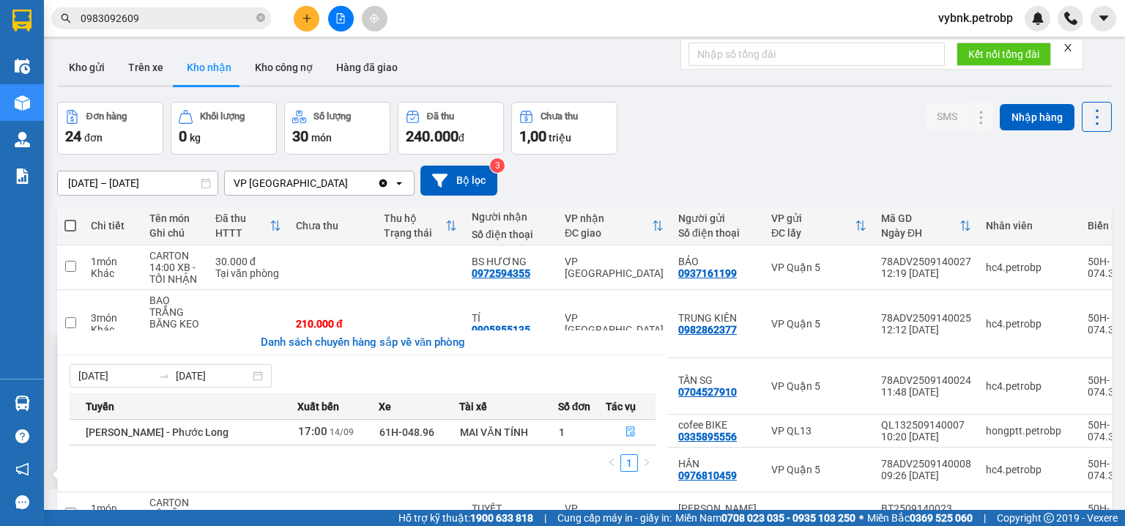
click at [670, 166] on section "Kết quả tìm kiếm ( 950 ) Bộ lọc Ngày tạo đơn gần nhất Mã ĐH Trạng thái Món hàng…" at bounding box center [562, 263] width 1125 height 526
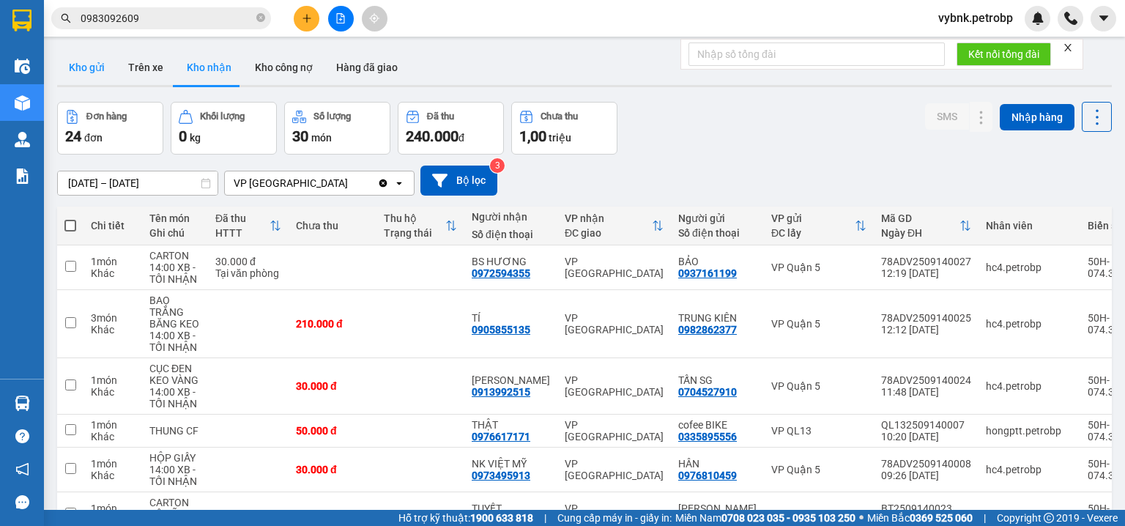
click at [80, 75] on button "Kho gửi" at bounding box center [86, 67] width 59 height 35
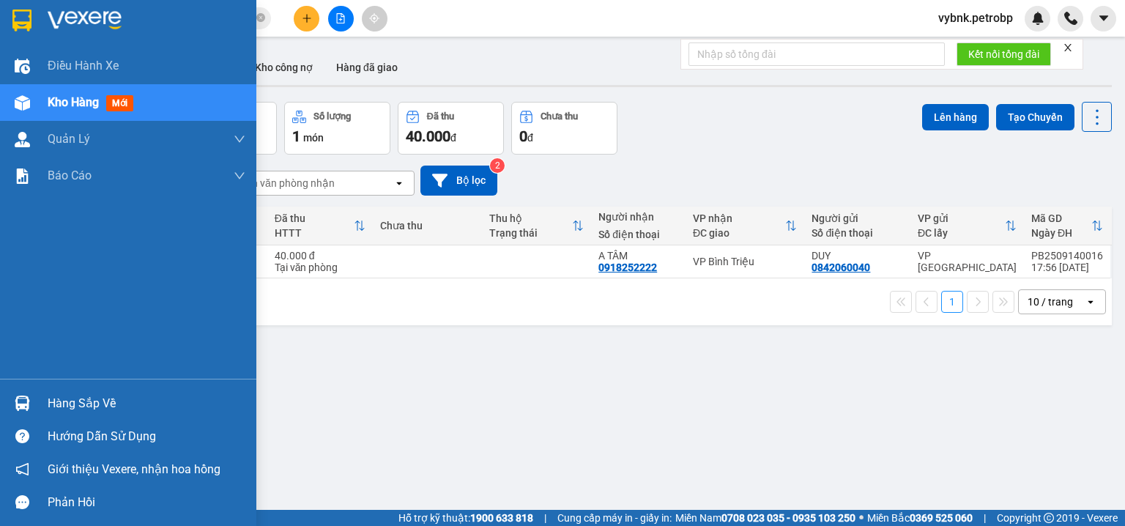
click at [21, 396] on img at bounding box center [22, 403] width 15 height 15
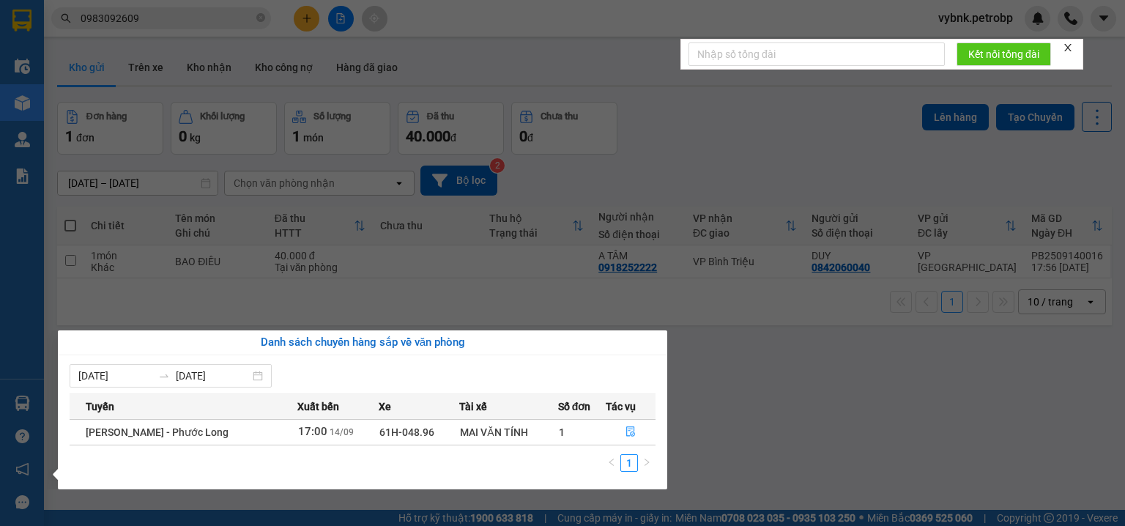
click at [761, 407] on section "Kết quả tìm kiếm ( 950 ) Bộ lọc Ngày tạo đơn gần nhất Mã ĐH Trạng thái Món hàng…" at bounding box center [562, 263] width 1125 height 526
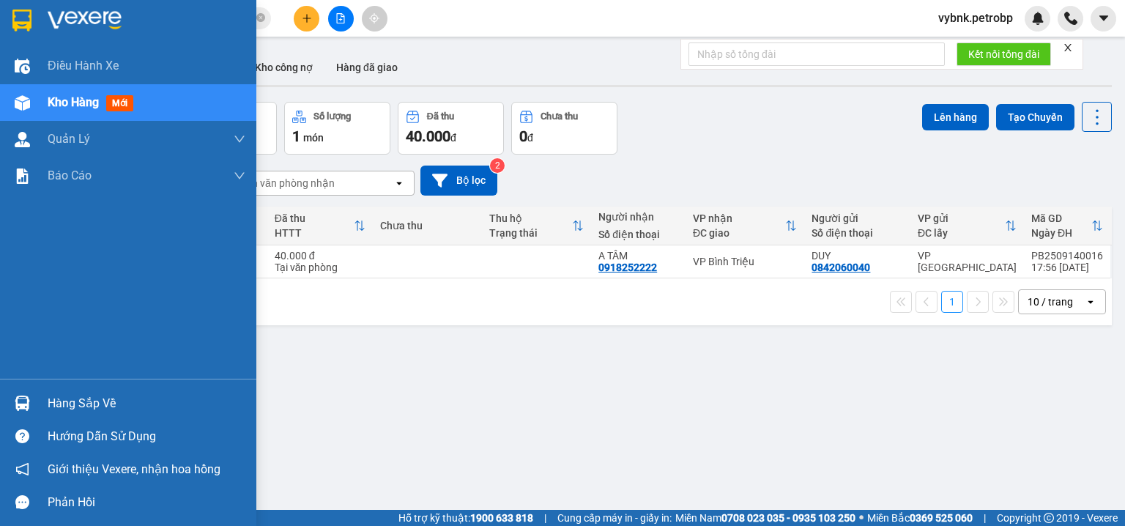
click at [34, 397] on div at bounding box center [23, 403] width 26 height 26
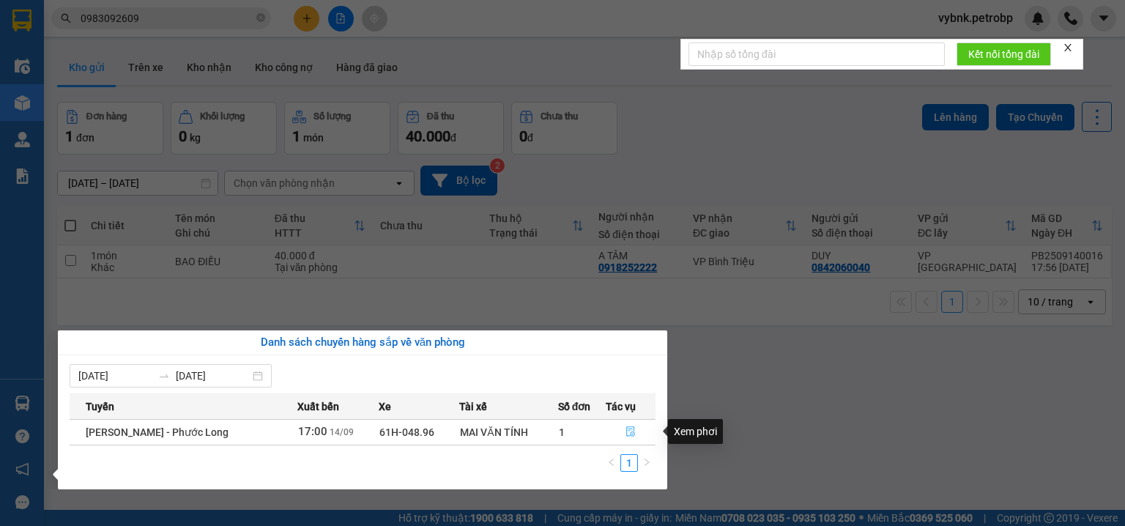
click at [621, 426] on button "button" at bounding box center [630, 431] width 49 height 23
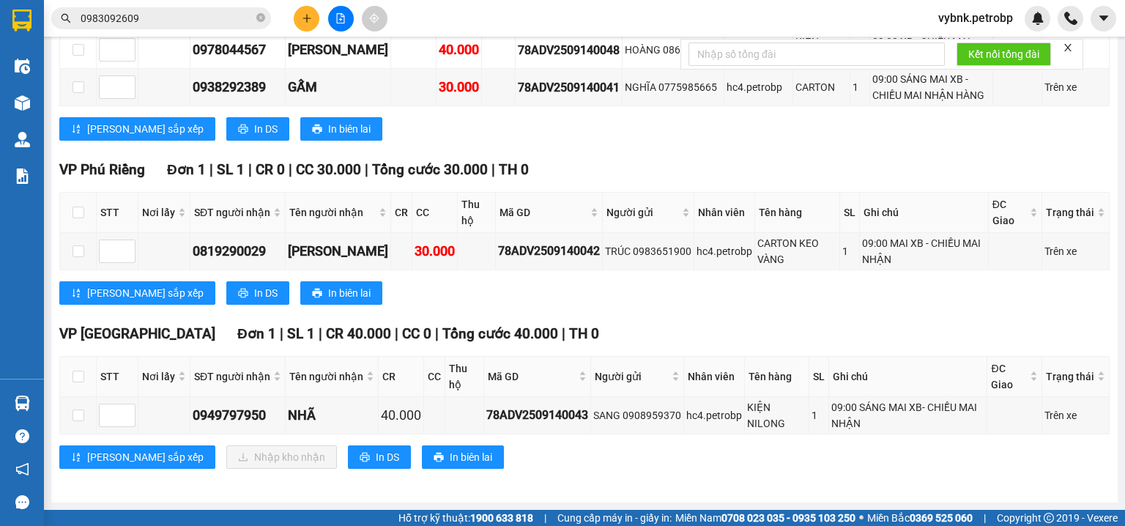
scroll to position [480, 0]
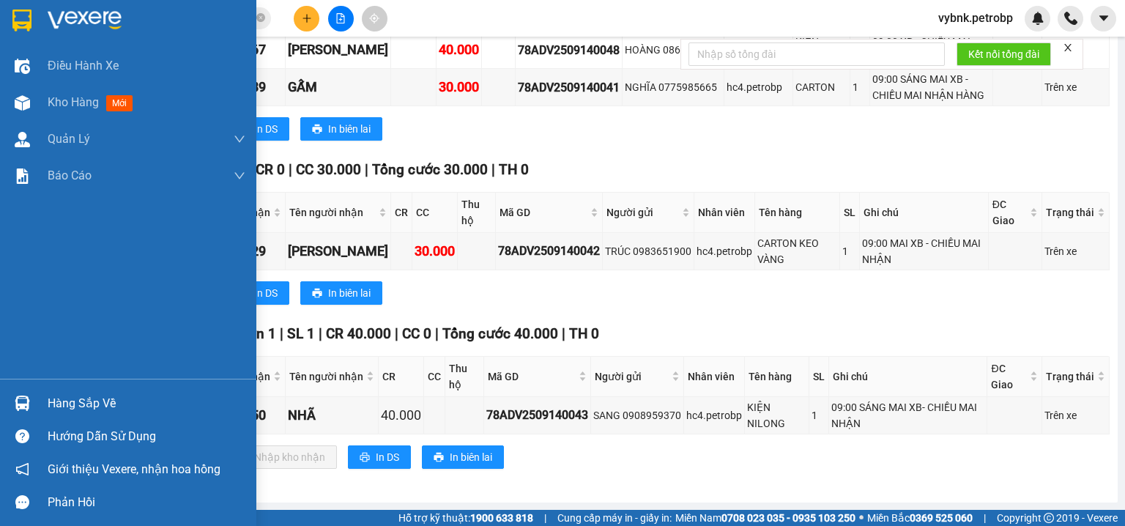
click at [25, 398] on img at bounding box center [22, 403] width 15 height 15
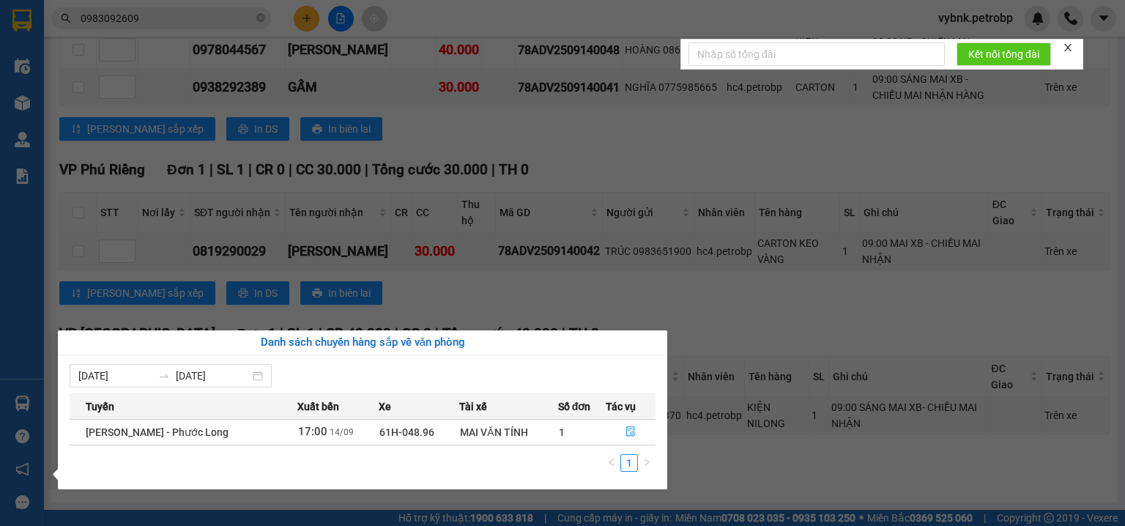
click at [598, 135] on section "Kết quả tìm kiếm ( 950 ) Bộ lọc Ngày tạo đơn gần nhất Mã ĐH Trạng thái Món hàng…" at bounding box center [562, 263] width 1125 height 526
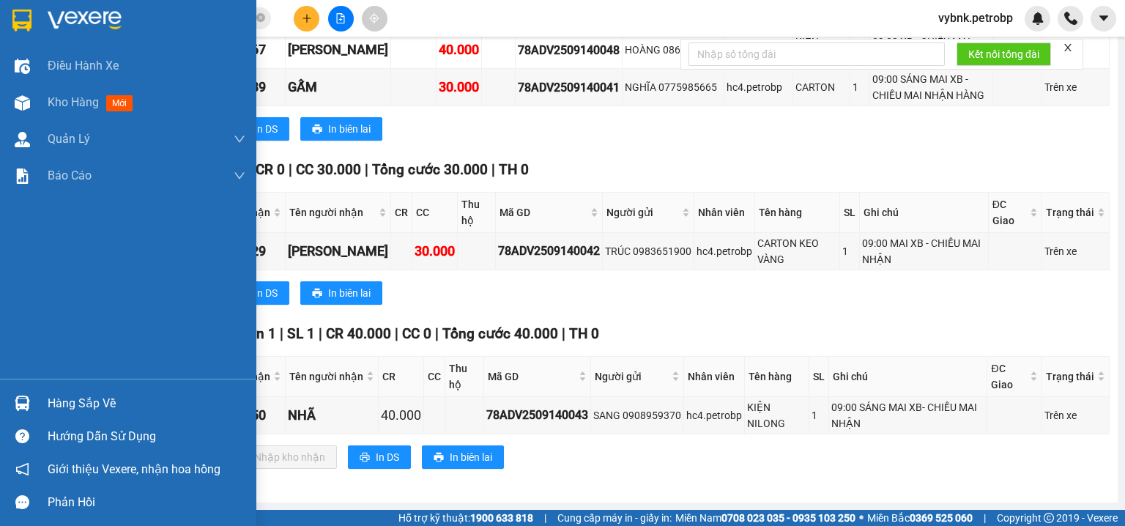
click at [49, 407] on div "Hàng sắp về" at bounding box center [147, 404] width 198 height 22
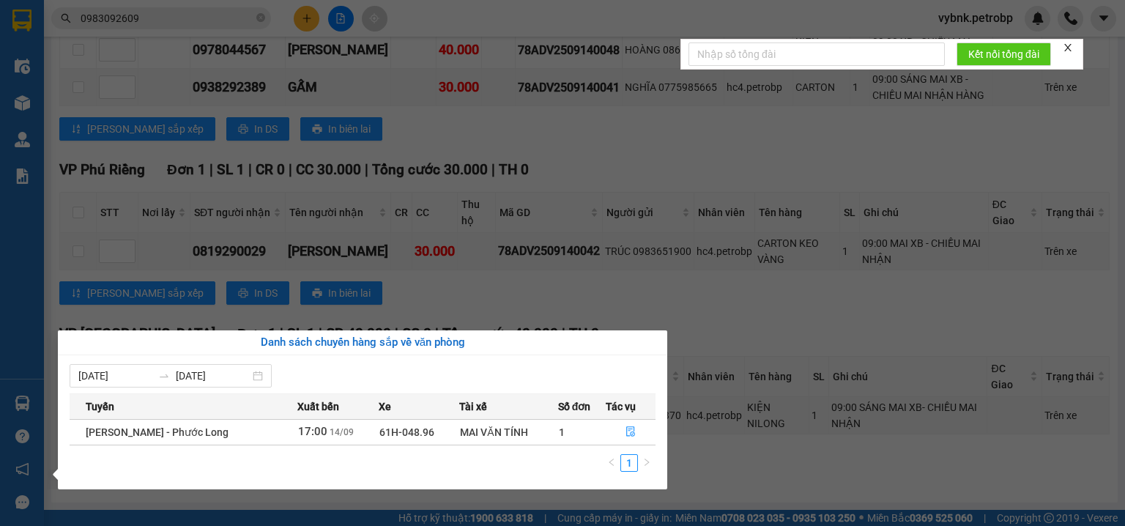
drag, startPoint x: 543, startPoint y: 144, endPoint x: 522, endPoint y: 144, distance: 21.2
click at [534, 142] on section "Kết quả tìm kiếm ( 950 ) Bộ lọc Ngày tạo đơn gần nhất Mã ĐH Trạng thái Món hàng…" at bounding box center [562, 263] width 1125 height 526
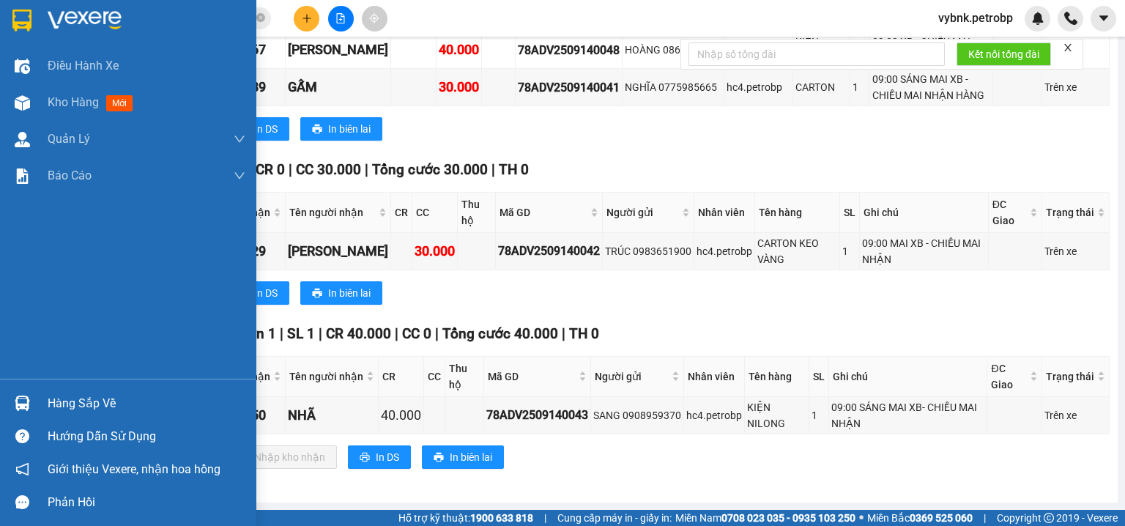
click at [47, 401] on div "Hàng sắp về" at bounding box center [128, 403] width 256 height 33
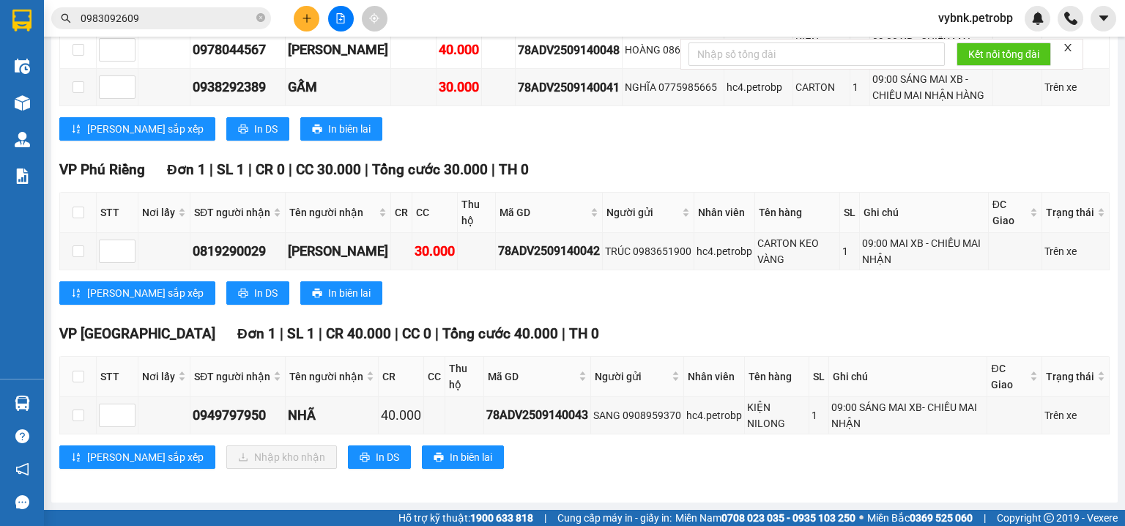
drag, startPoint x: 690, startPoint y: 307, endPoint x: 675, endPoint y: 319, distance: 19.2
click at [686, 313] on section "Kết quả tìm kiếm ( 950 ) Bộ lọc Ngày tạo đơn gần nhất Mã ĐH Trạng thái Món hàng…" at bounding box center [562, 263] width 1125 height 526
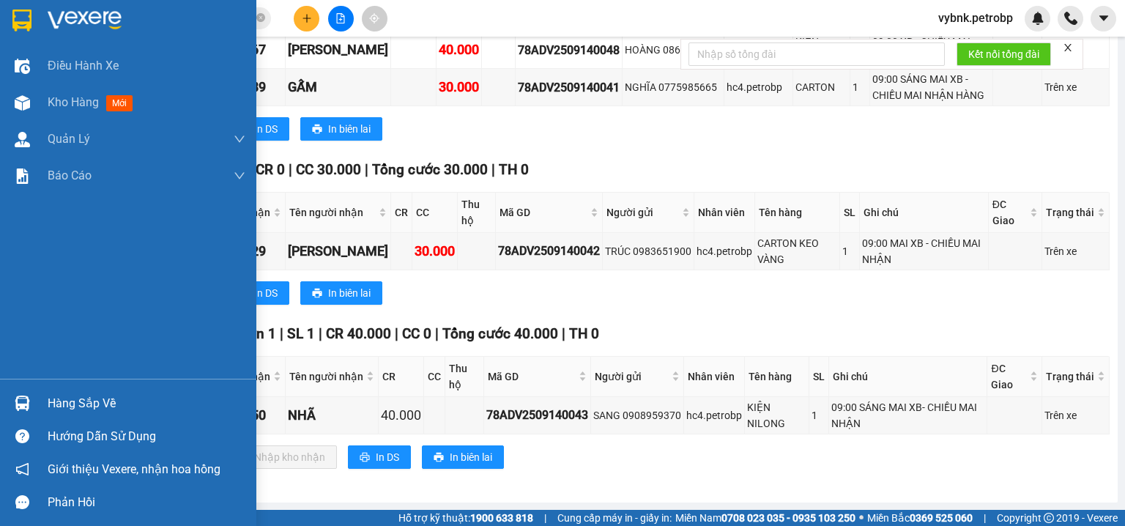
click at [31, 401] on div at bounding box center [23, 403] width 26 height 26
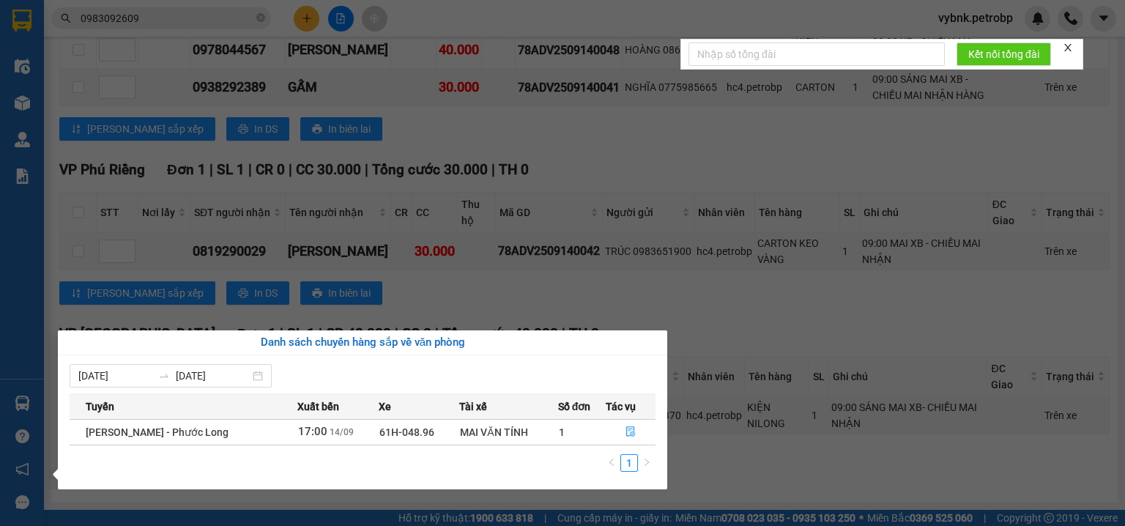
click at [598, 302] on section "Kết quả tìm kiếm ( 950 ) Bộ lọc Ngày tạo đơn gần nhất Mã ĐH Trạng thái Món hàng…" at bounding box center [562, 263] width 1125 height 526
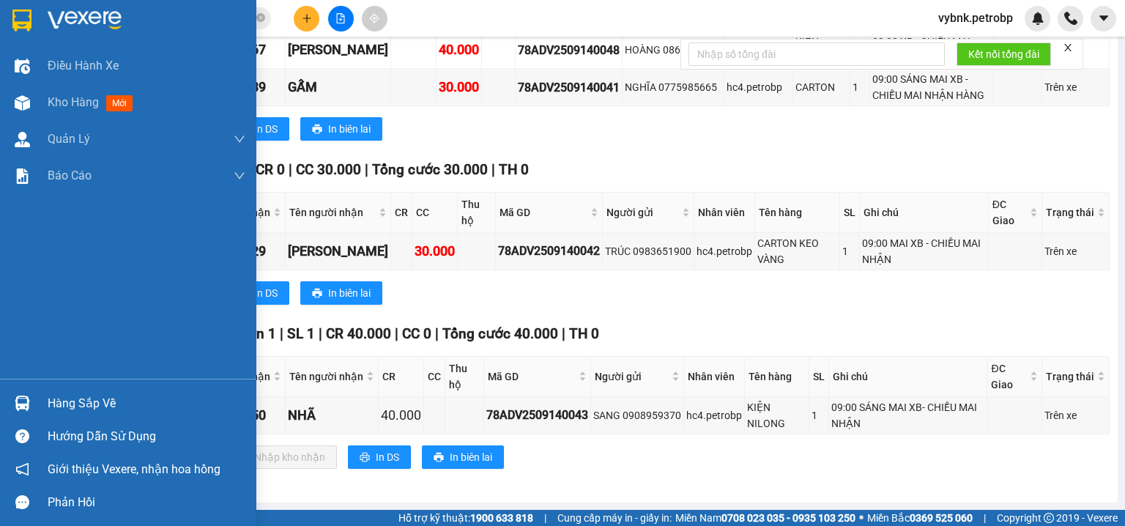
click at [21, 401] on img at bounding box center [22, 403] width 15 height 15
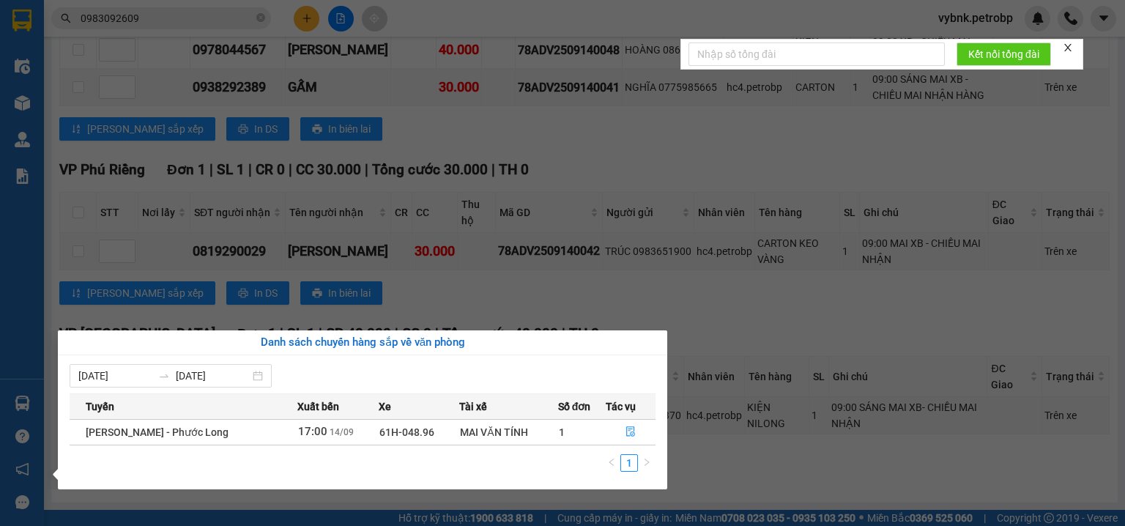
click at [587, 122] on section "Kết quả tìm kiếm ( 950 ) Bộ lọc Ngày tạo đơn gần nhất Mã ĐH Trạng thái Món hàng…" at bounding box center [562, 263] width 1125 height 526
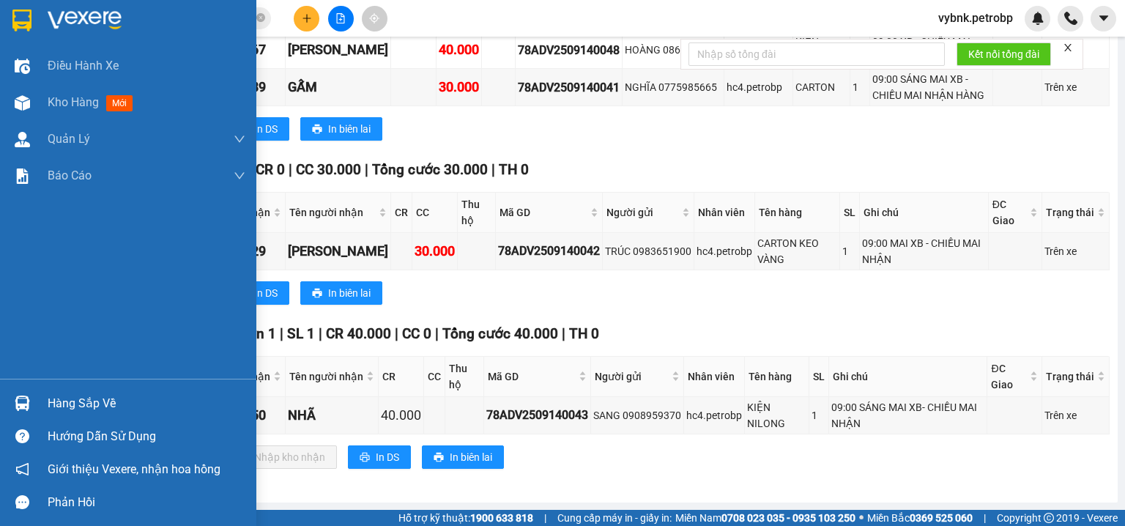
click at [38, 398] on div "Hàng sắp về" at bounding box center [128, 403] width 256 height 33
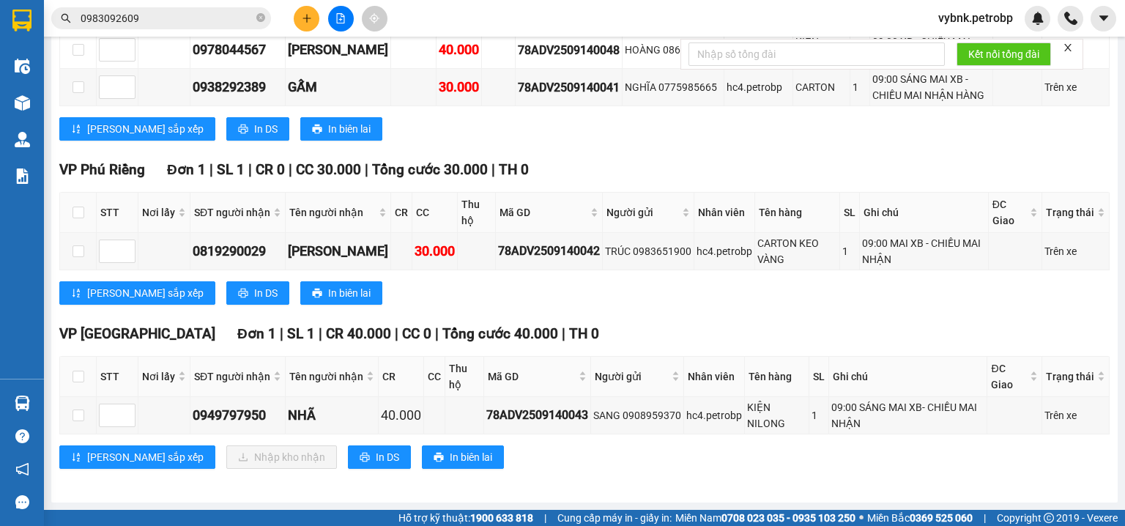
click at [591, 168] on section "Kết quả tìm kiếm ( 950 ) Bộ lọc Ngày tạo đơn gần nhất Mã ĐH Trạng thái Món hàng…" at bounding box center [562, 263] width 1125 height 526
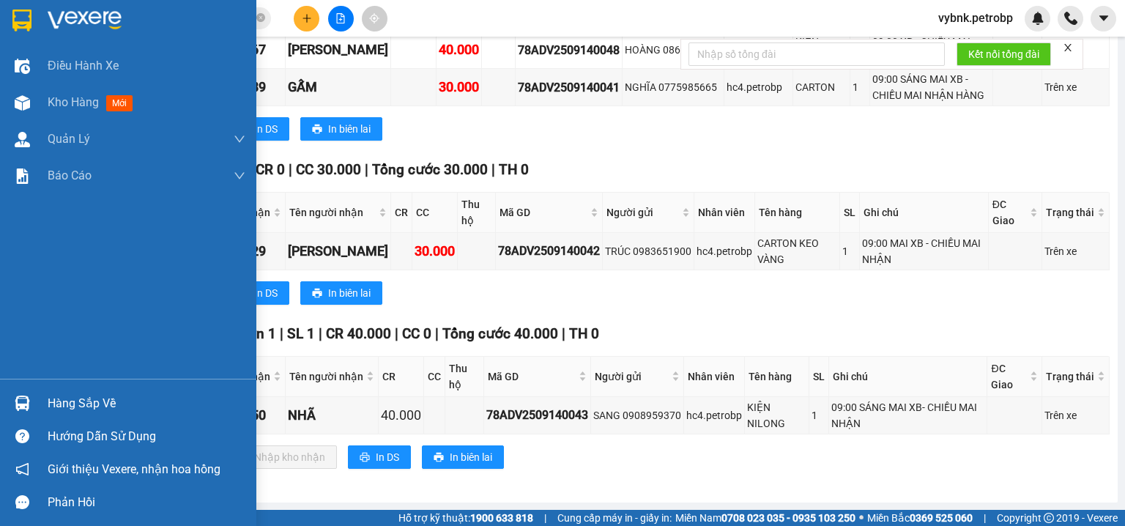
click at [21, 398] on img at bounding box center [22, 403] width 15 height 15
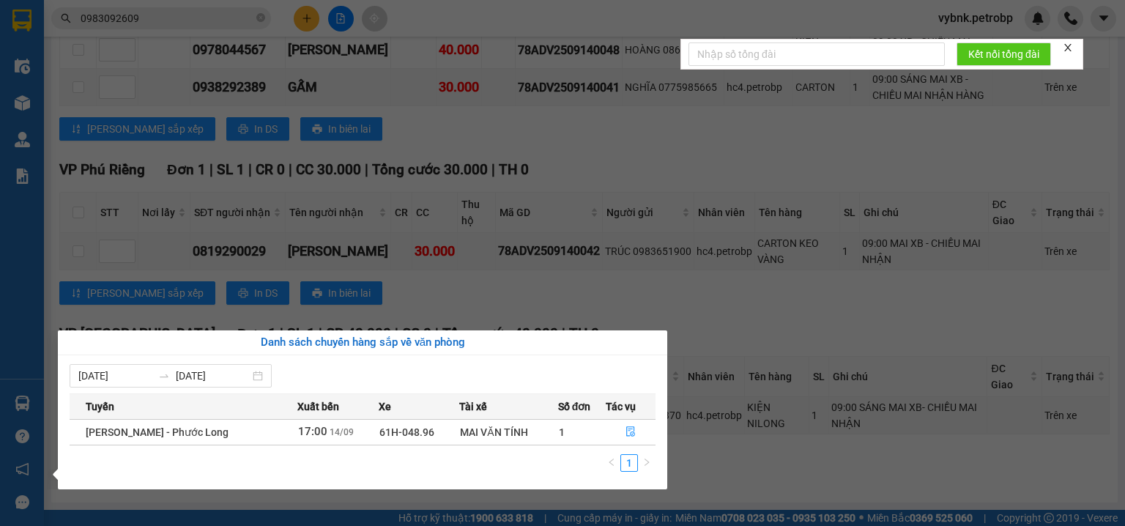
click at [261, 21] on section "Kết quả tìm kiếm ( 950 ) Bộ lọc Ngày tạo đơn gần nhất Mã ĐH Trạng thái Món hàng…" at bounding box center [562, 263] width 1125 height 526
click at [261, 21] on icon "close-circle" at bounding box center [260, 17] width 9 height 9
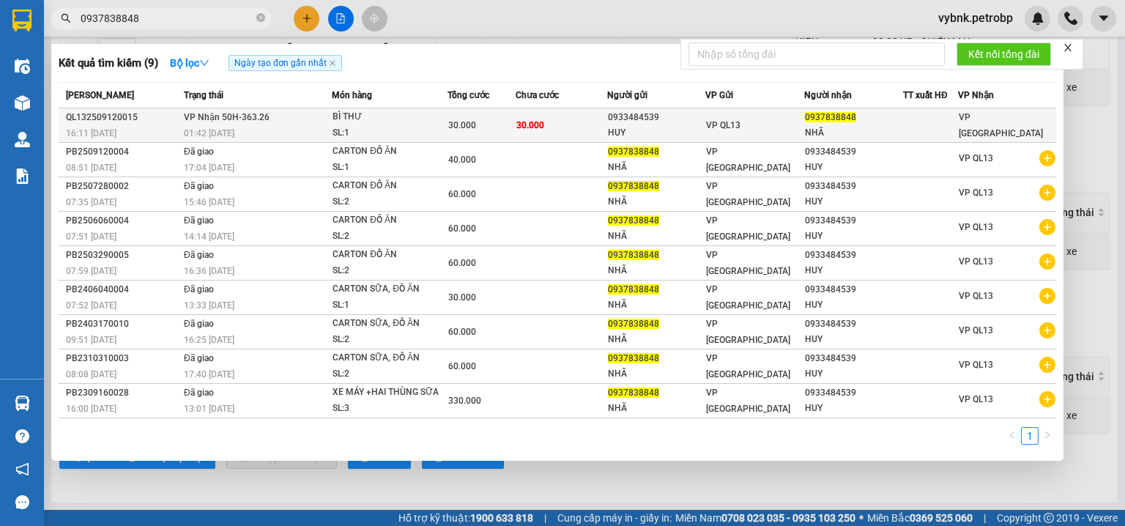
type input "0937838848"
click at [662, 117] on div "0933484539" at bounding box center [656, 117] width 97 height 15
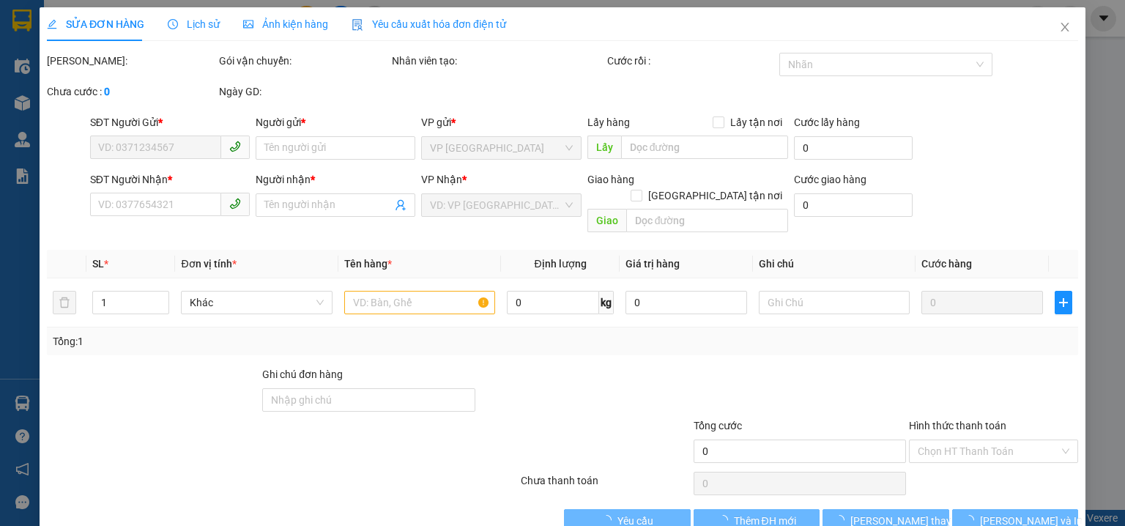
type input "0933484539"
type input "HUY"
type input "0937838848"
type input "NHÃ"
type input "30.000"
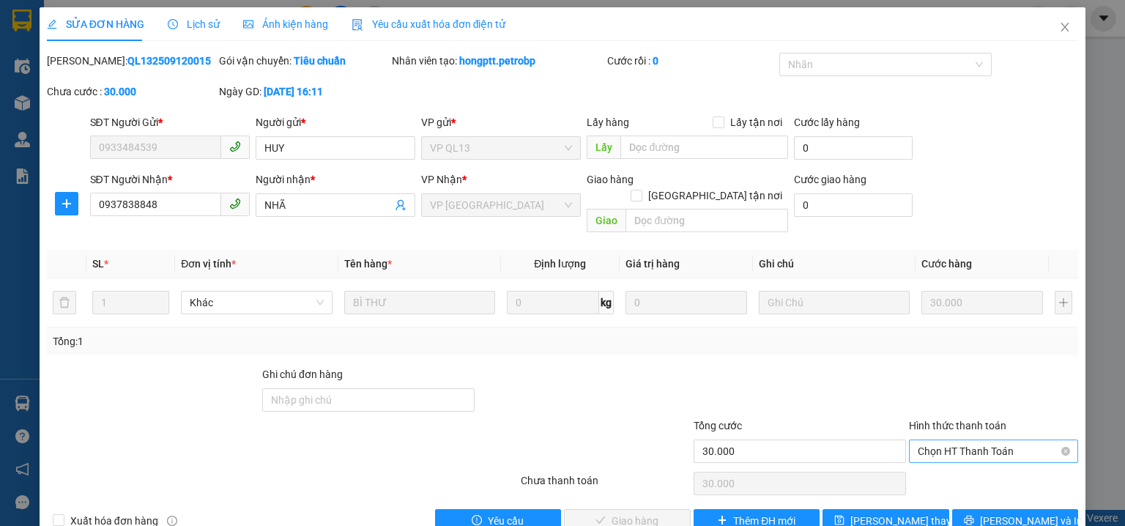
click at [976, 440] on span "Chọn HT Thanh Toán" at bounding box center [994, 451] width 152 height 22
click at [943, 472] on div "Tại văn phòng" at bounding box center [986, 463] width 168 height 23
type input "0"
click at [598, 513] on span "[PERSON_NAME] và Giao hàng" at bounding box center [662, 521] width 141 height 16
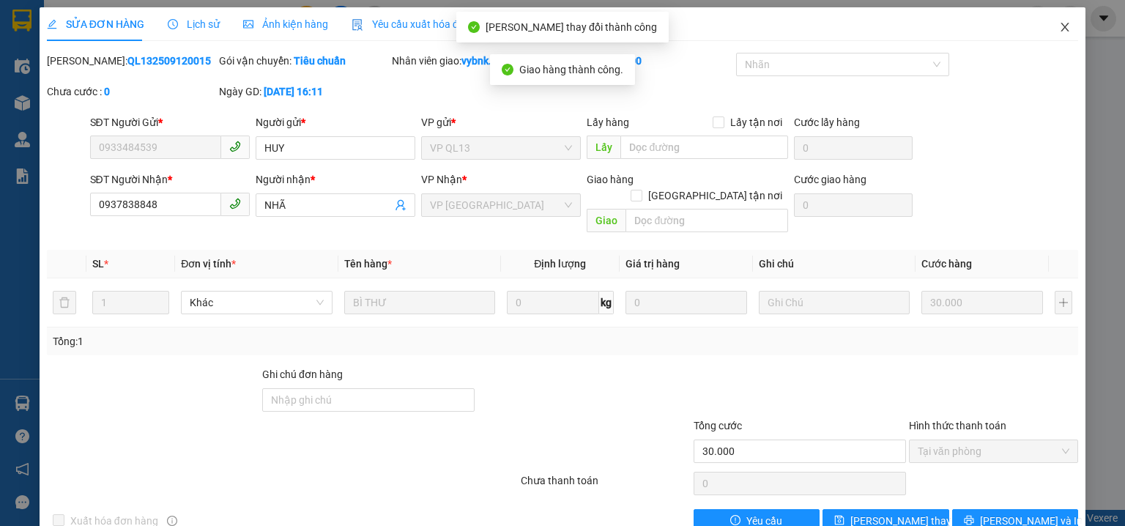
click at [1059, 27] on icon "close" at bounding box center [1065, 27] width 12 height 12
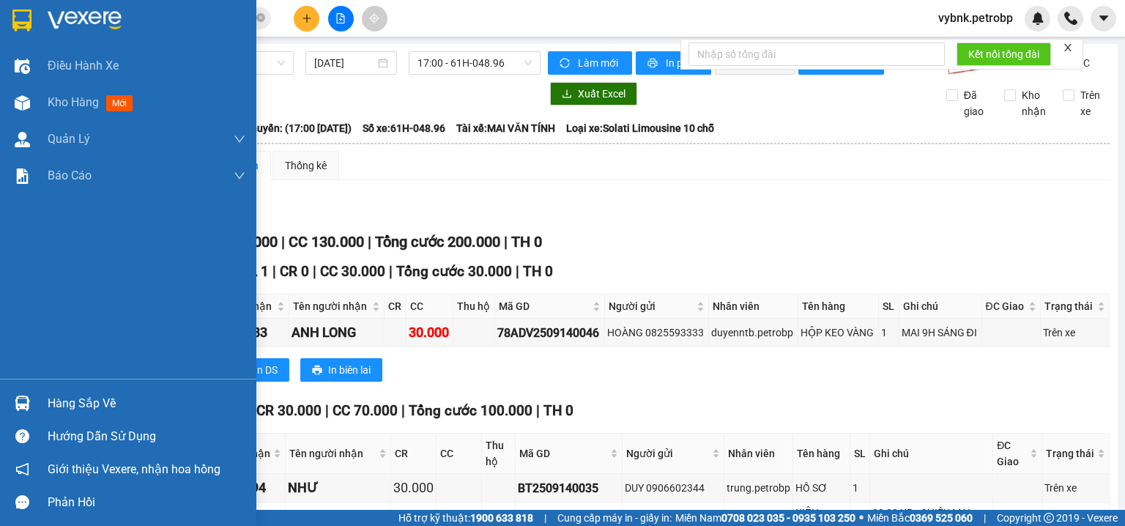
click at [34, 408] on div at bounding box center [23, 403] width 26 height 26
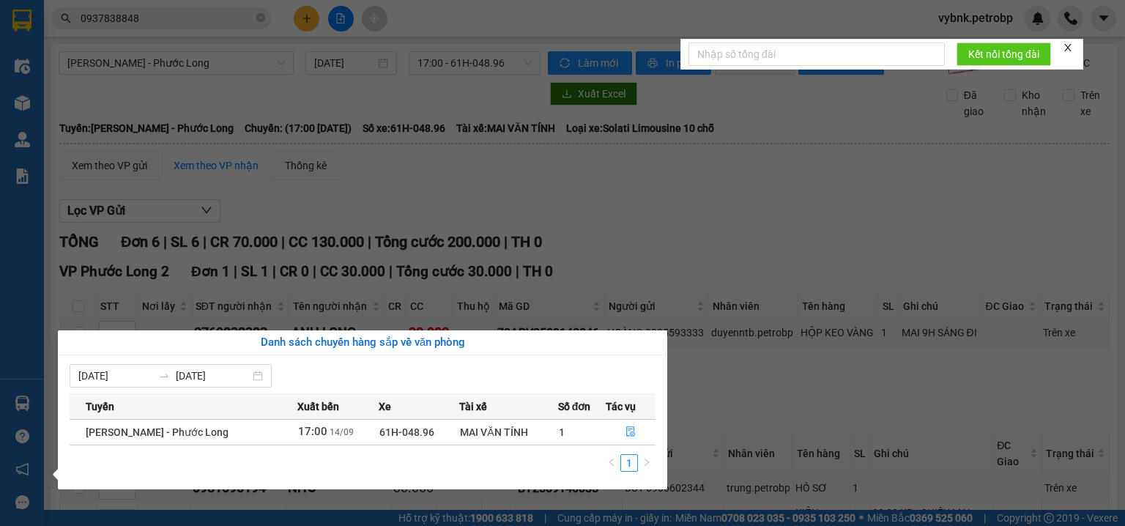
click at [664, 231] on section "Kết quả tìm kiếm ( 9 ) Bộ lọc Ngày tạo đơn gần nhất Mã ĐH Trạng thái Món hàng T…" at bounding box center [562, 263] width 1125 height 526
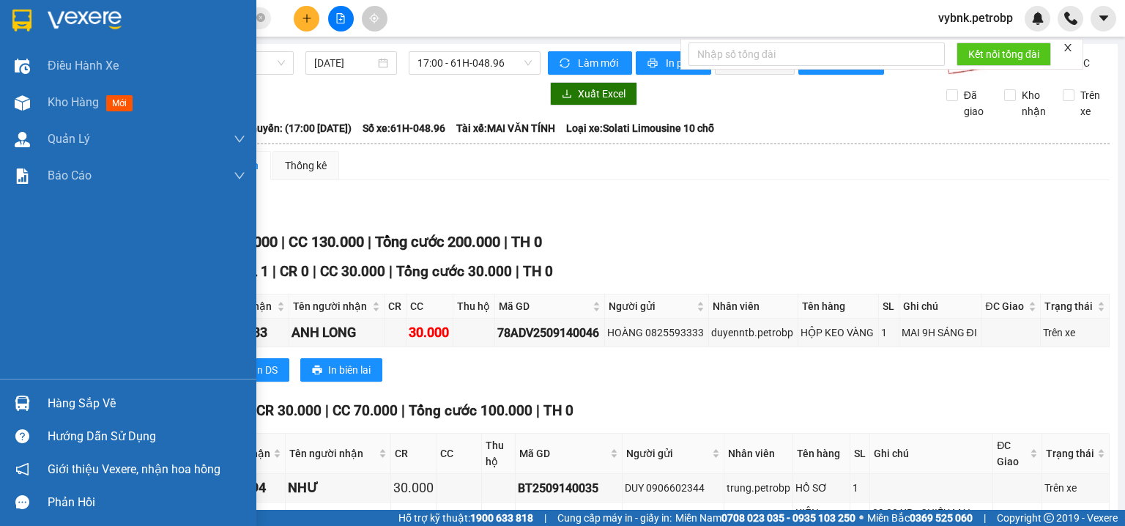
click at [24, 411] on div at bounding box center [23, 403] width 26 height 26
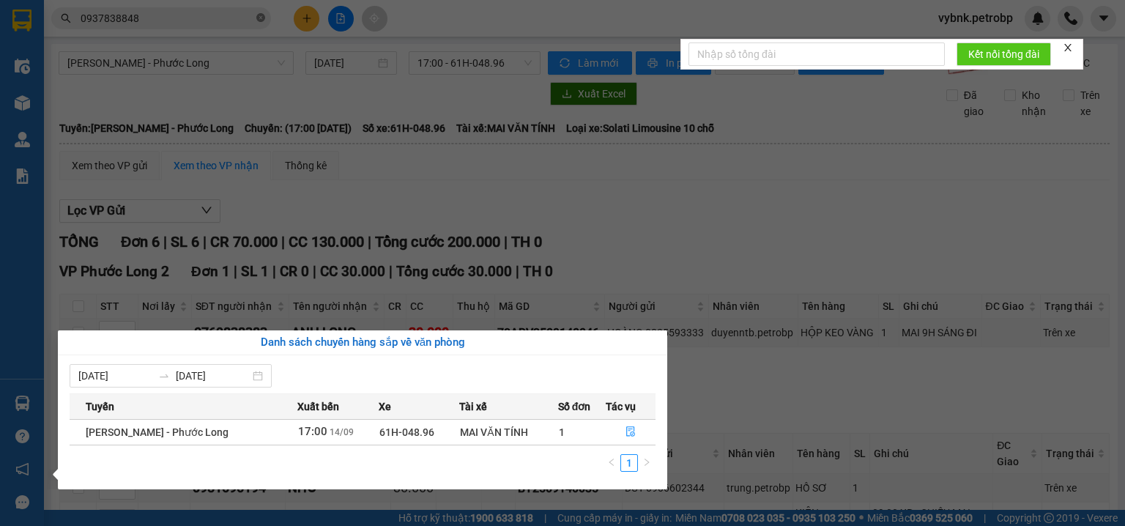
drag, startPoint x: 249, startPoint y: 12, endPoint x: 258, endPoint y: 15, distance: 9.3
click at [250, 12] on section "Kết quả tìm kiếm ( 9 ) Bộ lọc Ngày tạo đơn gần nhất Mã ĐH Trạng thái Món hàng T…" at bounding box center [562, 263] width 1125 height 526
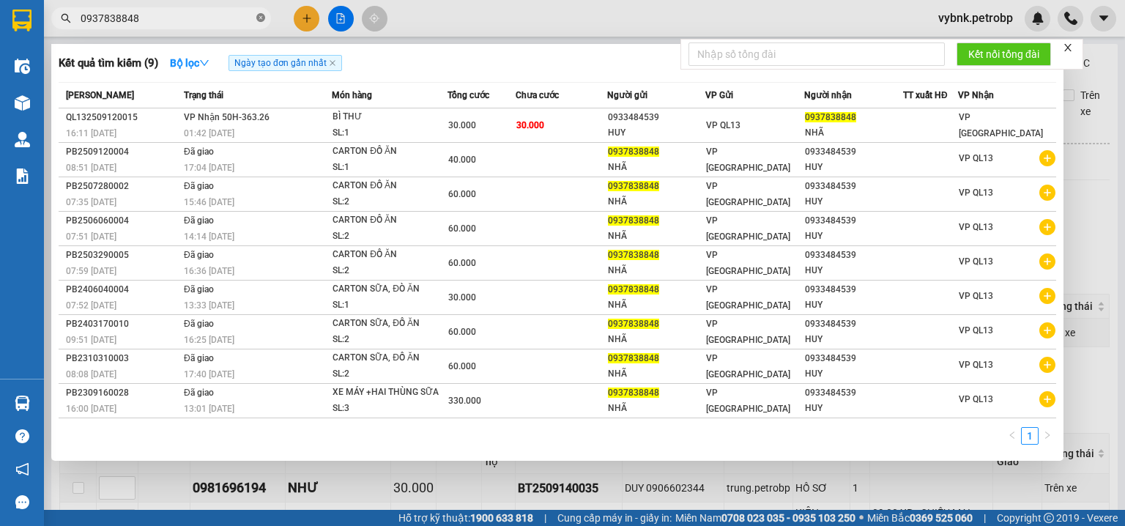
click at [259, 15] on icon "close-circle" at bounding box center [260, 17] width 9 height 9
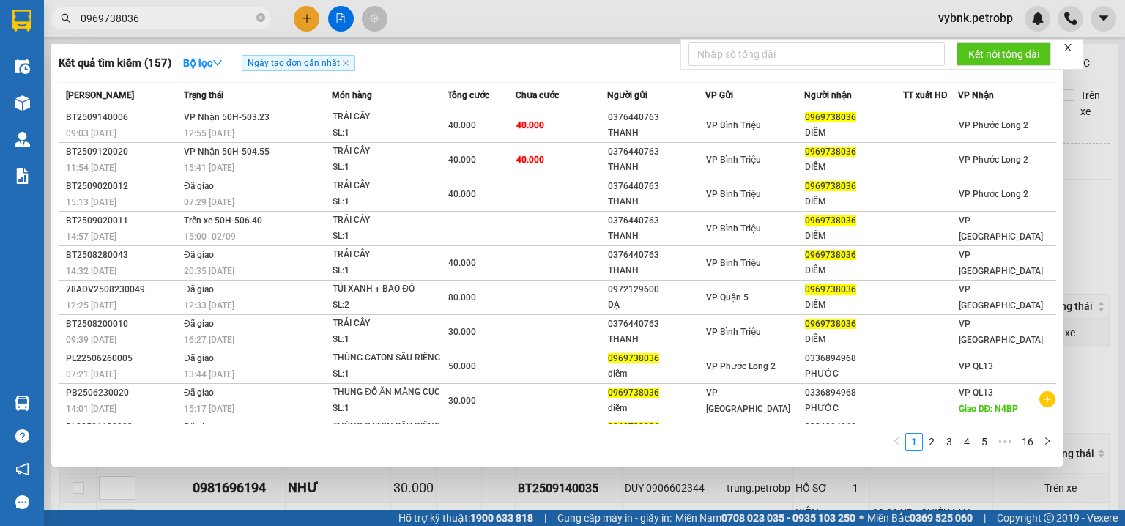
type input "0969738036"
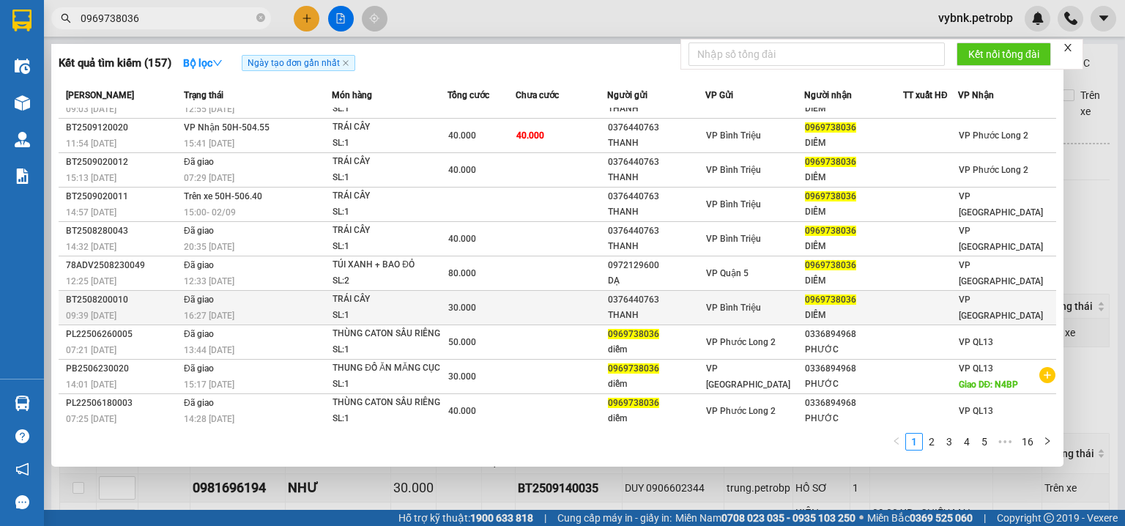
scroll to position [24, 0]
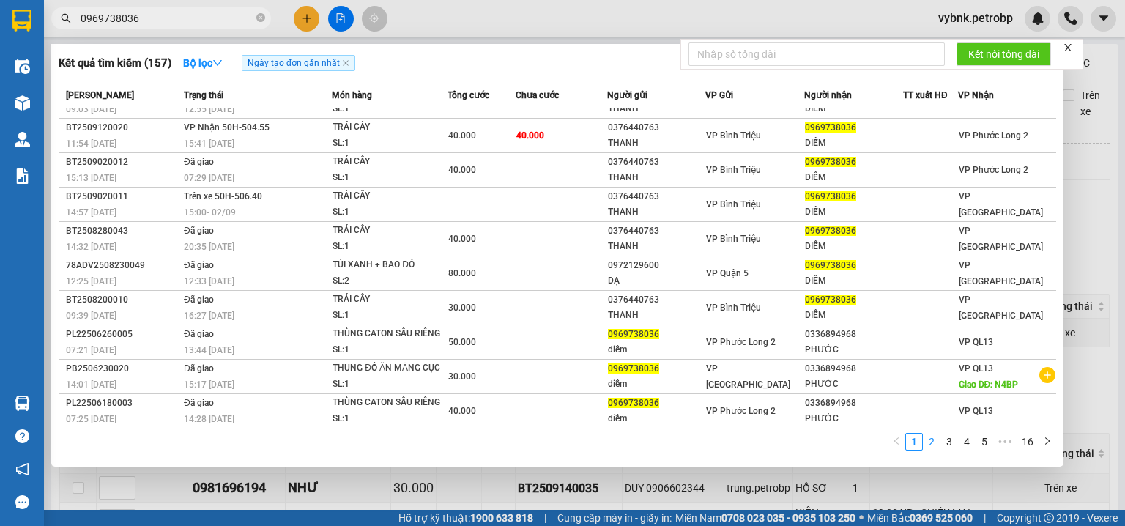
click at [940, 445] on link "2" at bounding box center [932, 442] width 16 height 16
click at [919, 444] on link "1" at bounding box center [914, 442] width 16 height 16
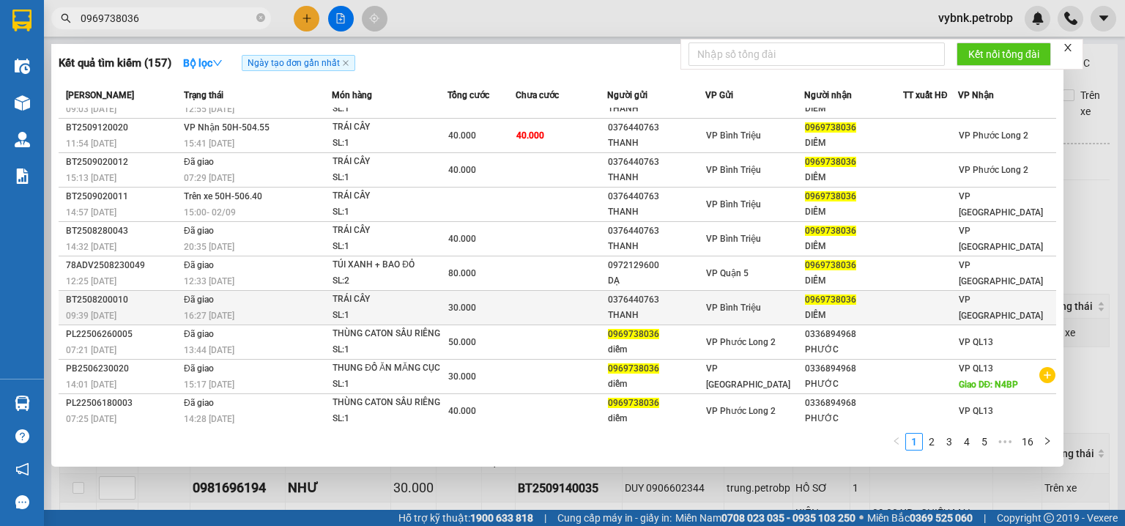
scroll to position [0, 0]
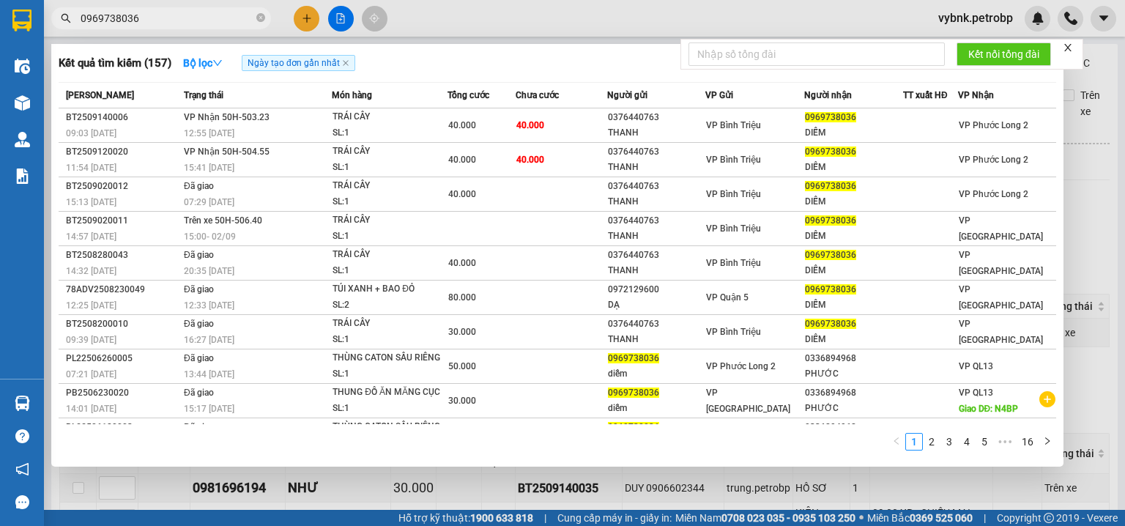
click at [437, 475] on div at bounding box center [562, 263] width 1125 height 526
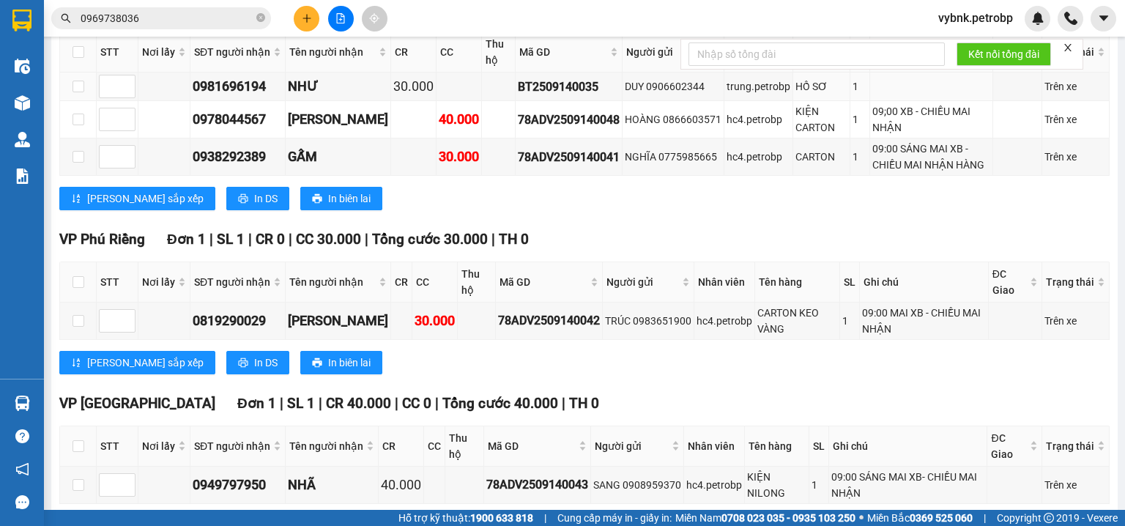
scroll to position [480, 0]
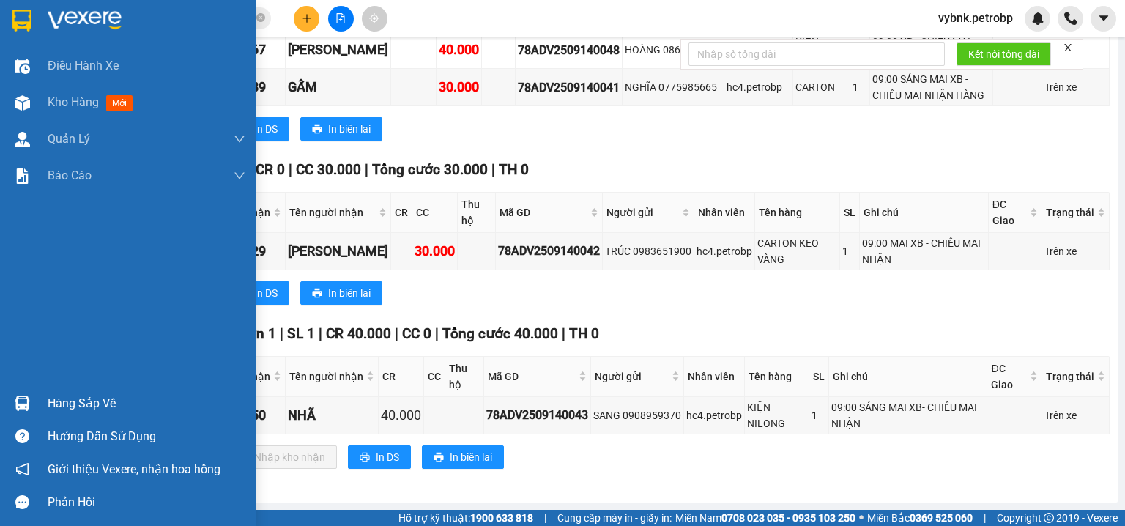
click at [26, 404] on img at bounding box center [22, 403] width 15 height 15
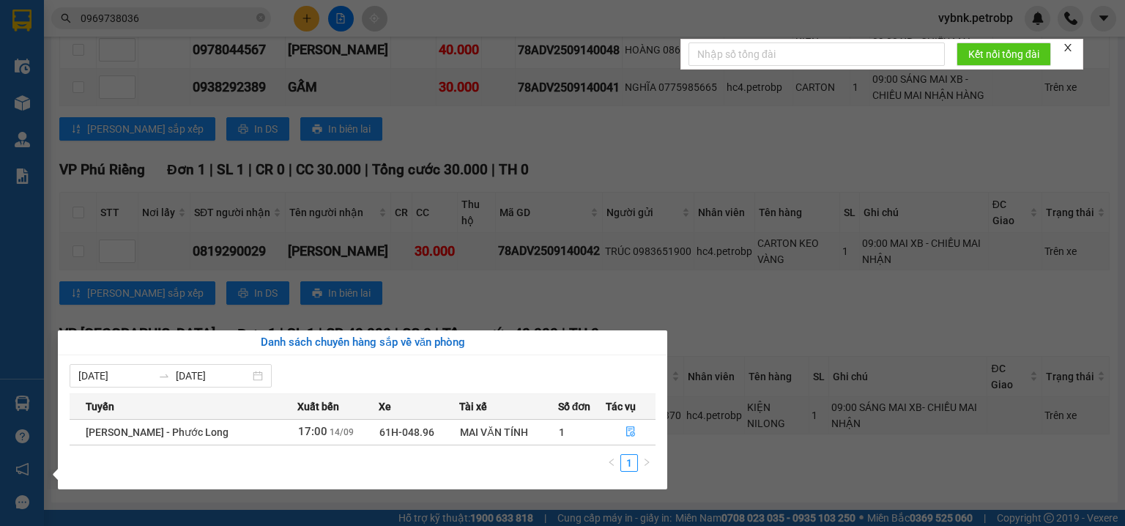
click at [548, 284] on section "Kết quả tìm kiếm ( 157 ) Bộ lọc Ngày tạo đơn gần nhất Mã ĐH Trạng thái Món hàng…" at bounding box center [562, 263] width 1125 height 526
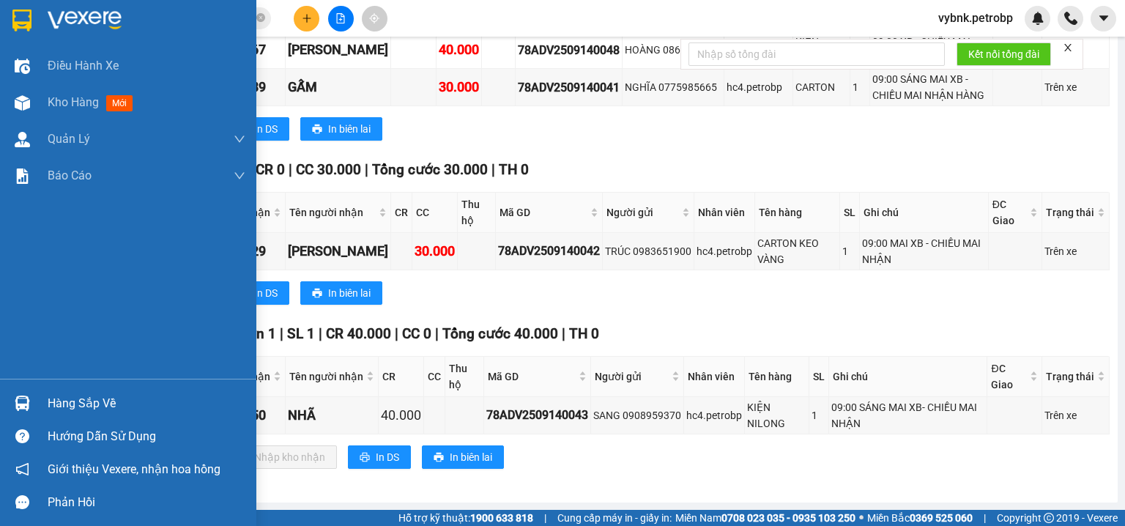
click at [21, 393] on div at bounding box center [23, 403] width 26 height 26
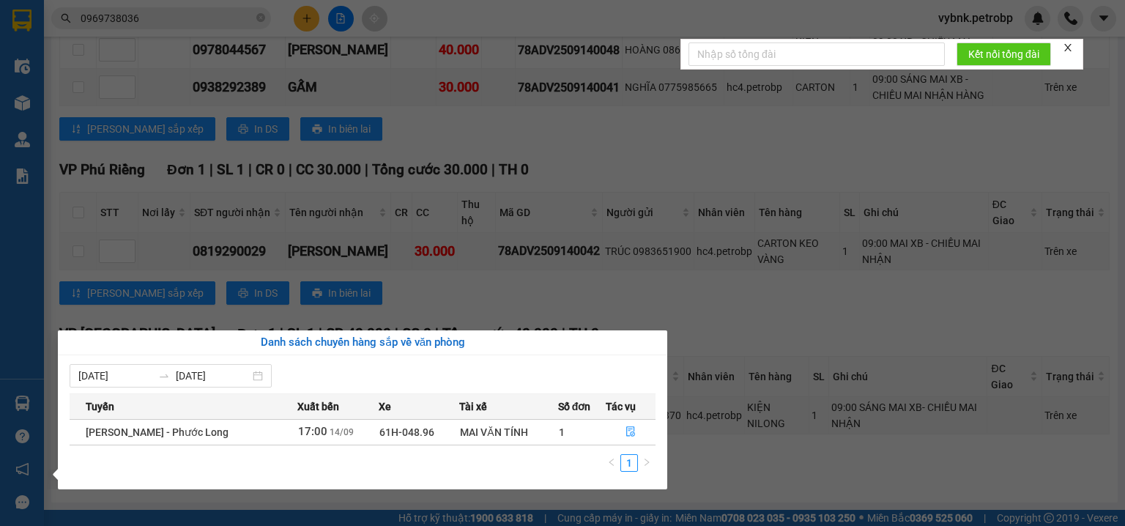
click at [571, 144] on section "Kết quả tìm kiếm ( 157 ) Bộ lọc Ngày tạo đơn gần nhất Mã ĐH Trạng thái Món hàng…" at bounding box center [562, 263] width 1125 height 526
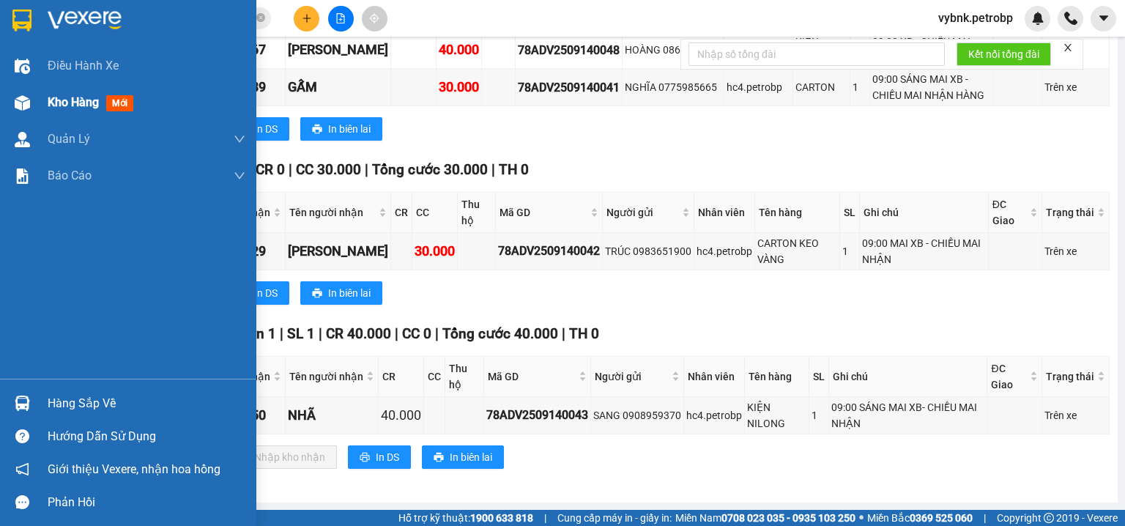
click at [30, 102] on div at bounding box center [23, 103] width 26 height 26
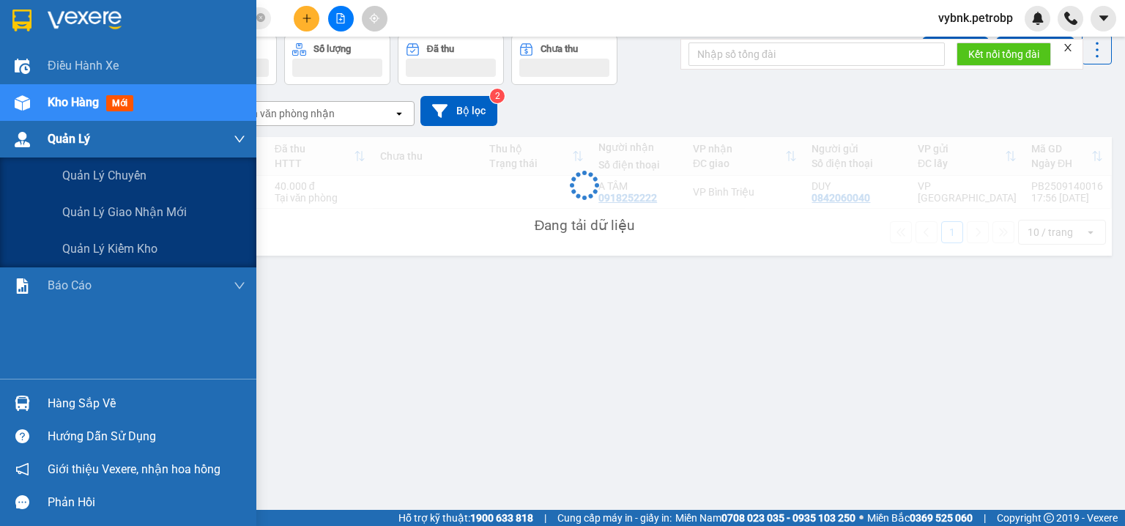
scroll to position [67, 0]
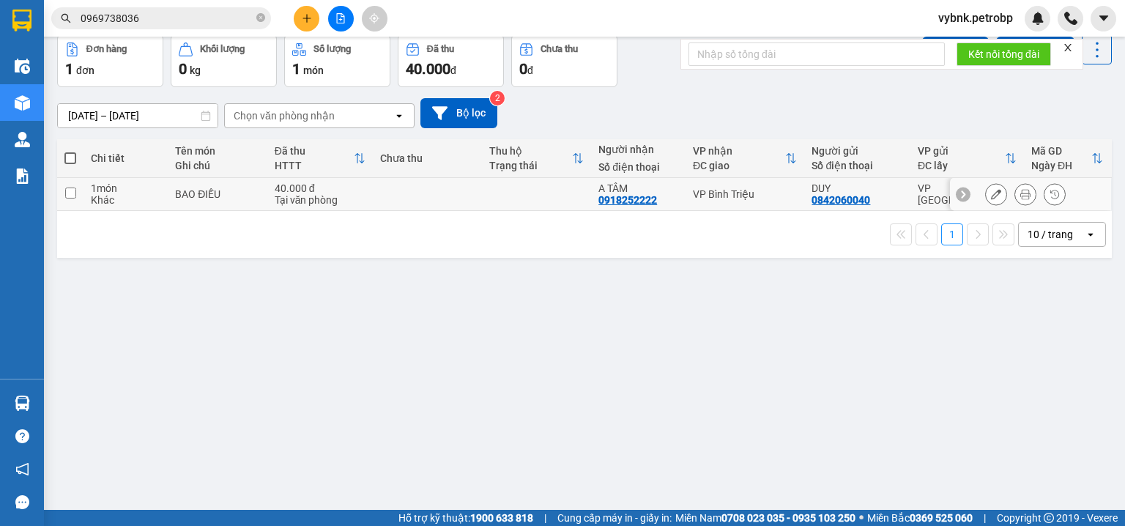
click at [436, 192] on td at bounding box center [427, 194] width 109 height 33
checkbox input "true"
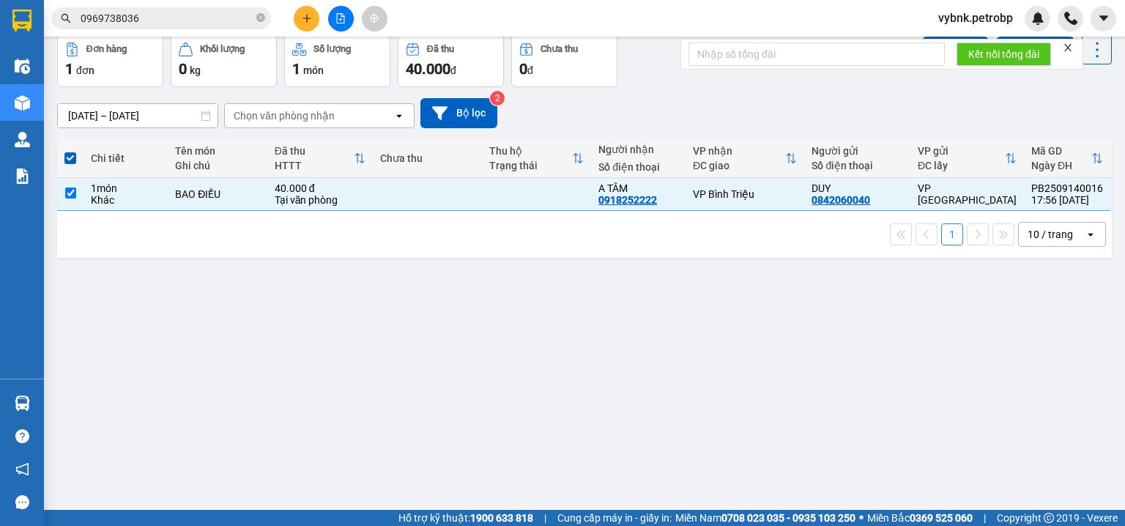
scroll to position [0, 0]
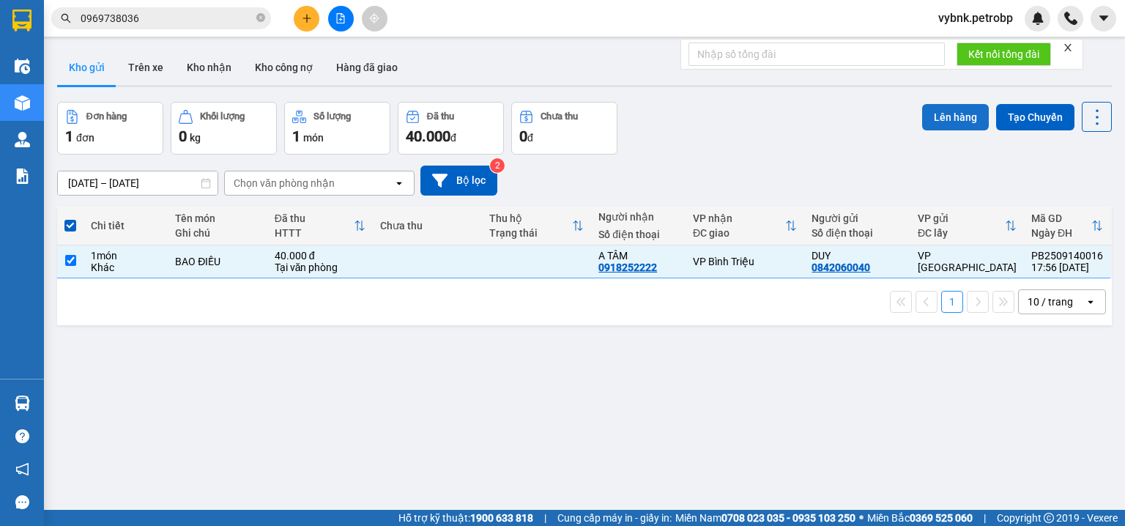
click at [957, 120] on button "Lên hàng" at bounding box center [955, 117] width 67 height 26
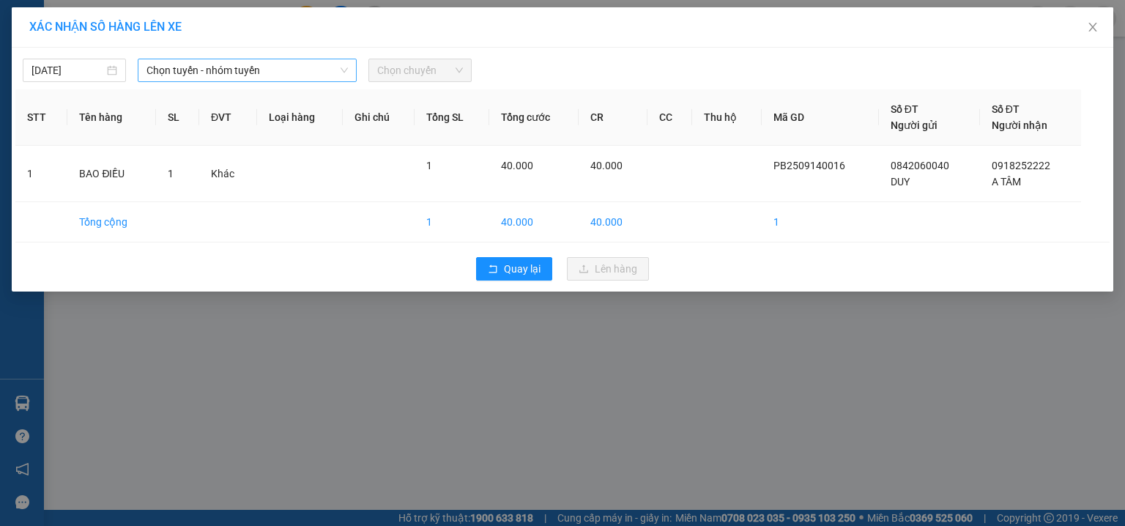
click at [245, 70] on span "Chọn tuyến - nhóm tuyến" at bounding box center [246, 70] width 201 height 22
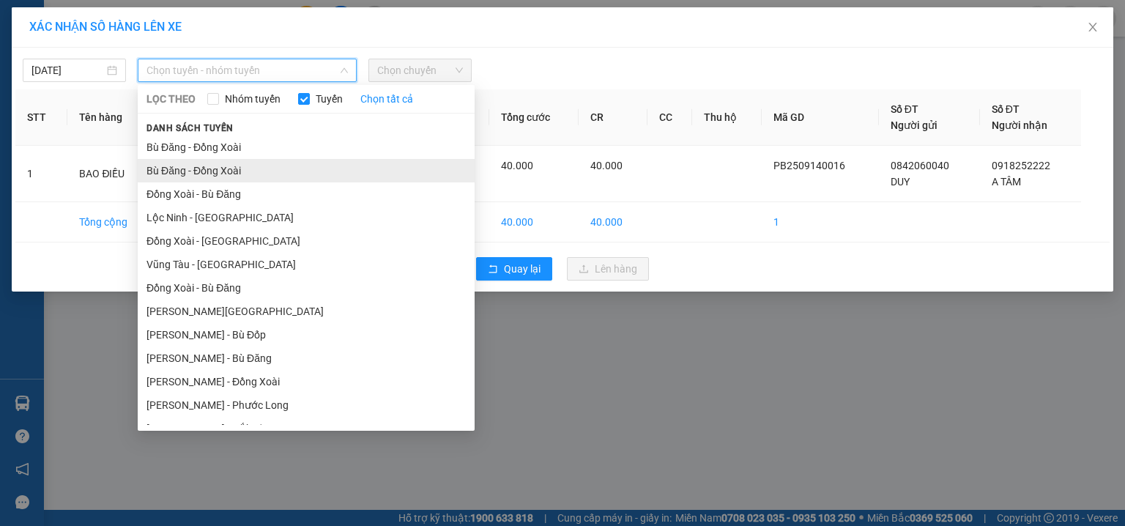
scroll to position [179, 0]
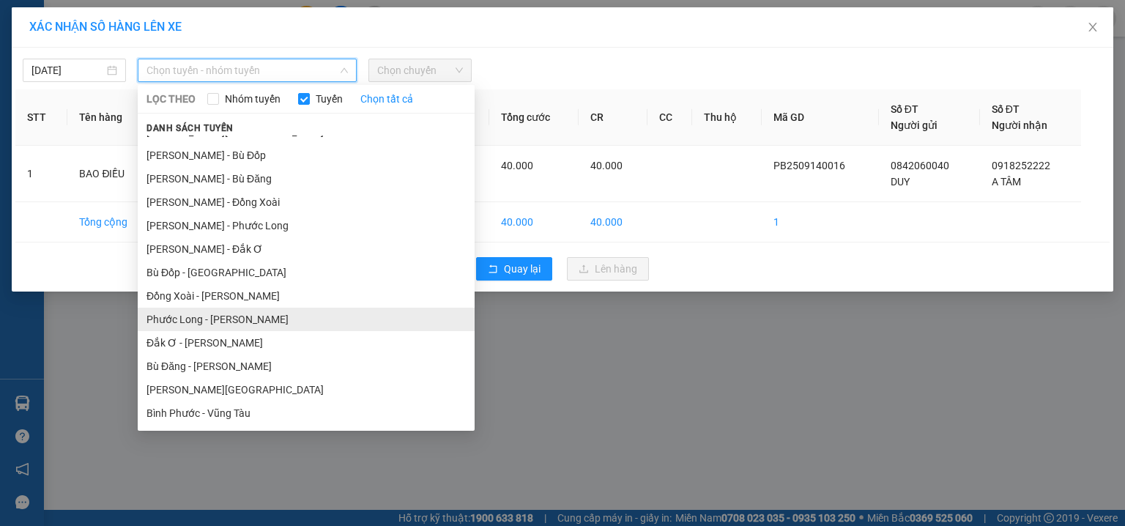
click at [236, 311] on li "Phước Long - [PERSON_NAME]" at bounding box center [306, 319] width 337 height 23
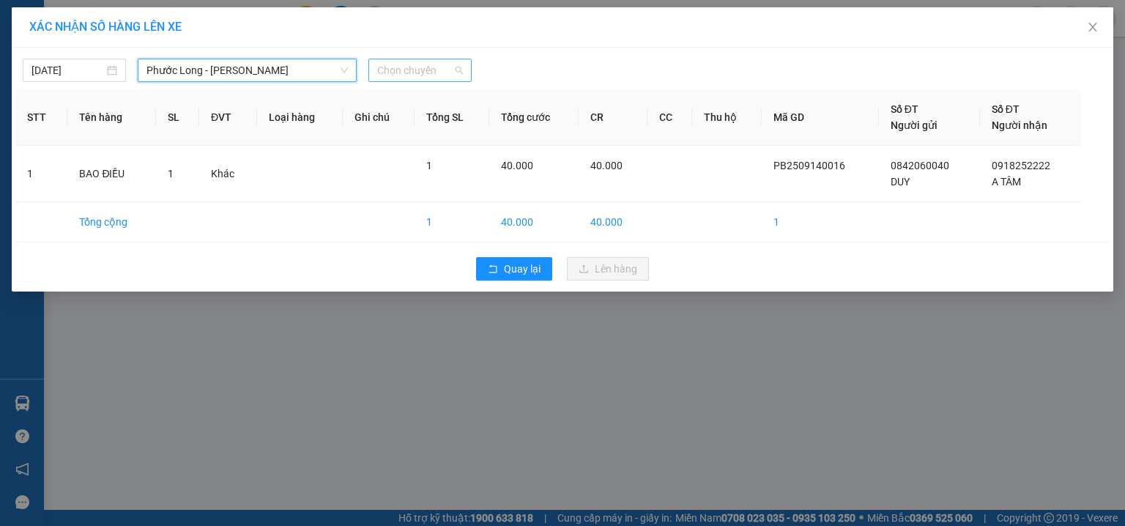
click at [443, 78] on span "Chọn chuyến" at bounding box center [420, 70] width 86 height 22
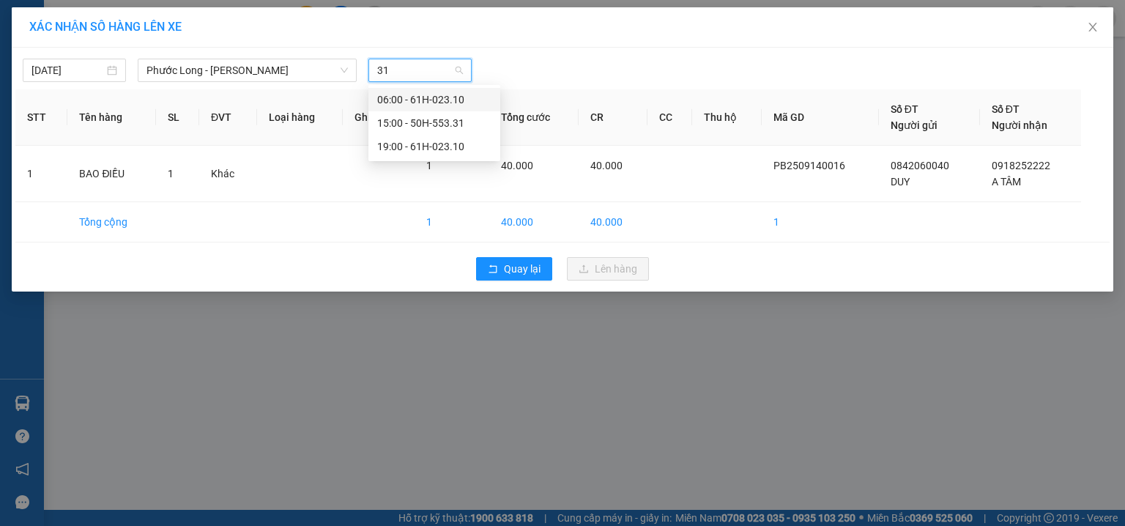
type input "310"
click at [439, 130] on div "19:00 - 61H-023.10" at bounding box center [434, 123] width 114 height 16
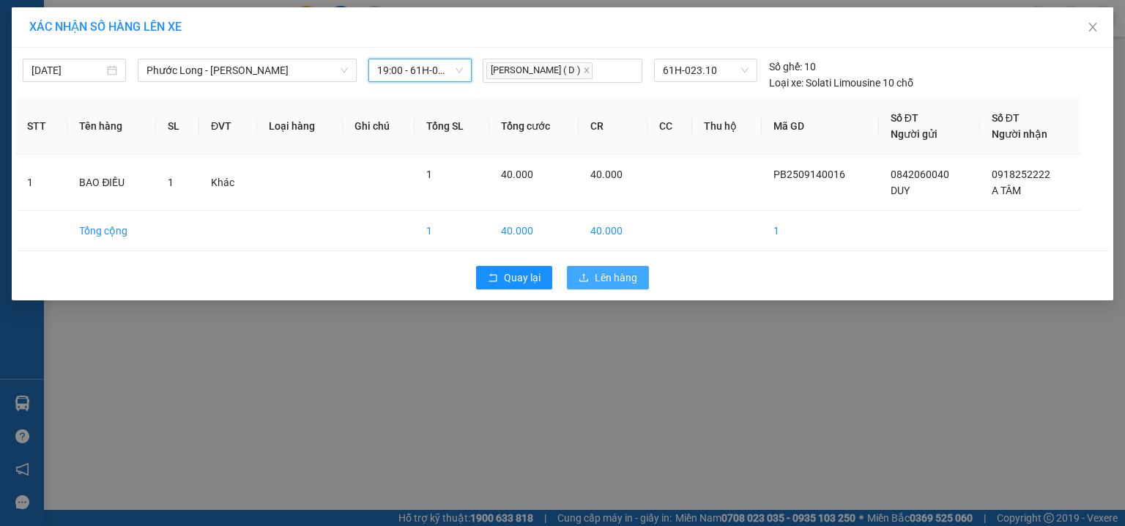
click at [610, 275] on span "Lên hàng" at bounding box center [616, 278] width 42 height 16
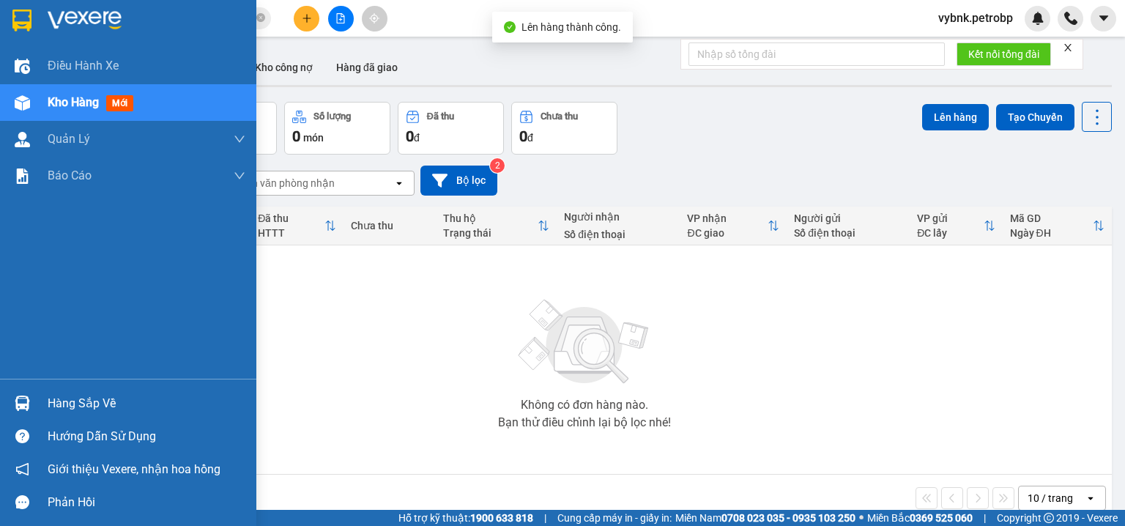
click at [36, 402] on div "Hàng sắp về" at bounding box center [128, 403] width 256 height 33
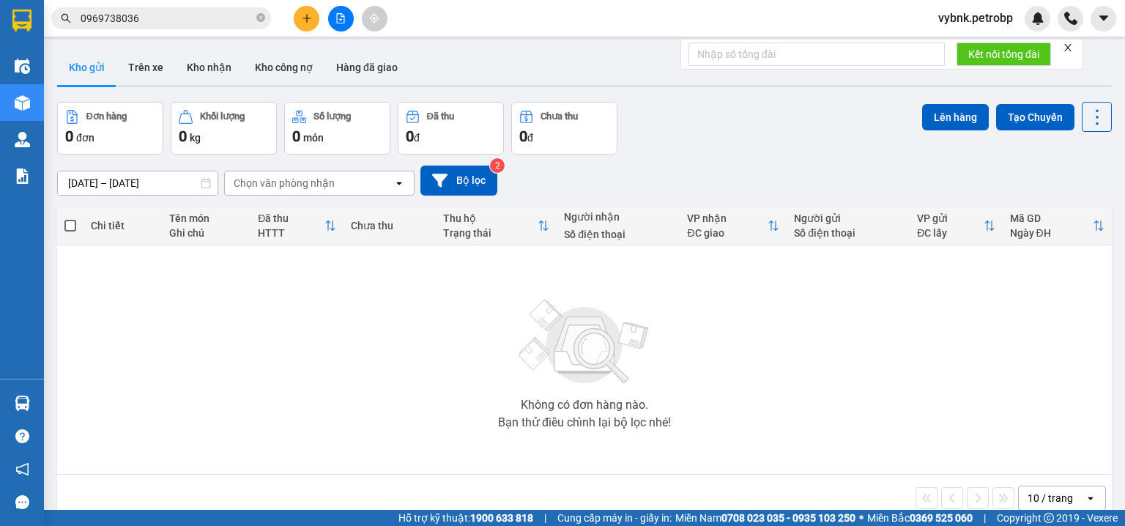
click at [311, 12] on section "Kết quả tìm kiếm ( 157 ) Bộ lọc Ngày tạo đơn gần nhất Mã ĐH Trạng thái Món hàng…" at bounding box center [562, 263] width 1125 height 526
click at [311, 12] on button at bounding box center [307, 19] width 26 height 26
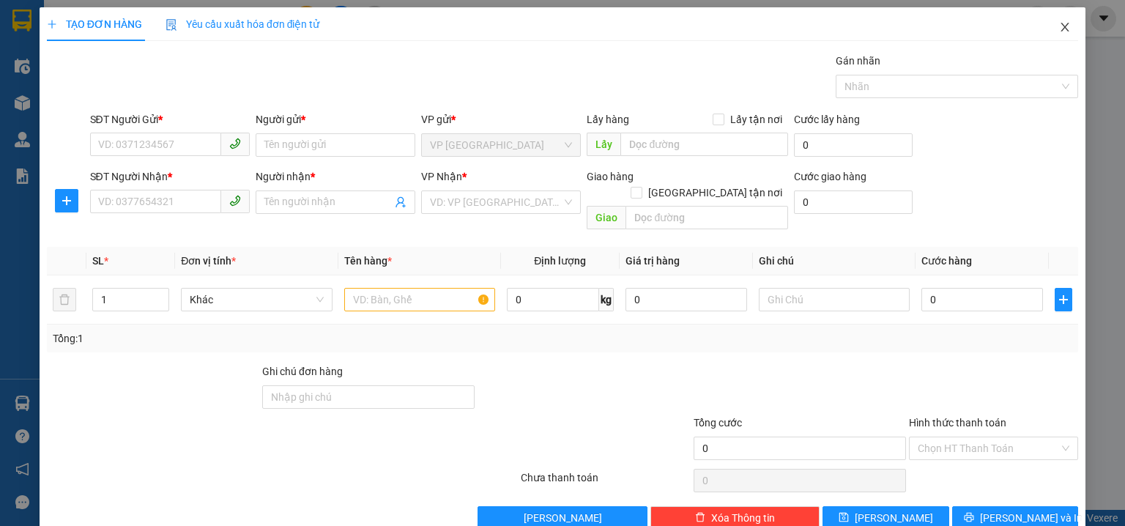
click at [1050, 38] on span "Close" at bounding box center [1064, 27] width 41 height 41
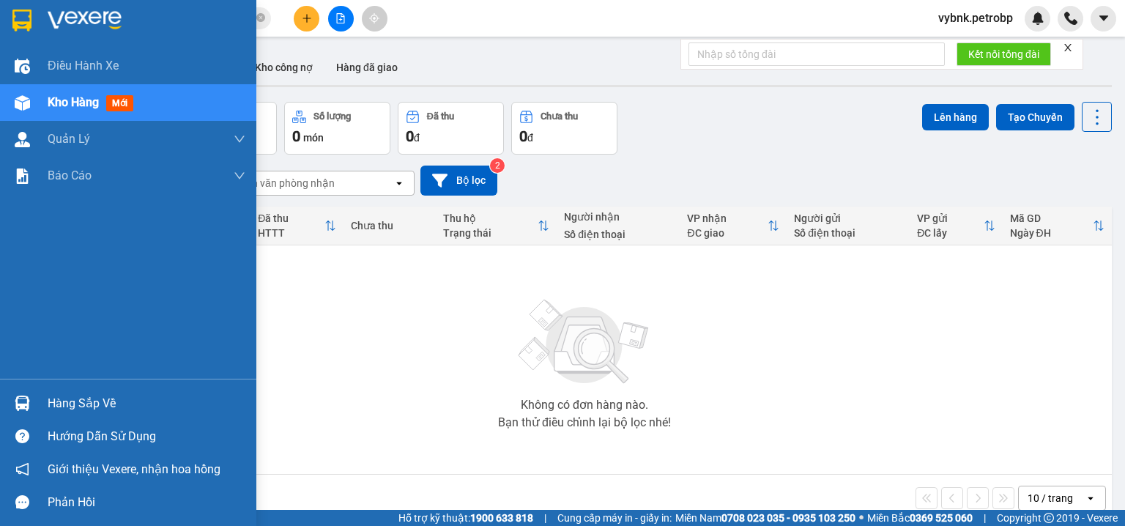
click at [21, 405] on img at bounding box center [22, 403] width 15 height 15
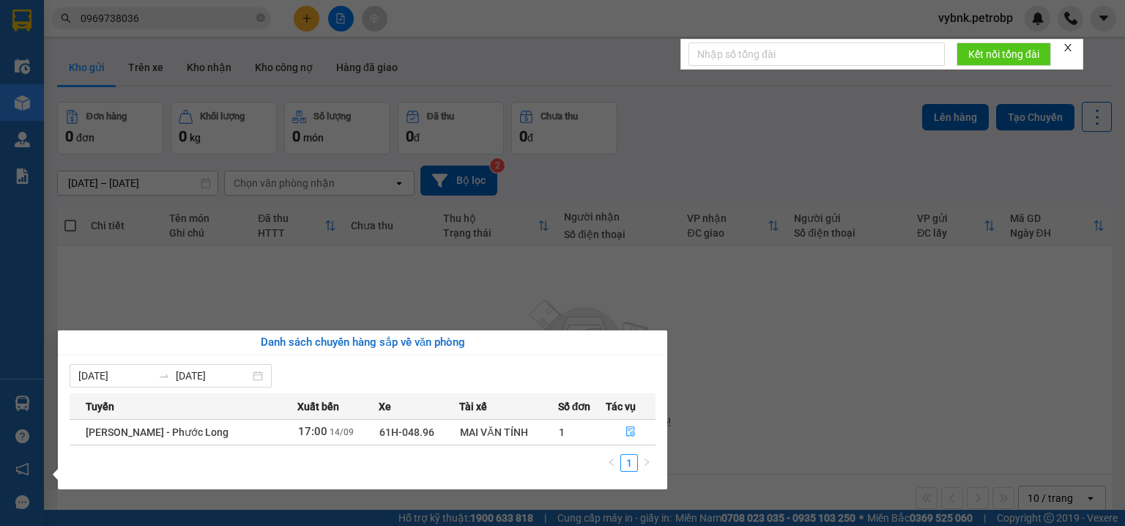
click at [765, 130] on section "Kết quả tìm kiếm ( 157 ) Bộ lọc Ngày tạo đơn gần nhất Mã ĐH Trạng thái Món hàng…" at bounding box center [562, 263] width 1125 height 526
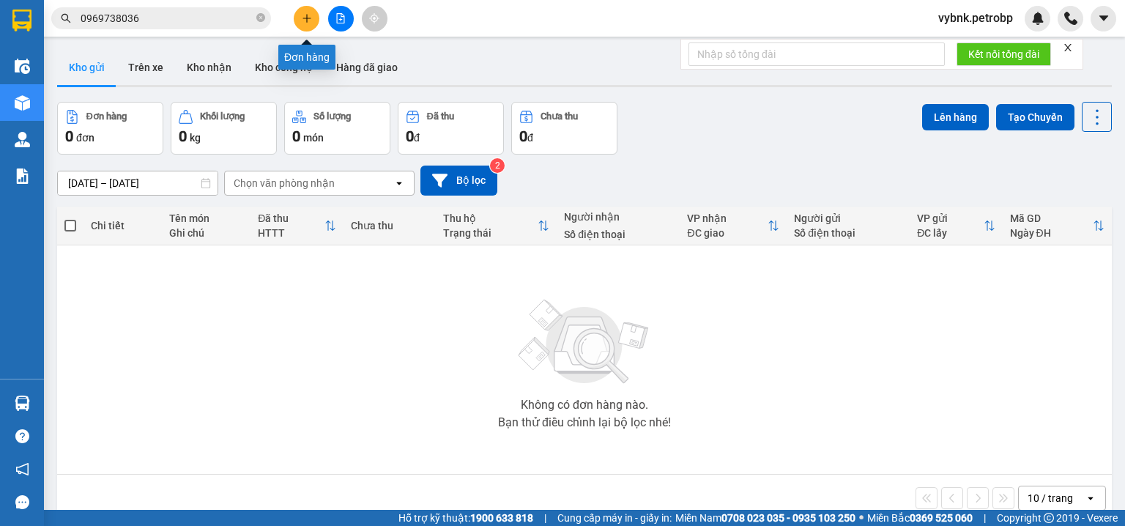
click at [313, 18] on button at bounding box center [307, 19] width 26 height 26
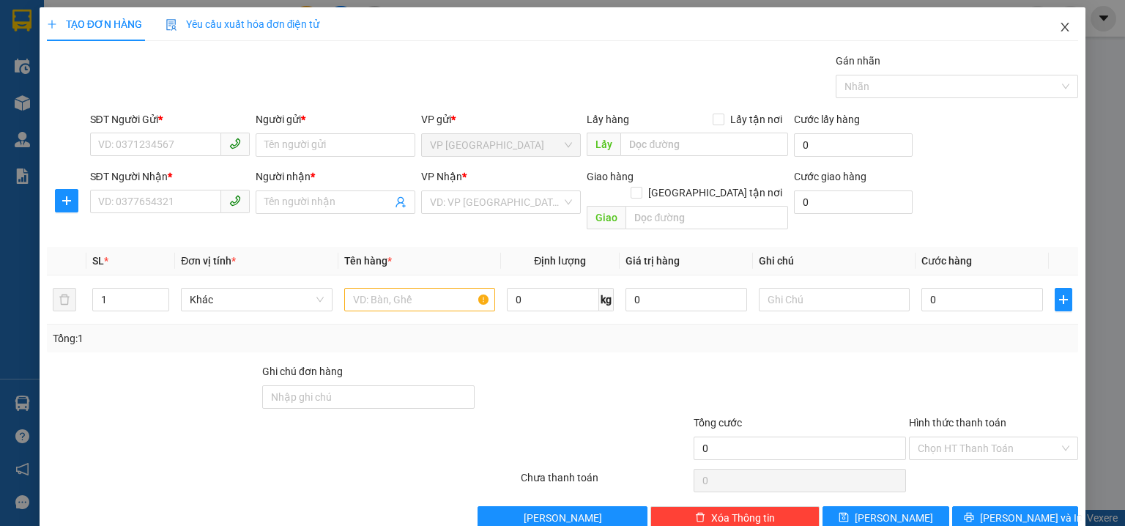
click at [1061, 35] on span "Close" at bounding box center [1064, 27] width 41 height 41
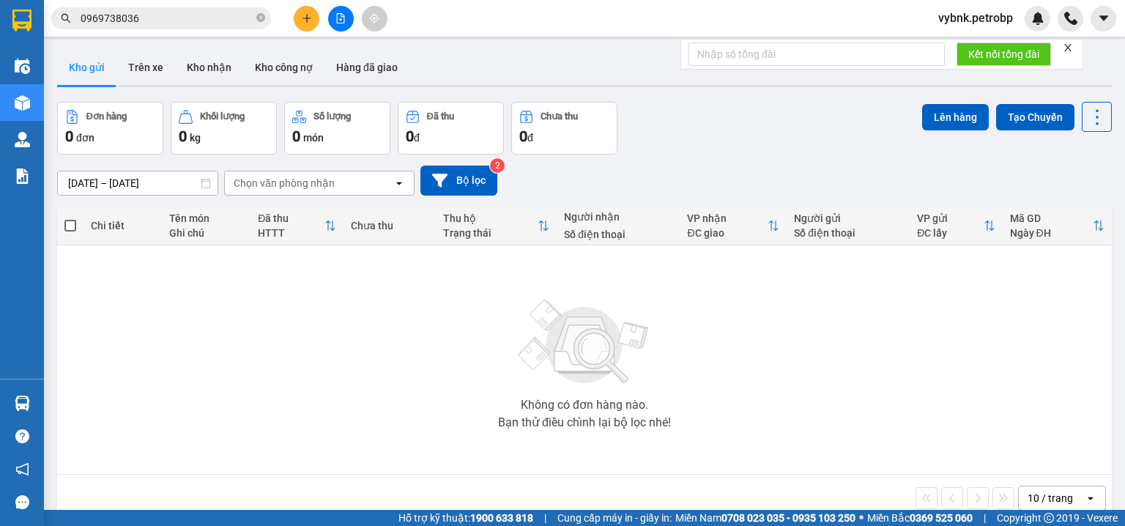
click at [311, 25] on button at bounding box center [307, 19] width 26 height 26
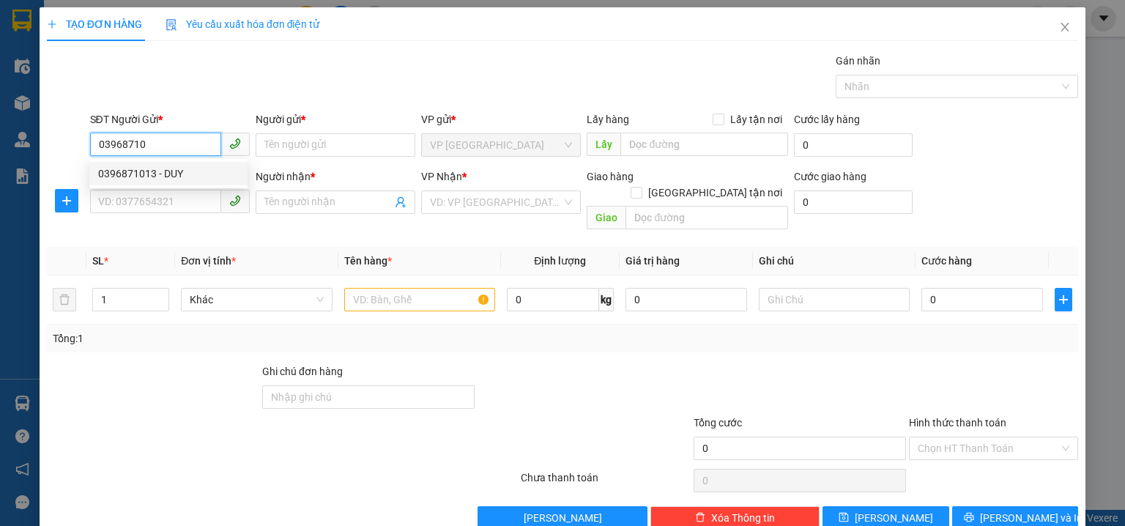
click at [207, 168] on div "0396871013 - DUY" at bounding box center [168, 174] width 141 height 16
type input "0396871013"
type input "DUY"
type input "0918252222"
type input "A TÂM"
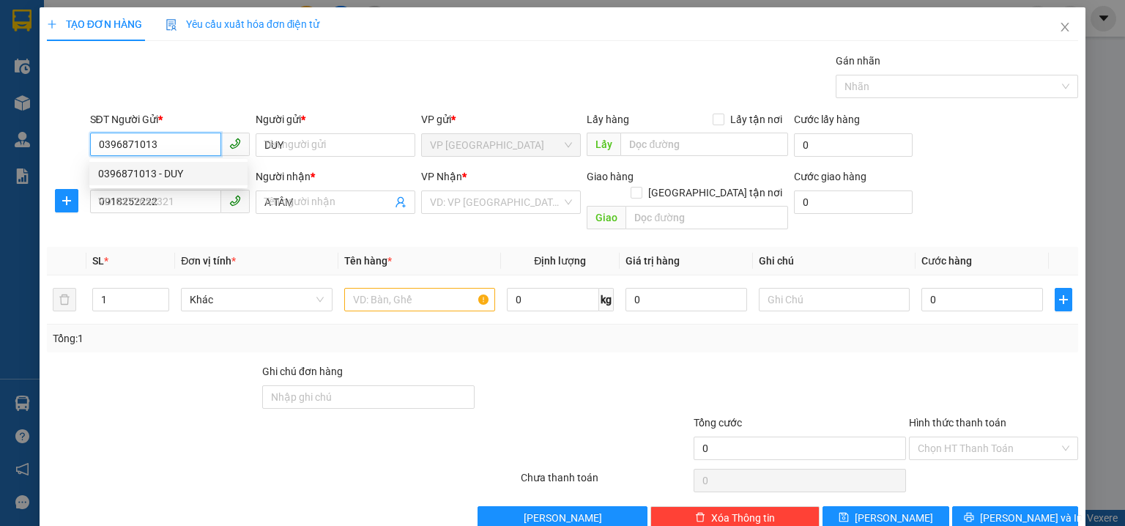
type input "40.000"
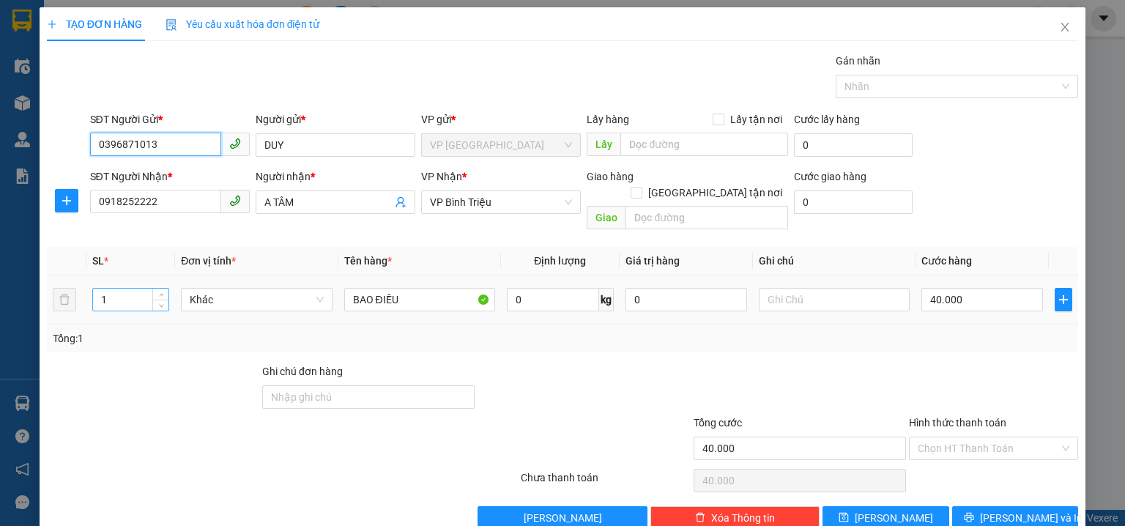
type input "0396871013"
click at [127, 289] on input "1" at bounding box center [130, 300] width 75 height 22
type input "2"
click at [946, 288] on input "40.000" at bounding box center [982, 299] width 122 height 23
type input "0"
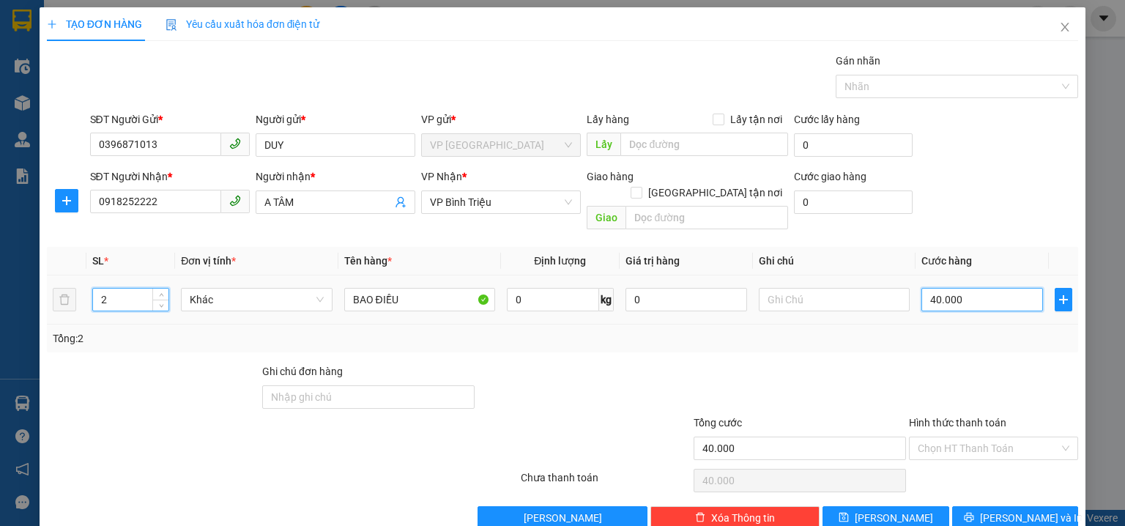
type input "0"
type input "8"
type input "08"
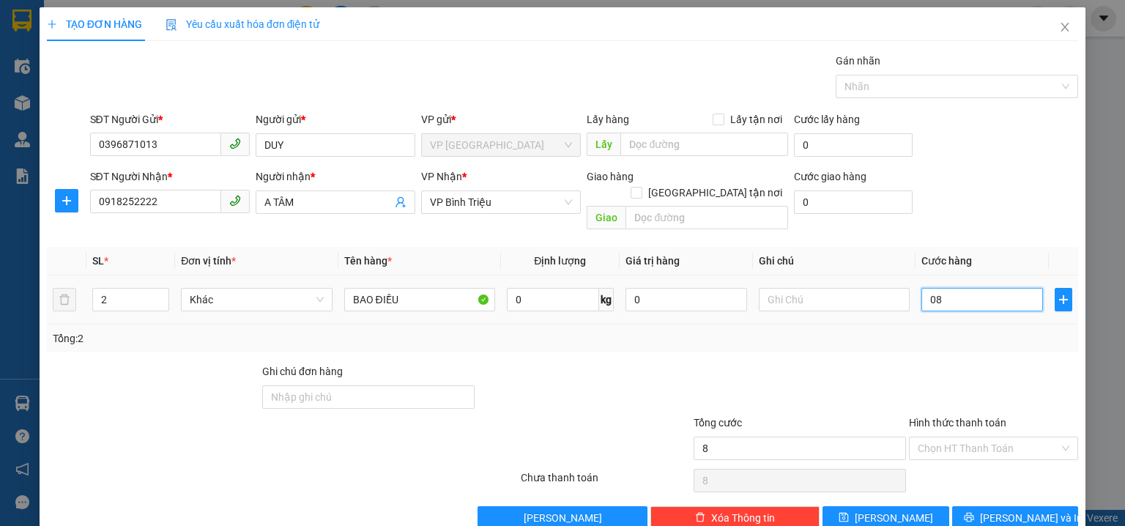
type input "80"
type input "080"
type input "80.000"
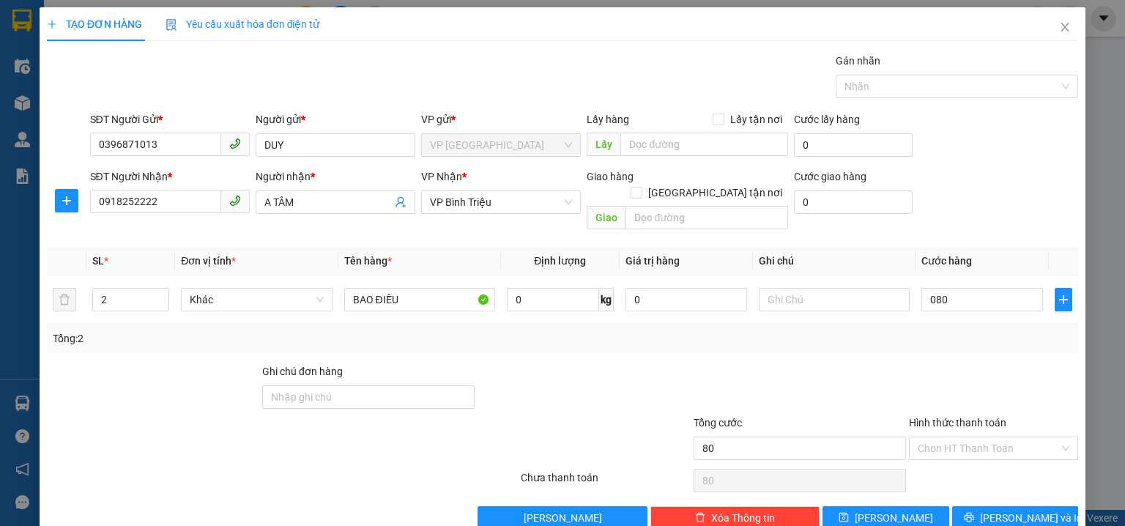
type input "80.000"
click at [992, 175] on div "SĐT Người Nhận * 0918252222 Người nhận * A TÂM VP Nhận * VP Bình [PERSON_NAME] …" at bounding box center [584, 201] width 995 height 67
click at [996, 437] on input "Hình thức thanh toán" at bounding box center [988, 448] width 141 height 22
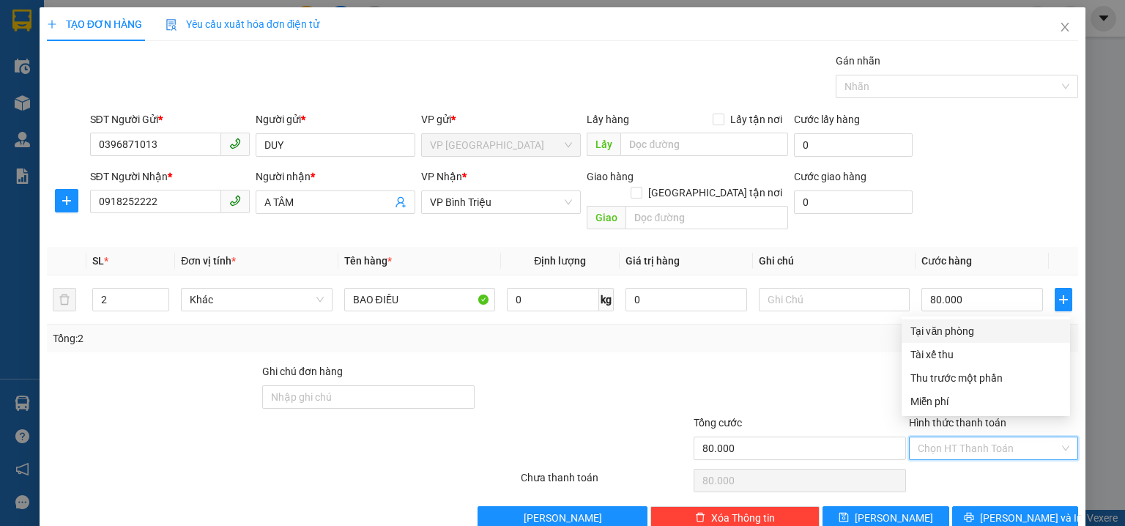
click at [955, 328] on div "Tại văn phòng" at bounding box center [985, 331] width 151 height 16
type input "0"
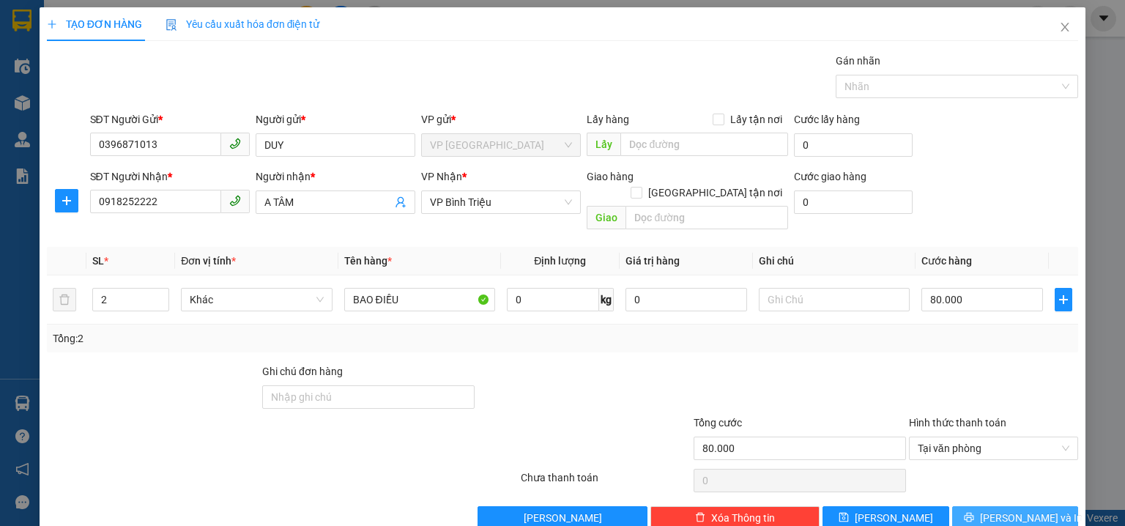
click at [1006, 510] on span "[PERSON_NAME] và In" at bounding box center [1031, 518] width 103 height 16
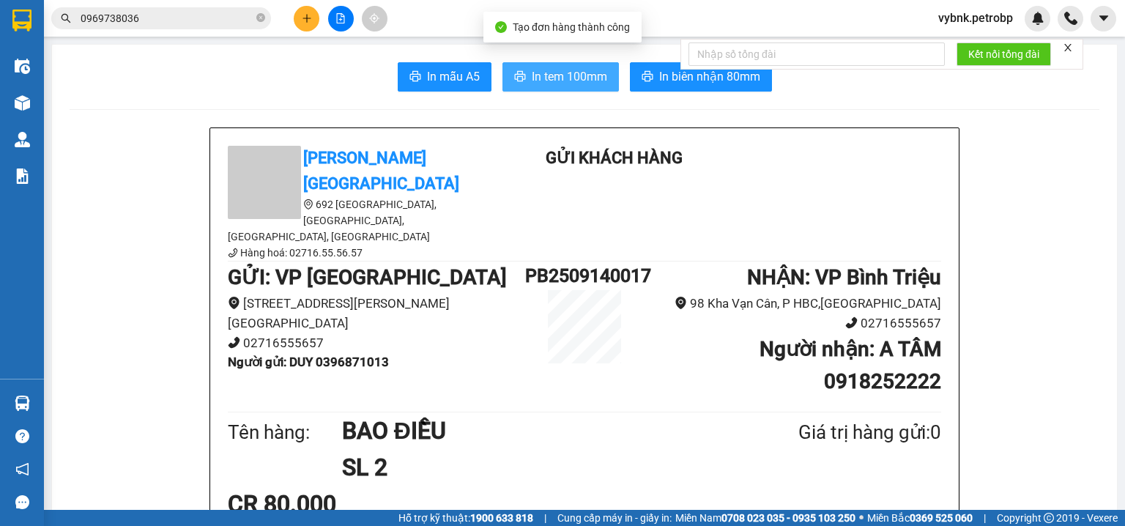
click at [565, 73] on span "In tem 100mm" at bounding box center [569, 76] width 75 height 18
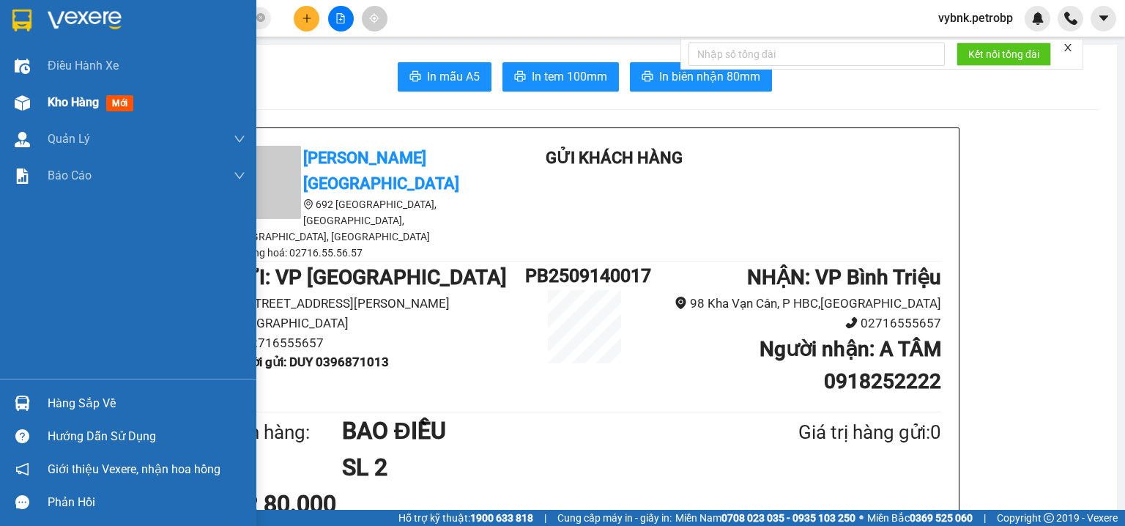
click at [26, 101] on img at bounding box center [22, 102] width 15 height 15
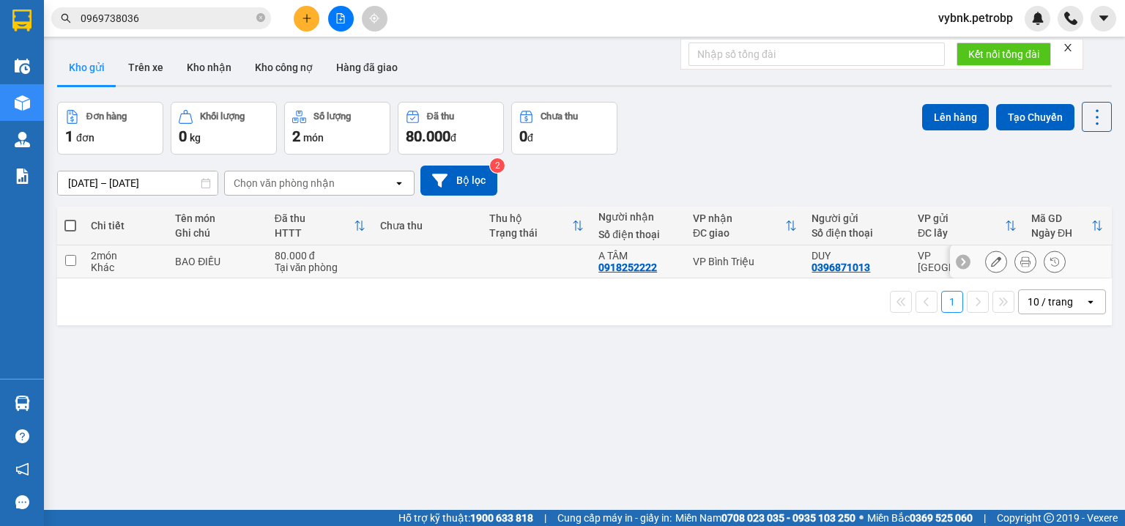
click at [1020, 265] on icon at bounding box center [1025, 261] width 10 height 10
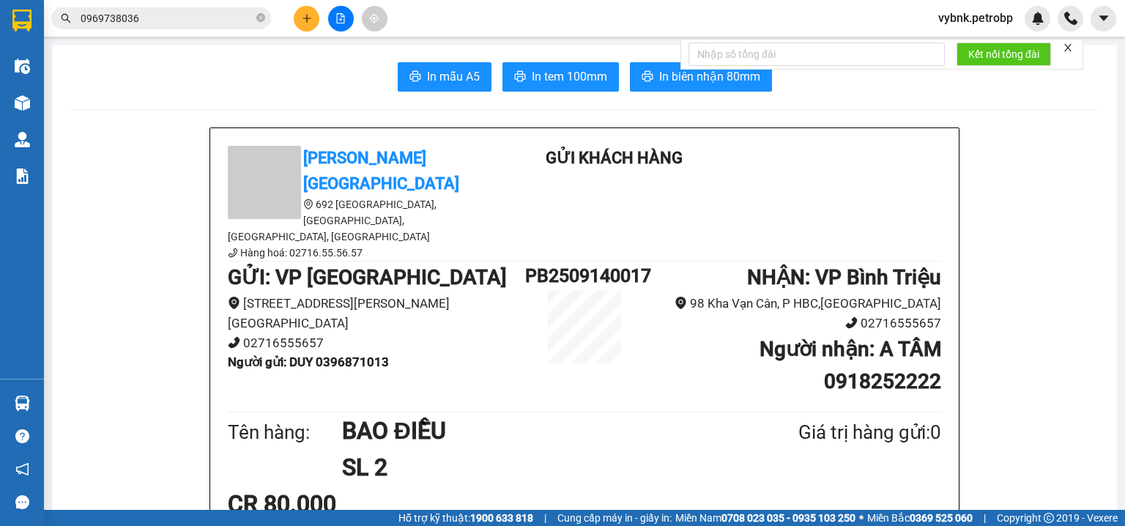
scroll to position [78, 0]
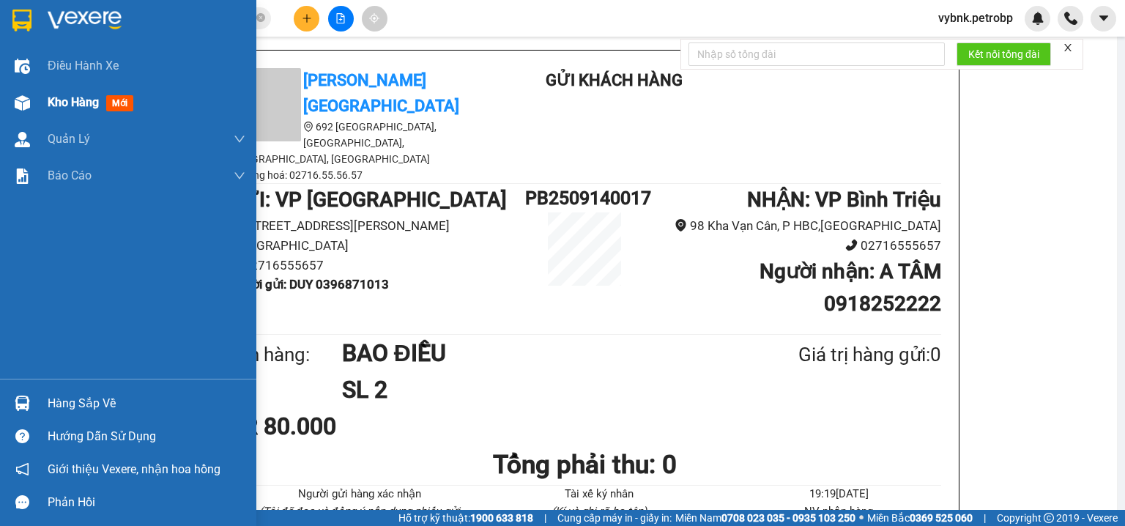
click at [29, 100] on img at bounding box center [22, 102] width 15 height 15
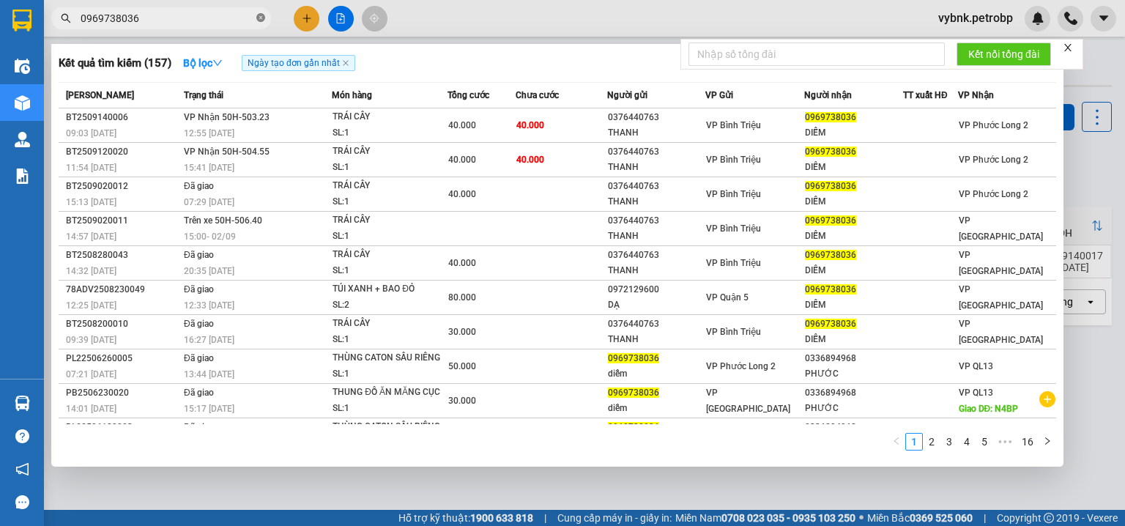
click at [262, 18] on icon "close-circle" at bounding box center [260, 17] width 9 height 9
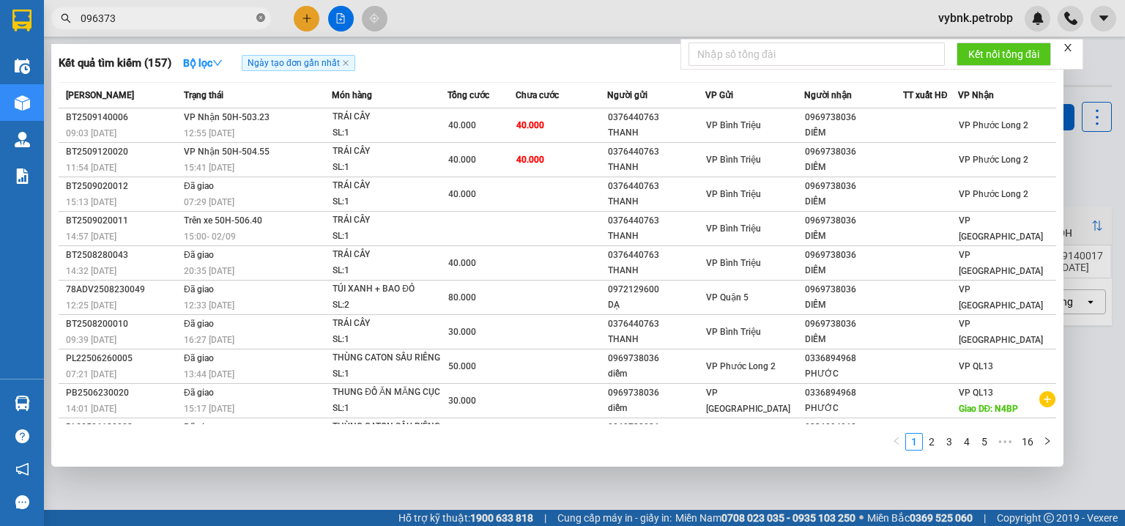
type input "0963738"
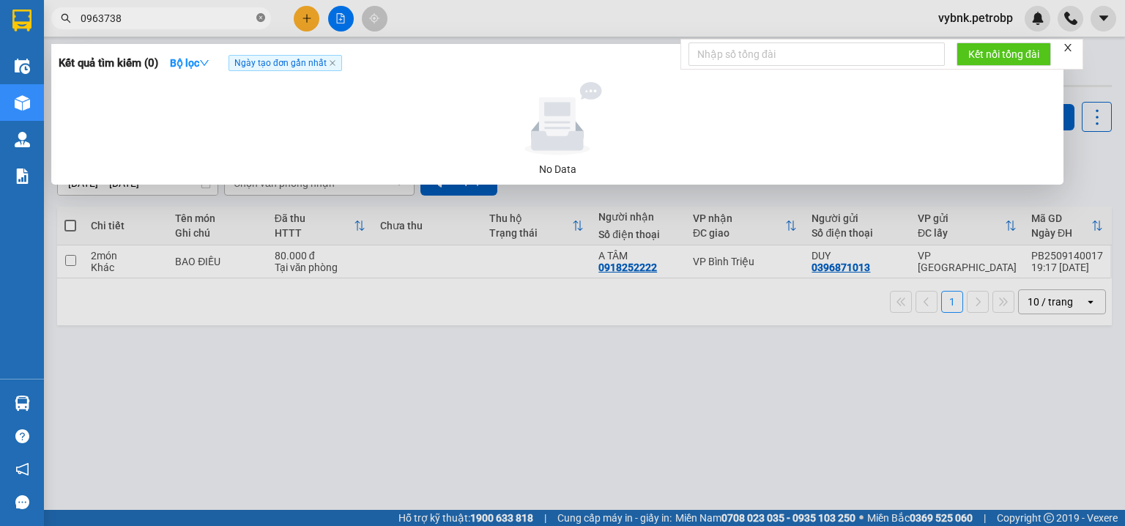
click at [262, 18] on icon "close-circle" at bounding box center [260, 17] width 9 height 9
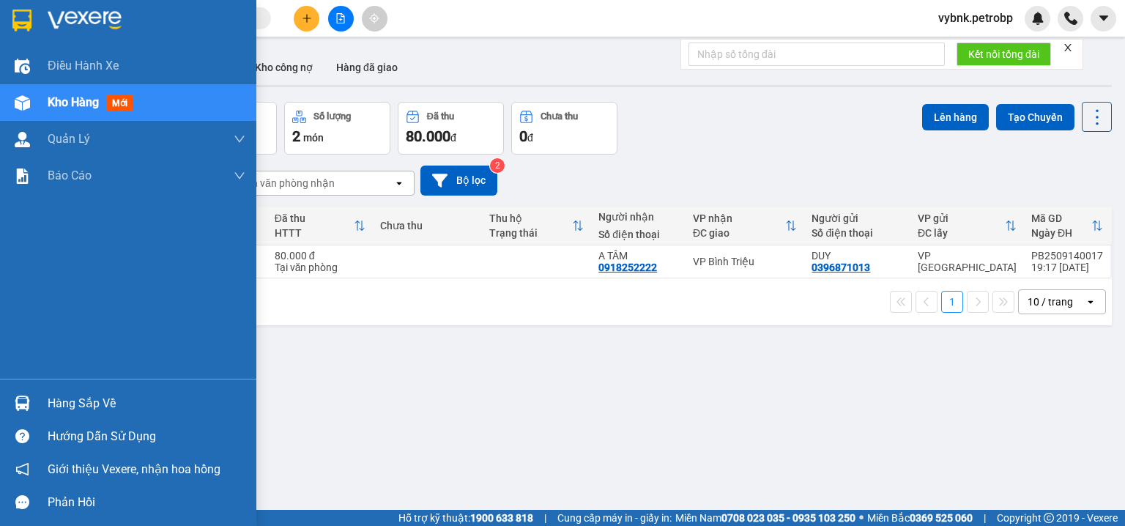
click at [18, 398] on img at bounding box center [22, 403] width 15 height 15
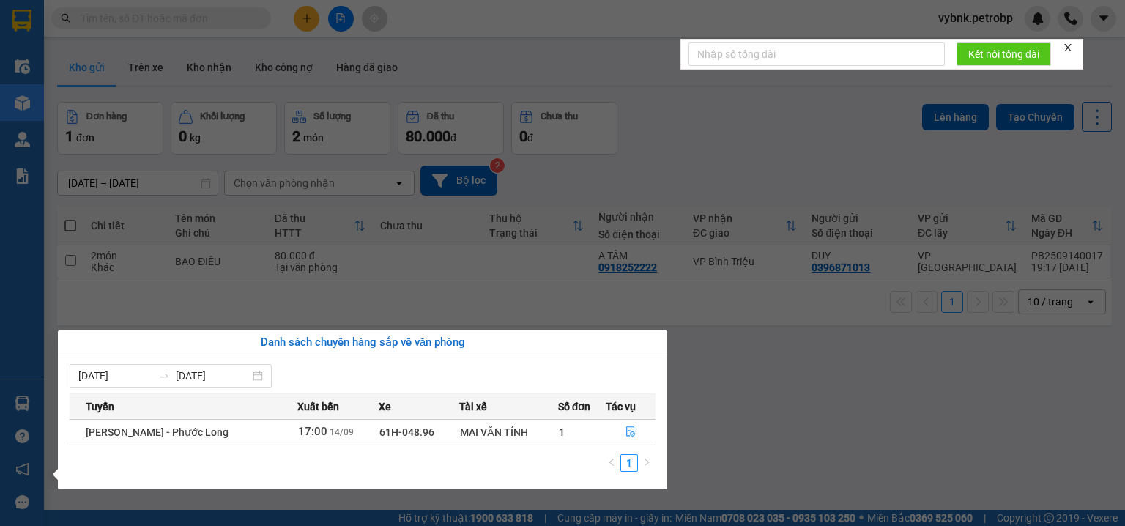
click at [684, 166] on section "Kết quả tìm kiếm ( 0 ) Bộ lọc Ngày tạo đơn gần nhất No Data vybnk.petrobp Điều …" at bounding box center [562, 263] width 1125 height 526
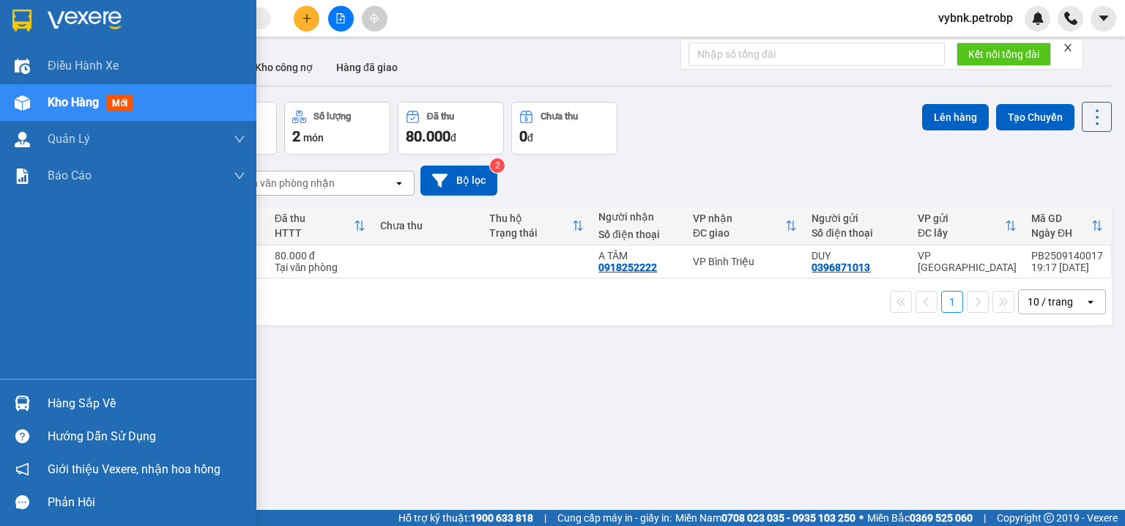
click at [19, 396] on img at bounding box center [22, 403] width 15 height 15
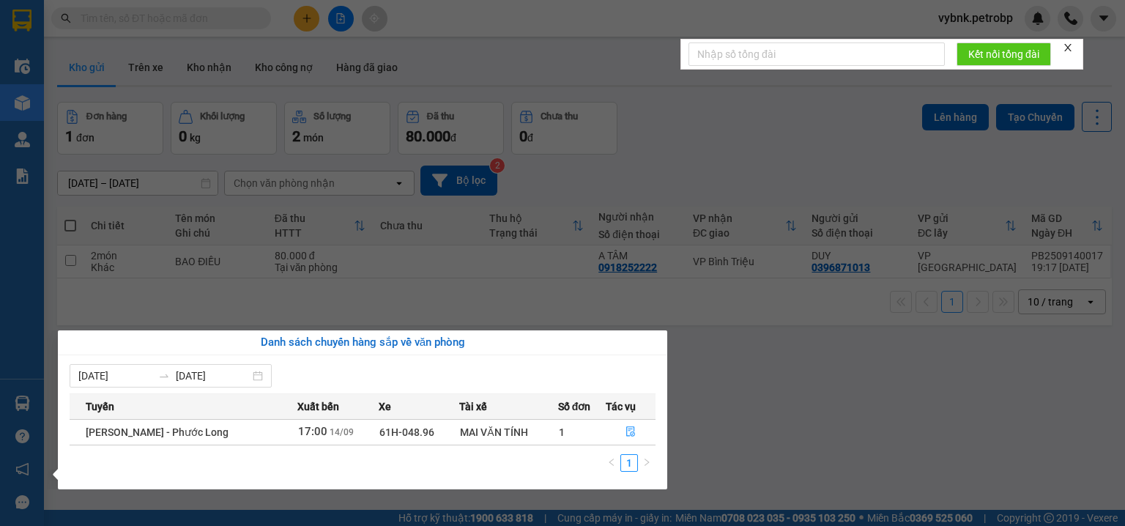
click at [686, 113] on section "Kết quả tìm kiếm ( 0 ) Bộ lọc Ngày tạo đơn gần nhất No Data vybnk.petrobp Điều …" at bounding box center [562, 263] width 1125 height 526
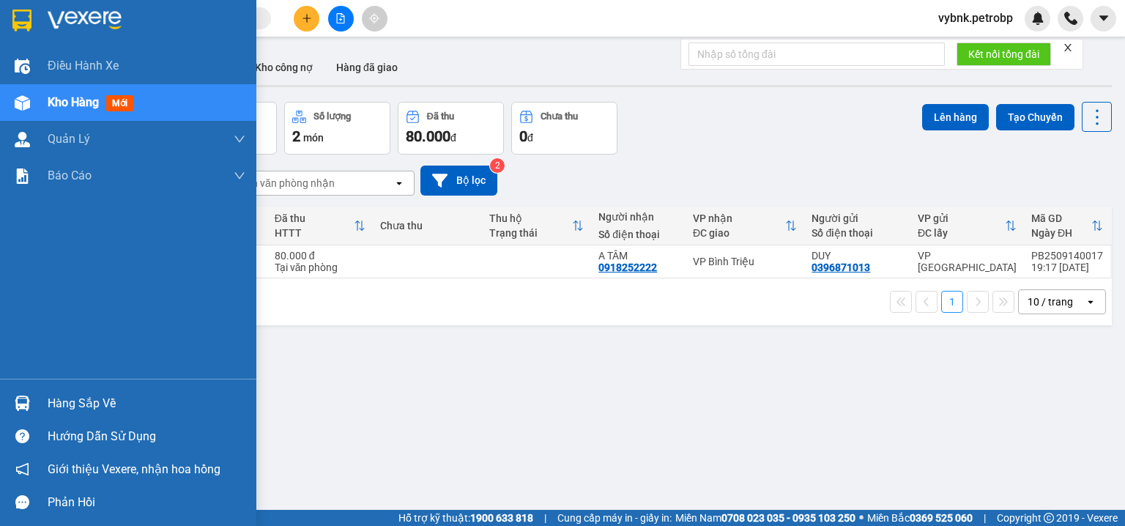
click at [30, 401] on div at bounding box center [23, 403] width 26 height 26
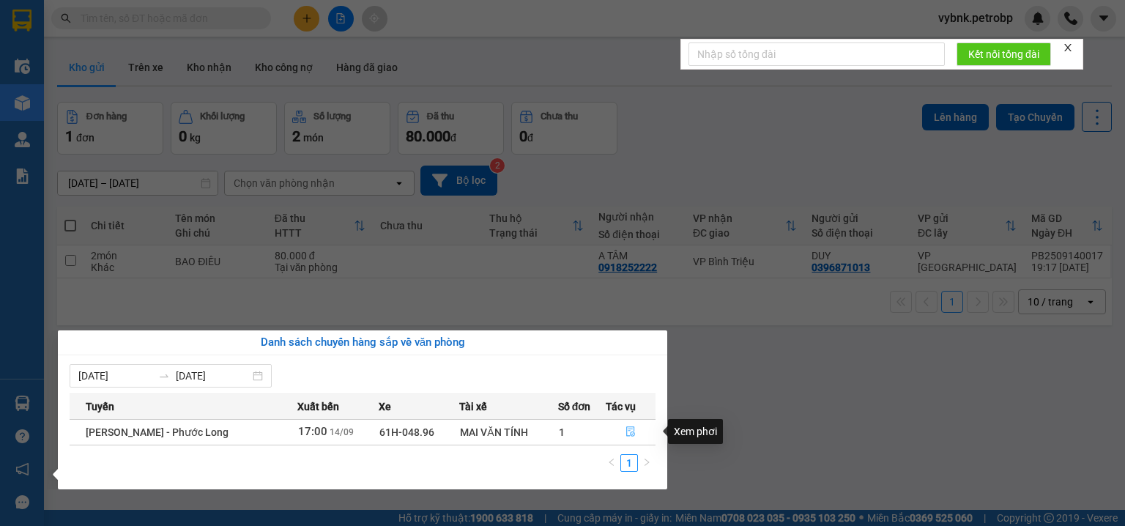
click at [632, 432] on icon "file-done" at bounding box center [631, 431] width 10 height 10
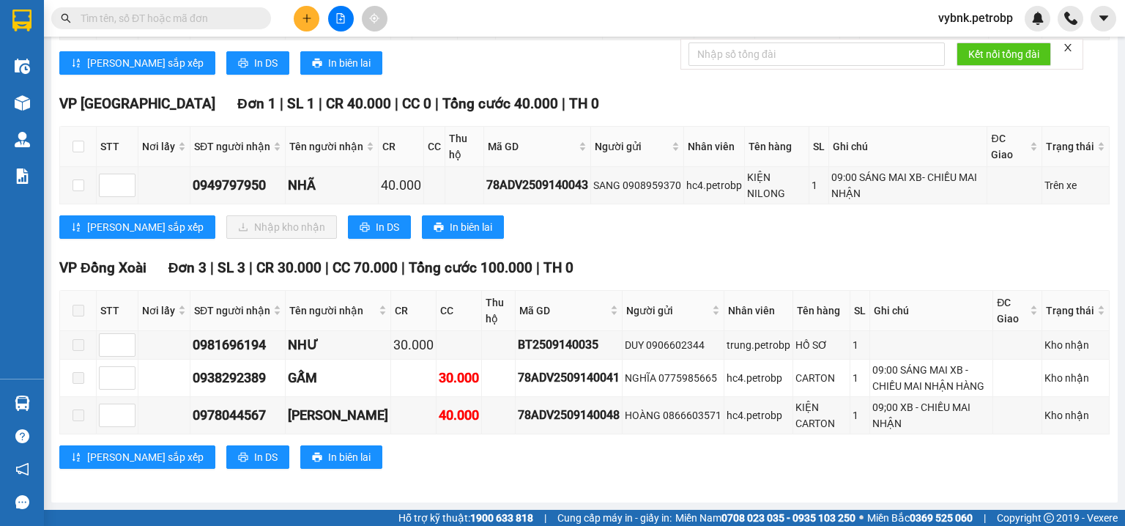
scroll to position [430, 0]
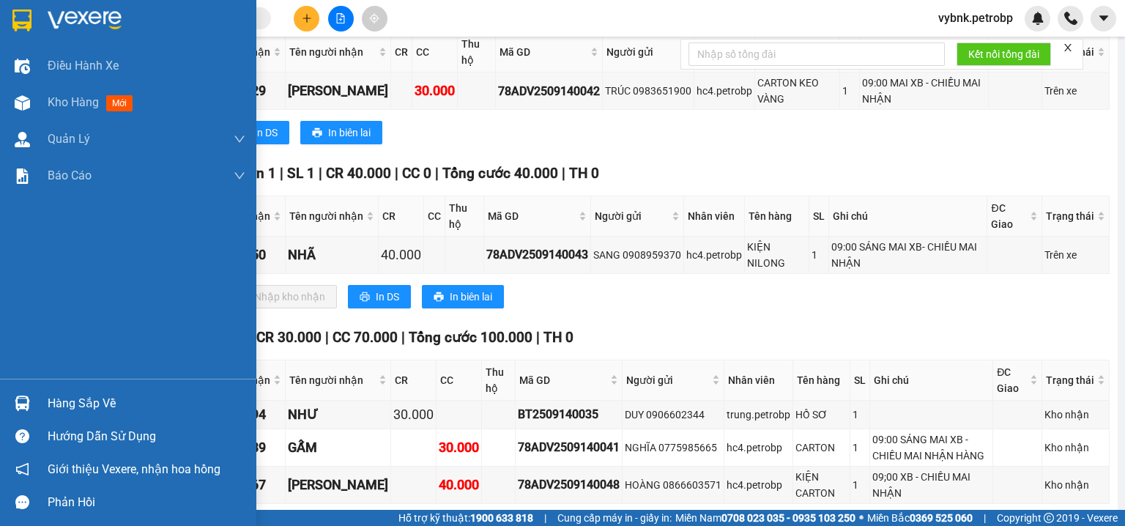
click at [26, 398] on img at bounding box center [22, 403] width 15 height 15
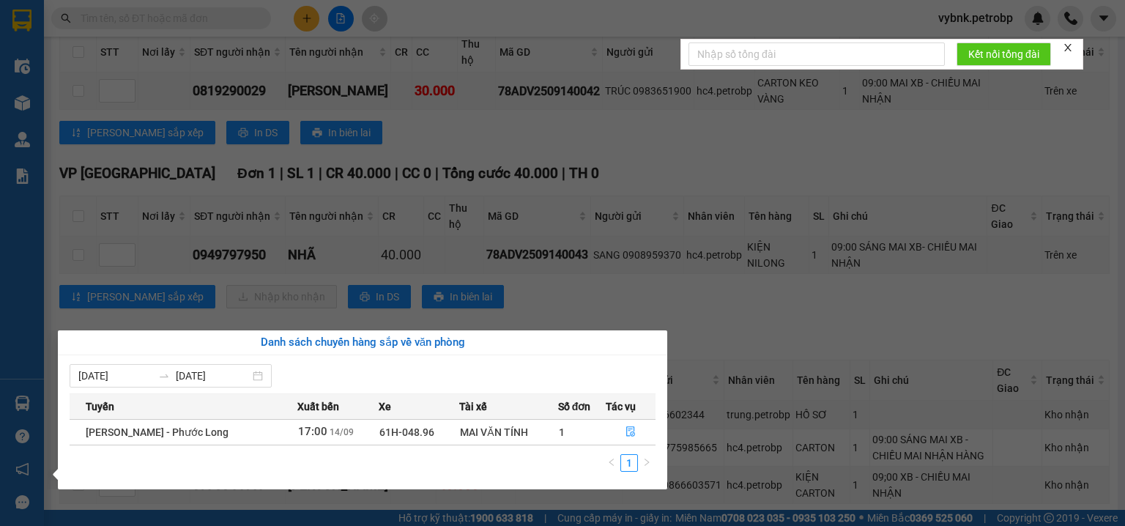
click at [609, 147] on section "Kết quả tìm kiếm ( 0 ) Bộ lọc Ngày tạo đơn gần nhất No Data vybnk.petrobp Điều …" at bounding box center [562, 263] width 1125 height 526
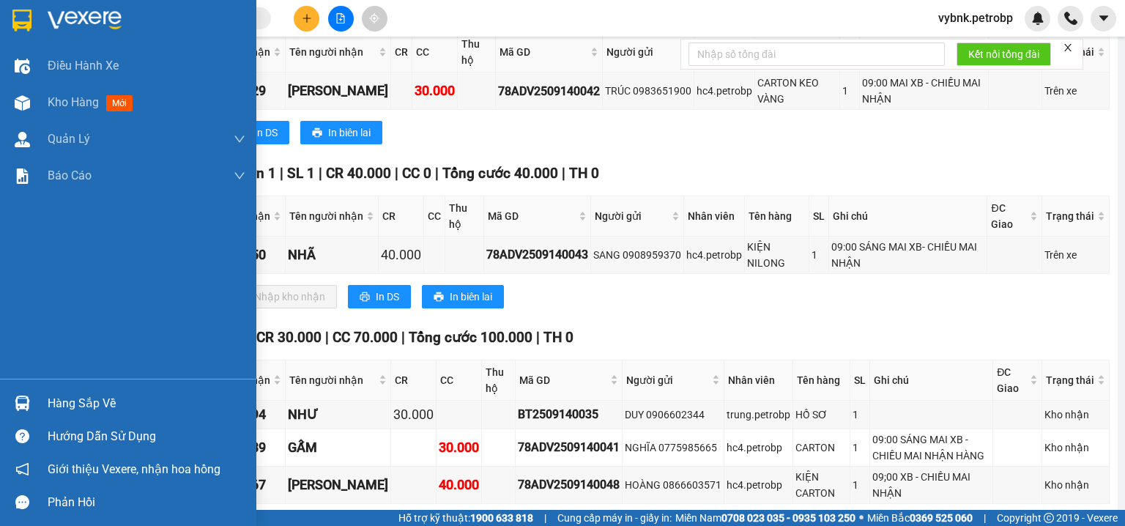
click at [22, 396] on img at bounding box center [22, 403] width 15 height 15
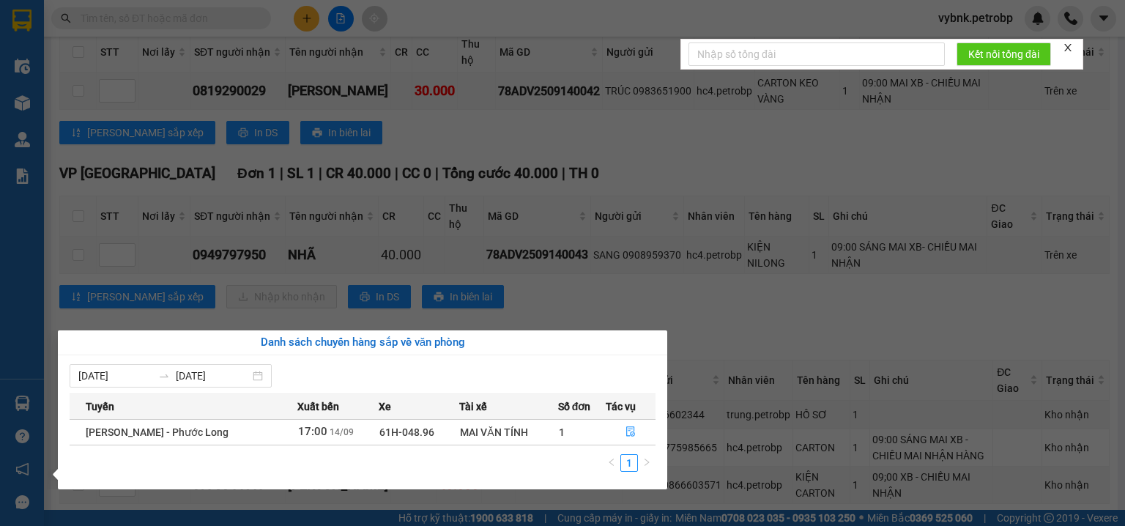
click at [472, 146] on section "Kết quả tìm kiếm ( 0 ) Bộ lọc Ngày tạo đơn gần nhất No Data vybnk.petrobp Điều …" at bounding box center [562, 263] width 1125 height 526
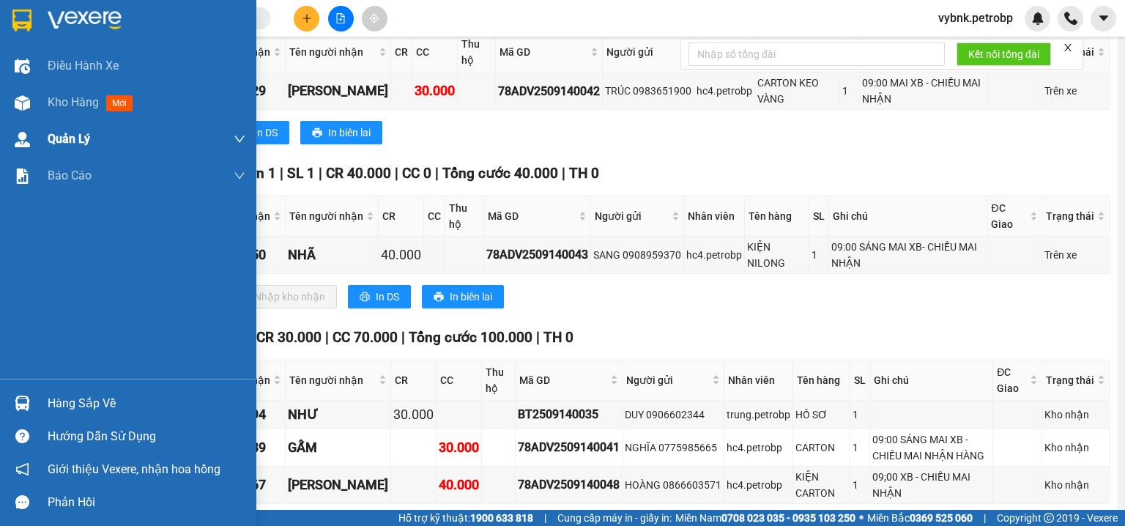
click at [15, 105] on img at bounding box center [22, 102] width 15 height 15
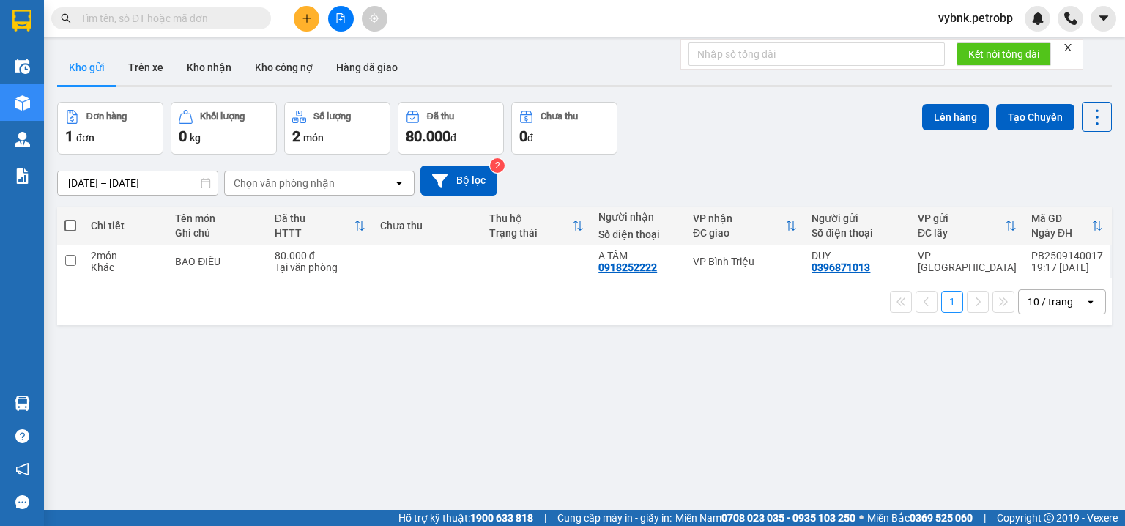
click at [331, 21] on button at bounding box center [341, 19] width 26 height 26
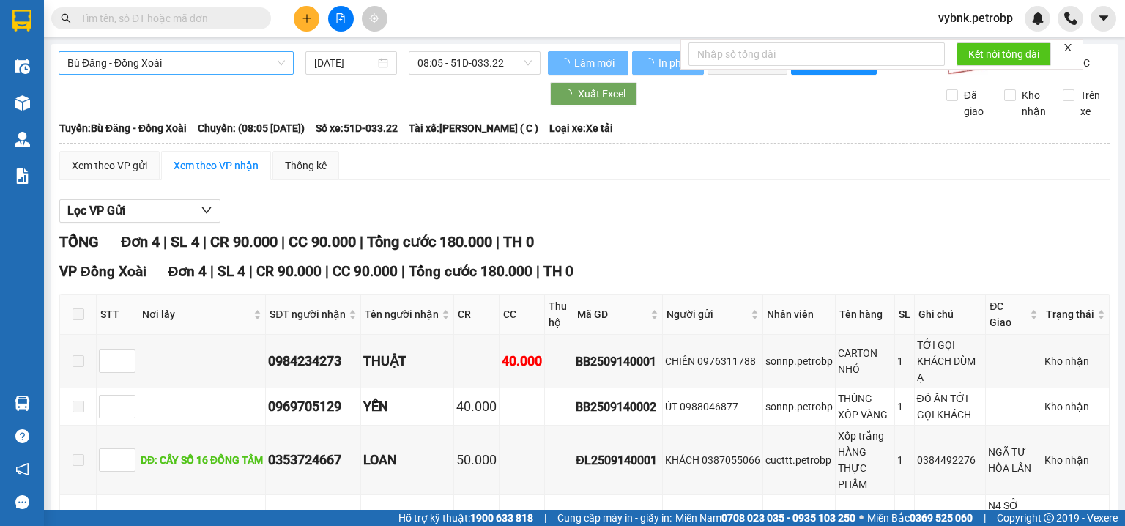
click at [177, 68] on span "Bù Đăng - Đồng Xoài" at bounding box center [176, 63] width 218 height 22
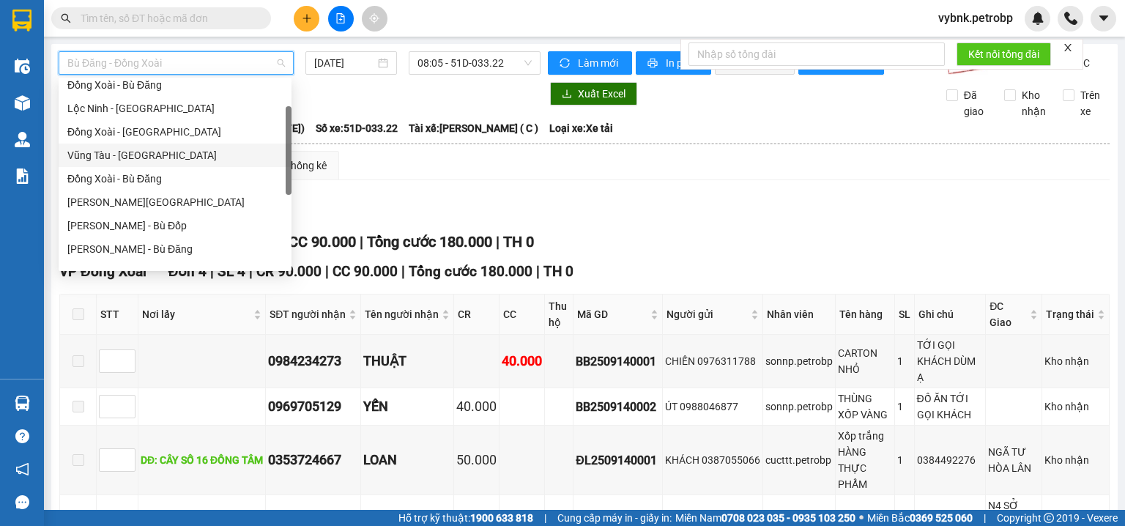
scroll to position [234, 0]
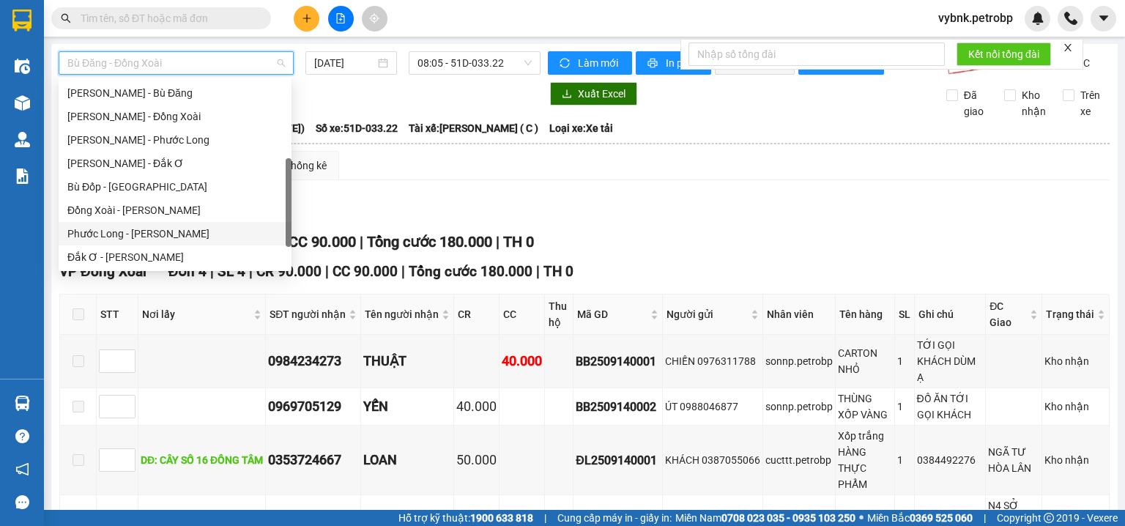
click at [190, 230] on div "Phước Long - [PERSON_NAME]" at bounding box center [174, 234] width 215 height 16
type input "[DATE]"
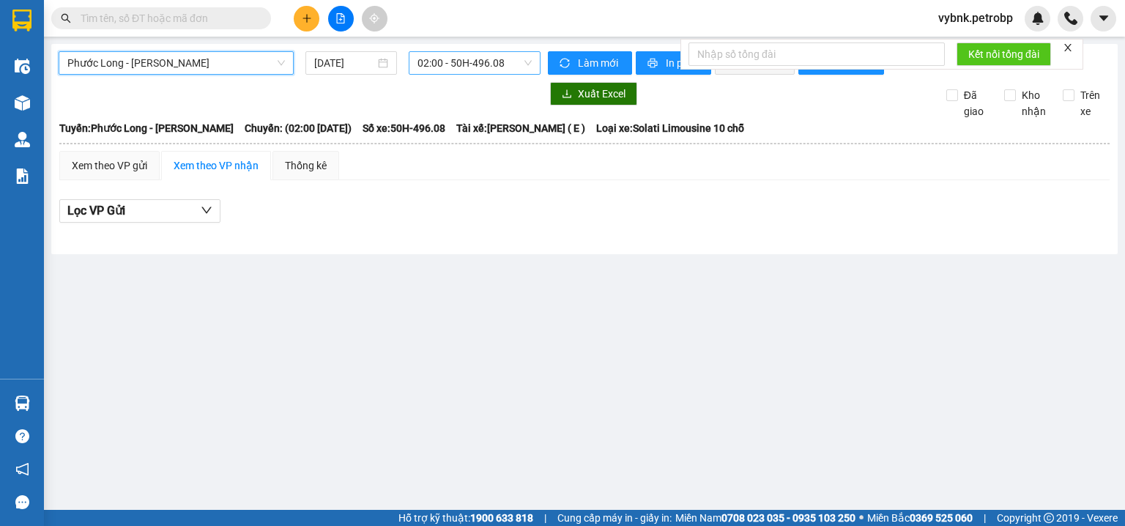
click at [456, 70] on span "02:00 - 50H-496.08" at bounding box center [474, 63] width 115 height 22
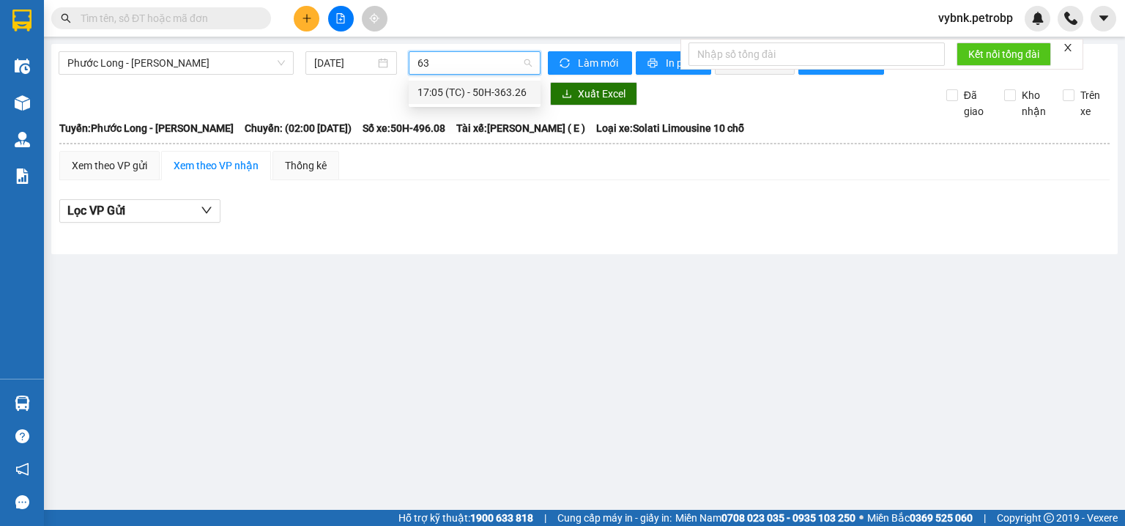
type input "632"
click at [473, 82] on div "17:05 (TC) - 50H-363.26" at bounding box center [475, 92] width 132 height 23
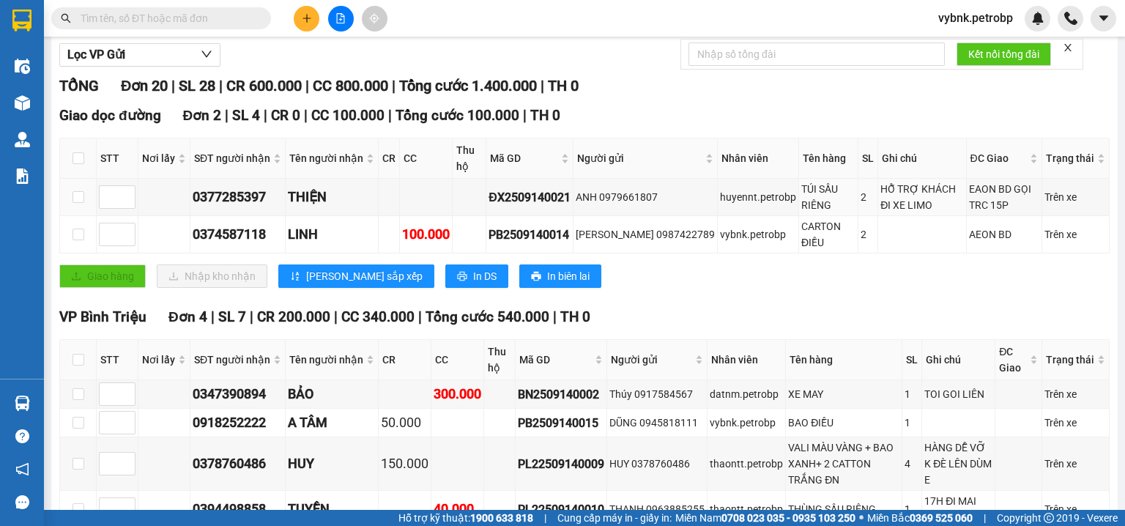
scroll to position [234, 0]
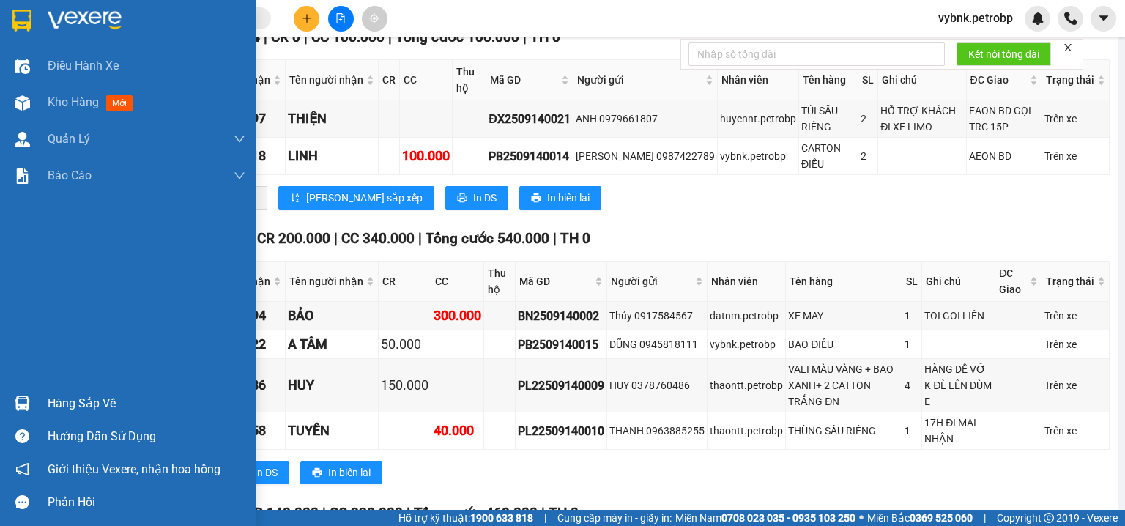
click at [26, 390] on div at bounding box center [23, 403] width 26 height 26
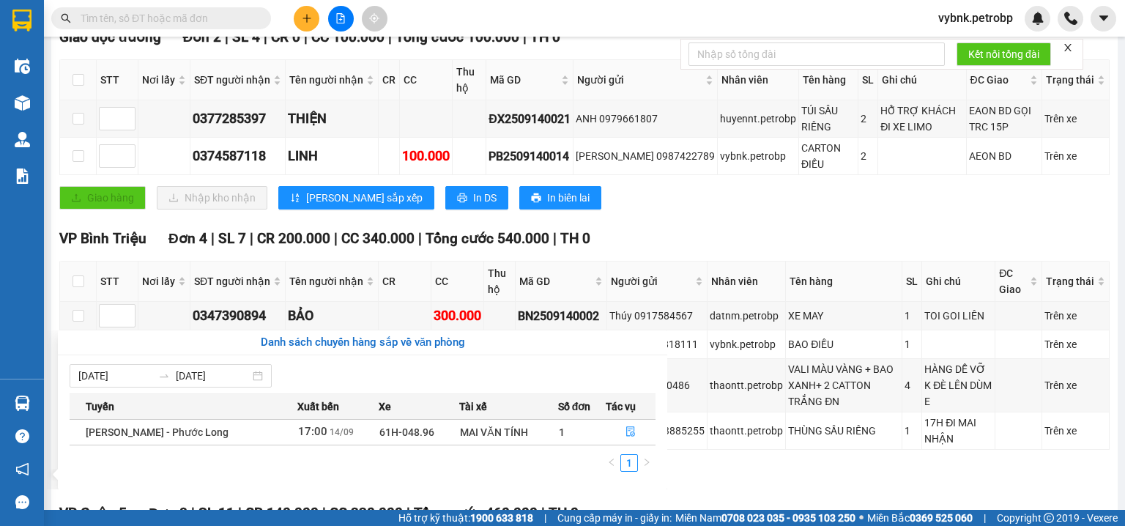
drag, startPoint x: 658, startPoint y: 196, endPoint x: 653, endPoint y: 190, distance: 7.8
click at [658, 197] on section "Kết quả tìm kiếm ( 0 ) Bộ lọc Ngày tạo đơn gần nhất No Data vybnk.petrobp Điều …" at bounding box center [562, 263] width 1125 height 526
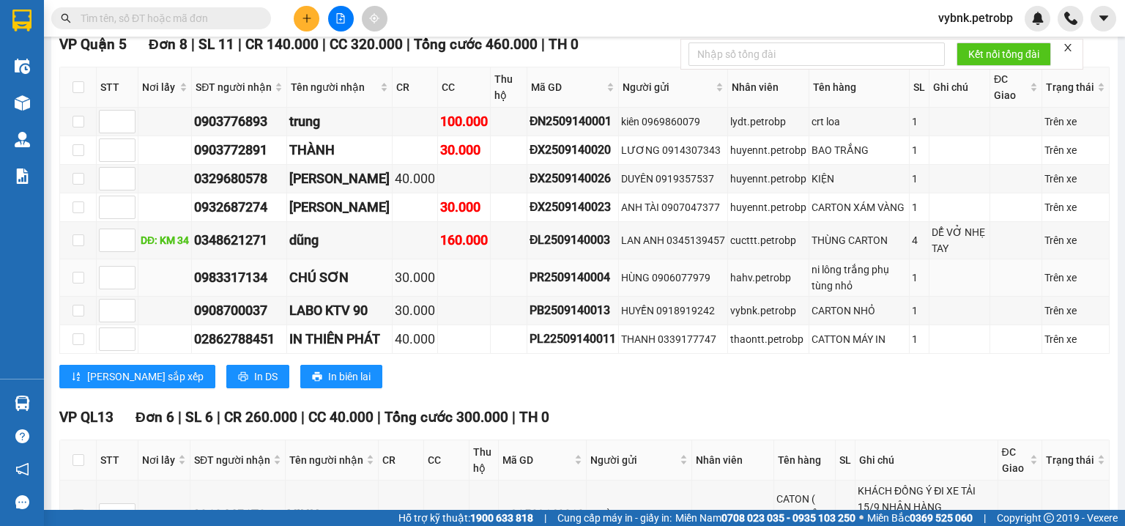
scroll to position [965, 0]
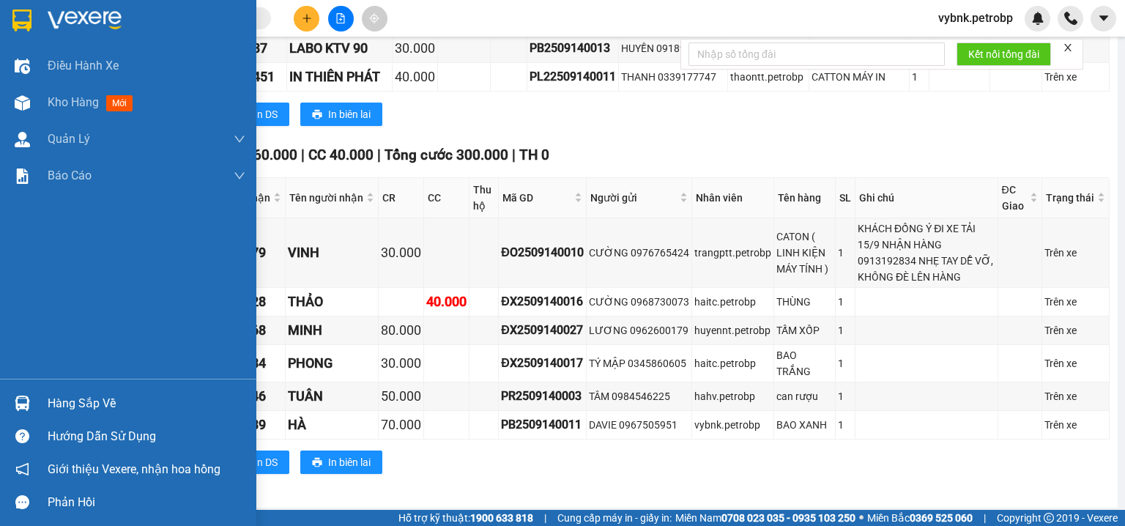
click at [23, 407] on img at bounding box center [22, 403] width 15 height 15
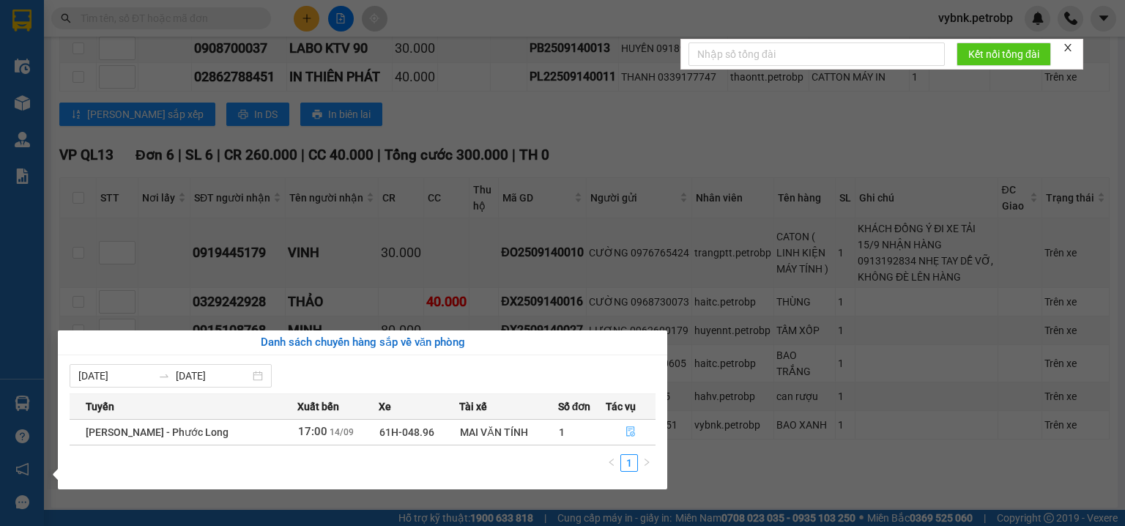
click at [620, 432] on button "button" at bounding box center [630, 431] width 49 height 23
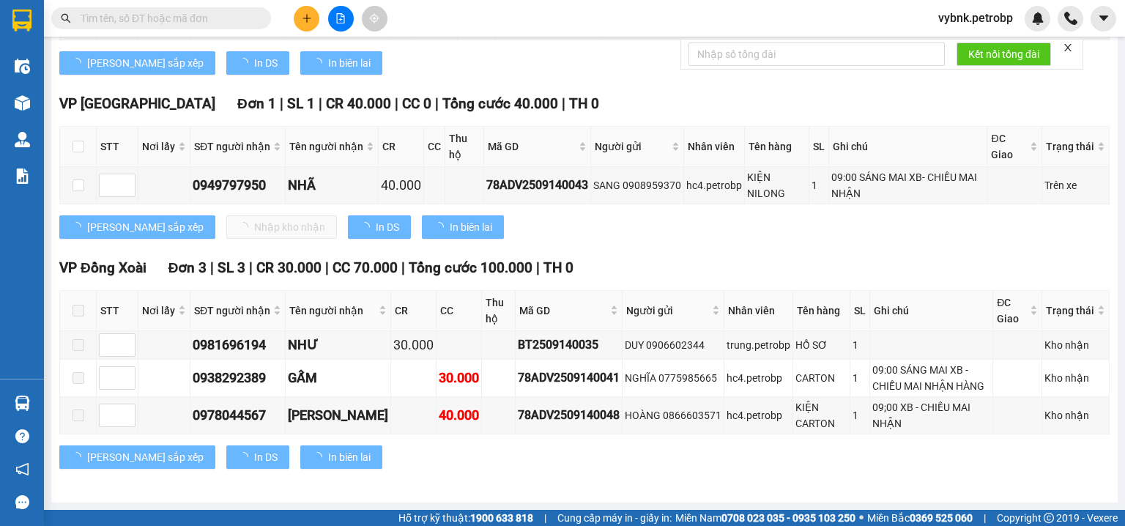
scroll to position [508, 0]
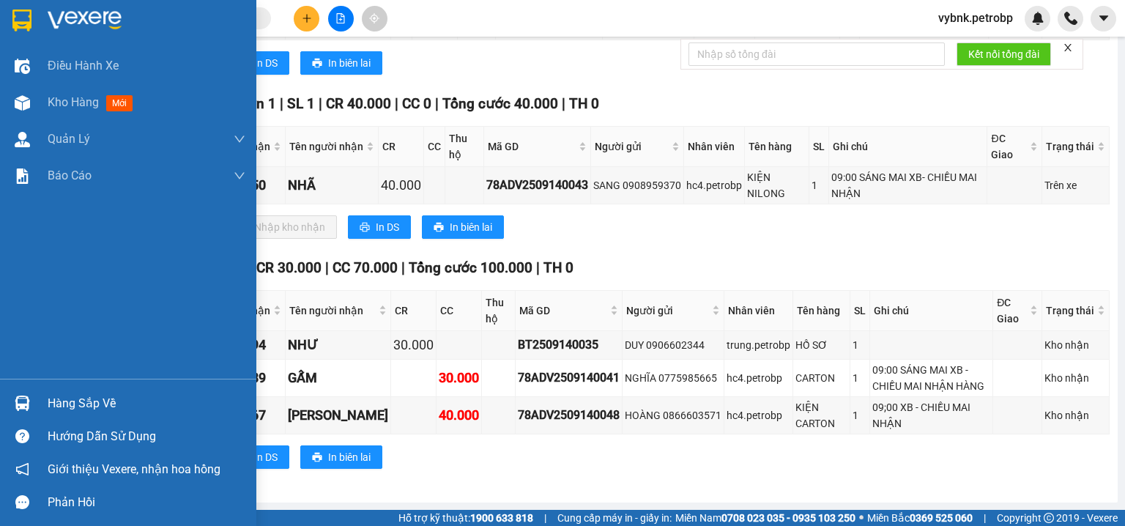
click at [18, 396] on img at bounding box center [22, 403] width 15 height 15
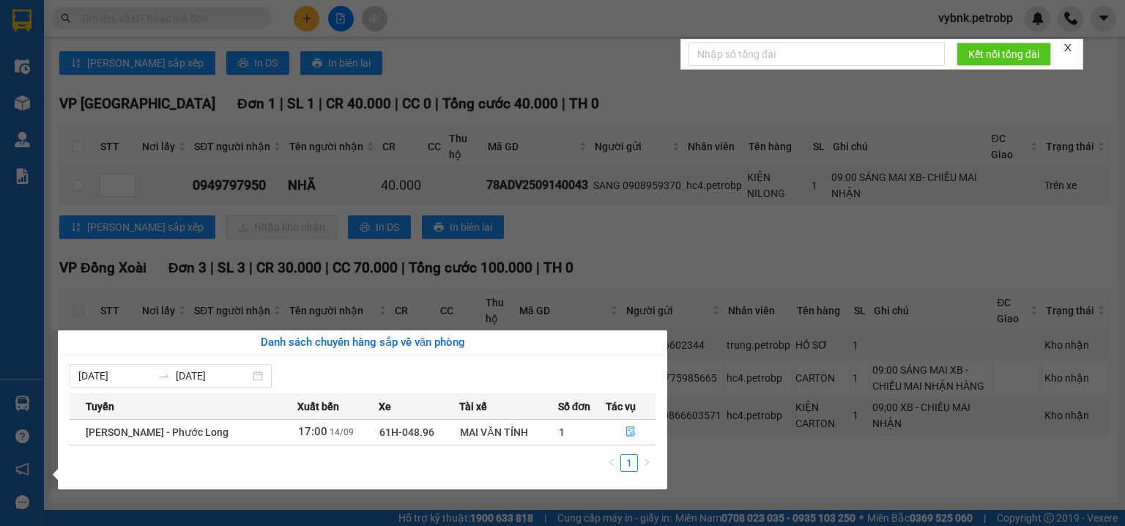
click at [524, 67] on section "Kết quả tìm kiếm ( 0 ) Bộ lọc Ngày tạo đơn gần nhất No Data vybnk.petrobp Điều …" at bounding box center [562, 263] width 1125 height 526
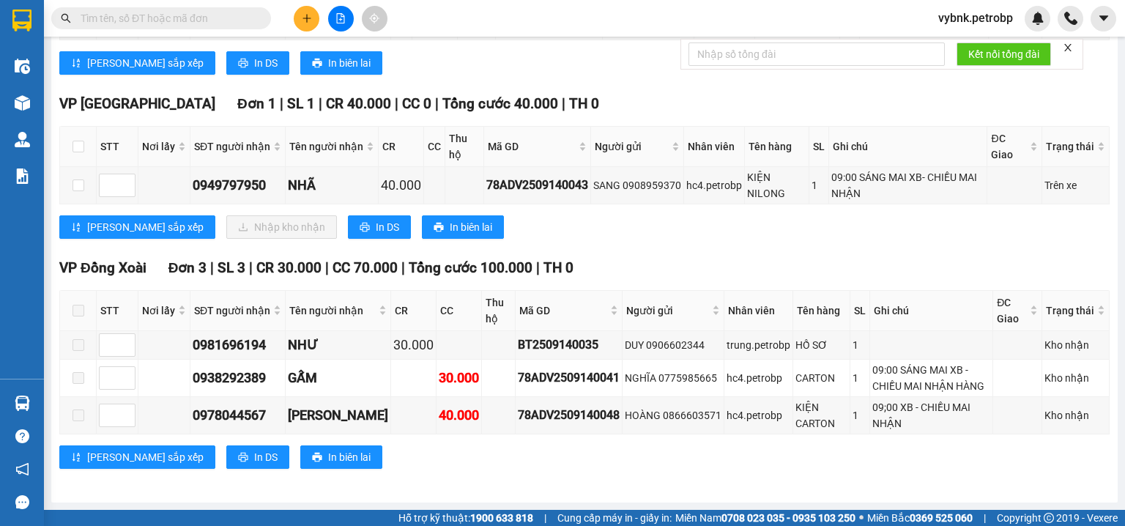
click at [83, 149] on th at bounding box center [78, 147] width 37 height 40
click at [81, 149] on input "checkbox" at bounding box center [79, 147] width 12 height 12
checkbox input "true"
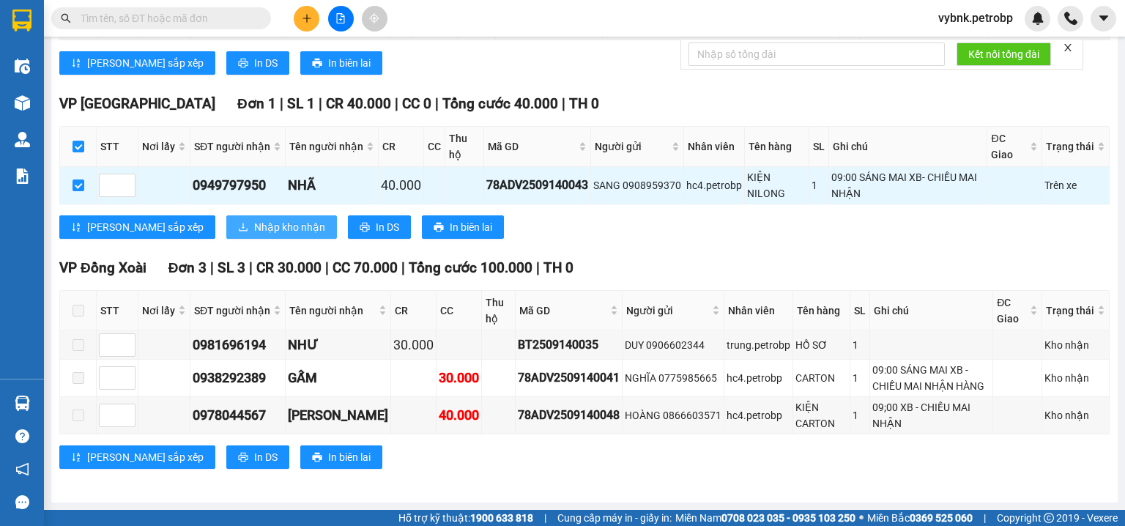
click at [254, 226] on span "Nhập kho nhận" at bounding box center [289, 227] width 71 height 16
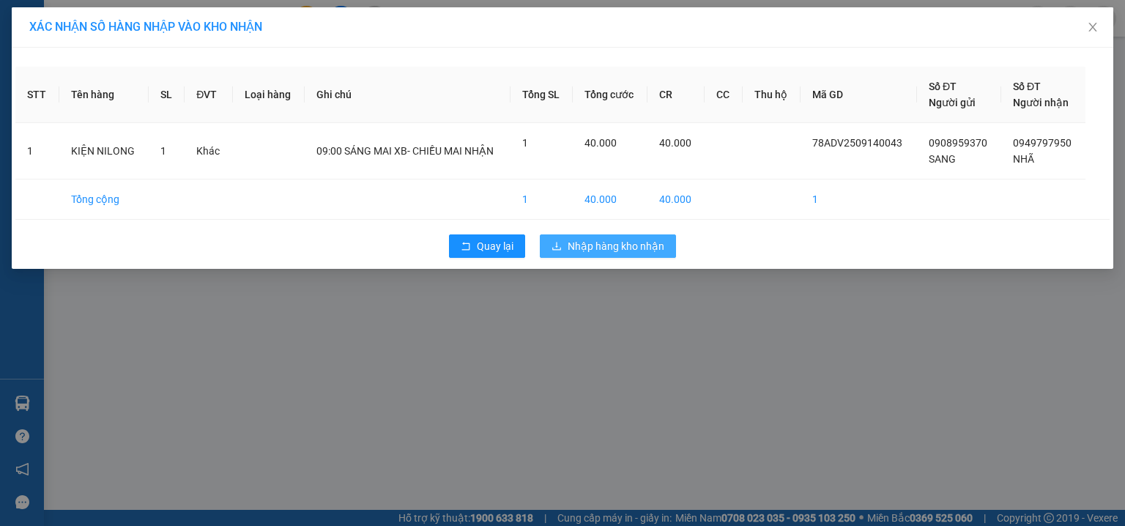
click at [582, 236] on button "Nhập hàng kho nhận" at bounding box center [608, 245] width 136 height 23
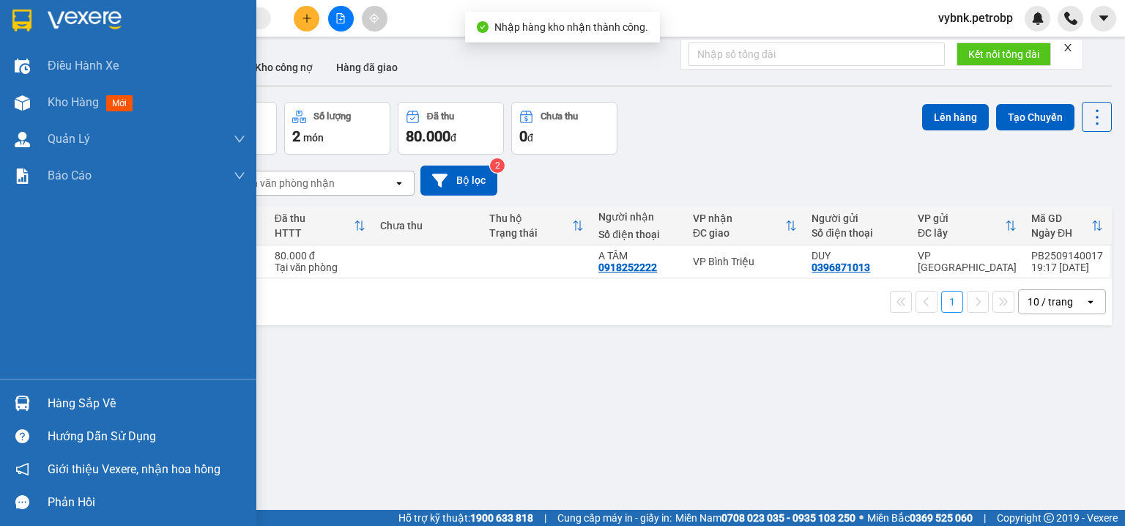
click at [32, 394] on div at bounding box center [23, 403] width 26 height 26
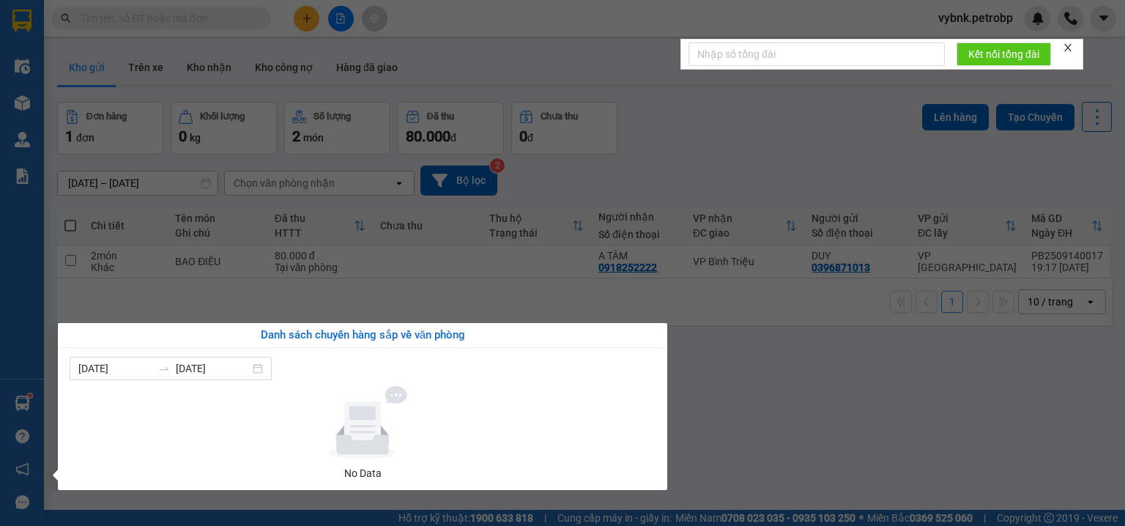
click at [194, 12] on section "Kết quả tìm kiếm ( 0 ) Bộ lọc Ngày tạo đơn gần nhất No Data vybnk.petrobp Điều …" at bounding box center [562, 263] width 1125 height 526
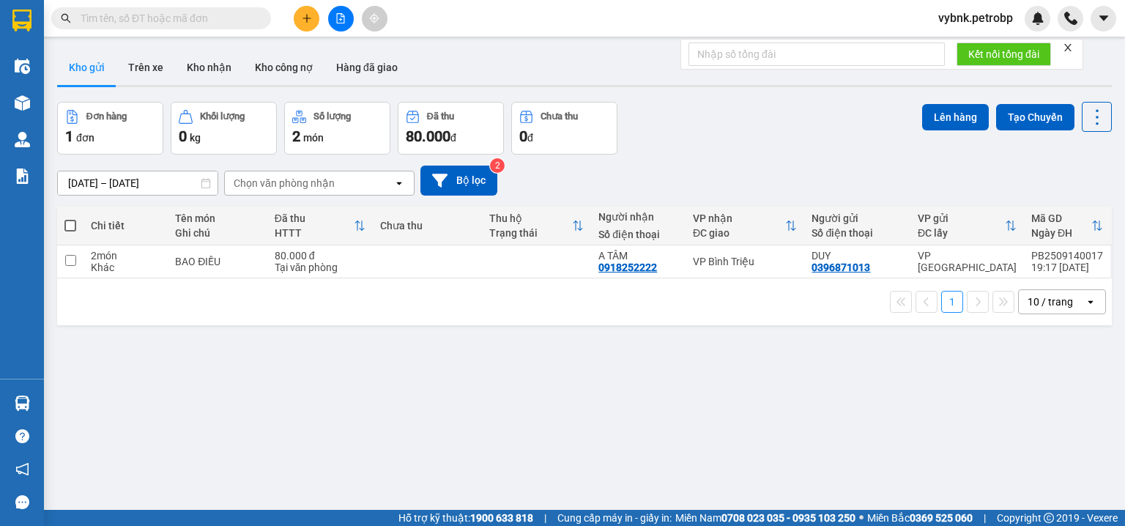
click at [194, 12] on input "text" at bounding box center [167, 18] width 173 height 16
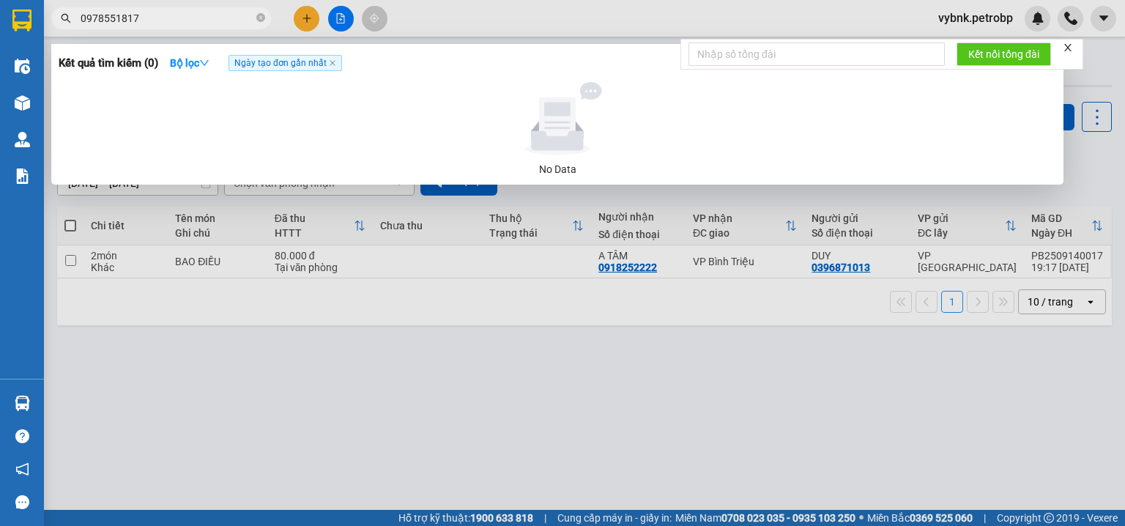
type input "0978551817"
click at [299, 365] on div at bounding box center [562, 263] width 1125 height 526
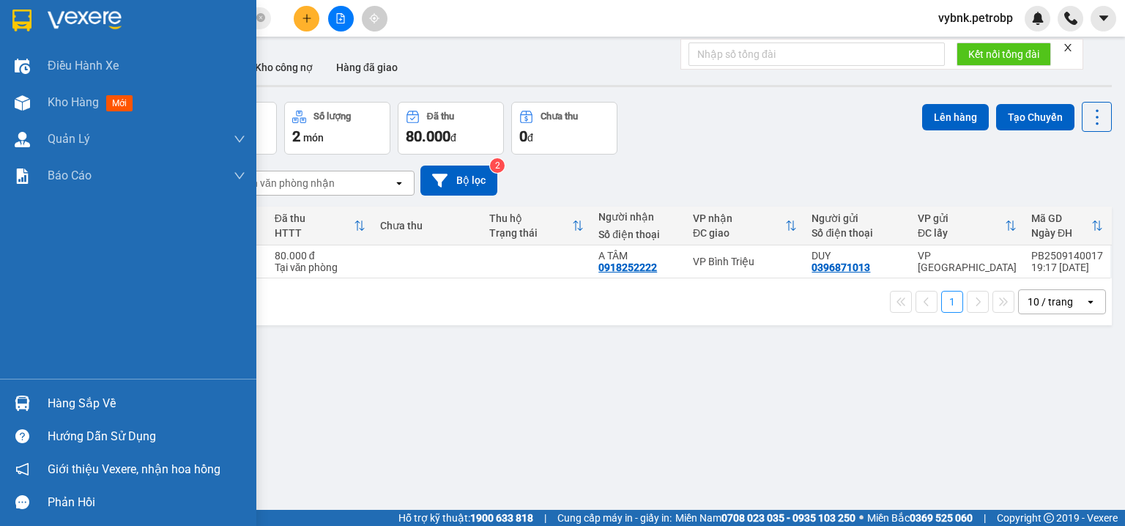
click at [31, 395] on div at bounding box center [23, 403] width 26 height 26
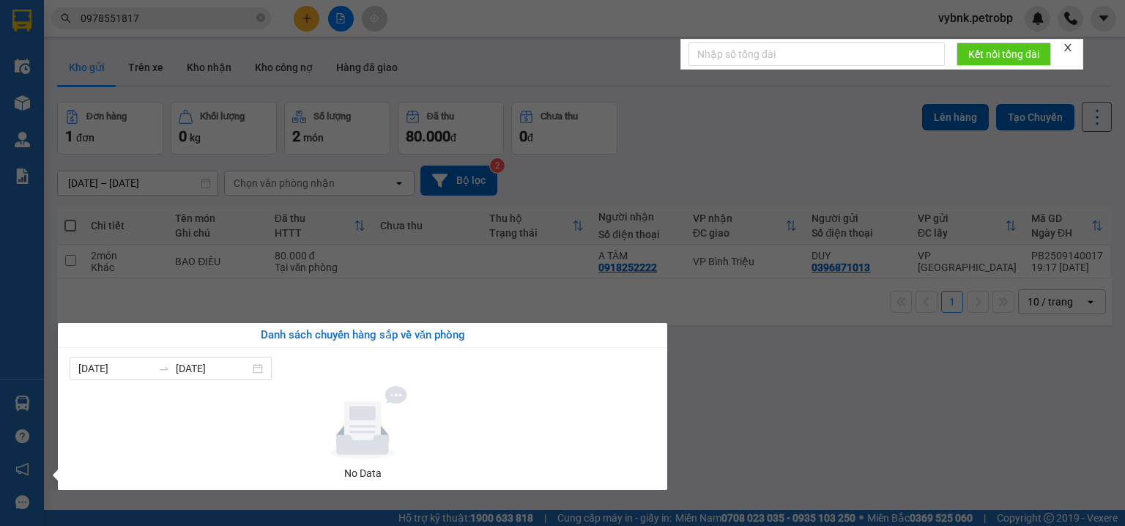
click at [730, 146] on section "Kết quả tìm kiếm ( 0 ) Bộ lọc Ngày tạo đơn gần nhất No Data 0978551817 vybnk.pe…" at bounding box center [562, 263] width 1125 height 526
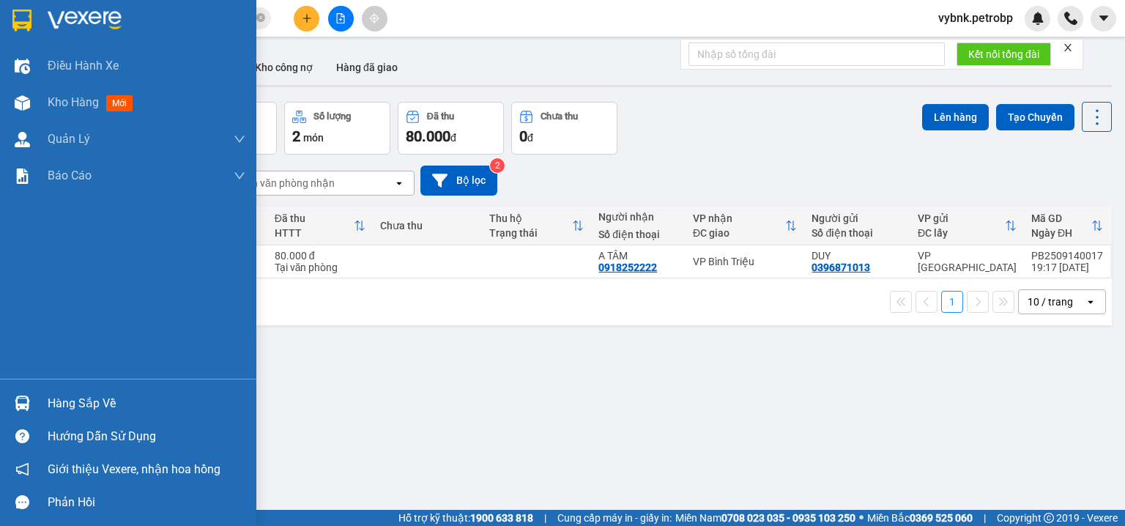
click at [42, 404] on div "Hàng sắp về" at bounding box center [128, 403] width 256 height 33
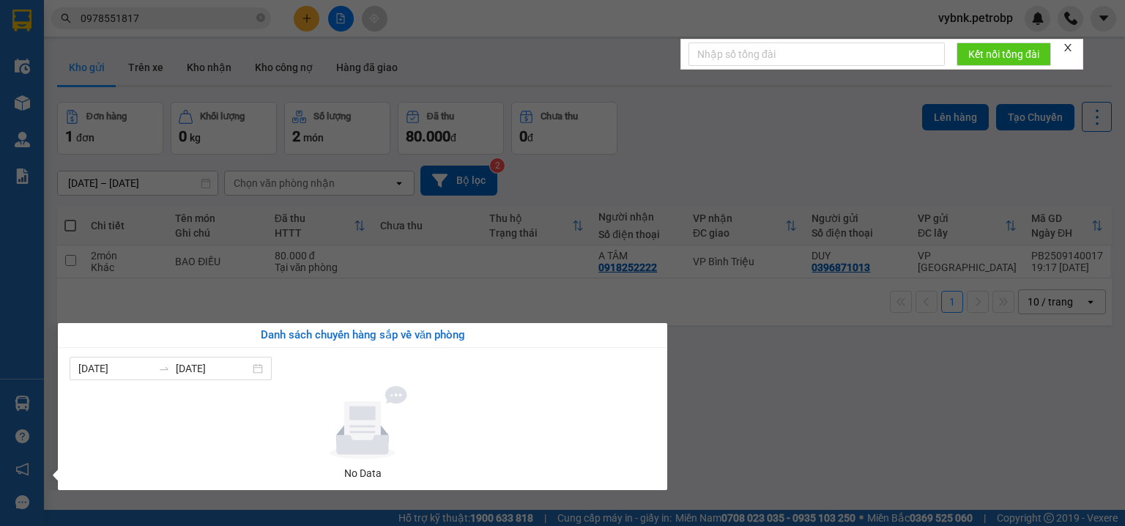
click at [259, 12] on section "Kết quả tìm kiếm ( 0 ) Bộ lọc Ngày tạo đơn gần nhất No Data 0978551817 vybnk.pe…" at bounding box center [562, 263] width 1125 height 526
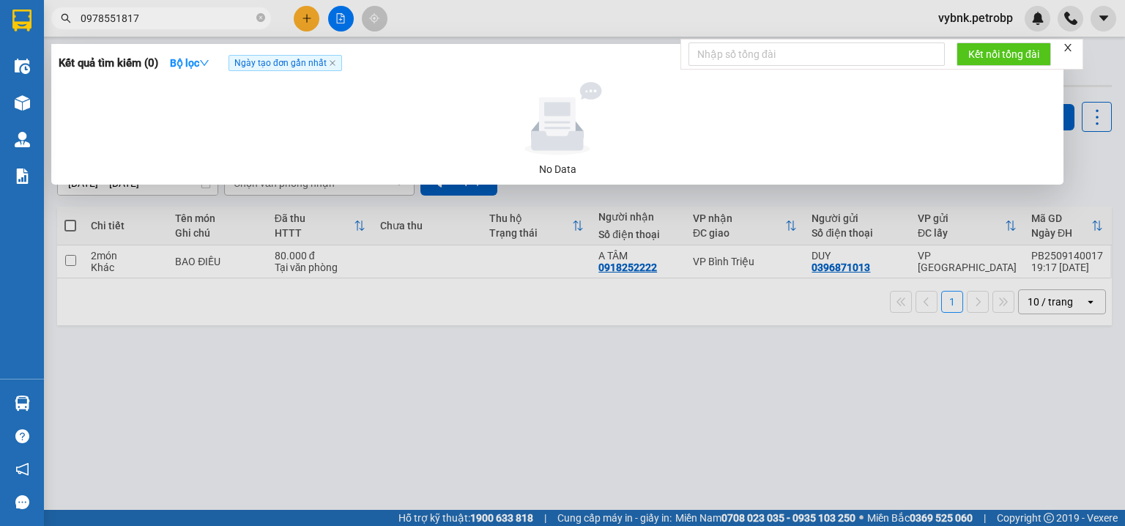
click at [259, 12] on span at bounding box center [260, 19] width 9 height 14
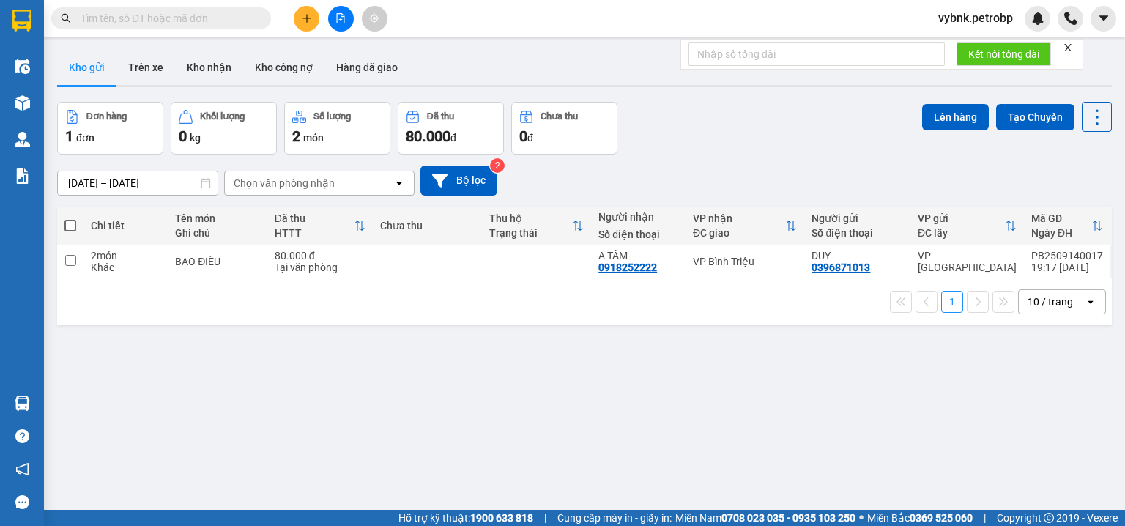
paste input "0394250803"
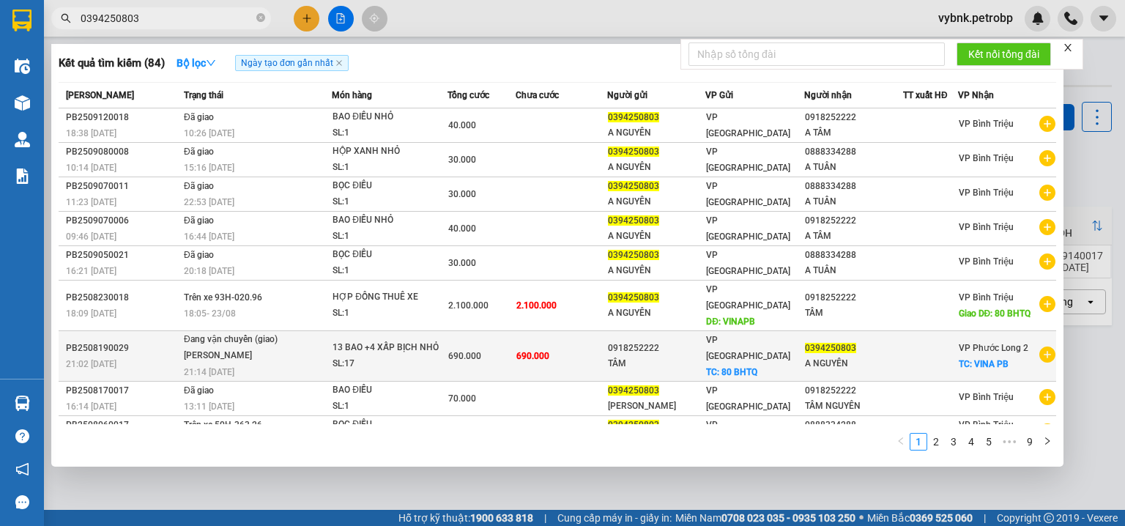
type input "0394250803"
click at [448, 351] on span "690.000" at bounding box center [464, 356] width 33 height 10
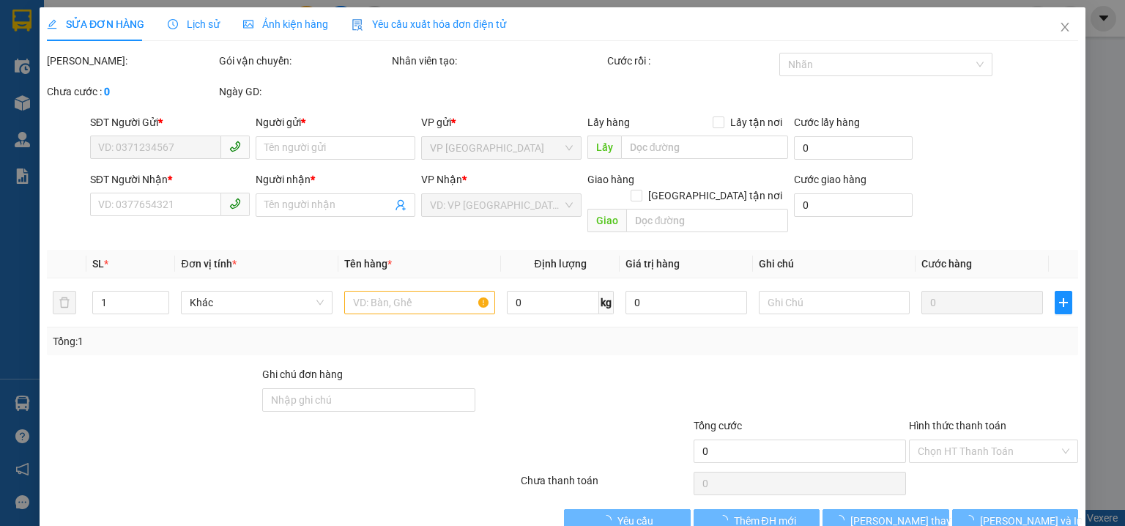
type input "0918252222"
type input "TÂM"
checkbox input "true"
type input "80 BHTQ"
type input "0394250803"
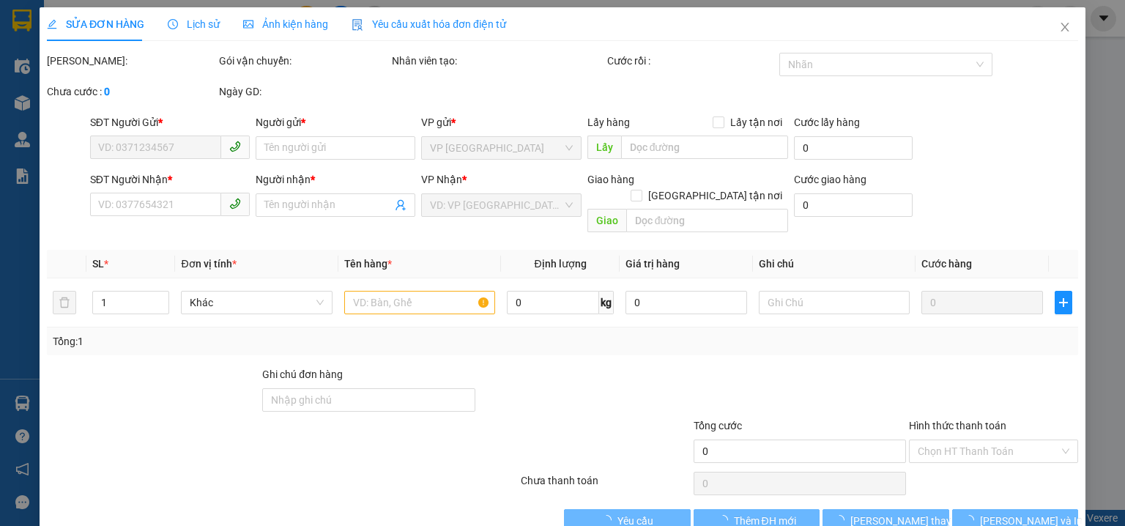
type input "A NGUYÊN"
checkbox input "true"
type input "VINA PB"
type input "690.000"
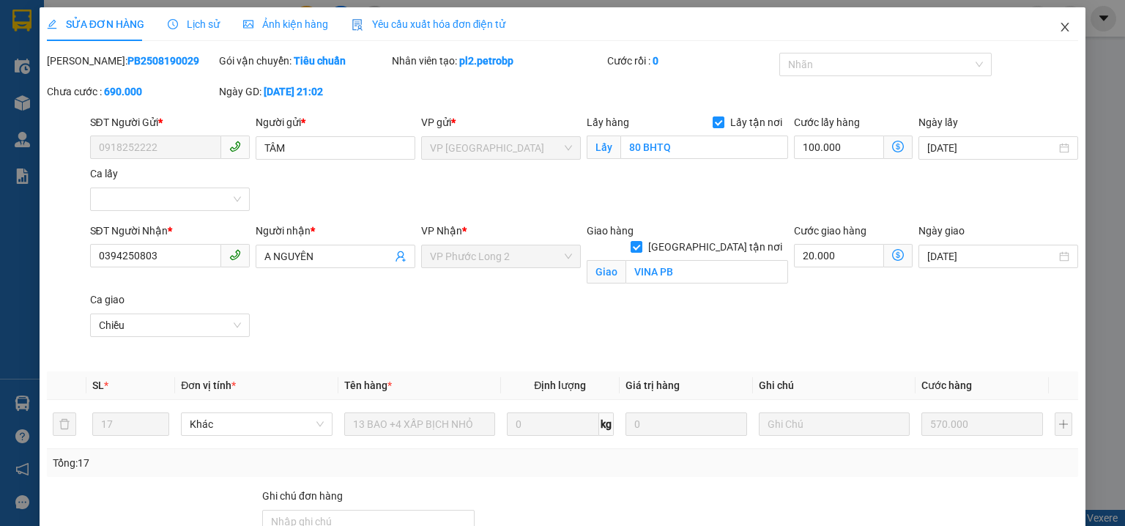
click at [1064, 22] on span "Close" at bounding box center [1064, 27] width 41 height 41
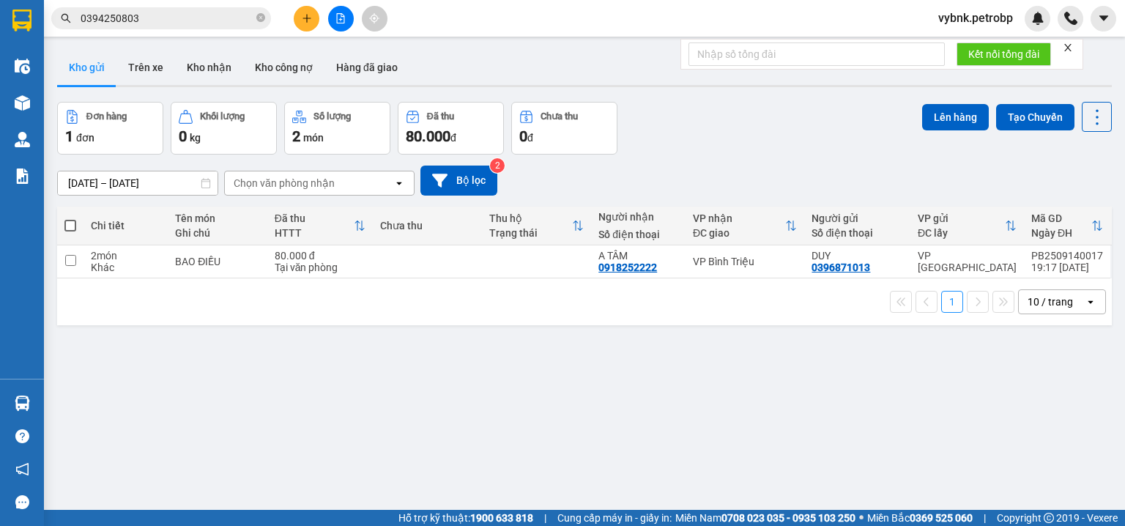
click at [312, 26] on button at bounding box center [307, 19] width 26 height 26
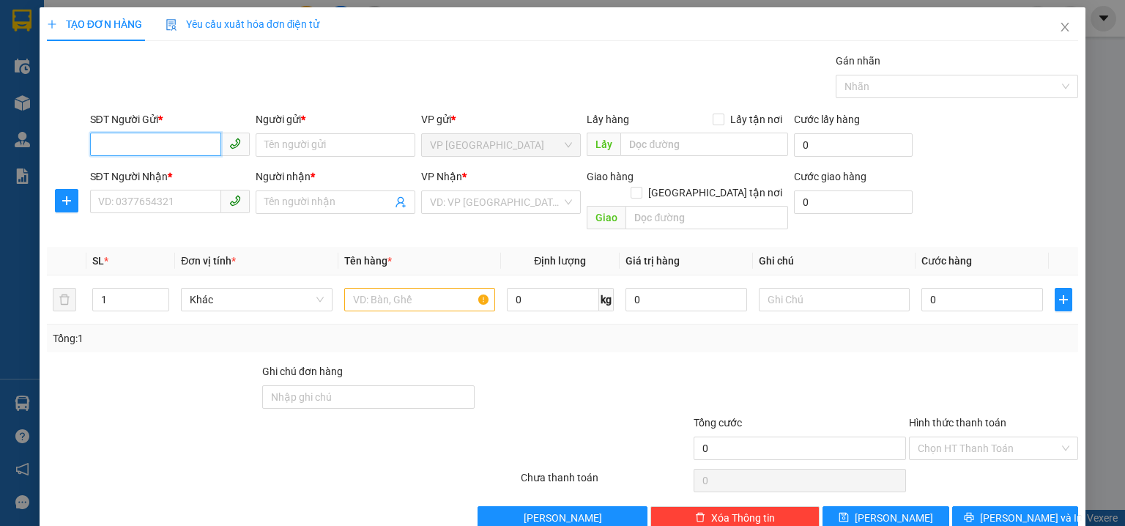
paste input "0394250803"
type input "0394250803"
click at [167, 172] on div "0394250803 - A NGUYÊN" at bounding box center [168, 174] width 141 height 16
type input "A NGUYÊN"
type input "0918252222"
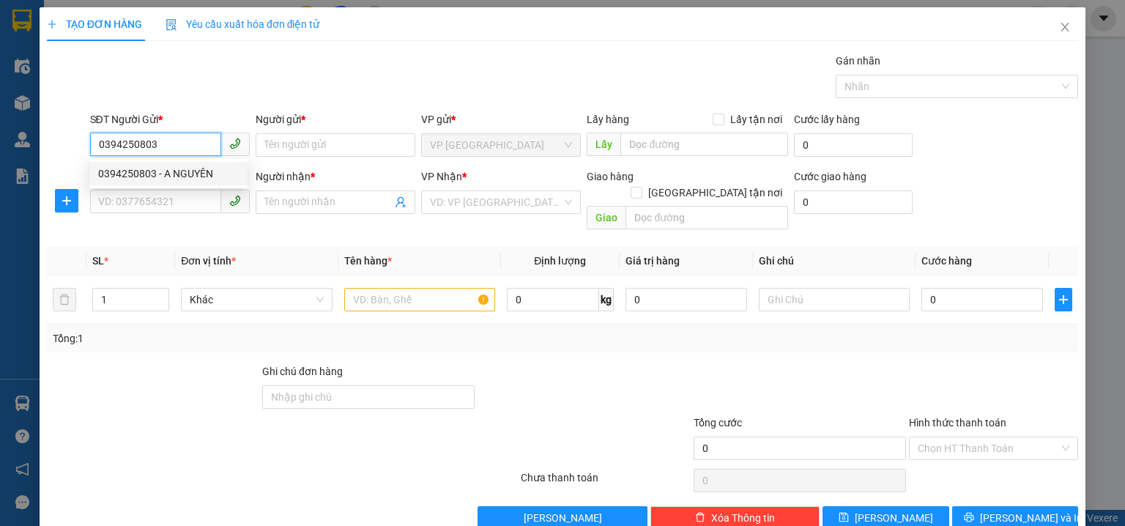
type input "A TÂM"
type input "40.000"
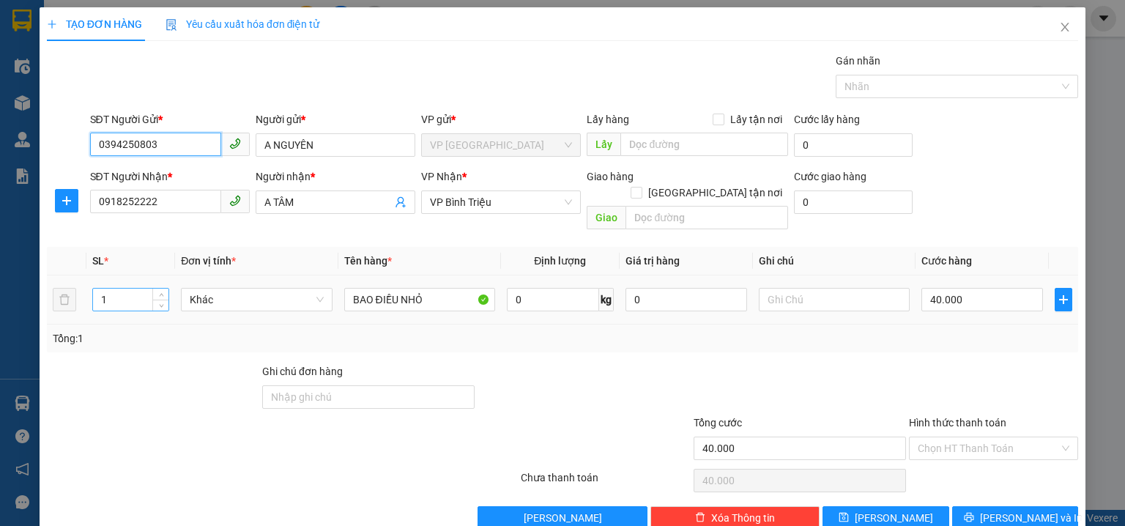
type input "0394250803"
click at [129, 289] on input "1" at bounding box center [130, 300] width 75 height 22
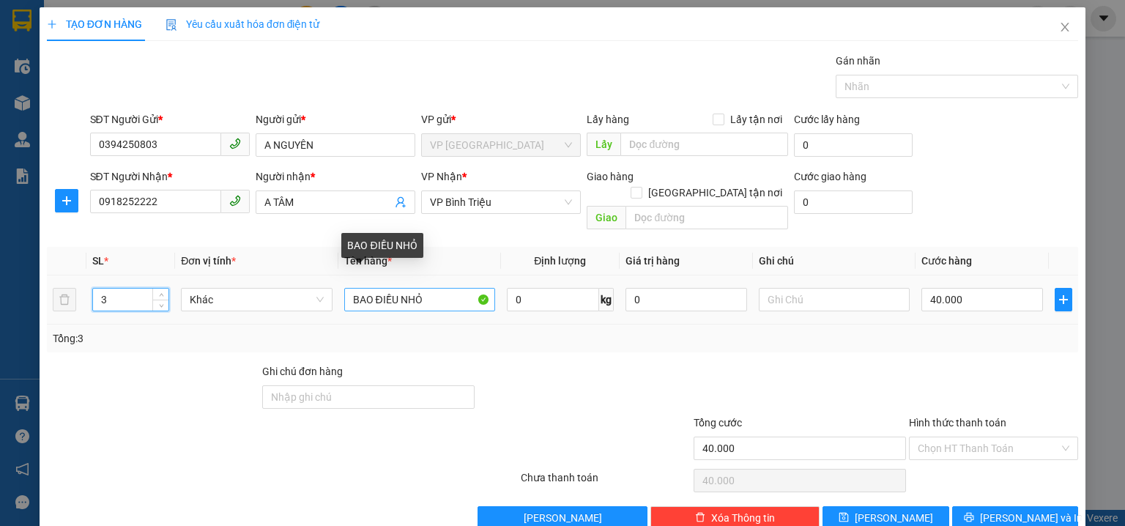
type input "3"
click at [425, 288] on input "BAO ĐIỀU NHỎ" at bounding box center [419, 299] width 151 height 23
type input "0"
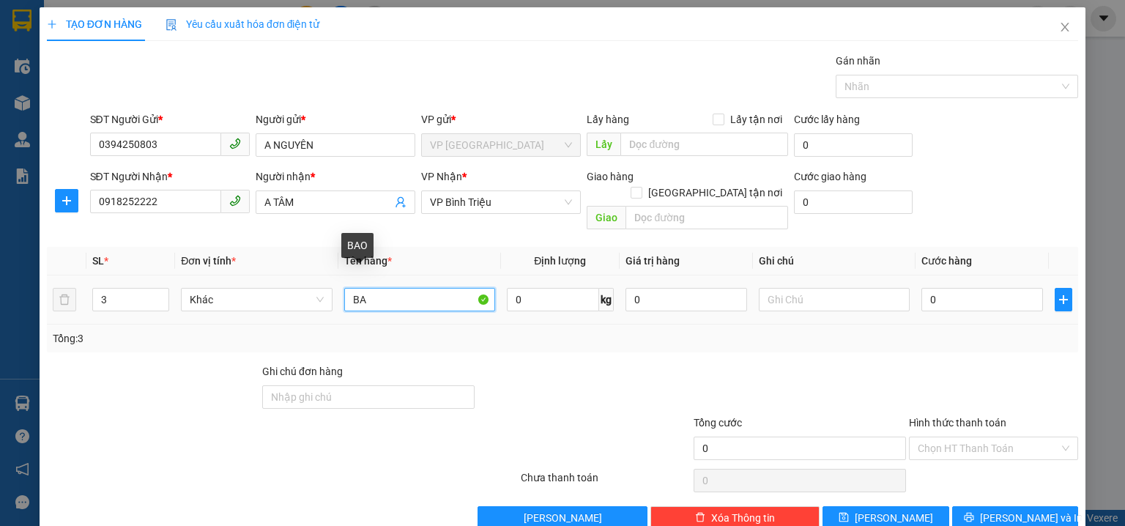
type input "B"
click at [508, 205] on span "VP Bình Triệu" at bounding box center [501, 202] width 142 height 22
type input "2B TRẮNG + CRT"
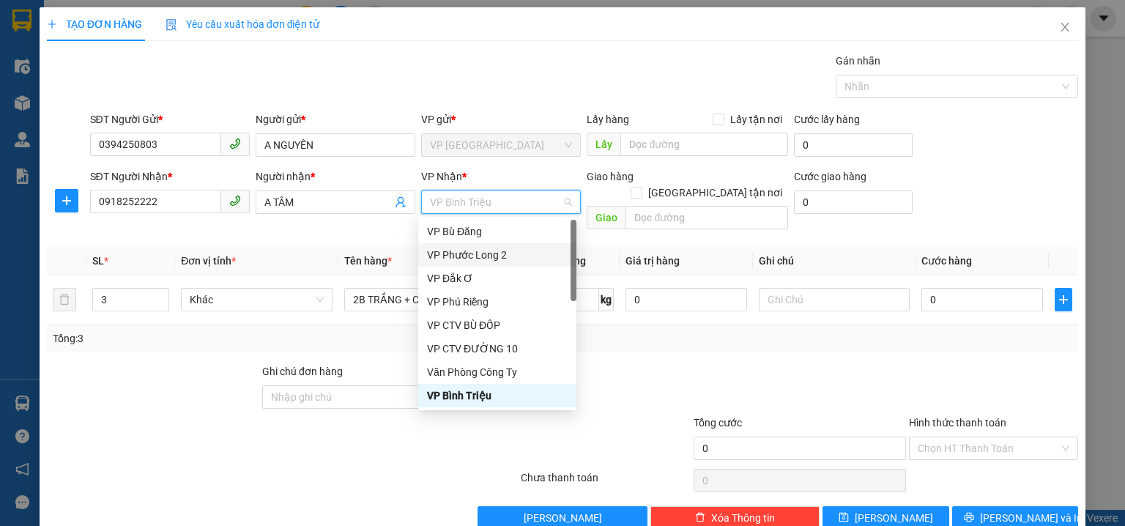
click at [506, 249] on div "VP Phước Long 2" at bounding box center [497, 255] width 141 height 16
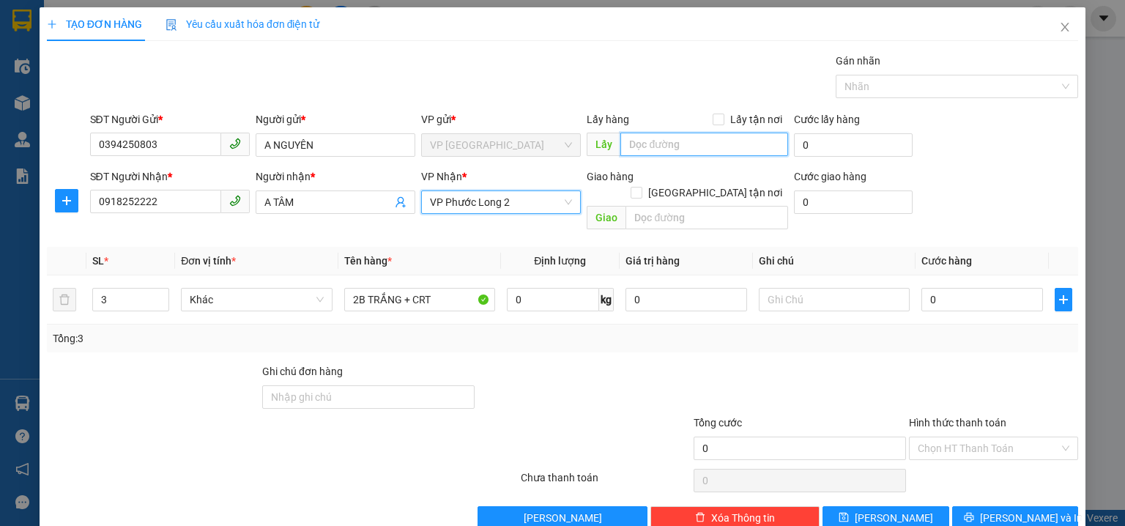
click at [642, 149] on input "text" at bounding box center [704, 144] width 168 height 23
type input "80BHTQ"
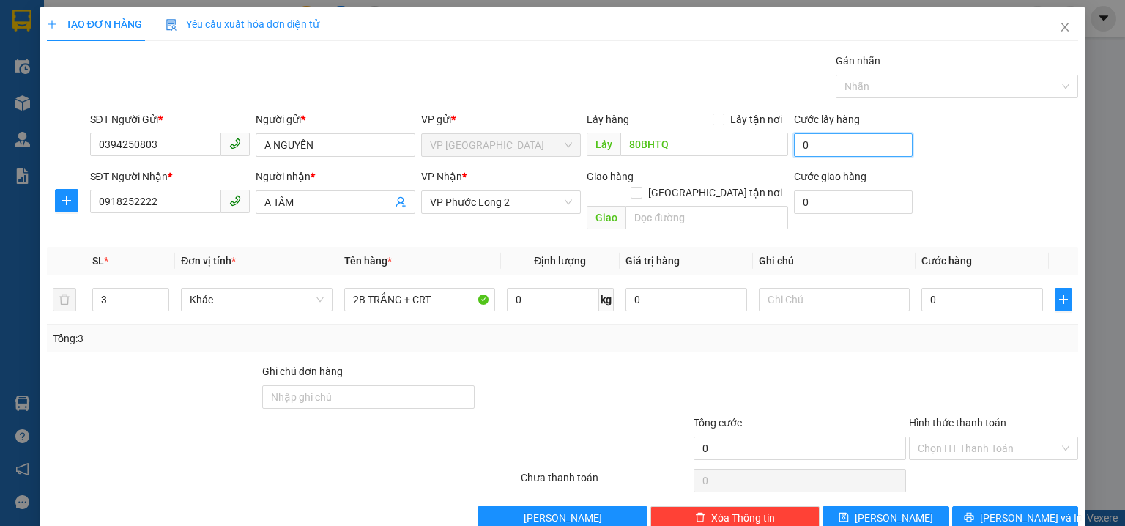
click at [813, 148] on input "0" at bounding box center [853, 144] width 119 height 23
click at [961, 292] on input "0" at bounding box center [982, 299] width 122 height 23
type input "1"
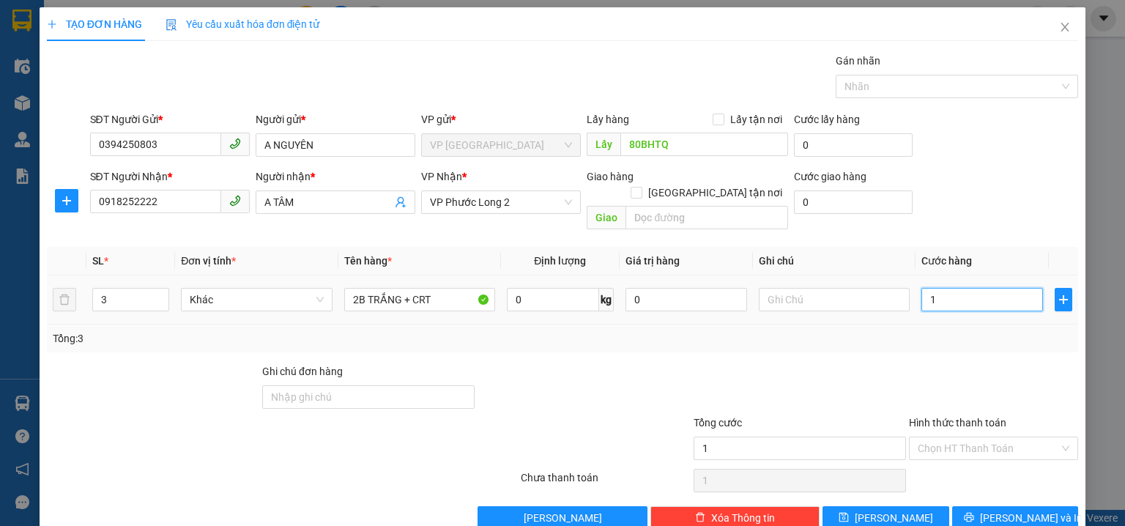
type input "12"
type input "120"
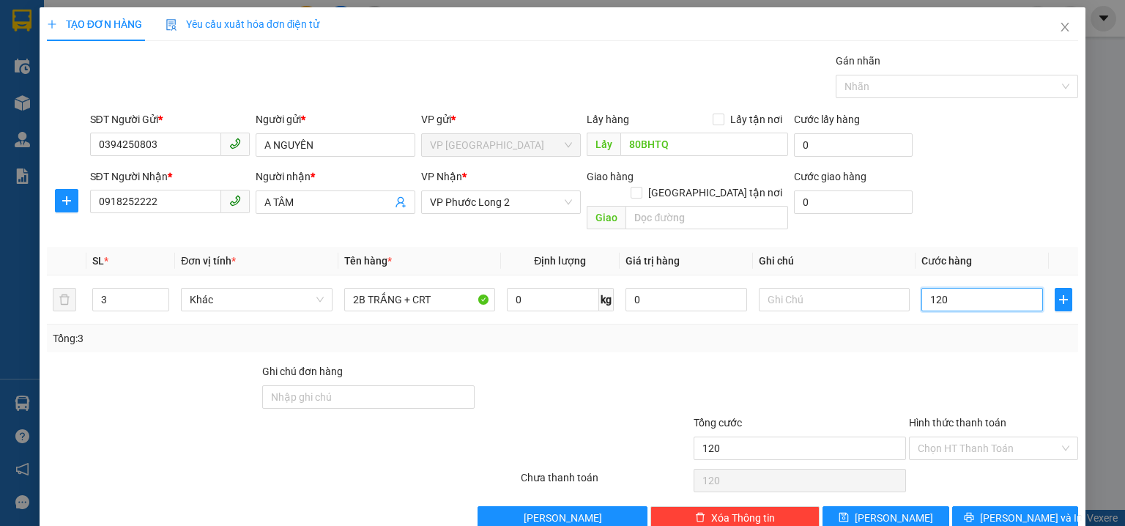
type input "120"
type input "120.000"
click at [1020, 121] on div "SĐT Người Gửi * 0394250803 Người gửi * A NGUYÊN VP gửi * VP [GEOGRAPHIC_DATA] L…" at bounding box center [584, 136] width 995 height 51
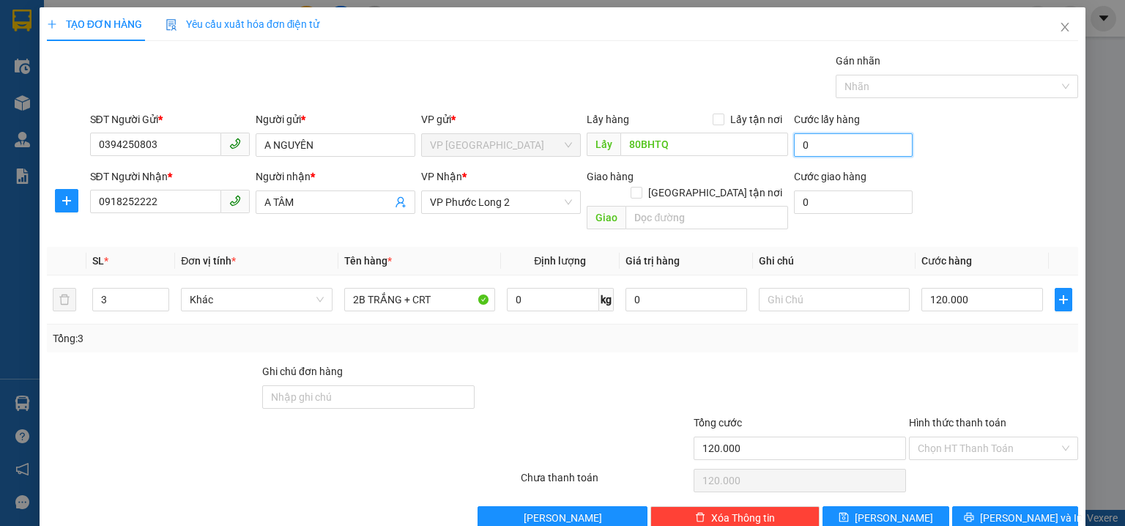
click at [838, 146] on input "0" at bounding box center [853, 144] width 119 height 23
type input "4"
type input "120.004"
type input "40"
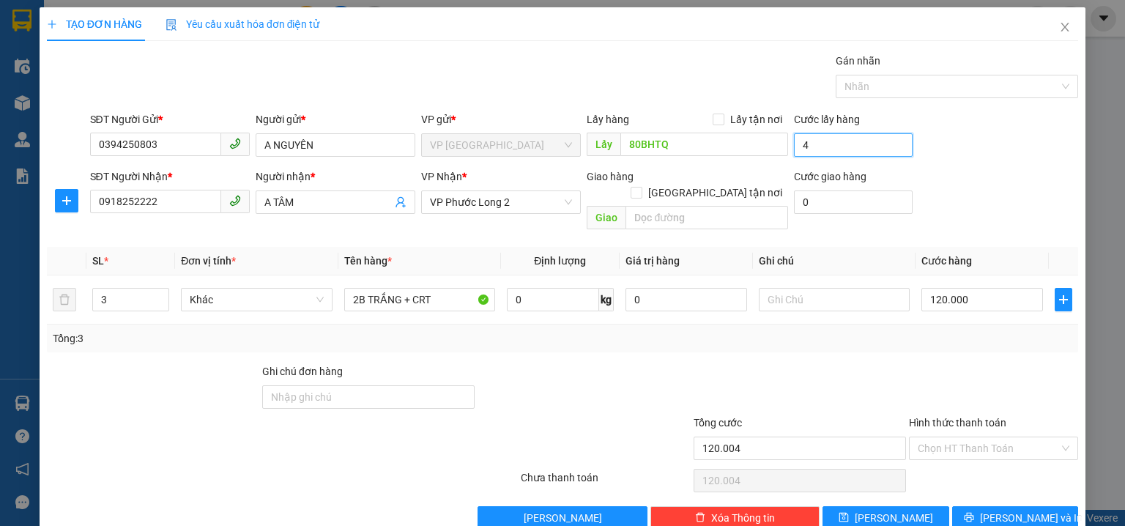
type input "120.040"
type input "40.000"
type input "160.000"
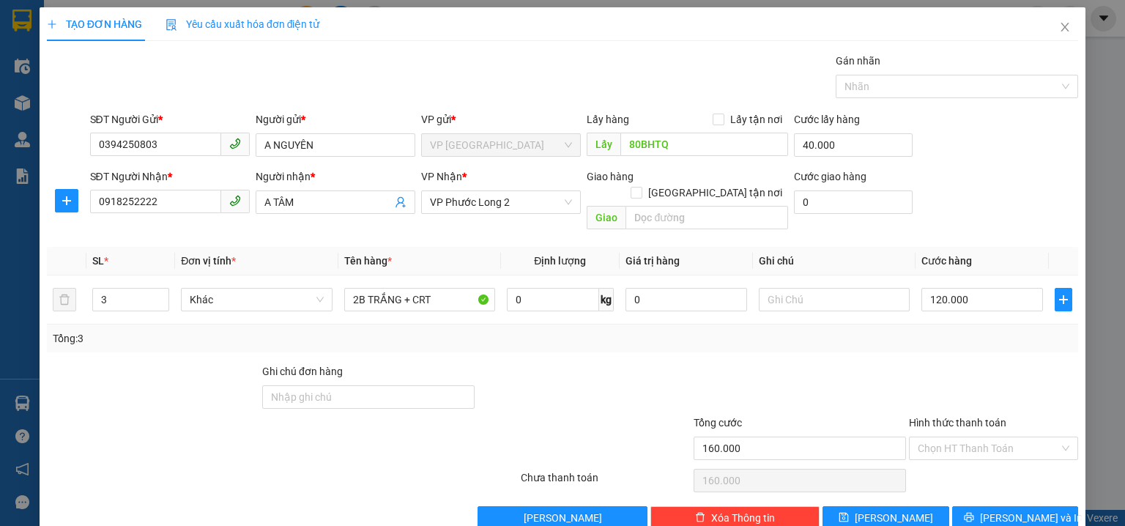
click at [972, 146] on div "SĐT Người Gửi * 0394250803 Người gửi * A NGUYÊN VP gửi * VP [GEOGRAPHIC_DATA] L…" at bounding box center [584, 136] width 995 height 51
click at [671, 209] on input "text" at bounding box center [707, 217] width 163 height 23
type input "VINA PB"
click at [766, 363] on div at bounding box center [799, 388] width 215 height 51
click at [842, 145] on input "40.000" at bounding box center [853, 144] width 119 height 23
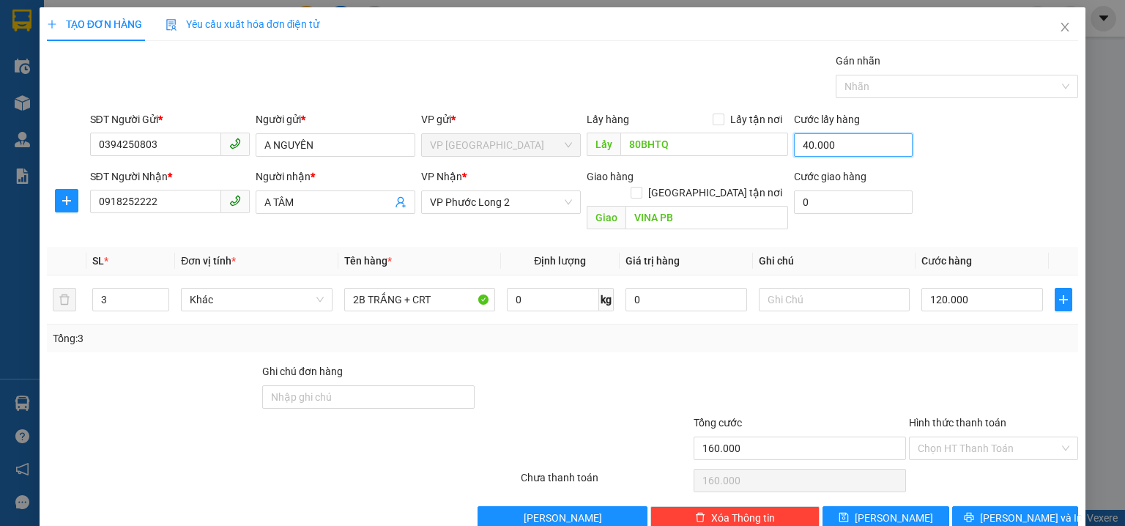
type input "3"
type input "120.003"
type input "30"
type input "120.030"
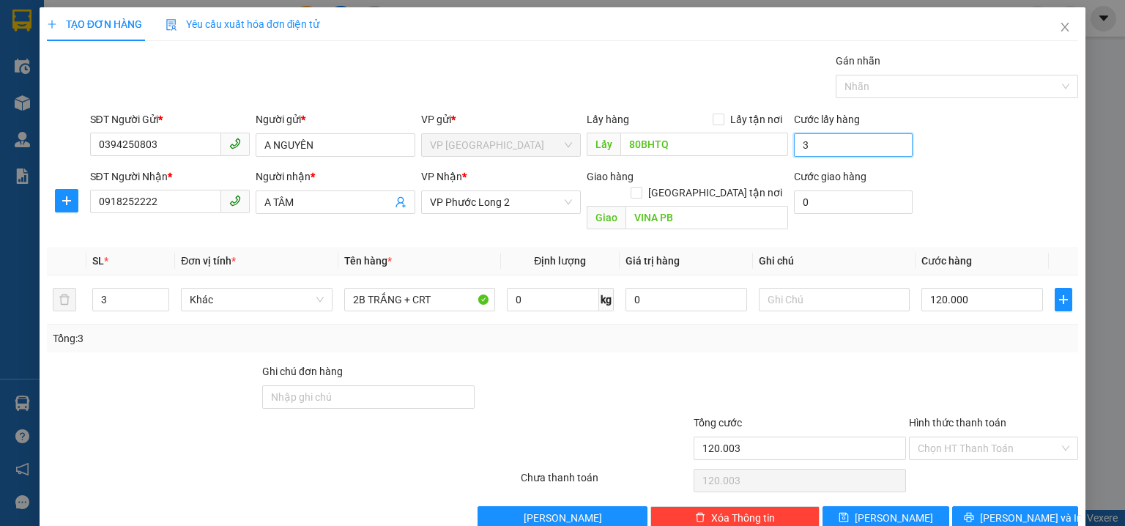
type input "120.030"
type input "30.000"
type input "150.000"
click at [951, 129] on div "SĐT Người Gửi * 0394250803 Người gửi * A NGUYÊN VP gửi * VP [GEOGRAPHIC_DATA] L…" at bounding box center [584, 136] width 995 height 51
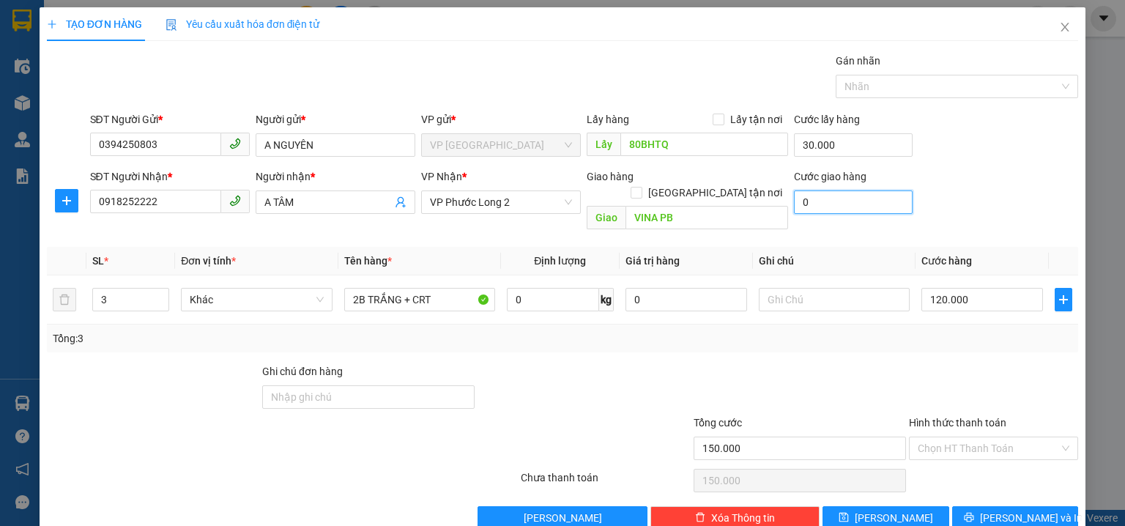
click at [860, 205] on input "0" at bounding box center [853, 201] width 119 height 23
type input "1"
type input "150.001"
type input "10"
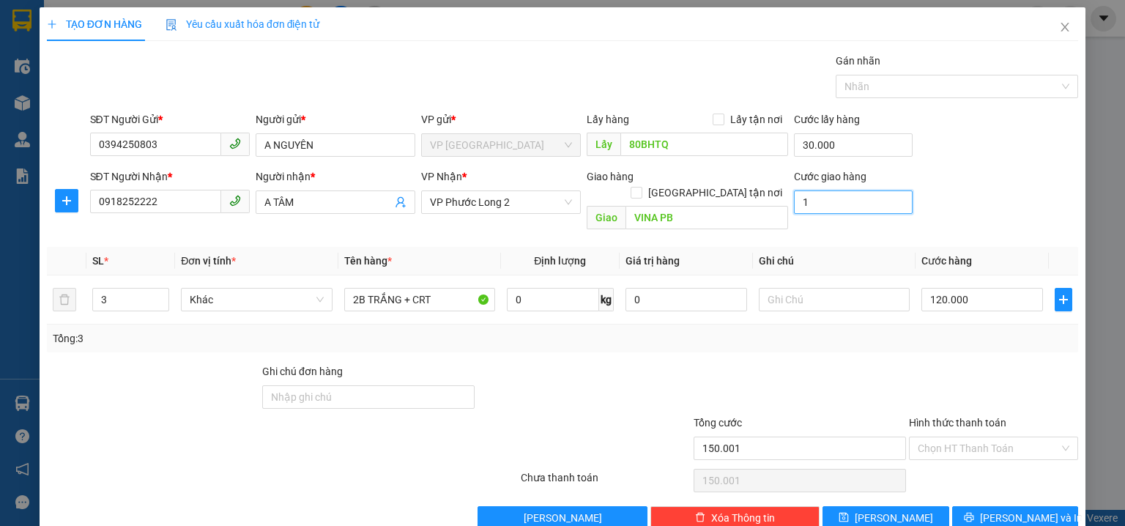
type input "150.010"
type input "10.000"
type input "160.000"
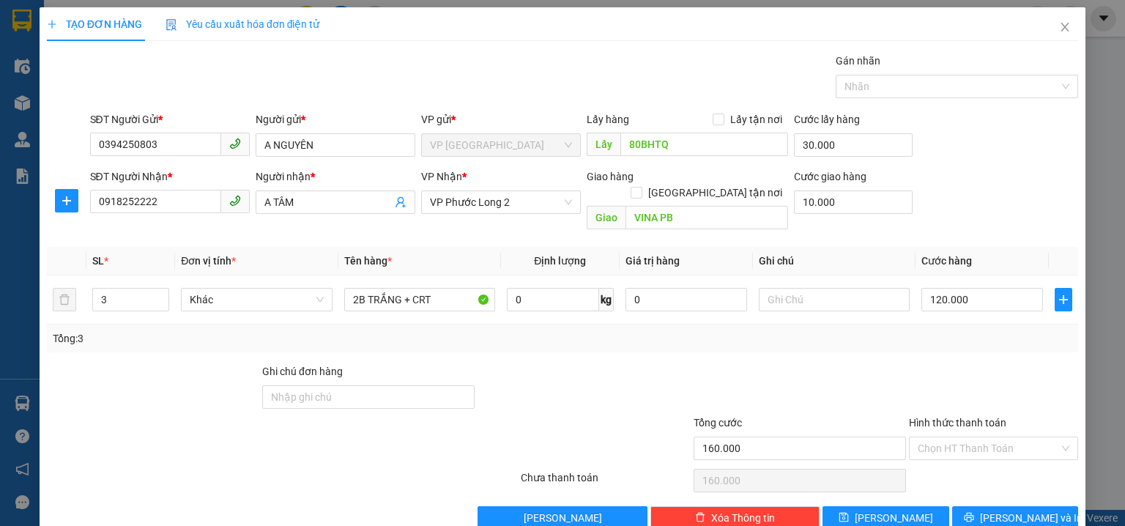
click at [995, 155] on div "SĐT Người Gửi * 0394250803 Người gửi * A NGUYÊN VP gửi * VP [GEOGRAPHIC_DATA] L…" at bounding box center [584, 136] width 995 height 51
click at [836, 198] on input "10.000" at bounding box center [853, 201] width 119 height 23
type input "0"
type input "150.000"
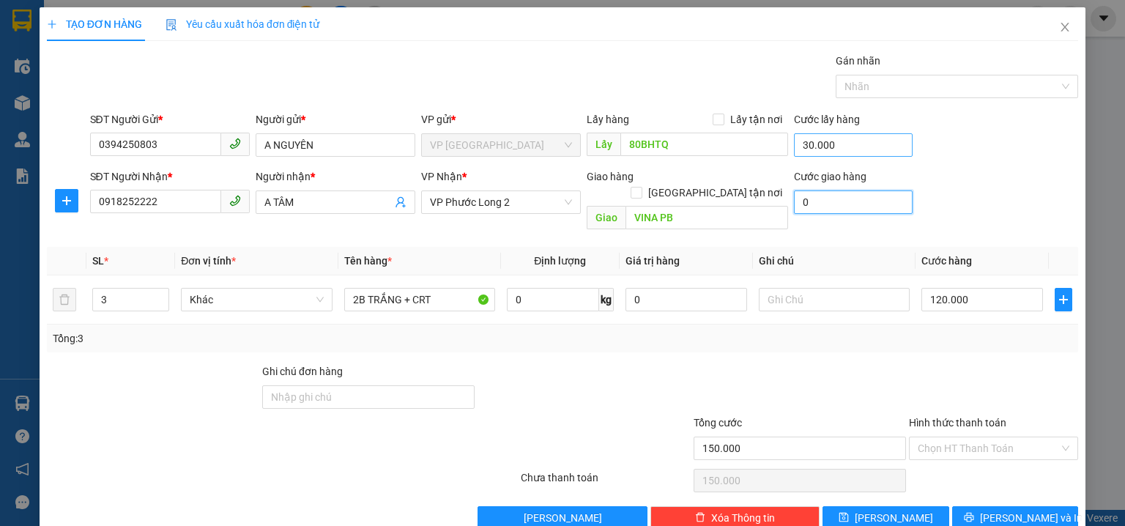
type input "0"
click at [844, 142] on input "30.000" at bounding box center [853, 144] width 119 height 23
type input "4"
type input "120.004"
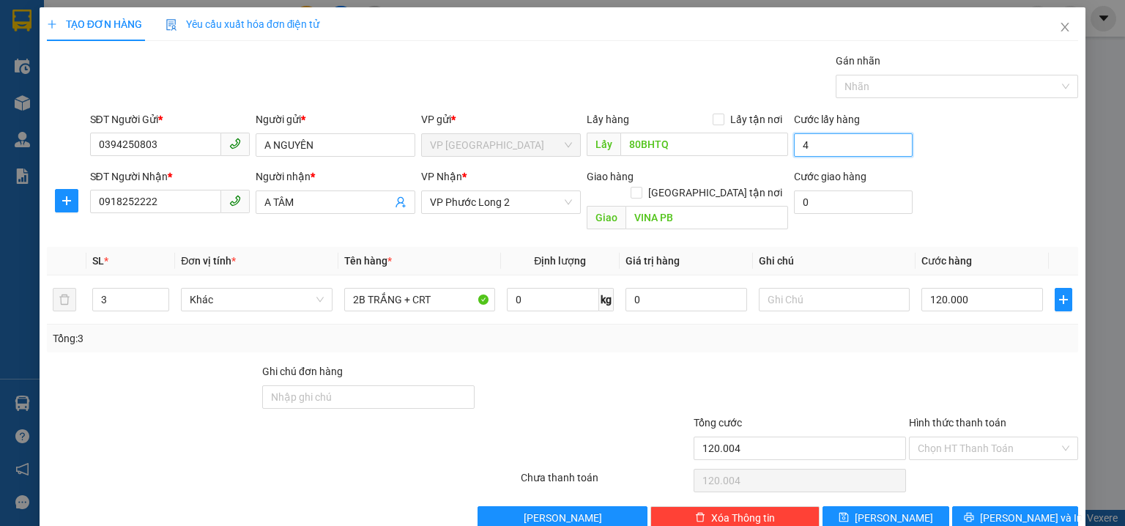
type input "40"
type input "120.040"
type input "40.000"
type input "160.000"
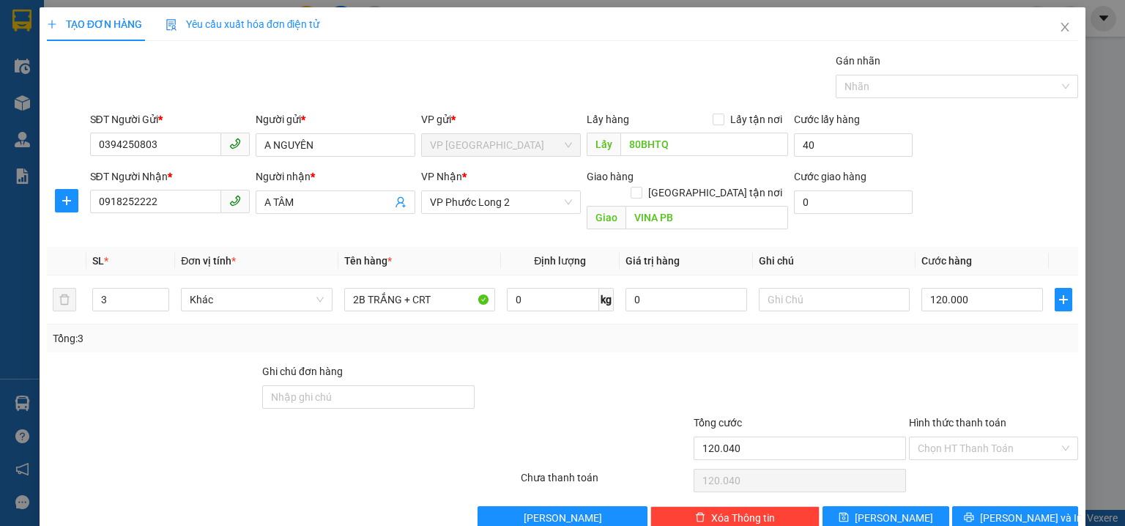
type input "160.000"
click at [960, 133] on div "SĐT Người Gửi * 0394250803 Người gửi * A NGUYÊN VP gửi * VP [GEOGRAPHIC_DATA] L…" at bounding box center [584, 136] width 995 height 51
click at [724, 113] on span "Lấy tận nơi" at bounding box center [756, 119] width 64 height 16
click at [722, 114] on input "Lấy tận nơi" at bounding box center [718, 119] width 10 height 10
checkbox input "true"
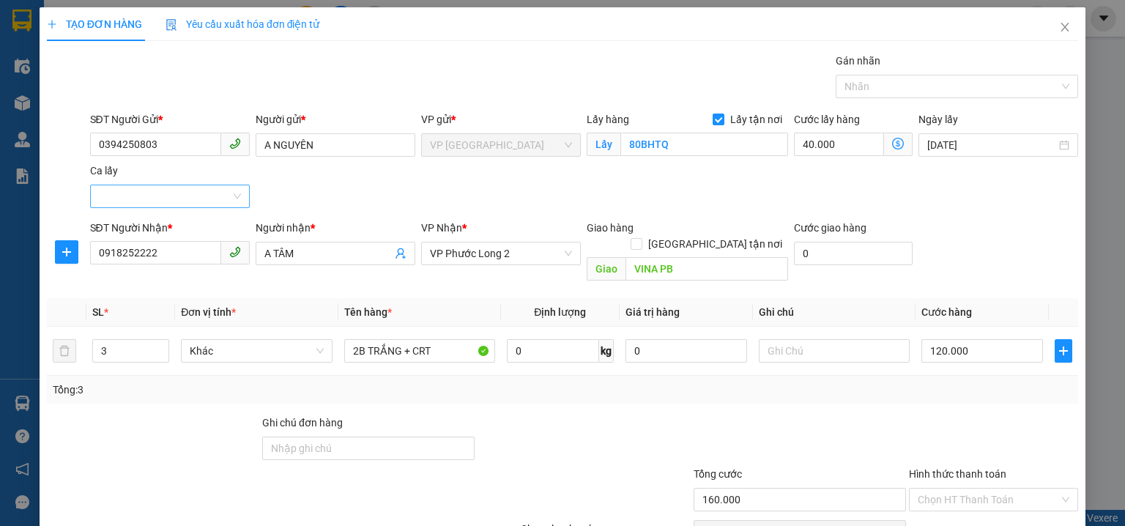
click at [144, 190] on input "Ca lấy" at bounding box center [165, 196] width 132 height 22
click at [136, 245] on div "Chiều" at bounding box center [168, 249] width 141 height 16
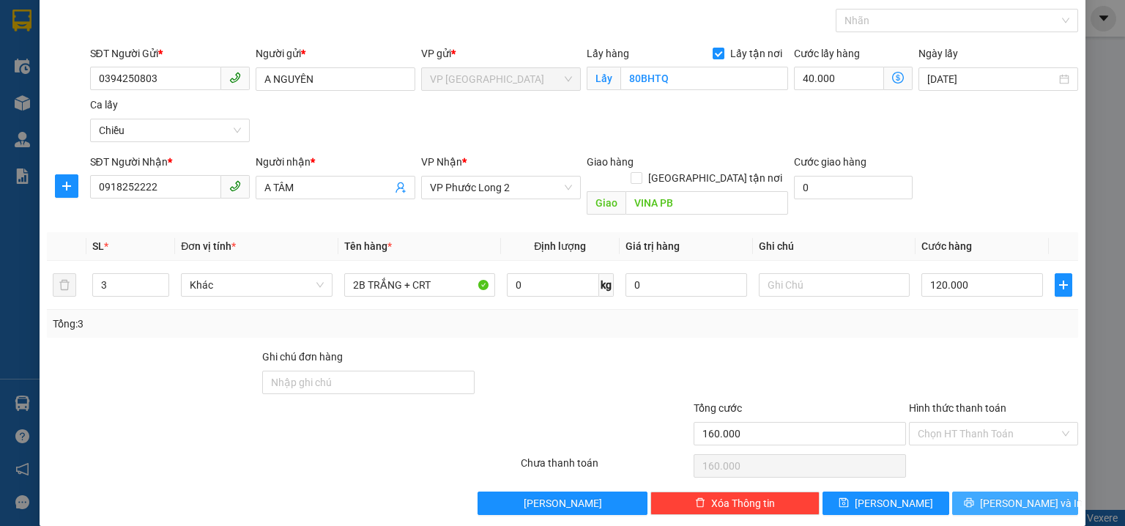
click at [1037, 491] on button "[PERSON_NAME] và In" at bounding box center [1015, 502] width 127 height 23
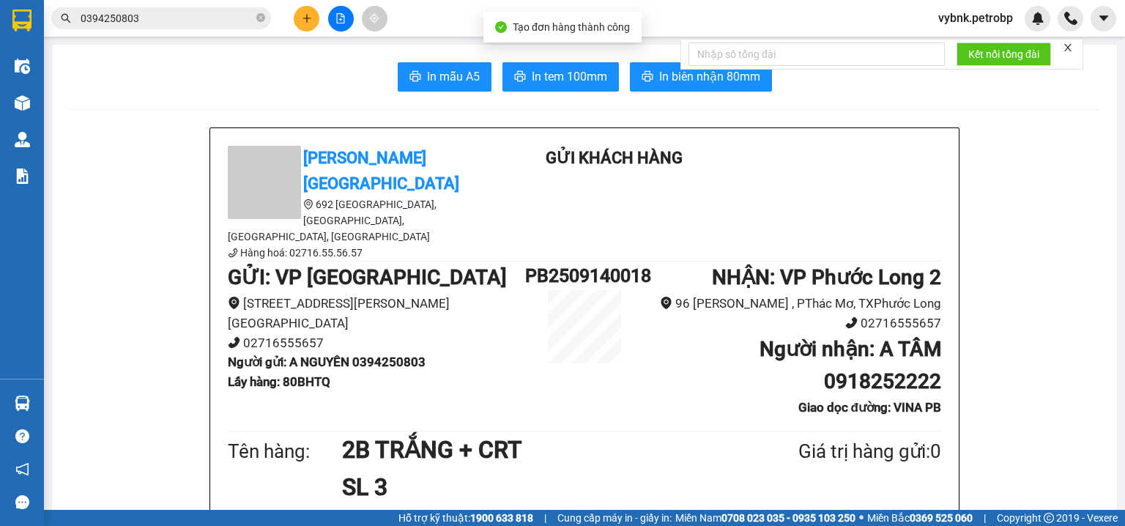
scroll to position [78, 0]
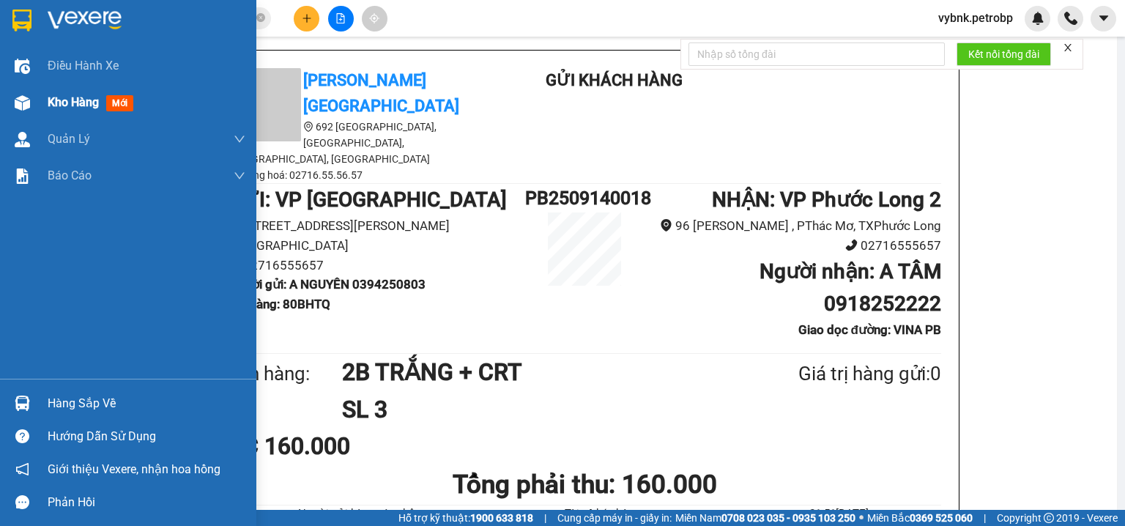
click at [40, 107] on div "Kho hàng mới" at bounding box center [128, 102] width 256 height 37
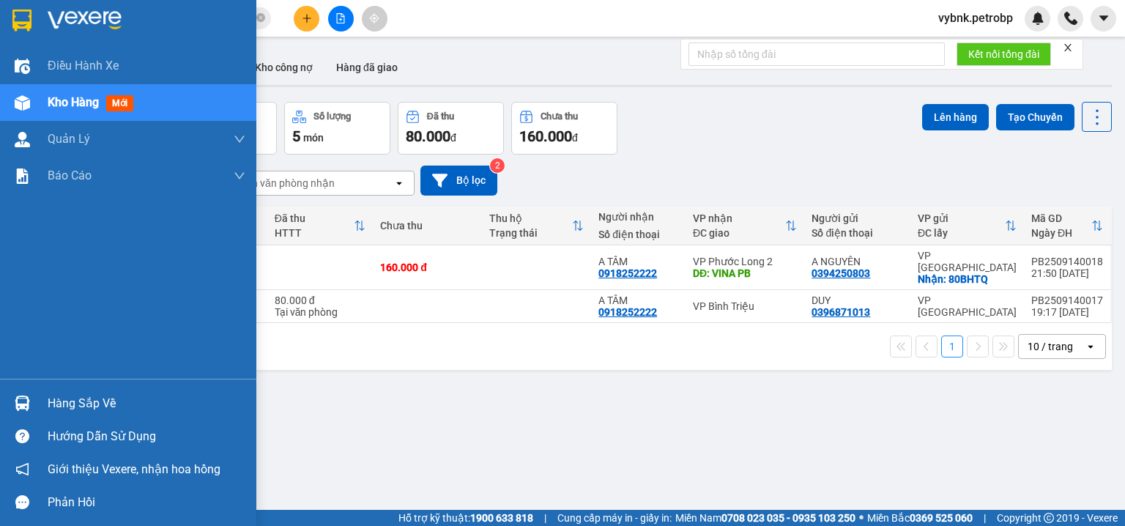
click at [36, 393] on div "Hàng sắp về" at bounding box center [128, 403] width 256 height 33
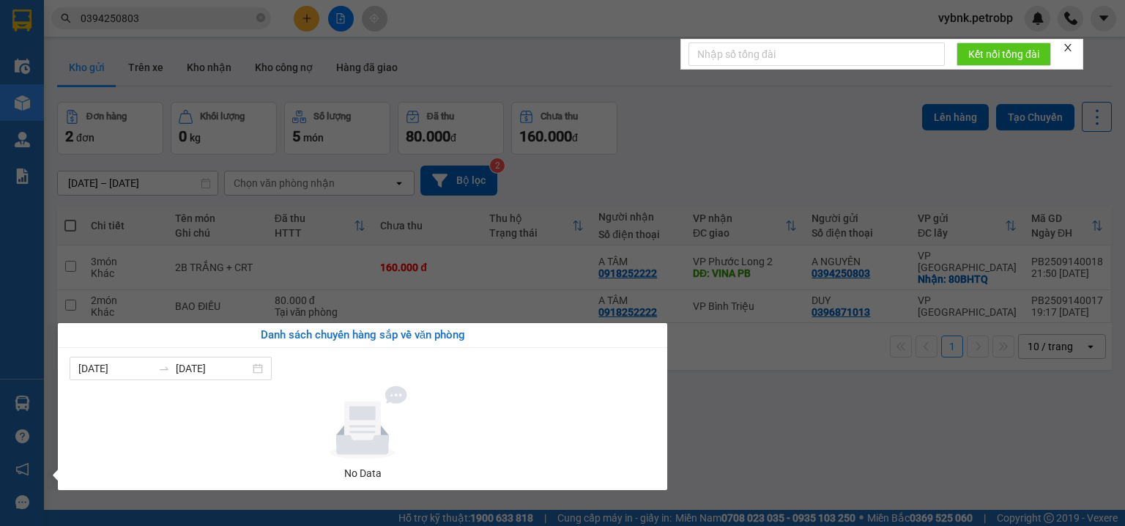
click at [744, 418] on section "Kết quả tìm kiếm ( 84 ) Bộ lọc Ngày tạo đơn gần nhất Mã ĐH Trạng thái Món hàng …" at bounding box center [562, 263] width 1125 height 526
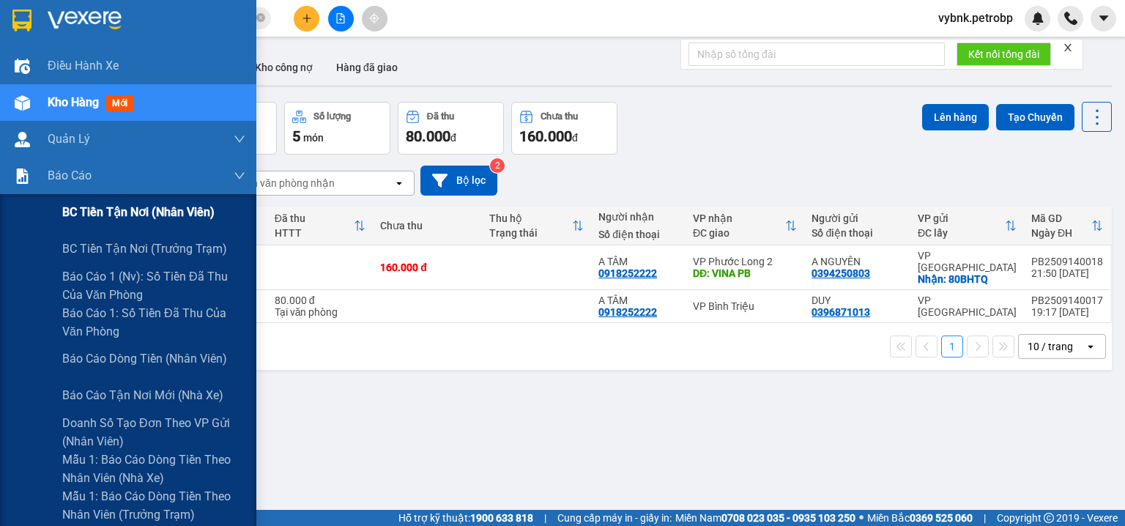
click at [132, 207] on span "BC tiền tận nơi (nhân viên)" at bounding box center [138, 212] width 152 height 18
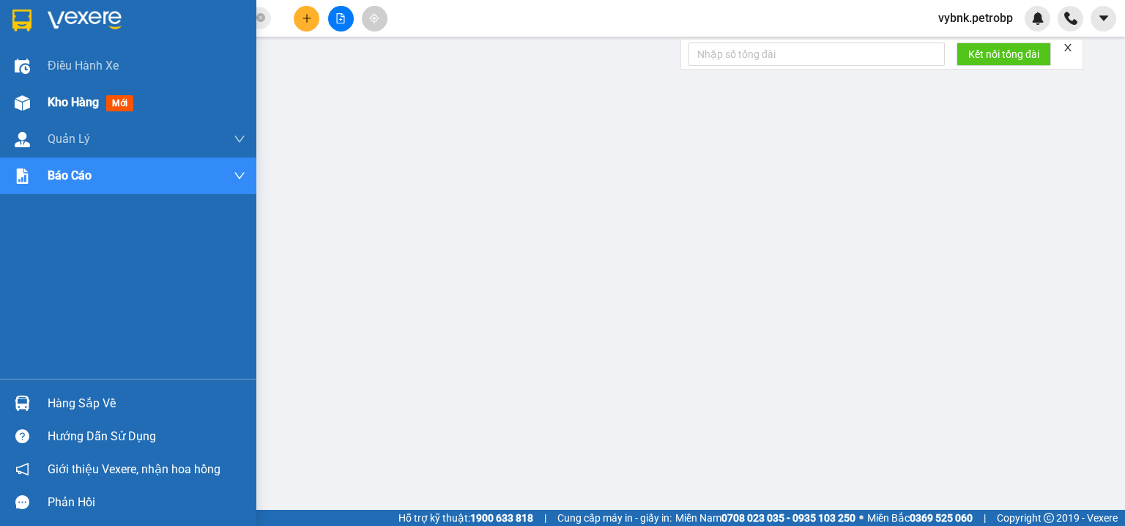
click at [18, 91] on div at bounding box center [23, 103] width 26 height 26
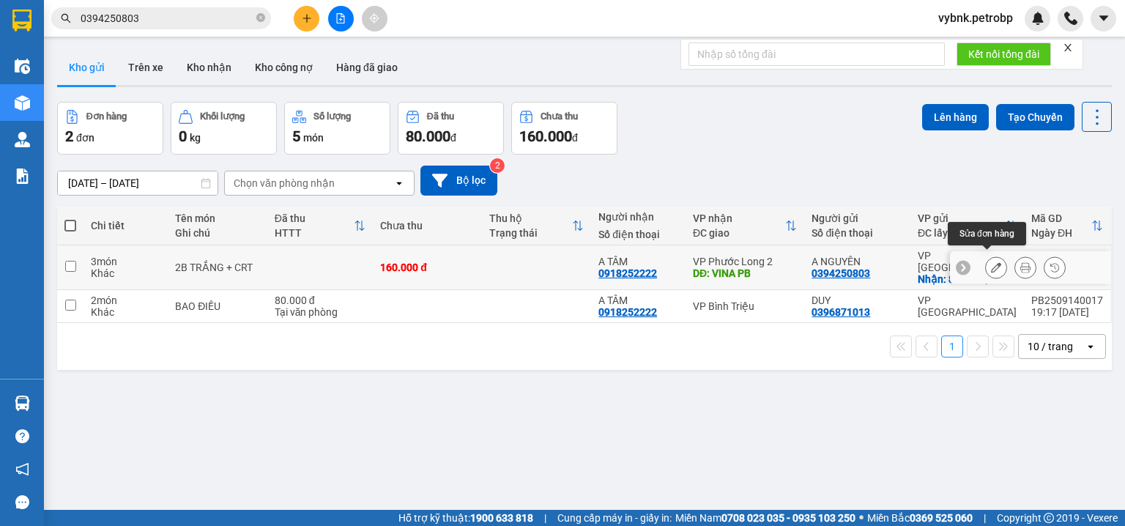
click at [991, 262] on icon at bounding box center [996, 267] width 10 height 10
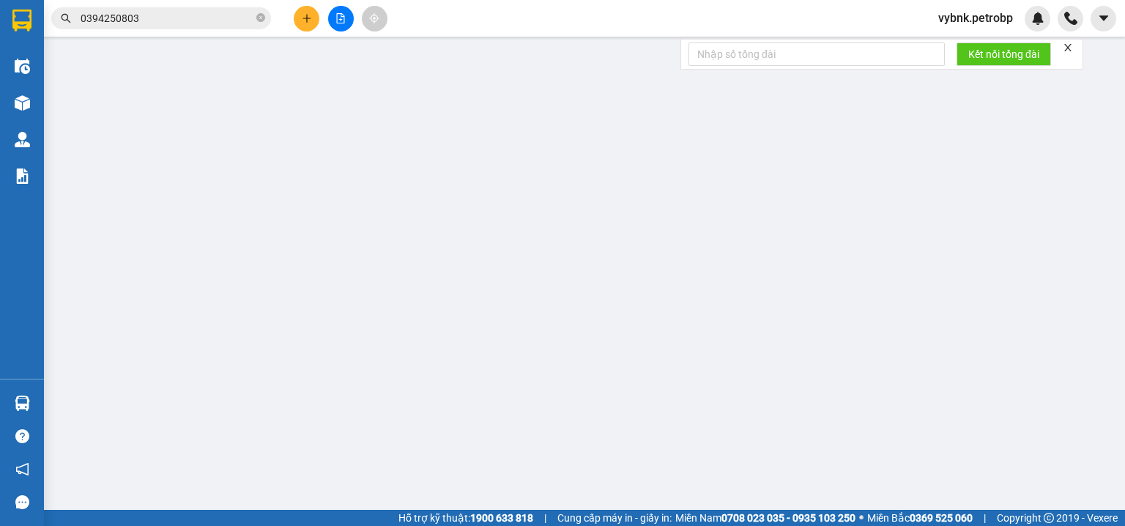
type input "0394250803"
type input "A NGUYÊN"
checkbox input "true"
type input "80BHTQ"
type input "0918252222"
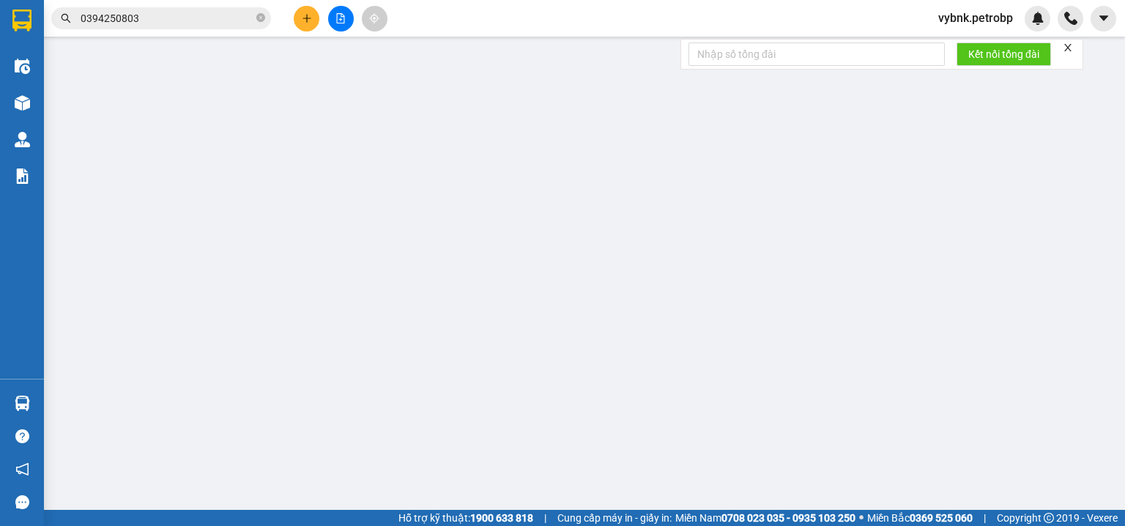
type input "A TÂM"
type input "VINA PB"
type input "160.000"
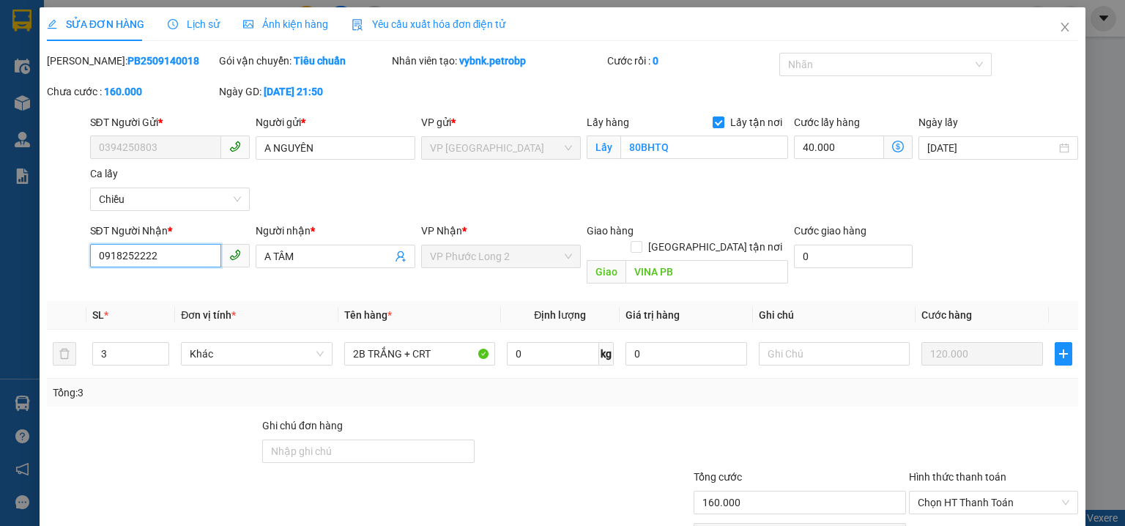
click at [181, 256] on input "0918252222" at bounding box center [155, 255] width 131 height 23
type input "0"
paste input "search"
paste input "0394250803"
type input "0394250803"
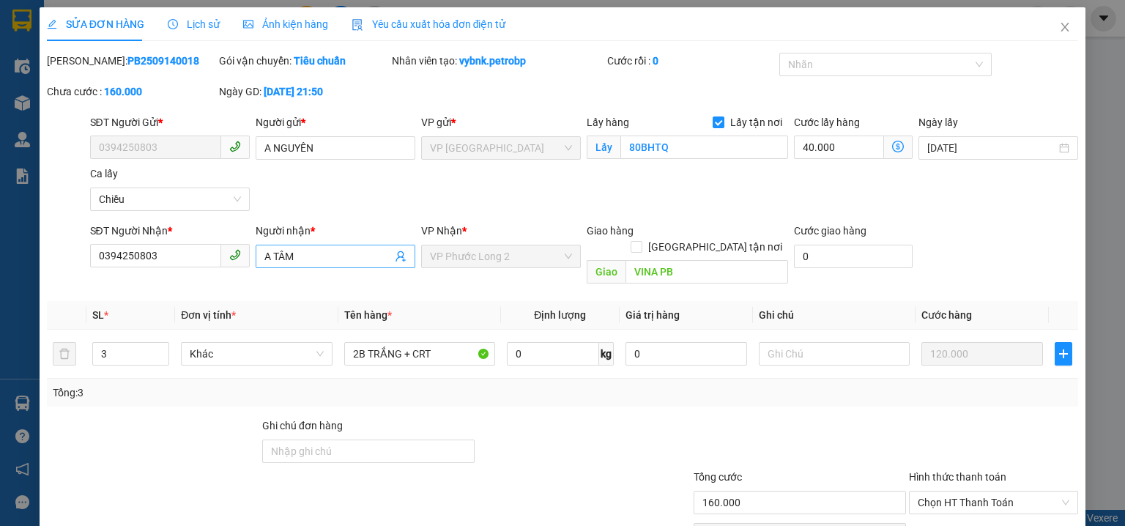
click at [306, 259] on input "A TÂM" at bounding box center [327, 256] width 127 height 16
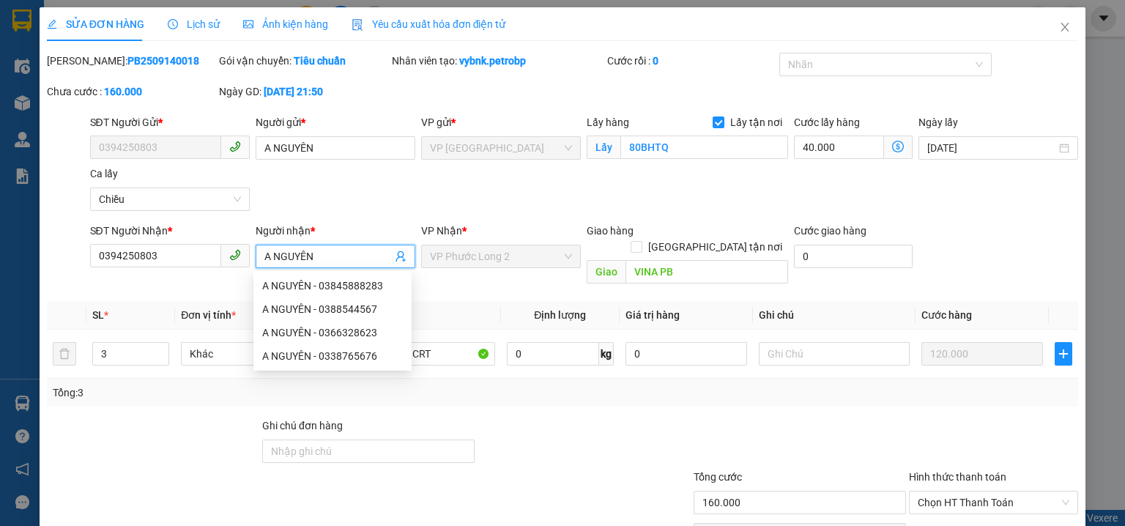
type input "A NGUYÊN"
click at [532, 216] on div "SĐT Người Gửi * 0394250803 Người gửi * A NGUYÊN VP gửi * VP [GEOGRAPHIC_DATA] L…" at bounding box center [584, 165] width 995 height 103
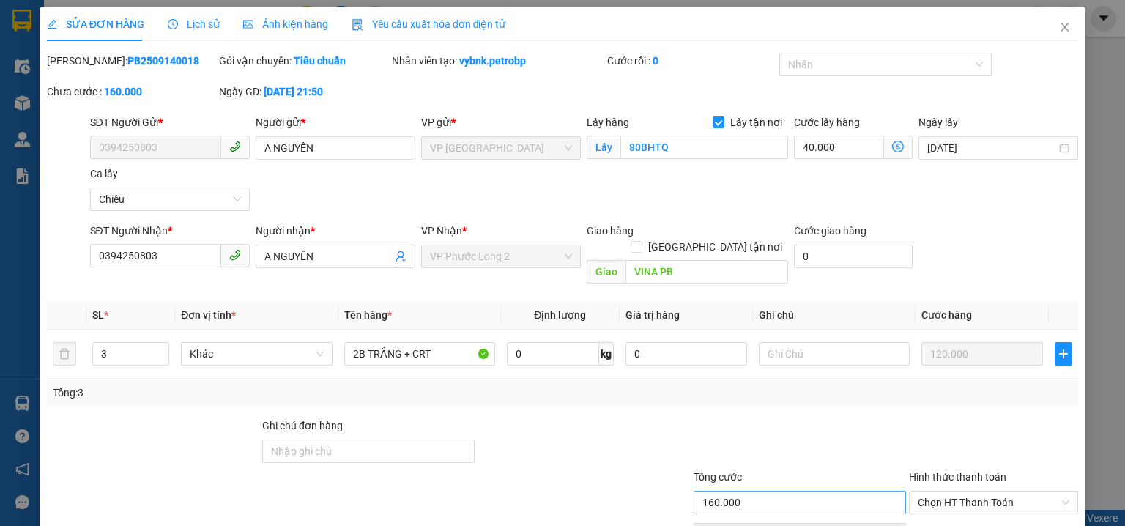
scroll to position [70, 0]
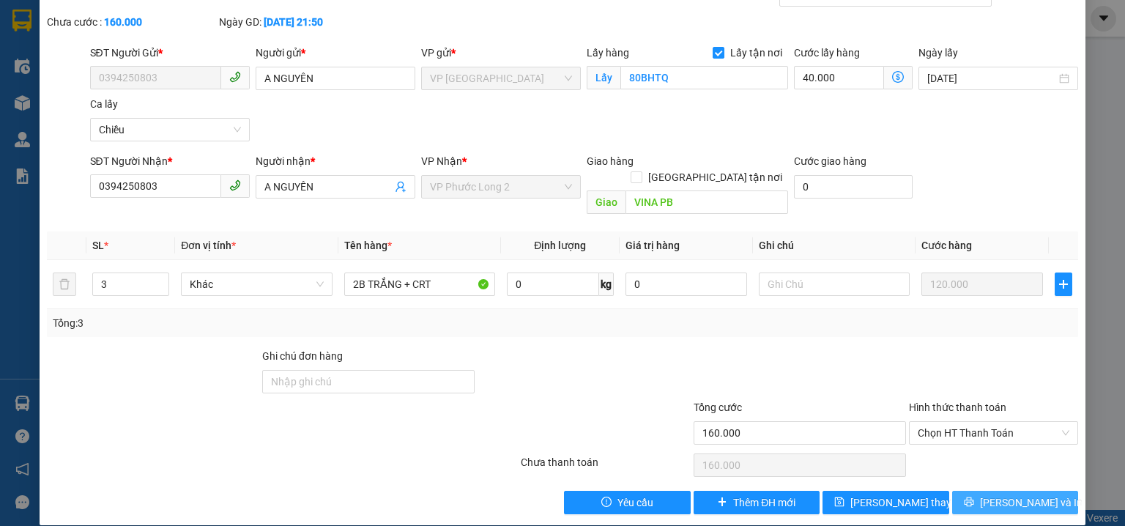
click at [987, 496] on button "[PERSON_NAME] và In" at bounding box center [1015, 502] width 127 height 23
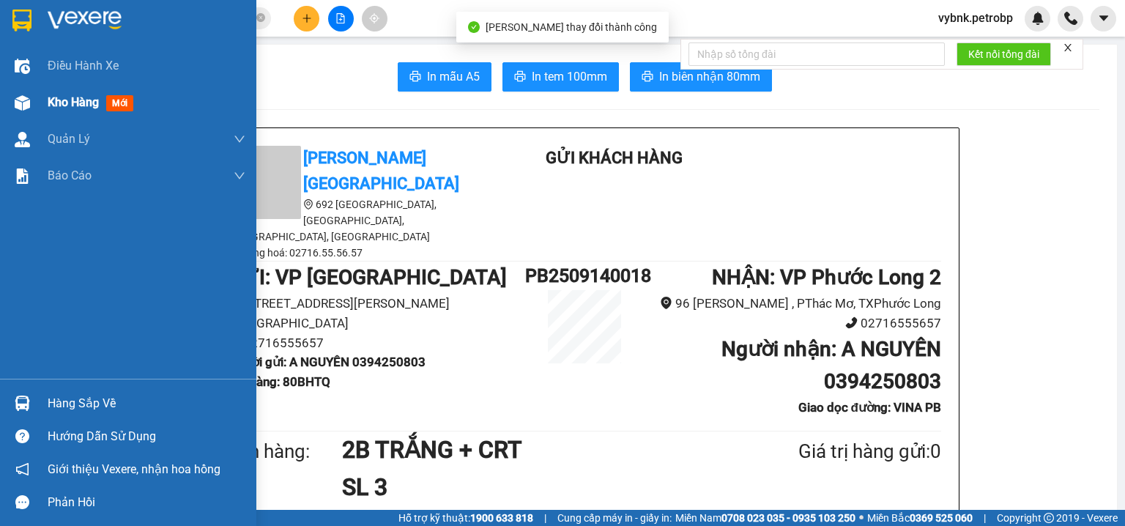
click at [56, 110] on div "Kho hàng mới" at bounding box center [94, 102] width 92 height 18
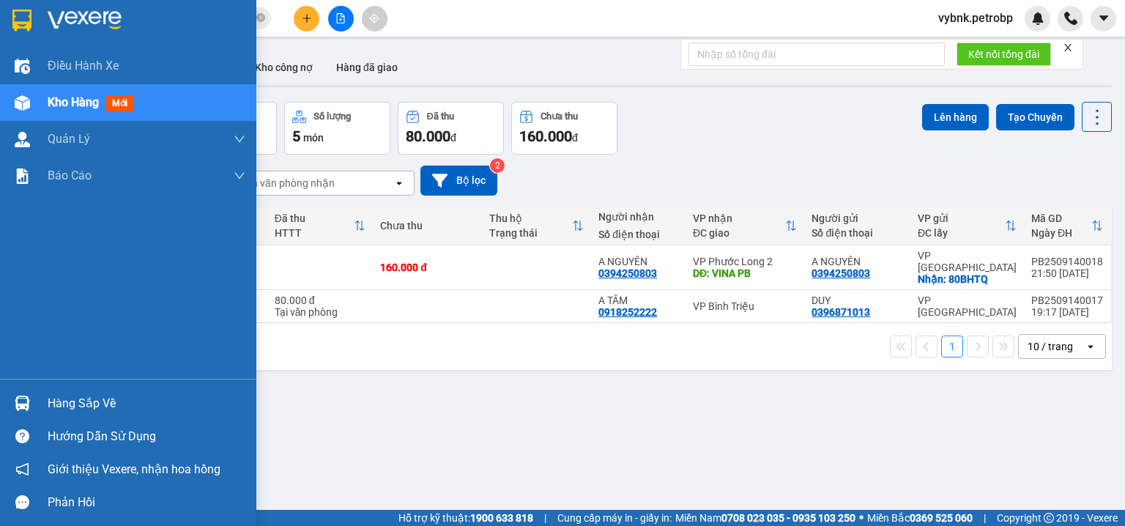
click at [31, 412] on div at bounding box center [23, 403] width 26 height 26
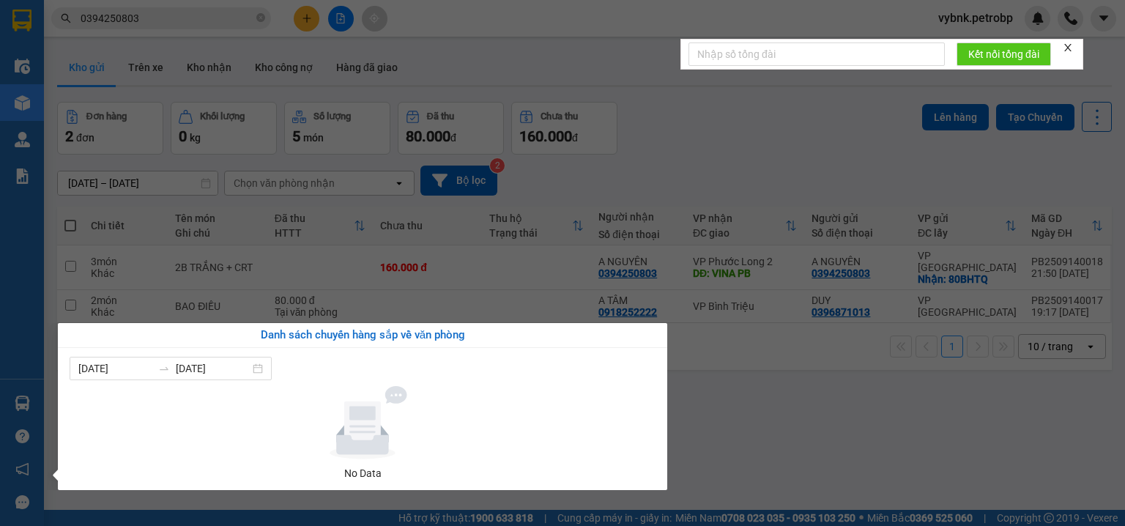
click at [694, 160] on section "Kết quả tìm kiếm ( 84 ) Bộ lọc Ngày tạo đơn gần nhất Mã ĐH Trạng thái Món hàng …" at bounding box center [562, 263] width 1125 height 526
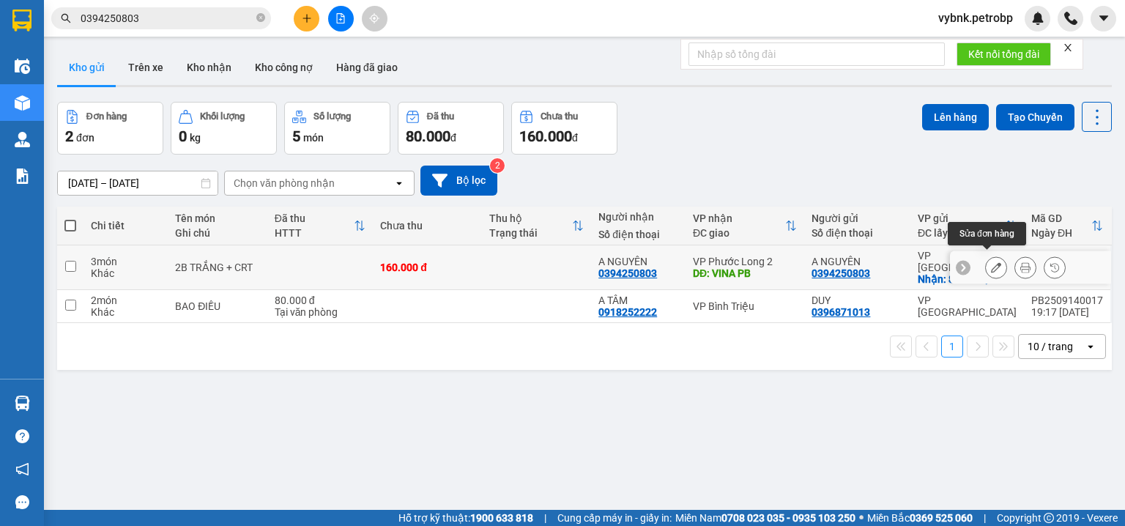
click at [991, 264] on icon at bounding box center [996, 267] width 10 height 10
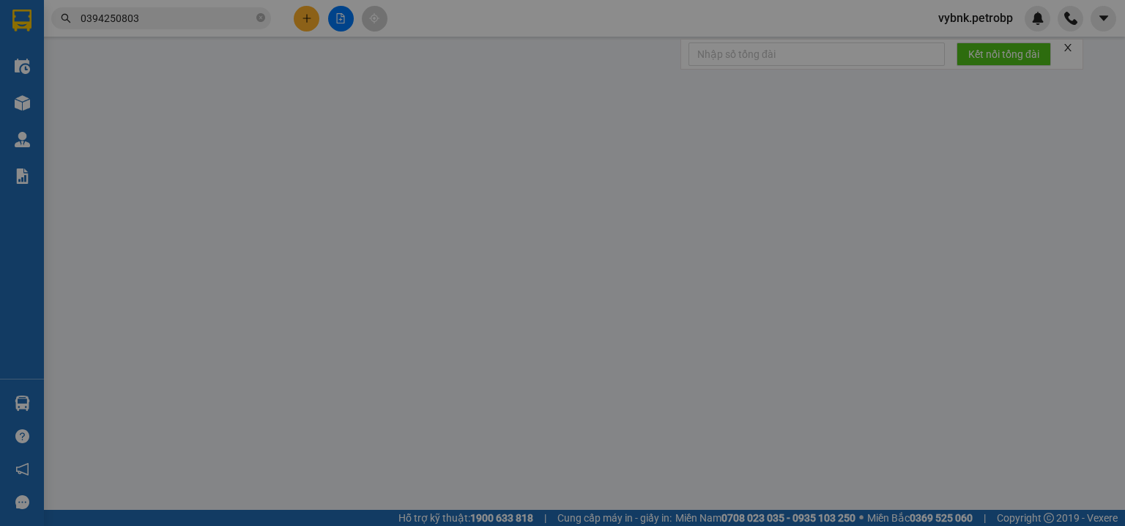
type input "0394250803"
type input "A NGUYÊN"
checkbox input "true"
type input "80BHTQ"
type input "0394250803"
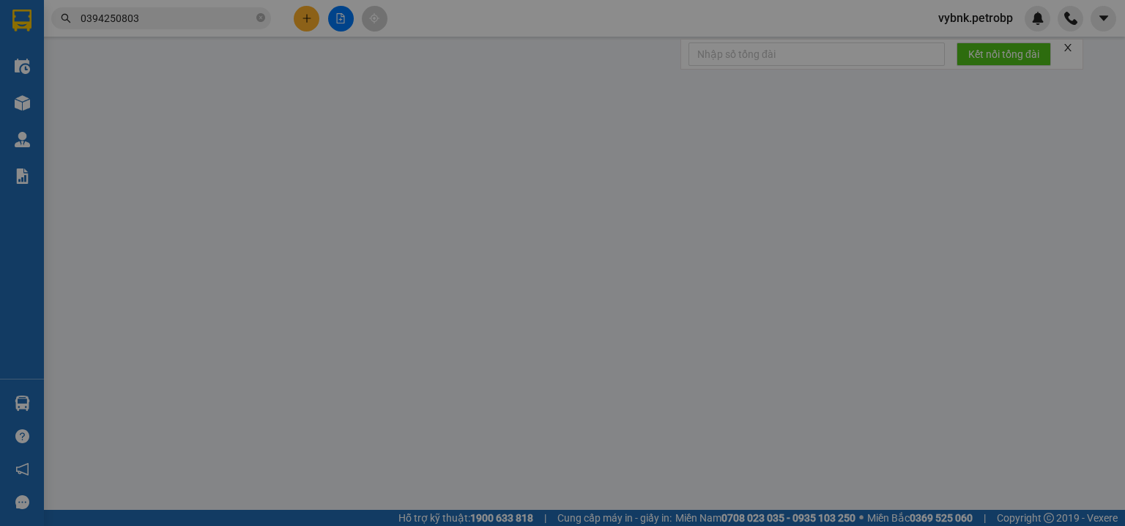
type input "A NGUYÊN"
type input "VINA PB"
type input "160.000"
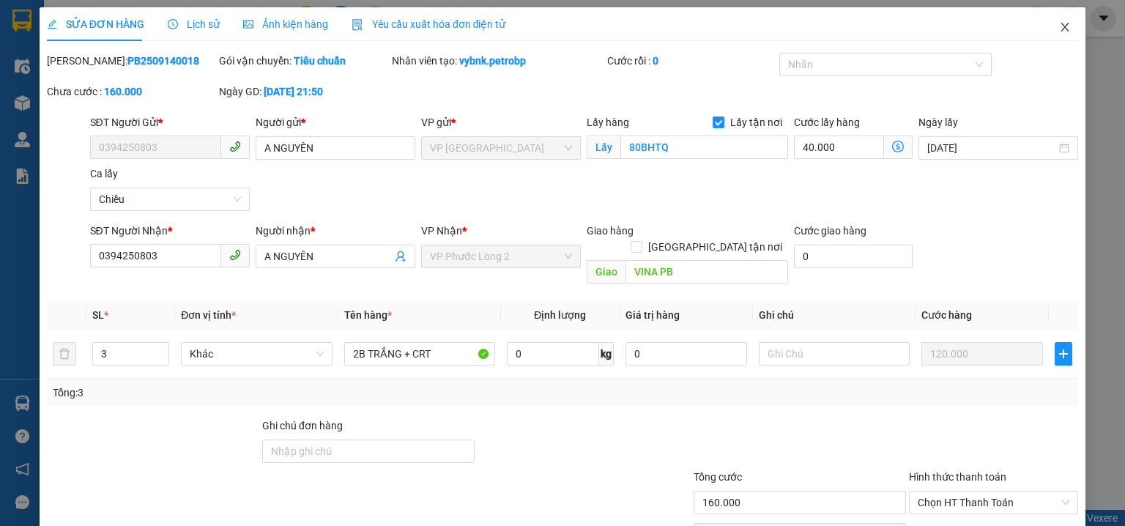
click at [1059, 24] on icon "close" at bounding box center [1065, 27] width 12 height 12
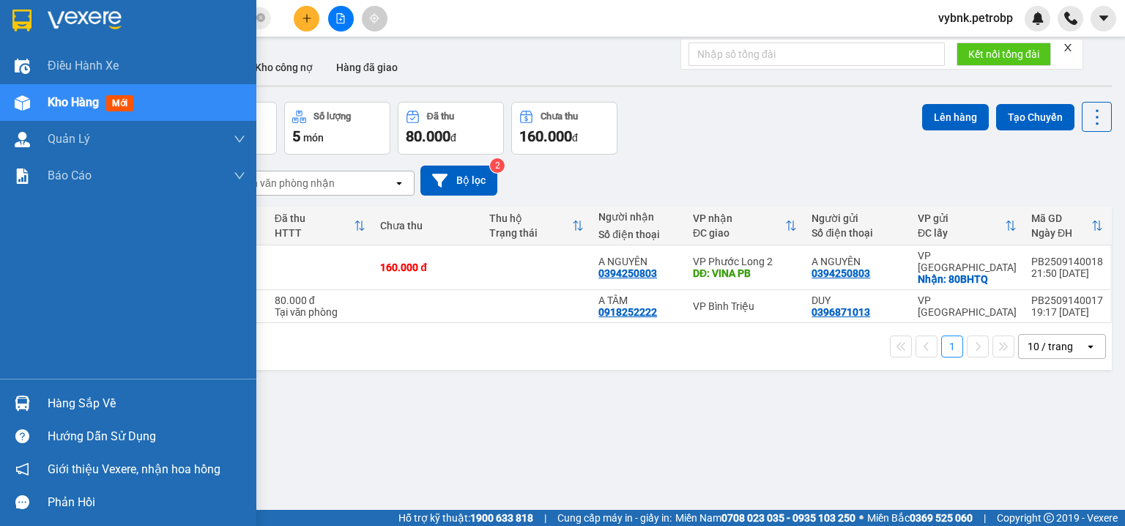
click at [23, 397] on img at bounding box center [22, 403] width 15 height 15
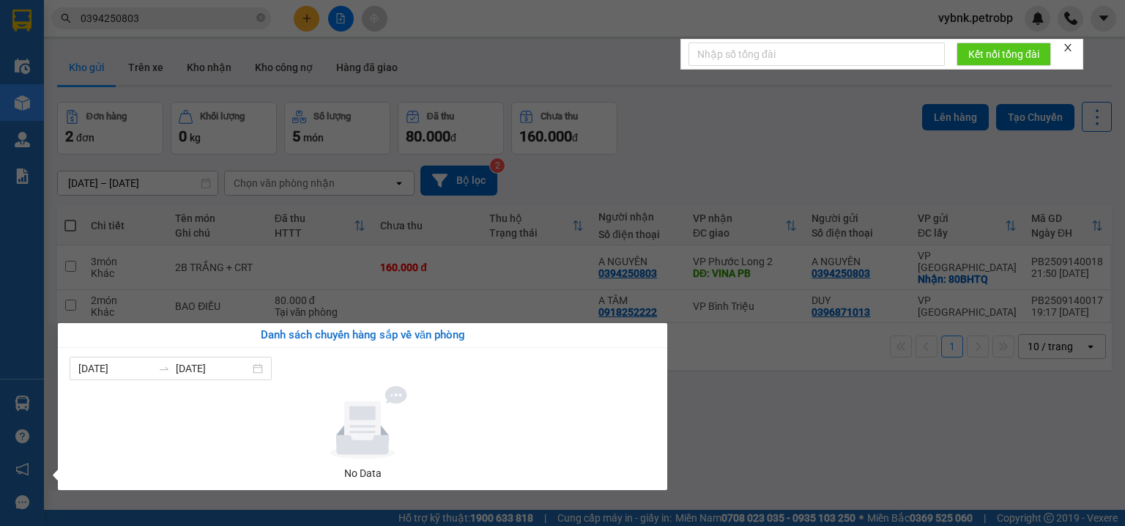
click at [738, 123] on section "Kết quả tìm kiếm ( 84 ) Bộ lọc Ngày tạo đơn gần nhất Mã ĐH Trạng thái Món hàng …" at bounding box center [562, 263] width 1125 height 526
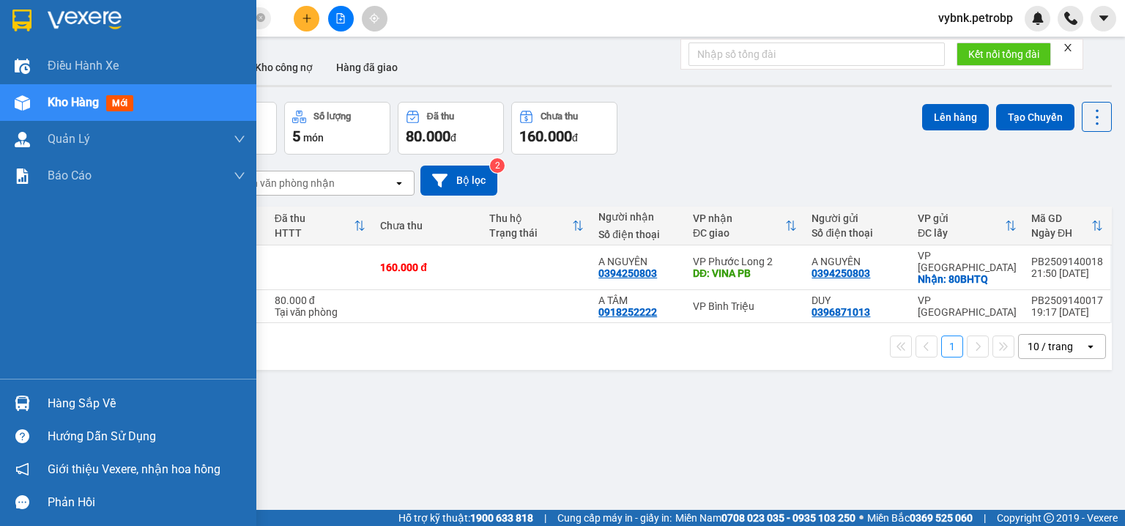
click at [42, 397] on div "Hàng sắp về" at bounding box center [128, 403] width 256 height 33
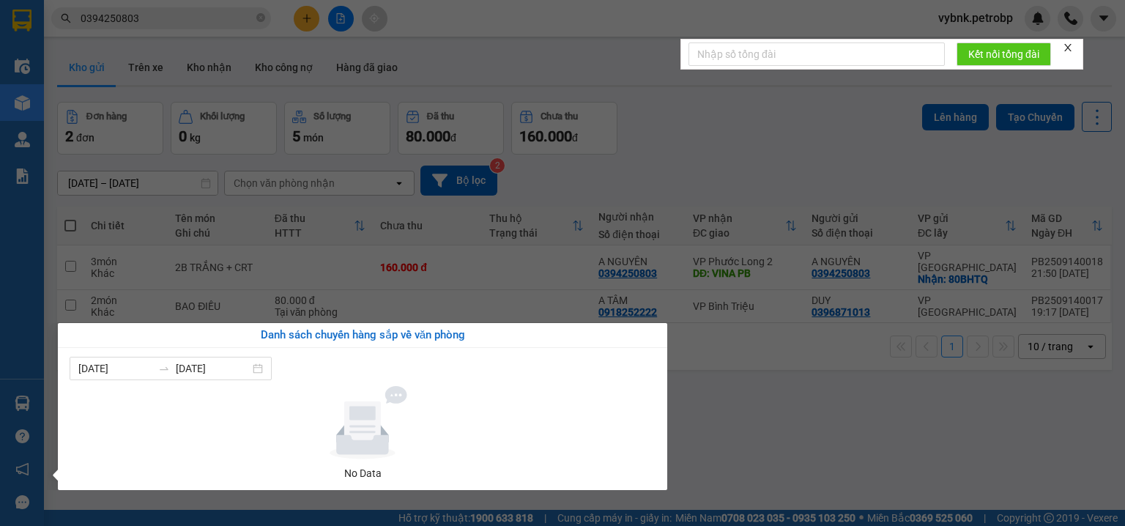
click at [846, 160] on section "Kết quả tìm kiếm ( 84 ) Bộ lọc Ngày tạo đơn gần nhất Mã ĐH Trạng thái Món hàng …" at bounding box center [562, 263] width 1125 height 526
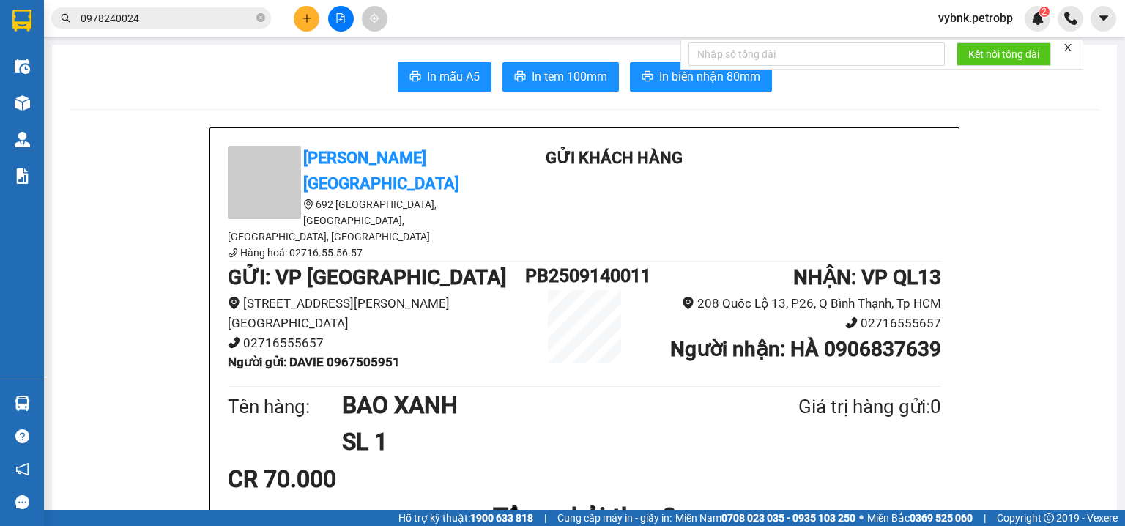
click at [264, 84] on section "Kết quả tìm kiếm ( 675 ) Bộ lọc Ngày tạo đơn gần nhất Mã ĐH Trạng thái Món hàng…" at bounding box center [562, 263] width 1125 height 526
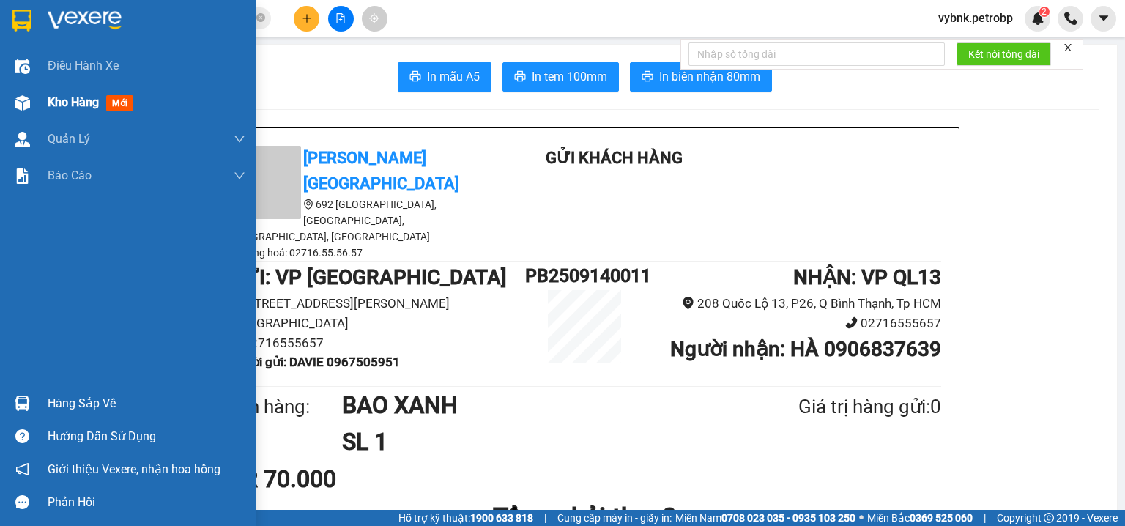
click at [24, 104] on img at bounding box center [22, 102] width 15 height 15
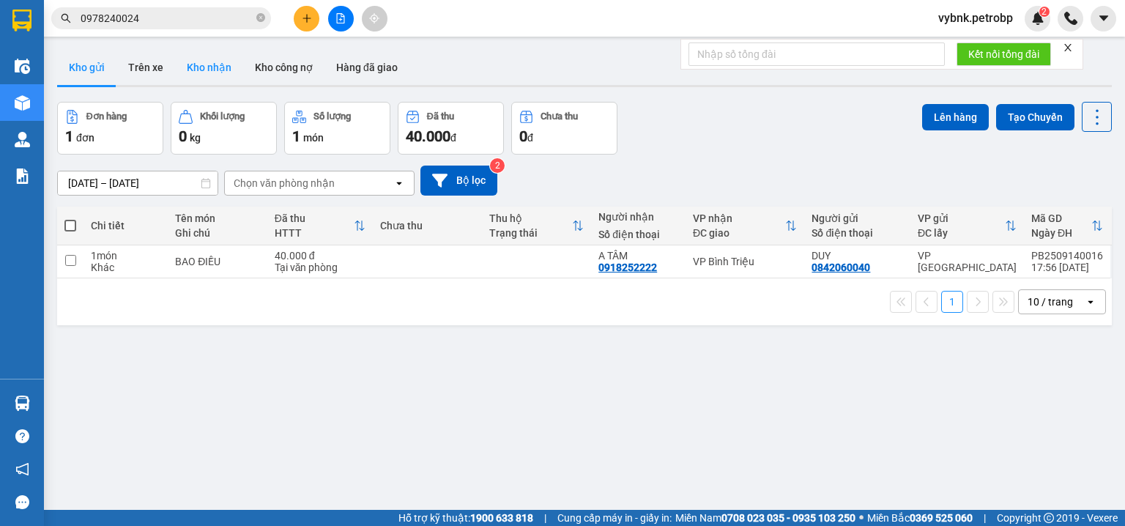
click at [211, 70] on button "Kho nhận" at bounding box center [209, 67] width 68 height 35
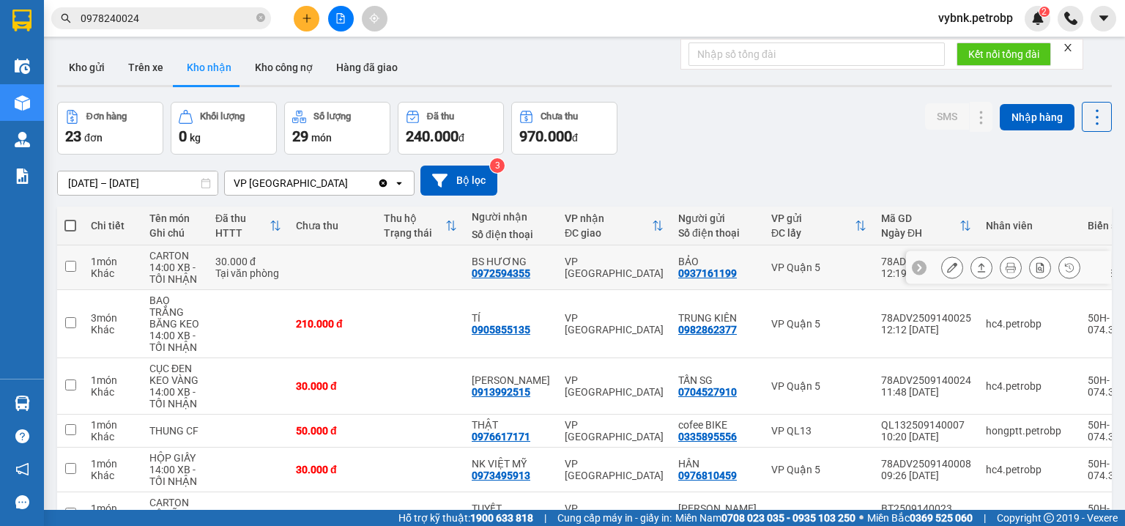
click at [513, 269] on div "0972594355" at bounding box center [501, 273] width 59 height 12
copy div "0972594355"
click at [257, 14] on icon "close-circle" at bounding box center [260, 17] width 9 height 9
paste input "0972594355"
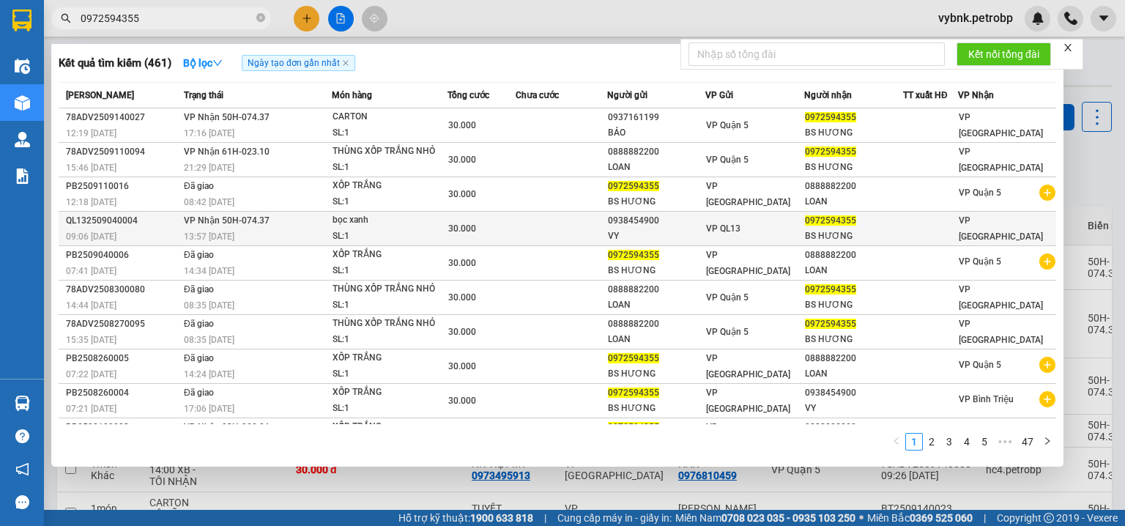
type input "0972594355"
click at [396, 229] on div "SL: 1" at bounding box center [388, 237] width 110 height 16
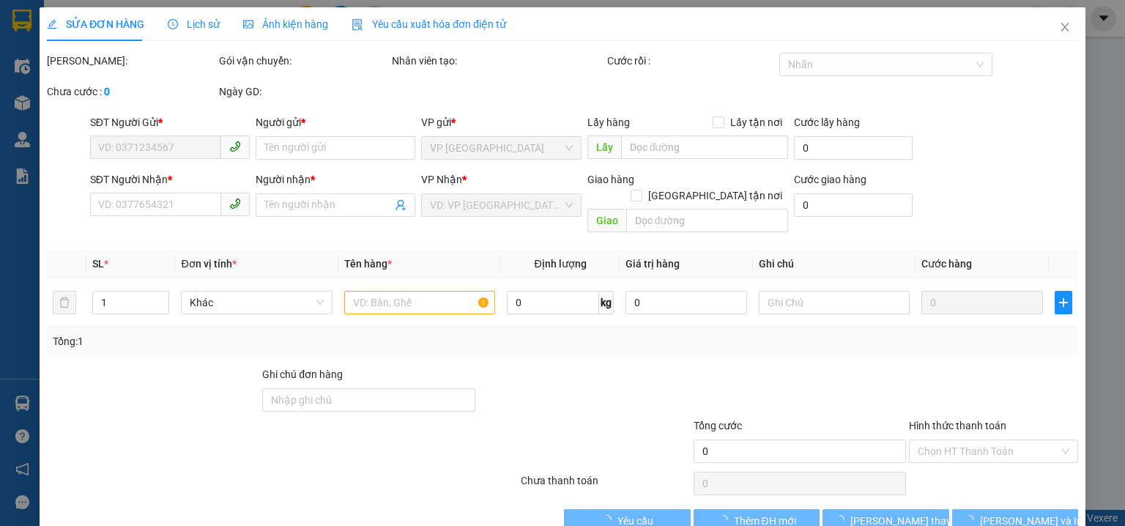
type input "0938454900"
type input "VY"
type input "0972594355"
type input "BS HƯƠNG"
type input "30.000"
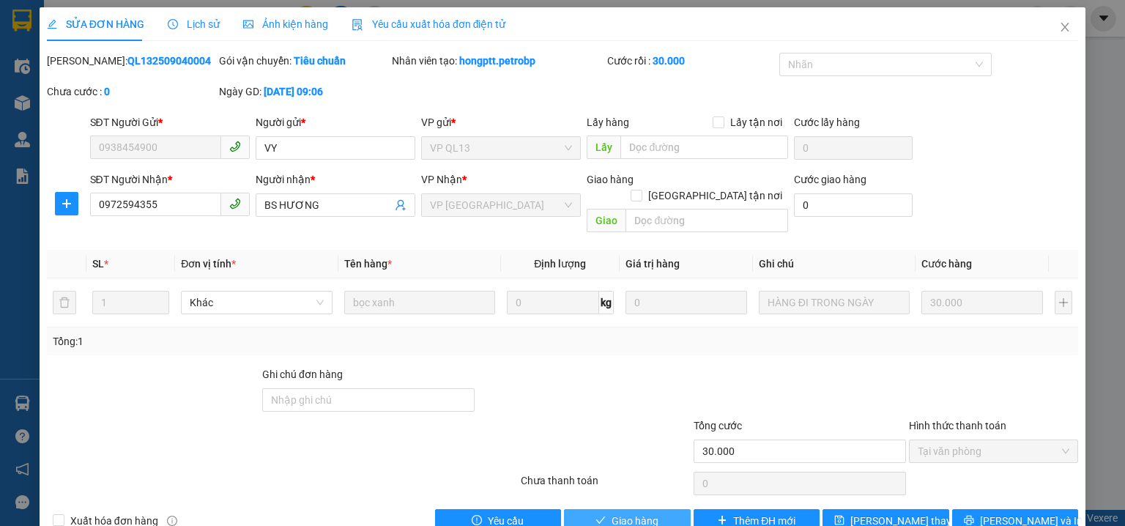
click at [649, 513] on span "Giao hàng" at bounding box center [635, 521] width 47 height 16
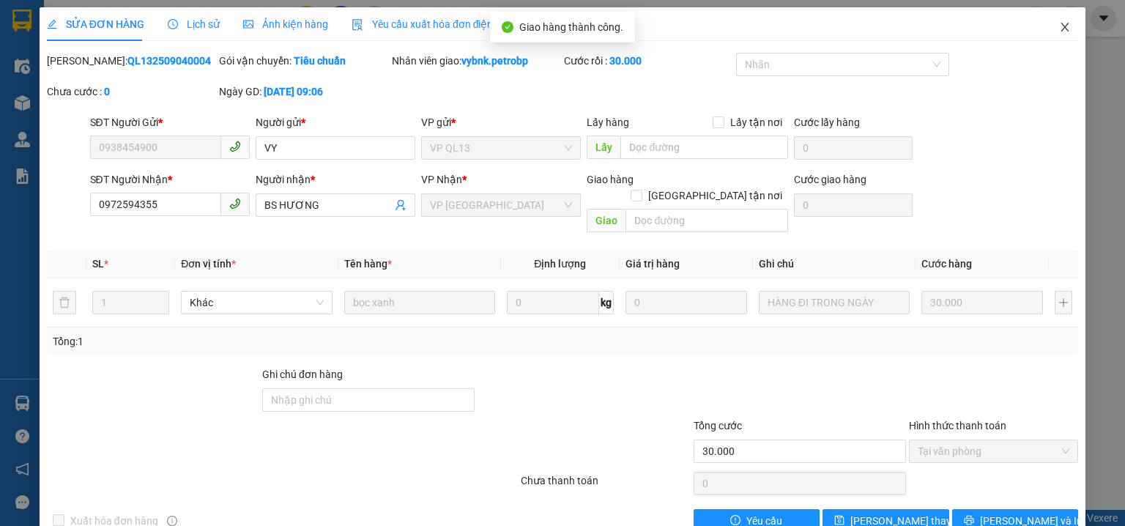
click at [1053, 35] on span "Close" at bounding box center [1064, 27] width 41 height 41
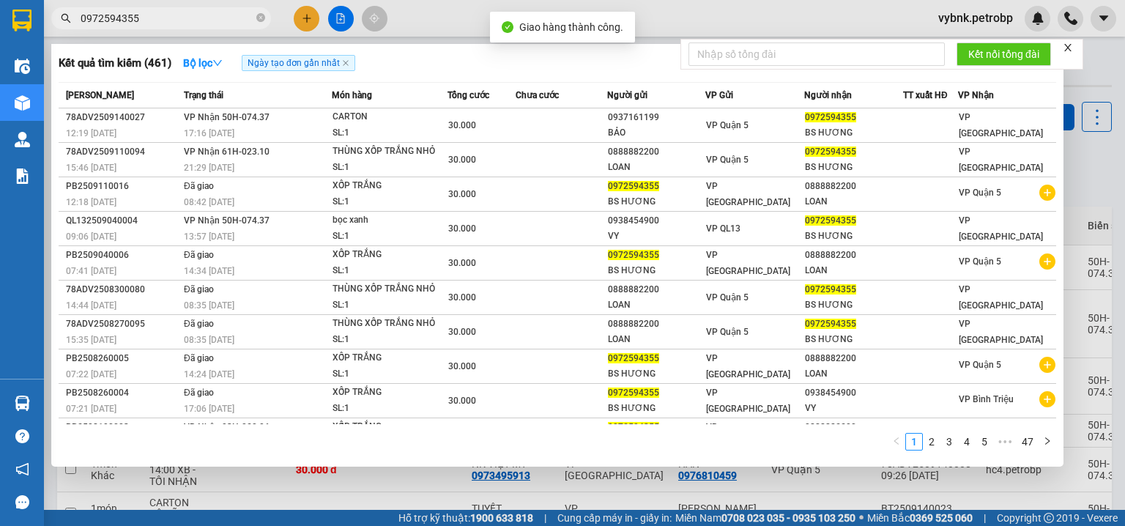
click at [219, 23] on input "0972594355" at bounding box center [167, 18] width 173 height 16
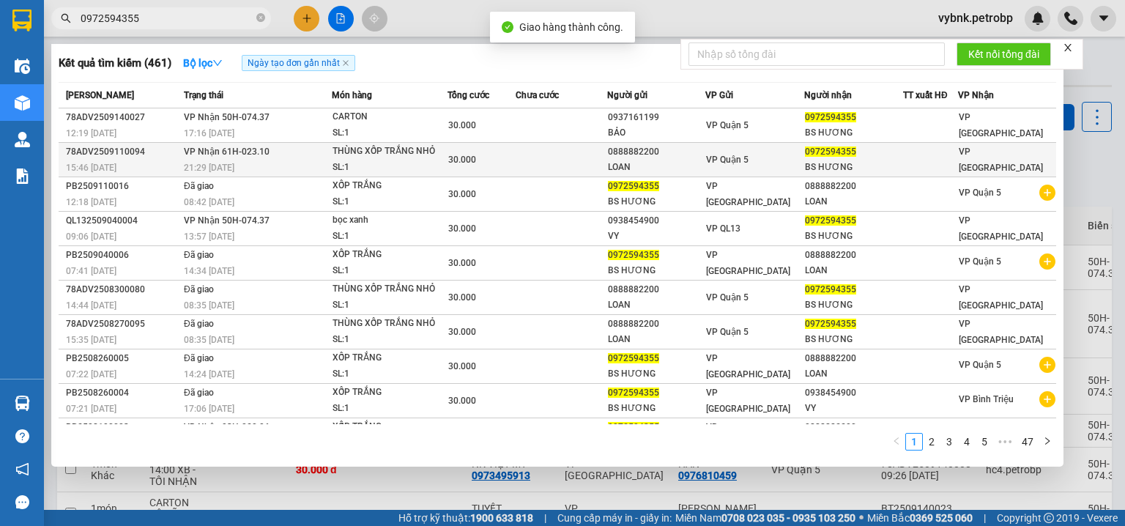
click at [407, 163] on div "SL: 1" at bounding box center [388, 168] width 110 height 16
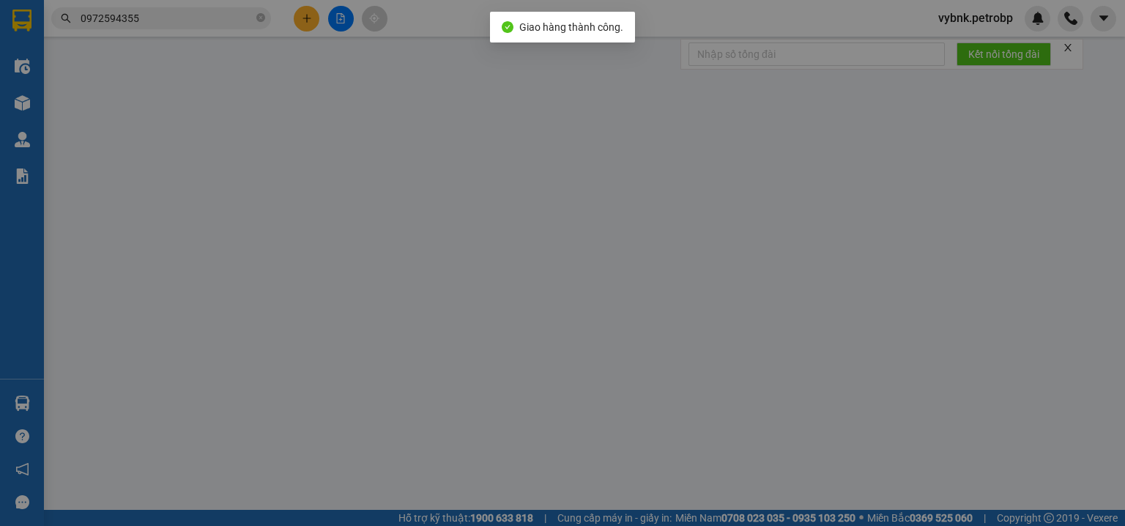
type input "0888882200"
type input "LOAN"
type input "0972594355"
type input "BS HƯƠNG"
type input "30.000"
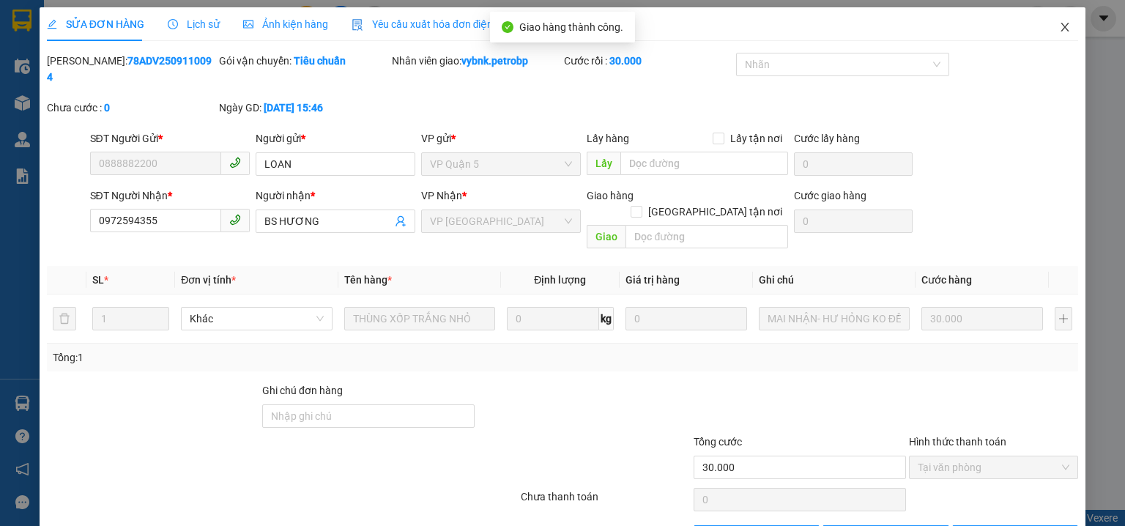
click at [1059, 25] on icon "close" at bounding box center [1065, 27] width 12 height 12
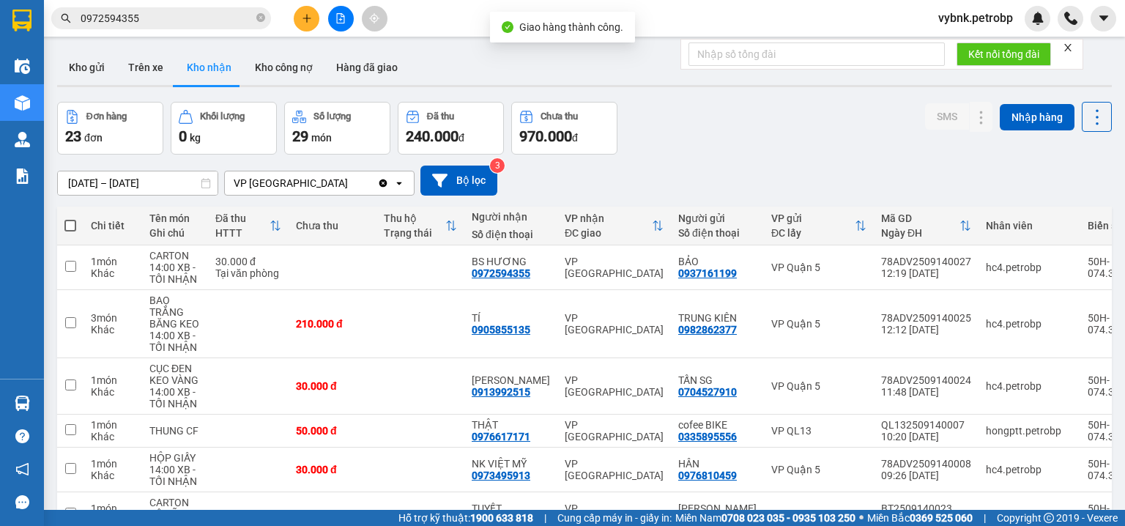
click at [209, 18] on input "0972594355" at bounding box center [167, 18] width 173 height 16
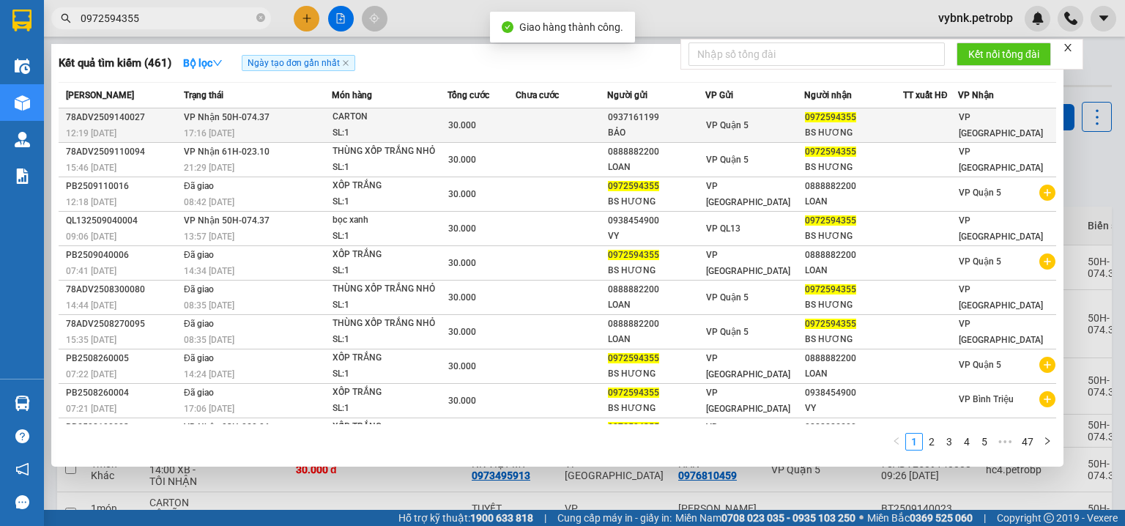
click at [385, 124] on div "CARTON" at bounding box center [388, 117] width 110 height 16
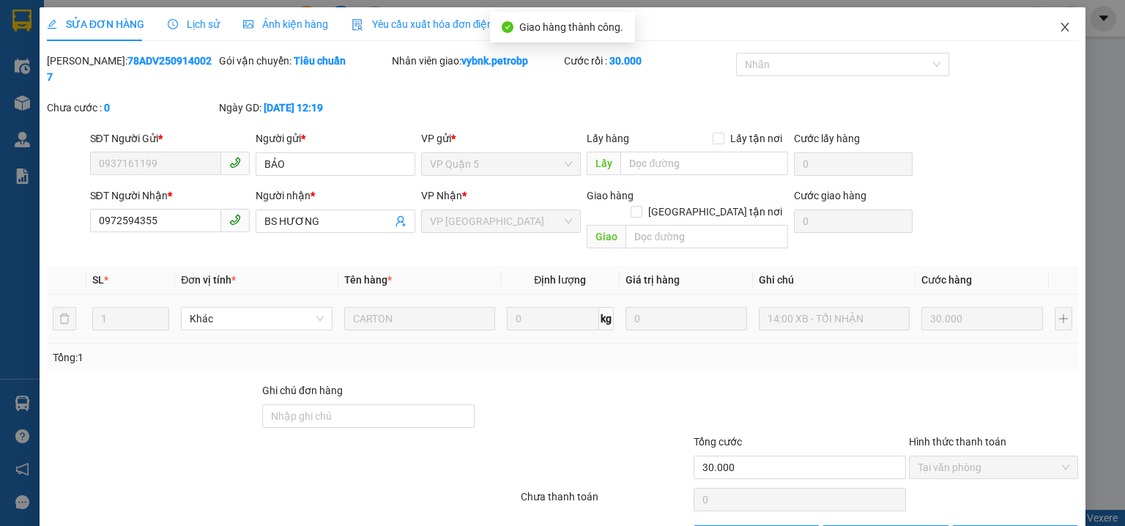
click at [1066, 26] on span "Close" at bounding box center [1064, 27] width 41 height 41
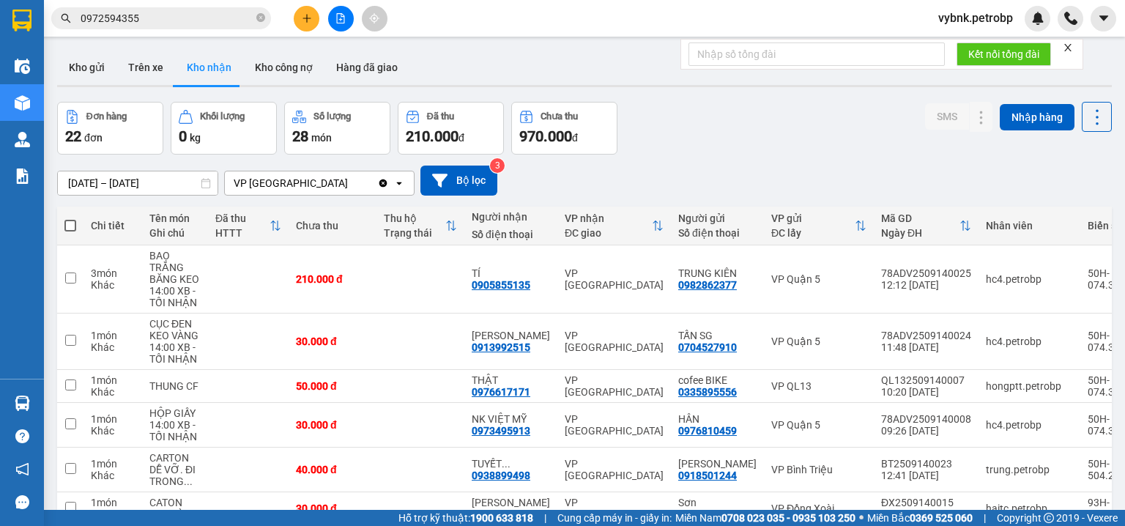
click at [201, 21] on input "0972594355" at bounding box center [167, 18] width 173 height 16
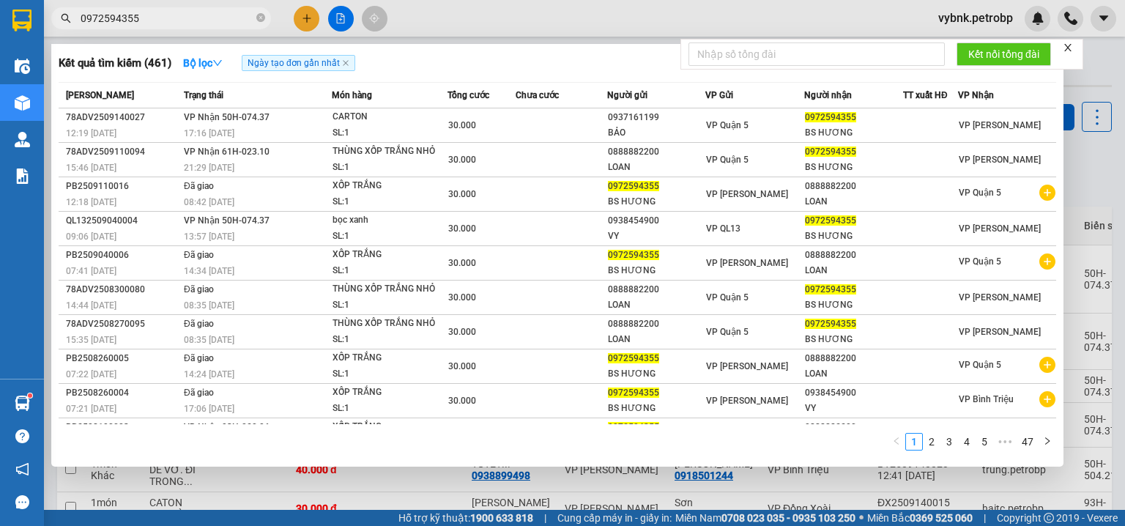
click at [984, 12] on div at bounding box center [562, 263] width 1125 height 526
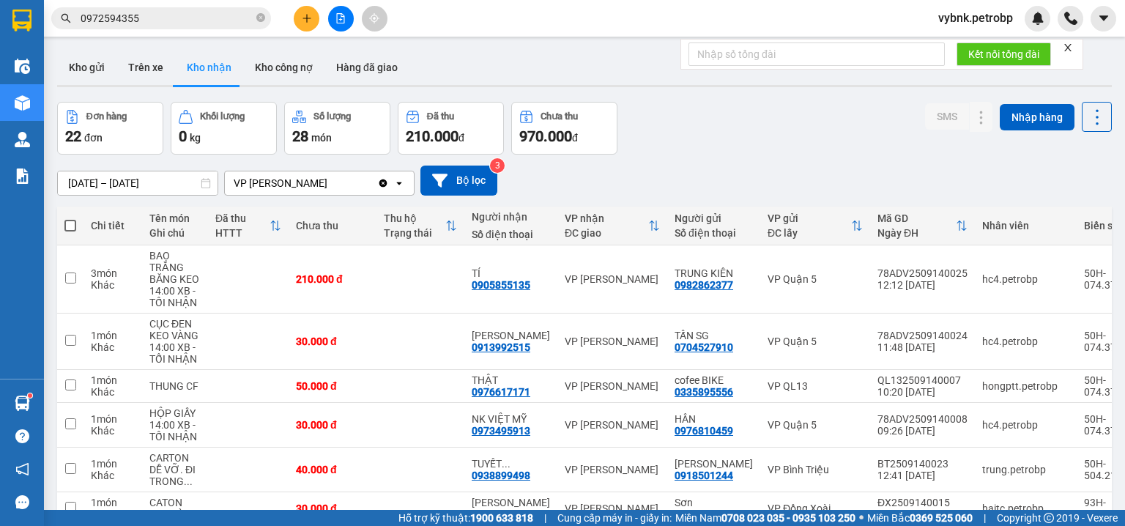
click at [987, 14] on span "vybnk.petrobp" at bounding box center [976, 18] width 98 height 18
click at [967, 48] on span "Đăng xuất" at bounding box center [981, 45] width 70 height 16
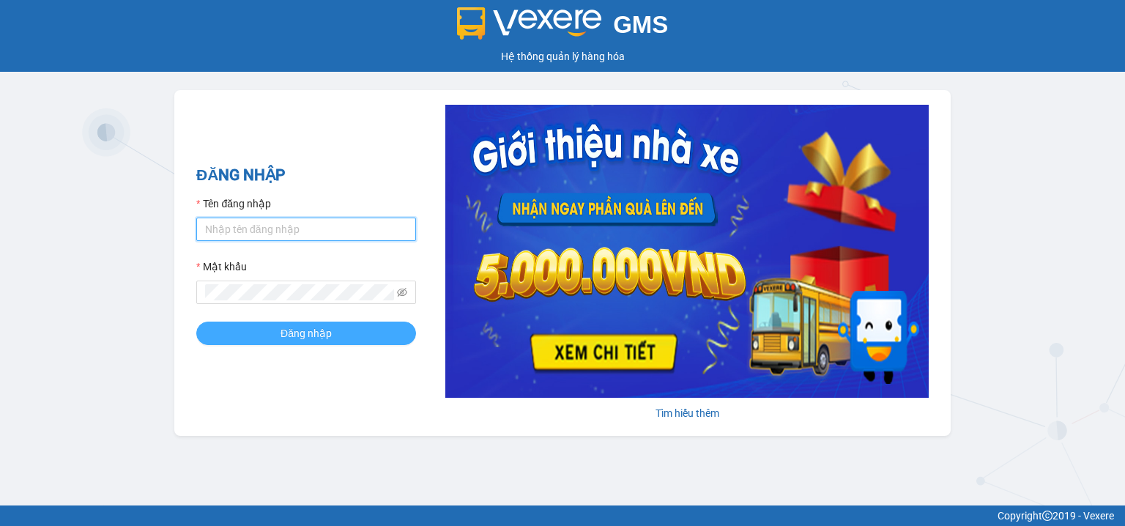
type input "pbi01.petrobp"
click at [283, 326] on span "Đăng nhập" at bounding box center [306, 333] width 51 height 16
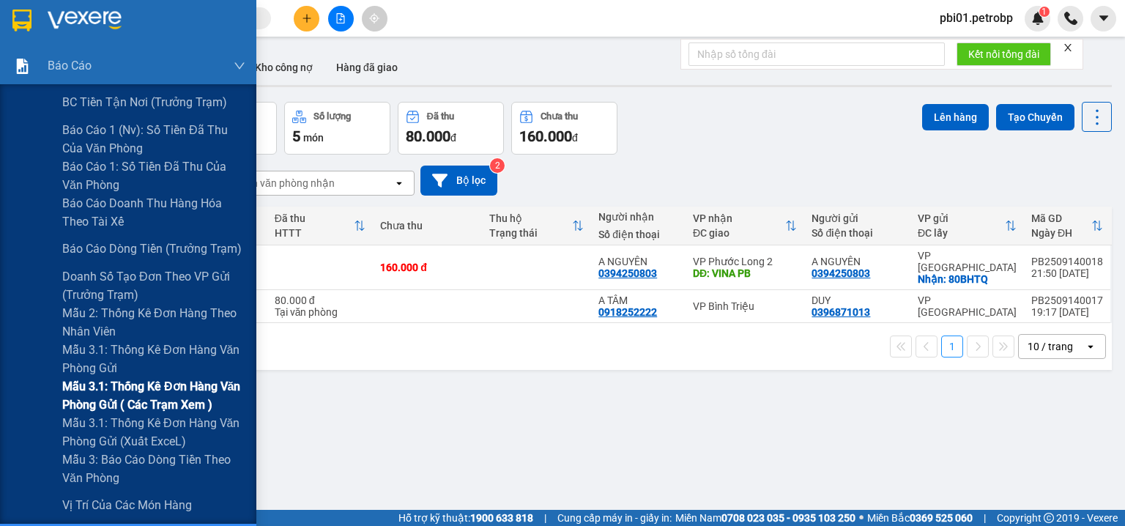
click at [173, 395] on span "Mẫu 3.1: Thống kê đơn hàng văn phòng gửi ( các trạm xem )" at bounding box center [153, 395] width 183 height 37
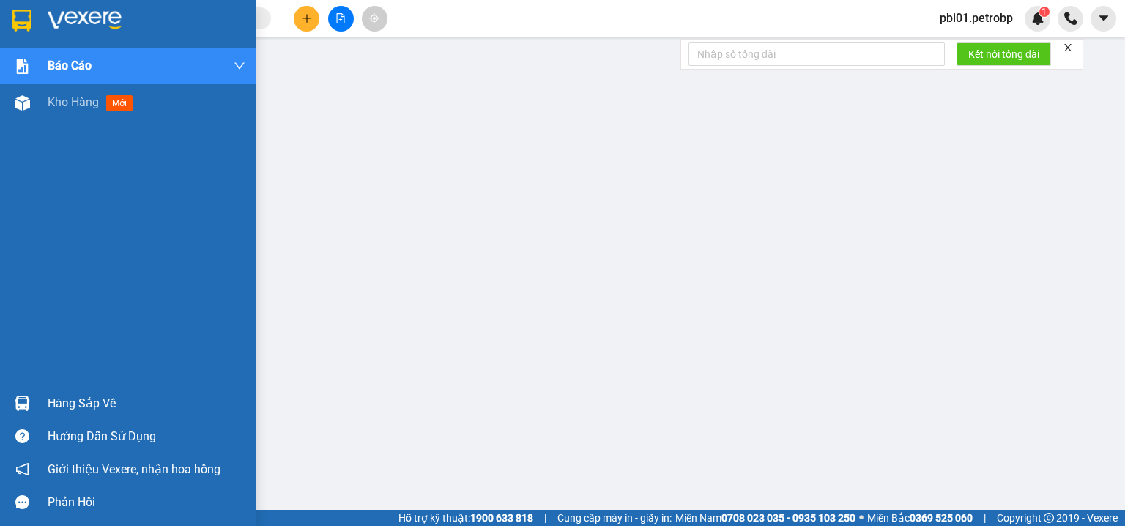
click at [18, 399] on img at bounding box center [22, 403] width 15 height 15
click at [48, 404] on div "Hàng sắp về" at bounding box center [147, 404] width 198 height 22
click at [65, 404] on div "Hàng sắp về" at bounding box center [147, 404] width 198 height 22
click at [61, 102] on span "Kho hàng" at bounding box center [73, 102] width 51 height 14
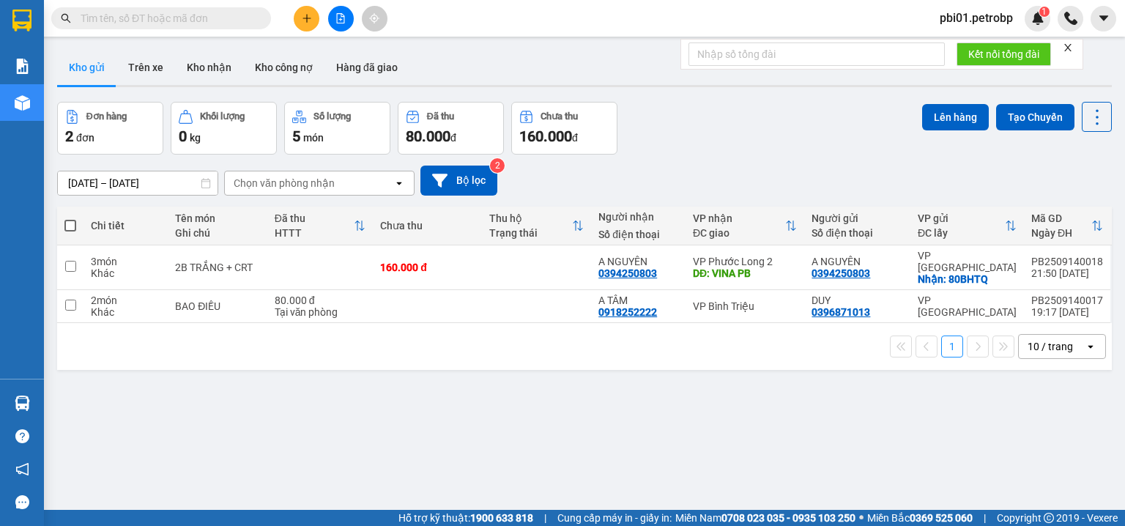
click at [762, 133] on div "Đơn hàng 2 đơn Khối lượng 0 kg Số lượng 5 món Đã thu 80.000 đ Chưa thu 160.000 …" at bounding box center [584, 128] width 1055 height 53
click at [991, 264] on icon at bounding box center [996, 267] width 10 height 10
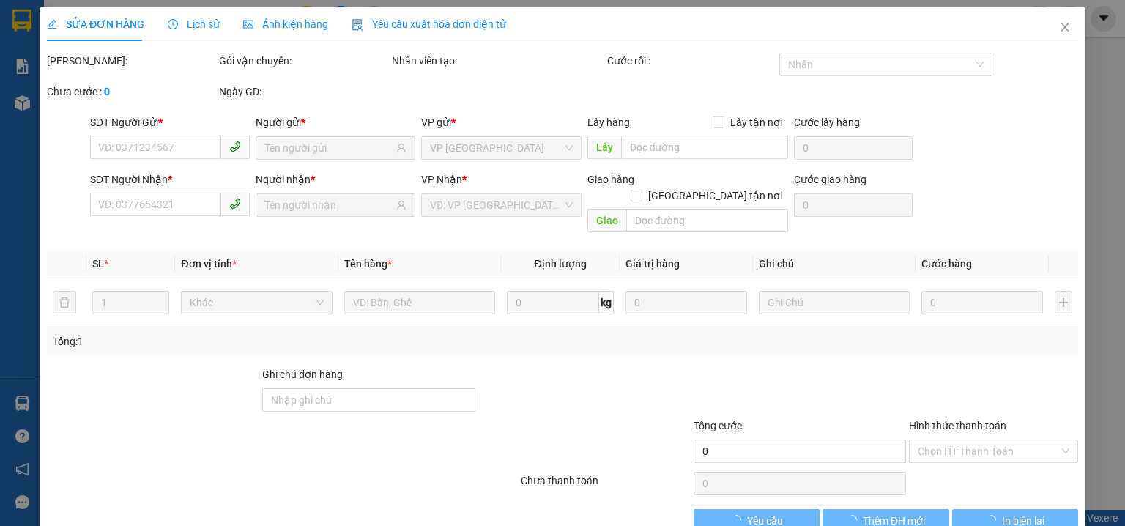
type input "0394250803"
checkbox input "true"
type input "80BHTQ"
type input "0394250803"
type input "VINA PB"
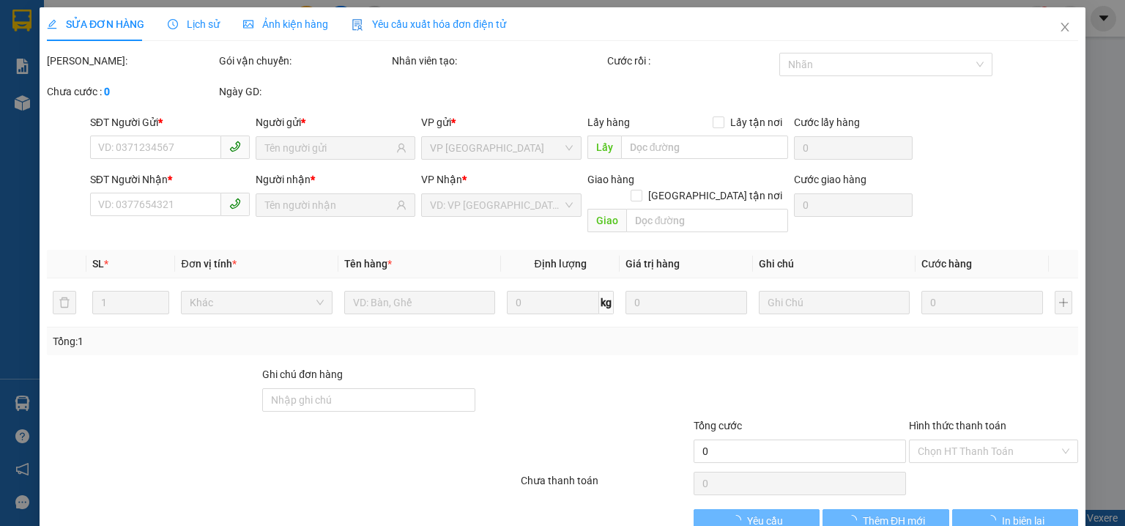
type input "160.000"
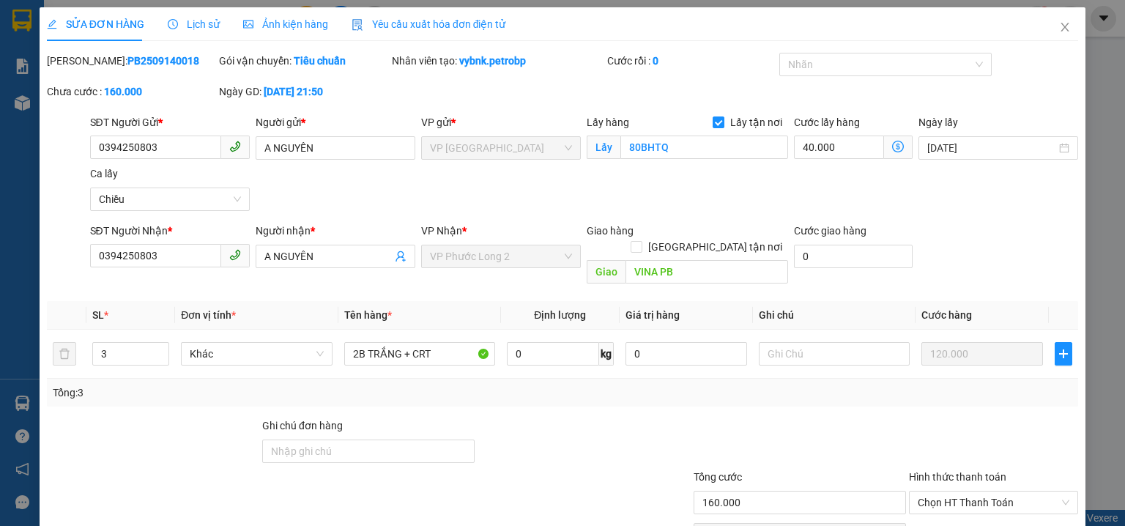
click at [214, 26] on span "Lịch sử" at bounding box center [194, 24] width 52 height 12
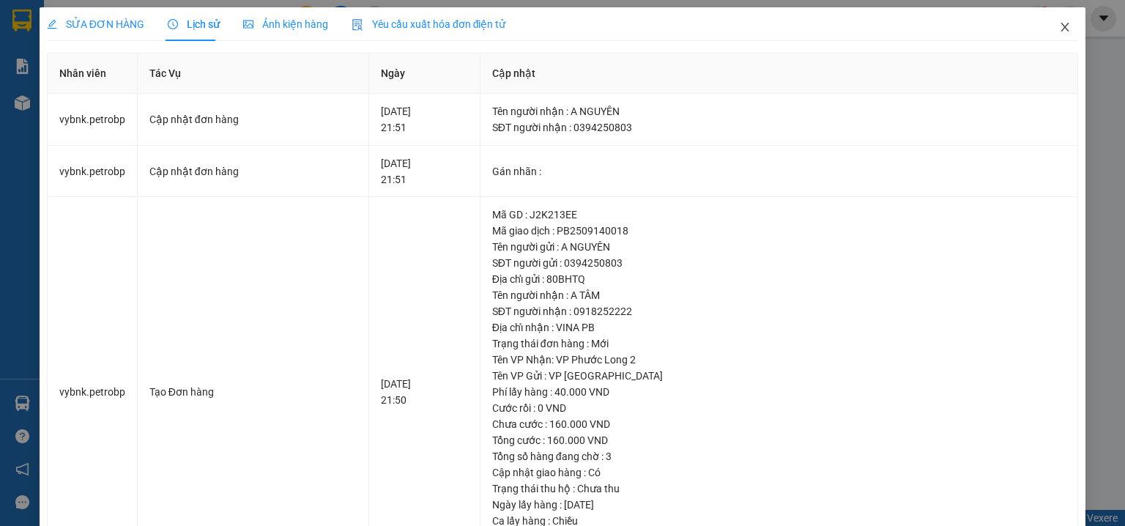
click at [1059, 28] on icon "close" at bounding box center [1065, 27] width 12 height 12
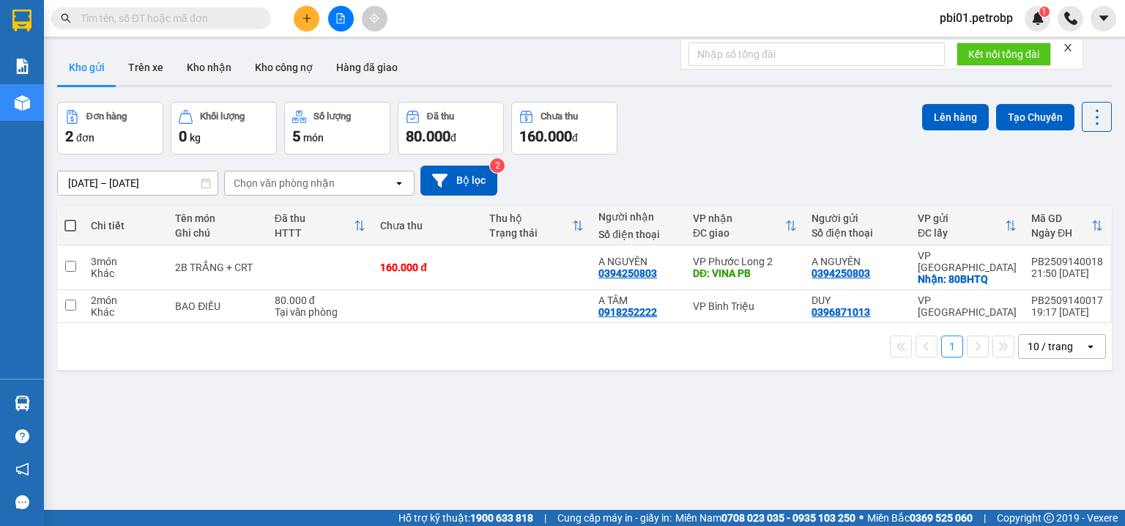
click at [725, 176] on div "13/09/2025 – 14/09/2025 Press the down arrow key to interact with the calendar …" at bounding box center [584, 181] width 1055 height 30
click at [800, 125] on div "Đơn hàng 2 đơn Khối lượng 0 kg Số lượng 5 món Đã thu 80.000 đ Chưa thu 160.000 …" at bounding box center [584, 128] width 1055 height 53
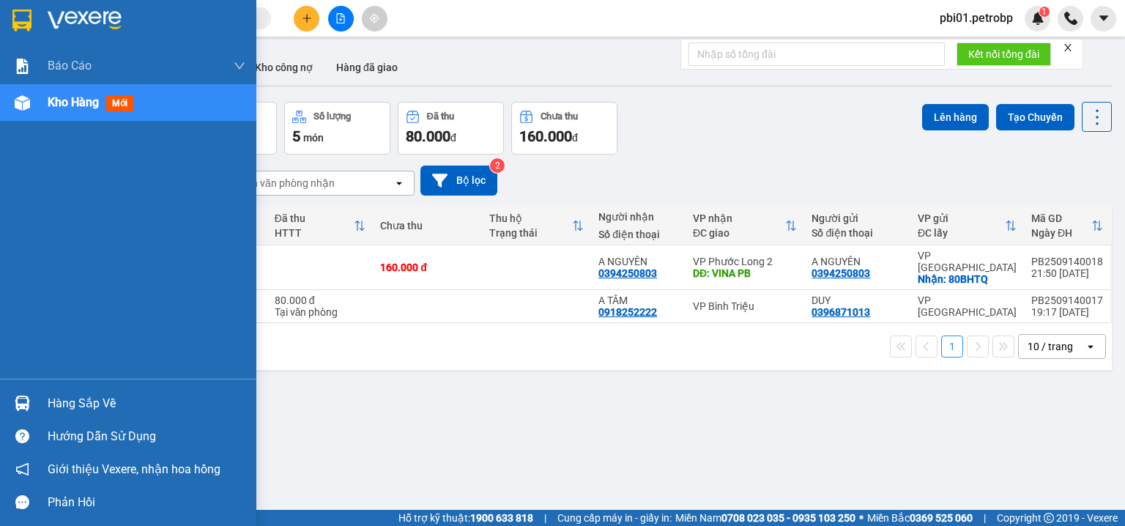
click at [32, 398] on div at bounding box center [23, 403] width 26 height 26
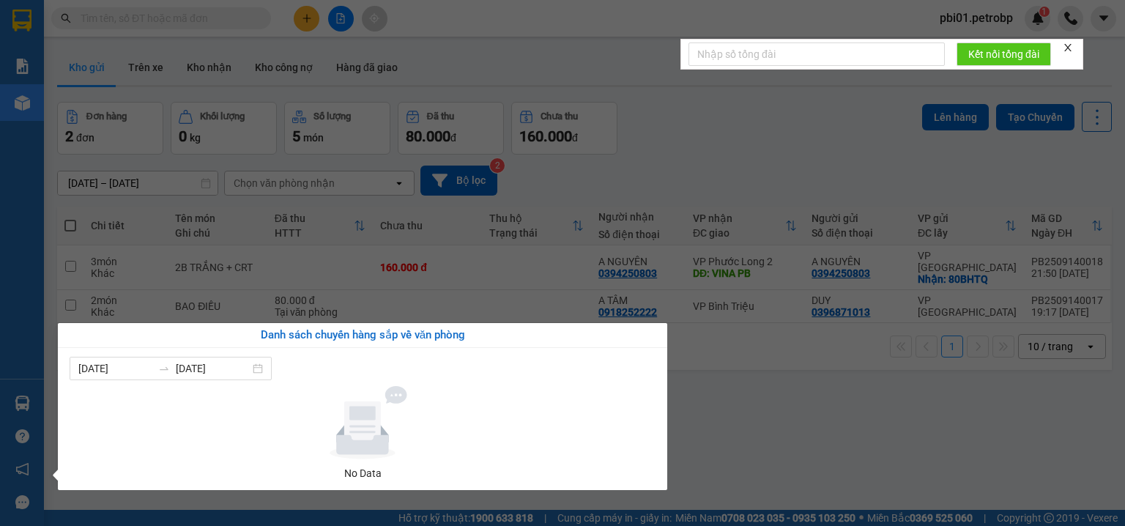
click at [725, 416] on section "Kết quả tìm kiếm ( 0 ) Bộ lọc No Data pbi01.petrobp 1 Báo cáo BC tiền tận nơi (…" at bounding box center [562, 263] width 1125 height 526
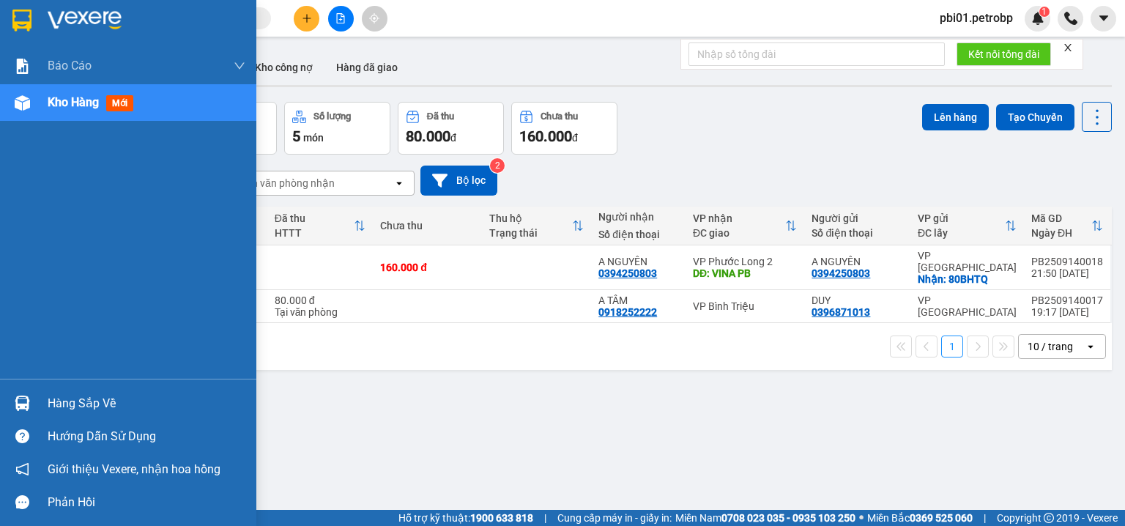
click at [108, 411] on div "Hàng sắp về" at bounding box center [147, 404] width 198 height 22
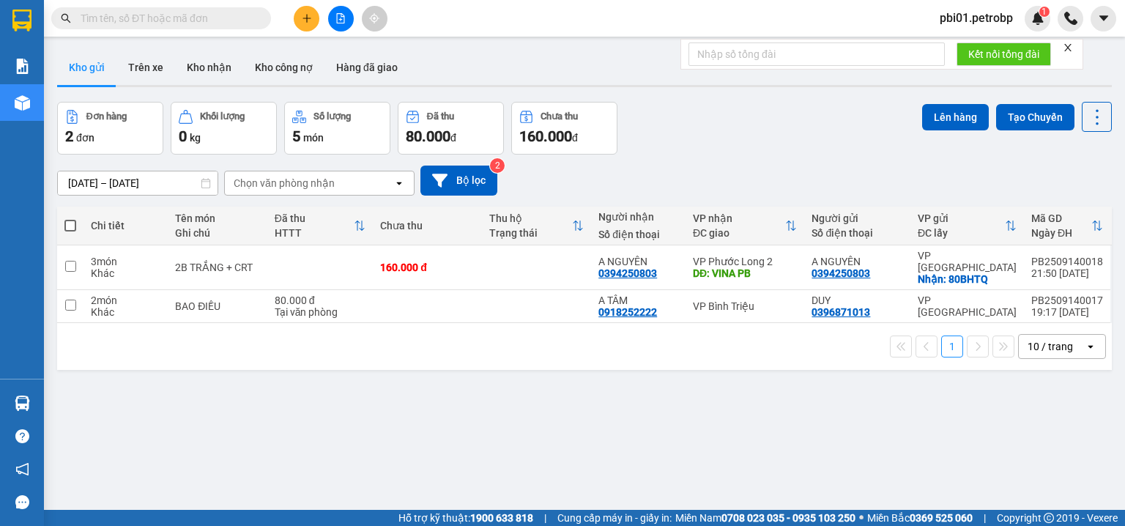
click at [761, 396] on section "Kết quả tìm kiếm ( 0 ) Bộ lọc No Data pbi01.petrobp 1 Báo cáo BC tiền tận nơi (…" at bounding box center [562, 263] width 1125 height 526
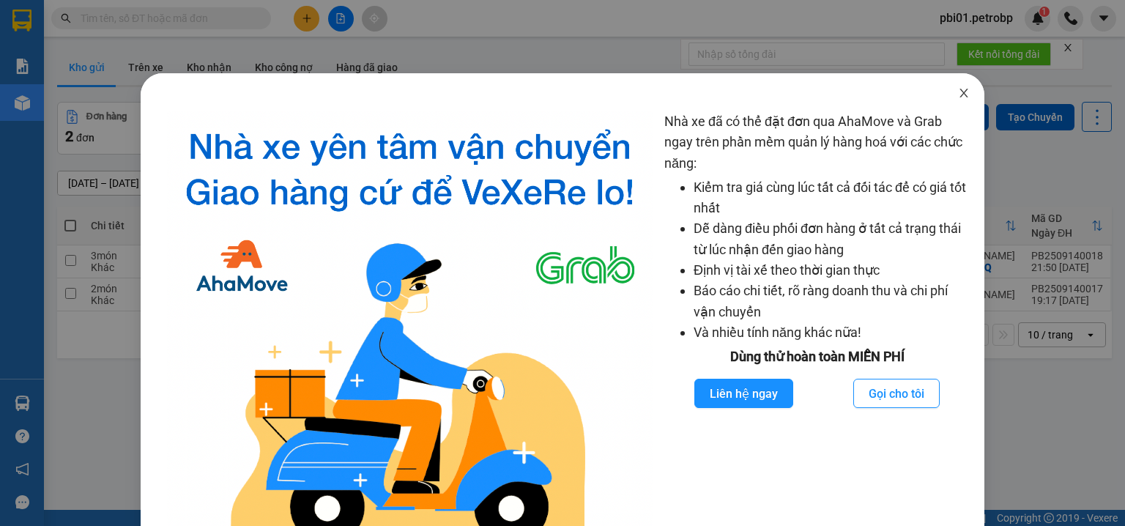
click at [958, 95] on icon "close" at bounding box center [964, 93] width 12 height 12
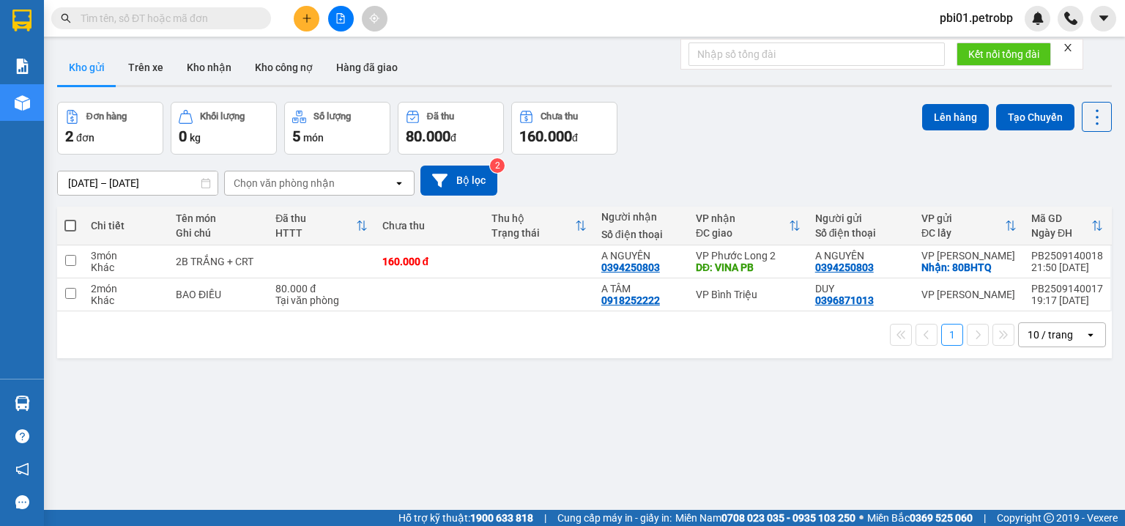
click at [518, 64] on div "Kho gửi Trên xe Kho nhận Kho công nợ Hàng đã giao" at bounding box center [584, 69] width 1055 height 39
